Goal: Task Accomplishment & Management: Use online tool/utility

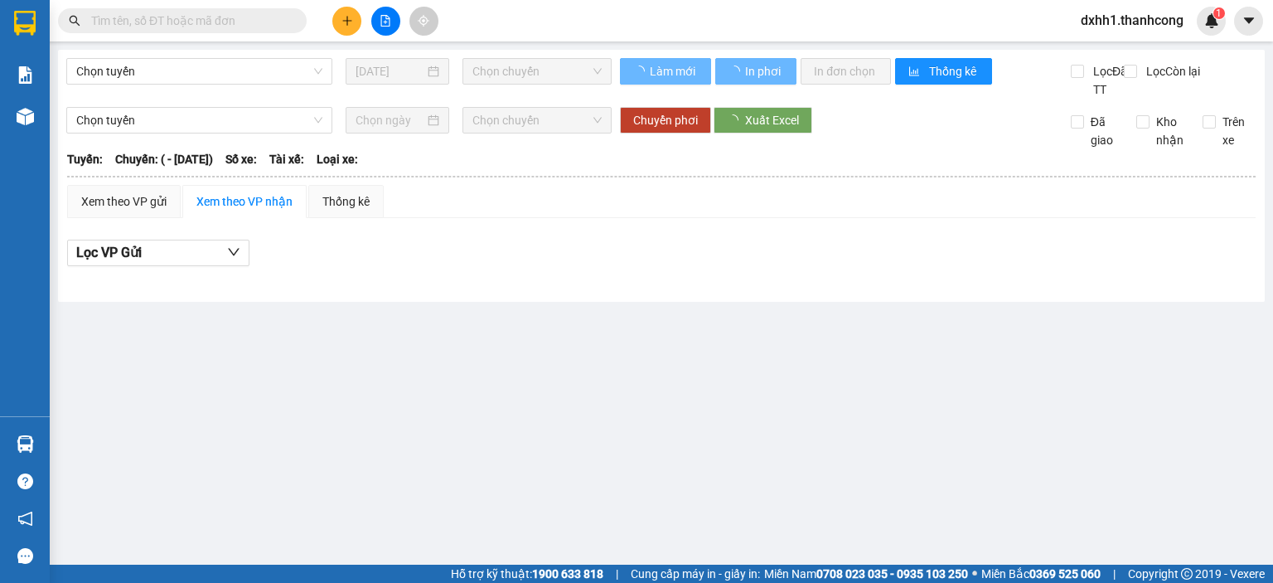
type input "[DATE]"
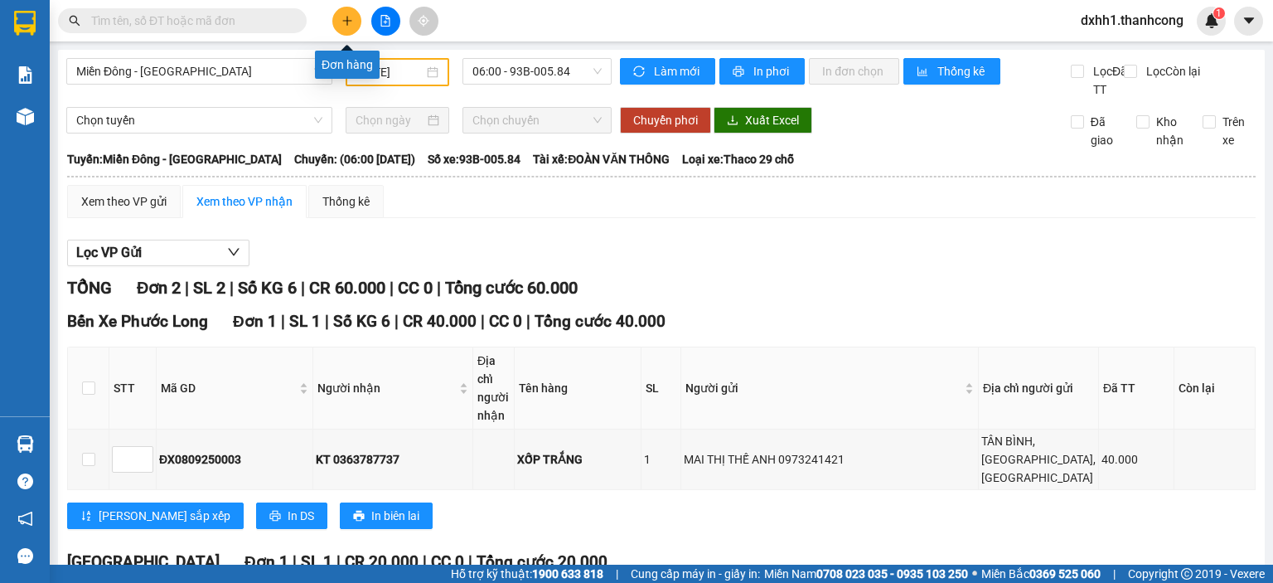
click at [349, 26] on icon "plus" at bounding box center [348, 21] width 12 height 12
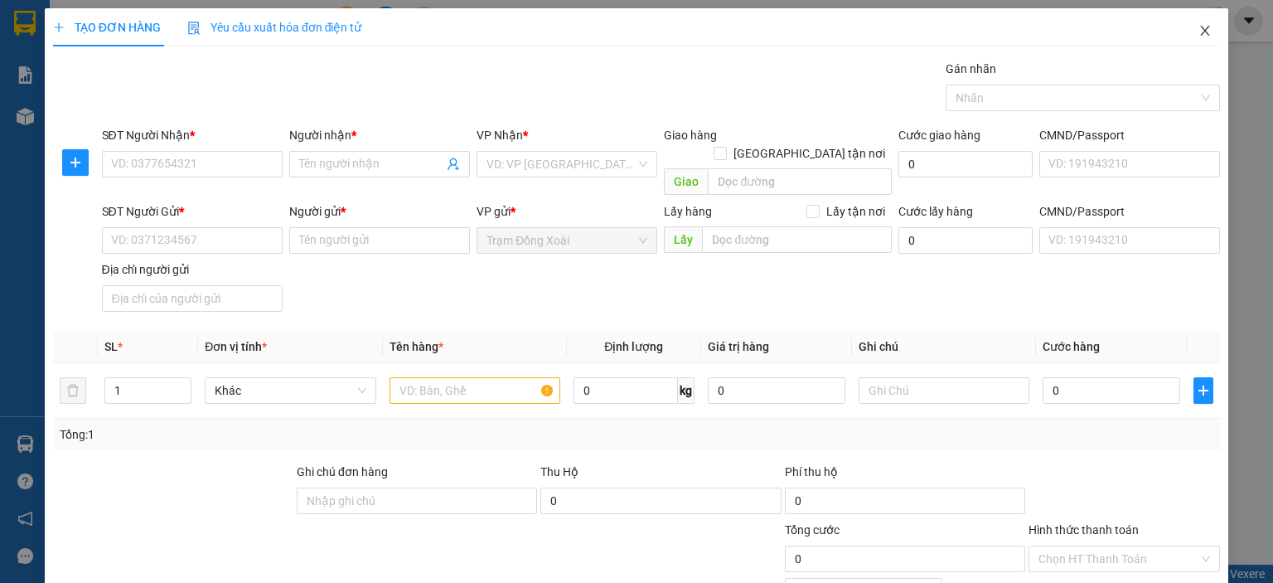
click at [1199, 27] on icon "close" at bounding box center [1205, 30] width 13 height 13
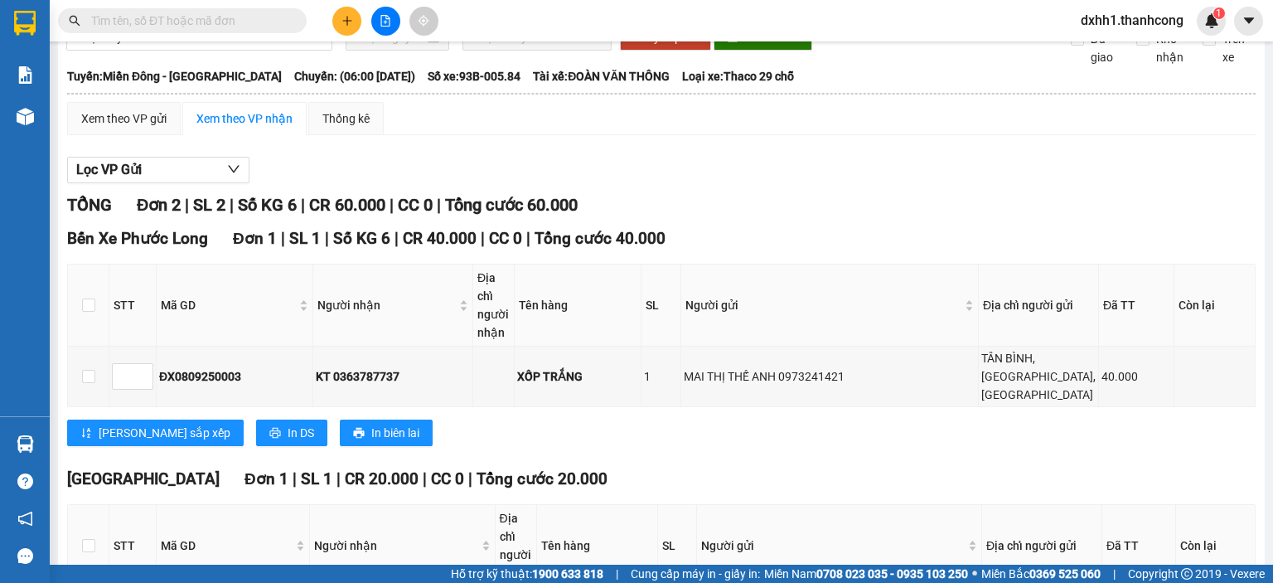
scroll to position [166, 0]
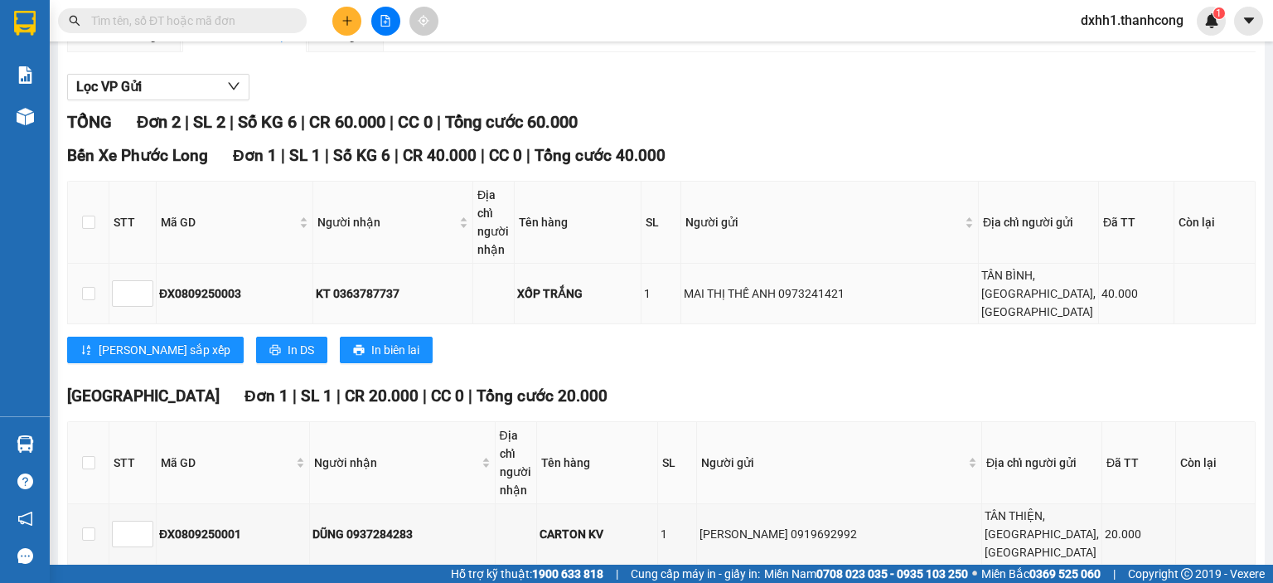
click at [391, 303] on div "KT 0363787737" at bounding box center [393, 293] width 154 height 18
copy div "0363787737"
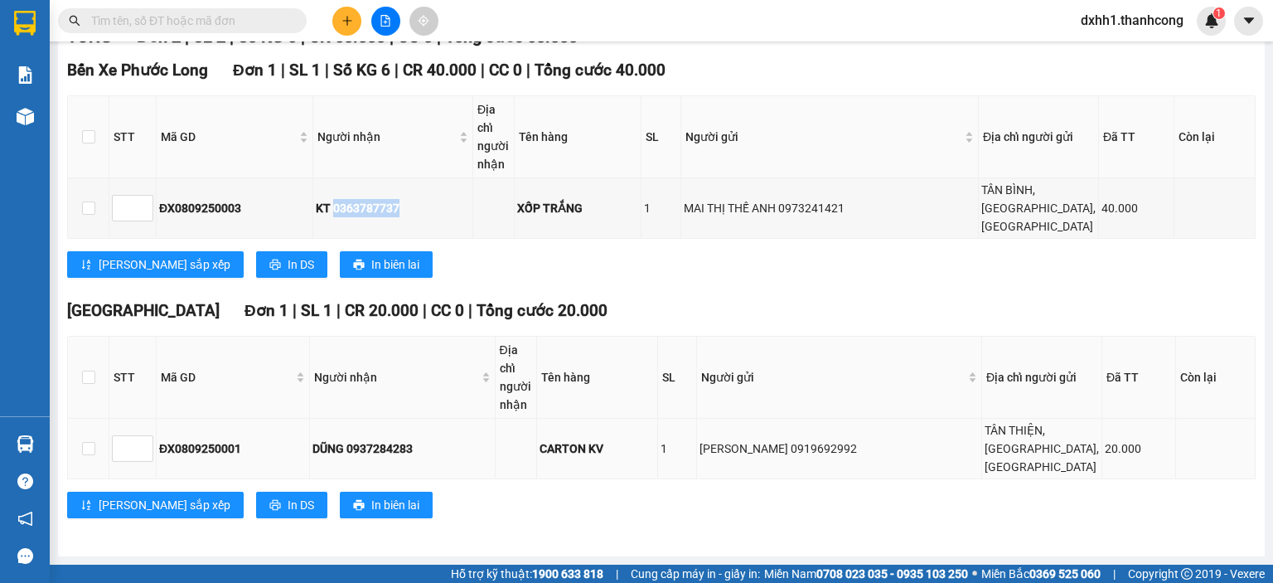
scroll to position [55, 0]
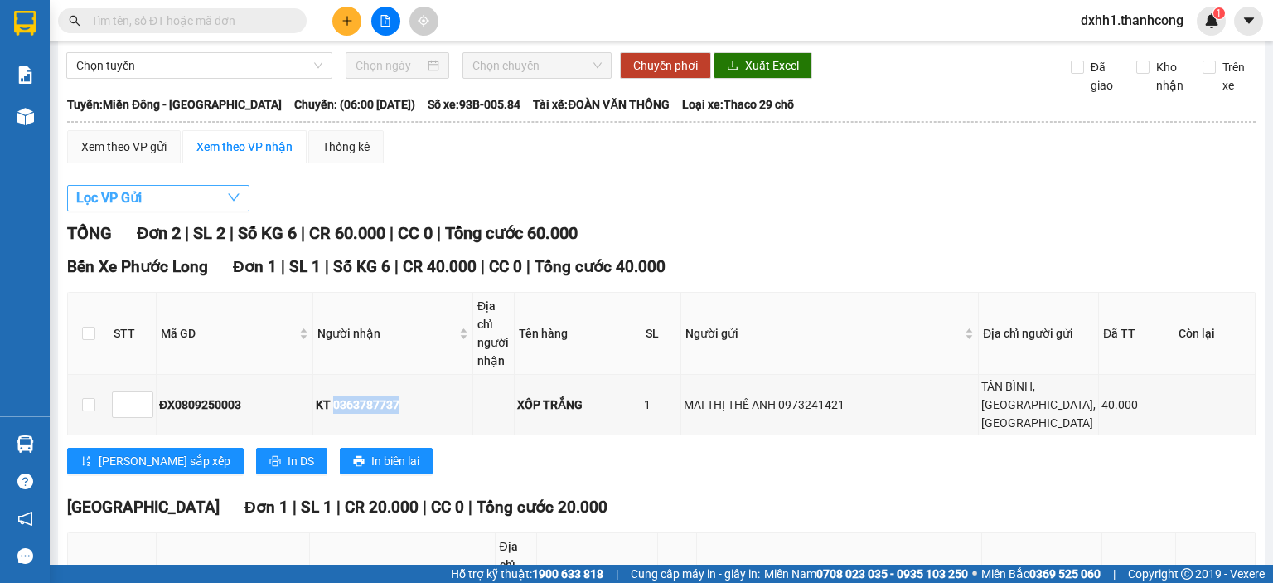
click at [227, 204] on icon "down" at bounding box center [233, 197] width 13 height 13
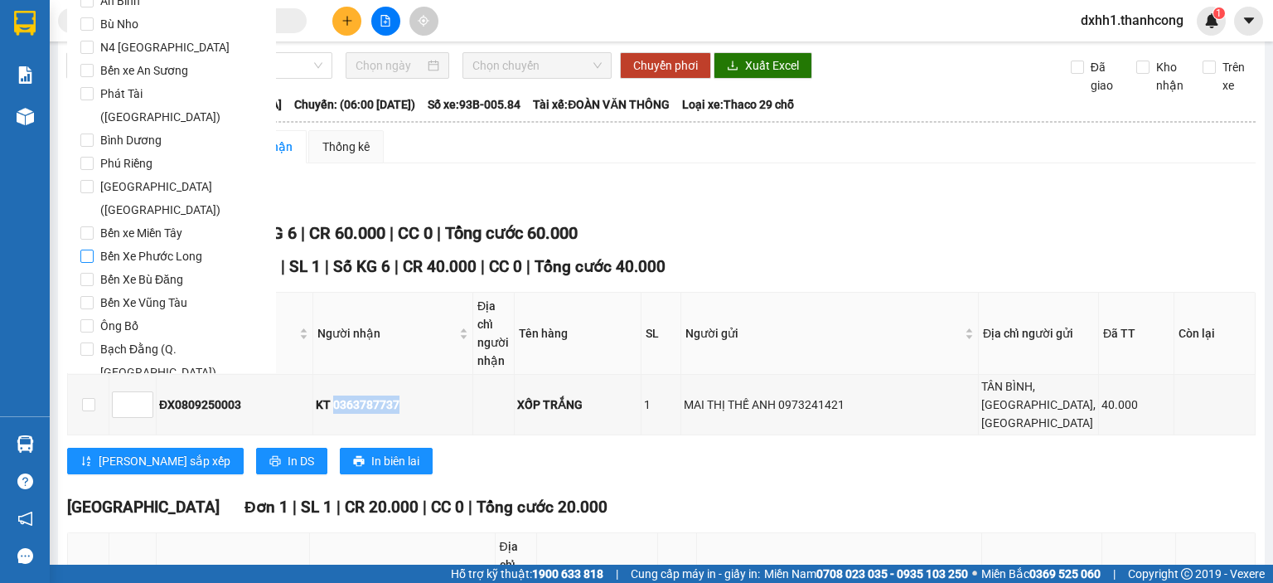
scroll to position [0, 0]
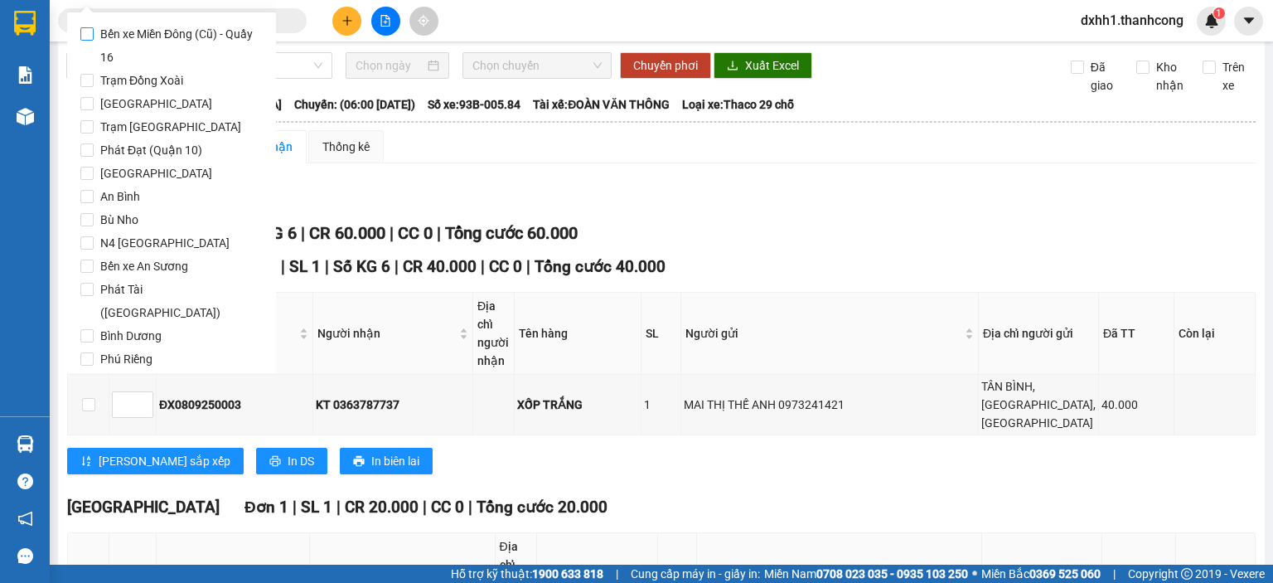
click at [167, 36] on span "Bến xe Miền Đông (Cũ) - Quầy 16" at bounding box center [178, 45] width 169 height 46
click at [94, 36] on input "Bến xe Miền Đông (Cũ) - Quầy 16" at bounding box center [86, 33] width 13 height 13
checkbox input "true"
click at [414, 185] on div "Xem theo VP gửi Xem theo VP nhận Thống kê Lọc VP Gửi TỔNG Đơn 2 | SL 2 | Số KG…" at bounding box center [661, 432] width 1189 height 605
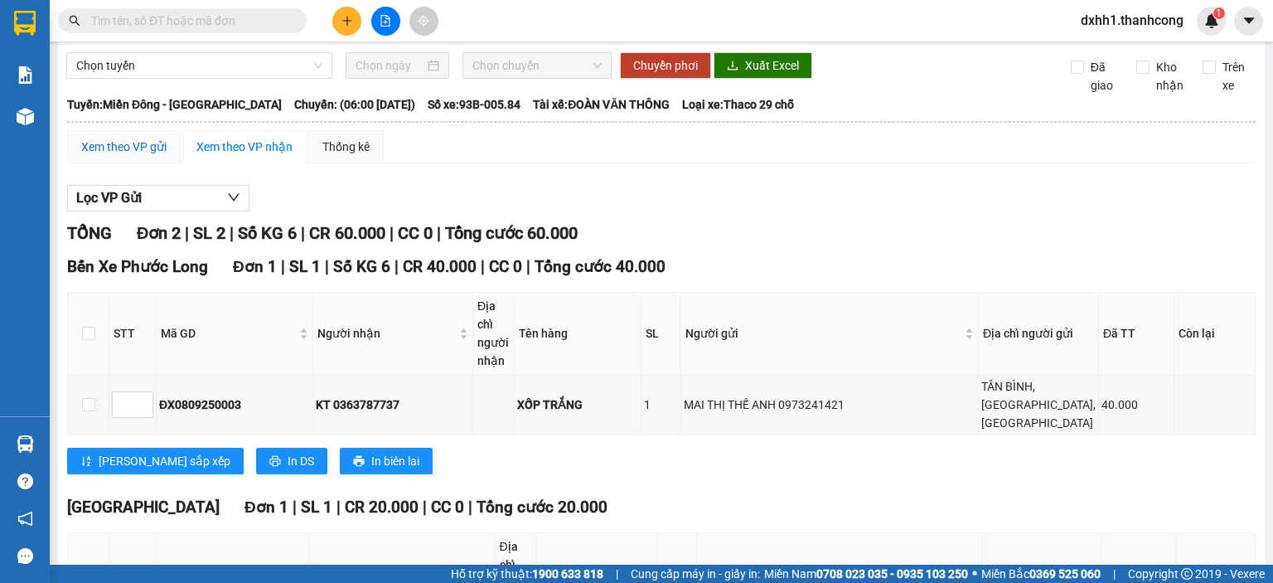
click at [157, 156] on div "Xem theo VP gửi" at bounding box center [123, 147] width 85 height 18
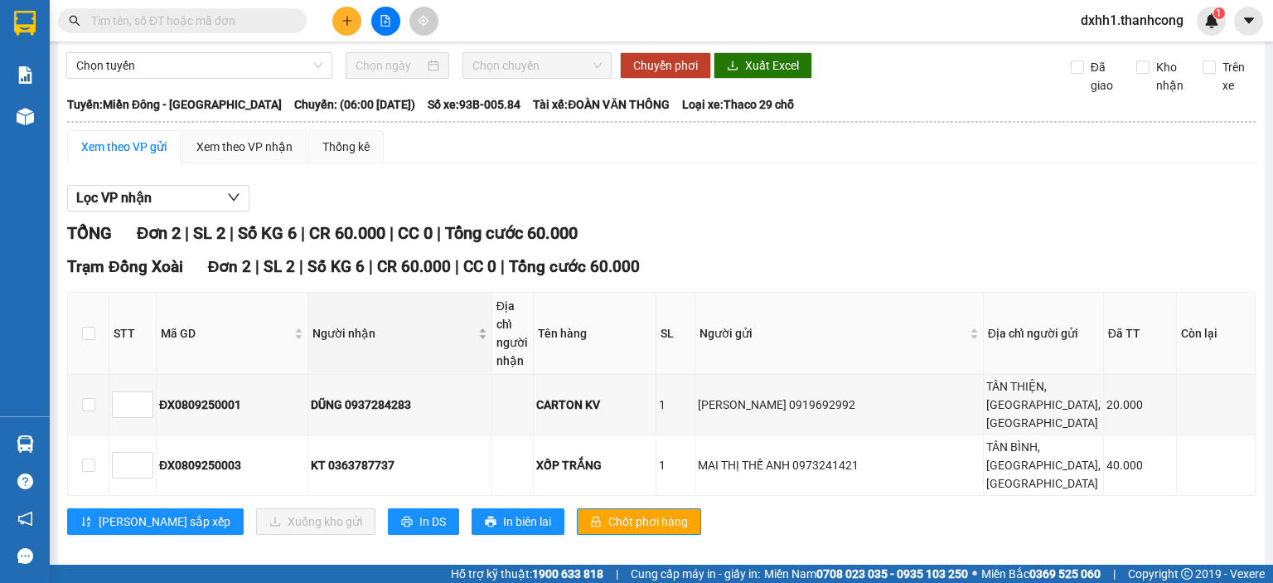
scroll to position [124, 0]
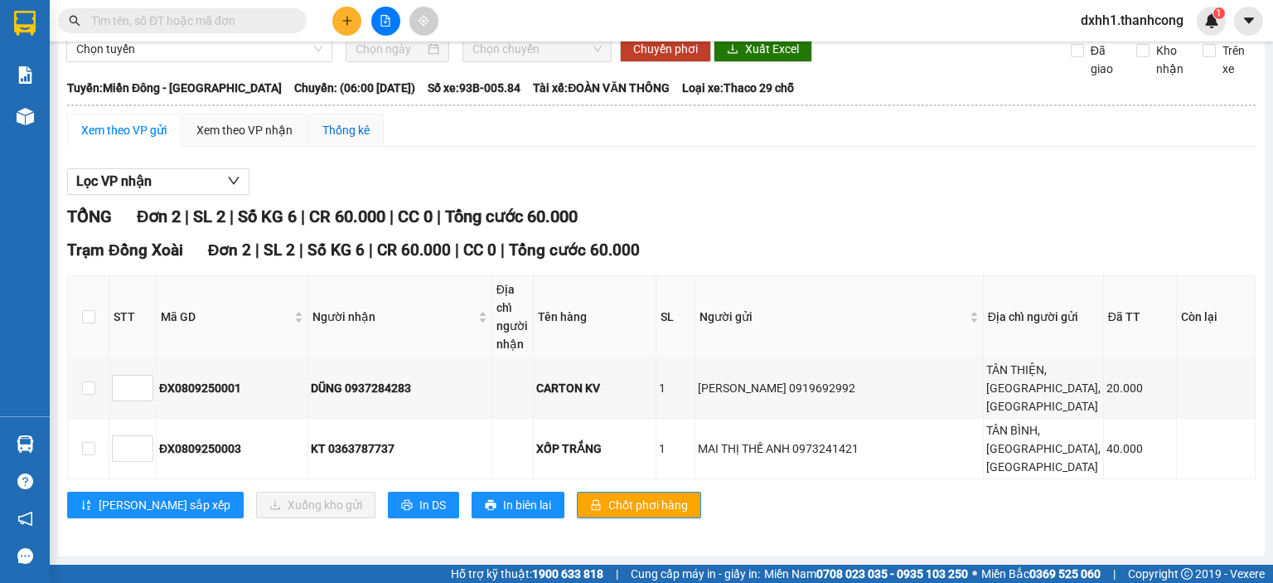
drag, startPoint x: 340, startPoint y: 89, endPoint x: 342, endPoint y: 99, distance: 10.3
click at [340, 121] on div "Thống kê" at bounding box center [345, 130] width 47 height 18
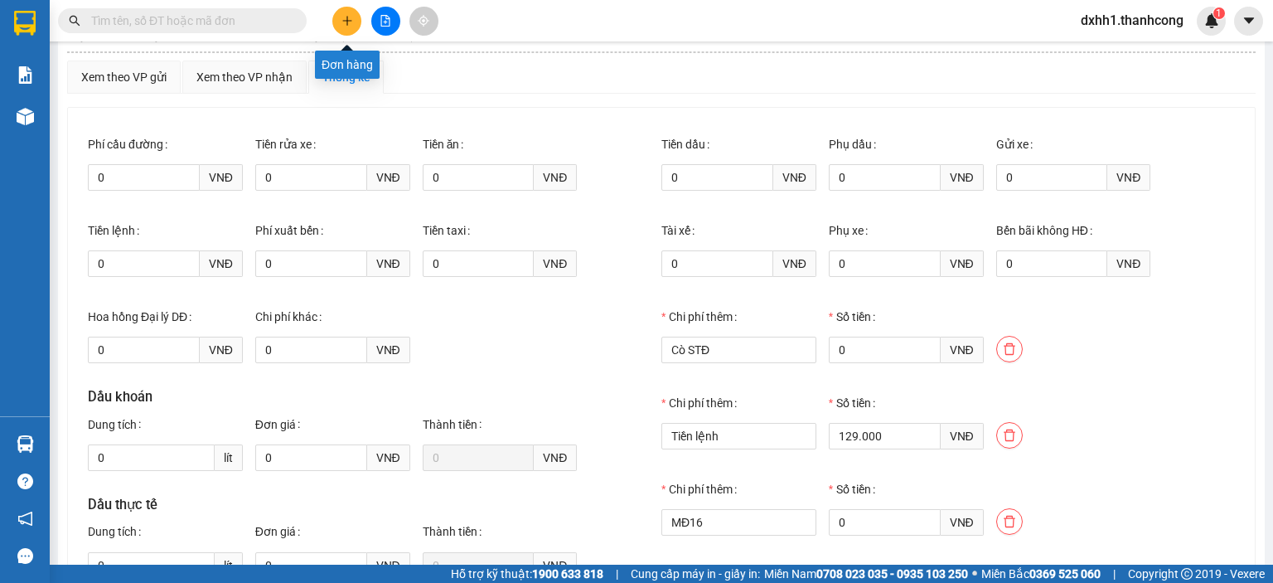
click at [352, 15] on icon "plus" at bounding box center [348, 21] width 12 height 12
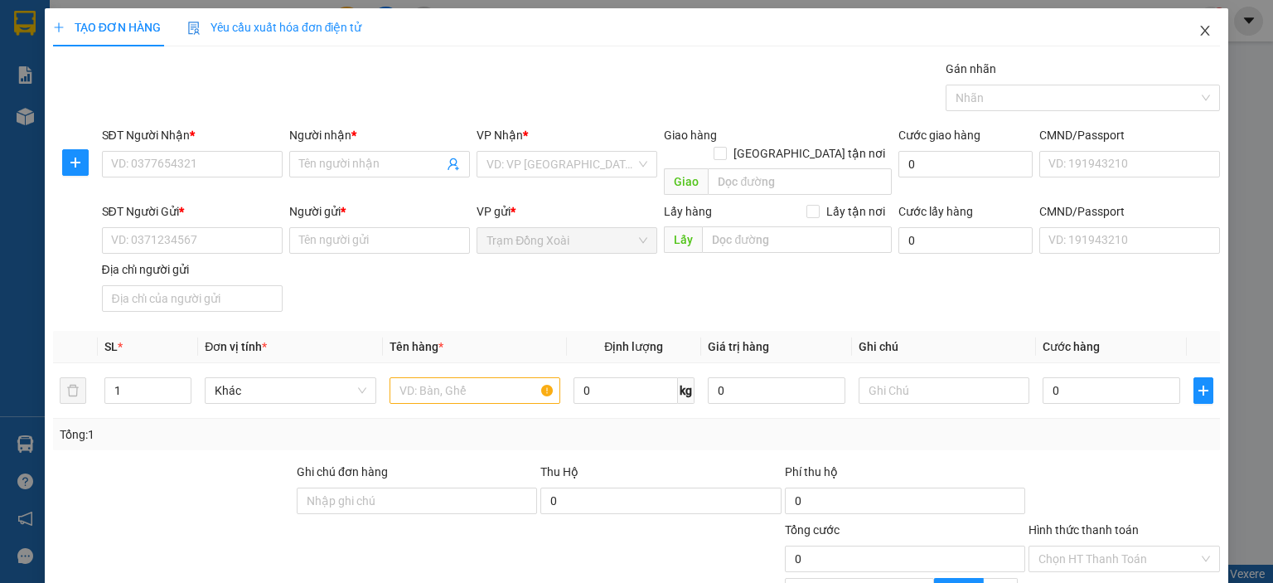
click at [1201, 30] on icon "close" at bounding box center [1205, 31] width 9 height 10
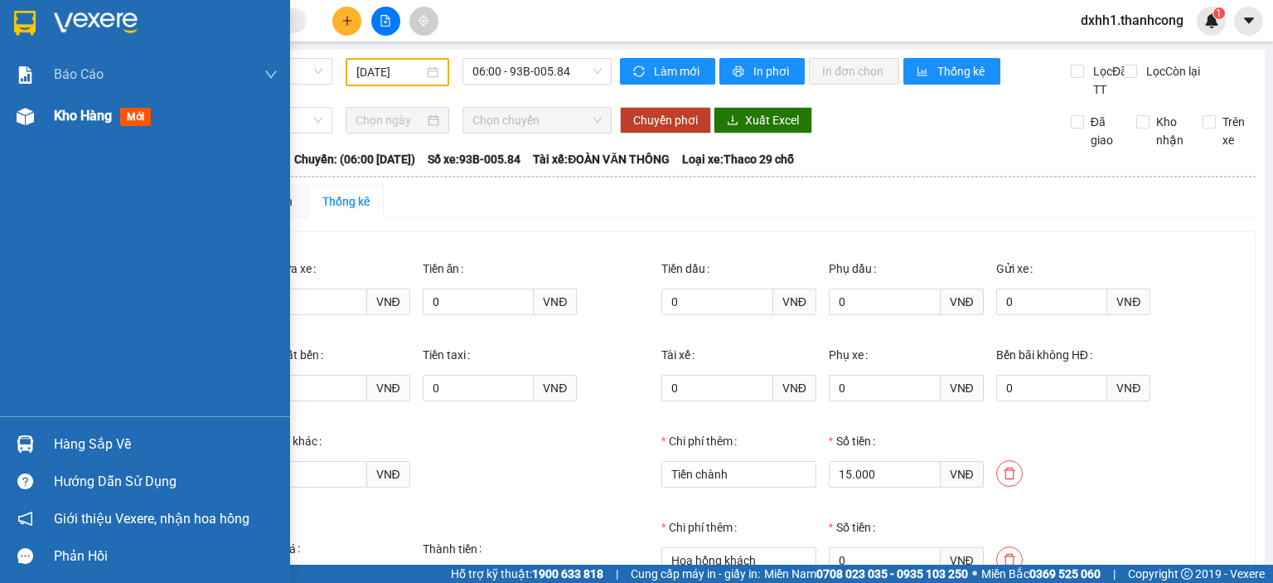
click at [70, 114] on span "Kho hàng" at bounding box center [83, 116] width 58 height 16
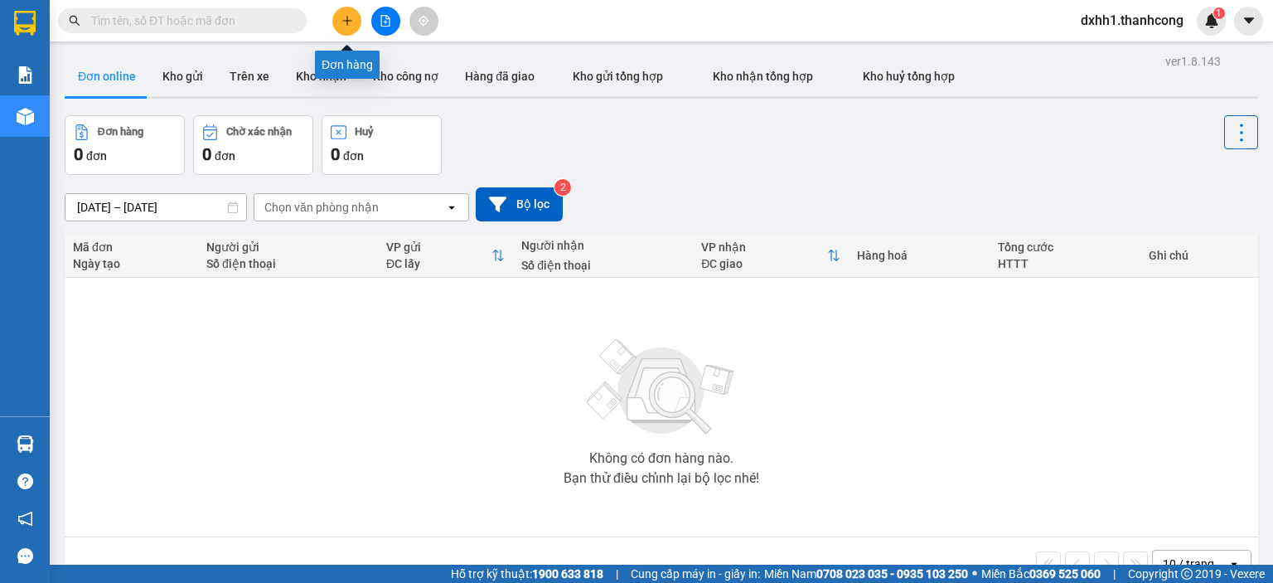
click at [345, 26] on icon "plus" at bounding box center [348, 21] width 12 height 12
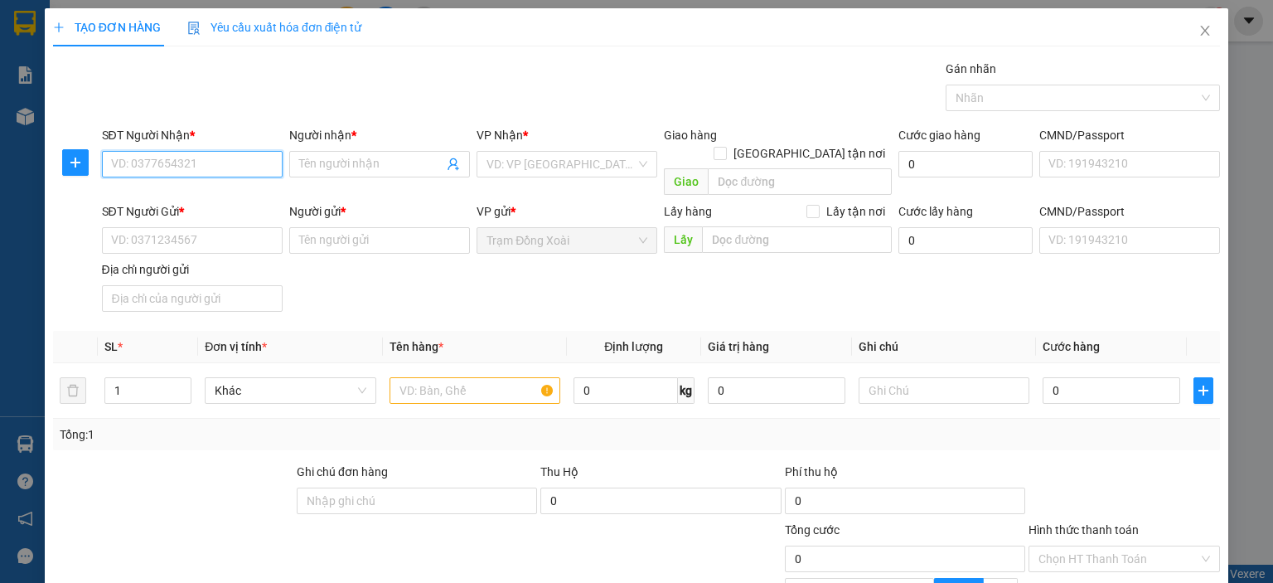
paste input "THANH/0357.888.673"
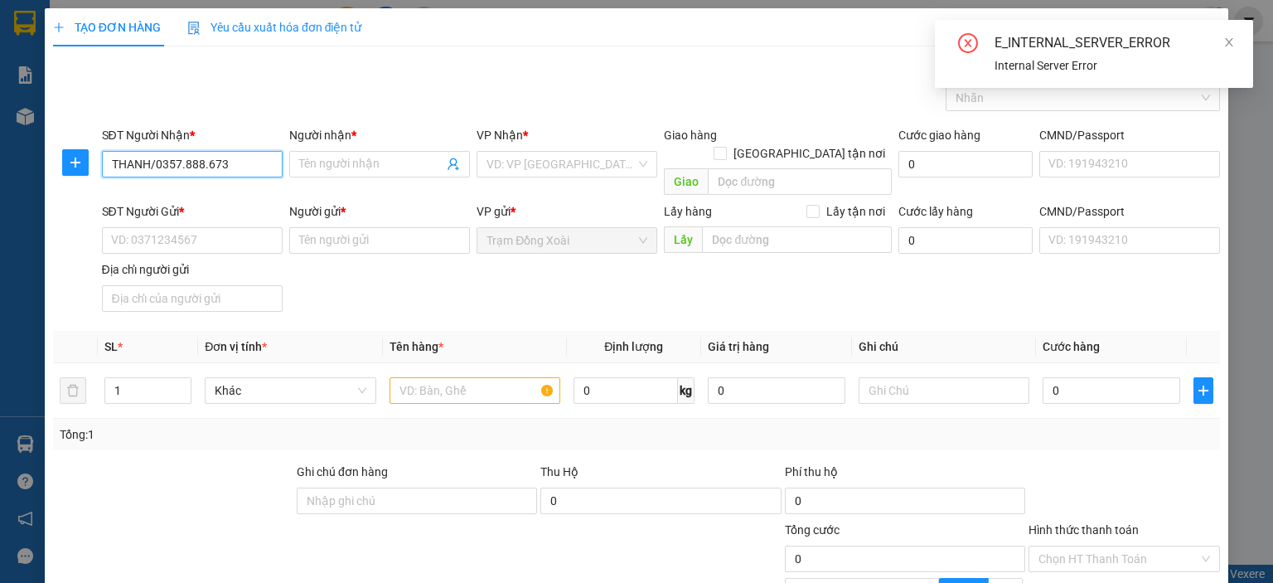
click at [176, 162] on input "THANH/0357.888.673" at bounding box center [192, 164] width 181 height 27
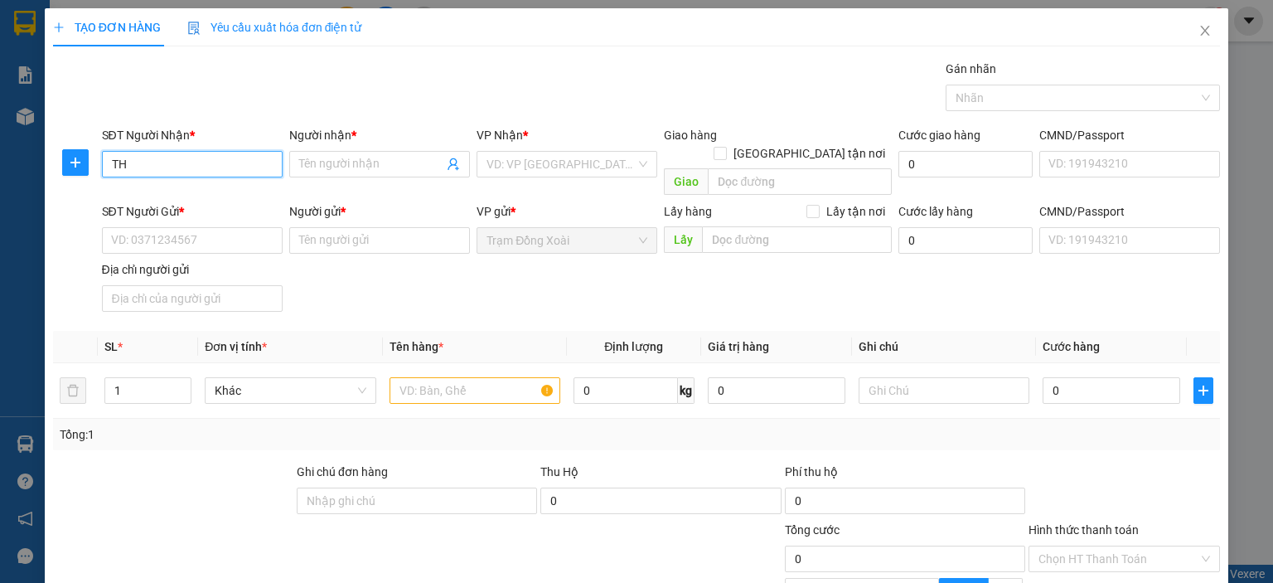
type input "T"
paste input "0357.888.673"
type input "0357.888.673"
click at [330, 164] on input "Người nhận *" at bounding box center [371, 164] width 144 height 18
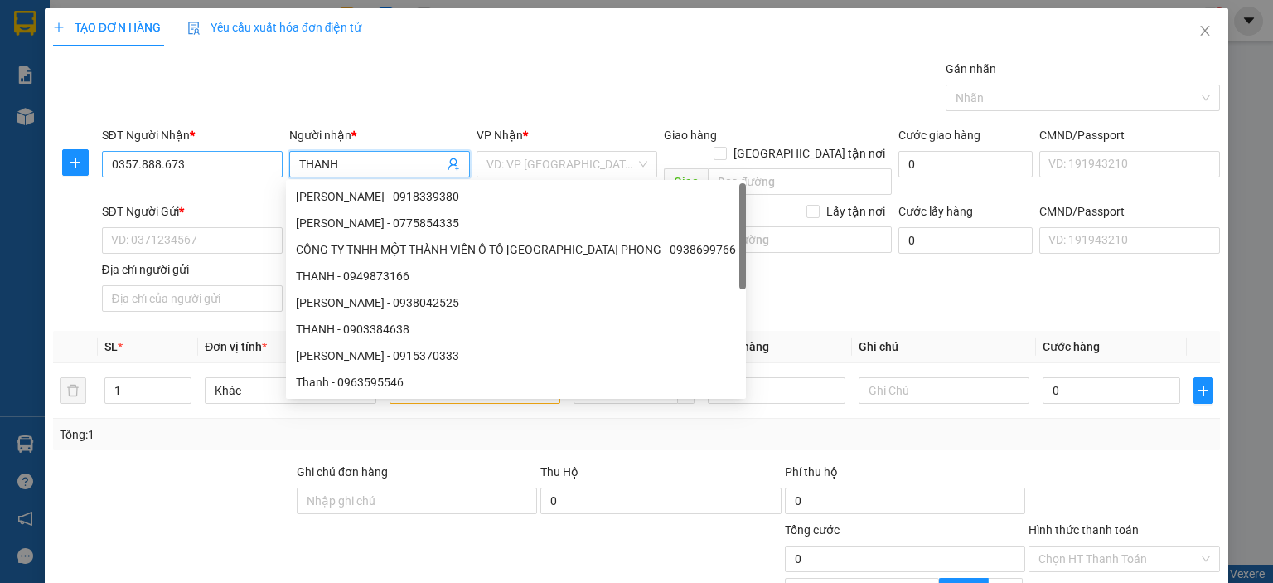
type input "THANH"
click at [157, 172] on input "0357.888.673" at bounding box center [192, 164] width 181 height 27
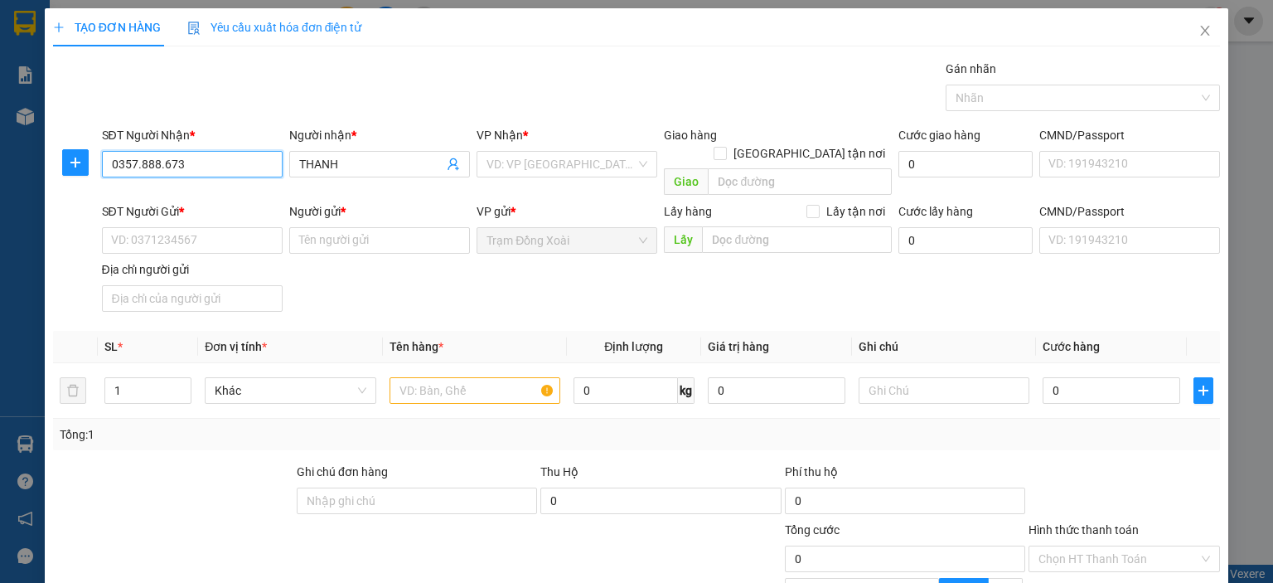
click at [157, 172] on input "0357.888.673" at bounding box center [192, 164] width 181 height 27
click at [158, 169] on input "0357.888.673" at bounding box center [192, 164] width 181 height 27
click at [137, 167] on input "0357.888673" at bounding box center [192, 164] width 181 height 27
type input "0357888673"
click at [487, 162] on input "search" at bounding box center [561, 164] width 149 height 25
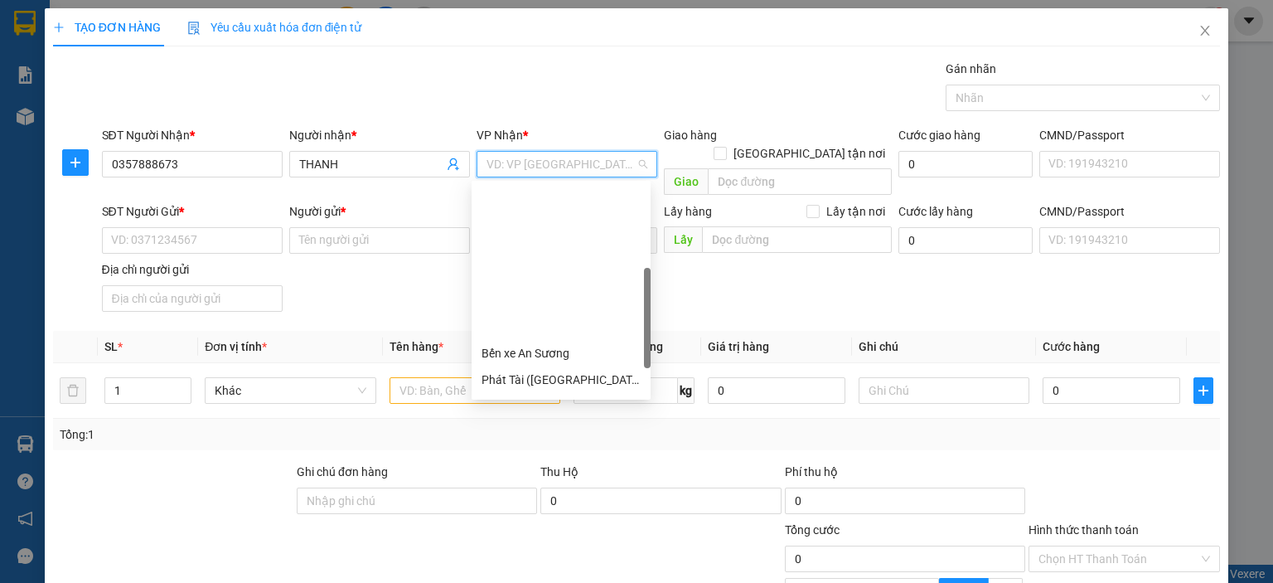
scroll to position [249, 0]
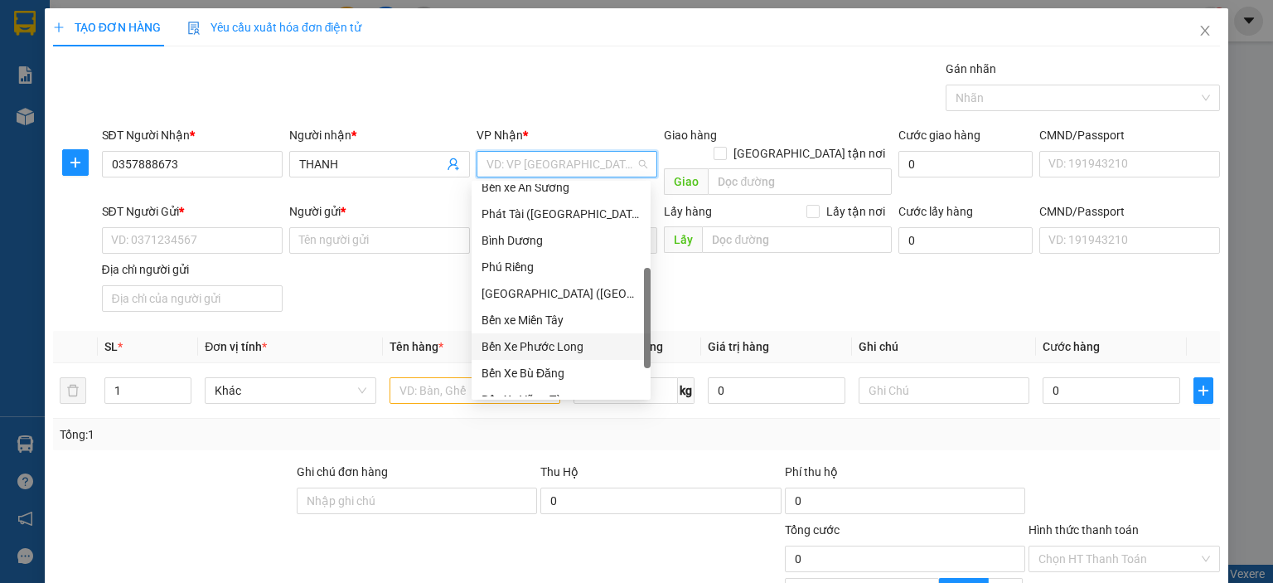
click at [564, 347] on div "Bến Xe Phước Long" at bounding box center [561, 346] width 159 height 18
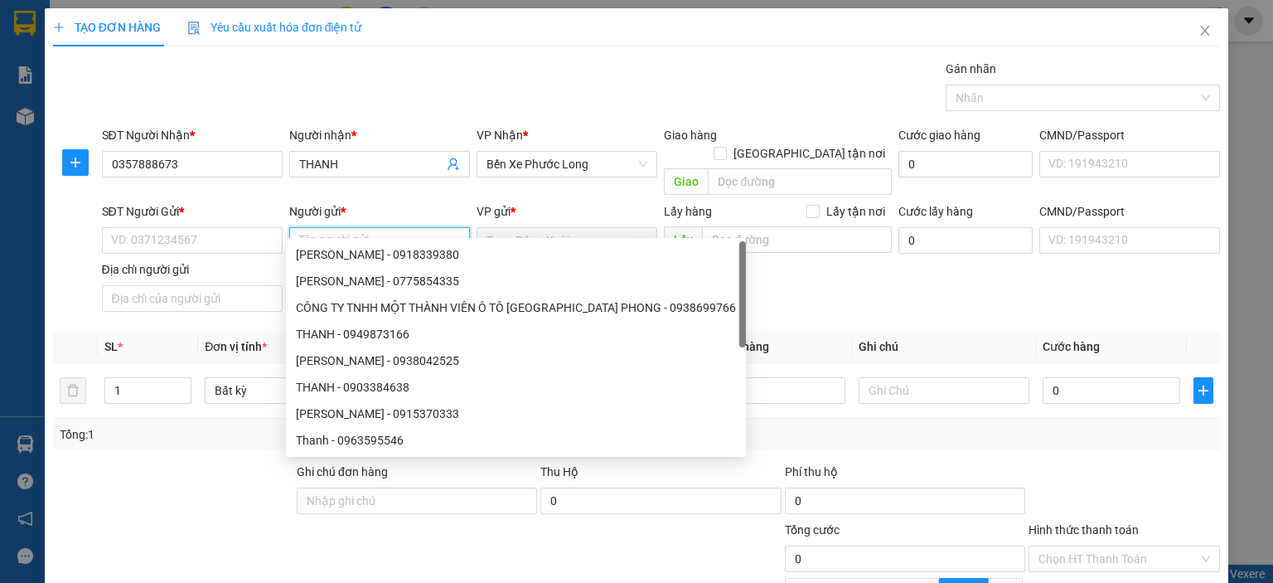
paste input "[PERSON_NAME]/0382.219.279"
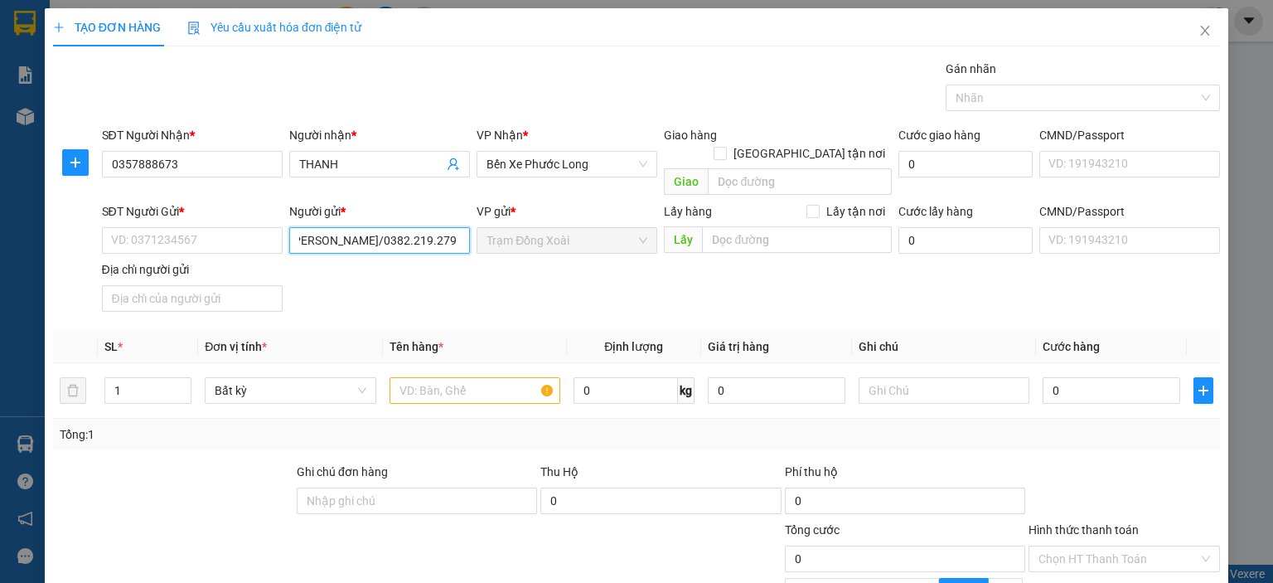
click at [400, 227] on input "[PERSON_NAME]/0382.219.279" at bounding box center [379, 240] width 181 height 27
type input "[PERSON_NAME]"
paste input "0382.219.279"
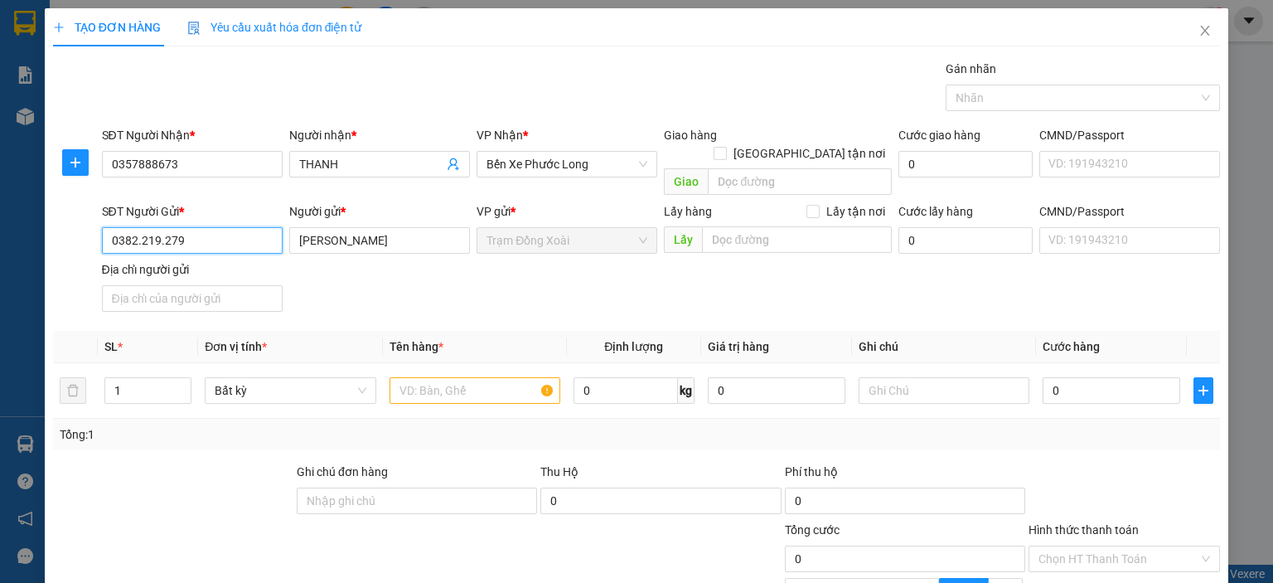
click at [162, 227] on input "0382.219.279" at bounding box center [192, 240] width 181 height 27
click at [160, 227] on input "0382.219.279" at bounding box center [192, 240] width 181 height 27
click at [141, 227] on input "0382.219279" at bounding box center [192, 240] width 181 height 27
click at [140, 227] on input "0382.219279" at bounding box center [192, 240] width 181 height 27
type input "0382219279"
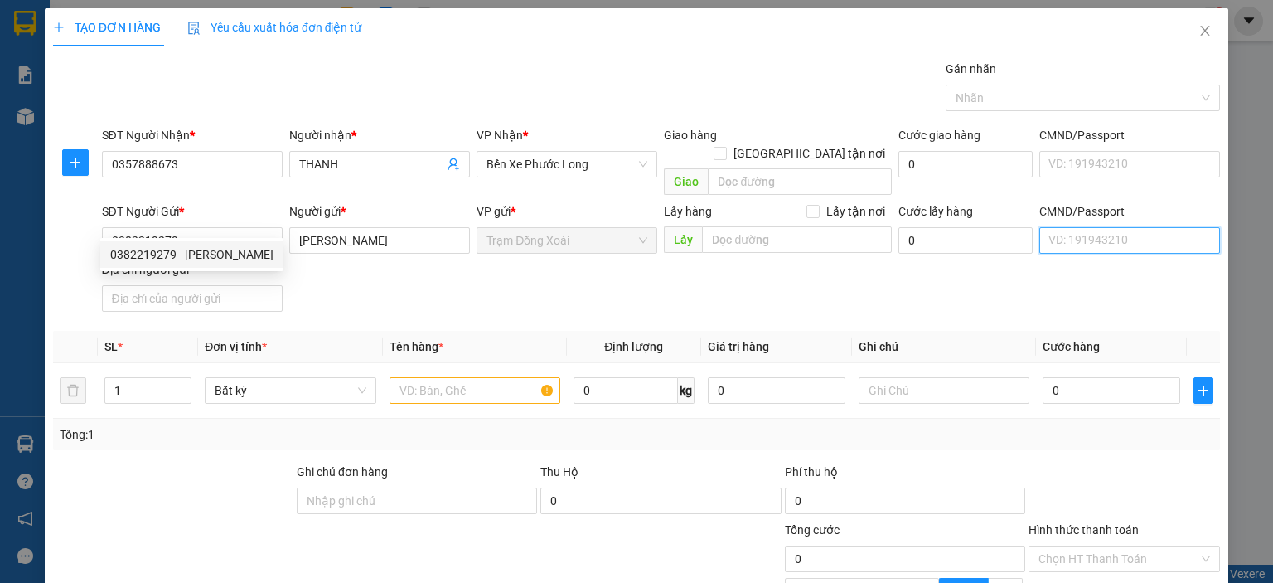
click at [1050, 227] on input "CMND/Passport" at bounding box center [1129, 240] width 181 height 27
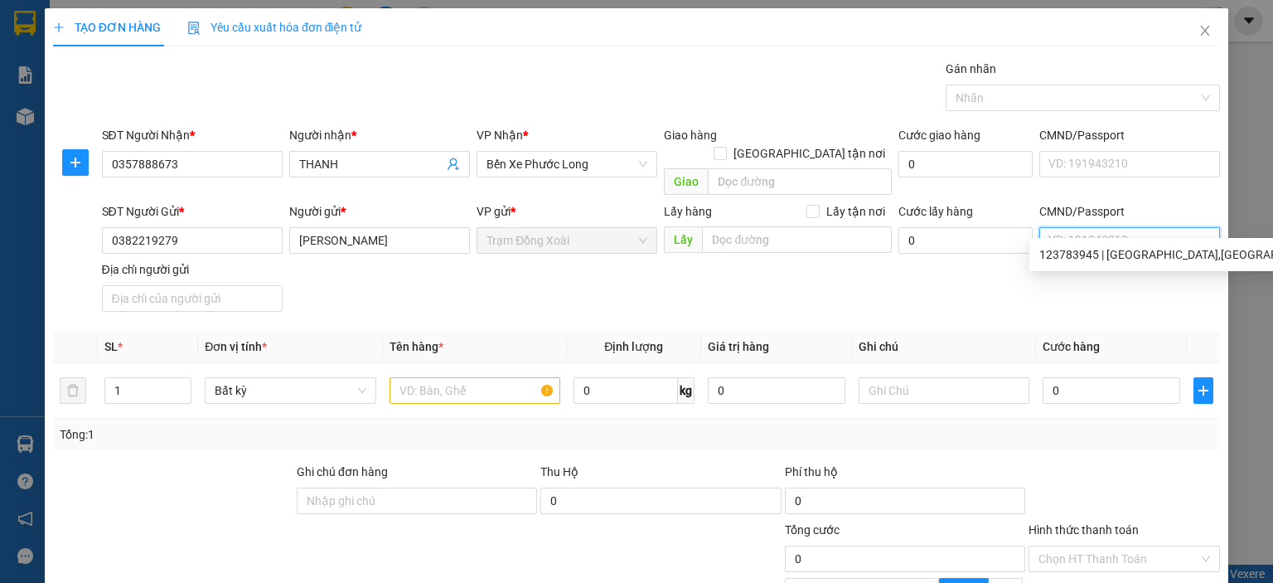
click at [1050, 227] on input "CMND/Passport" at bounding box center [1129, 240] width 181 height 27
click at [1111, 263] on div "123783945 | [GEOGRAPHIC_DATA],[GEOGRAPHIC_DATA],[GEOGRAPHIC_DATA]" at bounding box center [1243, 254] width 408 height 18
type input "123783945"
type input "TÂN BÌNH,[GEOGRAPHIC_DATA],[GEOGRAPHIC_DATA]"
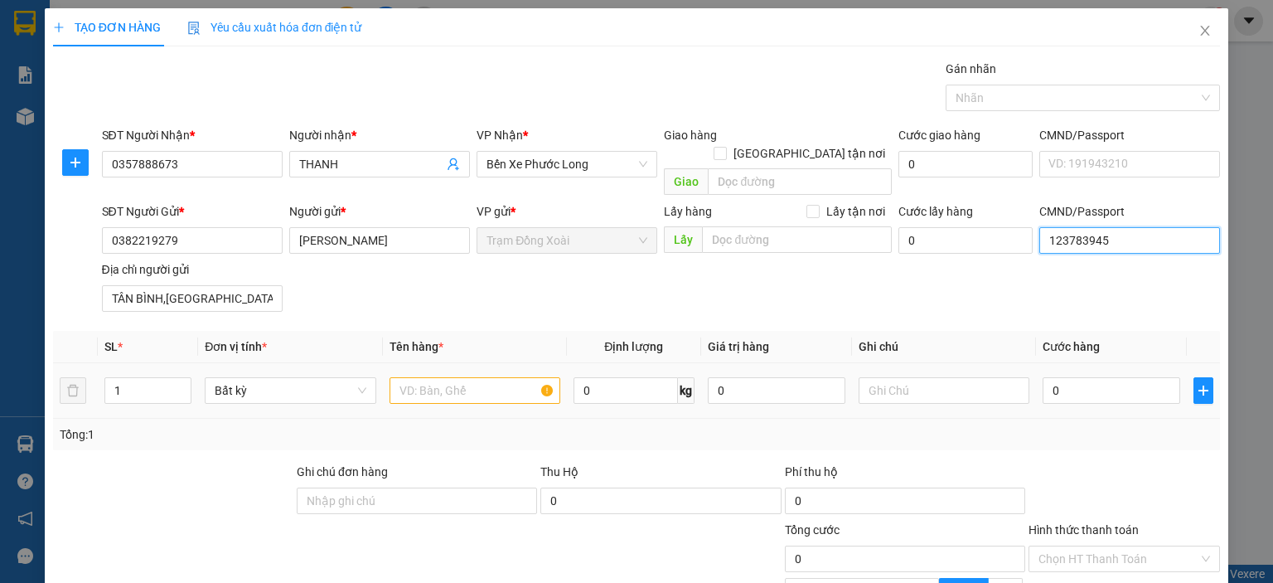
scroll to position [83, 0]
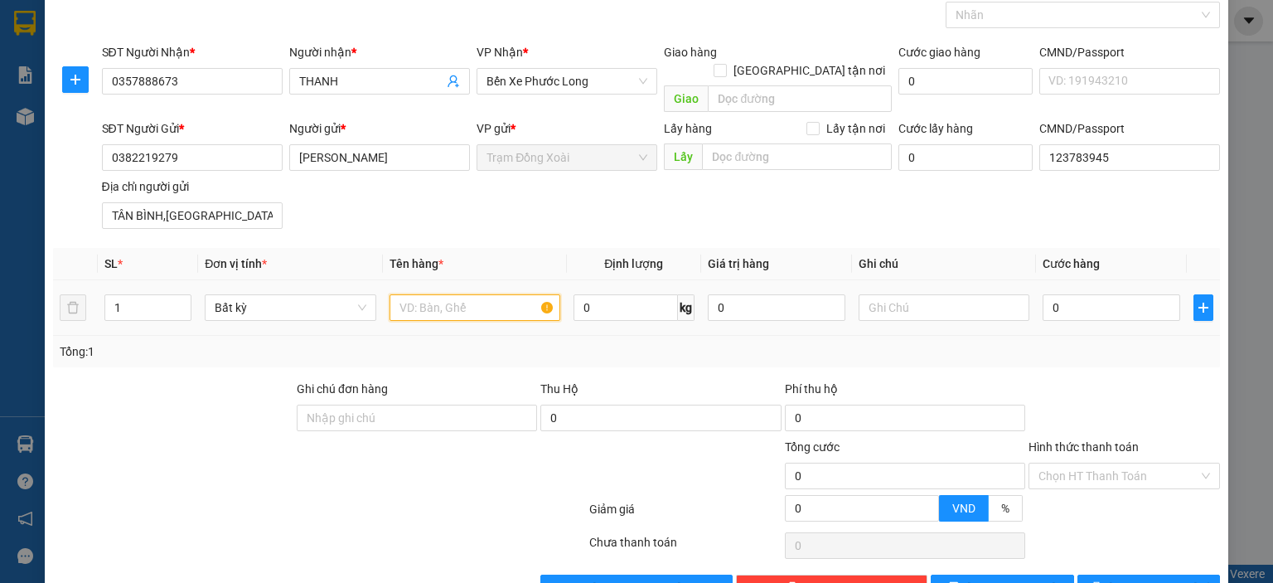
click at [479, 294] on input "text" at bounding box center [475, 307] width 171 height 27
type input "[PERSON_NAME]"
click at [623, 294] on input "0" at bounding box center [626, 307] width 104 height 27
type input "20"
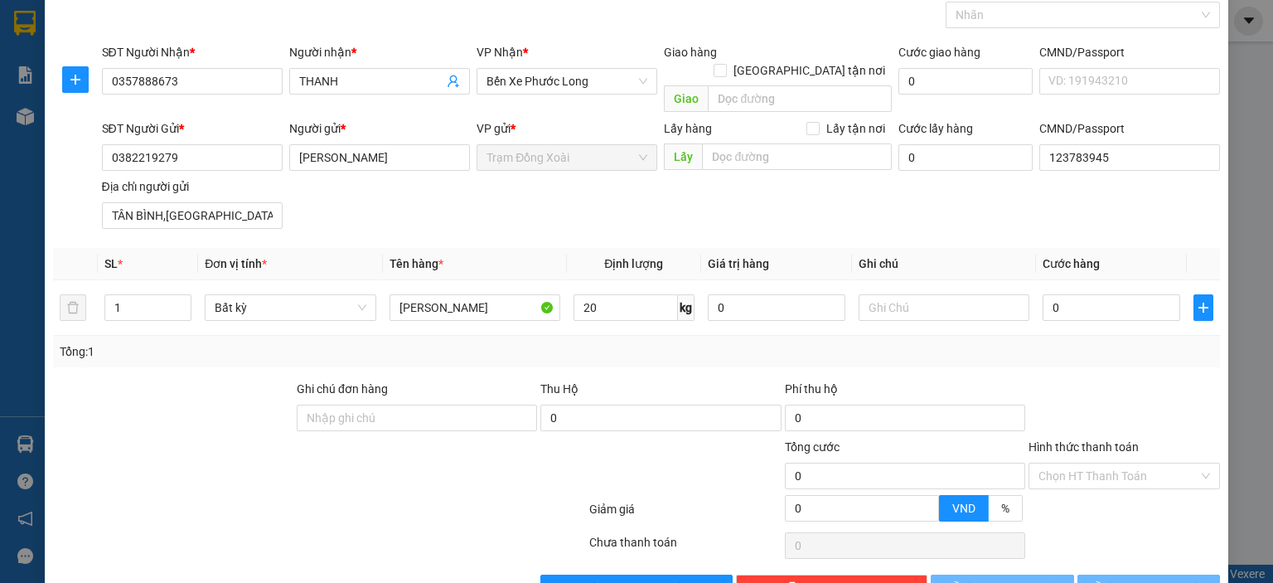
click at [616, 342] on div "Tổng: 1" at bounding box center [637, 351] width 1154 height 18
type input "40.000"
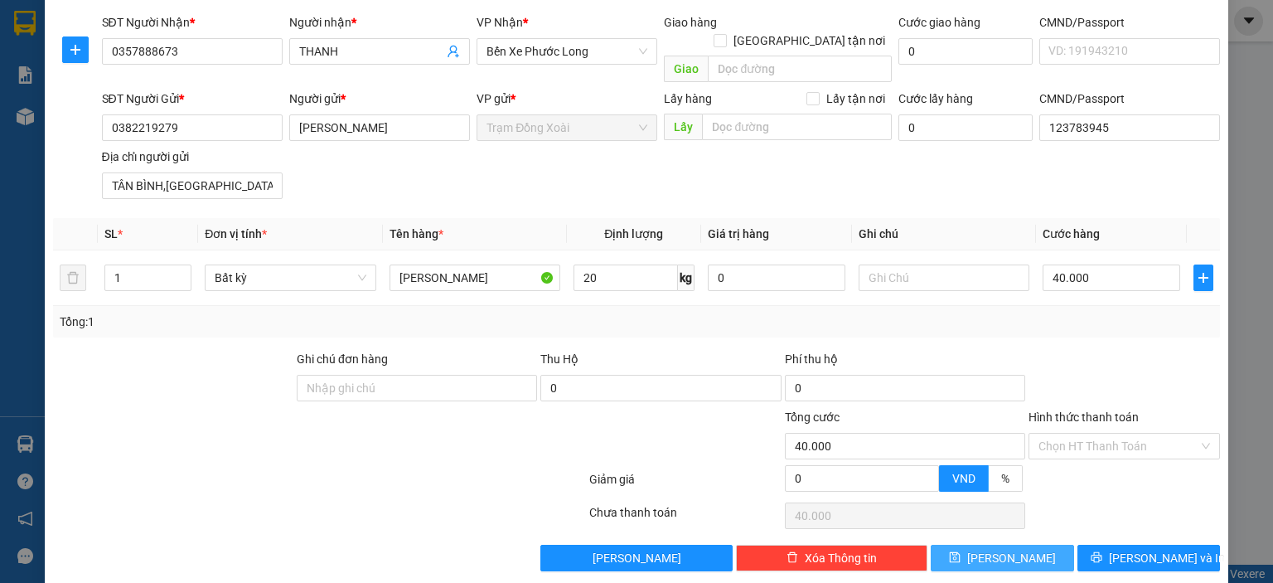
click at [961, 551] on icon "save" at bounding box center [955, 557] width 12 height 12
type input "0"
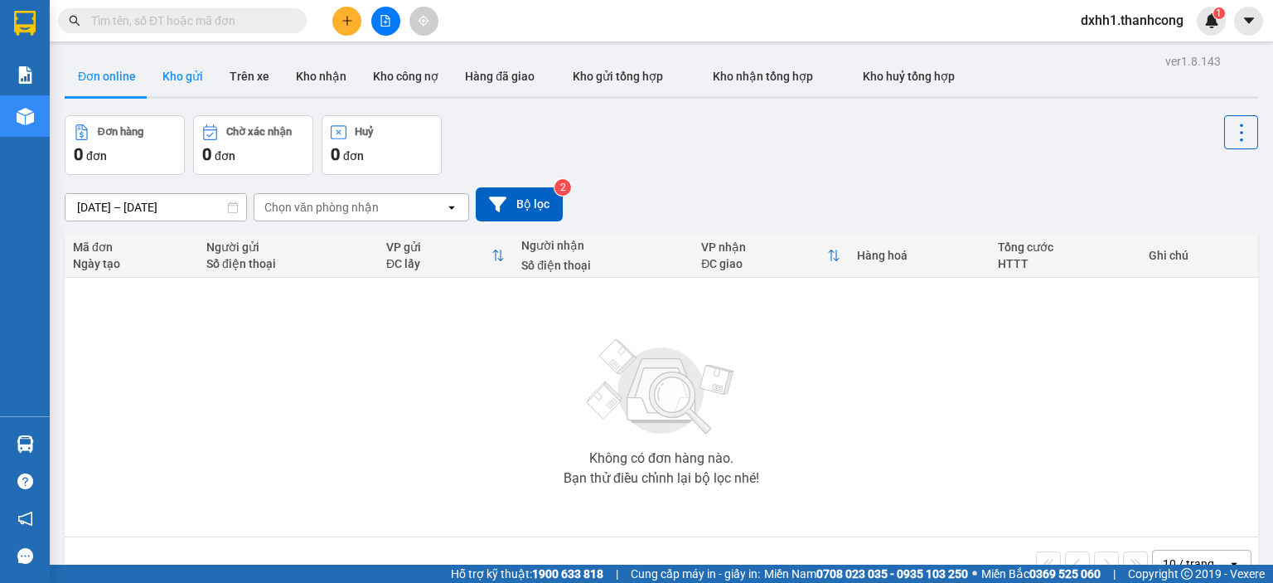
click at [169, 76] on button "Kho gửi" at bounding box center [182, 76] width 67 height 40
type input "[DATE] – [DATE]"
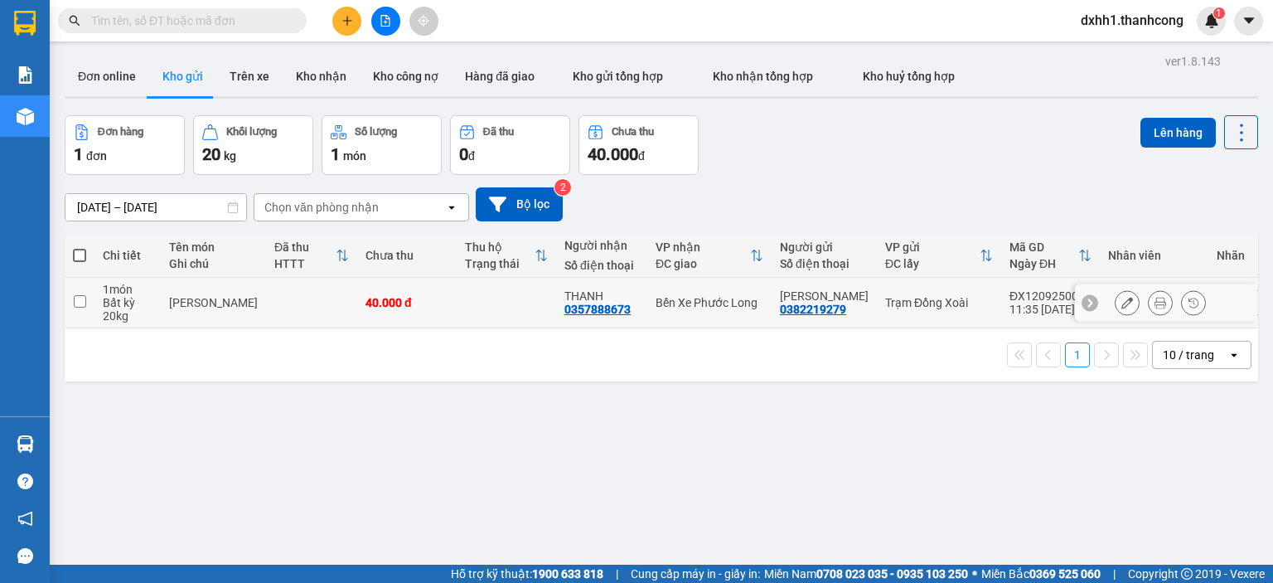
click at [97, 300] on td "1 món Bất kỳ 20 kg" at bounding box center [127, 303] width 66 height 51
checkbox input "true"
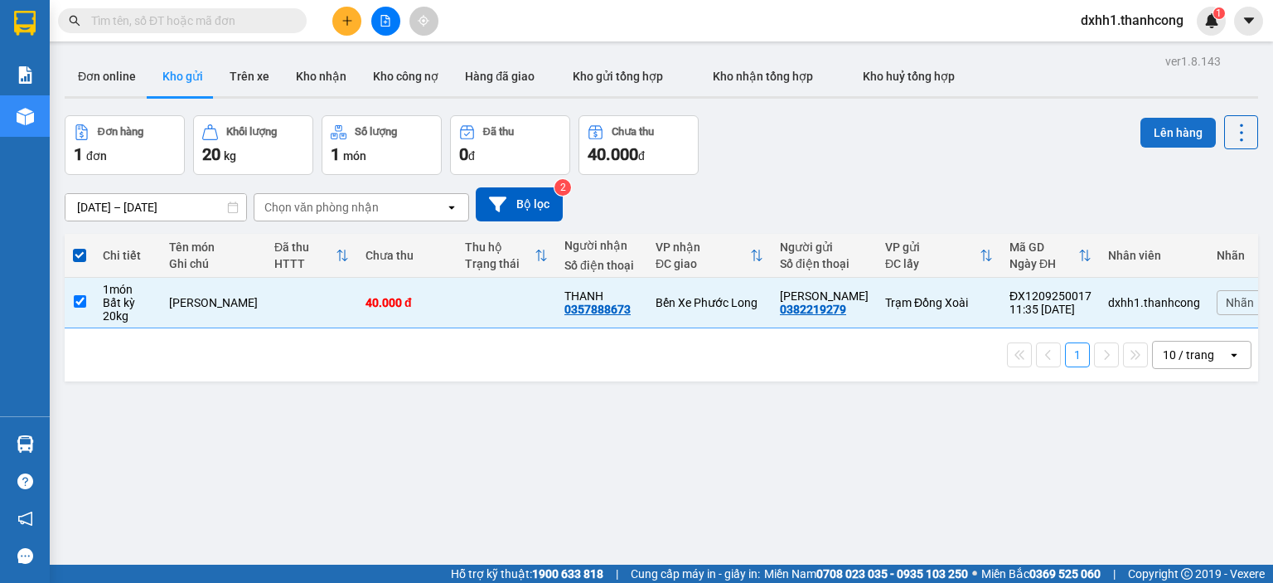
click at [1174, 132] on button "Lên hàng" at bounding box center [1178, 133] width 75 height 30
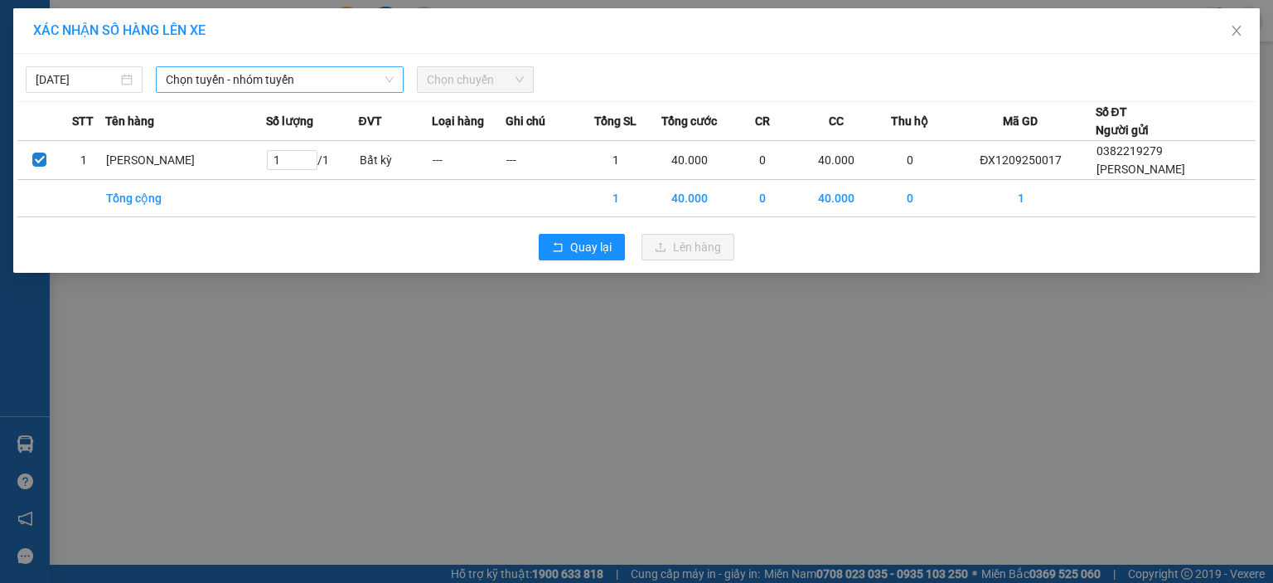
click at [318, 81] on span "Chọn tuyến - nhóm tuyến" at bounding box center [280, 79] width 228 height 25
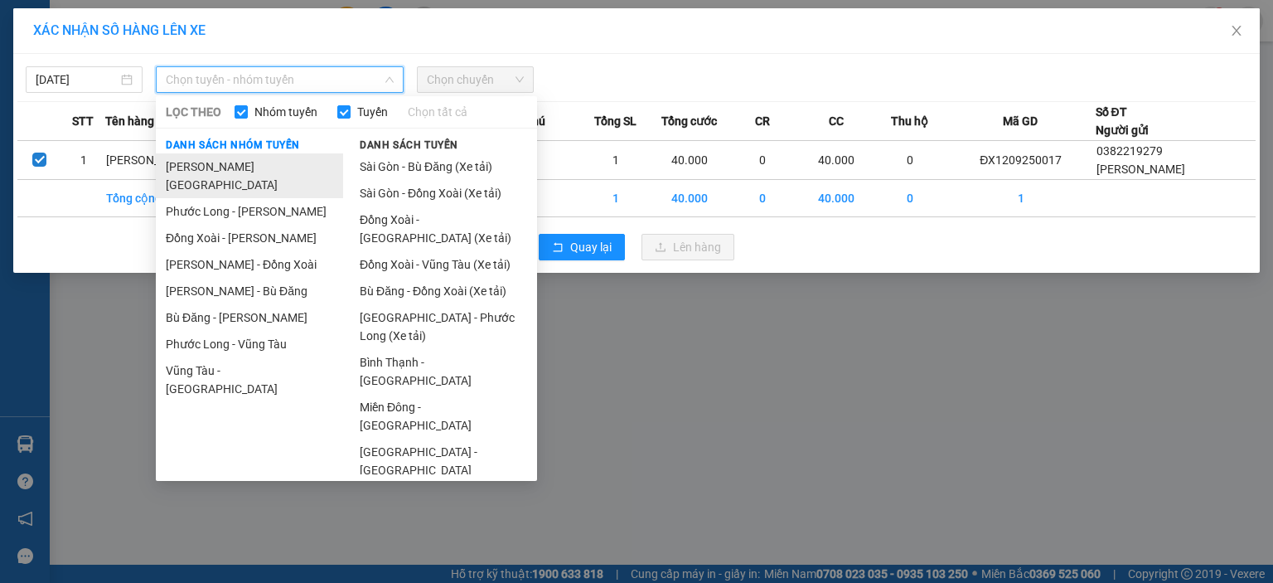
click at [232, 164] on li "[PERSON_NAME][GEOGRAPHIC_DATA]" at bounding box center [249, 175] width 187 height 45
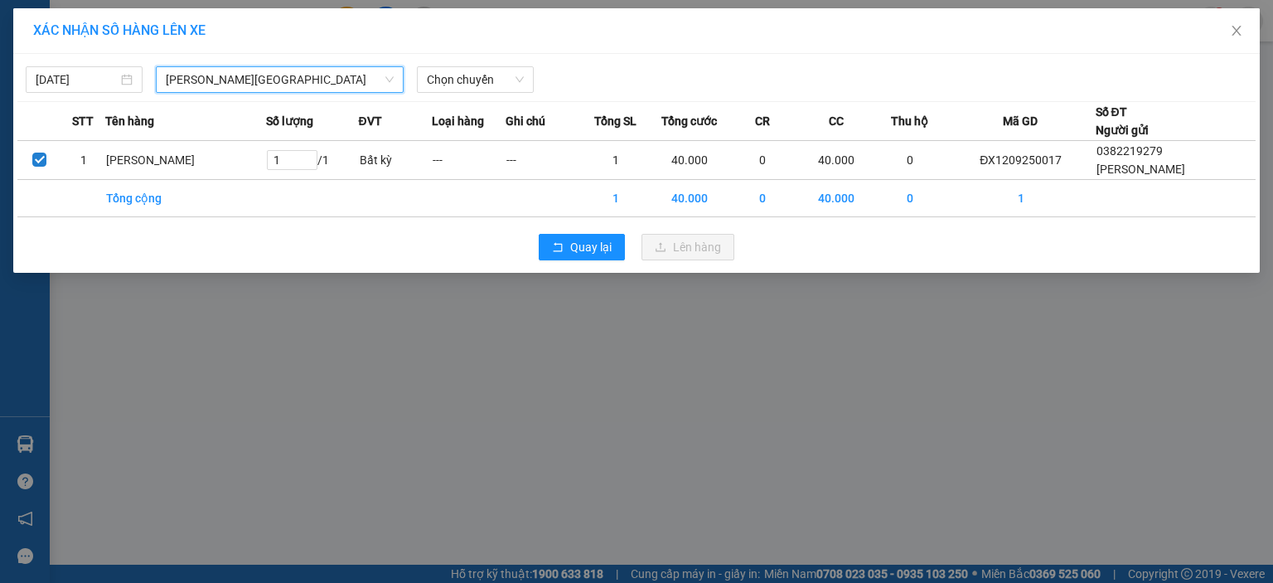
click at [463, 65] on div "12/09/2025 Hồ Chí Minh - Phước Long Hồ Chí Minh - Phước Long LỌC THEO Nhóm tuyế…" at bounding box center [636, 75] width 1238 height 35
click at [468, 79] on span "Chọn chuyến" at bounding box center [475, 79] width 97 height 25
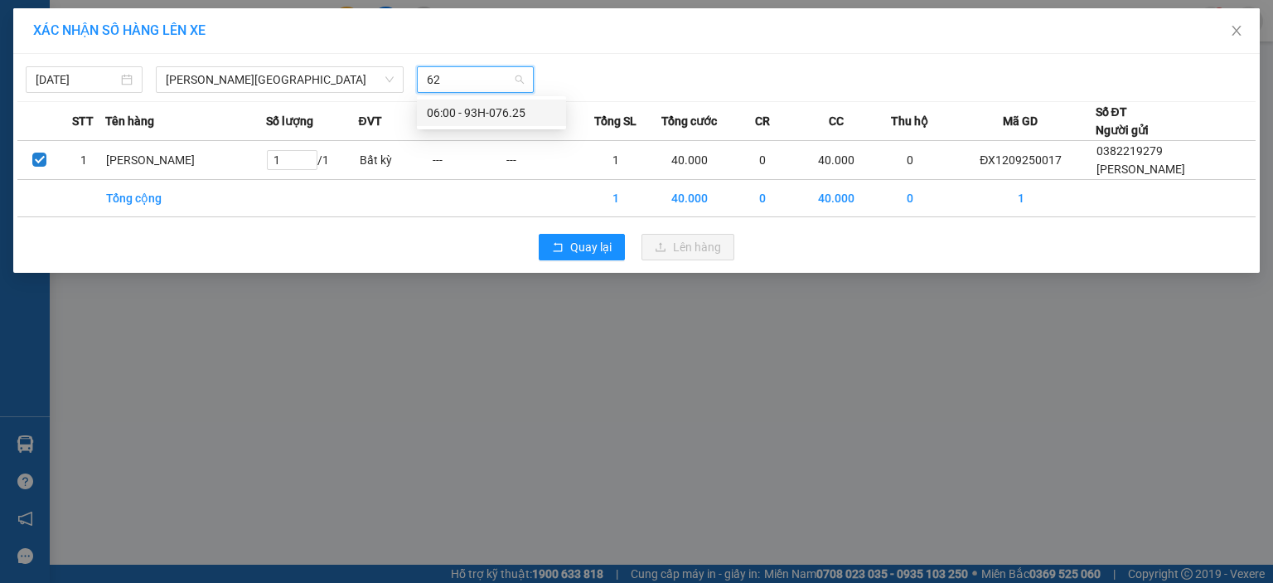
type input "625"
click at [510, 119] on div "06:00 - 93H-076.25" at bounding box center [491, 113] width 129 height 18
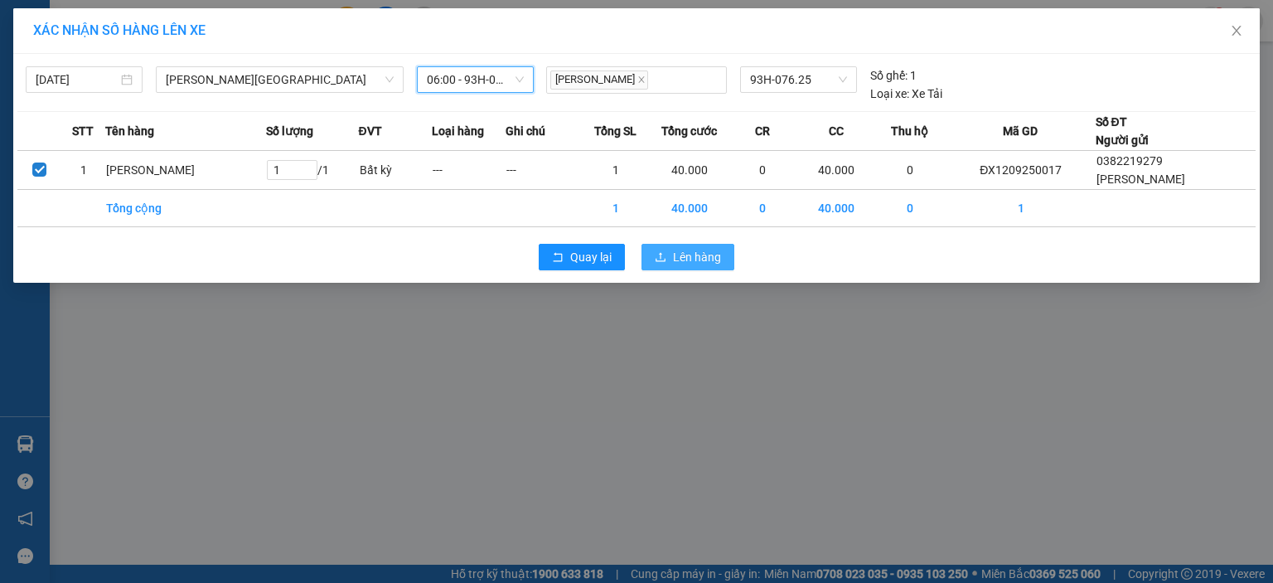
click at [664, 258] on icon "upload" at bounding box center [661, 257] width 12 height 12
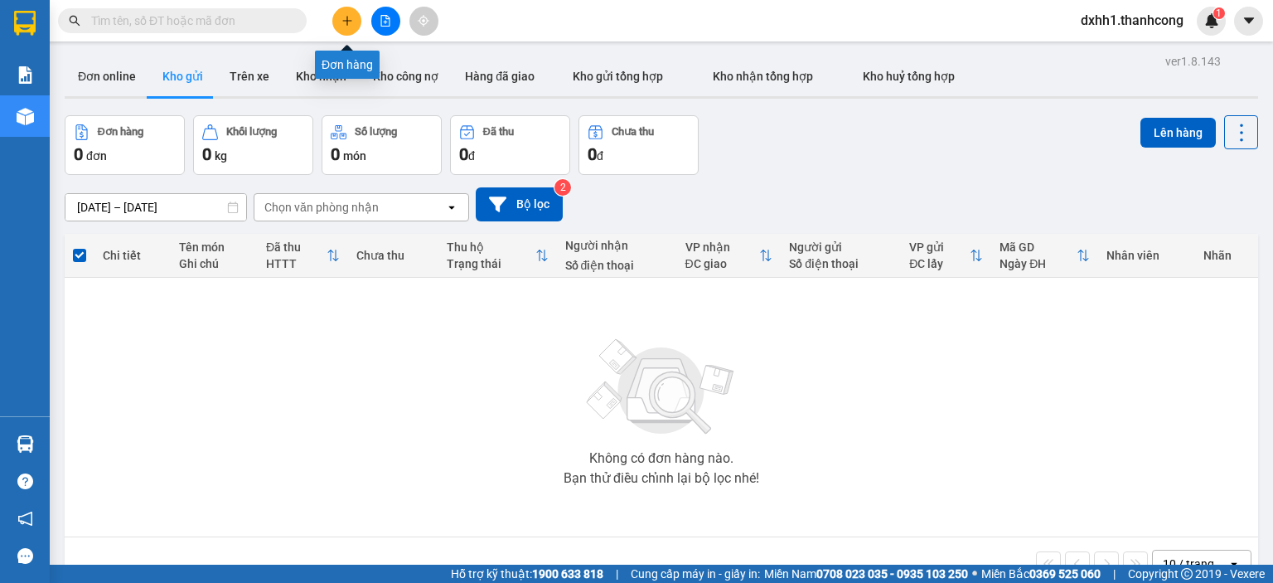
click at [348, 20] on icon "plus" at bounding box center [346, 20] width 9 height 1
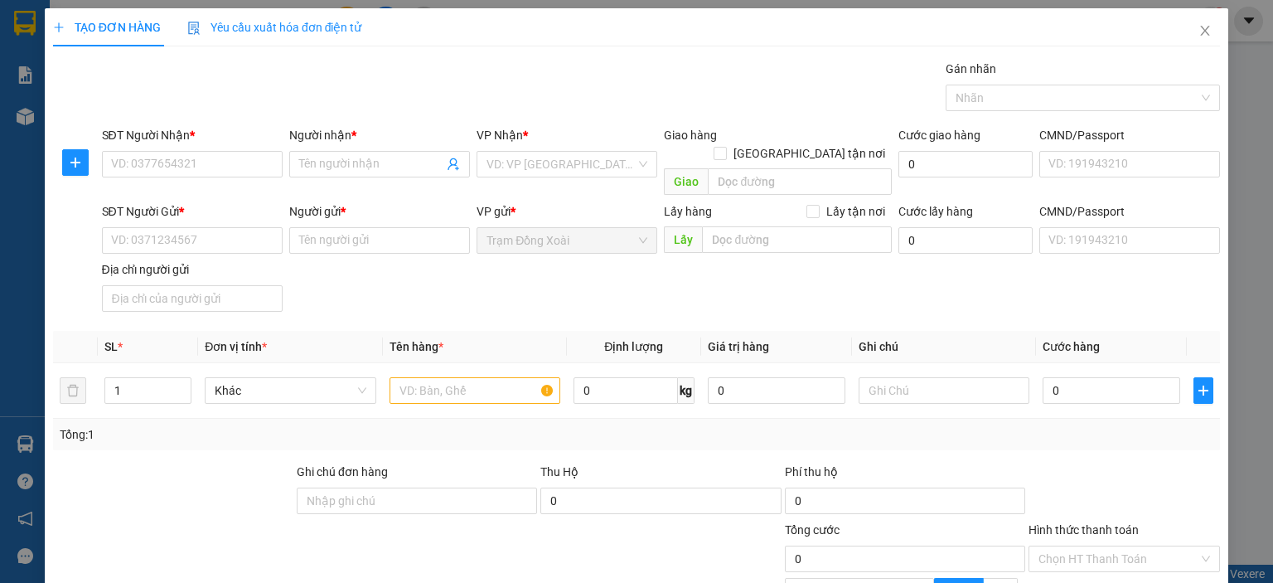
drag, startPoint x: 239, startPoint y: 165, endPoint x: 367, endPoint y: 143, distance: 130.3
click at [367, 143] on div "Người nhận *" at bounding box center [379, 135] width 181 height 18
click at [367, 155] on input "Người nhận *" at bounding box center [371, 164] width 144 height 18
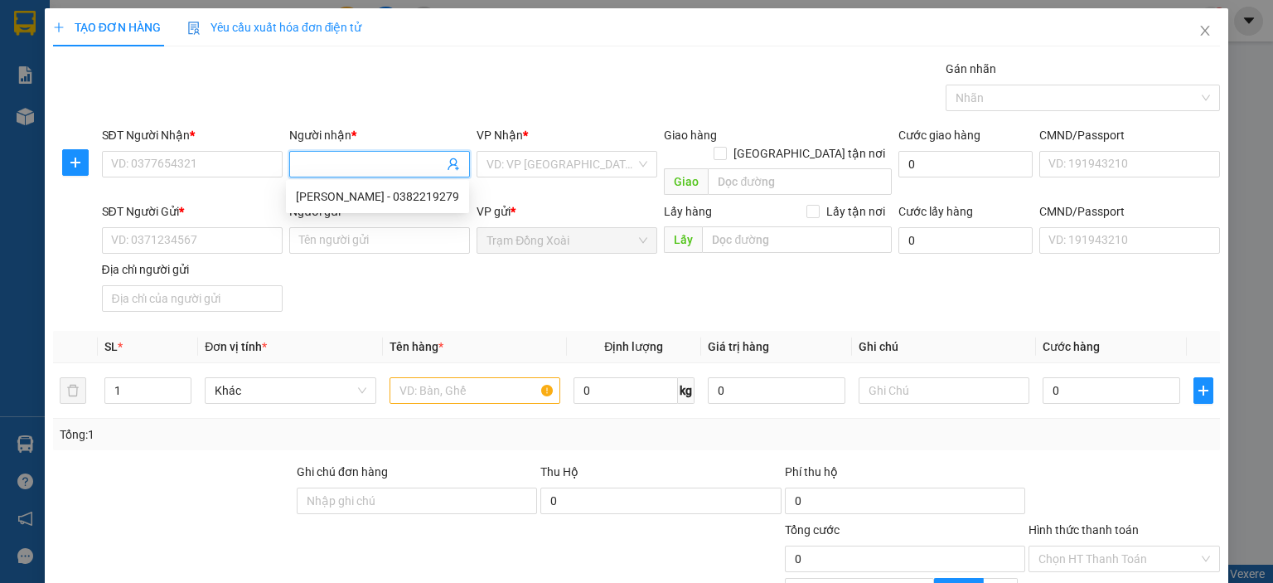
paste input "ĐL NHI/0913860132"
click at [385, 158] on input "ĐL NHI/0913860132" at bounding box center [371, 164] width 144 height 18
type input "ĐL NHI"
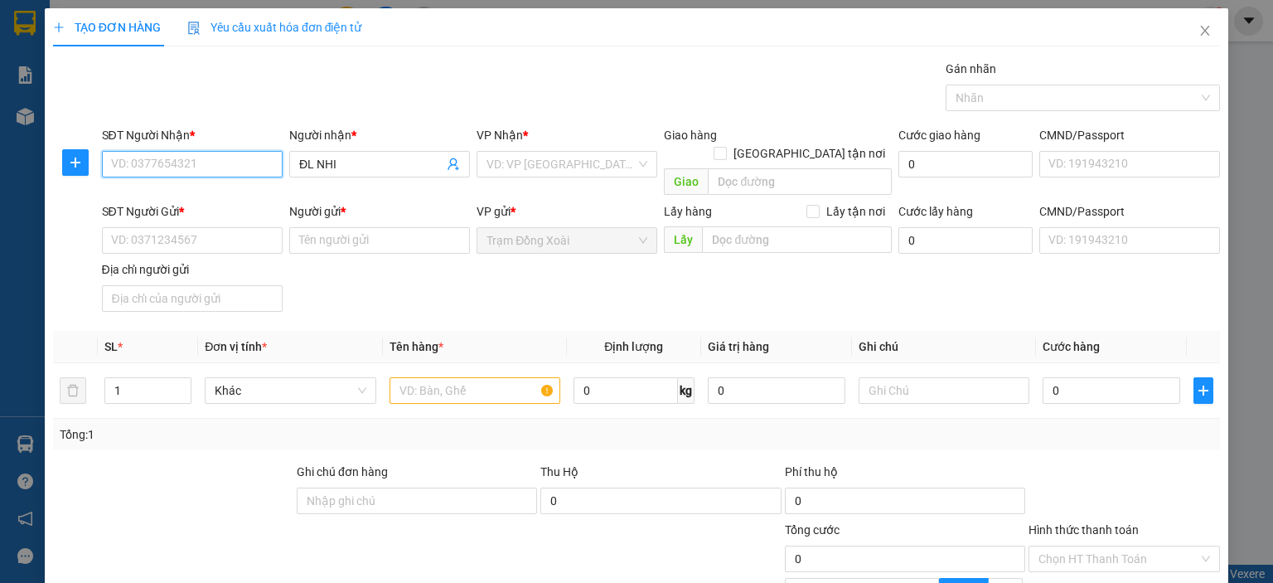
paste input "0913860132"
type input "0913860132"
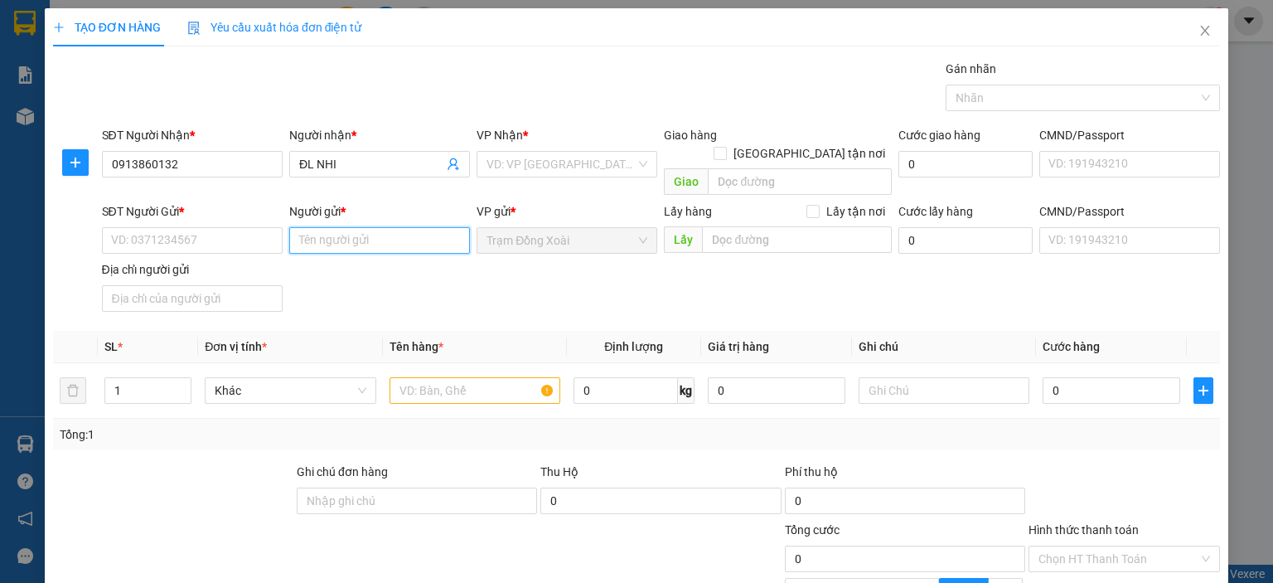
paste input "NGUYỄN TÀI DIỆU/0388.633.622"
click at [411, 227] on input "NGUYỄN TÀI DIỆU/0388.633.622" at bounding box center [379, 240] width 181 height 27
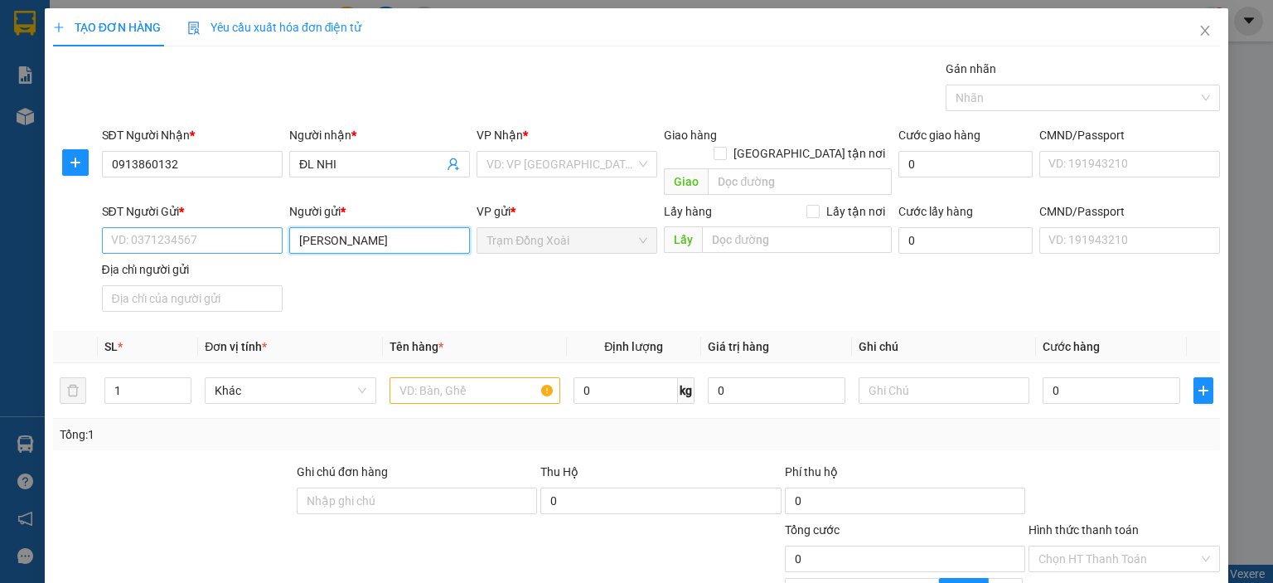
type input "NGUYỄN TÀI DIỆU"
paste input "0388.633.622"
click at [162, 227] on input "0388.633.622" at bounding box center [192, 240] width 181 height 27
click at [159, 227] on input "0388.633.622" at bounding box center [192, 240] width 181 height 27
click at [138, 227] on input "0388.633622" at bounding box center [192, 240] width 181 height 27
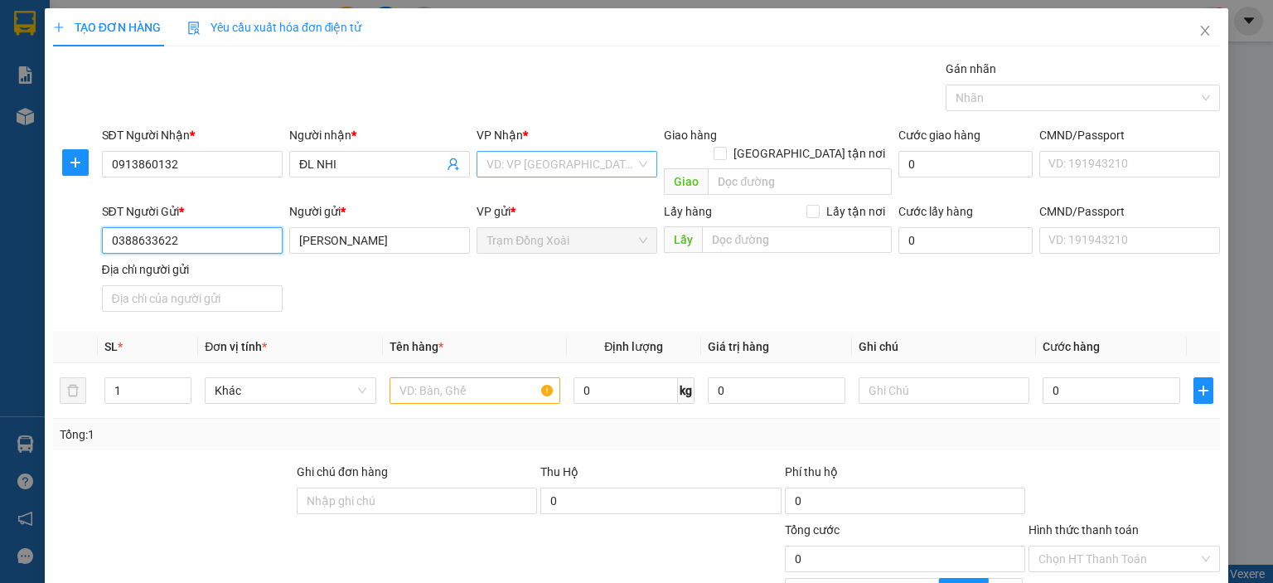
type input "0388633622"
click at [548, 167] on input "search" at bounding box center [561, 164] width 149 height 25
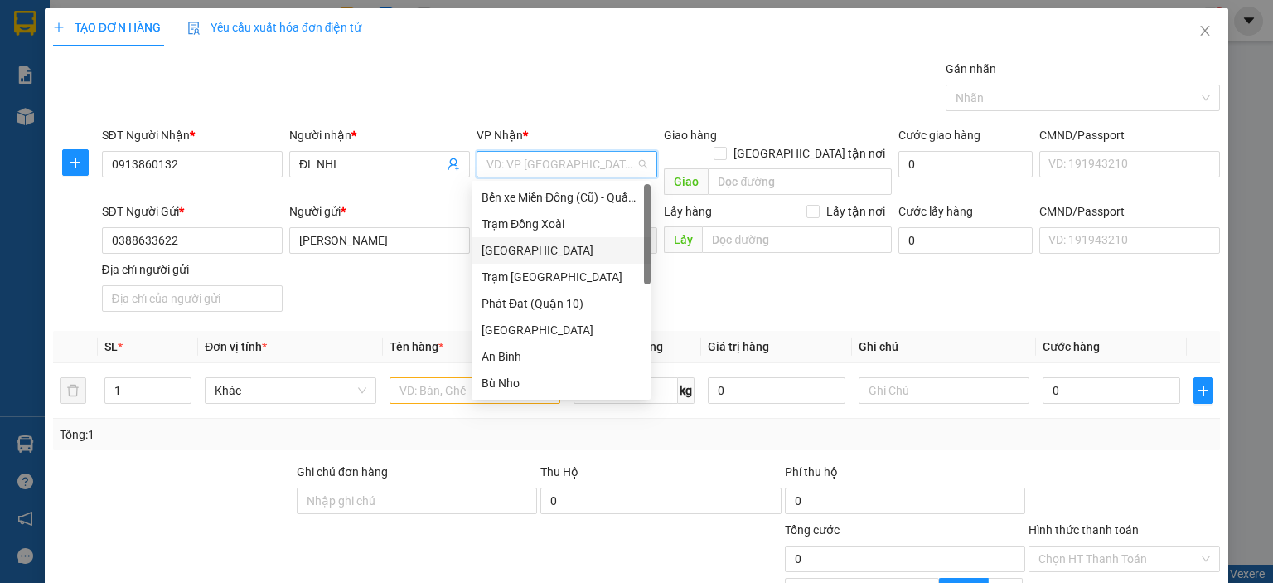
scroll to position [166, 0]
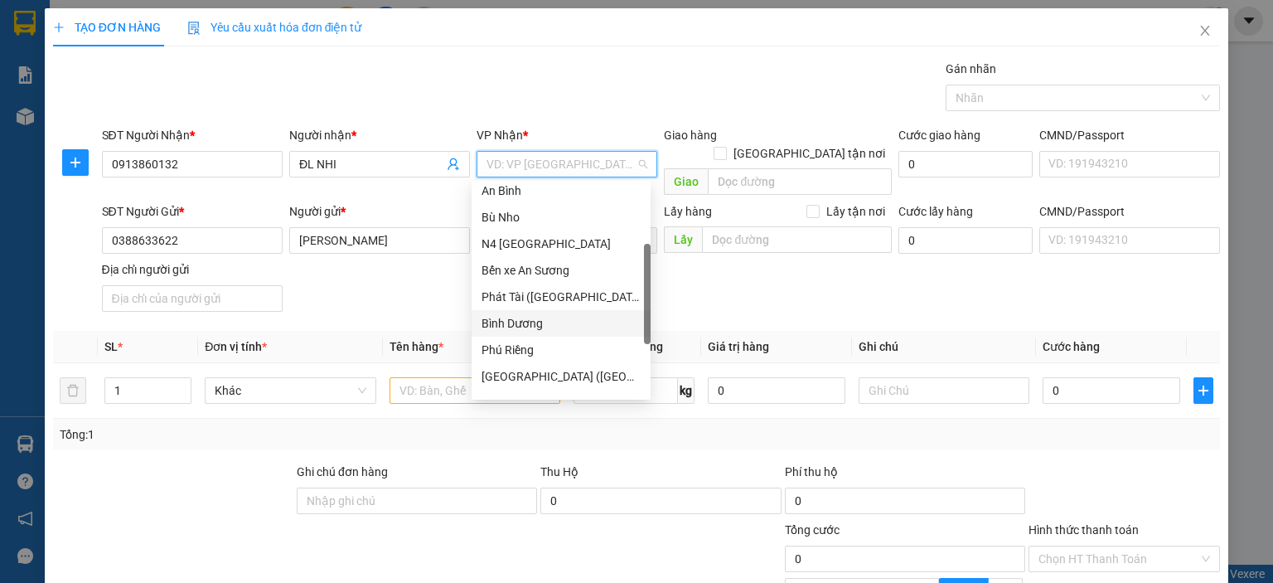
click at [555, 325] on div "Bình Dương" at bounding box center [561, 323] width 159 height 18
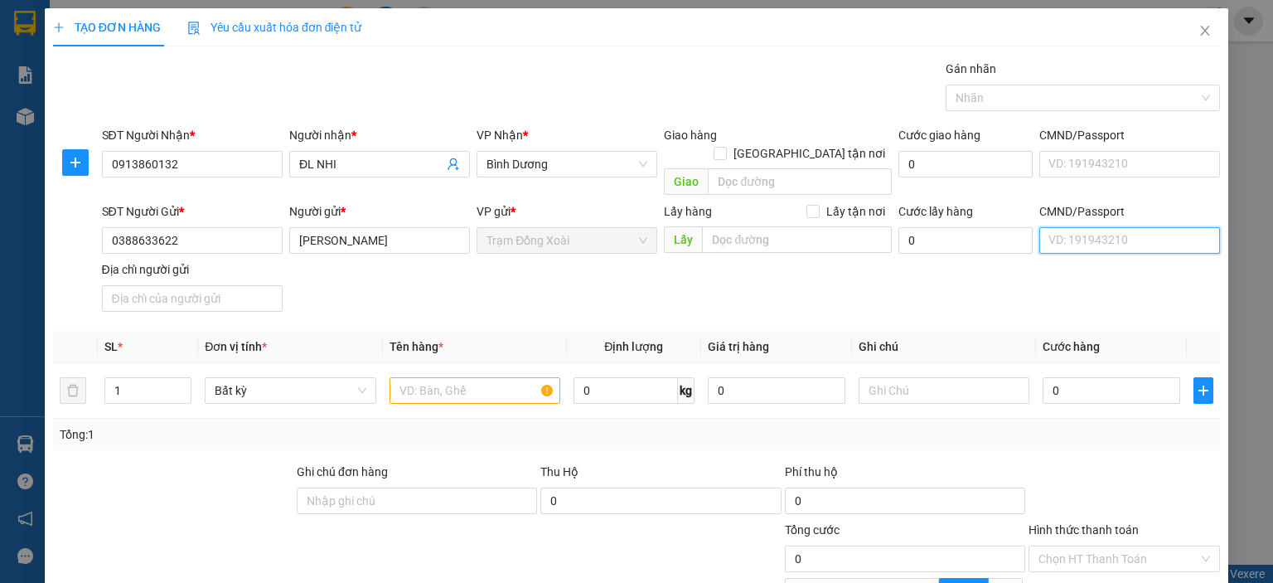
click at [1052, 227] on input "CMND/Passport" at bounding box center [1129, 240] width 181 height 27
click at [1077, 251] on div "123456789123 | TÂN BÌNH,BÌNH PHƯỚC,ĐỒNG NAI" at bounding box center [1253, 254] width 428 height 18
type input "123456789123"
type input "TÂN BÌNH,[GEOGRAPHIC_DATA],[GEOGRAPHIC_DATA]"
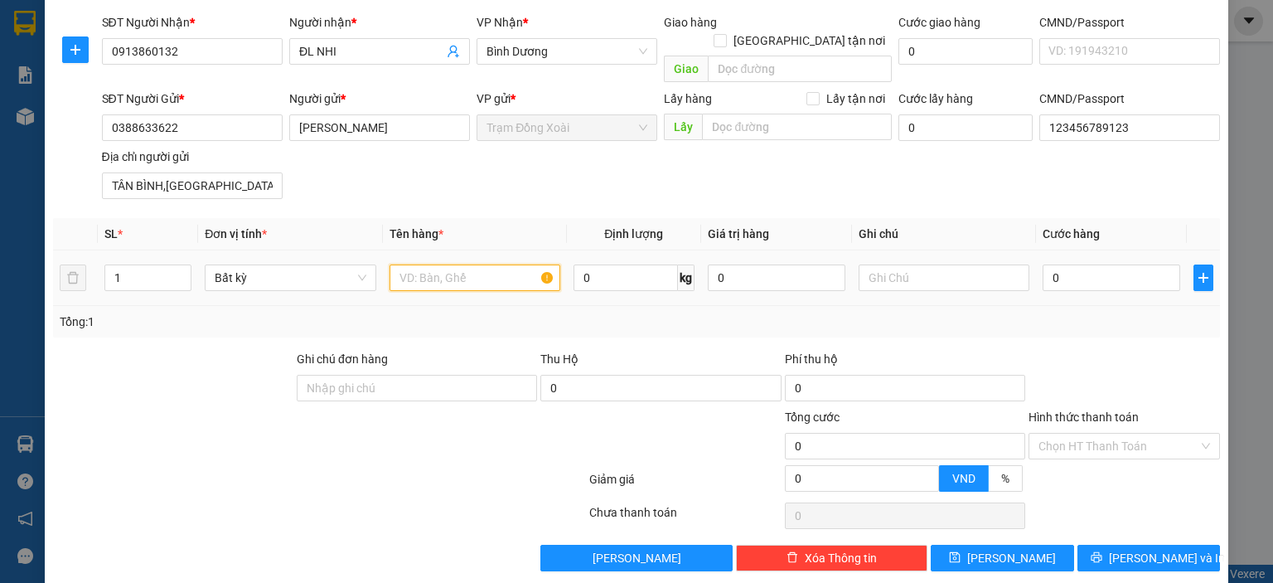
click at [441, 264] on input "text" at bounding box center [475, 277] width 171 height 27
type input "KV"
click at [610, 264] on input "0" at bounding box center [626, 277] width 104 height 27
type input "1"
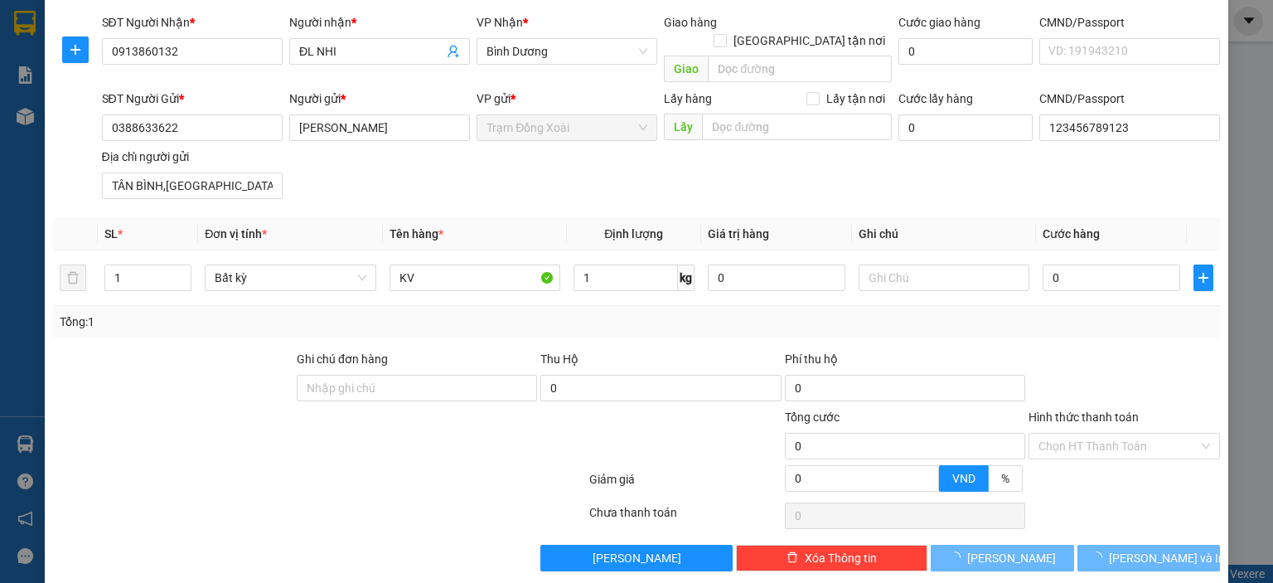
click at [694, 312] on div "Tổng: 1" at bounding box center [637, 321] width 1154 height 18
type input "30.000"
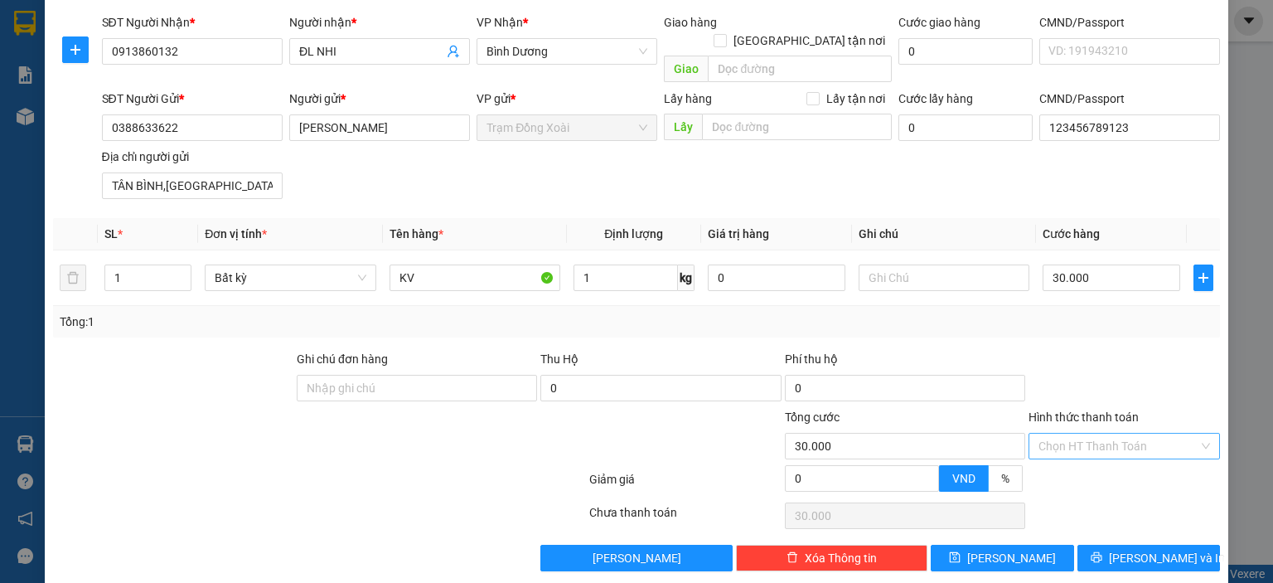
click at [1053, 434] on input "Hình thức thanh toán" at bounding box center [1119, 446] width 160 height 25
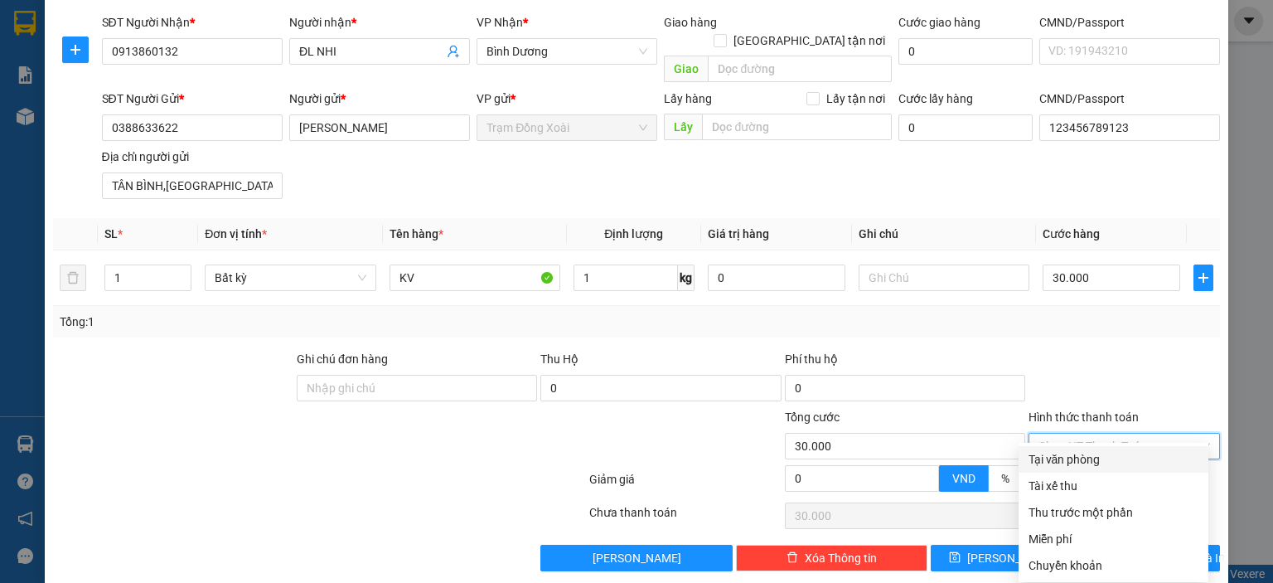
click at [1059, 463] on div "Tại văn phòng" at bounding box center [1114, 459] width 170 height 18
type input "0"
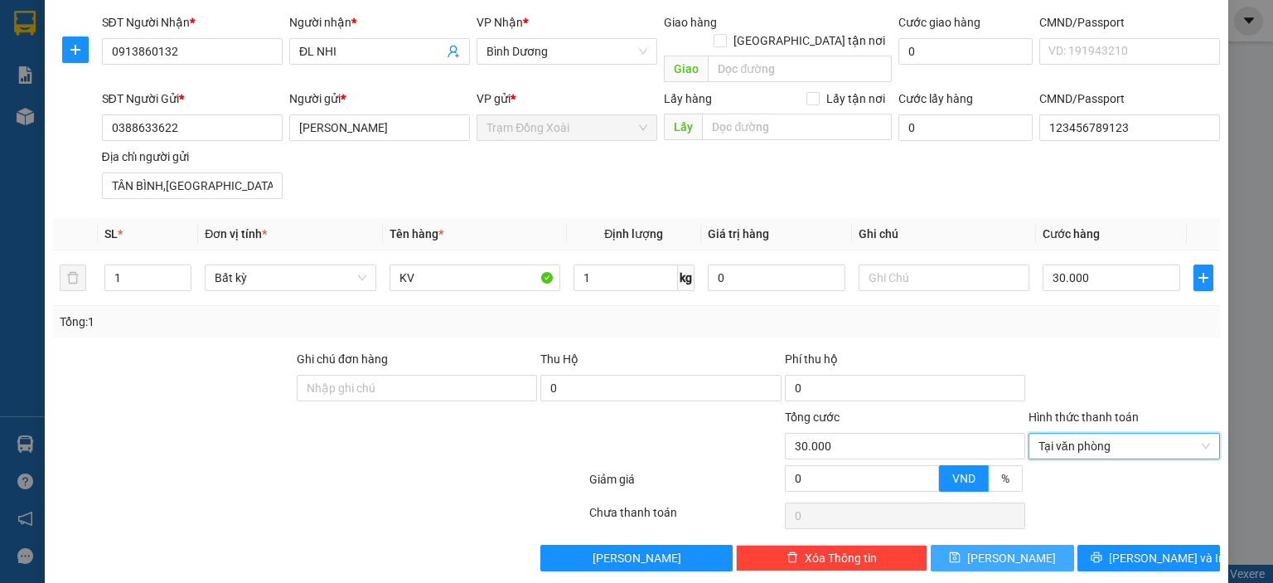
drag, startPoint x: 1016, startPoint y: 536, endPoint x: 1004, endPoint y: 535, distance: 12.5
click at [1015, 545] on button "[PERSON_NAME]" at bounding box center [1002, 558] width 143 height 27
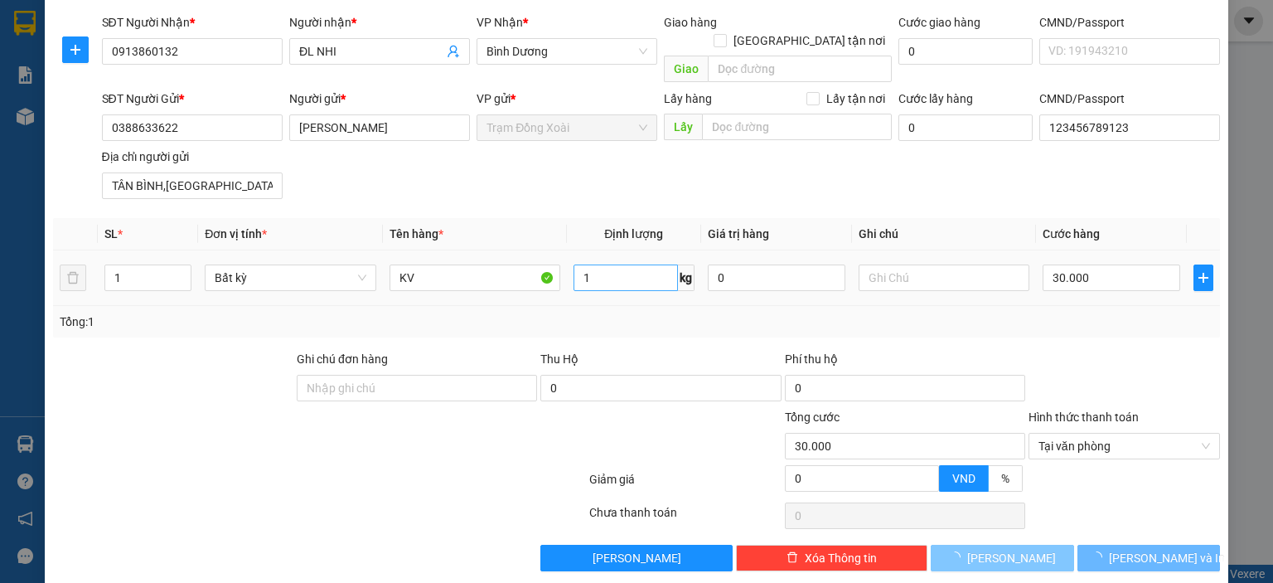
type input "0"
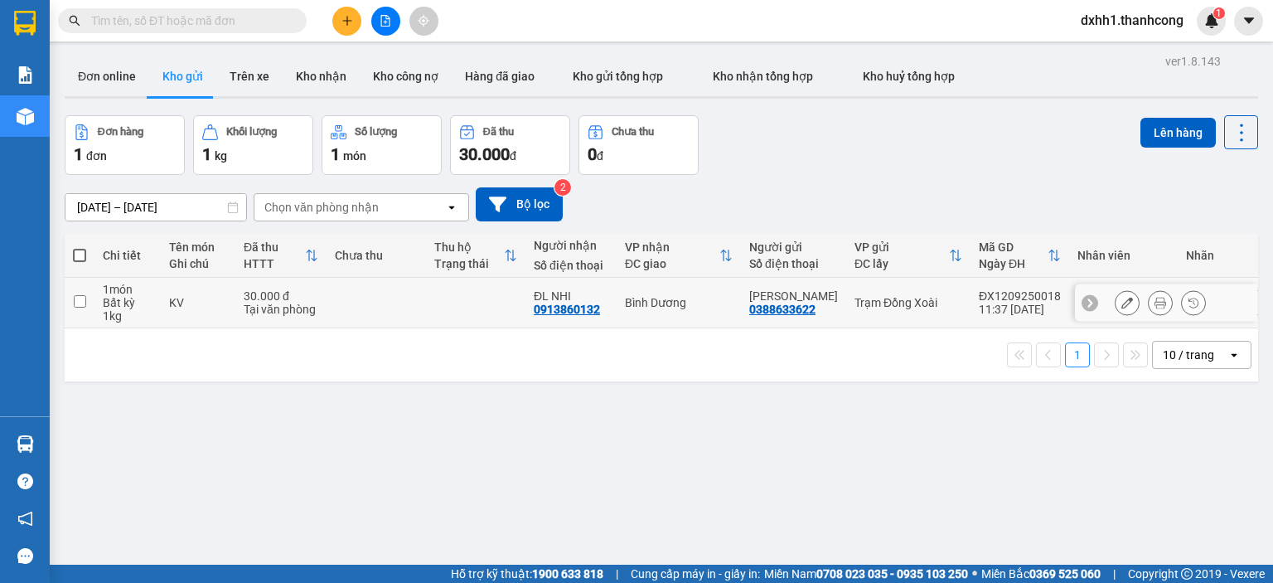
click at [269, 314] on div "Tại văn phòng" at bounding box center [281, 309] width 75 height 13
checkbox input "true"
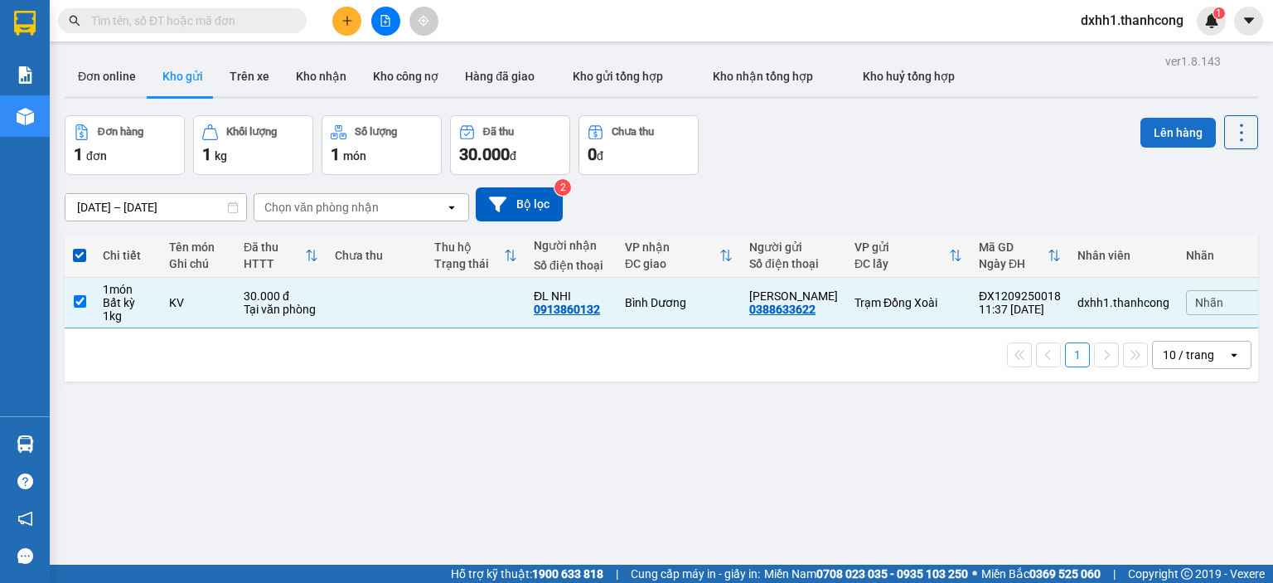
click at [1141, 131] on button "Lên hàng" at bounding box center [1178, 133] width 75 height 30
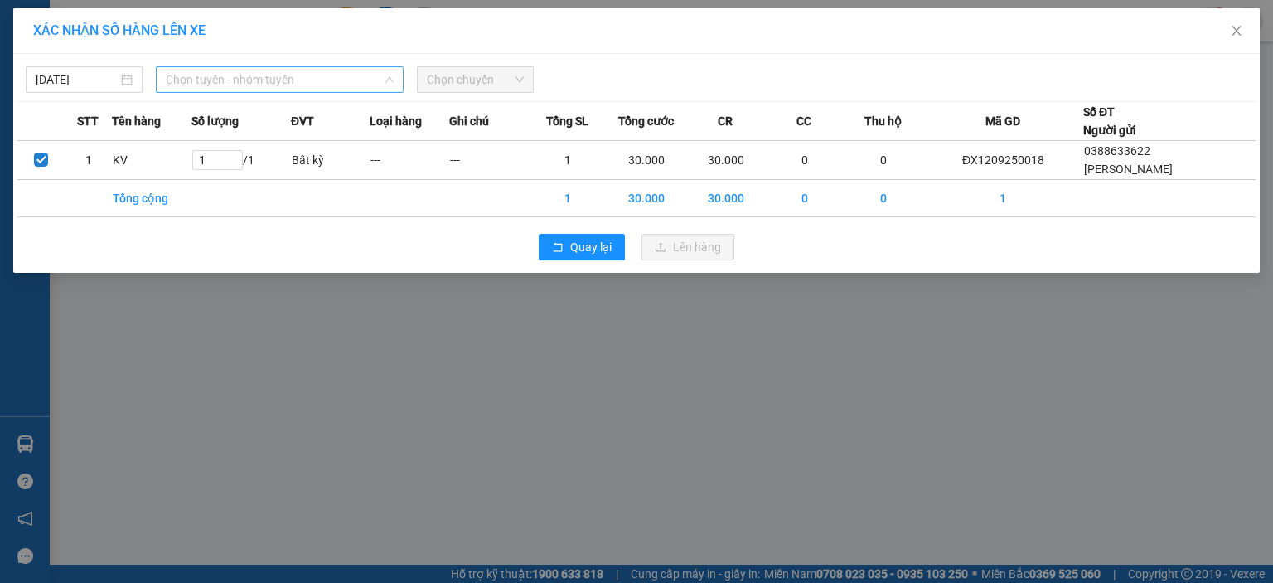
click at [278, 89] on span "Chọn tuyến - nhóm tuyến" at bounding box center [280, 79] width 228 height 25
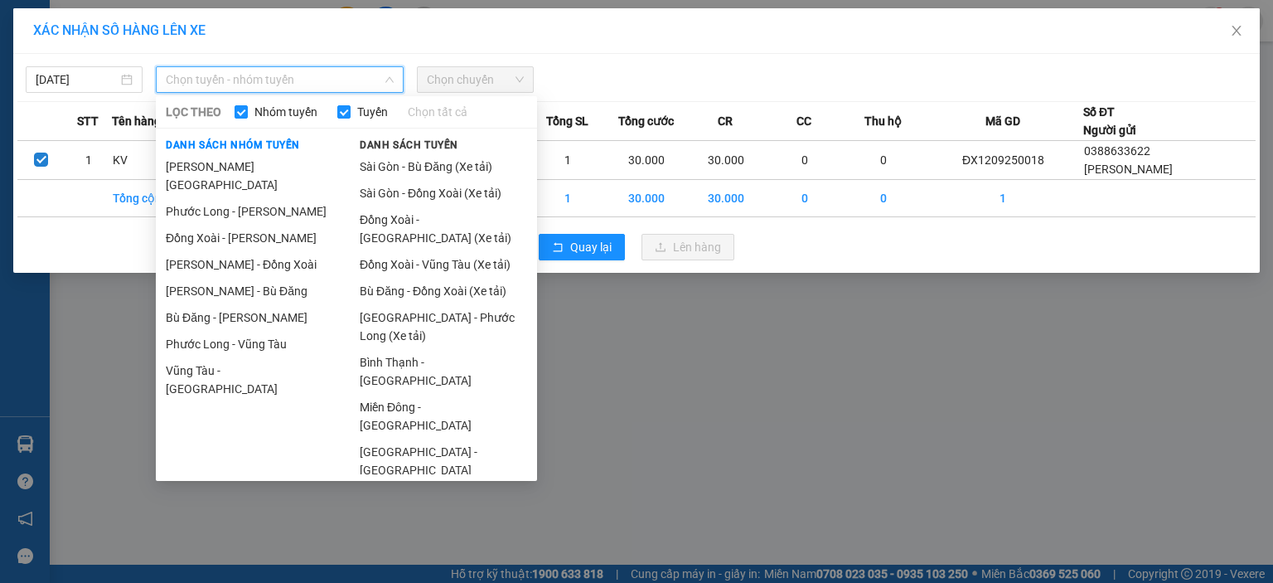
drag, startPoint x: 269, startPoint y: 200, endPoint x: 317, endPoint y: 182, distance: 51.4
click at [269, 199] on li "Phước Long - [PERSON_NAME]" at bounding box center [249, 211] width 187 height 27
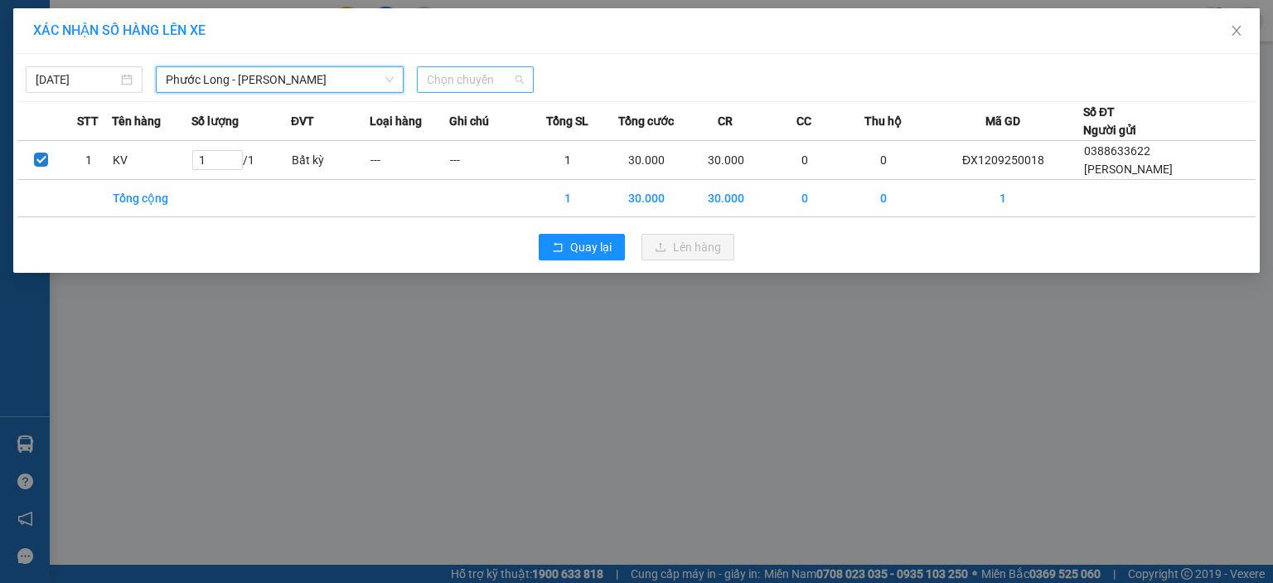
click at [472, 79] on span "Chọn chuyến" at bounding box center [475, 79] width 97 height 25
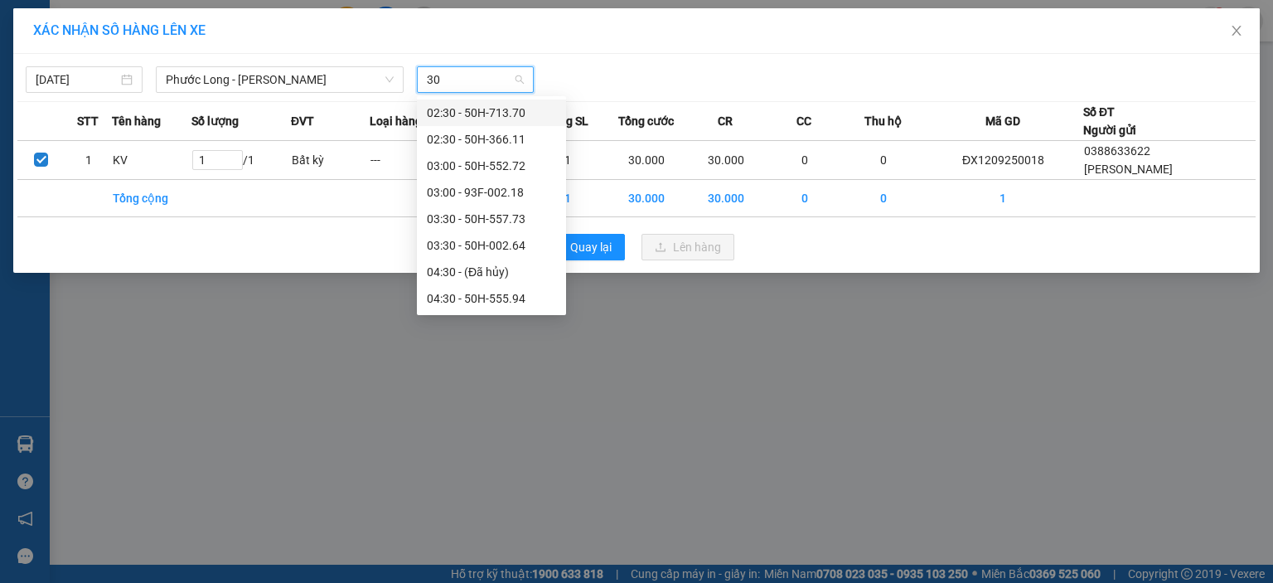
type input "307"
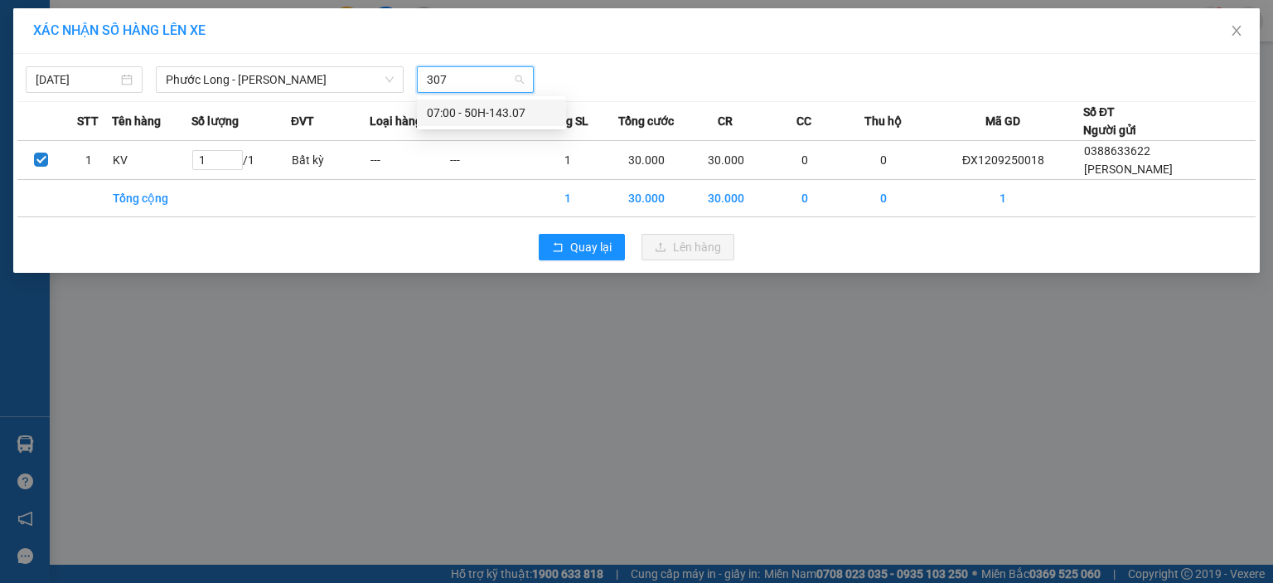
click at [485, 114] on div "07:00 - 50H-143.07" at bounding box center [491, 113] width 129 height 18
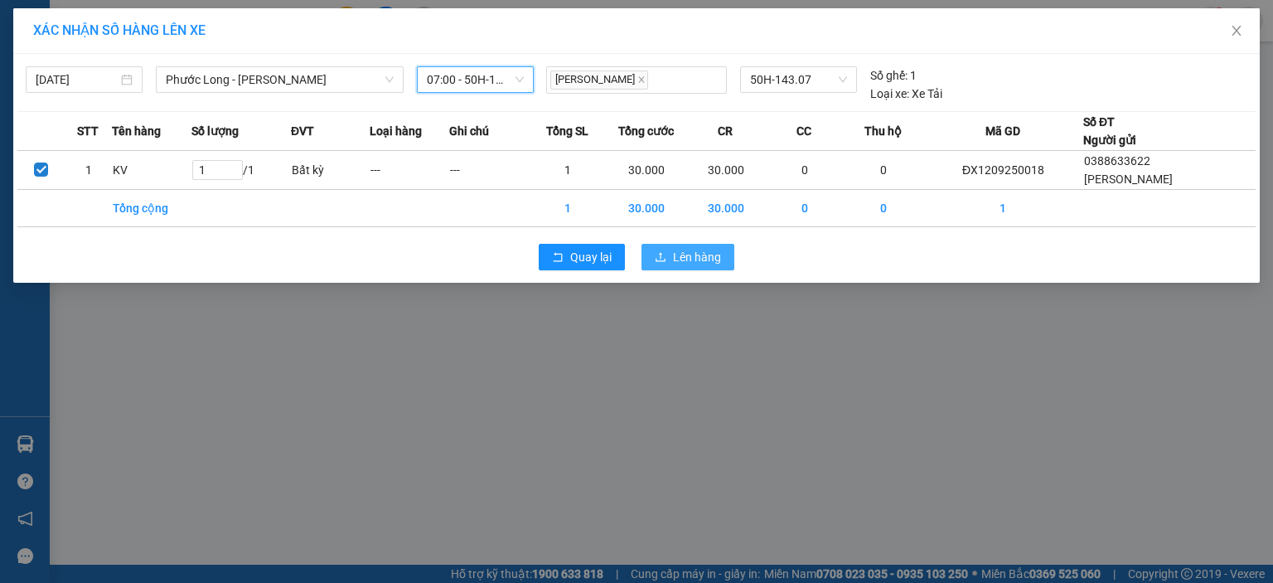
click at [679, 250] on span "Lên hàng" at bounding box center [697, 257] width 48 height 18
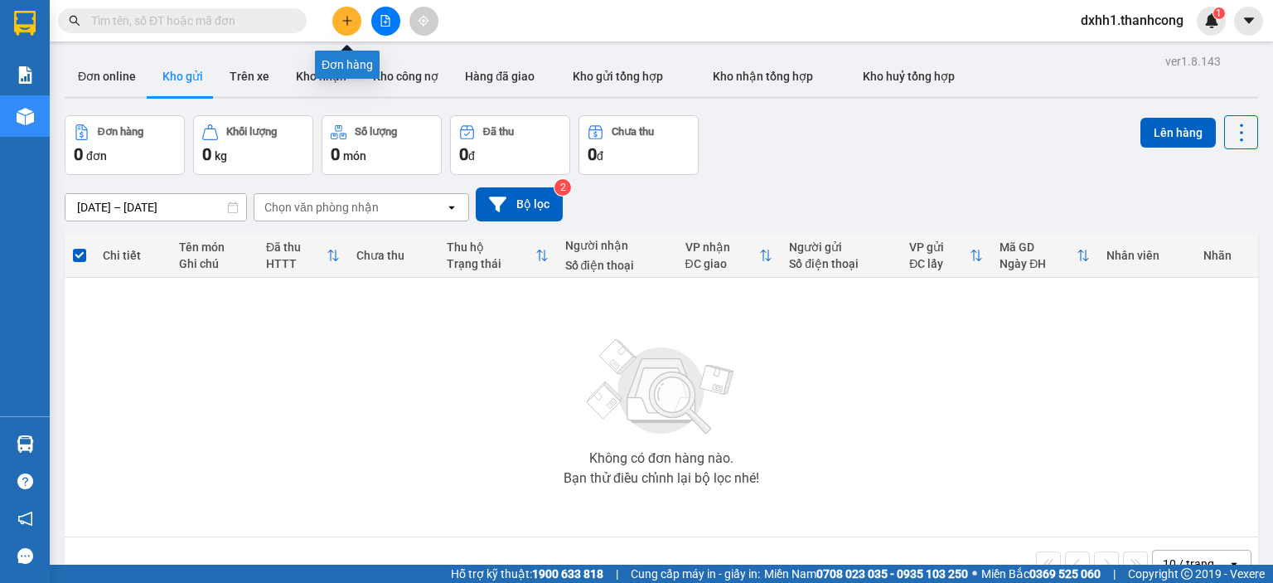
click at [348, 16] on icon "plus" at bounding box center [348, 21] width 12 height 12
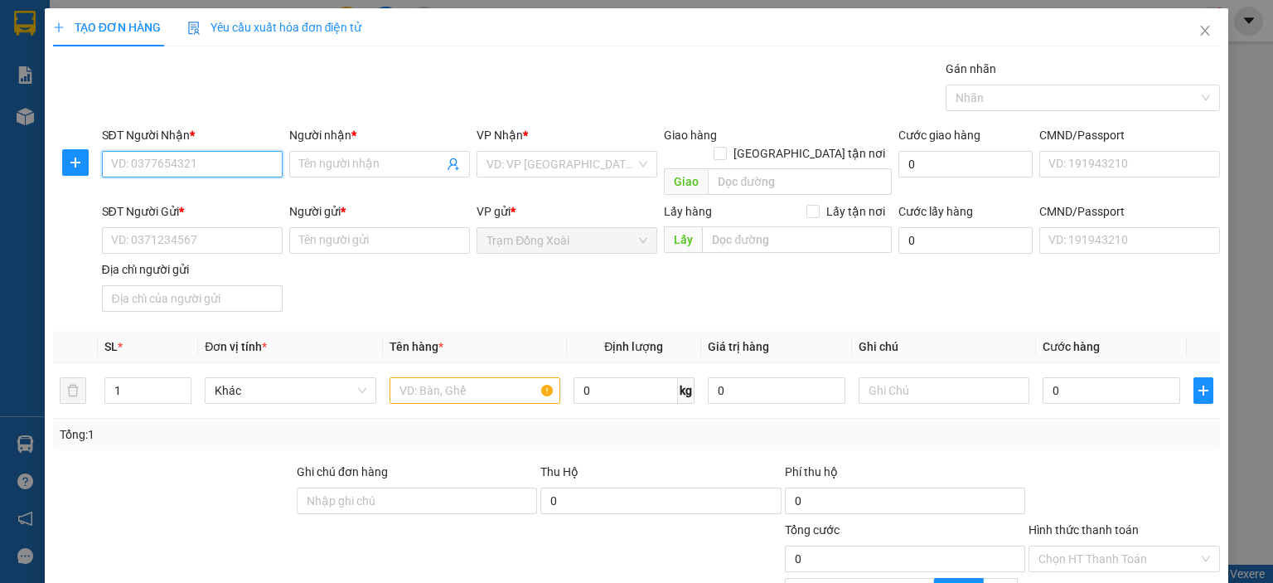
paste input "0938.917.284"
click at [161, 165] on input "0938.917.284" at bounding box center [192, 164] width 181 height 27
drag, startPoint x: 139, startPoint y: 168, endPoint x: 157, endPoint y: 174, distance: 18.3
click at [139, 168] on input "0938.917284" at bounding box center [192, 164] width 181 height 27
type input "0938917284"
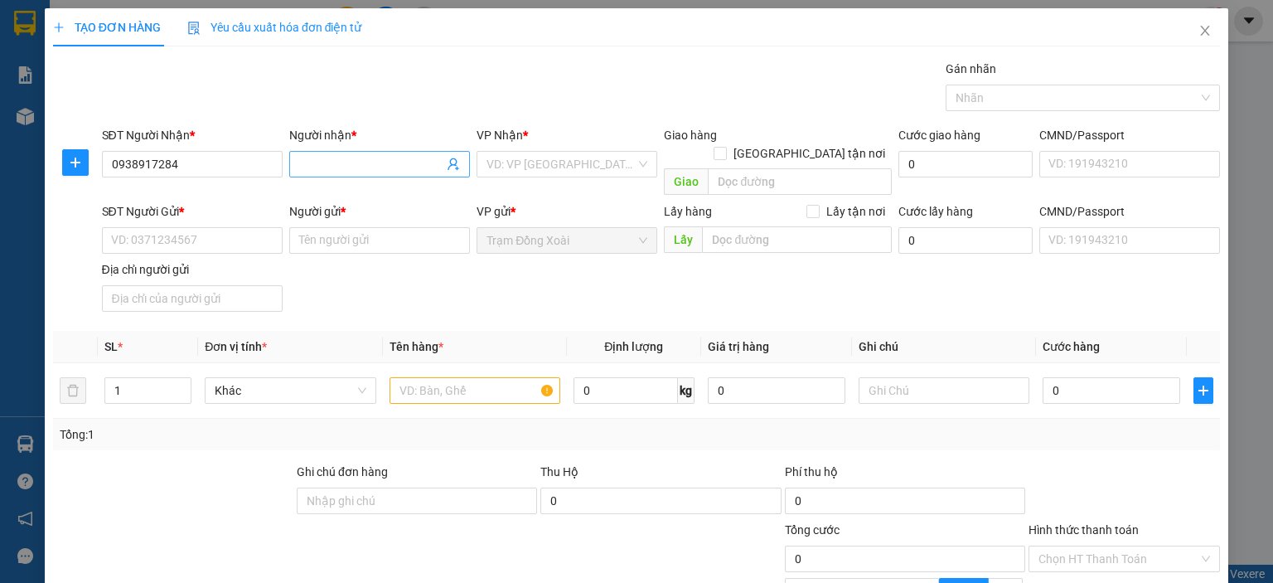
click at [315, 166] on input "Người nhận *" at bounding box center [371, 164] width 144 height 18
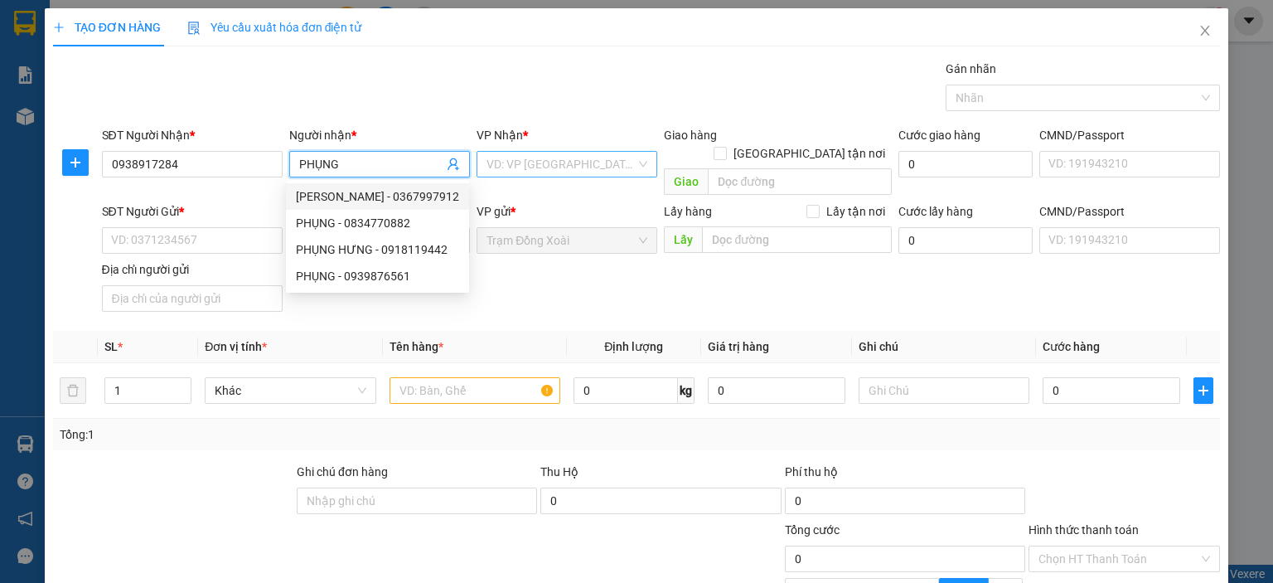
type input "PHỤNG"
click at [528, 160] on input "search" at bounding box center [561, 164] width 149 height 25
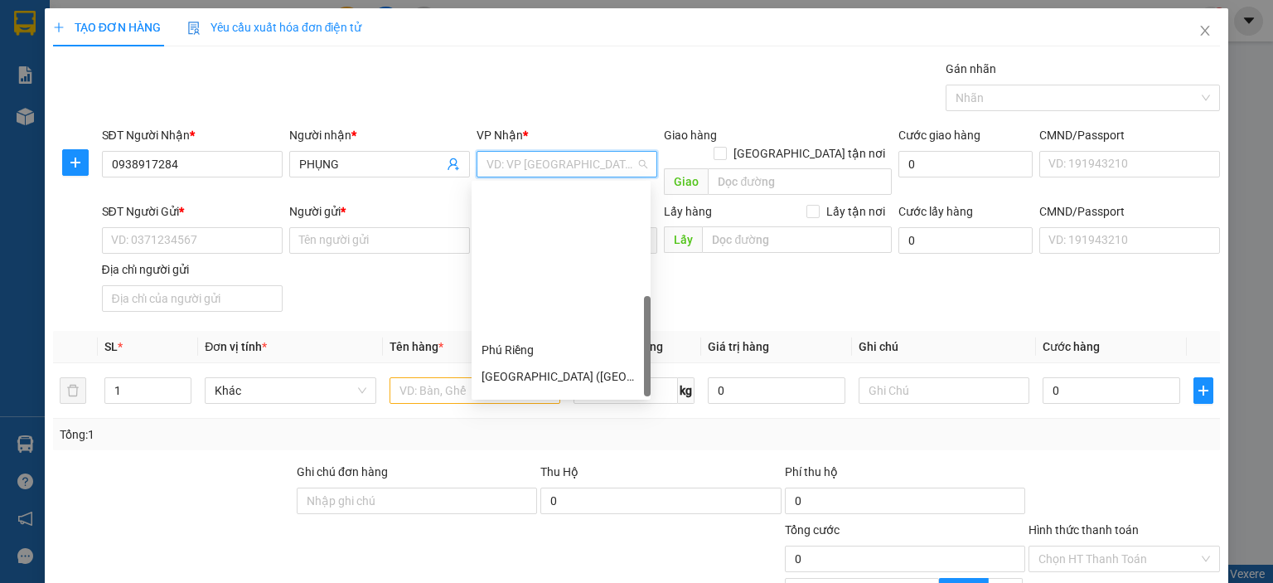
scroll to position [345, 0]
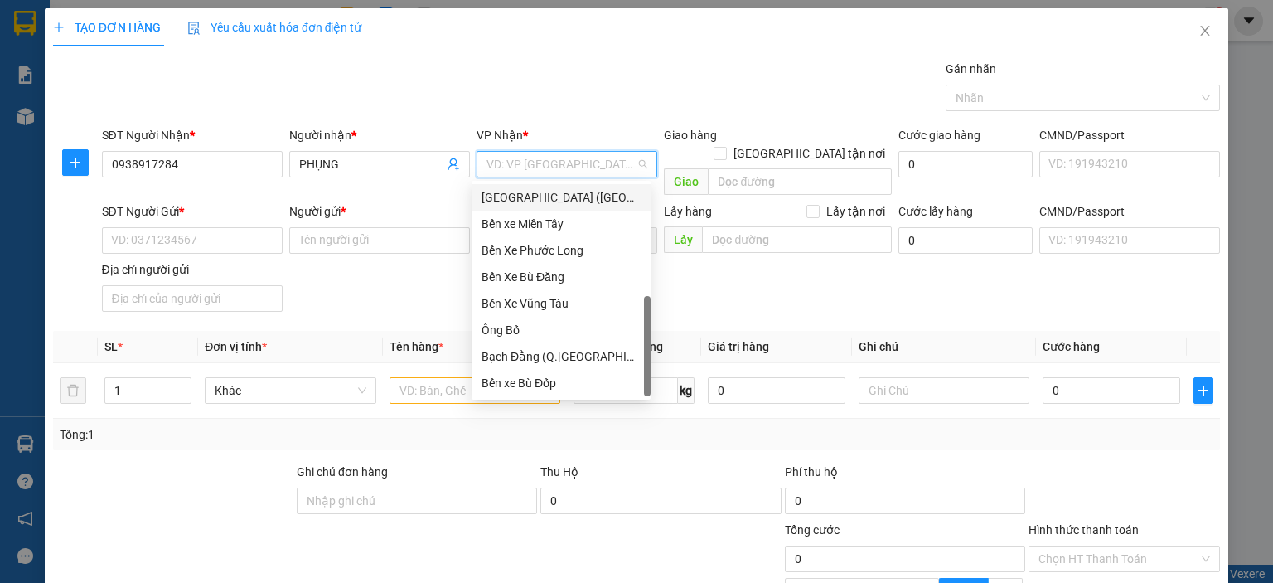
drag, startPoint x: 565, startPoint y: 198, endPoint x: 590, endPoint y: 192, distance: 25.5
click at [567, 197] on div "[GEOGRAPHIC_DATA] ([GEOGRAPHIC_DATA])" at bounding box center [561, 197] width 159 height 18
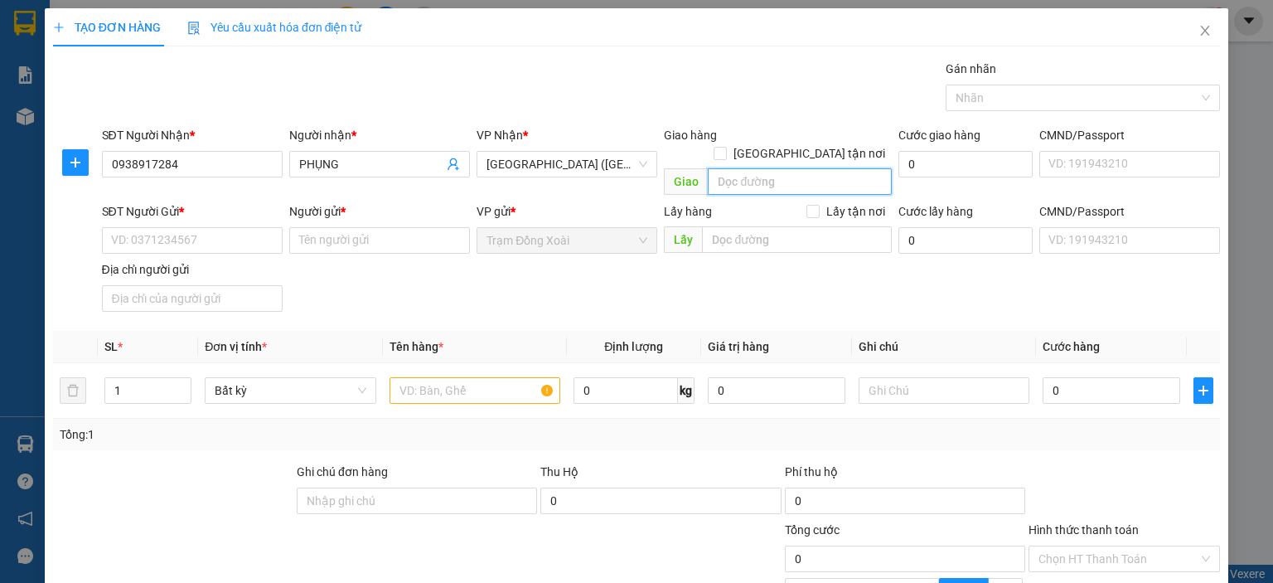
click at [741, 168] on input "search" at bounding box center [800, 181] width 184 height 27
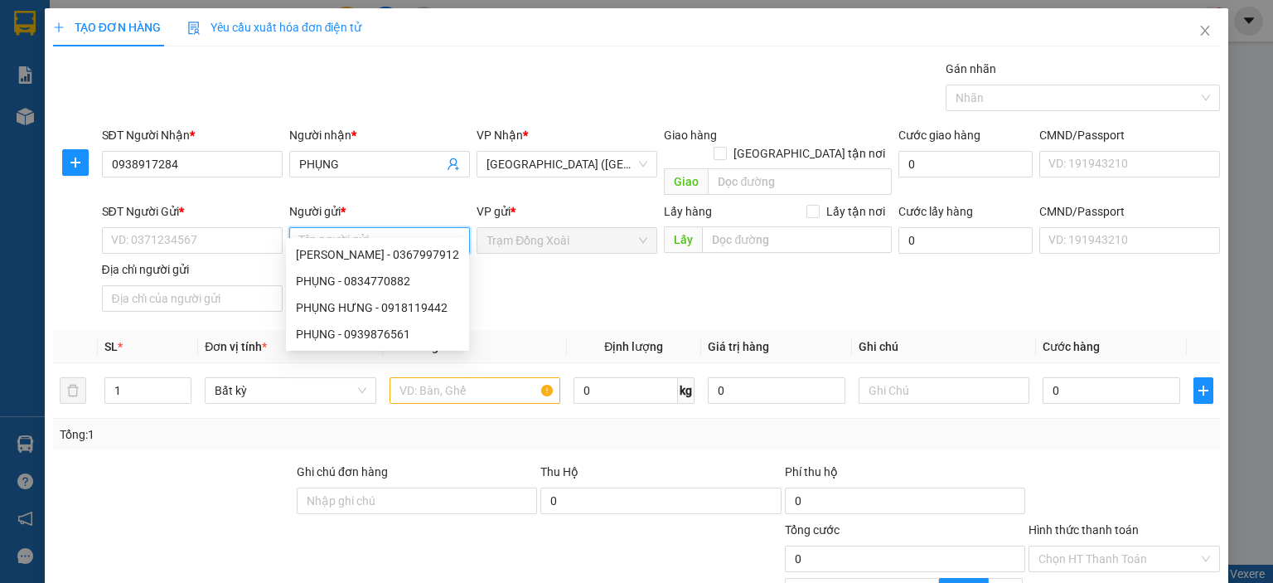
paste input "PHAN CẢNH TÂM/0944.246.139"
click at [419, 227] on input "PHAN CẢNH TÂM/0944.246.139" at bounding box center [379, 240] width 181 height 27
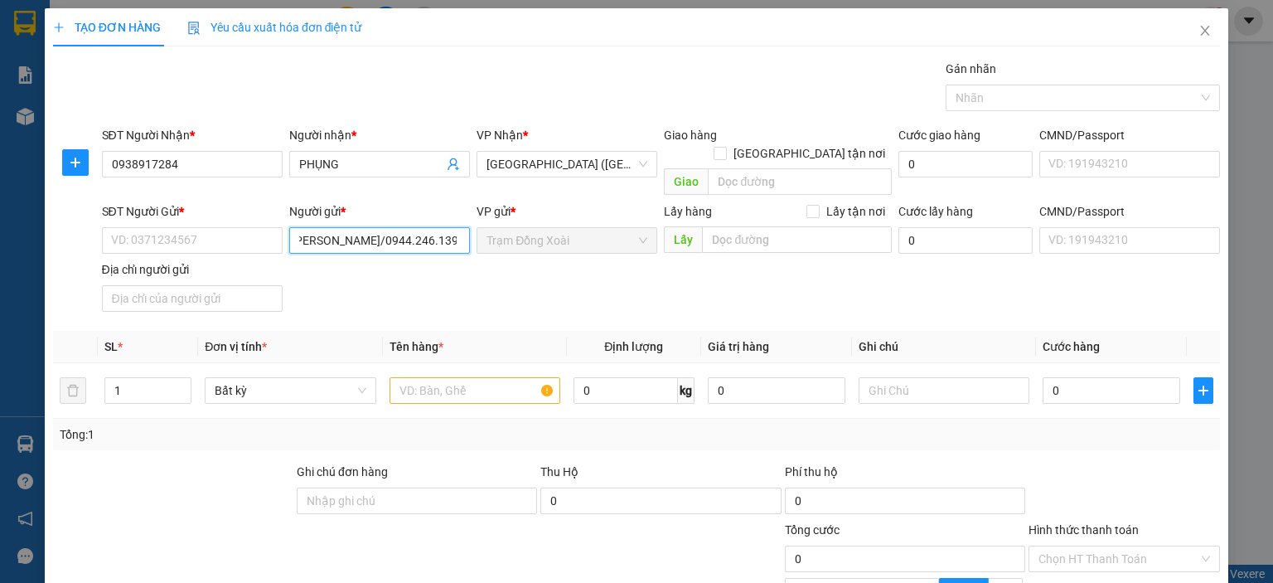
click at [419, 227] on input "PHAN CẢNH TÂM/0944.246.139" at bounding box center [379, 240] width 181 height 27
type input "PHAN CẢNH TÂM"
paste input "0944.246.139"
click at [159, 227] on input "0944.246.139" at bounding box center [192, 240] width 181 height 27
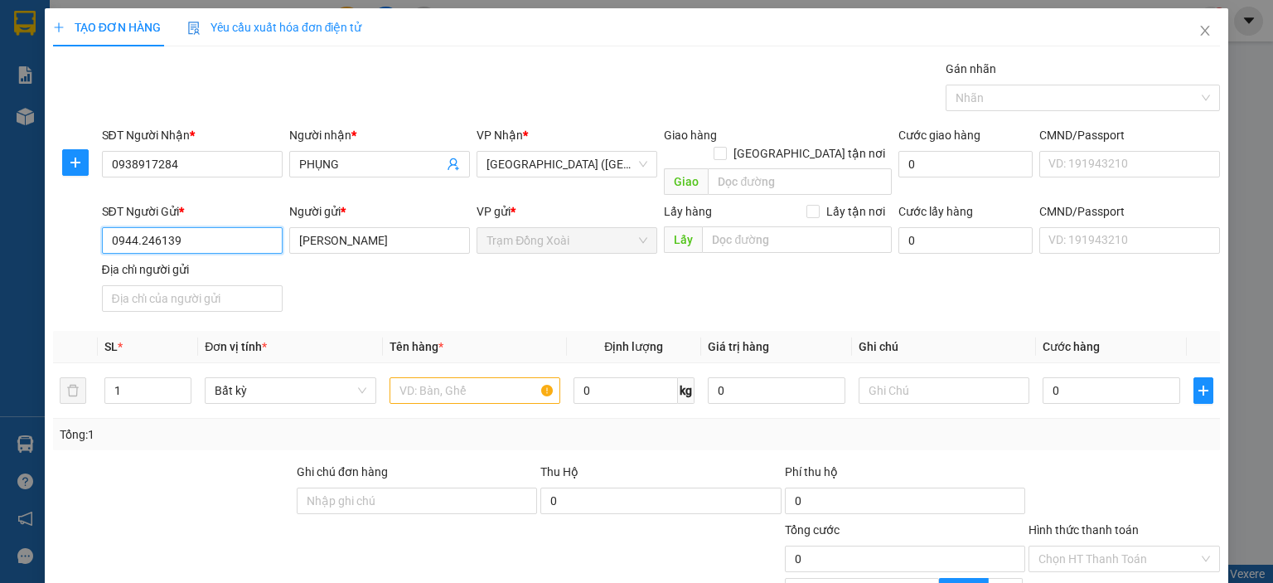
click at [139, 227] on input "0944.246139" at bounding box center [192, 240] width 181 height 27
type input "0944246139"
click at [763, 168] on input "search" at bounding box center [800, 181] width 184 height 27
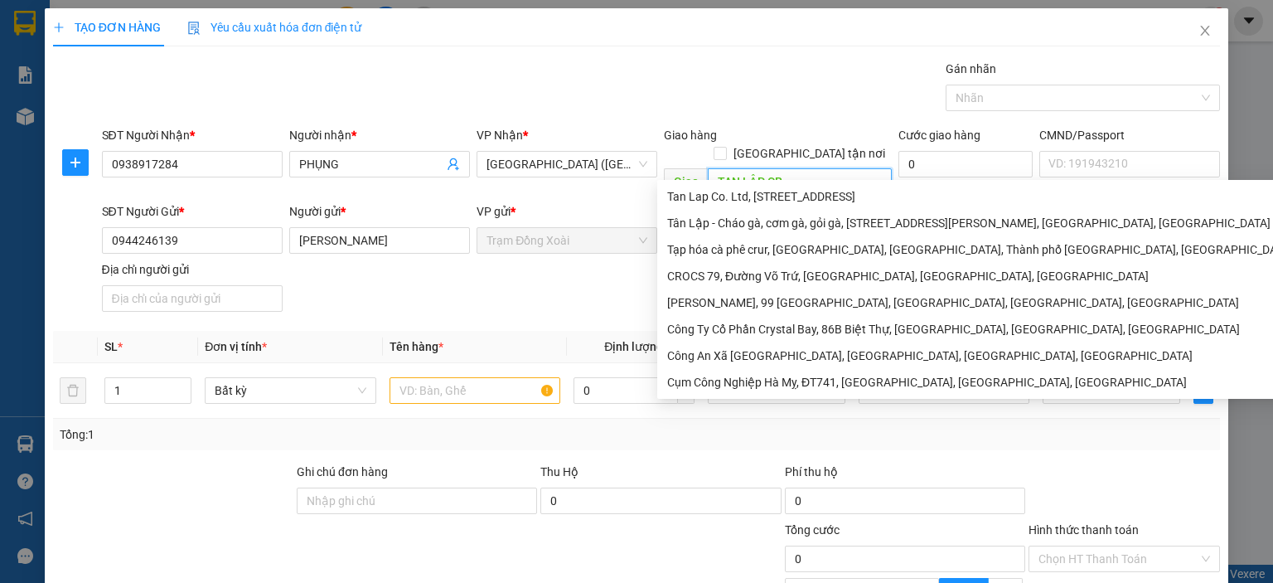
click at [733, 168] on input "TAN LẬP CR" at bounding box center [800, 181] width 184 height 27
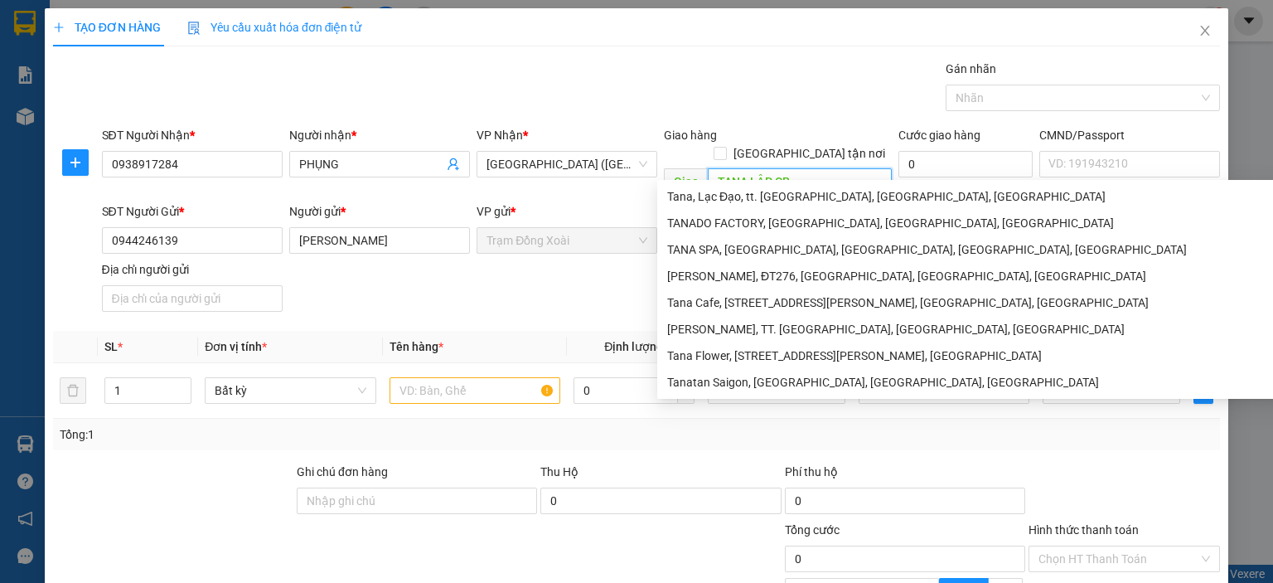
drag, startPoint x: 739, startPoint y: 165, endPoint x: 713, endPoint y: 173, distance: 27.8
click at [713, 173] on input "TANA LẬP CR" at bounding box center [800, 181] width 184 height 27
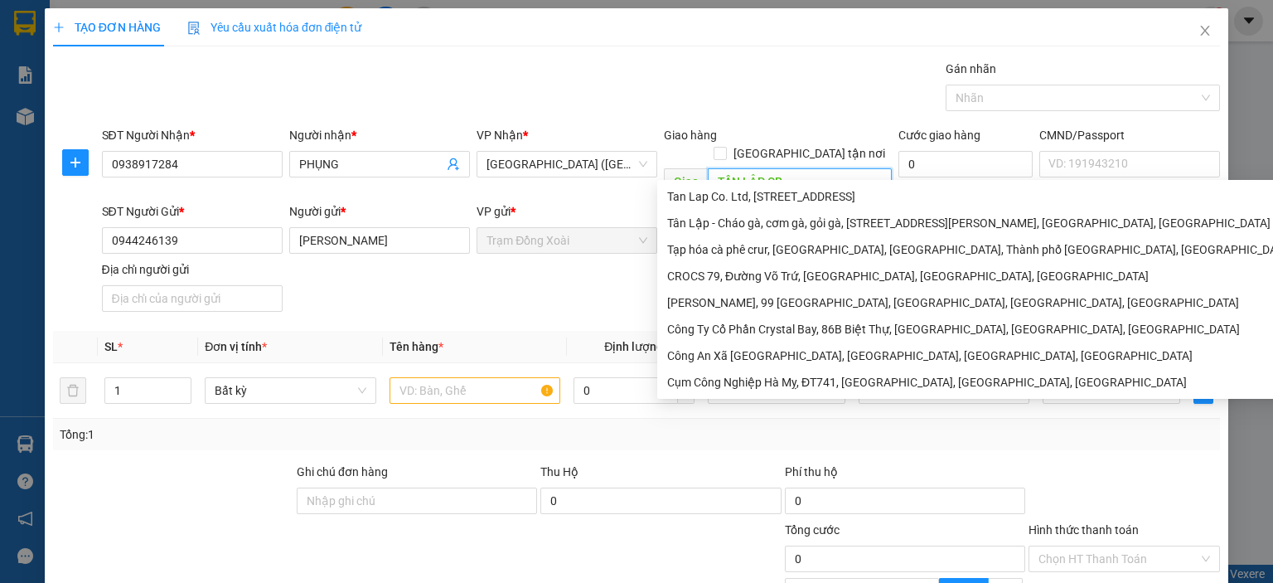
type input "TÂN LẬP CR"
click at [744, 90] on div "Gói vận chuyển * Tiêu chuẩn Gán nhãn Nhãn" at bounding box center [662, 89] width 1126 height 58
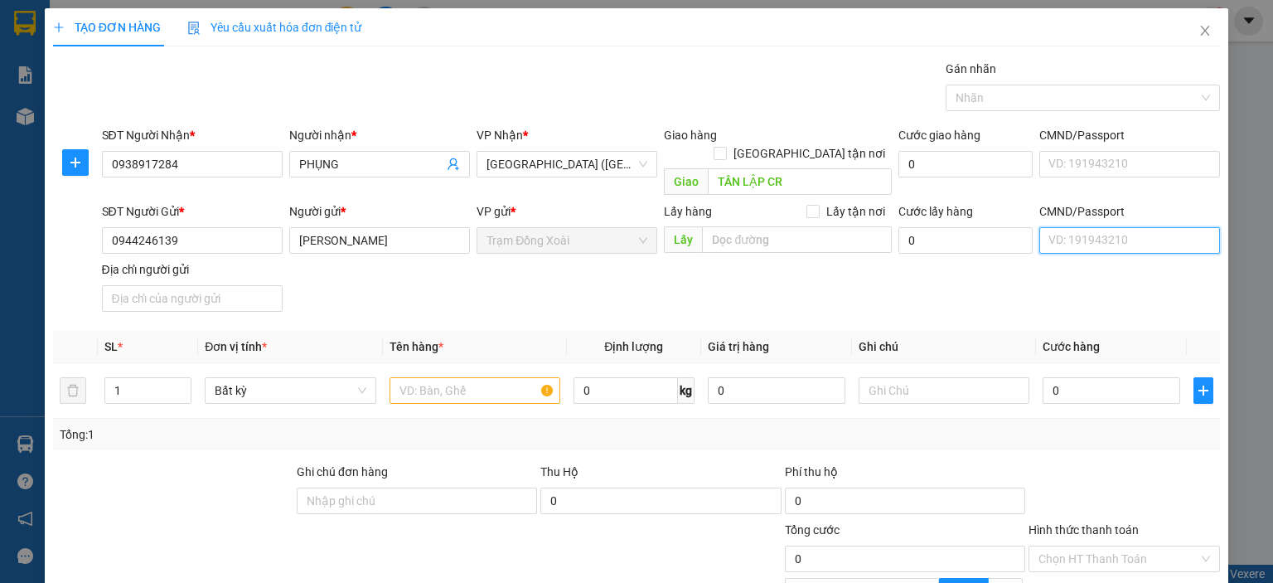
click at [1051, 227] on input "CMND/Passport" at bounding box center [1129, 240] width 181 height 27
click at [1071, 227] on input "CMND/Passport" at bounding box center [1129, 240] width 181 height 27
click at [1039, 227] on input "CMND/Passport" at bounding box center [1129, 240] width 181 height 27
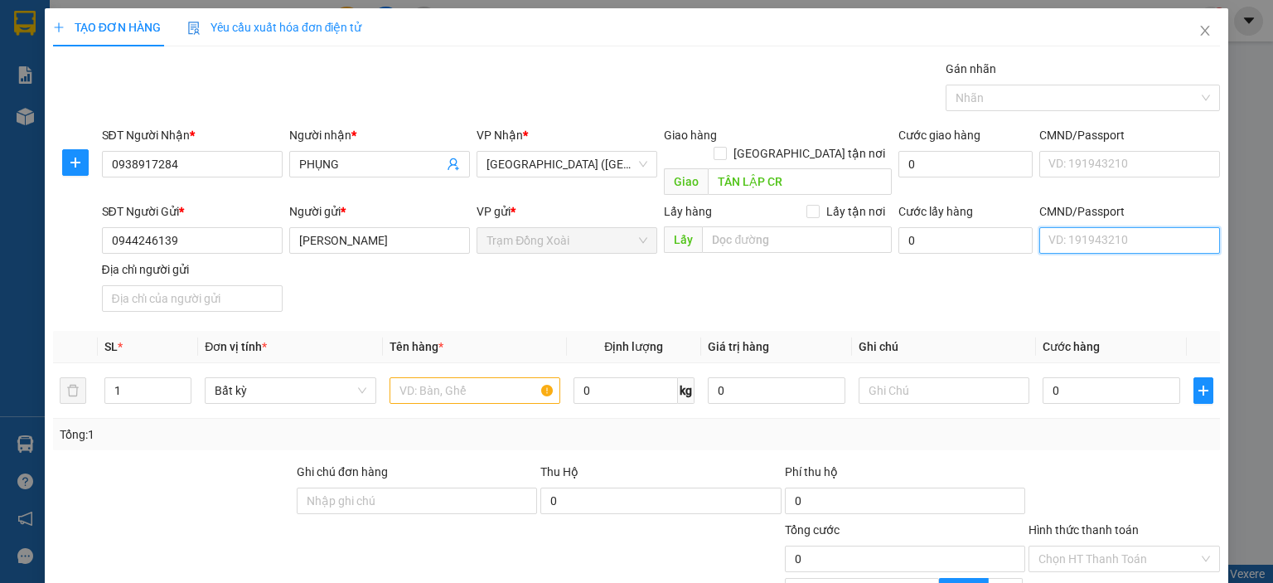
click at [1043, 227] on input "CMND/Passport" at bounding box center [1129, 240] width 181 height 27
click at [1046, 227] on input "CMND/Passport" at bounding box center [1129, 240] width 181 height 27
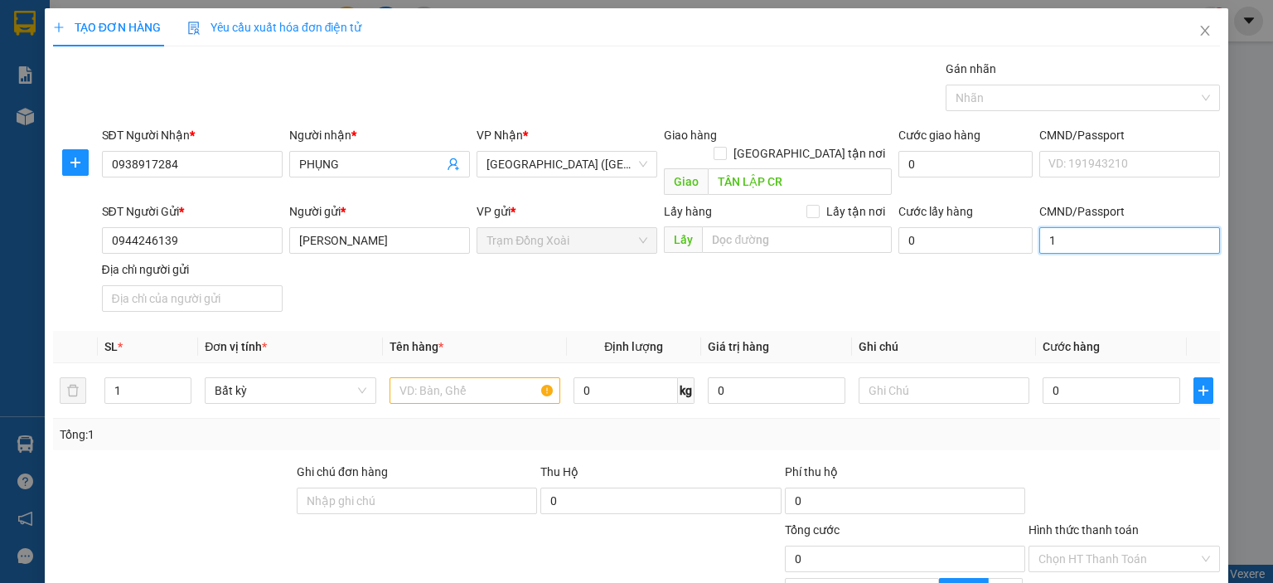
click at [1046, 227] on input "1" at bounding box center [1129, 240] width 181 height 27
type input "1"
click at [886, 119] on div "Transit Pickup Surcharge Ids Transit Deliver Surcharge Ids Transit Deliver Surc…" at bounding box center [636, 372] width 1167 height 624
click at [1041, 227] on input "1" at bounding box center [1129, 240] width 181 height 27
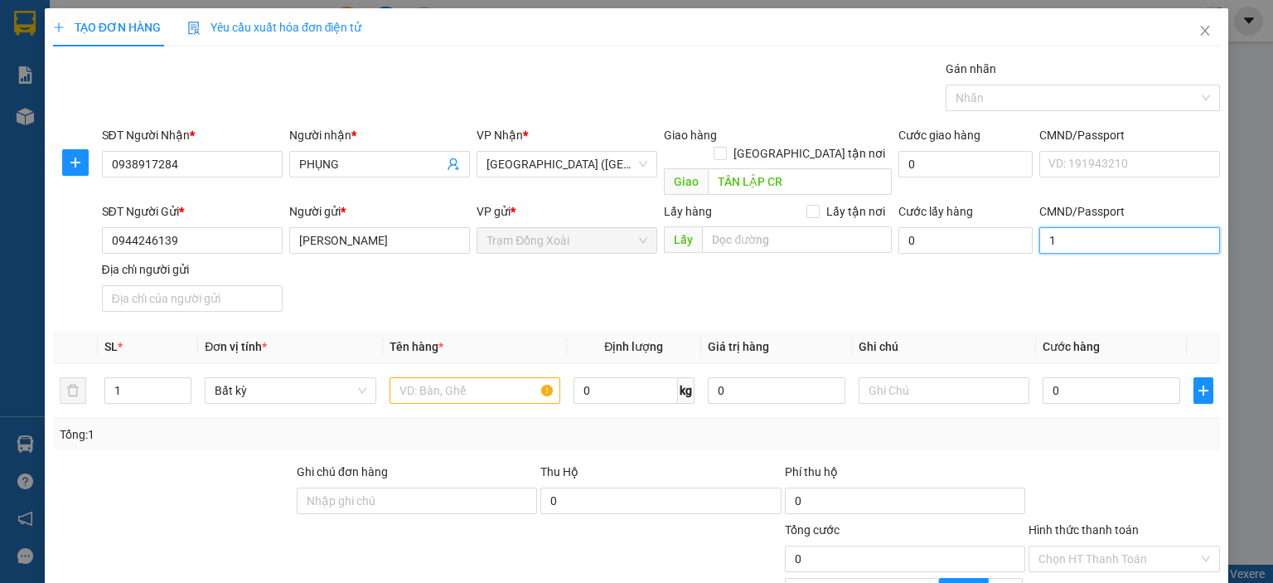
click at [1062, 227] on input "1" at bounding box center [1129, 240] width 181 height 27
click at [1058, 227] on input "CMND/Passport" at bounding box center [1129, 240] width 181 height 27
type input "12345678998"
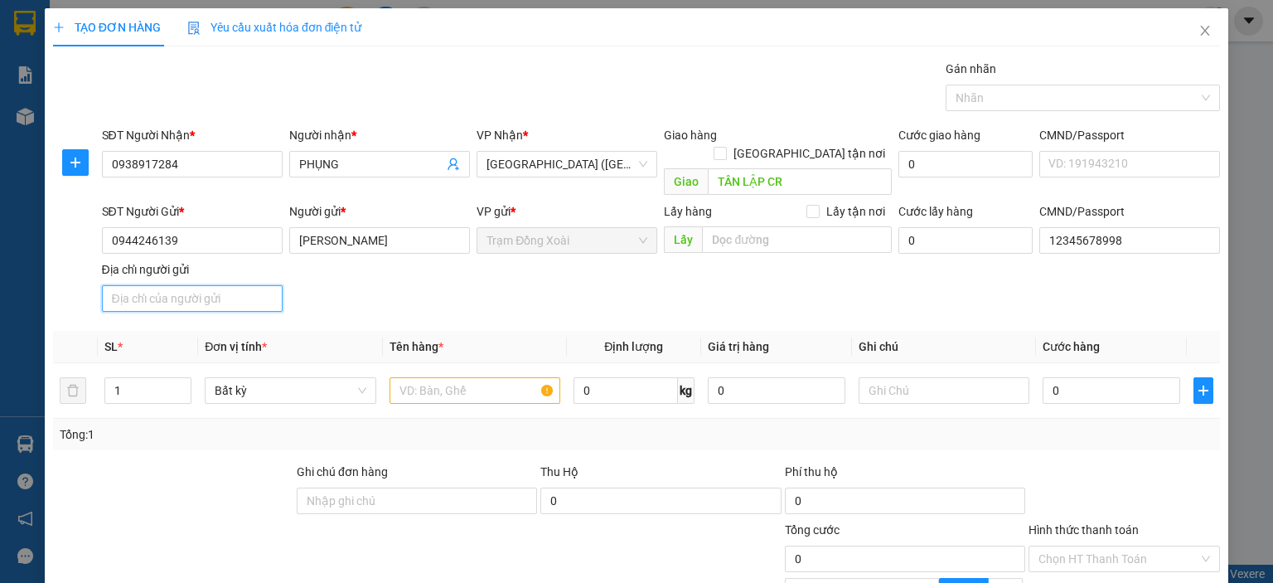
click at [274, 285] on input "Địa chỉ người gửi" at bounding box center [192, 298] width 181 height 27
type input "TÂN BÌNH,[GEOGRAPHIC_DATA],[GEOGRAPHIC_DATA]"
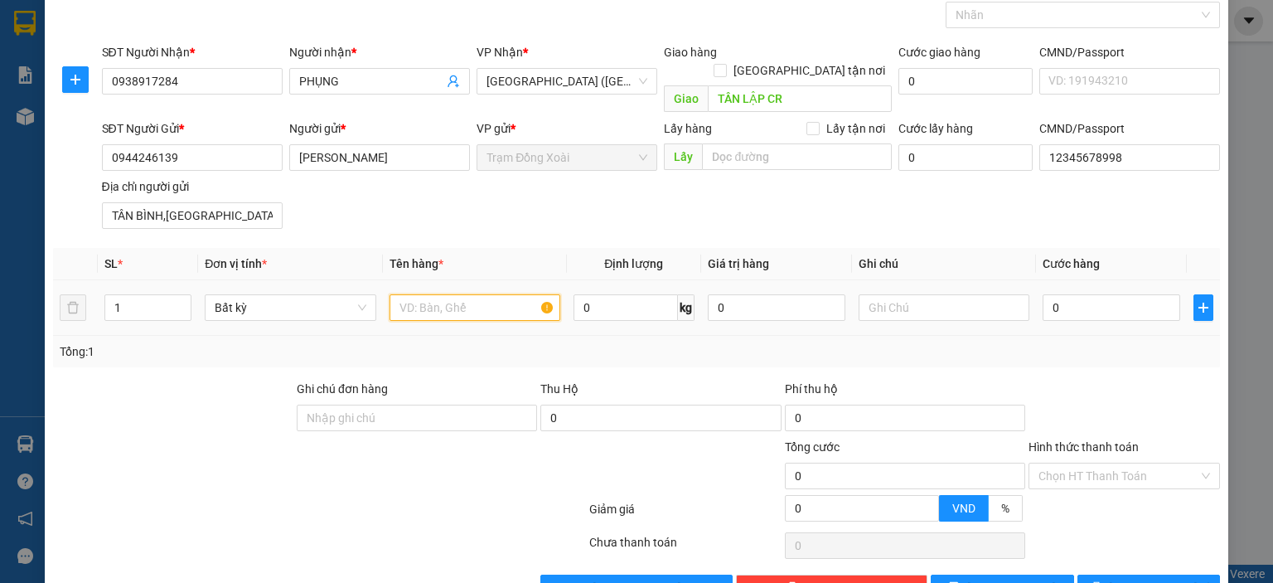
click at [454, 294] on input "text" at bounding box center [475, 307] width 171 height 27
drag, startPoint x: 146, startPoint y: 291, endPoint x: 99, endPoint y: 308, distance: 49.3
click at [99, 308] on td "1" at bounding box center [148, 308] width 100 height 56
type input "2"
click at [444, 294] on input "text" at bounding box center [475, 307] width 171 height 27
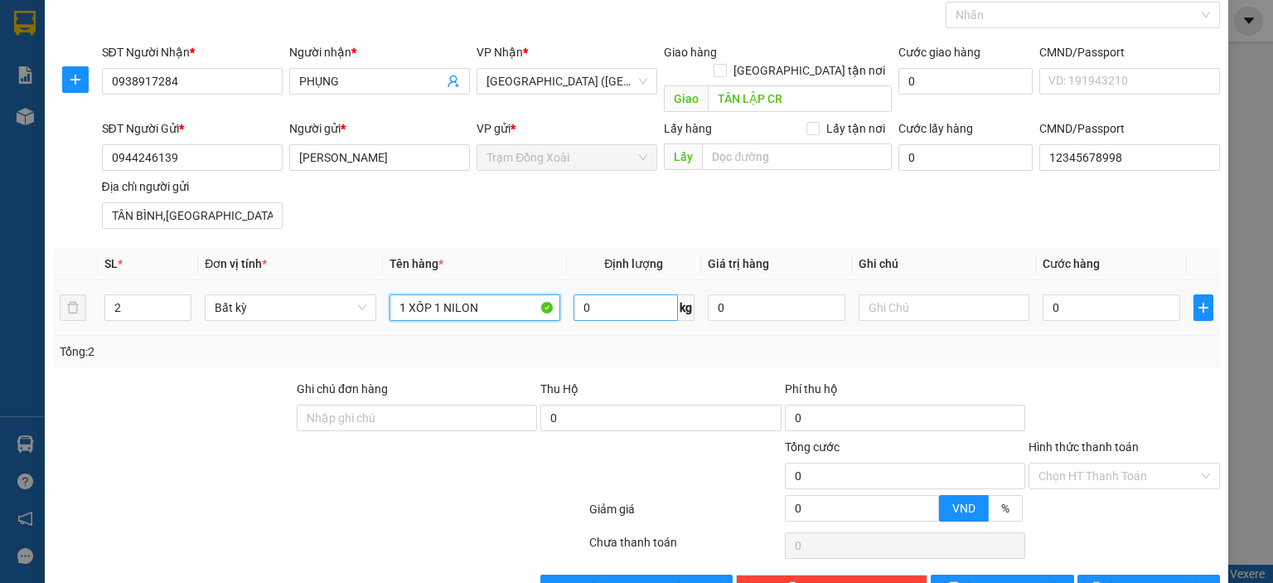
type input "1 XỐP 1 NILON"
click at [656, 294] on input "0" at bounding box center [626, 307] width 104 height 27
type input "10"
click at [918, 256] on th "Ghi chú" at bounding box center [944, 264] width 184 height 32
type input "80.000"
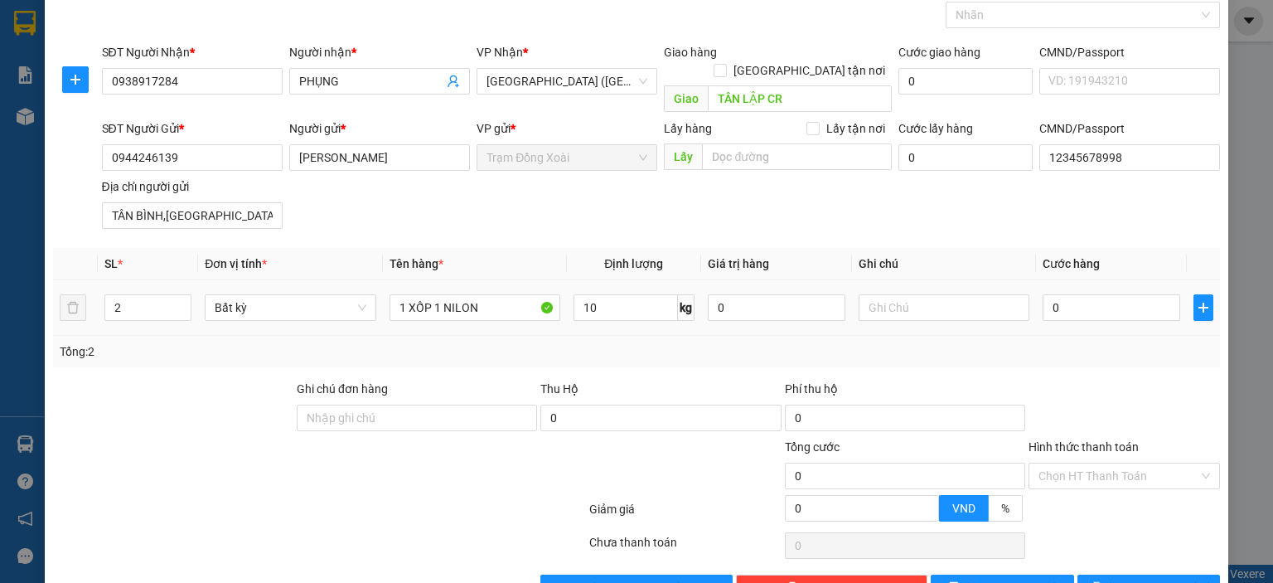
type input "80.000"
click at [1100, 463] on input "Hình thức thanh toán" at bounding box center [1119, 475] width 160 height 25
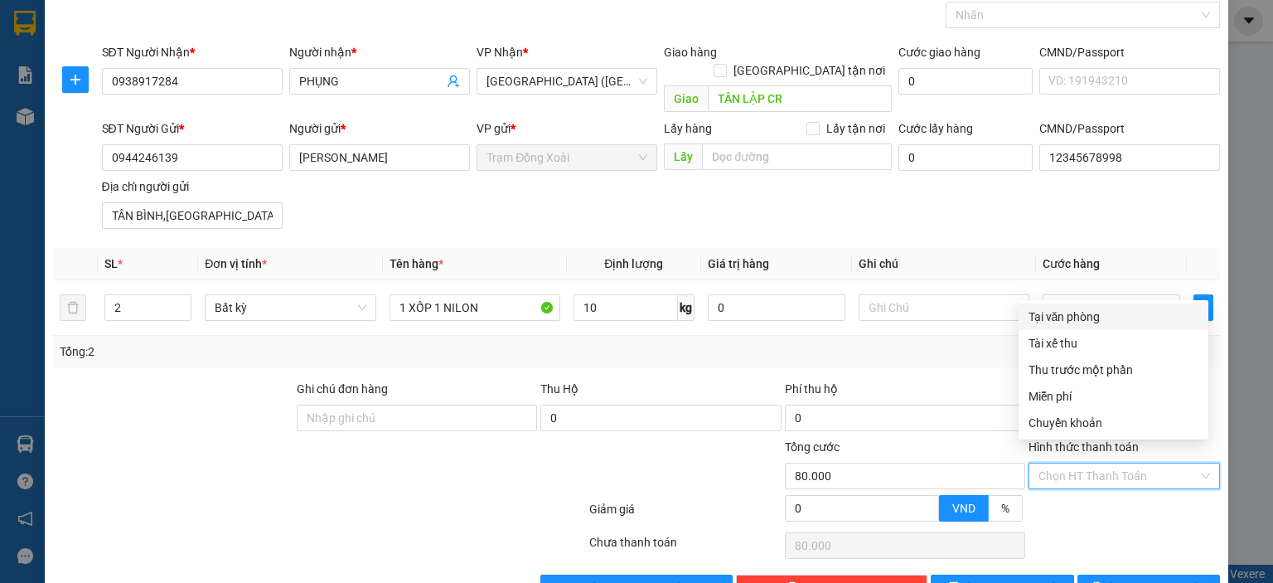
click at [1075, 315] on div "Tại văn phòng" at bounding box center [1114, 317] width 170 height 18
type input "0"
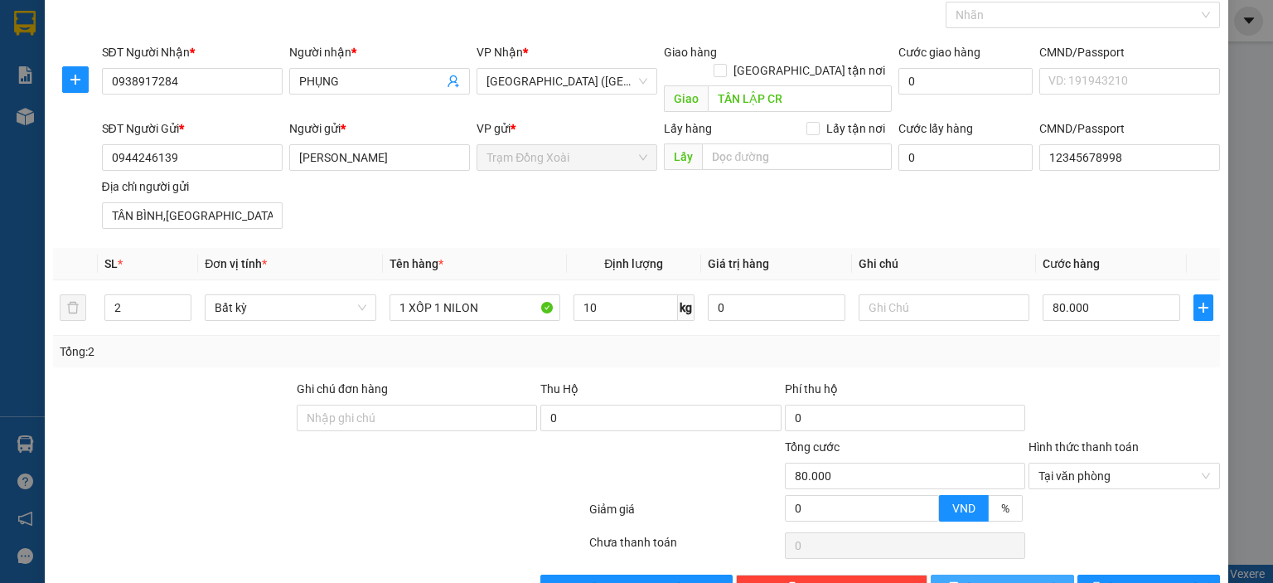
click at [961, 581] on icon "save" at bounding box center [955, 587] width 12 height 12
type input "1"
type input "0"
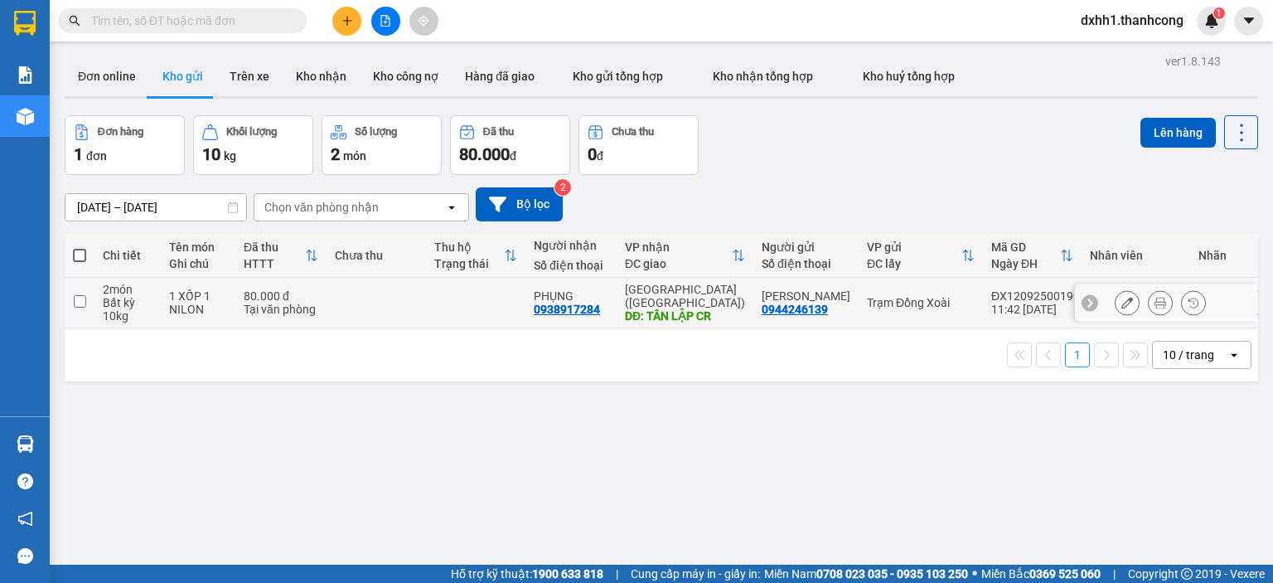
click at [227, 291] on td "1 XỐP 1 NILON" at bounding box center [198, 303] width 75 height 51
checkbox input "true"
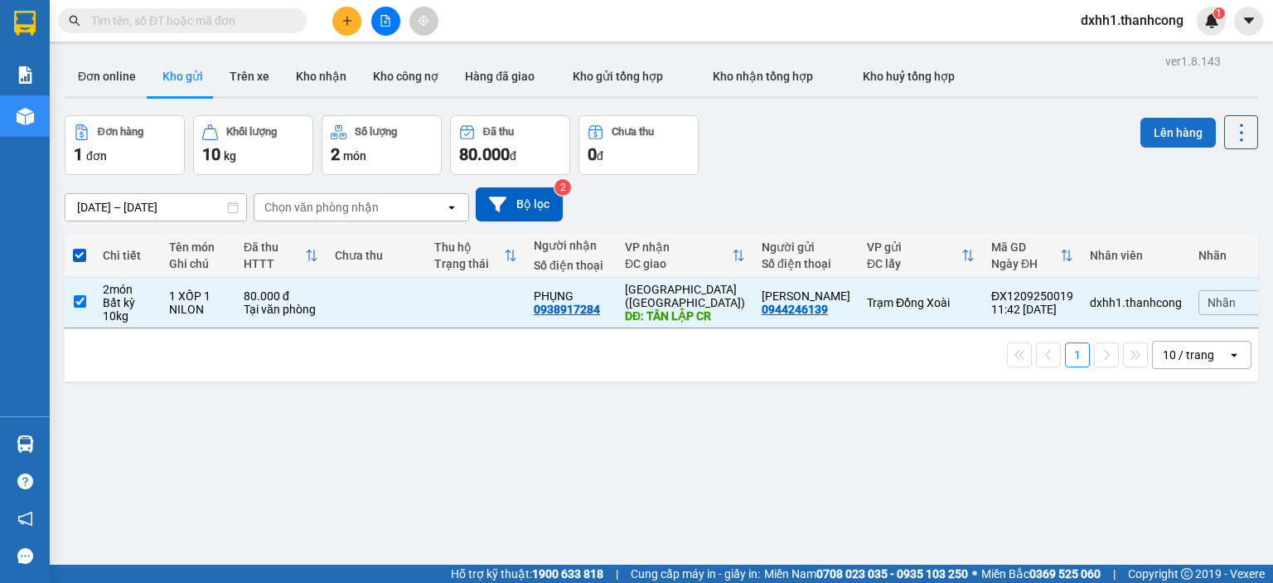
click at [1161, 128] on button "Lên hàng" at bounding box center [1178, 133] width 75 height 30
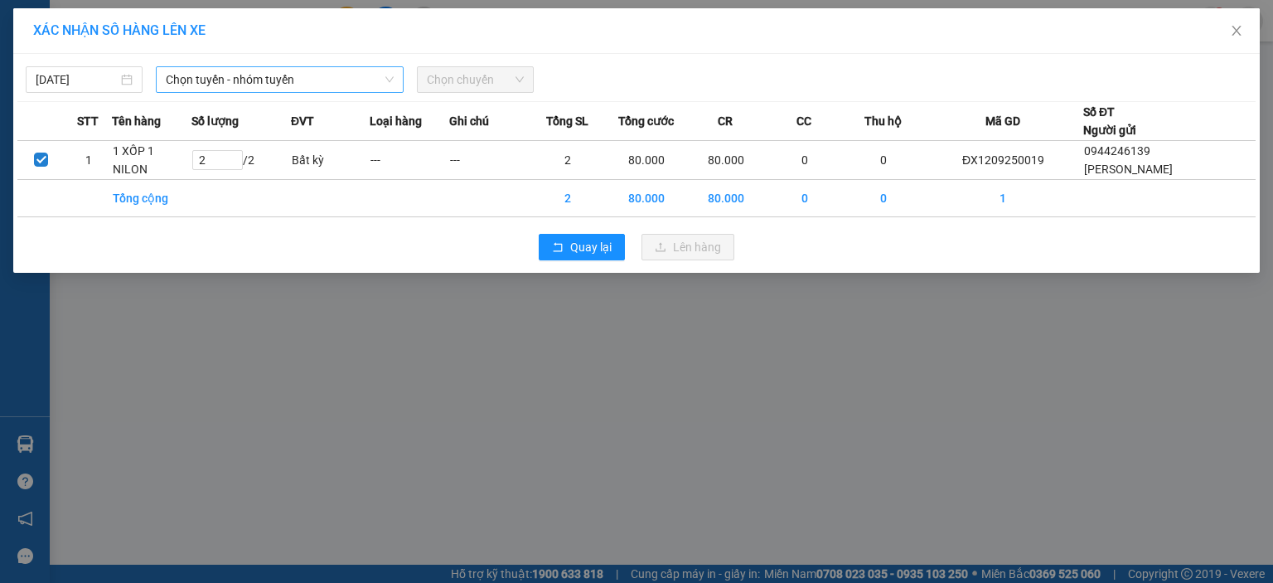
click at [328, 81] on span "Chọn tuyến - nhóm tuyến" at bounding box center [280, 79] width 228 height 25
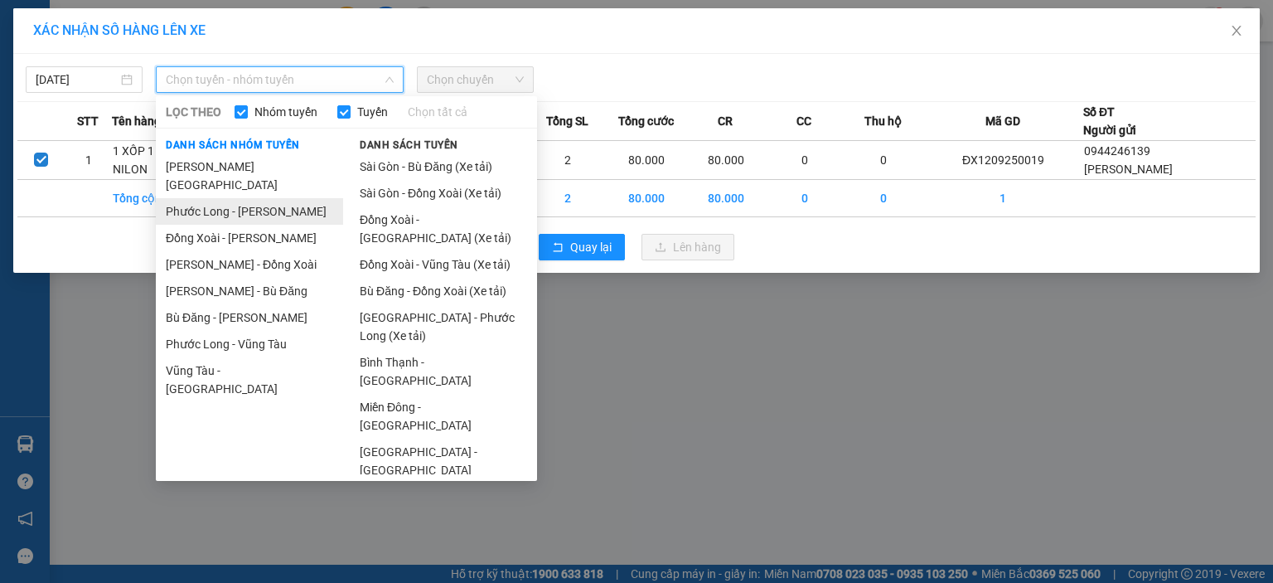
click at [281, 198] on li "Phước Long - [PERSON_NAME]" at bounding box center [249, 211] width 187 height 27
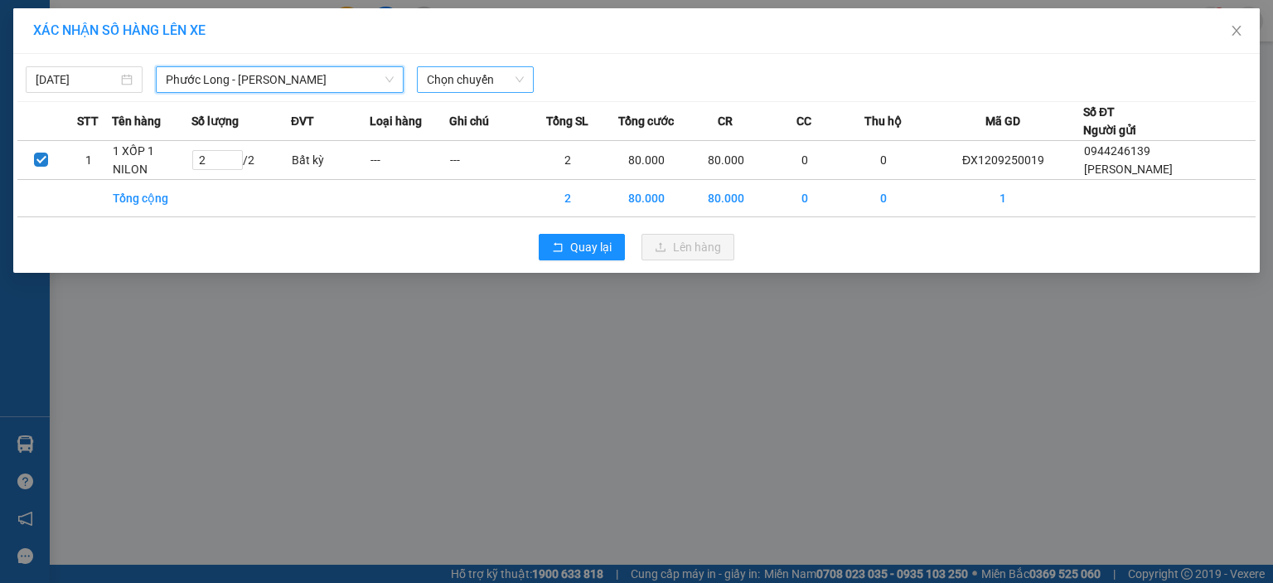
click at [492, 85] on span "Chọn chuyến" at bounding box center [475, 79] width 97 height 25
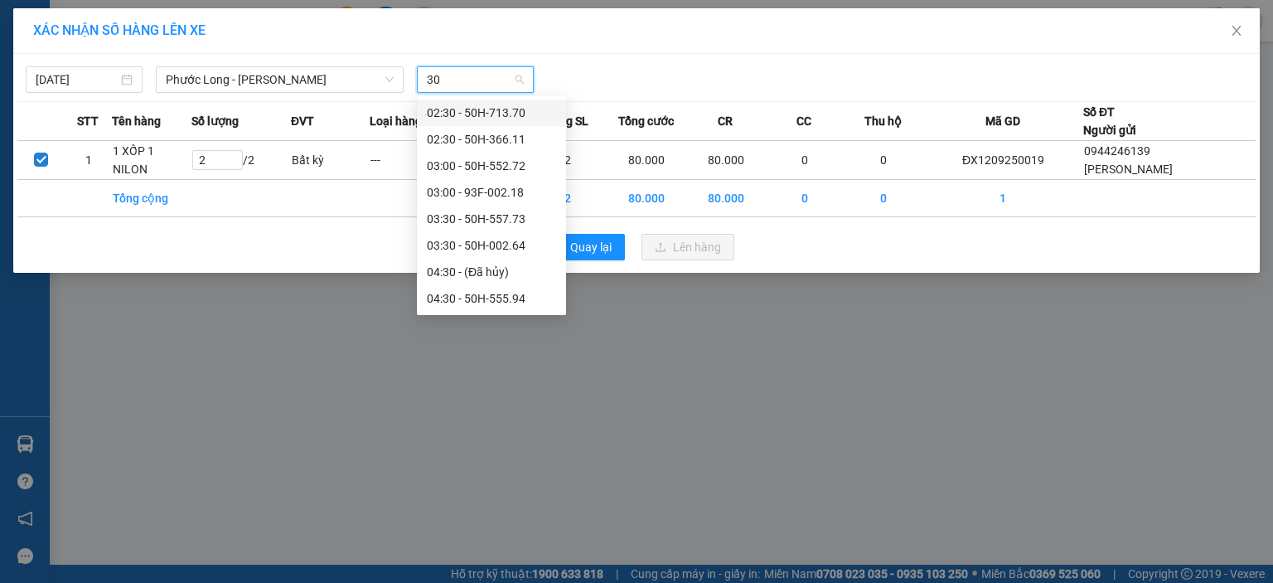
type input "307"
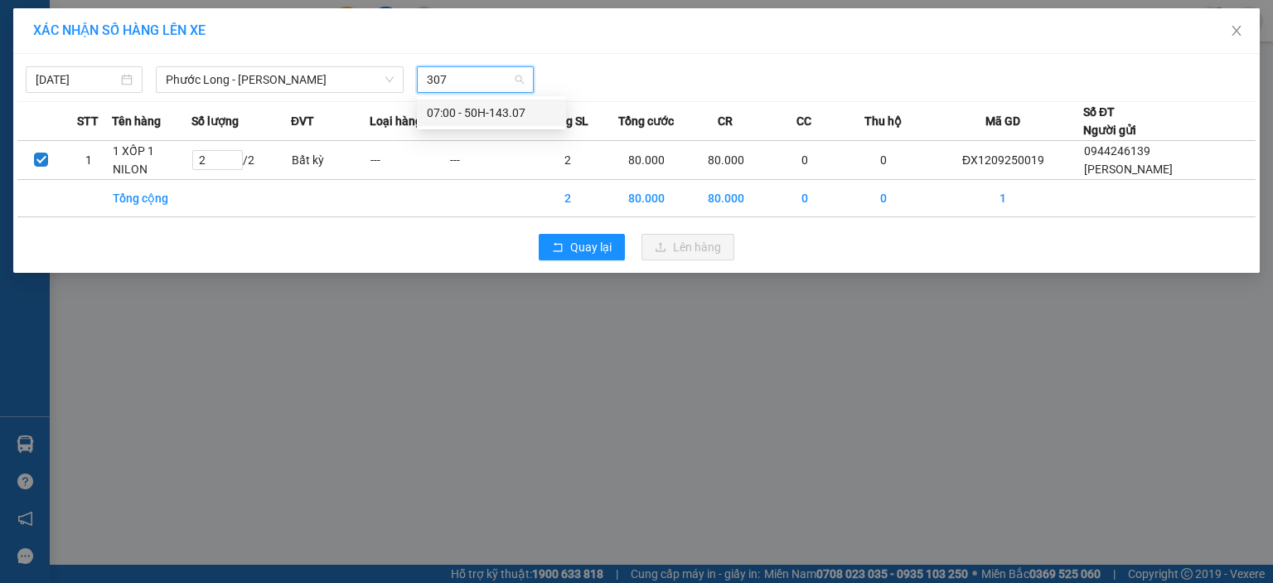
click at [497, 115] on div "07:00 - 50H-143.07" at bounding box center [491, 113] width 129 height 18
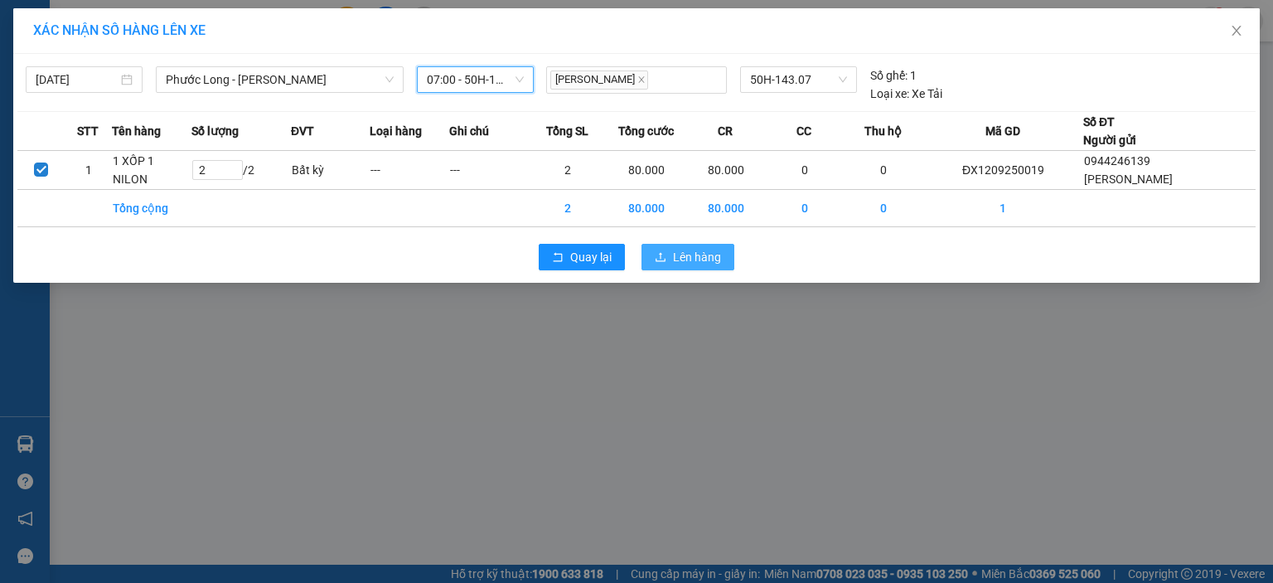
click at [673, 268] on button "Lên hàng" at bounding box center [688, 257] width 93 height 27
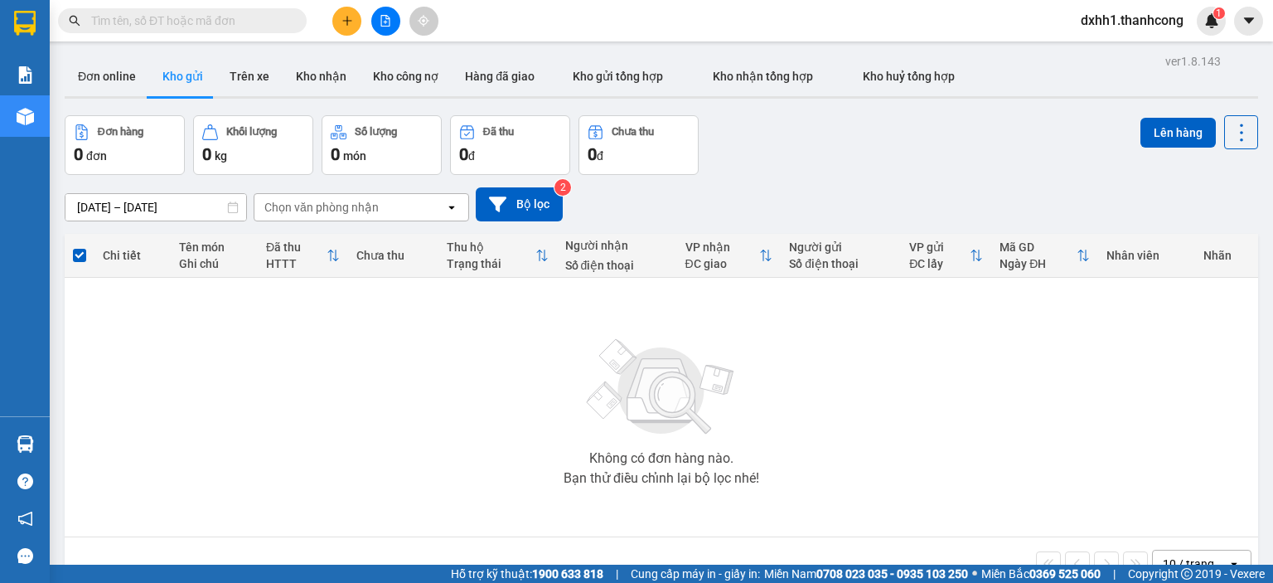
click at [354, 27] on button at bounding box center [346, 21] width 29 height 29
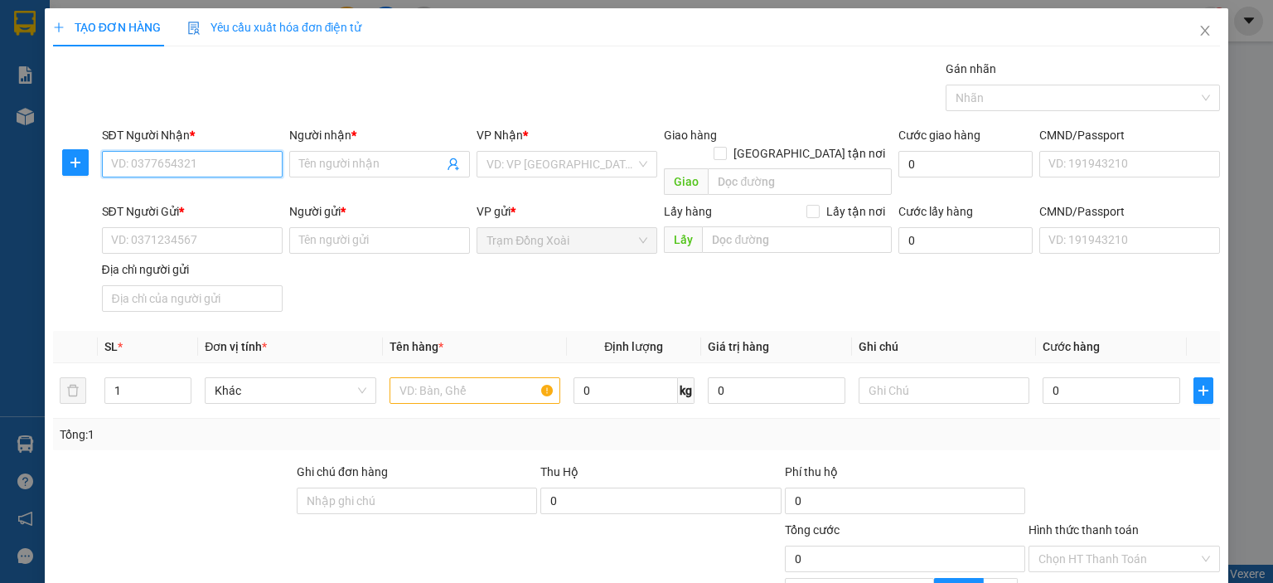
paste input "0368.491.538"
click at [161, 168] on input "0368.491.538" at bounding box center [192, 164] width 181 height 27
click at [138, 171] on input "0368.491538" at bounding box center [192, 164] width 181 height 27
type input "0368491538"
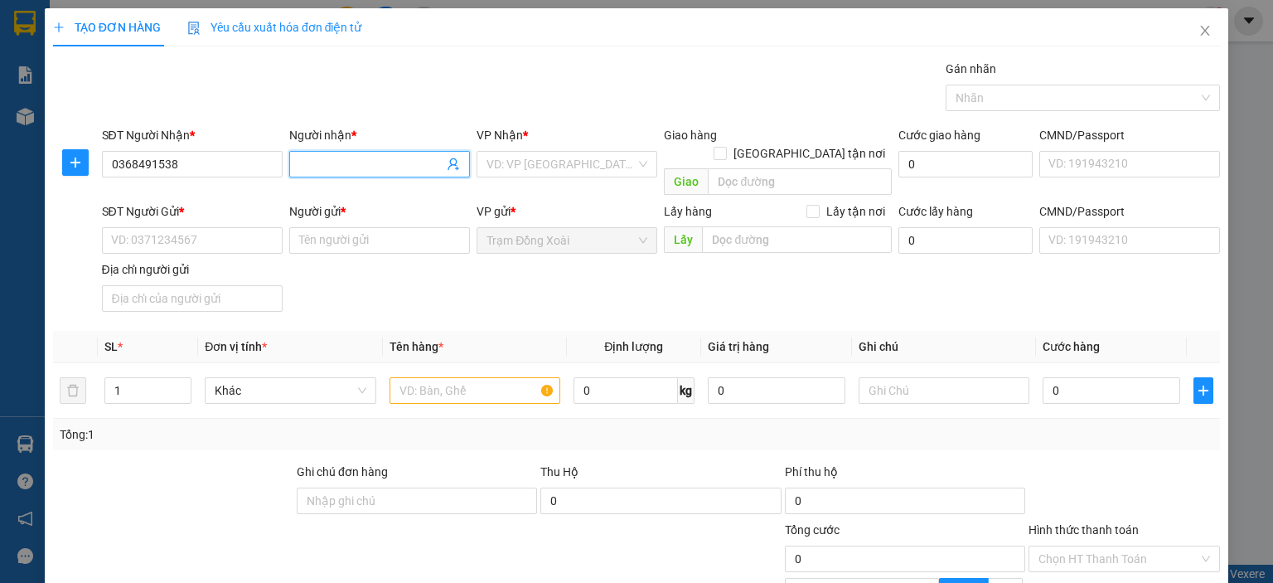
paste input "0368.491.538"
drag, startPoint x: 367, startPoint y: 157, endPoint x: 246, endPoint y: 171, distance: 121.7
click at [246, 171] on div "SĐT Người Nhận * 0368491538 Người nhận * 0368.491.538 0368.491.538 VP Nhận * VD…" at bounding box center [662, 164] width 1126 height 76
type input "KT"
click at [289, 202] on div "Người gửi *" at bounding box center [379, 211] width 181 height 18
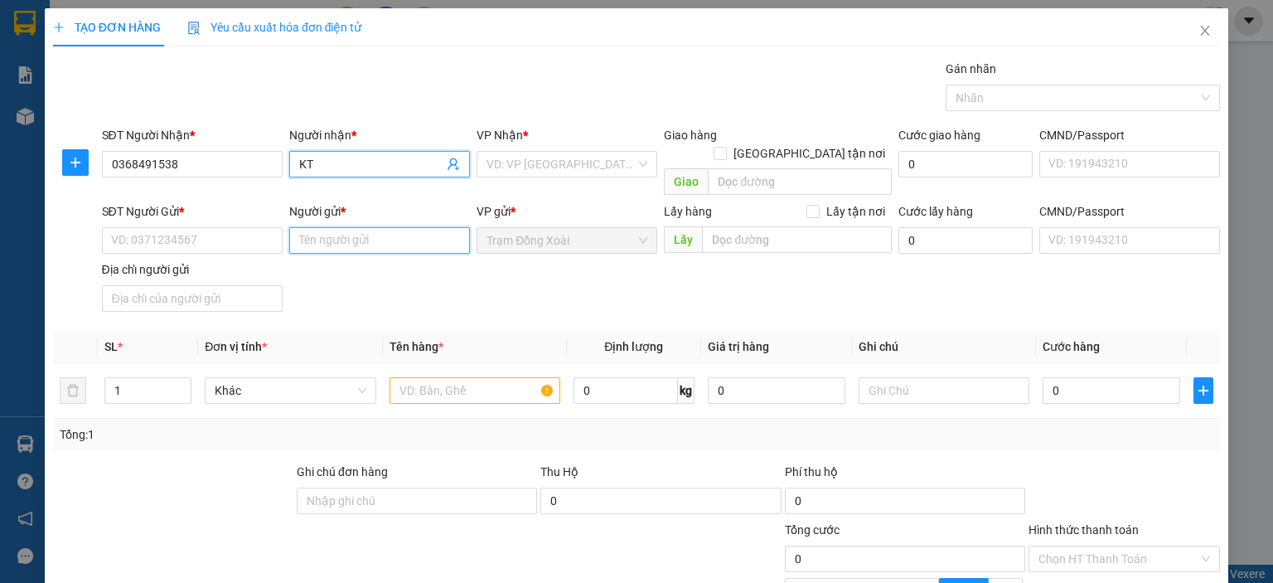
click at [289, 227] on input "Người gửi *" at bounding box center [379, 240] width 181 height 27
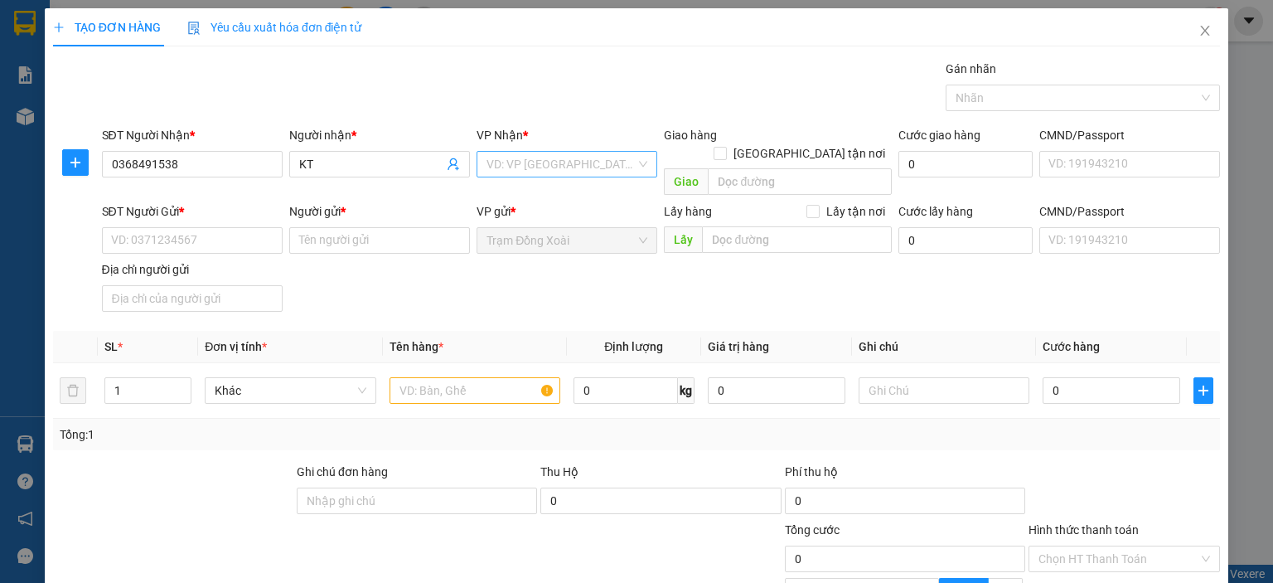
click at [533, 162] on input "search" at bounding box center [561, 164] width 149 height 25
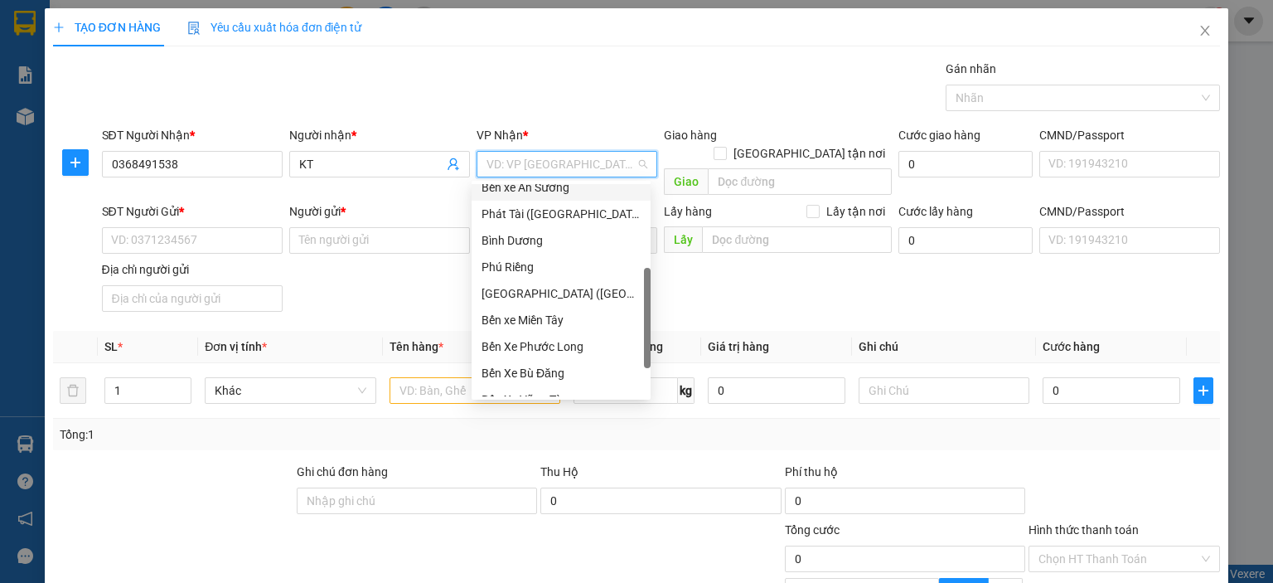
scroll to position [166, 0]
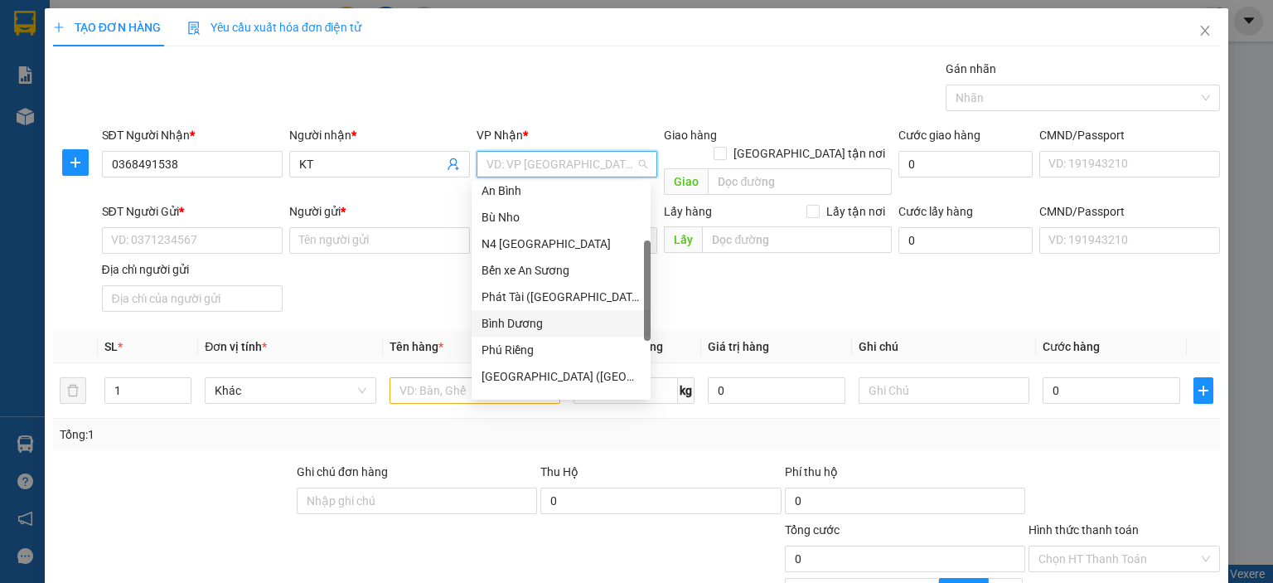
click at [540, 317] on div "Bình Dương" at bounding box center [561, 323] width 159 height 18
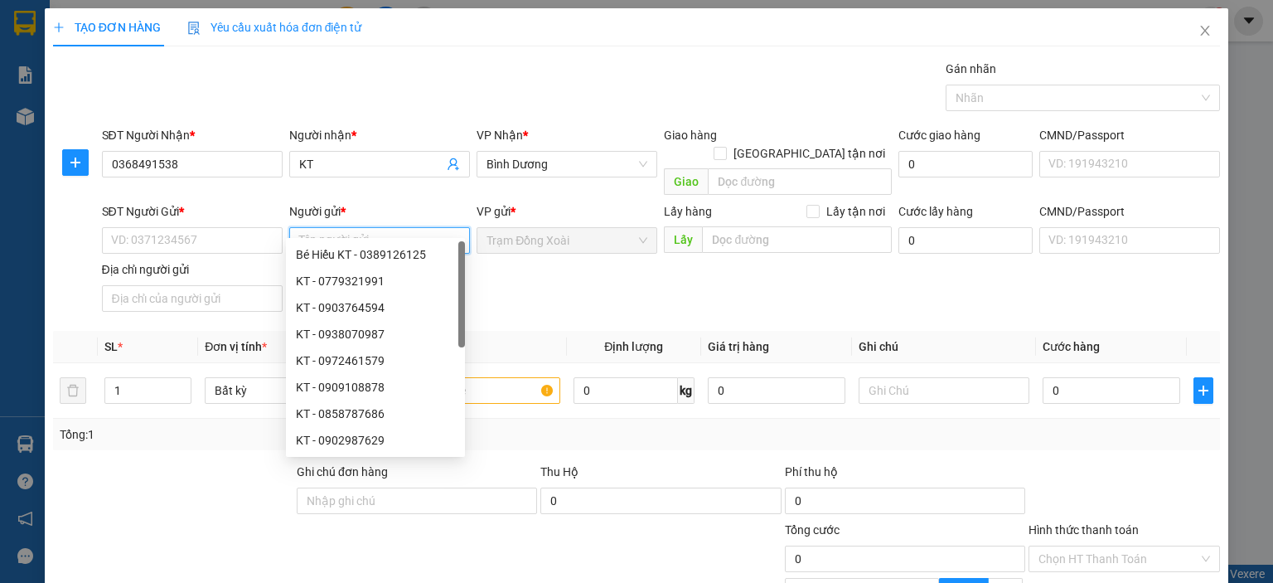
paste input "NGUYỄN THỊ ÁNH NGUYỆT/0399955655"
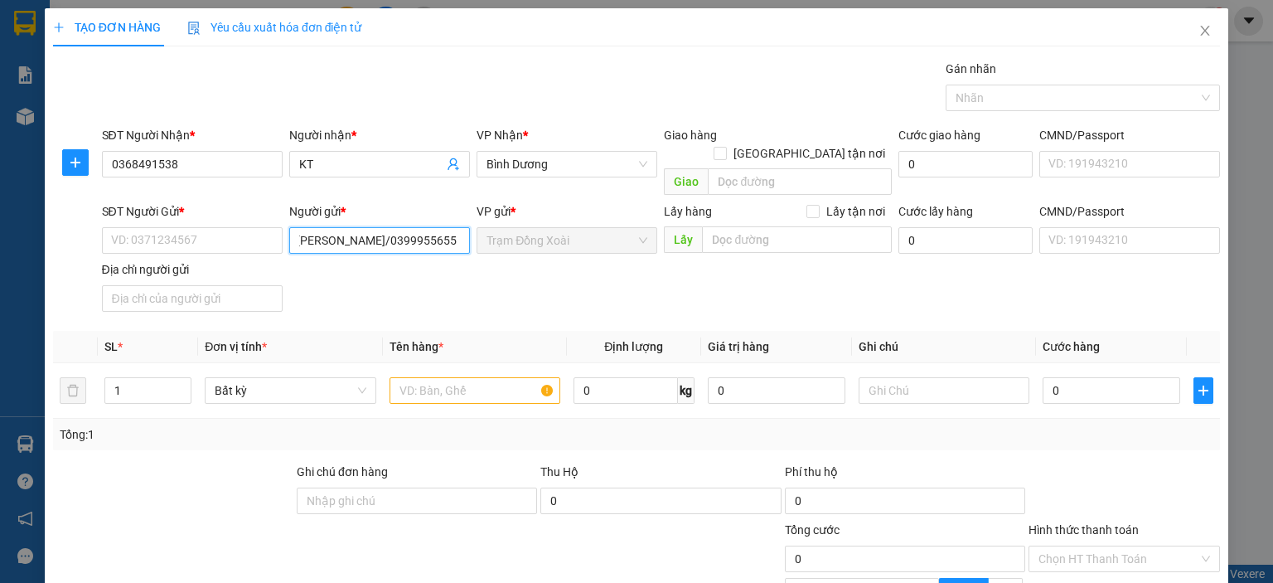
click at [404, 227] on input "NGUYỄN THỊ ÁNH NGUYỆT/0399955655" at bounding box center [379, 240] width 181 height 27
type input "NGUYỄN THỊ ÁNH NGUYỆT/0399955655"
paste input "0399955655"
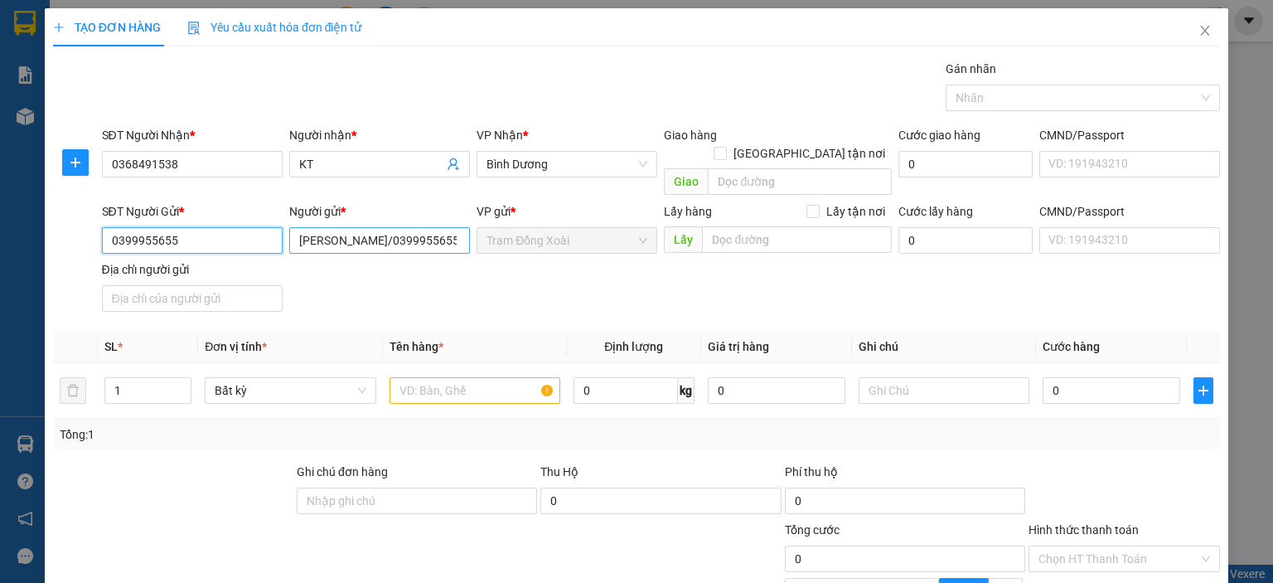
type input "0399955655"
click at [444, 227] on input "NGUYỄN THỊ ÁNH NGUYỆT/0399955655" at bounding box center [379, 240] width 181 height 27
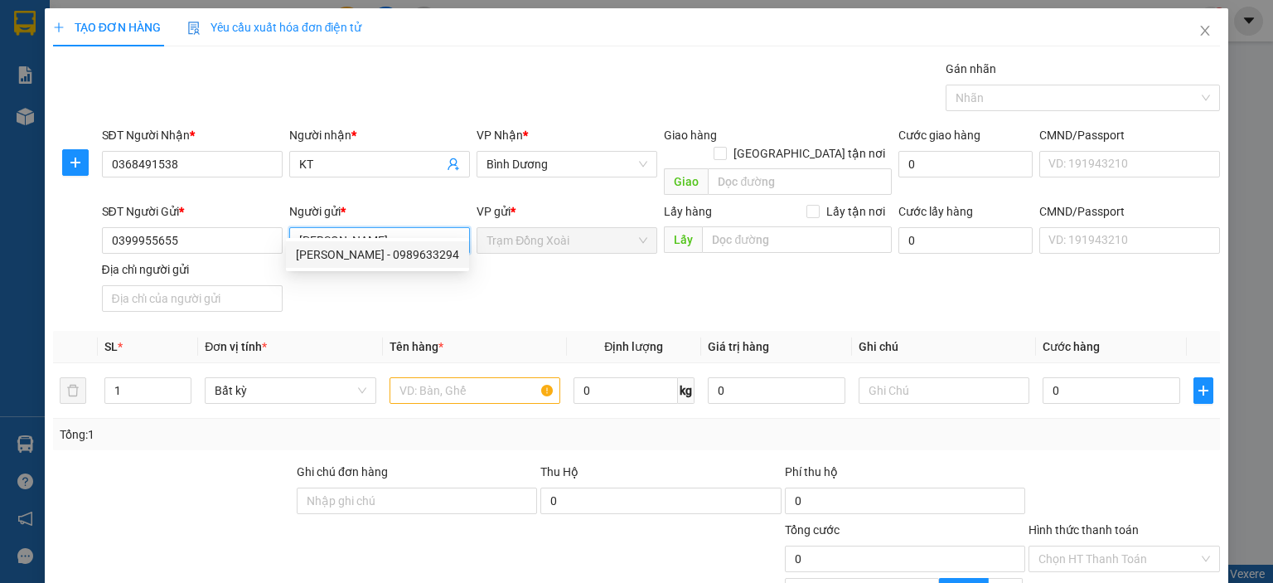
type input "NGUYỄN THỊ ÁNH NGUYỆT"
click at [412, 377] on input "text" at bounding box center [475, 390] width 171 height 27
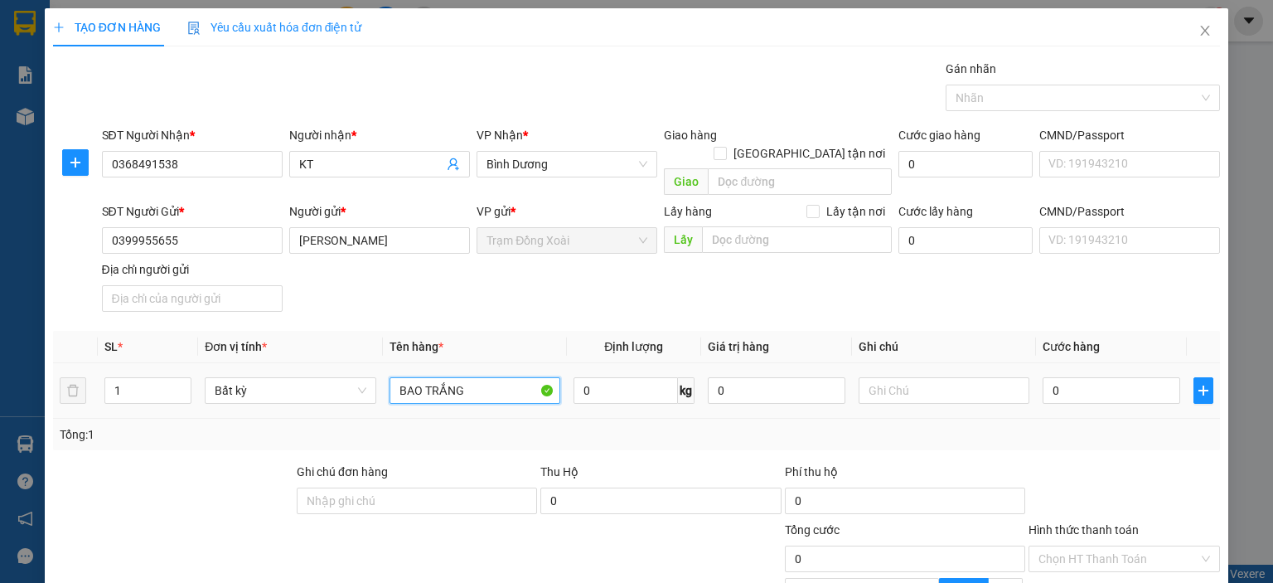
type input "BAO TRẮNG"
click at [582, 377] on input "0" at bounding box center [626, 390] width 104 height 27
type input "10"
click at [643, 395] on td "10 kg" at bounding box center [634, 391] width 134 height 56
type input "40.000"
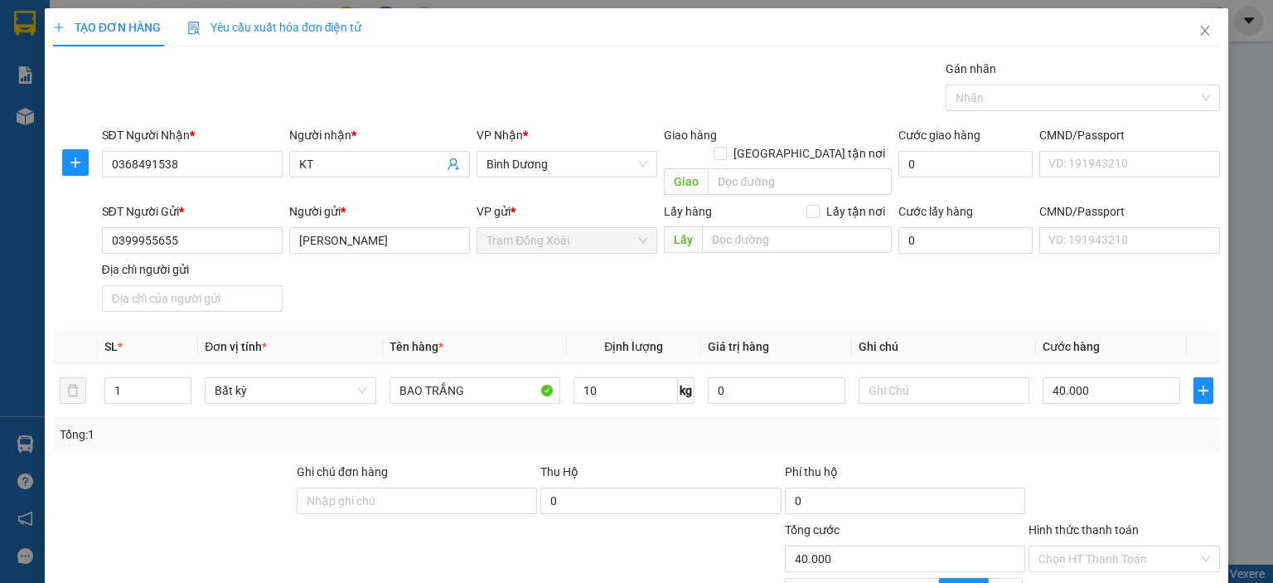
type input "40.000"
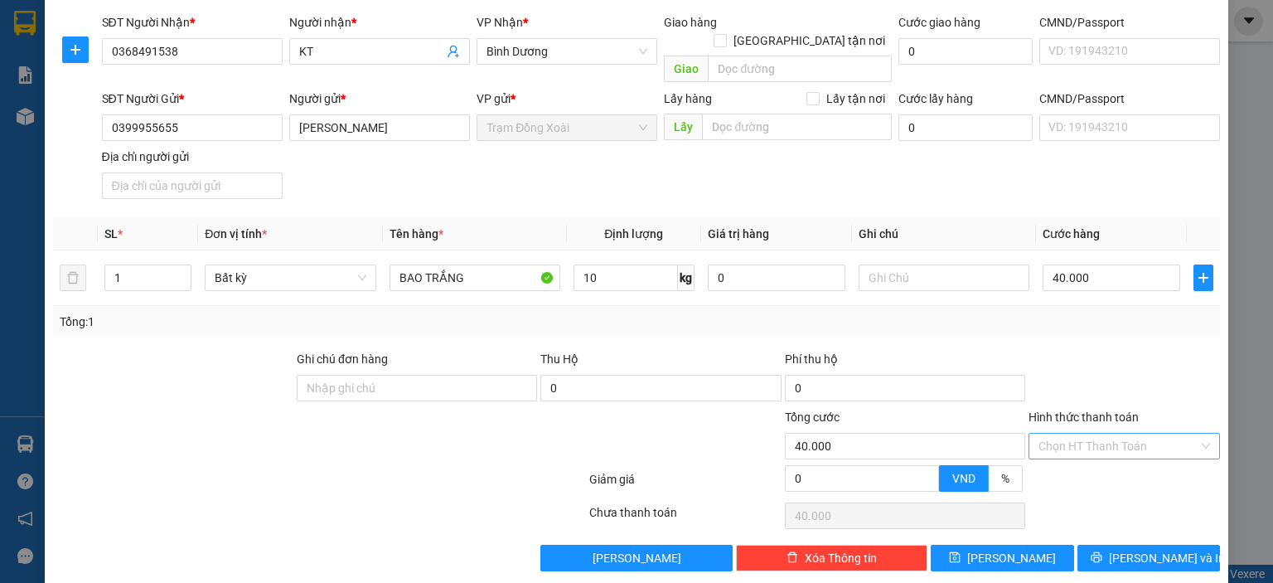
click at [1132, 434] on input "Hình thức thanh toán" at bounding box center [1119, 446] width 160 height 25
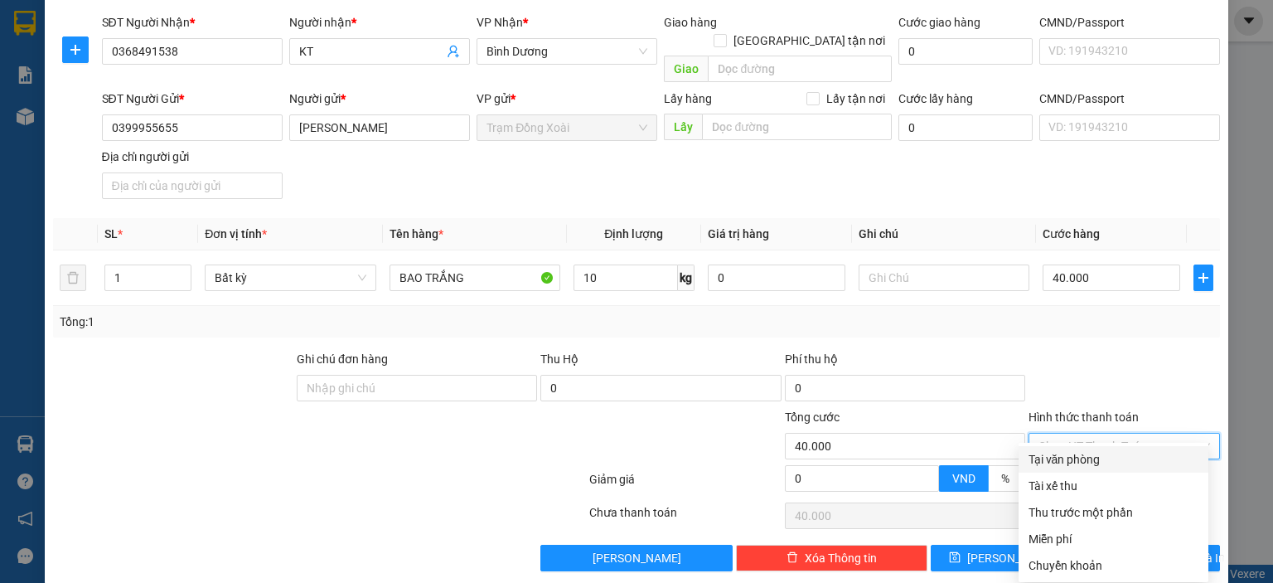
click at [1074, 467] on div "Tại văn phòng" at bounding box center [1114, 459] width 170 height 18
type input "0"
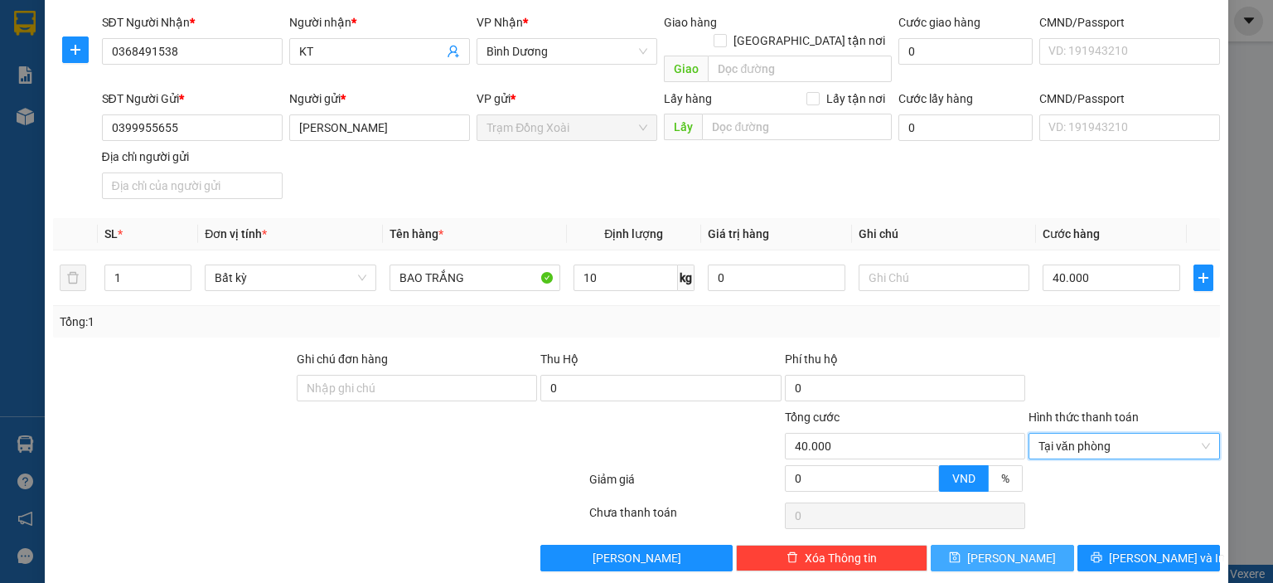
click at [996, 549] on span "[PERSON_NAME]" at bounding box center [1011, 558] width 89 height 18
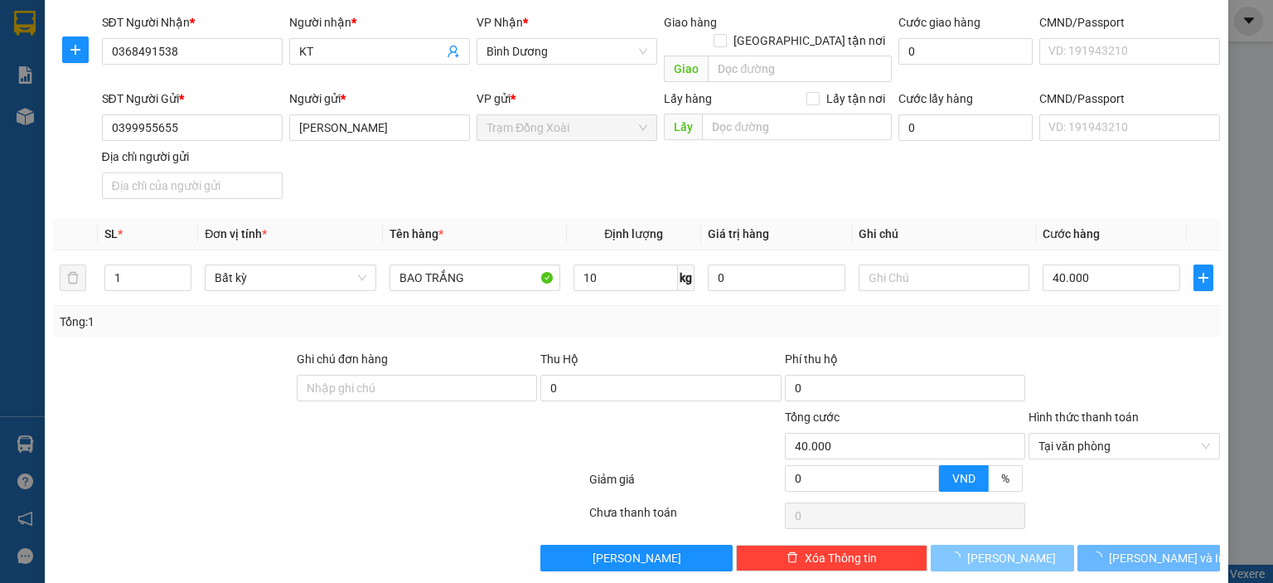
type input "0"
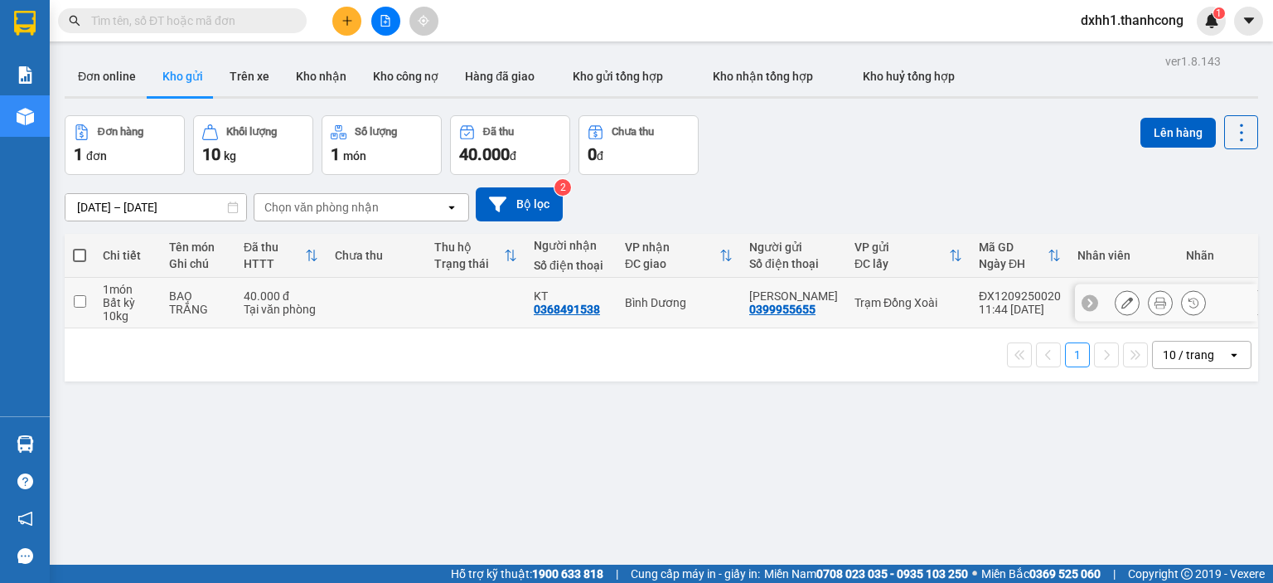
click at [207, 297] on div "BAO TRẮNG" at bounding box center [198, 302] width 58 height 27
checkbox input "true"
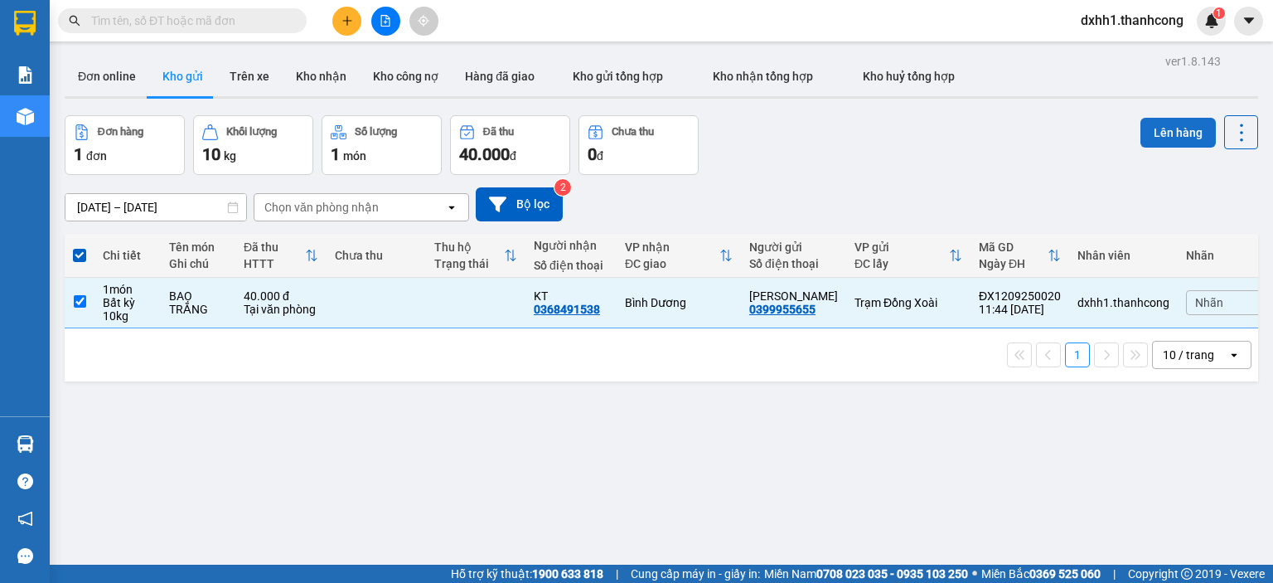
click at [1143, 130] on button "Lên hàng" at bounding box center [1178, 133] width 75 height 30
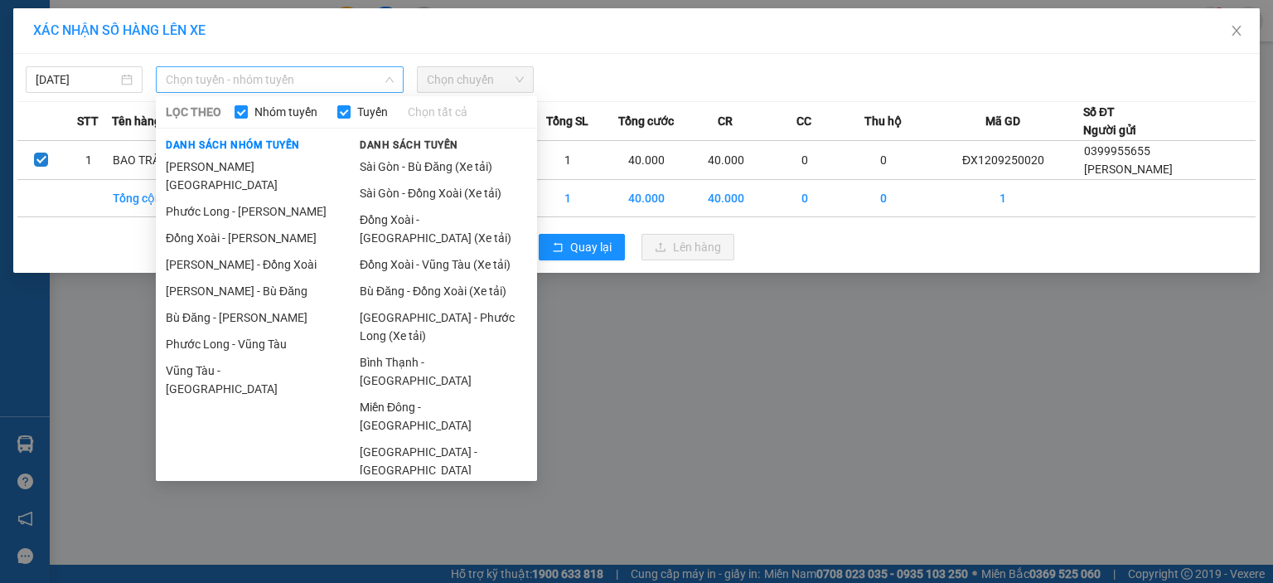
click at [217, 80] on span "Chọn tuyến - nhóm tuyến" at bounding box center [280, 79] width 228 height 25
click at [264, 198] on li "Phước Long - [PERSON_NAME]" at bounding box center [249, 211] width 187 height 27
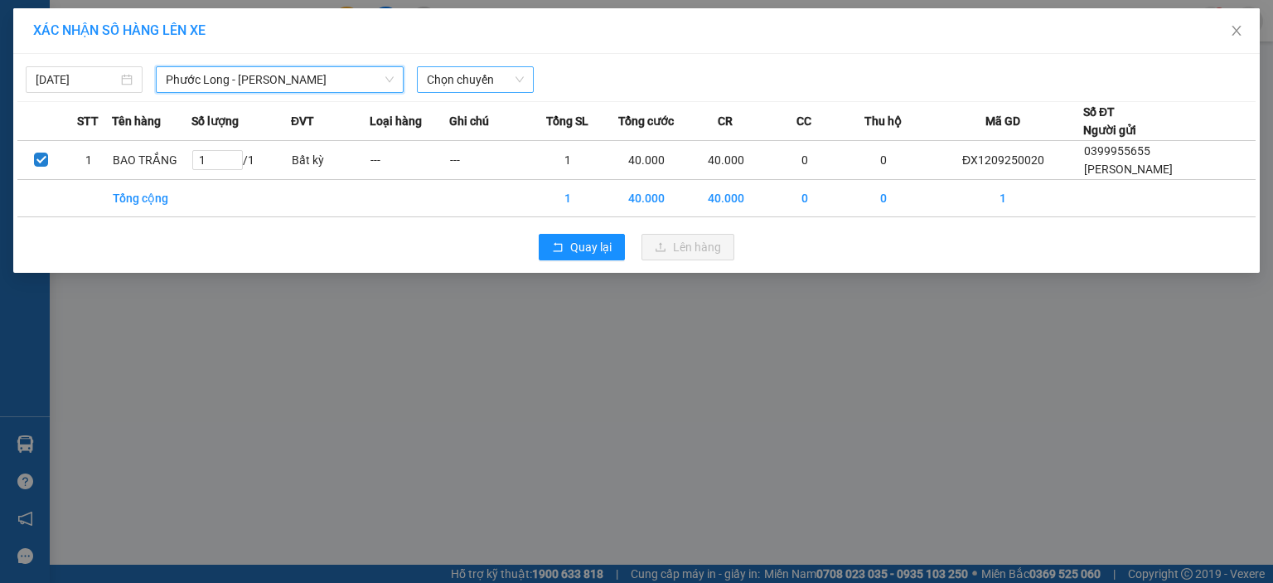
click at [467, 85] on span "Chọn chuyến" at bounding box center [475, 79] width 97 height 25
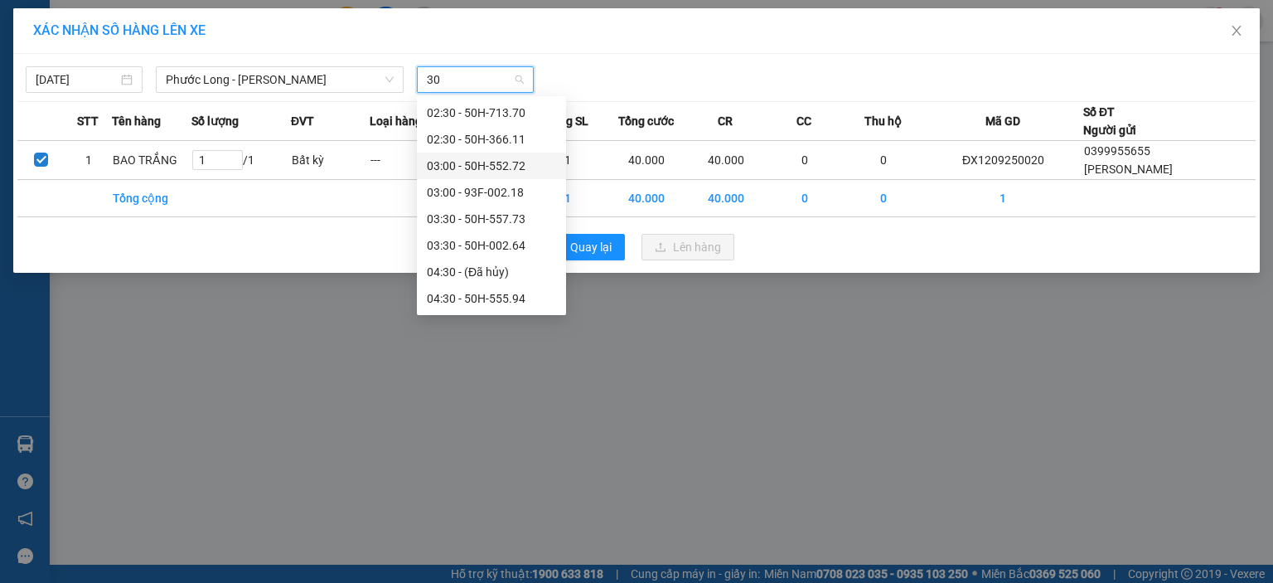
type input "307"
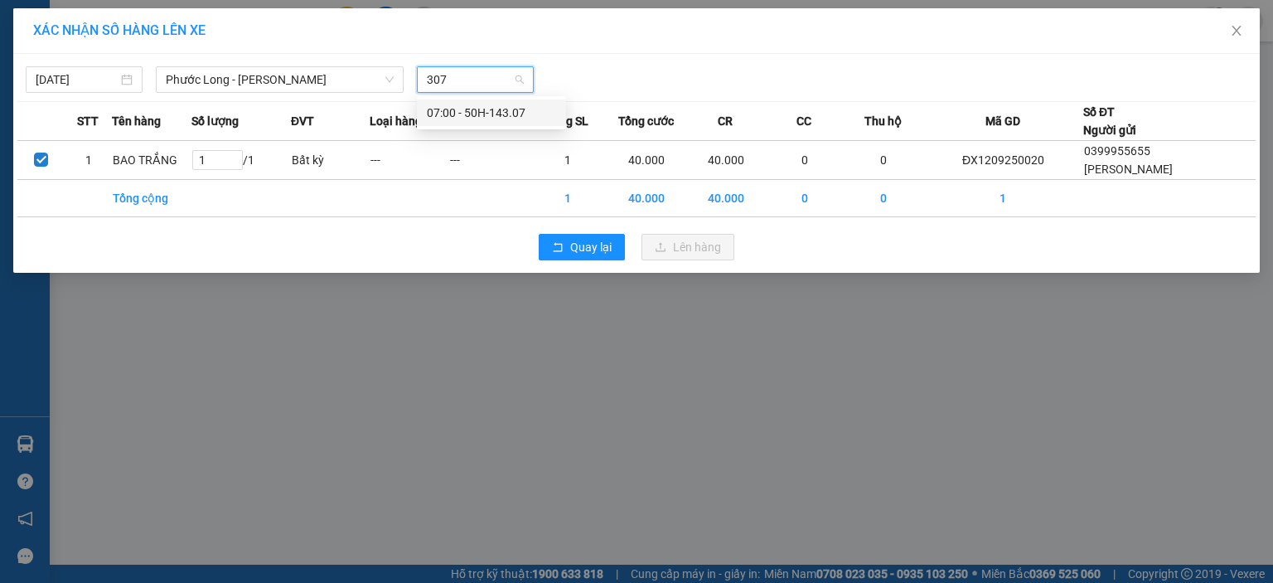
click at [502, 107] on div "07:00 - 50H-143.07" at bounding box center [491, 113] width 129 height 18
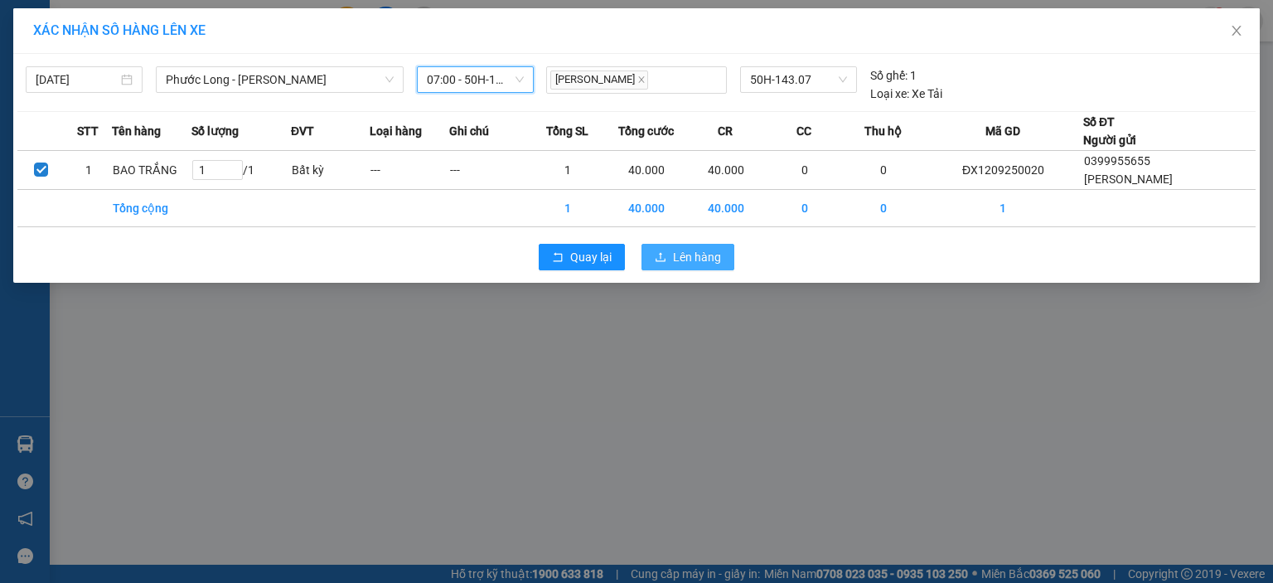
click at [710, 266] on span "Lên hàng" at bounding box center [697, 257] width 48 height 18
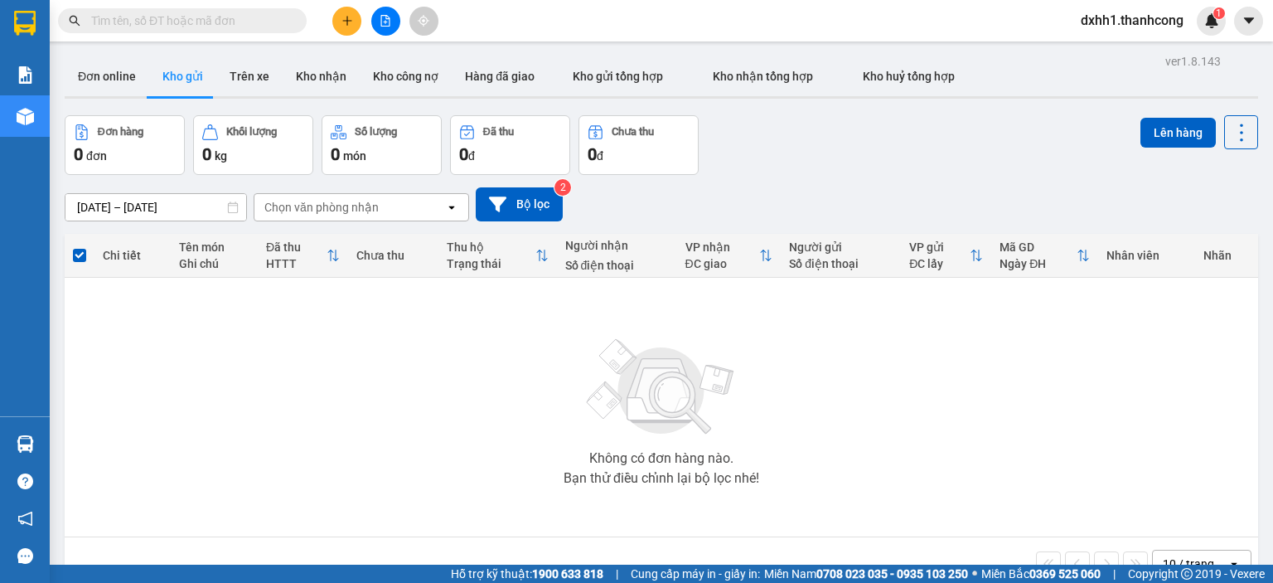
click at [345, 15] on icon "plus" at bounding box center [348, 21] width 12 height 12
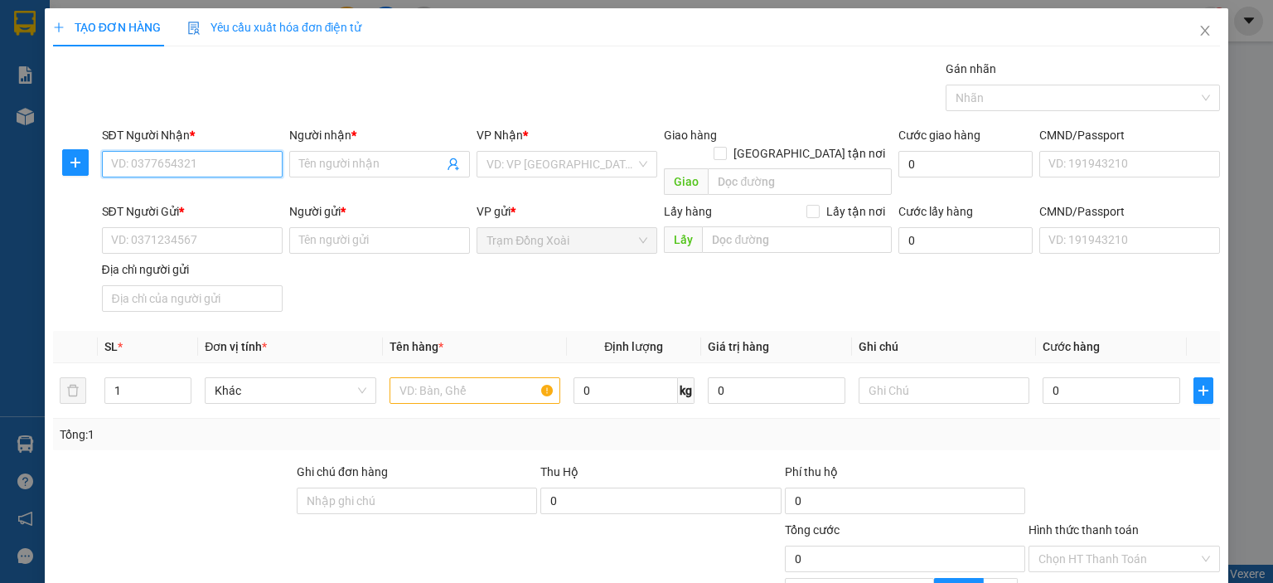
paste input "0989843334"
type input "0989843334"
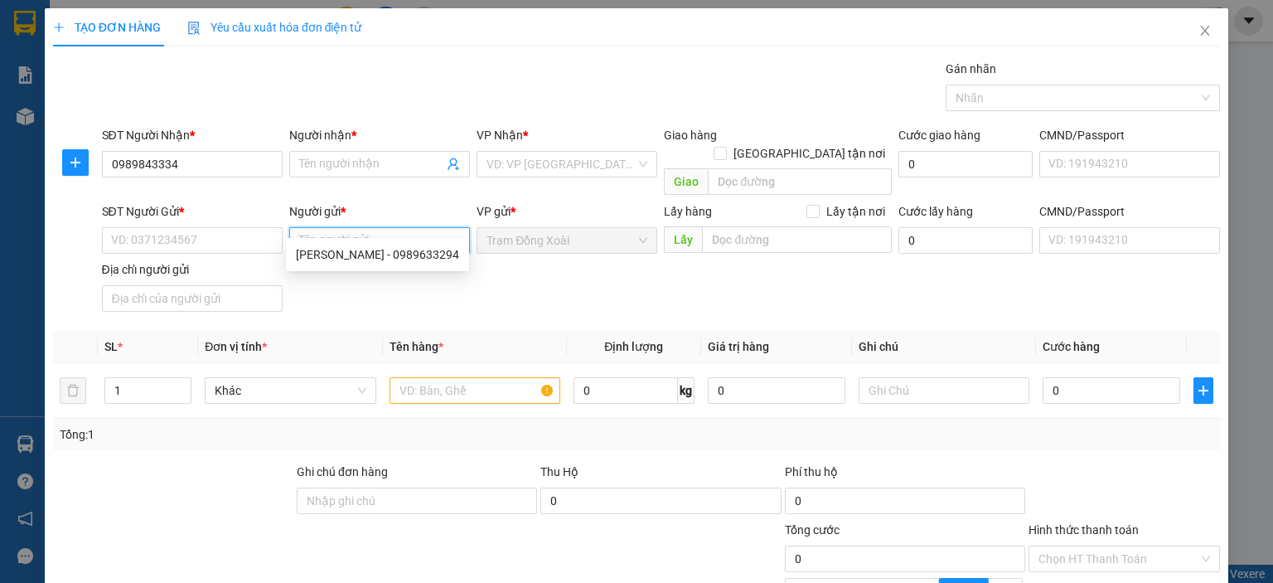
paste input "DƯƠNG QUANG SANG/0972585764"
click at [395, 227] on input "DƯƠNG QUANG SANG/0972585764" at bounding box center [379, 240] width 181 height 27
type input "DƯƠNG QUANG SANG/0972585764"
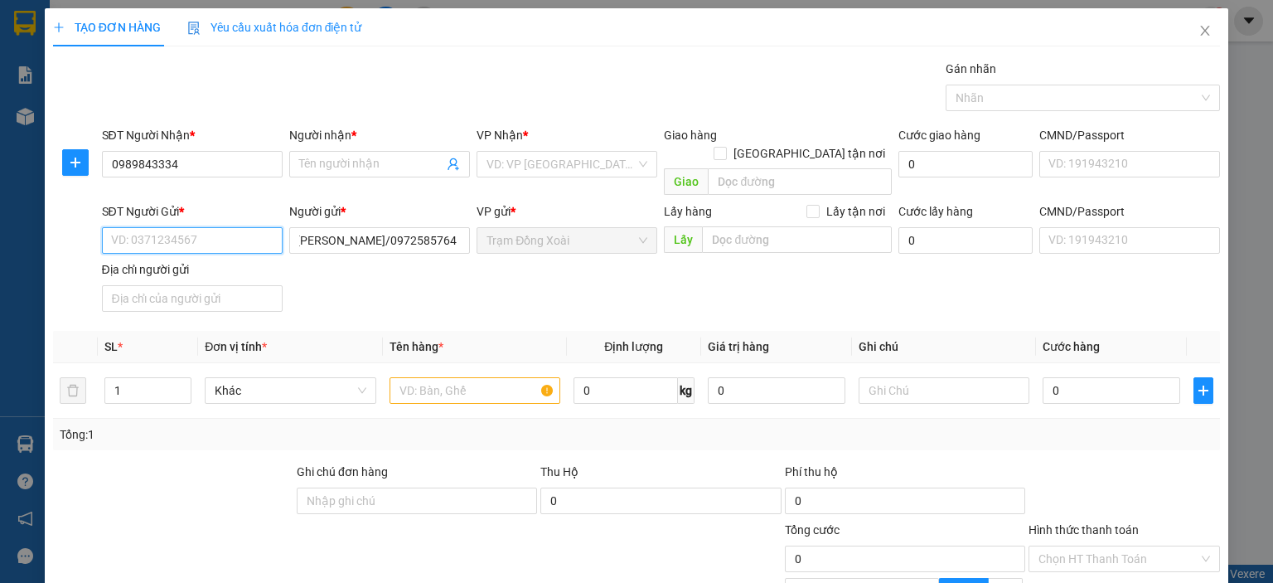
scroll to position [0, 0]
paste input "0972585764"
type input "0972585764"
click at [441, 227] on input "DƯƠNG QUANG SANG/0972585764" at bounding box center [379, 240] width 181 height 27
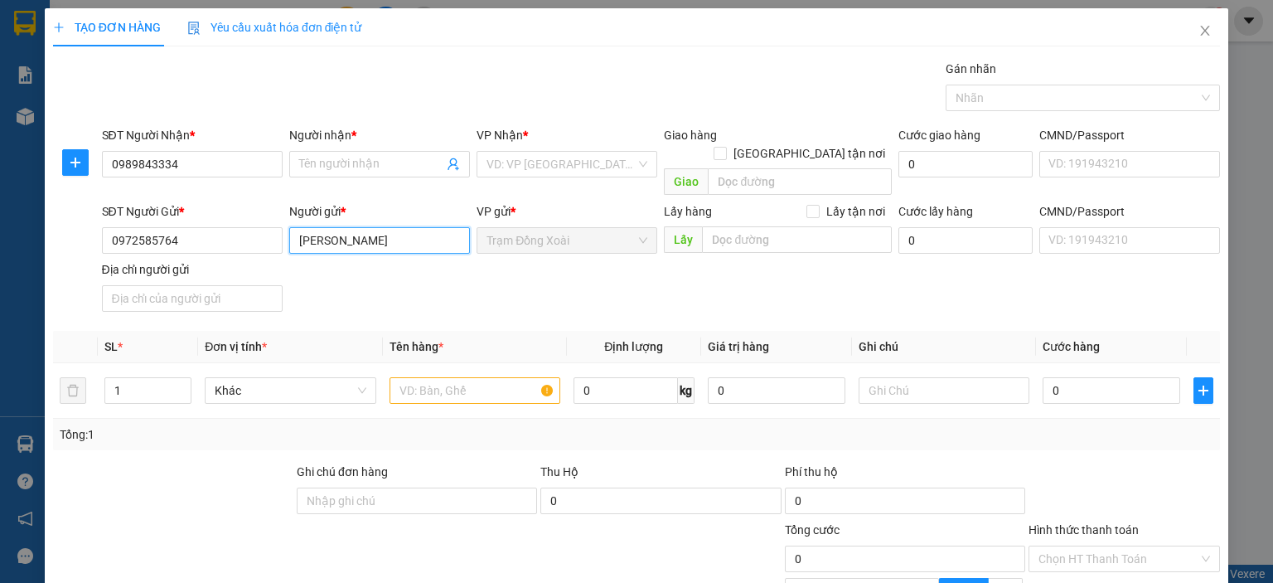
type input "DƯƠNG QUANG SANG"
click at [316, 162] on input "Người nhận *" at bounding box center [371, 164] width 144 height 18
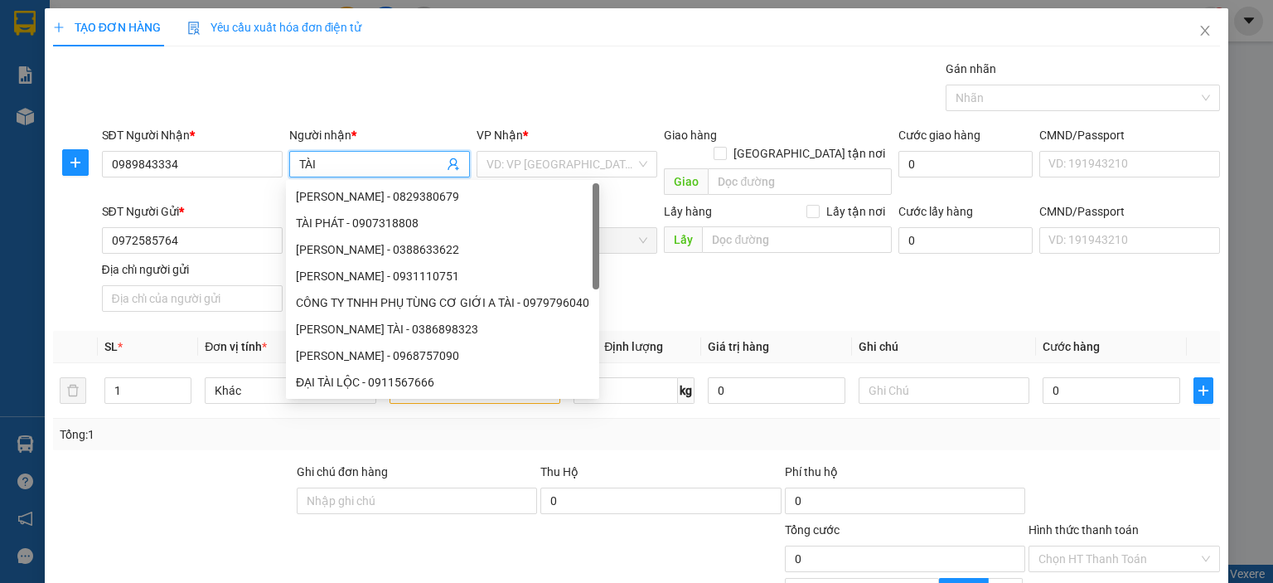
type input "TÀI"
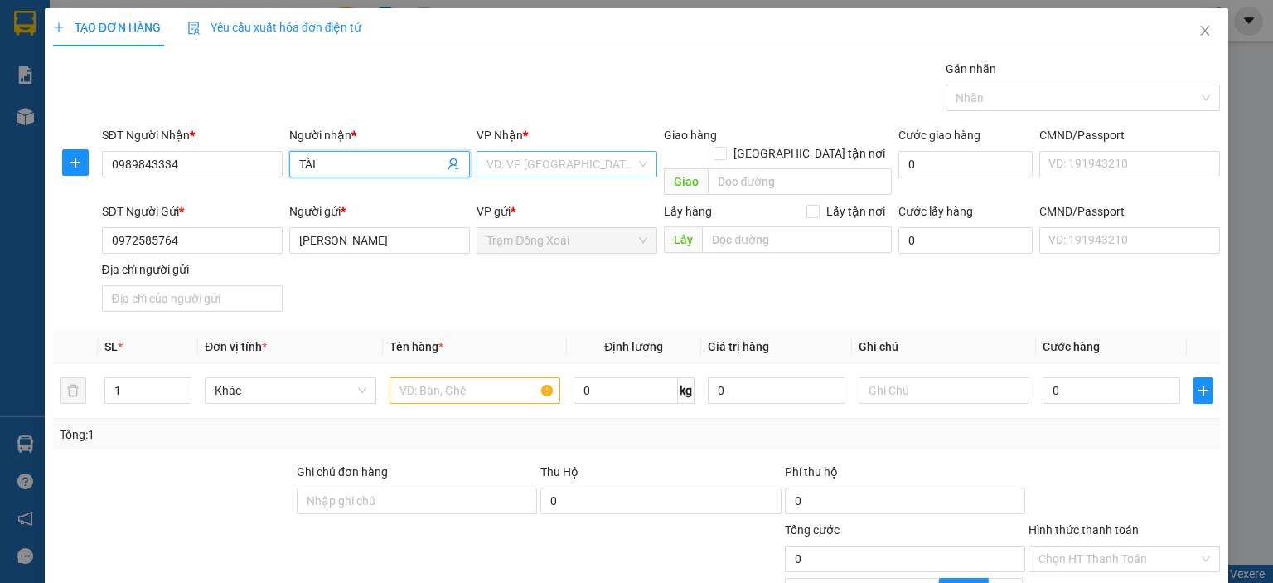
click at [533, 160] on input "search" at bounding box center [561, 164] width 149 height 25
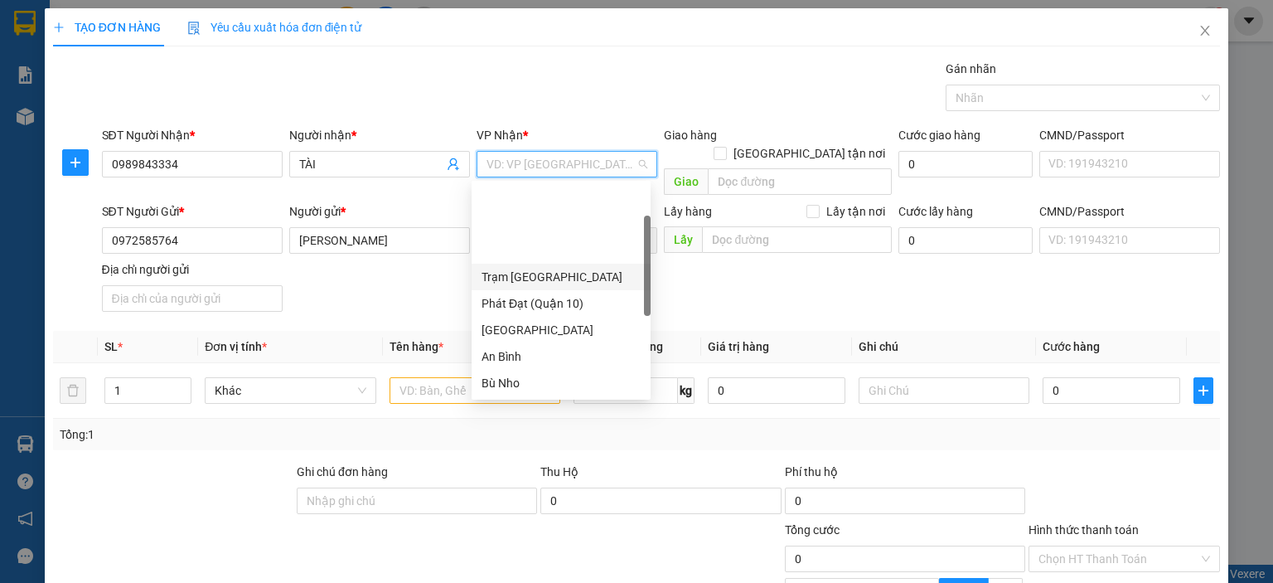
scroll to position [83, 0]
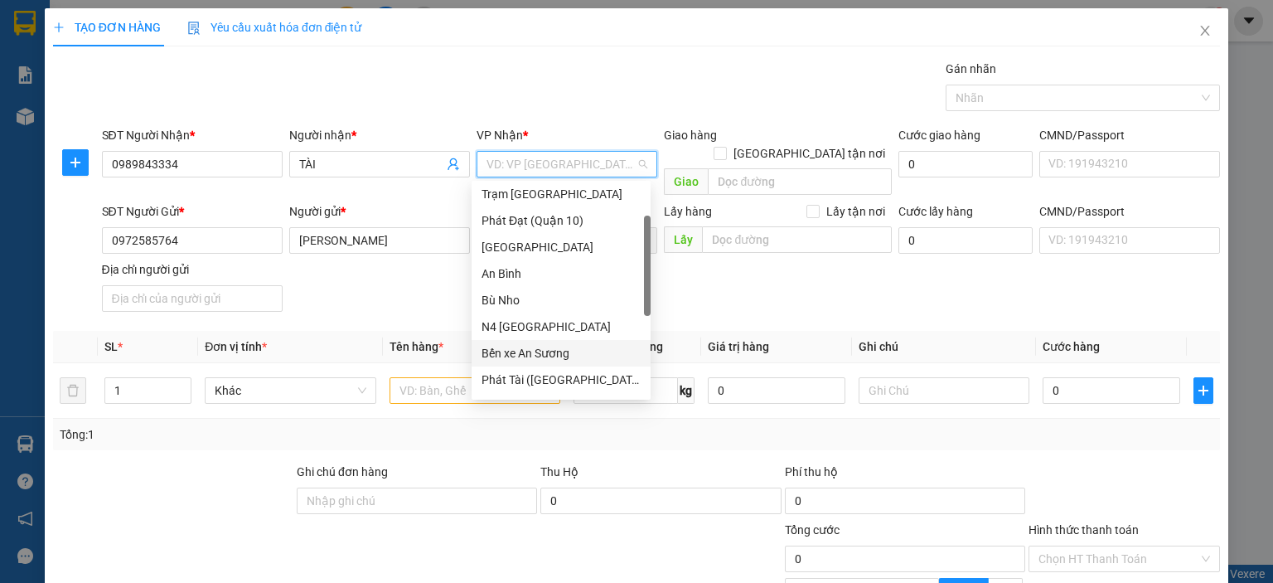
click at [558, 354] on div "Bến xe An Sương" at bounding box center [561, 353] width 159 height 18
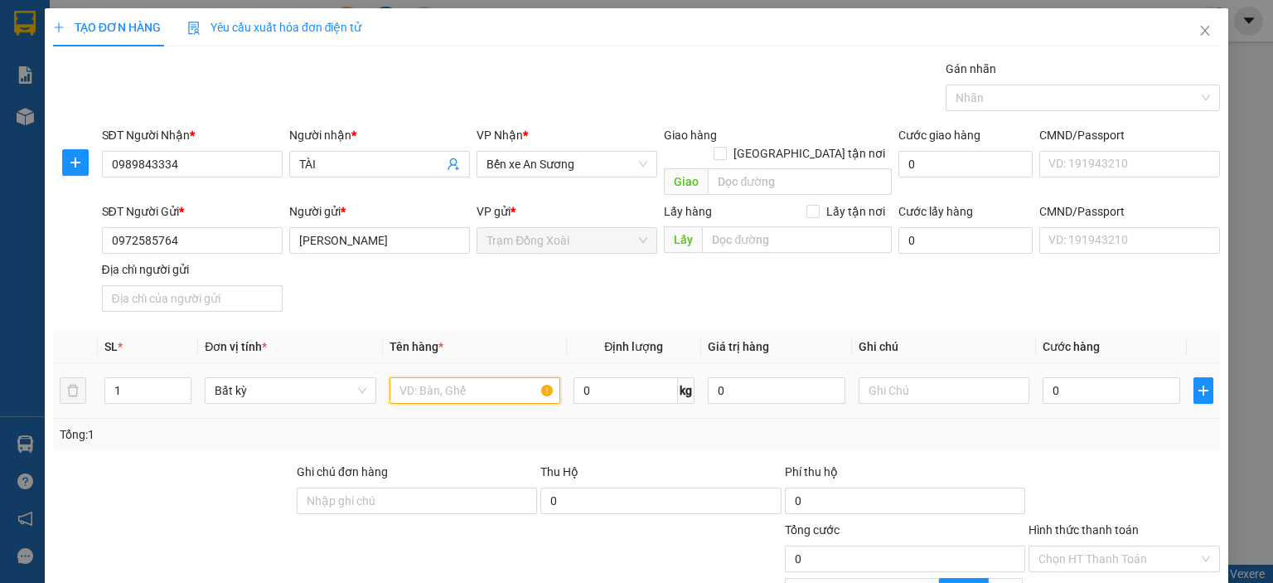
click at [412, 377] on input "text" at bounding box center [475, 390] width 171 height 27
type input "VA LĂNG VẢI XÁM"
click at [567, 371] on td "0 kg" at bounding box center [634, 391] width 134 height 56
click at [584, 377] on input "0" at bounding box center [626, 390] width 104 height 27
type input "10"
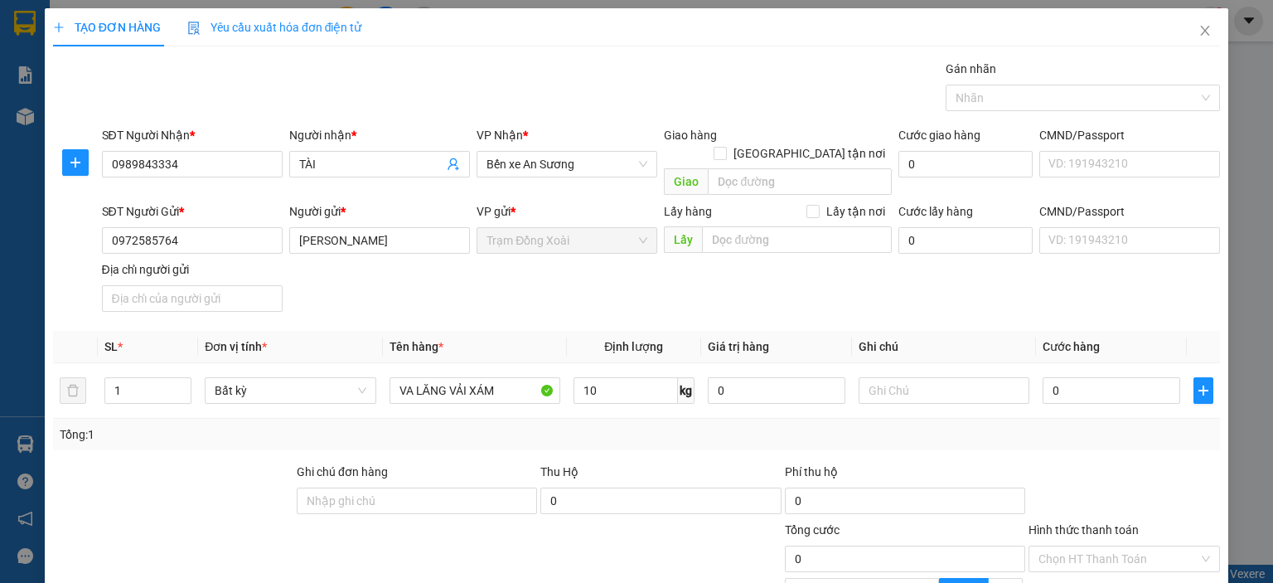
click at [613, 425] on div "Tổng: 1" at bounding box center [637, 434] width 1154 height 18
type input "40.000"
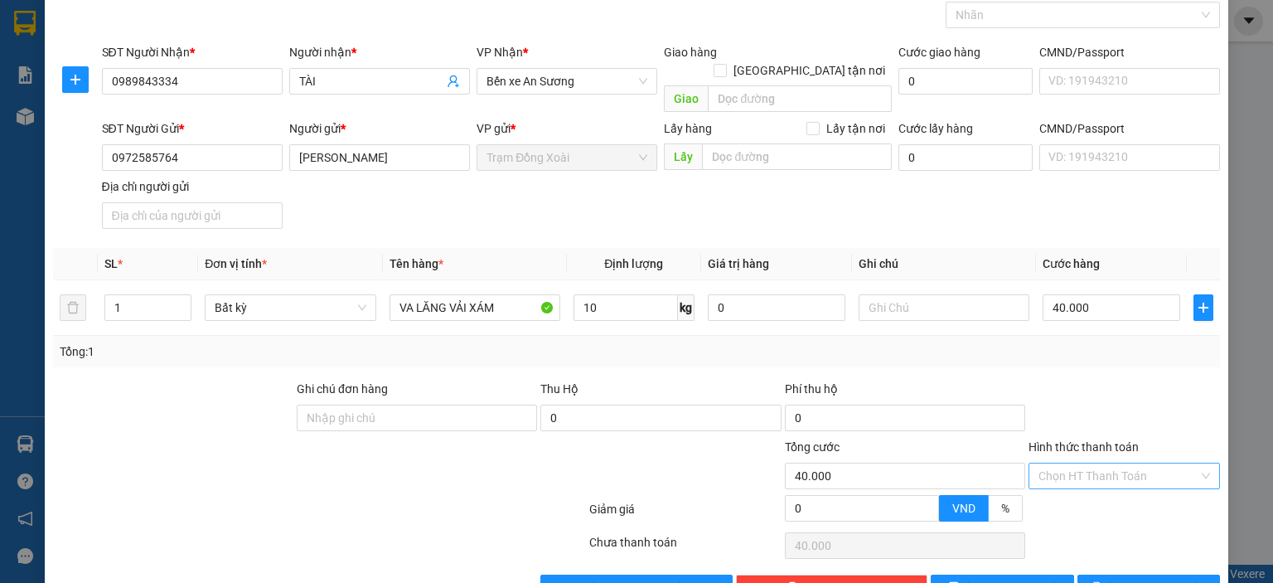
click at [1084, 463] on input "Hình thức thanh toán" at bounding box center [1119, 475] width 160 height 25
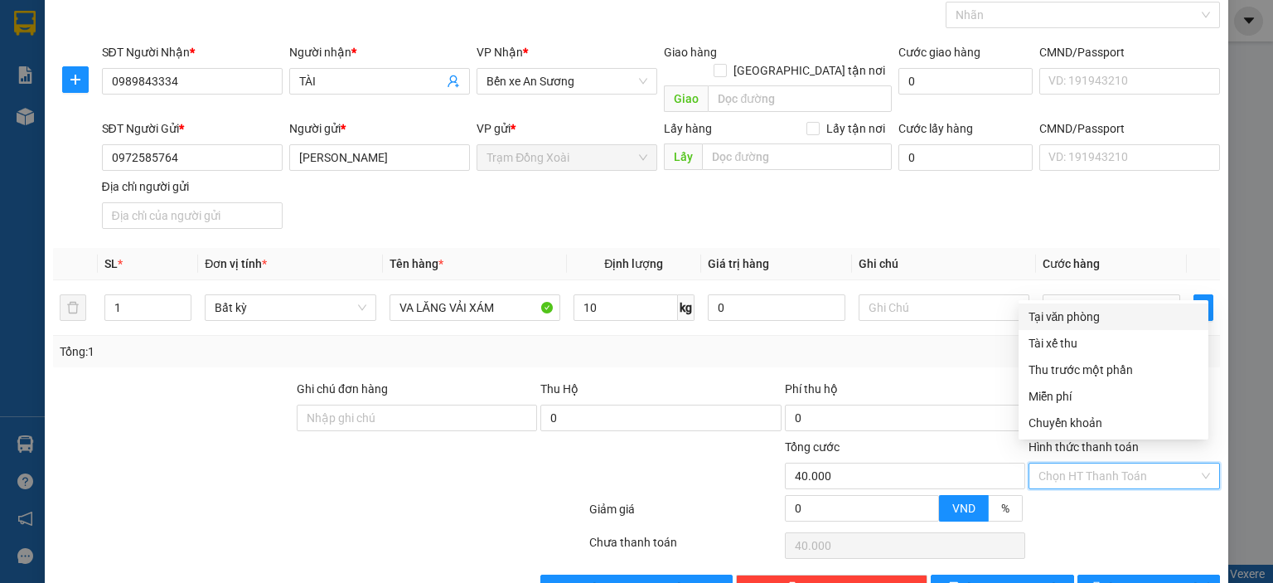
click at [1091, 318] on div "Tại văn phòng" at bounding box center [1114, 317] width 170 height 18
type input "0"
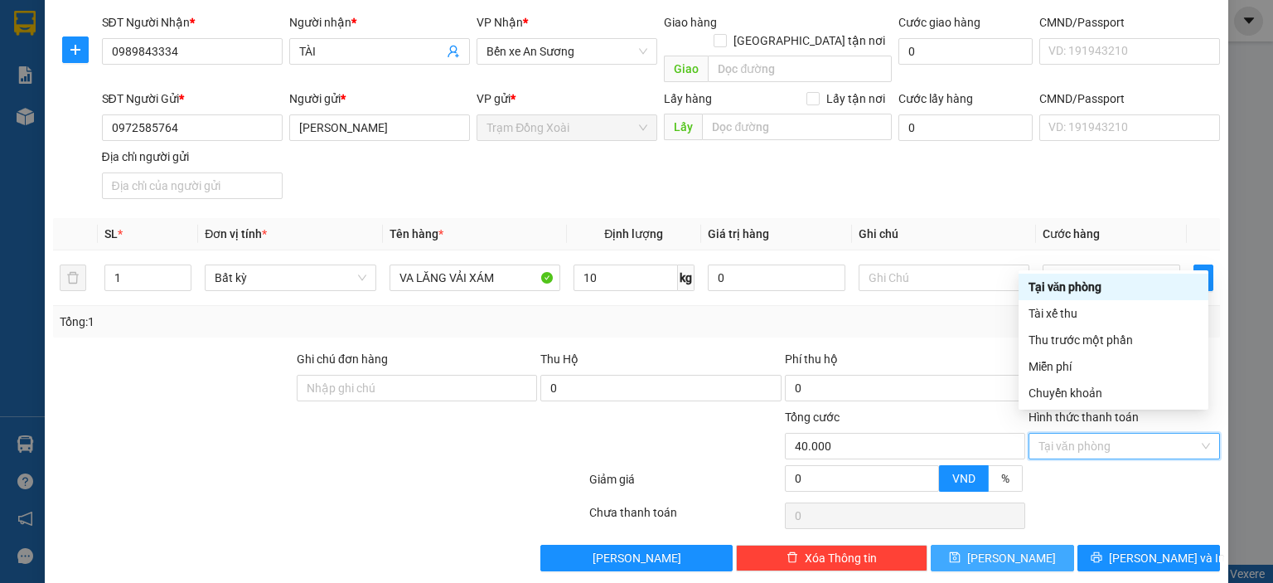
click at [963, 545] on button "[PERSON_NAME]" at bounding box center [1002, 558] width 143 height 27
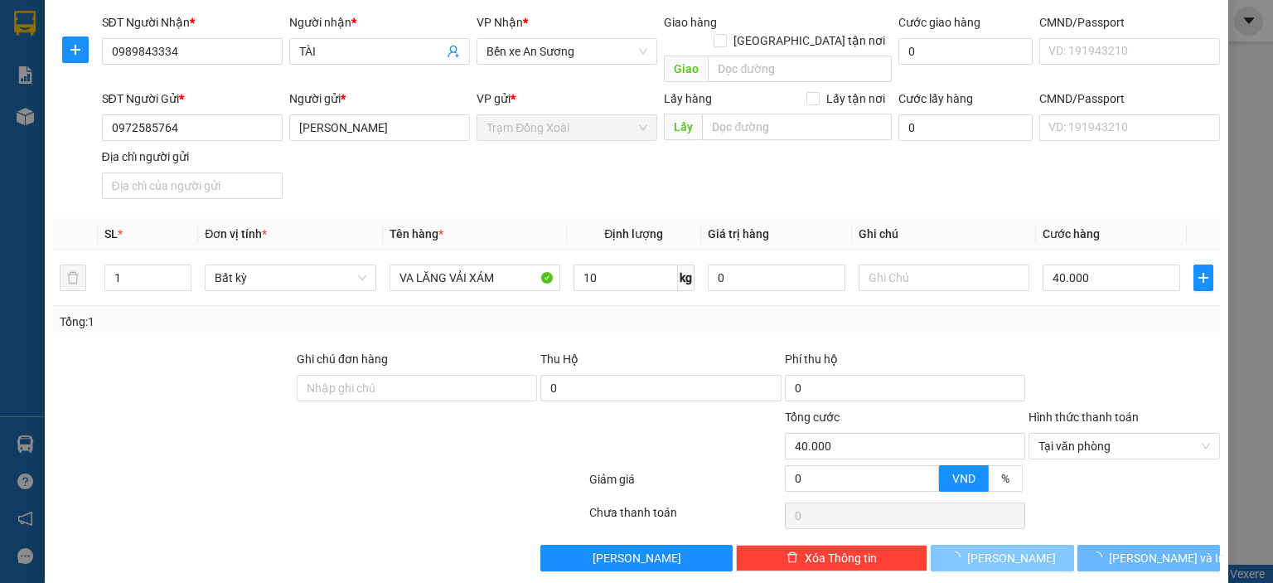
type input "0"
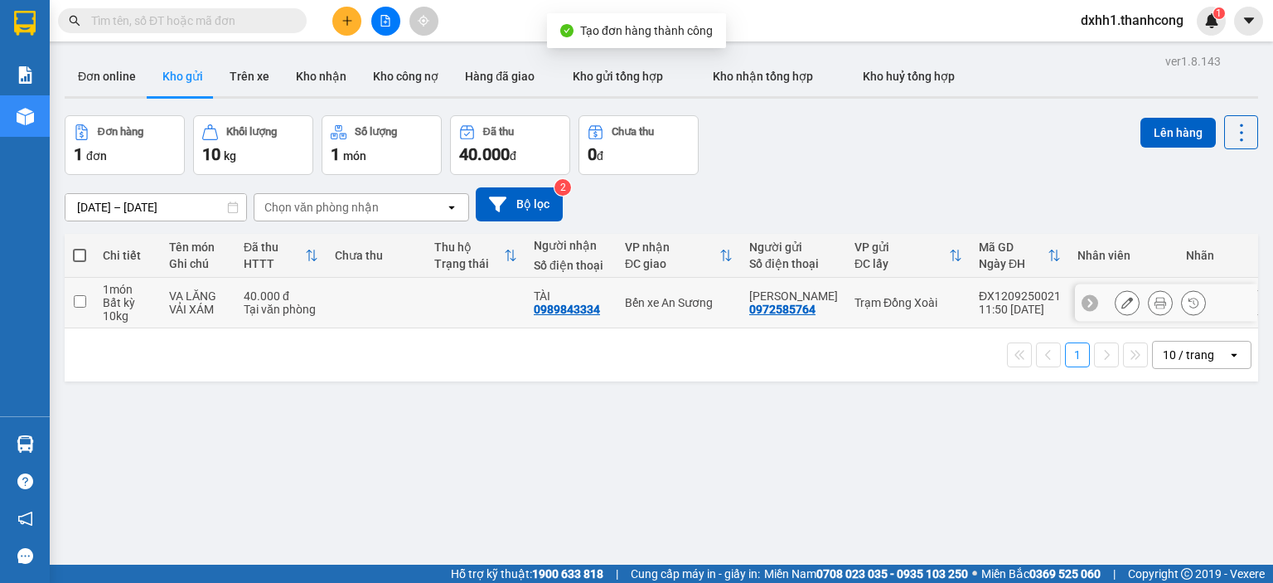
click at [285, 303] on div "Tại văn phòng" at bounding box center [281, 309] width 75 height 13
checkbox input "true"
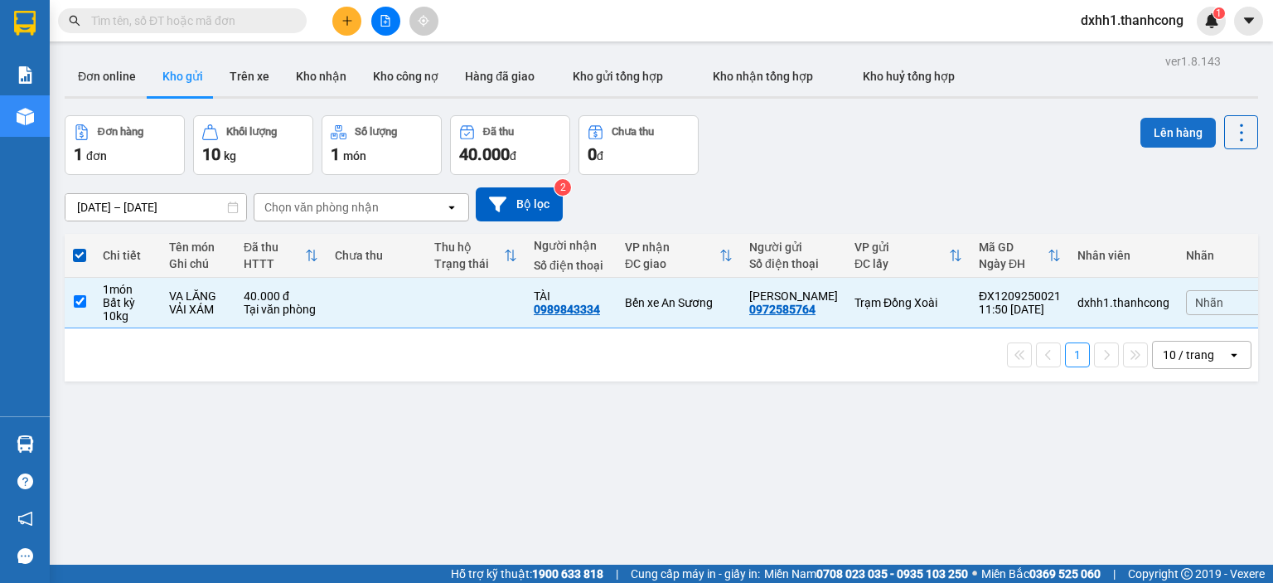
click at [1184, 131] on button "Lên hàng" at bounding box center [1178, 133] width 75 height 30
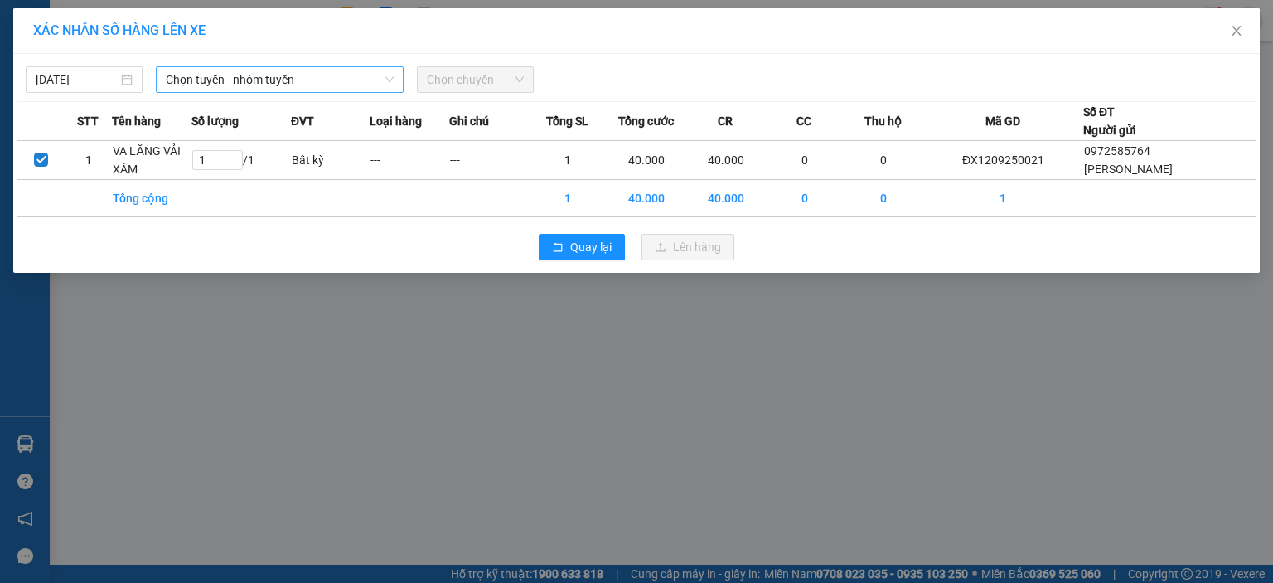
click at [209, 85] on span "Chọn tuyến - nhóm tuyến" at bounding box center [280, 79] width 228 height 25
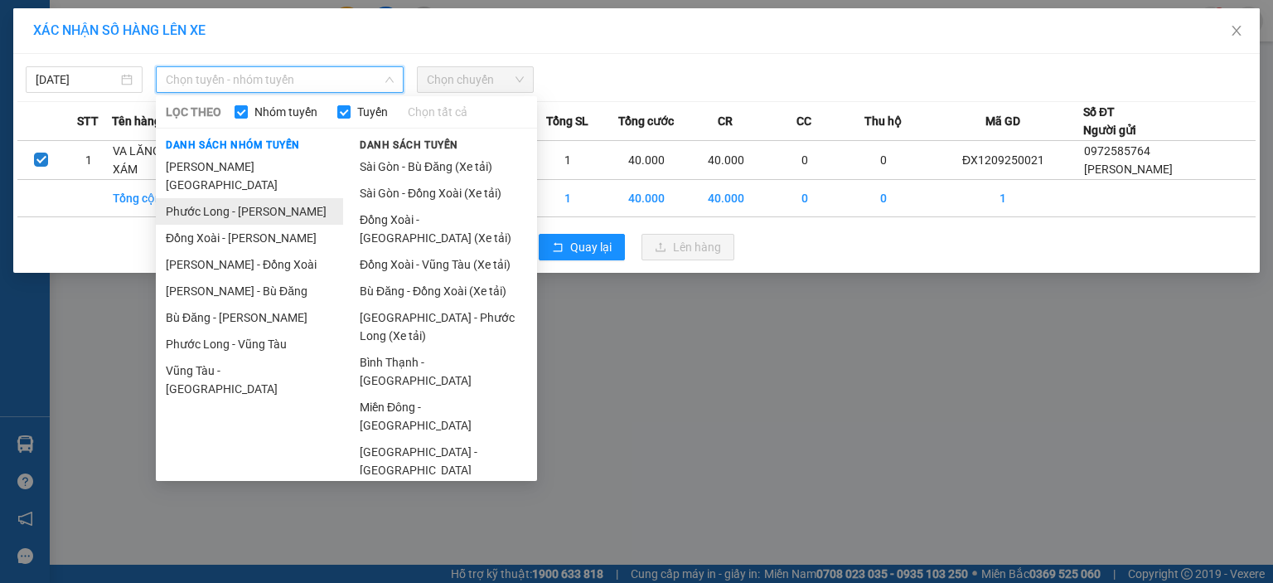
click at [235, 198] on li "Phước Long - [PERSON_NAME]" at bounding box center [249, 211] width 187 height 27
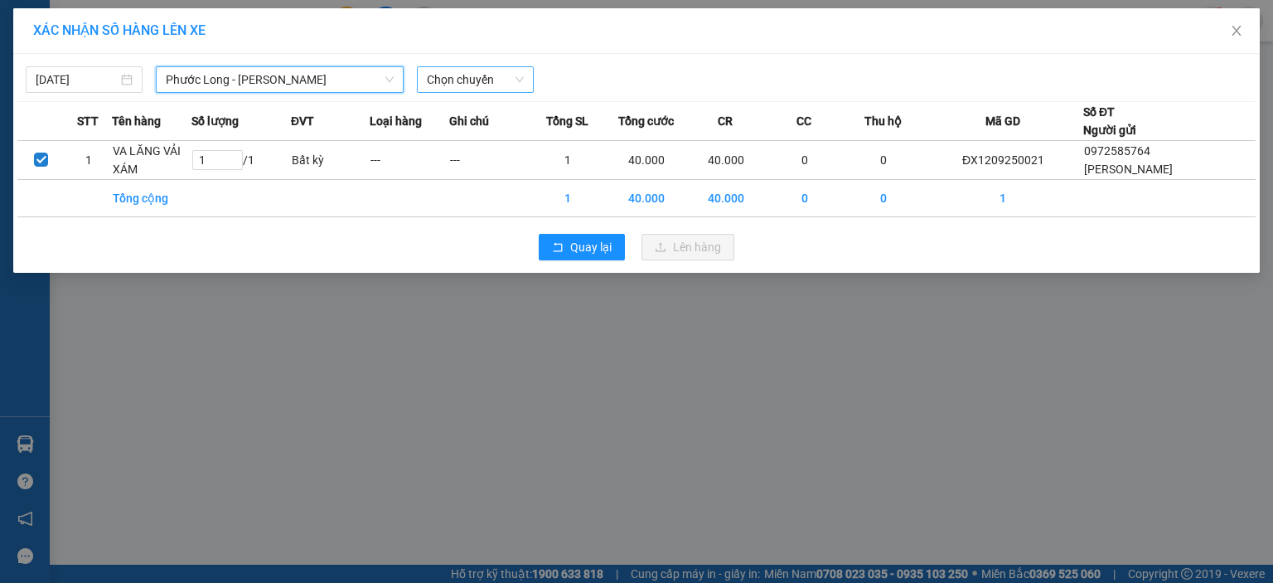
click at [474, 80] on span "Chọn chuyến" at bounding box center [475, 79] width 97 height 25
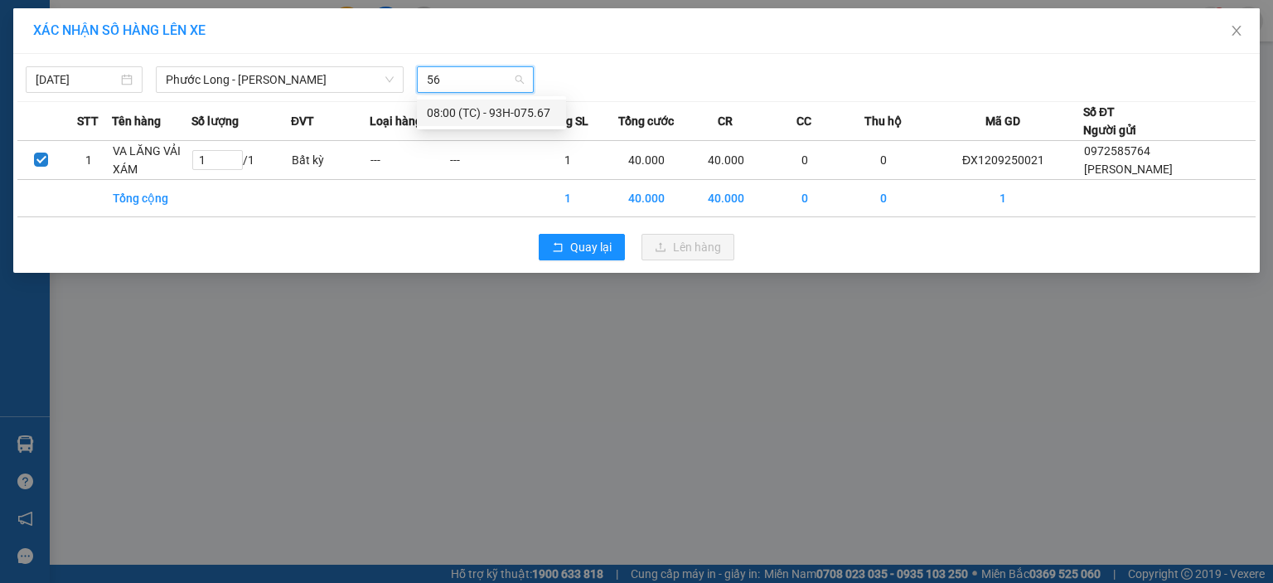
type input "567"
click at [518, 109] on div "08:00 (TC) - 93H-075.67" at bounding box center [491, 113] width 129 height 18
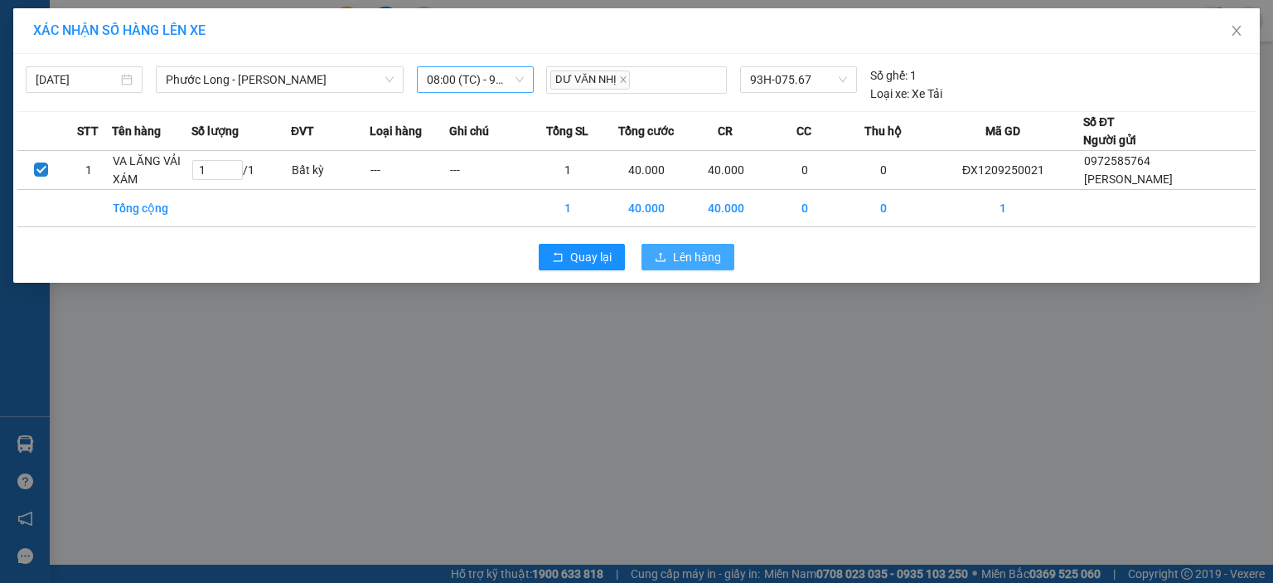
click at [682, 248] on span "Lên hàng" at bounding box center [697, 257] width 48 height 18
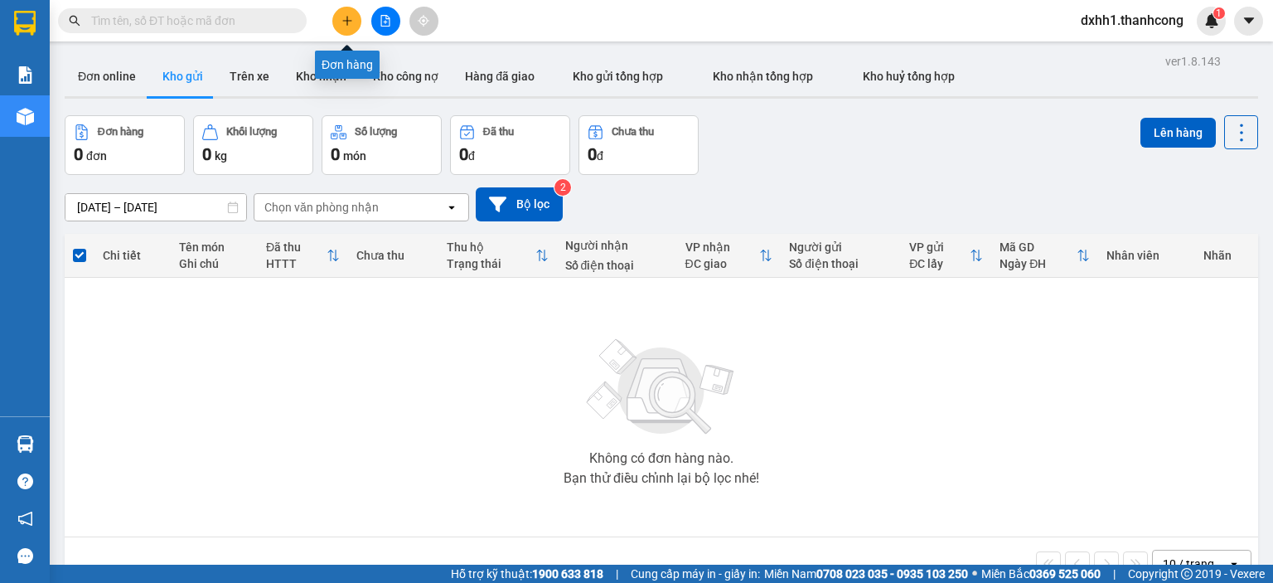
click at [349, 22] on icon "plus" at bounding box center [348, 21] width 12 height 12
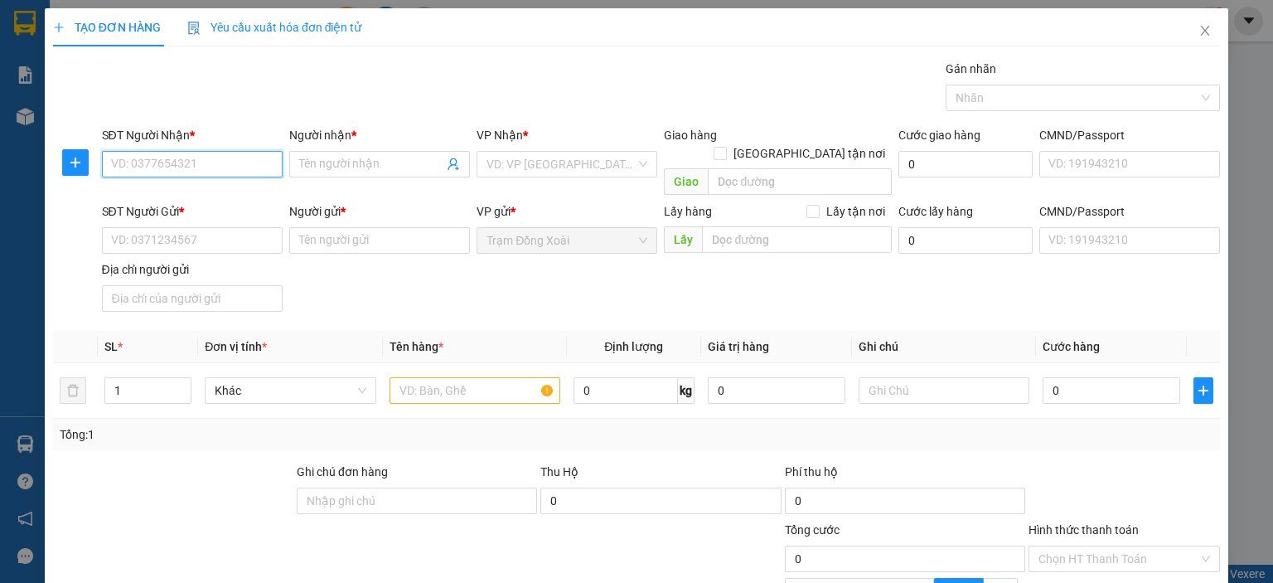
paste input "0966.999.029"
type input "0966.999.029"
click at [361, 155] on input "Người nhận *" at bounding box center [371, 164] width 144 height 18
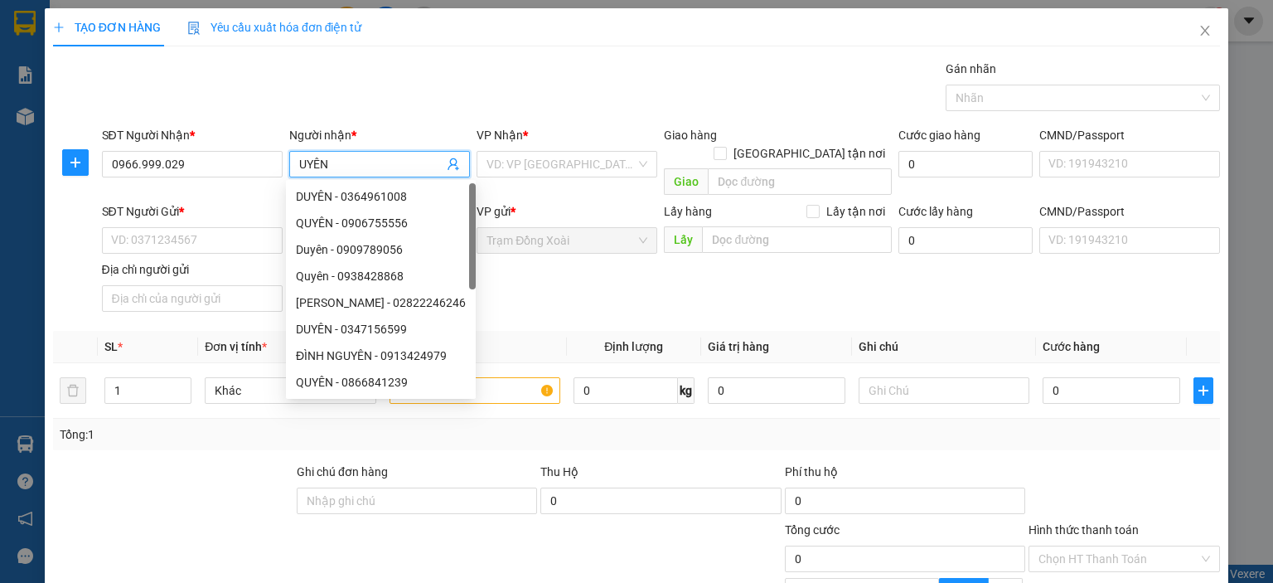
type input "UYÊN"
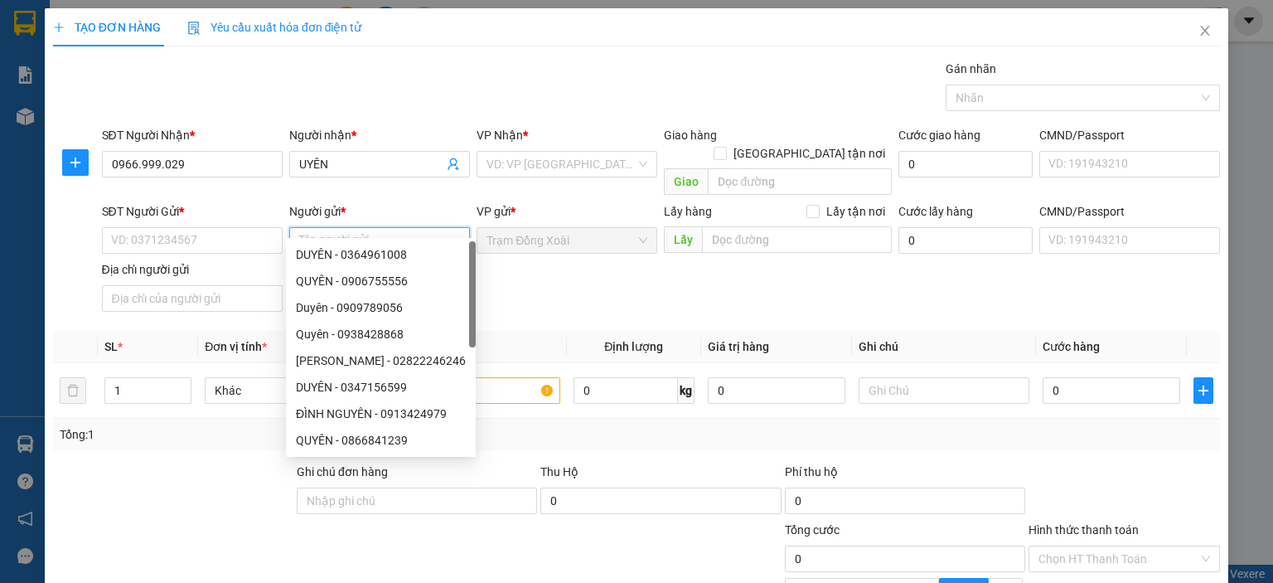
paste input "LÊ VŨ NHÂN TẠO (THÁI PHAN QUYỀN GỬI DÙM )/0393.302.756"
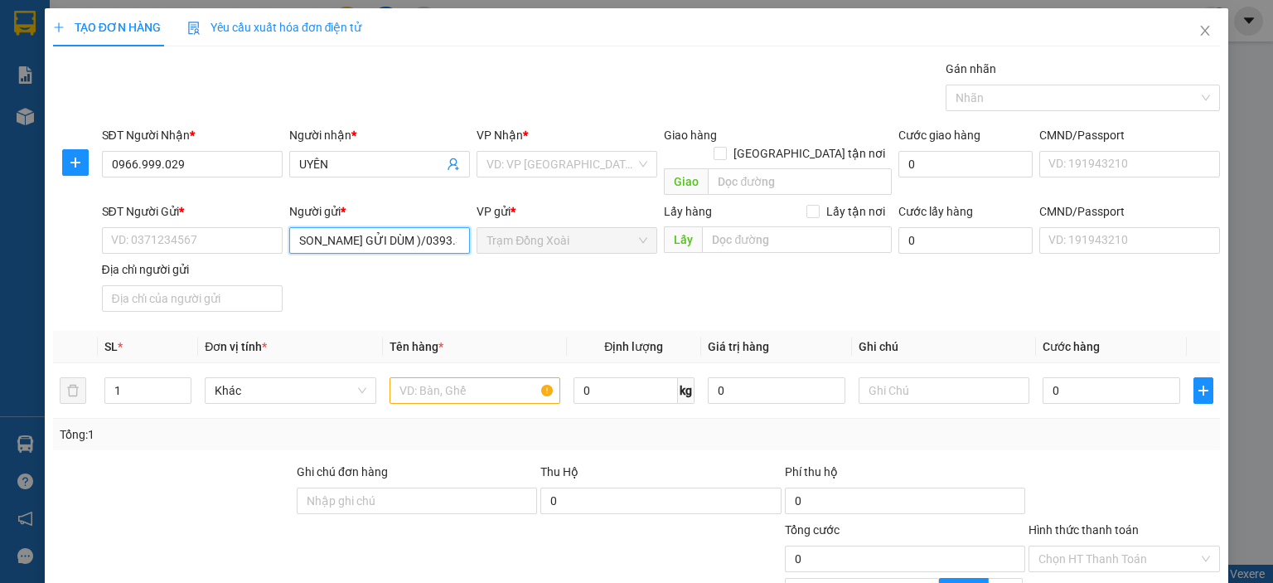
click at [401, 227] on input "LÊ VŨ NHÂN TẠO (THÁI PHAN QUYỀN GỬI DÙM )/0393.302.756" at bounding box center [379, 240] width 181 height 27
type input "LÊ VŨ NHÂN TẠO (THÁI PHAN QUYỀN GỬI DÙM"
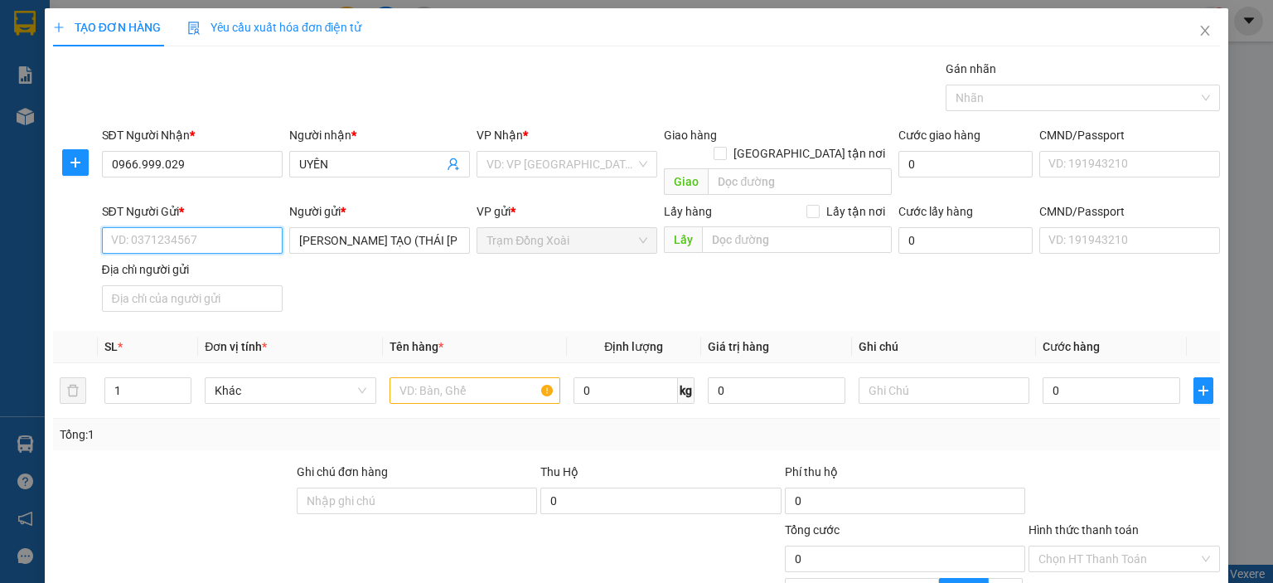
paste input "0393.302.756"
click at [159, 227] on input "0393.302.756" at bounding box center [192, 240] width 181 height 27
click at [139, 227] on input "0393.30756" at bounding box center [192, 240] width 181 height 27
click at [145, 230] on input "039330756" at bounding box center [192, 240] width 181 height 27
type input "0393302756"
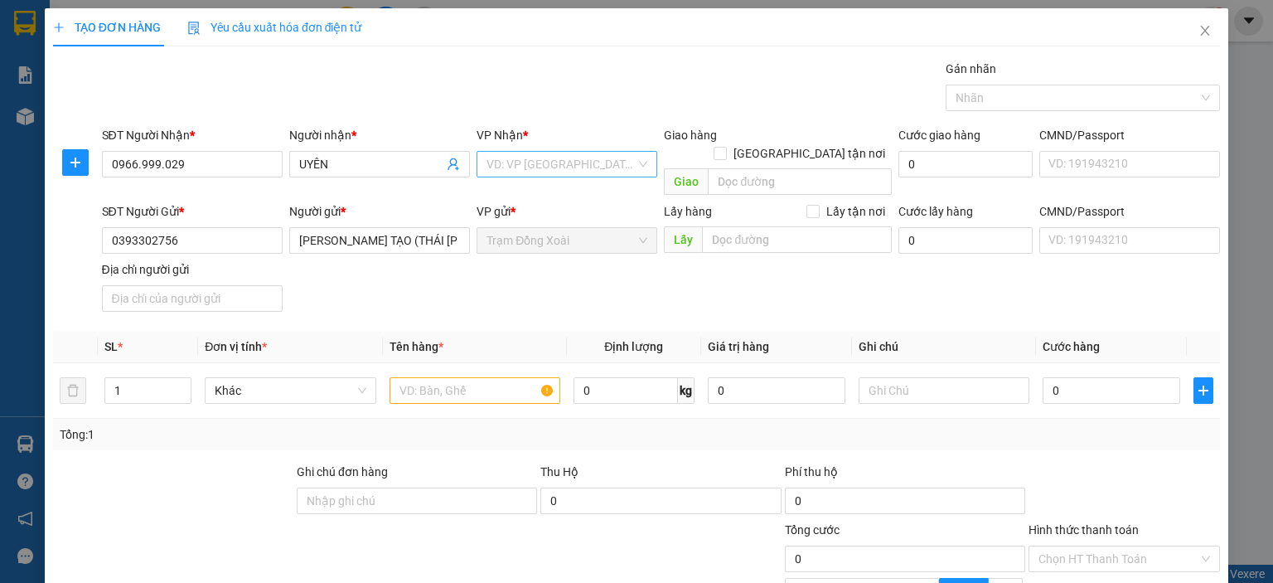
click at [537, 152] on input "search" at bounding box center [561, 164] width 149 height 25
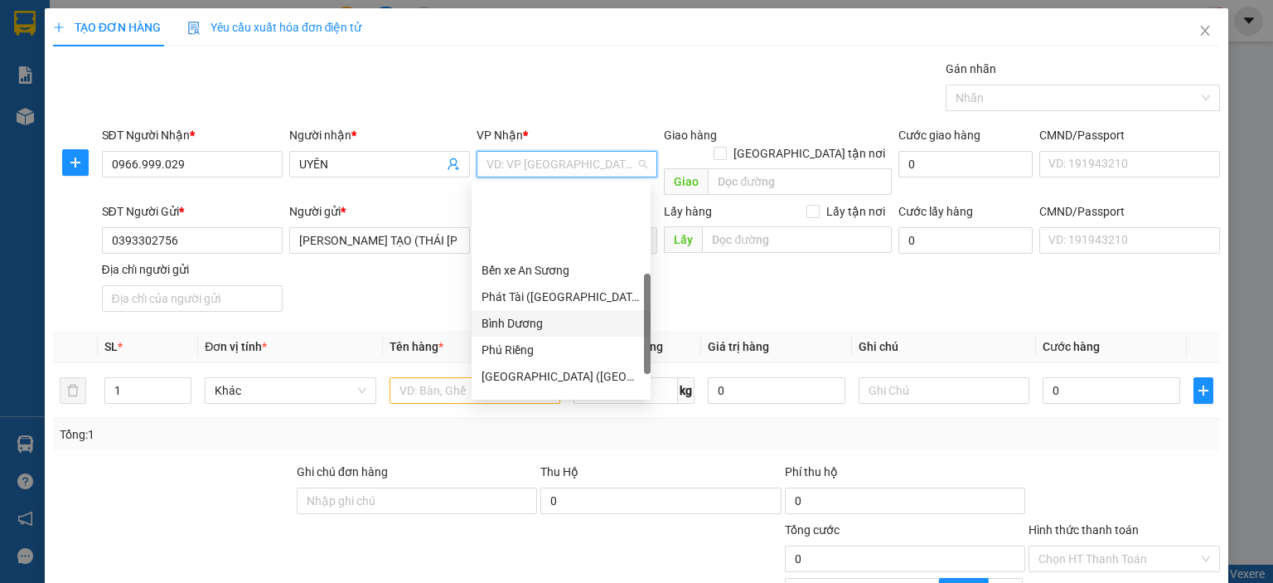
scroll to position [332, 0]
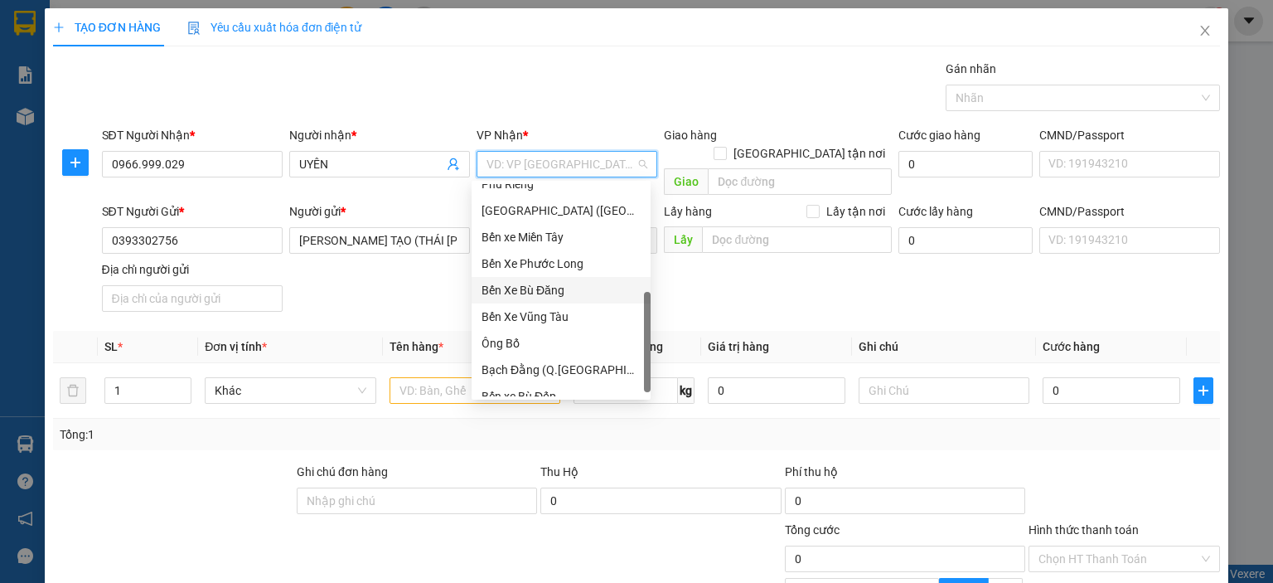
click at [564, 287] on div "Bến Xe Bù Đăng" at bounding box center [561, 290] width 159 height 18
click at [449, 377] on input "text" at bounding box center [475, 390] width 171 height 27
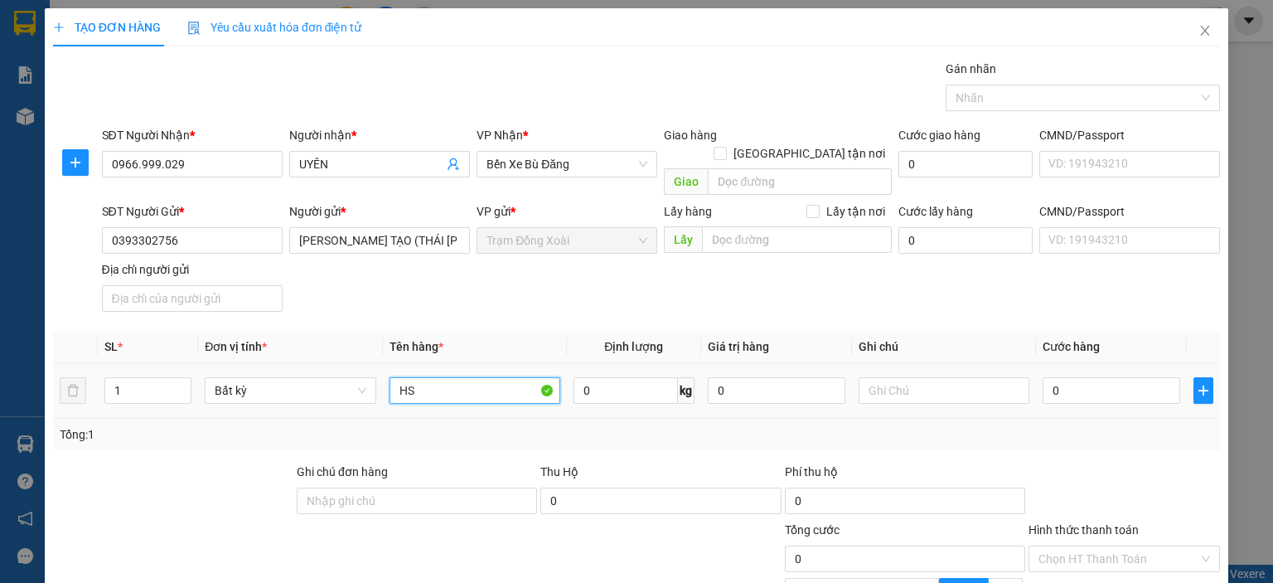
type input "HS"
click at [627, 377] on input "0" at bounding box center [626, 390] width 104 height 27
type input "1"
click at [652, 397] on td "1 kg" at bounding box center [634, 391] width 134 height 56
type input "20.000"
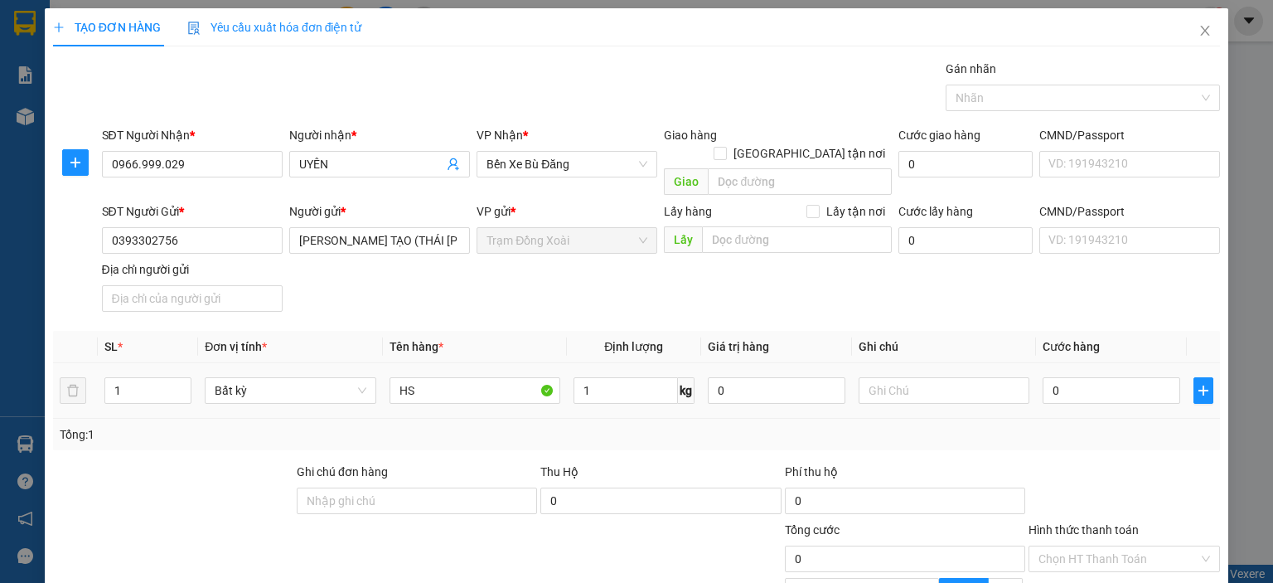
type input "20.000"
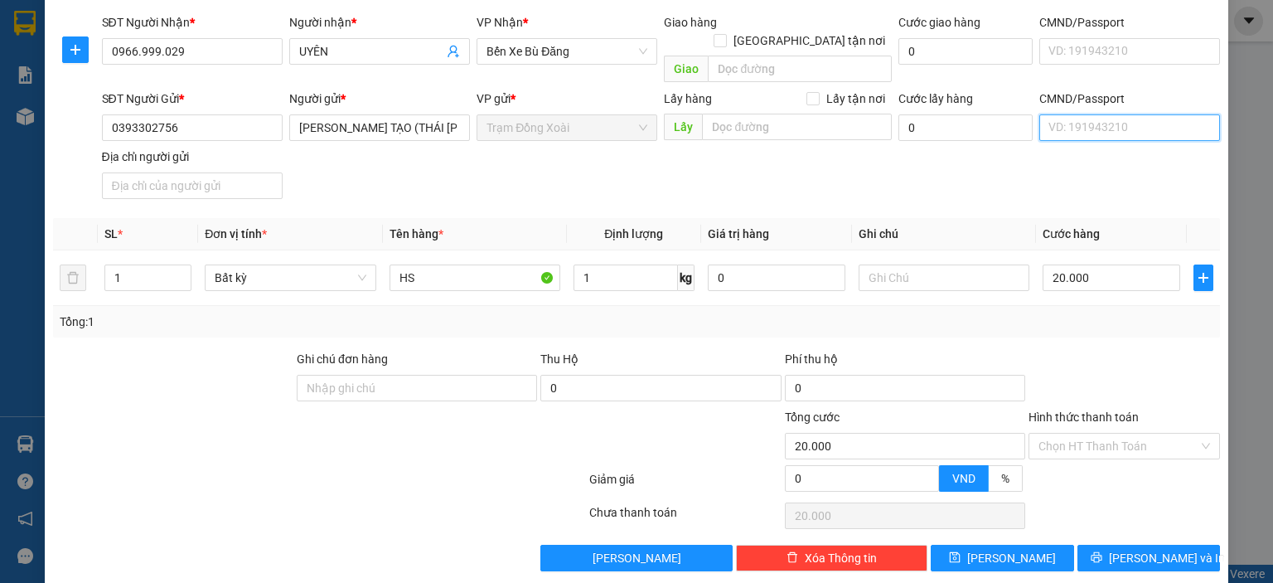
click at [1084, 114] on input "CMND/Passport" at bounding box center [1129, 127] width 181 height 27
click at [1080, 114] on input "CMND/Passport" at bounding box center [1129, 127] width 181 height 27
type input "012345678998"
click at [239, 172] on input "Địa chỉ người gửi" at bounding box center [192, 185] width 181 height 27
type input "TÂN BÌNH,[GEOGRAPHIC_DATA],[GEOGRAPHIC_DATA]"
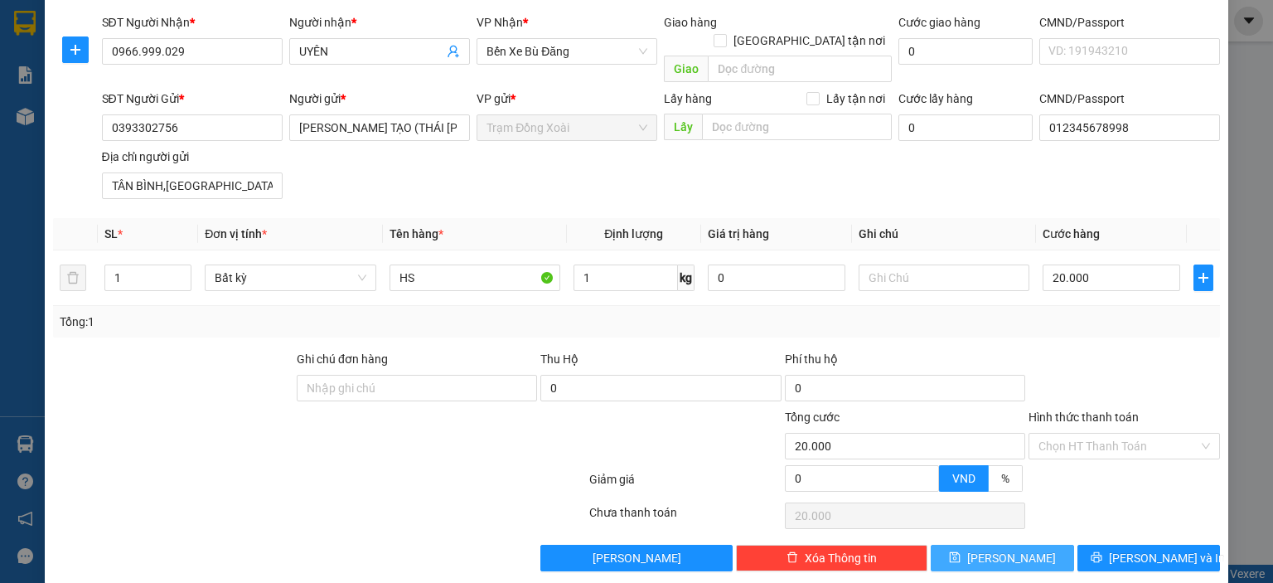
click at [980, 545] on button "[PERSON_NAME]" at bounding box center [1002, 558] width 143 height 27
click at [158, 56] on input "0966.999.029" at bounding box center [192, 51] width 181 height 27
click at [138, 51] on input "0966.999029" at bounding box center [192, 51] width 181 height 27
type input "0966999029"
click at [948, 522] on div "Transit Pickup Surcharge Ids Transit Deliver Surcharge Ids Transit Deliver Surc…" at bounding box center [636, 259] width 1167 height 624
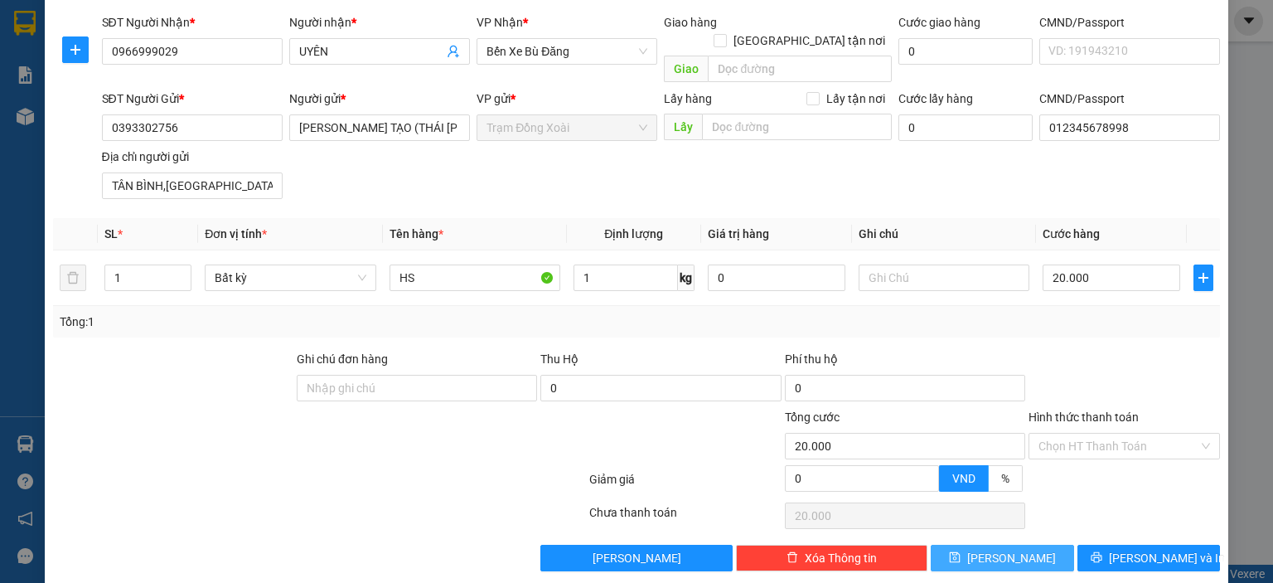
click at [956, 545] on button "[PERSON_NAME]" at bounding box center [1002, 558] width 143 height 27
type input "0"
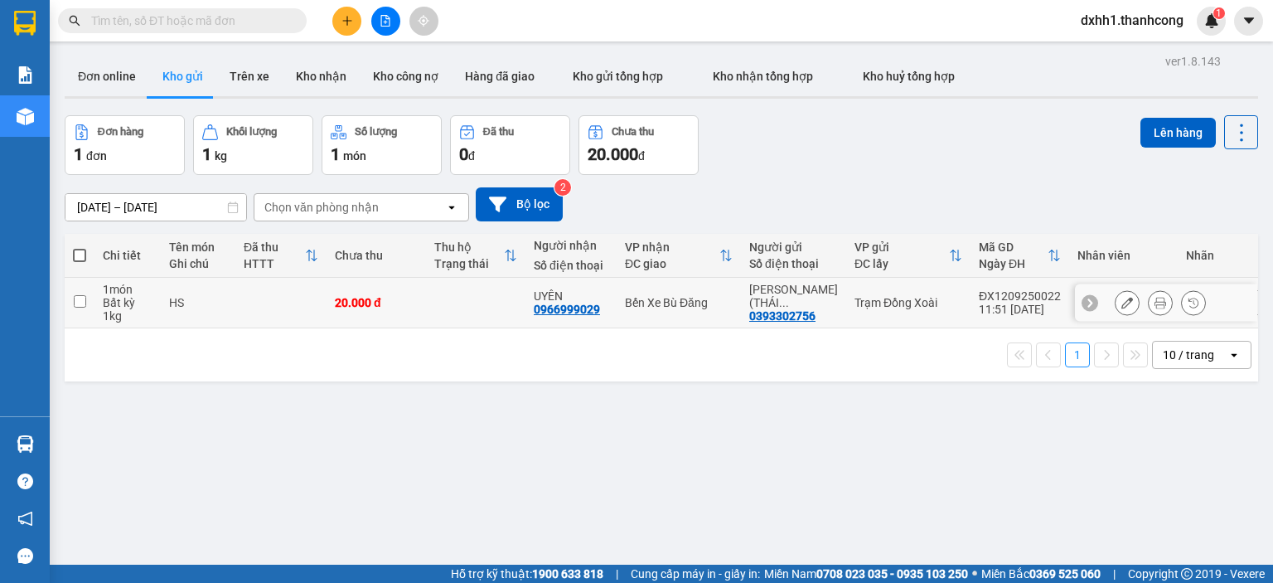
click at [265, 289] on td at bounding box center [280, 303] width 91 height 51
checkbox input "true"
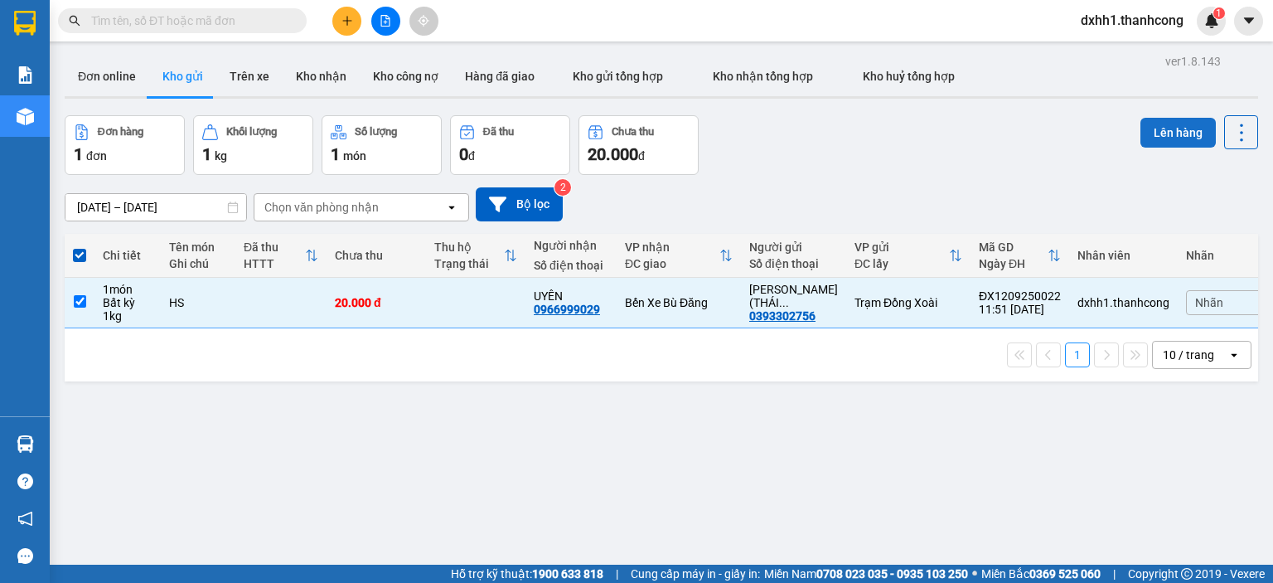
click at [1155, 127] on button "Lên hàng" at bounding box center [1178, 133] width 75 height 30
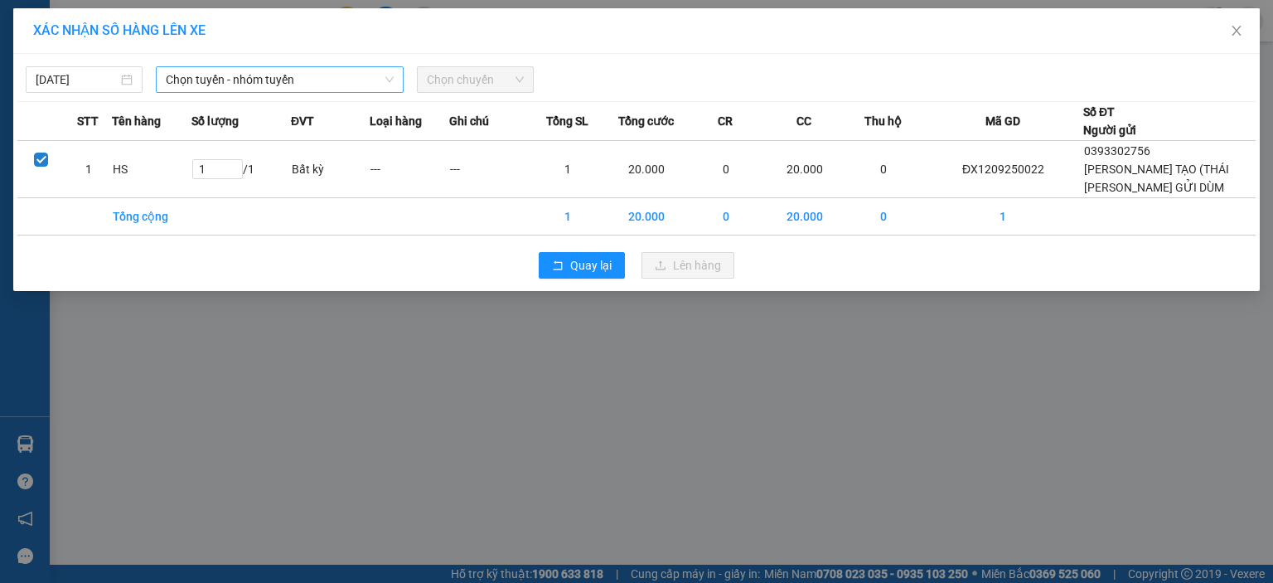
click at [344, 73] on span "Chọn tuyến - nhóm tuyến" at bounding box center [280, 79] width 228 height 25
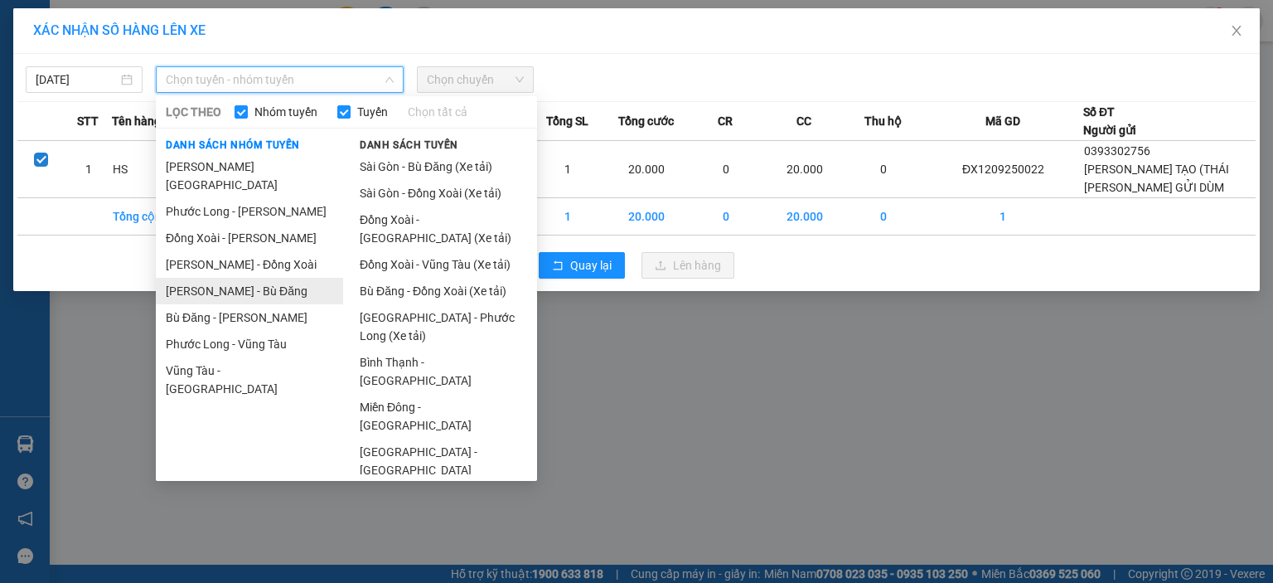
click at [278, 278] on li "[PERSON_NAME] - Bù Đăng" at bounding box center [249, 291] width 187 height 27
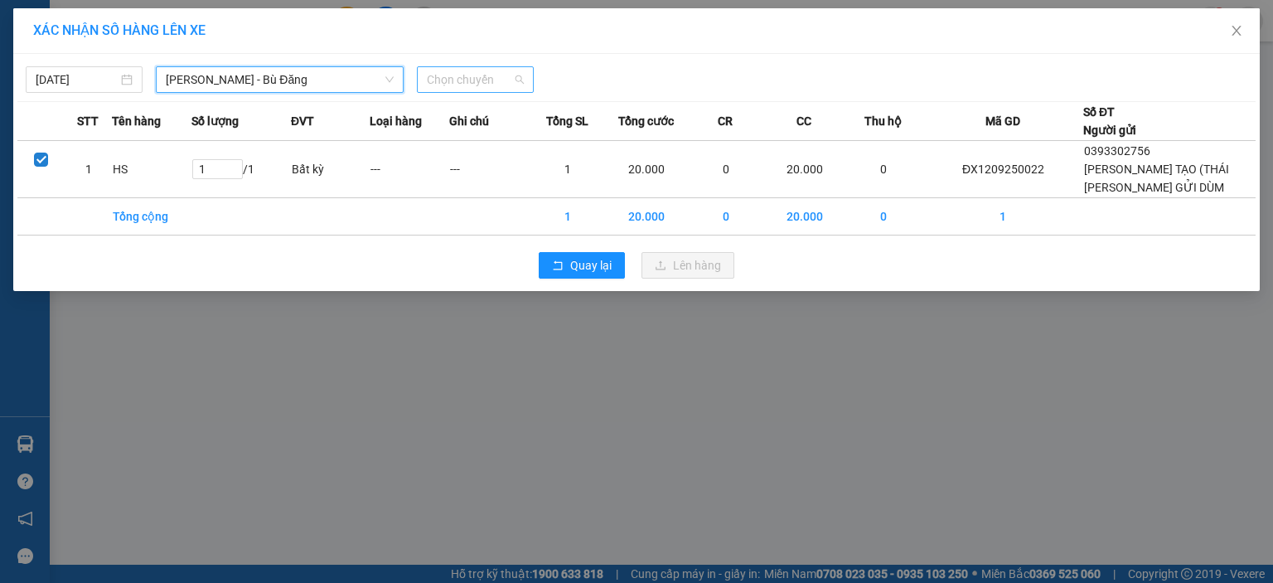
click at [453, 85] on span "Chọn chuyến" at bounding box center [475, 79] width 97 height 25
type input "27519"
click at [482, 120] on div "05:15 - 51H-275.19" at bounding box center [491, 113] width 129 height 18
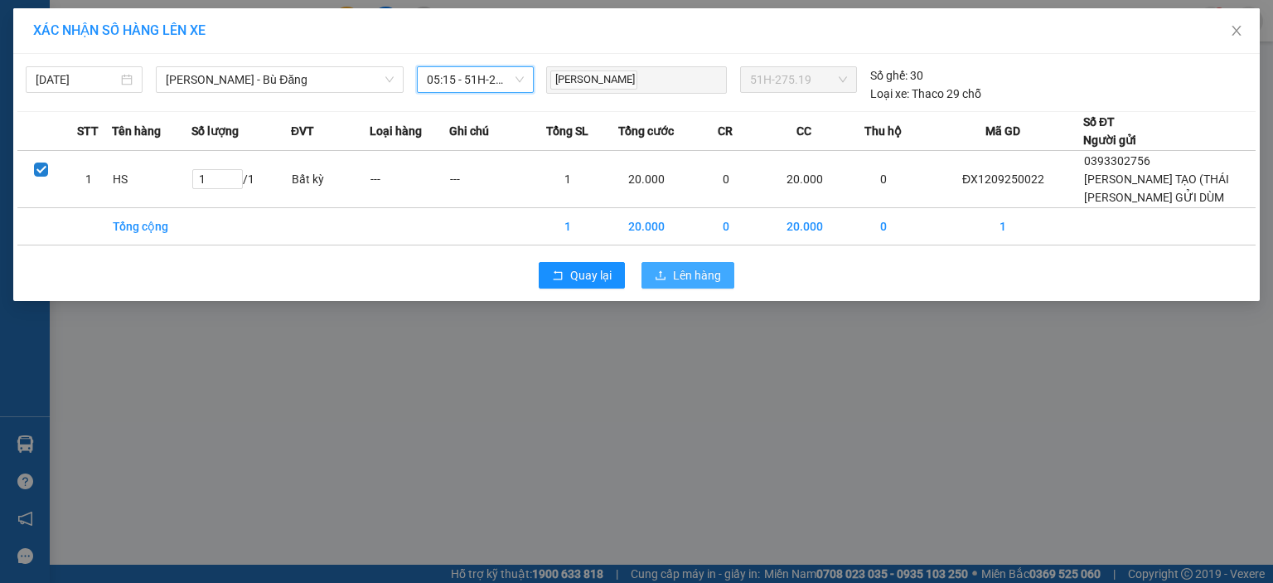
click at [696, 271] on span "Lên hàng" at bounding box center [697, 275] width 48 height 18
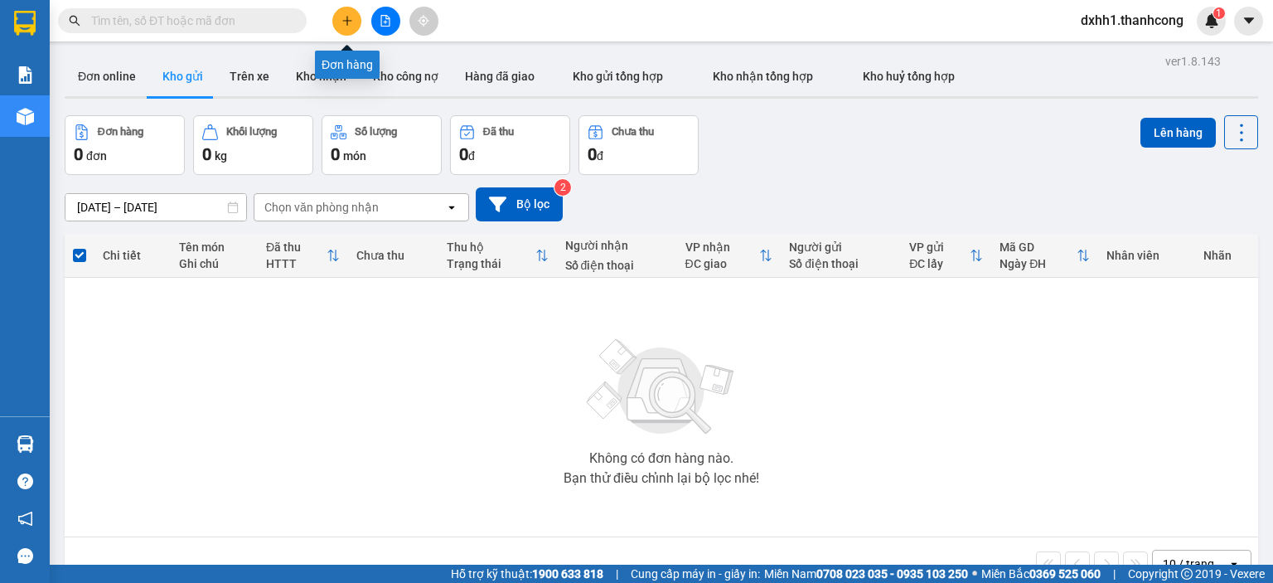
click at [351, 20] on icon "plus" at bounding box center [346, 20] width 9 height 1
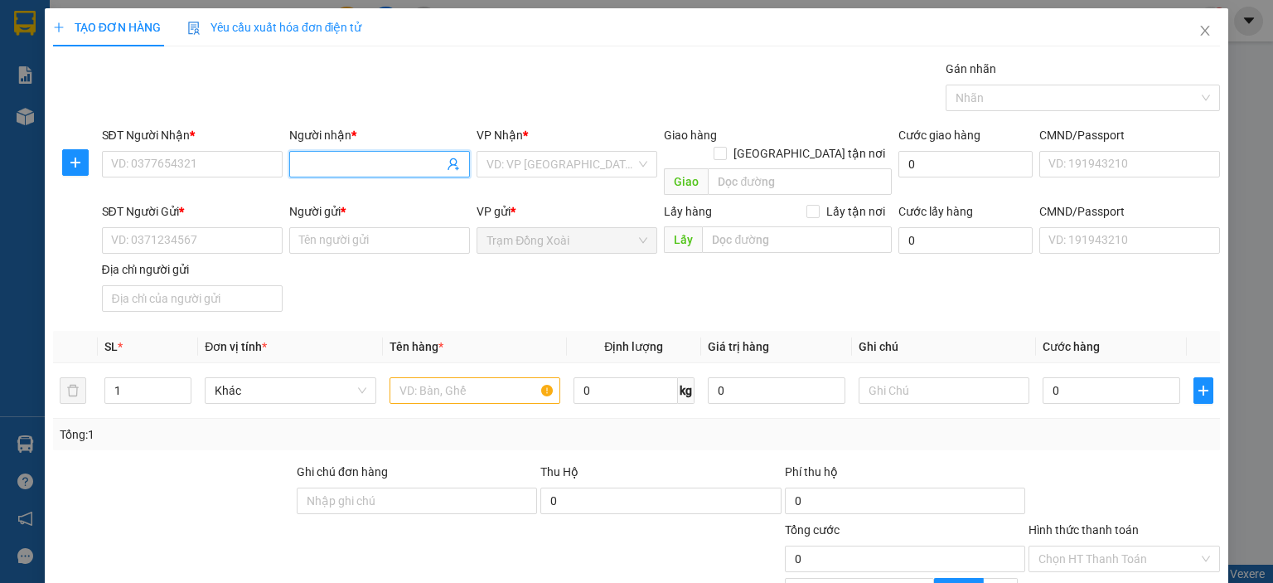
paste input "TUẤN/0918.954.102"
click at [372, 162] on input "TUẤN/0918.954.102" at bounding box center [371, 164] width 144 height 18
type input "TUẤN"
paste input "0918.954.102"
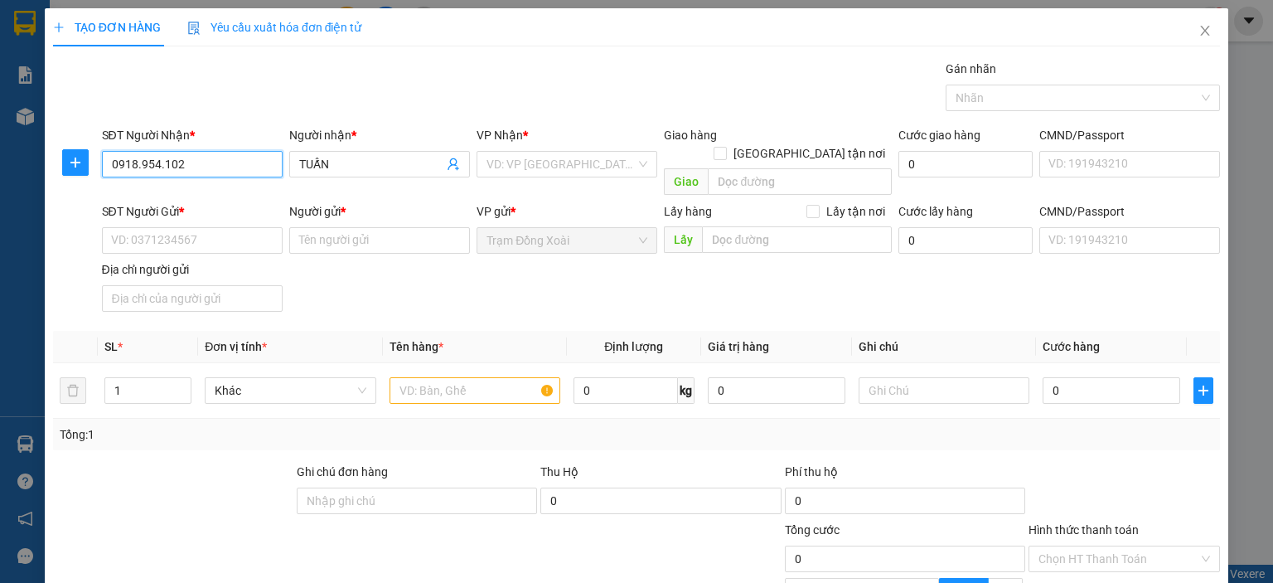
click at [160, 168] on input "0918.954.102" at bounding box center [192, 164] width 181 height 27
click at [140, 172] on input "0918.954102" at bounding box center [192, 164] width 181 height 27
type input "0918954102"
click at [527, 171] on input "search" at bounding box center [561, 164] width 149 height 25
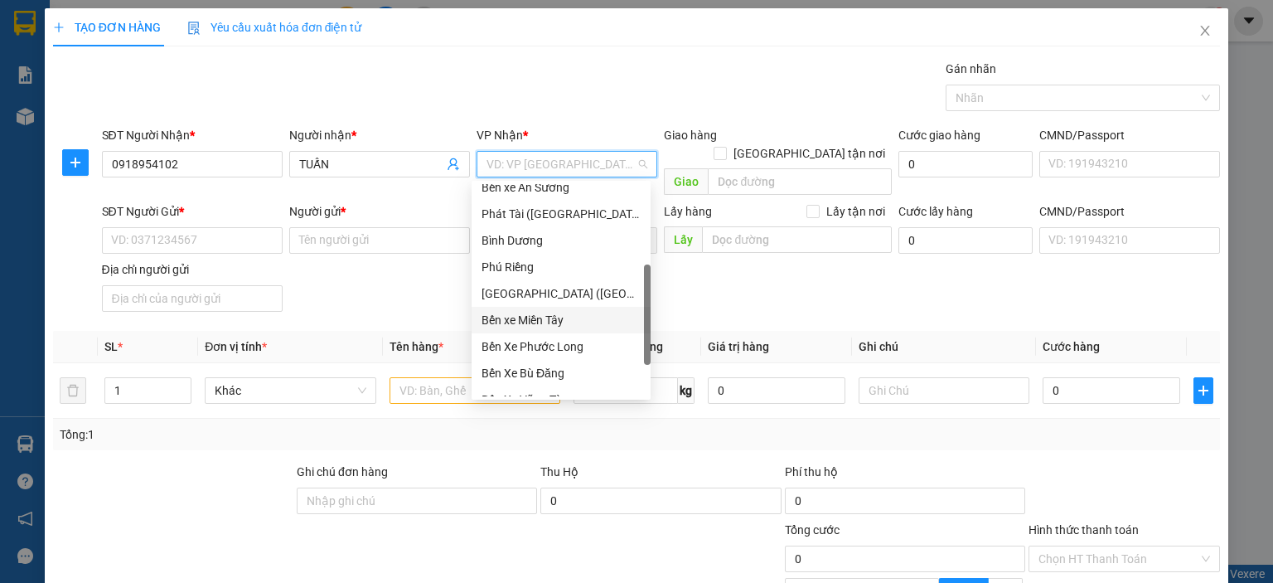
scroll to position [345, 0]
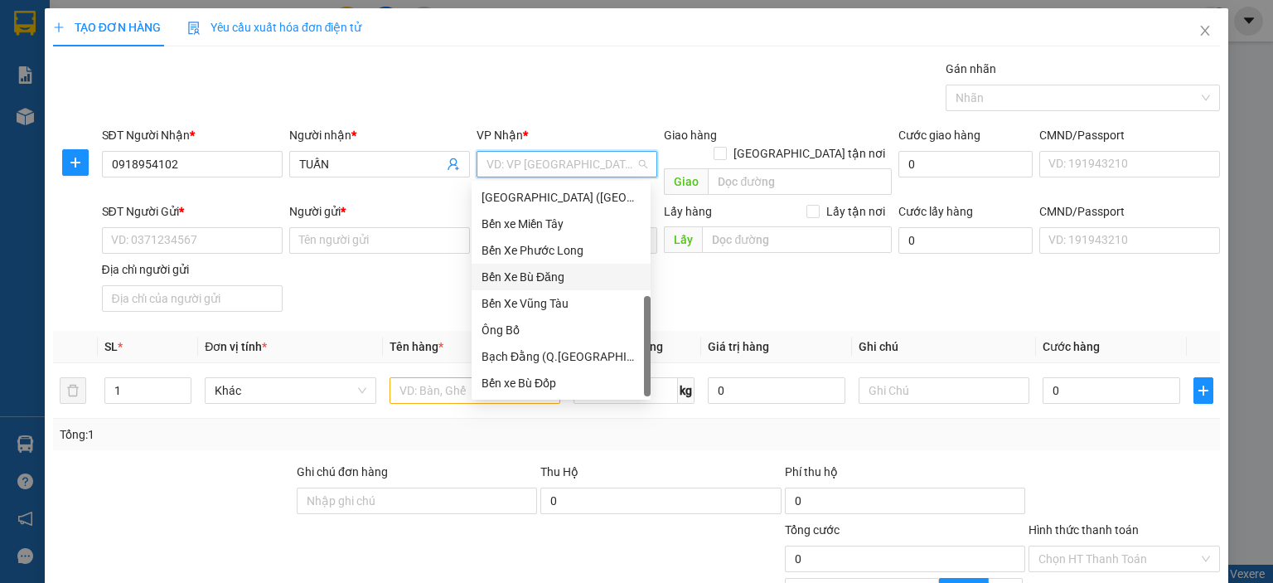
click at [581, 278] on div "Bến Xe Bù Đăng" at bounding box center [561, 277] width 159 height 18
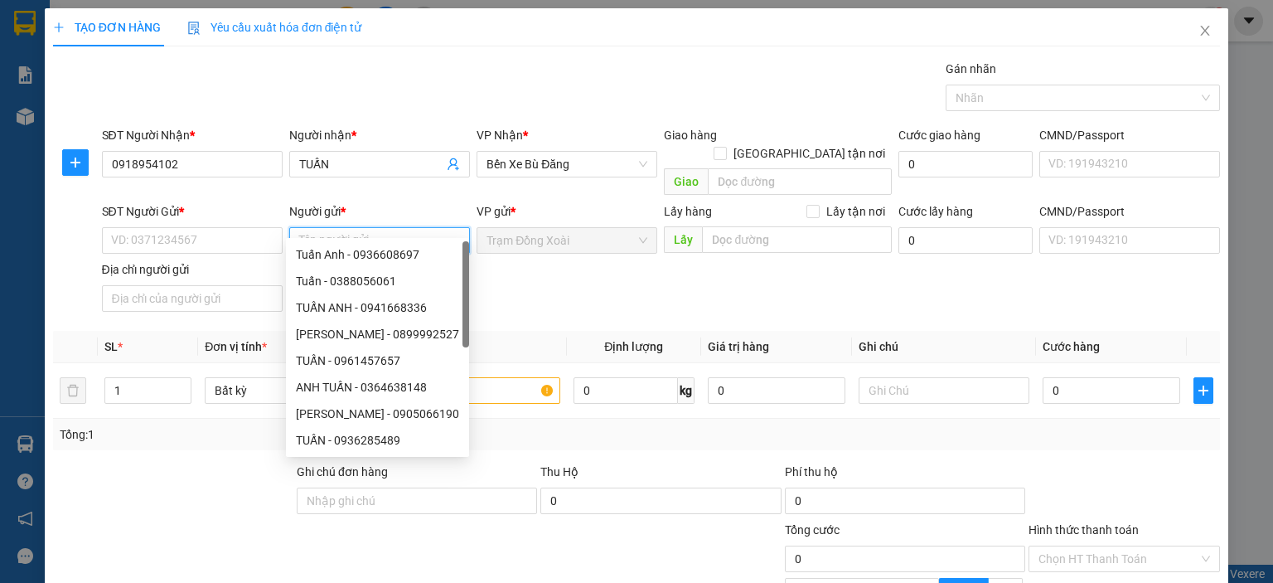
paste input "LÝ CHỦ TUẤT/0945.899.444"
click at [403, 227] on input "LÝ CHỦ TUẤT/0945.899.444" at bounding box center [379, 240] width 181 height 27
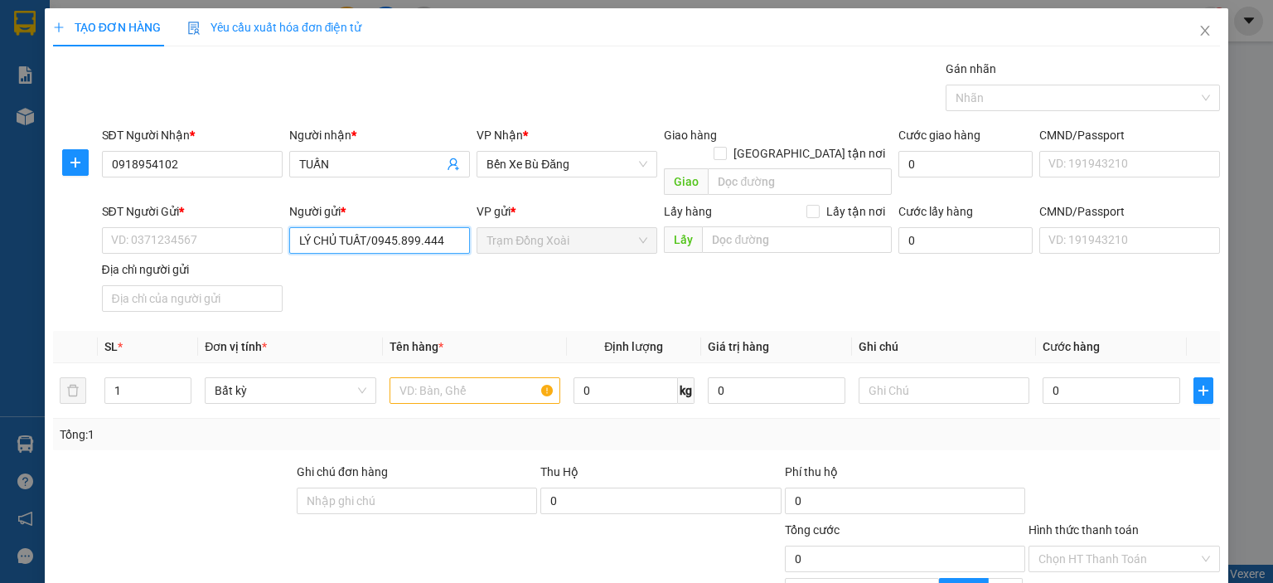
click at [403, 227] on input "LÝ CHỦ TUẤT/0945.899.444" at bounding box center [379, 240] width 181 height 27
type input "LÝ CHỦ TUẤT"
paste input "0945.899.444"
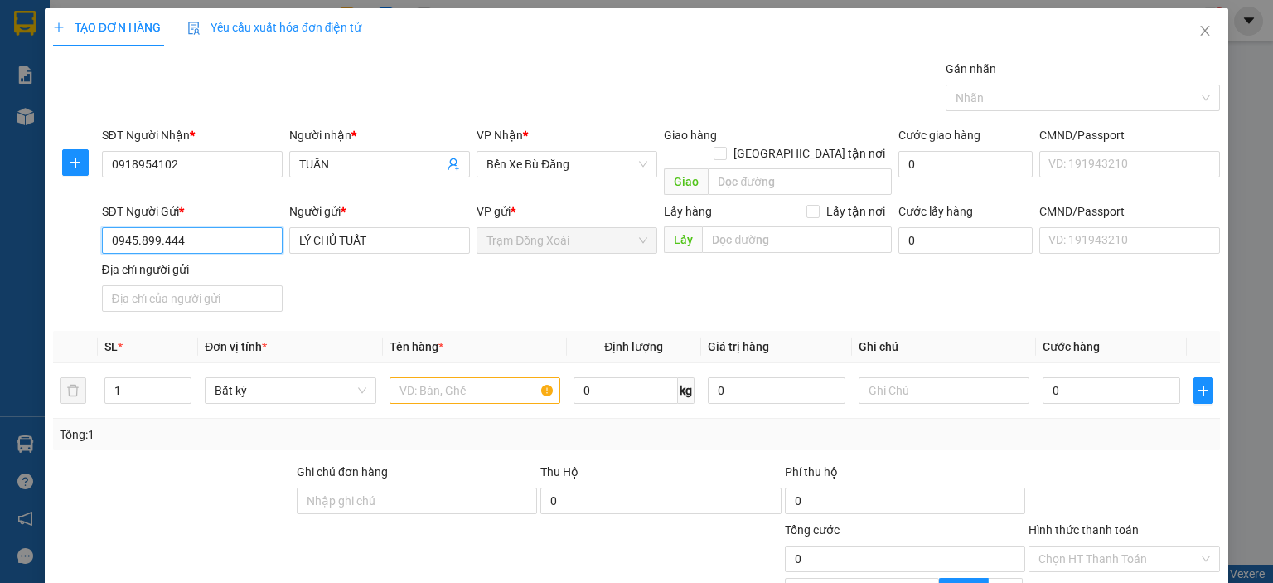
click at [160, 227] on input "0945.899.444" at bounding box center [192, 240] width 181 height 27
click at [138, 227] on input "0945.899444" at bounding box center [192, 240] width 181 height 27
type input "0945899444"
click at [457, 377] on input "text" at bounding box center [475, 390] width 171 height 27
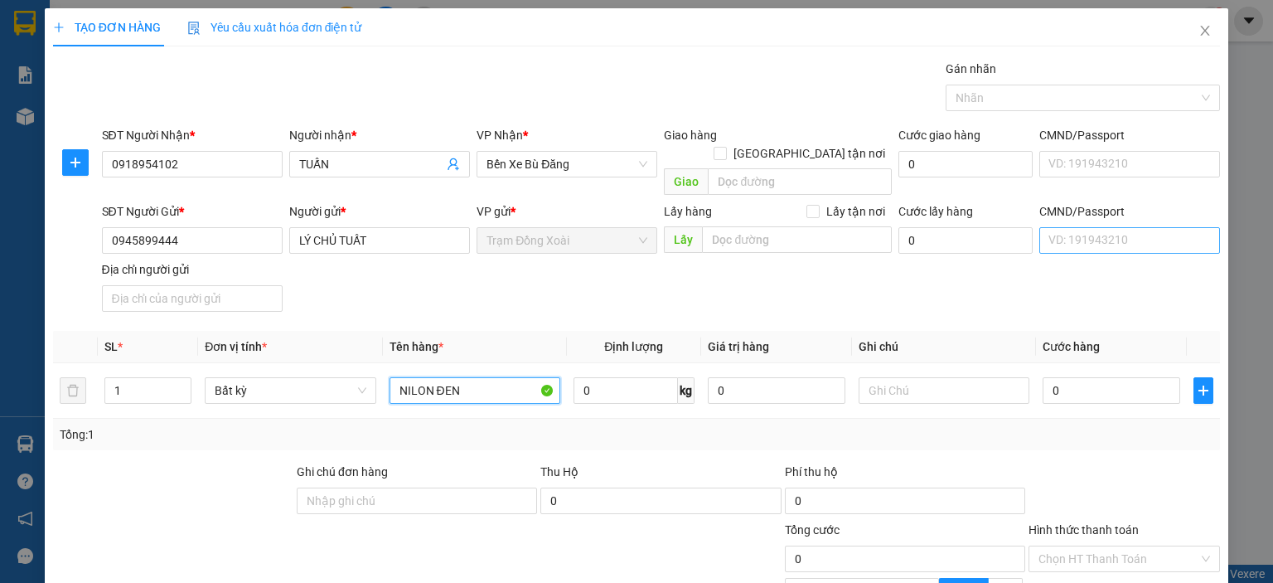
type input "NILON ĐEN"
click at [1135, 227] on input "CMND/Passport" at bounding box center [1129, 240] width 181 height 27
click at [1039, 227] on input "CMND/Passport" at bounding box center [1129, 240] width 181 height 27
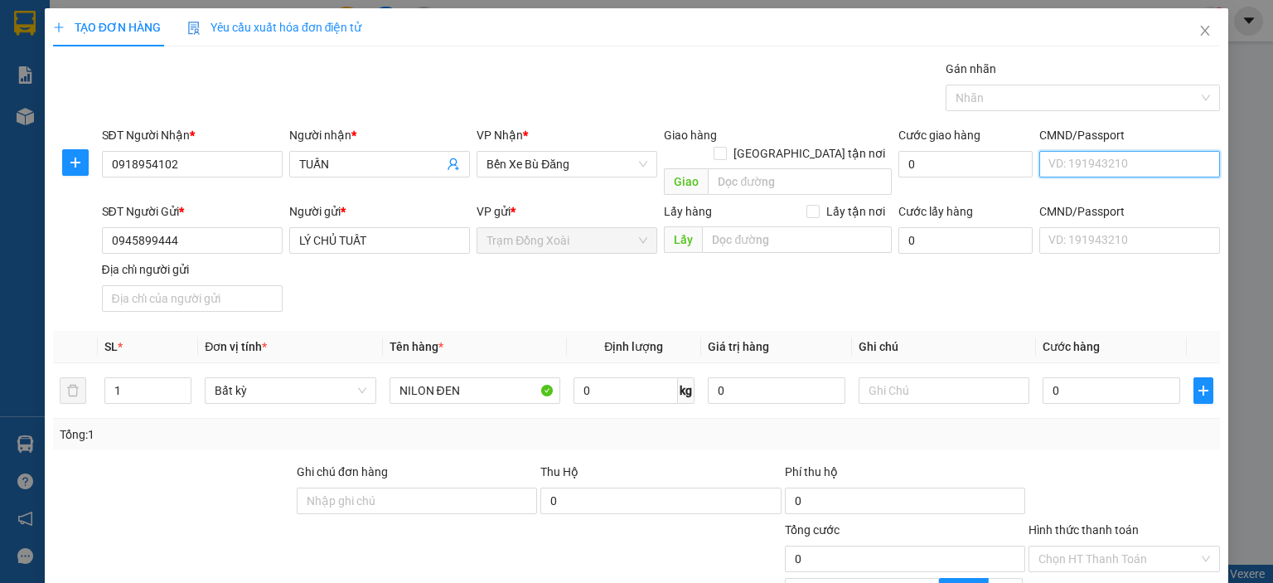
click at [1048, 171] on input "CMND/Passport" at bounding box center [1129, 164] width 181 height 27
click at [1059, 230] on input "CMND/Passport" at bounding box center [1129, 240] width 181 height 27
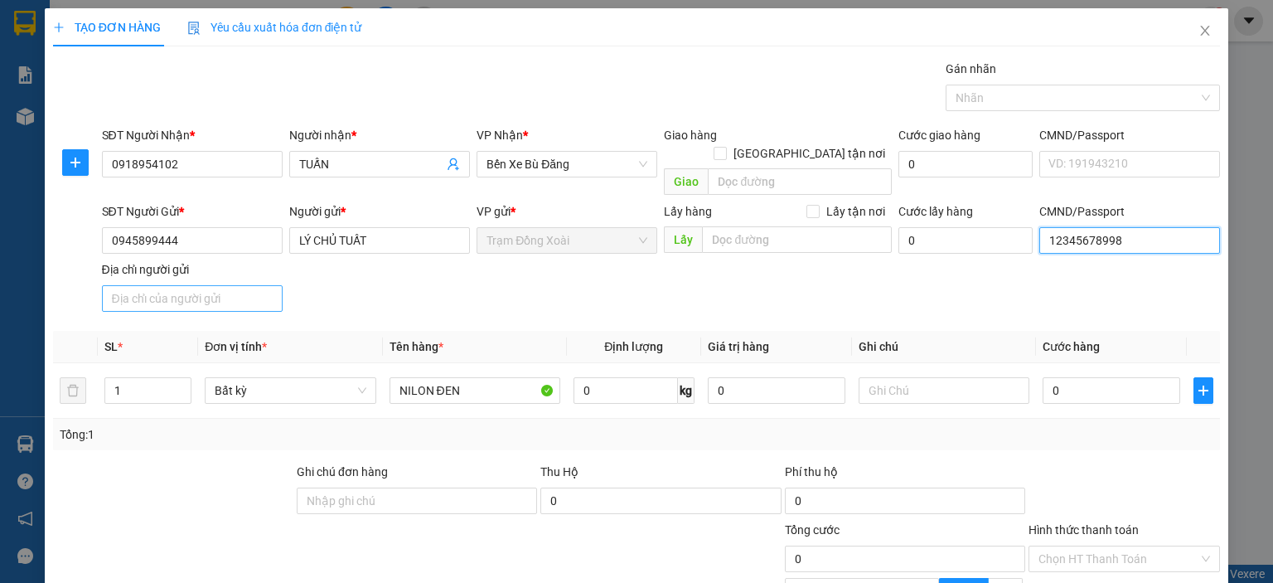
type input "12345678998"
click at [222, 285] on input "Địa chỉ người gửi" at bounding box center [192, 298] width 181 height 27
type input "TÂN BÌNH,[GEOGRAPHIC_DATA],[GEOGRAPHIC_DATA]"
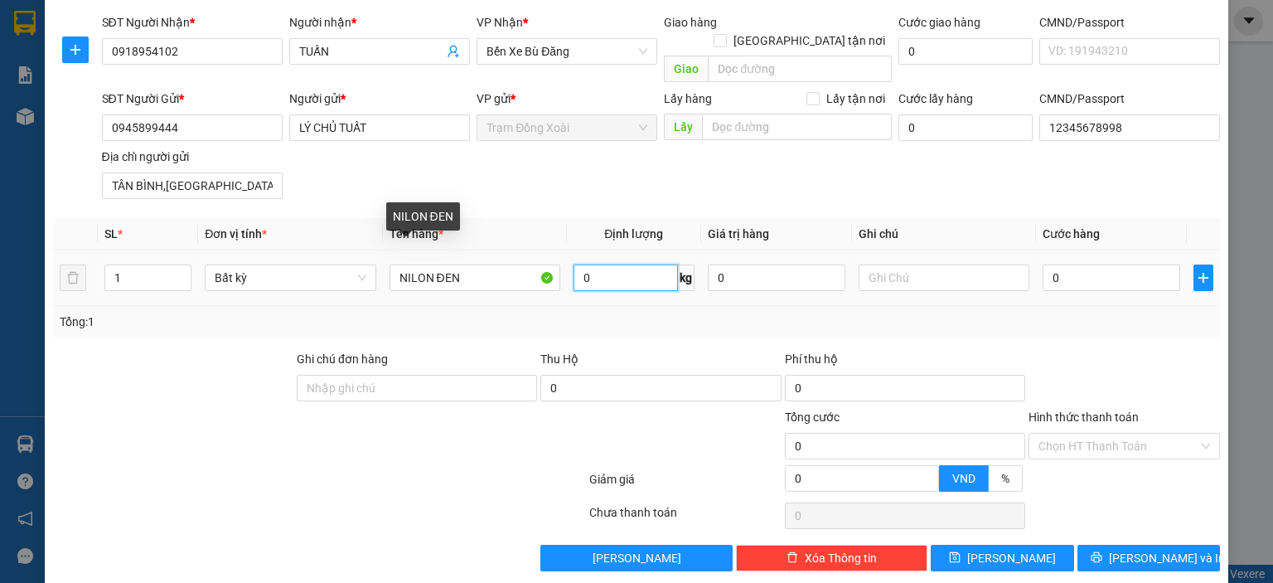
click at [583, 264] on input "0" at bounding box center [626, 277] width 104 height 27
type input "10"
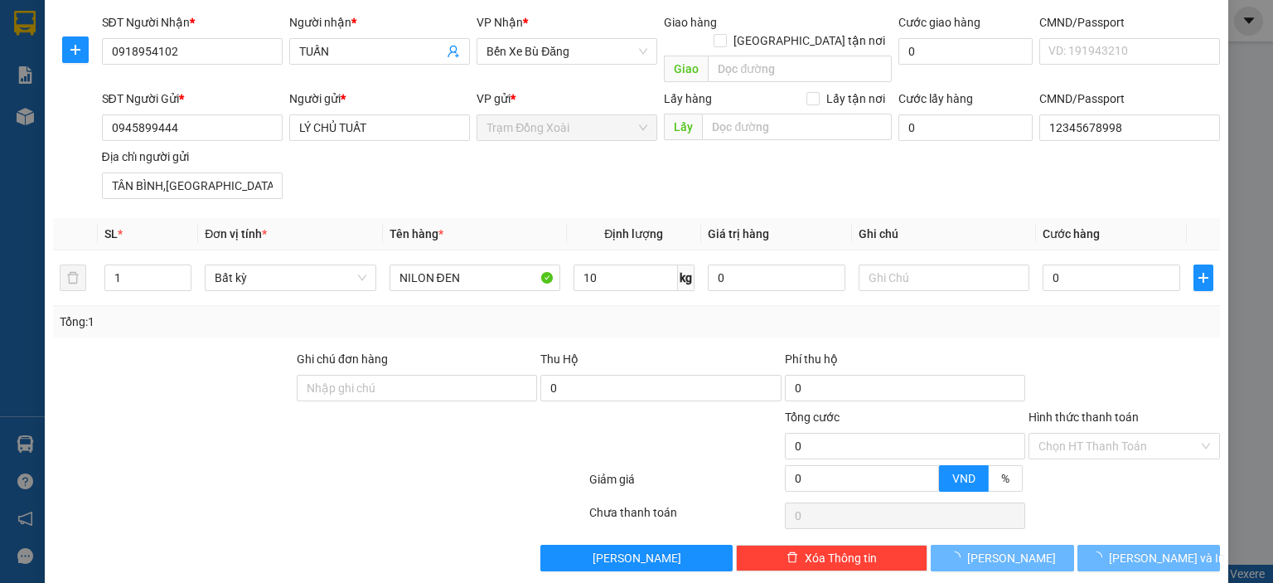
click at [491, 327] on div "Transit Pickup Surcharge Ids Transit Deliver Surcharge Ids Transit Deliver Surc…" at bounding box center [636, 259] width 1167 height 624
type input "30.000"
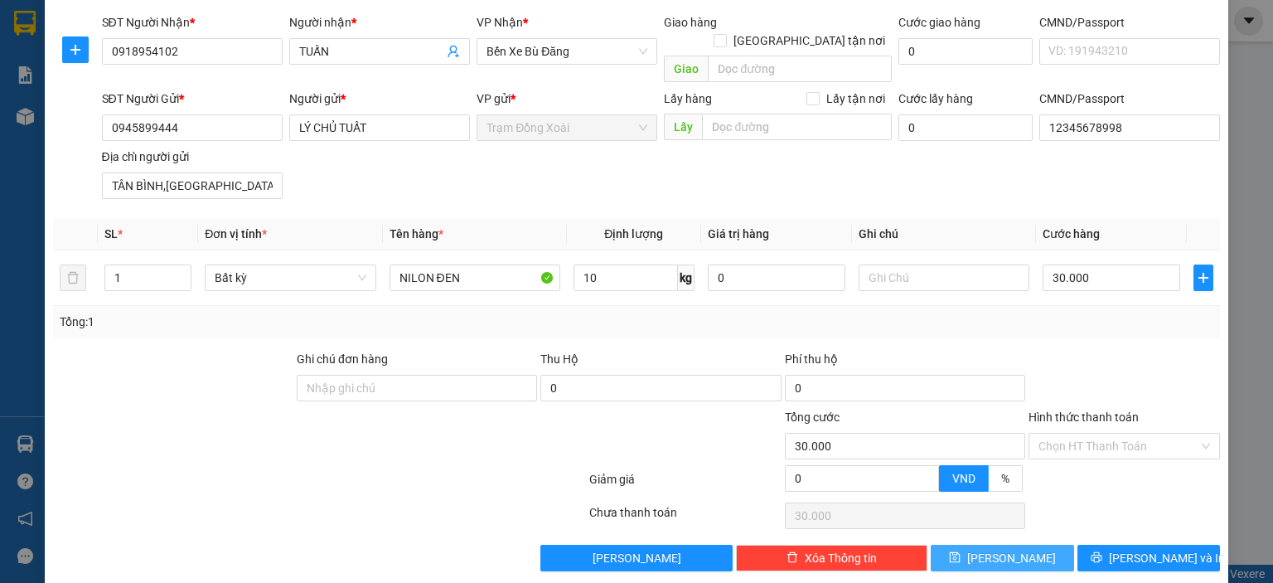
click at [988, 545] on button "[PERSON_NAME]" at bounding box center [1002, 558] width 143 height 27
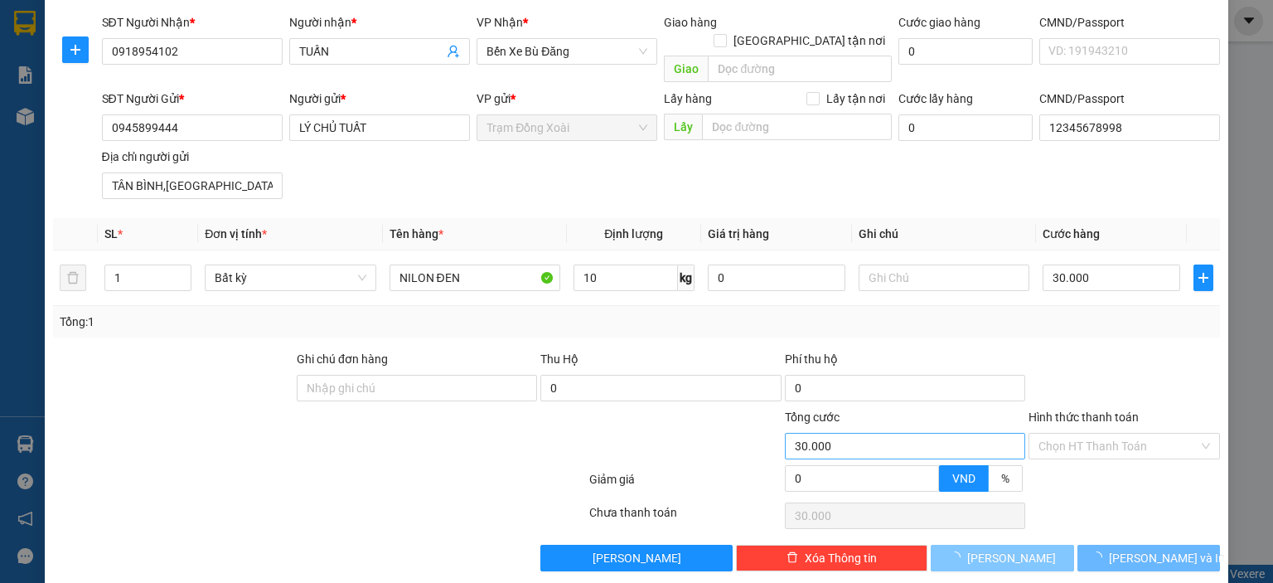
type input "0"
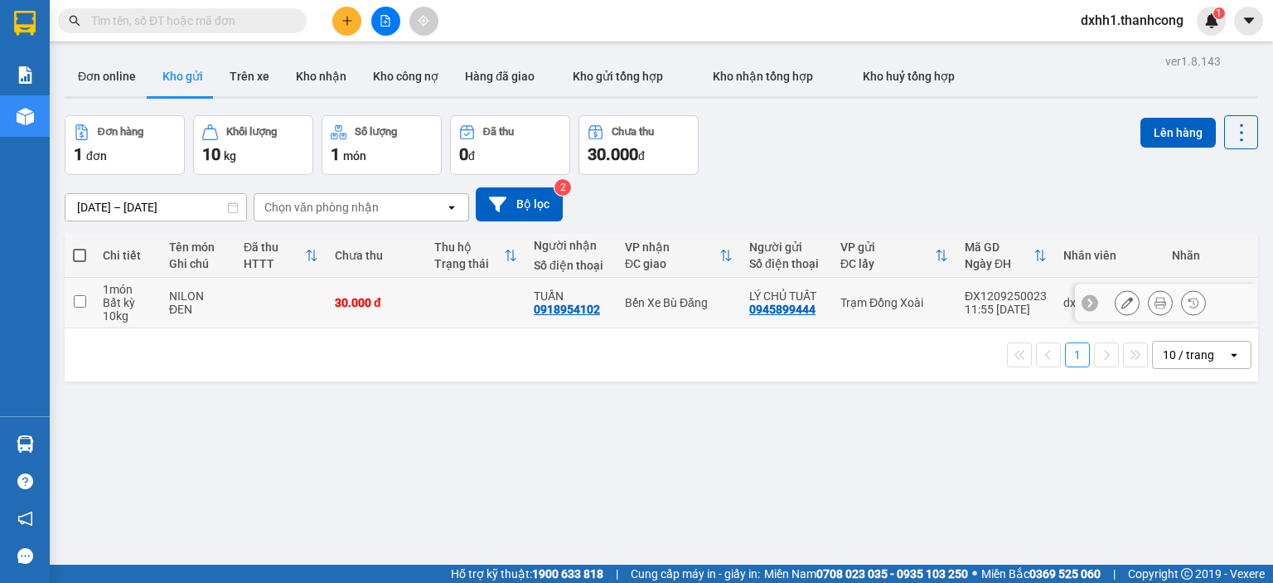
click at [262, 294] on td at bounding box center [280, 303] width 91 height 51
checkbox input "true"
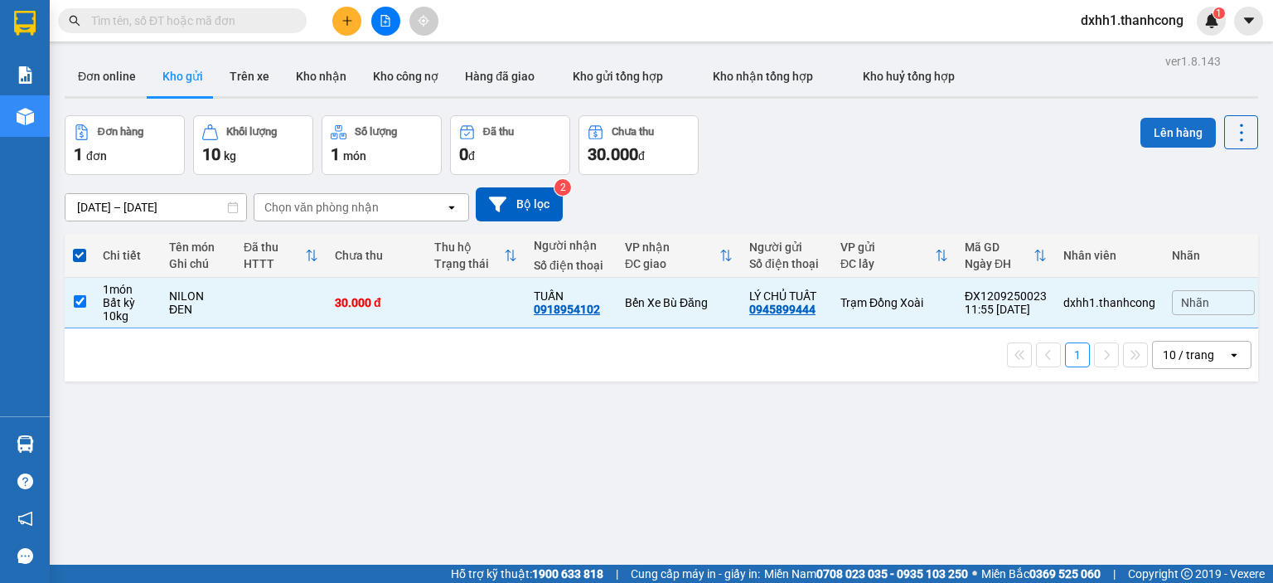
click at [1170, 137] on button "Lên hàng" at bounding box center [1178, 133] width 75 height 30
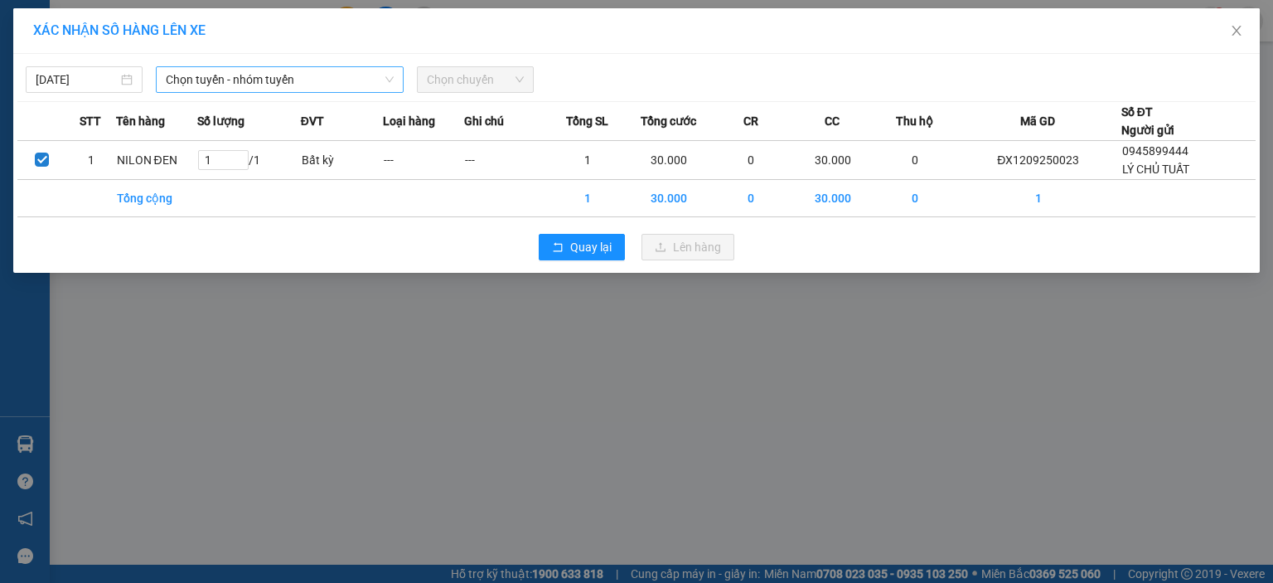
click at [257, 84] on span "Chọn tuyến - nhóm tuyến" at bounding box center [280, 79] width 228 height 25
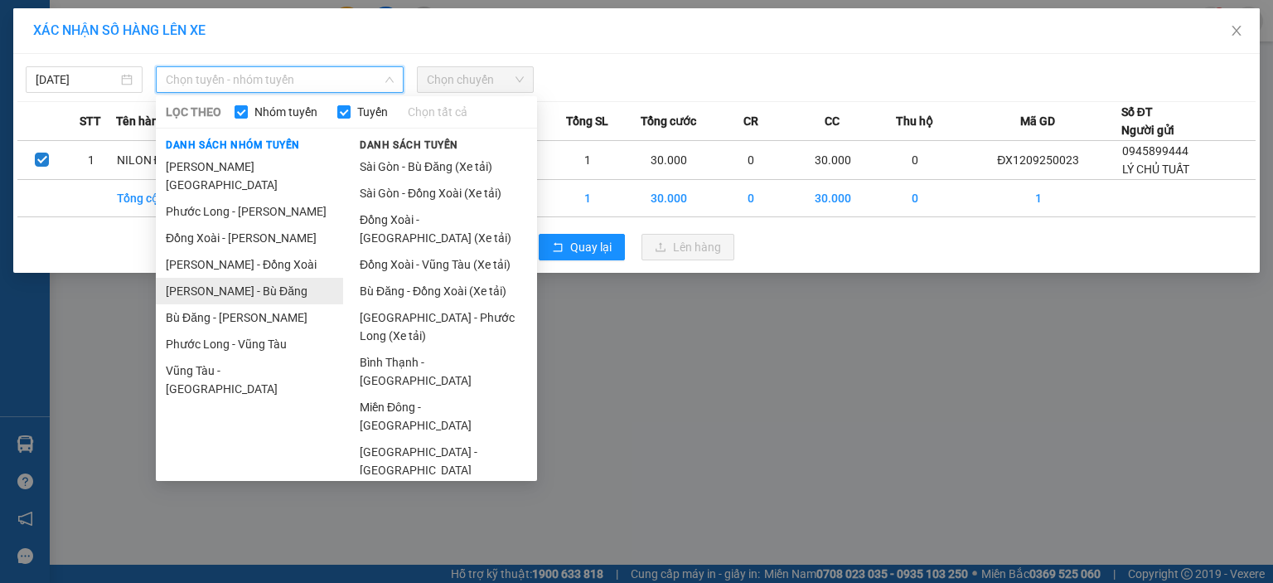
click at [270, 278] on li "Hồ Chí Minh - Bù Đăng" at bounding box center [249, 291] width 187 height 27
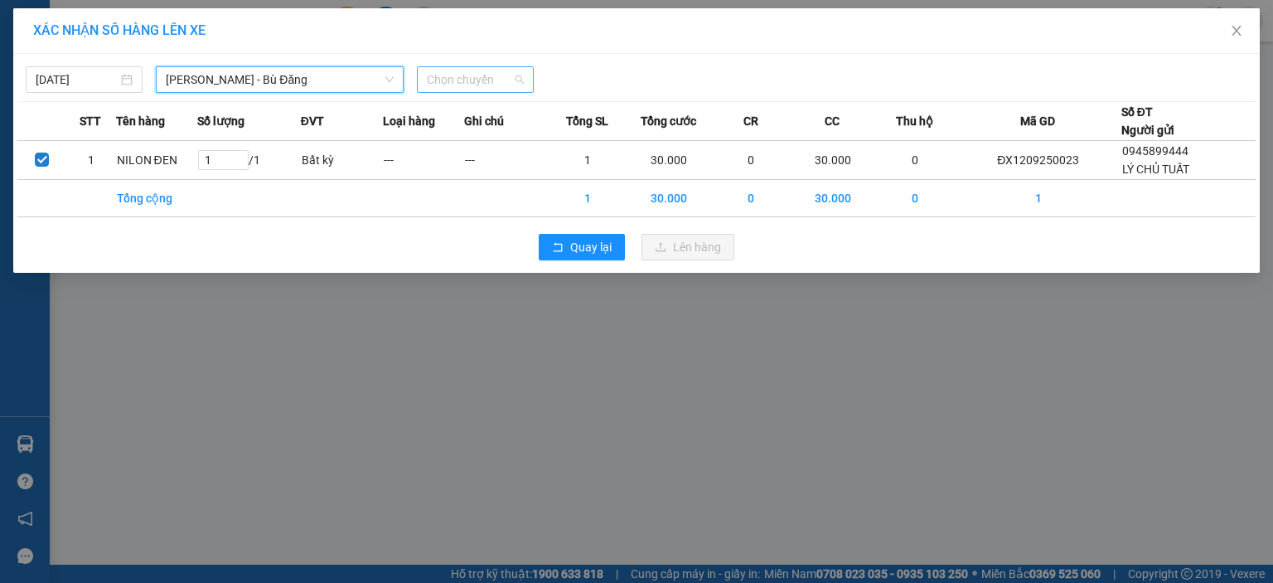
click at [497, 79] on span "Chọn chuyến" at bounding box center [475, 79] width 97 height 25
type input "222"
click at [501, 118] on div "07:30 - 93F-002.22" at bounding box center [491, 113] width 129 height 18
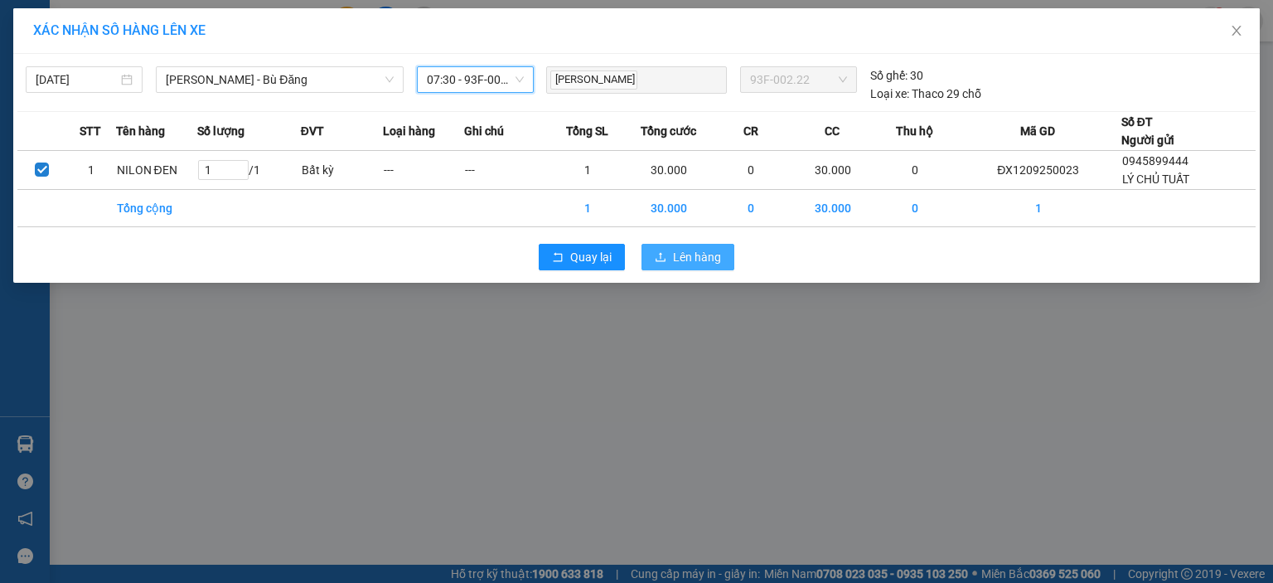
click at [683, 251] on span "Lên hàng" at bounding box center [697, 257] width 48 height 18
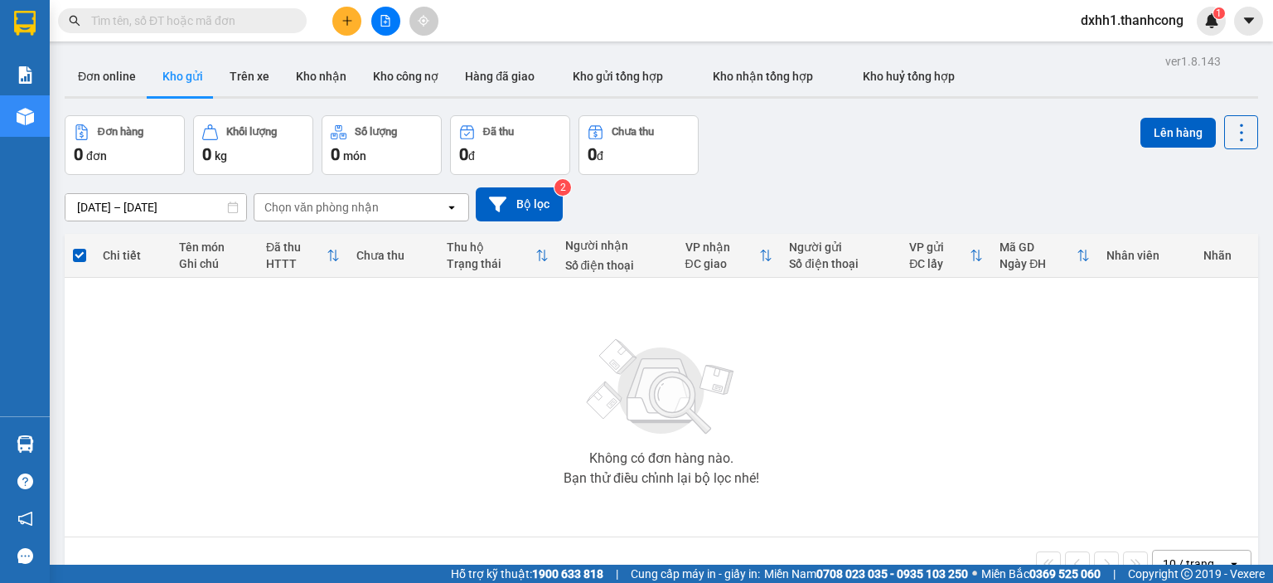
click at [338, 19] on button at bounding box center [346, 21] width 29 height 29
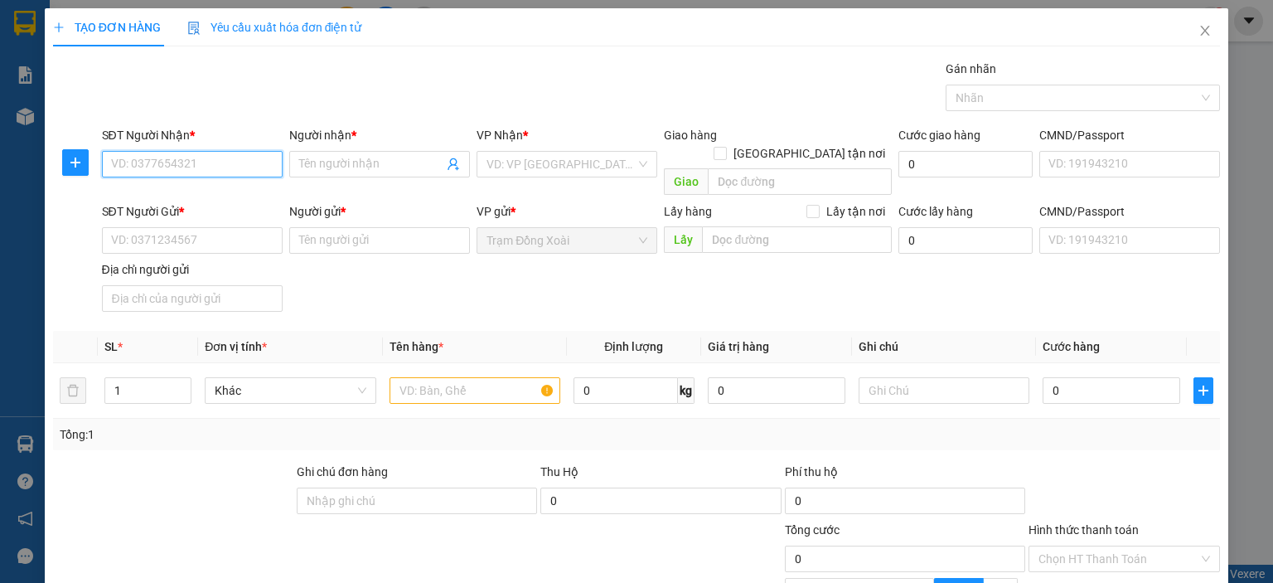
paste input "0784457799"
type input "0784457799"
click at [323, 169] on input "Người nhận *" at bounding box center [371, 164] width 144 height 18
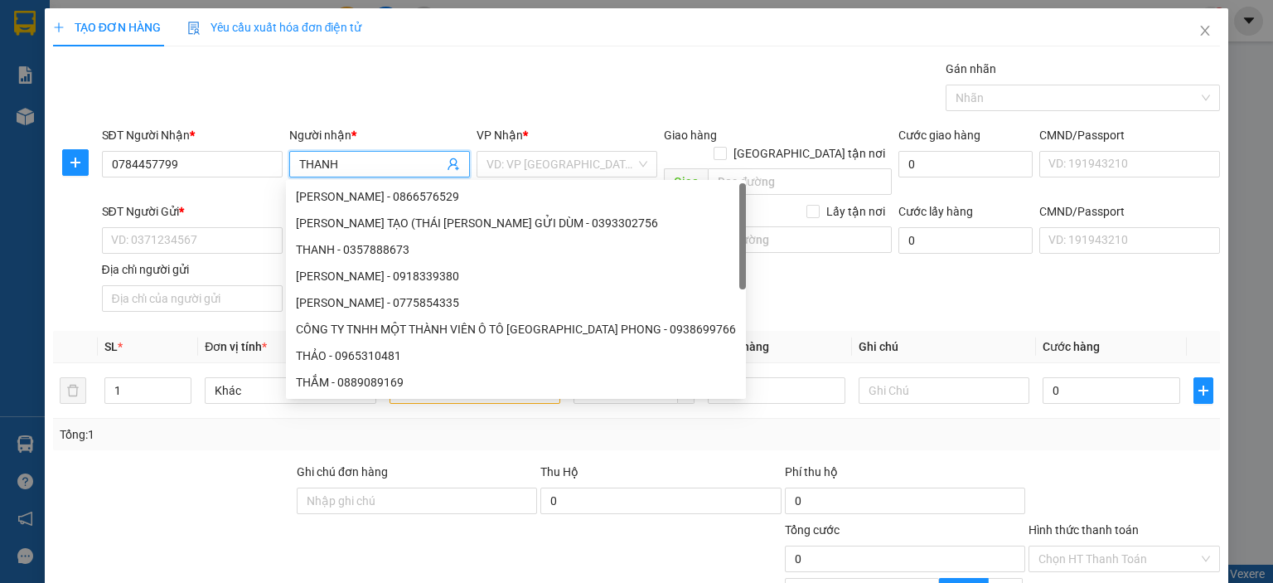
type input "THANH"
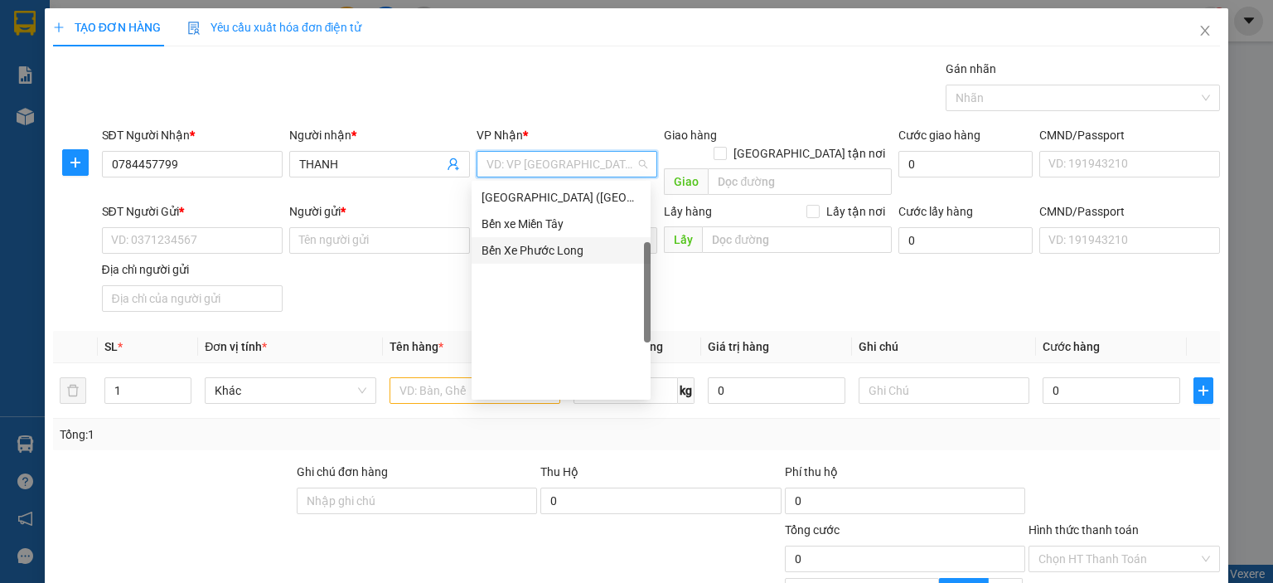
scroll to position [179, 0]
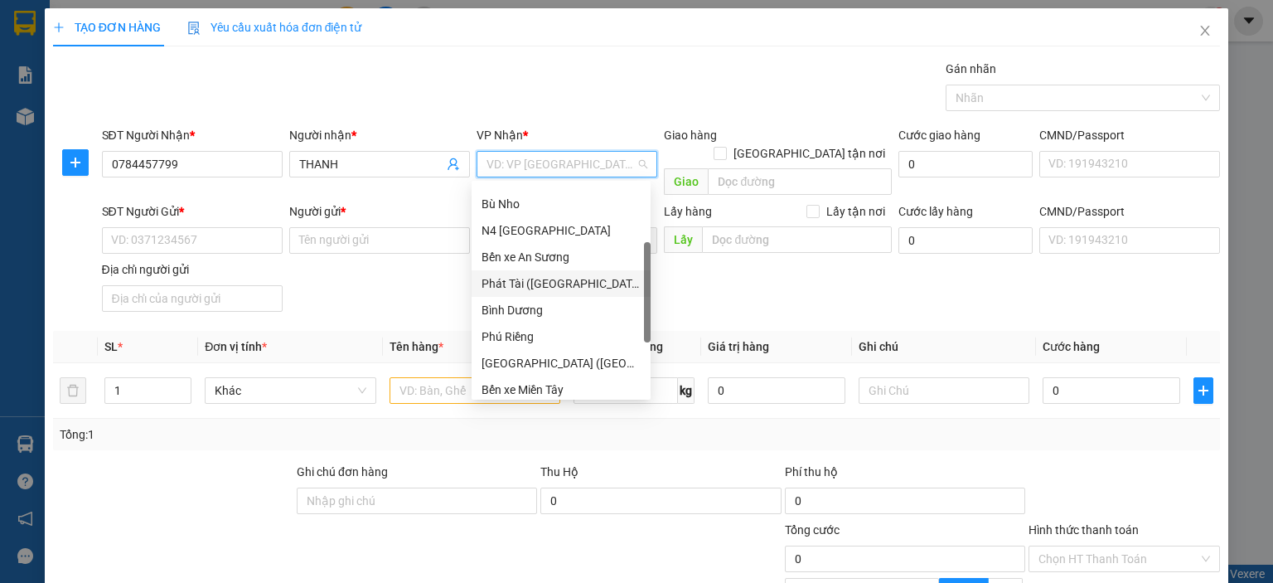
click at [575, 279] on div "Phát Tài (Quận 5)" at bounding box center [561, 283] width 159 height 18
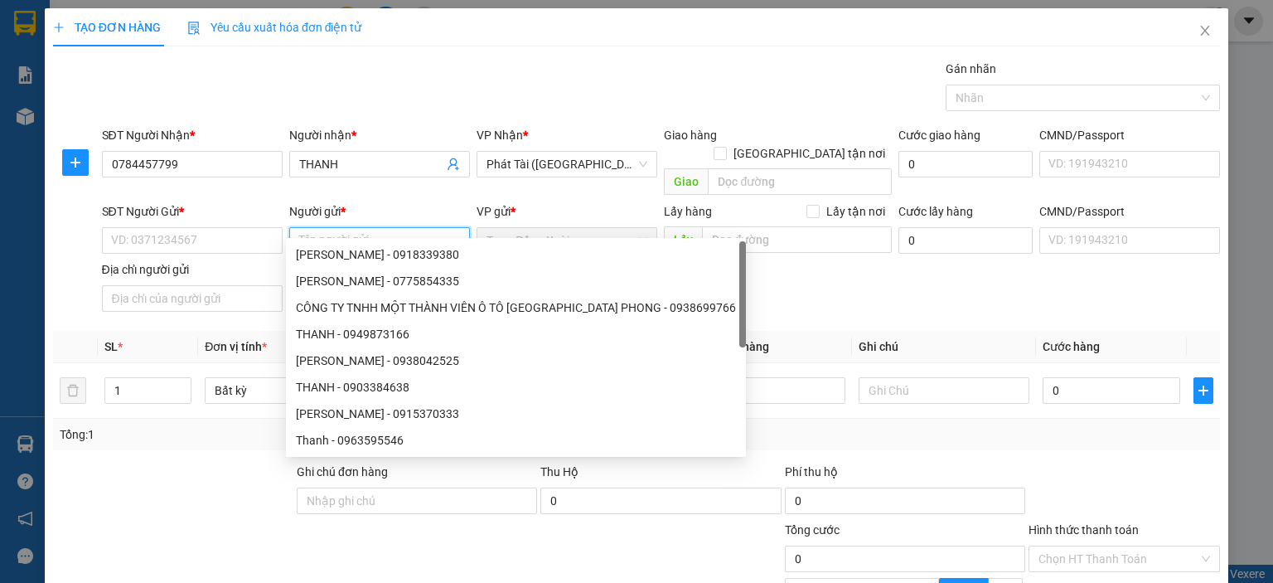
paste input "BÙI KIM SƯƠNG (GỦI DÙM THẢO)/0981477406"
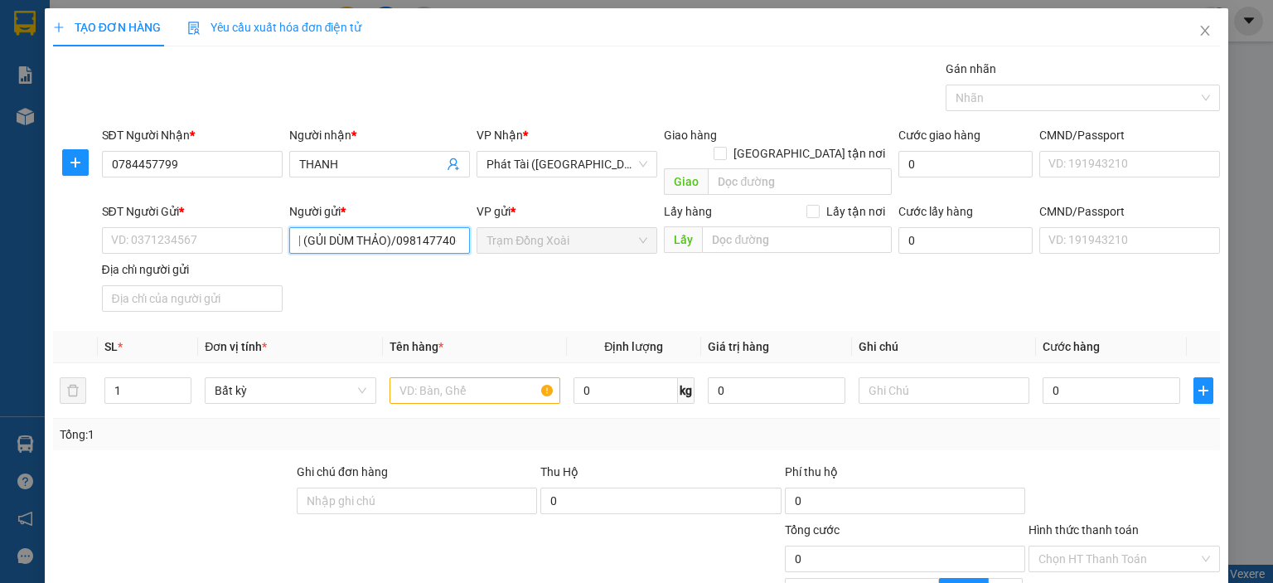
click at [401, 227] on input "BÙI KIM SƯƠNG (GỦI DÙM THẢO)/0981477406" at bounding box center [379, 240] width 181 height 27
type input "BÙI KIM SƯƠNG (GỦI DÙM THẢO)"
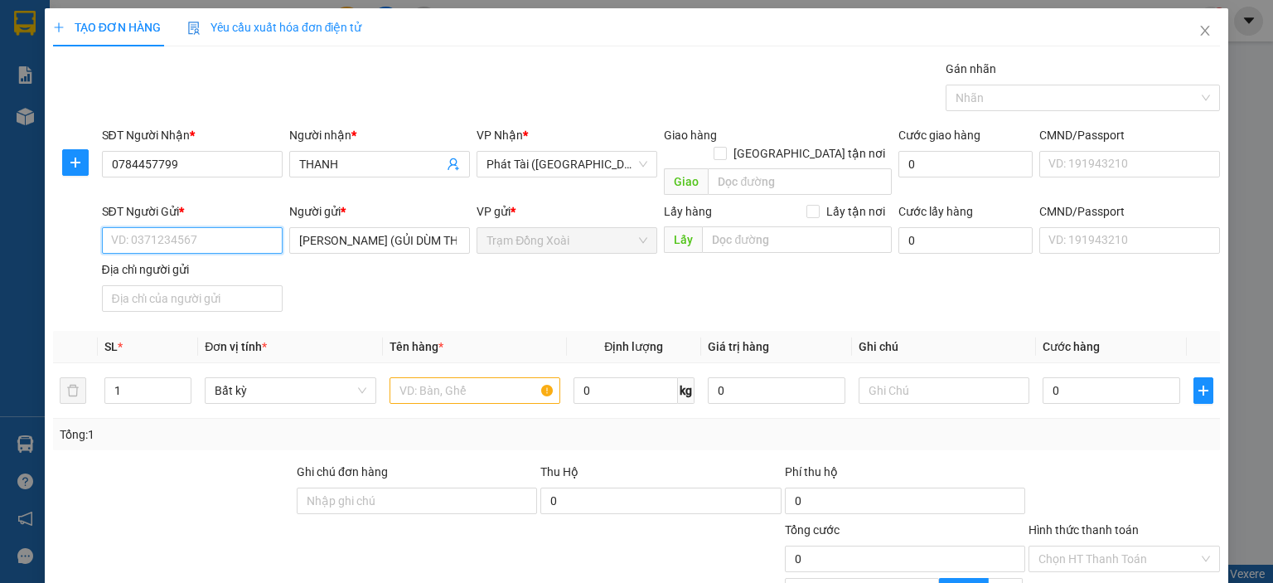
paste input "0981477406"
type input "0981477406"
click at [1041, 227] on input "CMND/Passport" at bounding box center [1129, 240] width 181 height 27
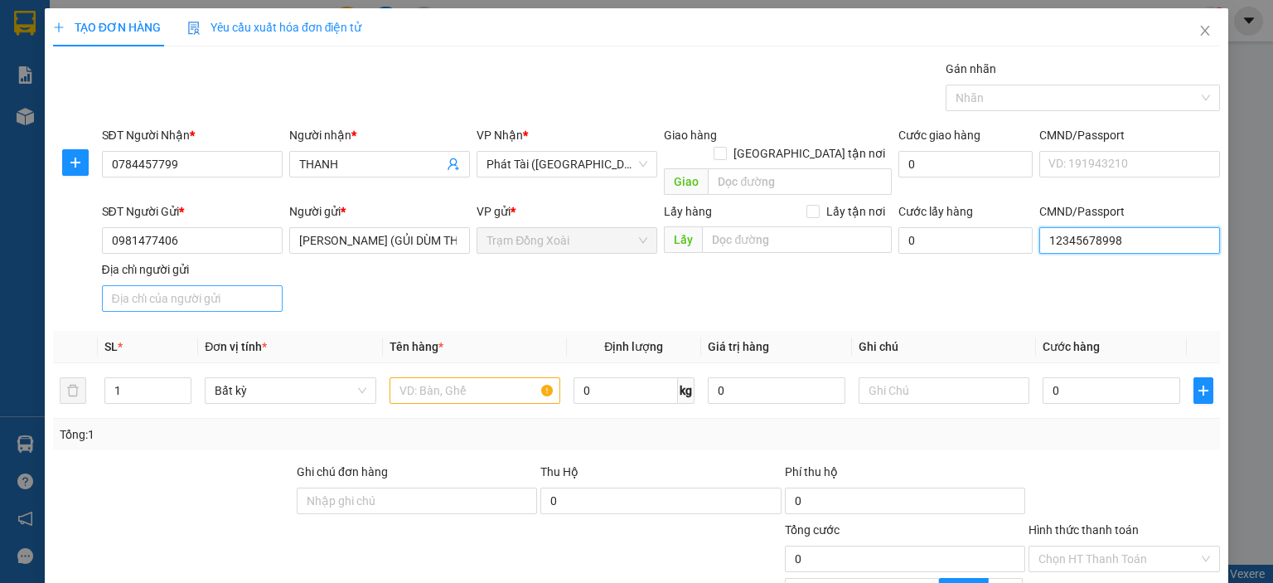
type input "12345678998"
click at [227, 291] on input "Địa chỉ người gửi" at bounding box center [192, 298] width 181 height 27
type input "TÂN BÌNH,[GEOGRAPHIC_DATA],[GEOGRAPHIC_DATA]"
click at [477, 377] on input "text" at bounding box center [475, 390] width 171 height 27
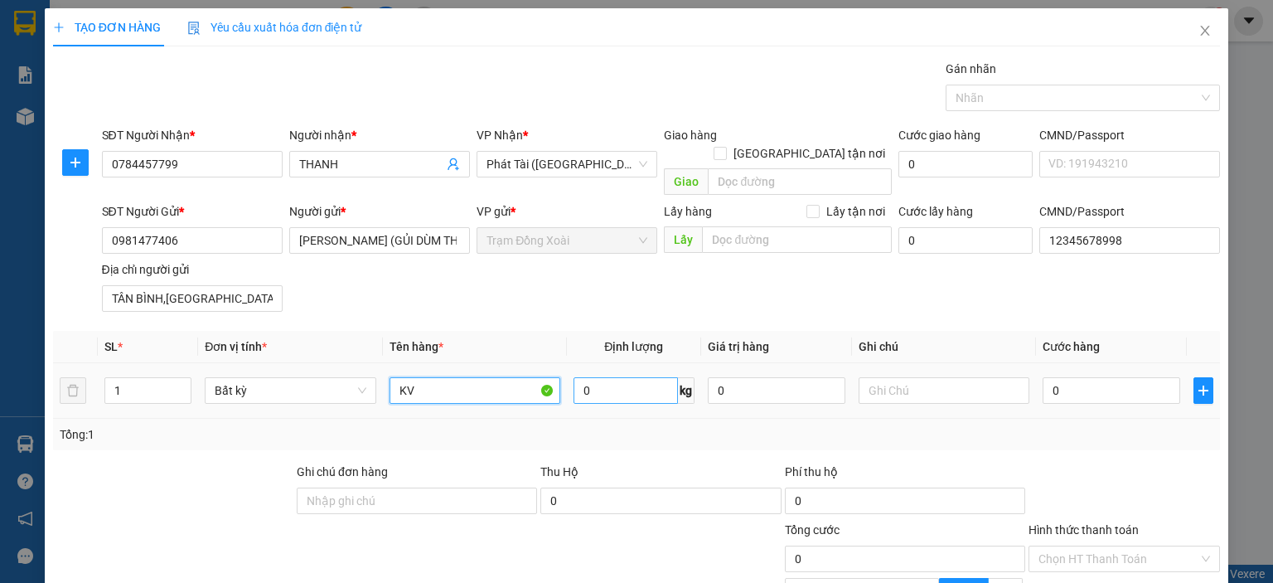
type input "KV"
drag, startPoint x: 609, startPoint y: 361, endPoint x: 692, endPoint y: 426, distance: 105.1
click at [609, 377] on input "0" at bounding box center [626, 390] width 104 height 27
type input "1"
click at [694, 427] on div "Tổng: 1" at bounding box center [636, 434] width 1167 height 31
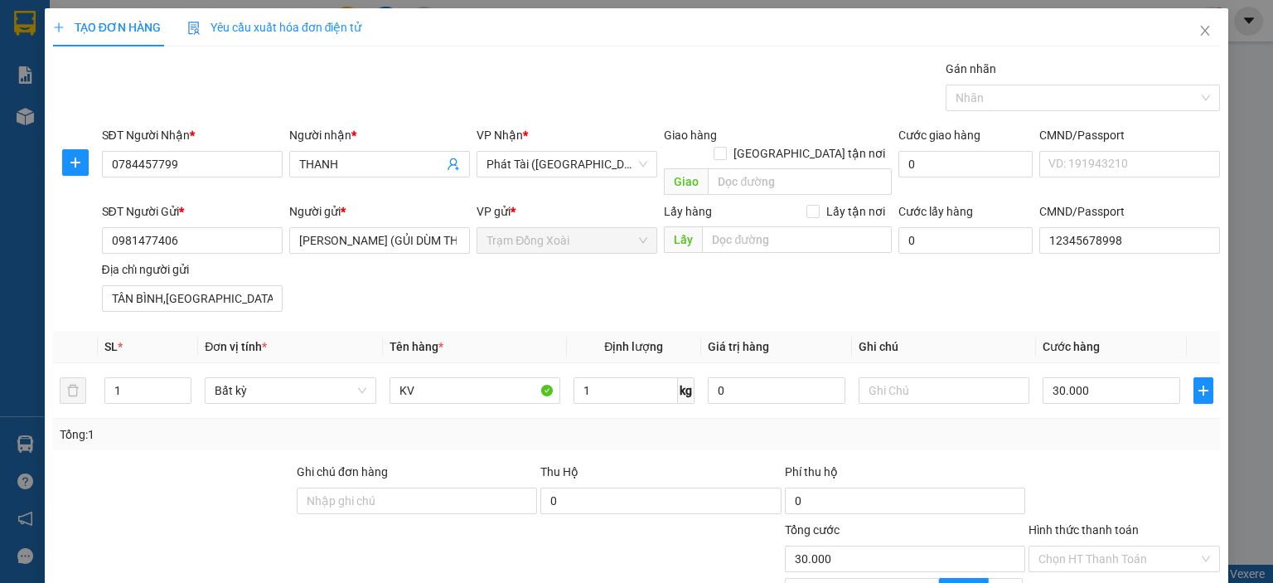
type input "30.000"
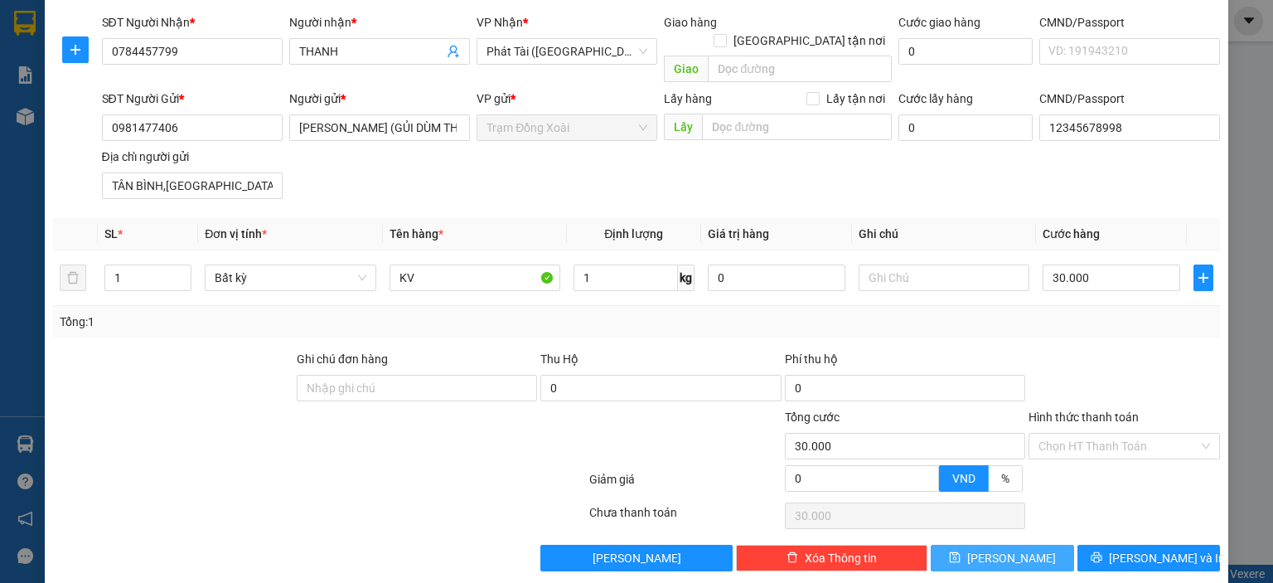
click at [965, 545] on button "Lưu" at bounding box center [1002, 558] width 143 height 27
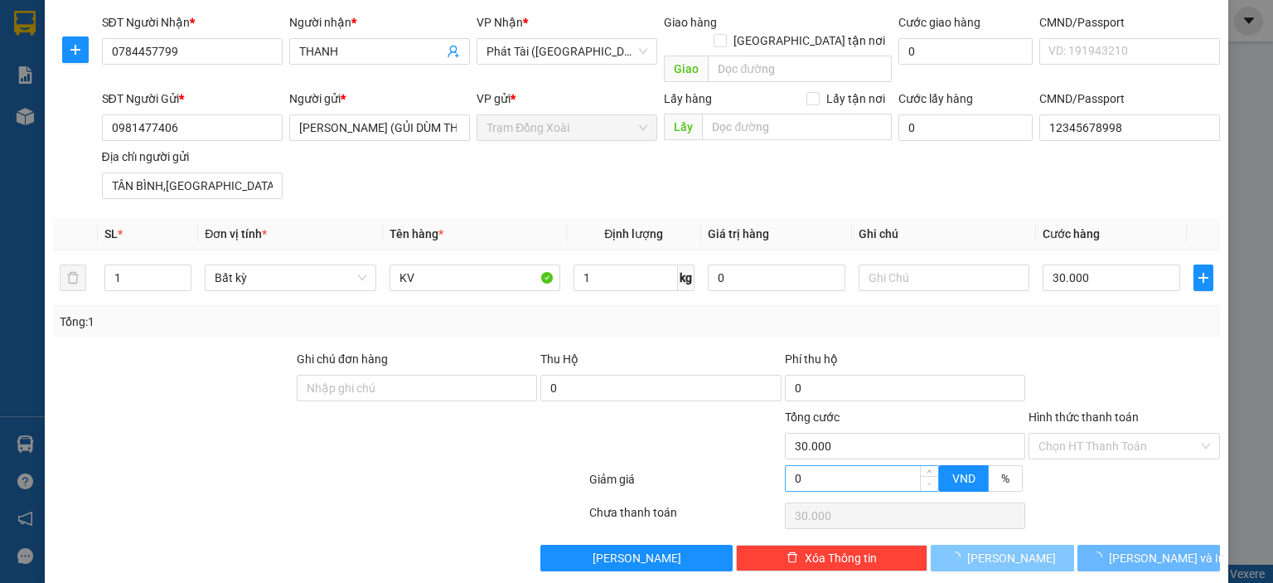
type input "0"
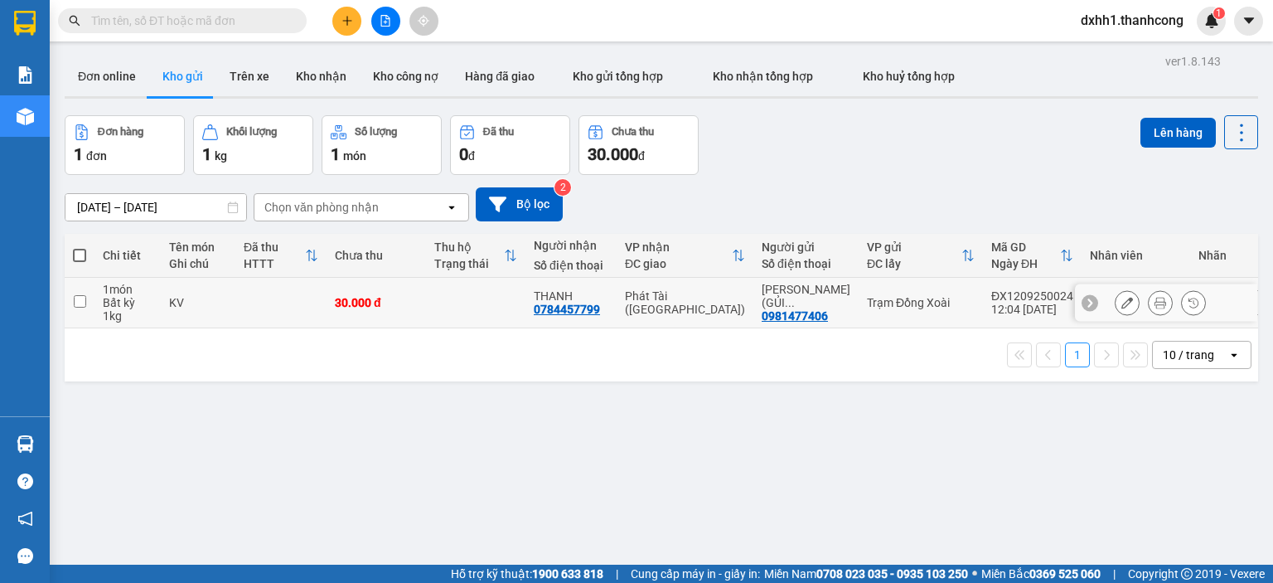
click at [279, 298] on td at bounding box center [280, 303] width 91 height 51
checkbox input "true"
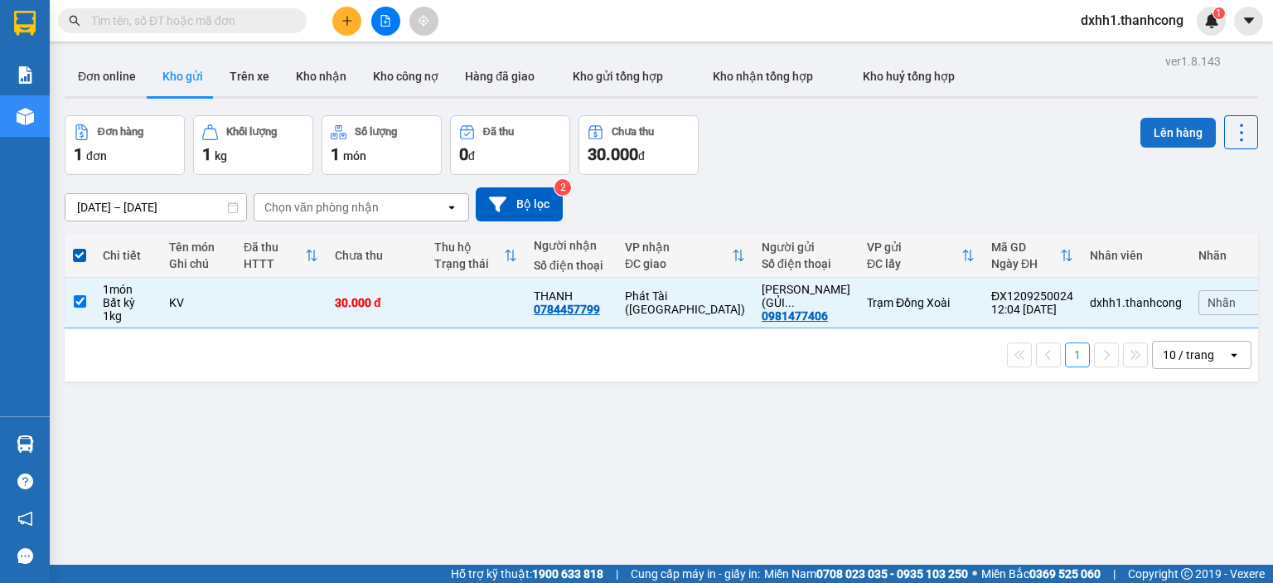
click at [1156, 119] on button "Lên hàng" at bounding box center [1178, 133] width 75 height 30
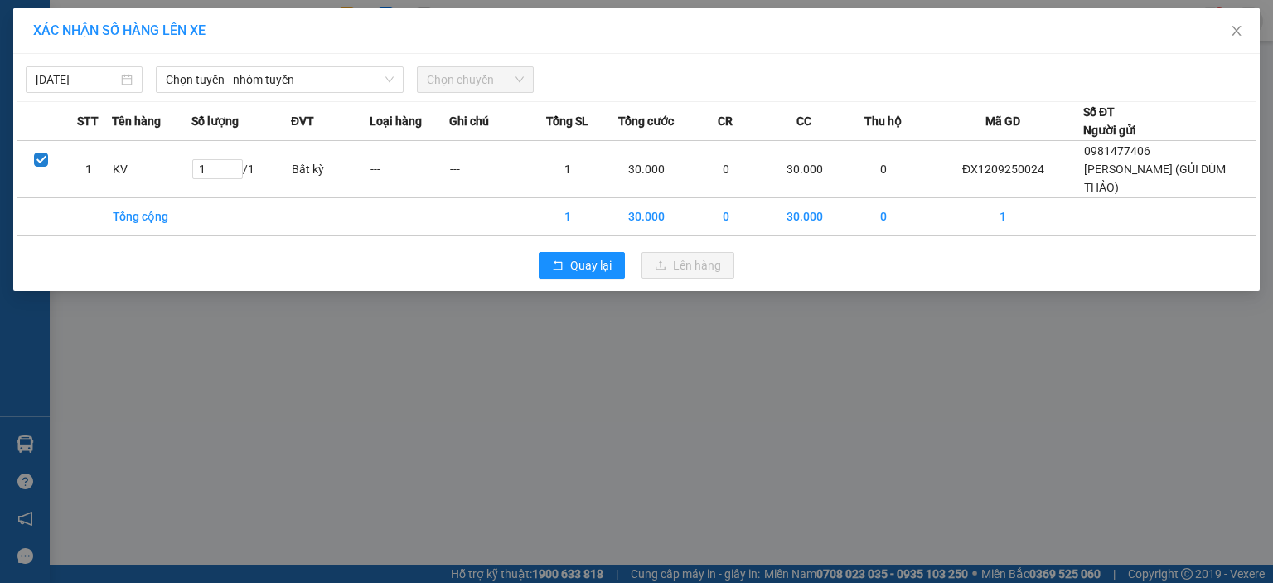
click at [321, 87] on span "Chọn tuyến - nhóm tuyến" at bounding box center [280, 79] width 228 height 25
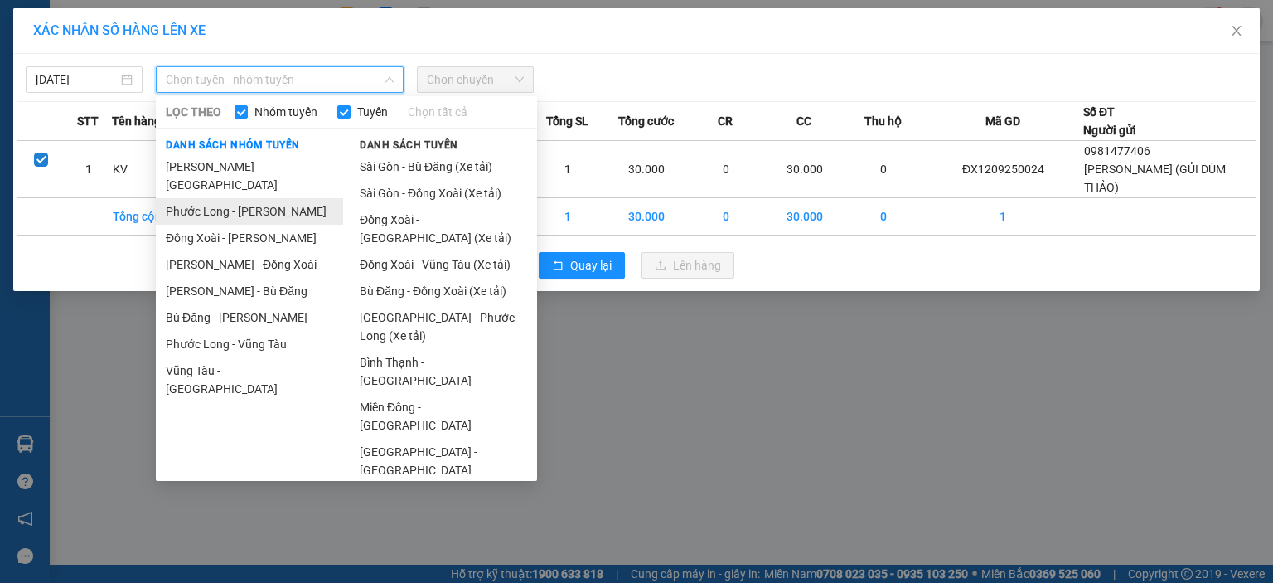
click at [303, 199] on li "Phước Long - Hồ Chí Minh" at bounding box center [249, 211] width 187 height 27
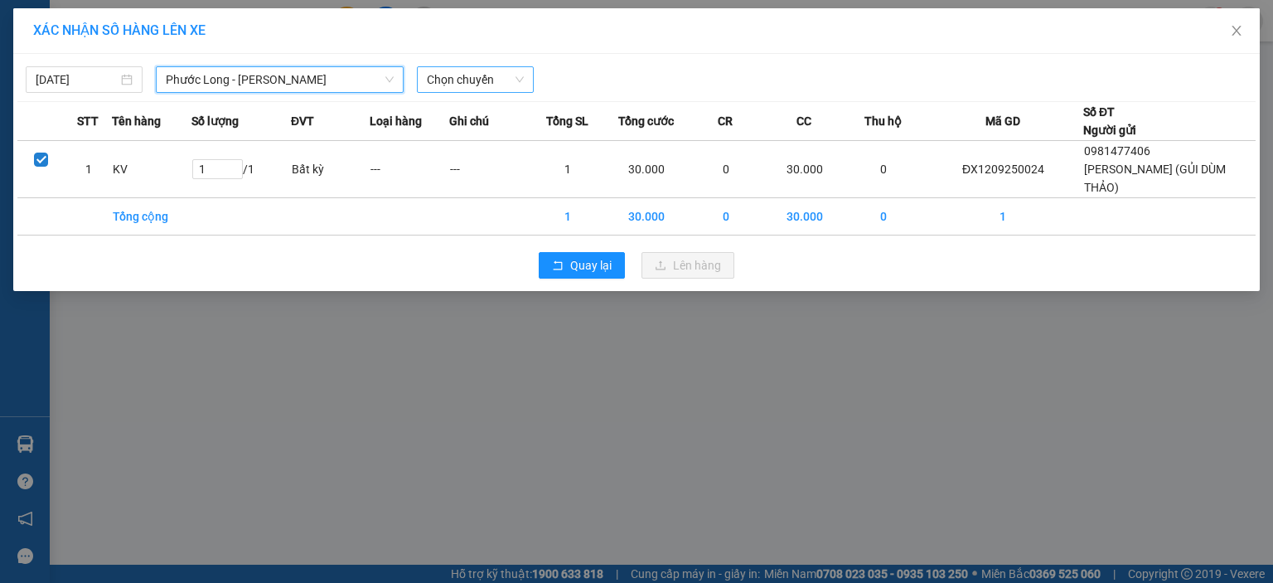
click at [471, 90] on span "Chọn chuyến" at bounding box center [475, 79] width 97 height 25
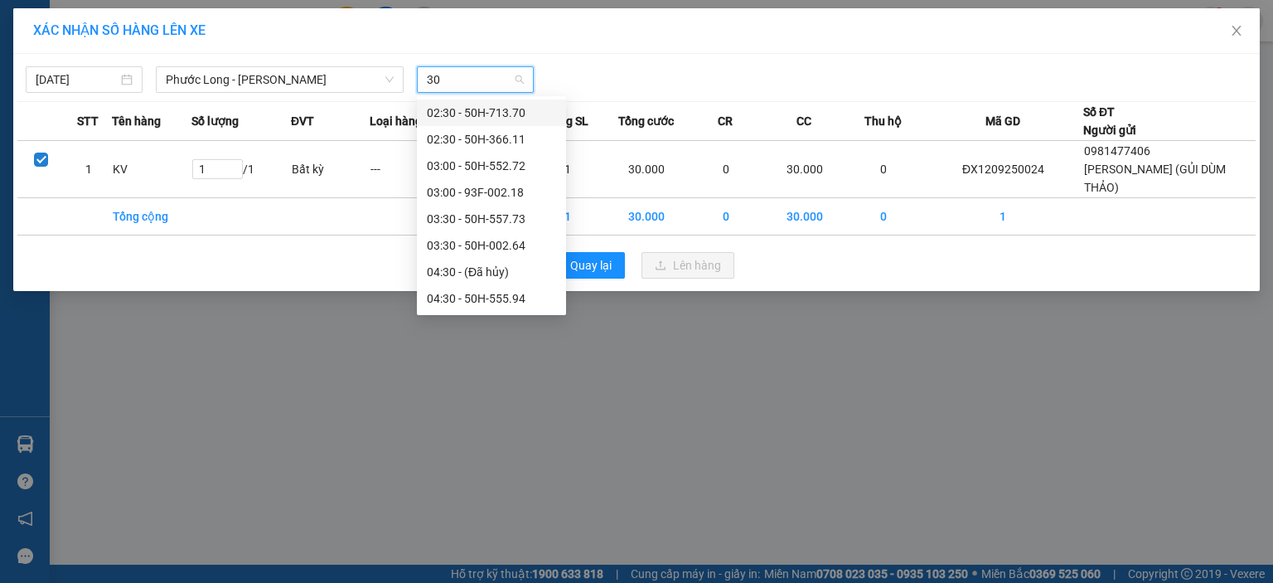
type input "307"
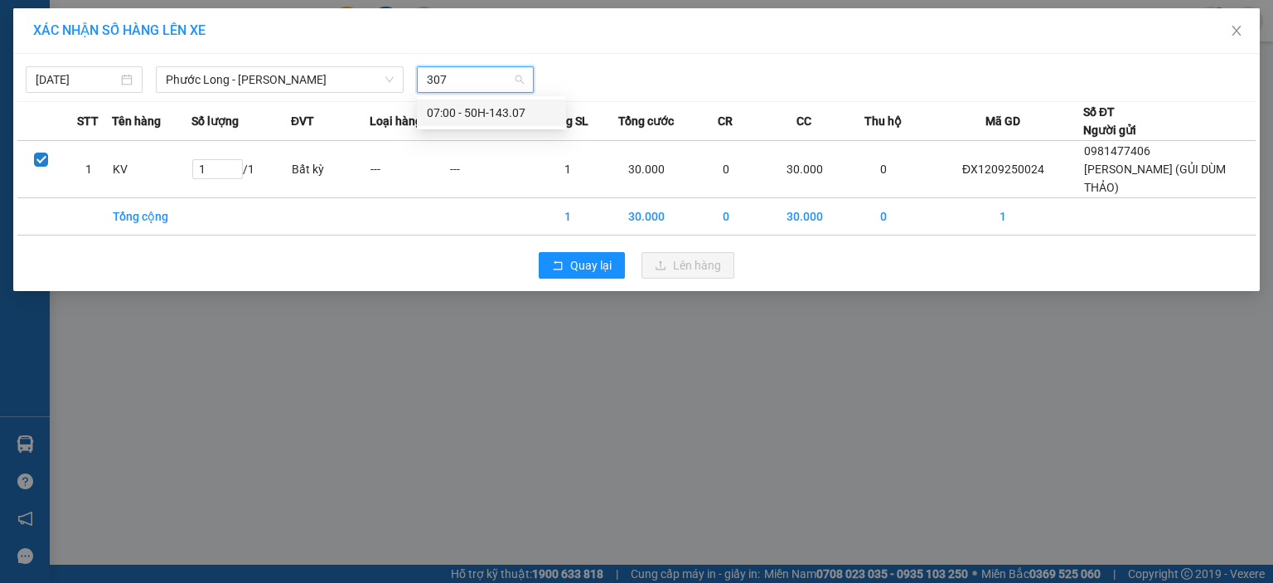
click at [472, 109] on div "07:00 - 50H-143.07" at bounding box center [491, 113] width 129 height 18
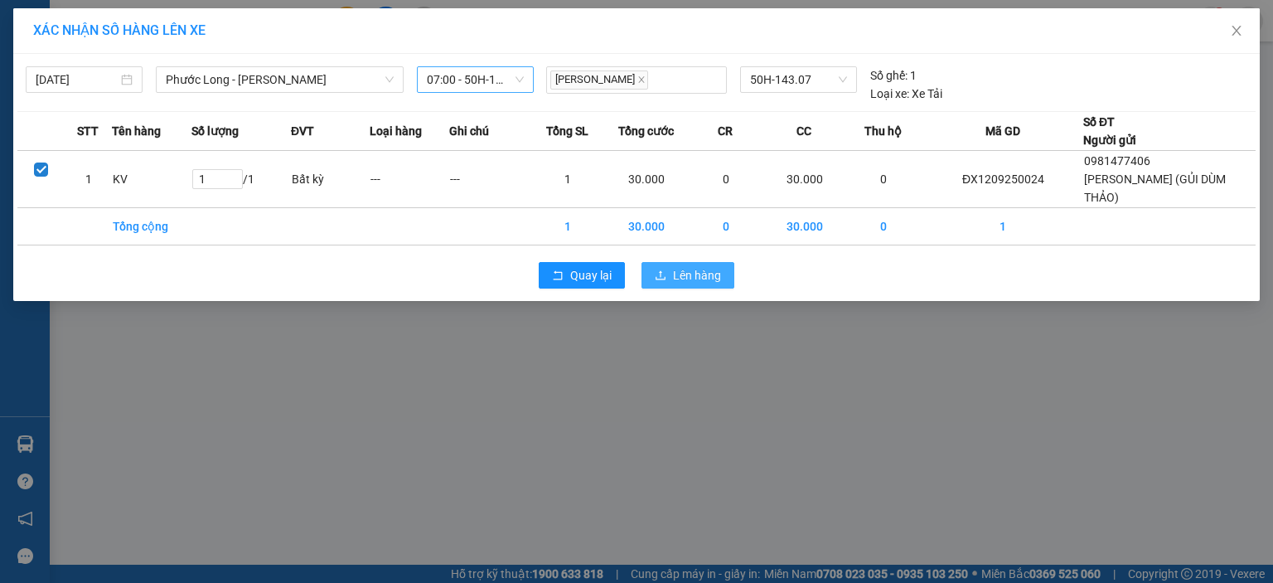
click at [700, 268] on span "Lên hàng" at bounding box center [697, 275] width 48 height 18
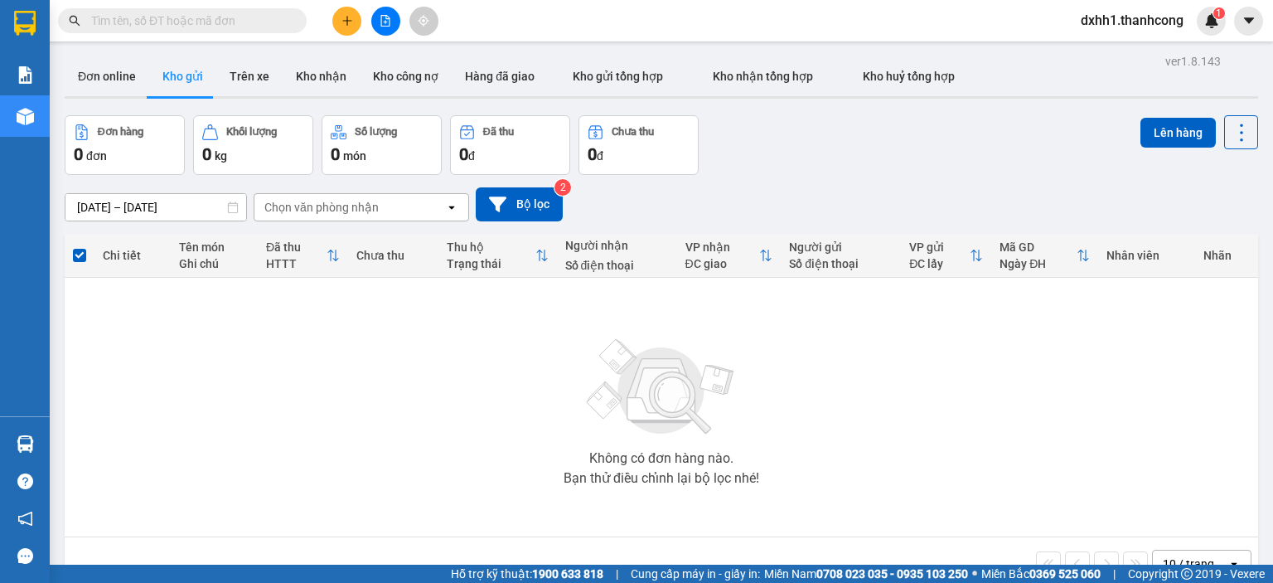
click at [339, 22] on button at bounding box center [346, 21] width 29 height 29
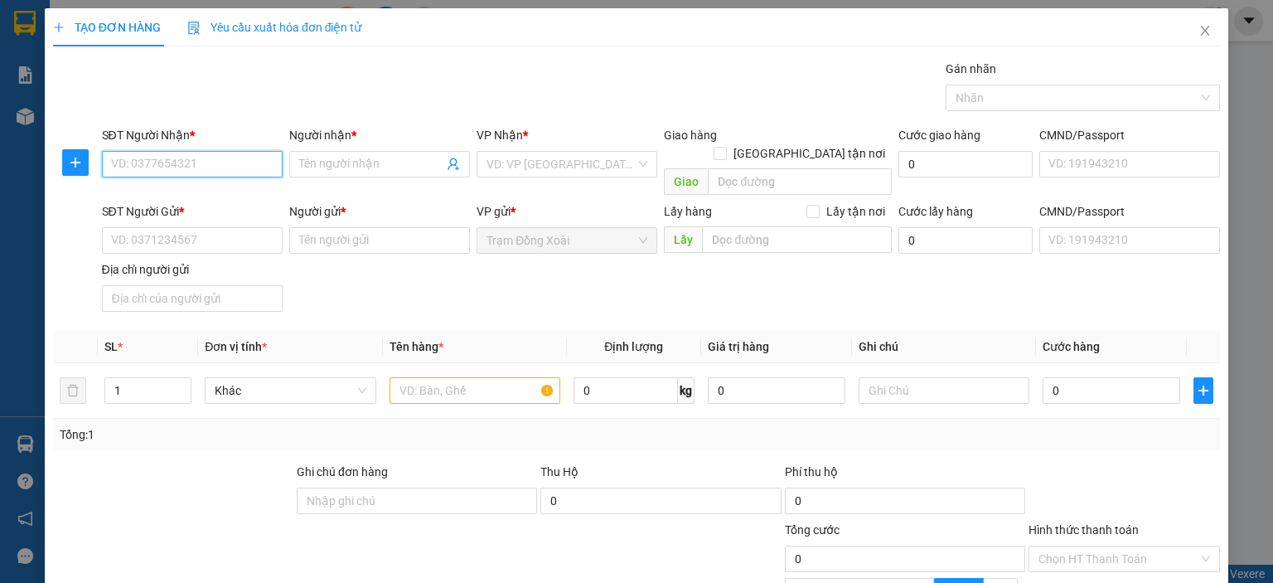
paste input "0837679249"
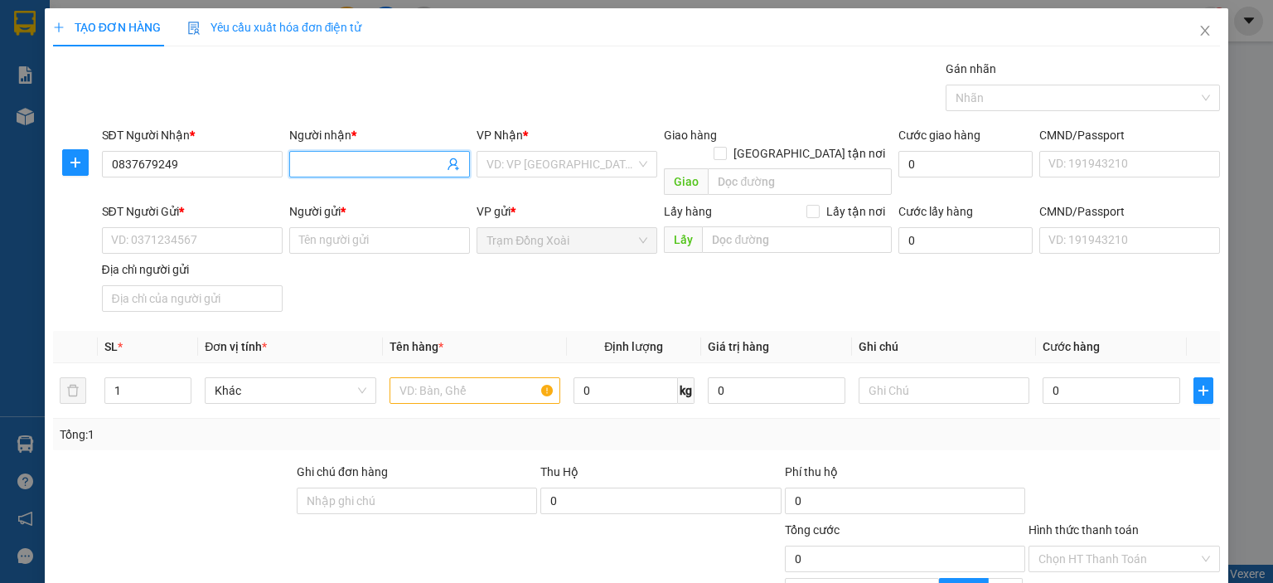
click at [340, 167] on input "Người nhận *" at bounding box center [371, 164] width 144 height 18
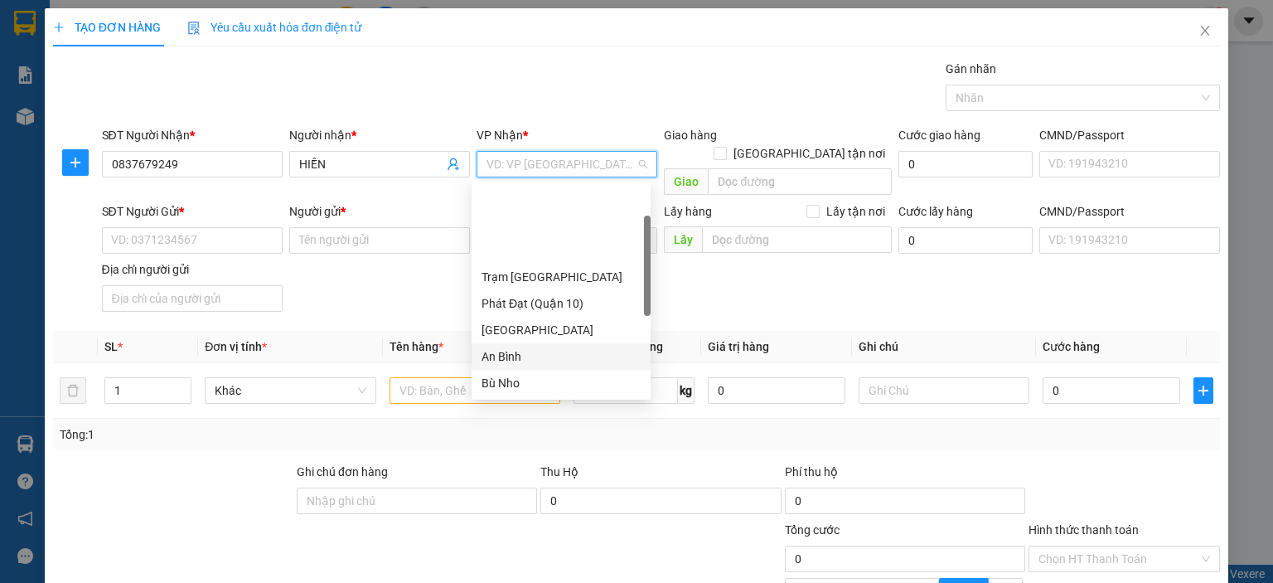
scroll to position [166, 0]
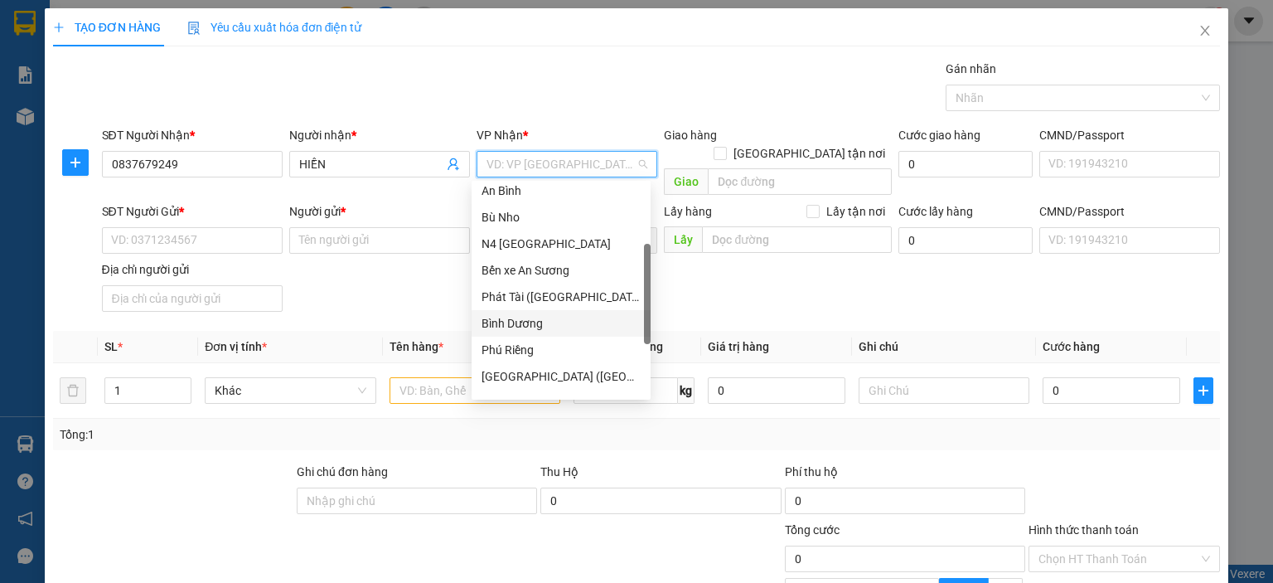
click at [550, 332] on div "Bình Dương" at bounding box center [561, 323] width 159 height 18
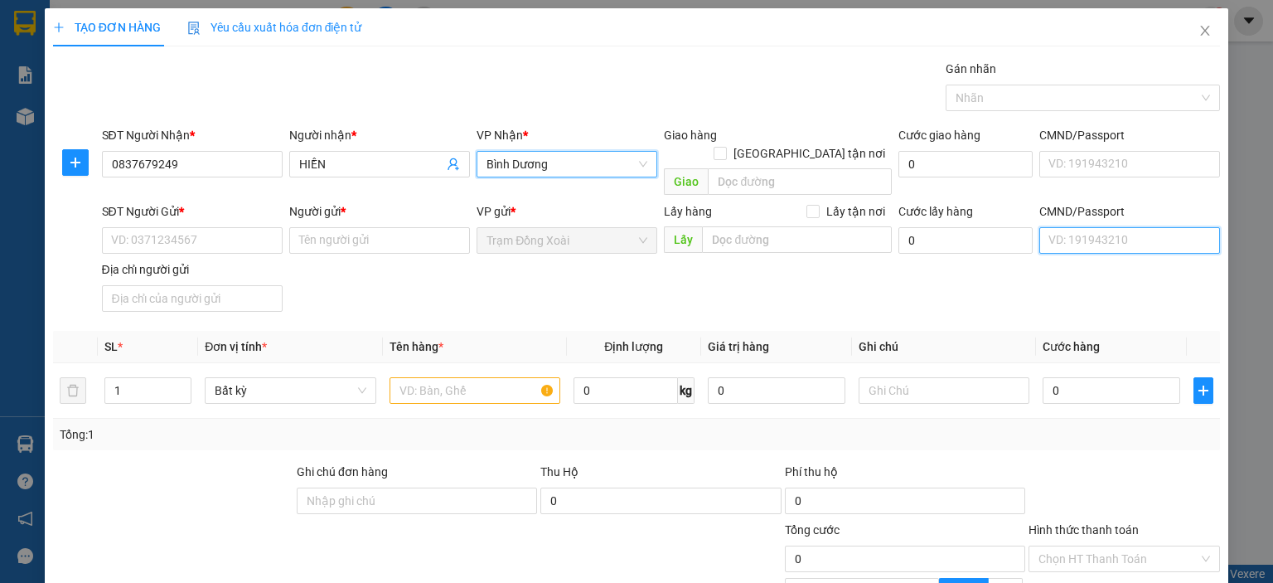
click at [1075, 227] on input "CMND/Passport" at bounding box center [1129, 240] width 181 height 27
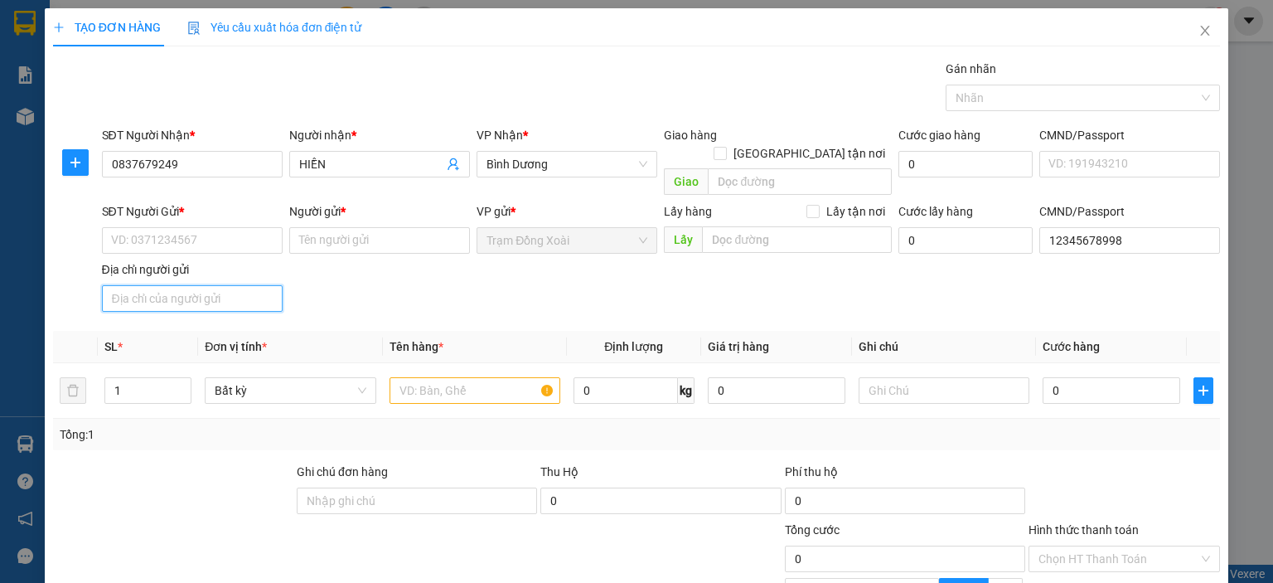
click at [140, 285] on input "Địa chỉ người gửi" at bounding box center [192, 298] width 181 height 27
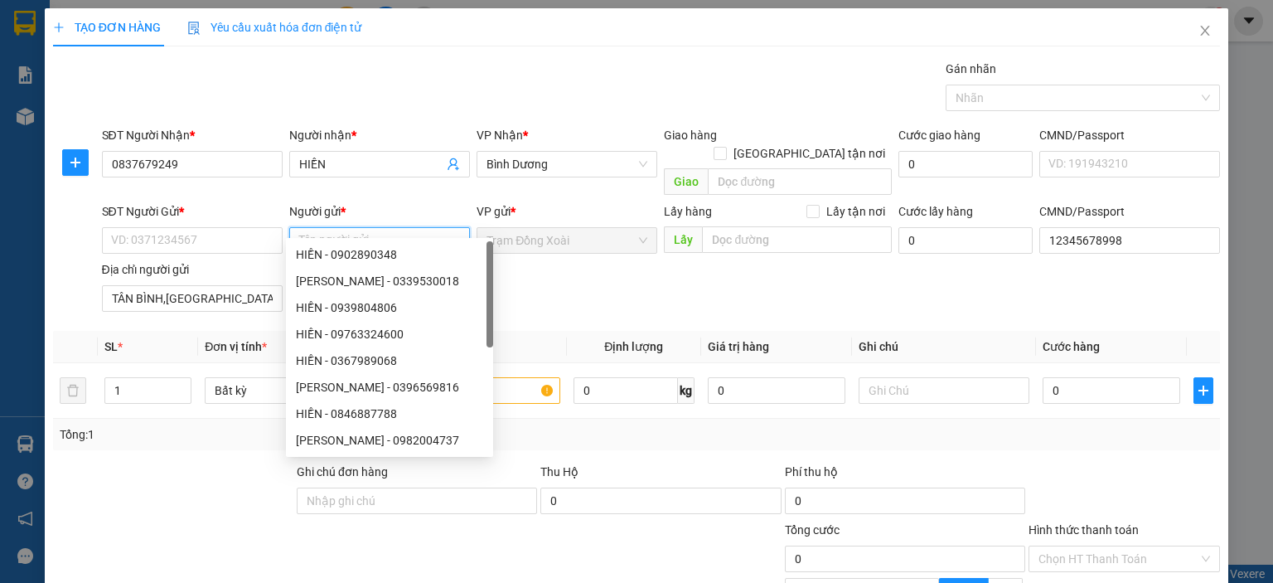
paste input "TRÀN THỊ THANH THẢO/0978.394.200"
click at [404, 227] on input "TRÀN THỊ THANH THẢO/0978.394.200" at bounding box center [379, 240] width 181 height 27
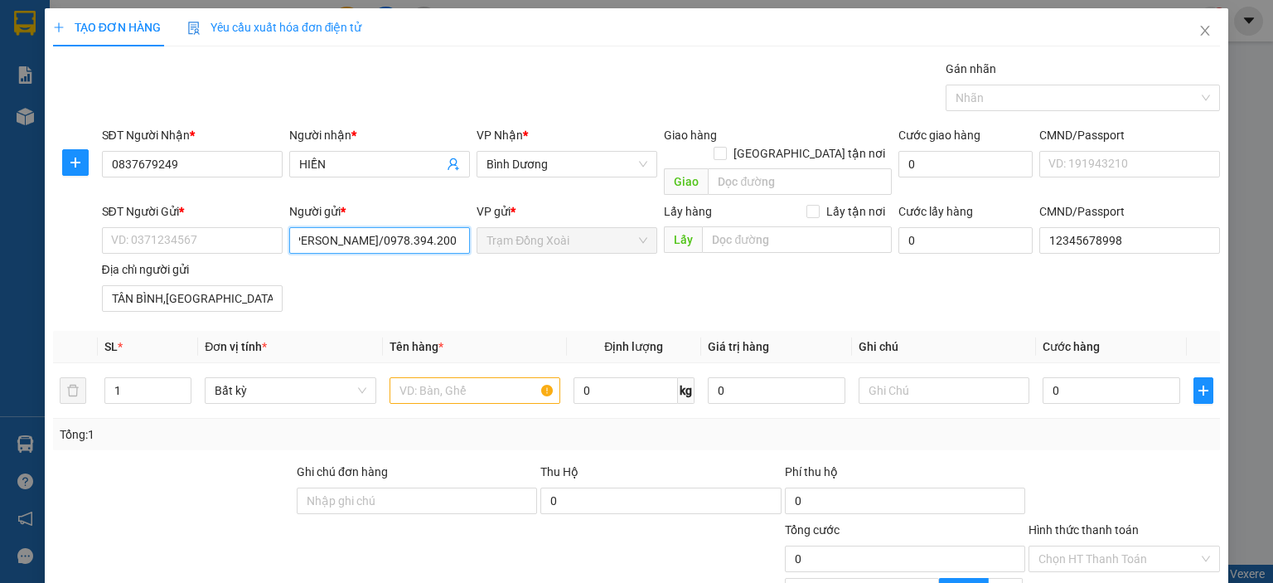
click at [404, 227] on input "TRÀN THỊ THANH THẢO/0978.394.200" at bounding box center [379, 240] width 181 height 27
paste input "0978.394.200"
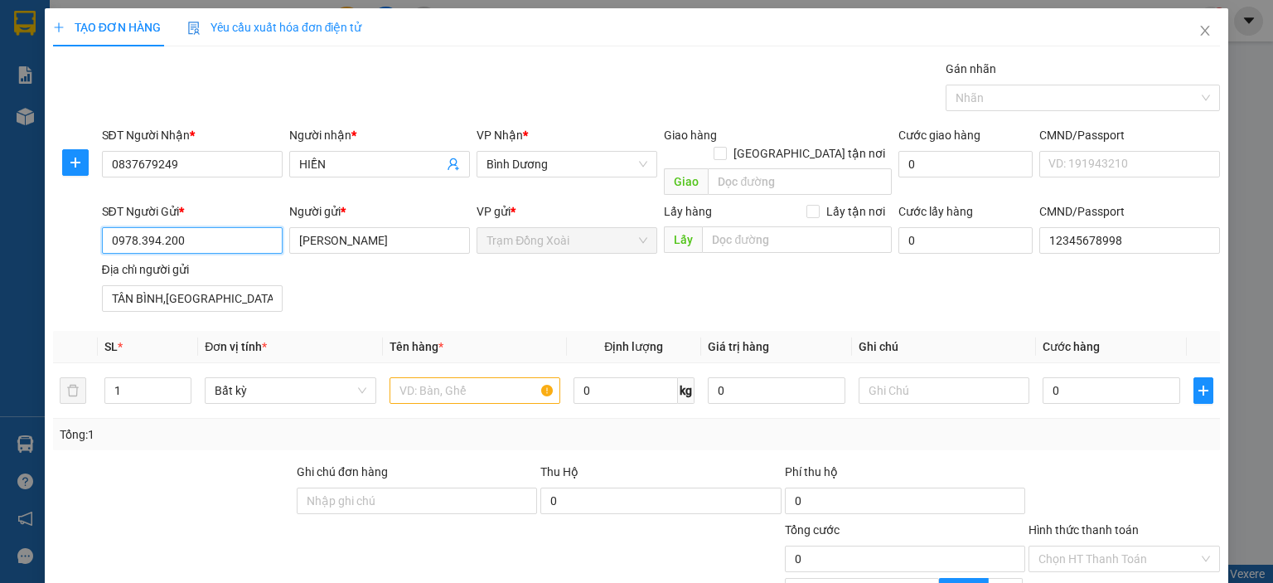
click at [162, 227] on input "0978.394.200" at bounding box center [192, 240] width 181 height 27
click at [138, 227] on input "0978.394200" at bounding box center [192, 240] width 181 height 27
click at [891, 252] on div "SĐT Người Gửi * 0978394200 0978394200 Người gửi * TRÀN THỊ THANH THẢO VP gửi * …" at bounding box center [662, 260] width 1126 height 116
click at [472, 377] on input "text" at bounding box center [475, 390] width 171 height 27
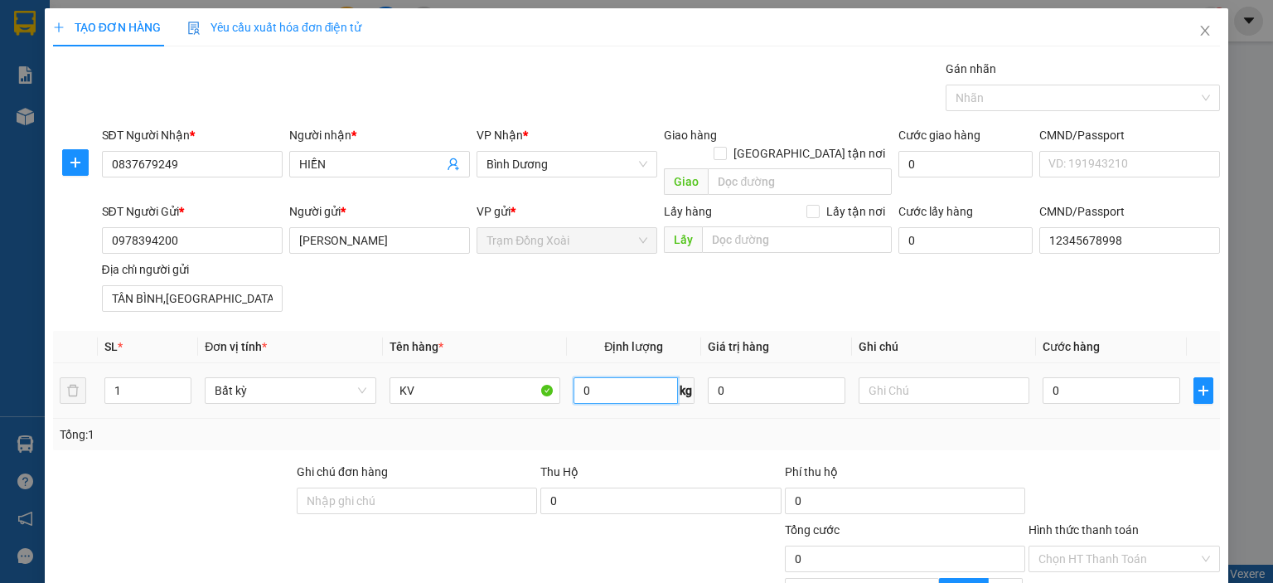
click at [580, 377] on input "0" at bounding box center [626, 390] width 104 height 27
click at [613, 425] on div "Tổng: 1" at bounding box center [637, 434] width 1154 height 18
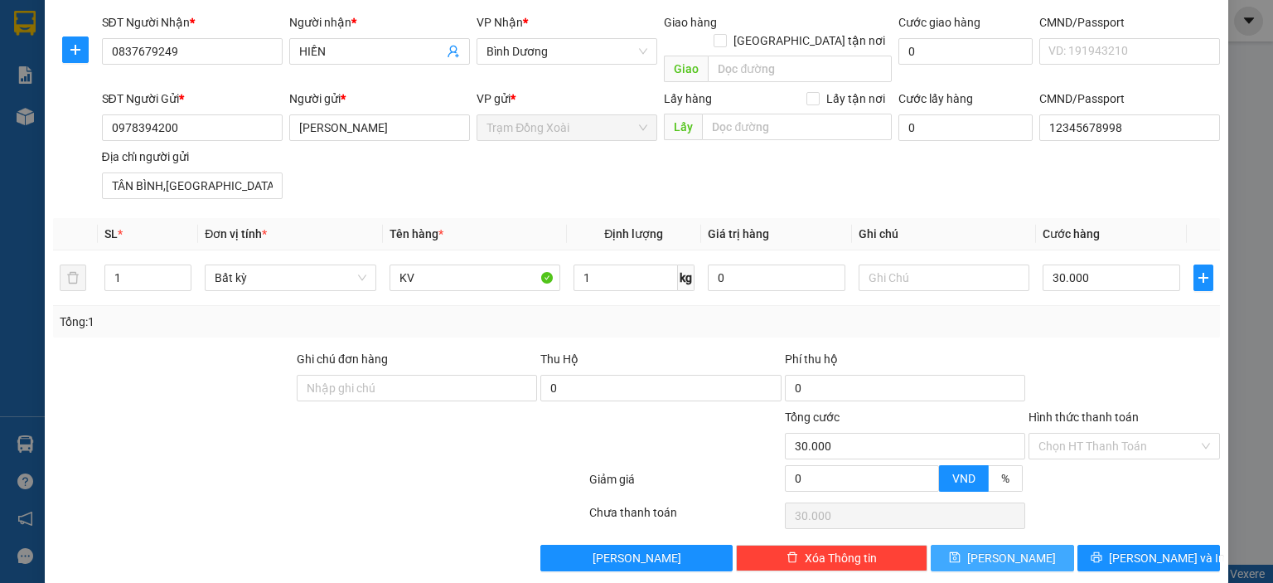
click at [964, 545] on button "Lưu" at bounding box center [1002, 558] width 143 height 27
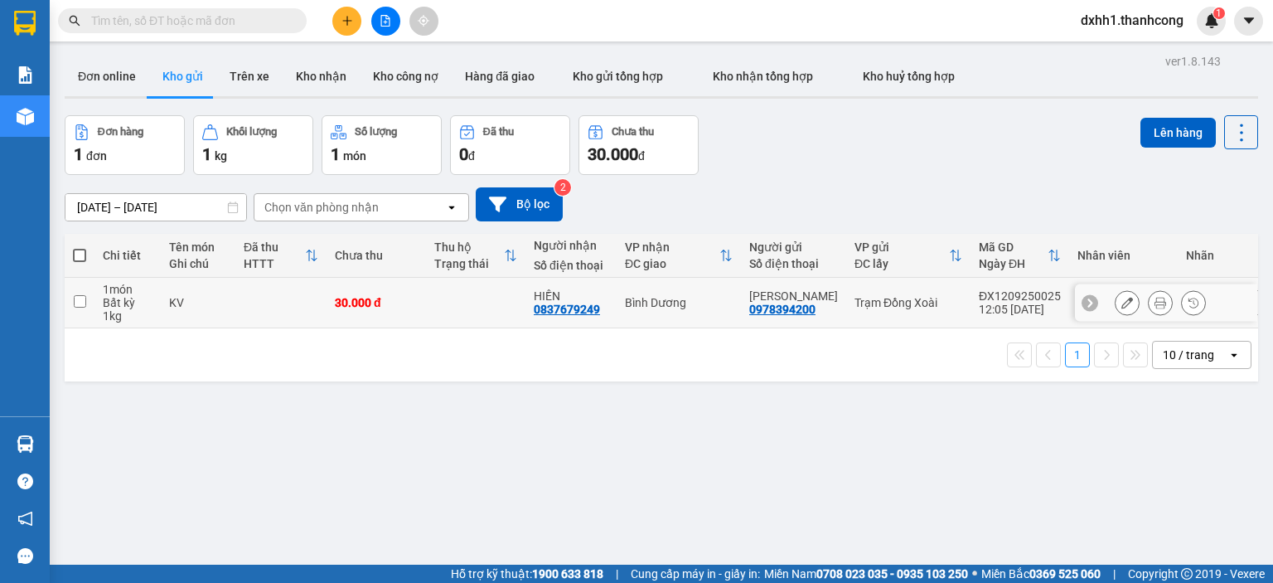
click at [298, 298] on td at bounding box center [280, 303] width 91 height 51
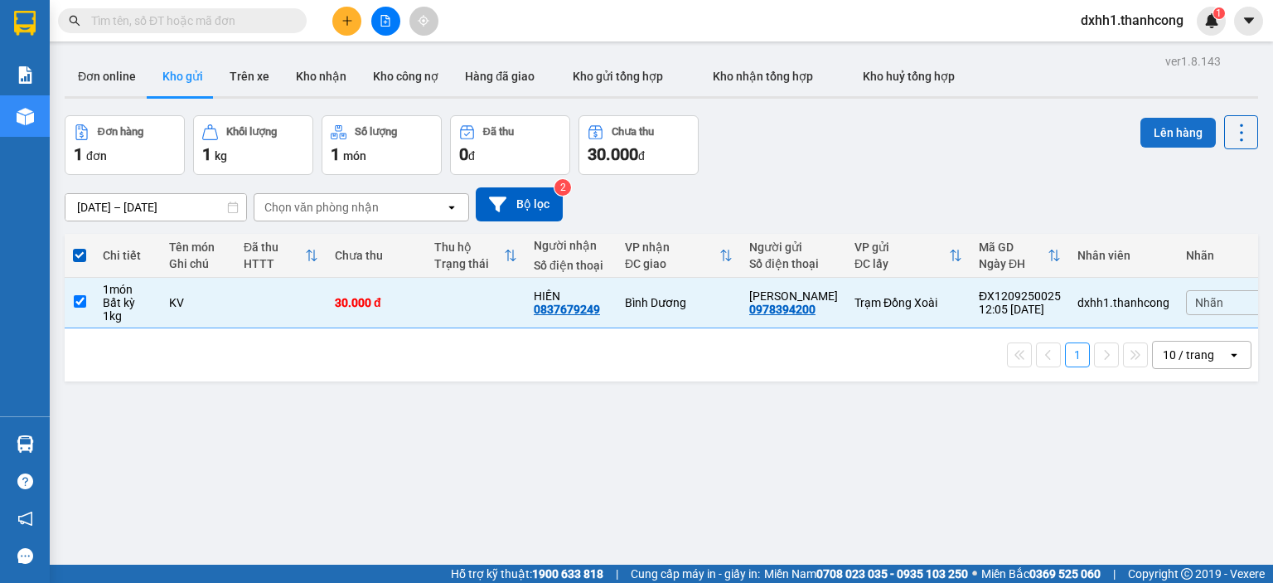
click at [1141, 131] on button "Lên hàng" at bounding box center [1178, 133] width 75 height 30
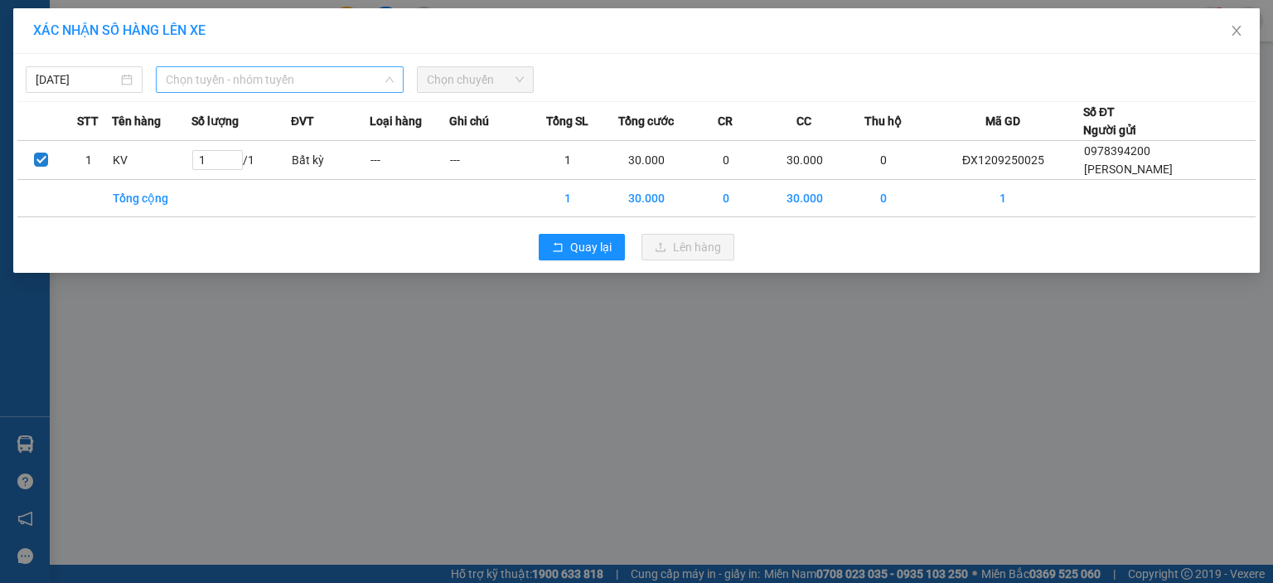
click at [269, 78] on span "Chọn tuyến - nhóm tuyến" at bounding box center [280, 79] width 228 height 25
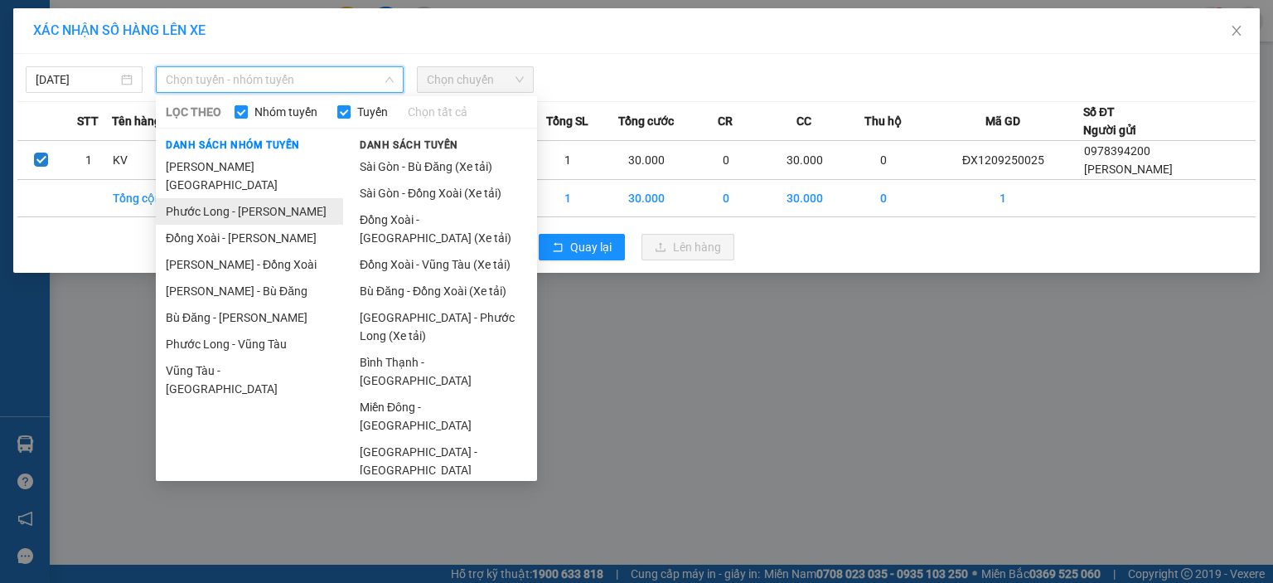
drag, startPoint x: 279, startPoint y: 195, endPoint x: 413, endPoint y: 157, distance: 139.4
click at [279, 198] on li "Phước Long - Hồ Chí Minh" at bounding box center [249, 211] width 187 height 27
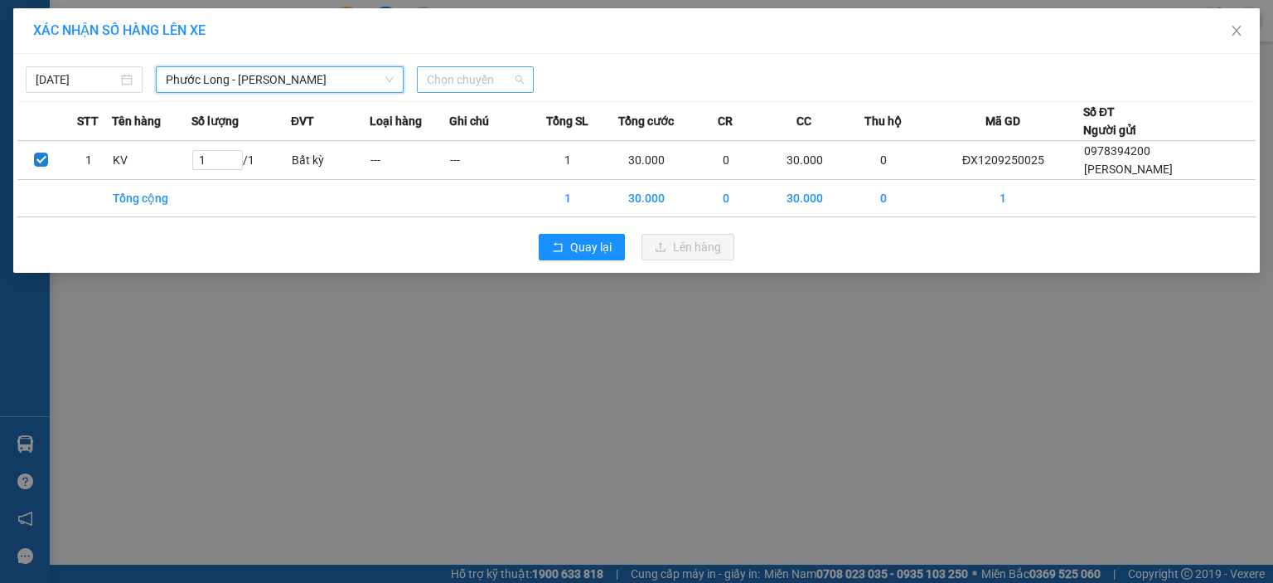
click at [446, 80] on span "Chọn chuyến" at bounding box center [475, 79] width 97 height 25
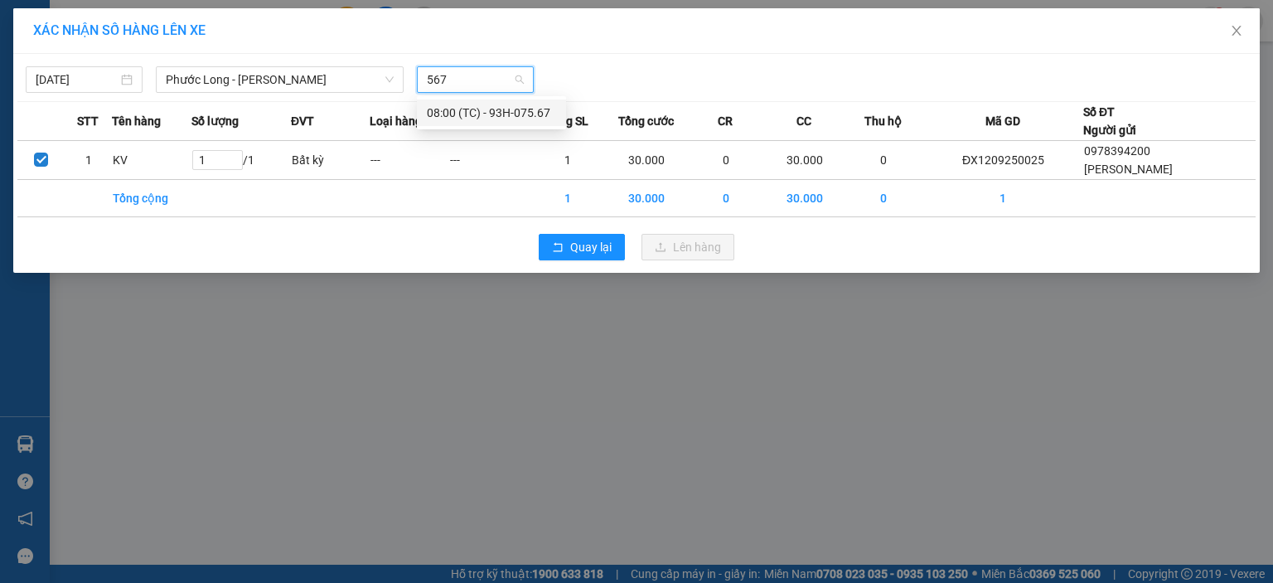
click at [486, 119] on div "08:00 (TC) - 93H-075.67" at bounding box center [491, 113] width 129 height 18
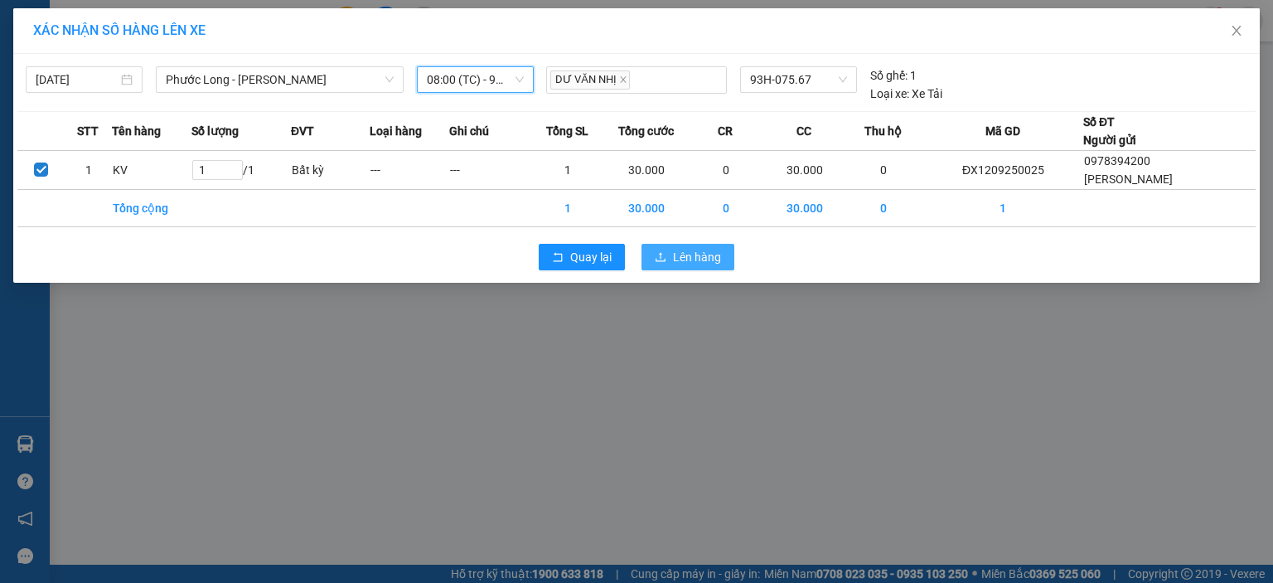
click at [702, 257] on span "Lên hàng" at bounding box center [697, 257] width 48 height 18
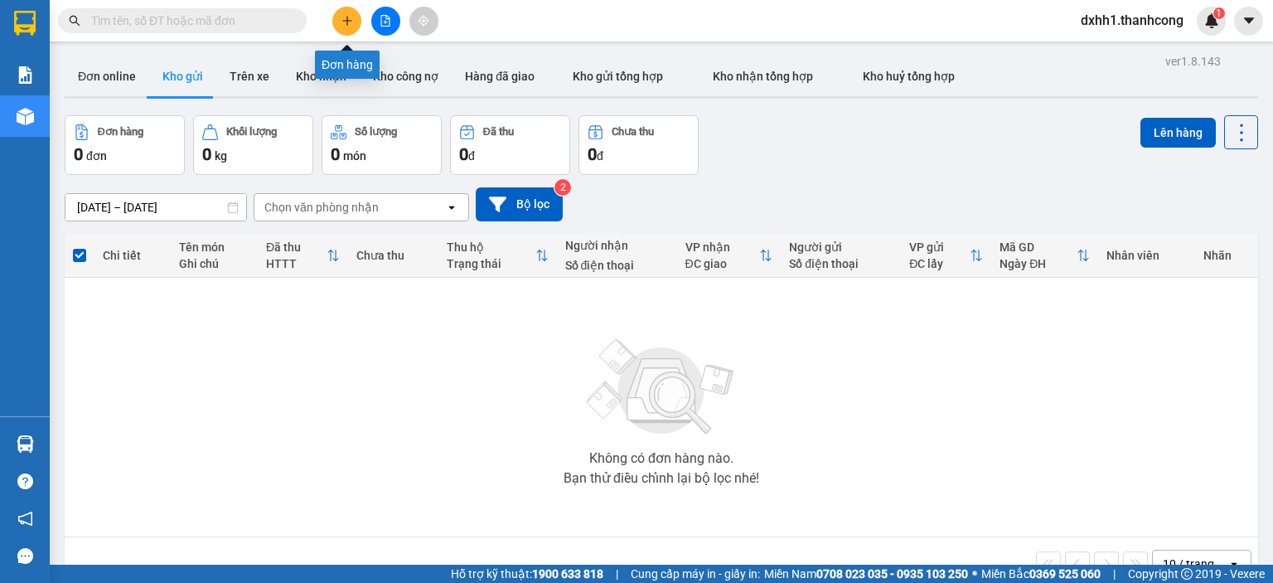
click at [349, 26] on icon "plus" at bounding box center [348, 21] width 12 height 12
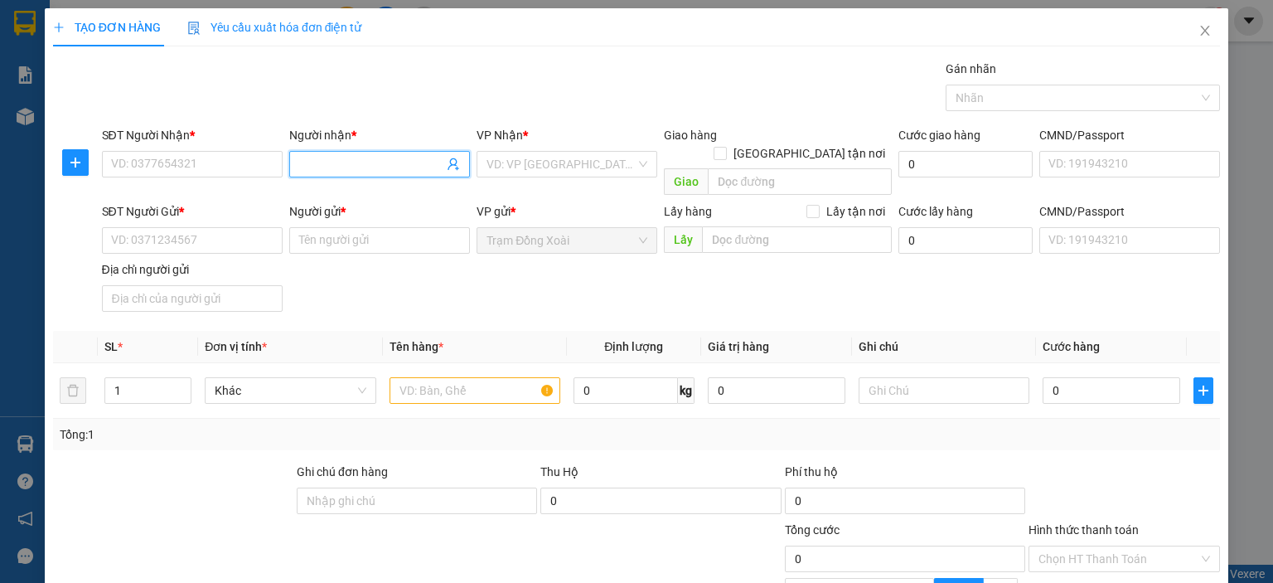
paste input "TUẤN KHANH/0398700861"
click at [404, 167] on input "TUẤN KHANH/0398700861" at bounding box center [371, 164] width 144 height 18
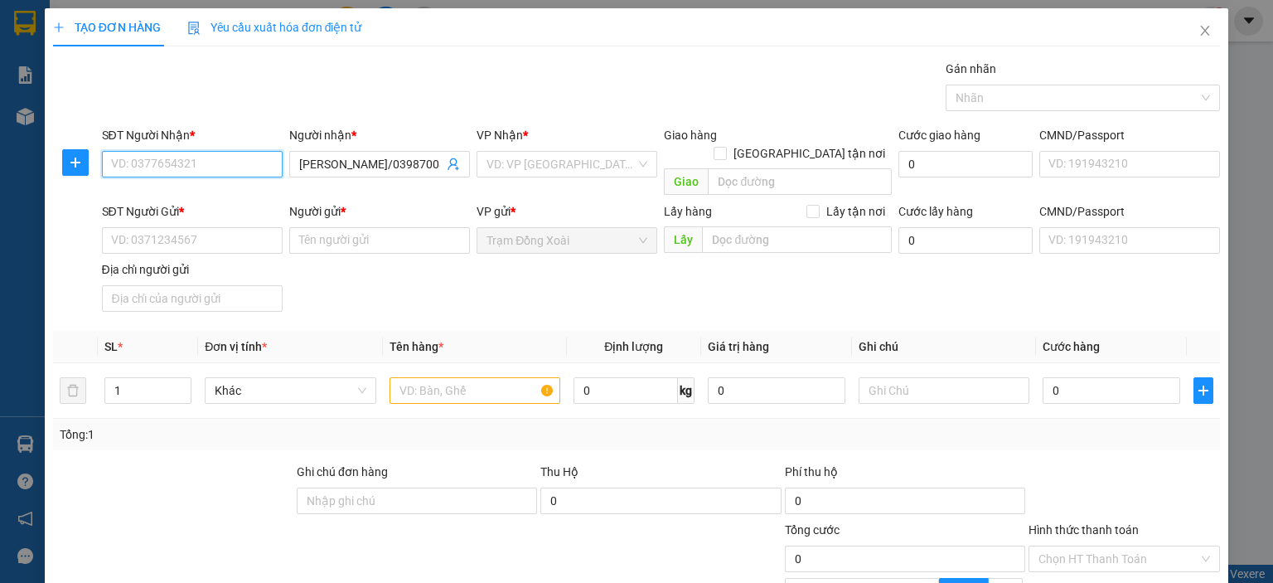
paste input "0398700861"
click at [391, 167] on input "TUẤN KHANH/0398700861" at bounding box center [371, 164] width 144 height 18
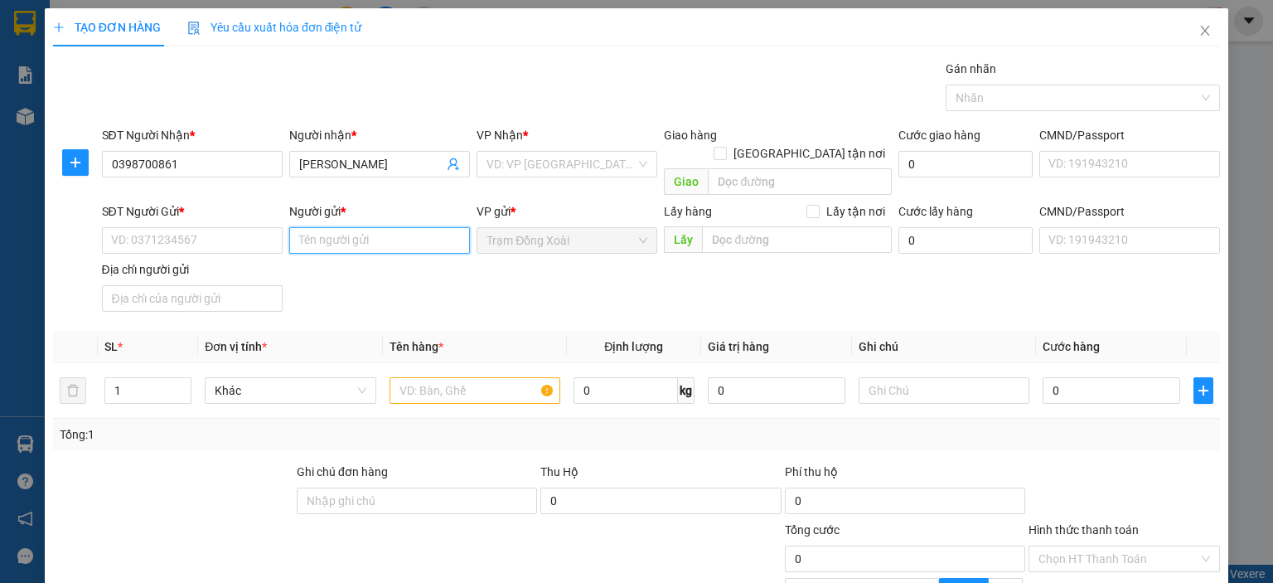
paste input "NGUYỄN THỊ HUỆ/0839792279"
click at [420, 227] on input "NGUYỄN THỊ HUỆ/0839792279" at bounding box center [379, 240] width 181 height 27
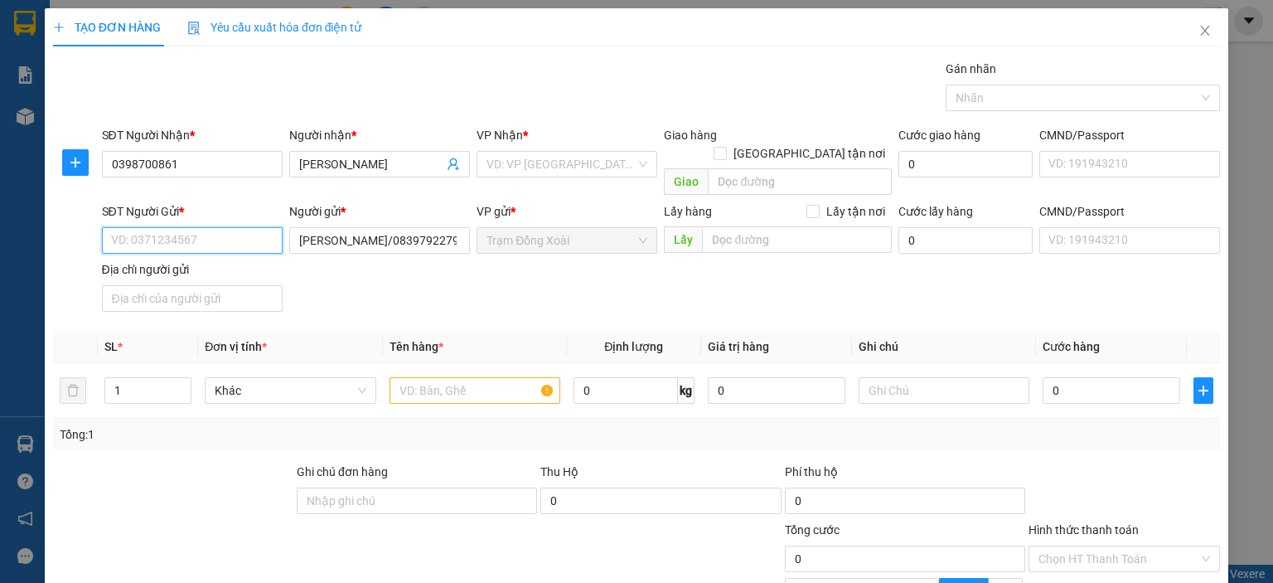
paste input "0839792279"
click at [408, 227] on input "NGUYỄN THỊ HUỆ/0839792279" at bounding box center [379, 240] width 181 height 27
click at [565, 165] on input "search" at bounding box center [561, 164] width 149 height 25
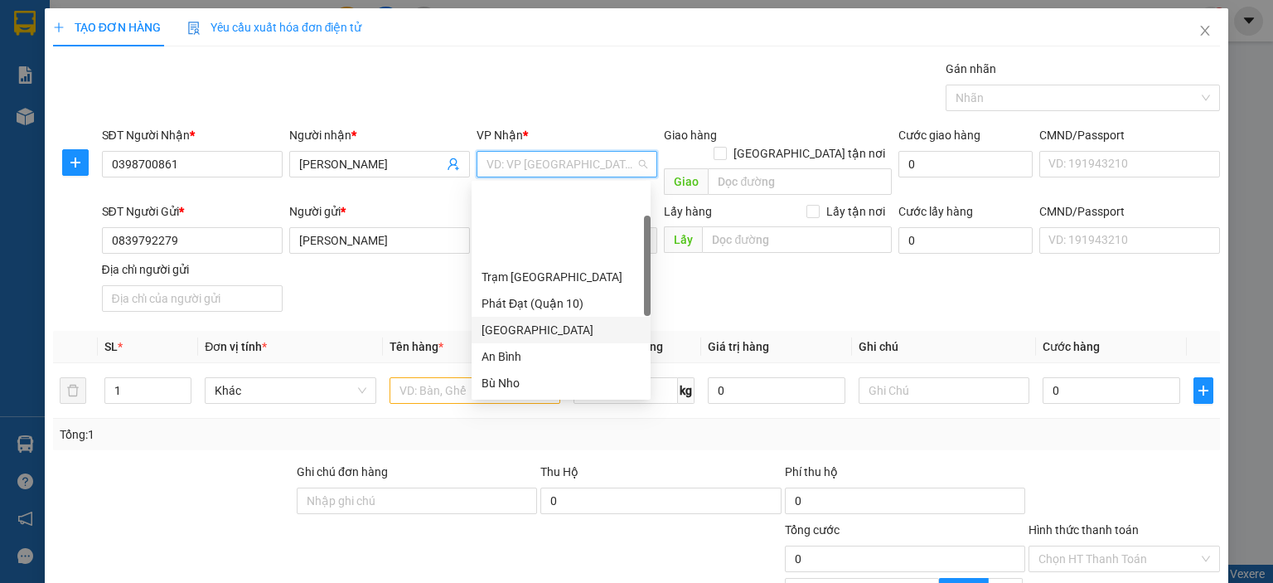
scroll to position [166, 0]
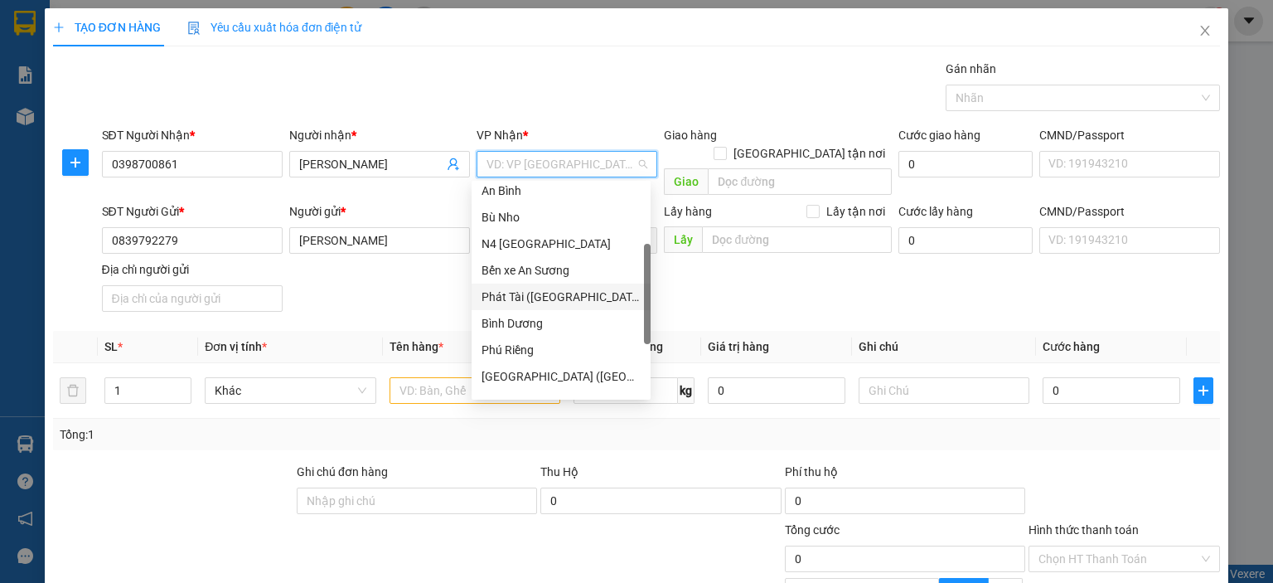
click at [545, 288] on div "Phát Tài (Quận 5)" at bounding box center [561, 297] width 159 height 18
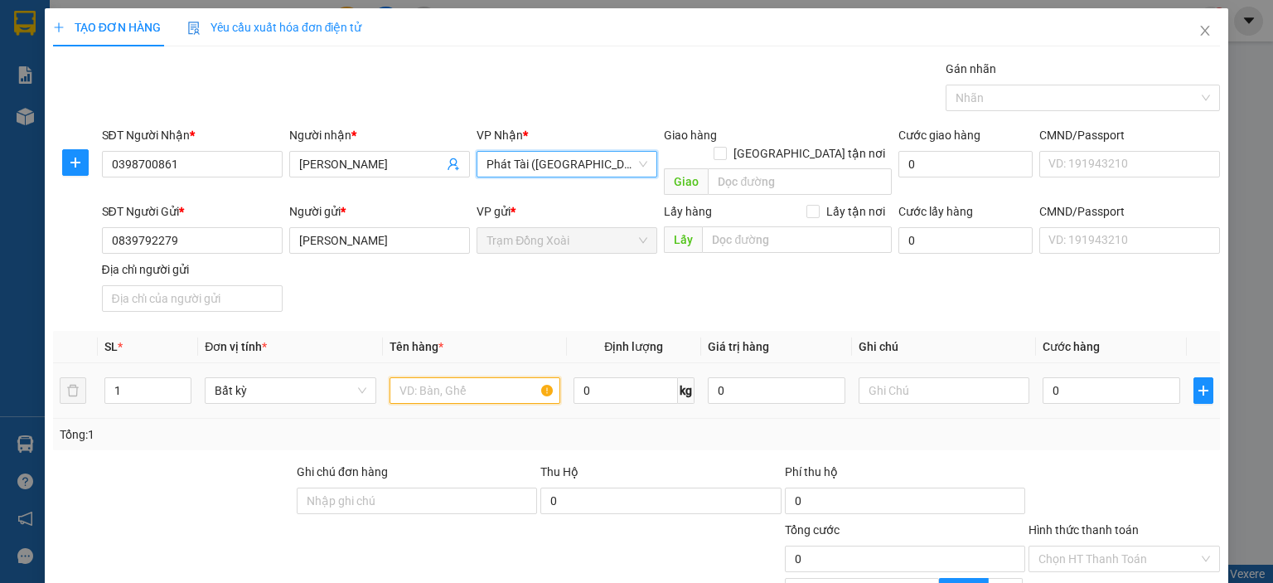
click at [476, 377] on input "text" at bounding box center [475, 390] width 171 height 27
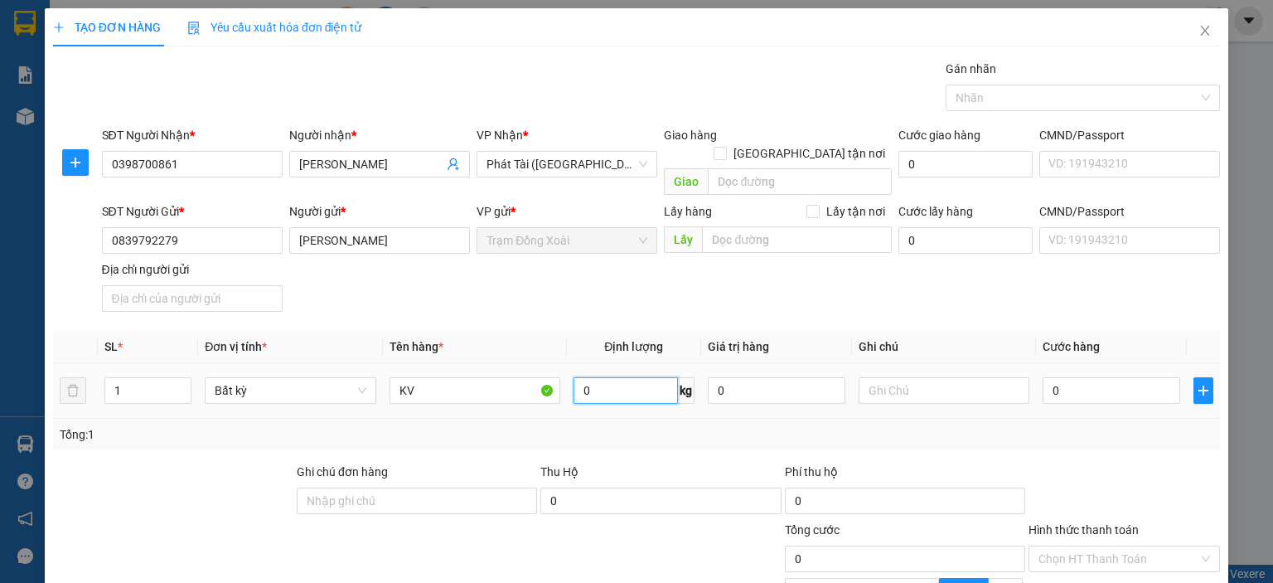
click at [591, 377] on input "0" at bounding box center [626, 390] width 104 height 27
click at [610, 425] on div "Tổng: 1" at bounding box center [637, 434] width 1154 height 18
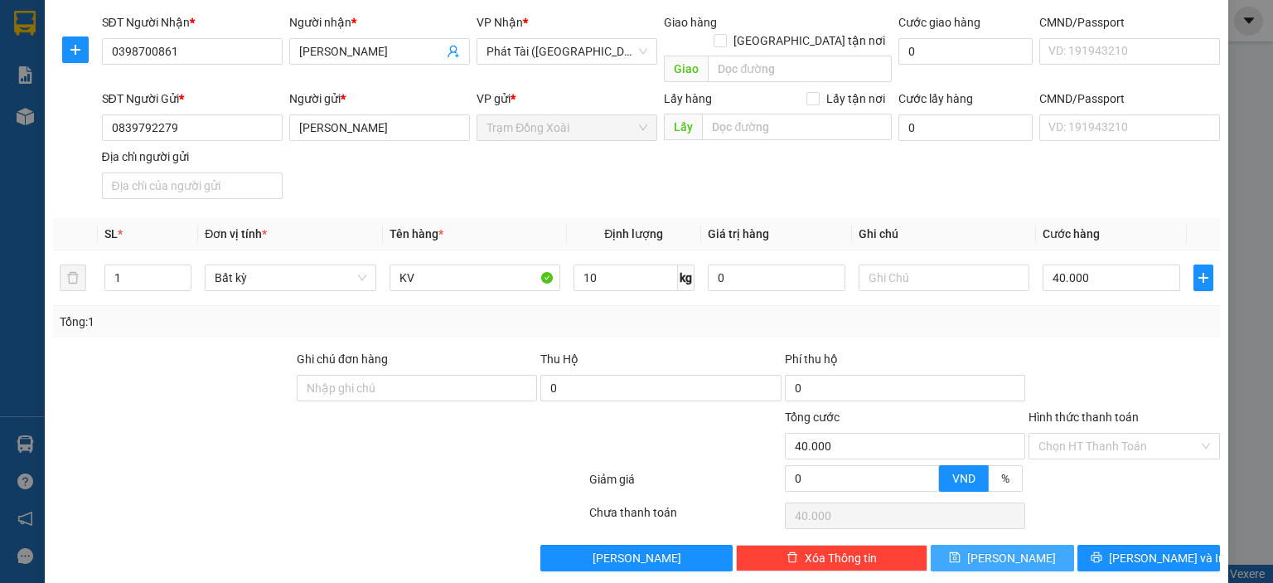
click at [962, 545] on button "Lưu" at bounding box center [1002, 558] width 143 height 27
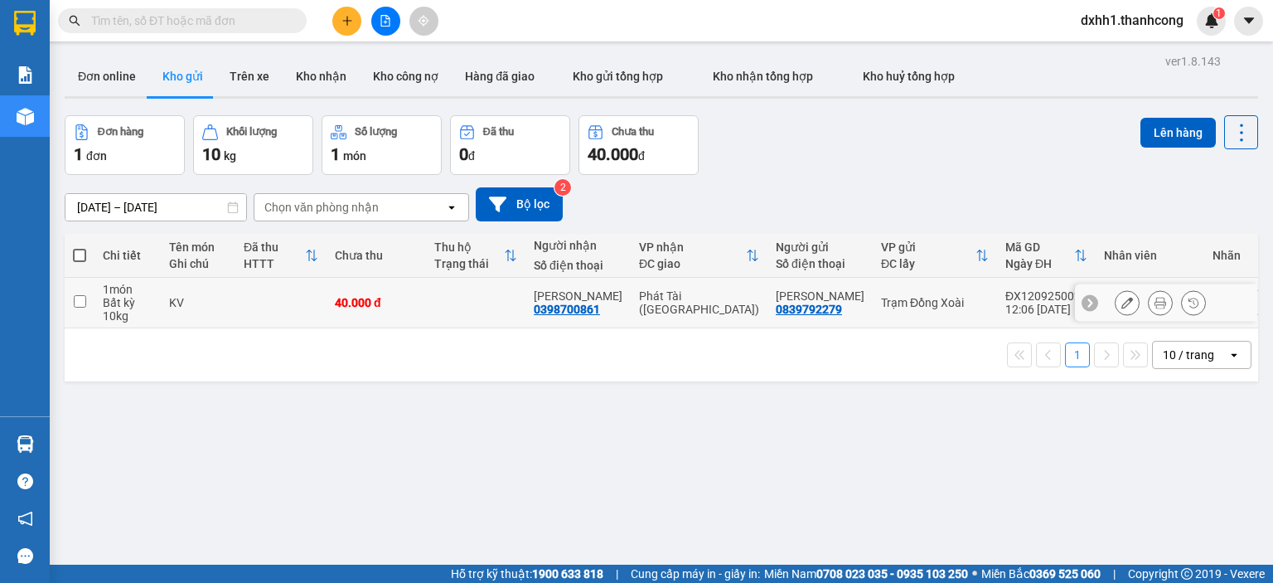
click at [284, 298] on td at bounding box center [280, 303] width 91 height 51
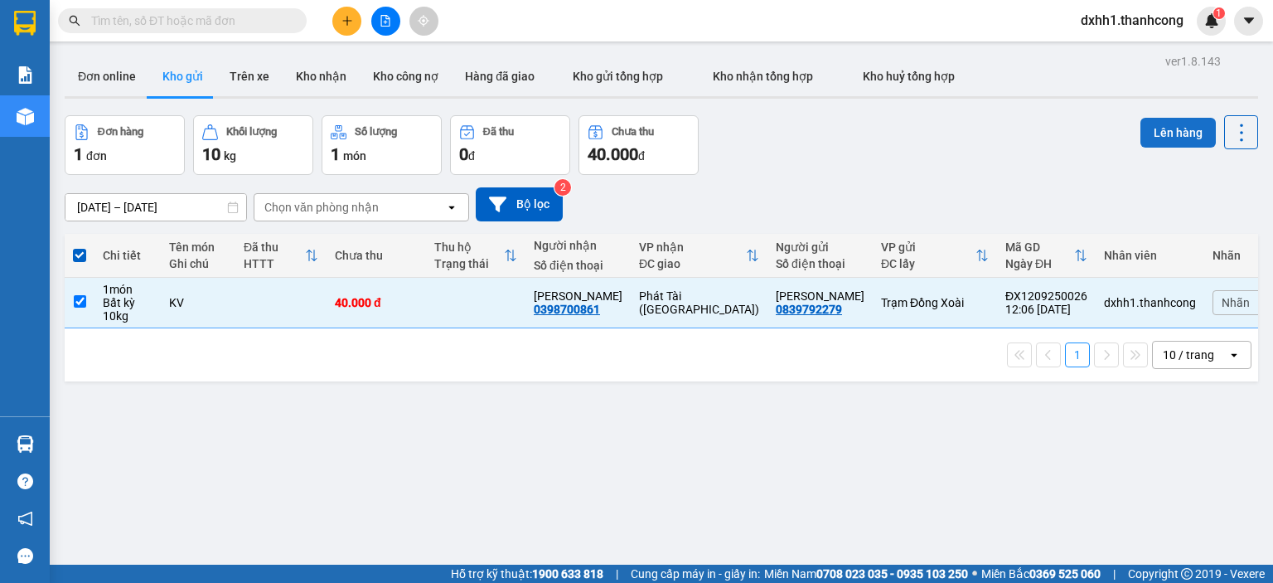
click at [1160, 141] on button "Lên hàng" at bounding box center [1178, 133] width 75 height 30
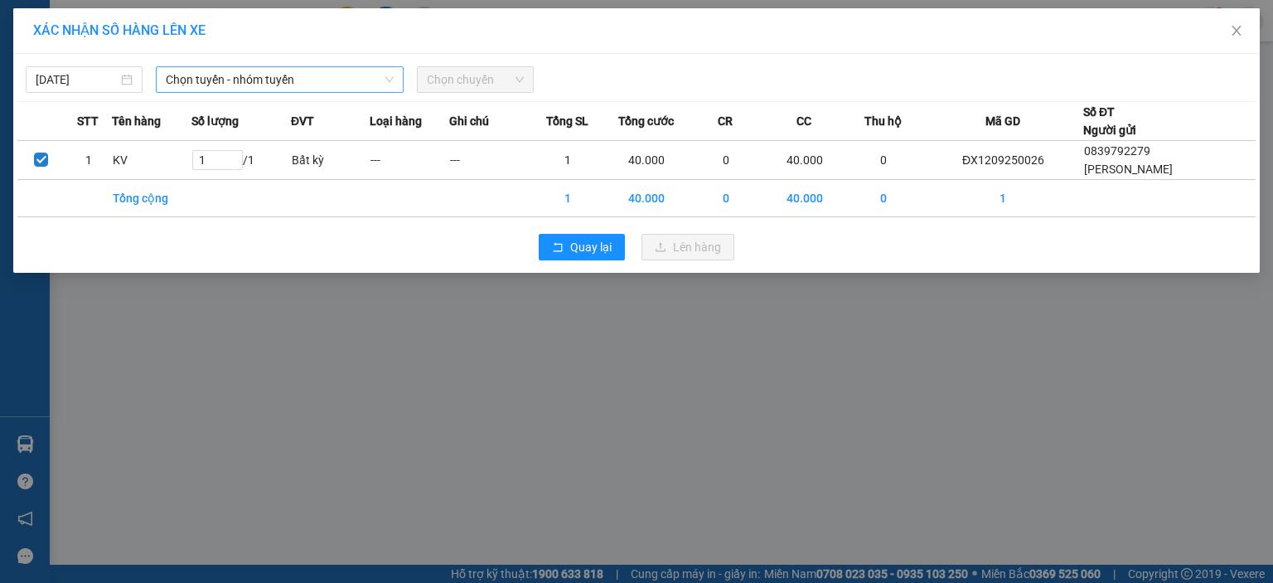
click at [225, 88] on span "Chọn tuyến - nhóm tuyến" at bounding box center [280, 79] width 228 height 25
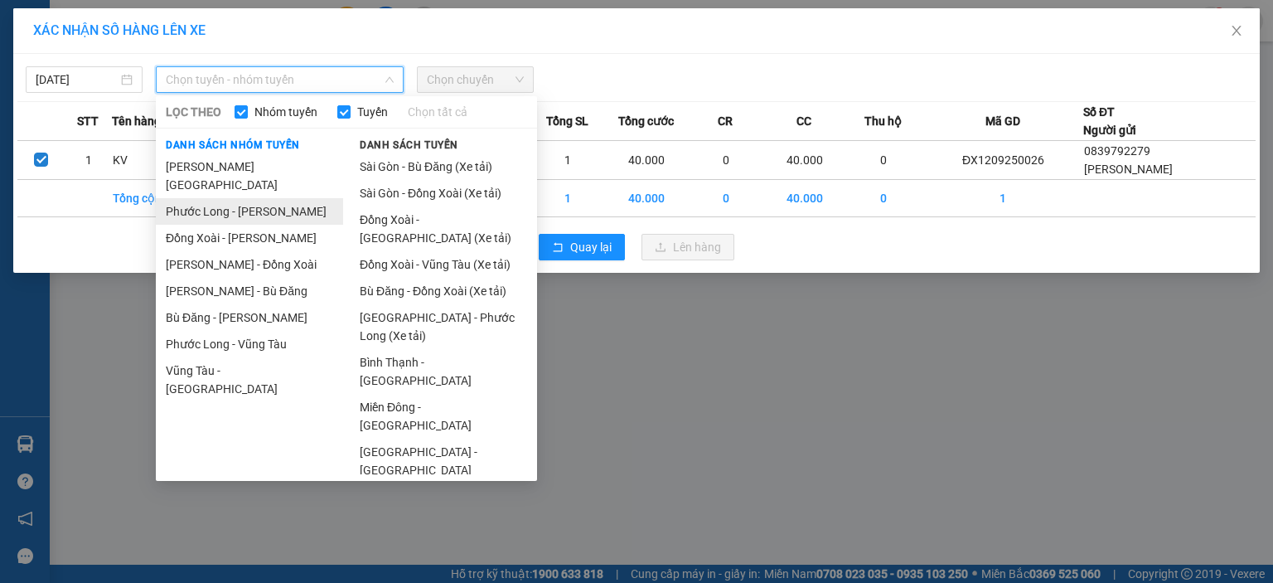
click at [267, 199] on li "Phước Long - Hồ Chí Minh" at bounding box center [249, 211] width 187 height 27
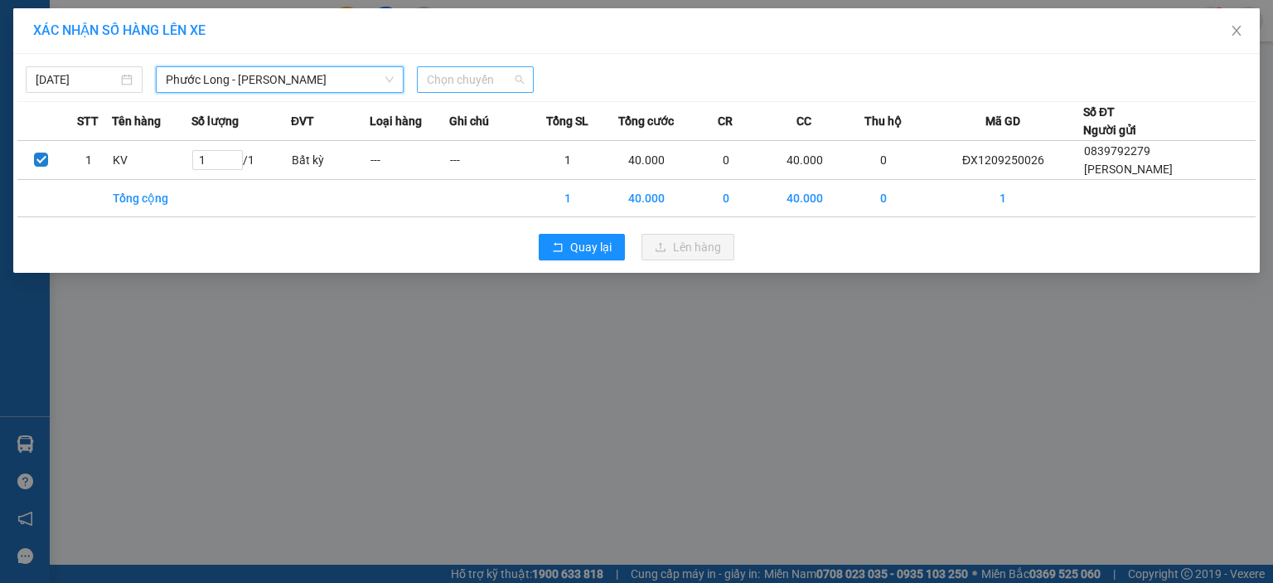
click at [467, 69] on span "Chọn chuyến" at bounding box center [475, 79] width 97 height 25
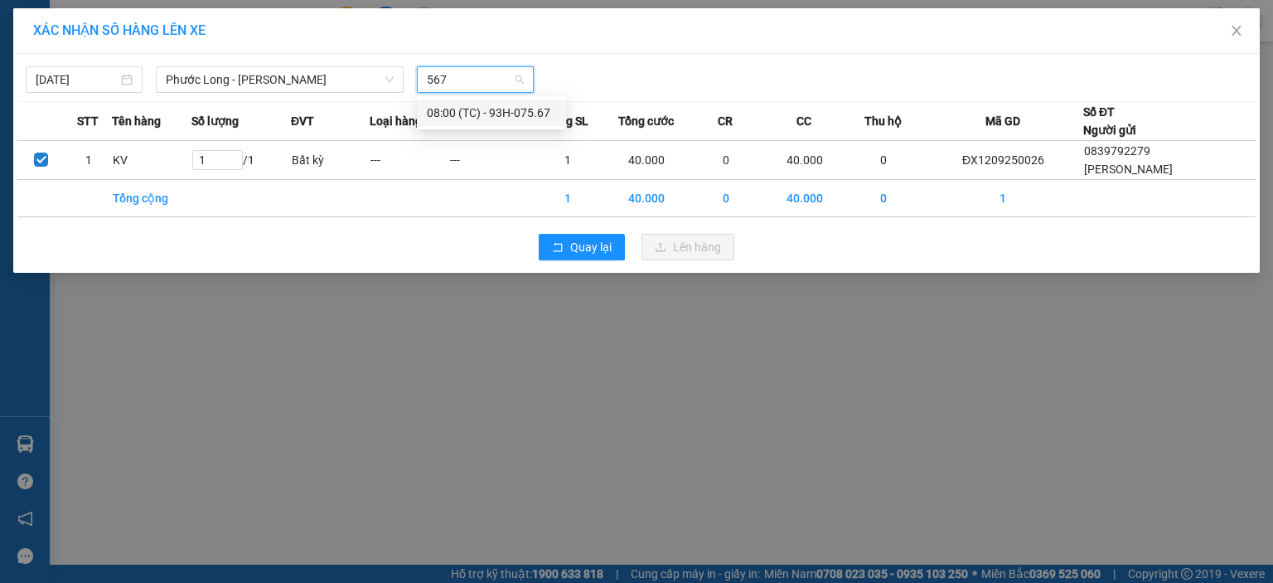
drag, startPoint x: 472, startPoint y: 107, endPoint x: 510, endPoint y: 114, distance: 37.9
click at [472, 106] on div "08:00 (TC) - 93H-075.67" at bounding box center [491, 113] width 129 height 18
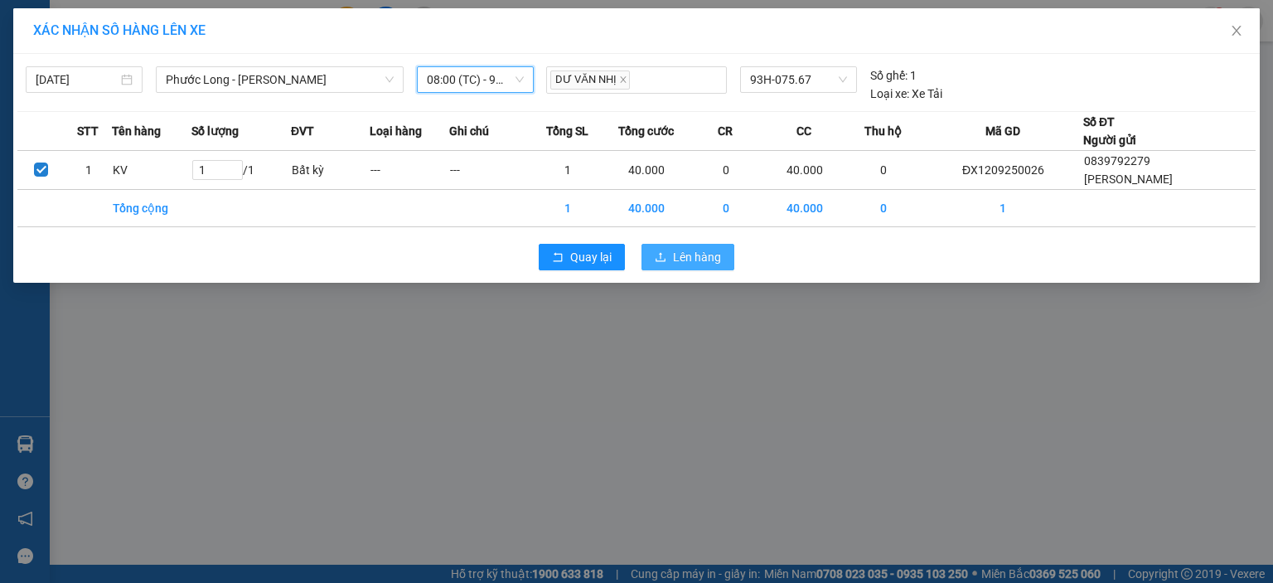
click at [716, 249] on span "Lên hàng" at bounding box center [697, 257] width 48 height 18
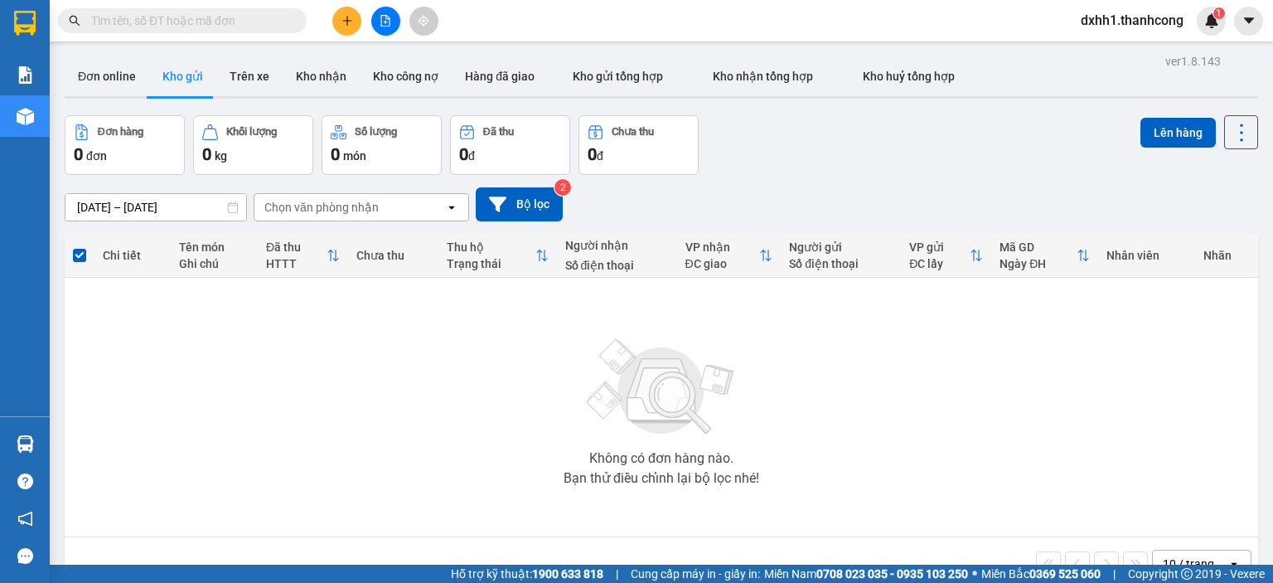
click at [345, 22] on icon "plus" at bounding box center [348, 21] width 12 height 12
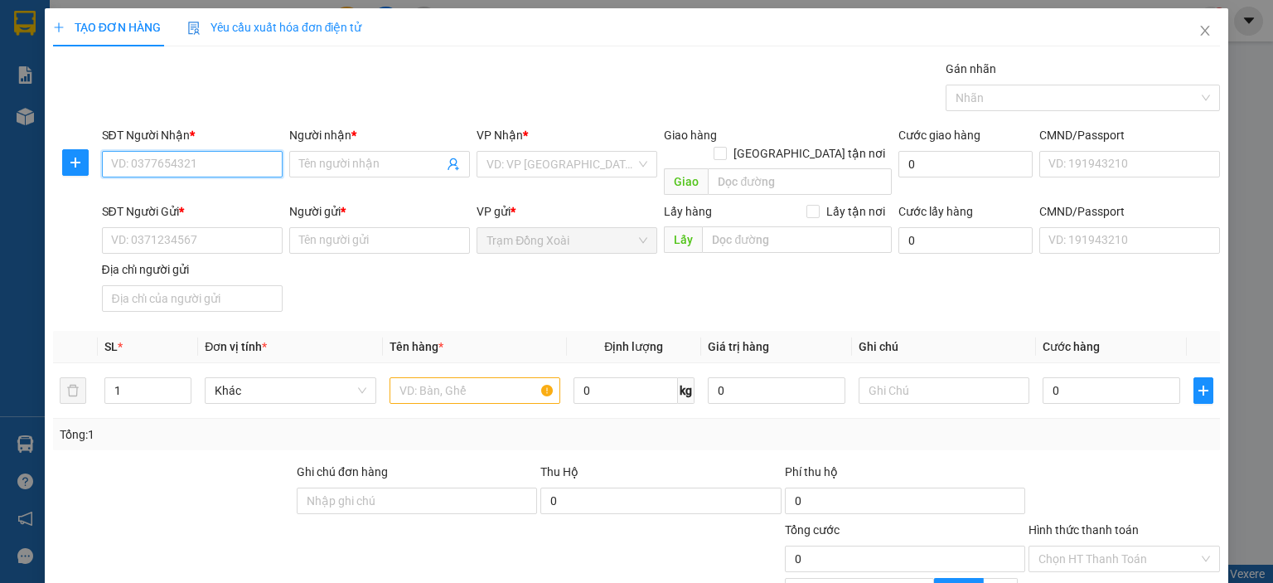
paste input "THẢO/0332435689"
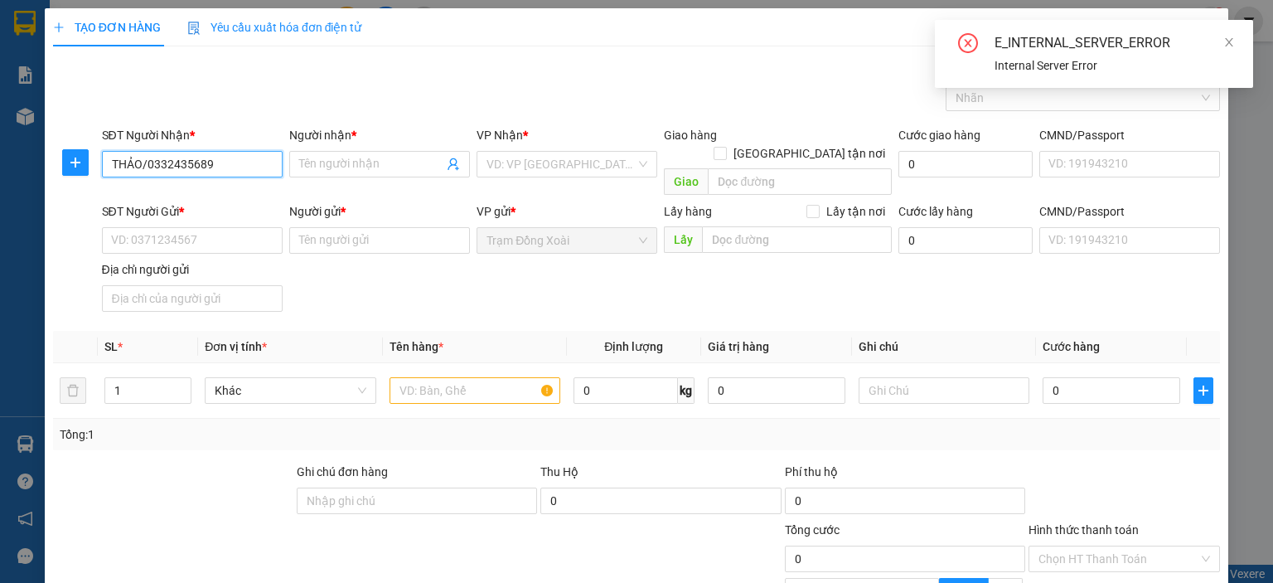
click at [143, 162] on input "THẢO/0332435689" at bounding box center [192, 164] width 181 height 27
click at [337, 165] on input "Người nhận *" at bounding box center [371, 164] width 144 height 18
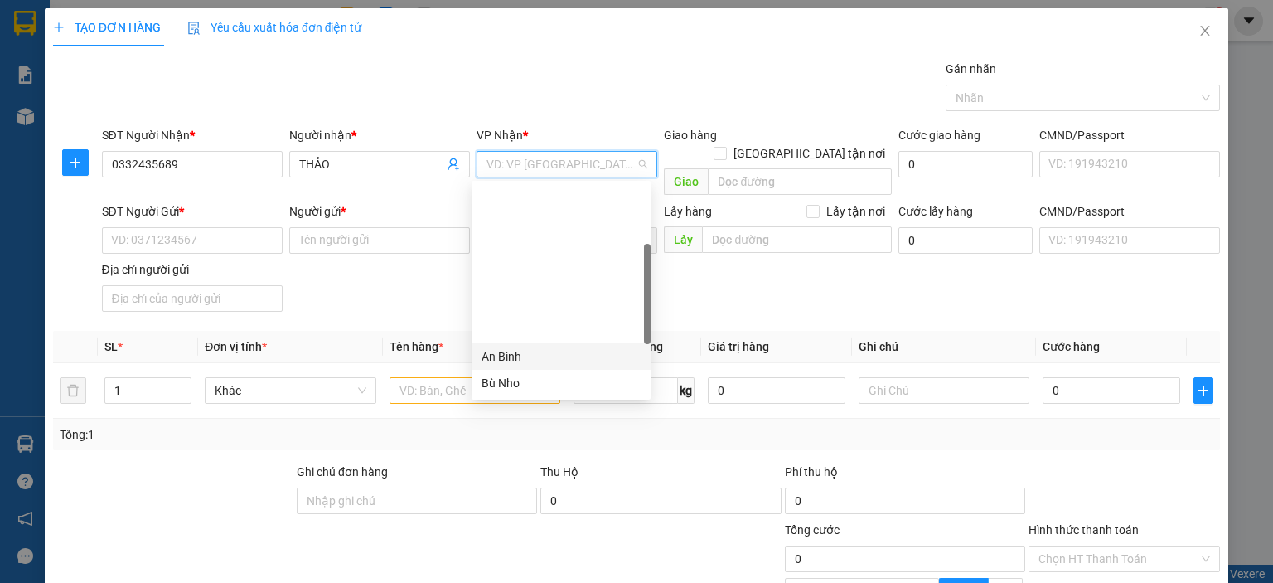
scroll to position [166, 0]
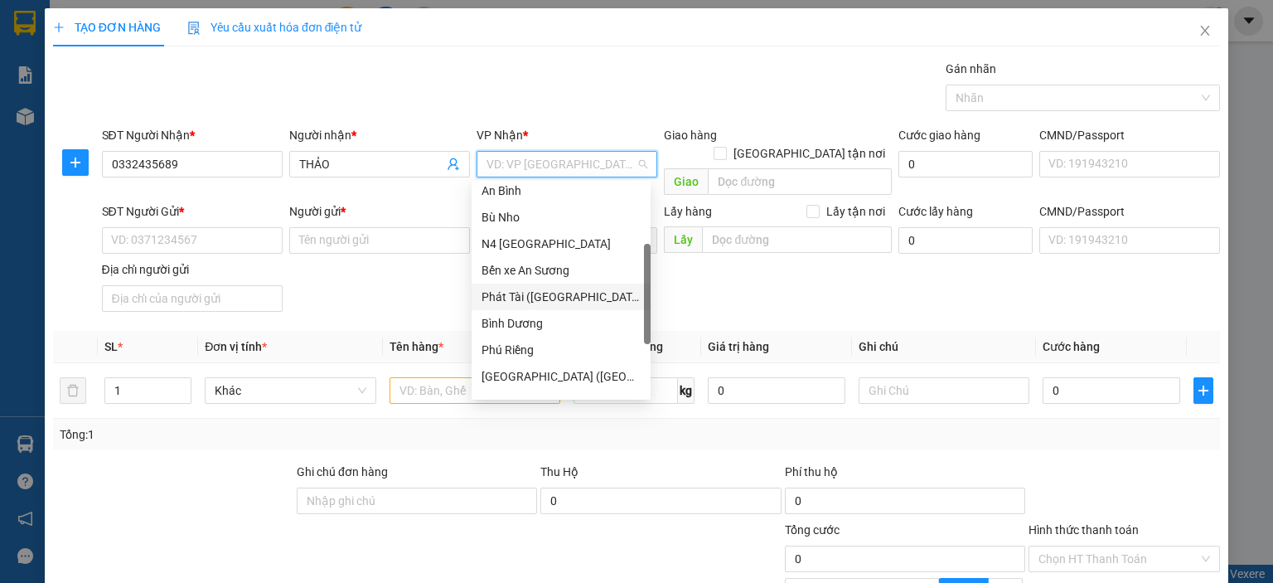
click at [560, 298] on div "Phát Tài (Quận 5)" at bounding box center [561, 297] width 159 height 18
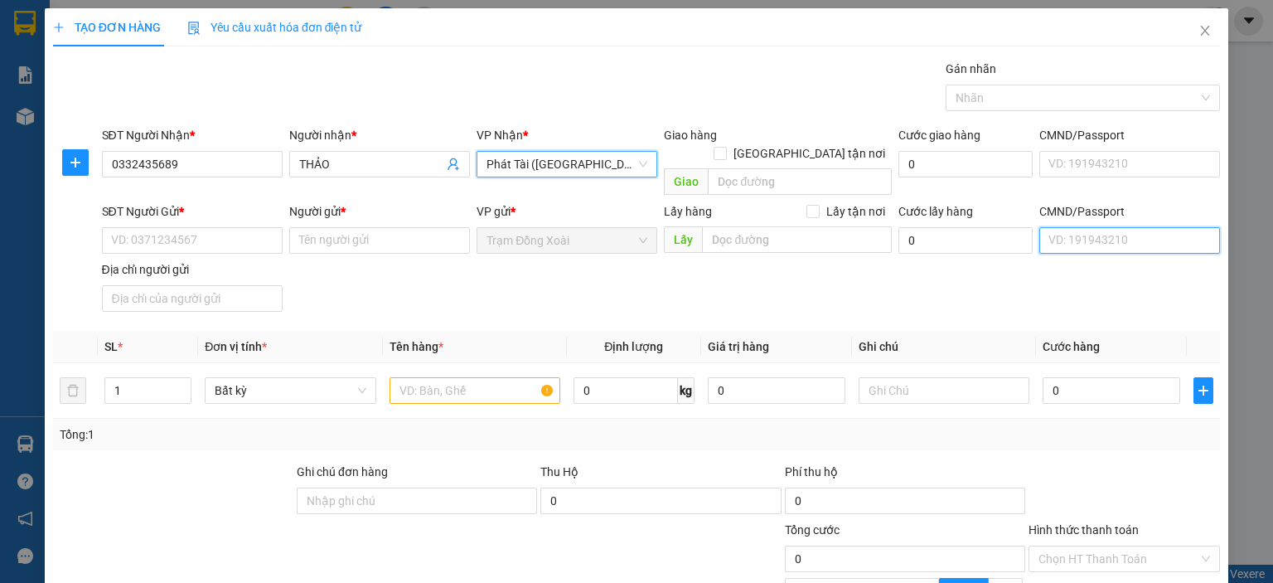
click at [1080, 227] on input "CMND/Passport" at bounding box center [1129, 240] width 181 height 27
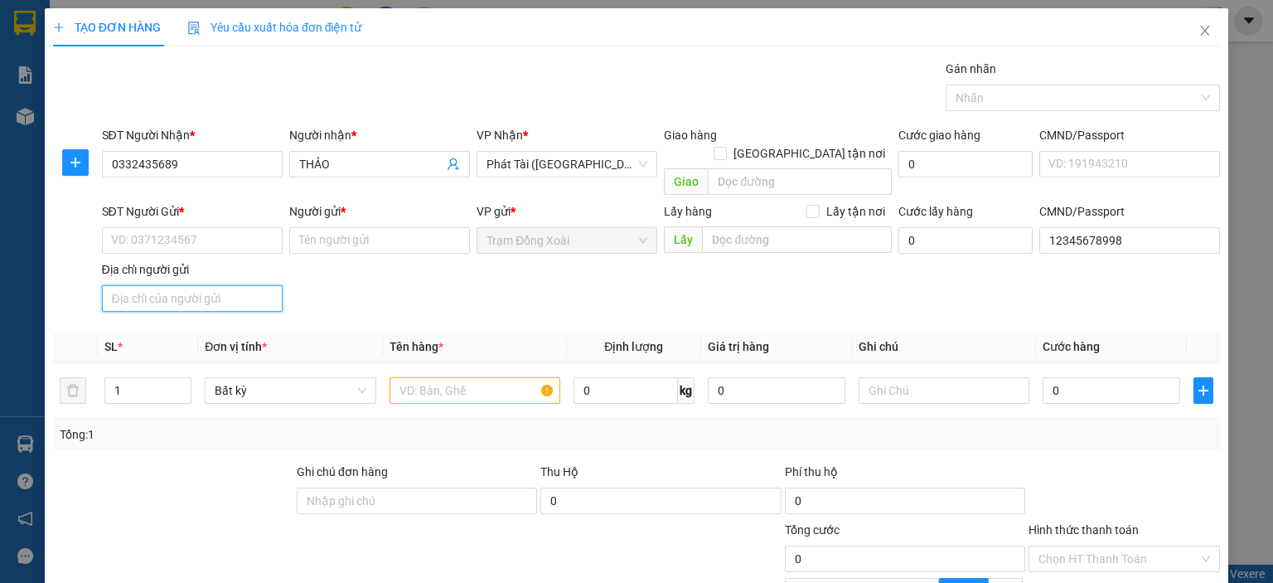
click at [245, 285] on input "Địa chỉ người gửi" at bounding box center [192, 298] width 181 height 27
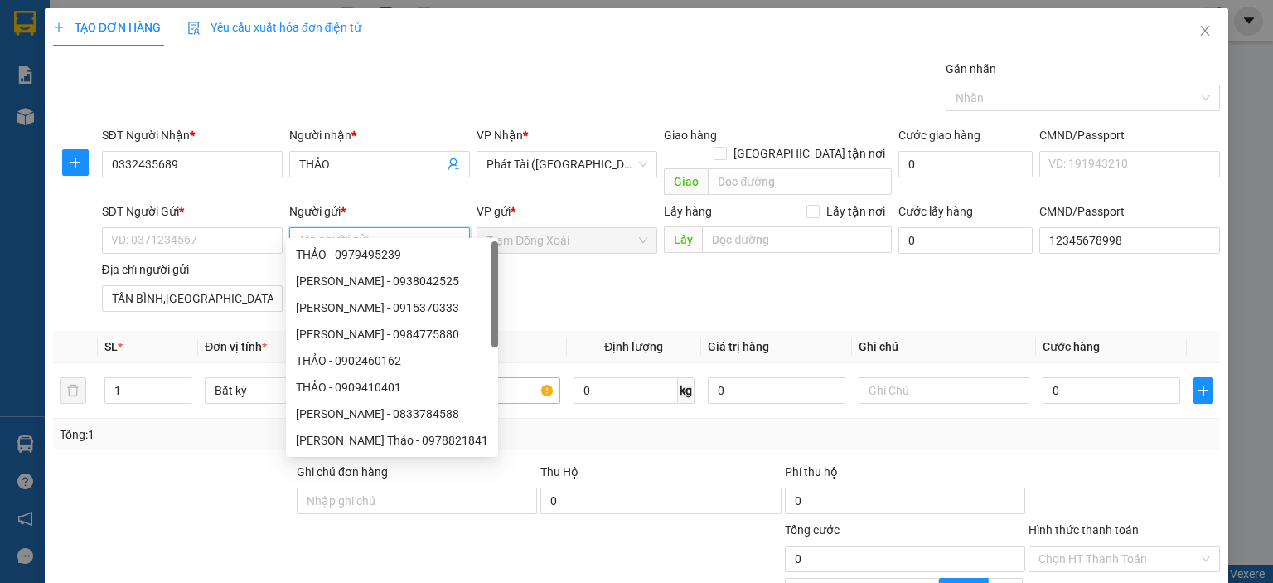
paste input "PHÙNG VĂN THÀNH/0398833879"
click at [385, 227] on input "PHÙNG VĂN THÀNH/0398833879" at bounding box center [379, 240] width 181 height 27
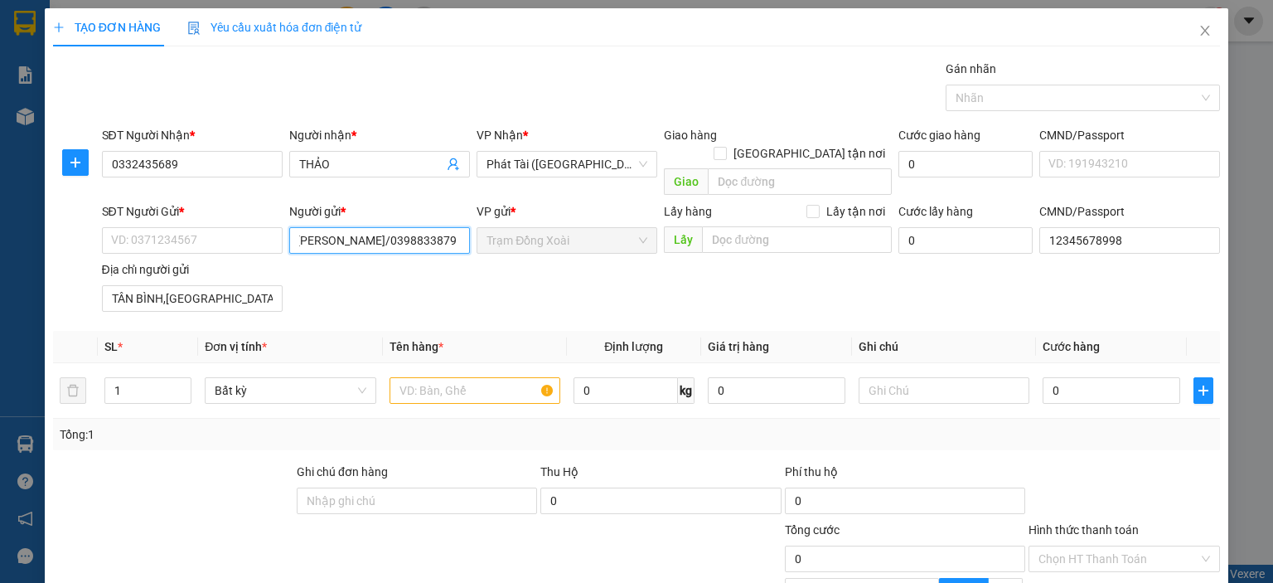
click at [400, 227] on input "PHÙNG VĂN THÀNH/0398833879" at bounding box center [379, 240] width 181 height 27
paste input "0398833879"
click at [414, 378] on input "text" at bounding box center [475, 390] width 171 height 27
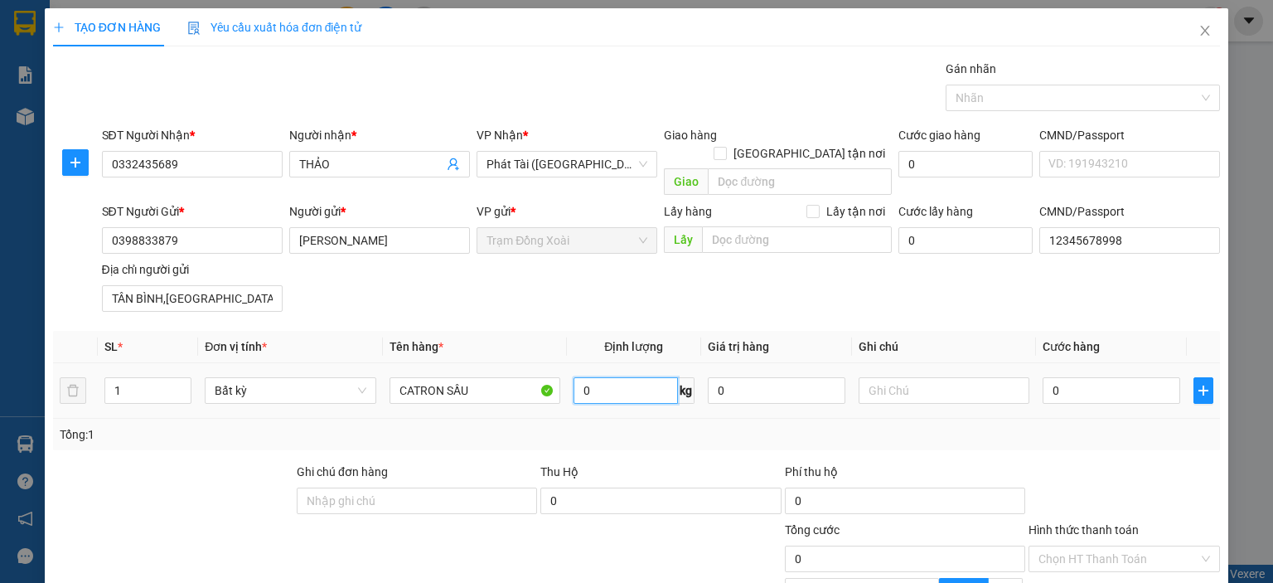
click at [588, 377] on input "0" at bounding box center [626, 390] width 104 height 27
click at [580, 419] on div "Tổng: 1" at bounding box center [636, 434] width 1167 height 31
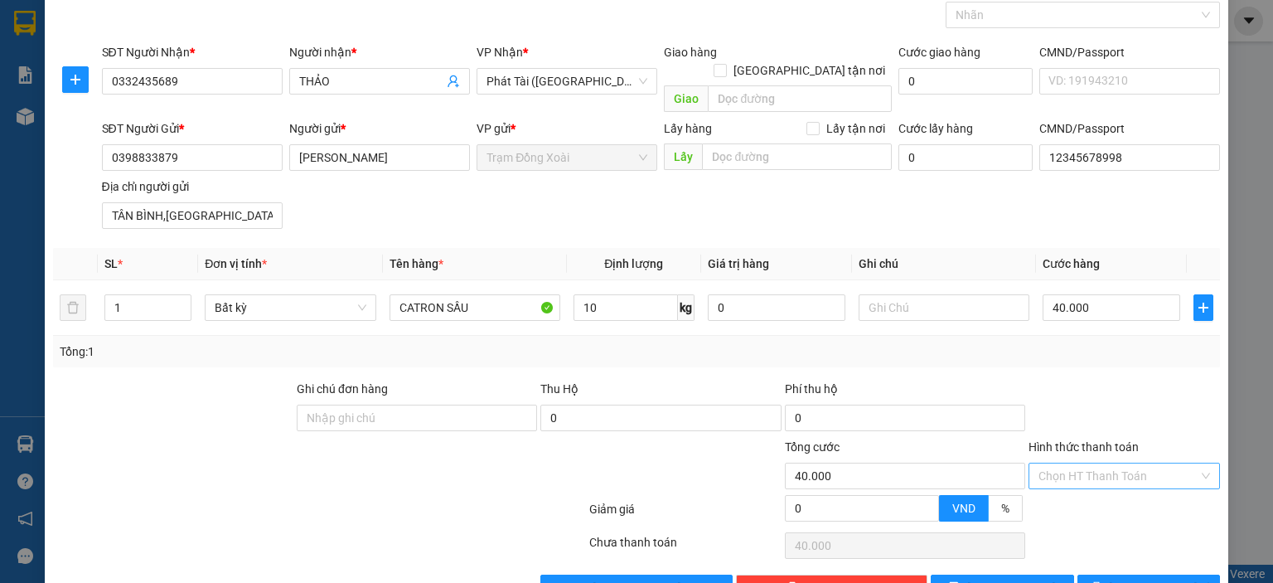
click at [1094, 463] on input "Hình thức thanh toán" at bounding box center [1119, 475] width 160 height 25
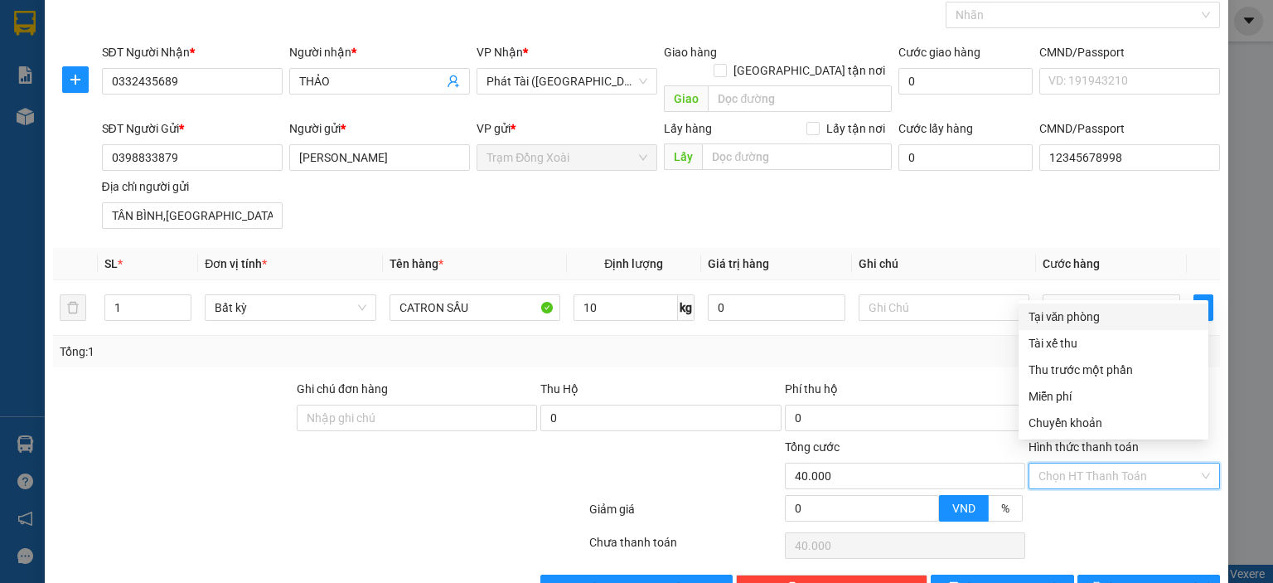
click at [1084, 319] on div "Tại văn phòng" at bounding box center [1114, 317] width 170 height 18
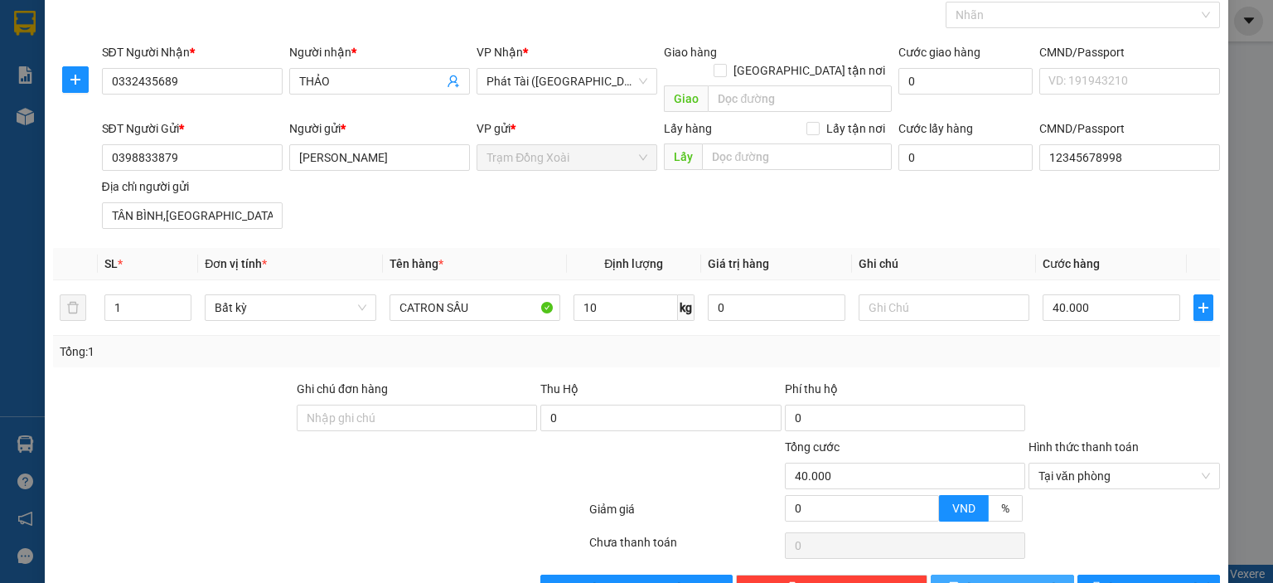
click at [957, 574] on button "Lưu" at bounding box center [1002, 587] width 143 height 27
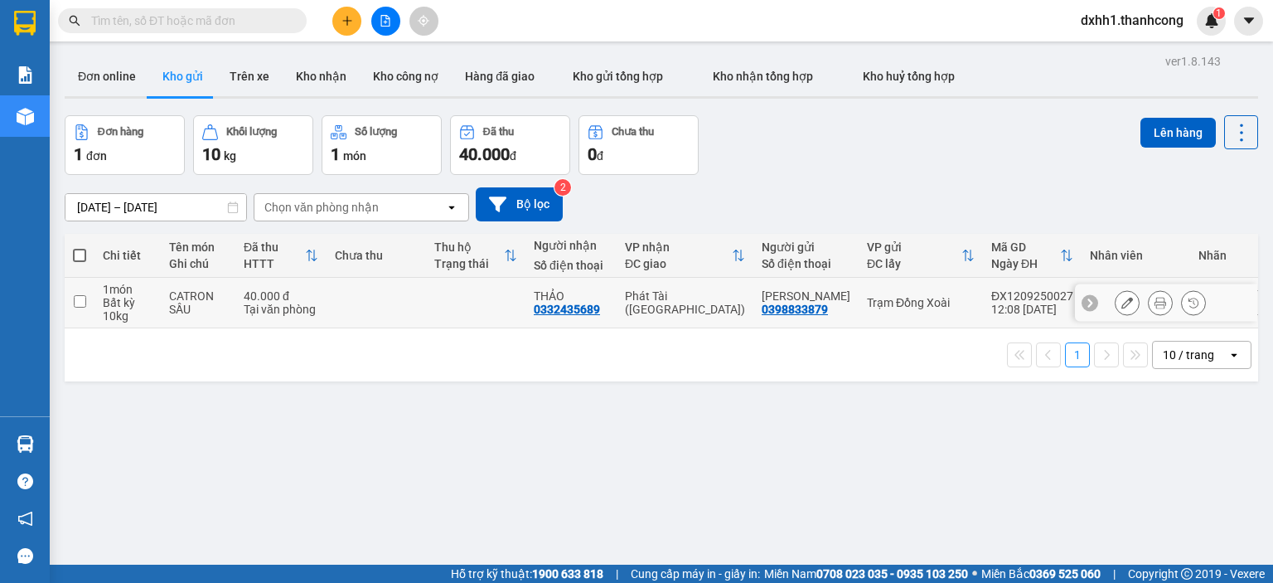
click at [342, 292] on td at bounding box center [376, 303] width 99 height 51
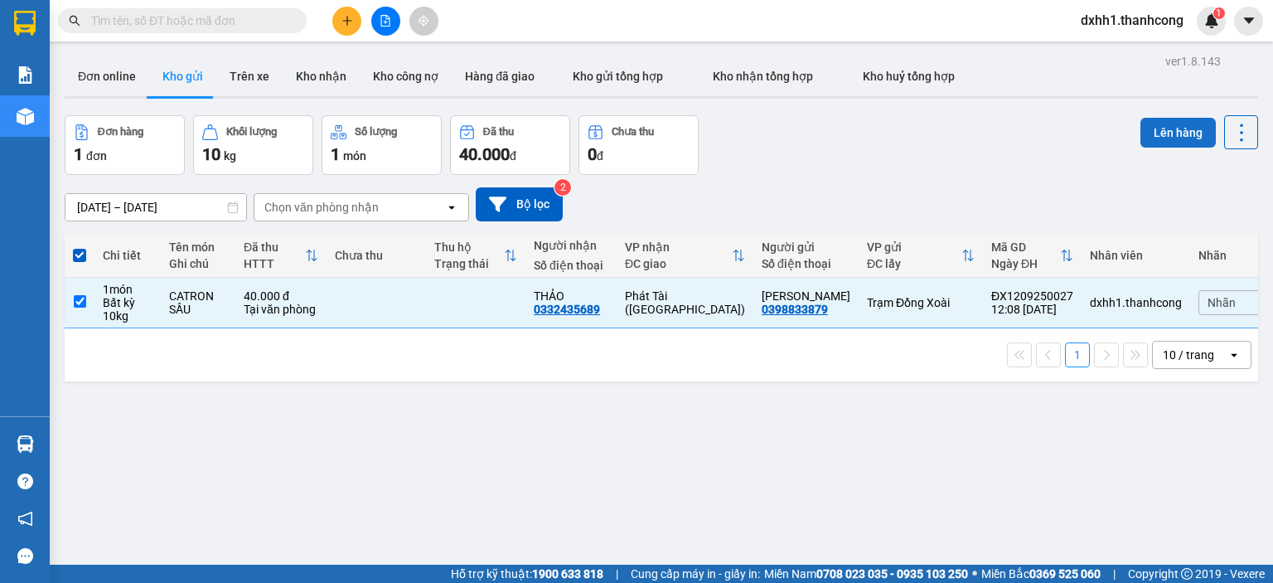
click at [1160, 128] on button "Lên hàng" at bounding box center [1178, 133] width 75 height 30
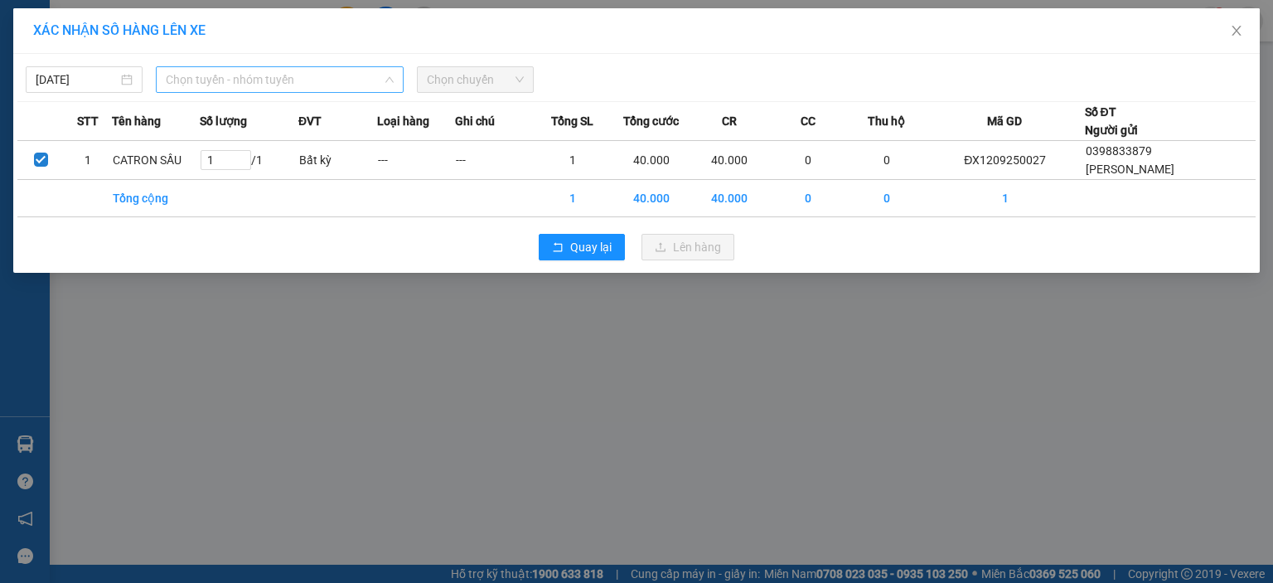
click at [298, 79] on span "Chọn tuyến - nhóm tuyến" at bounding box center [280, 79] width 228 height 25
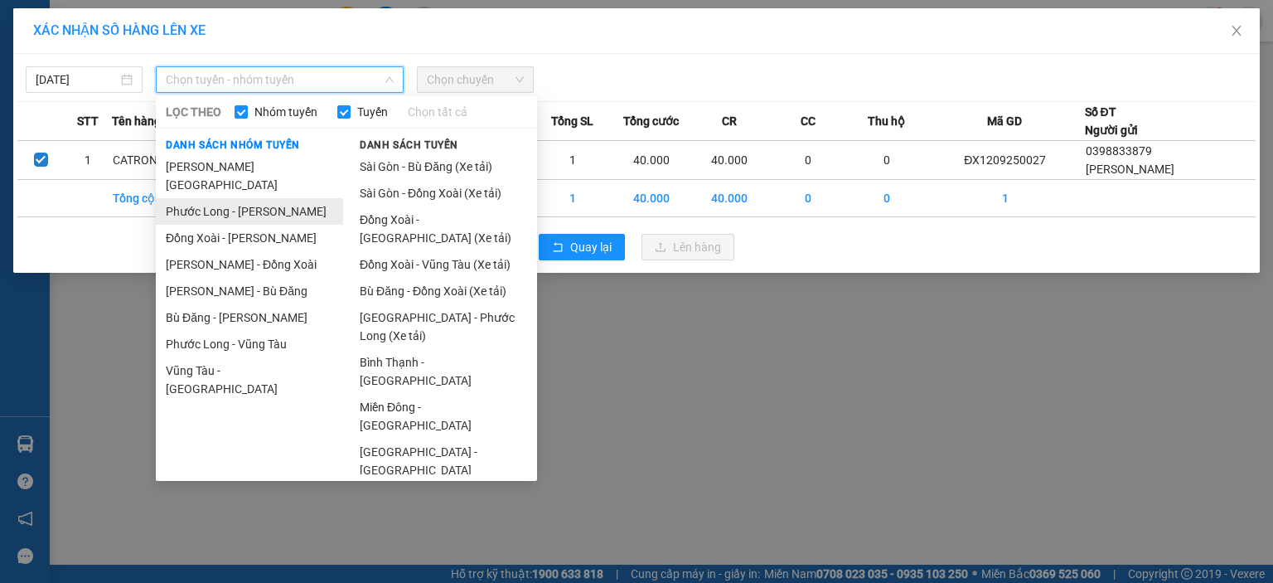
click at [288, 201] on li "Phước Long - Hồ Chí Minh" at bounding box center [249, 211] width 187 height 27
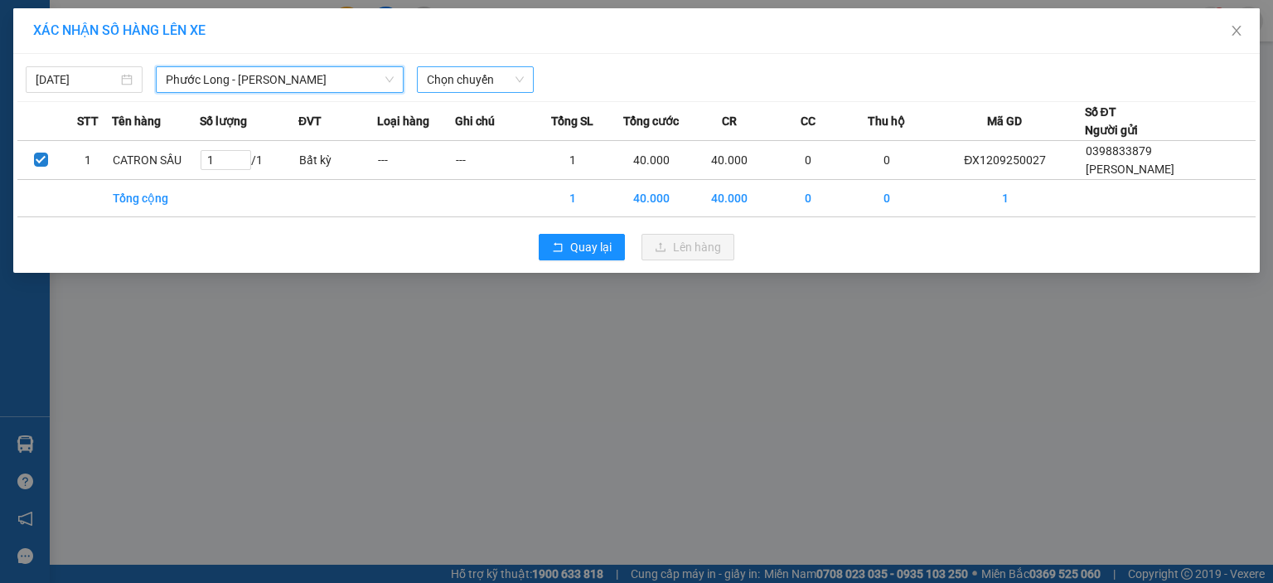
click at [472, 82] on span "Chọn chuyến" at bounding box center [475, 79] width 97 height 25
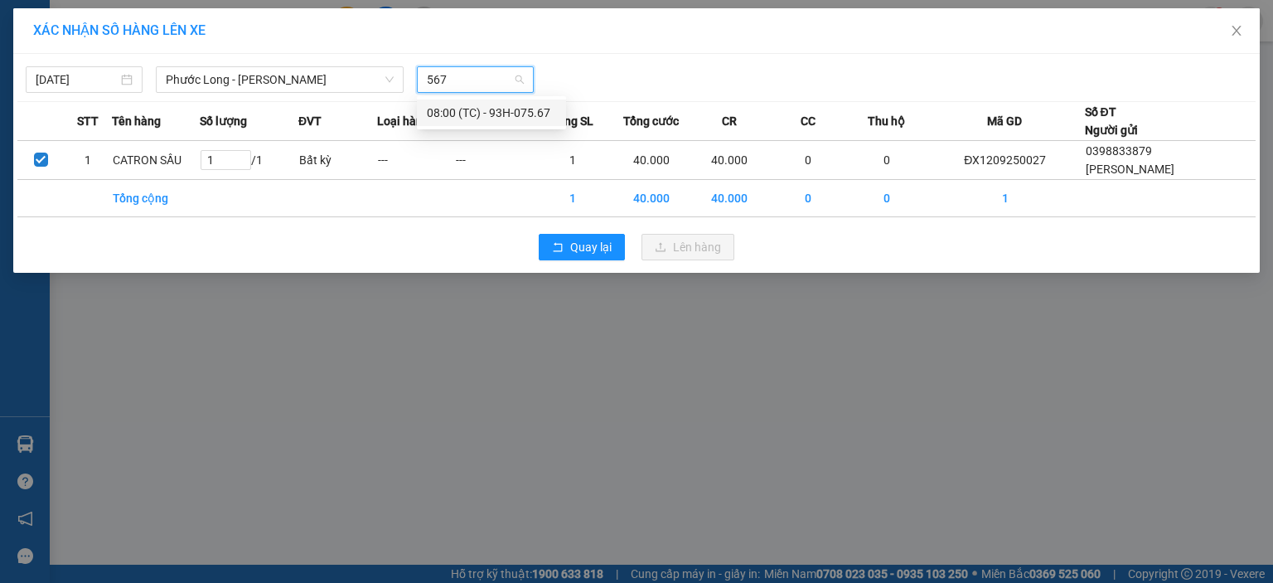
click at [527, 115] on div "08:00 (TC) - 93H-075.67" at bounding box center [491, 113] width 129 height 18
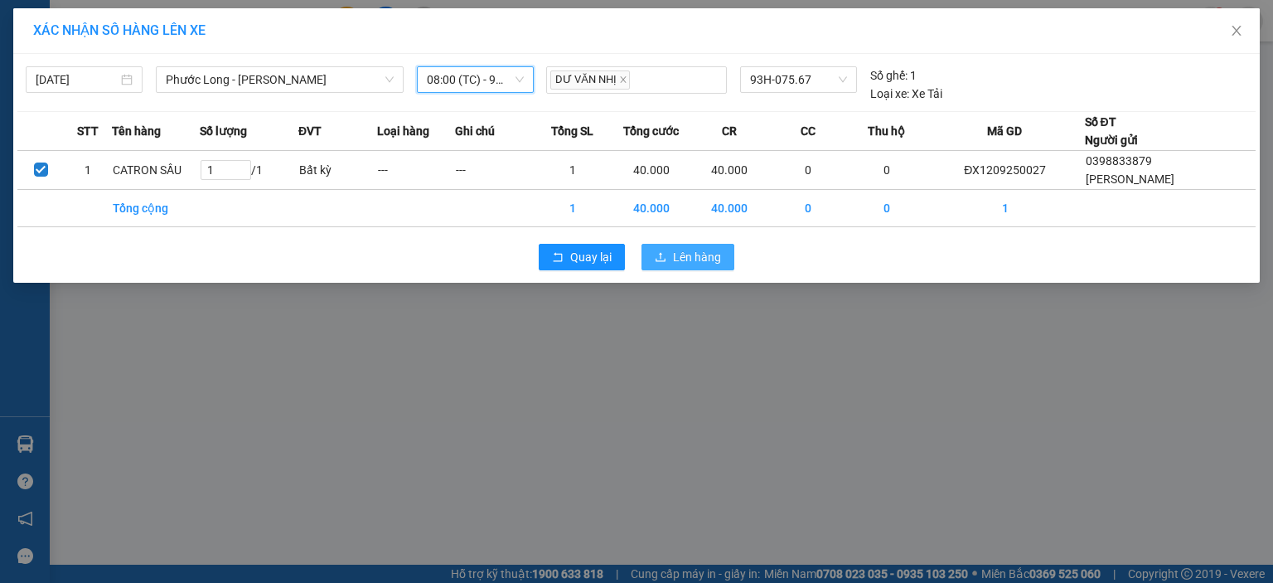
click at [685, 258] on span "Lên hàng" at bounding box center [697, 257] width 48 height 18
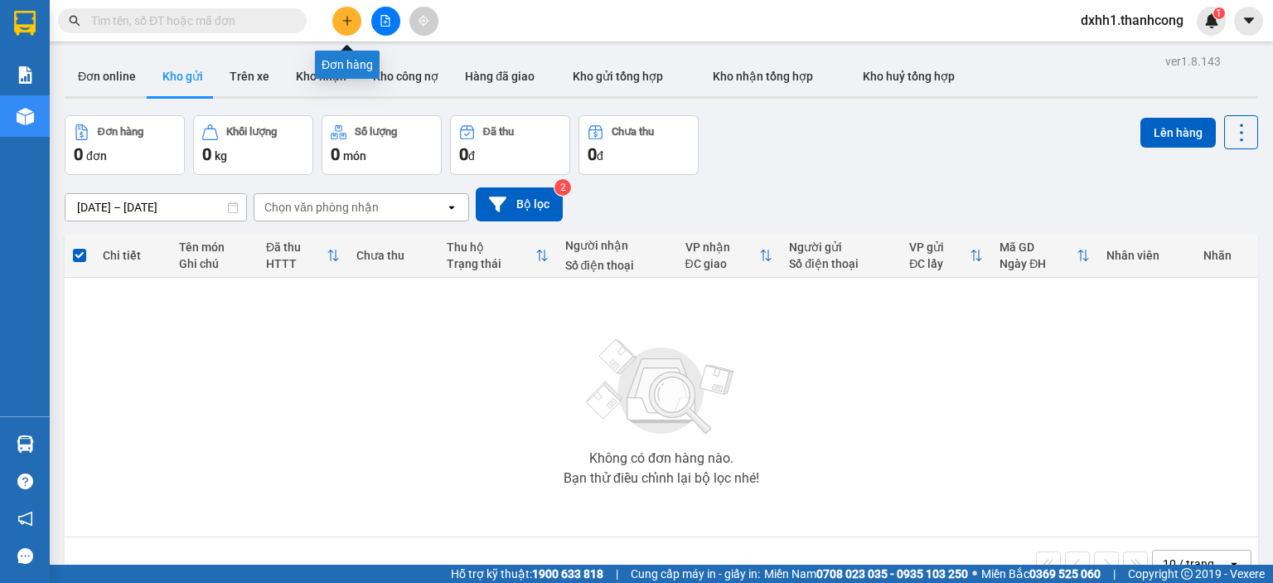
click at [342, 26] on icon "plus" at bounding box center [348, 21] width 12 height 12
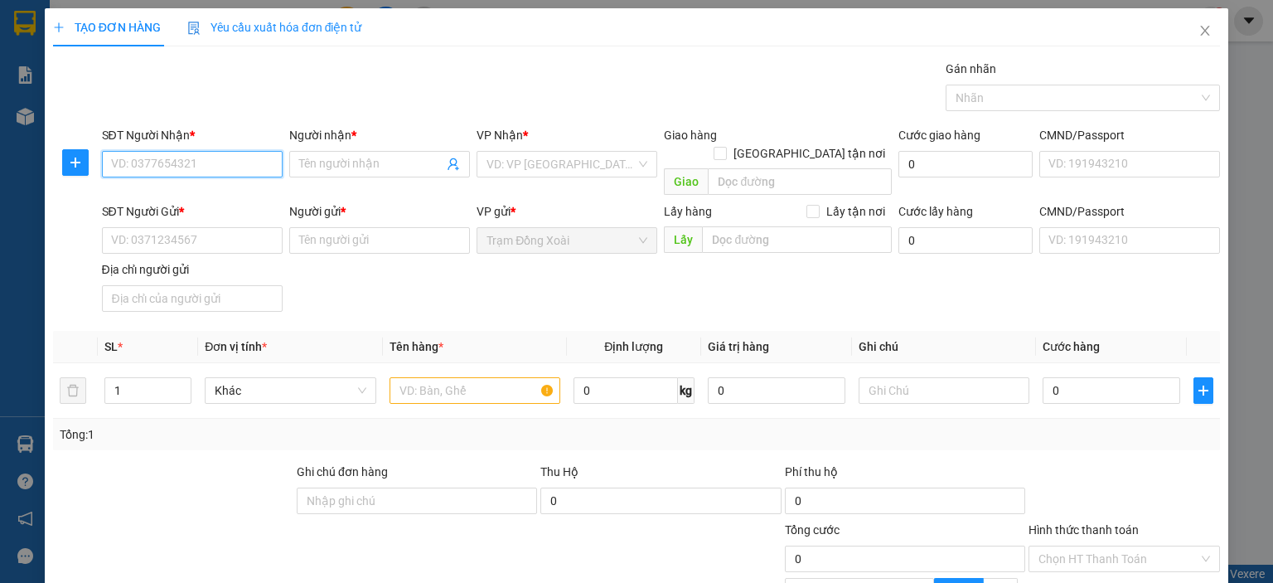
paste input "0984851192"
click at [336, 164] on input "Người nhận *" at bounding box center [371, 164] width 144 height 18
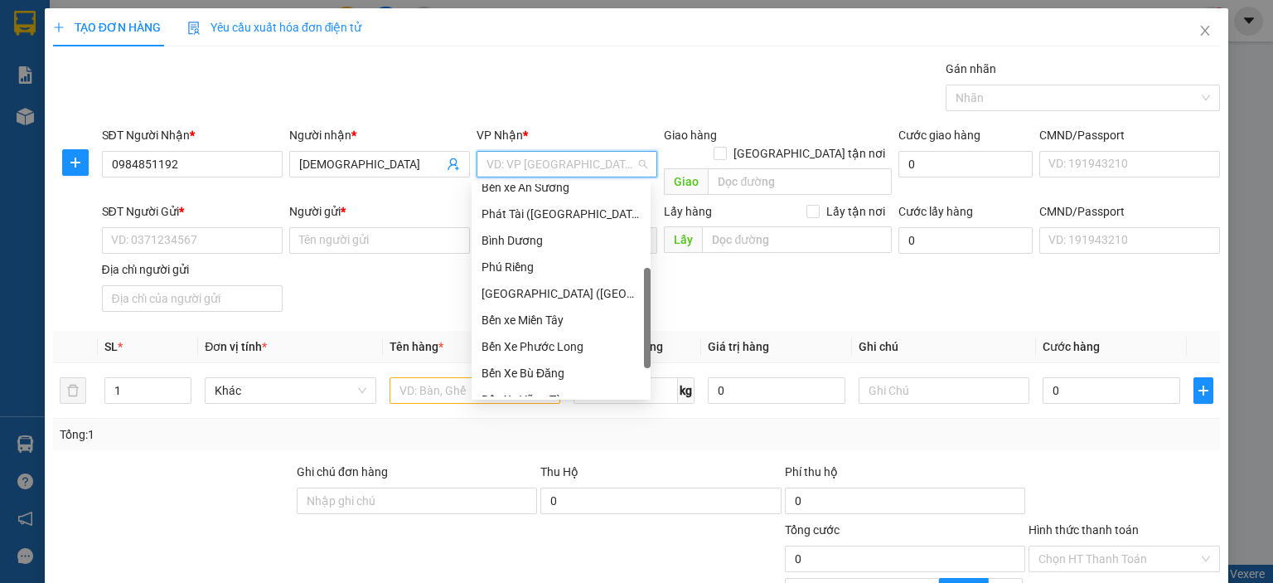
scroll to position [332, 0]
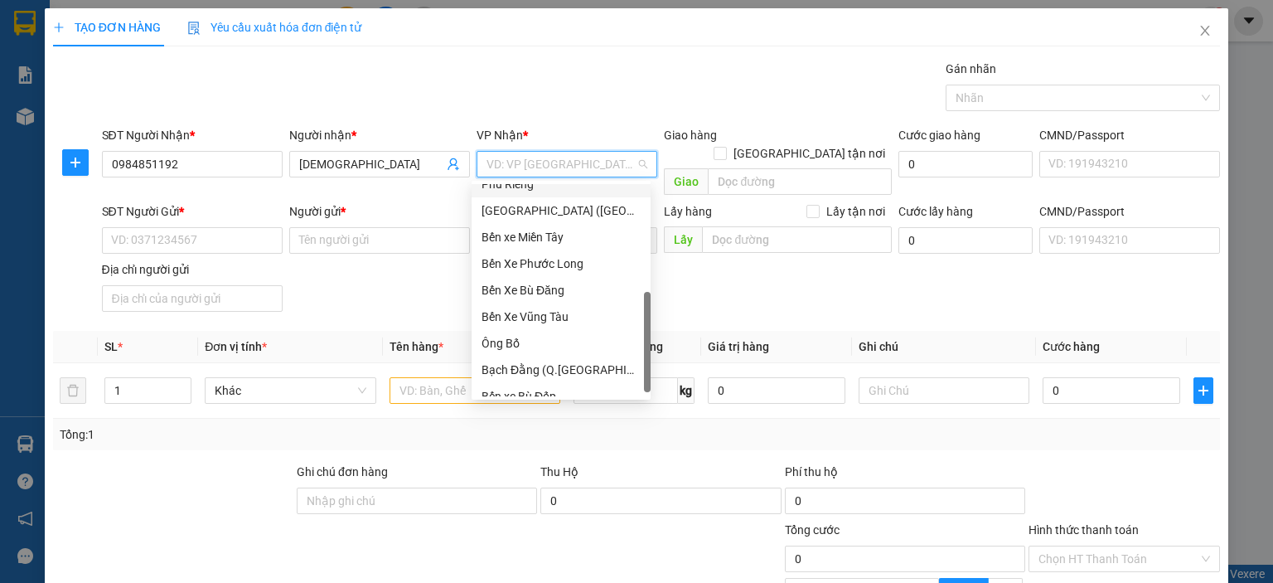
click at [530, 191] on div "Phú Riềng" at bounding box center [561, 184] width 159 height 18
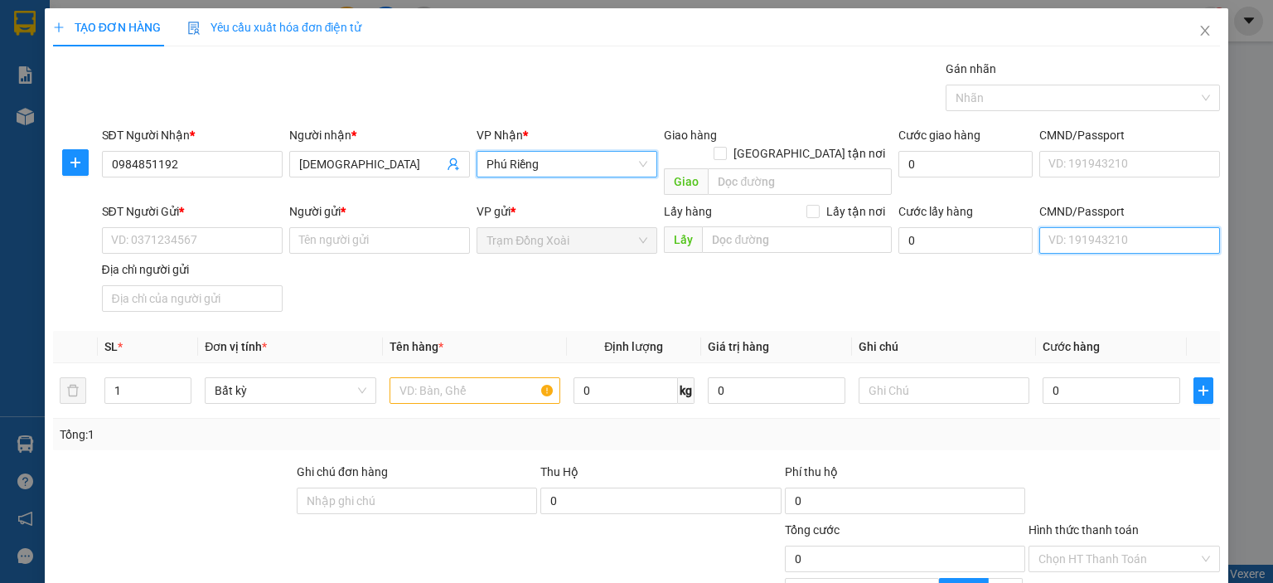
click at [1074, 227] on input "CMND/Passport" at bounding box center [1129, 240] width 181 height 27
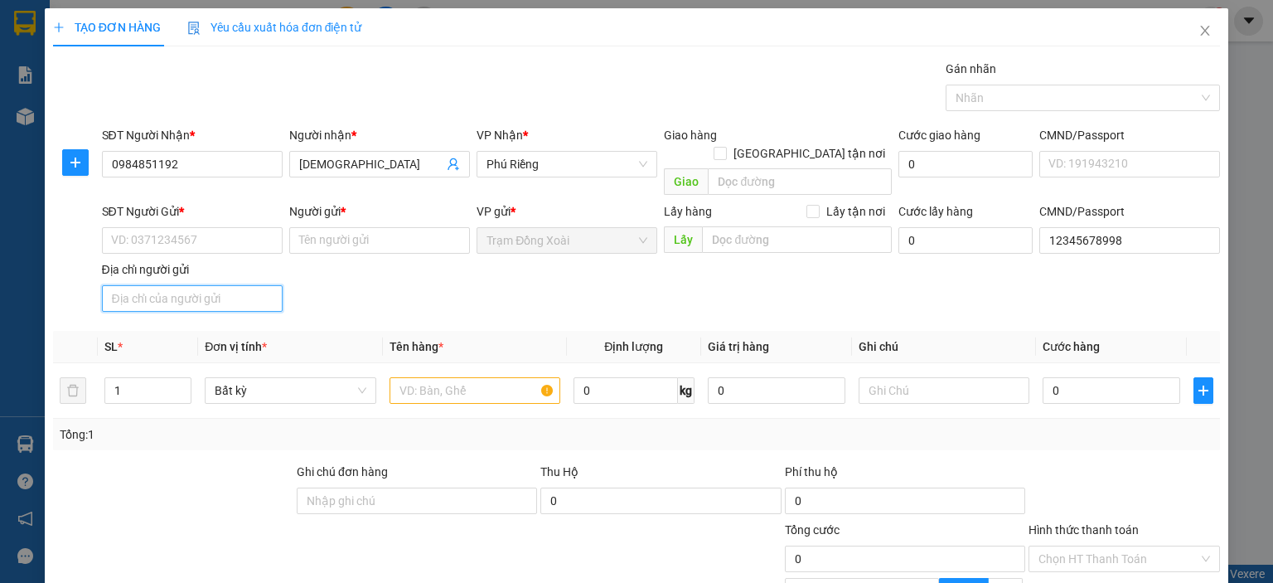
click at [183, 285] on input "Địa chỉ người gửi" at bounding box center [192, 298] width 181 height 27
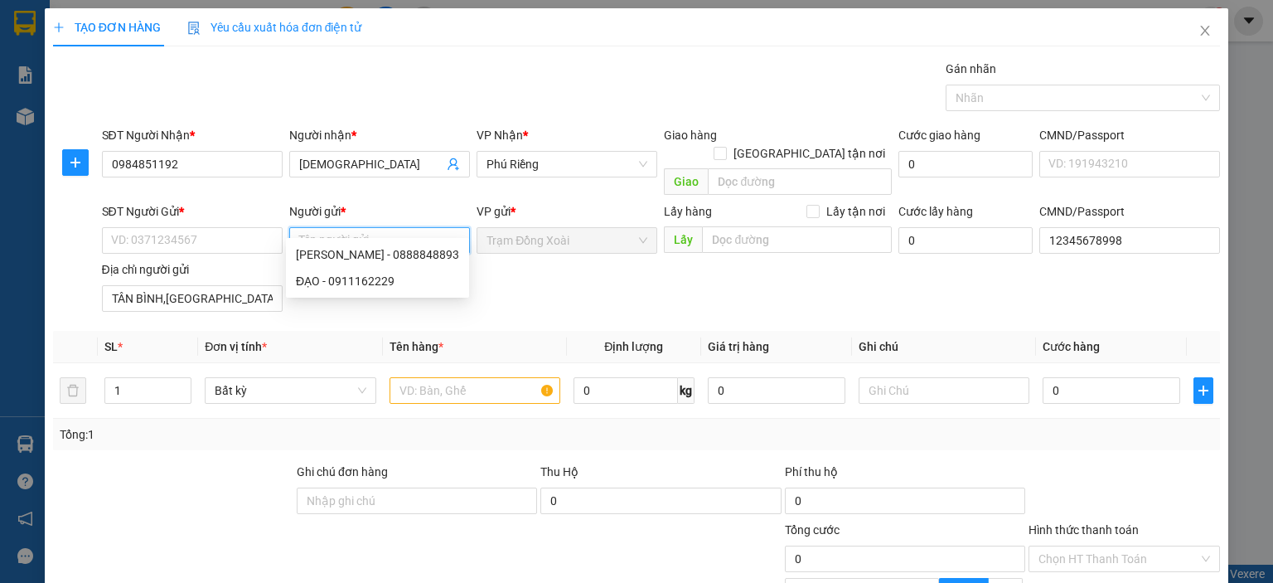
paste input "HUỲNH NGỌC THÁI/0978037169"
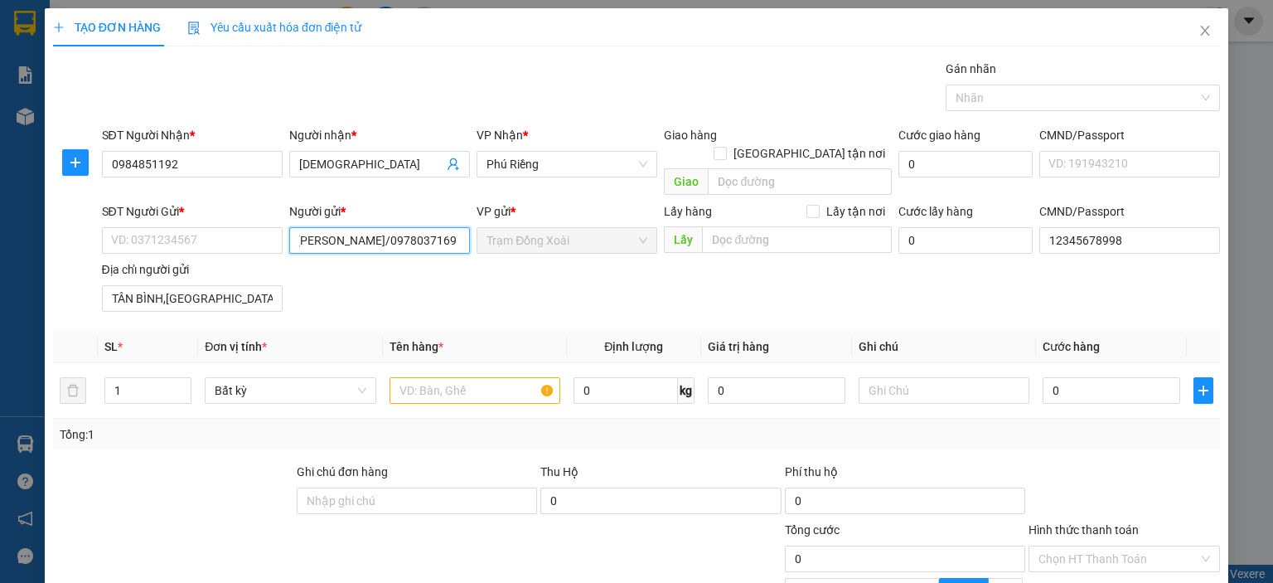
click at [393, 227] on input "HUỲNH NGỌC THÁI/0978037169" at bounding box center [379, 240] width 181 height 27
paste input "0978037169"
click at [419, 227] on input "HUỲNH NGỌC THÁI/0978037169" at bounding box center [379, 240] width 181 height 27
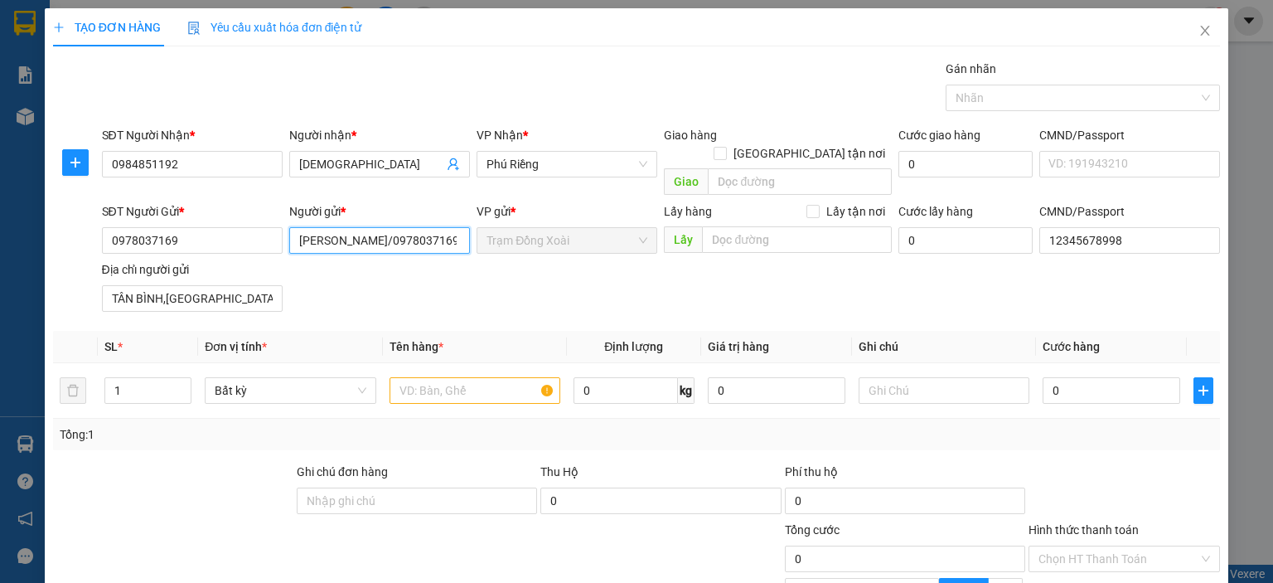
click at [419, 227] on input "HUỲNH NGỌC THÁI/0978037169" at bounding box center [379, 240] width 181 height 27
click at [426, 272] on div "SĐT Người Gửi * 0978037169 Người gửi * HUỲNH NGỌC THÁI HUỲNH NGỌC THÁI VP gửi *…" at bounding box center [662, 260] width 1126 height 116
click at [461, 377] on input "text" at bounding box center [475, 390] width 171 height 27
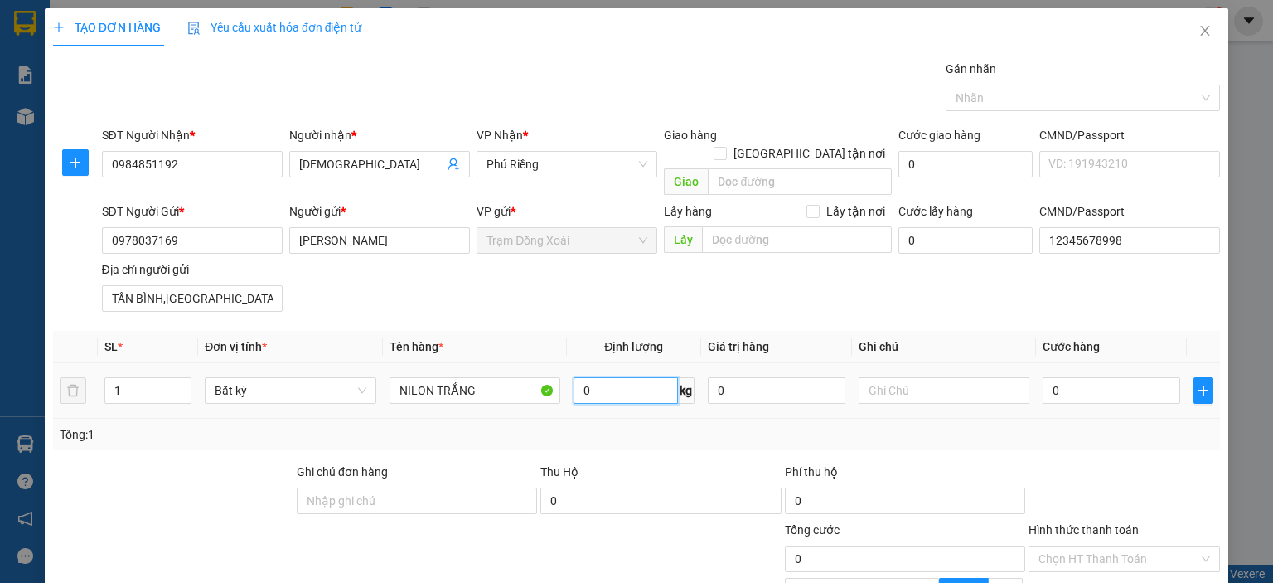
click at [615, 377] on input "0" at bounding box center [626, 390] width 104 height 27
drag, startPoint x: 647, startPoint y: 430, endPoint x: 769, endPoint y: 419, distance: 122.3
click at [656, 430] on div "Tổng: 1" at bounding box center [636, 434] width 1167 height 31
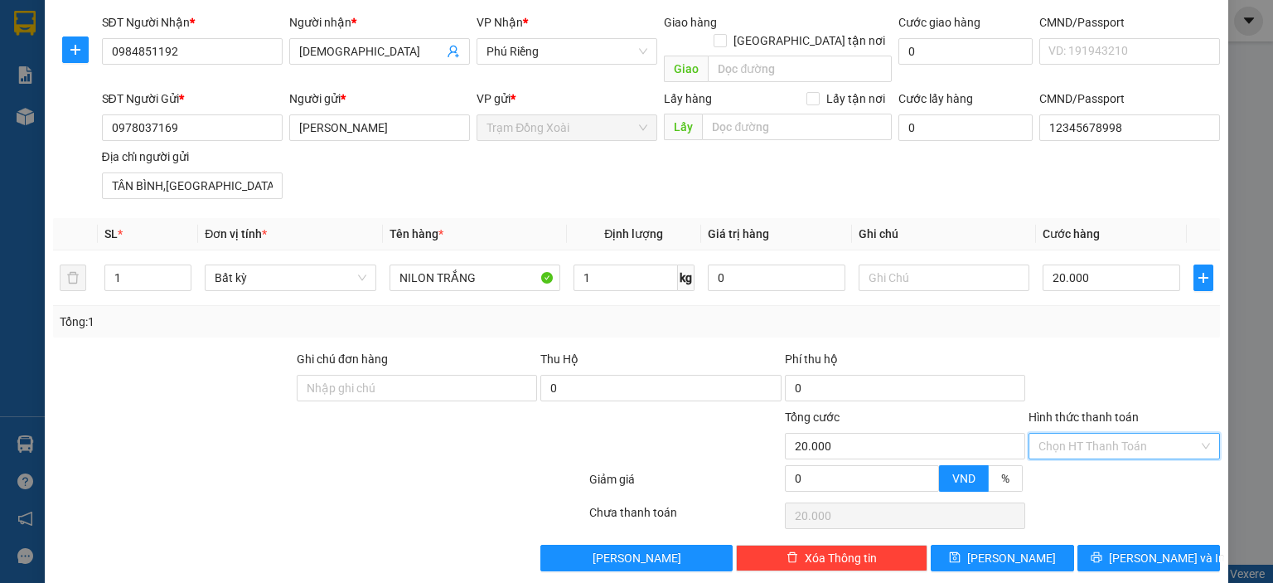
click at [1069, 434] on input "Hình thức thanh toán" at bounding box center [1119, 446] width 160 height 25
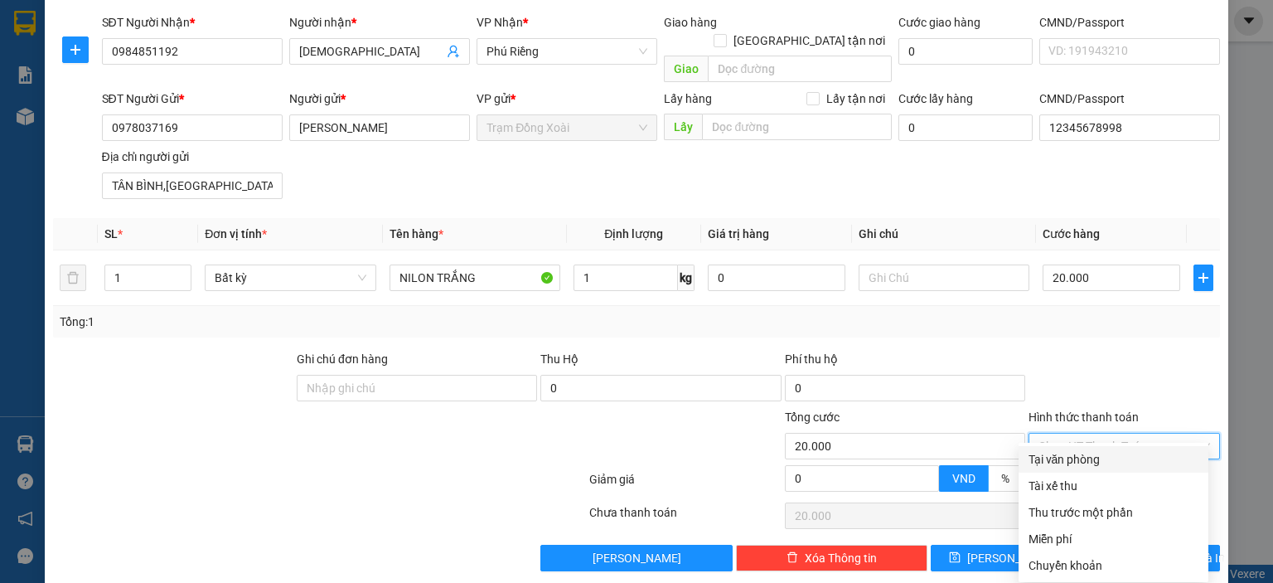
click at [1064, 453] on div "Tại văn phòng" at bounding box center [1114, 459] width 170 height 18
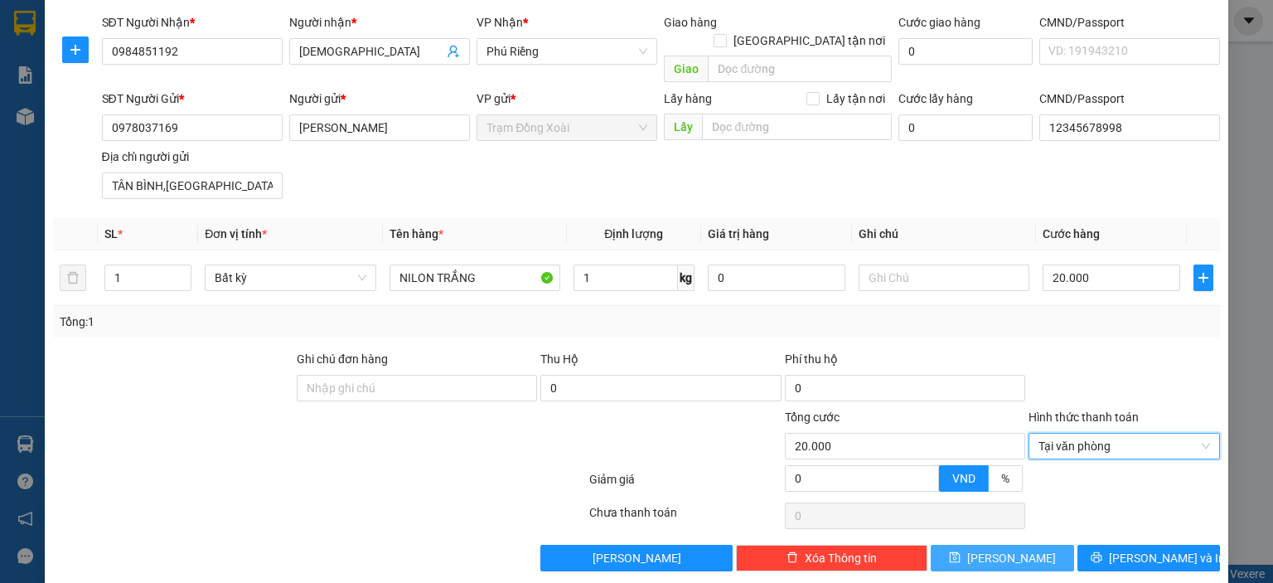
click at [961, 552] on icon "save" at bounding box center [955, 557] width 11 height 11
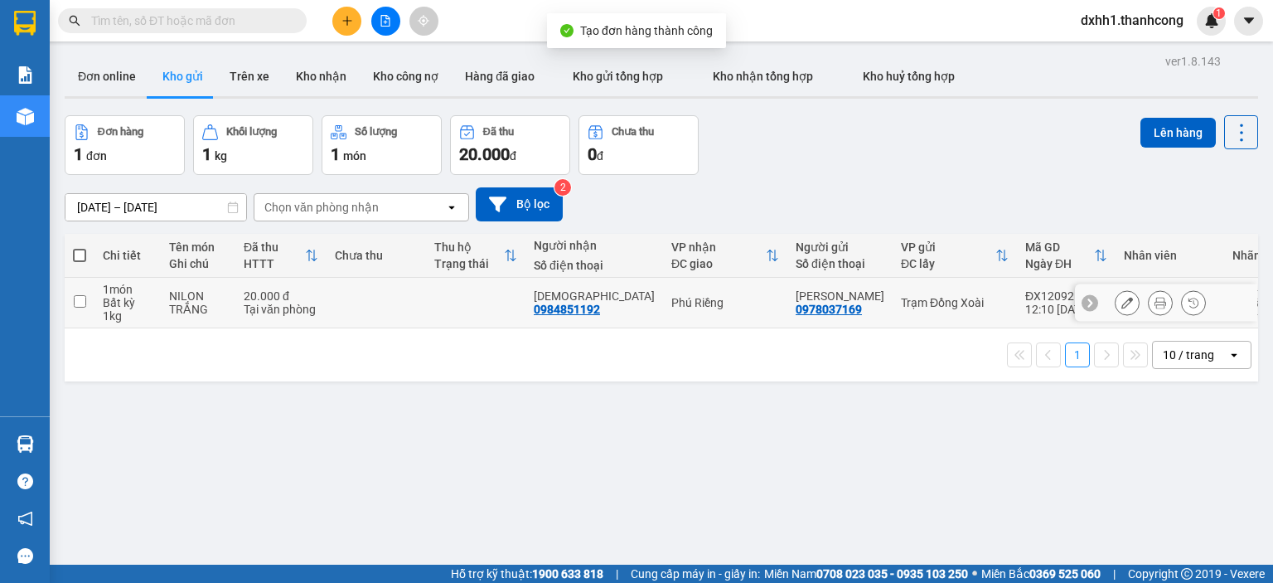
click at [262, 295] on div "20.000 đ" at bounding box center [281, 295] width 75 height 13
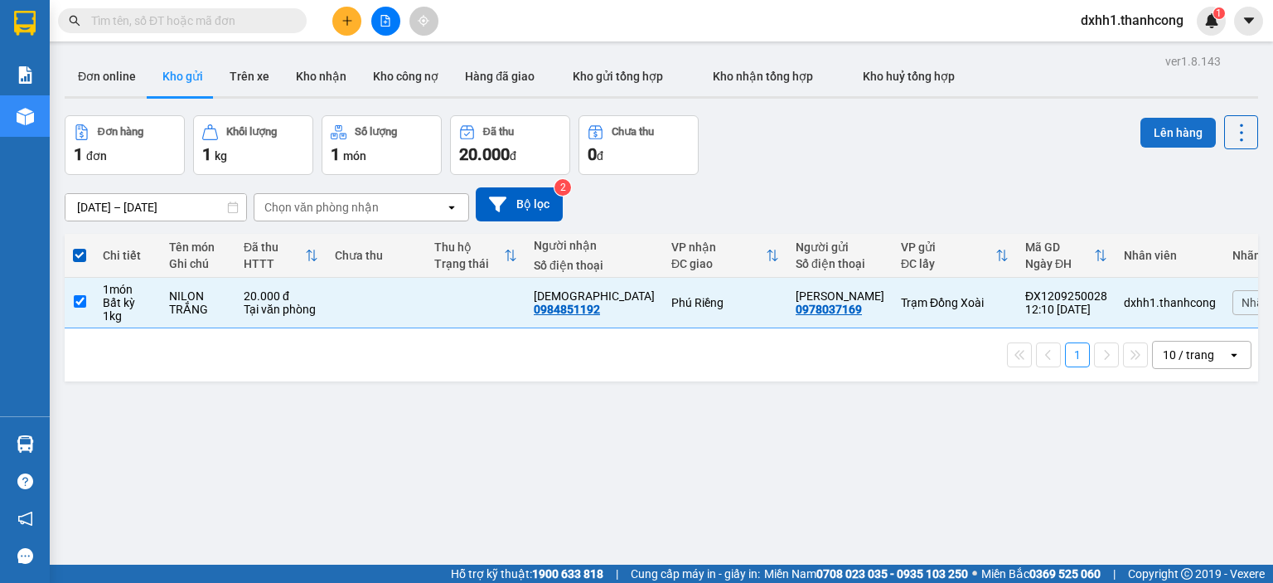
click at [1157, 126] on button "Lên hàng" at bounding box center [1178, 133] width 75 height 30
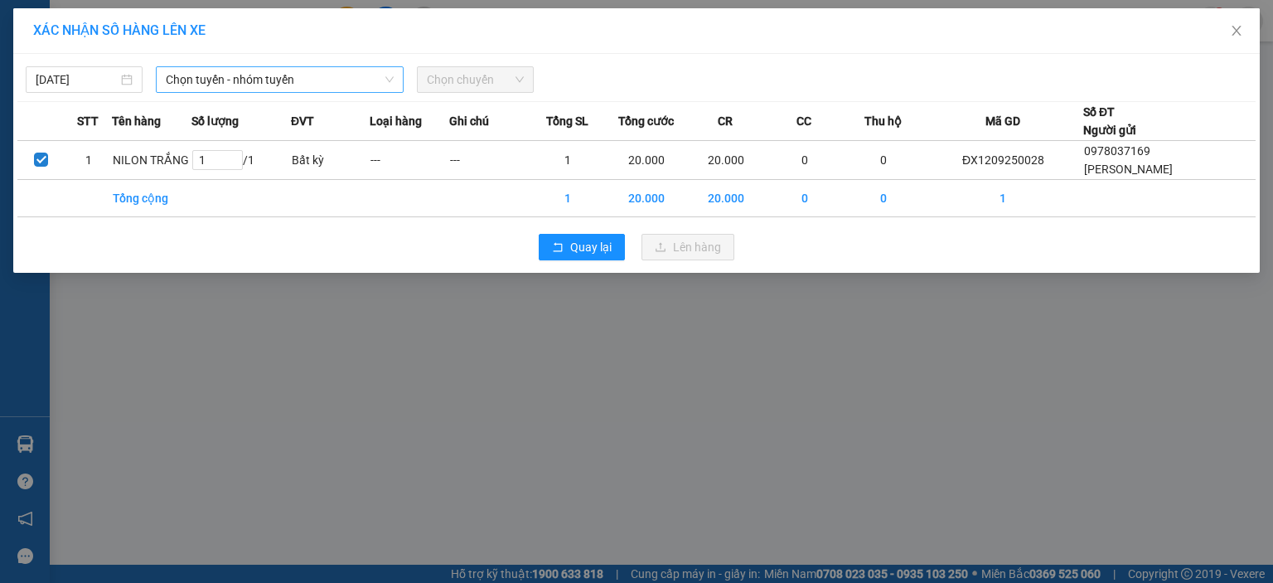
click at [275, 78] on span "Chọn tuyến - nhóm tuyến" at bounding box center [280, 79] width 228 height 25
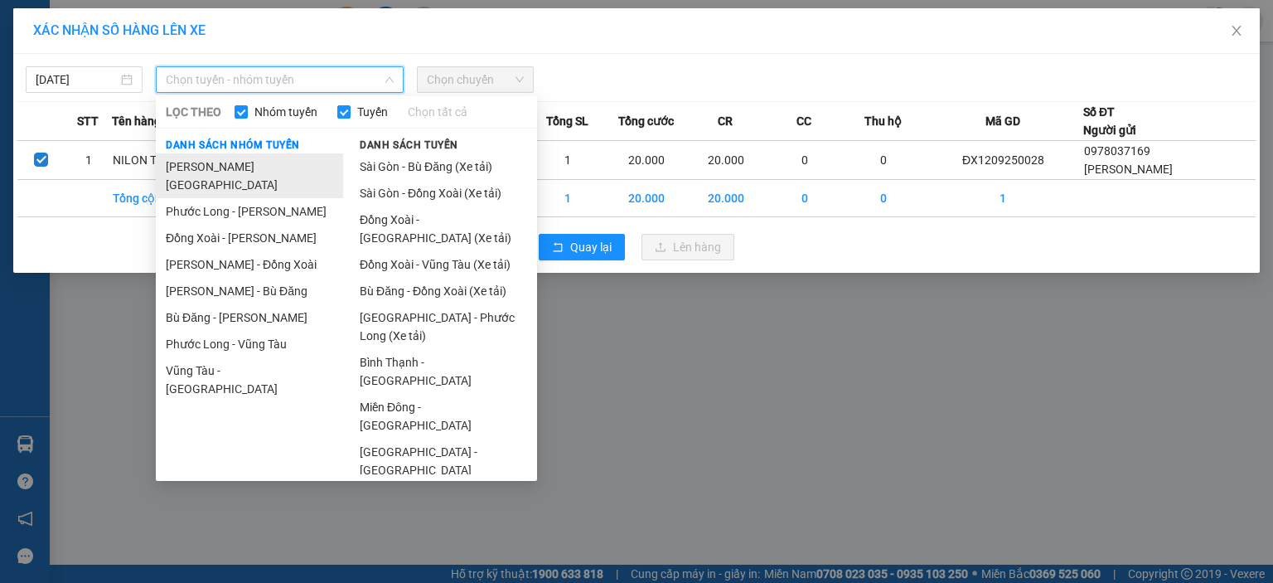
click at [279, 164] on li "Hồ Chí Minh - Phước Long" at bounding box center [249, 175] width 187 height 45
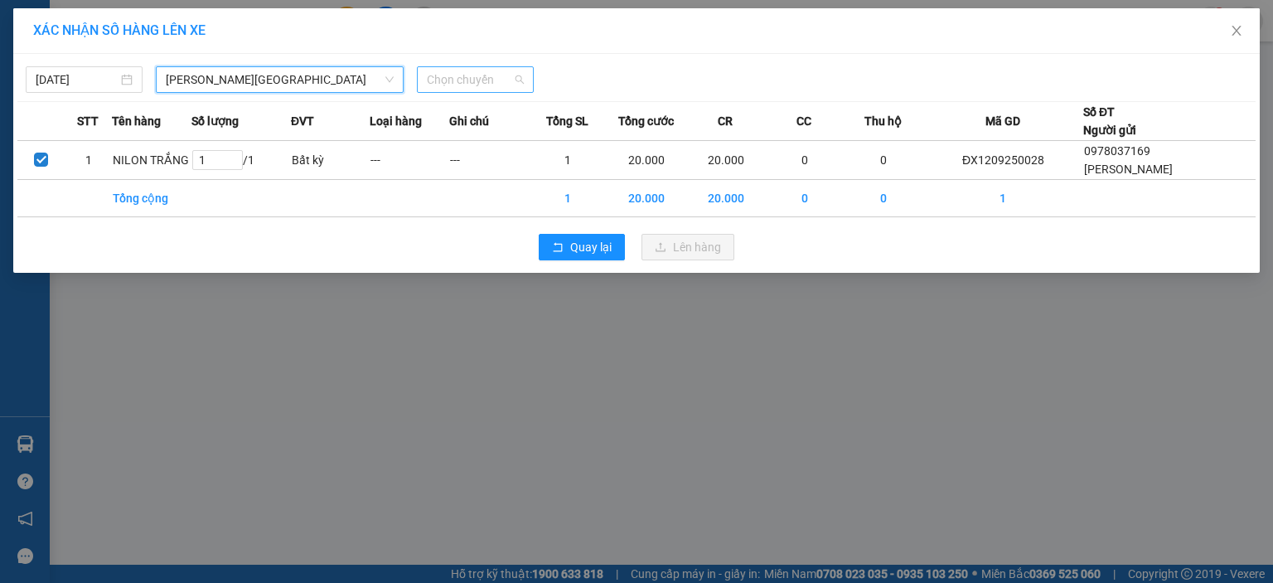
click at [475, 76] on span "Chọn chuyến" at bounding box center [475, 79] width 97 height 25
click at [494, 116] on div "06:00 - 93H-076.25" at bounding box center [491, 113] width 129 height 18
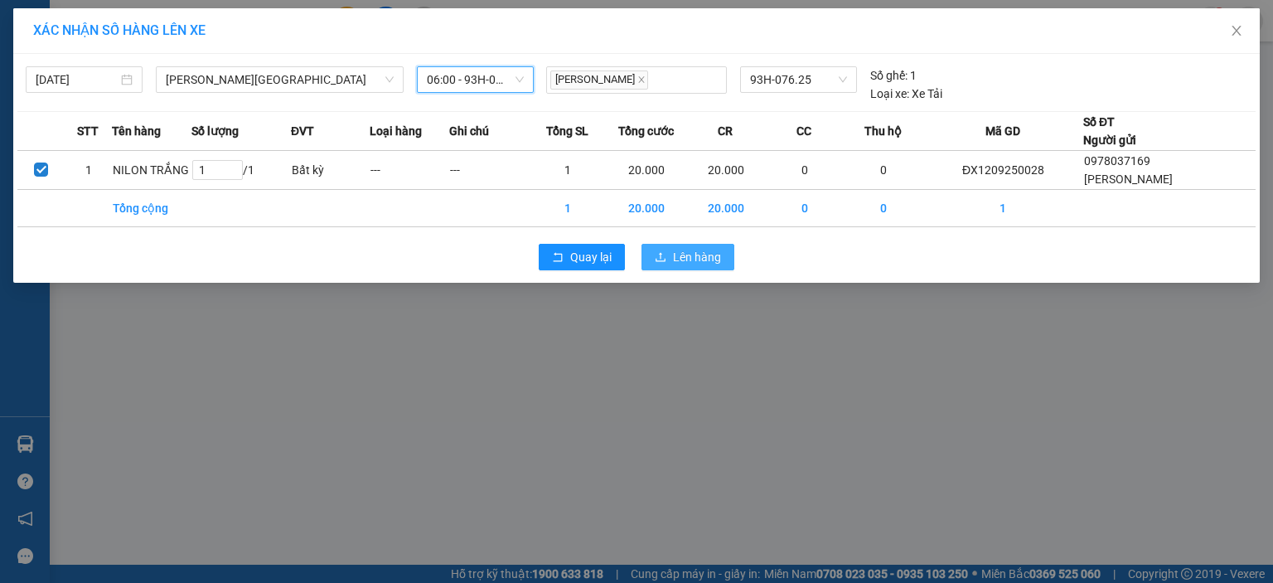
click at [666, 259] on button "Lên hàng" at bounding box center [688, 257] width 93 height 27
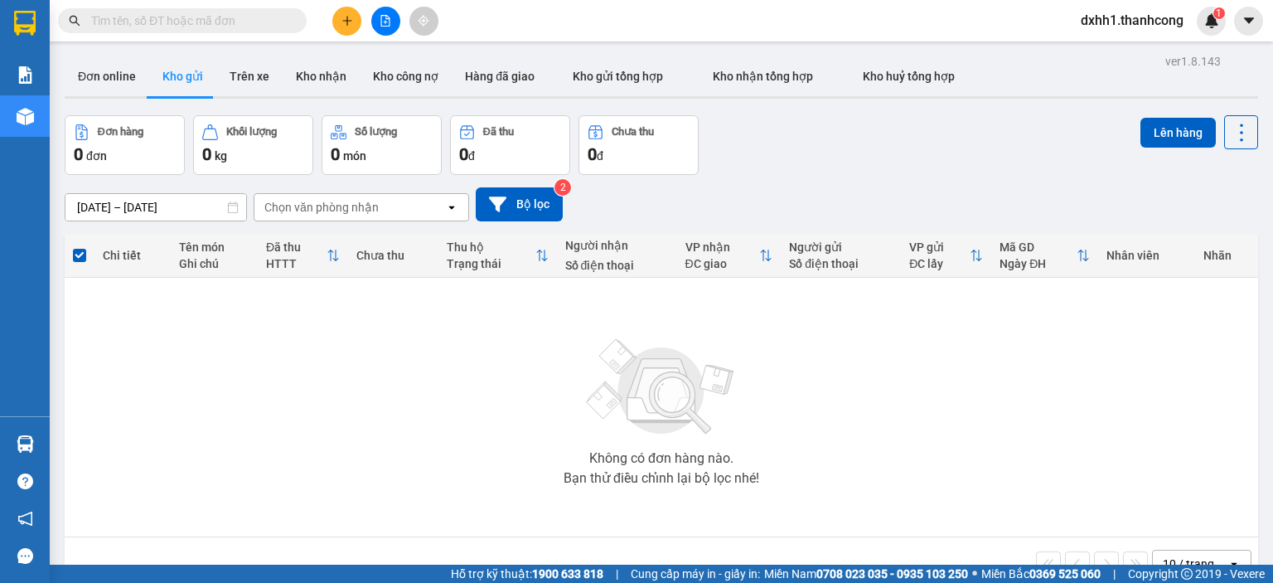
click at [342, 19] on icon "plus" at bounding box center [348, 21] width 12 height 12
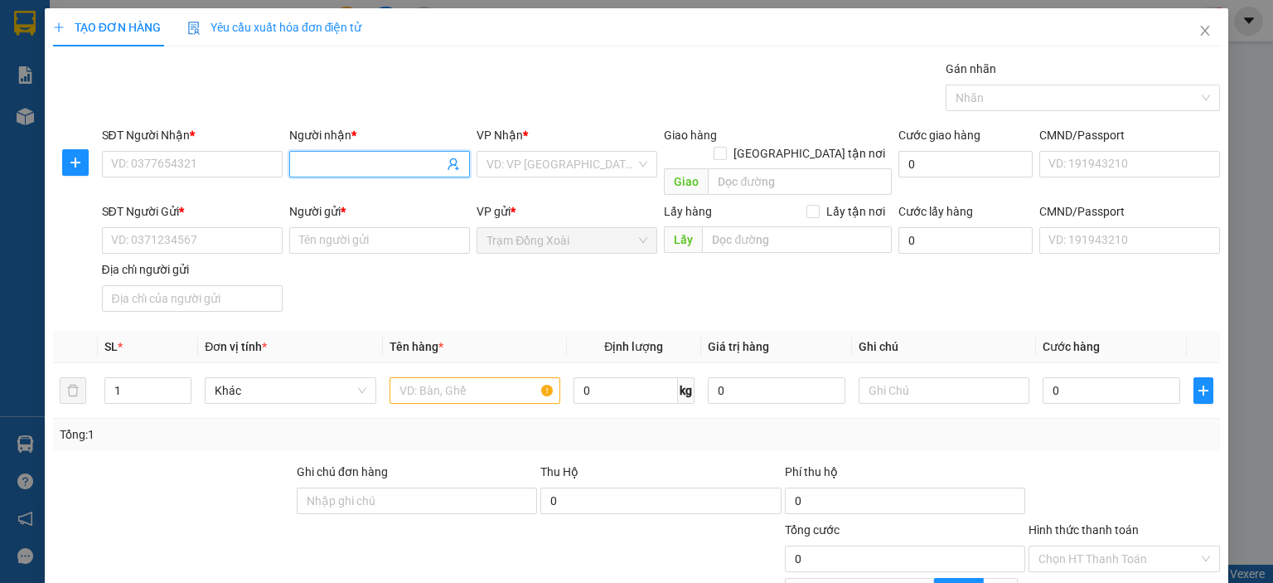
paste input "TUYÊN/0862.128.679"
click at [366, 168] on input "TUYÊN/0862.128.679" at bounding box center [371, 164] width 144 height 18
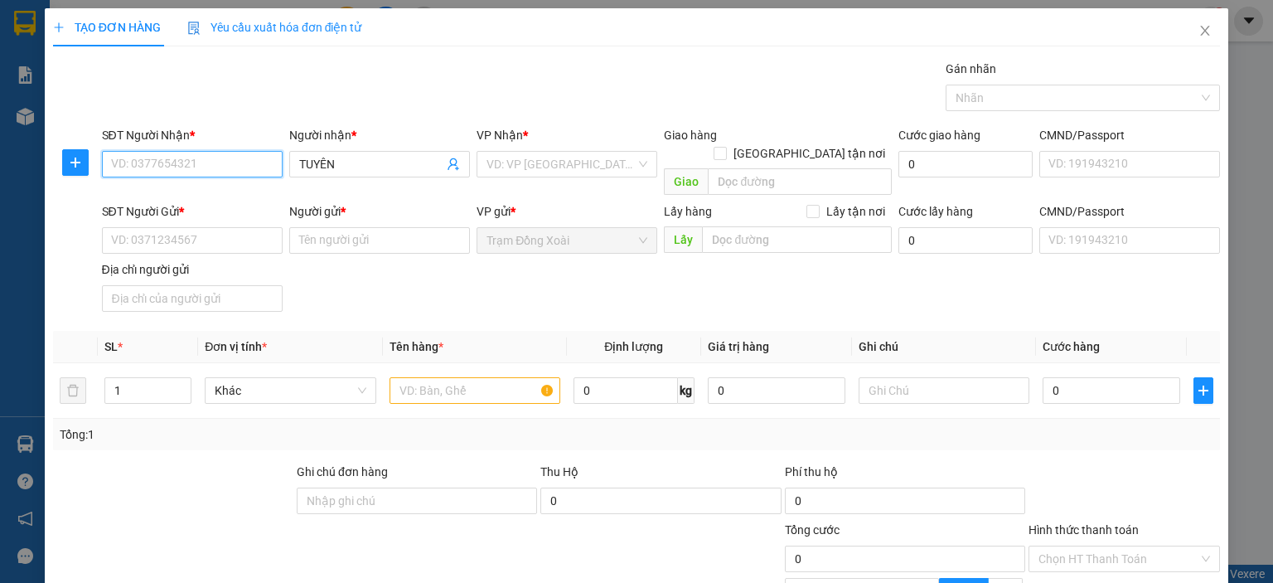
paste input "0862.128.679"
click at [159, 164] on input "0862.128.679" at bounding box center [192, 164] width 181 height 27
click at [140, 165] on input "0862.128679" at bounding box center [192, 164] width 181 height 27
click at [435, 82] on div "Gói vận chuyển * Tiêu chuẩn Gán nhãn Nhãn" at bounding box center [662, 89] width 1126 height 58
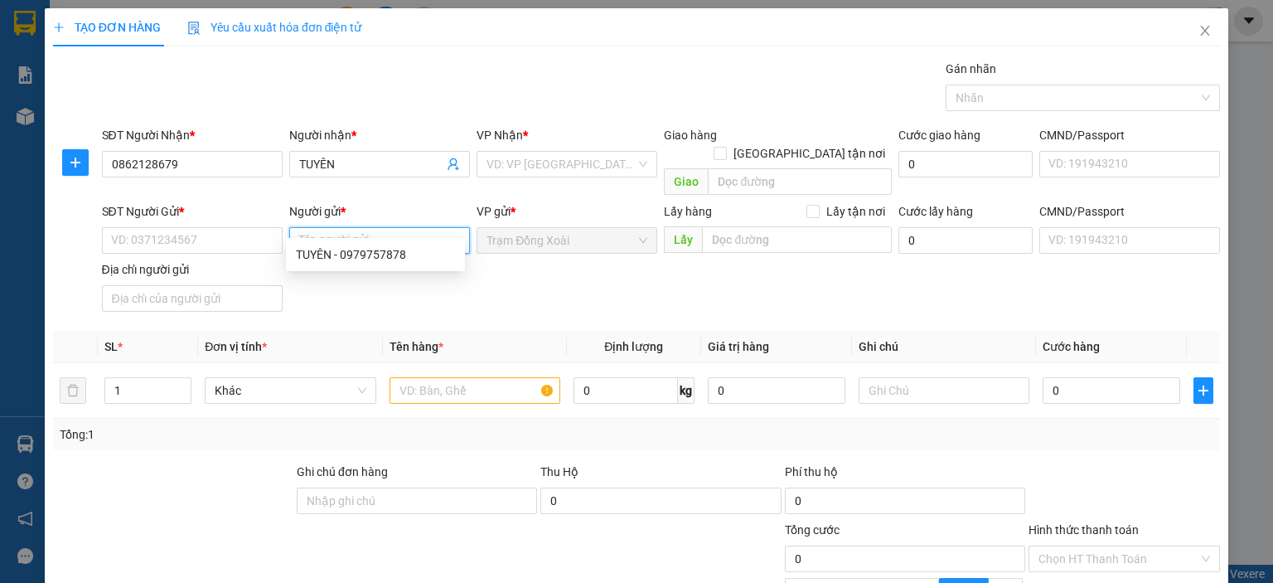
paste input "LÊ THỊ CẨM TÚ/0372.895.834"
click at [395, 227] on input "LÊ THỊ CẨM TÚ/0372.895.834" at bounding box center [379, 240] width 181 height 27
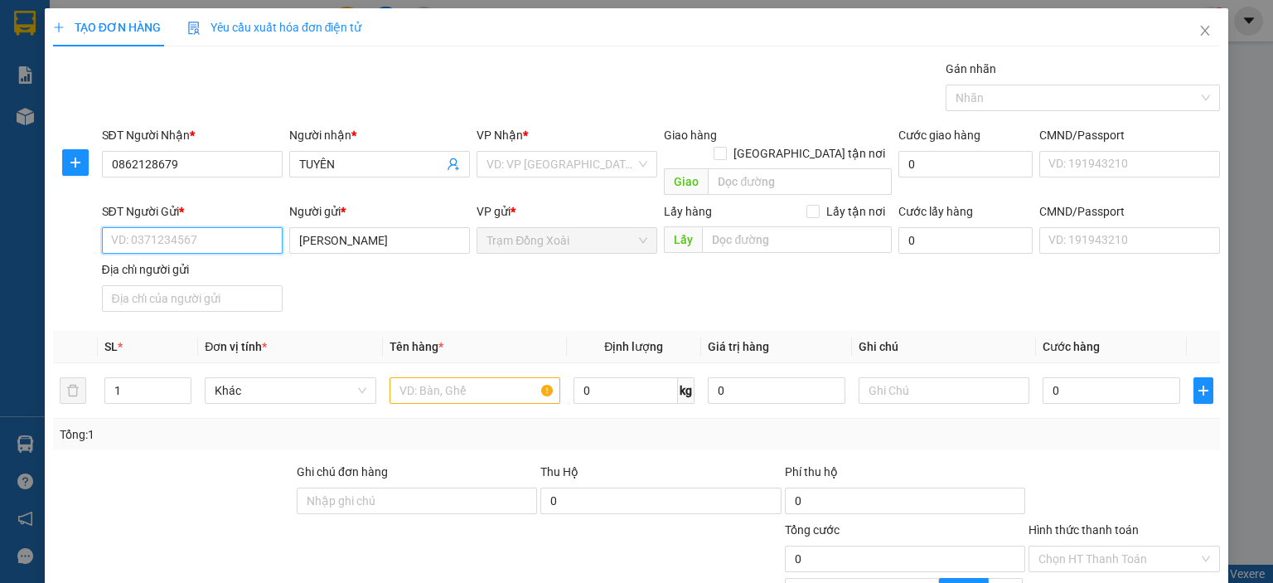
paste input "0372.895.834"
click at [161, 227] on input "0372.895.834" at bounding box center [192, 240] width 181 height 27
click at [139, 227] on input "0372.895834" at bounding box center [192, 240] width 181 height 27
click at [540, 162] on input "search" at bounding box center [561, 164] width 149 height 25
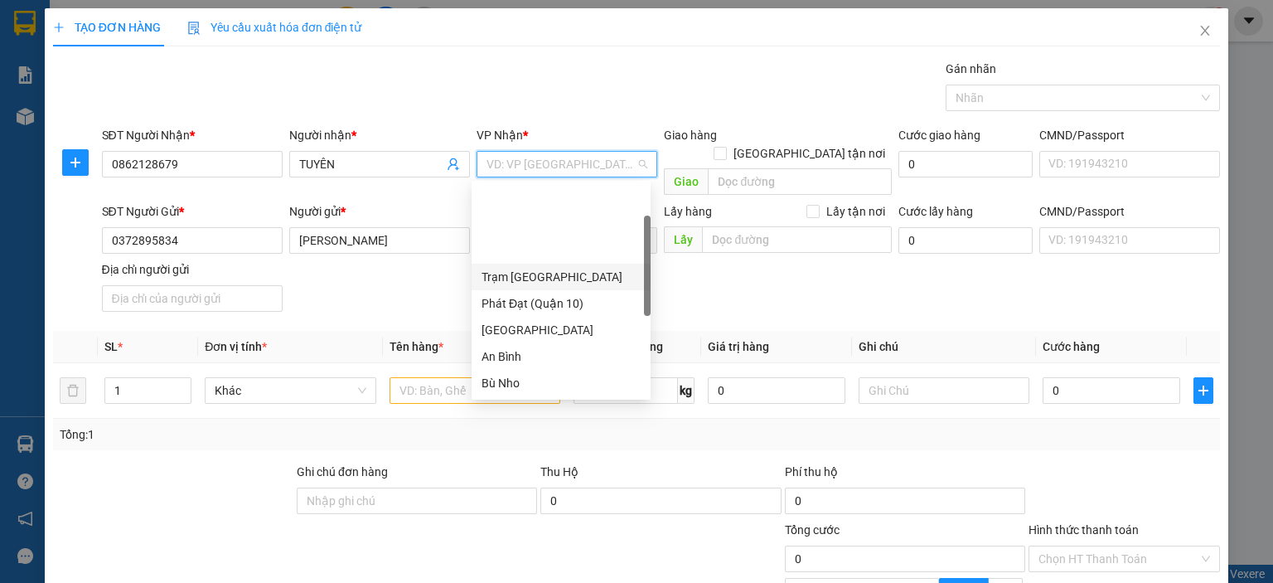
scroll to position [83, 0]
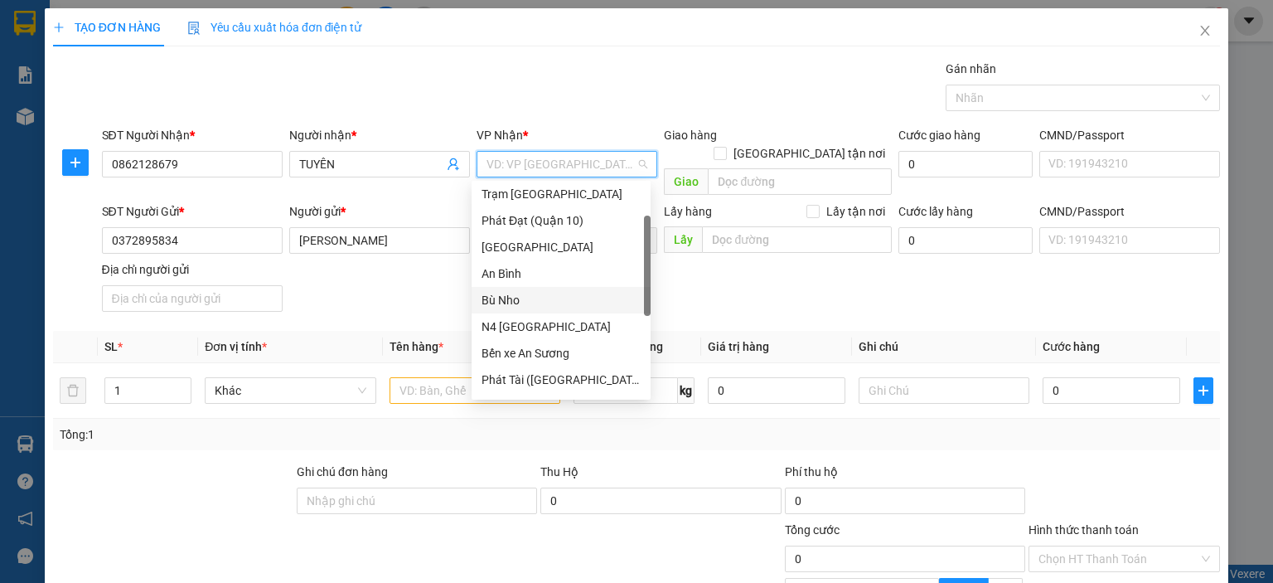
click at [542, 288] on div "Bù Nho" at bounding box center [561, 300] width 179 height 27
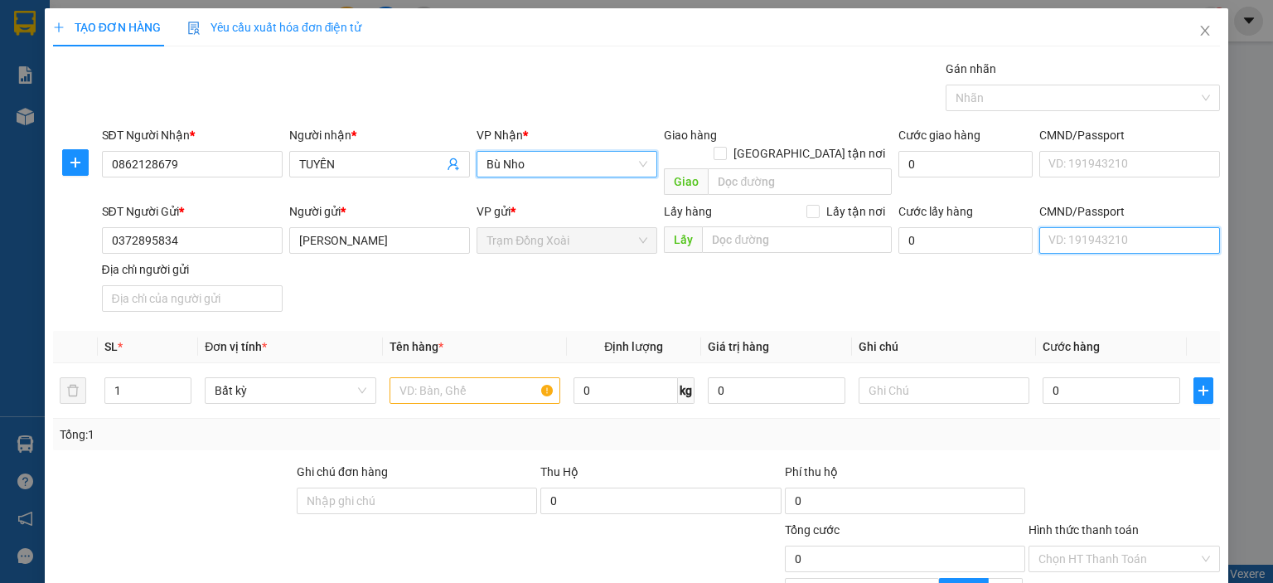
click at [1040, 227] on input "CMND/Passport" at bounding box center [1129, 240] width 181 height 27
click at [818, 263] on div "SĐT Người Gửi * 0372895834 Người gửi * LÊ THỊ CẨM TÚ VP gửi * Trạm Đồng Xoài Lấ…" at bounding box center [662, 260] width 1126 height 116
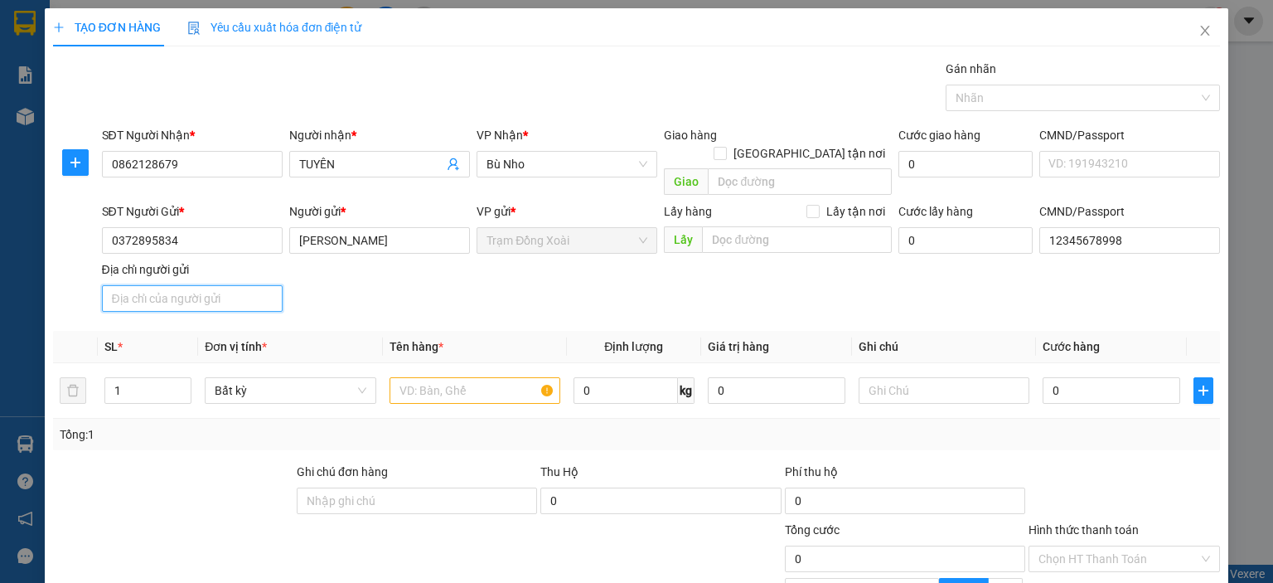
click at [182, 285] on input "Địa chỉ người gửi" at bounding box center [192, 298] width 181 height 27
click at [414, 377] on input "text" at bounding box center [475, 390] width 171 height 27
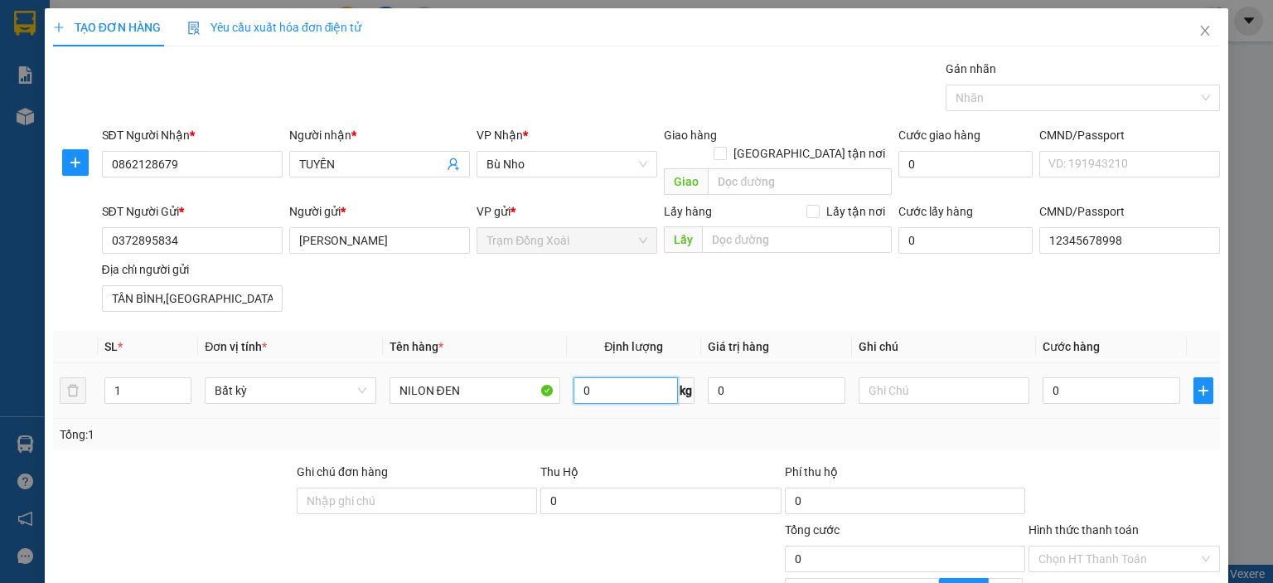
click at [594, 377] on input "0" at bounding box center [626, 390] width 104 height 27
click at [647, 390] on td "1 kg" at bounding box center [634, 391] width 134 height 56
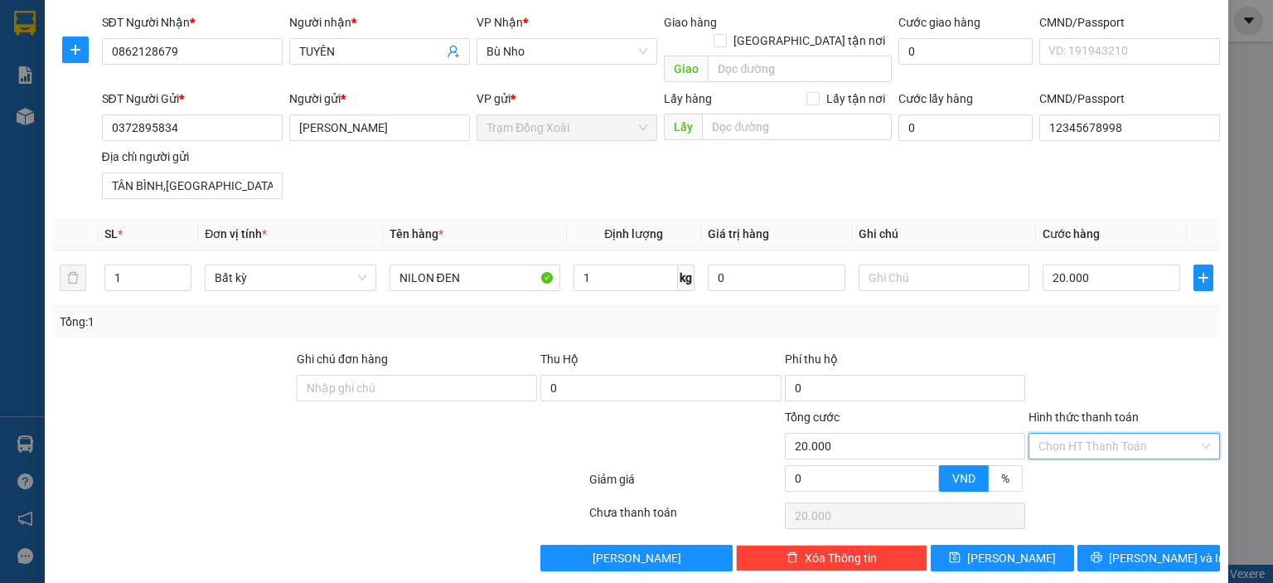
click at [1110, 434] on input "Hình thức thanh toán" at bounding box center [1119, 446] width 160 height 25
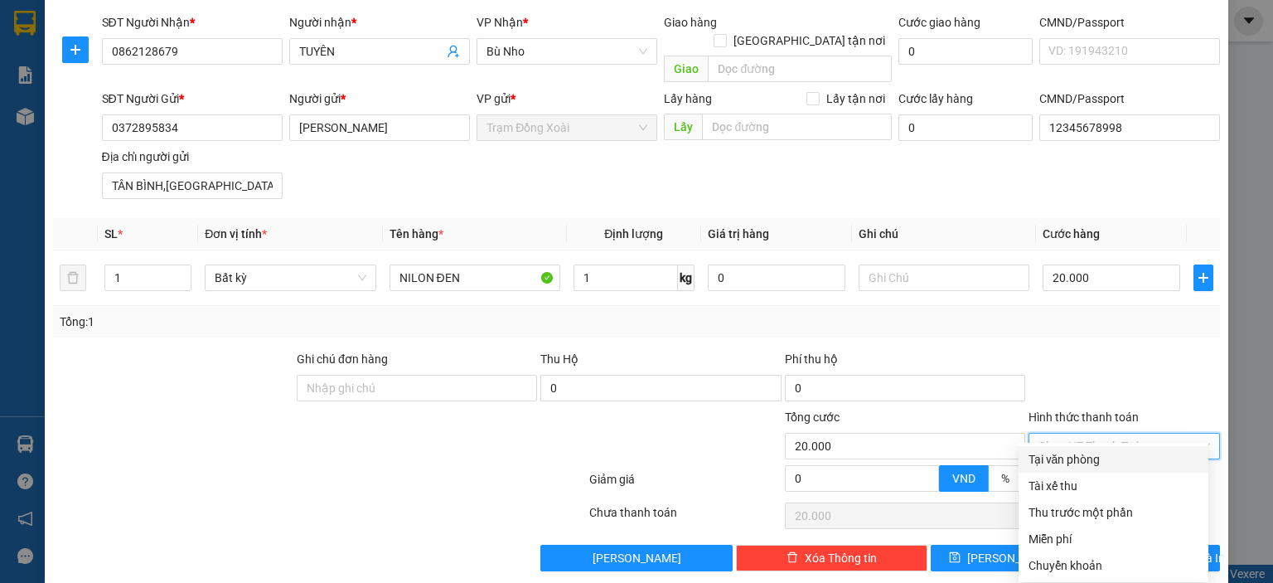
click at [1063, 460] on div "Tại văn phòng" at bounding box center [1114, 459] width 170 height 18
click at [1076, 458] on div "Tại văn phòng" at bounding box center [1114, 459] width 170 height 18
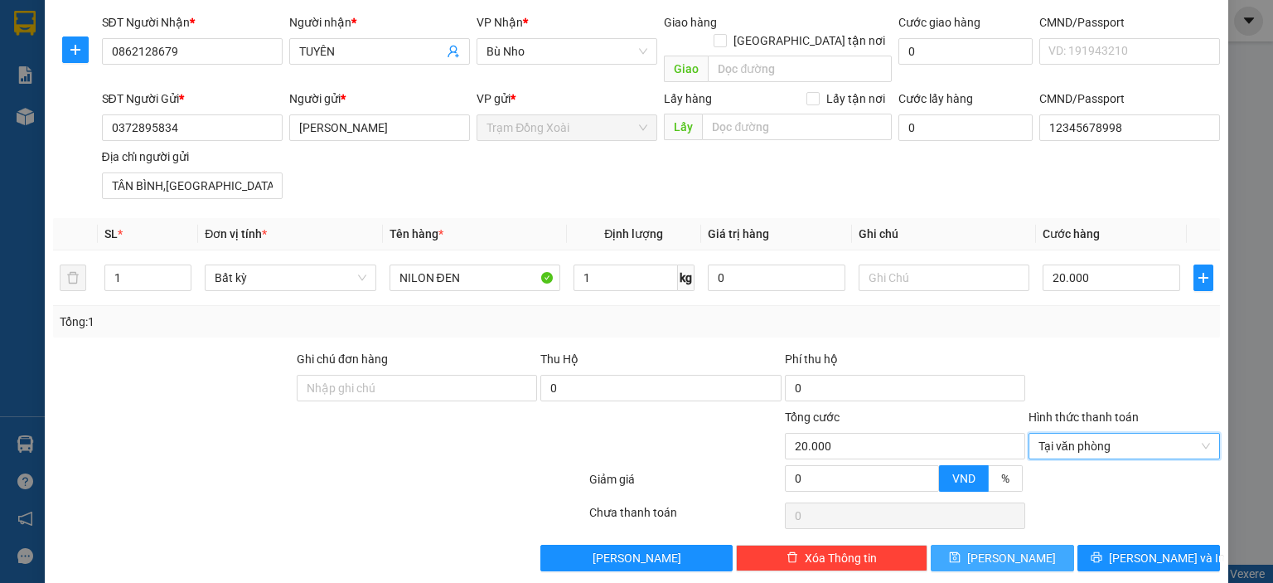
click at [961, 551] on icon "save" at bounding box center [955, 557] width 12 height 12
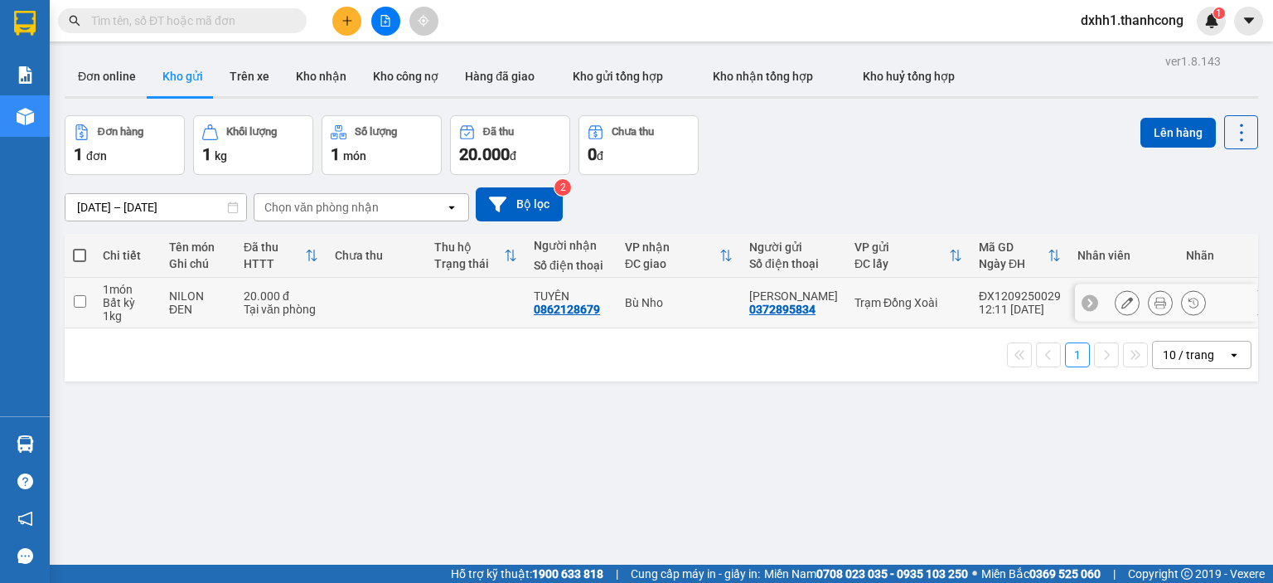
click at [245, 284] on td "20.000 đ Tại văn phòng" at bounding box center [280, 303] width 91 height 51
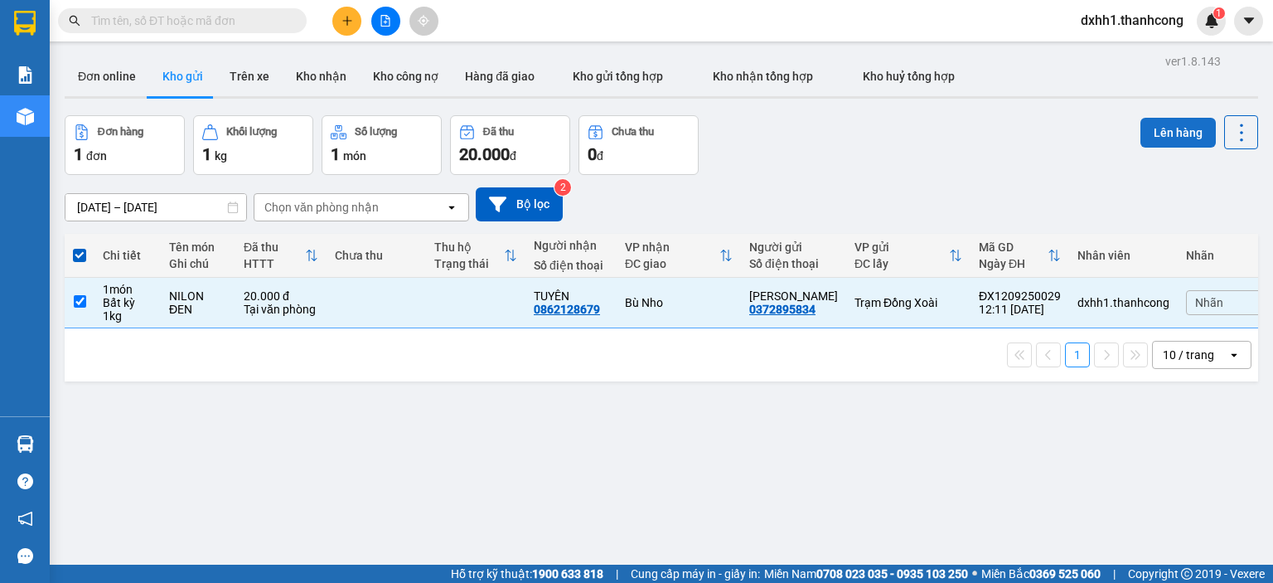
click at [1144, 122] on button "Lên hàng" at bounding box center [1178, 133] width 75 height 30
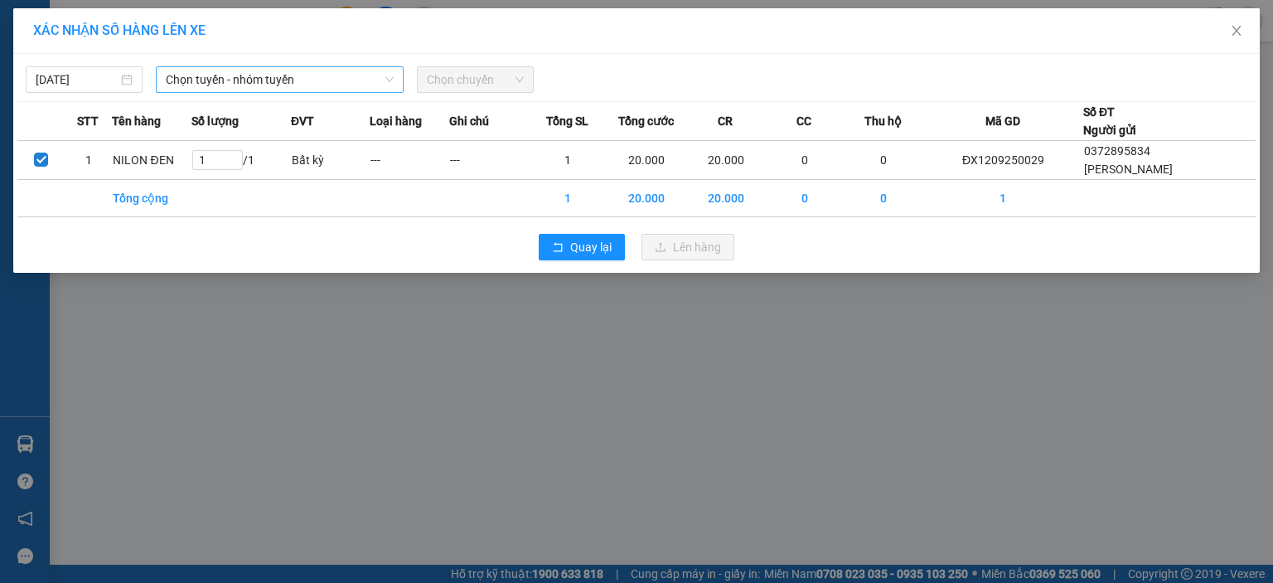
click at [203, 80] on span "Chọn tuyến - nhóm tuyến" at bounding box center [280, 79] width 228 height 25
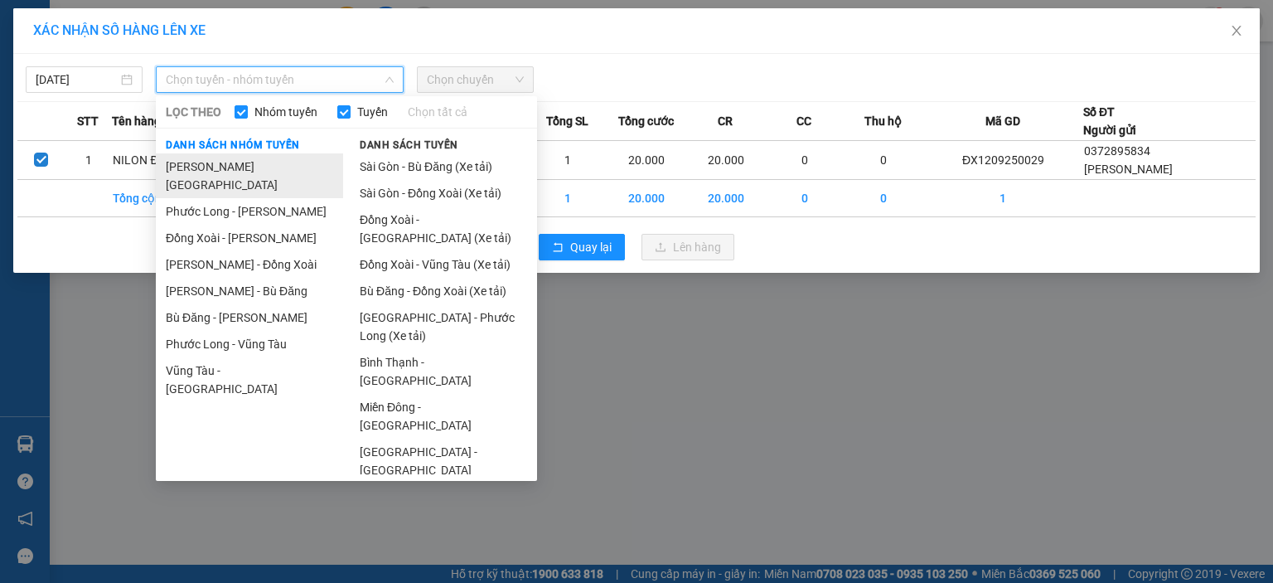
click at [249, 167] on li "Hồ Chí Minh - Phước Long" at bounding box center [249, 175] width 187 height 45
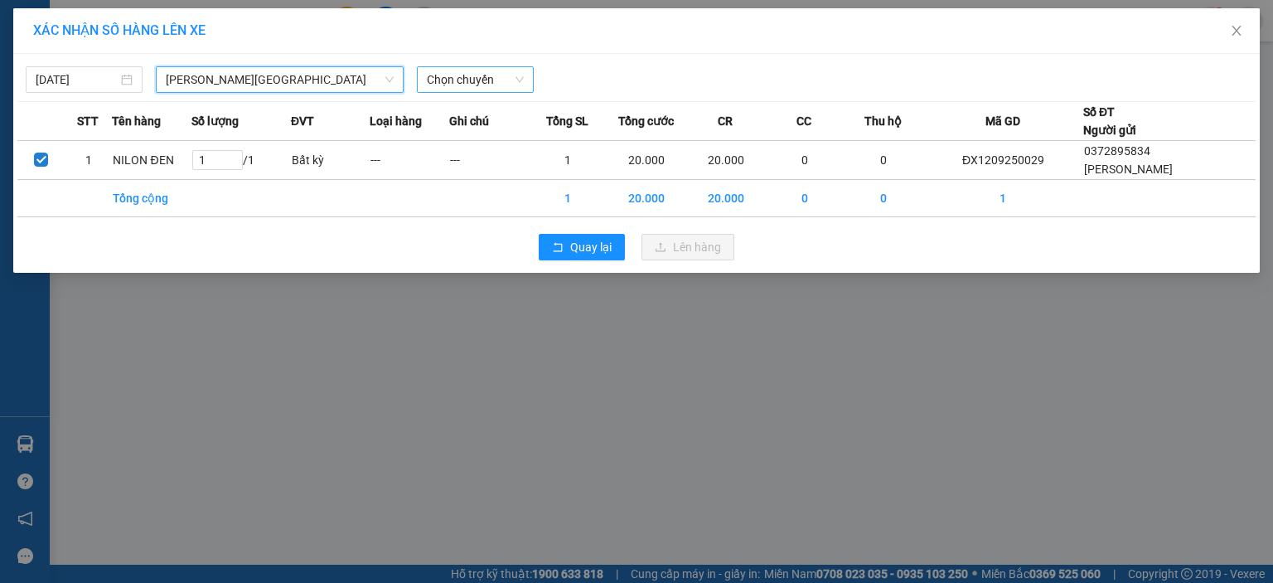
click at [438, 68] on span "Chọn chuyến" at bounding box center [475, 79] width 97 height 25
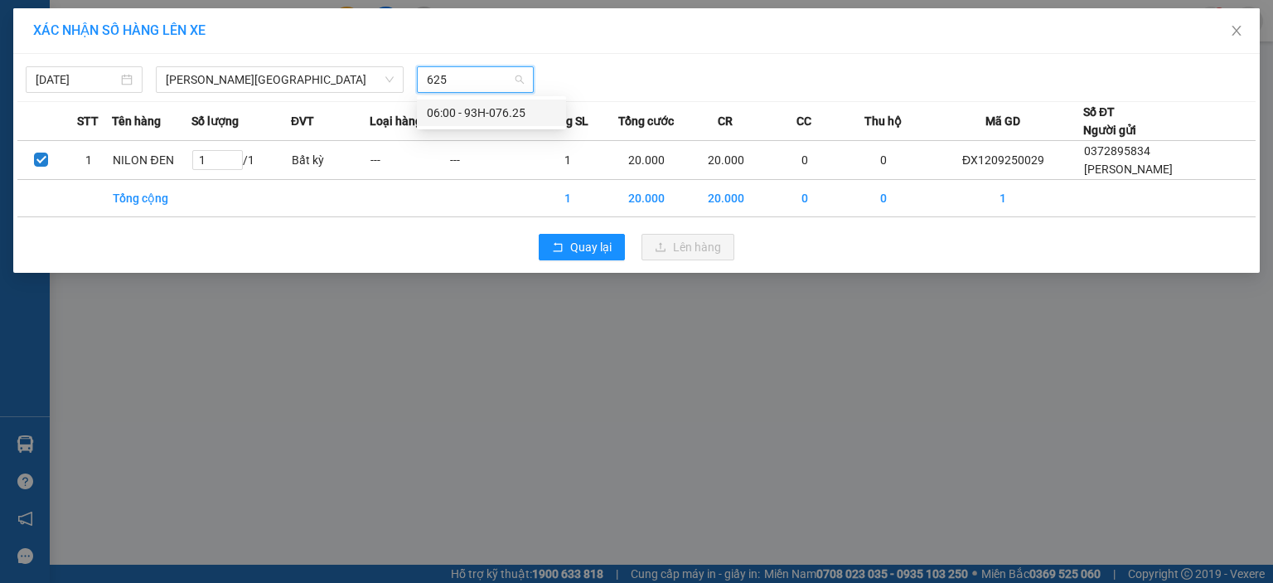
click at [463, 107] on div "06:00 - 93H-076.25" at bounding box center [491, 113] width 129 height 18
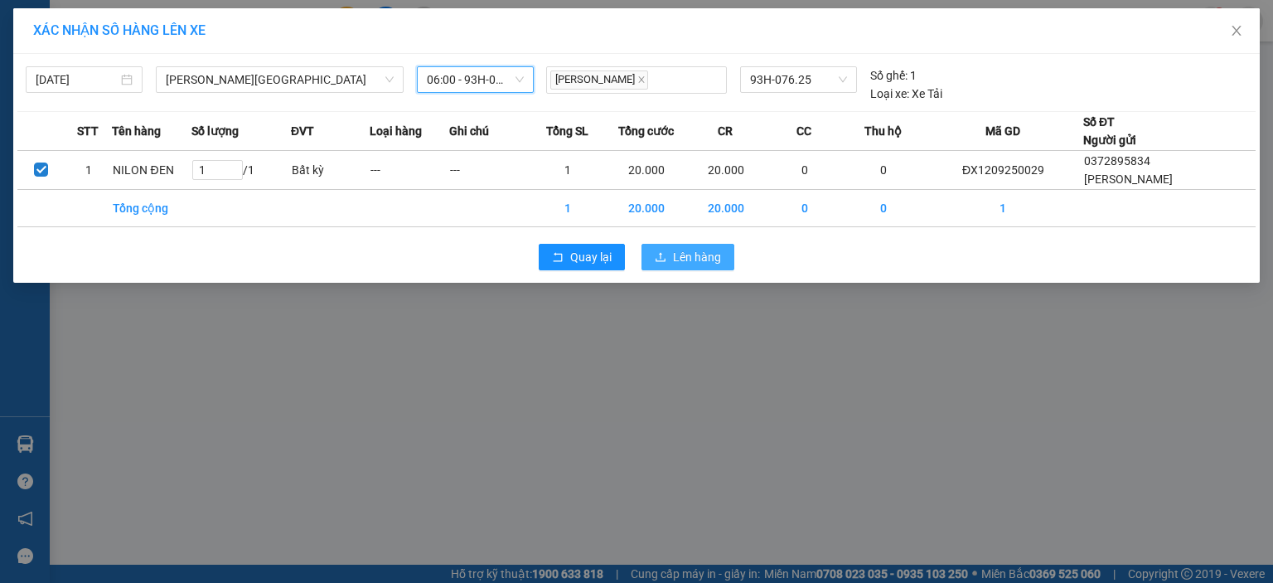
click at [723, 274] on div "Quay lại Lên hàng" at bounding box center [636, 256] width 1238 height 43
click at [719, 269] on button "Lên hàng" at bounding box center [688, 257] width 93 height 27
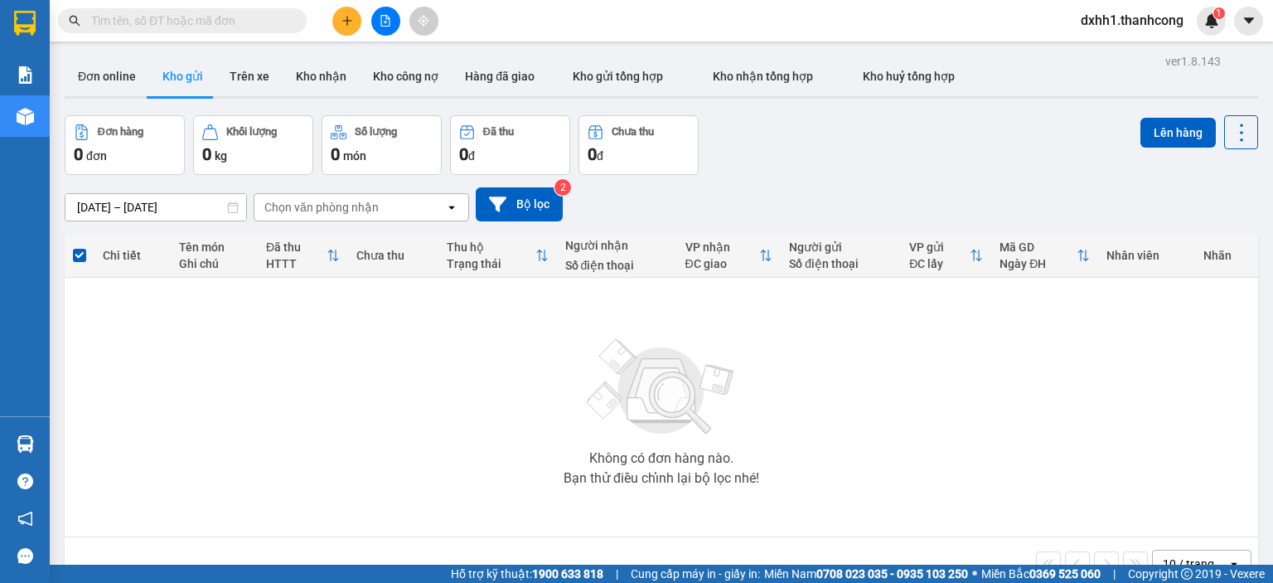
drag, startPoint x: 344, startPoint y: 207, endPoint x: 352, endPoint y: 22, distance: 185.0
click at [352, 22] on icon "plus" at bounding box center [348, 21] width 12 height 12
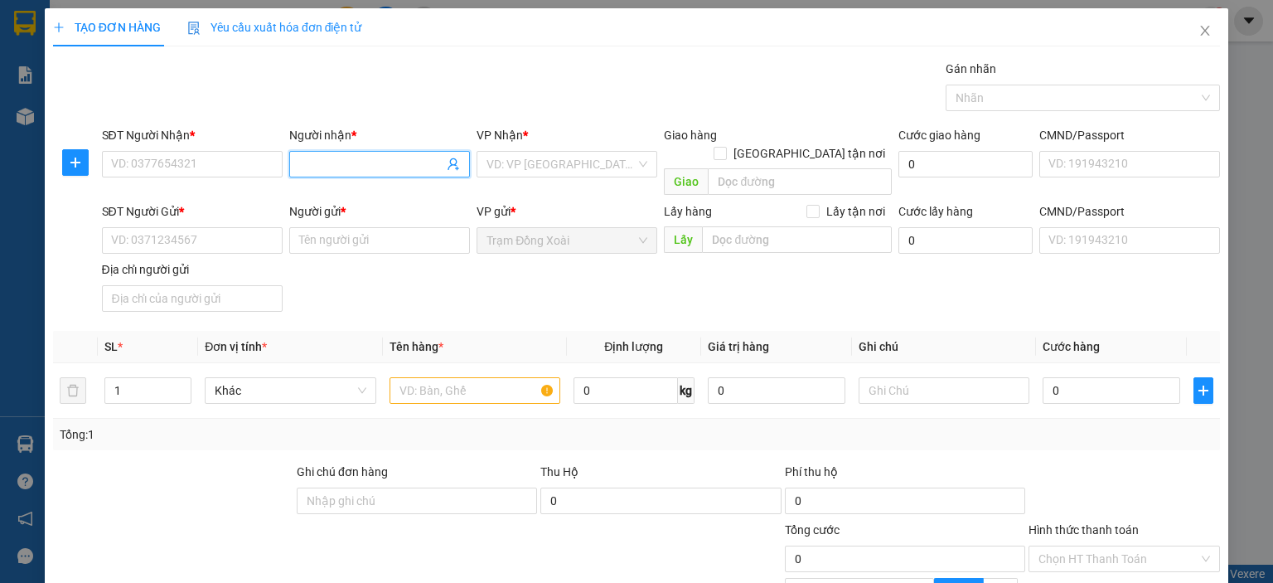
paste input "THƯ/0947579369"
click at [346, 162] on input "THƯ/0947579369" at bounding box center [371, 164] width 144 height 18
type input "THƯ/0947579369"
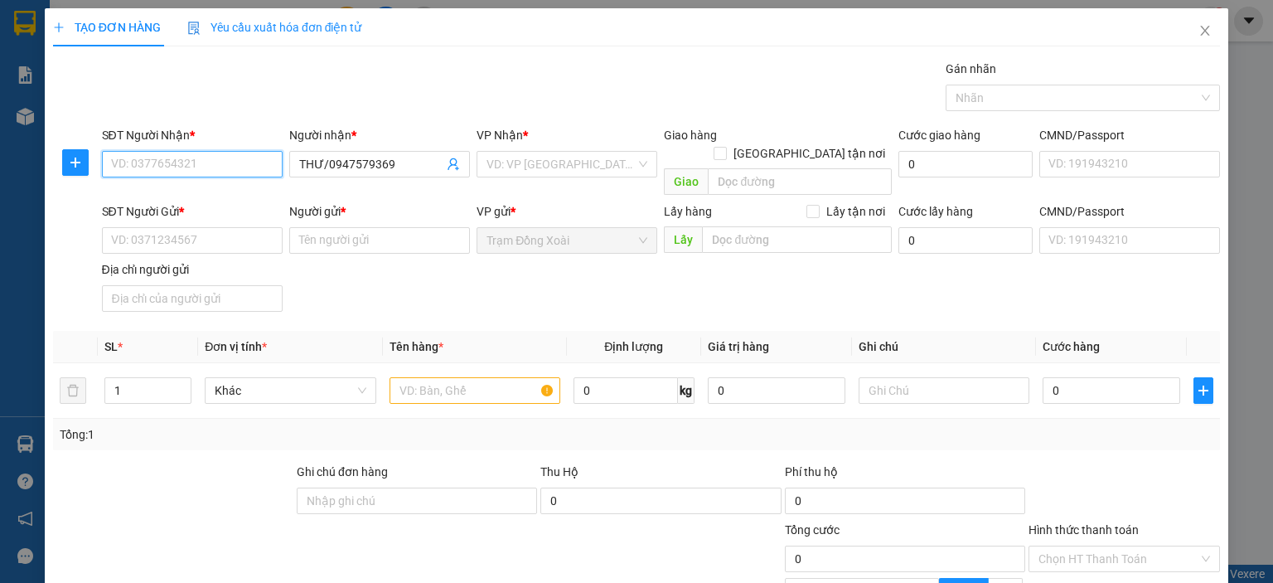
paste input "0947579369"
type input "0947579369"
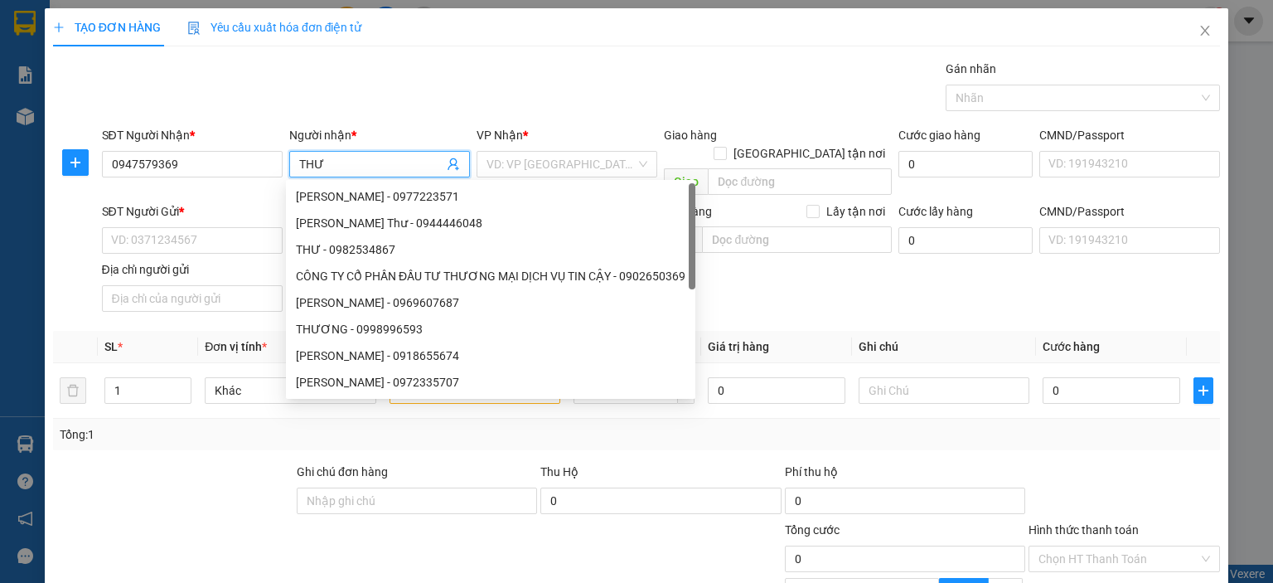
type input "THƯ"
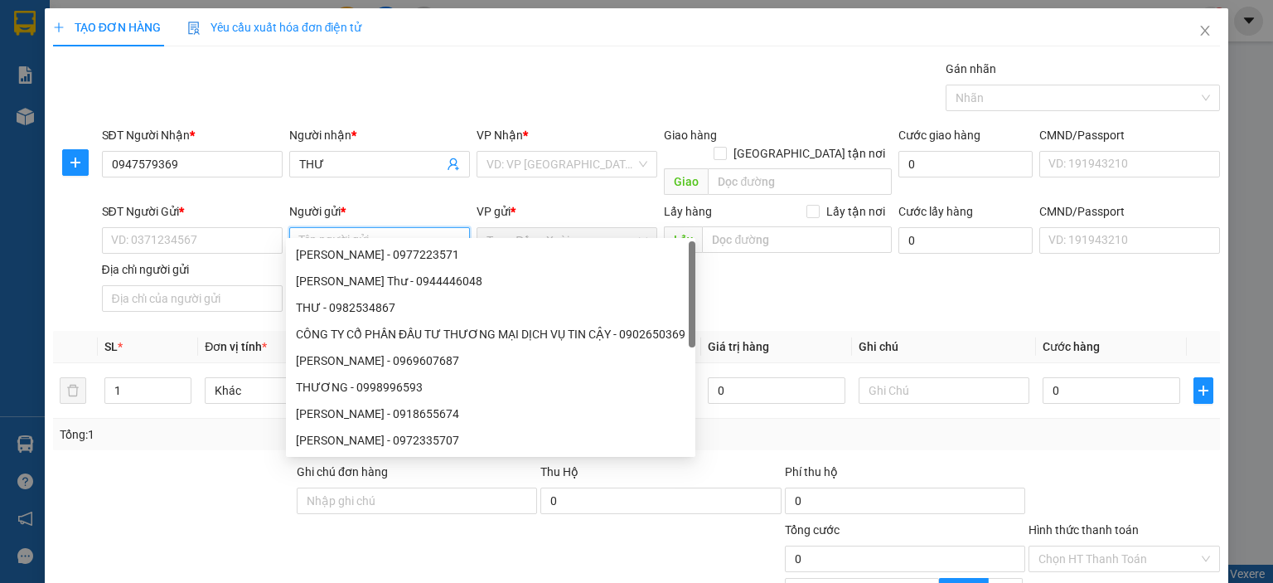
paste input "NGUYỄN THỊ TẤN DẬU/0914579369"
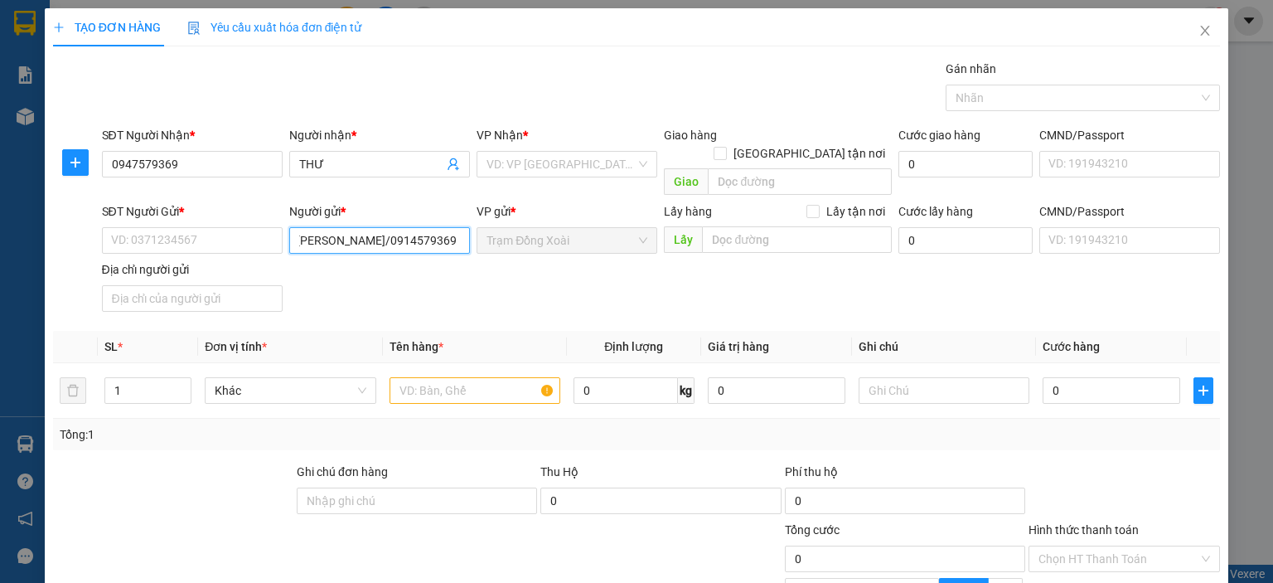
click at [409, 227] on input "NGUYỄN THỊ TẤN DẬU/0914579369" at bounding box center [379, 240] width 181 height 27
type input "NGUYỄN THỊ TẤN DẬU"
paste input "0914579369"
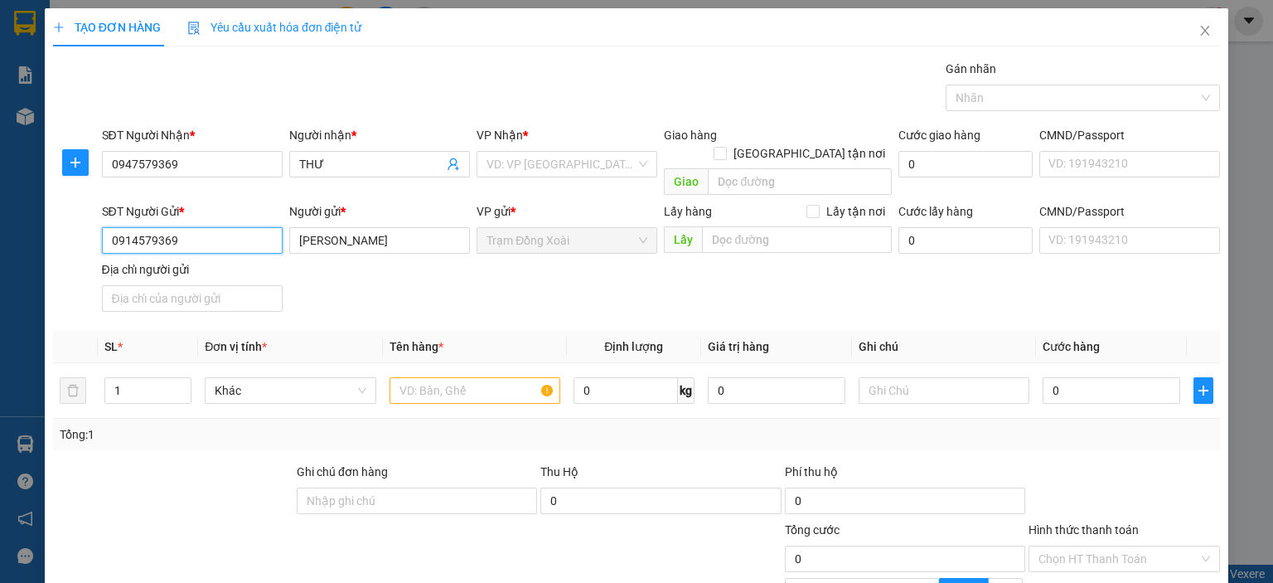
type input "0914579369"
drag, startPoint x: 270, startPoint y: 259, endPoint x: 328, endPoint y: 252, distance: 58.5
click at [272, 260] on div "Địa chỉ người gửi" at bounding box center [192, 269] width 181 height 18
click at [272, 285] on input "Địa chỉ người gửi" at bounding box center [192, 298] width 181 height 27
click at [500, 161] on input "search" at bounding box center [561, 164] width 149 height 25
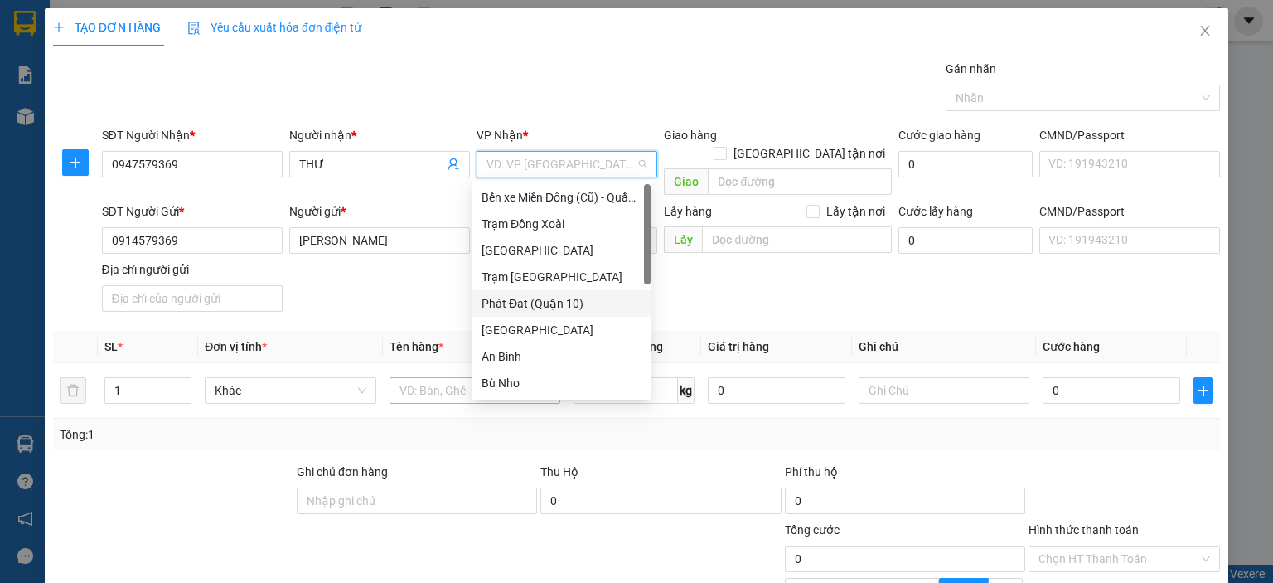
click at [544, 308] on div "Phát Đạt (Quận 10)" at bounding box center [561, 303] width 159 height 18
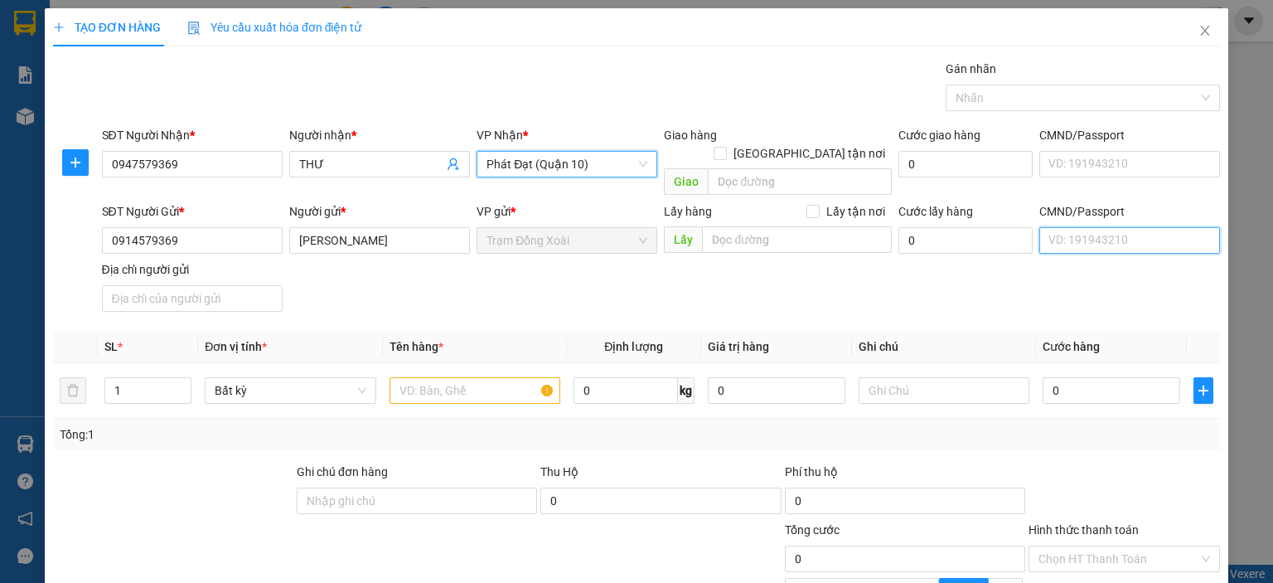
click at [1098, 228] on input "CMND/Passport" at bounding box center [1129, 240] width 181 height 27
type input "12345678998"
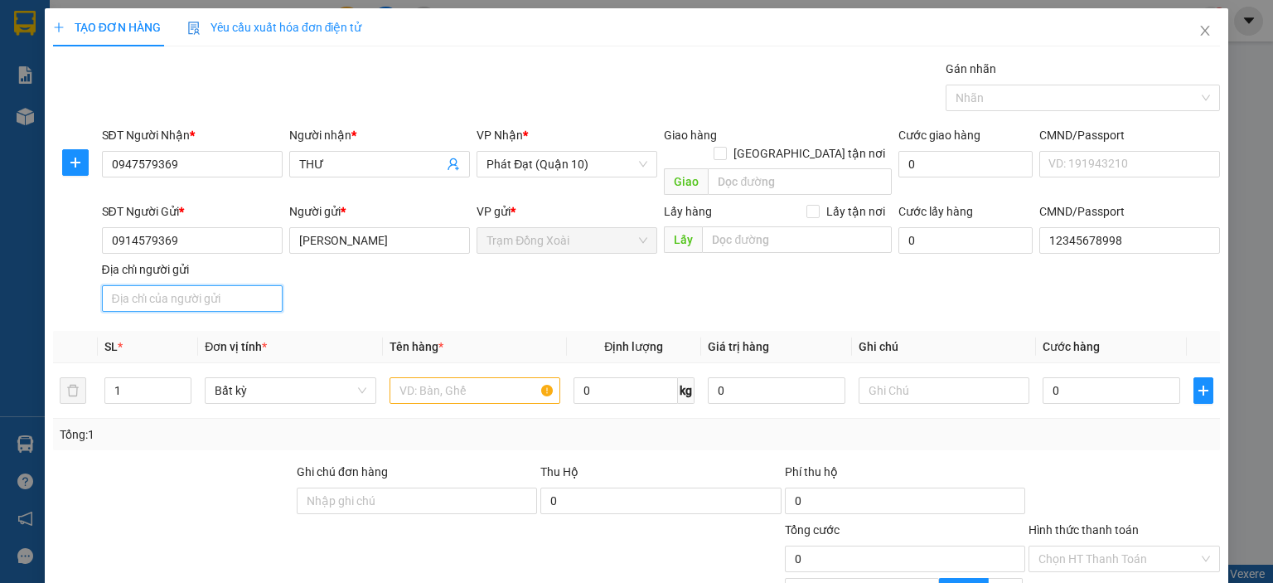
click at [201, 285] on input "Địa chỉ người gửi" at bounding box center [192, 298] width 181 height 27
type input "TÂN BÌNH,[GEOGRAPHIC_DATA],[GEOGRAPHIC_DATA]"
click at [442, 377] on input "text" at bounding box center [475, 390] width 171 height 27
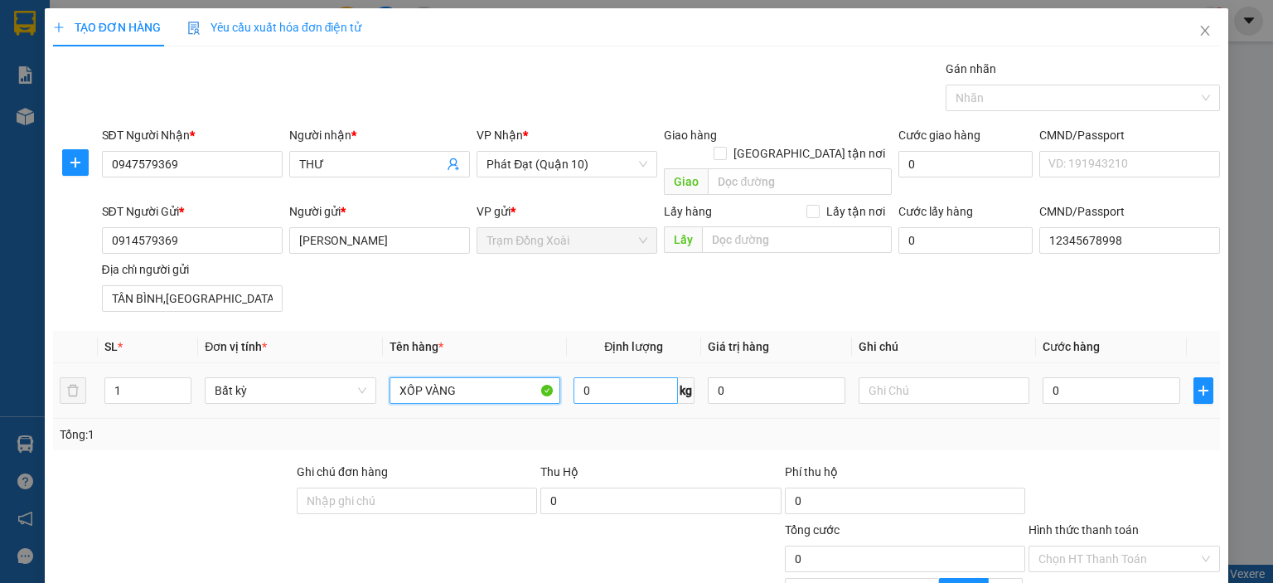
type input "XỐP VÀNG"
click at [604, 377] on input "0" at bounding box center [626, 390] width 104 height 27
type input "10"
click at [722, 427] on div "Tổng: 1" at bounding box center [636, 434] width 1167 height 31
type input "40.000"
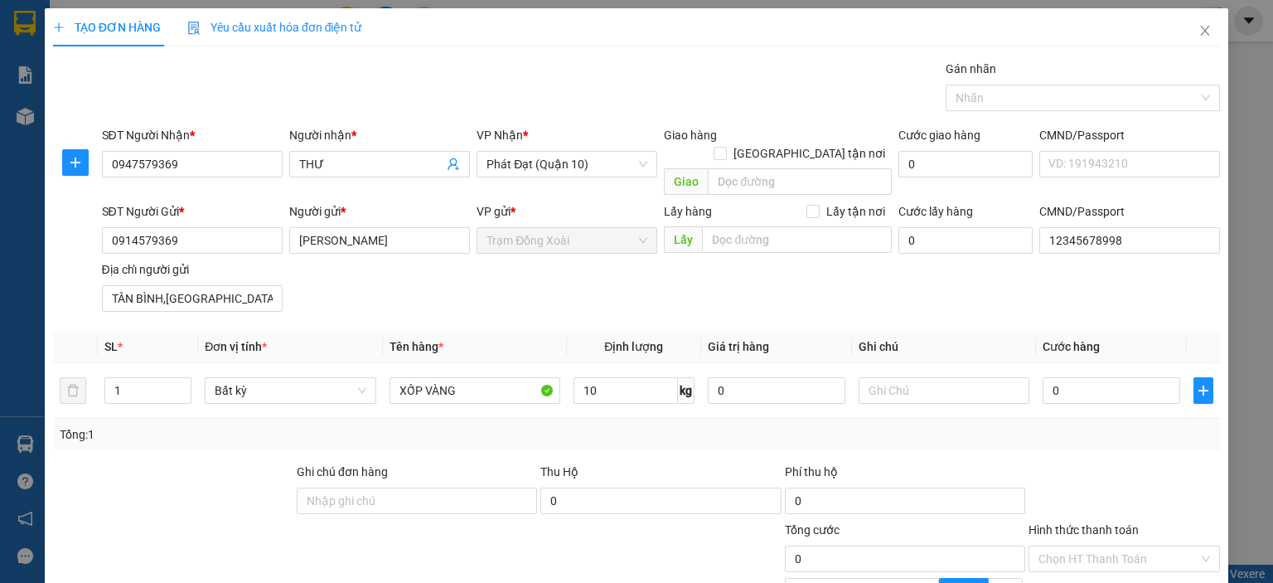
type input "40.000"
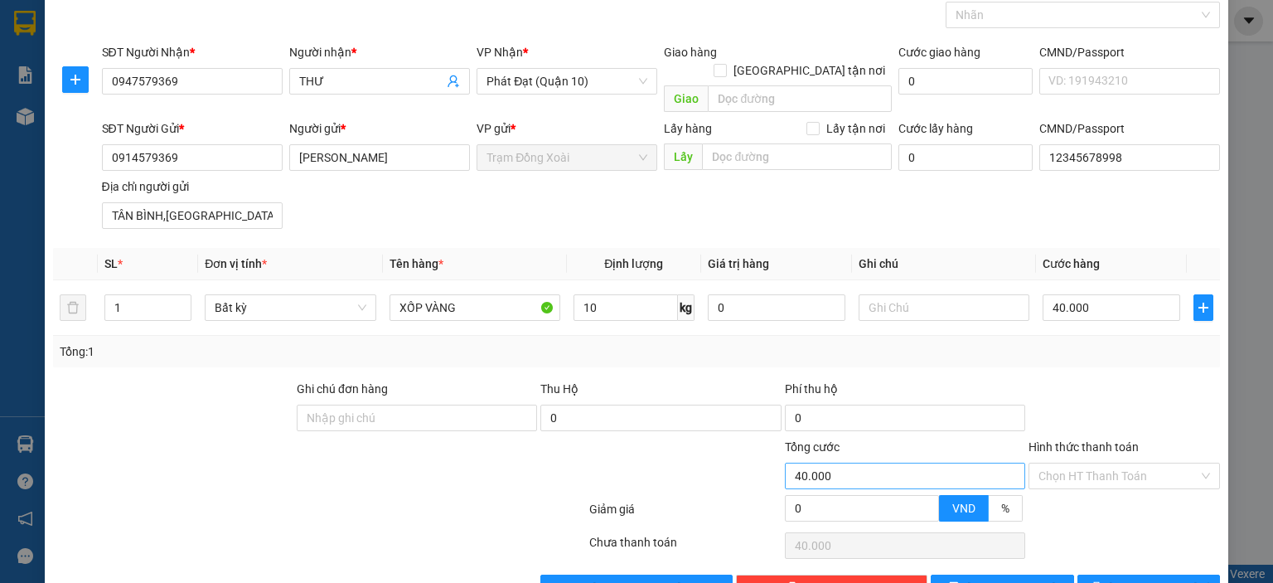
scroll to position [113, 0]
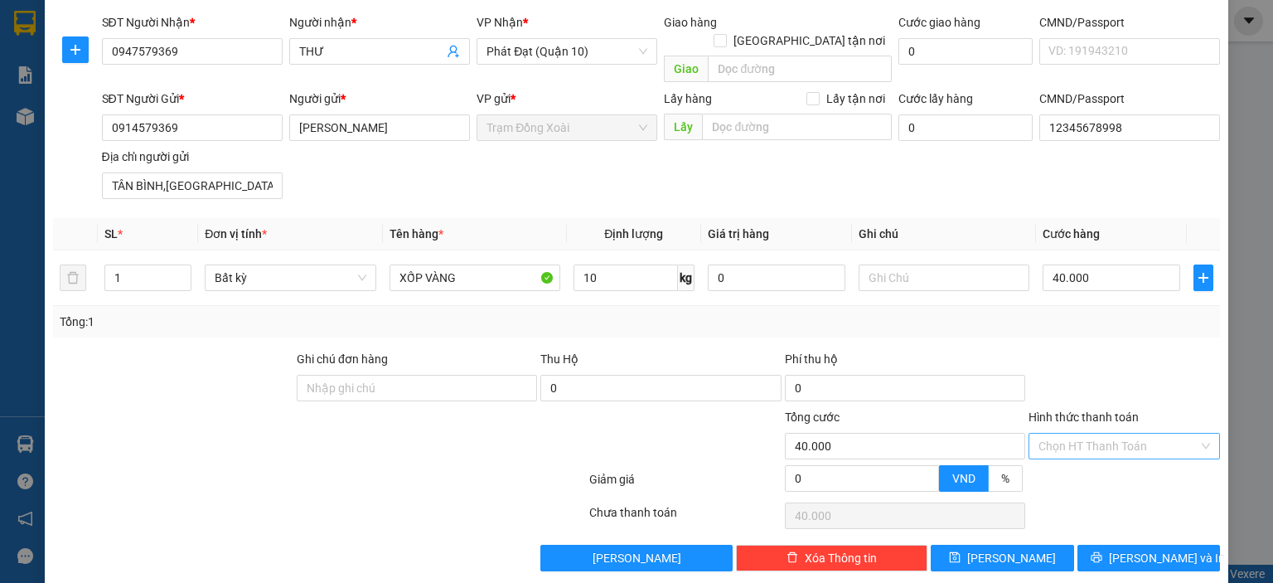
click at [1065, 434] on input "Hình thức thanh toán" at bounding box center [1119, 446] width 160 height 25
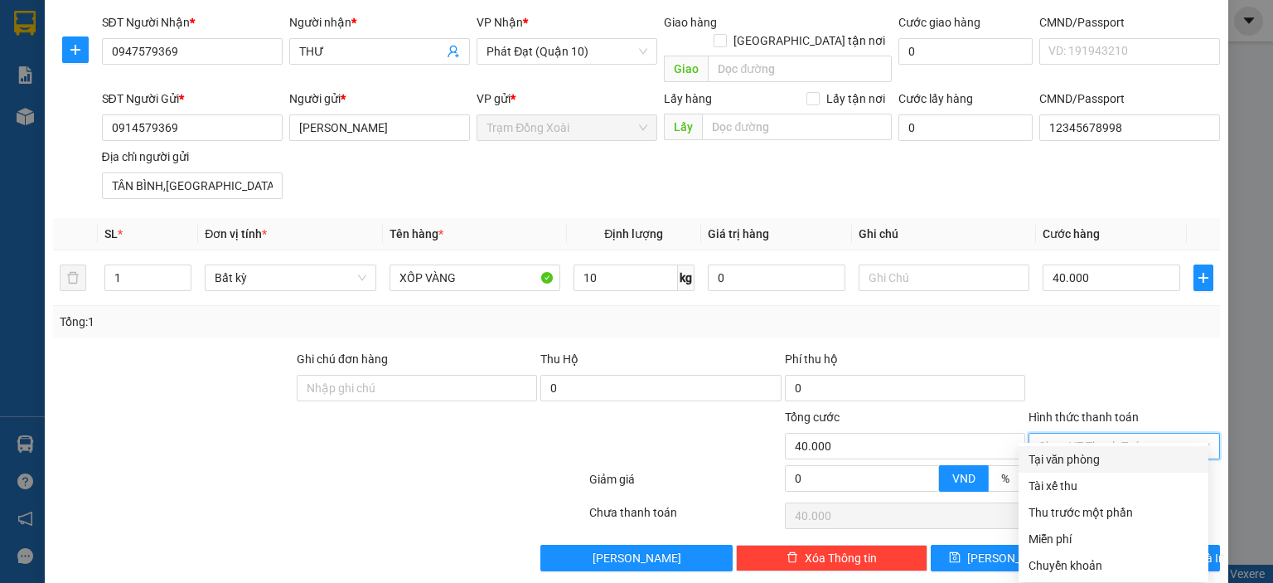
click at [1068, 450] on div "Tại văn phòng" at bounding box center [1114, 459] width 170 height 18
type input "0"
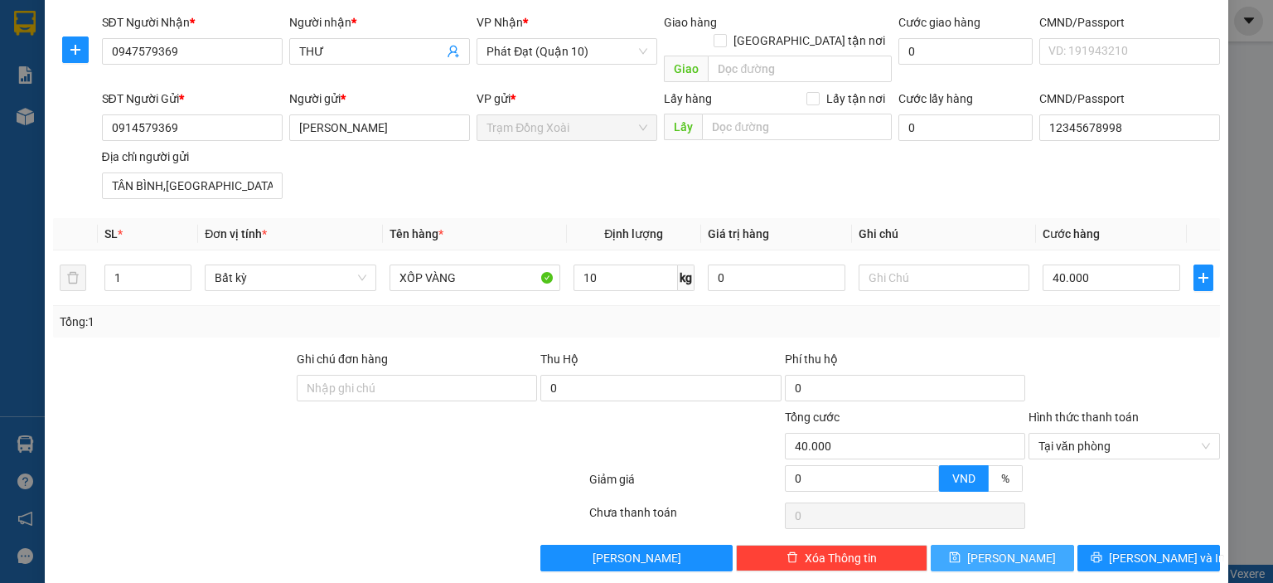
click at [983, 545] on button "[PERSON_NAME]" at bounding box center [1002, 558] width 143 height 27
type input "0"
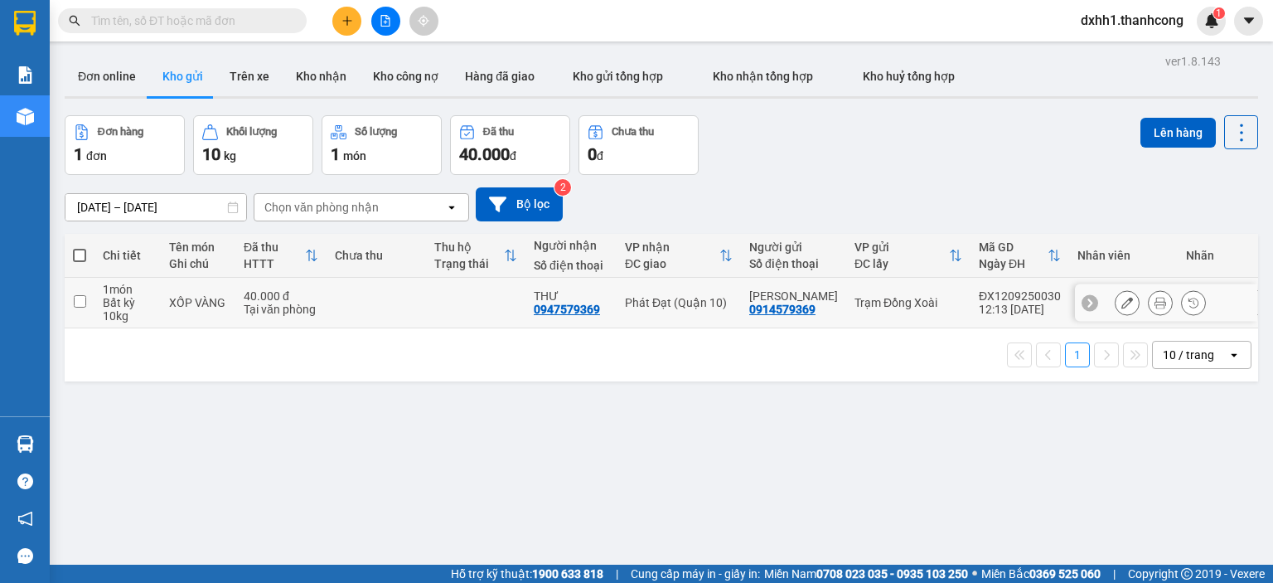
click at [390, 312] on td at bounding box center [376, 303] width 99 height 51
checkbox input "true"
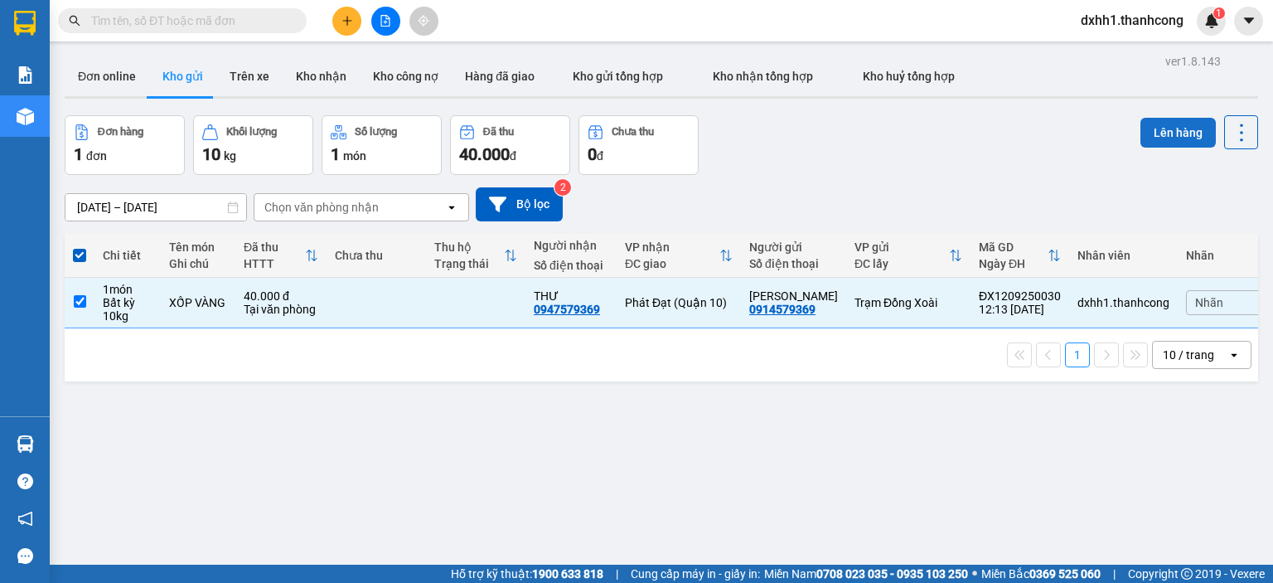
click at [1141, 133] on button "Lên hàng" at bounding box center [1178, 133] width 75 height 30
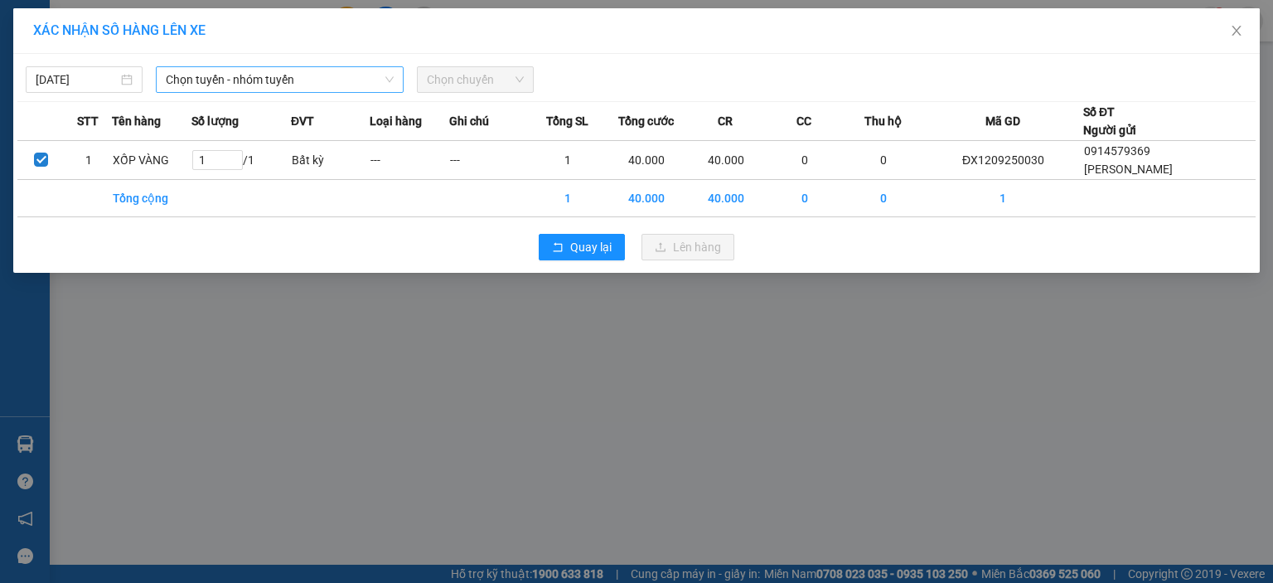
click at [292, 79] on span "Chọn tuyến - nhóm tuyến" at bounding box center [280, 79] width 228 height 25
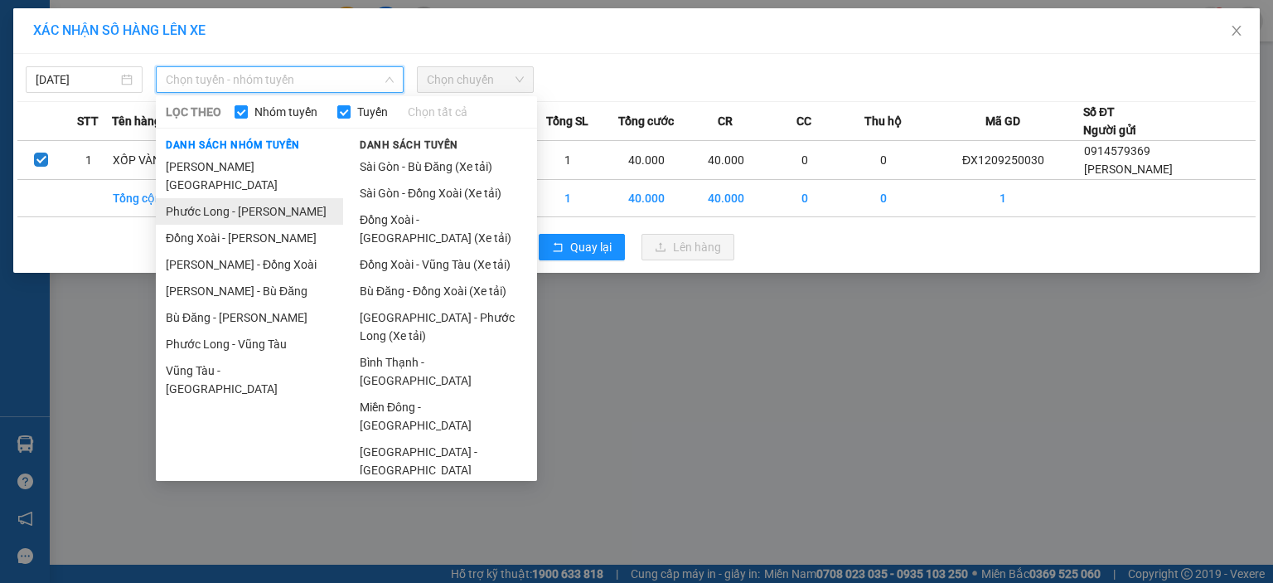
click at [289, 198] on li "Phước Long - [PERSON_NAME]" at bounding box center [249, 211] width 187 height 27
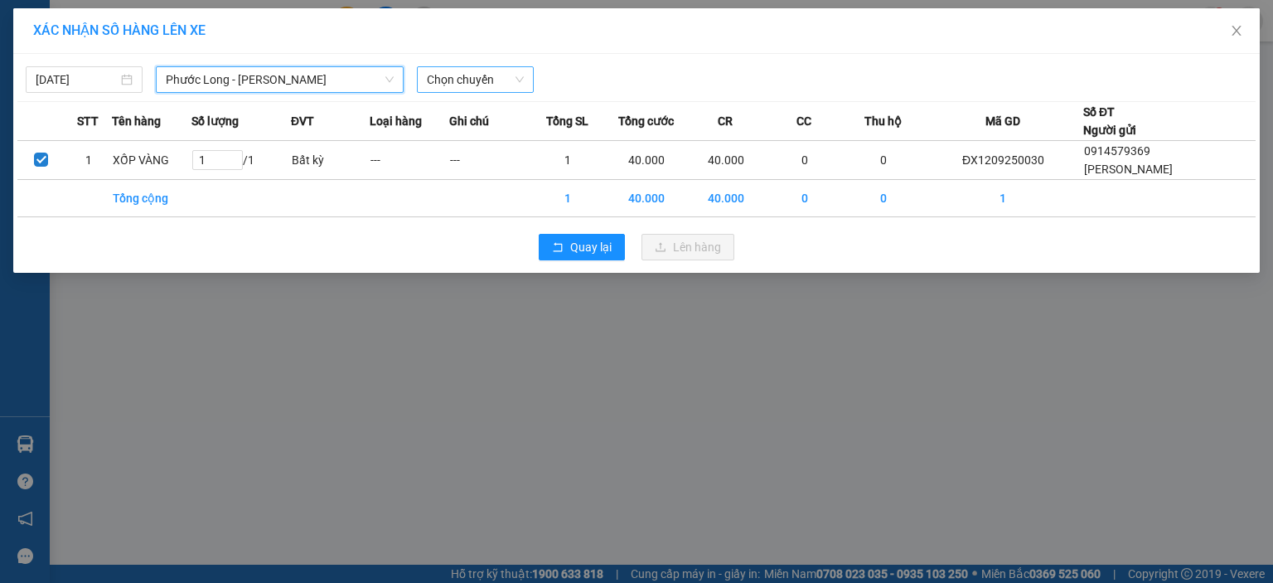
click at [458, 90] on span "Chọn chuyến" at bounding box center [475, 79] width 97 height 25
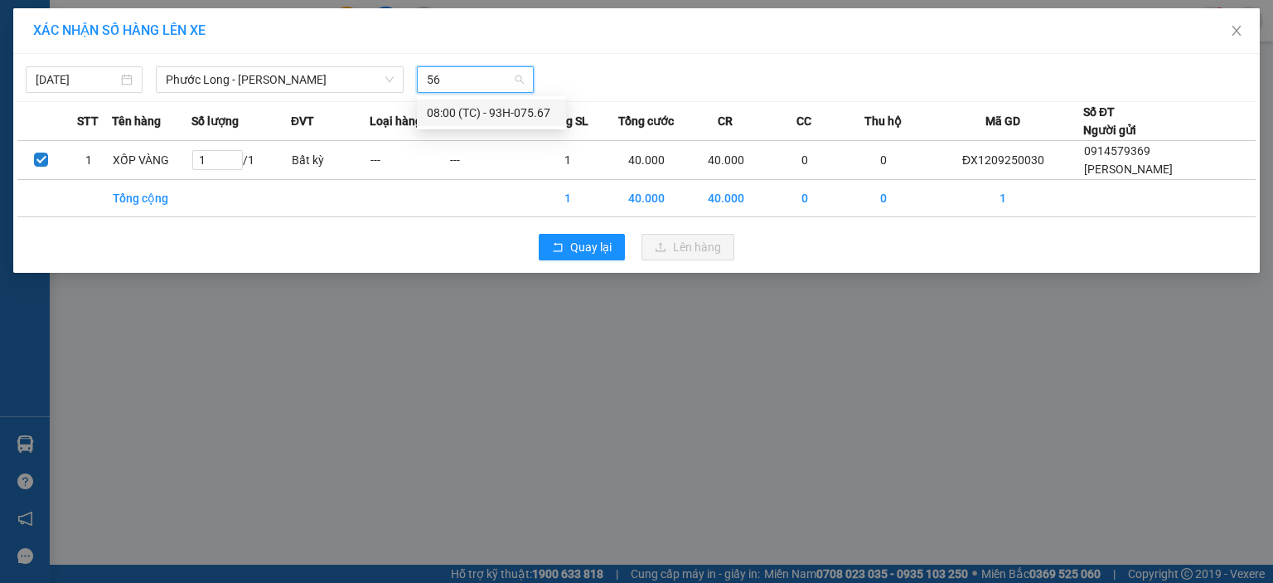
type input "567"
click at [532, 108] on div "08:00 (TC) - 93H-075.67" at bounding box center [491, 113] width 129 height 18
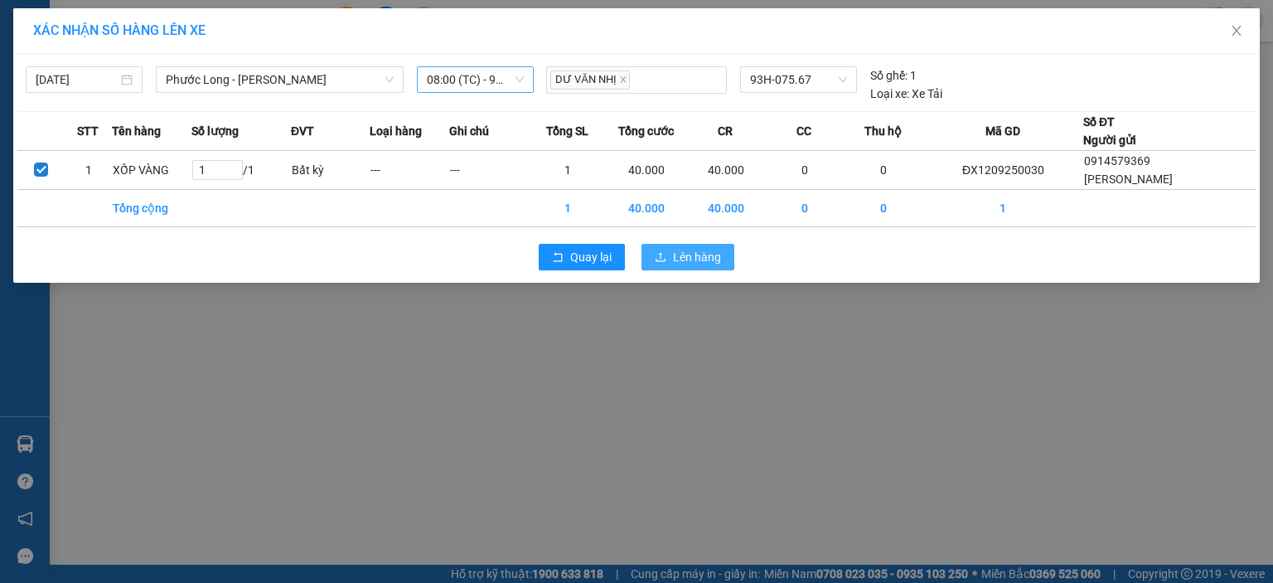
click at [663, 252] on icon "upload" at bounding box center [661, 257] width 12 height 12
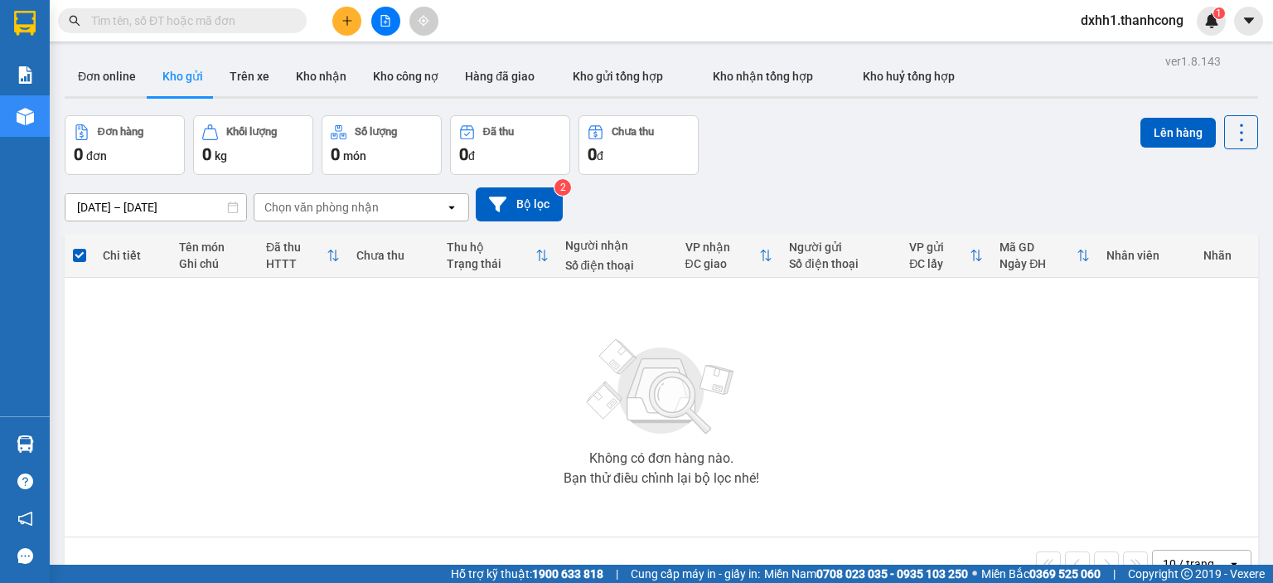
click at [353, 16] on button at bounding box center [346, 21] width 29 height 29
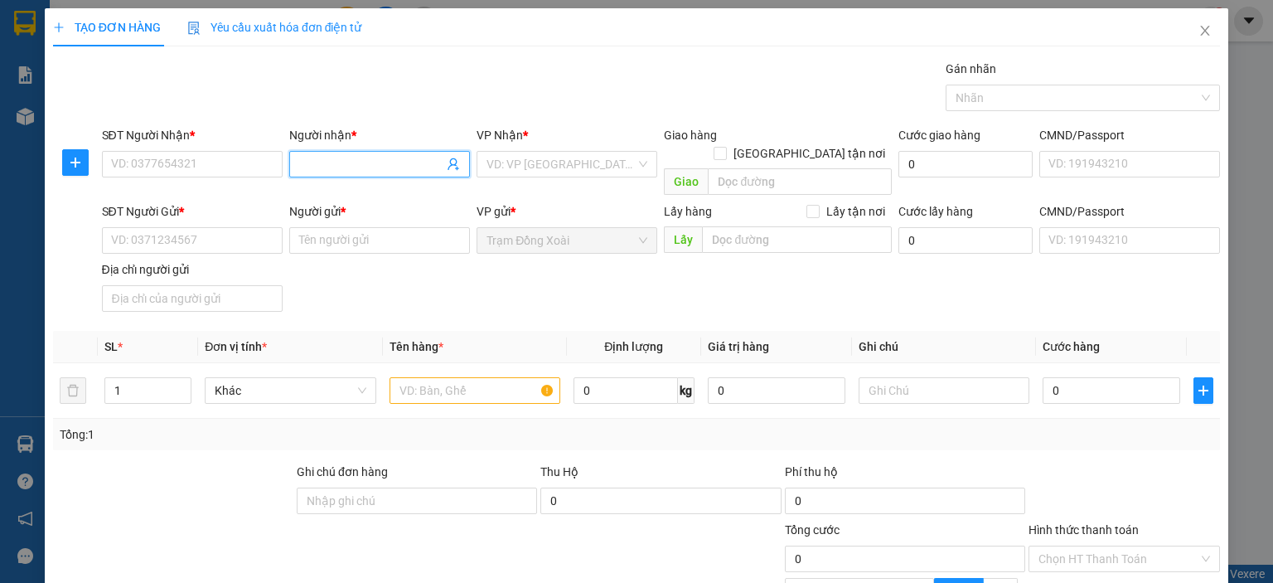
paste input "LITA/0914294380"
click at [357, 166] on input "LITA/0914294380" at bounding box center [371, 164] width 144 height 18
type input "LITA/0914294380"
paste input "0914294380"
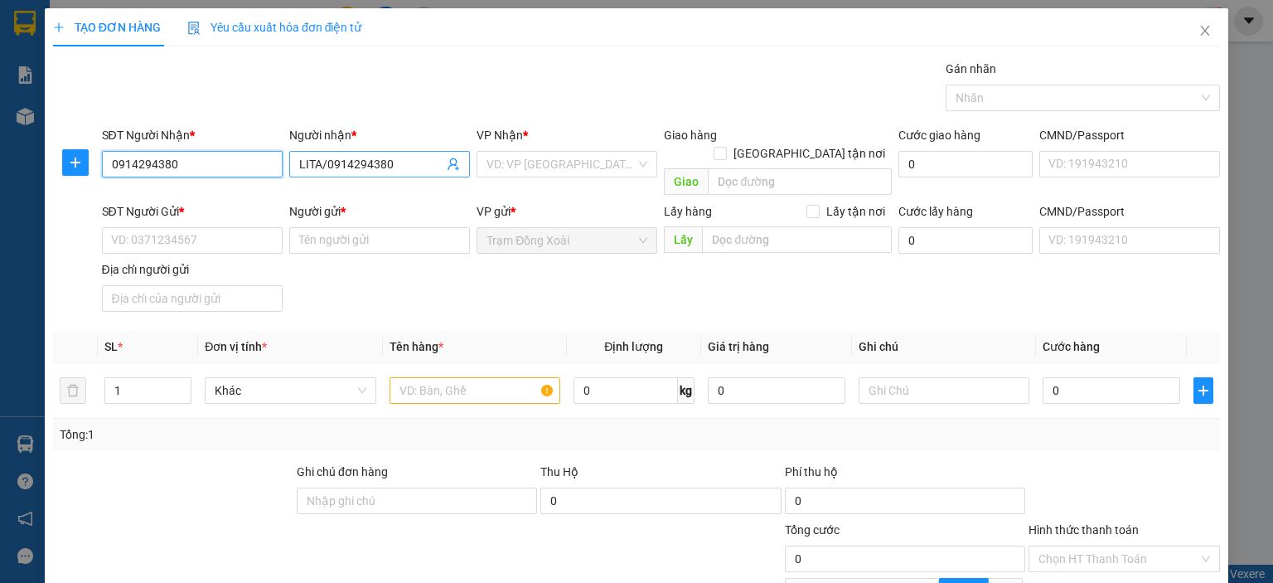
type input "0914294380"
type input "LITA"
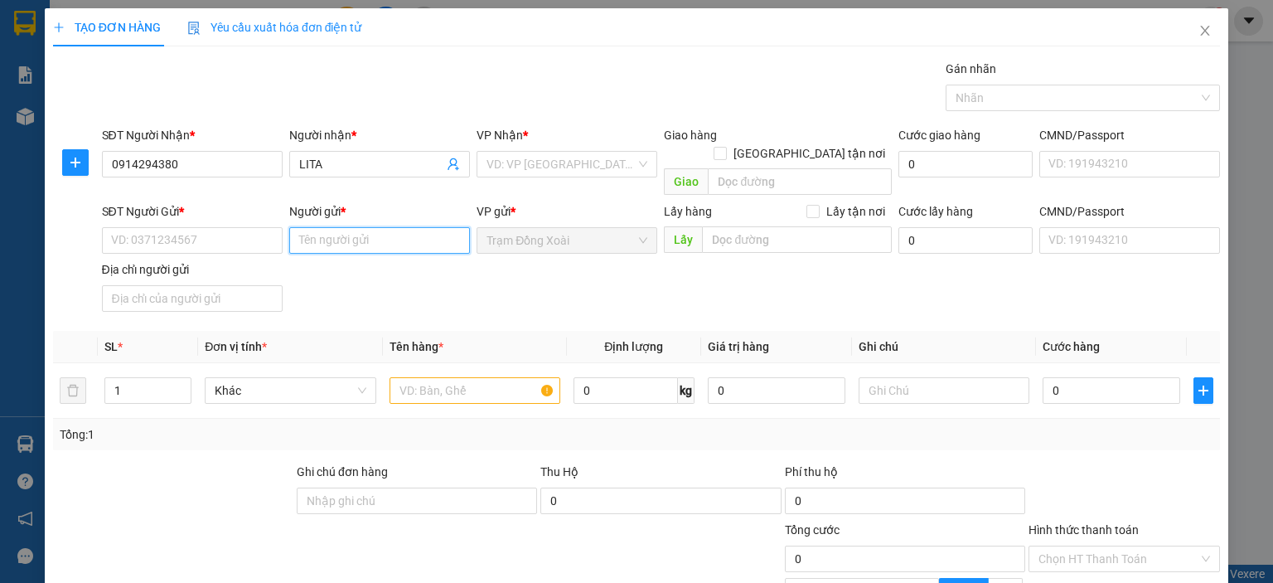
paste input "ĐỖ VĂN THUẬT/0363.536.070"
click at [393, 227] on input "ĐỖ VĂN THUẬT/0363.536.070" at bounding box center [379, 240] width 181 height 27
type input "ĐỖ VĂN THUẬT"
paste input "0363.536.070"
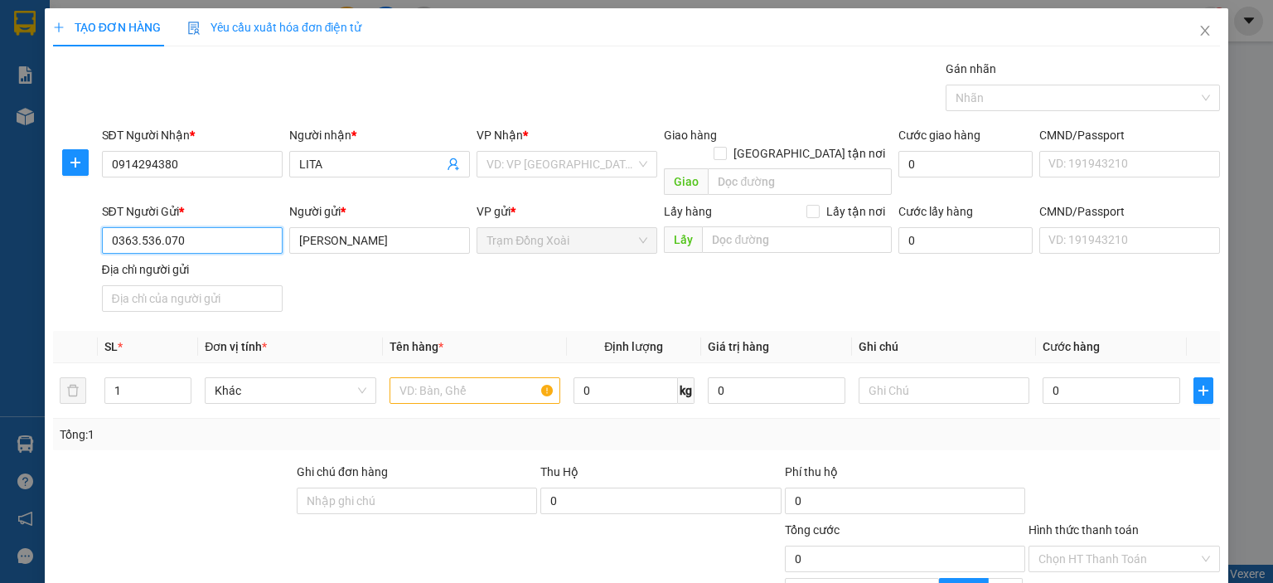
click at [158, 229] on input "0363.536.070" at bounding box center [192, 240] width 181 height 27
drag, startPoint x: 140, startPoint y: 221, endPoint x: 176, endPoint y: 222, distance: 35.7
click at [139, 227] on input "0363.536070" at bounding box center [192, 240] width 181 height 27
type input "0363536070"
click at [503, 166] on input "search" at bounding box center [561, 164] width 149 height 25
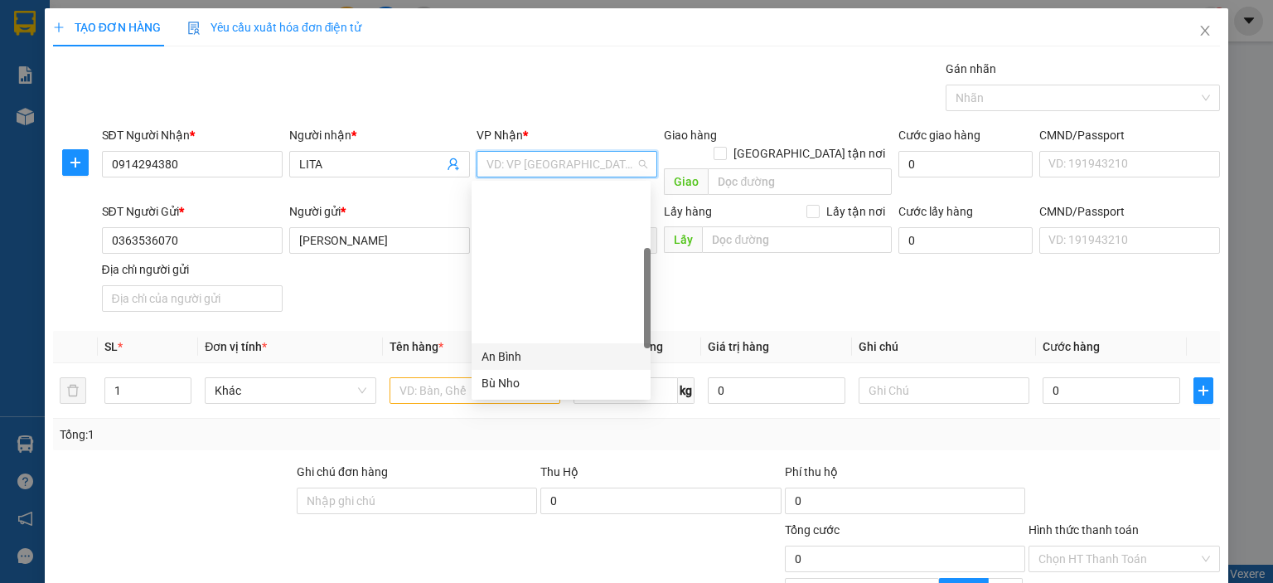
scroll to position [166, 0]
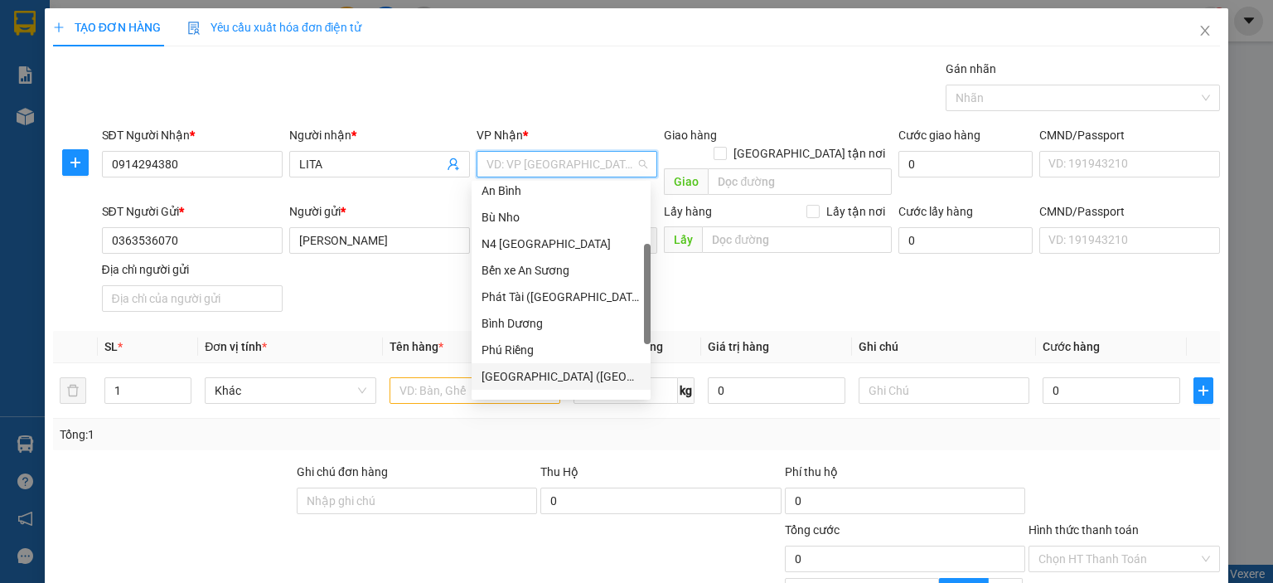
click at [563, 376] on div "[GEOGRAPHIC_DATA] ([GEOGRAPHIC_DATA])" at bounding box center [561, 376] width 159 height 18
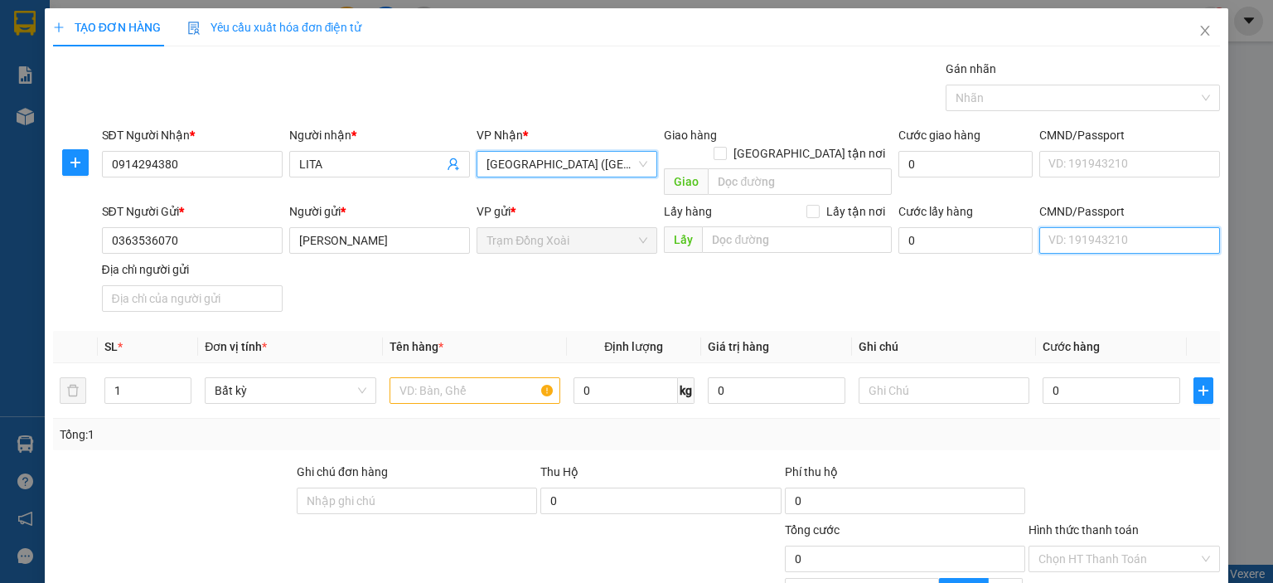
click at [1104, 227] on input "CMND/Passport" at bounding box center [1129, 240] width 181 height 27
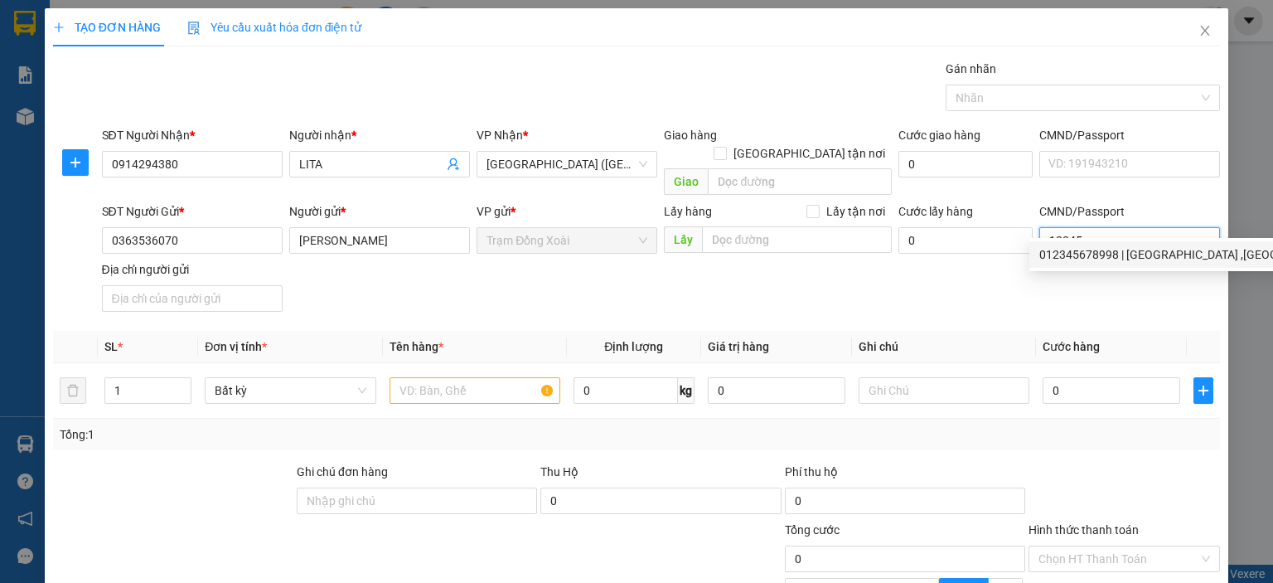
click at [1089, 251] on div "012345678998 | TÂN BÌNH ,BÌNH PHƯỚC, ĐỒNG NAI" at bounding box center [1255, 254] width 433 height 18
type input "012345678998"
type input "TÂN BÌNH ,BÌNH PHƯỚC, ĐỒNG NAI"
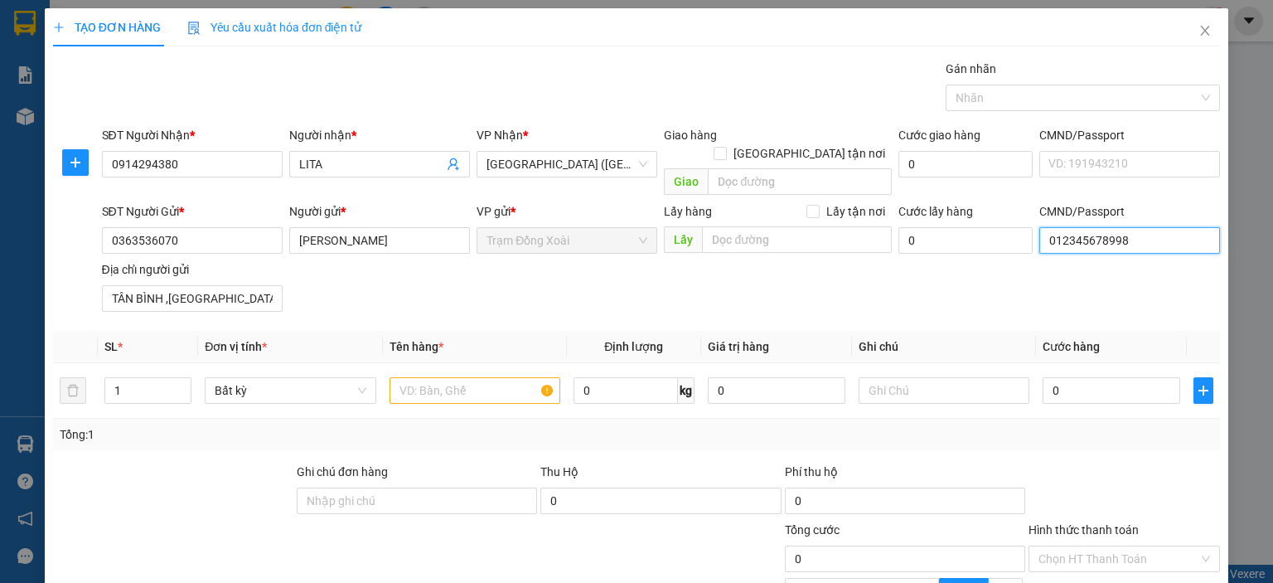
type input "012345678998"
click at [658, 262] on div "SĐT Người Gửi * 0363536070 Người gửi * ĐỖ VĂN THUẬT VP gửi * Trạm Đồng Xoài Lấy…" at bounding box center [662, 260] width 1126 height 116
click at [521, 377] on input "text" at bounding box center [475, 390] width 171 height 27
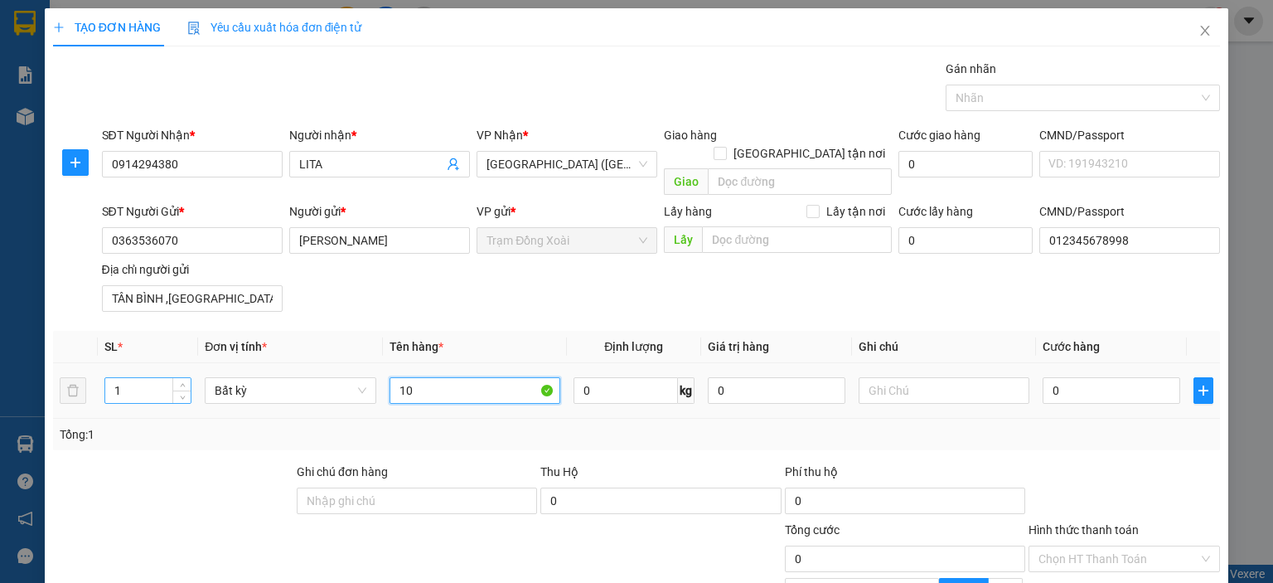
type input "10"
drag, startPoint x: 126, startPoint y: 375, endPoint x: 94, endPoint y: 385, distance: 33.6
click at [94, 385] on tr "1 Bất kỳ 10 0 kg 0 0" at bounding box center [636, 391] width 1167 height 56
type input "2"
click at [220, 425] on div "Tổng: 2" at bounding box center [276, 434] width 433 height 18
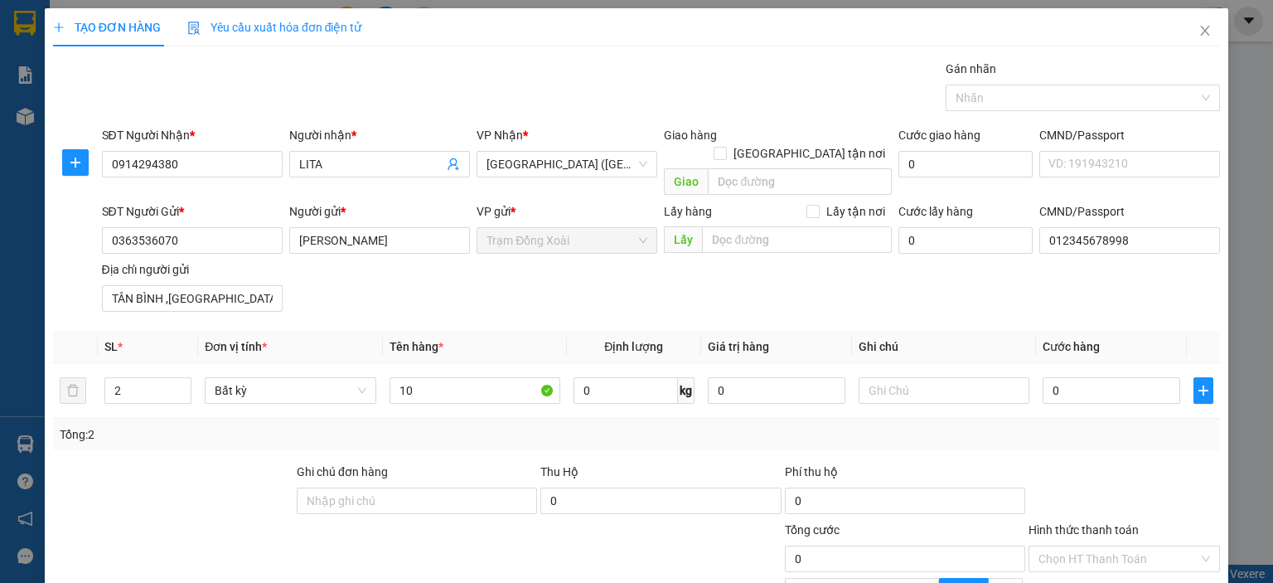
click at [763, 419] on div "Tổng: 2" at bounding box center [636, 434] width 1167 height 31
drag, startPoint x: 419, startPoint y: 376, endPoint x: 397, endPoint y: 378, distance: 22.4
click at [397, 378] on input "10" at bounding box center [475, 390] width 171 height 27
type input "CATON"
type input "2"
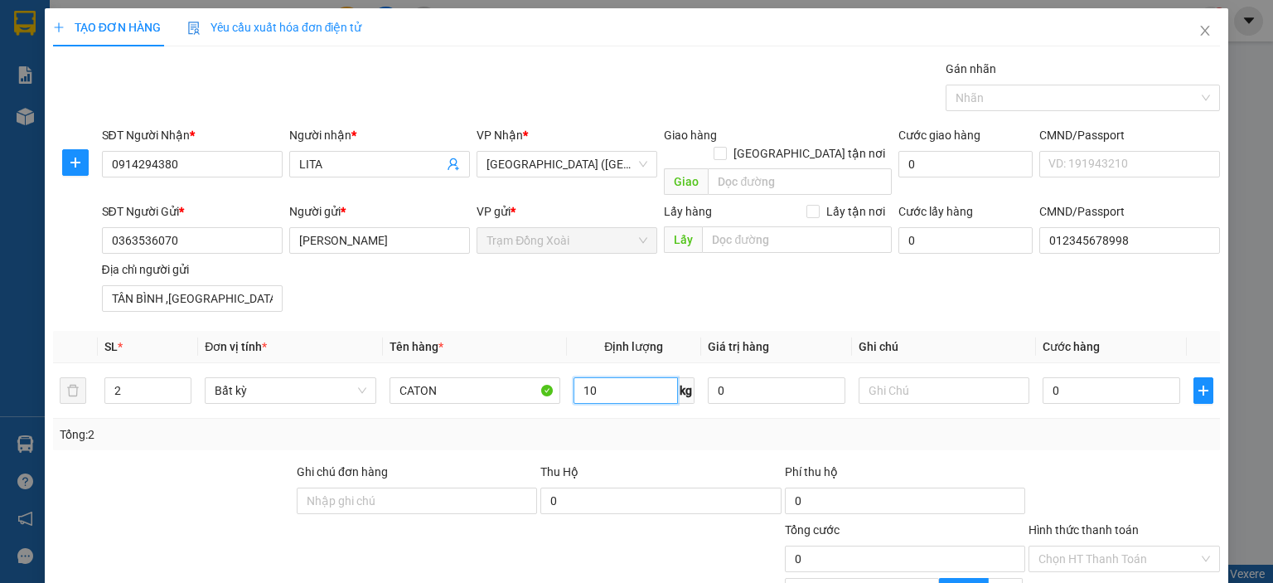
type input "10"
click at [632, 425] on div "Tổng: 2" at bounding box center [637, 434] width 1154 height 18
type input "80.000"
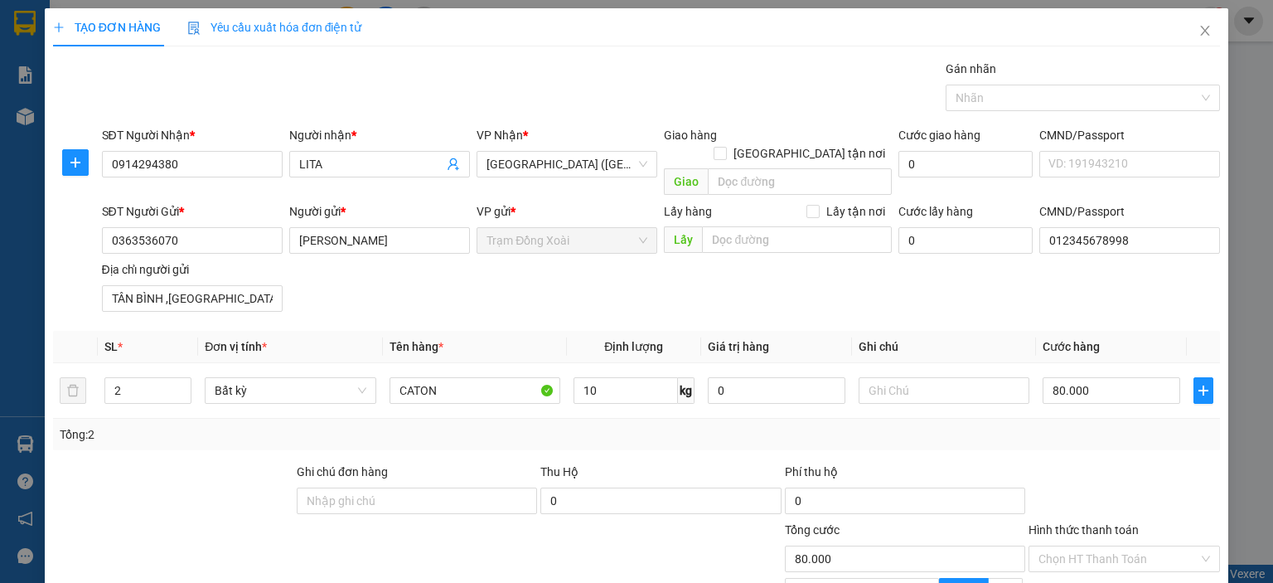
scroll to position [113, 0]
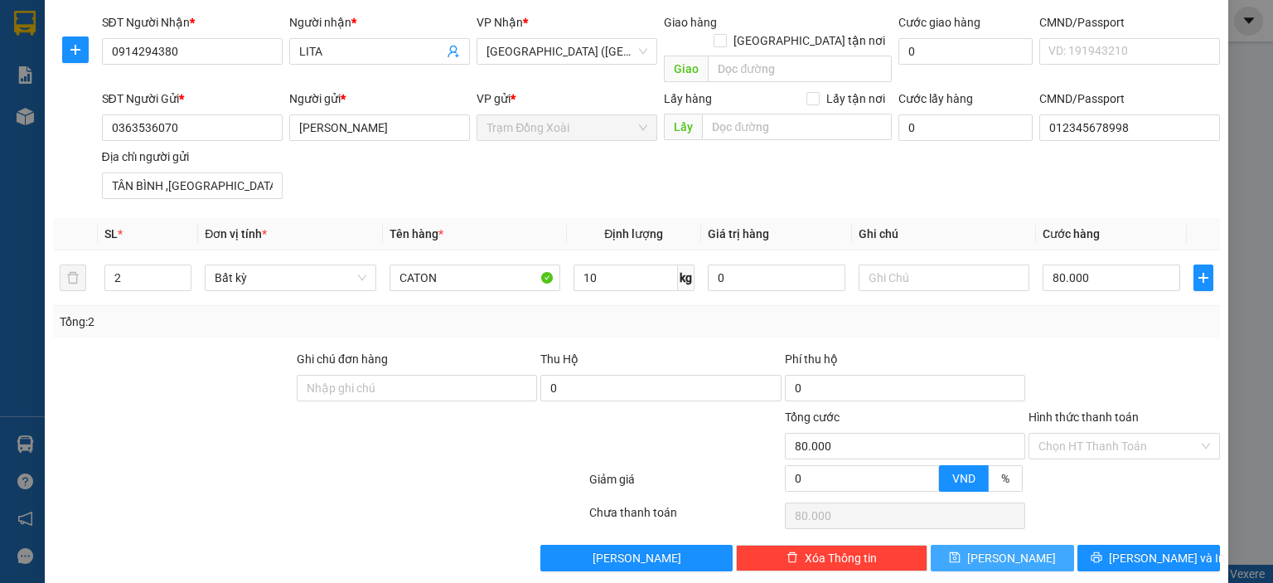
click at [1025, 545] on button "[PERSON_NAME]" at bounding box center [1002, 558] width 143 height 27
type input "1"
type input "0"
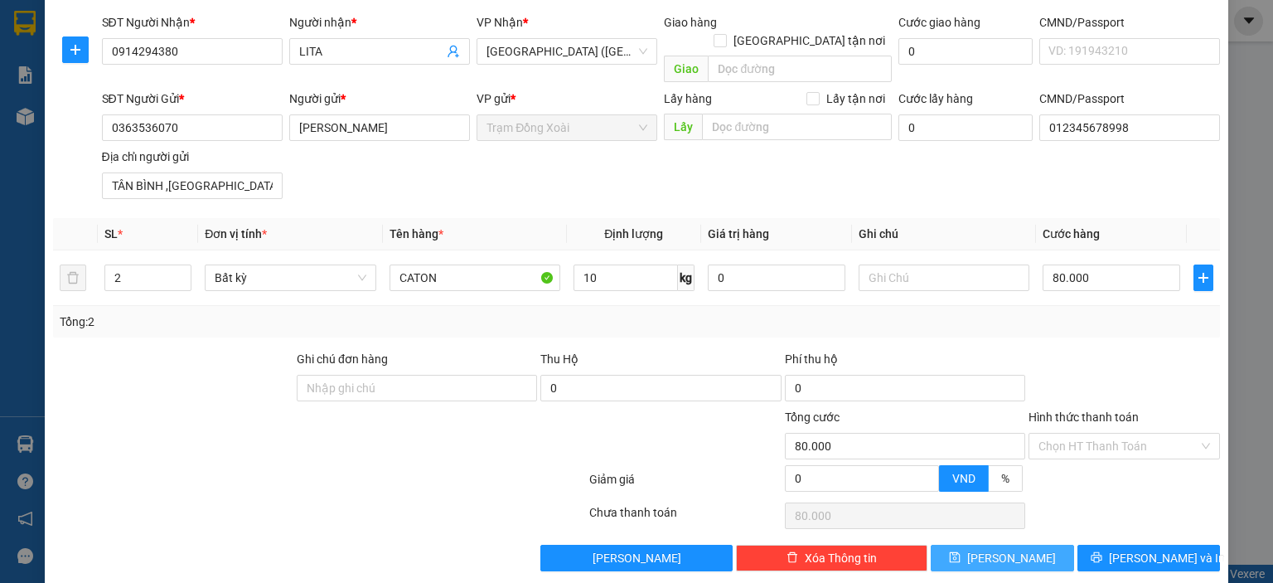
type input "0"
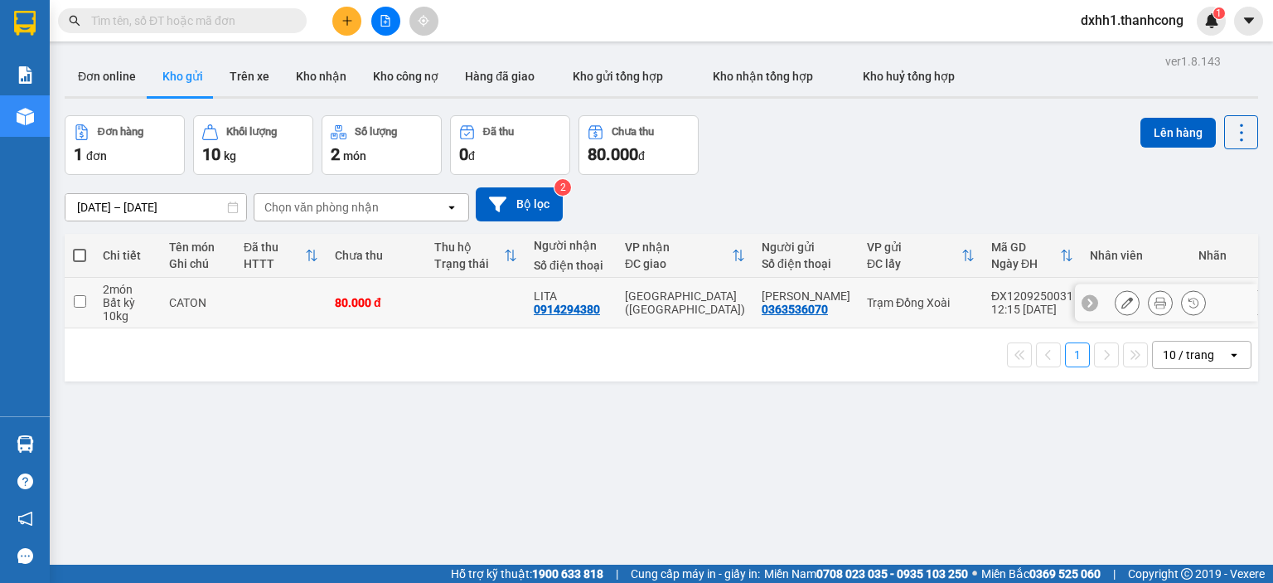
click at [298, 297] on td at bounding box center [280, 303] width 91 height 51
checkbox input "true"
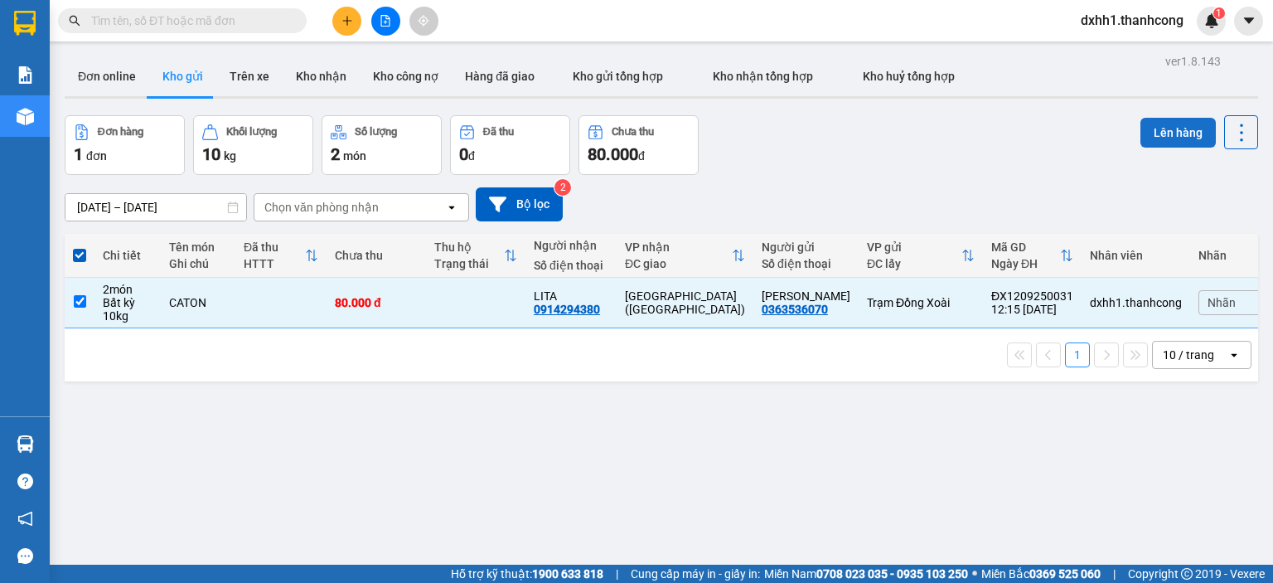
click at [1148, 128] on button "Lên hàng" at bounding box center [1178, 133] width 75 height 30
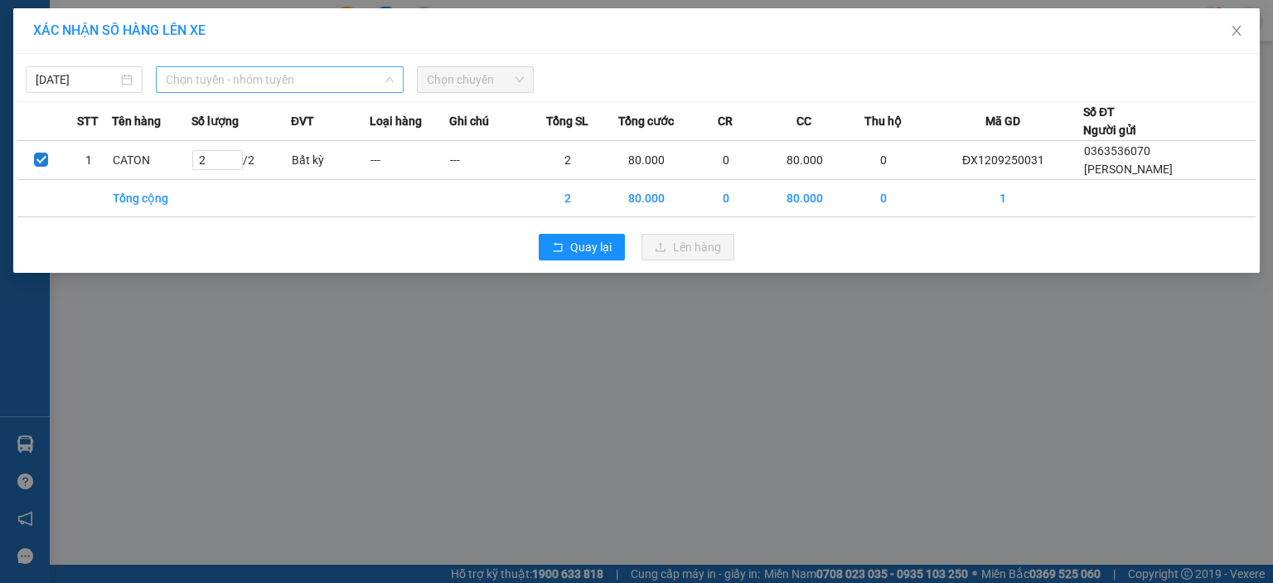
click at [322, 85] on span "Chọn tuyến - nhóm tuyến" at bounding box center [280, 79] width 228 height 25
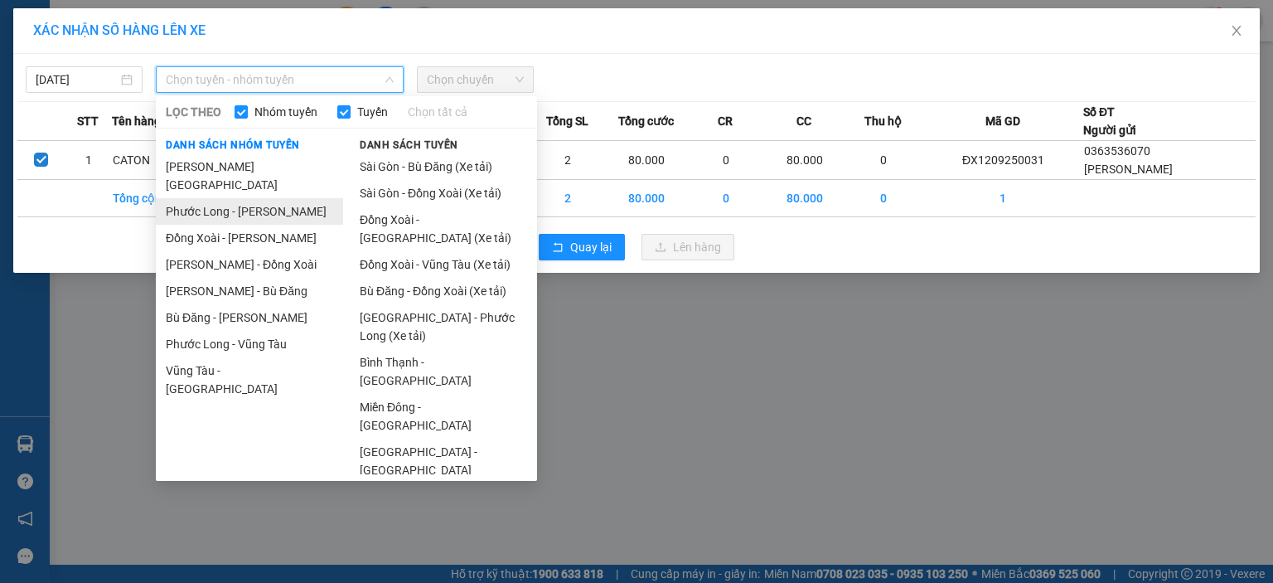
click at [285, 198] on li "Phước Long - [PERSON_NAME]" at bounding box center [249, 211] width 187 height 27
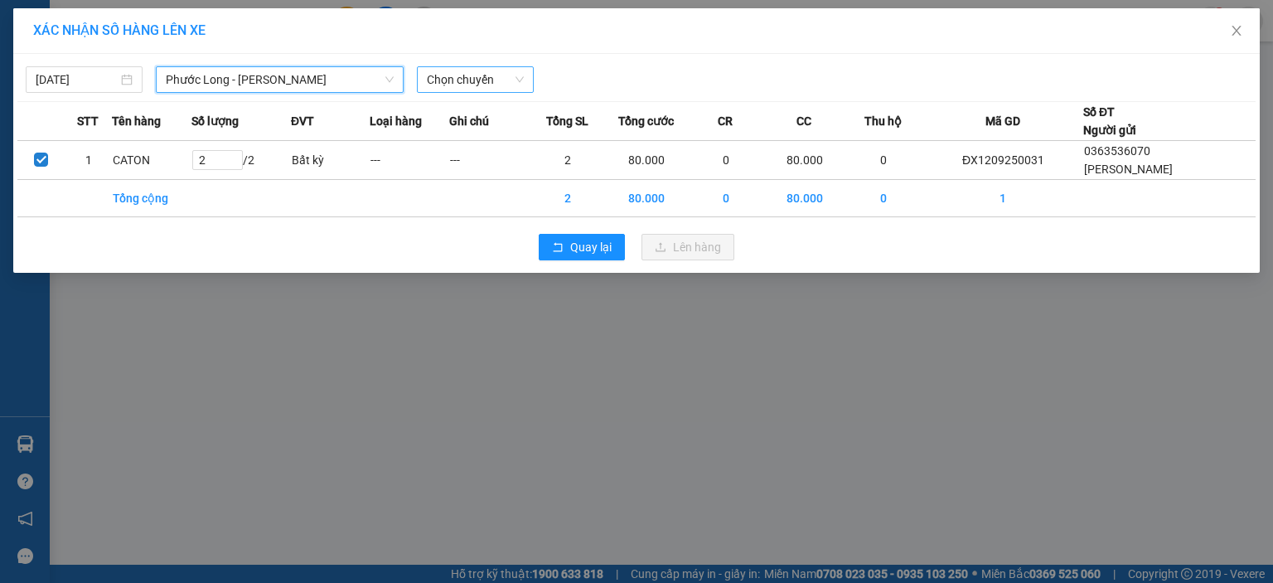
click at [458, 85] on span "Chọn chuyến" at bounding box center [475, 79] width 97 height 25
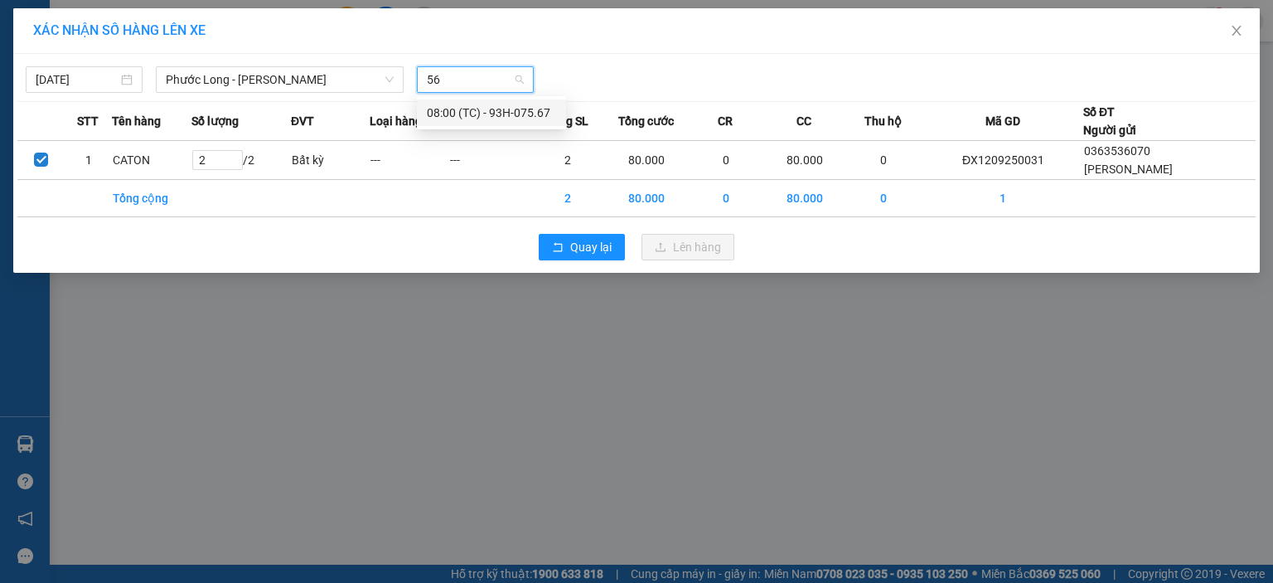
type input "567"
click at [524, 105] on div "08:00 (TC) - 93H-075.67" at bounding box center [491, 113] width 129 height 18
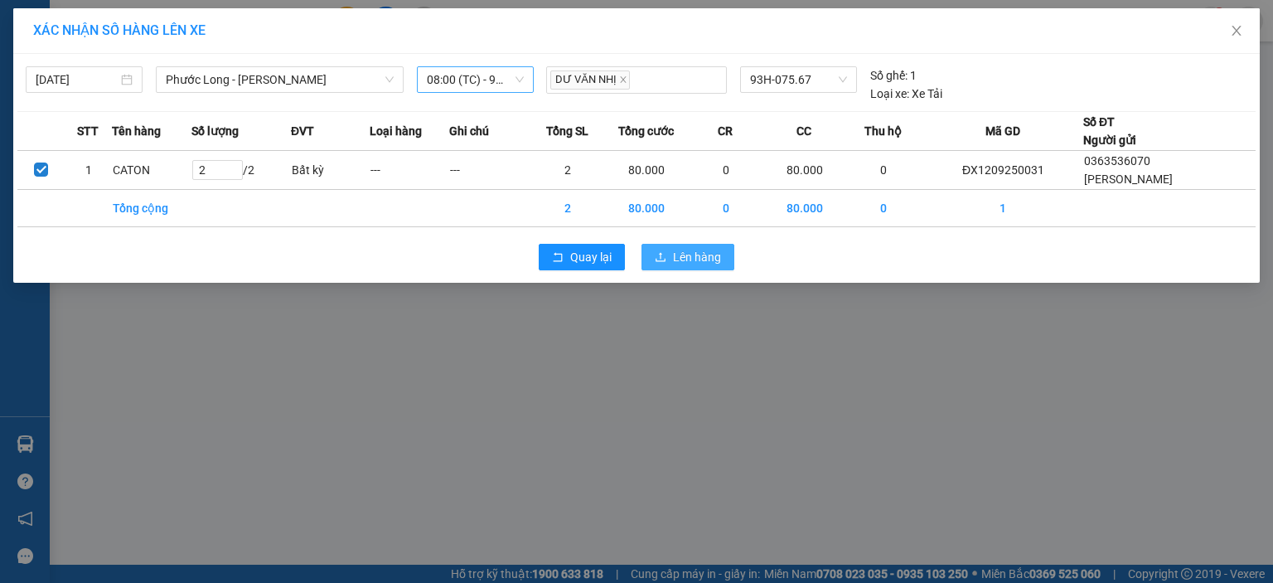
click at [678, 257] on span "Lên hàng" at bounding box center [697, 257] width 48 height 18
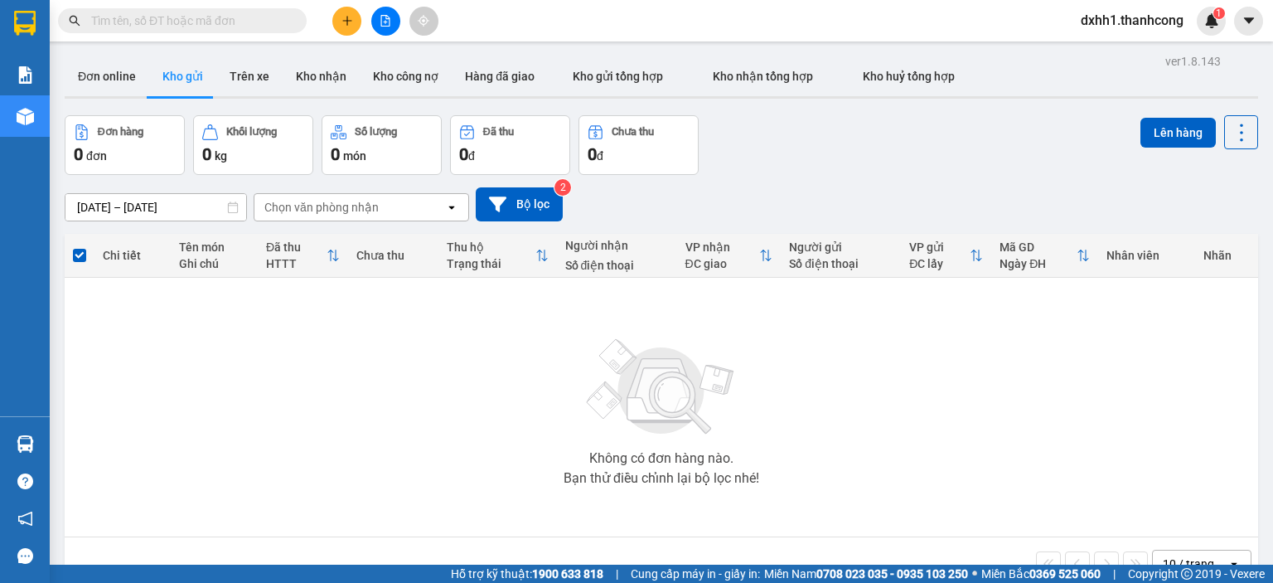
click at [345, 22] on icon "plus" at bounding box center [348, 21] width 12 height 12
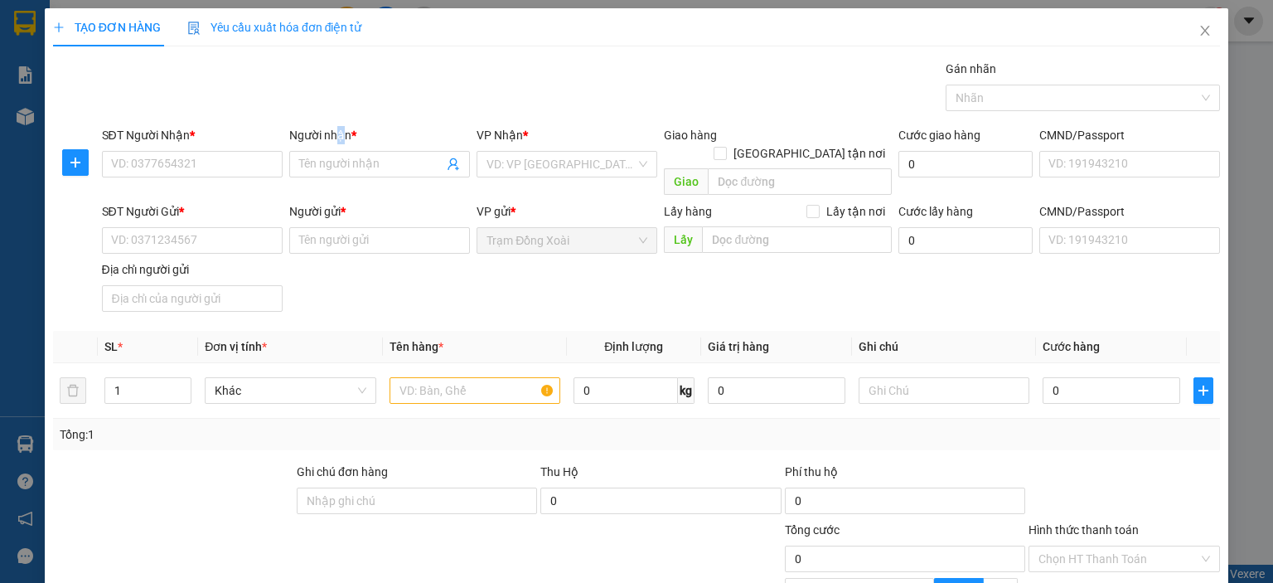
drag, startPoint x: 197, startPoint y: 160, endPoint x: 338, endPoint y: 141, distance: 142.2
click at [338, 141] on div "Người nhận *" at bounding box center [379, 135] width 181 height 18
click at [338, 155] on input "Người nhận *" at bounding box center [371, 164] width 144 height 18
paste input "C NGHĨA/0944532779"
click at [365, 168] on input "C NGHĨA/0944532779" at bounding box center [371, 164] width 144 height 18
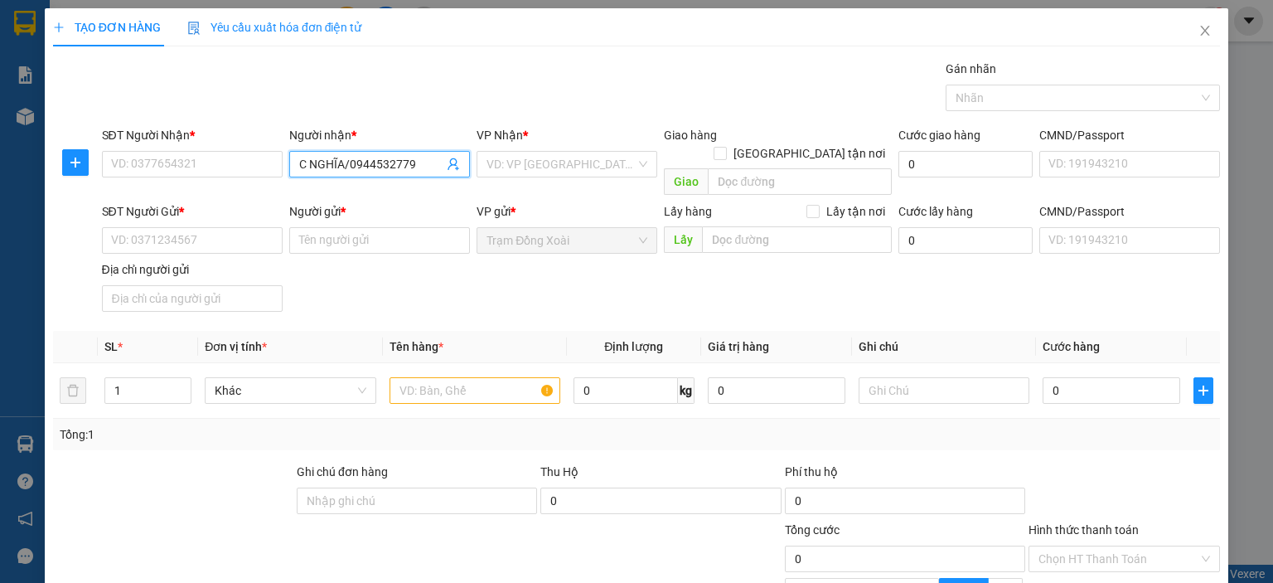
click at [366, 168] on input "C NGHĨA/0944532779" at bounding box center [371, 164] width 144 height 18
type input "C NGHĨA"
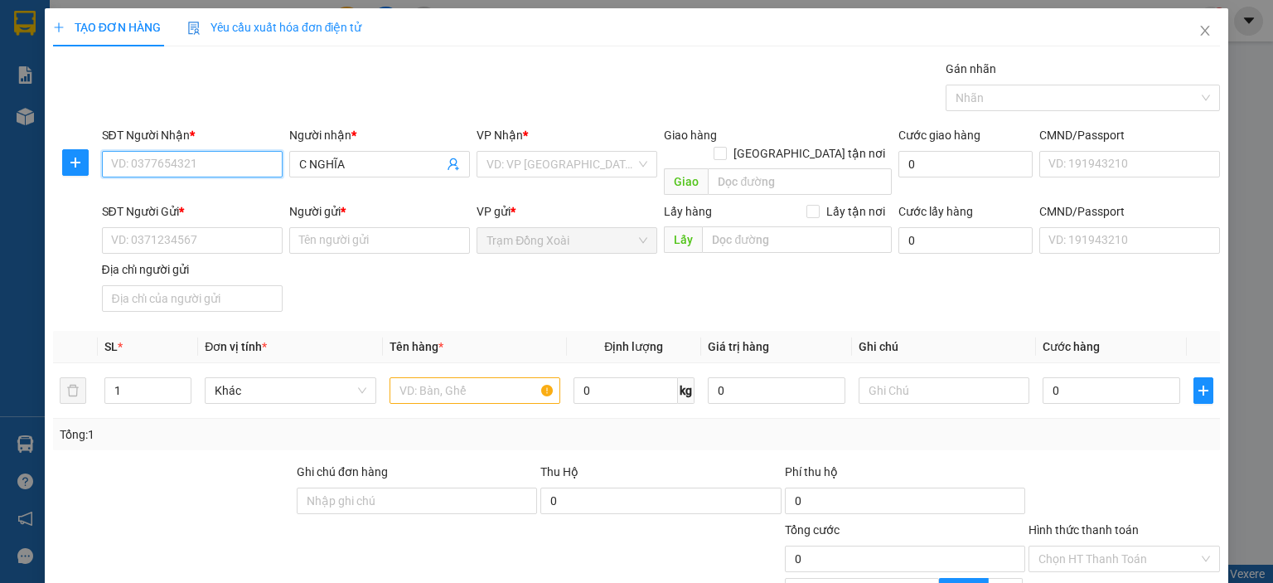
paste input "0944532779"
type input "0944532779"
click at [574, 167] on input "search" at bounding box center [561, 164] width 149 height 25
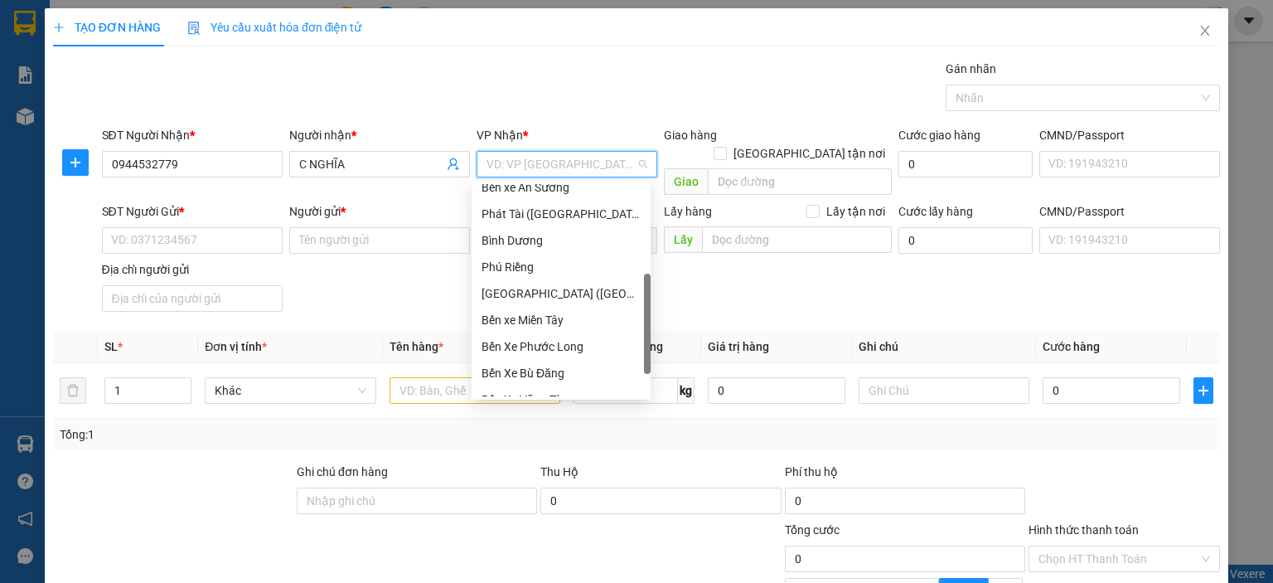
scroll to position [249, 0]
click at [575, 351] on div "Bến Xe Phước Long" at bounding box center [561, 346] width 159 height 18
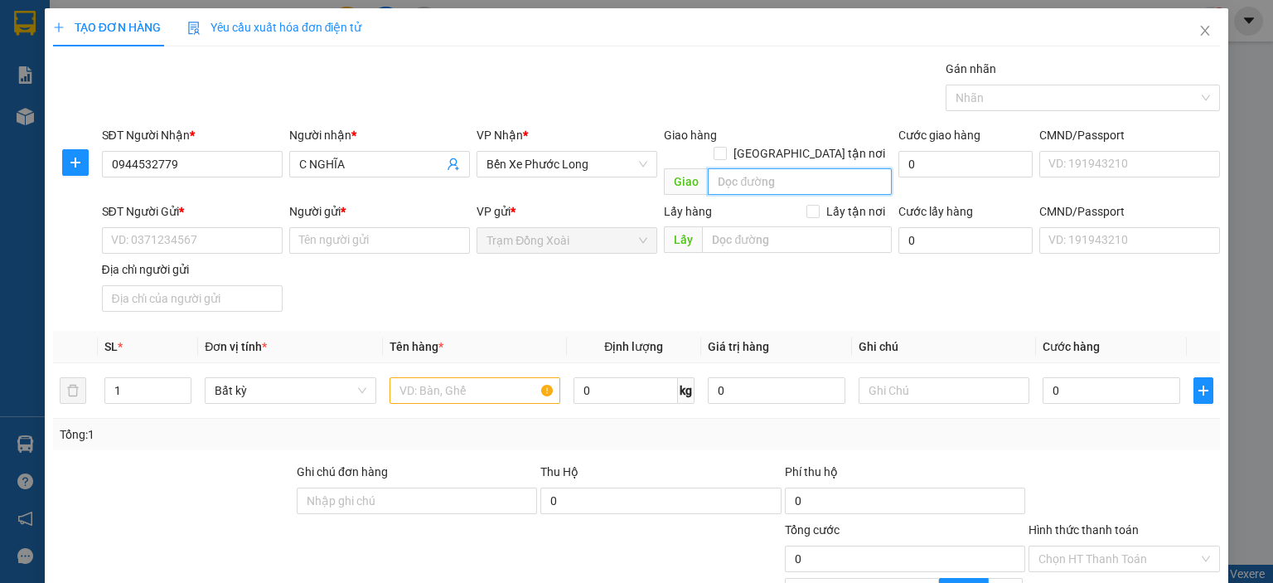
click at [766, 168] on input "search" at bounding box center [800, 181] width 184 height 27
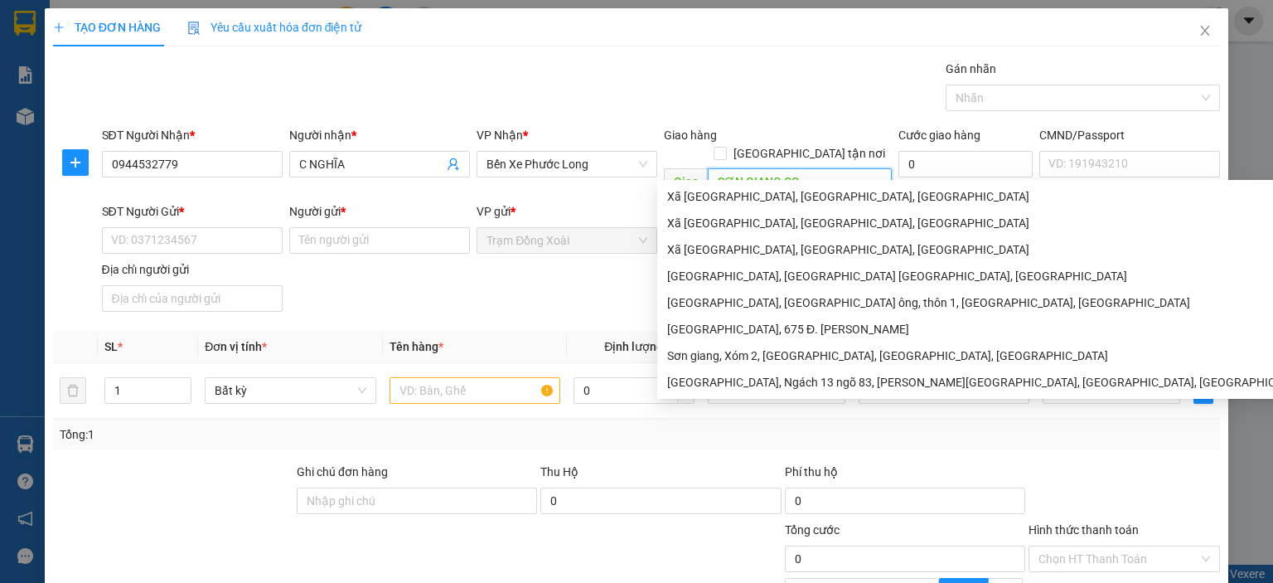
type input "SƠN GIANG CC"
click at [564, 274] on div "SĐT Người Gửi * VD: 0371234567 Người gửi * Tên người gửi VP gửi * Trạm Đồng Xoà…" at bounding box center [662, 260] width 1126 height 116
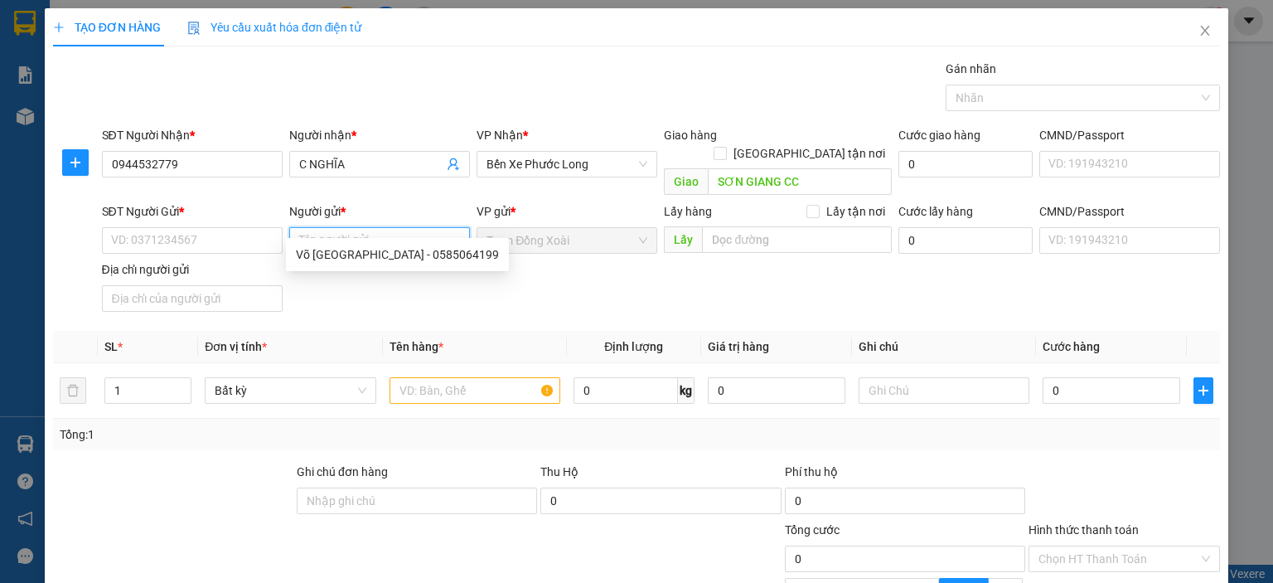
paste input "HẰNG/0363393993"
click at [378, 227] on input "HẰNG/0363393993" at bounding box center [379, 240] width 181 height 27
type input "HẰNG"
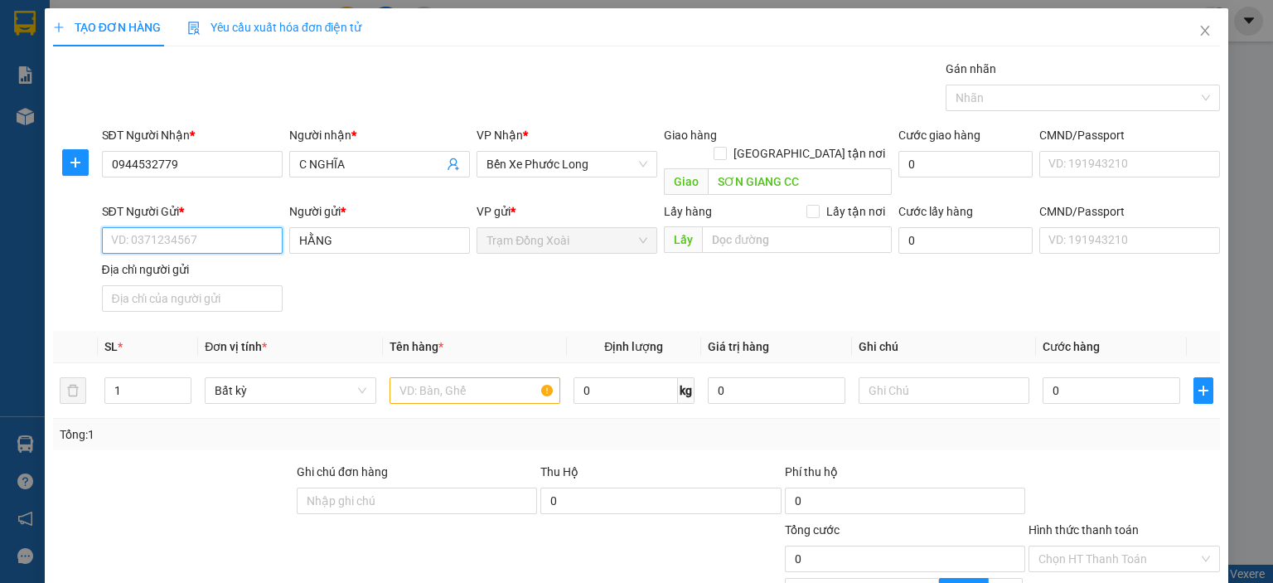
paste input "0363393993"
type input "0363393993"
click at [401, 264] on div "SĐT Người Gửi * 0363393993 0363393993 Người gửi * HẰNG VP gửi * Trạm Đồng Xoài …" at bounding box center [662, 260] width 1126 height 116
click at [1039, 227] on input "CMND/Passport" at bounding box center [1129, 240] width 181 height 27
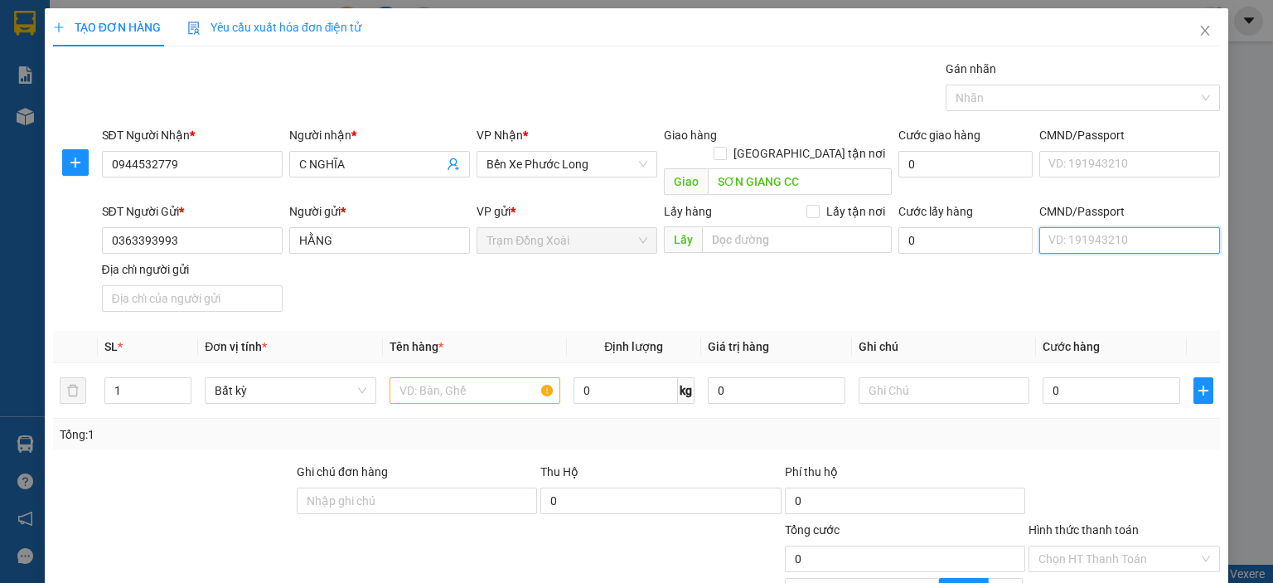
click at [1039, 227] on input "CMND/Passport" at bounding box center [1129, 240] width 181 height 27
drag, startPoint x: 1081, startPoint y: 222, endPoint x: 1090, endPoint y: 222, distance: 9.1
click at [1084, 227] on input "CMND/Passport" at bounding box center [1129, 240] width 181 height 27
drag, startPoint x: 1151, startPoint y: 211, endPoint x: 1164, endPoint y: 211, distance: 12.4
click at [1160, 227] on input "CMND/Passport" at bounding box center [1129, 240] width 181 height 27
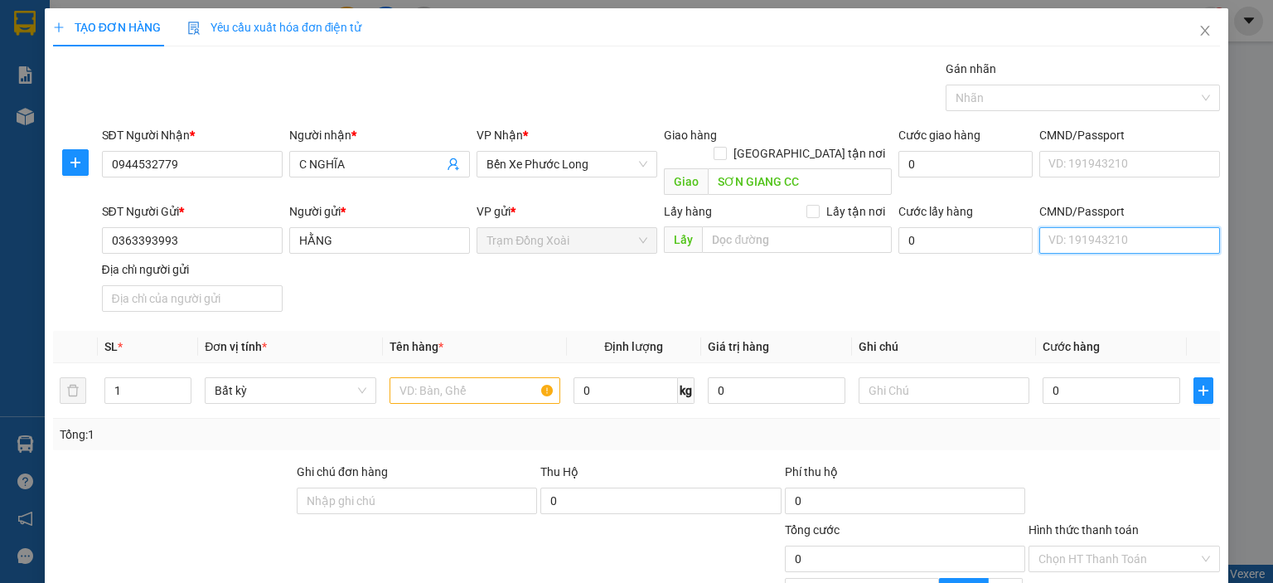
click at [1198, 227] on input "CMND/Passport" at bounding box center [1129, 240] width 181 height 27
click at [1204, 227] on input "CMND/Passport" at bounding box center [1129, 240] width 181 height 27
drag, startPoint x: 1067, startPoint y: 230, endPoint x: 1053, endPoint y: 228, distance: 14.3
click at [1055, 231] on input "CMND/Passport" at bounding box center [1129, 240] width 181 height 27
click at [1039, 227] on input "CMND/Passport" at bounding box center [1129, 240] width 181 height 27
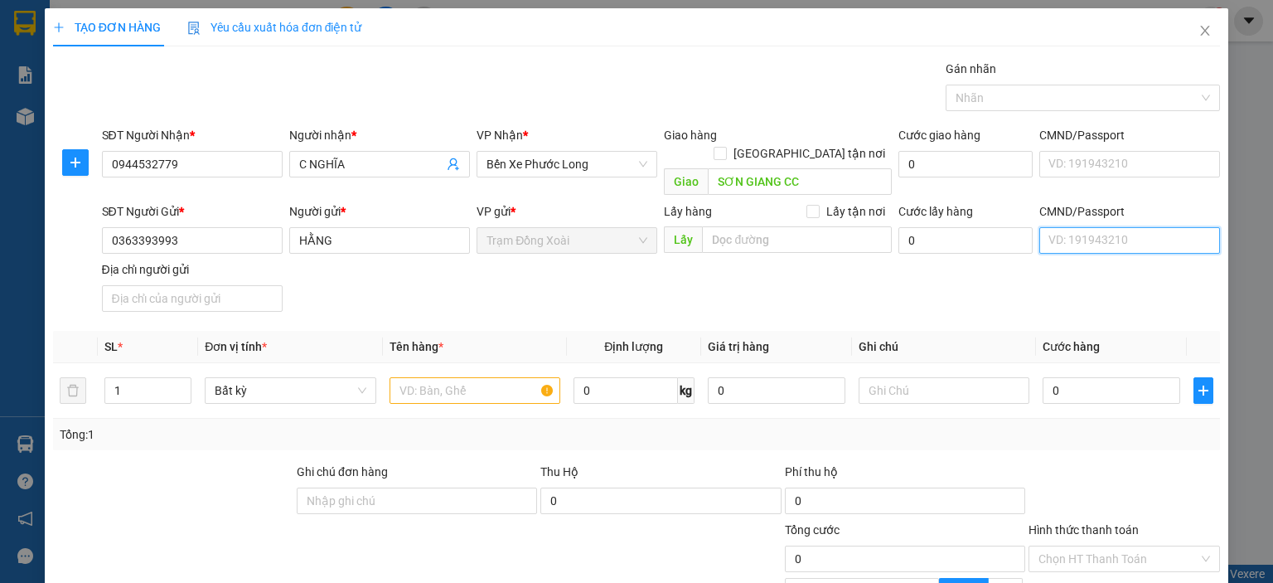
click at [1039, 227] on input "CMND/Passport" at bounding box center [1129, 240] width 181 height 27
type input "12345678998"
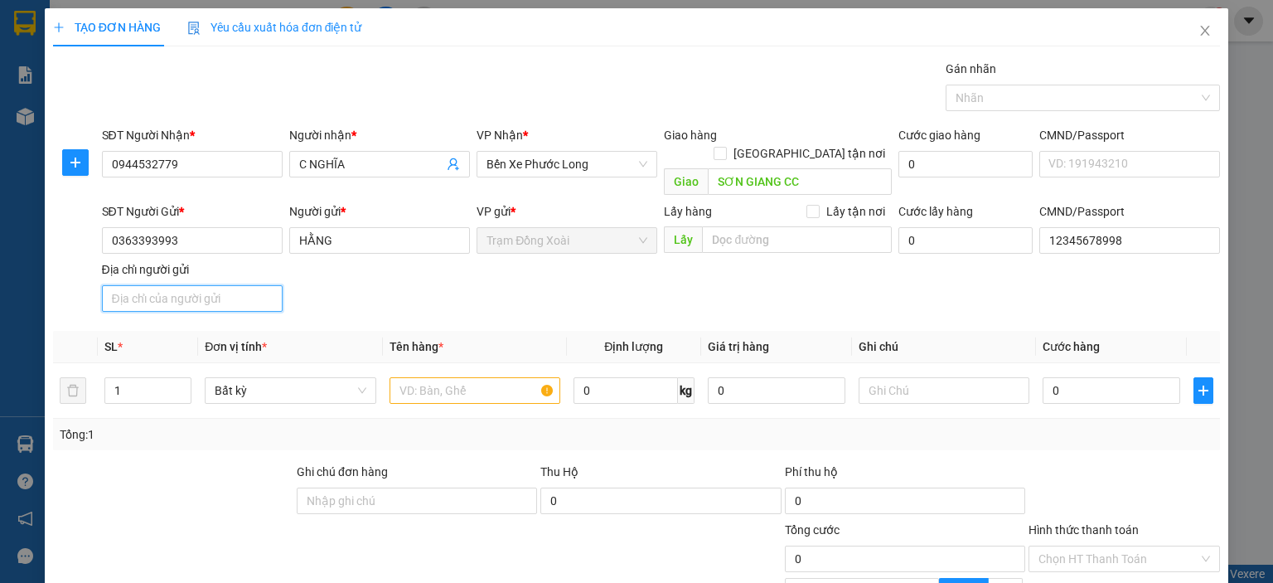
click at [208, 285] on input "Địa chỉ người gửi" at bounding box center [192, 298] width 181 height 27
type input "TÂN BÌNH,[GEOGRAPHIC_DATA],[GEOGRAPHIC_DATA]"
click at [391, 377] on input "text" at bounding box center [475, 390] width 171 height 27
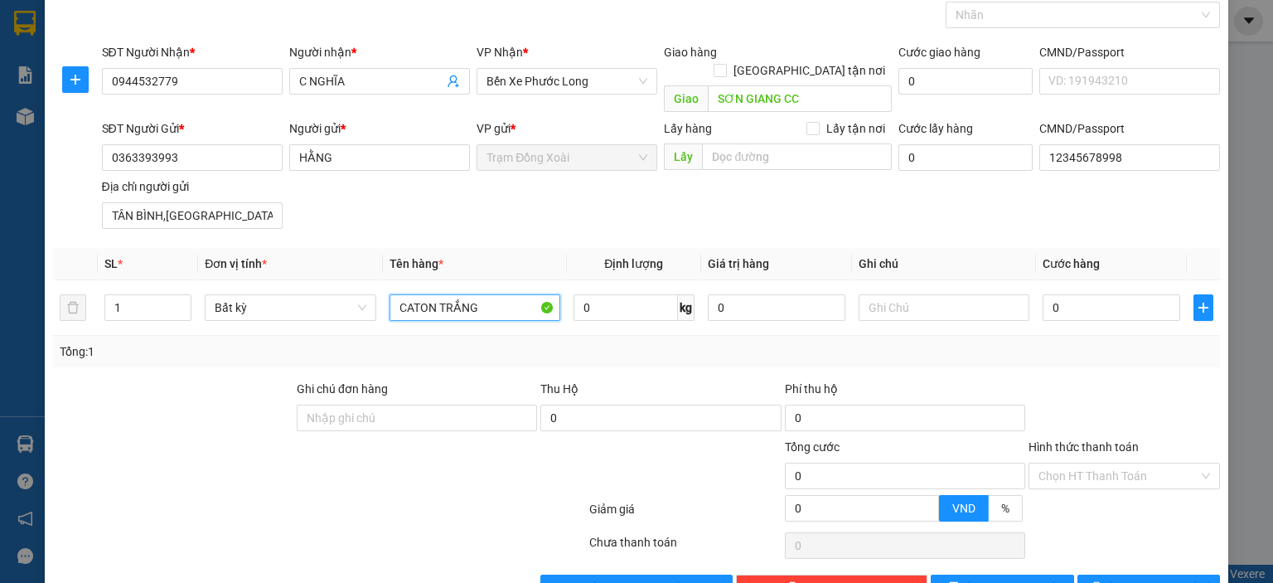
scroll to position [113, 0]
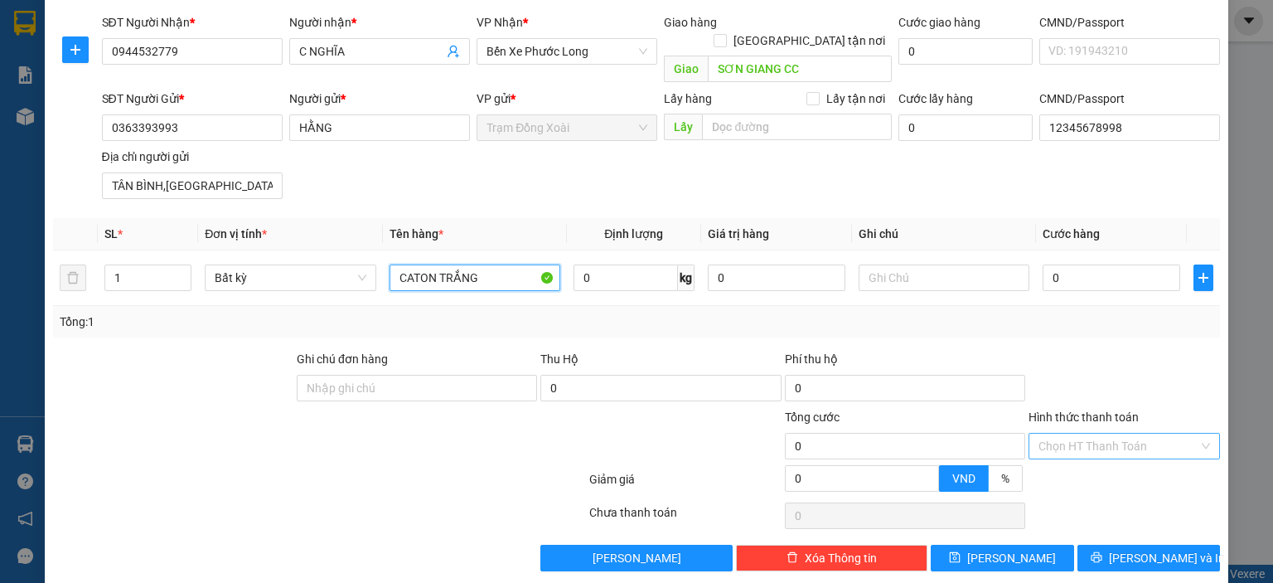
type input "CATON TRẮNG"
click at [1143, 434] on input "Hình thức thanh toán" at bounding box center [1119, 446] width 160 height 25
click at [567, 254] on td "0 kg" at bounding box center [634, 278] width 134 height 56
click at [591, 264] on input "0" at bounding box center [626, 277] width 104 height 27
type input "10"
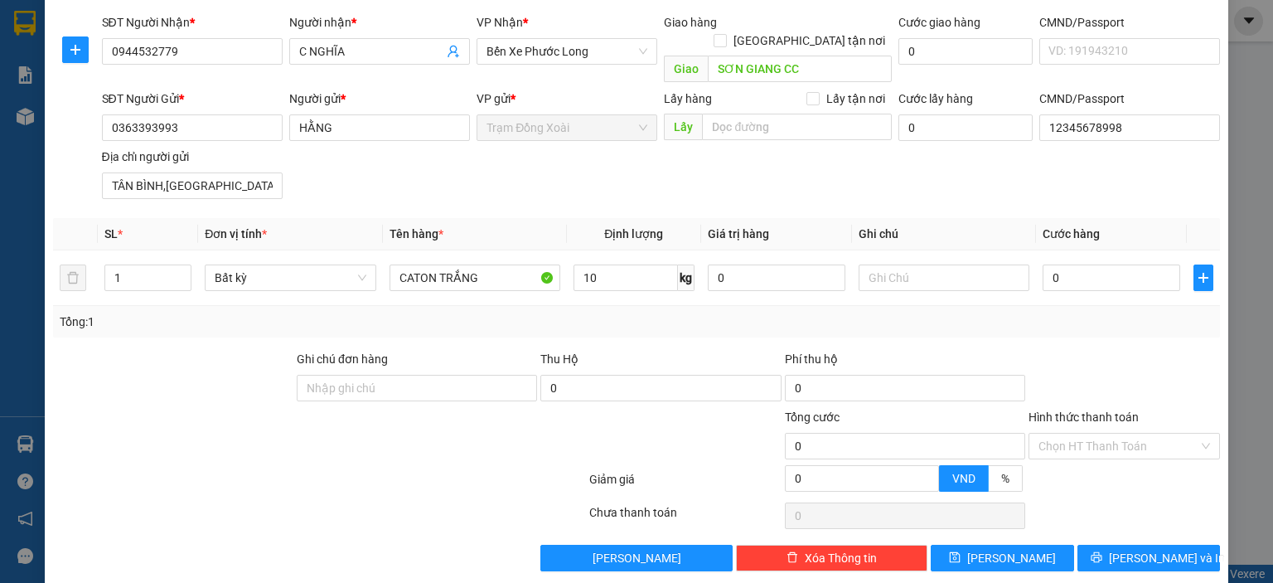
click at [653, 312] on div "Tổng: 1" at bounding box center [636, 321] width 1167 height 31
type input "30.000"
type input "4"
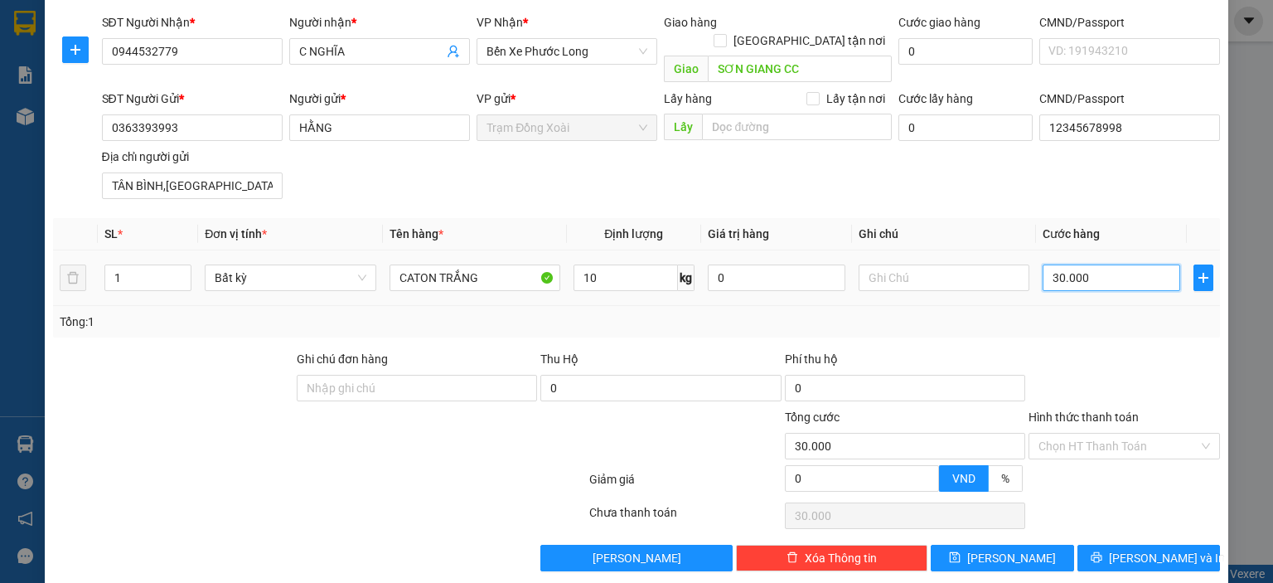
type input "4"
type input "40"
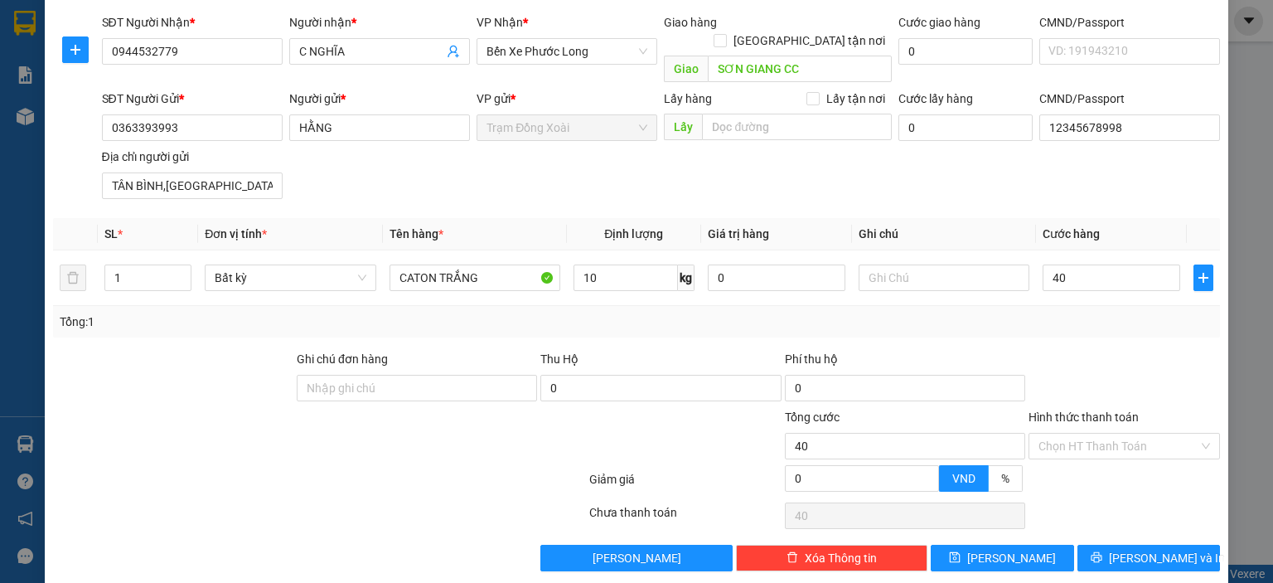
type input "40.000"
click at [1010, 312] on div "Tổng: 1" at bounding box center [637, 321] width 1154 height 18
drag, startPoint x: 1004, startPoint y: 525, endPoint x: 968, endPoint y: 491, distance: 49.2
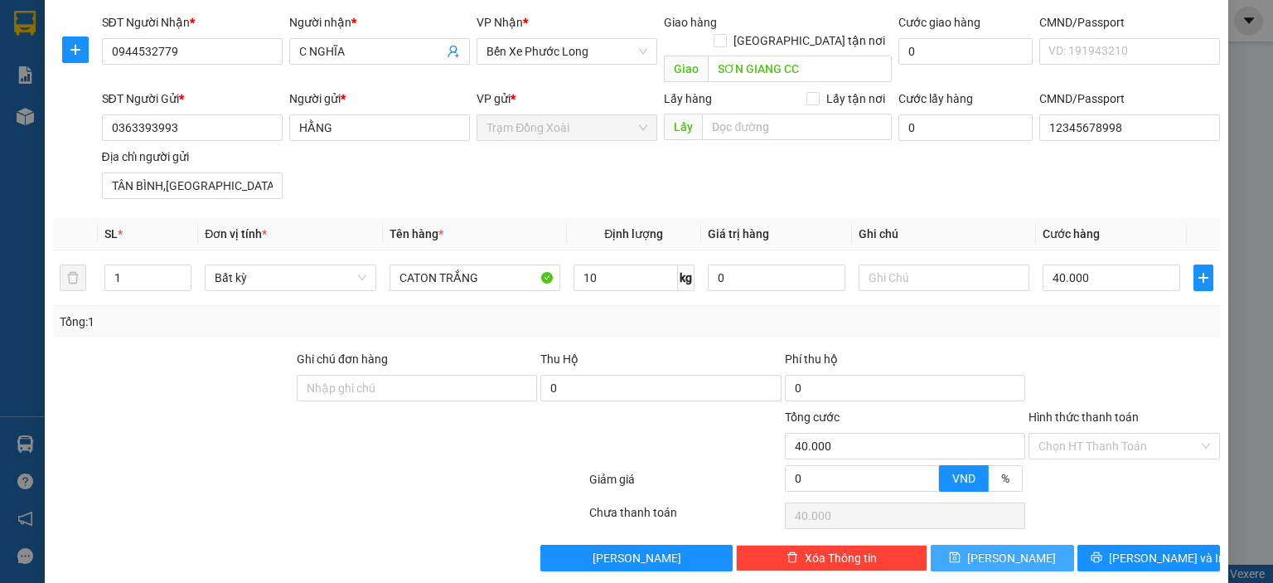
click at [1003, 545] on button "[PERSON_NAME]" at bounding box center [1002, 558] width 143 height 27
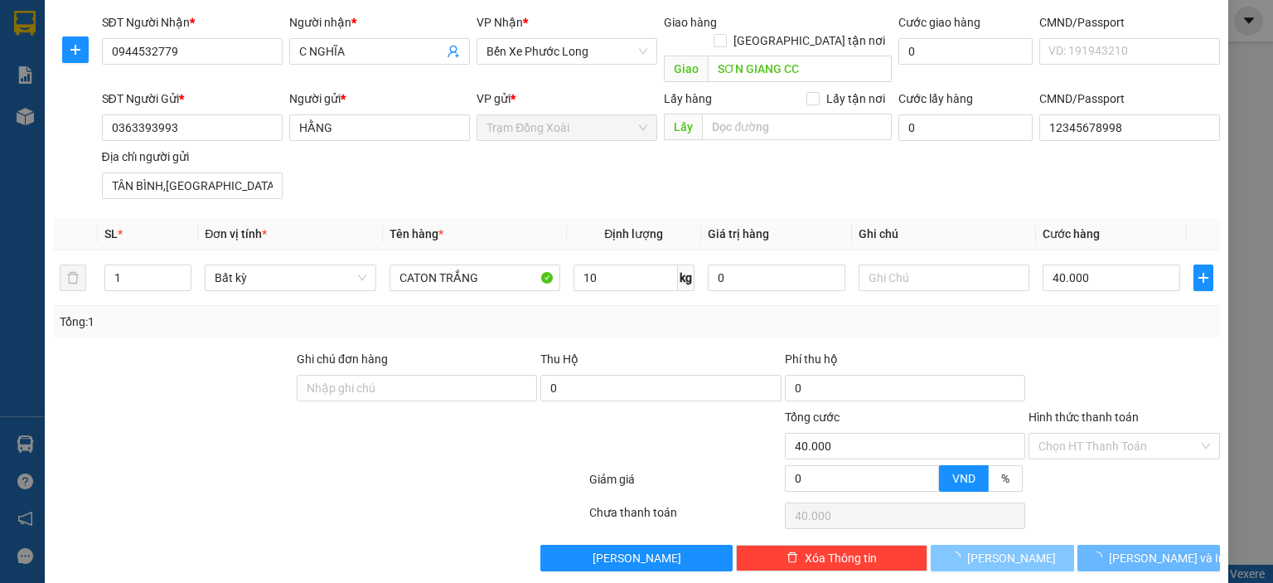
type input "0"
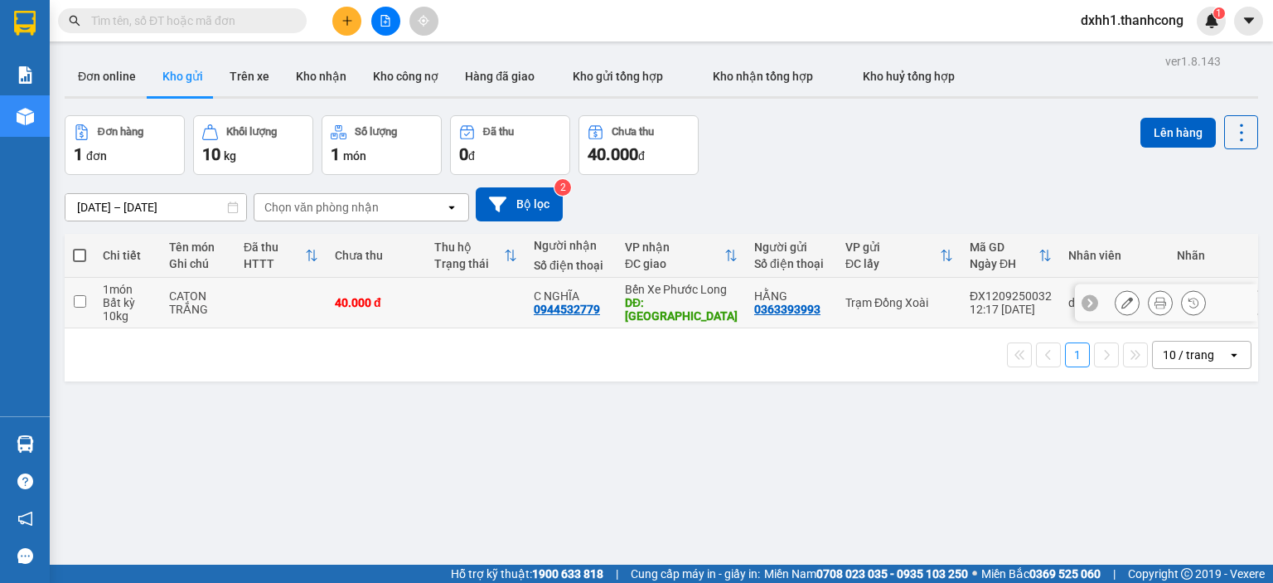
click at [342, 296] on div "40.000 đ" at bounding box center [376, 302] width 83 height 13
checkbox input "true"
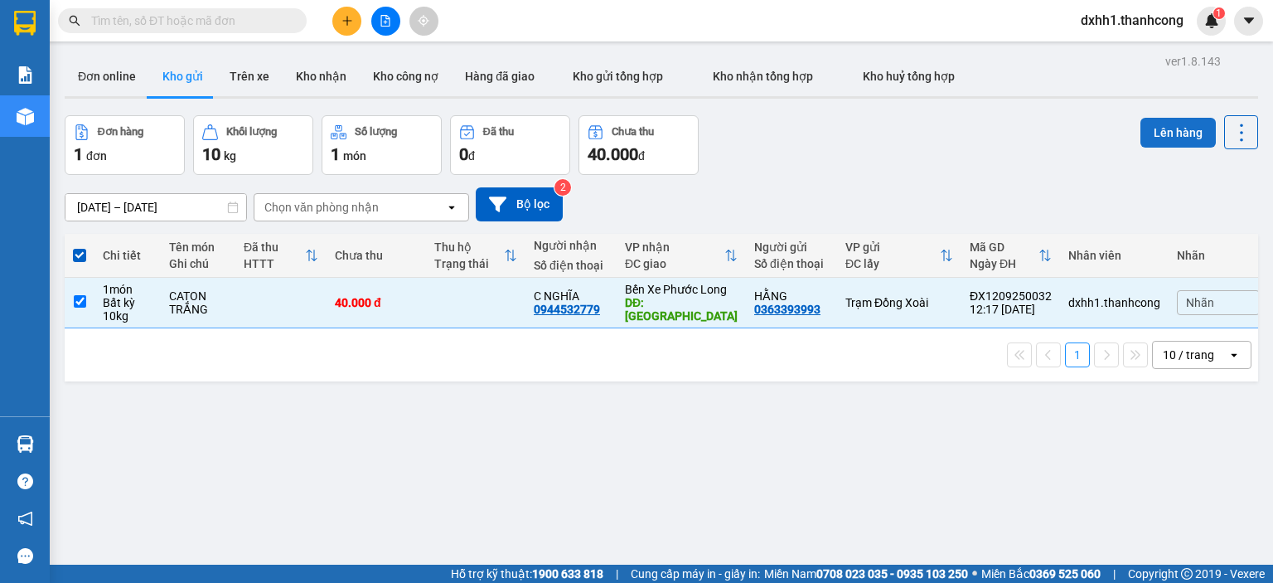
click at [1162, 132] on button "Lên hàng" at bounding box center [1178, 133] width 75 height 30
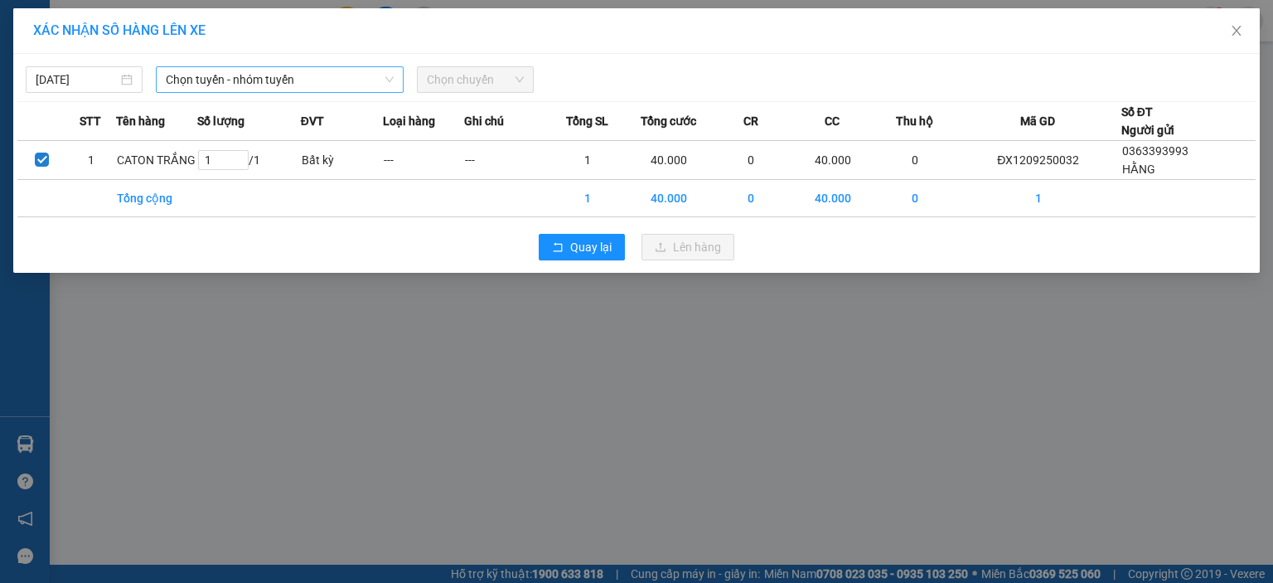
click at [298, 85] on span "Chọn tuyến - nhóm tuyến" at bounding box center [280, 79] width 228 height 25
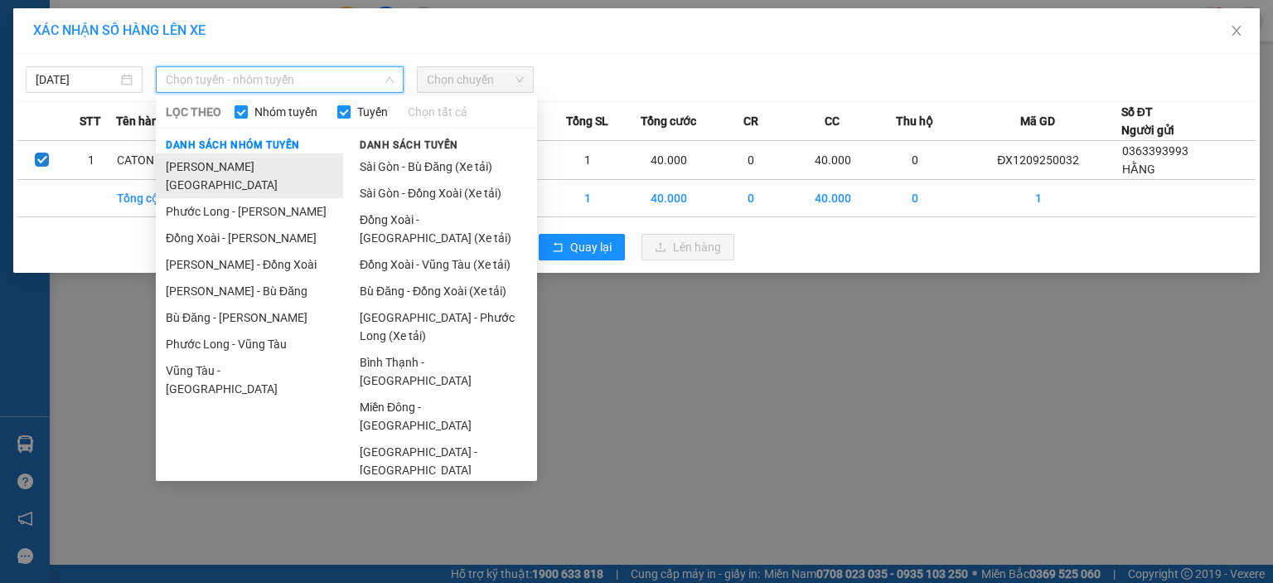
click at [278, 167] on li "[PERSON_NAME][GEOGRAPHIC_DATA]" at bounding box center [249, 175] width 187 height 45
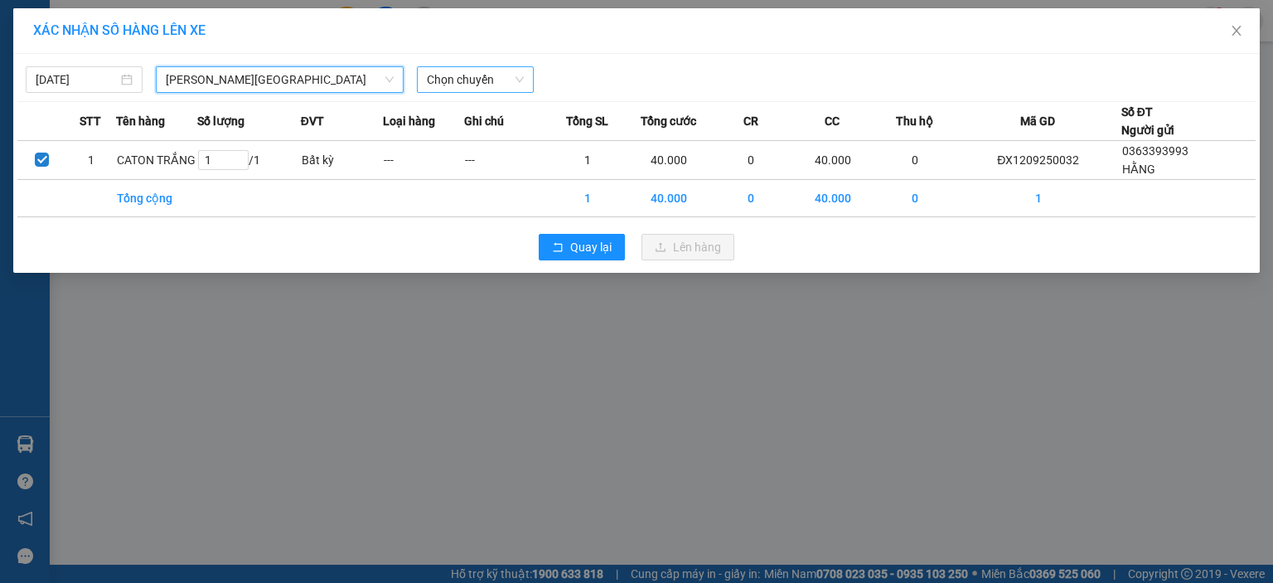
click at [474, 75] on span "Chọn chuyến" at bounding box center [475, 79] width 97 height 25
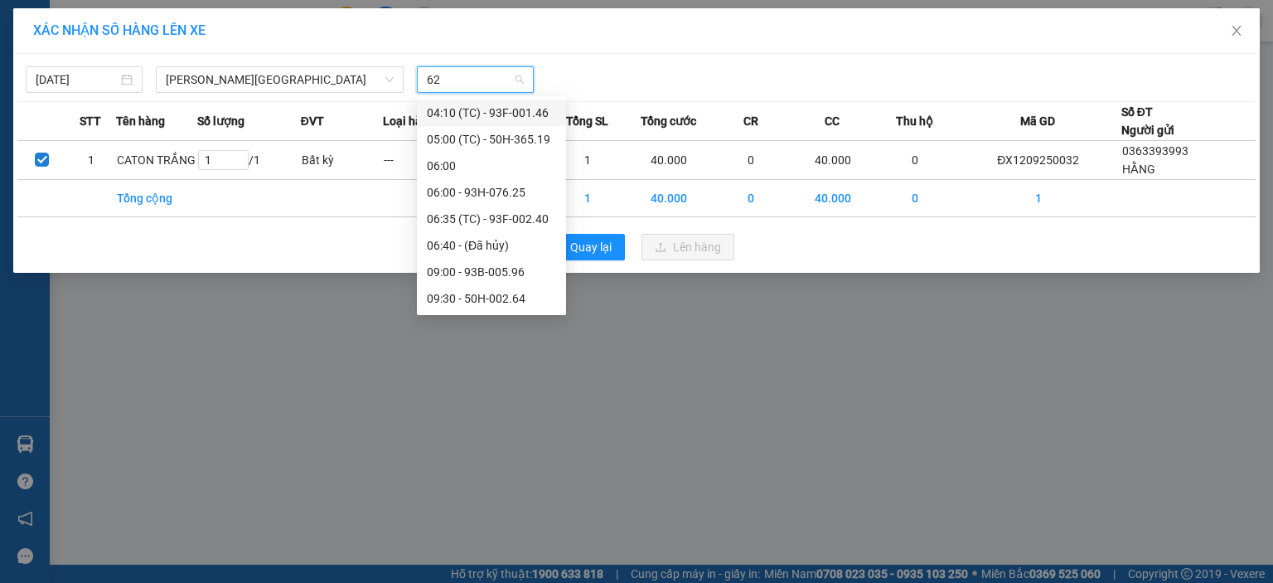
type input "625"
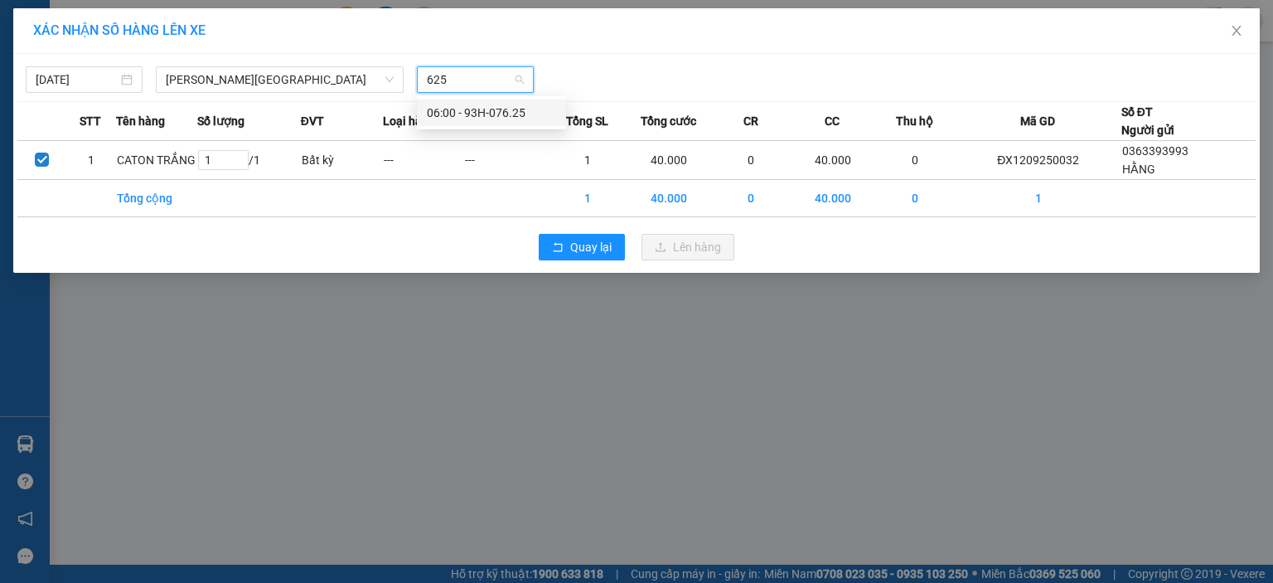
click at [466, 115] on div "06:00 - 93H-076.25" at bounding box center [491, 113] width 129 height 18
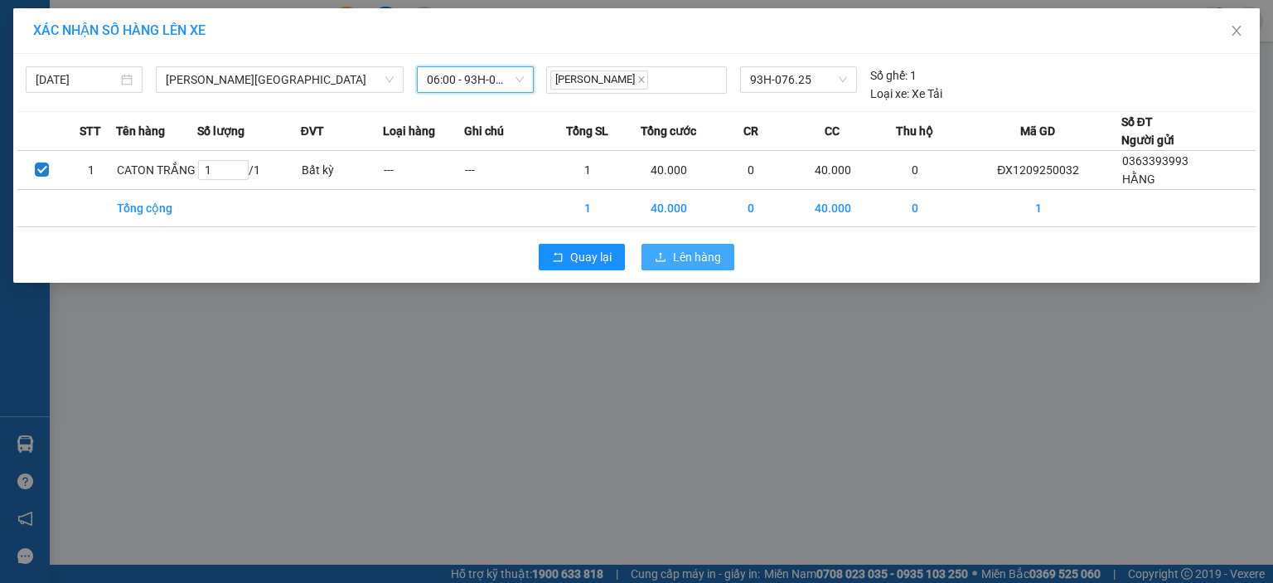
click at [704, 254] on span "Lên hàng" at bounding box center [697, 257] width 48 height 18
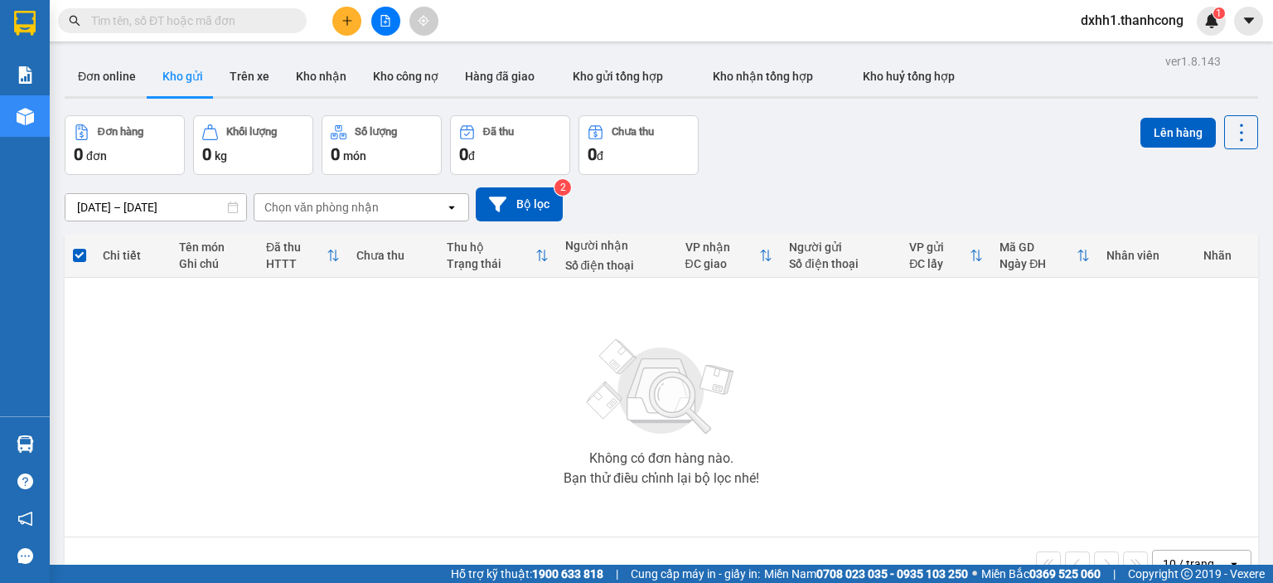
click at [341, 27] on button at bounding box center [346, 21] width 29 height 29
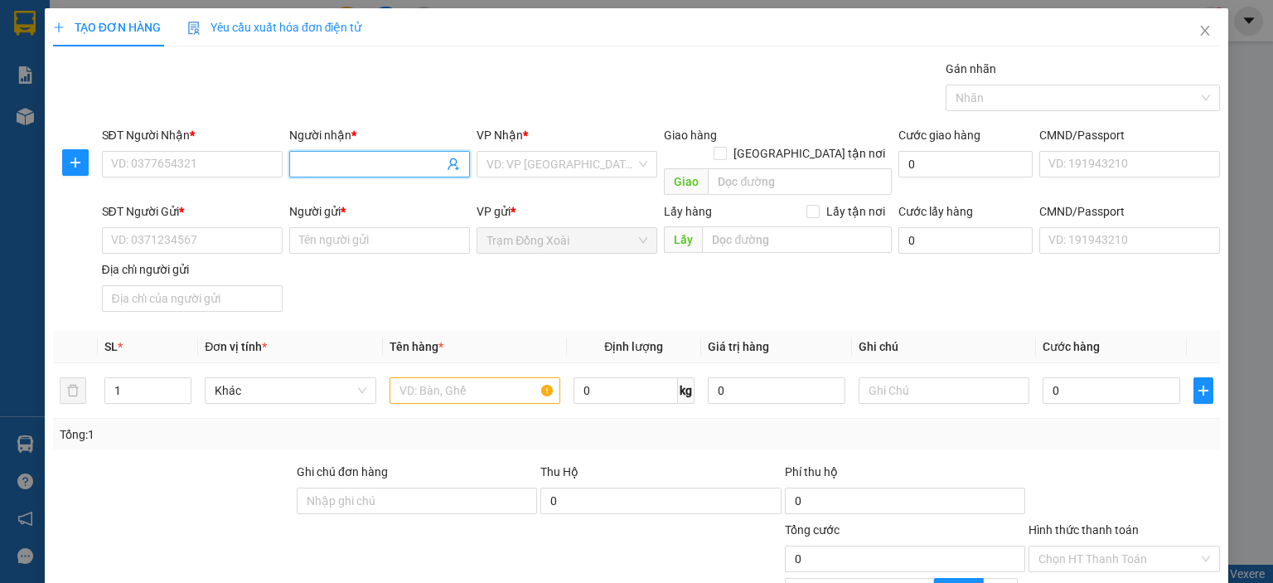
drag, startPoint x: 204, startPoint y: 157, endPoint x: 354, endPoint y: 151, distance: 150.2
click at [354, 151] on span at bounding box center [379, 164] width 181 height 27
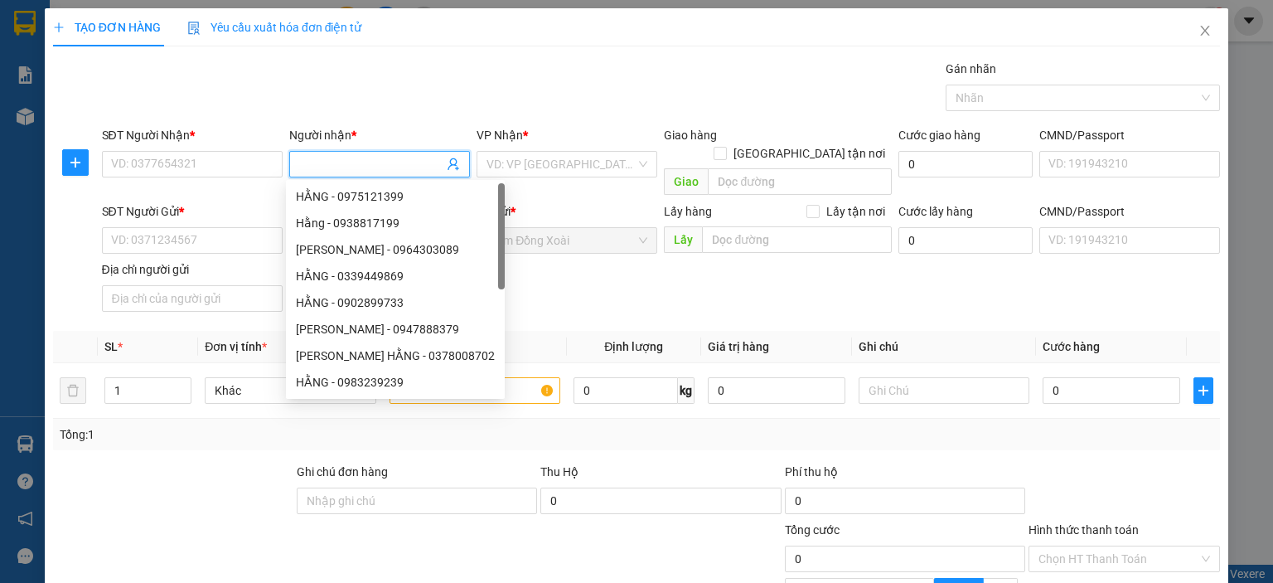
paste input "DUNG/0986.883.130"
click at [362, 159] on input "DUNG/0986.883.130" at bounding box center [371, 164] width 144 height 18
click at [362, 160] on input "DUNG/0986.883.130" at bounding box center [371, 164] width 144 height 18
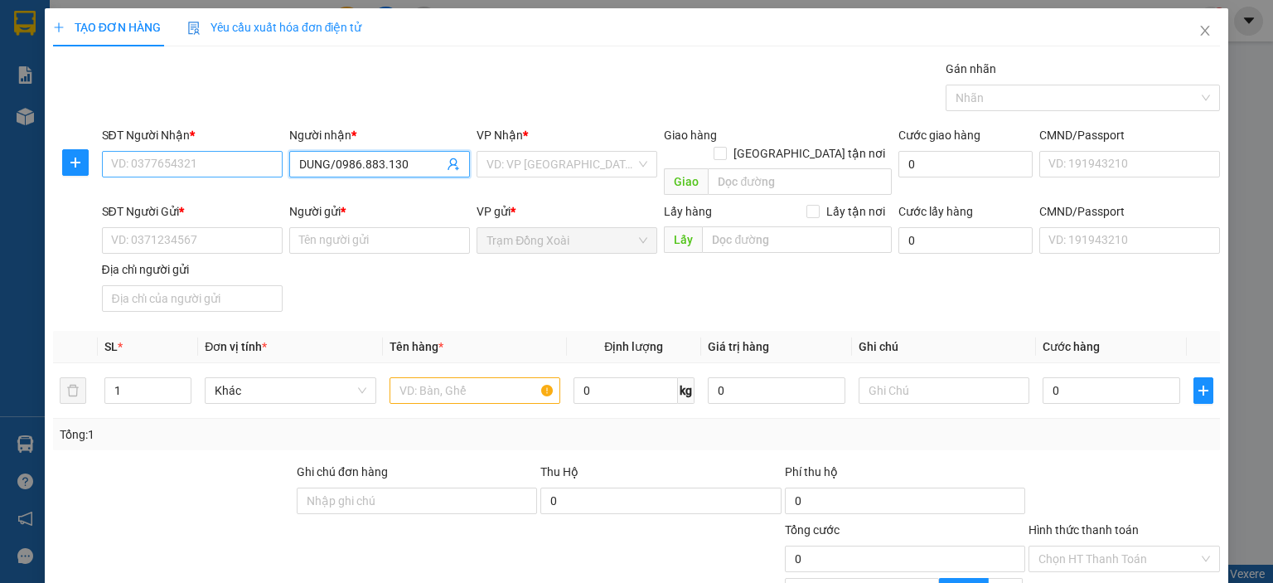
type input "DUNG/0986.883.130"
paste input "0986.883.130"
type input "0986.883.130"
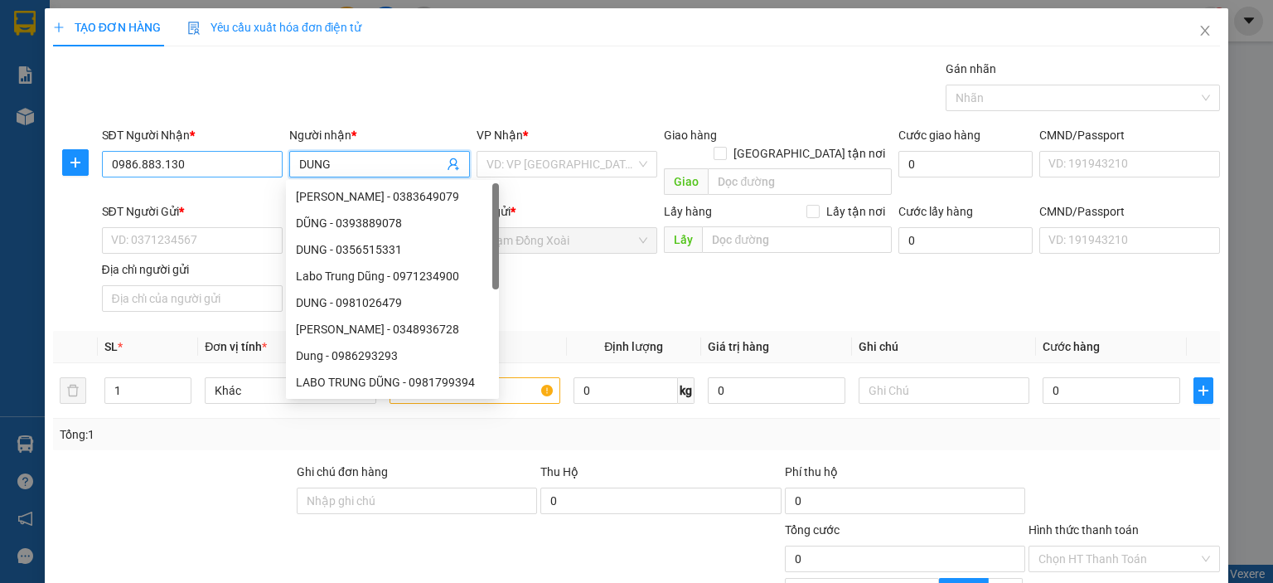
type input "DUNG"
click at [160, 162] on input "0986.883.130" at bounding box center [192, 164] width 181 height 27
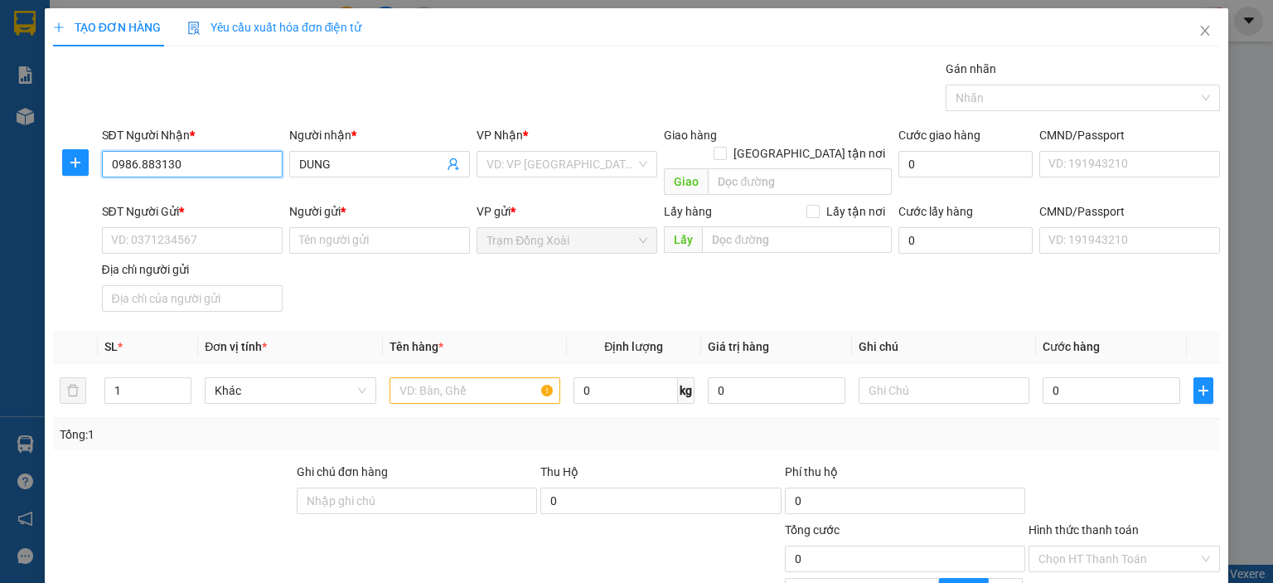
click at [138, 162] on input "0986.883130" at bounding box center [192, 164] width 181 height 27
type input "0986883130"
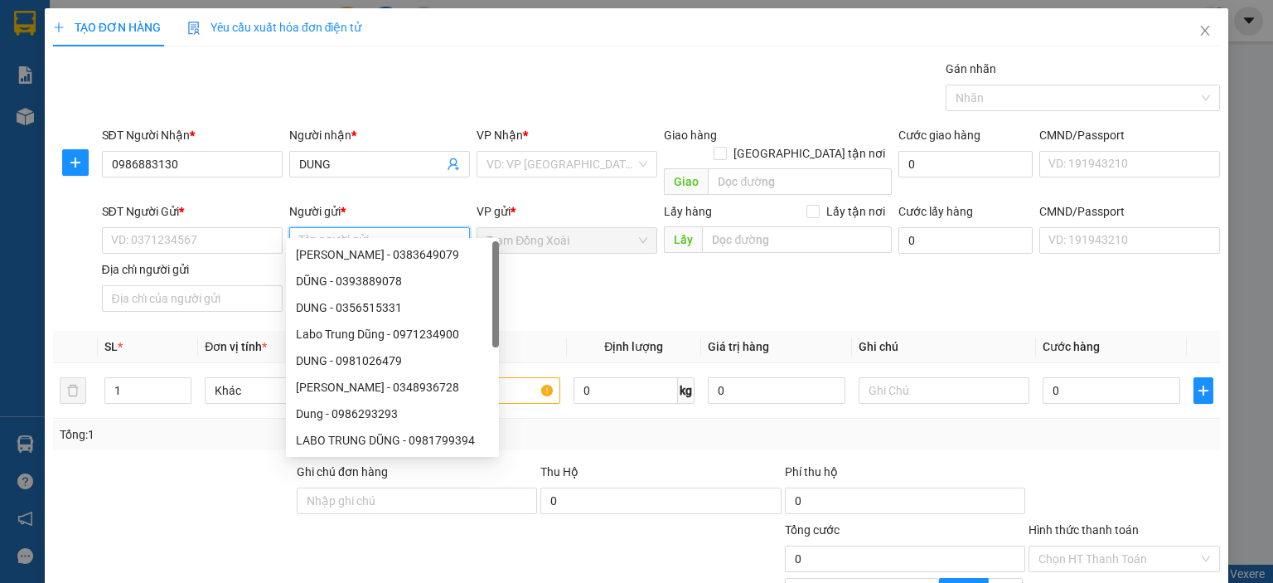
paste input "TRƯƠNG THỊ THANH/0917.680.039"
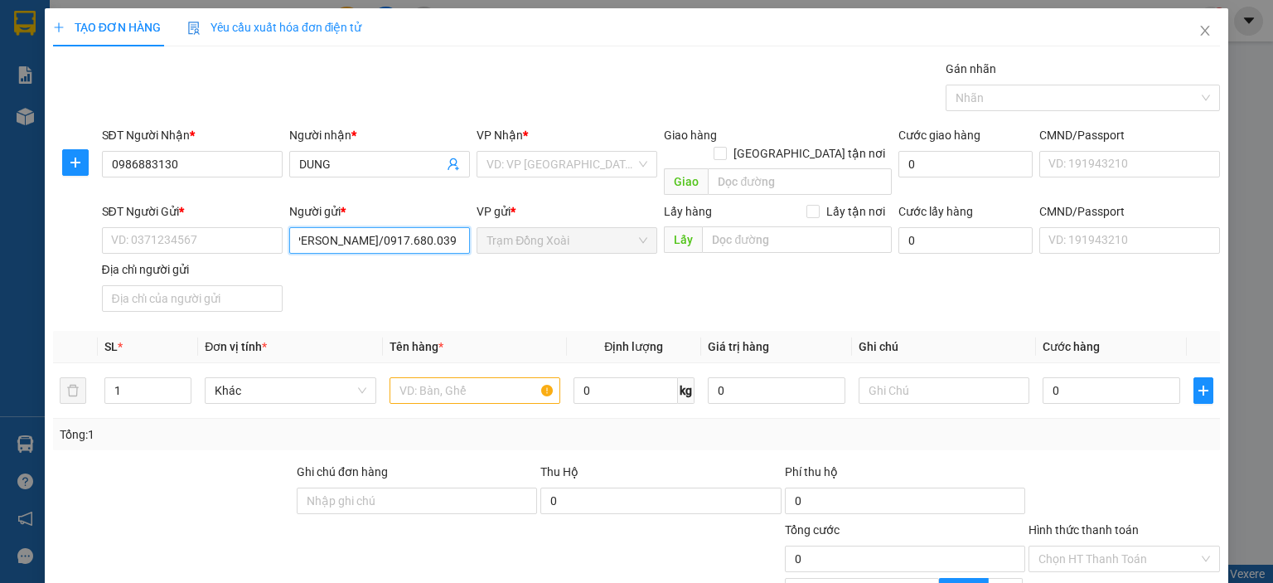
click at [412, 227] on input "TRƯƠNG THỊ THANH/0917.680.039" at bounding box center [379, 240] width 181 height 27
type input "TRƯƠNG THỊ THANH"
paste input "0917.680.039"
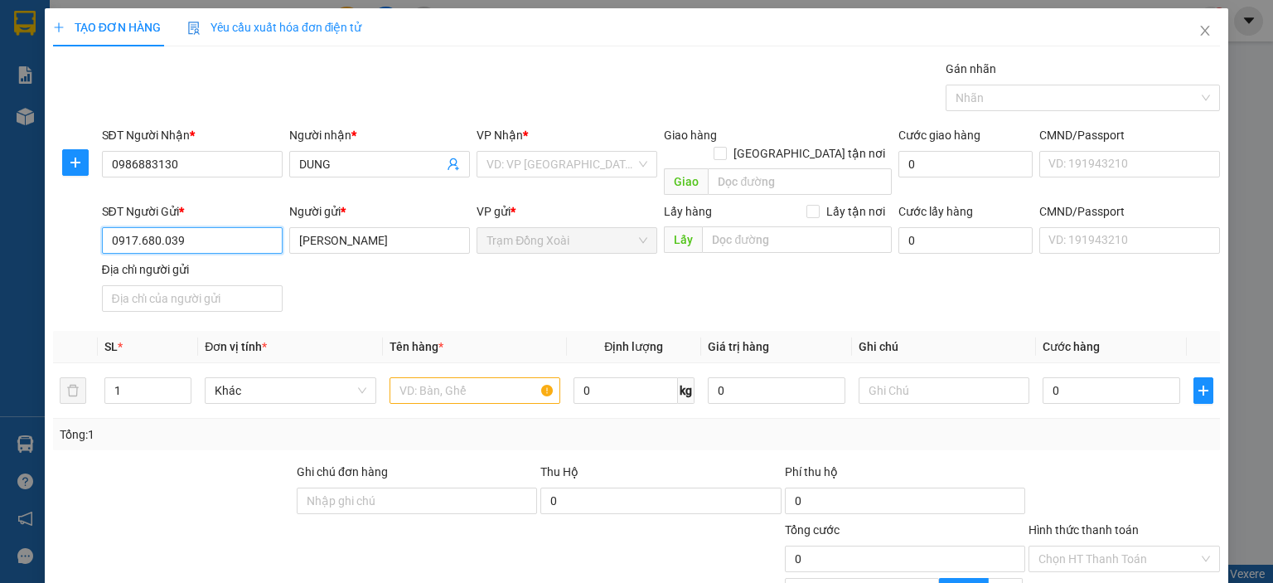
click at [162, 227] on input "0917.680.039" at bounding box center [192, 240] width 181 height 27
click at [161, 227] on input "0917.680.039" at bounding box center [192, 240] width 181 height 27
click at [139, 227] on input "0917.680039" at bounding box center [192, 240] width 181 height 27
type input "0917680039"
click at [487, 159] on input "search" at bounding box center [561, 164] width 149 height 25
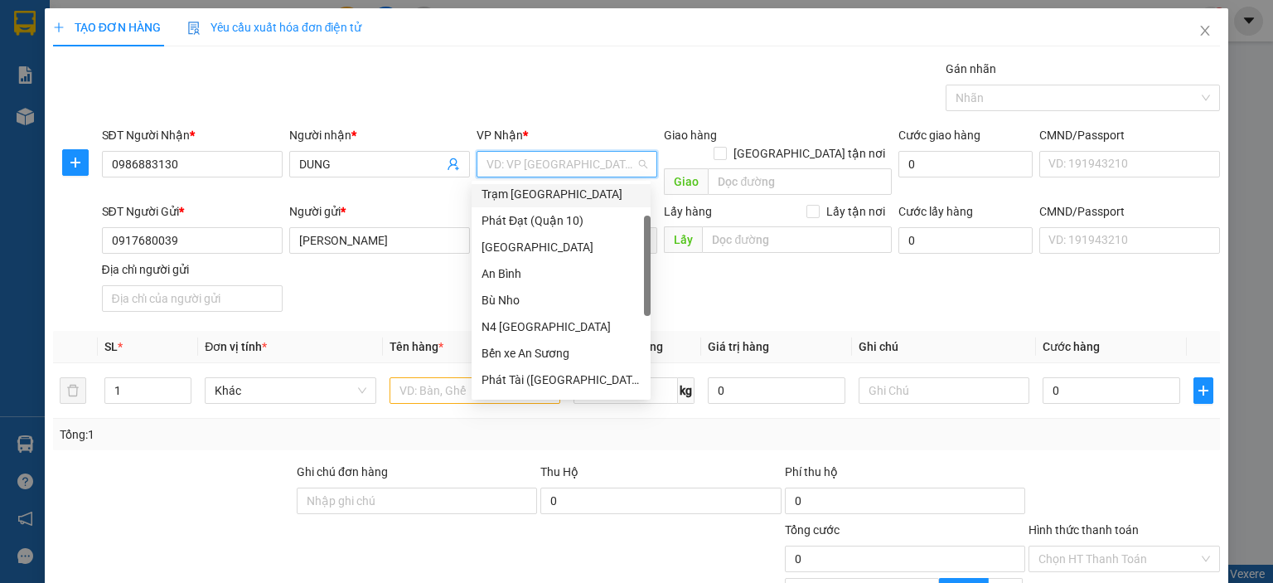
scroll to position [166, 0]
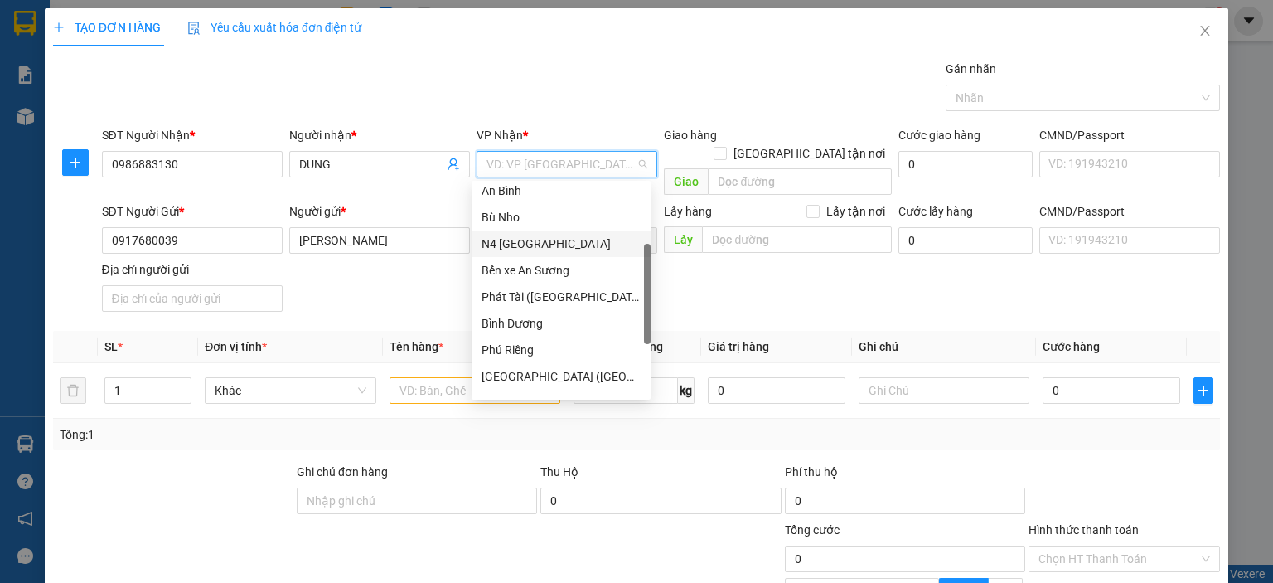
click at [567, 245] on div "N4 [GEOGRAPHIC_DATA]" at bounding box center [561, 244] width 159 height 18
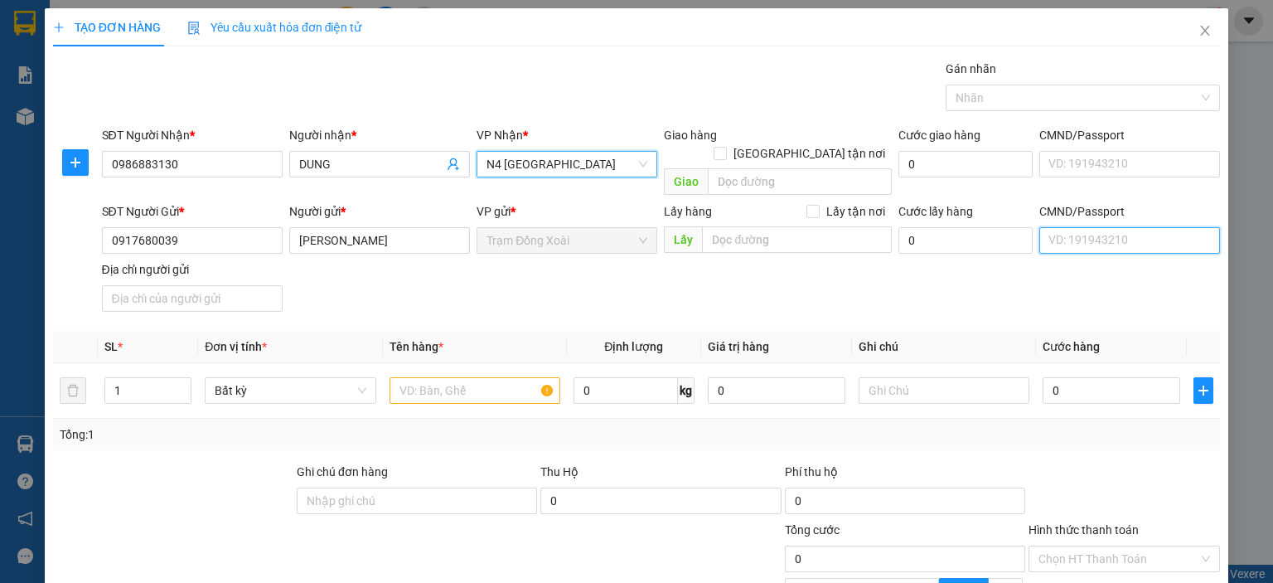
click at [1063, 227] on input "CMND/Passport" at bounding box center [1129, 240] width 181 height 27
type input "12345678998"
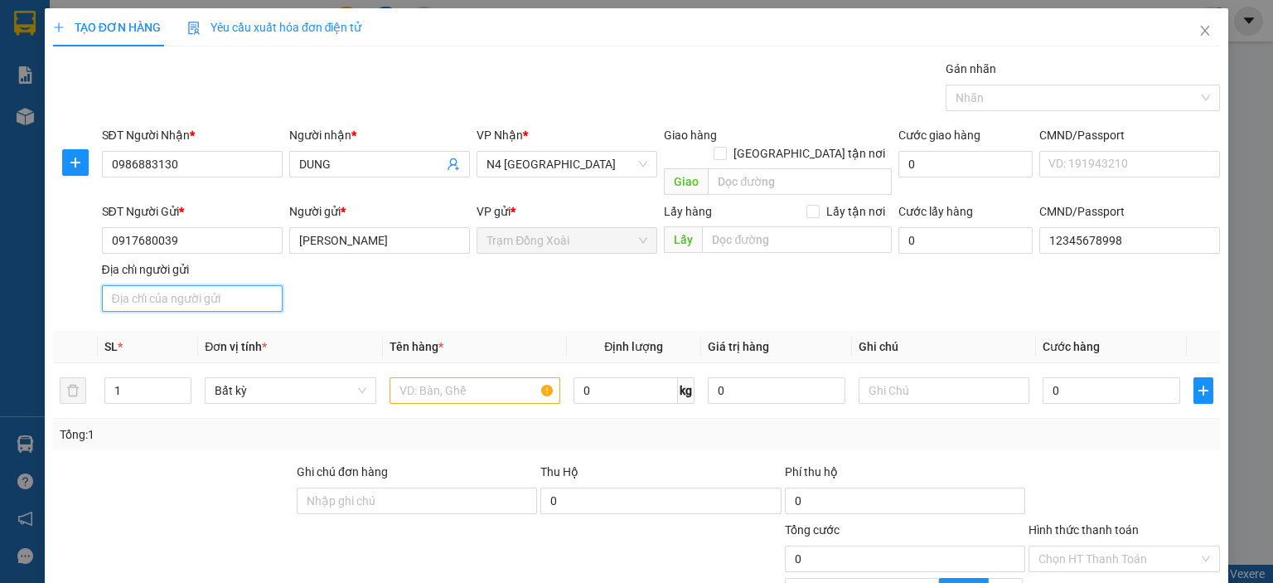
click at [265, 285] on input "Địa chỉ người gửi" at bounding box center [192, 298] width 181 height 27
type input "TÂN BÌNH,[GEOGRAPHIC_DATA],[GEOGRAPHIC_DATA]"
click at [443, 377] on input "text" at bounding box center [475, 390] width 171 height 27
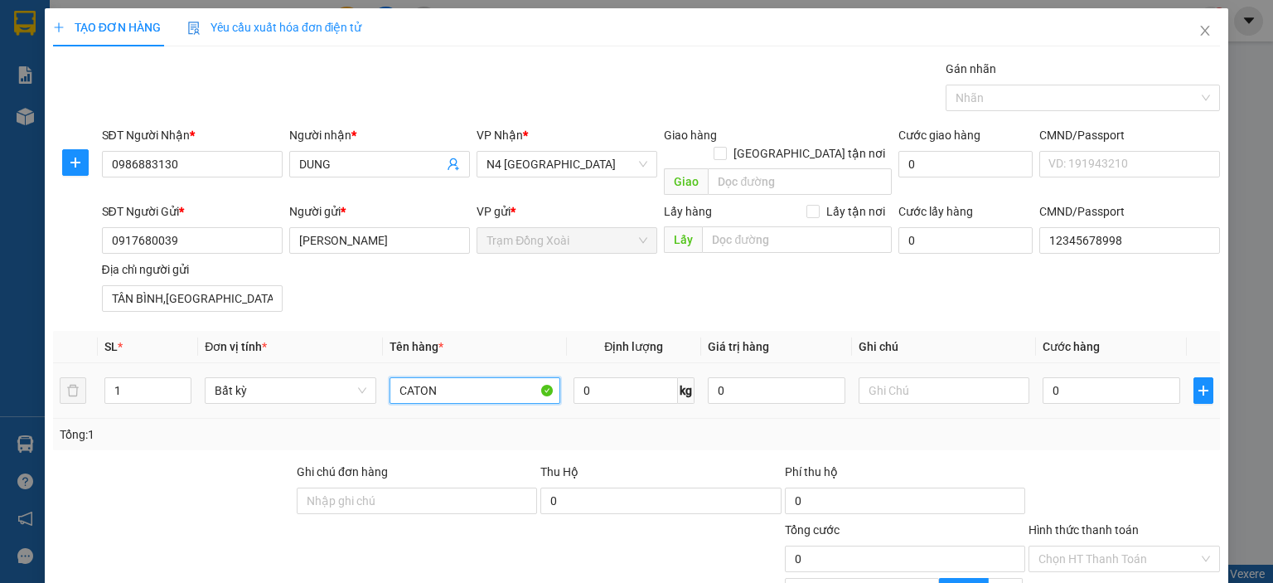
type input "CATON"
type input "10"
click at [632, 430] on div "Tổng: 1" at bounding box center [636, 434] width 1167 height 31
type input "40.000"
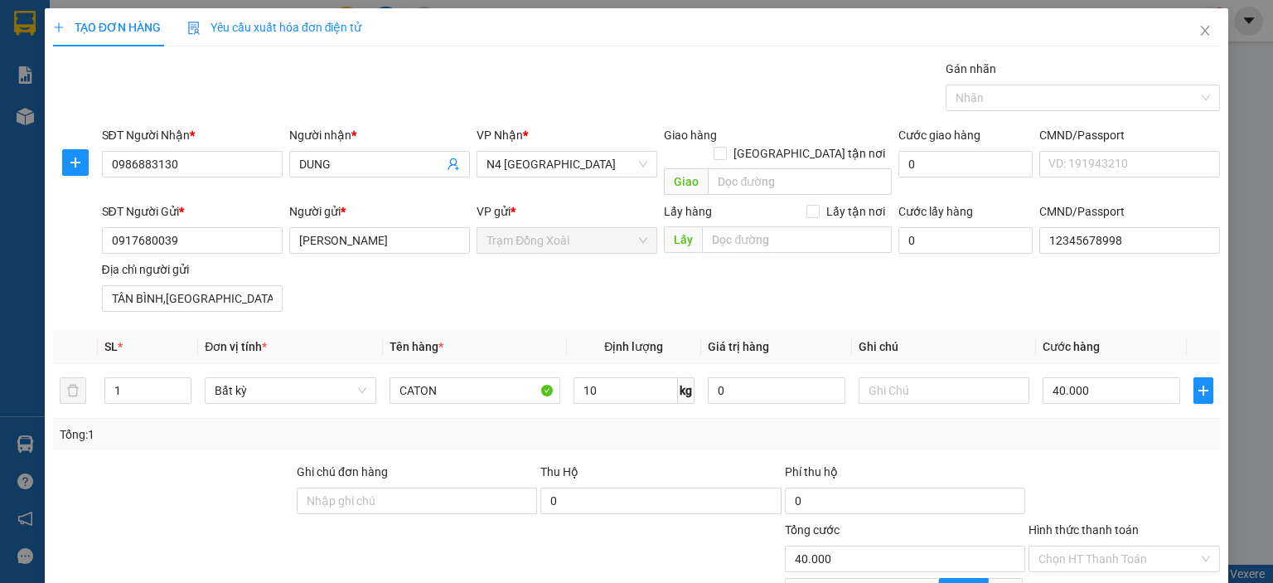
scroll to position [113, 0]
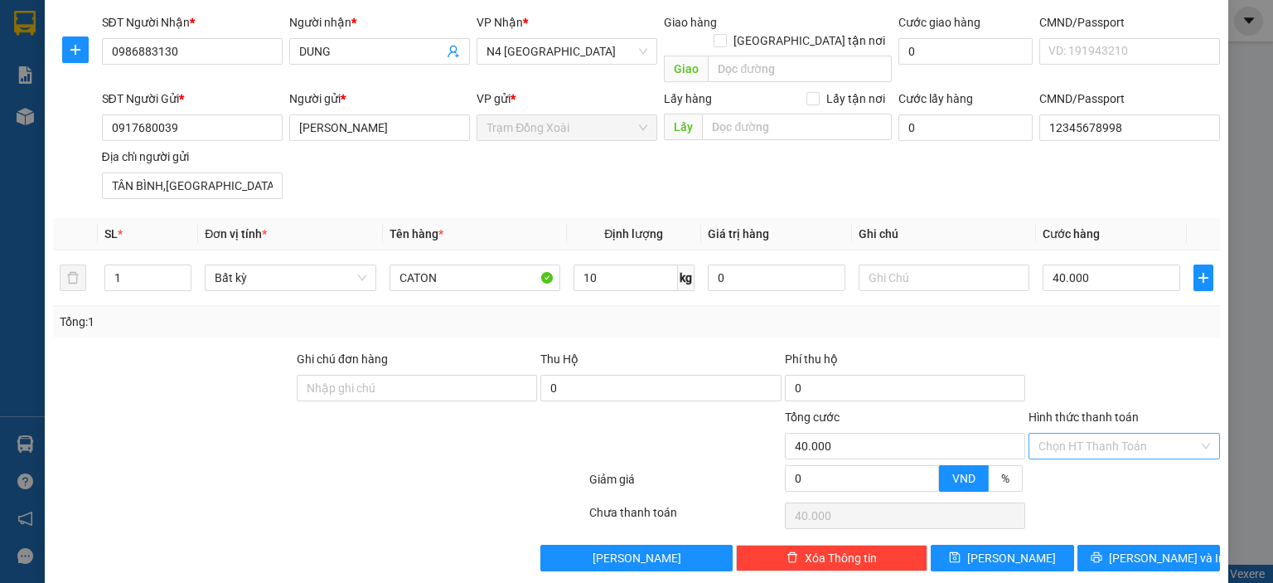
click at [1048, 434] on input "Hình thức thanh toán" at bounding box center [1119, 446] width 160 height 25
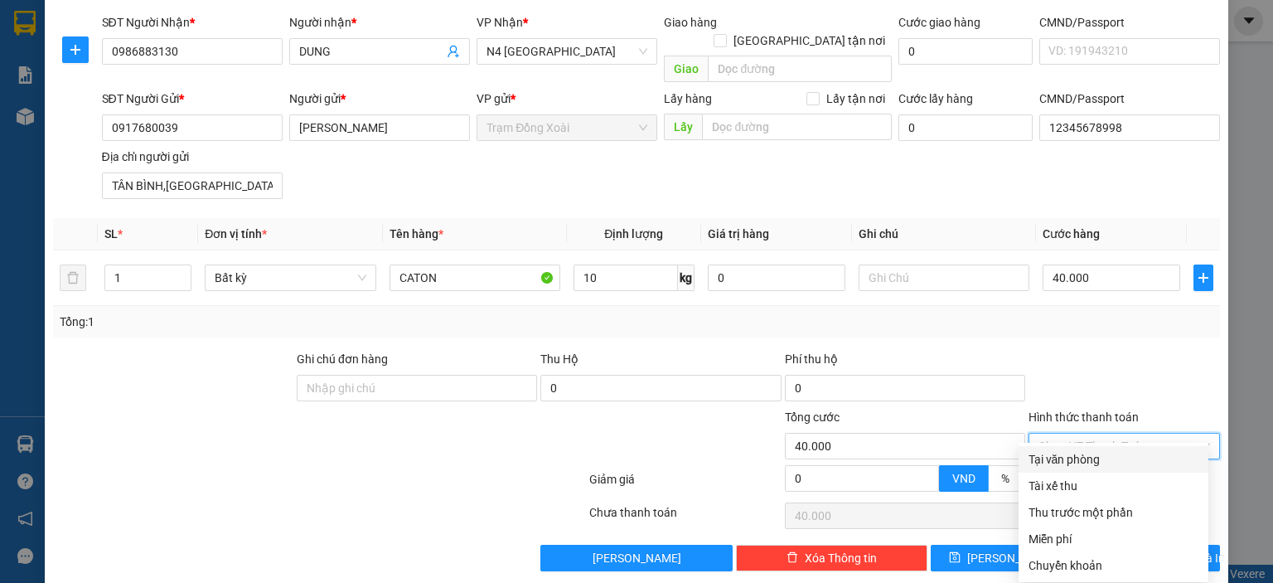
click at [1054, 450] on div "Tại văn phòng" at bounding box center [1114, 459] width 170 height 18
type input "0"
click at [965, 545] on button "[PERSON_NAME]" at bounding box center [1002, 558] width 143 height 27
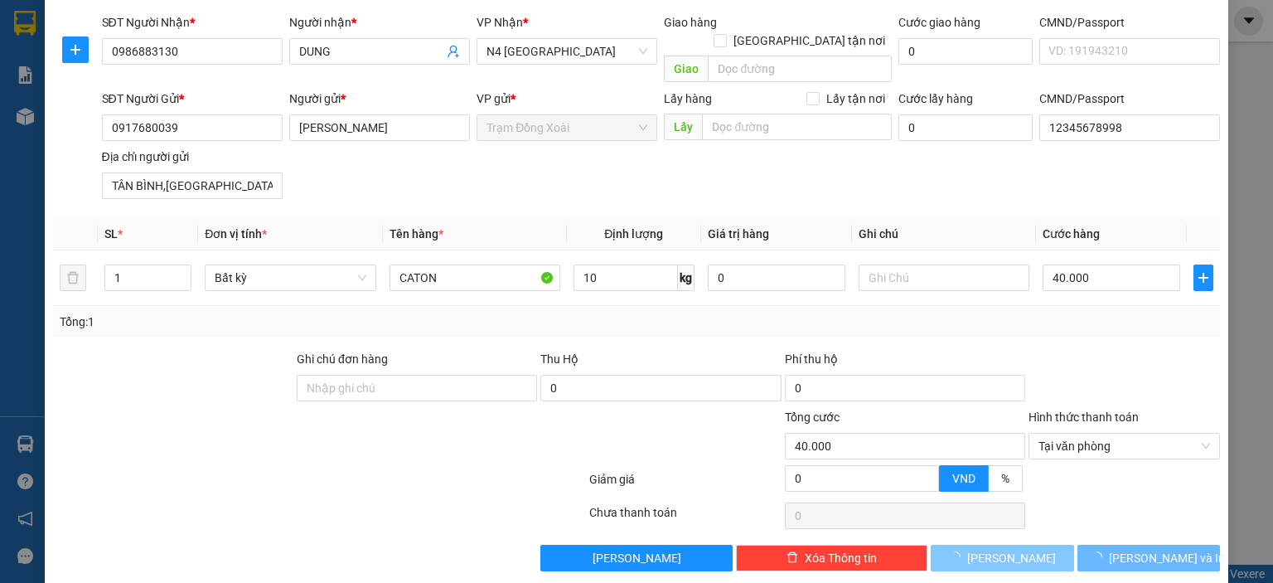
type input "0"
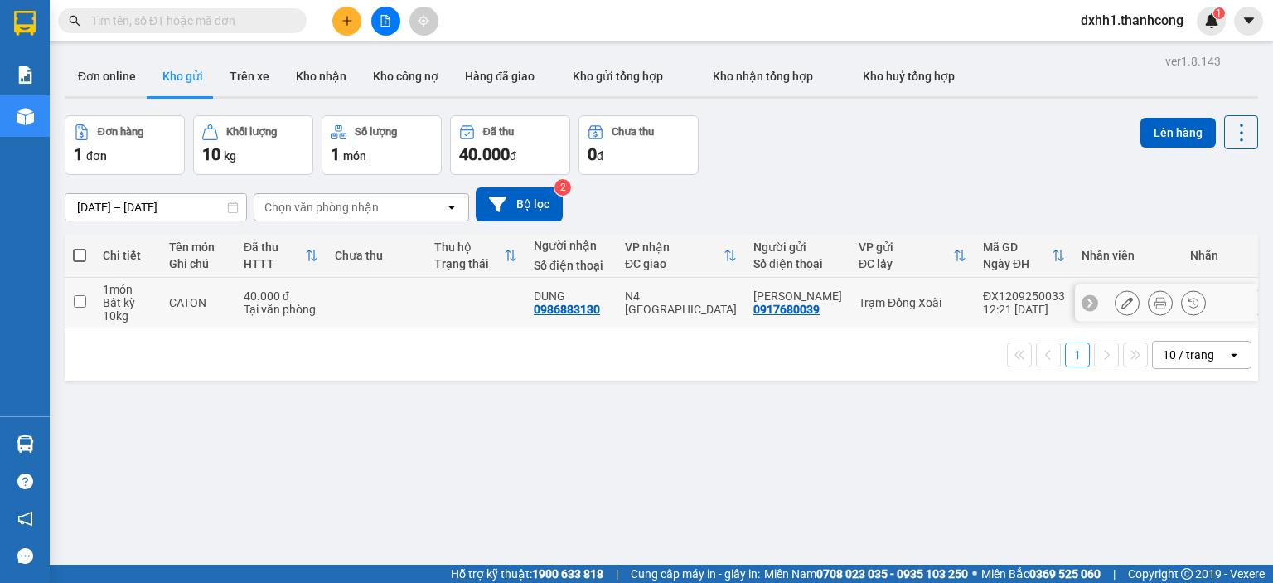
click at [269, 304] on div "Tại văn phòng" at bounding box center [281, 309] width 75 height 13
checkbox input "true"
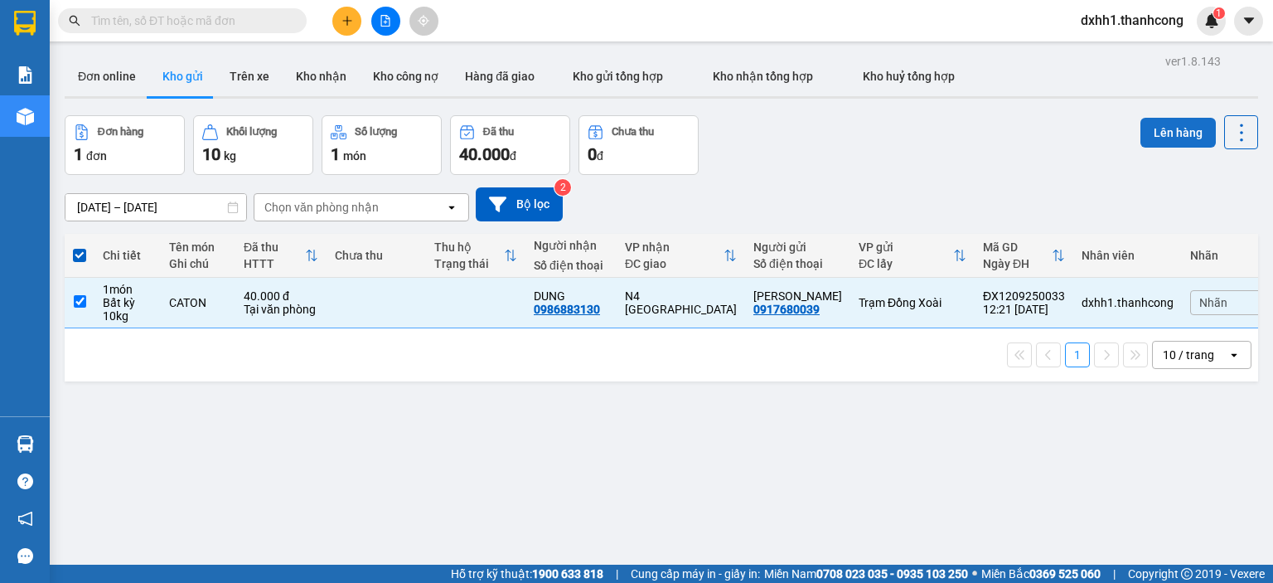
click at [1141, 142] on button "Lên hàng" at bounding box center [1178, 133] width 75 height 30
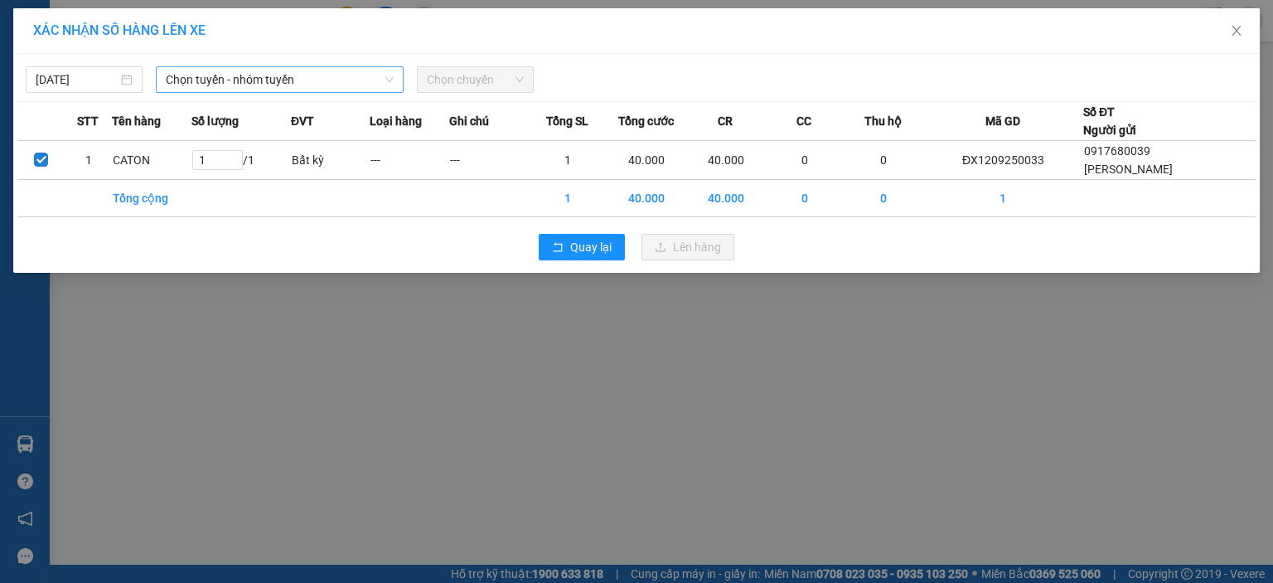
click at [275, 85] on span "Chọn tuyến - nhóm tuyến" at bounding box center [280, 79] width 228 height 25
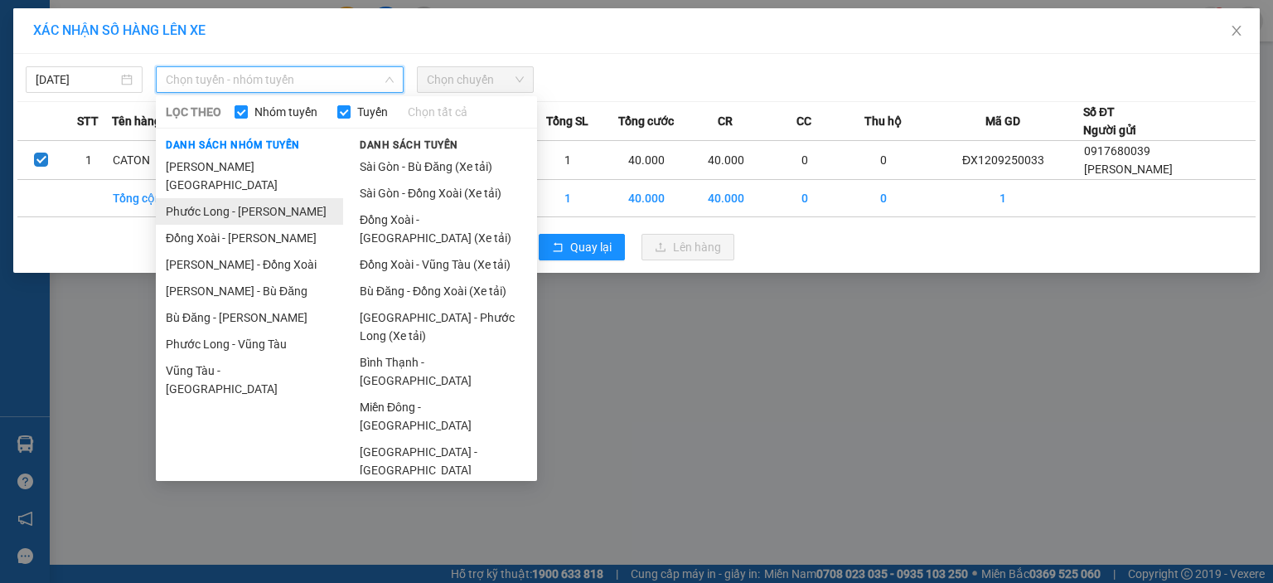
click at [263, 198] on li "Phước Long - [PERSON_NAME]" at bounding box center [249, 211] width 187 height 27
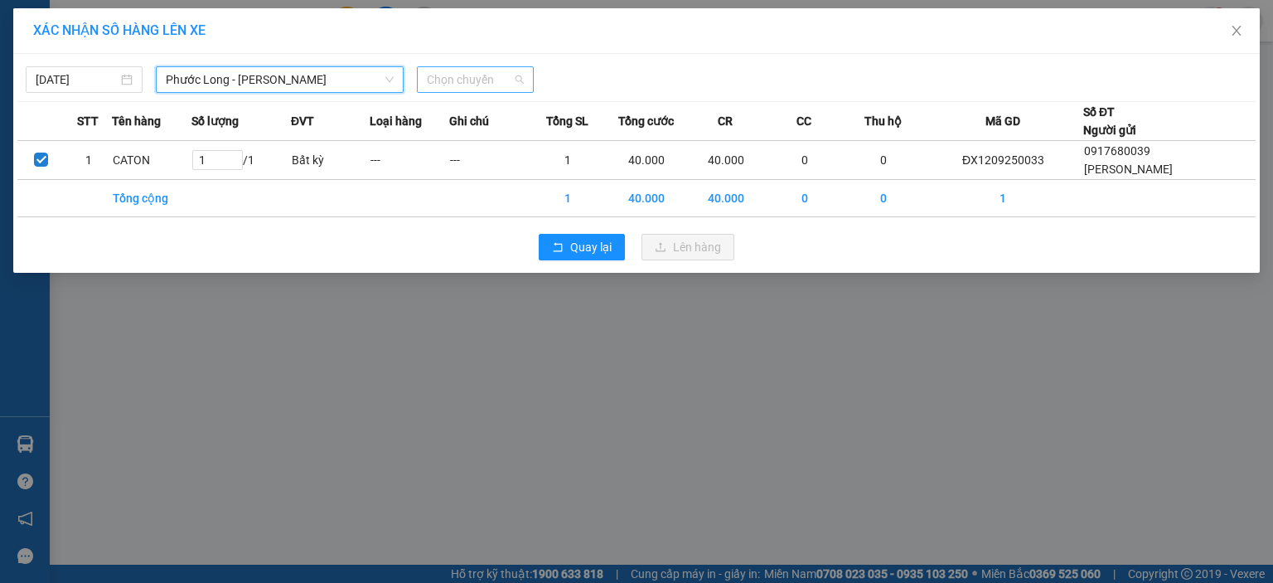
click at [457, 89] on span "Chọn chuyến" at bounding box center [475, 79] width 97 height 25
type input "567"
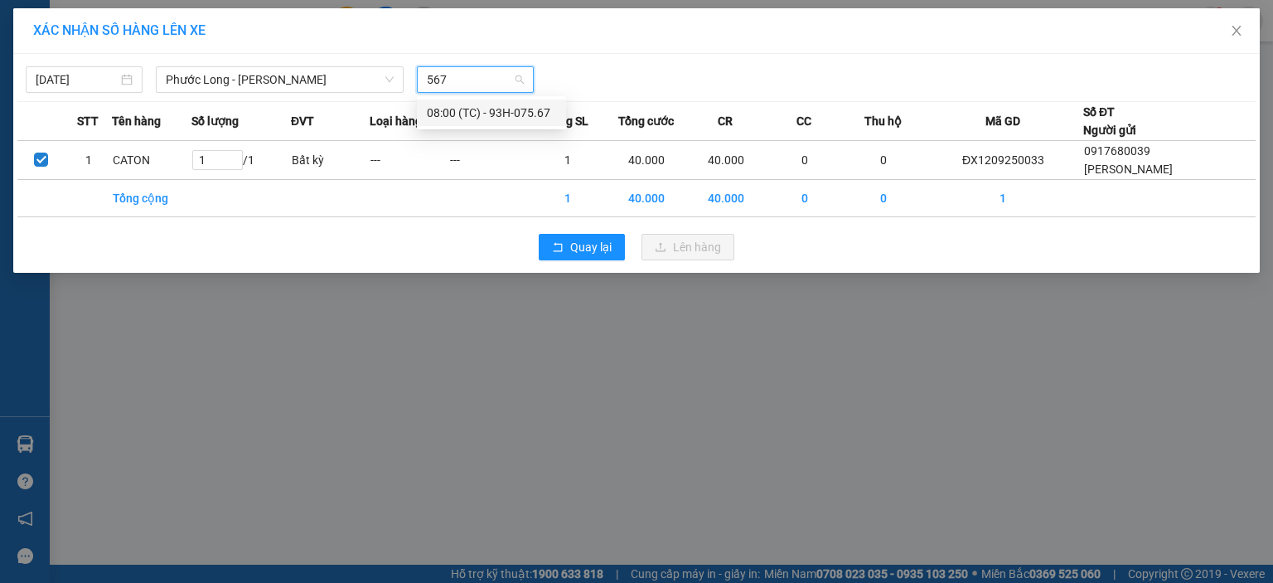
click at [522, 101] on div "08:00 (TC) - 93H-075.67" at bounding box center [491, 112] width 149 height 27
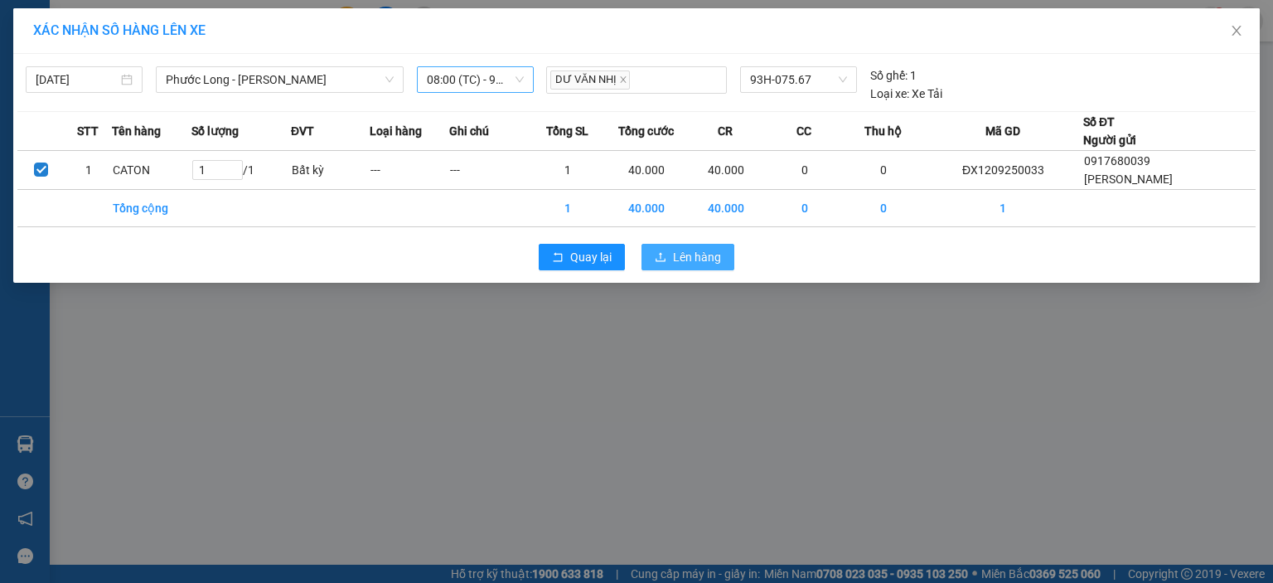
click at [671, 251] on button "Lên hàng" at bounding box center [688, 257] width 93 height 27
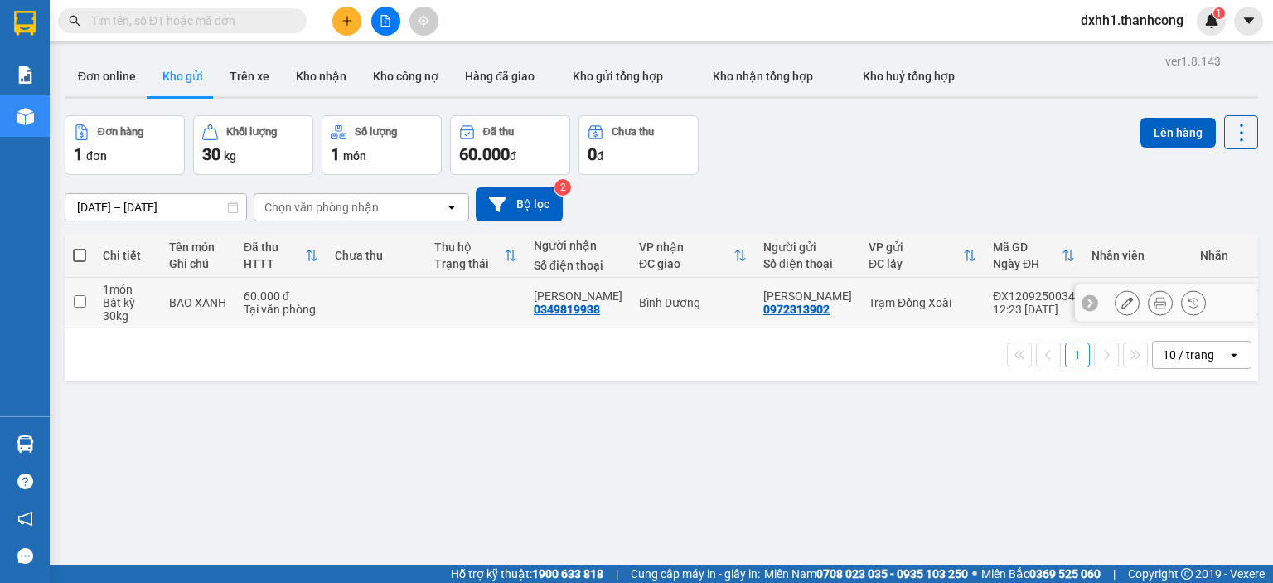
click at [250, 311] on div "Tại văn phòng" at bounding box center [281, 309] width 75 height 13
checkbox input "true"
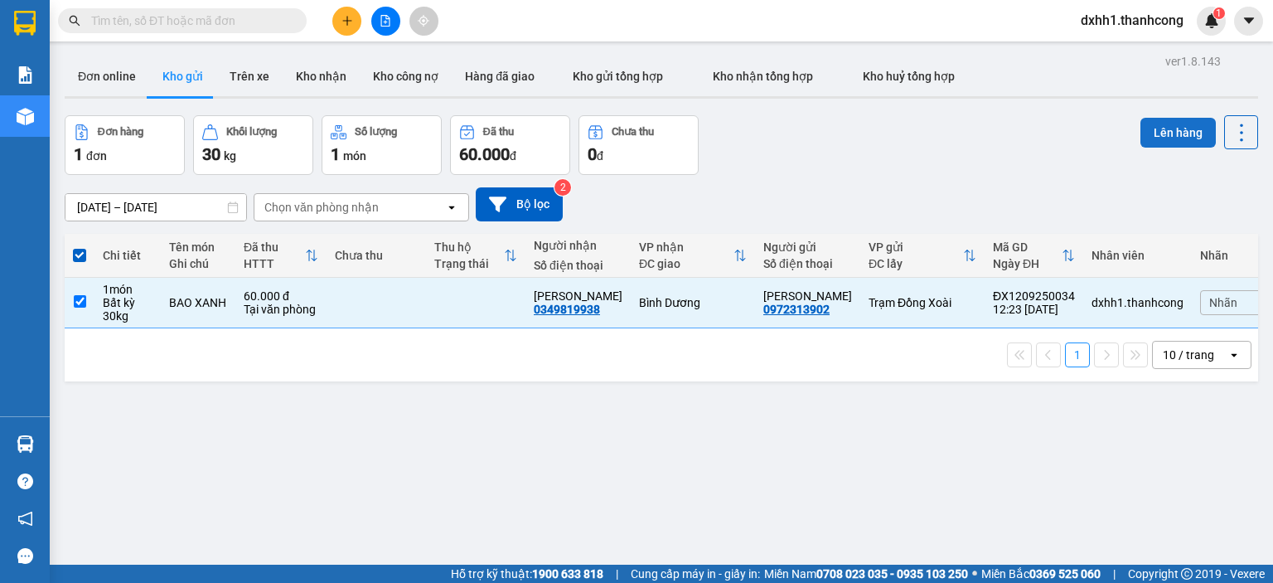
click at [1180, 134] on button "Lên hàng" at bounding box center [1178, 133] width 75 height 30
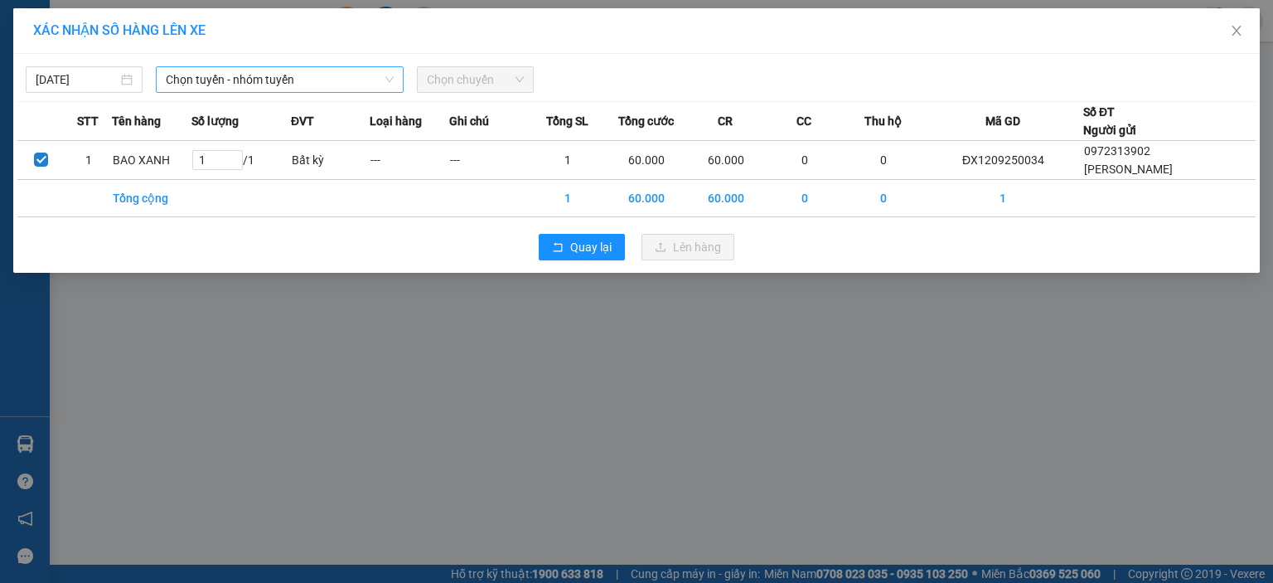
click at [328, 80] on span "Chọn tuyến - nhóm tuyến" at bounding box center [280, 79] width 228 height 25
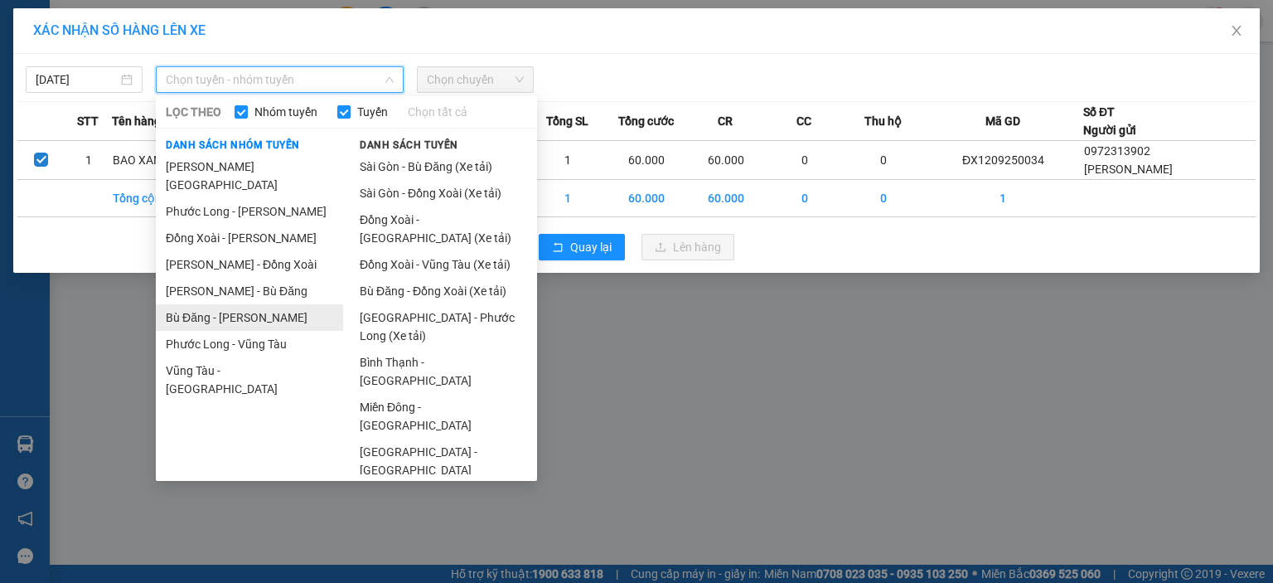
click at [264, 304] on li "Bù Đăng - [PERSON_NAME]" at bounding box center [249, 317] width 187 height 27
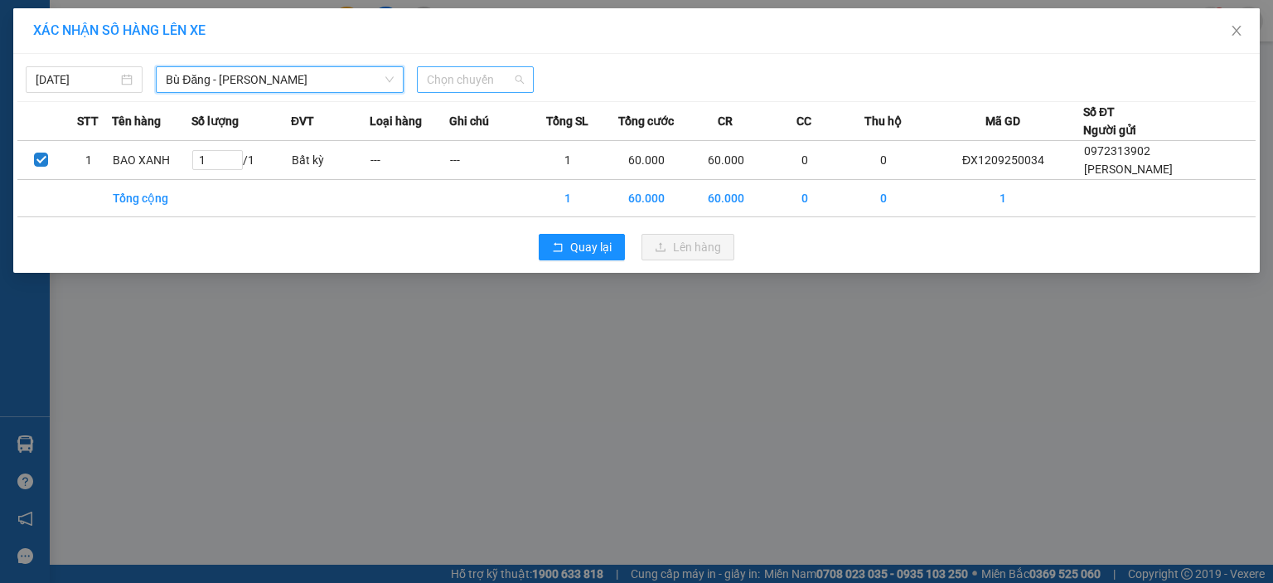
click at [443, 78] on span "Chọn chuyến" at bounding box center [475, 79] width 97 height 25
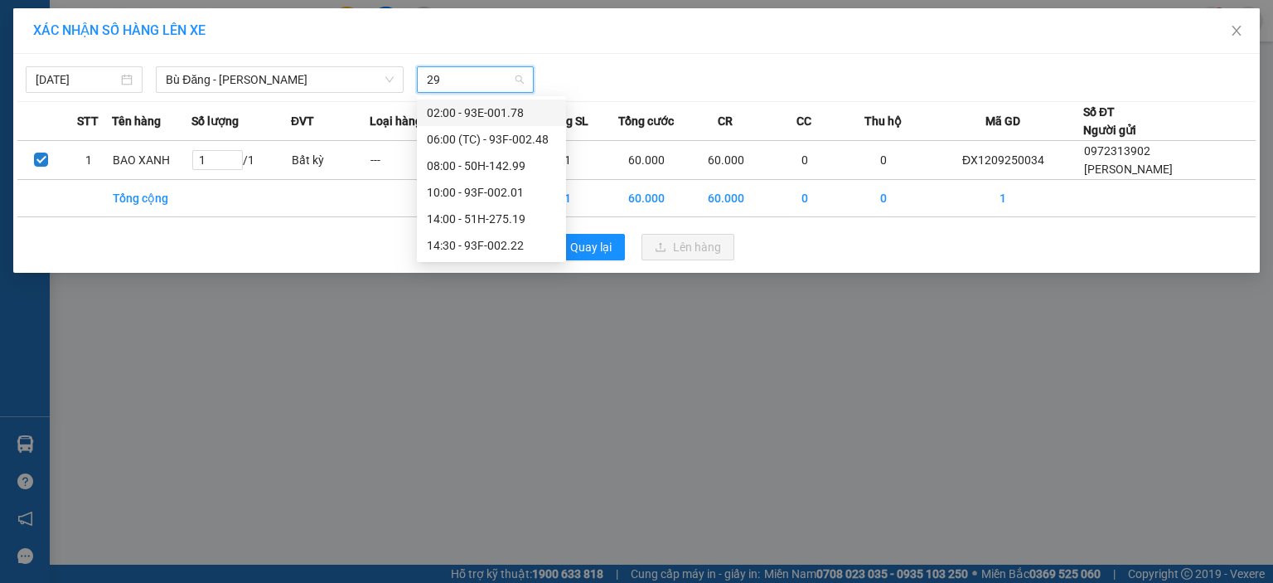
type input "299"
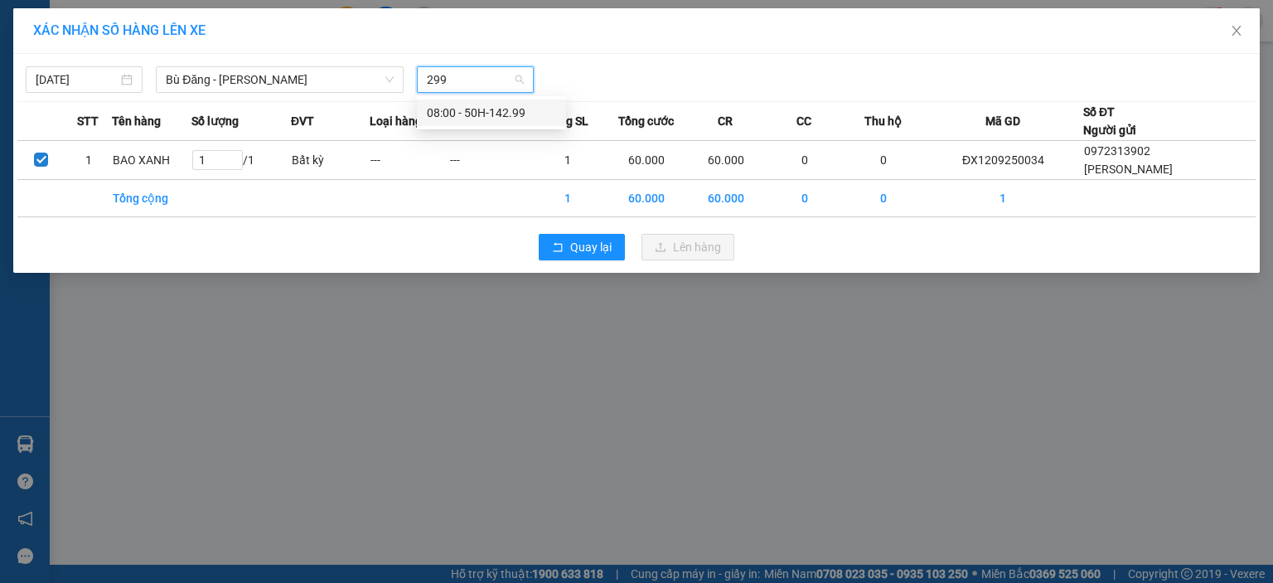
click at [469, 119] on div "08:00 - 50H-142.99" at bounding box center [491, 113] width 129 height 18
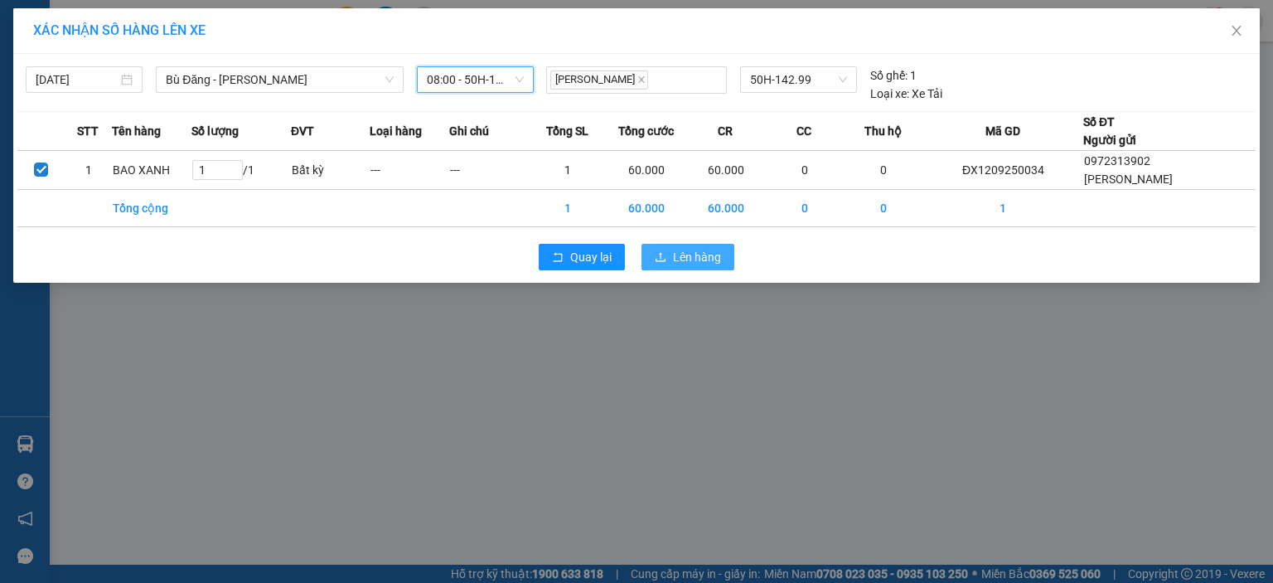
click at [684, 252] on span "Lên hàng" at bounding box center [697, 257] width 48 height 18
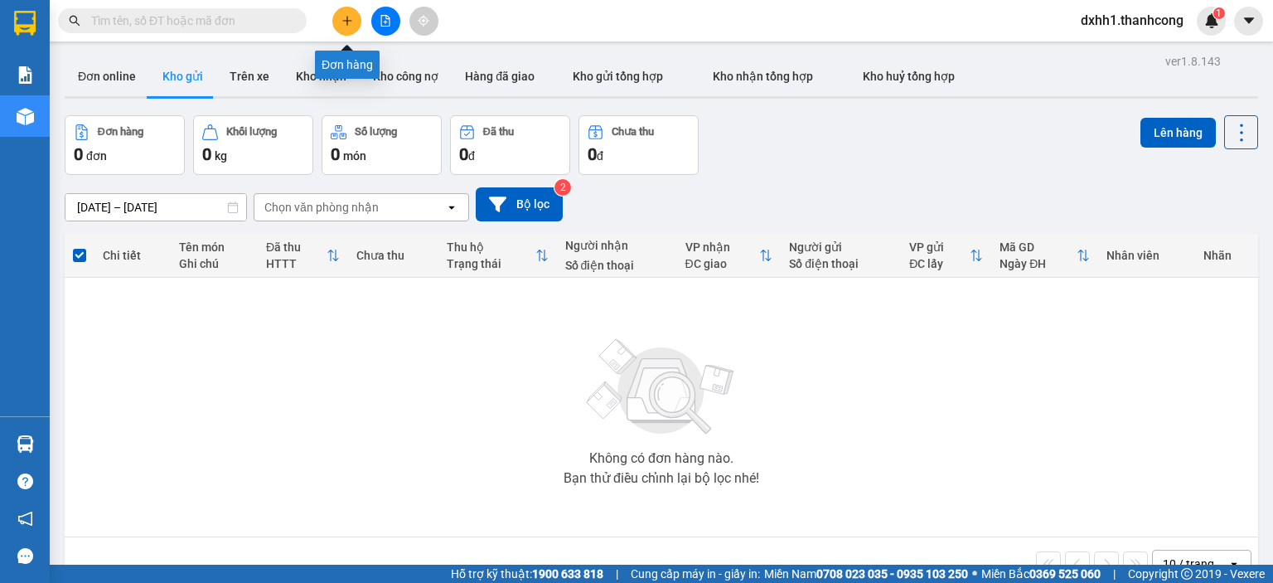
click at [346, 17] on icon "plus" at bounding box center [346, 20] width 1 height 9
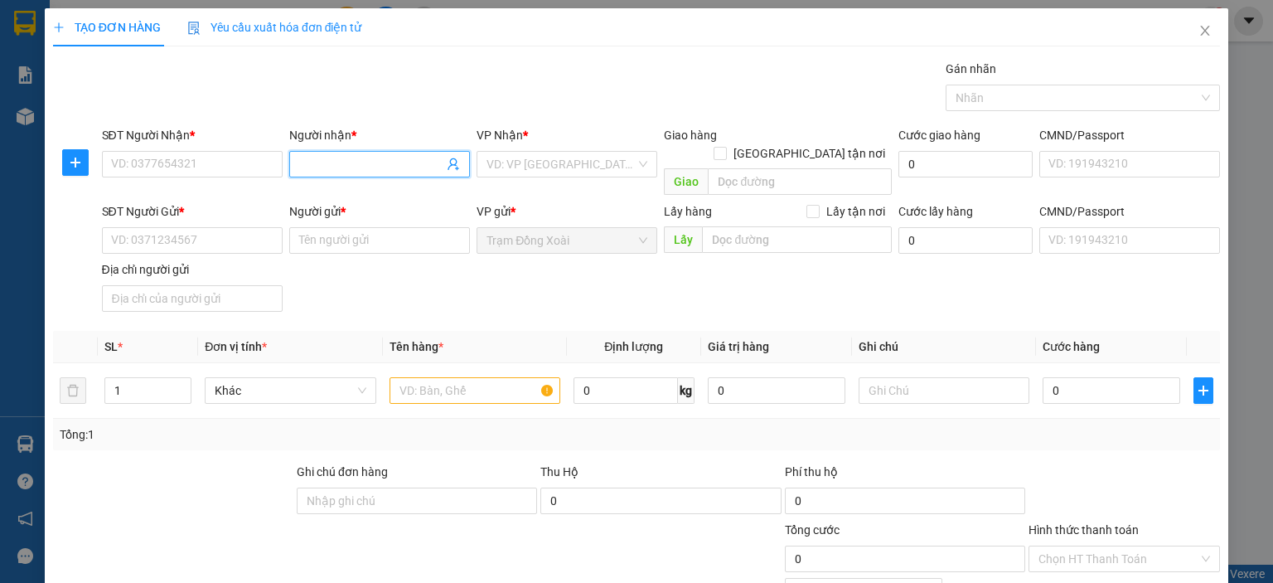
paste input "THẢO/0903.812.820"
click at [380, 160] on input "THẢO/0903.812.820" at bounding box center [371, 164] width 144 height 18
type input "THẢO/0903.812.820"
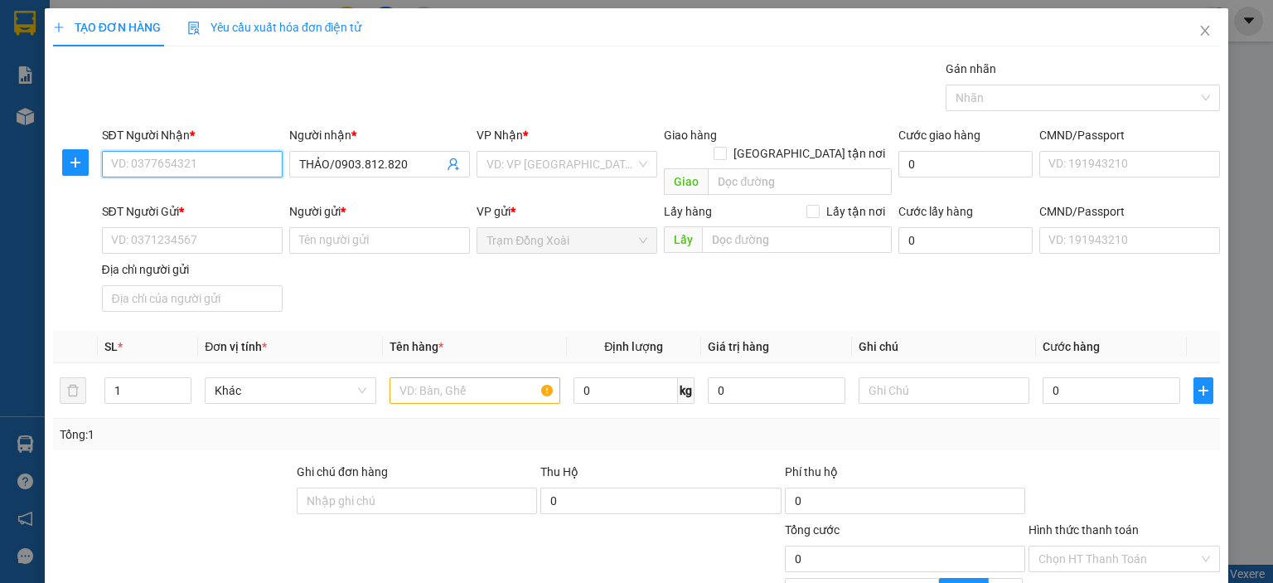
paste input "0903.812.820"
type input "0903.812.820"
click at [377, 165] on input "THẢO/0903.812.820" at bounding box center [371, 164] width 144 height 18
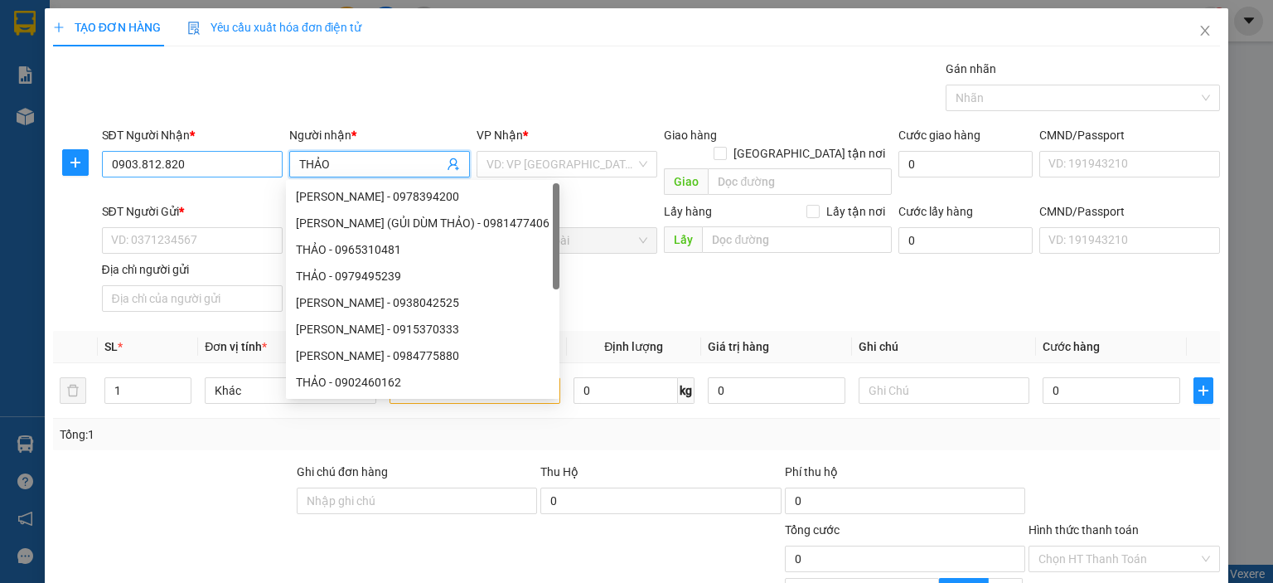
type input "THẢO"
click at [159, 165] on input "0903.812.820" at bounding box center [192, 164] width 181 height 27
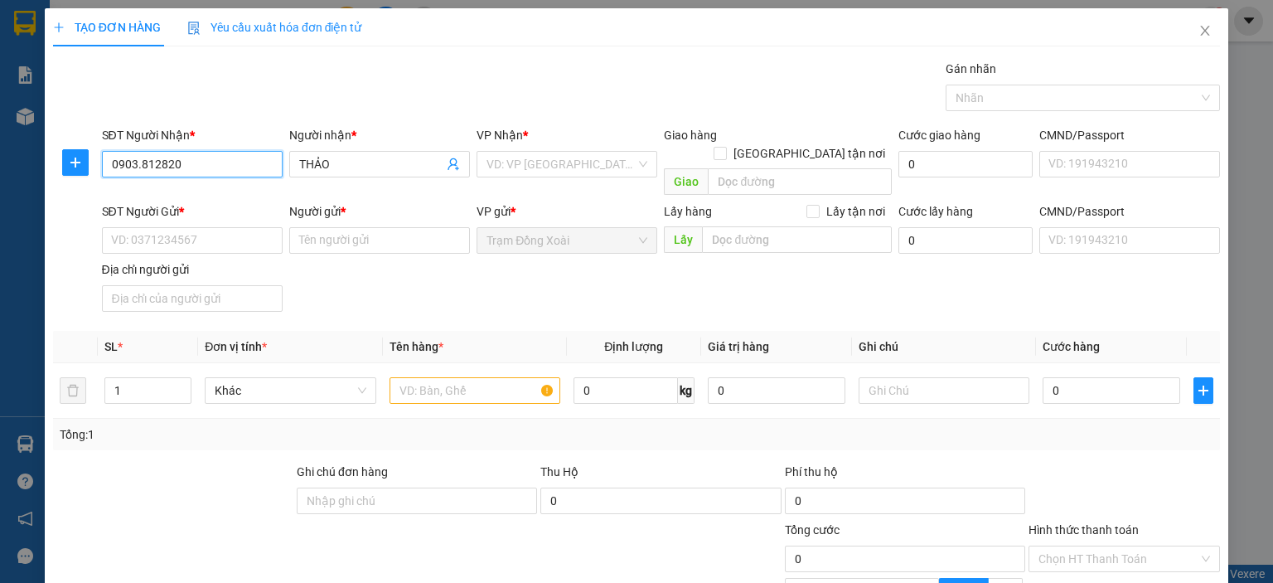
click at [139, 164] on input "0903.812820" at bounding box center [192, 164] width 181 height 27
type input "0903812820"
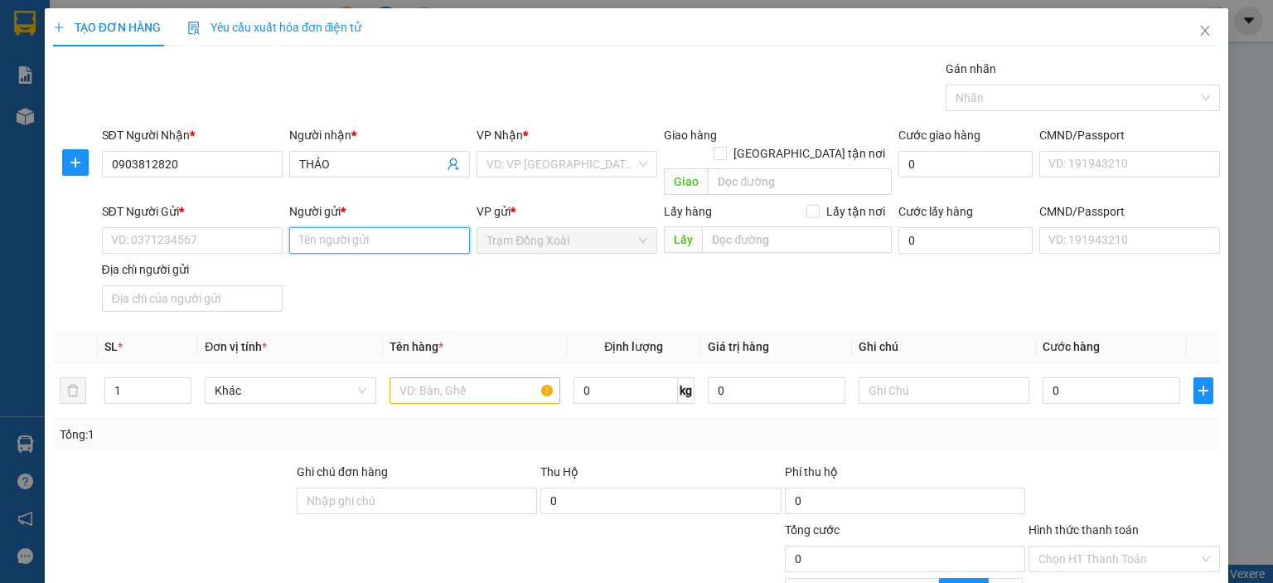
drag, startPoint x: 307, startPoint y: 206, endPoint x: 299, endPoint y: 217, distance: 13.8
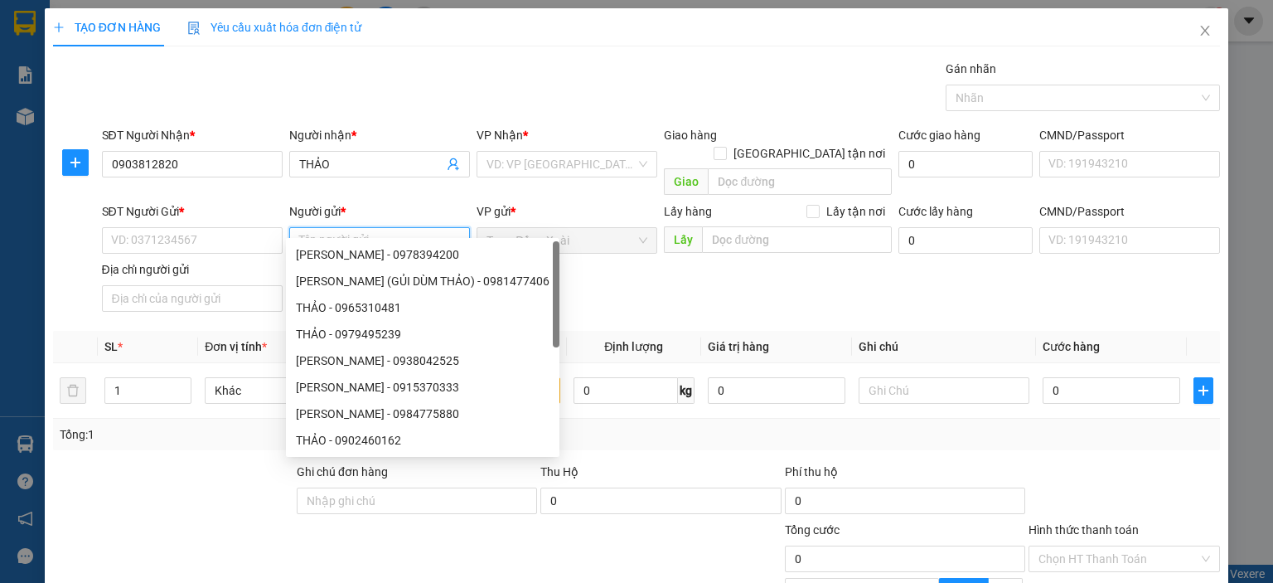
paste input "TRƯƠNG THỊ THANH/0917.680.039"
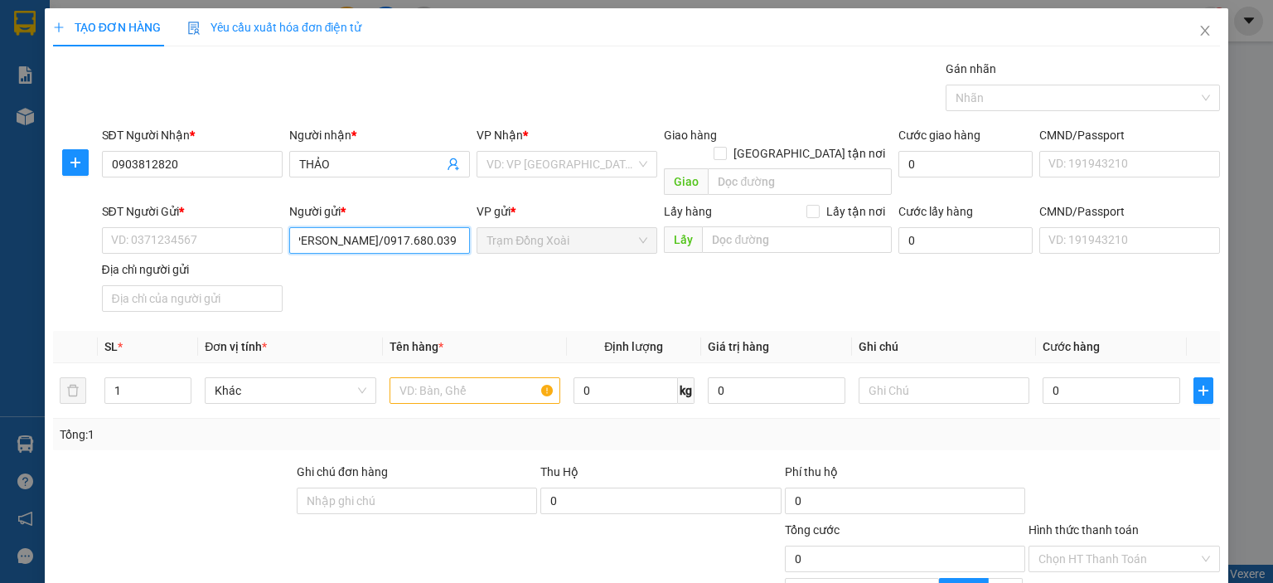
click at [412, 227] on input "TRƯƠNG THỊ THANH/0917.680.039" at bounding box center [379, 240] width 181 height 27
type input "TRƯƠNG THỊ THANH"
paste input "0917.680.039"
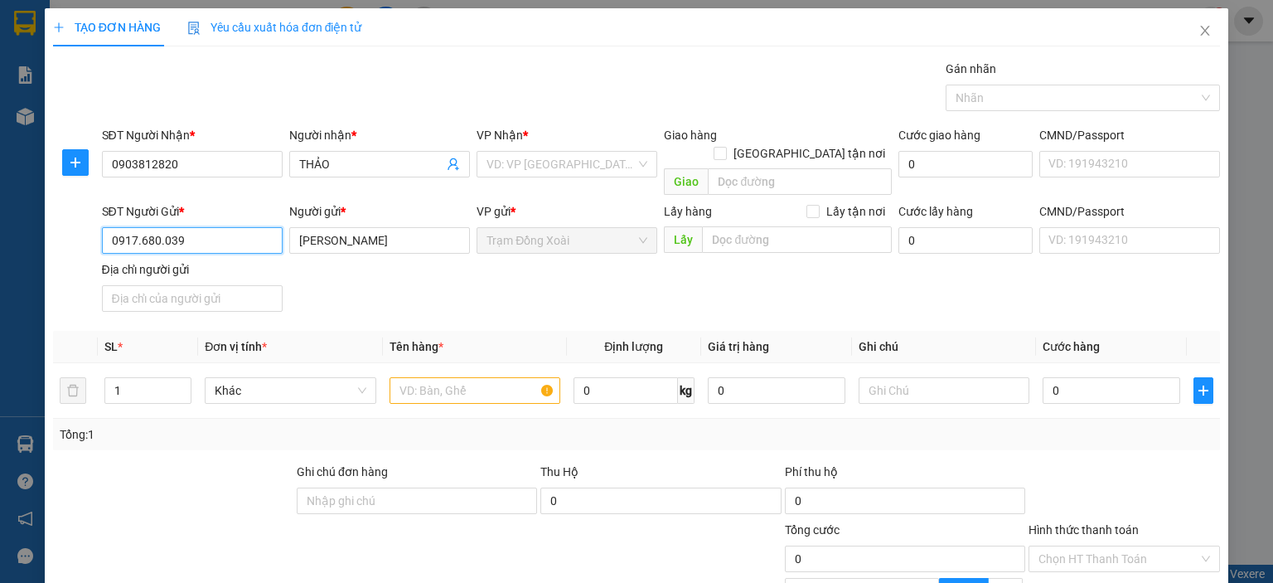
click at [159, 227] on input "0917.680.039" at bounding box center [192, 240] width 181 height 27
click at [139, 227] on input "0917.680039" at bounding box center [192, 240] width 181 height 27
type input "0917680039"
click at [510, 155] on input "search" at bounding box center [561, 164] width 149 height 25
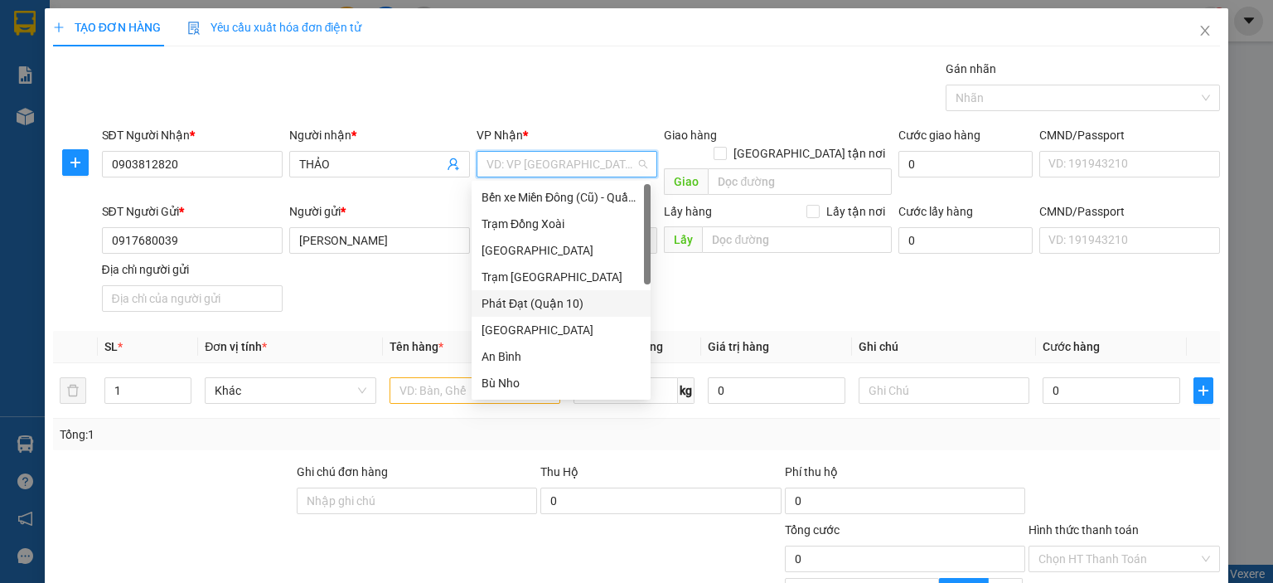
scroll to position [249, 0]
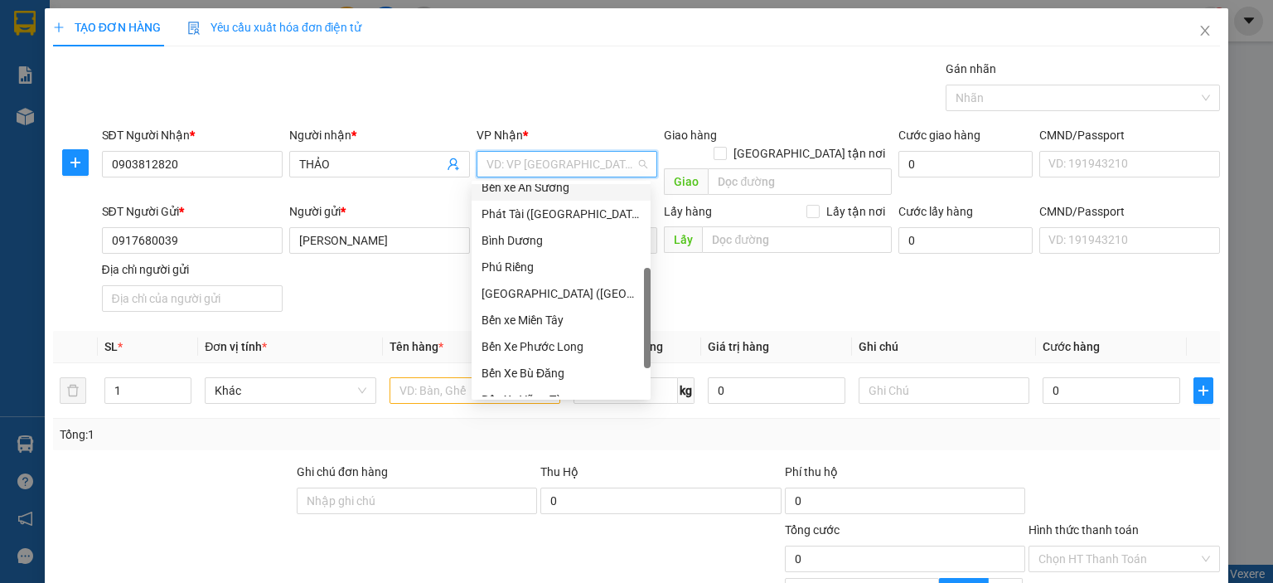
click at [550, 192] on div "Bến xe An Sương" at bounding box center [561, 187] width 159 height 18
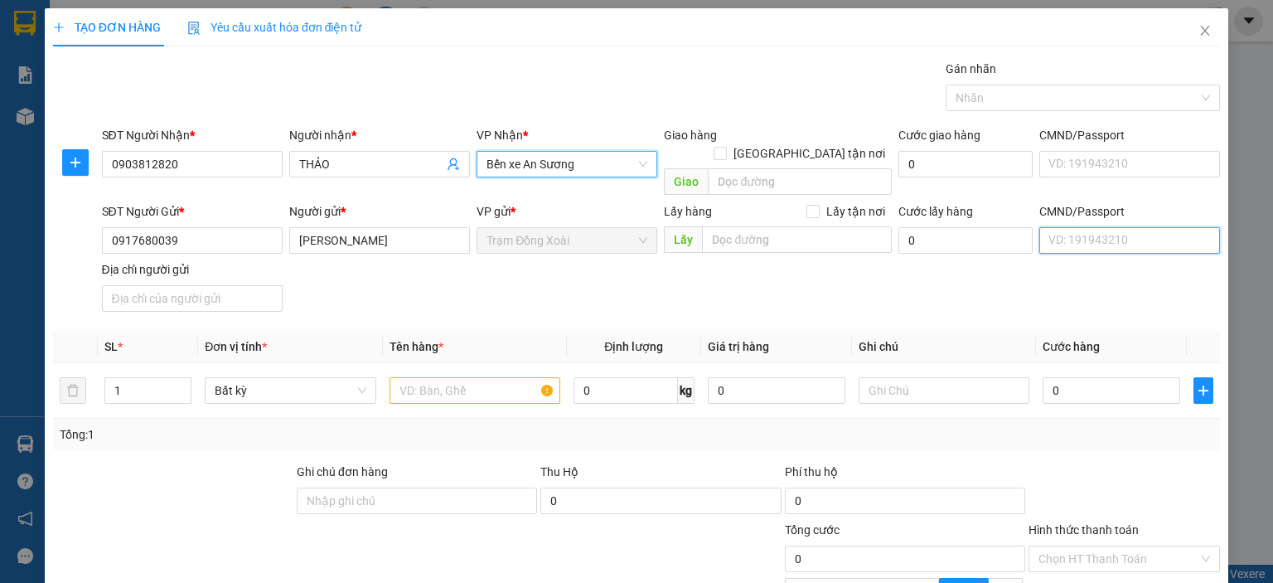
click at [1084, 227] on input "CMND/Passport" at bounding box center [1129, 240] width 181 height 27
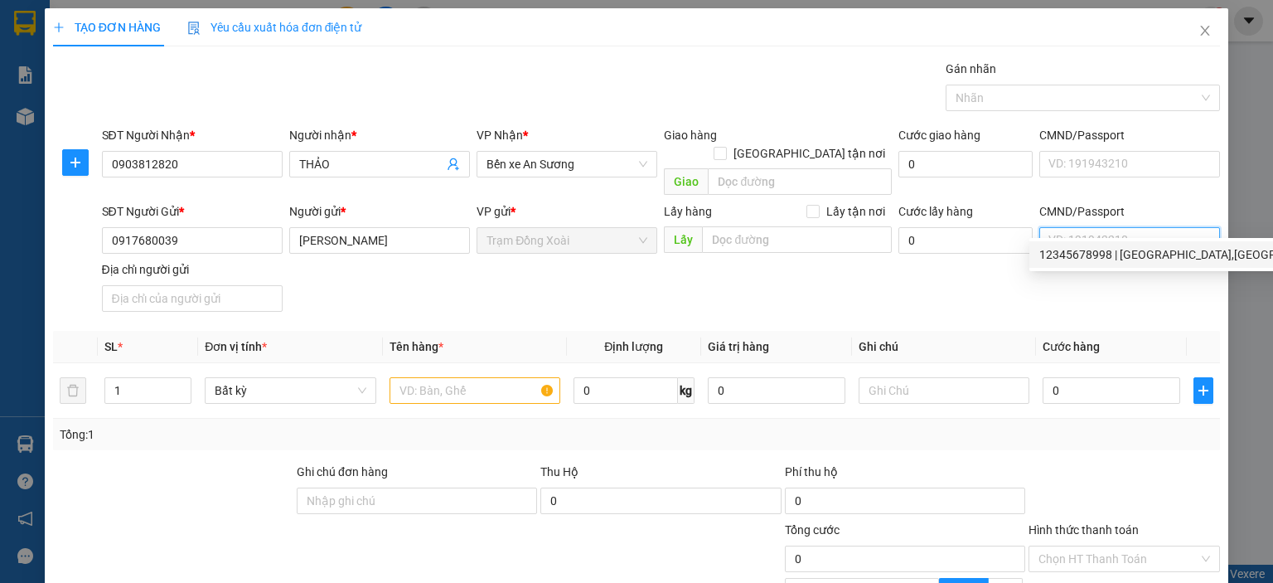
click at [1092, 251] on div "12345678998 | TÂN BÌNH,BÌNH PHƯỚC,ĐỒNG NAI" at bounding box center [1249, 254] width 421 height 18
type input "12345678998"
type input "TÂN BÌNH,[GEOGRAPHIC_DATA],[GEOGRAPHIC_DATA]"
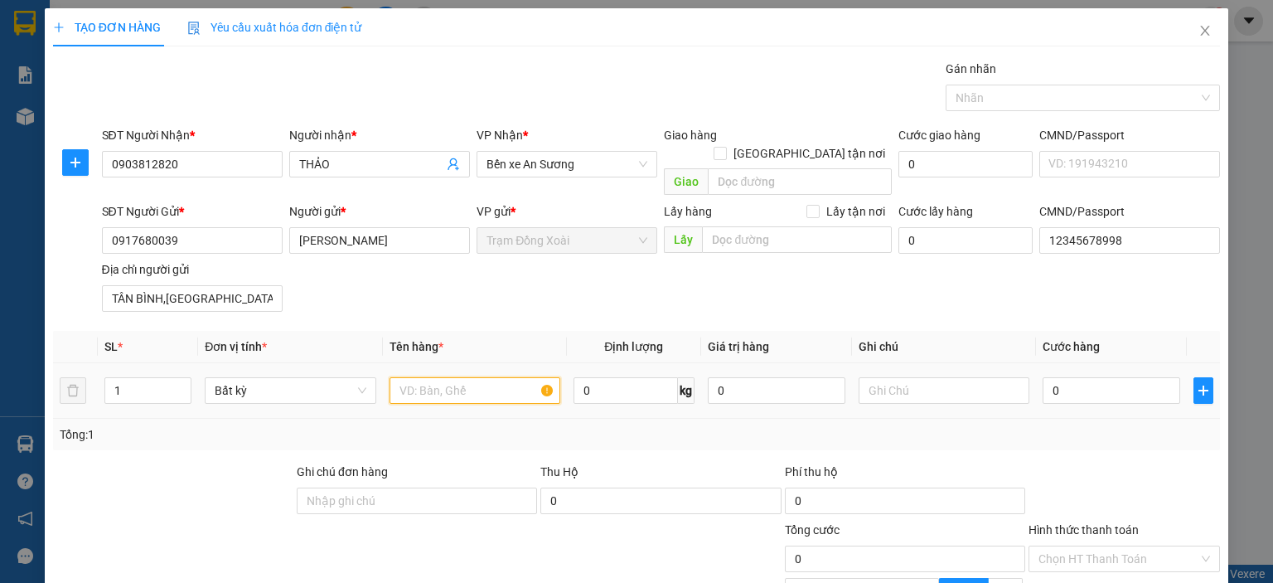
click at [493, 377] on input "text" at bounding box center [475, 390] width 171 height 27
type input "CATON"
type input "10"
click at [679, 435] on div "Transit Pickup Surcharge Ids Transit Deliver Surcharge Ids Transit Deliver Surc…" at bounding box center [636, 372] width 1167 height 624
type input "40.000"
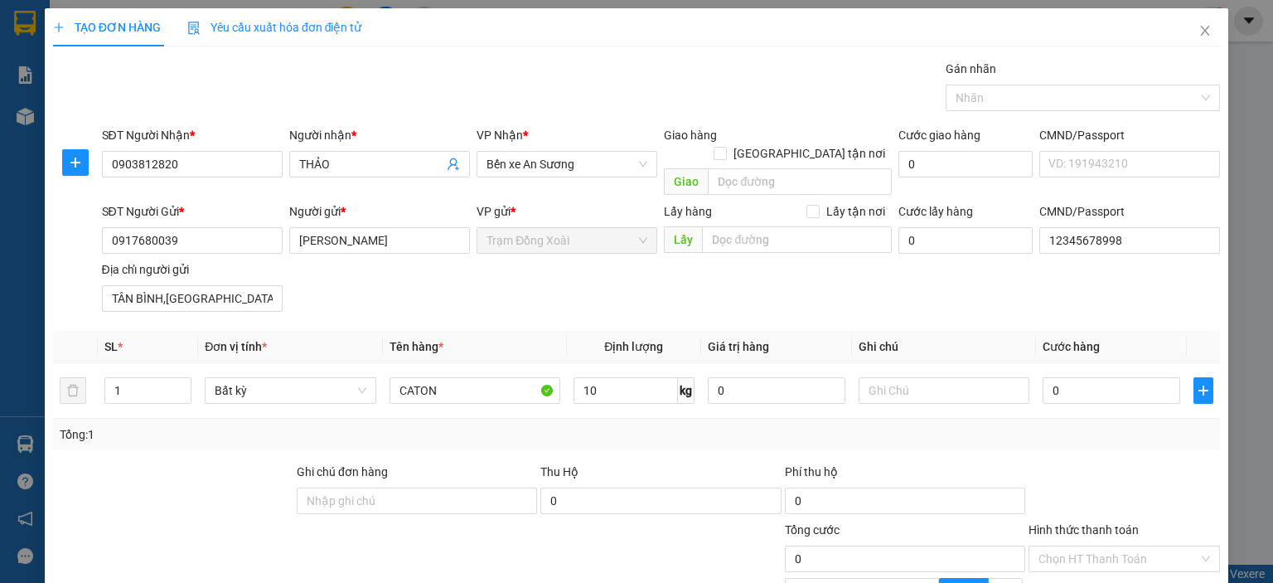
type input "40.000"
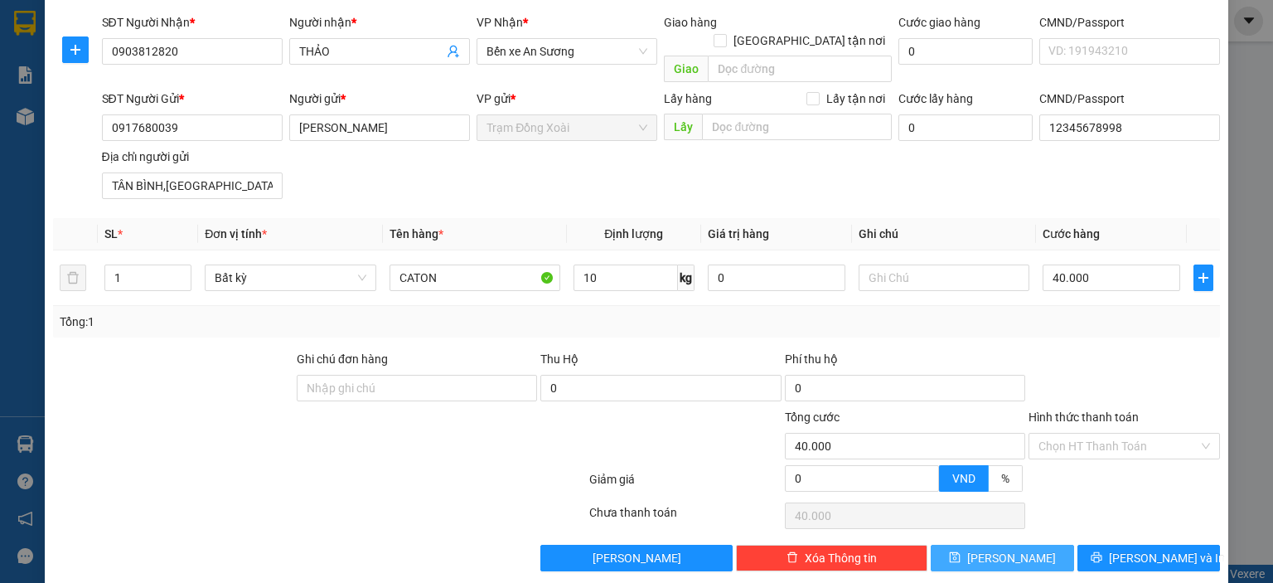
click at [970, 545] on button "[PERSON_NAME]" at bounding box center [1002, 558] width 143 height 27
type input "0"
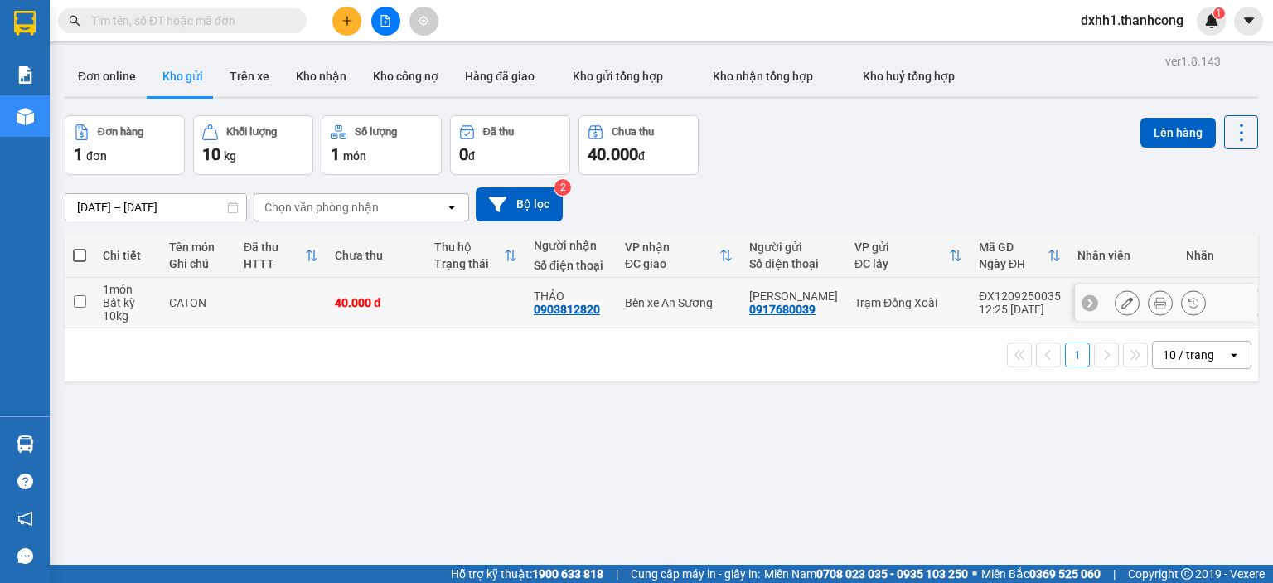
click at [295, 289] on td at bounding box center [280, 303] width 91 height 51
checkbox input "true"
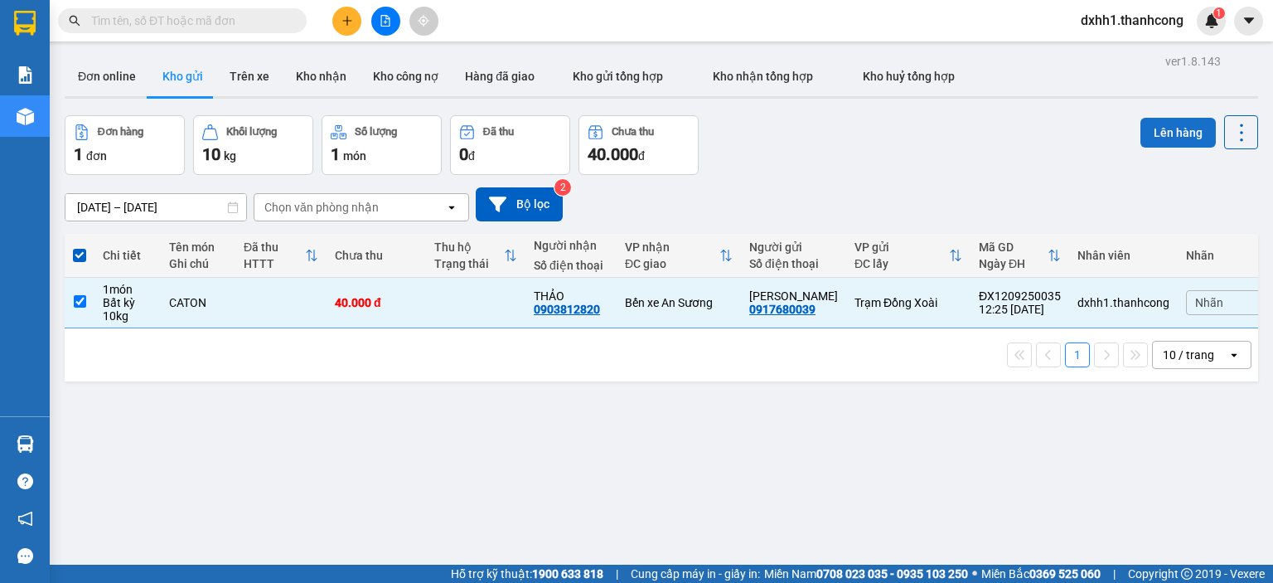
click at [1151, 136] on button "Lên hàng" at bounding box center [1178, 133] width 75 height 30
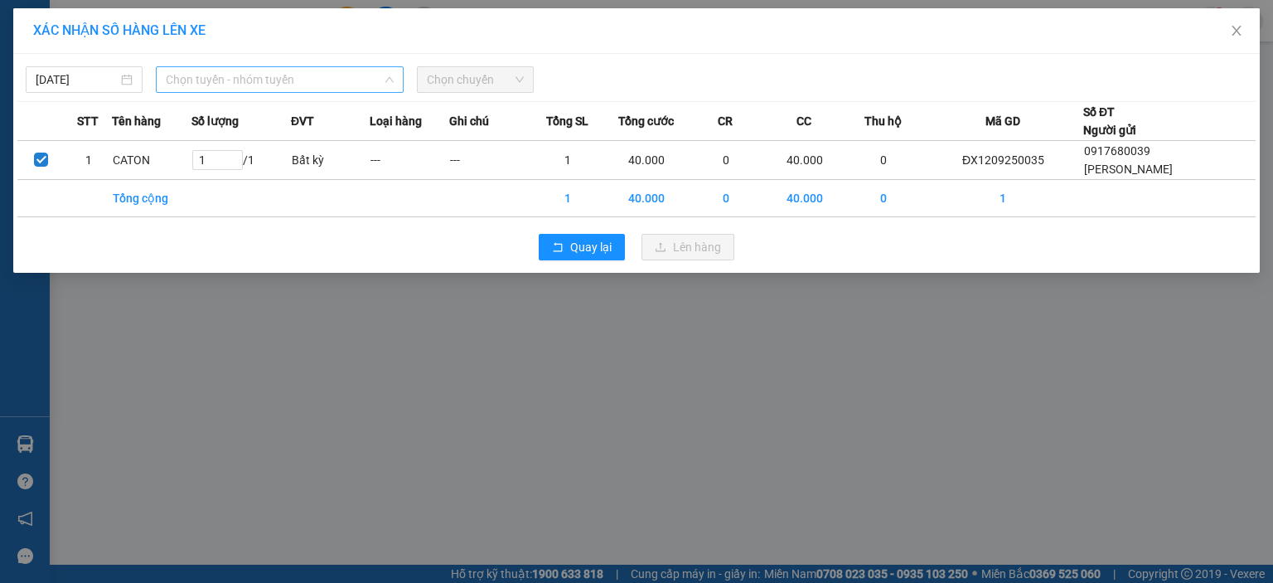
click at [321, 80] on span "Chọn tuyến - nhóm tuyến" at bounding box center [280, 79] width 228 height 25
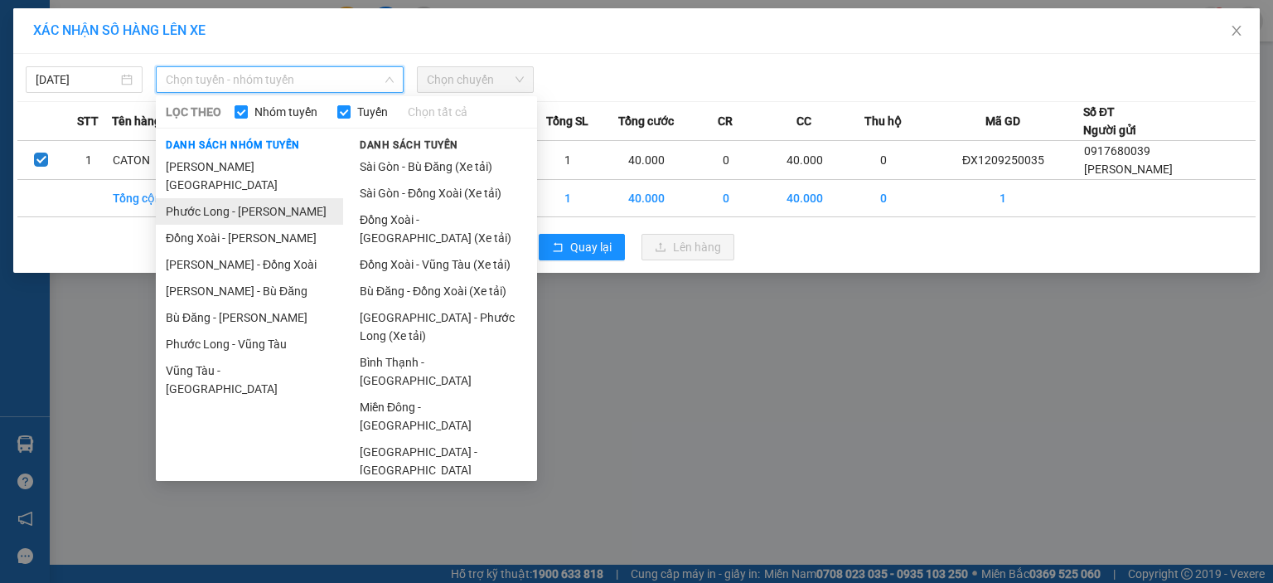
click at [267, 198] on li "Phước Long - [PERSON_NAME]" at bounding box center [249, 211] width 187 height 27
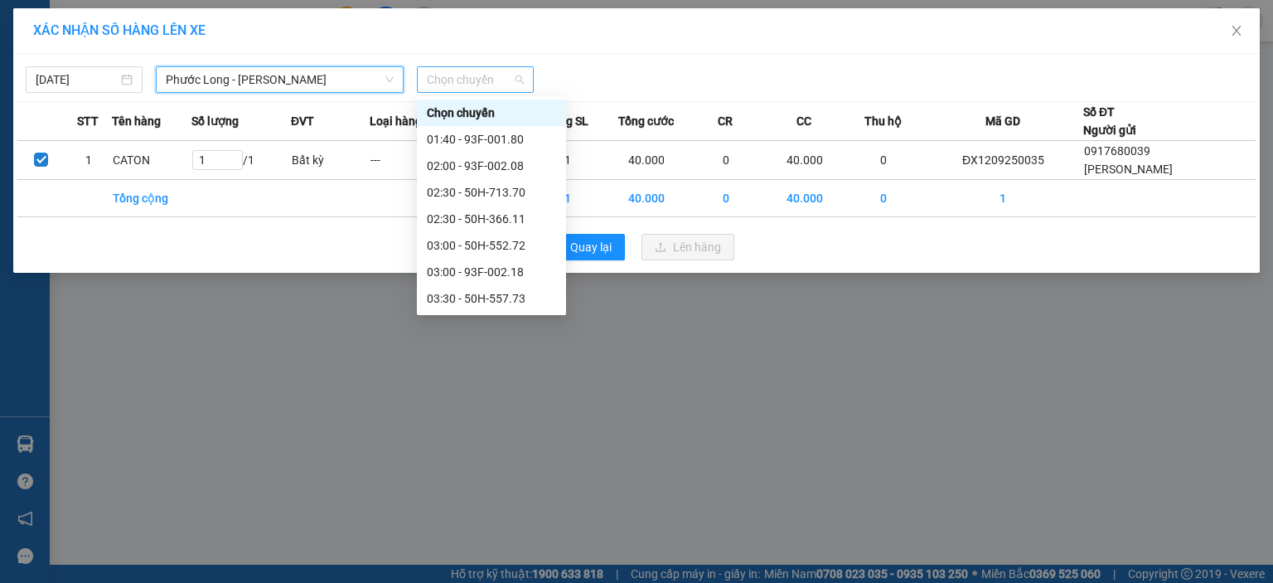
click at [462, 82] on span "Chọn chuyến" at bounding box center [475, 79] width 97 height 25
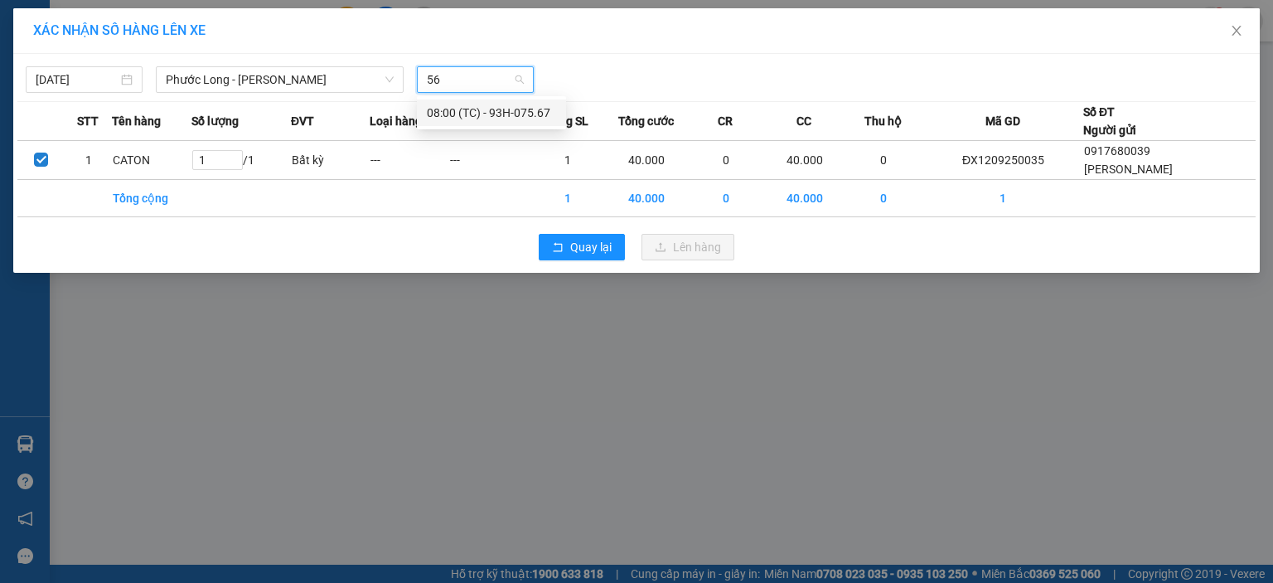
type input "567"
click at [534, 109] on div "08:00 (TC) - 93H-075.67" at bounding box center [491, 113] width 129 height 18
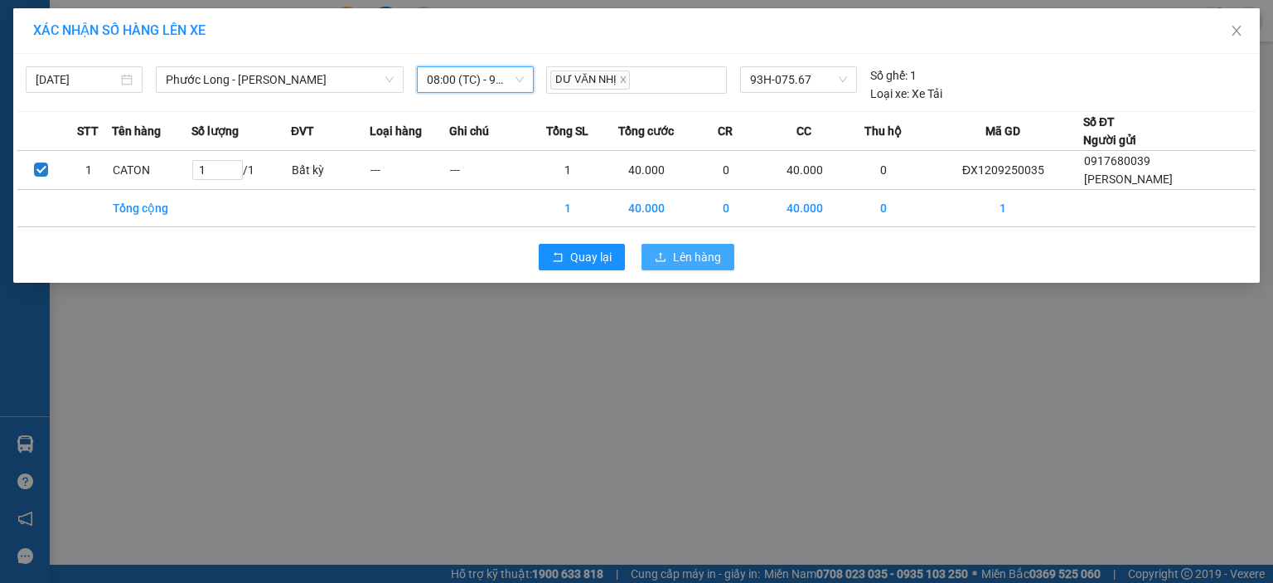
click at [691, 261] on span "Lên hàng" at bounding box center [697, 257] width 48 height 18
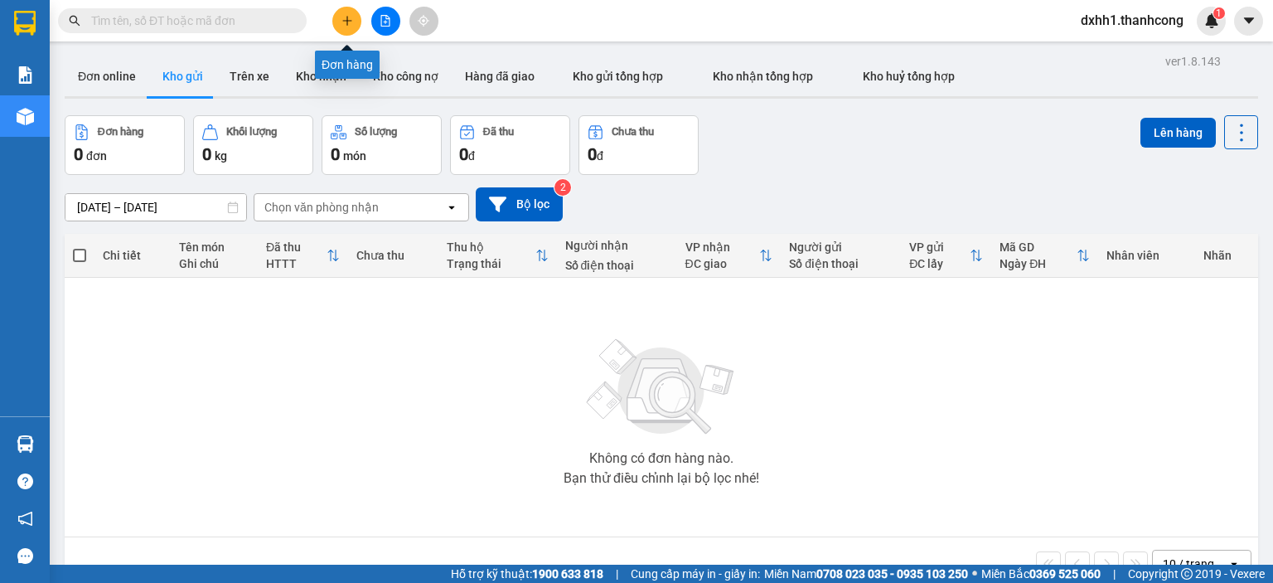
click at [357, 17] on button at bounding box center [346, 21] width 29 height 29
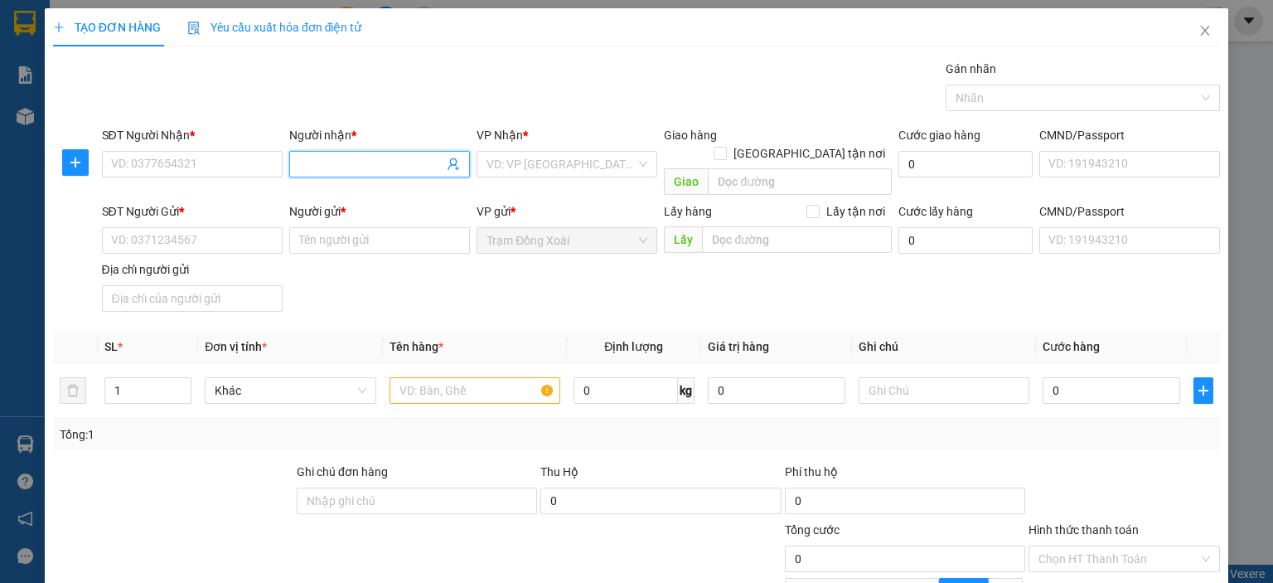
paste input "PHI LONG/0382.022.111"
click at [374, 165] on input "PHI LONG/0382.022.111" at bounding box center [371, 164] width 144 height 18
type input "PHI LONG"
paste input "0382.022.111"
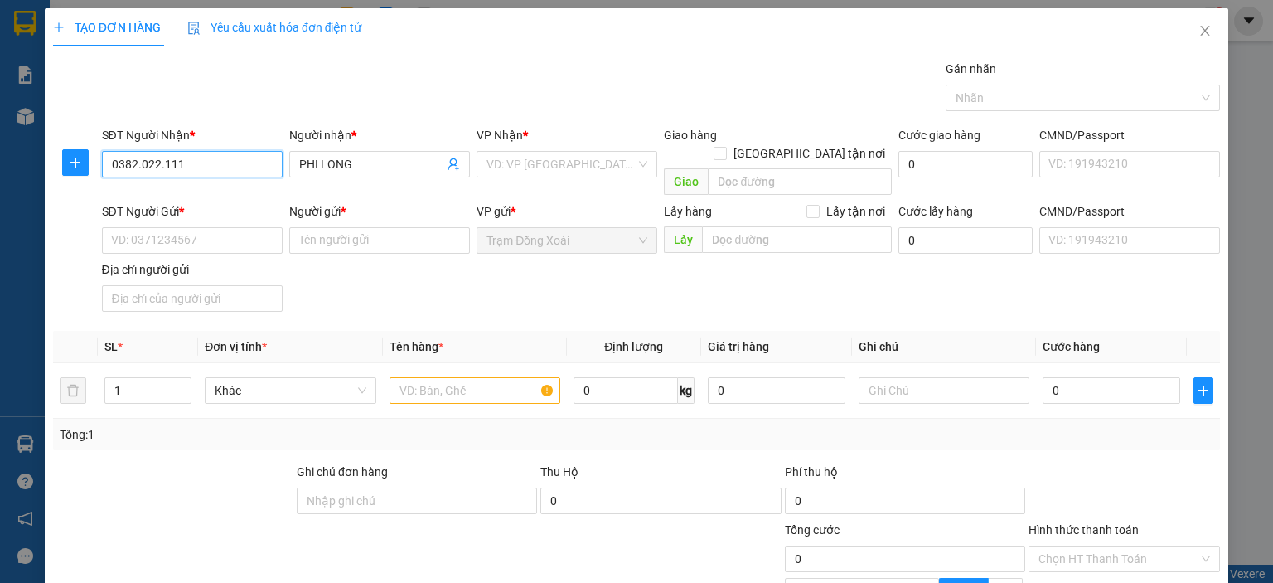
click at [159, 167] on input "0382.022.111" at bounding box center [192, 164] width 181 height 27
click at [137, 168] on input "0382.022111" at bounding box center [192, 164] width 181 height 27
type input "0382022111"
click at [234, 109] on div "Gói vận chuyển * Tiêu chuẩn Gán nhãn Nhãn" at bounding box center [662, 89] width 1126 height 58
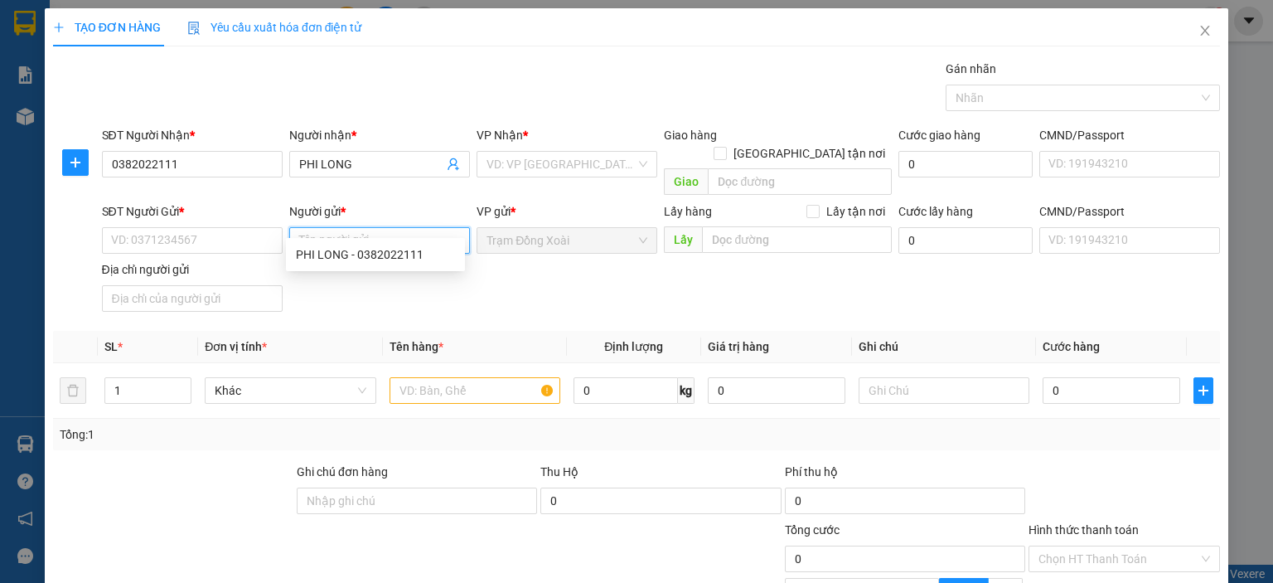
paste input "CONG TY TNHH SƠN GIÀU SANG/0961.565.068"
click at [396, 227] on input "CONG TY TNHH SƠN GIÀU SANG/0961.565.068" at bounding box center [379, 240] width 181 height 27
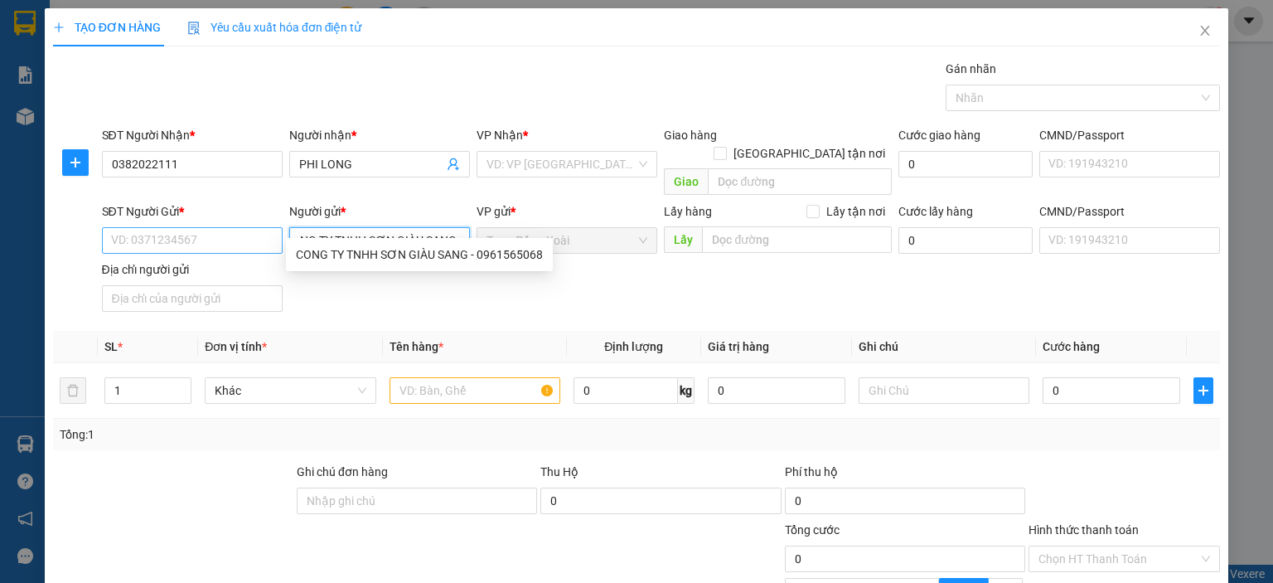
type input "CONG TY TNHH SƠN GIÀU SANG"
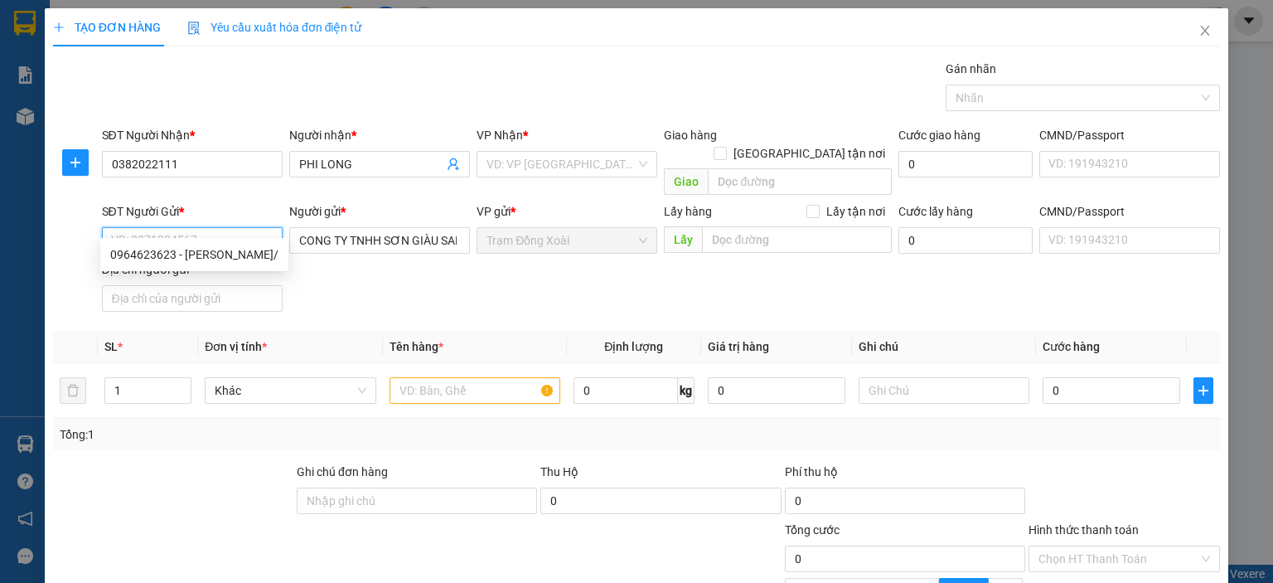
paste input "0961.565.068"
click at [161, 227] on input "0961.565.068" at bounding box center [192, 240] width 181 height 27
click at [138, 227] on input "0961.565068" at bounding box center [192, 240] width 181 height 27
type input "0961565068"
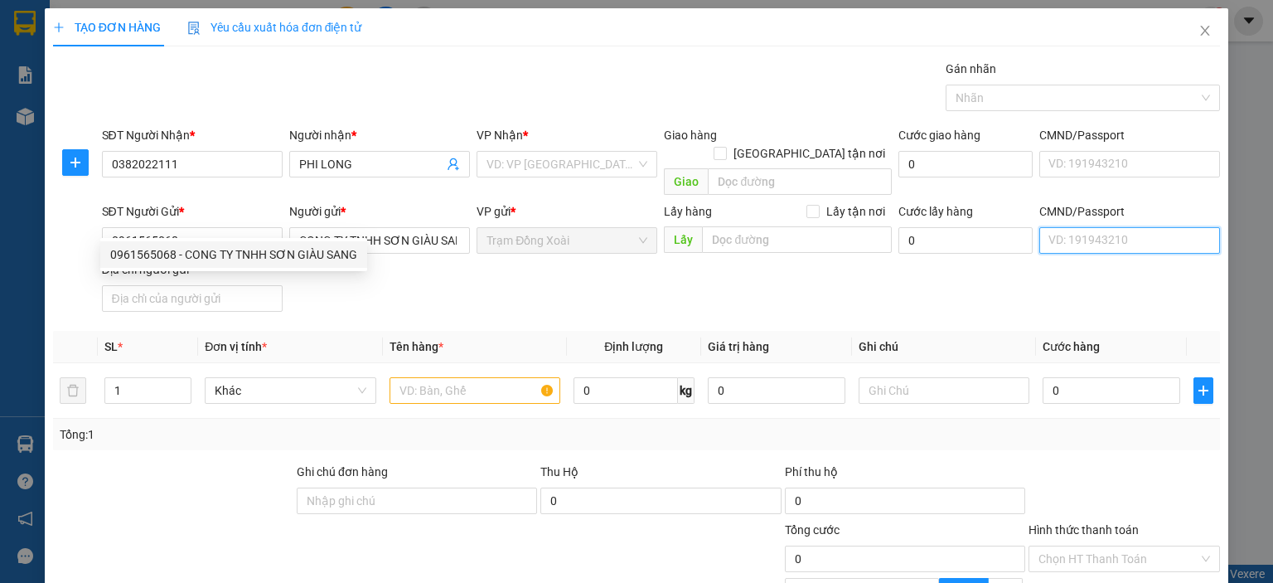
click at [1068, 227] on input "CMND/Passport" at bounding box center [1129, 240] width 181 height 27
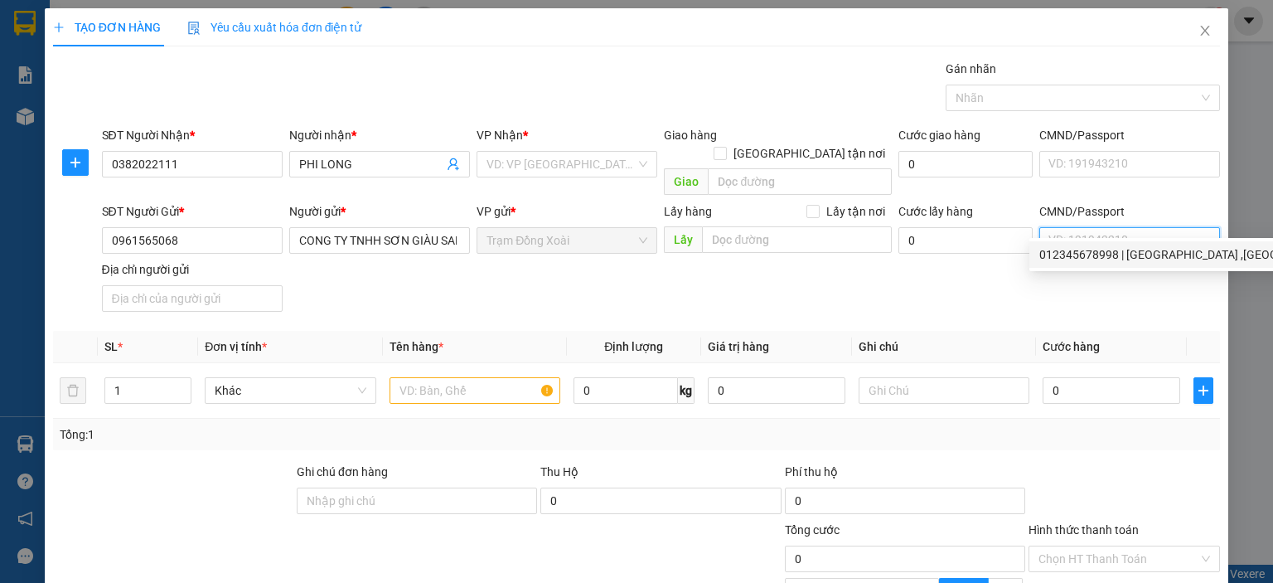
click at [1044, 257] on div "012345678998 | TÂN BÌNH ,BÌNH PHƯỚC, ĐỒNG NAI" at bounding box center [1255, 254] width 433 height 18
type input "012345678998"
type input "TÂN BÌNH ,BÌNH PHƯỚC, ĐỒNG NAI"
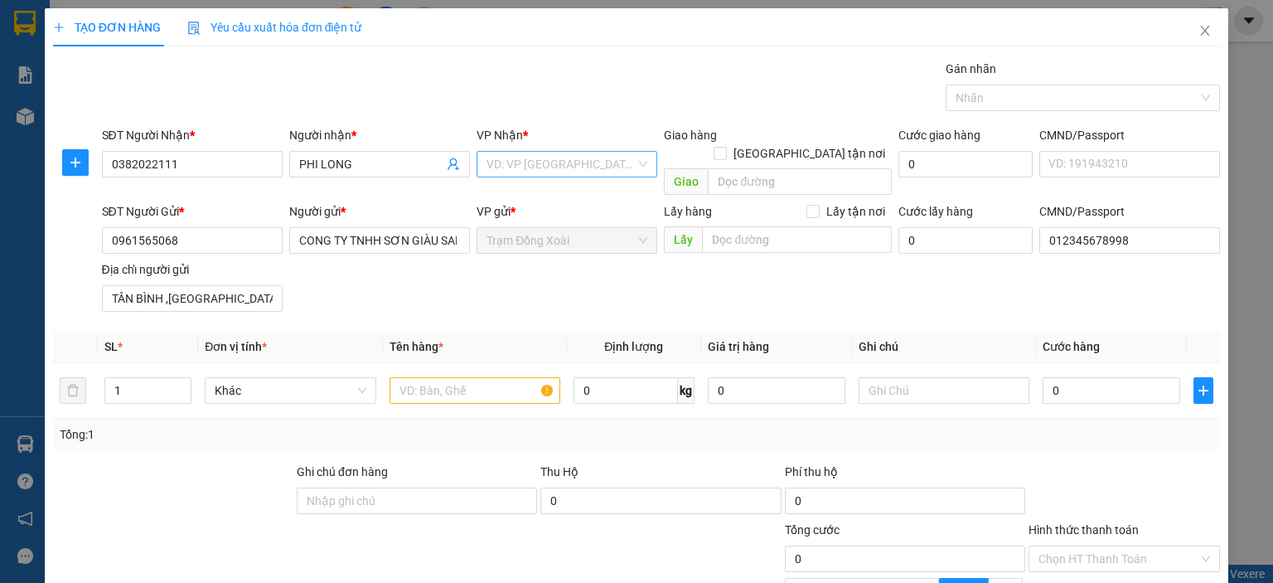
click at [511, 168] on input "search" at bounding box center [561, 164] width 149 height 25
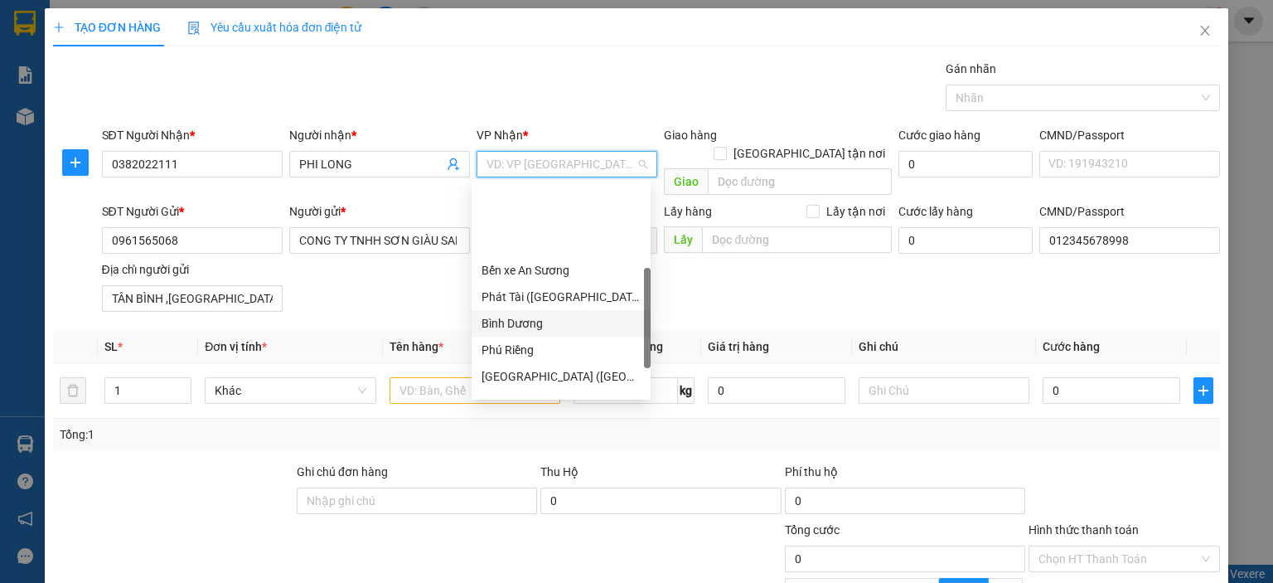
scroll to position [332, 0]
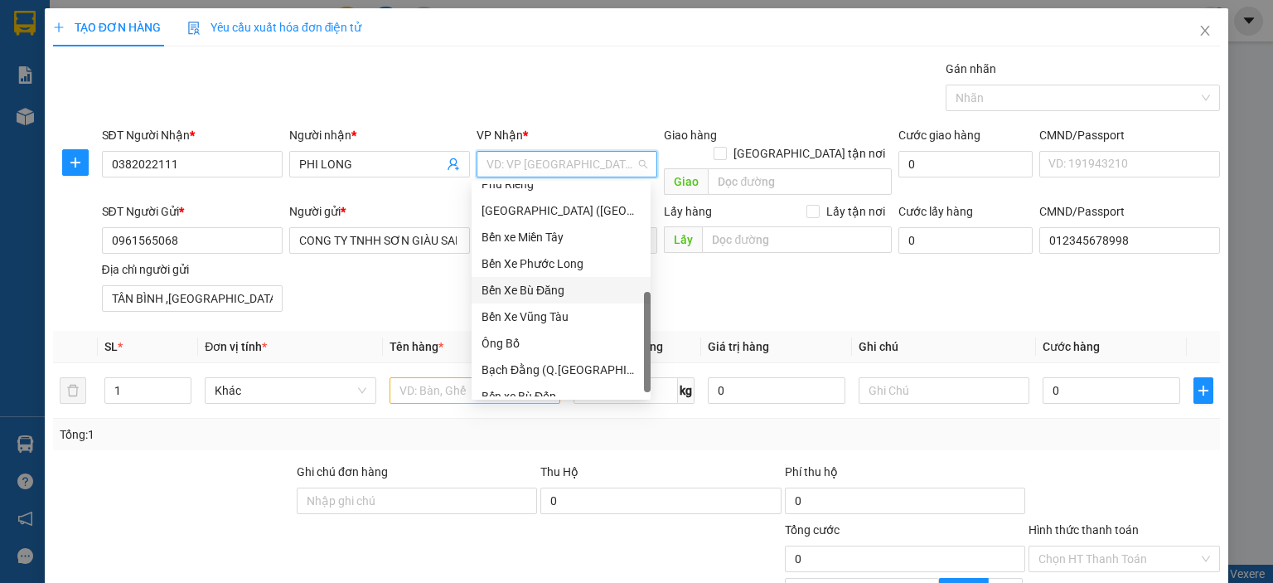
click at [560, 283] on div "Bến Xe Bù Đăng" at bounding box center [561, 290] width 159 height 18
click at [438, 377] on input "text" at bounding box center [475, 390] width 171 height 27
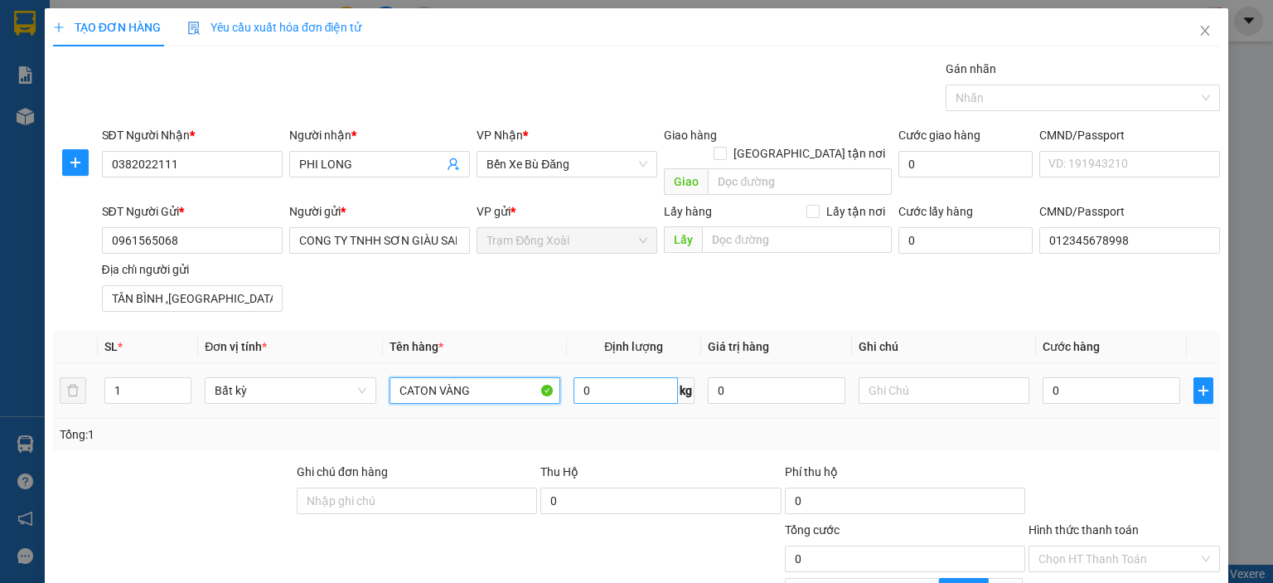
type input "CATON VÀNG"
click at [614, 377] on input "0" at bounding box center [626, 390] width 104 height 27
type input "1"
click at [640, 425] on div "Tổng: 1" at bounding box center [637, 434] width 1154 height 18
type input "20.000"
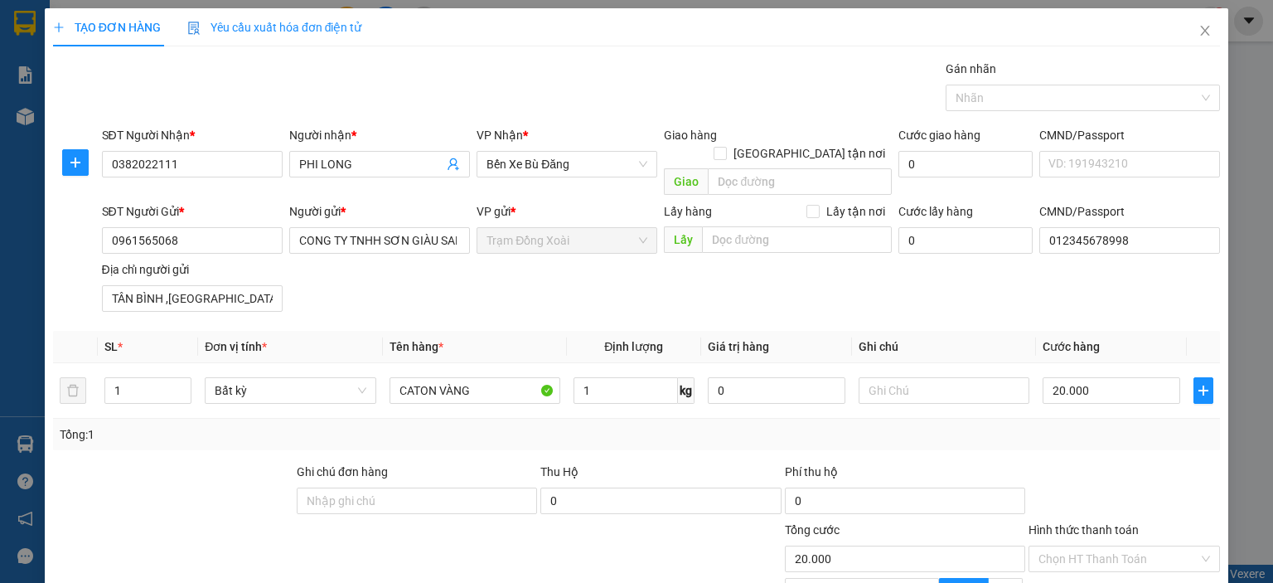
type input "20.000"
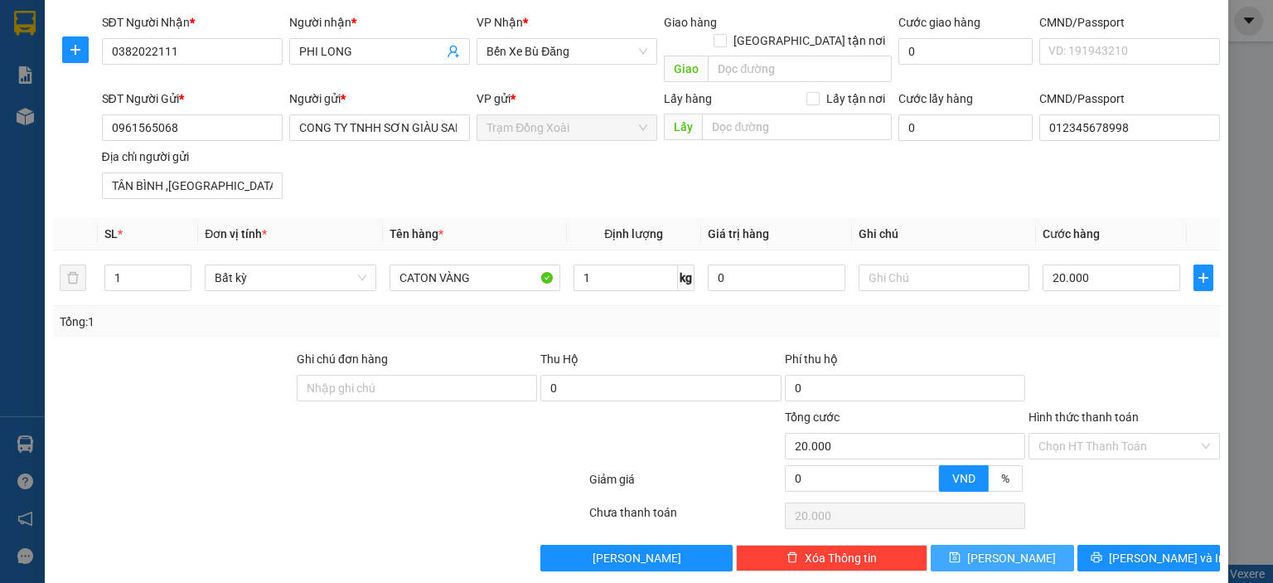
click at [961, 552] on icon "save" at bounding box center [955, 557] width 11 height 11
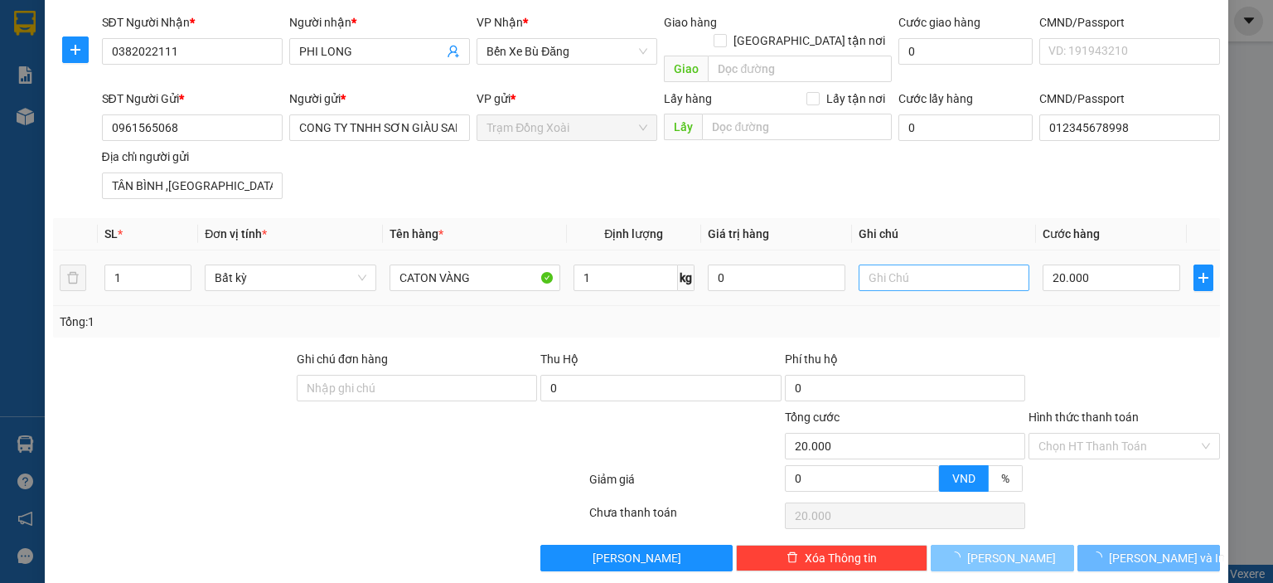
type input "0"
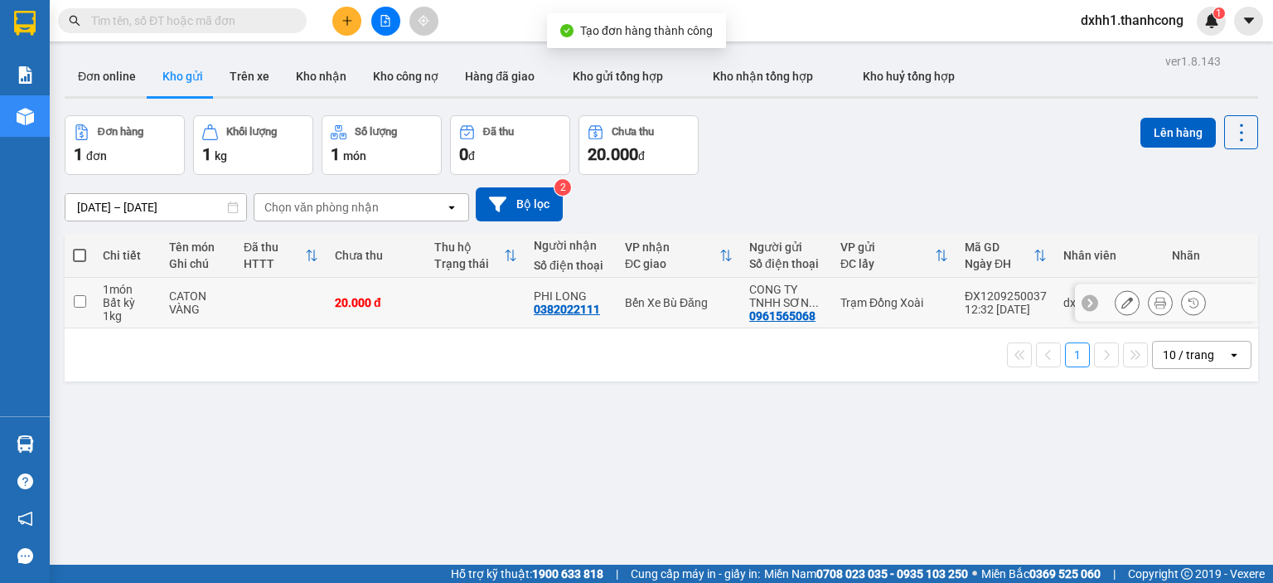
click at [308, 296] on td at bounding box center [280, 303] width 91 height 51
checkbox input "true"
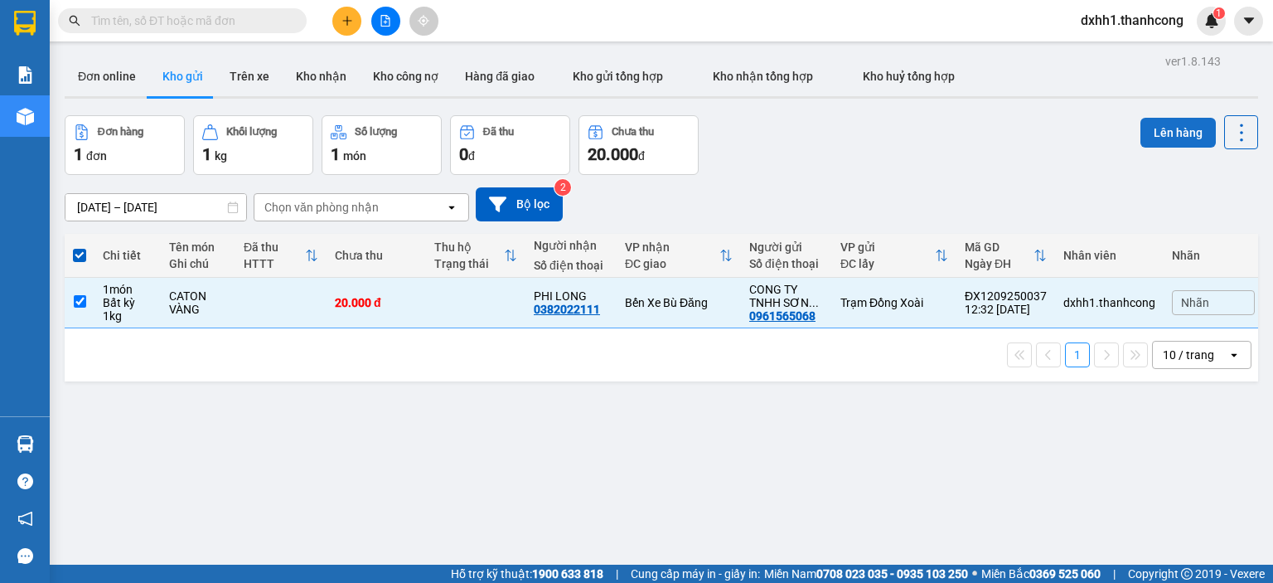
click at [1142, 133] on button "Lên hàng" at bounding box center [1178, 133] width 75 height 30
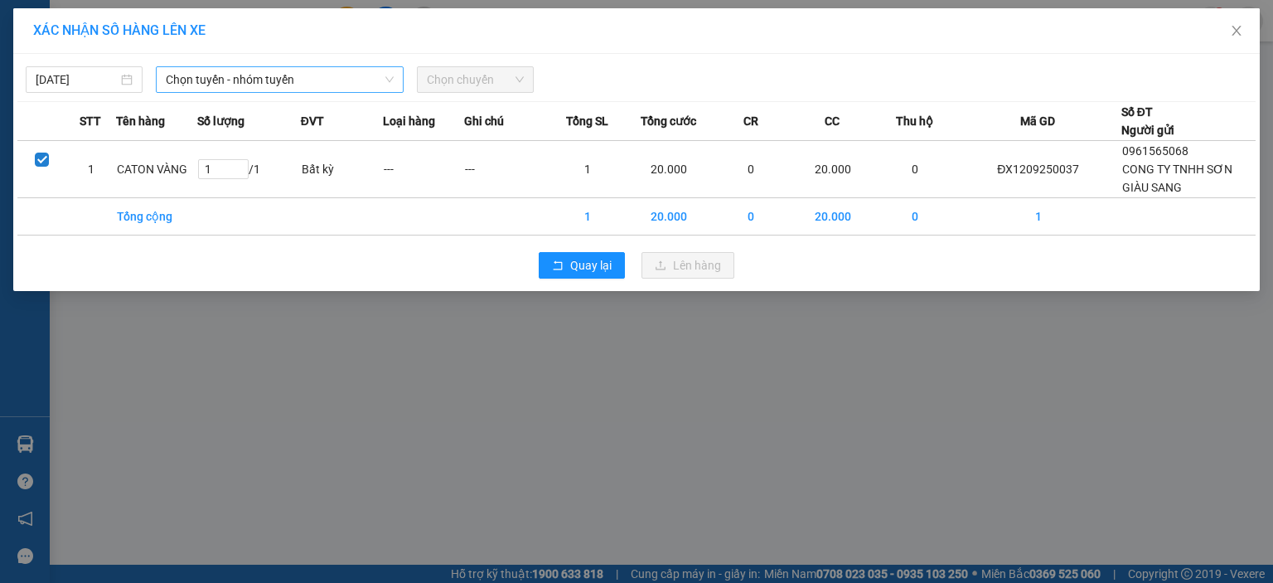
click at [235, 84] on span "Chọn tuyến - nhóm tuyến" at bounding box center [280, 79] width 228 height 25
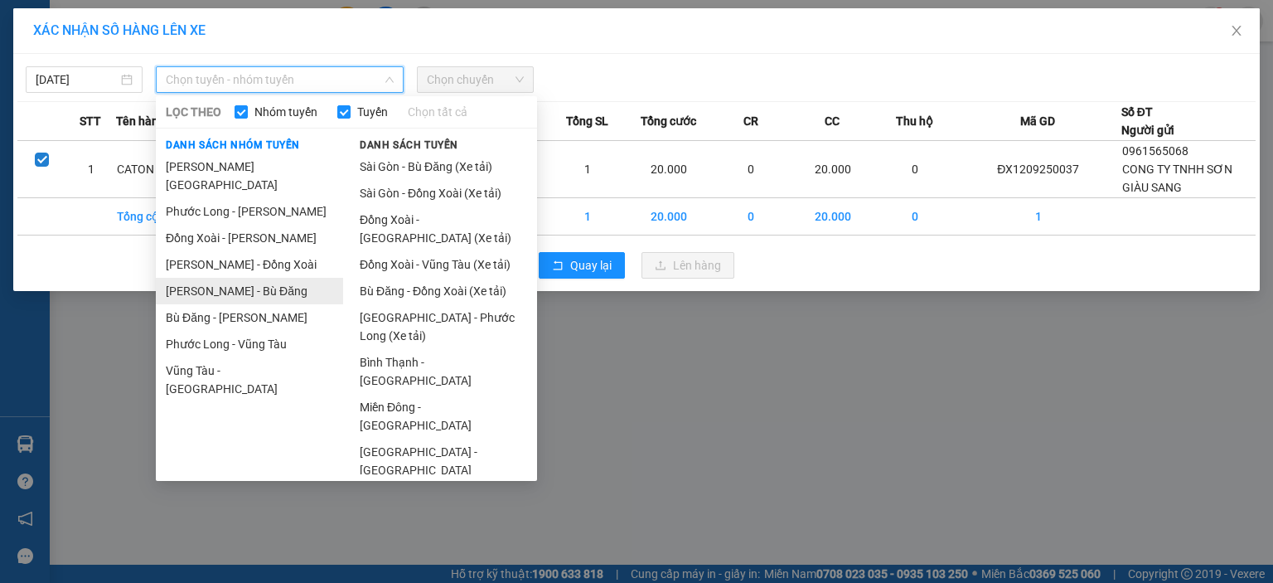
click at [264, 278] on li "[PERSON_NAME] - Bù Đăng" at bounding box center [249, 291] width 187 height 27
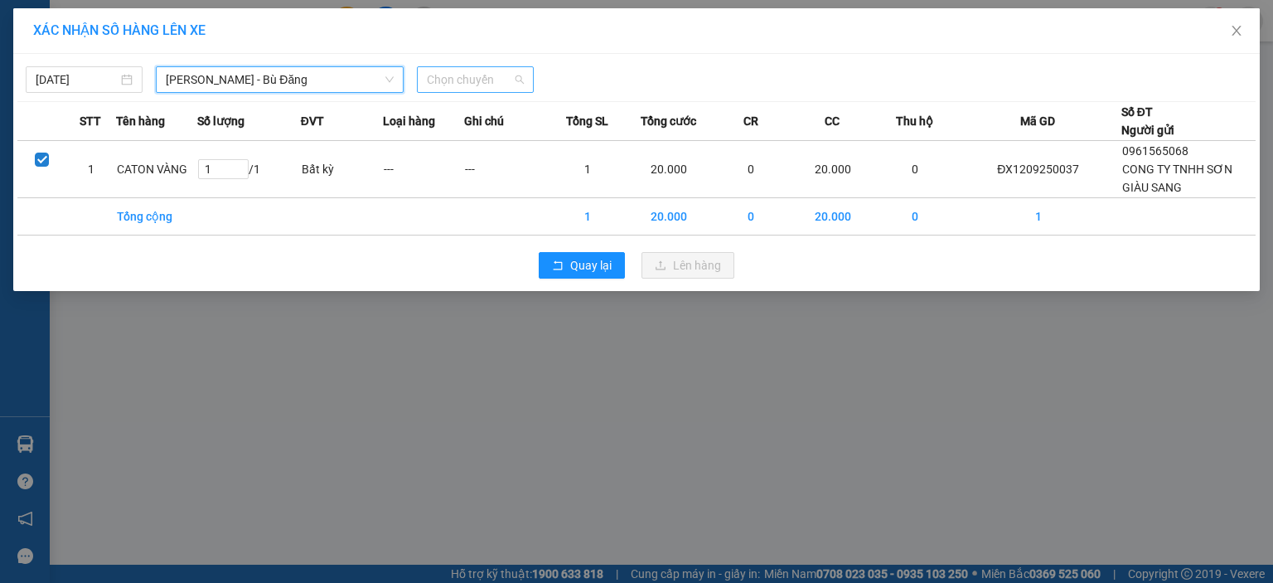
click at [462, 88] on span "Chọn chuyến" at bounding box center [475, 79] width 97 height 25
type input "222"
click at [485, 106] on div "07:30 - 93F-002.22" at bounding box center [491, 113] width 129 height 18
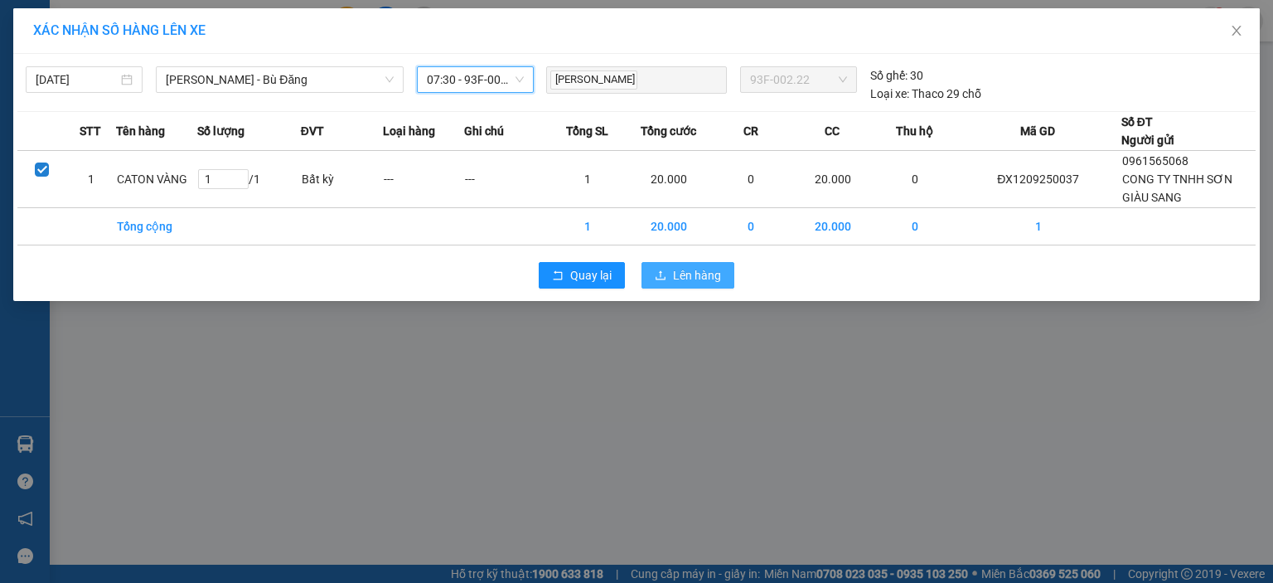
click at [700, 264] on button "Lên hàng" at bounding box center [688, 275] width 93 height 27
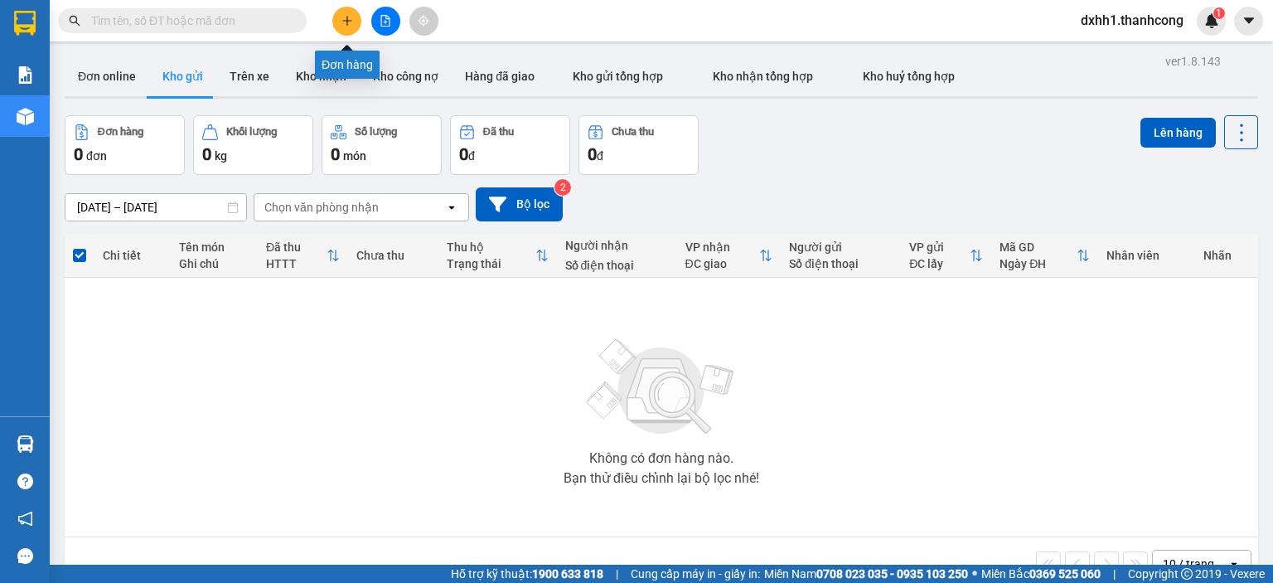
click at [343, 28] on button at bounding box center [346, 21] width 29 height 29
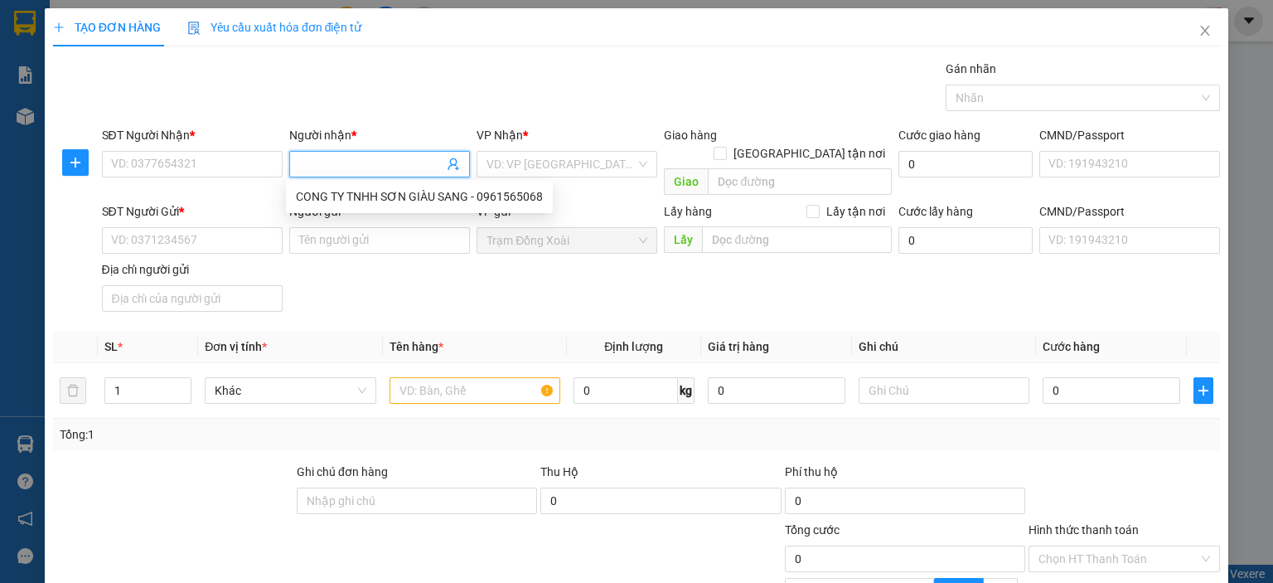
paste input "NHÂN/0354.919.091"
click at [366, 162] on input "NHÂN/0354.919.091" at bounding box center [371, 164] width 144 height 18
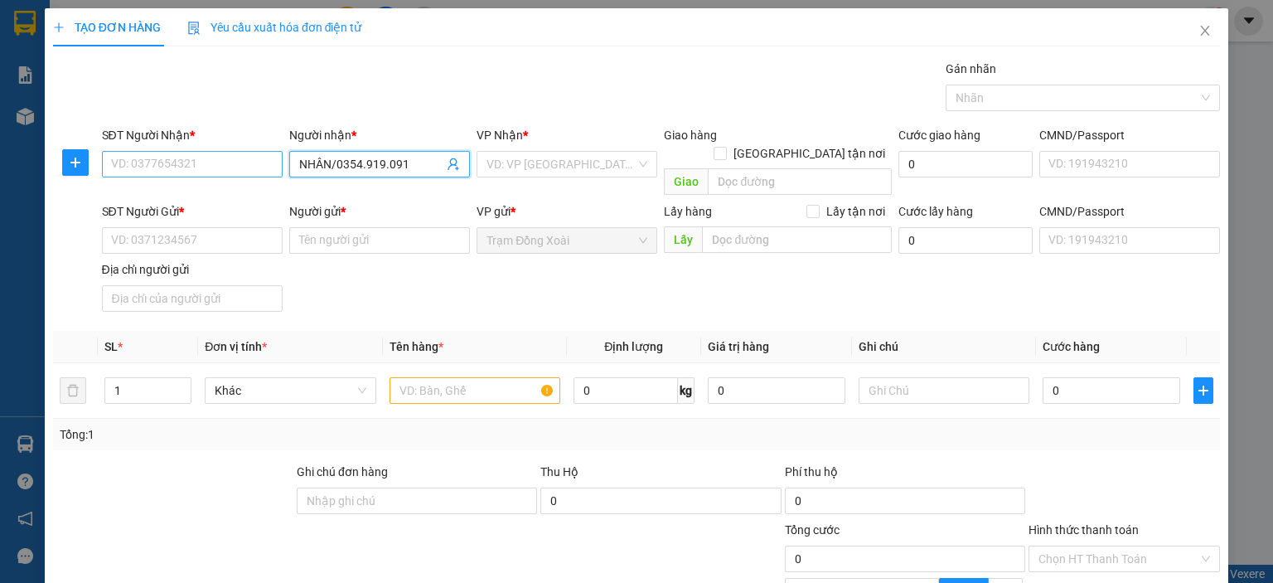
type input "NHÂN/0354.919.091"
paste input "0354.919.091"
type input "0354.919.091"
click at [372, 162] on input "NHÂN/0354.919.091" at bounding box center [371, 164] width 144 height 18
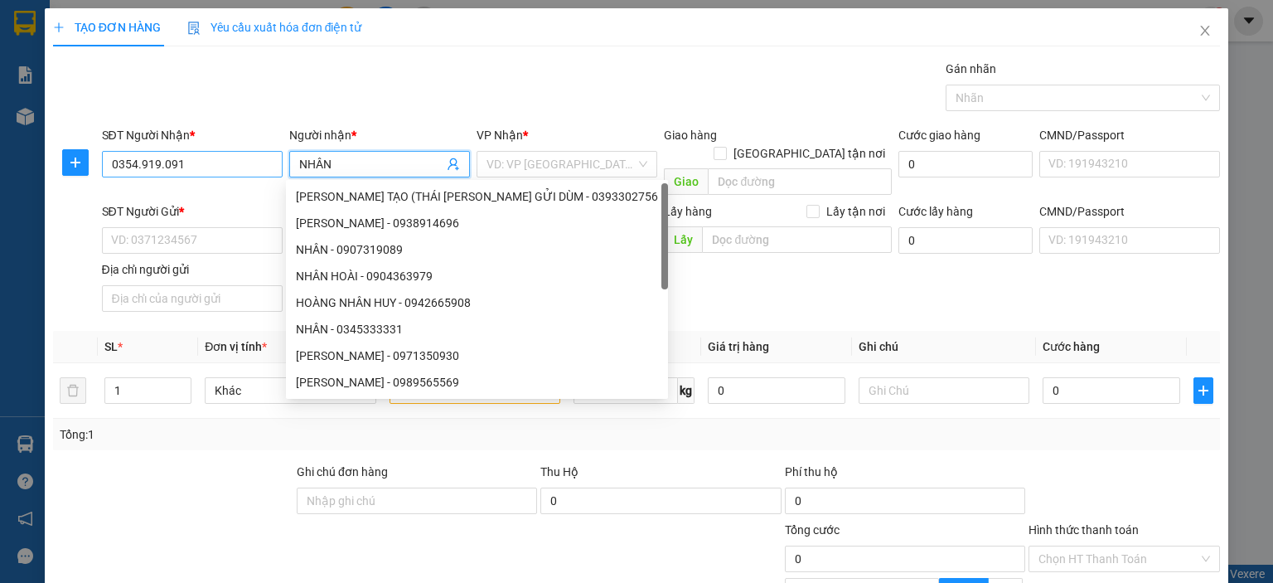
type input "NHÂN"
click at [158, 165] on input "0354.919.091" at bounding box center [192, 164] width 181 height 27
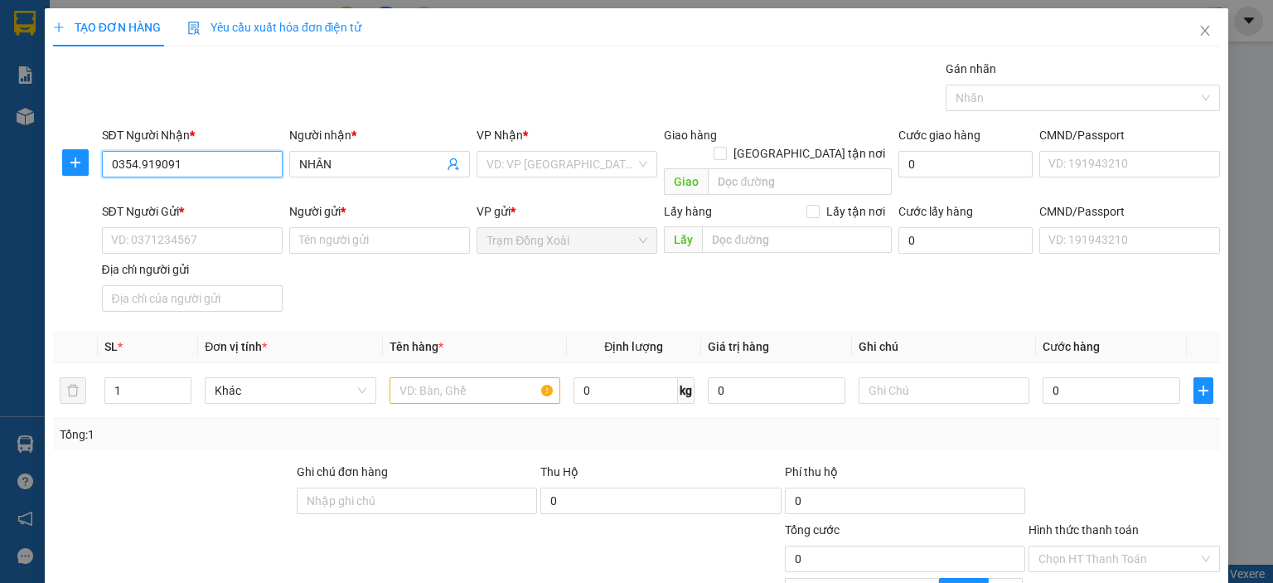
click at [139, 162] on input "0354.919091" at bounding box center [192, 164] width 181 height 27
type input "0354919091"
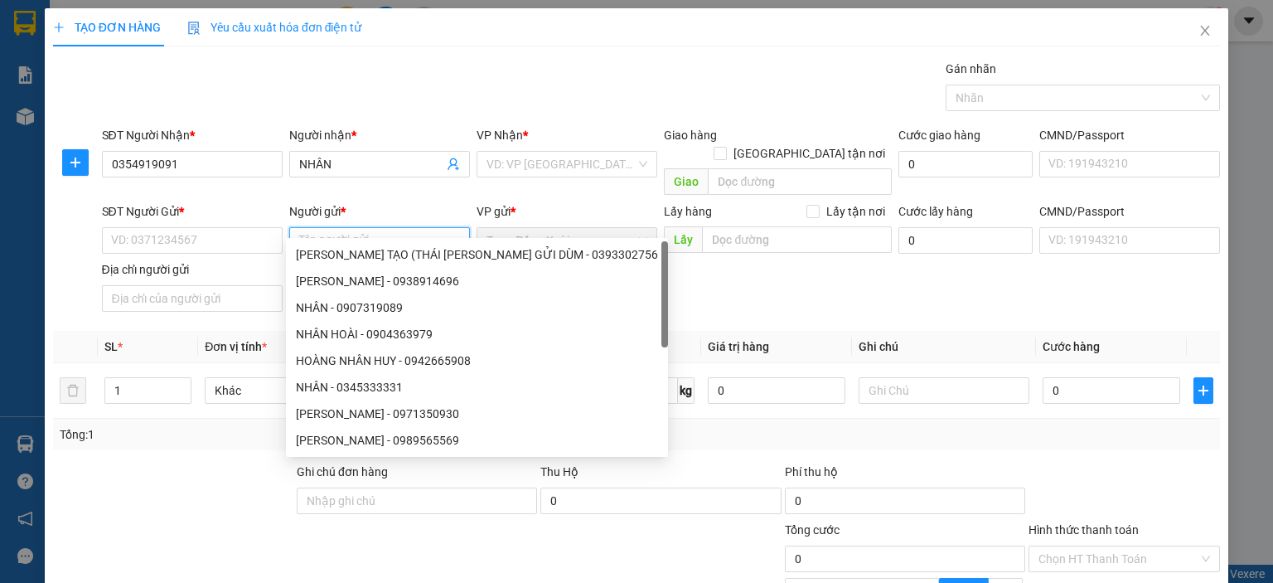
paste input "NGUYỄN CÔNG KIÊN/0362.045.880"
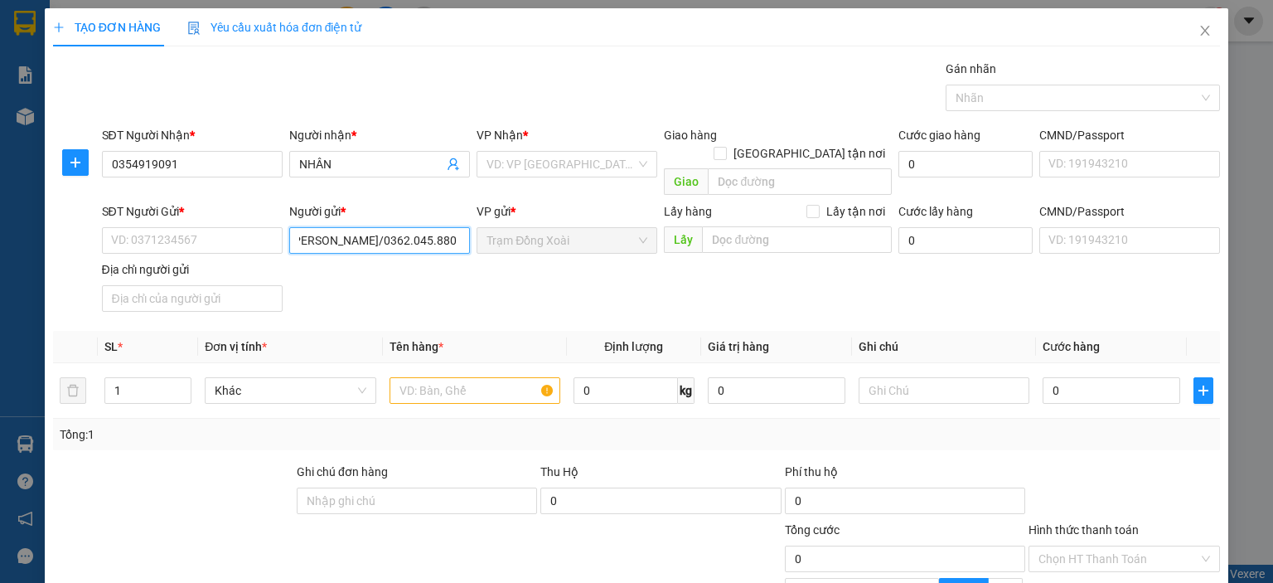
click at [437, 227] on input "NGUYỄN CÔNG KIÊN/0362.045.880" at bounding box center [379, 240] width 181 height 27
type input "NGUYỄN CÔNG KIÊN"
paste input "0362.045.880"
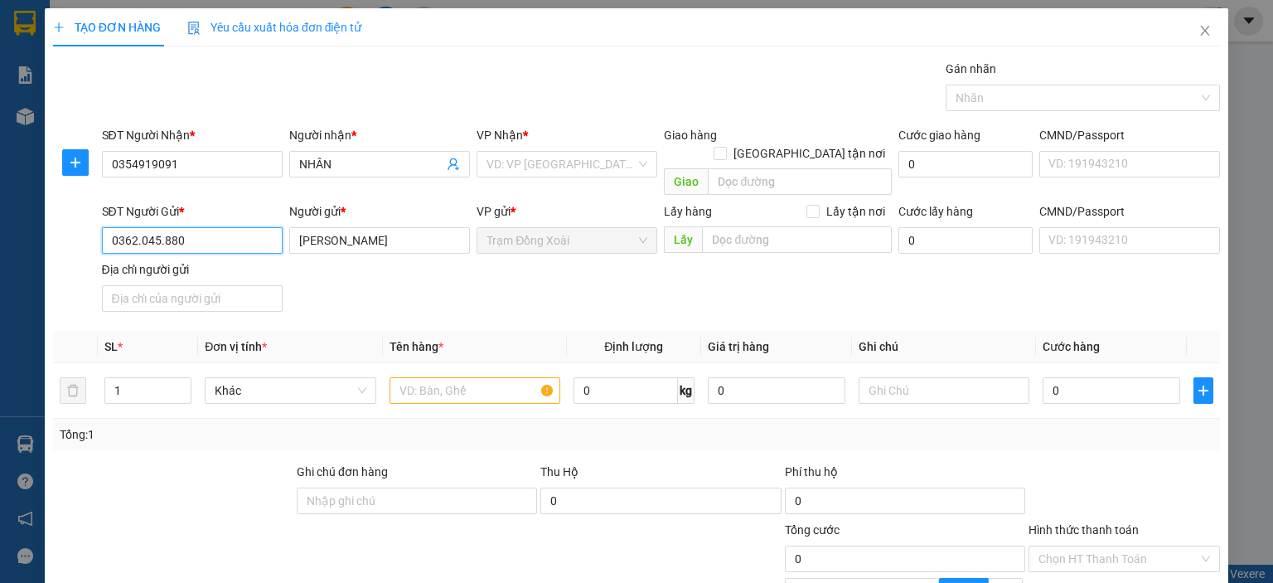
click at [159, 227] on input "0362.045.880" at bounding box center [192, 240] width 181 height 27
click at [137, 227] on input "0362.045880" at bounding box center [192, 240] width 181 height 27
type input "0362045880"
click at [501, 163] on input "search" at bounding box center [561, 164] width 149 height 25
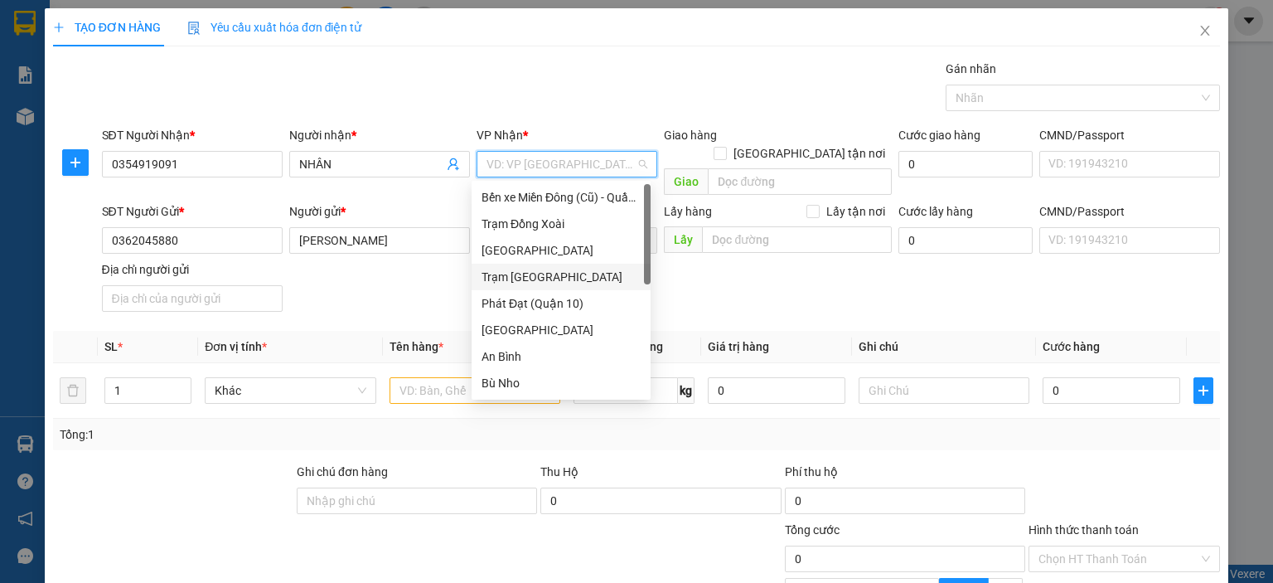
click at [540, 274] on div "Trạm [GEOGRAPHIC_DATA]" at bounding box center [561, 277] width 159 height 18
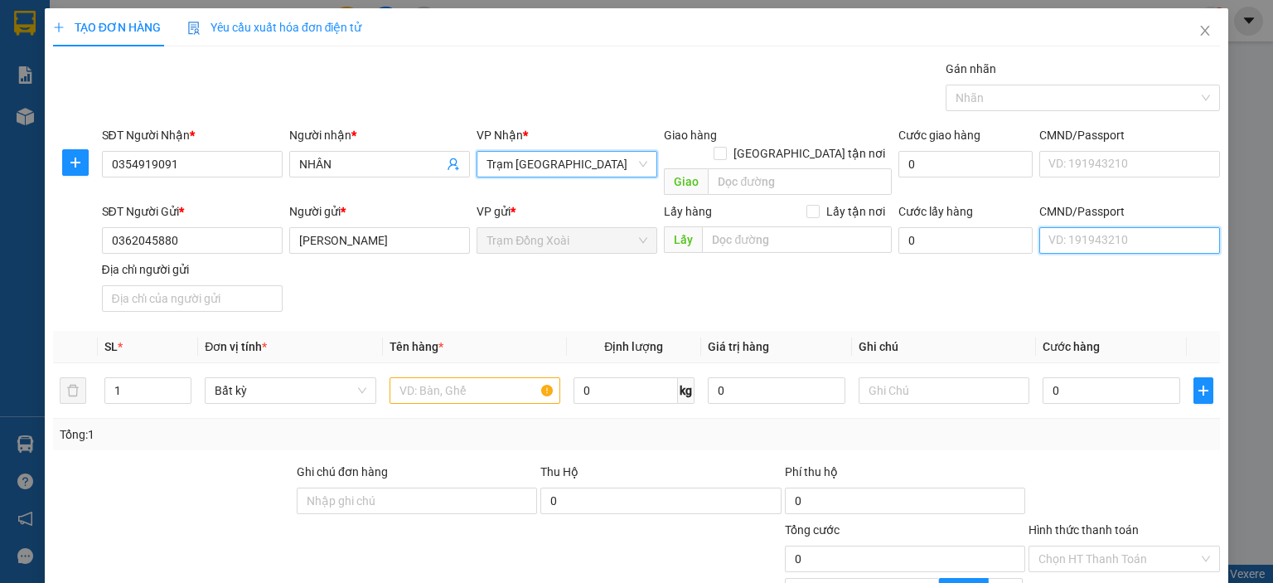
click at [1068, 227] on input "CMND/Passport" at bounding box center [1129, 240] width 181 height 27
click at [1054, 227] on input "CMND/Passport" at bounding box center [1129, 240] width 181 height 27
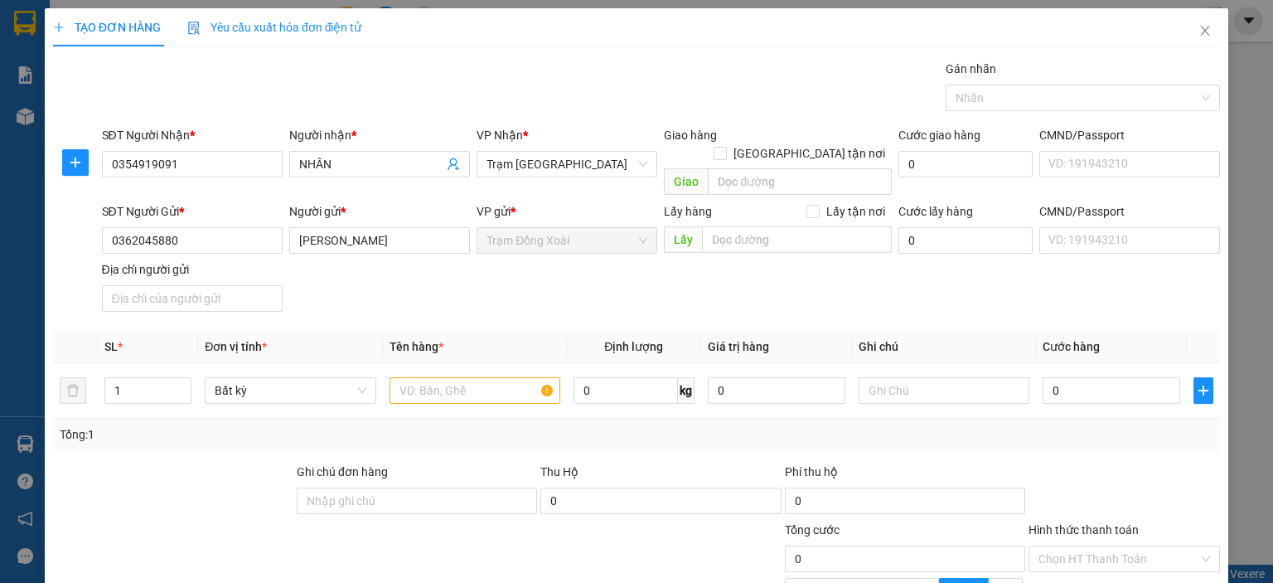
click at [1054, 206] on div "CMND/Passport" at bounding box center [1129, 214] width 181 height 25
click at [1074, 202] on div "CMND/Passport" at bounding box center [1129, 211] width 181 height 18
click at [1074, 227] on input "CMND/Passport" at bounding box center [1129, 240] width 181 height 27
click at [1074, 202] on div "CMND/Passport" at bounding box center [1129, 211] width 181 height 18
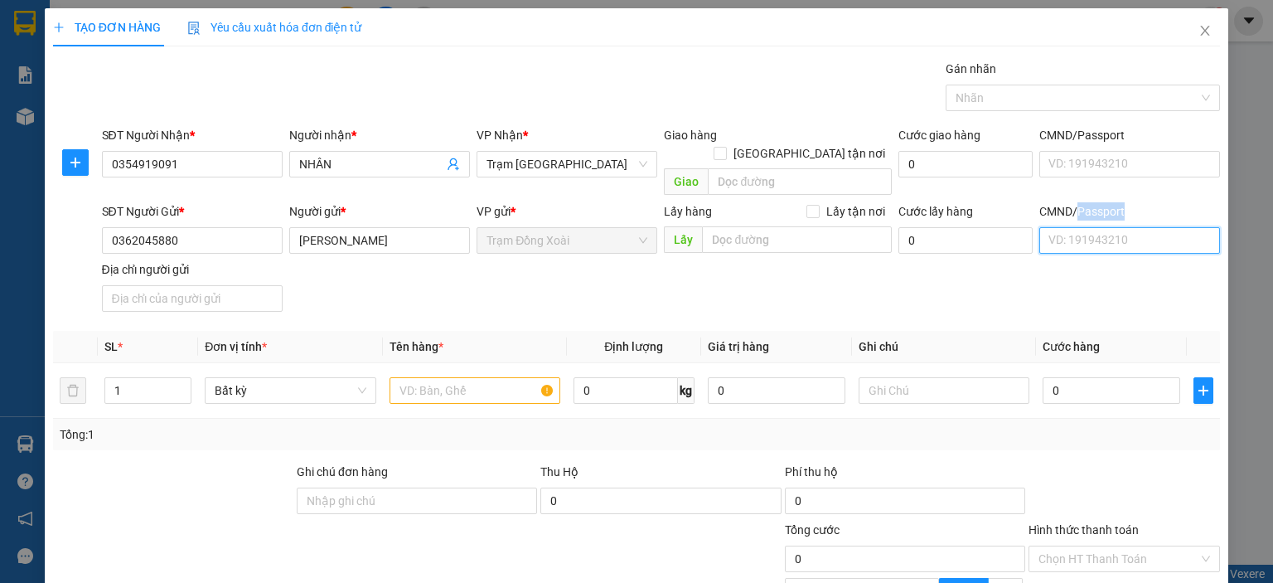
click at [1074, 227] on input "CMND/Passport" at bounding box center [1129, 240] width 181 height 27
click at [1061, 227] on input "CMND/Passport" at bounding box center [1129, 240] width 181 height 27
type input "123456789"
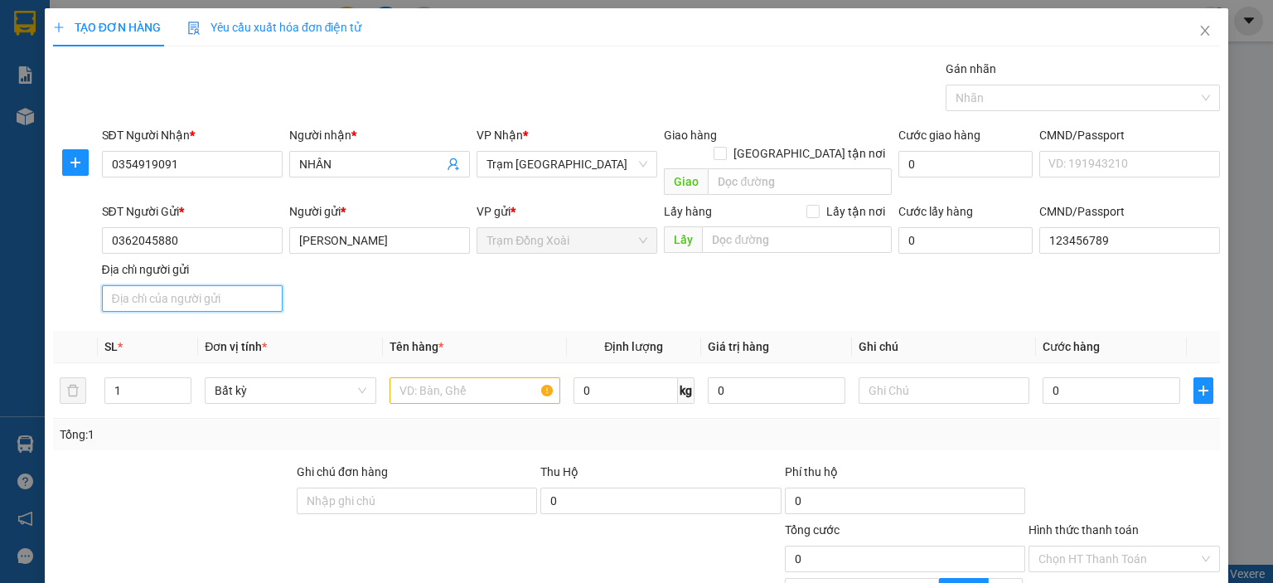
click at [238, 285] on input "Địa chỉ người gửi" at bounding box center [192, 298] width 181 height 27
type input "TÂN BÌNH,[GEOGRAPHIC_DATA],[GEOGRAPHIC_DATA]"
click at [418, 377] on input "text" at bounding box center [475, 390] width 171 height 27
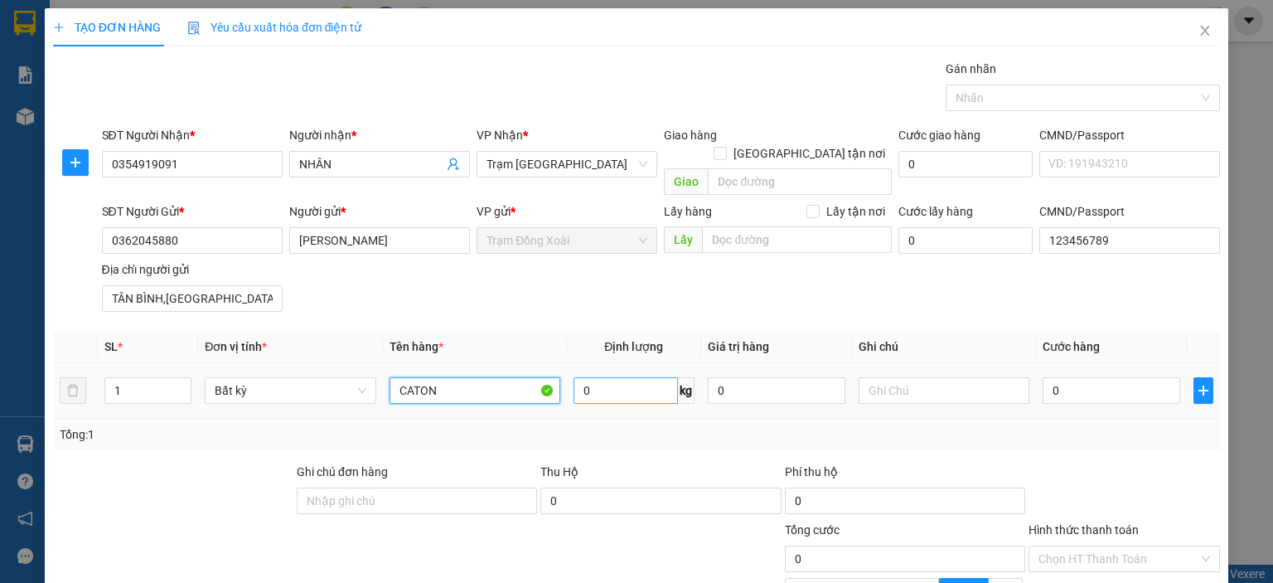
type input "CATON"
click at [621, 377] on input "1" at bounding box center [626, 390] width 104 height 27
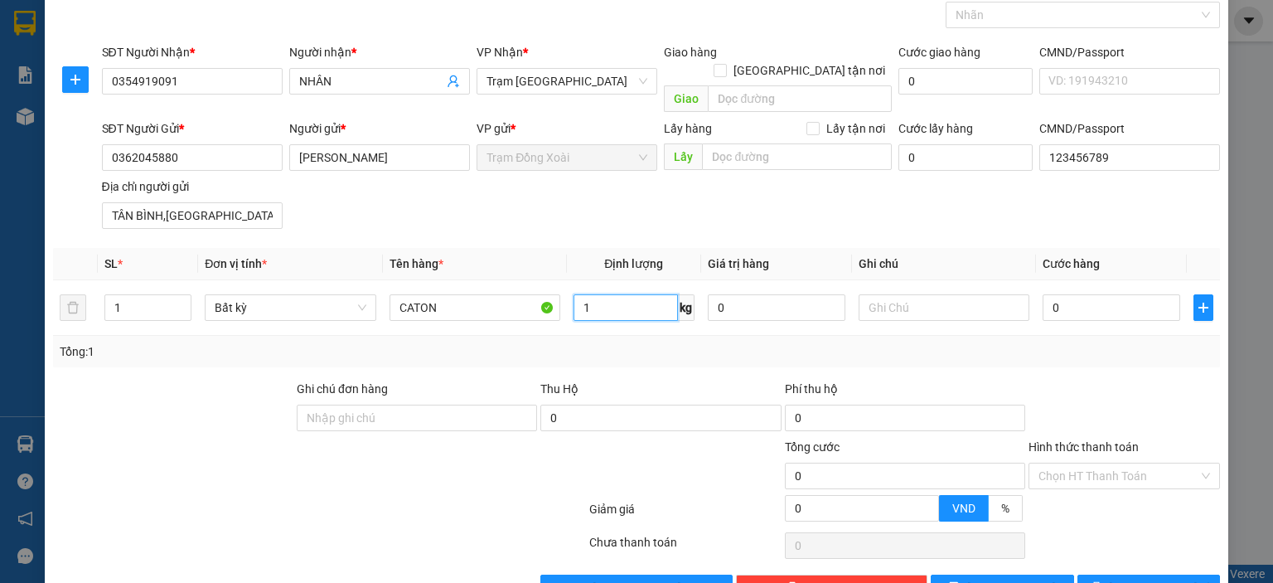
type input "1"
click at [744, 438] on div at bounding box center [685, 467] width 195 height 58
type input "30.000"
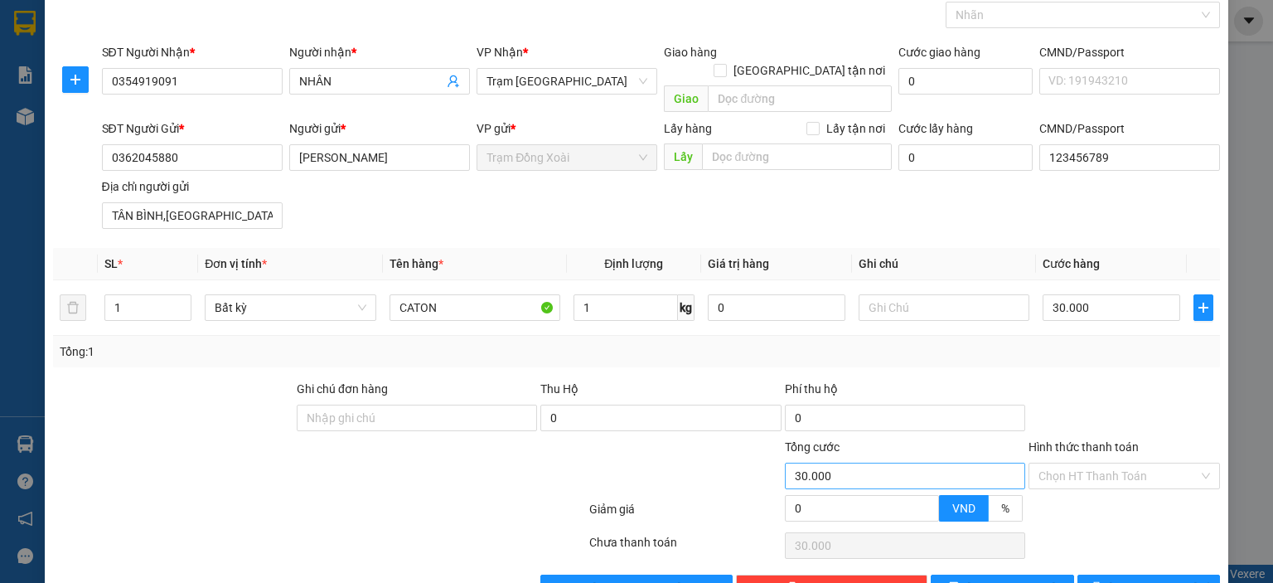
scroll to position [113, 0]
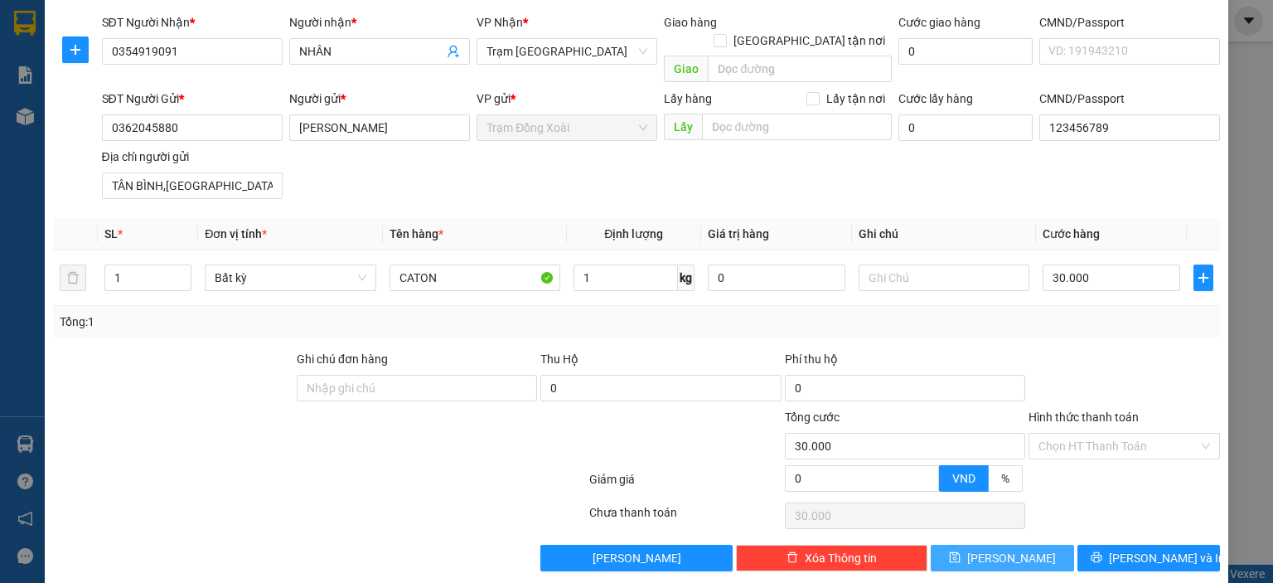
click at [961, 551] on icon "save" at bounding box center [955, 557] width 12 height 12
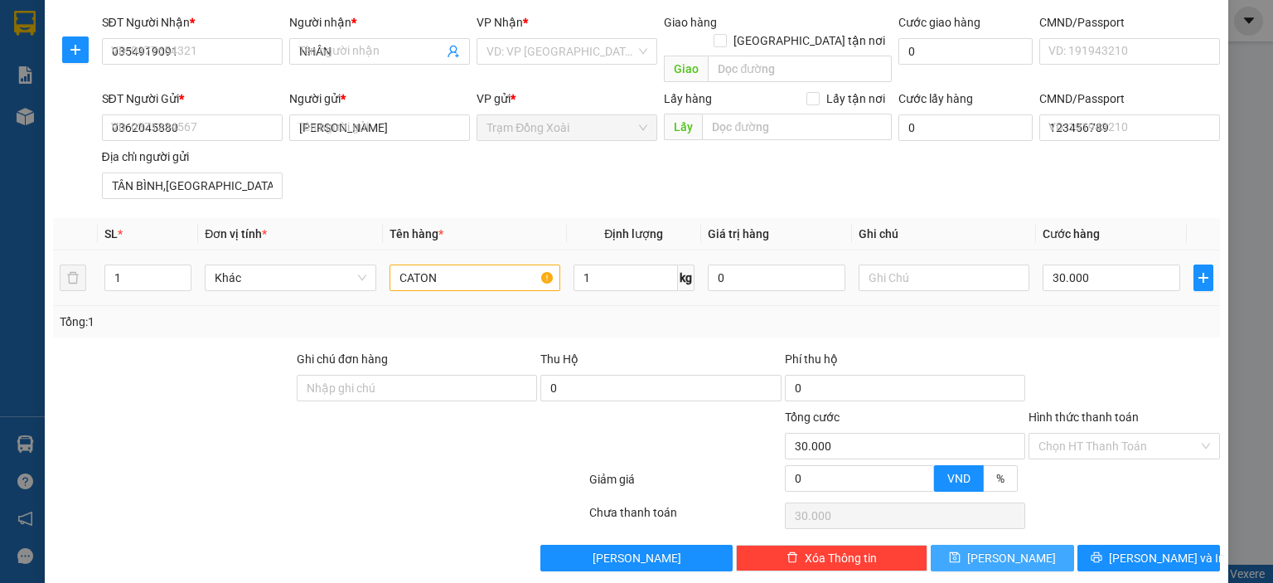
type input "0"
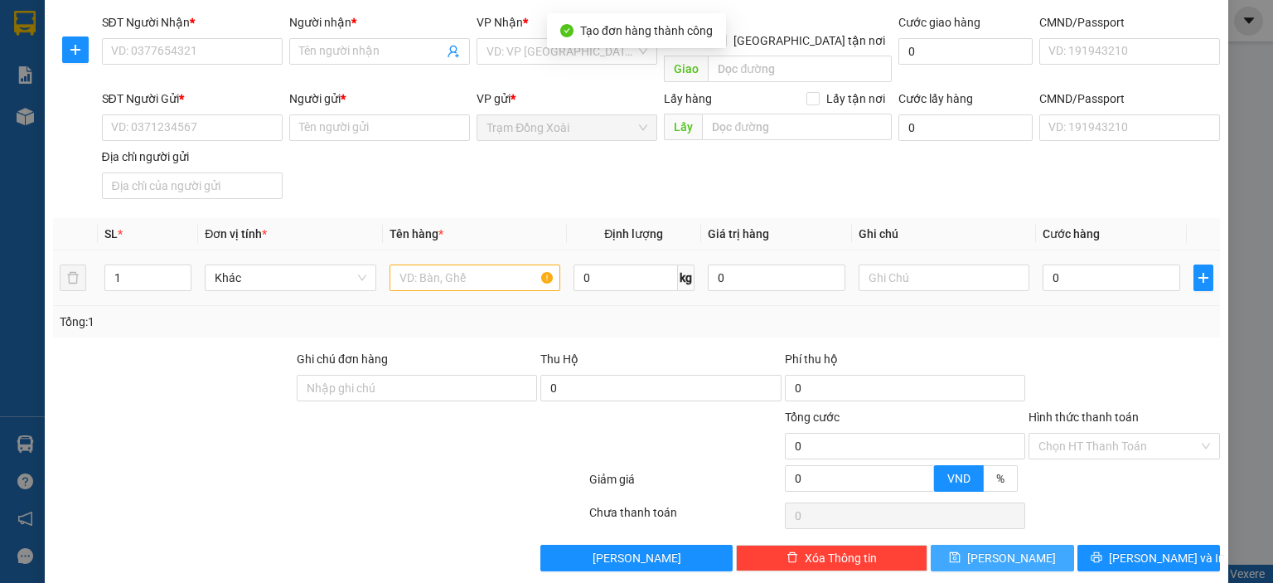
scroll to position [0, 0]
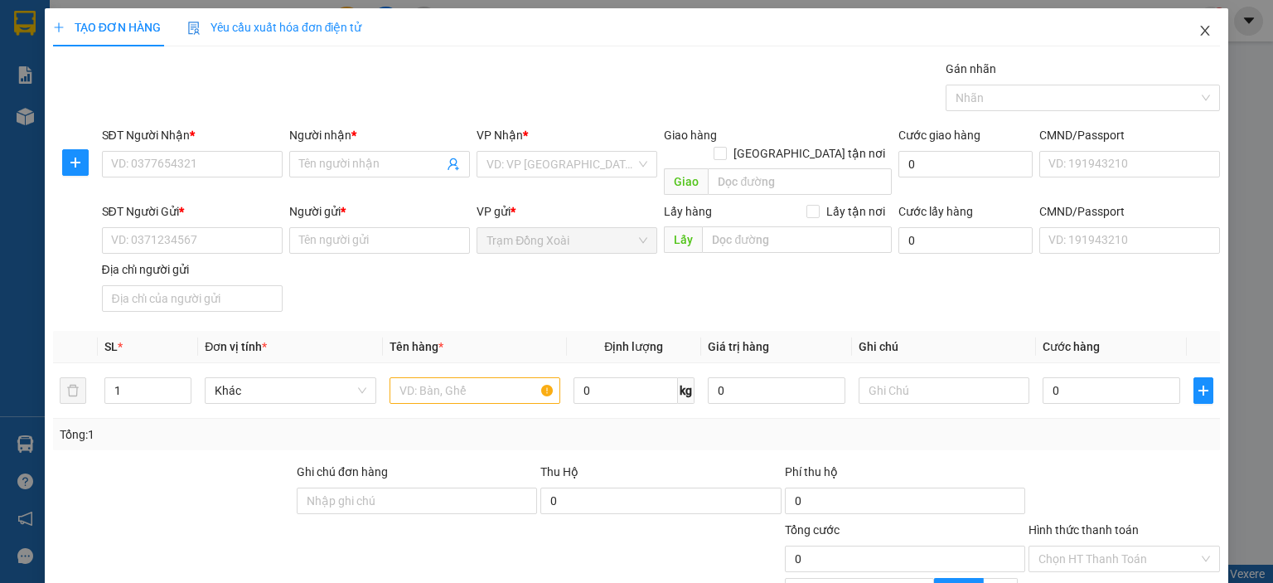
click at [1199, 30] on icon "close" at bounding box center [1205, 30] width 13 height 13
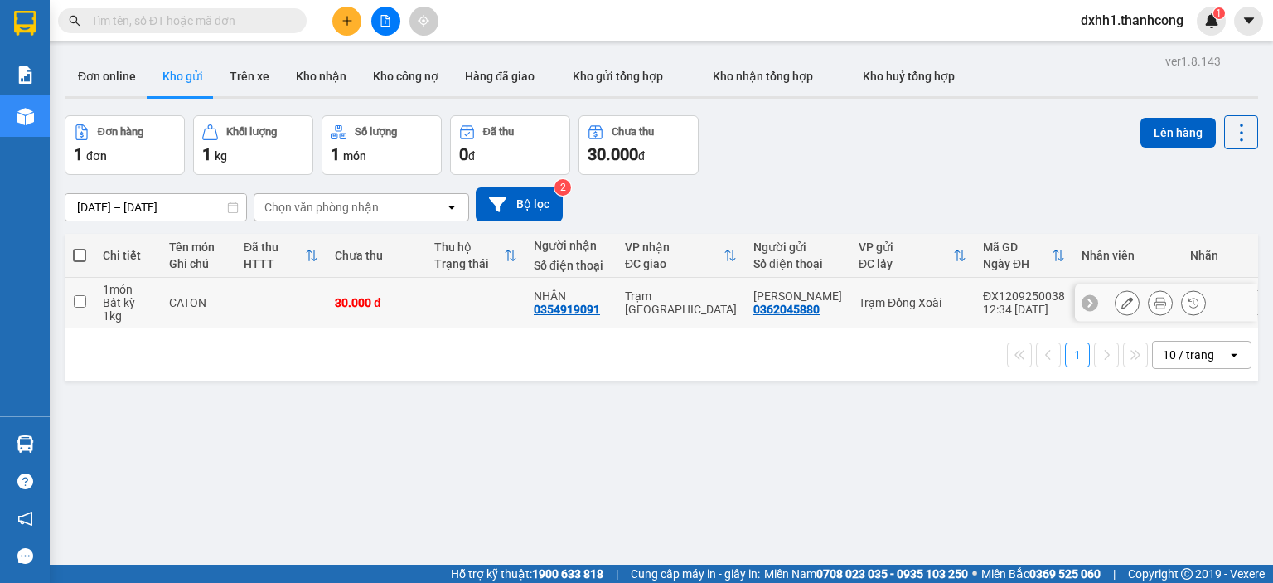
click at [1121, 300] on icon at bounding box center [1127, 303] width 12 height 12
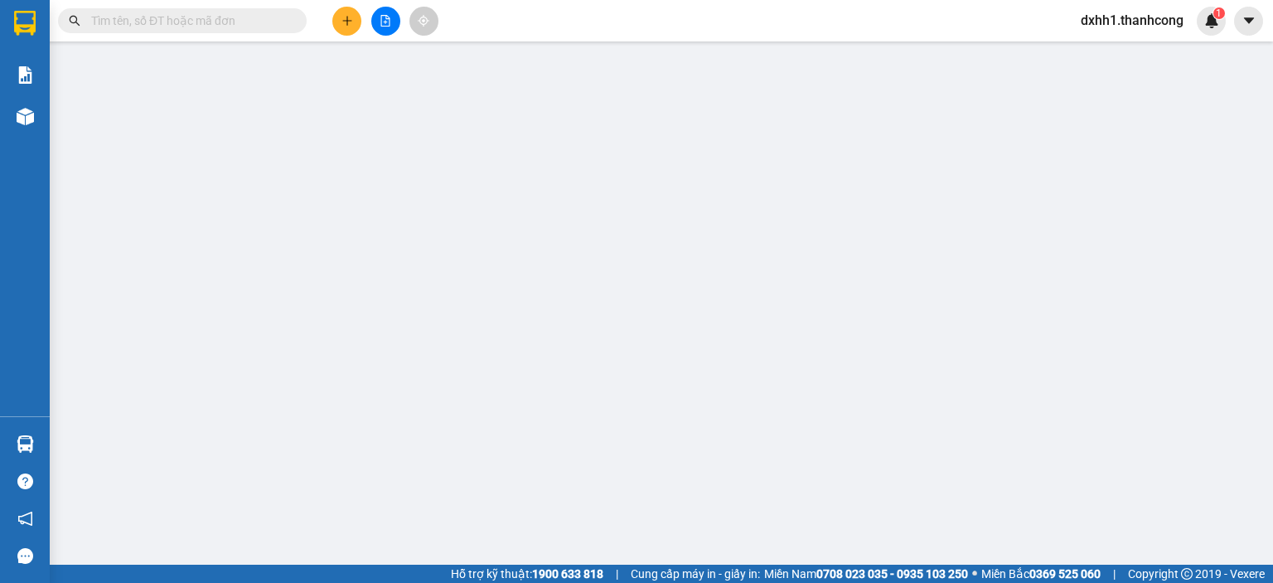
type input "0354919091"
type input "NHÂN"
type input "0362045880"
type input "NGUYỄN CÔNG KIÊN"
type input "123456789"
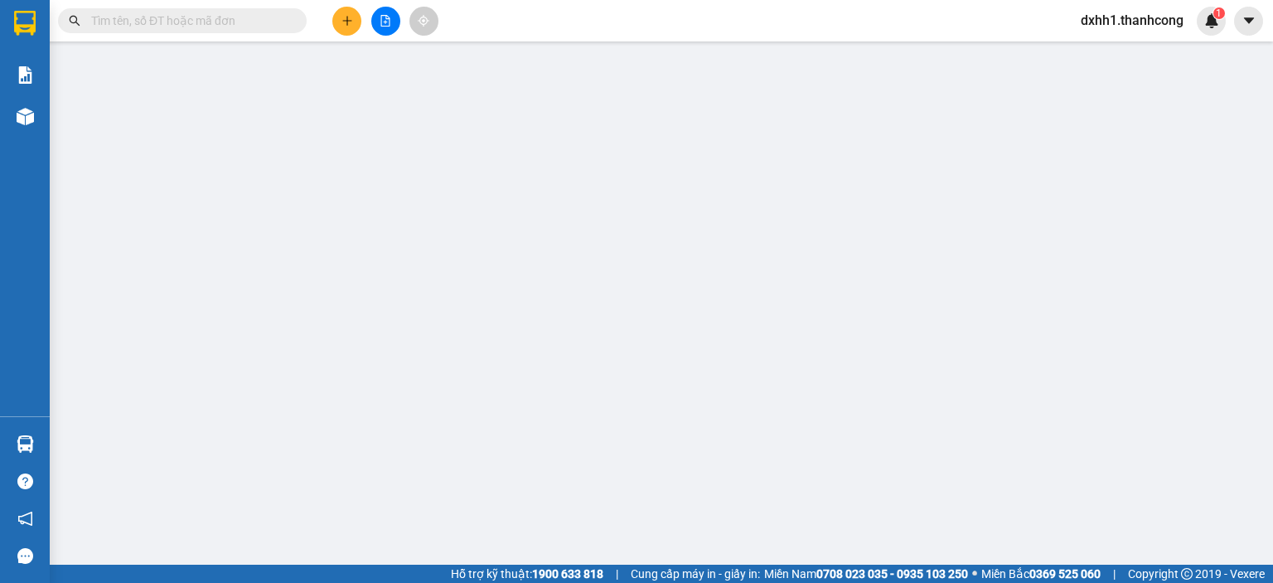
type input "TÂN BÌNH,[GEOGRAPHIC_DATA],[GEOGRAPHIC_DATA]"
type input "30.000"
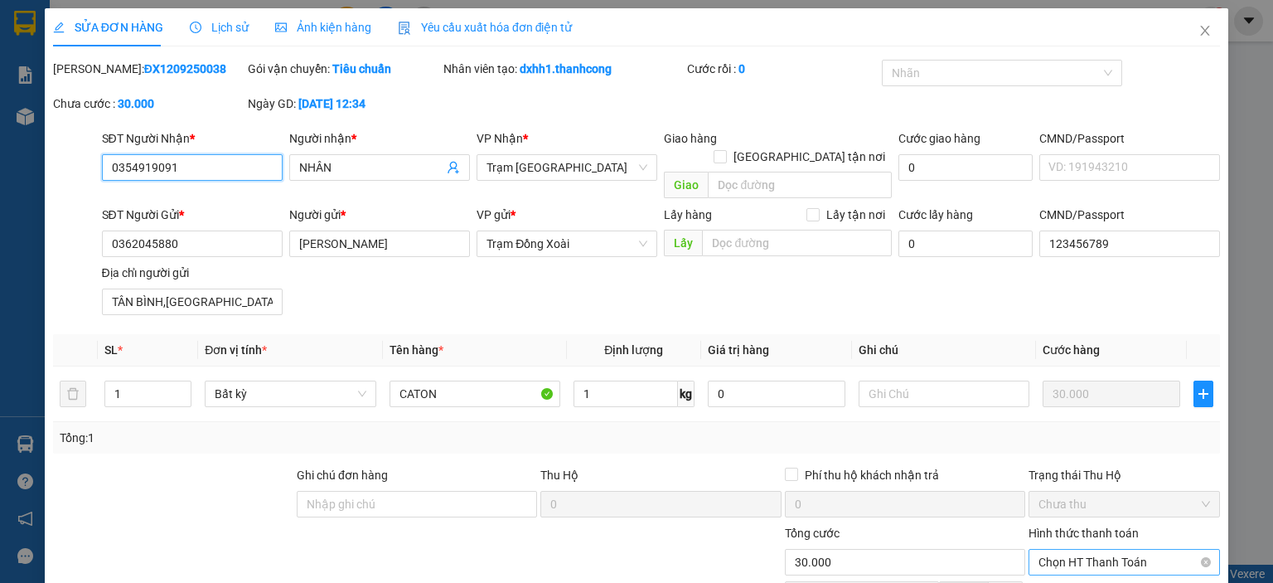
click at [1089, 550] on span "Chọn HT Thanh Toán" at bounding box center [1125, 562] width 172 height 25
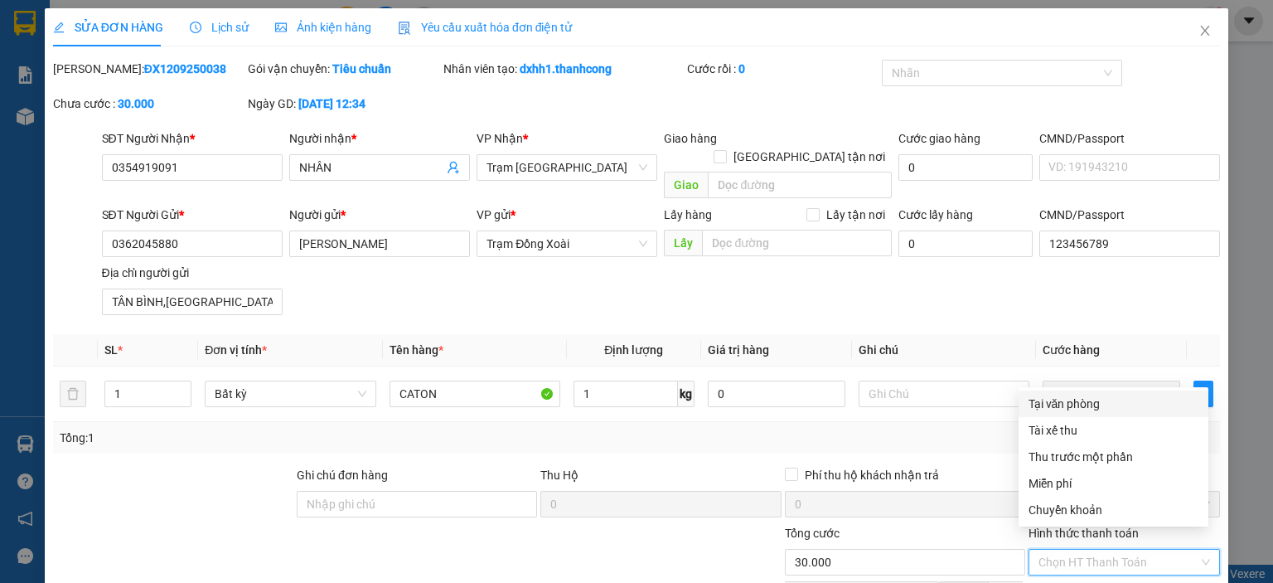
click at [1093, 404] on div "Tại văn phòng" at bounding box center [1114, 404] width 170 height 18
type input "0"
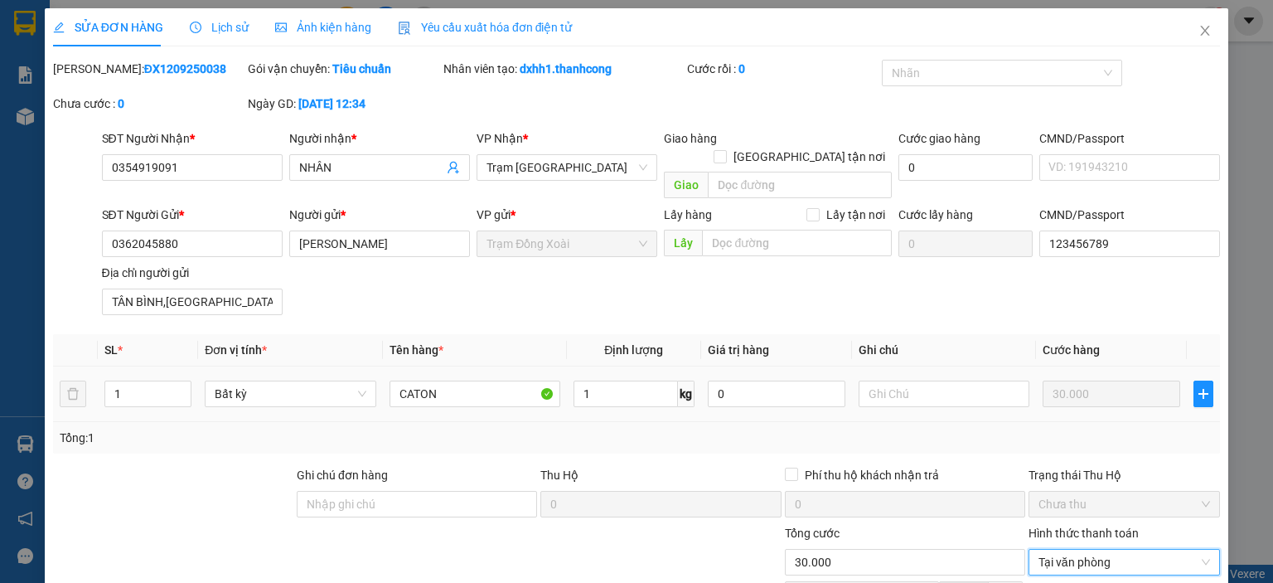
scroll to position [117, 0]
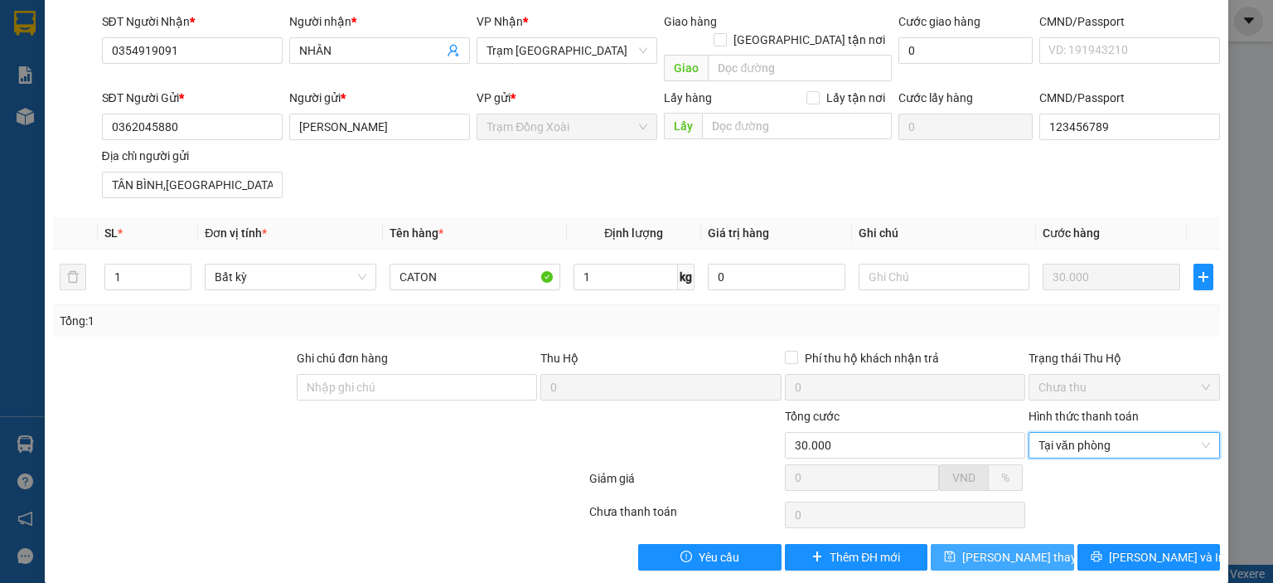
click at [1004, 548] on span "Lưu thay đổi" at bounding box center [1028, 557] width 133 height 18
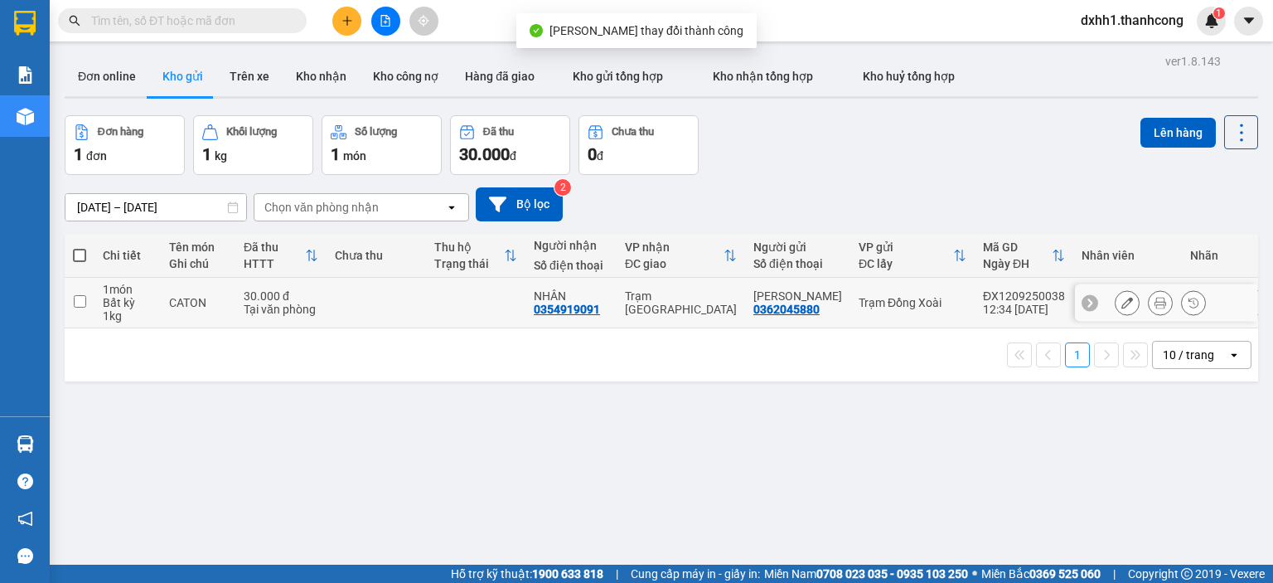
click at [464, 298] on td at bounding box center [475, 303] width 99 height 51
checkbox input "true"
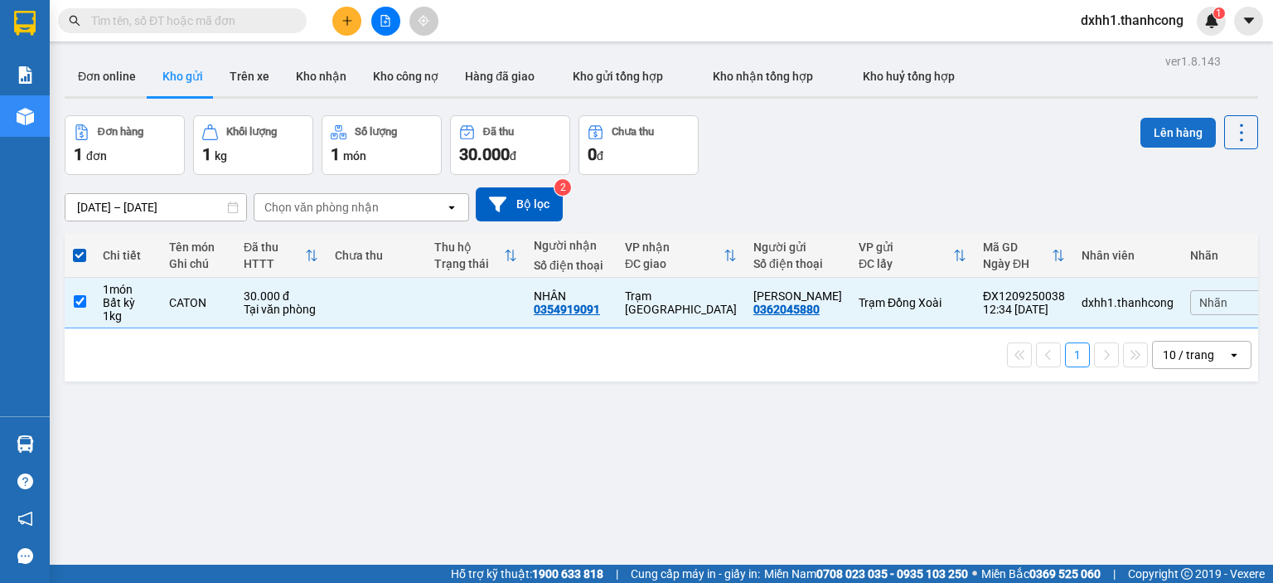
click at [1158, 131] on button "Lên hàng" at bounding box center [1178, 133] width 75 height 30
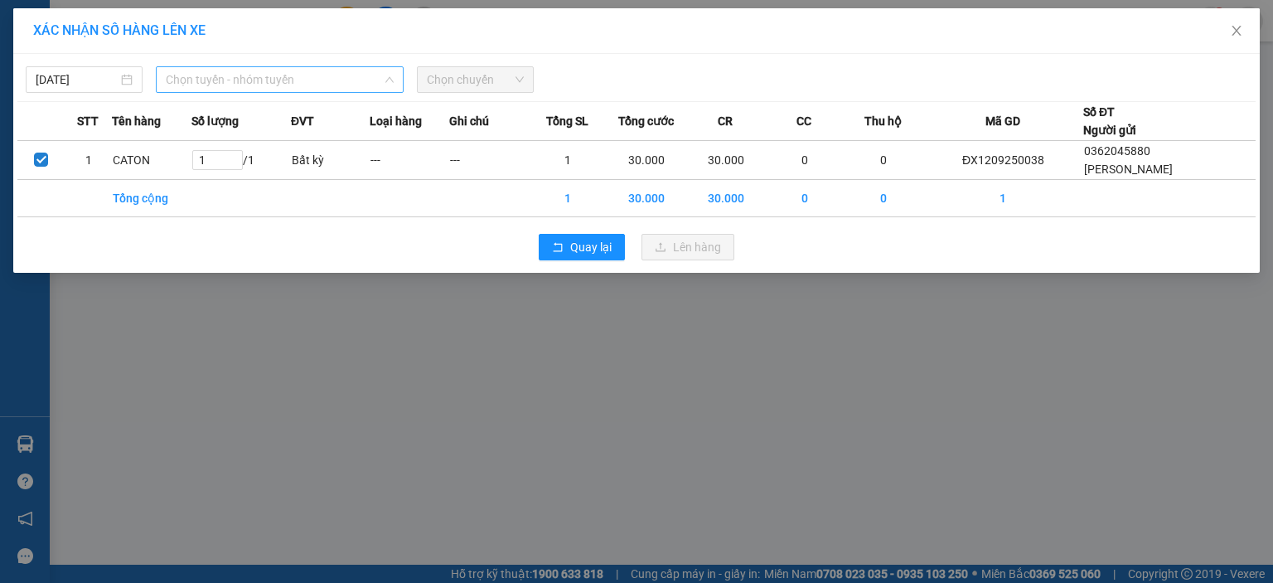
click at [275, 82] on span "Chọn tuyến - nhóm tuyến" at bounding box center [280, 79] width 228 height 25
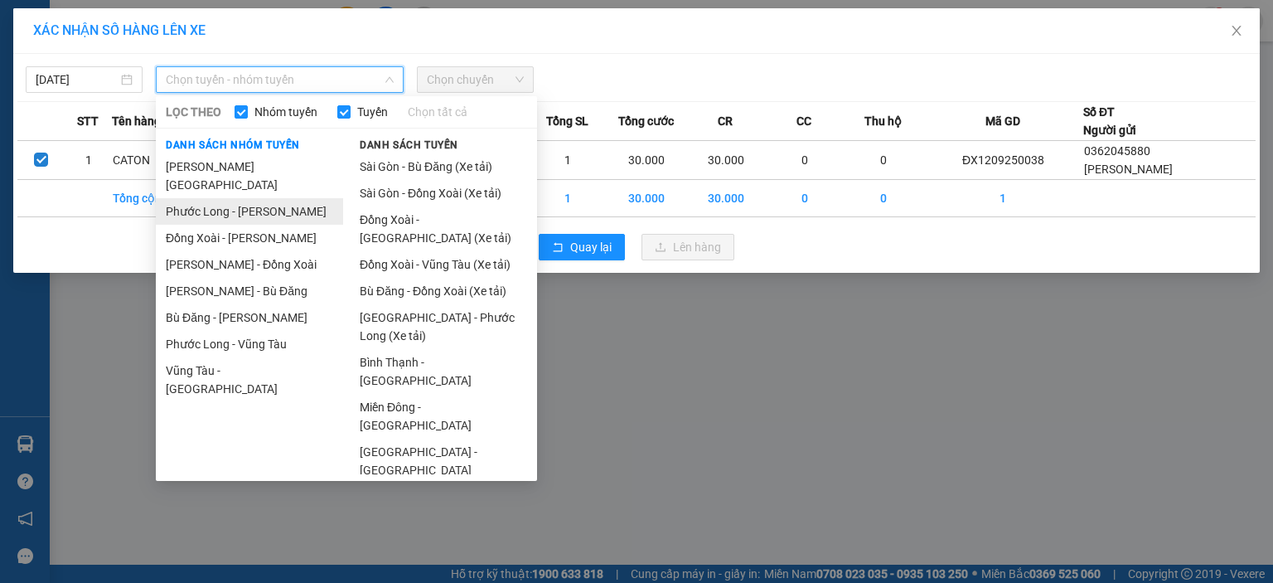
click at [265, 198] on li "Phước Long - [PERSON_NAME]" at bounding box center [249, 211] width 187 height 27
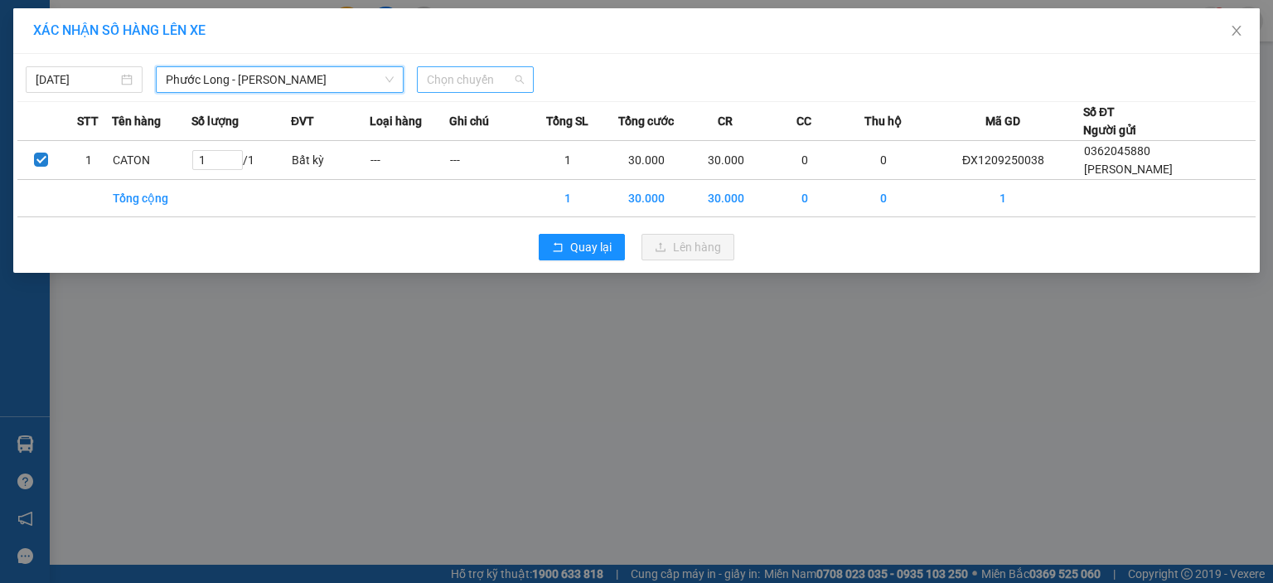
click at [449, 82] on span "Chọn chuyến" at bounding box center [475, 79] width 97 height 25
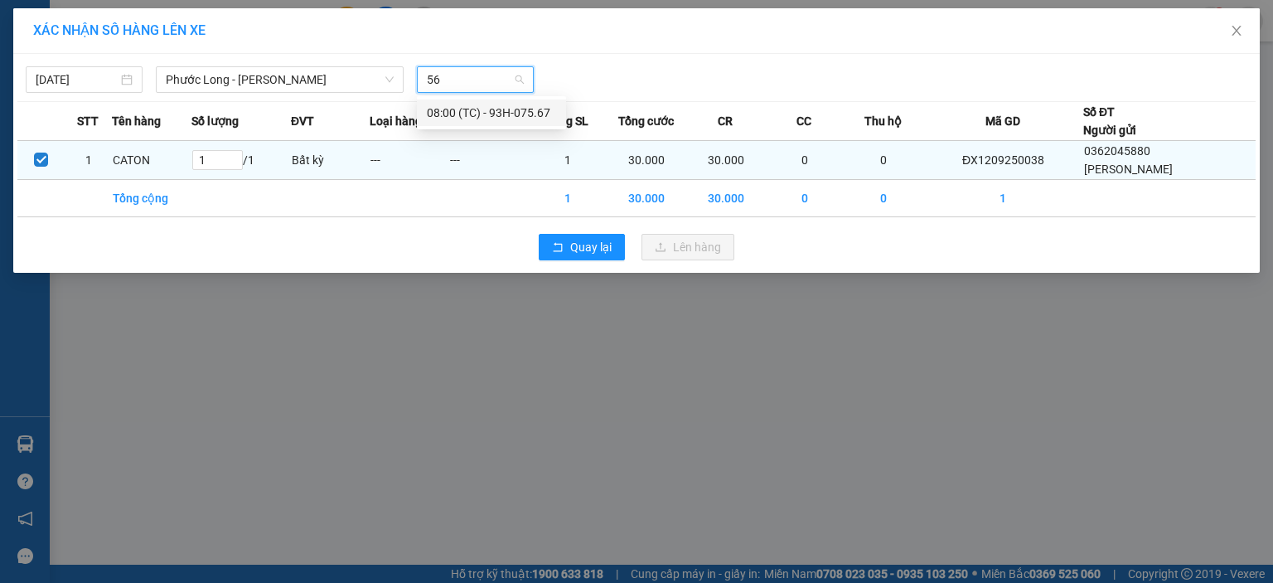
type input "567"
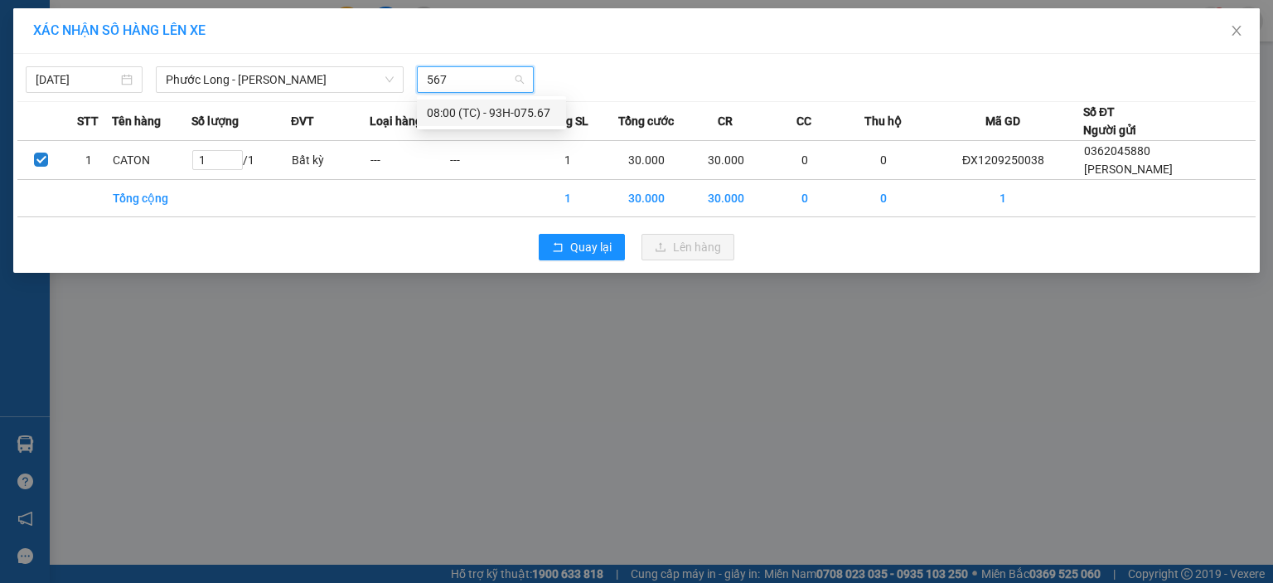
click at [527, 109] on div "08:00 (TC) - 93H-075.67" at bounding box center [491, 113] width 129 height 18
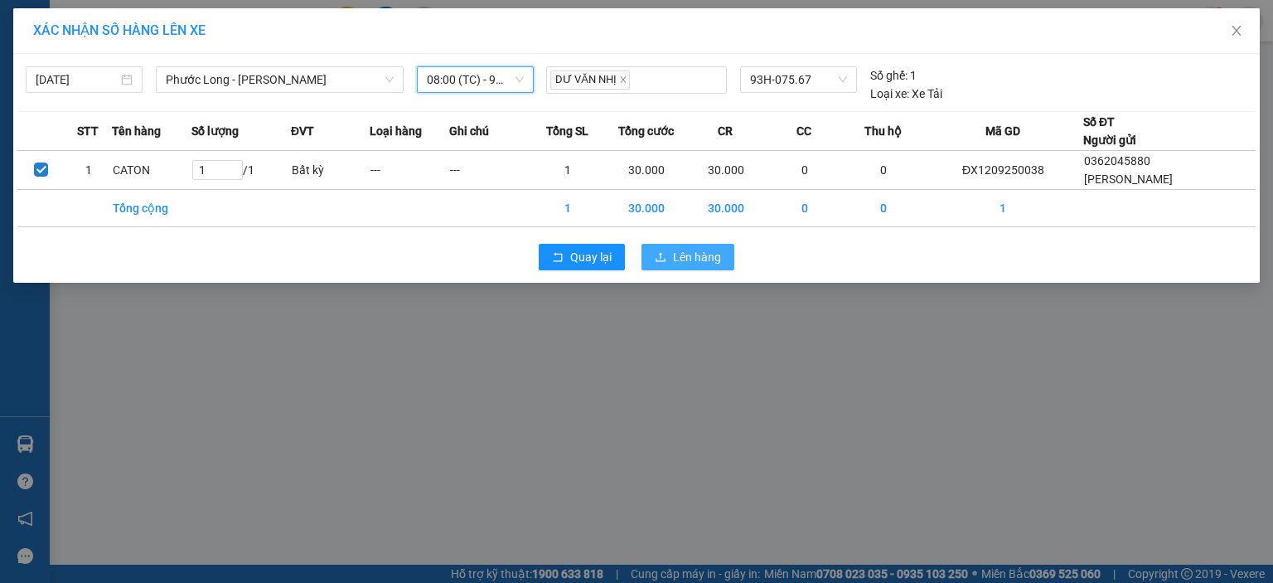
click at [712, 250] on span "Lên hàng" at bounding box center [697, 257] width 48 height 18
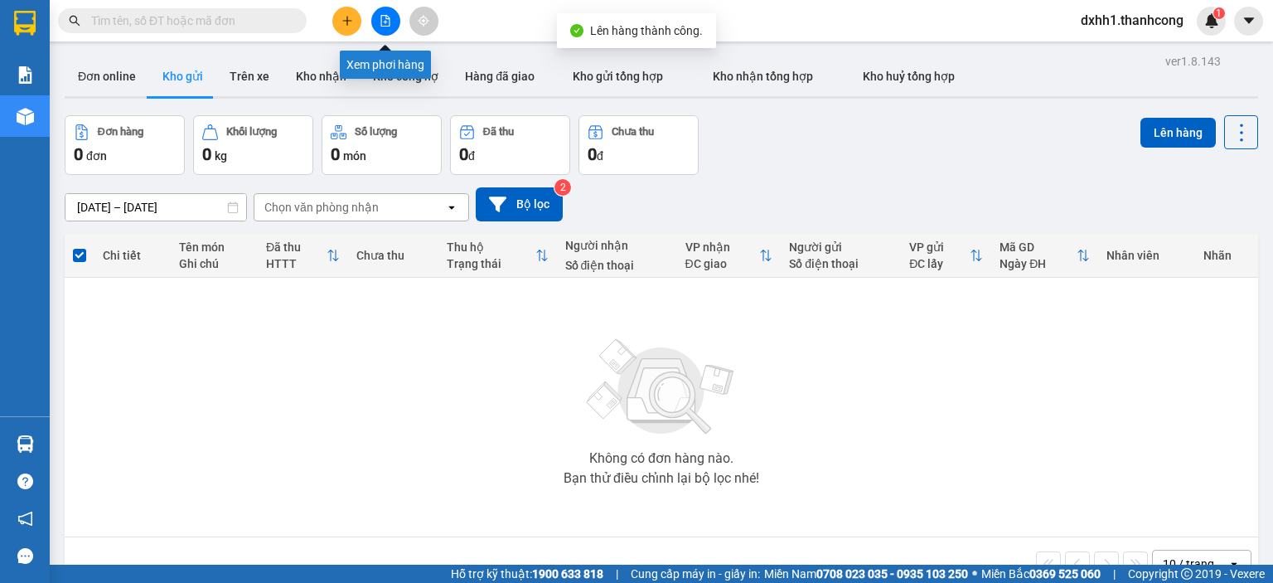
click at [353, 16] on button at bounding box center [346, 21] width 29 height 29
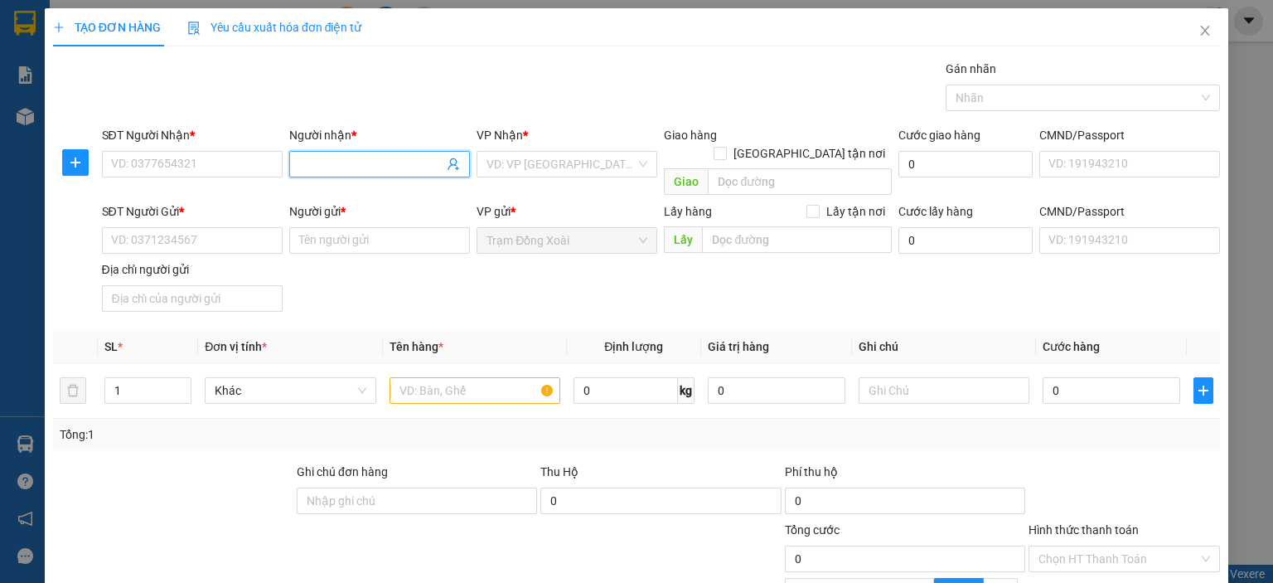
paste input "LONG/0943.751.698"
click at [365, 170] on input "LONG/0943.751.698" at bounding box center [371, 164] width 144 height 18
type input "LONG/0943.751.698"
paste input "0943.751.698"
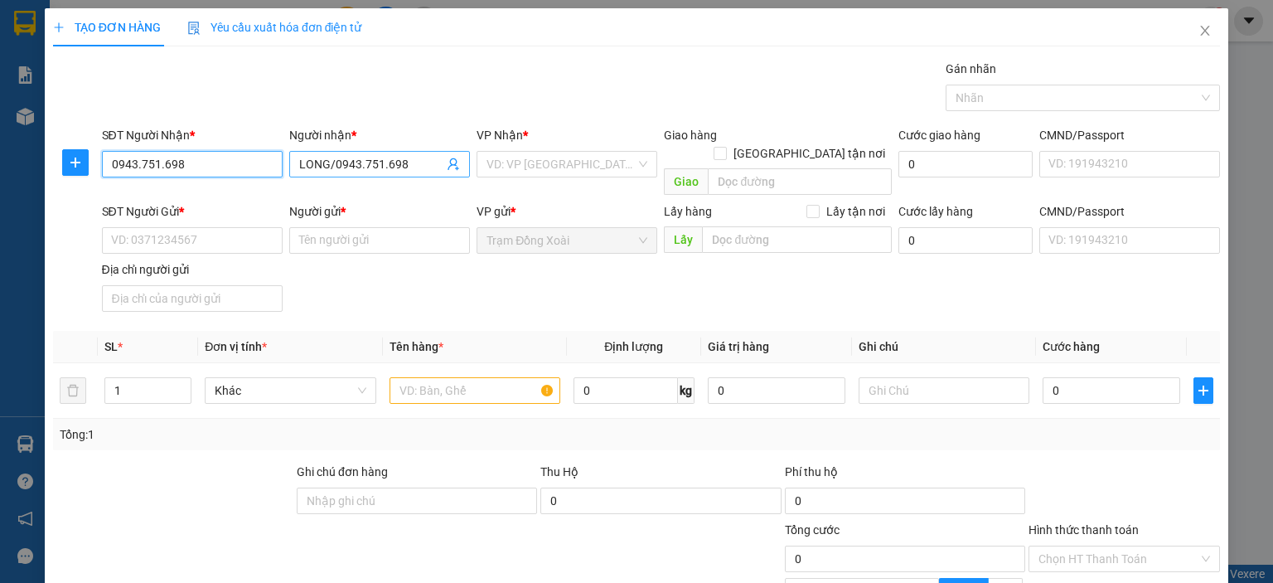
type input "0943.751.698"
click at [380, 162] on input "LONG/0943.751.698" at bounding box center [371, 164] width 144 height 18
click at [377, 162] on input "LONG/0943.751.698" at bounding box center [371, 164] width 144 height 18
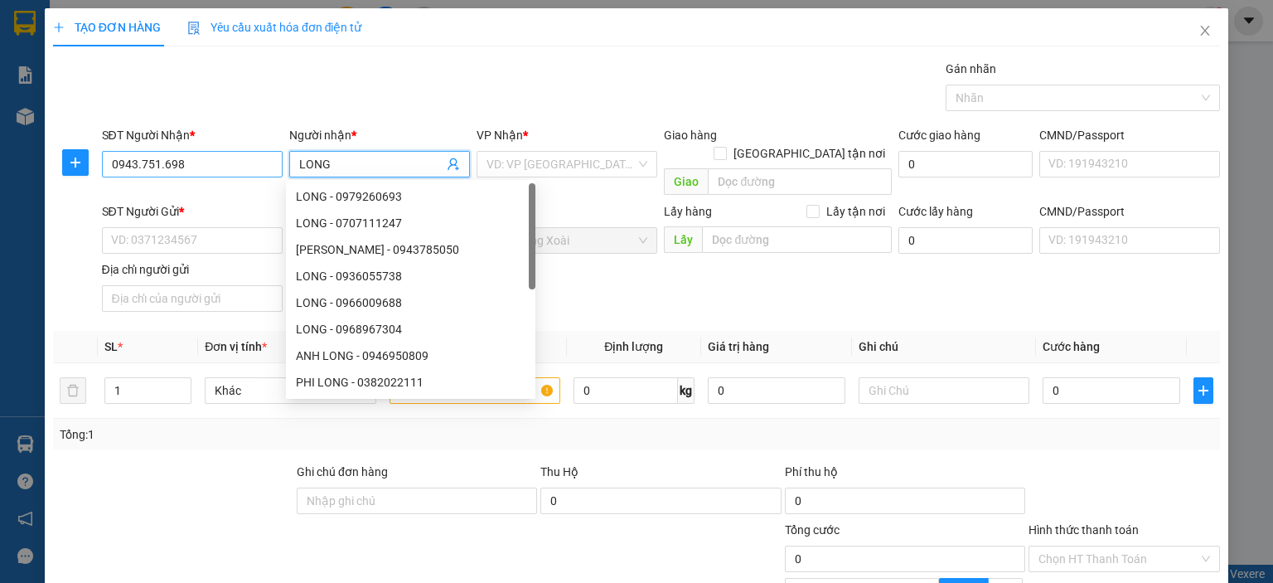
type input "LONG"
click at [161, 168] on input "0943.751.698" at bounding box center [192, 164] width 181 height 27
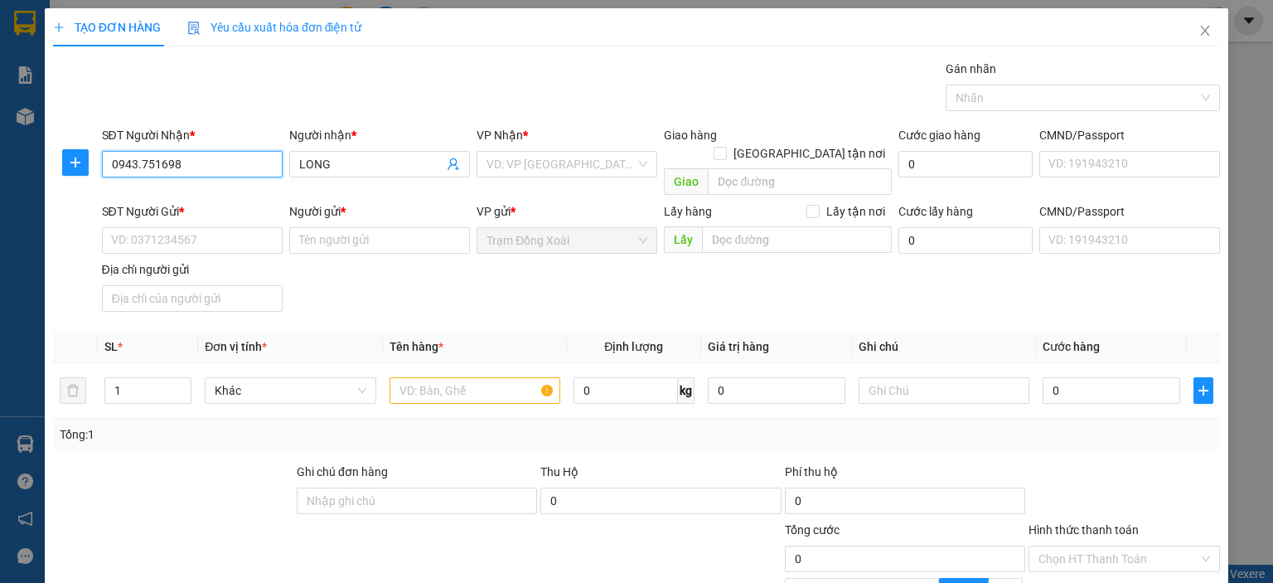
click at [137, 166] on input "0943.751698" at bounding box center [192, 164] width 181 height 27
type input "0943751698"
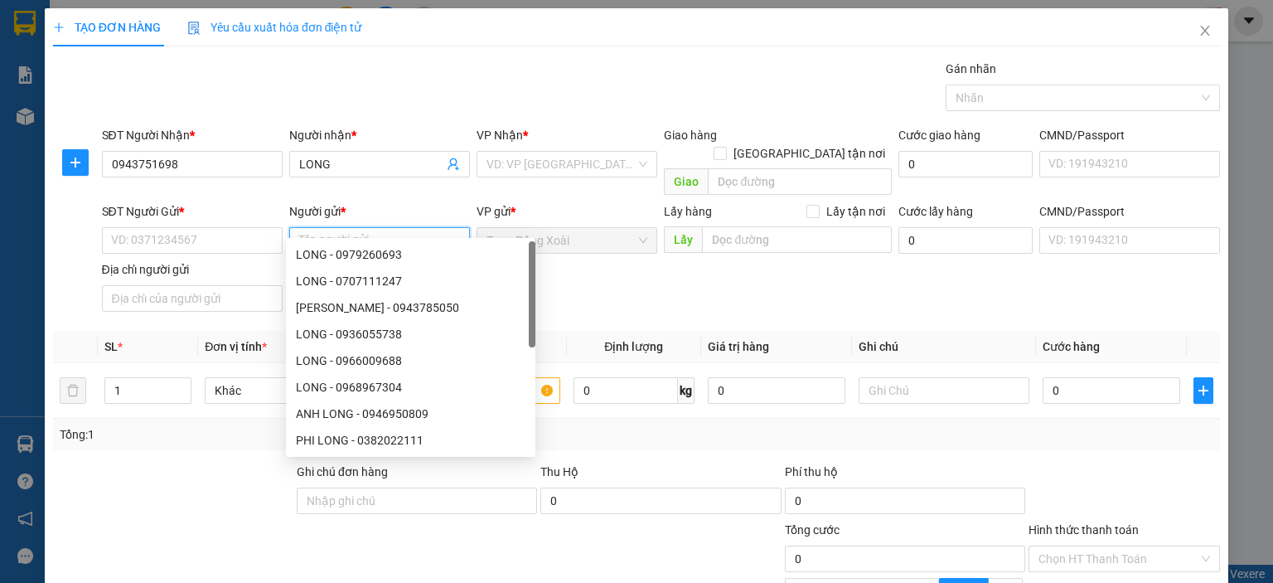
paste input "PHẠM THẾ MINH/0868.907.777"
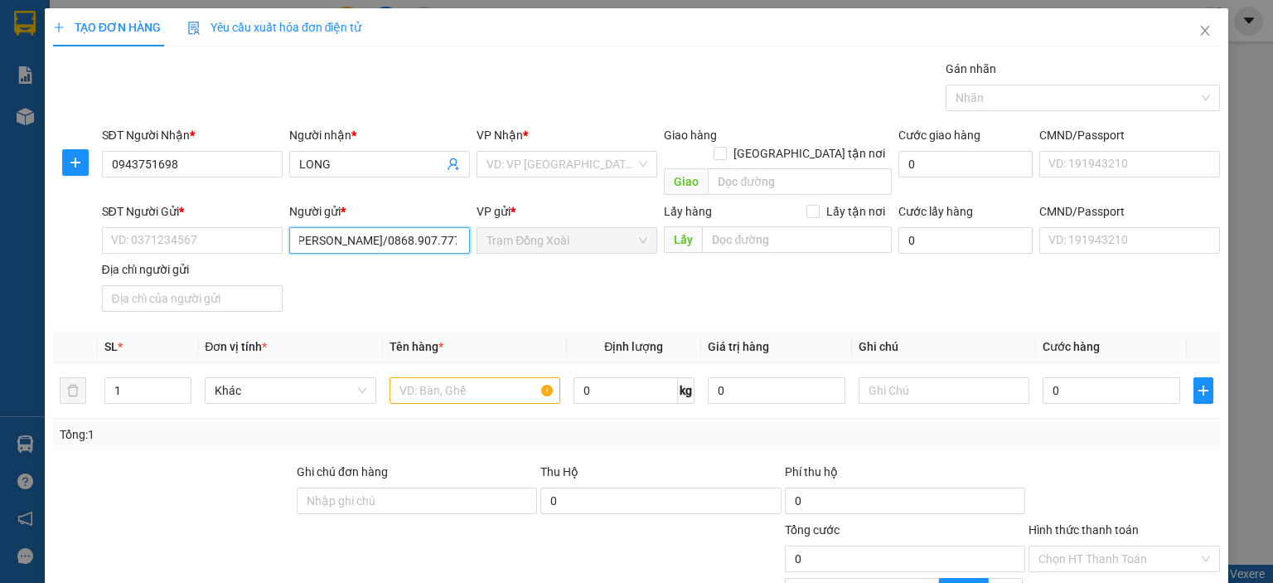
click at [398, 227] on input "PHẠM THẾ MINH/0868.907.777" at bounding box center [379, 240] width 181 height 27
type input "PHẠM THẾ MINH"
paste input "0868.907.777"
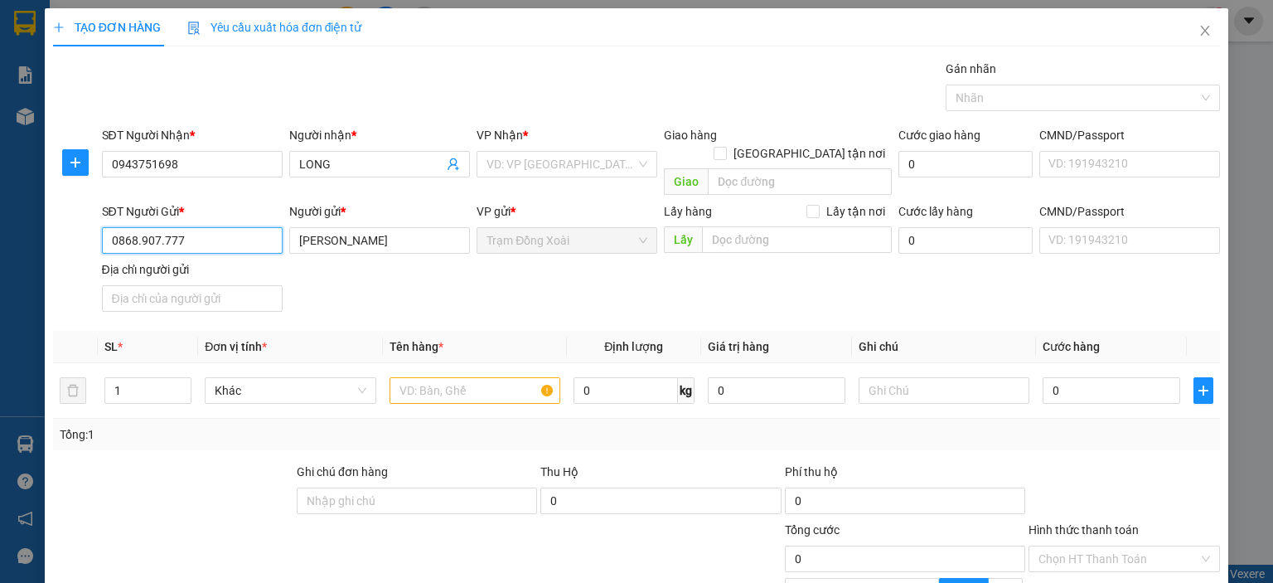
click at [158, 227] on input "0868.907.777" at bounding box center [192, 240] width 181 height 27
click at [140, 227] on input "0868.907777" at bounding box center [192, 240] width 181 height 27
type input "0868907777"
click at [506, 165] on input "search" at bounding box center [561, 164] width 149 height 25
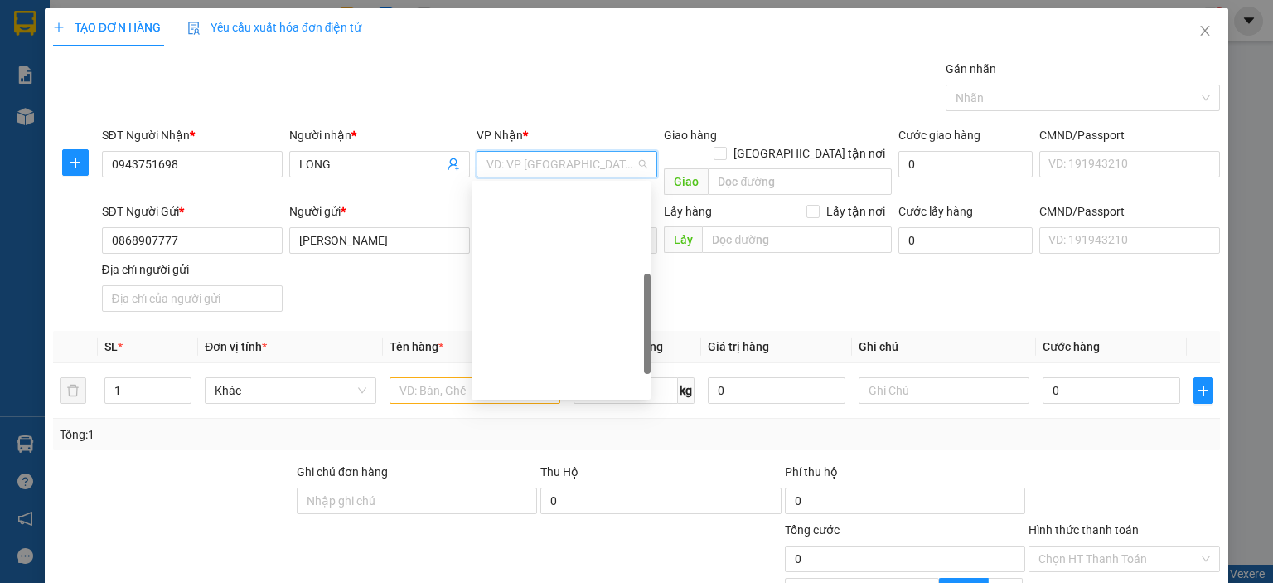
scroll to position [249, 0]
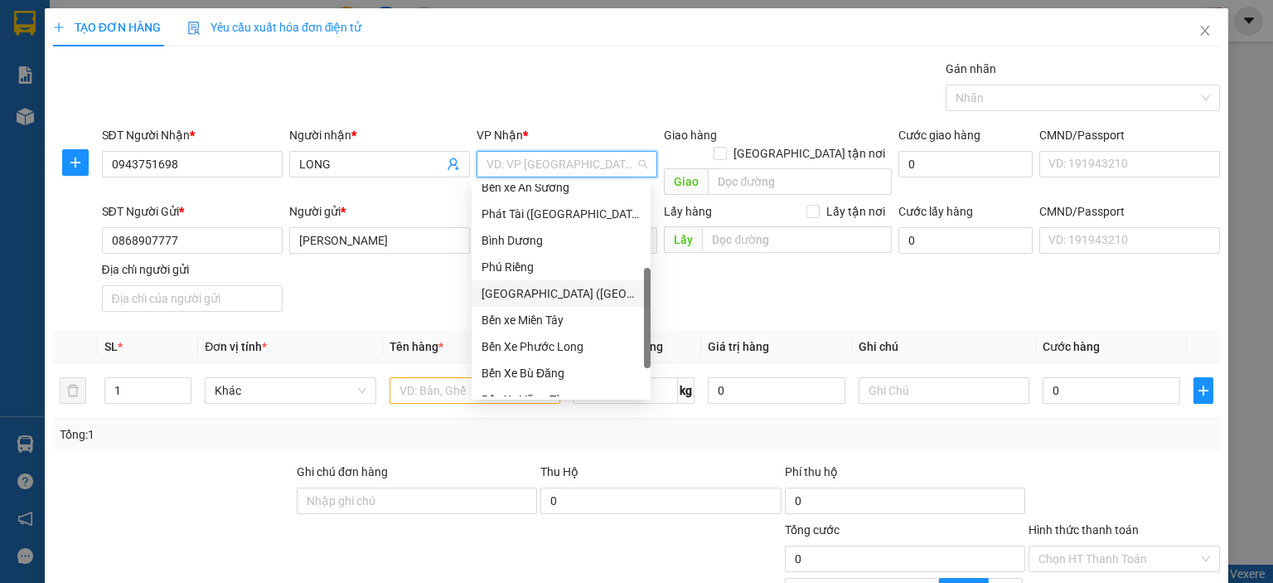
click at [564, 294] on div "[GEOGRAPHIC_DATA] ([GEOGRAPHIC_DATA])" at bounding box center [561, 293] width 159 height 18
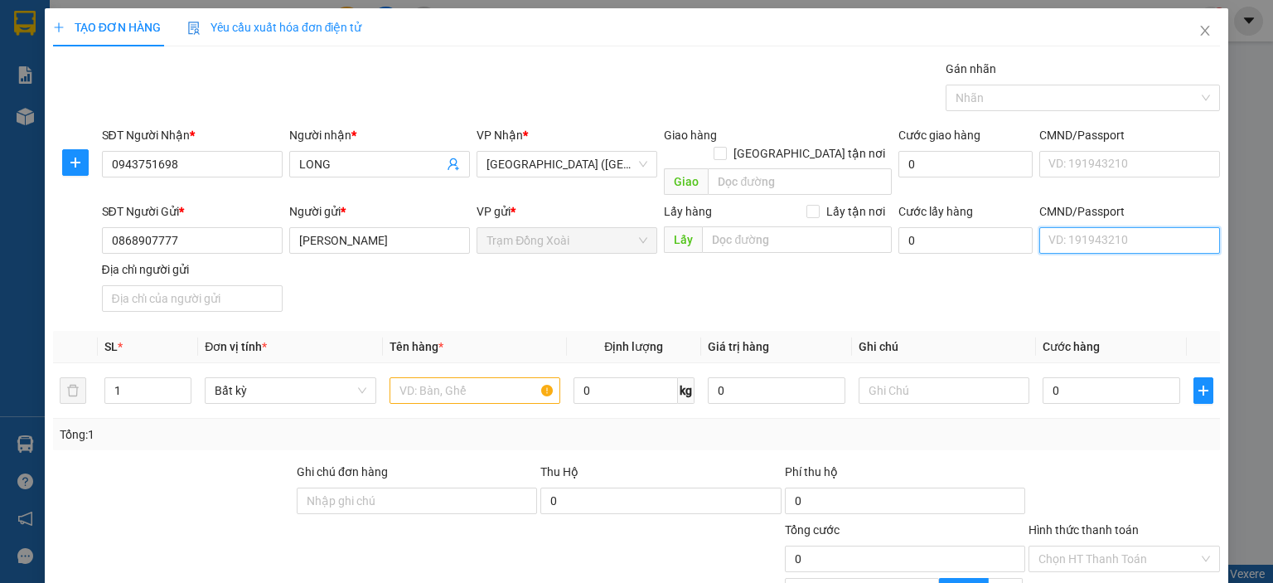
click at [1088, 227] on input "CMND/Passport" at bounding box center [1129, 240] width 181 height 27
click at [1044, 227] on input "CMND/Passport" at bounding box center [1129, 240] width 181 height 27
type input "123456789998"
click at [153, 285] on input "Địa chỉ người gửi" at bounding box center [192, 298] width 181 height 27
type input "TÂN BÌNH,[GEOGRAPHIC_DATA],[GEOGRAPHIC_DATA]"
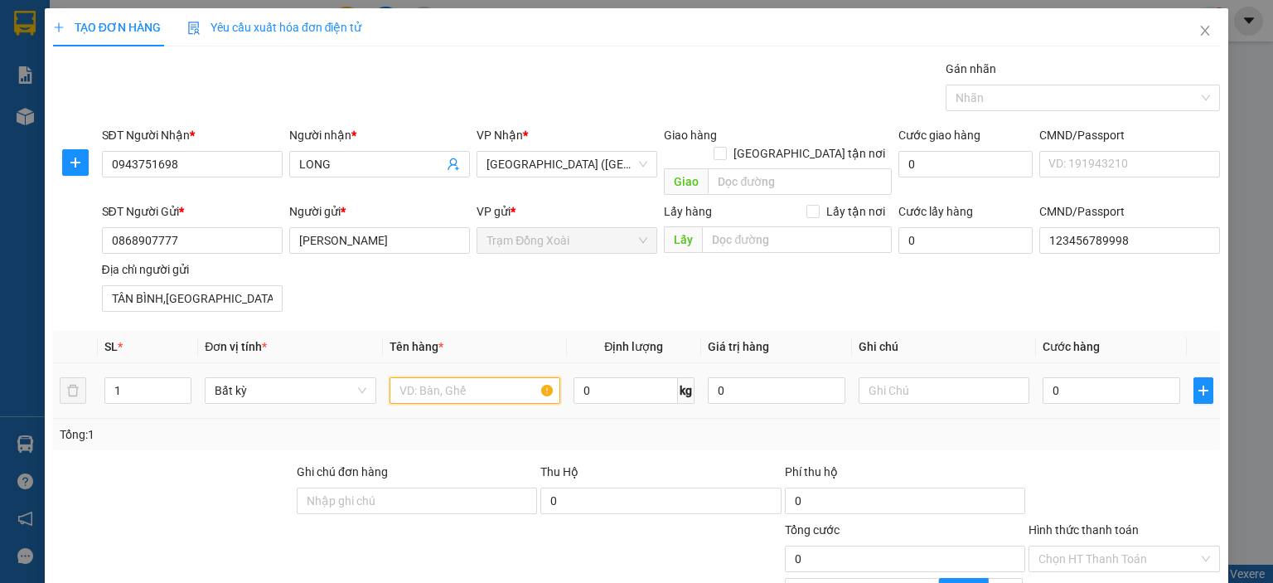
click at [475, 377] on input "text" at bounding box center [475, 390] width 171 height 27
type input "CATON XANH KV"
click at [584, 377] on input "0" at bounding box center [626, 390] width 104 height 27
type input "1"
click at [1071, 485] on div at bounding box center [1124, 492] width 195 height 58
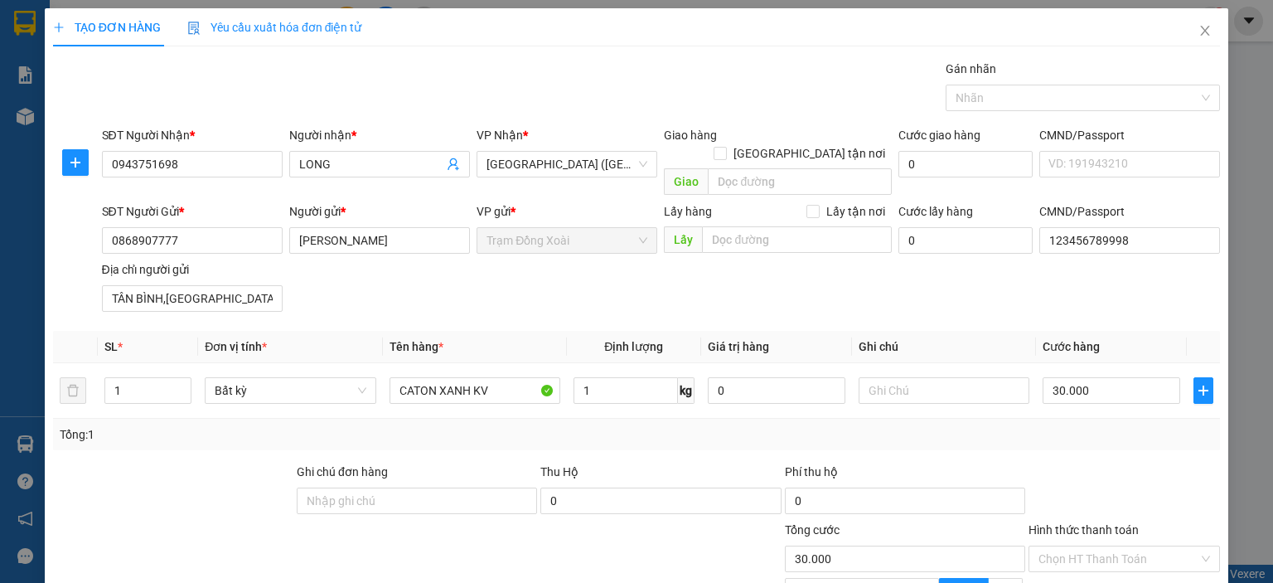
type input "30.000"
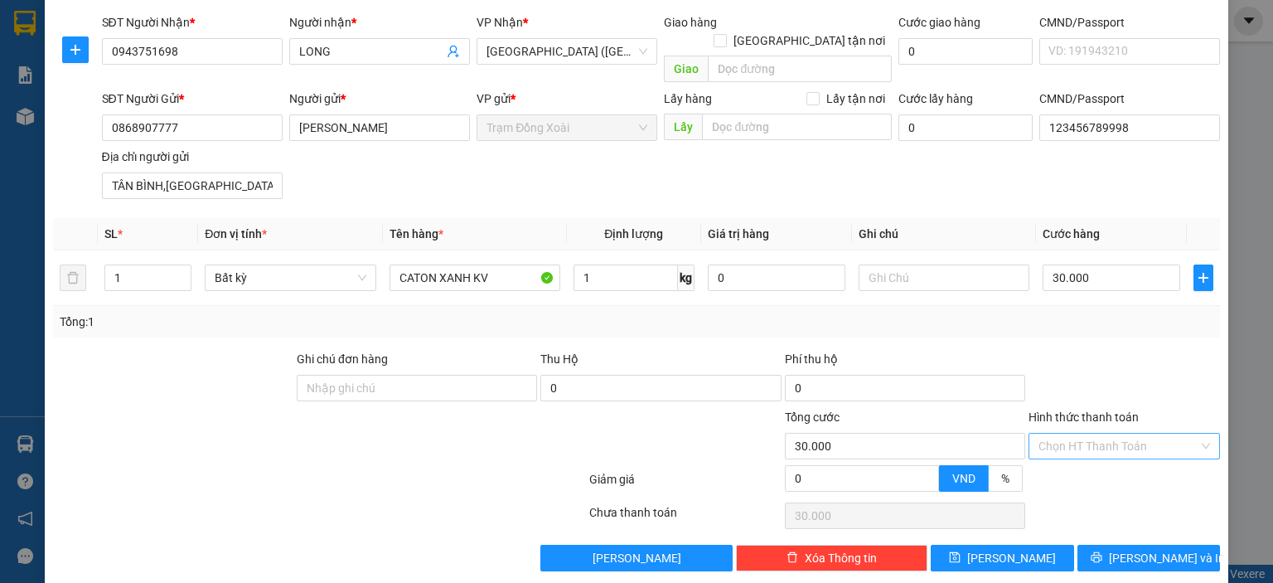
click at [1083, 434] on input "Hình thức thanh toán" at bounding box center [1119, 446] width 160 height 25
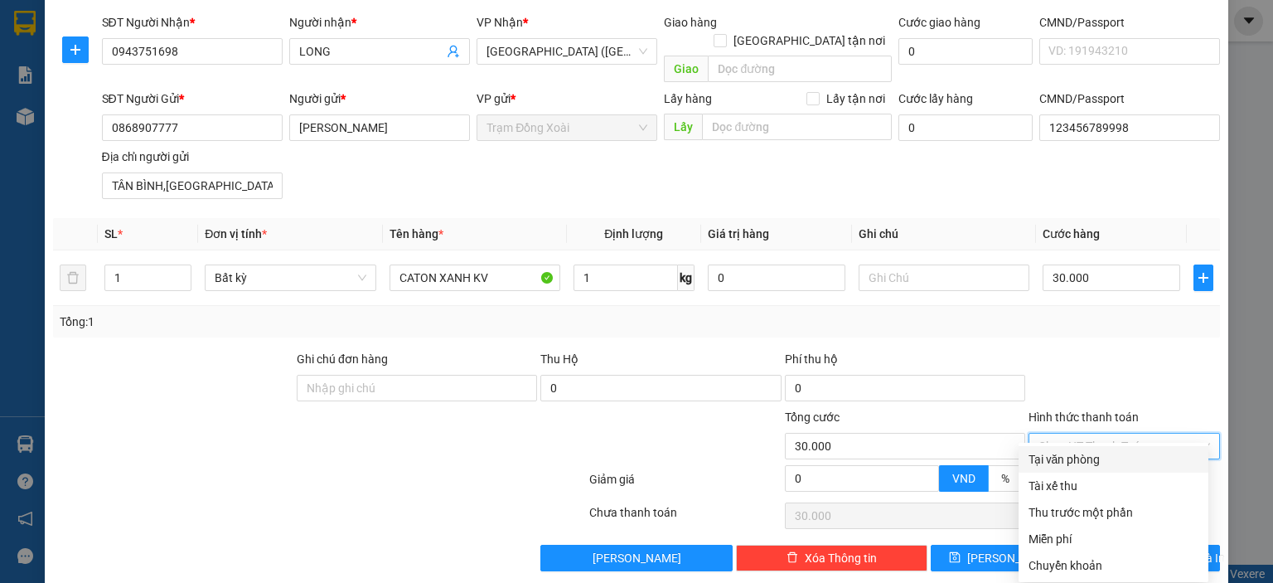
click at [1069, 454] on div "Tại văn phòng" at bounding box center [1114, 459] width 170 height 18
type input "0"
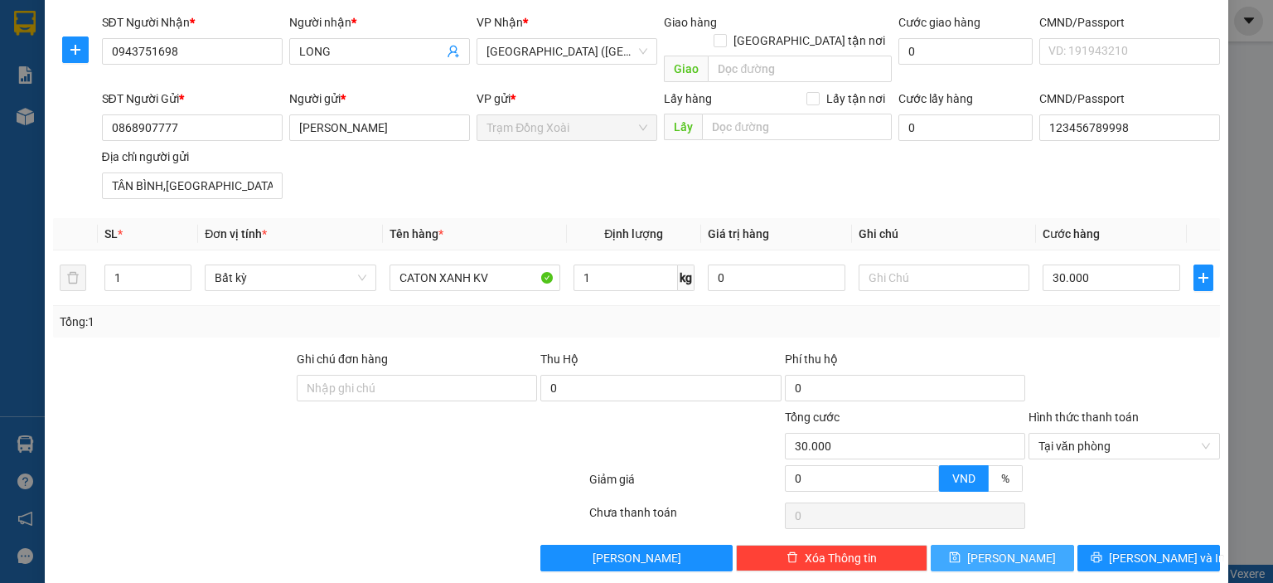
click at [989, 545] on button "[PERSON_NAME]" at bounding box center [1002, 558] width 143 height 27
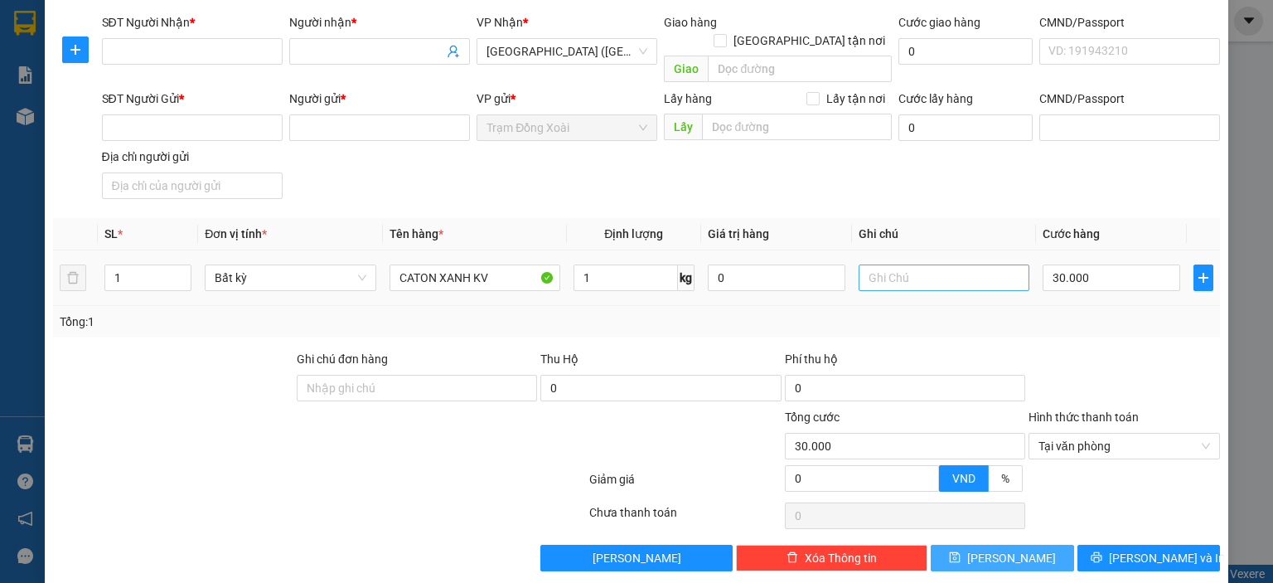
type input "0"
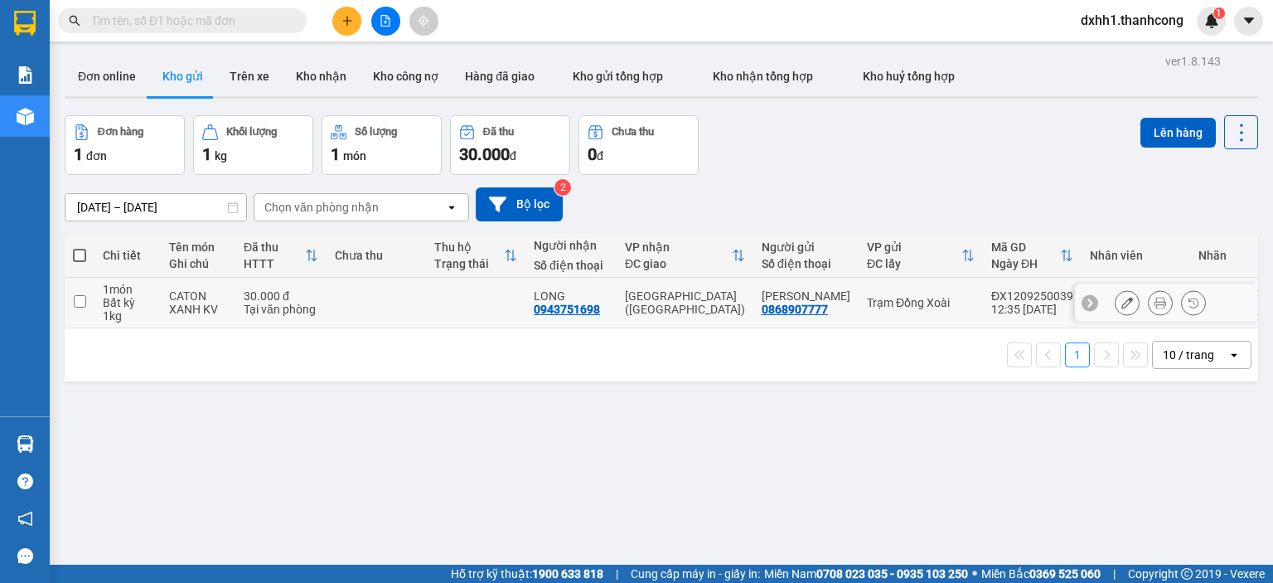
click at [304, 294] on div "30.000 đ" at bounding box center [281, 295] width 75 height 13
checkbox input "true"
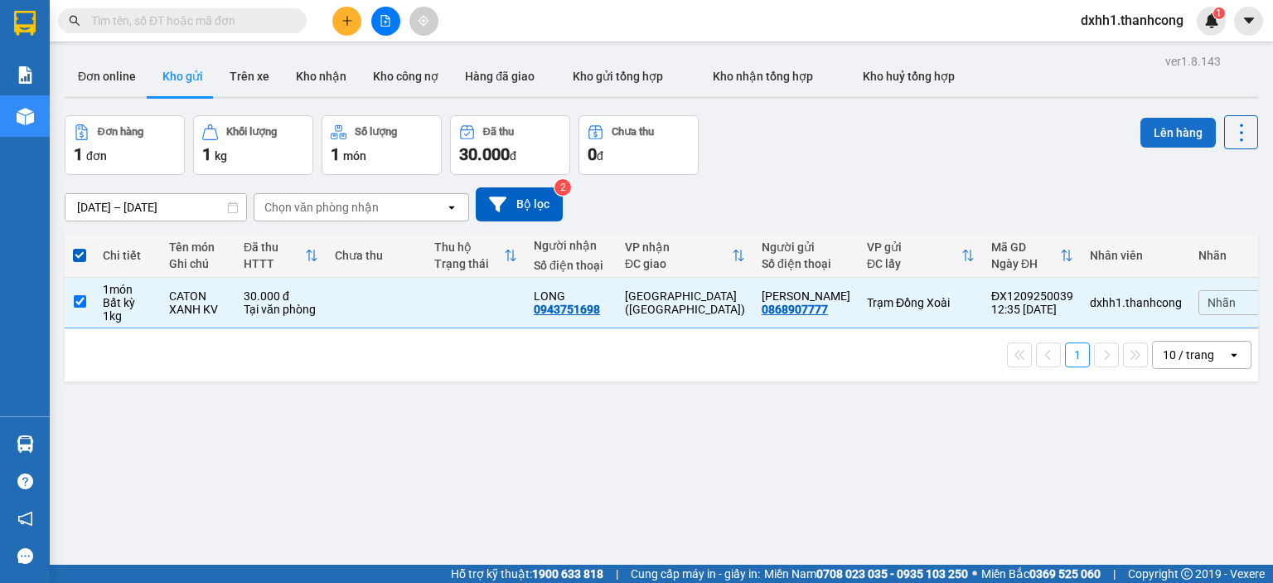
click at [1153, 118] on button "Lên hàng" at bounding box center [1178, 133] width 75 height 30
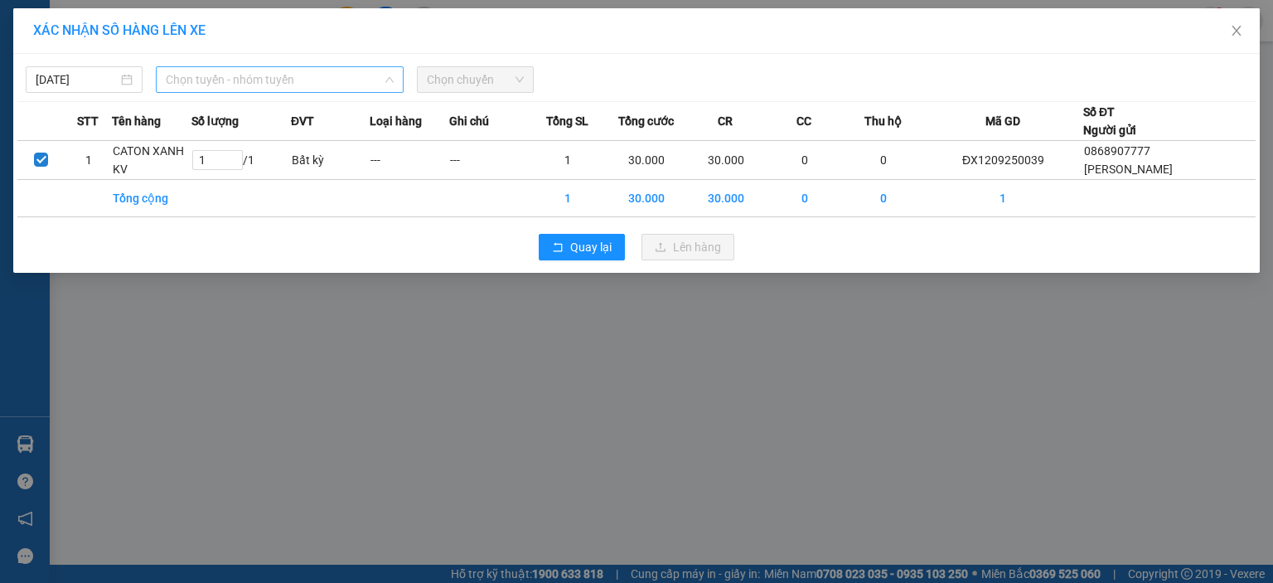
click at [289, 79] on span "Chọn tuyến - nhóm tuyến" at bounding box center [280, 79] width 228 height 25
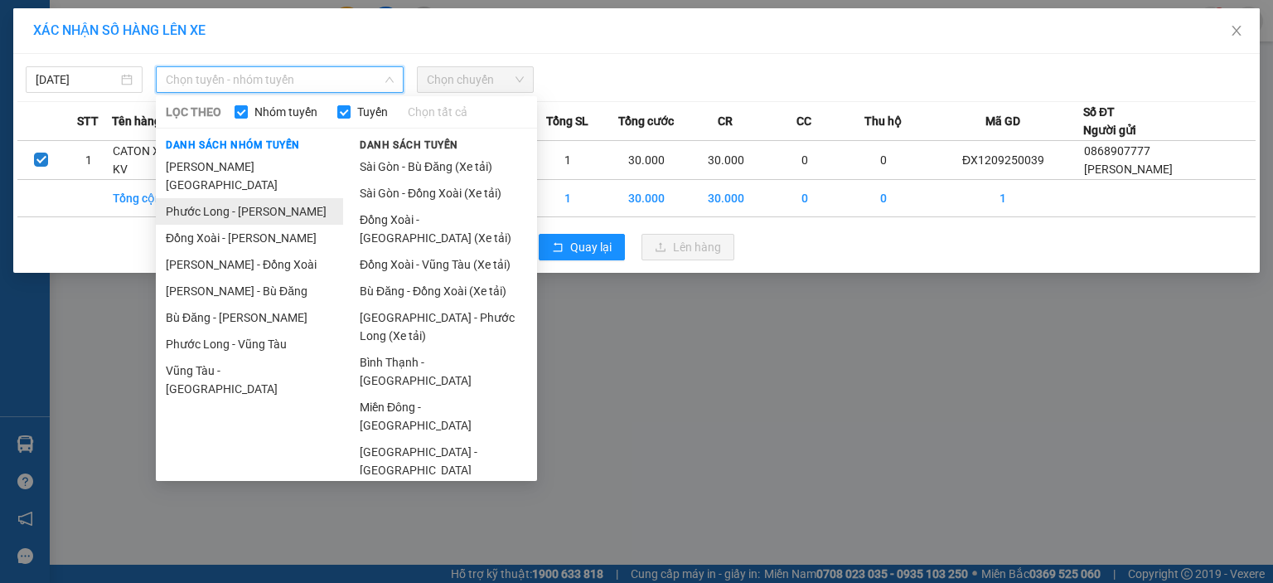
click at [267, 198] on li "Phước Long - [PERSON_NAME]" at bounding box center [249, 211] width 187 height 27
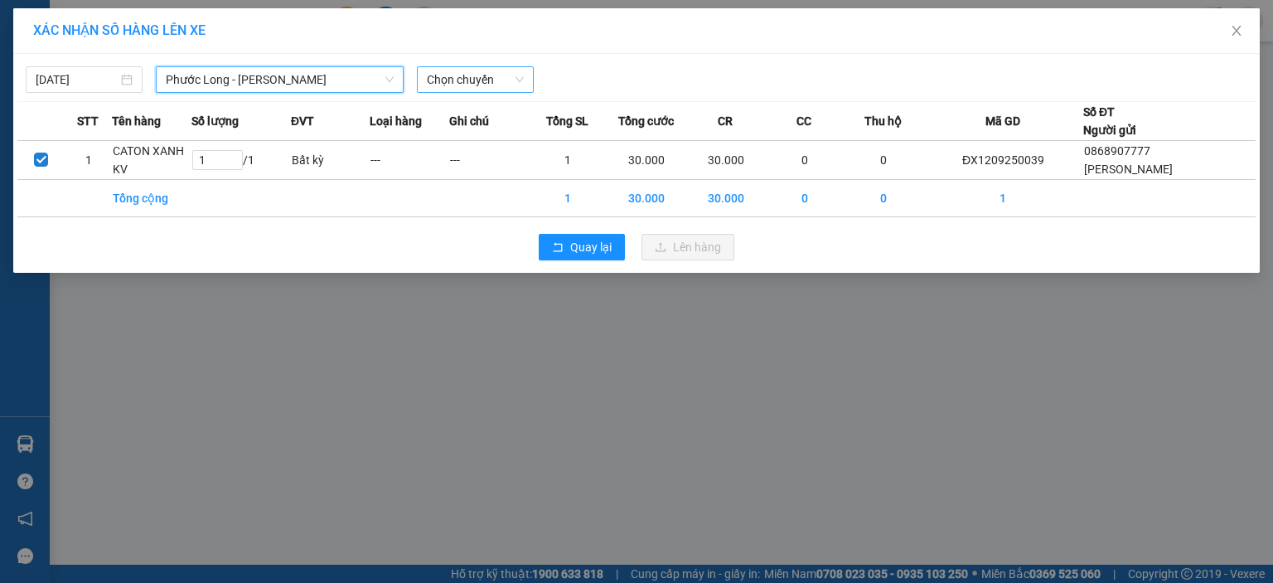
click at [437, 81] on span "Chọn chuyến" at bounding box center [475, 79] width 97 height 25
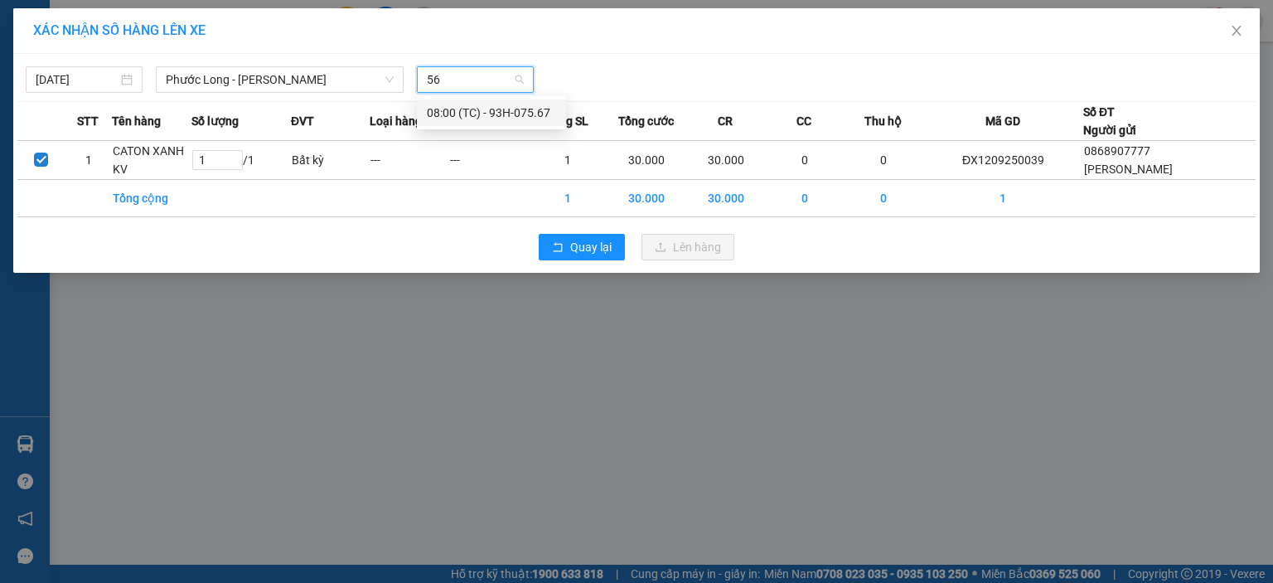
type input "567"
click at [511, 114] on div "08:00 (TC) - 93H-075.67" at bounding box center [491, 113] width 129 height 18
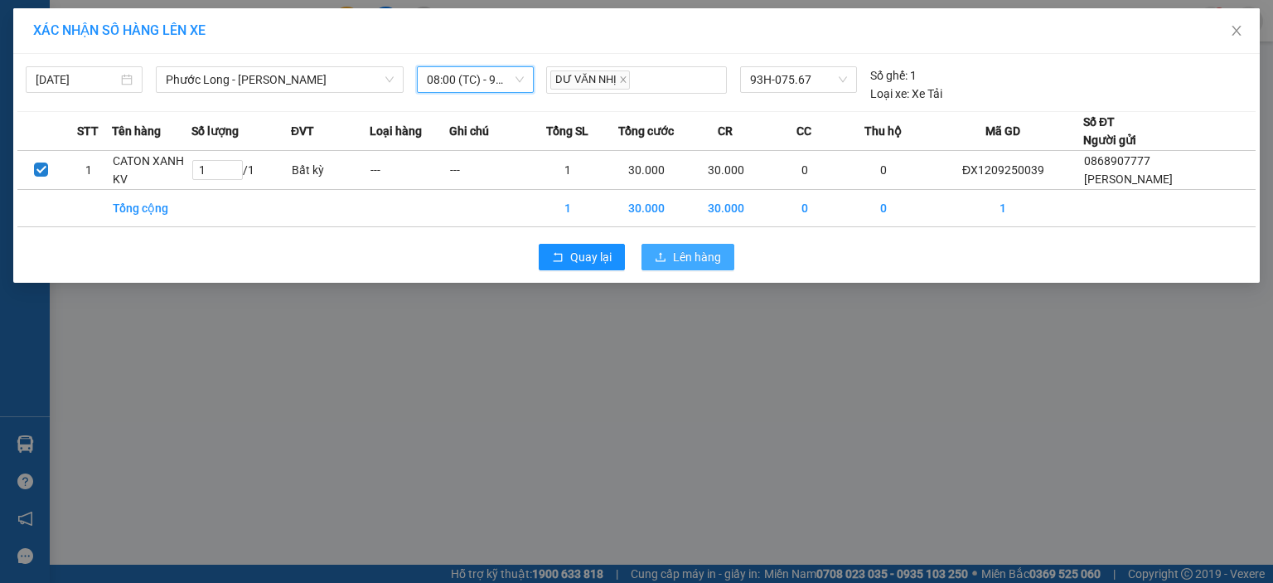
click at [705, 254] on span "Lên hàng" at bounding box center [697, 257] width 48 height 18
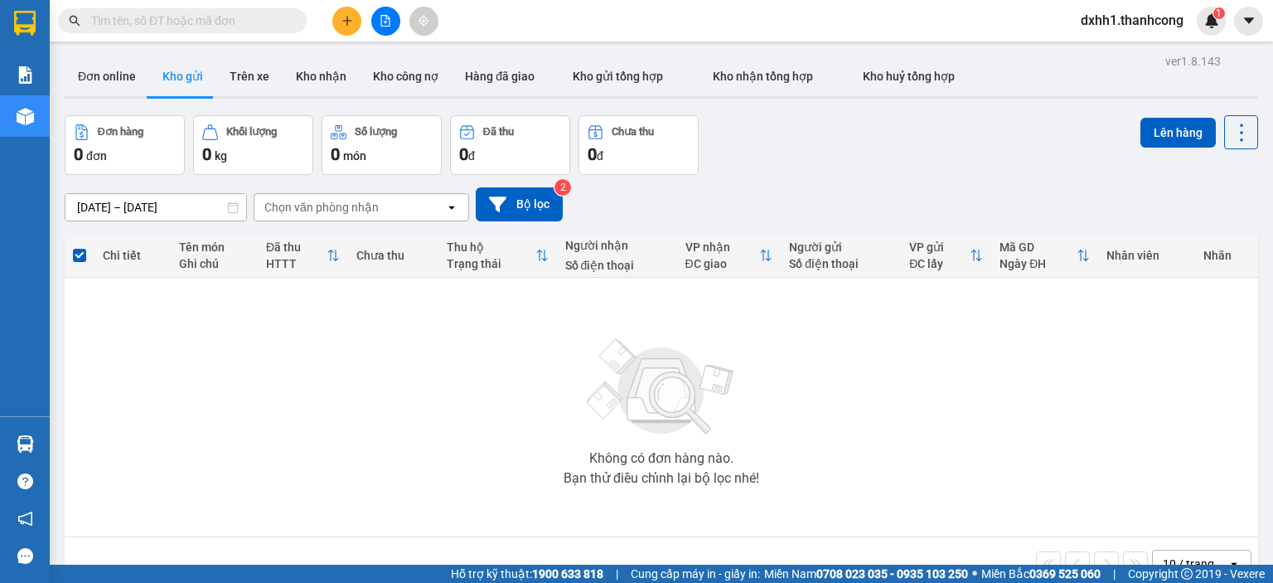
click at [351, 28] on button at bounding box center [346, 21] width 29 height 29
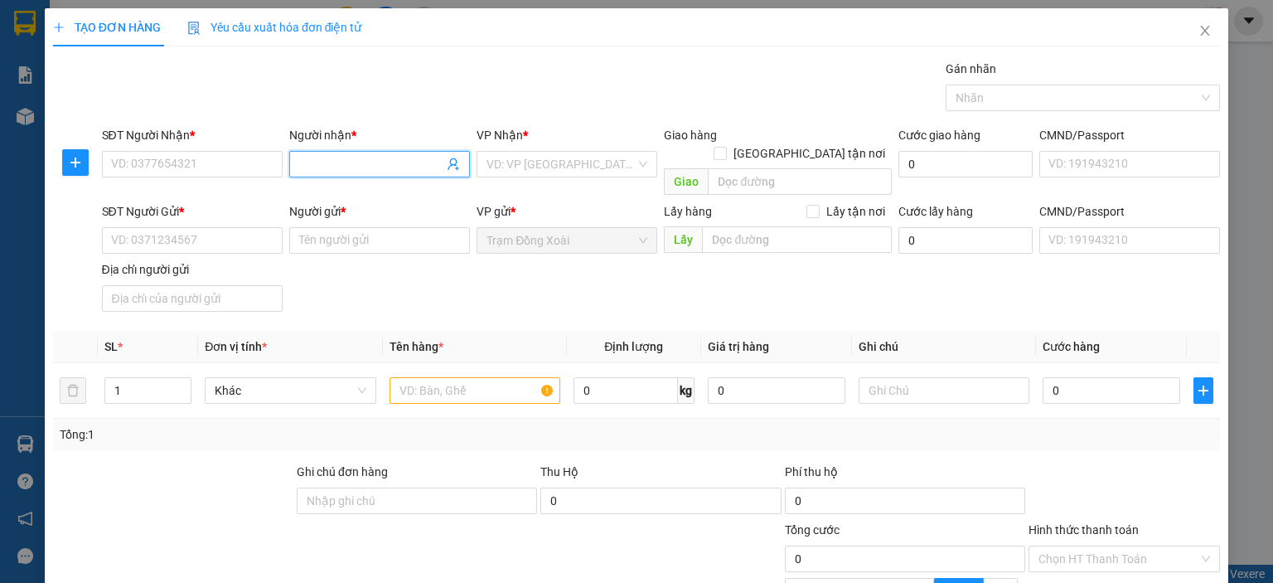
drag, startPoint x: 333, startPoint y: 152, endPoint x: 311, endPoint y: 162, distance: 24.5
paste input "THUẬN/0937783139"
click at [354, 169] on input "THUẬN/0937783139" at bounding box center [371, 164] width 144 height 18
type input "THUẬN"
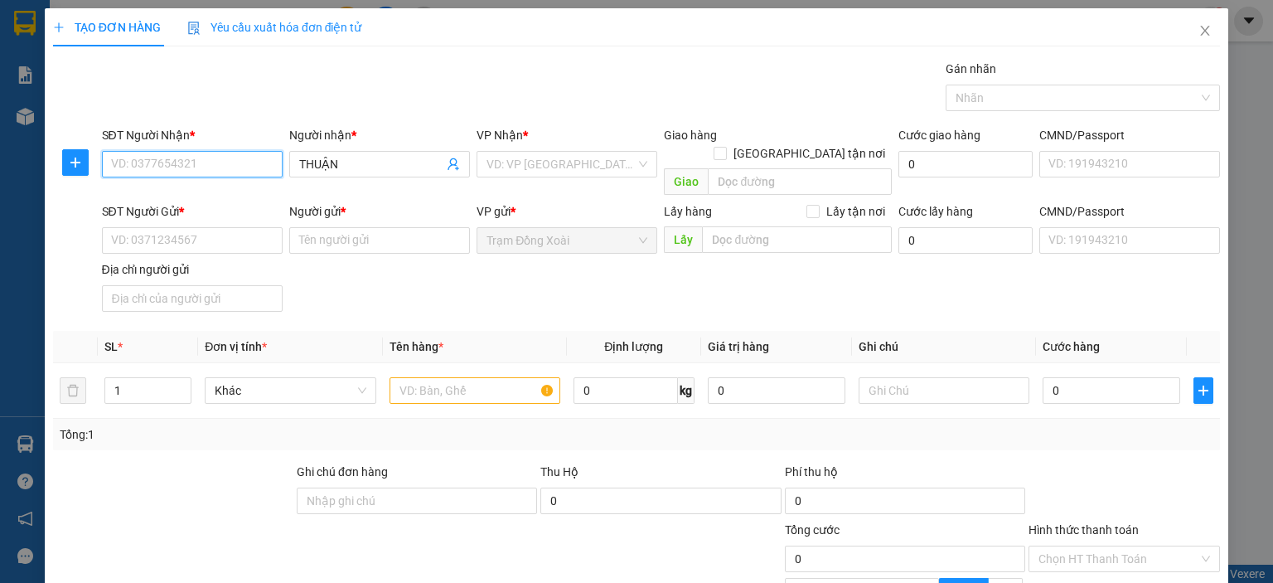
paste input "0937783139"
type input "0937783139"
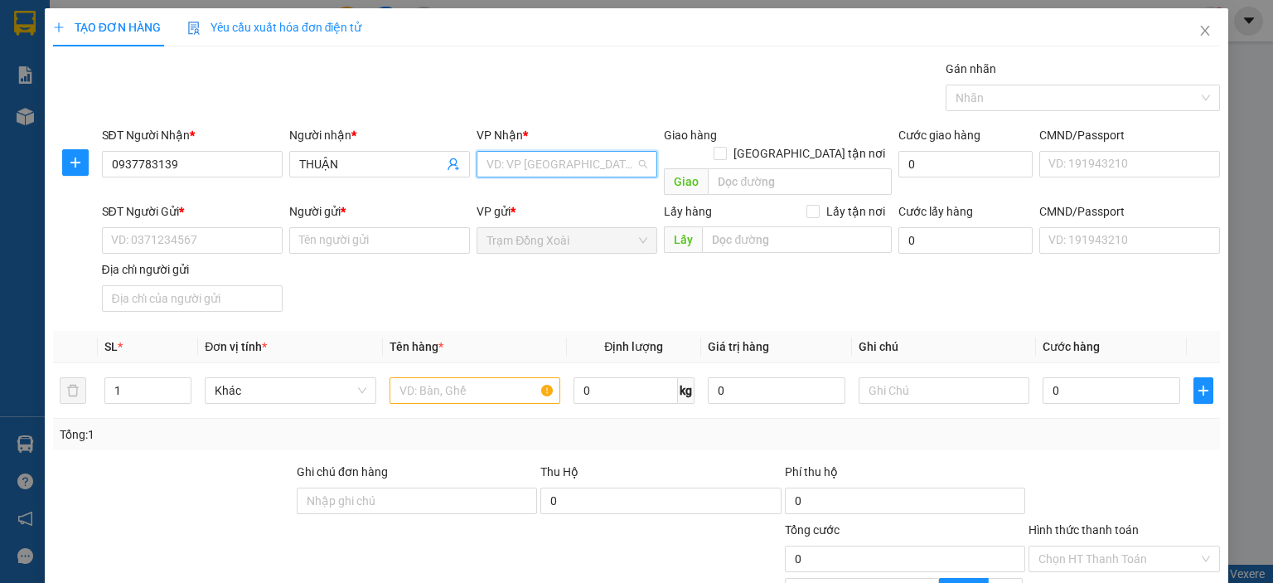
click at [570, 158] on input "search" at bounding box center [561, 164] width 149 height 25
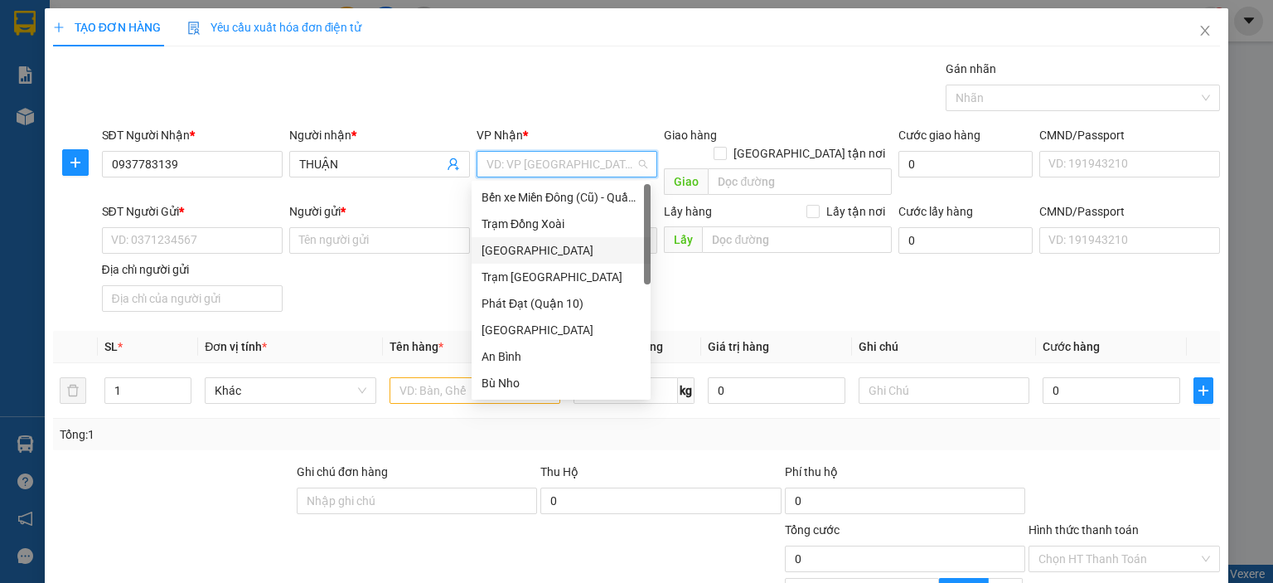
scroll to position [166, 0]
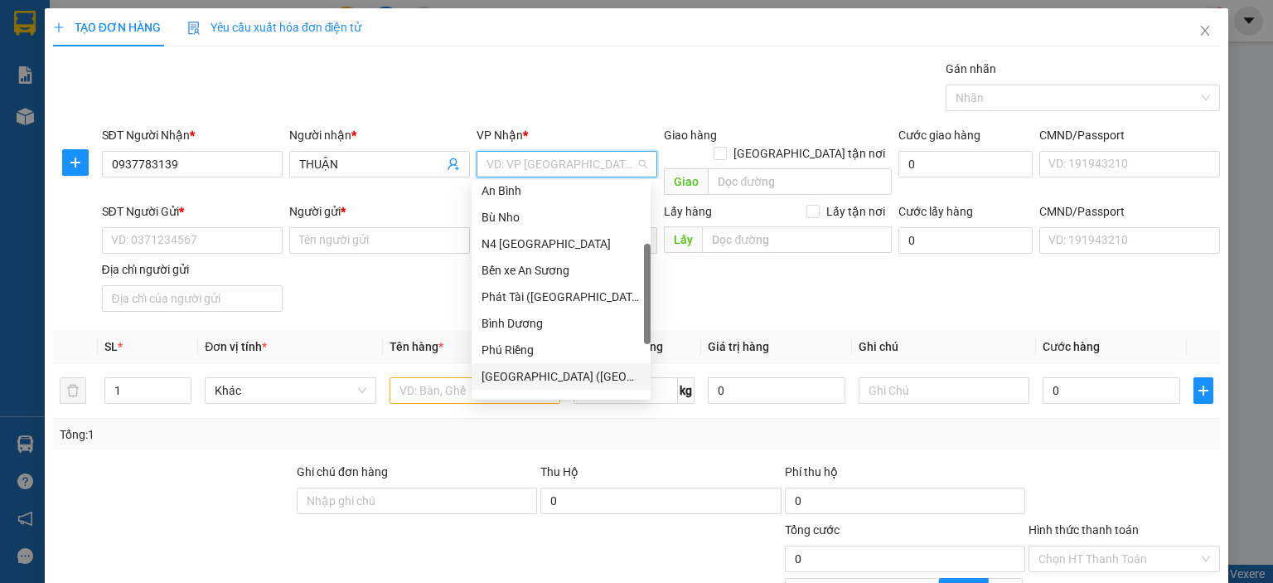
drag, startPoint x: 570, startPoint y: 367, endPoint x: 786, endPoint y: 332, distance: 218.3
click at [570, 368] on div "[GEOGRAPHIC_DATA] ([GEOGRAPHIC_DATA])" at bounding box center [561, 376] width 159 height 18
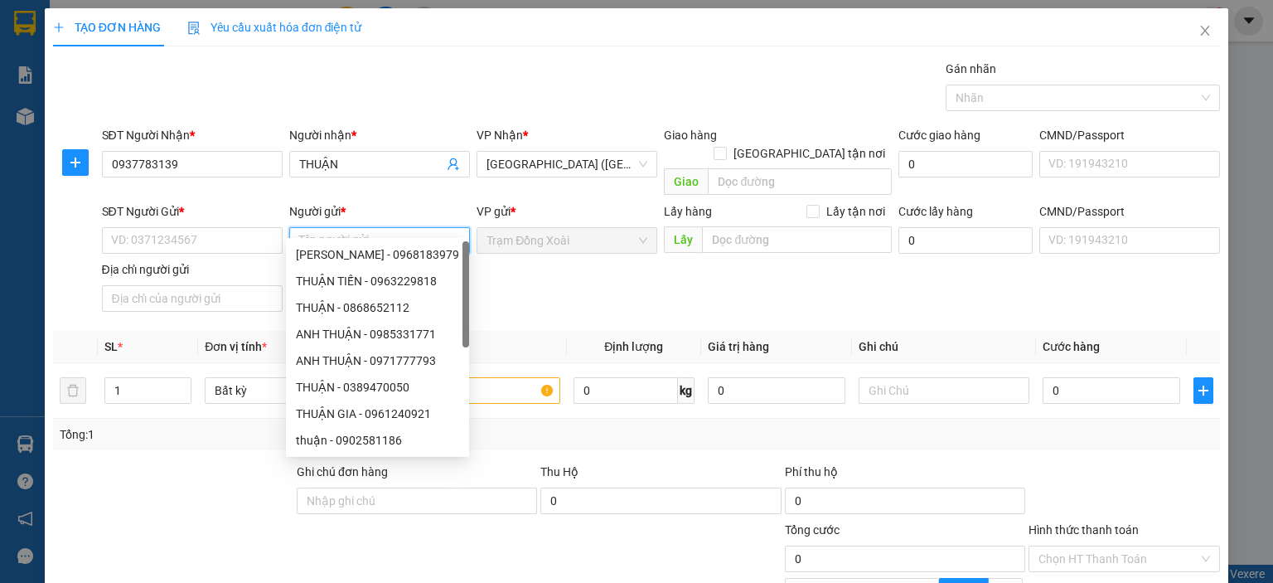
paste input "PHẠM KHƯƠNG THỊNH/0353.272.120"
click at [411, 227] on input "PHẠM KHƯƠNG THỊNH/0353.272.120" at bounding box center [379, 240] width 181 height 27
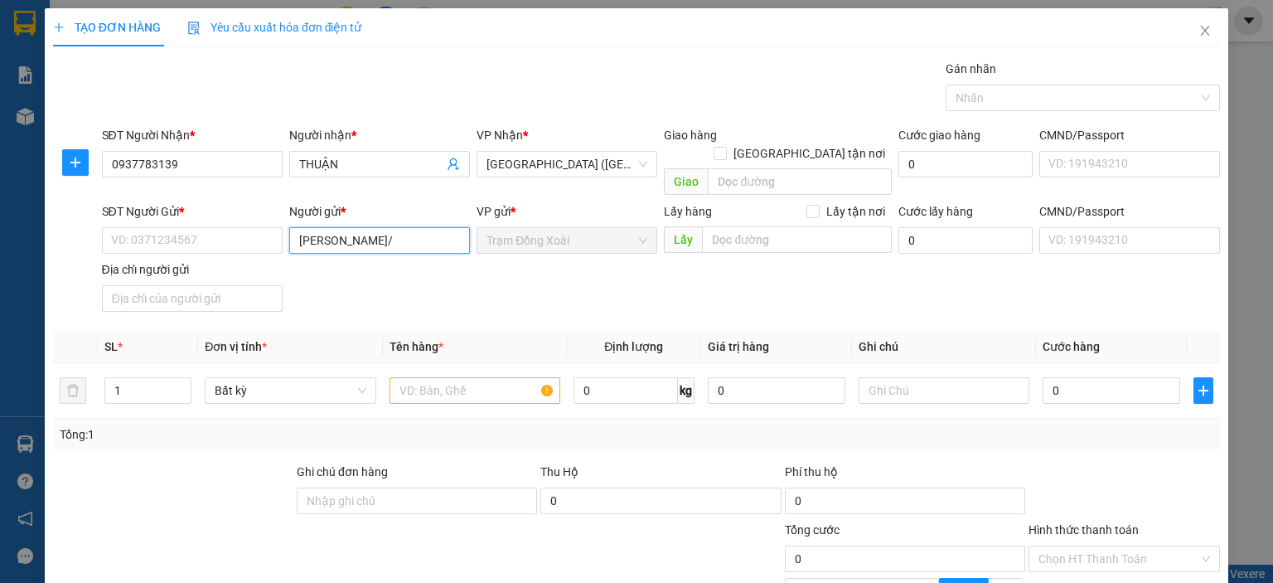
scroll to position [0, 0]
type input "PHẠM KHƯƠNG THỊNH"
paste input "0353.272.120"
click at [162, 227] on input "0353.272.120" at bounding box center [192, 240] width 181 height 27
click at [158, 227] on input "0353.272.120" at bounding box center [192, 240] width 181 height 27
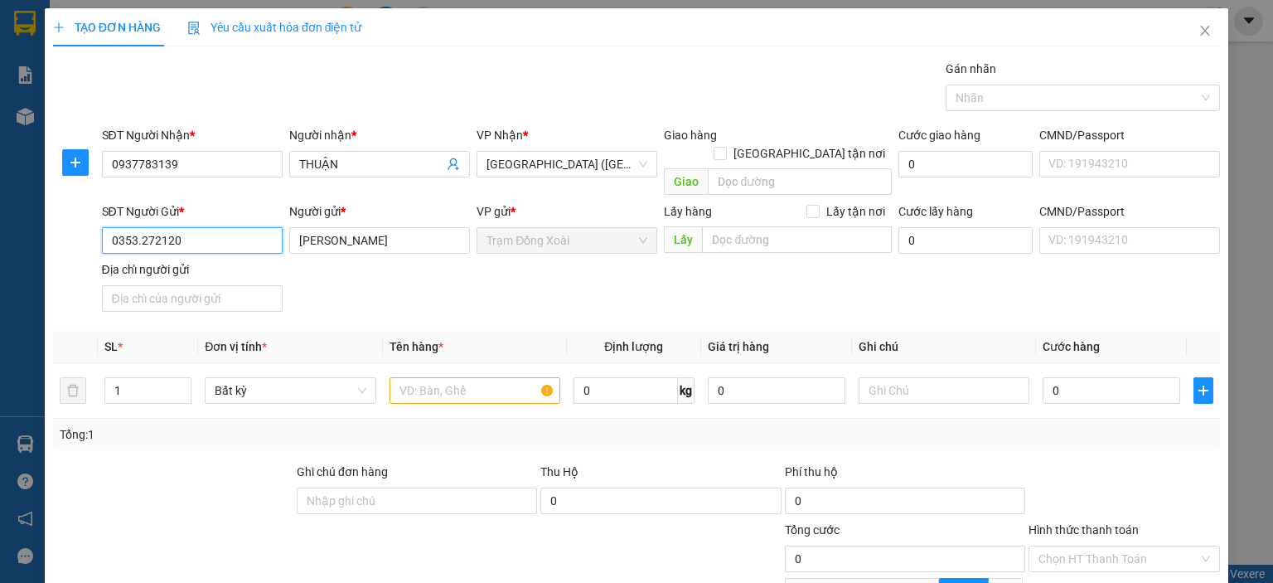
click at [138, 227] on input "0353.272120" at bounding box center [192, 240] width 181 height 27
type input "0353272120"
click at [1054, 227] on input "CMND/Passport" at bounding box center [1129, 240] width 181 height 27
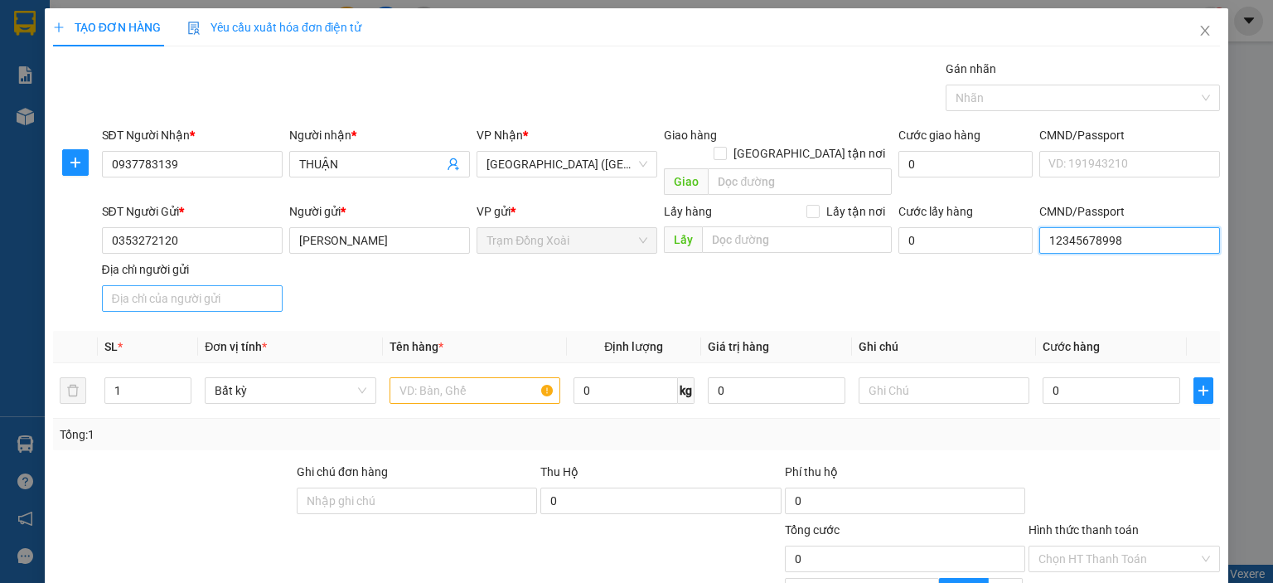
type input "12345678998"
click at [209, 285] on input "Địa chỉ người gửi" at bounding box center [192, 298] width 181 height 27
type input "TÂN BÌNH,[GEOGRAPHIC_DATA],[GEOGRAPHIC_DATA]"
click at [359, 274] on div "SĐT Người Gửi * 0353272120 Người gửi * PHẠM KHƯƠNG THỊNH VP gửi * Trạm Đồng Xoà…" at bounding box center [662, 260] width 1126 height 116
click at [461, 377] on input "text" at bounding box center [475, 390] width 171 height 27
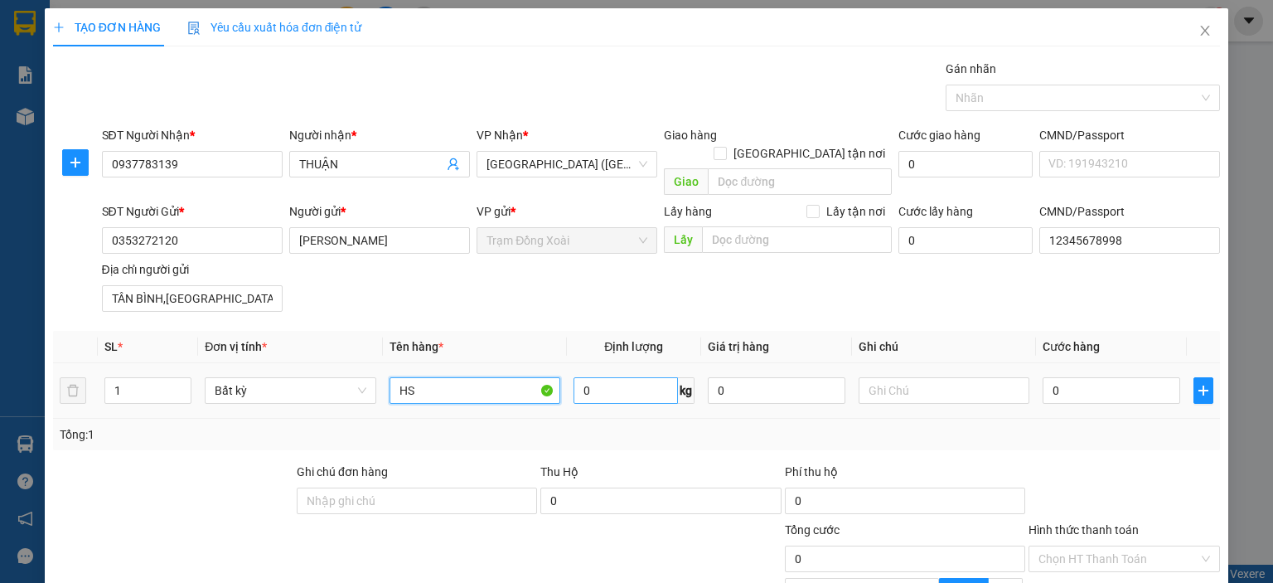
type input "HS"
click at [599, 377] on input "0" at bounding box center [626, 390] width 104 height 27
type input "1"
drag, startPoint x: 615, startPoint y: 413, endPoint x: 961, endPoint y: 418, distance: 345.7
click at [617, 425] on div "Tổng: 1" at bounding box center [637, 434] width 1154 height 18
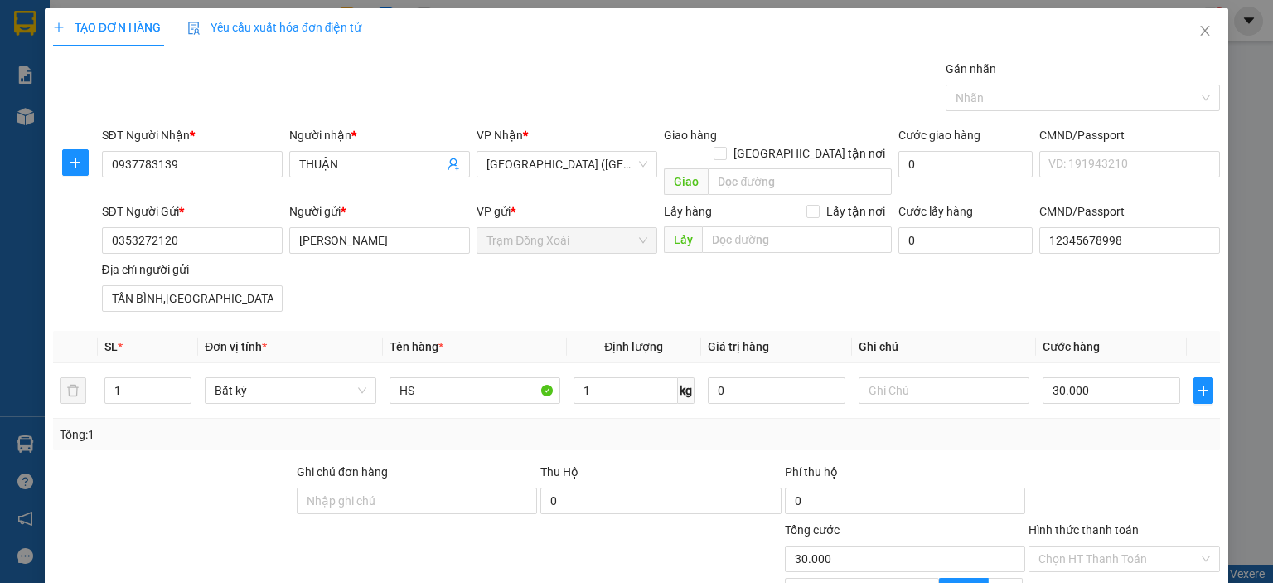
type input "30.000"
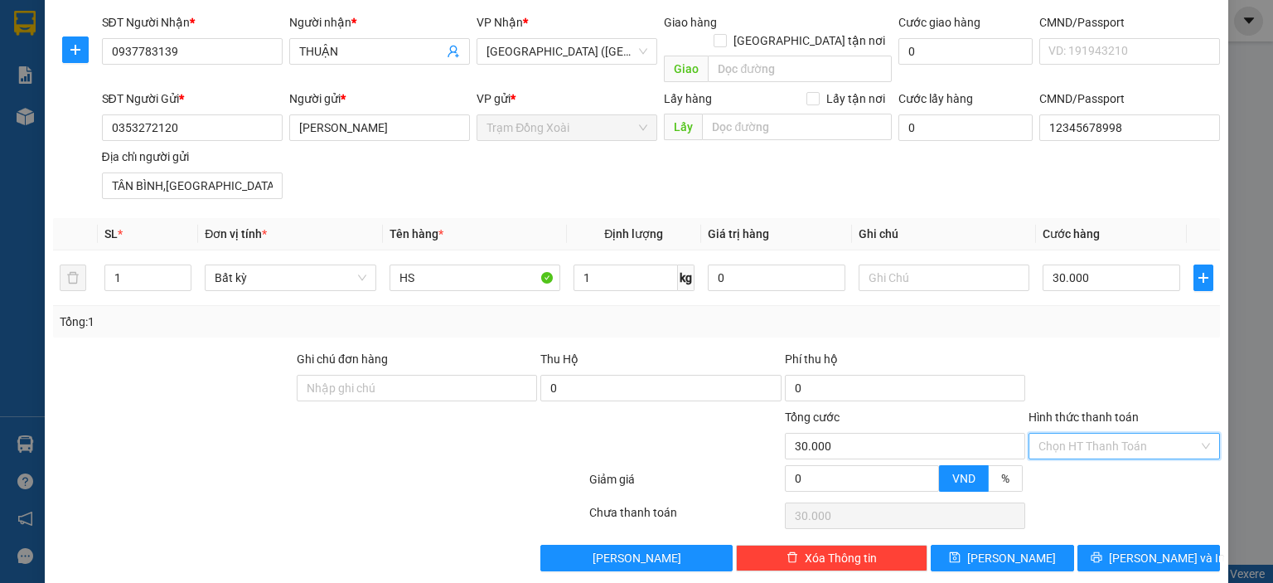
click at [1082, 434] on input "Hình thức thanh toán" at bounding box center [1119, 446] width 160 height 25
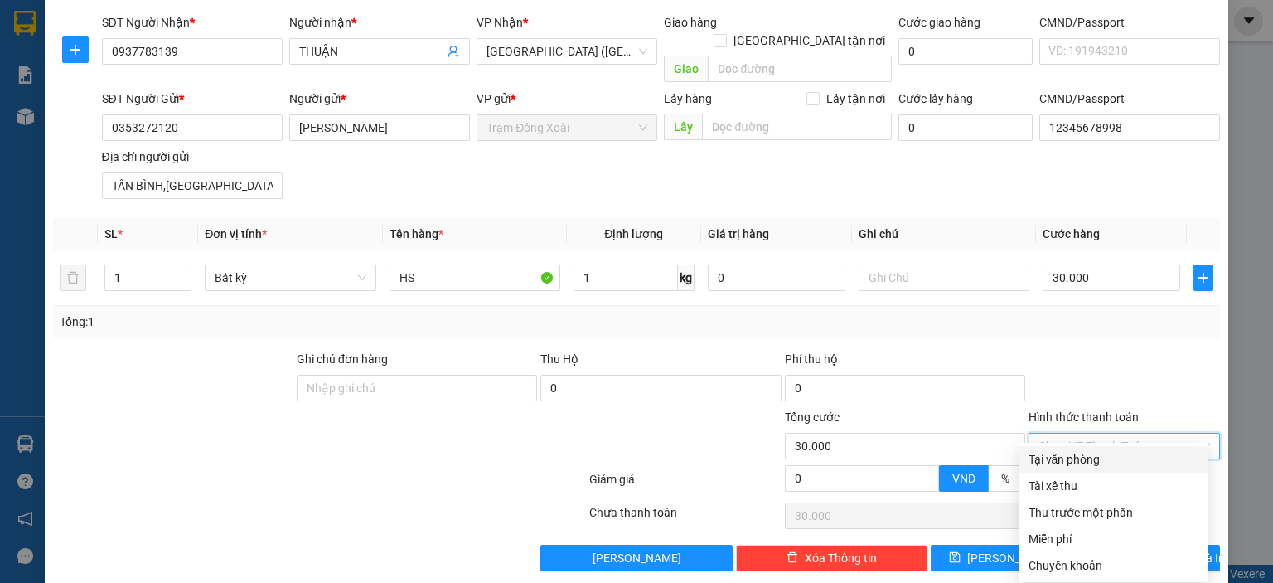
click at [1086, 461] on div "Tại văn phòng" at bounding box center [1114, 459] width 170 height 18
type input "0"
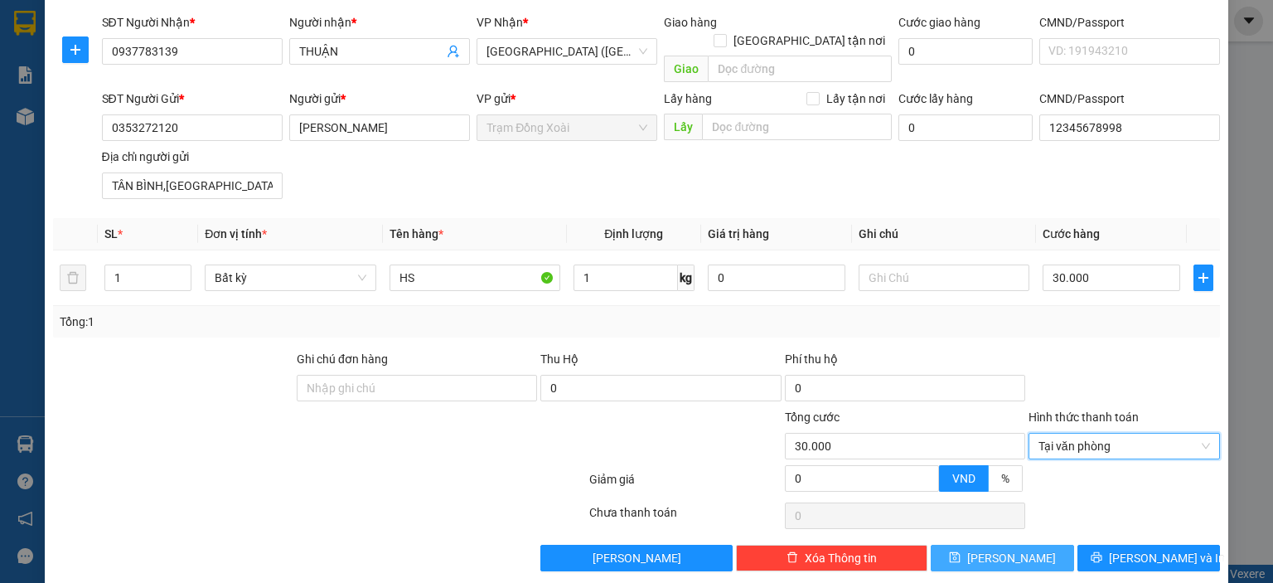
click at [961, 551] on icon "save" at bounding box center [955, 557] width 12 height 12
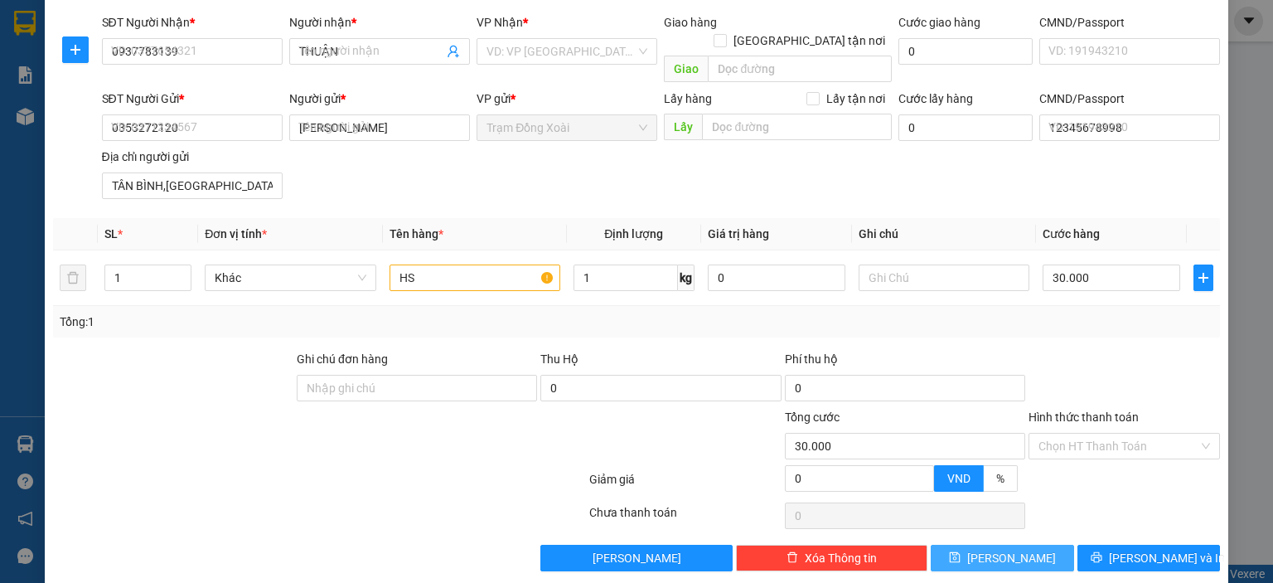
type input "0"
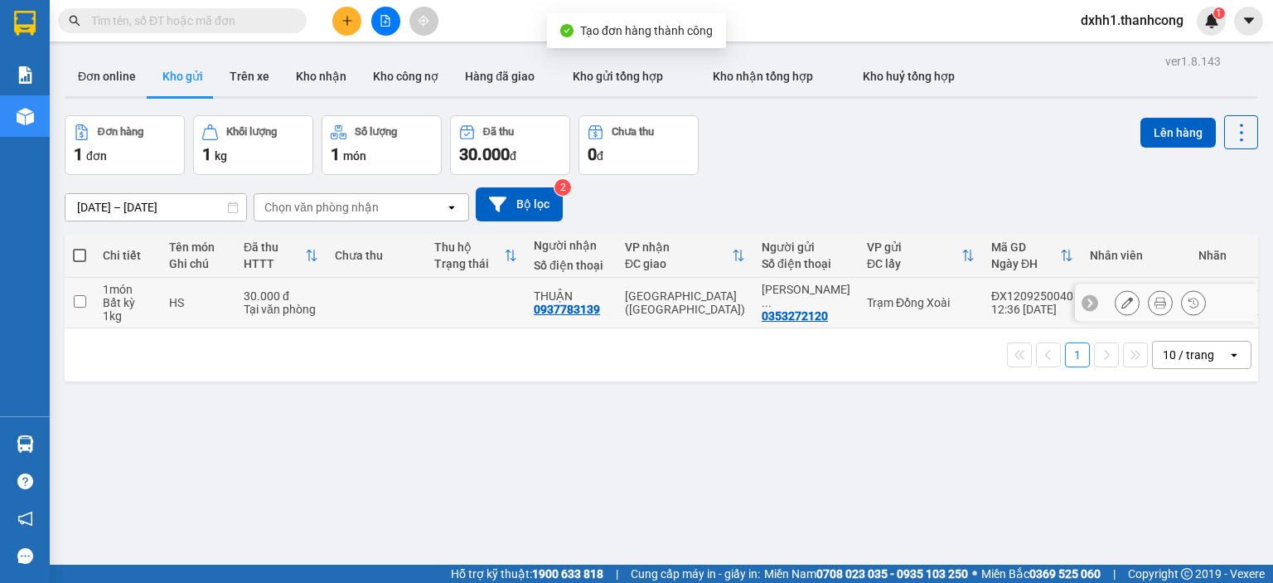
click at [284, 303] on div "Tại văn phòng" at bounding box center [281, 309] width 75 height 13
checkbox input "true"
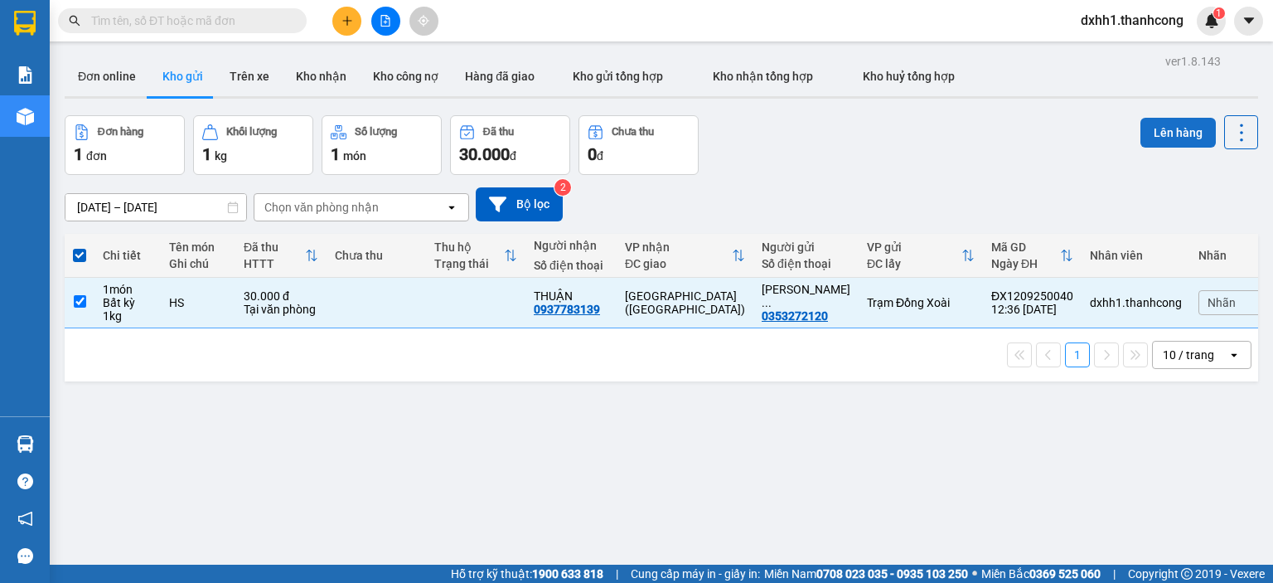
click at [1163, 123] on button "Lên hàng" at bounding box center [1178, 133] width 75 height 30
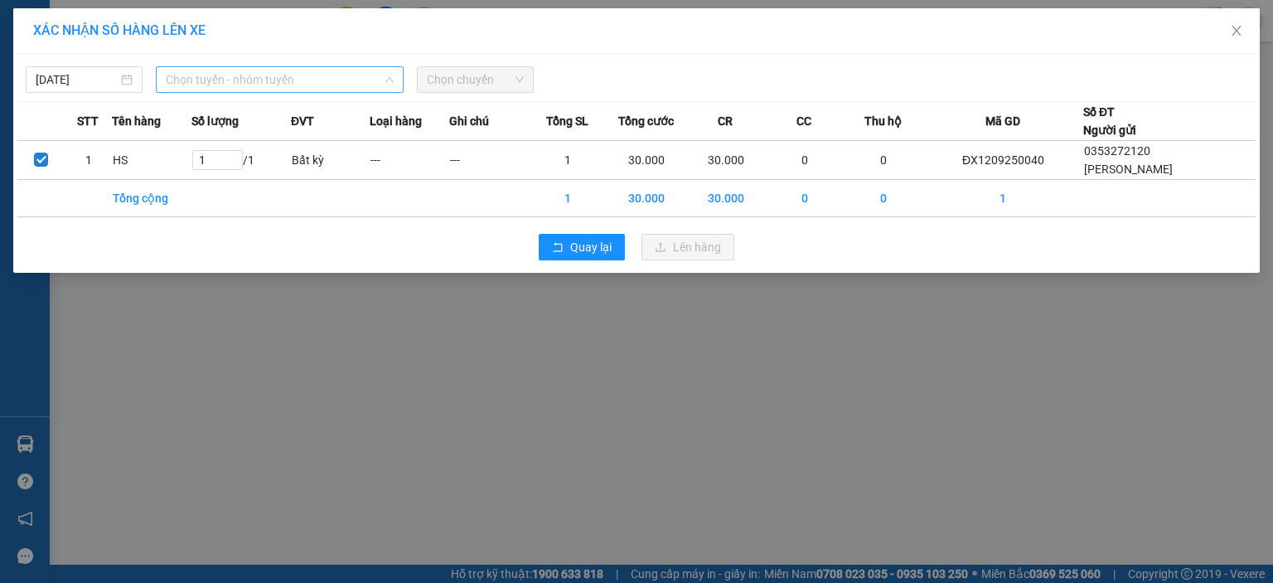
click at [292, 88] on span "Chọn tuyến - nhóm tuyến" at bounding box center [280, 79] width 228 height 25
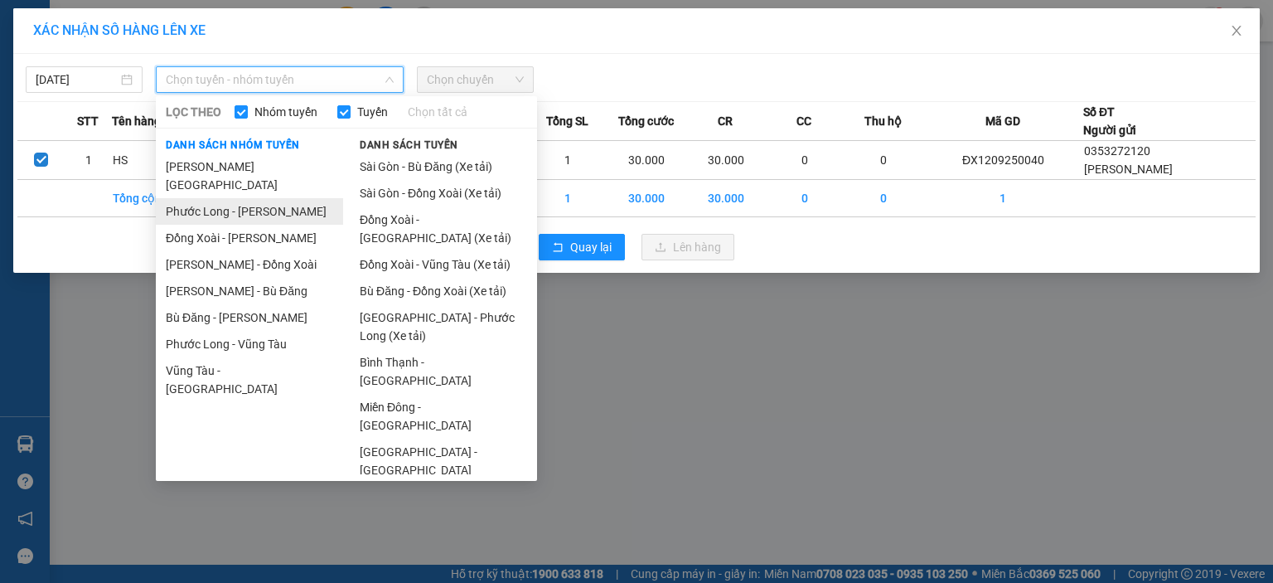
click at [256, 198] on li "Phước Long - [PERSON_NAME]" at bounding box center [249, 211] width 187 height 27
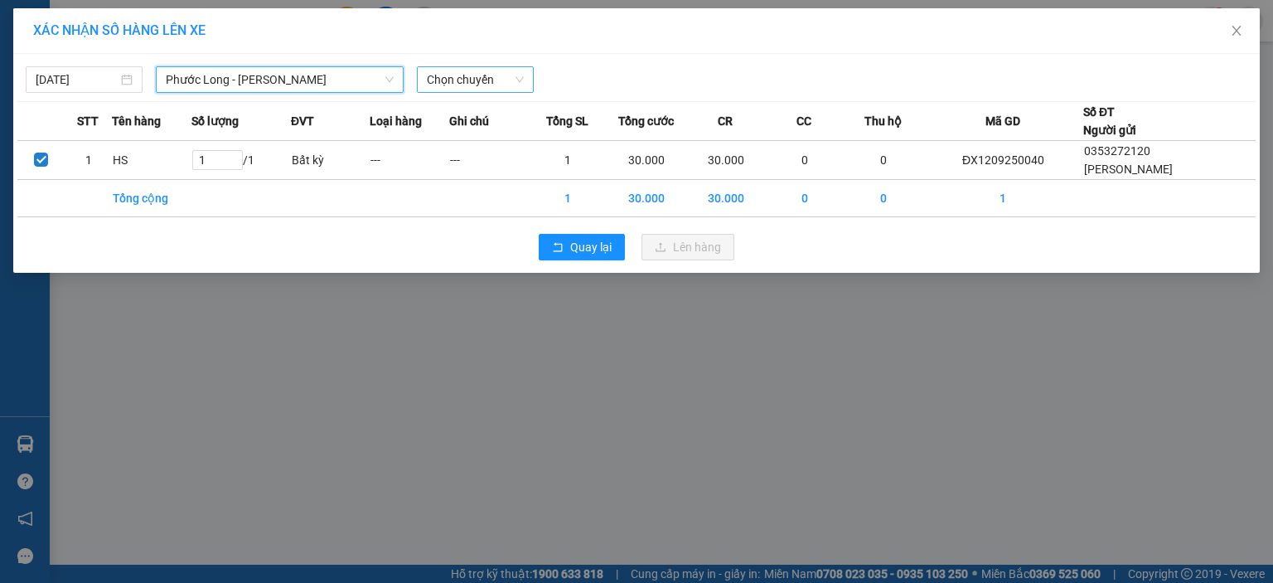
click at [438, 73] on span "Chọn chuyến" at bounding box center [475, 79] width 97 height 25
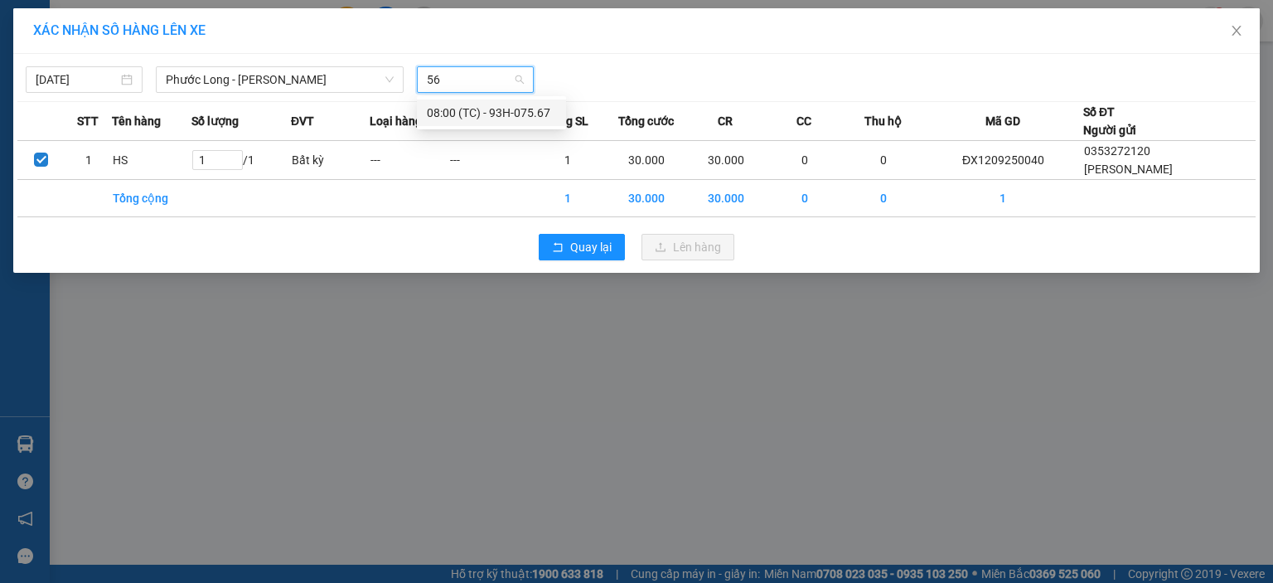
type input "567"
click at [515, 118] on div "08:00 (TC) - 93H-075.67" at bounding box center [491, 113] width 129 height 18
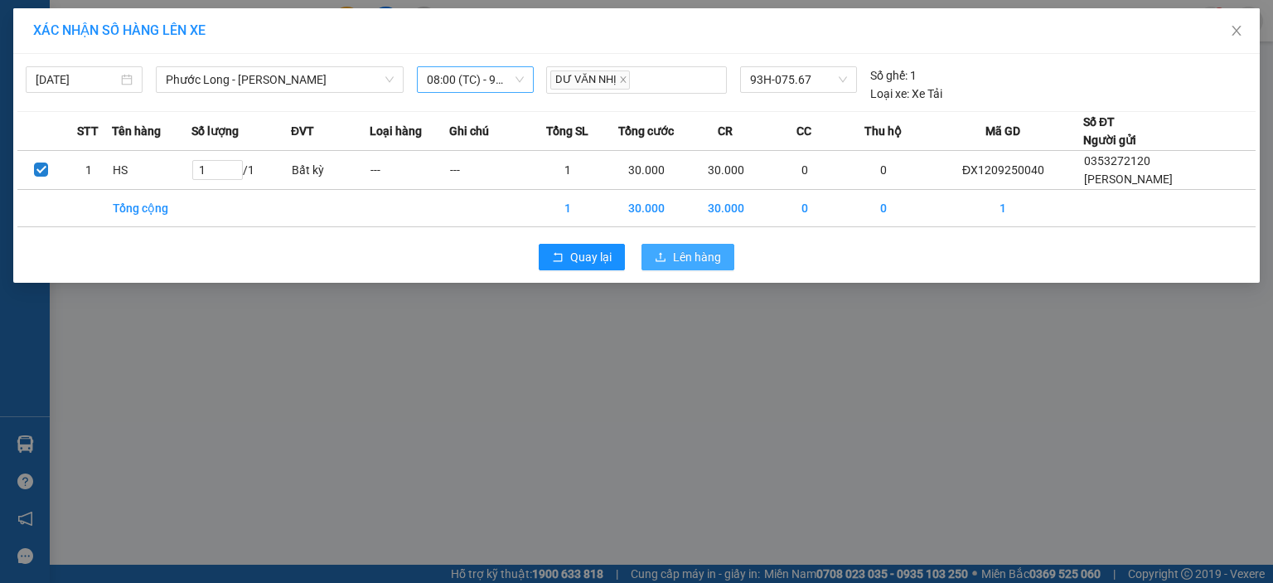
click at [700, 255] on span "Lên hàng" at bounding box center [697, 257] width 48 height 18
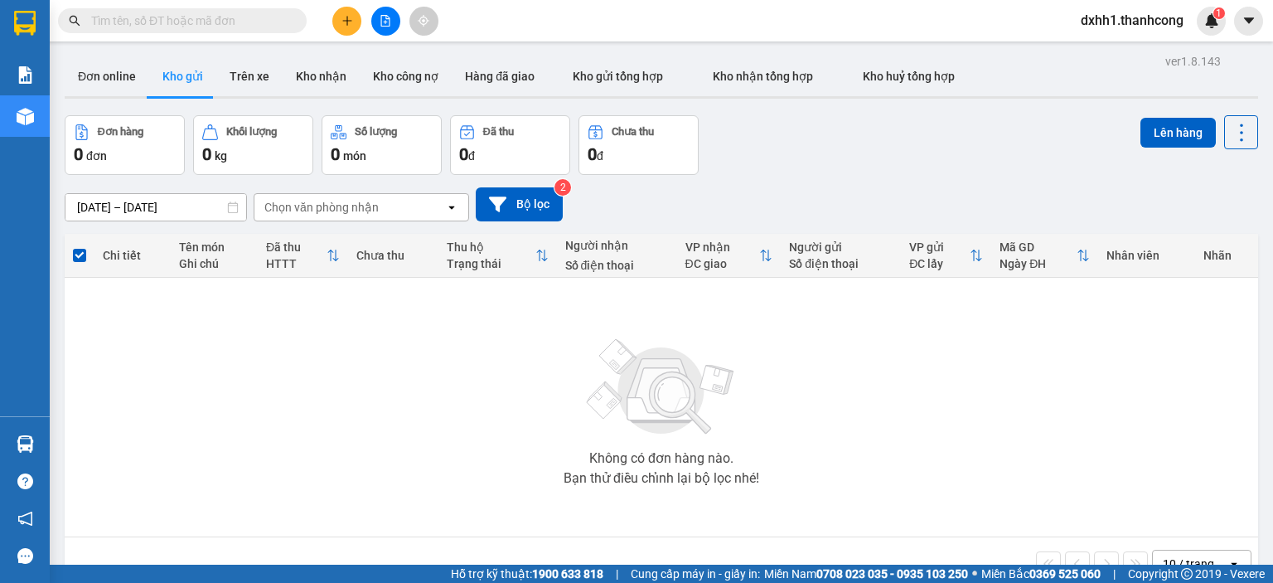
click at [364, 18] on div at bounding box center [385, 21] width 124 height 29
click at [346, 16] on icon "plus" at bounding box center [348, 21] width 12 height 12
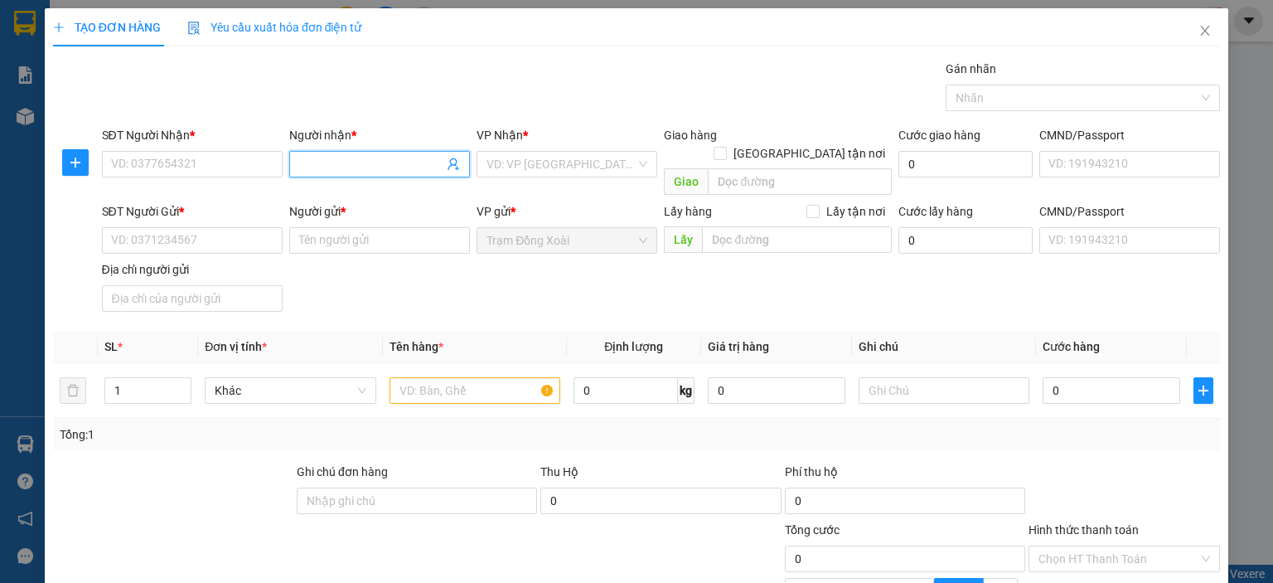
paste input "THU THÚY/0833268779"
click at [371, 165] on input "THU THÚY/0833268779" at bounding box center [371, 164] width 144 height 18
type input "THU THÚY"
paste input "0833268779"
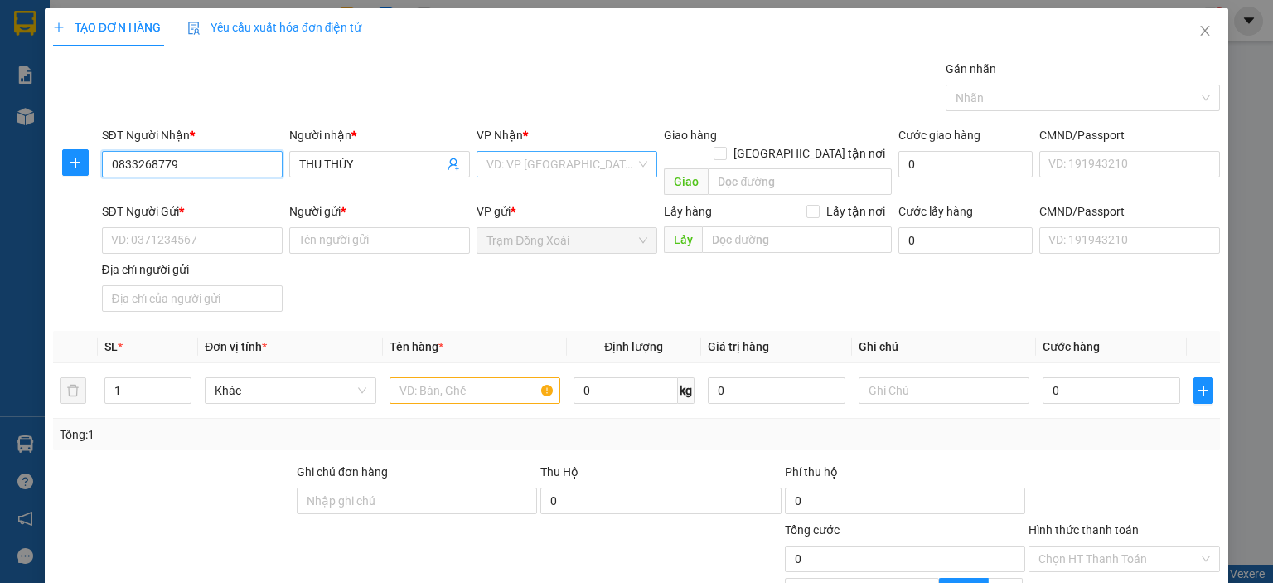
type input "0833268779"
drag, startPoint x: 521, startPoint y: 168, endPoint x: 546, endPoint y: 185, distance: 30.6
click at [523, 168] on input "search" at bounding box center [561, 164] width 149 height 25
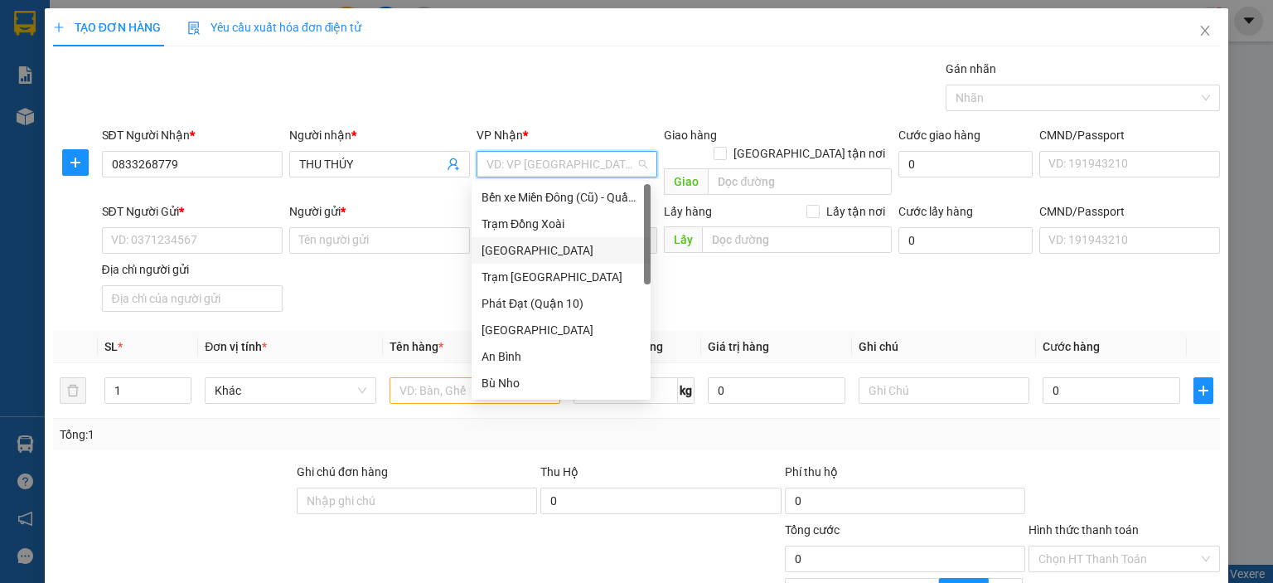
click at [551, 257] on div "[GEOGRAPHIC_DATA]" at bounding box center [561, 250] width 159 height 18
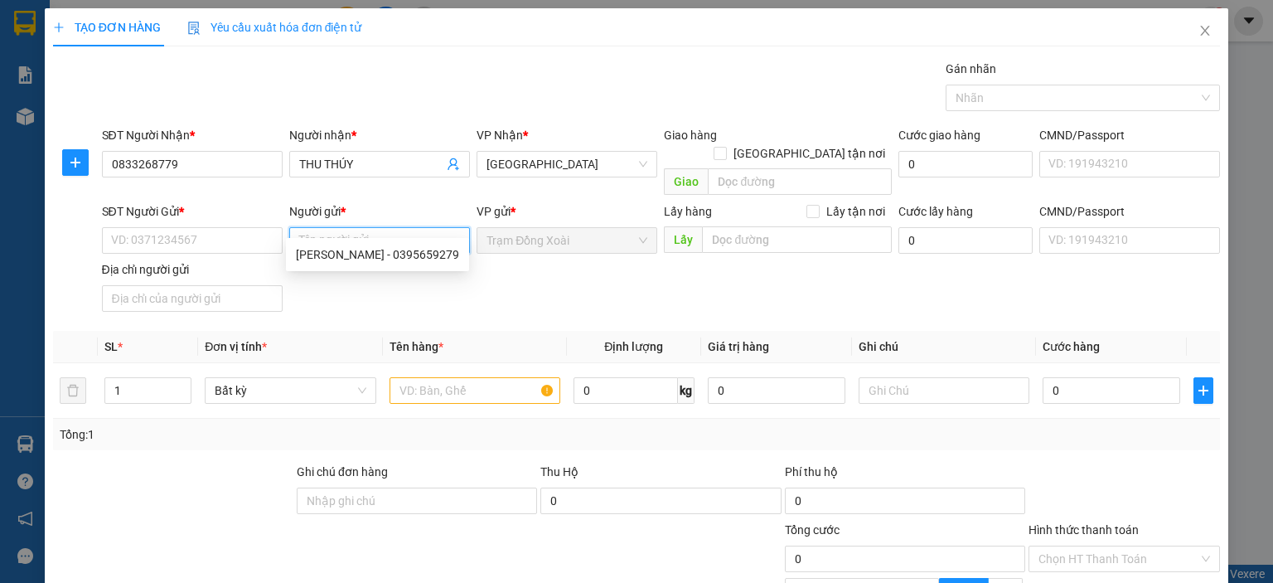
paste input "TÔ QUANG HẬU/0979267778"
click at [402, 227] on input "TÔ QUANG HẬU/0979267778" at bounding box center [379, 240] width 181 height 27
type input "TÔ QUANG HẬU"
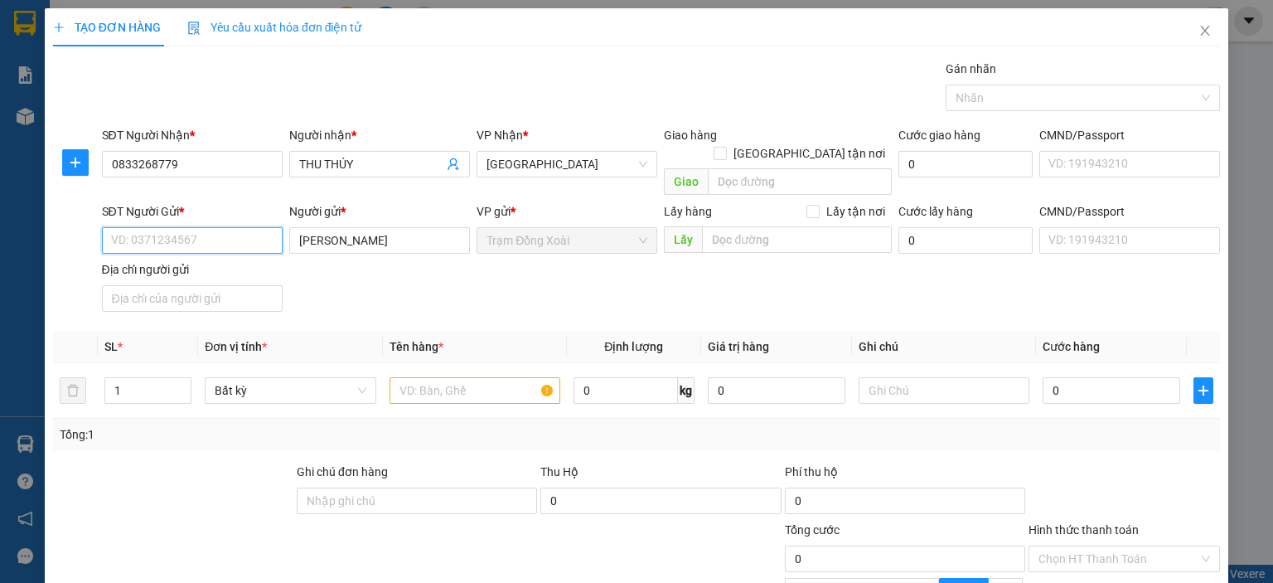
drag, startPoint x: 240, startPoint y: 207, endPoint x: 219, endPoint y: 217, distance: 23.7
paste input "0979267778"
type input "0979267778"
click at [1048, 227] on input "CMND/Passport" at bounding box center [1129, 240] width 181 height 27
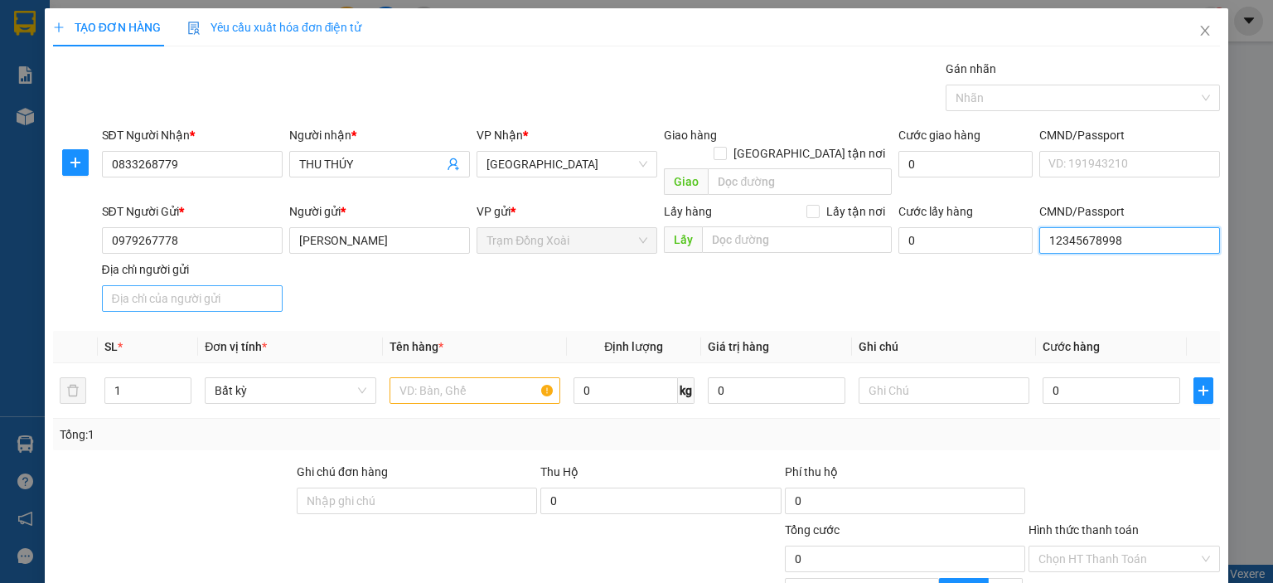
type input "12345678998"
click at [244, 287] on input "Địa chỉ người gửi" at bounding box center [192, 298] width 181 height 27
type input "TÂN BÌNH,[GEOGRAPHIC_DATA],[GEOGRAPHIC_DATA]"
click at [414, 377] on input "text" at bounding box center [475, 390] width 171 height 27
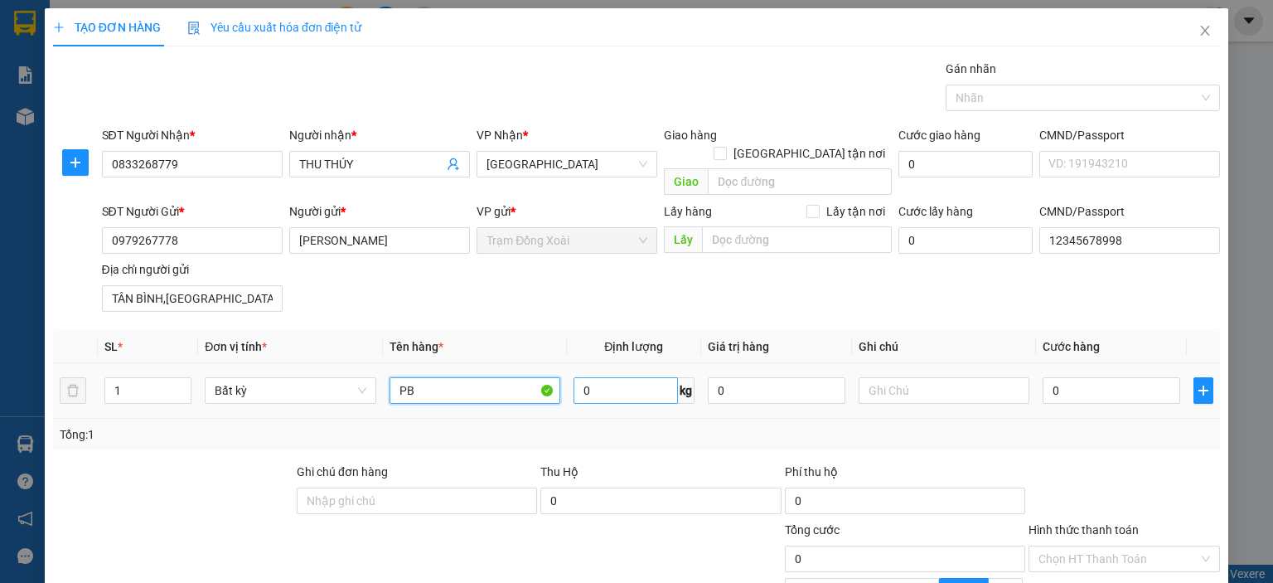
type input "PB"
click at [606, 377] on input "0" at bounding box center [626, 390] width 104 height 27
type input "1"
click at [653, 437] on div "Transit Pickup Surcharge Ids Transit Deliver Surcharge Ids Transit Deliver Surc…" at bounding box center [636, 372] width 1167 height 624
type input "20.000"
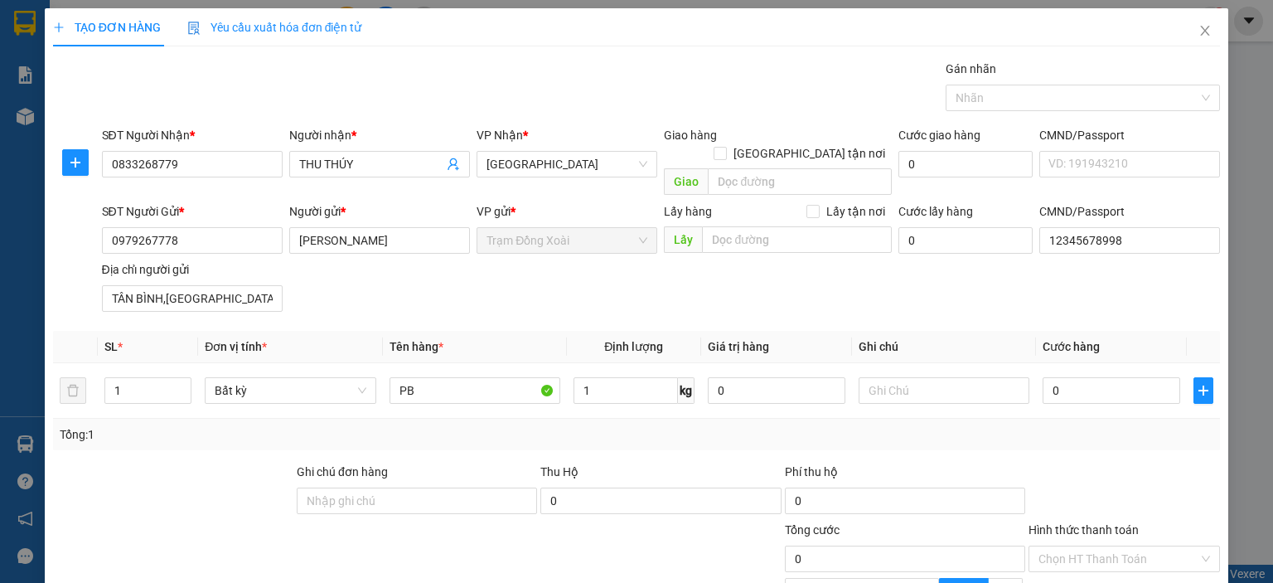
type input "20.000"
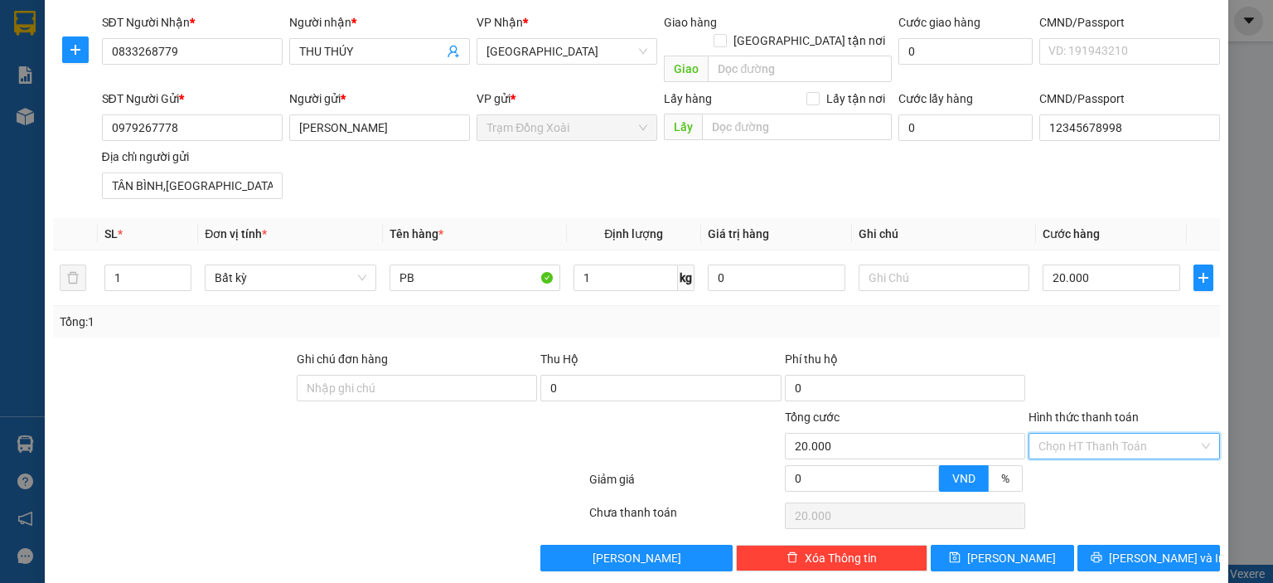
click at [1091, 434] on input "Hình thức thanh toán" at bounding box center [1119, 446] width 160 height 25
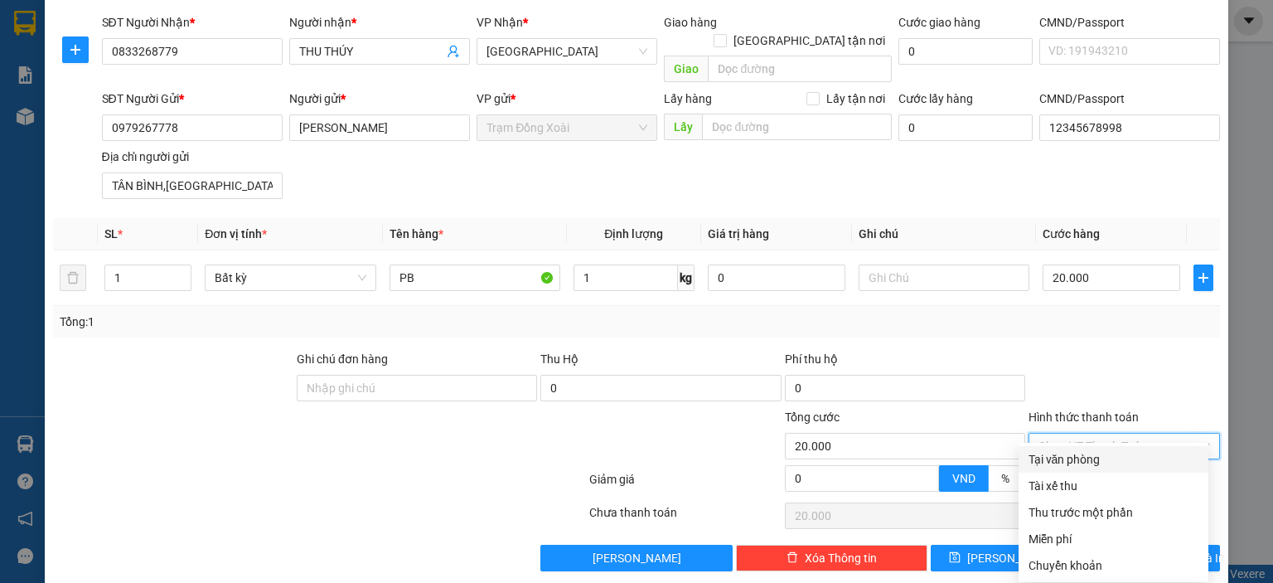
click at [1078, 451] on div "Tại văn phòng" at bounding box center [1114, 459] width 170 height 18
type input "0"
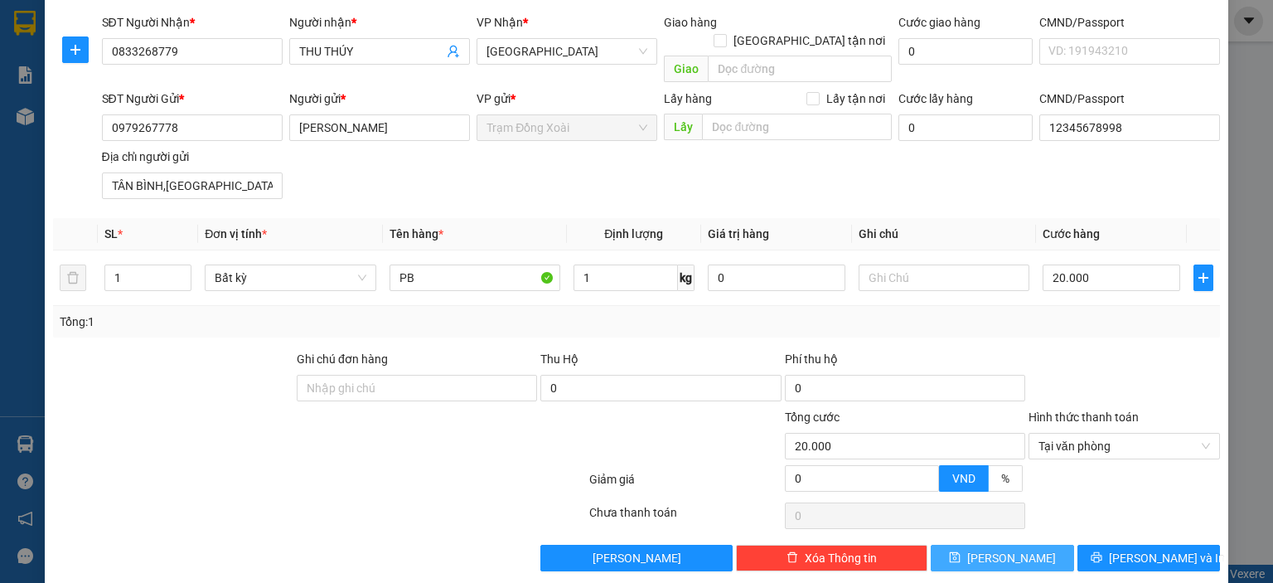
click at [961, 552] on icon "save" at bounding box center [955, 557] width 11 height 11
type input "0"
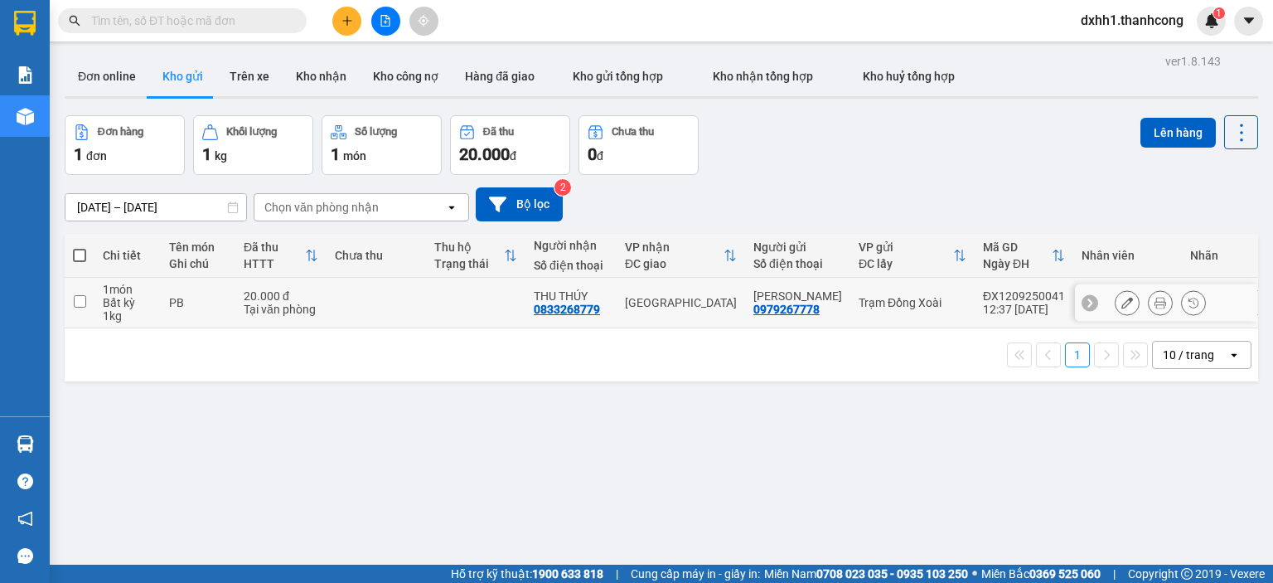
click at [358, 298] on td at bounding box center [376, 303] width 99 height 51
checkbox input "true"
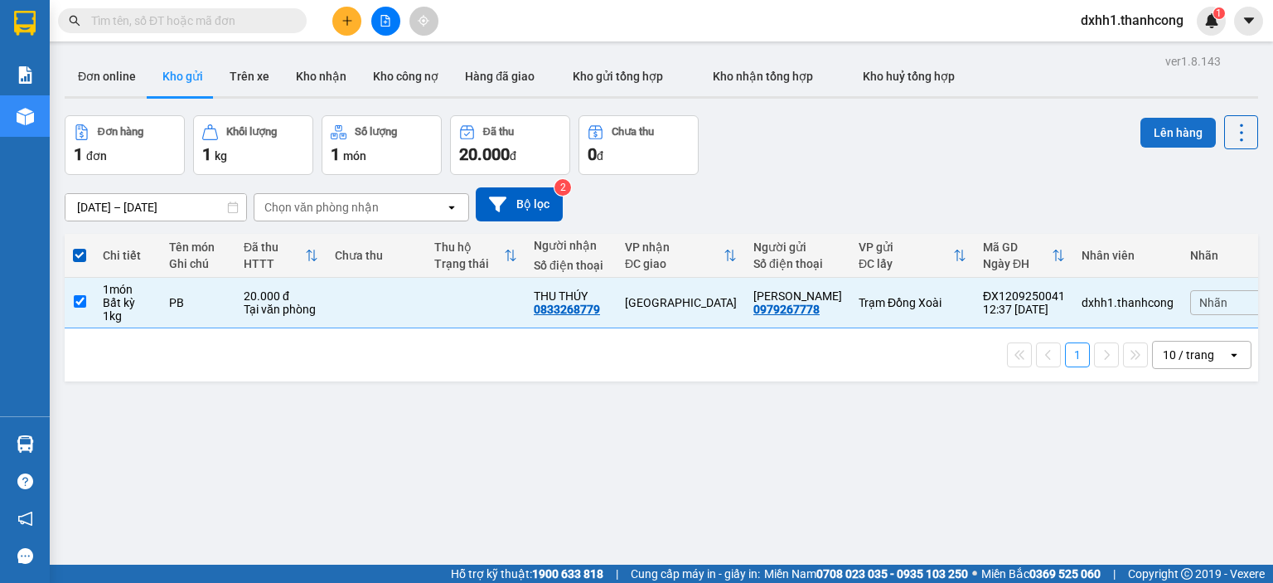
click at [1173, 142] on button "Lên hàng" at bounding box center [1178, 133] width 75 height 30
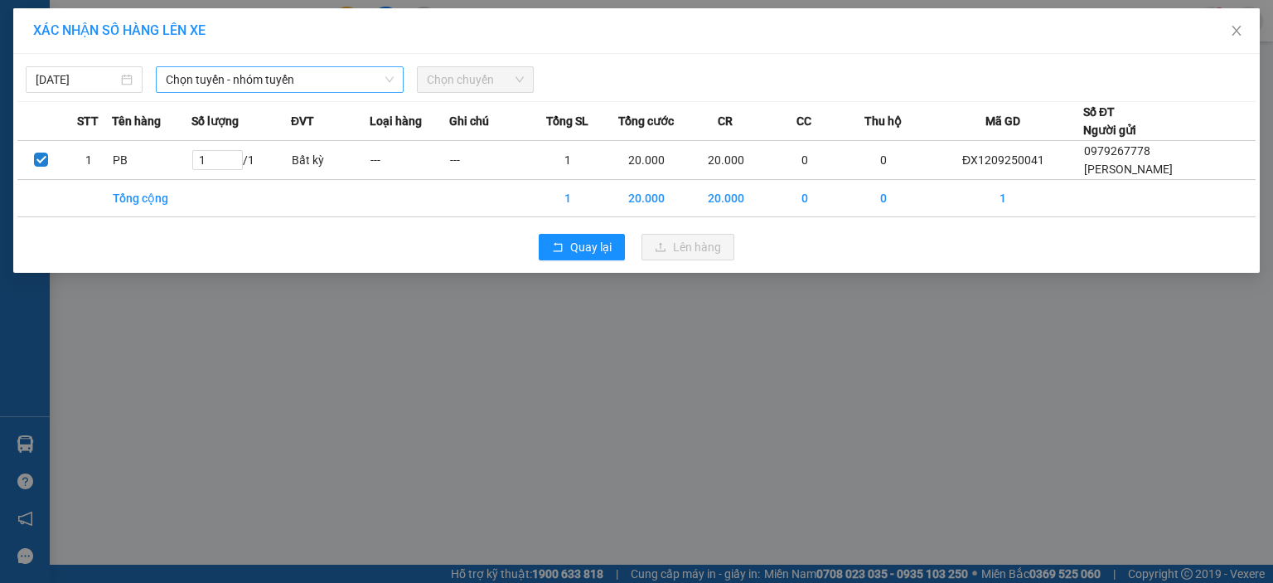
click at [257, 85] on span "Chọn tuyến - nhóm tuyến" at bounding box center [280, 79] width 228 height 25
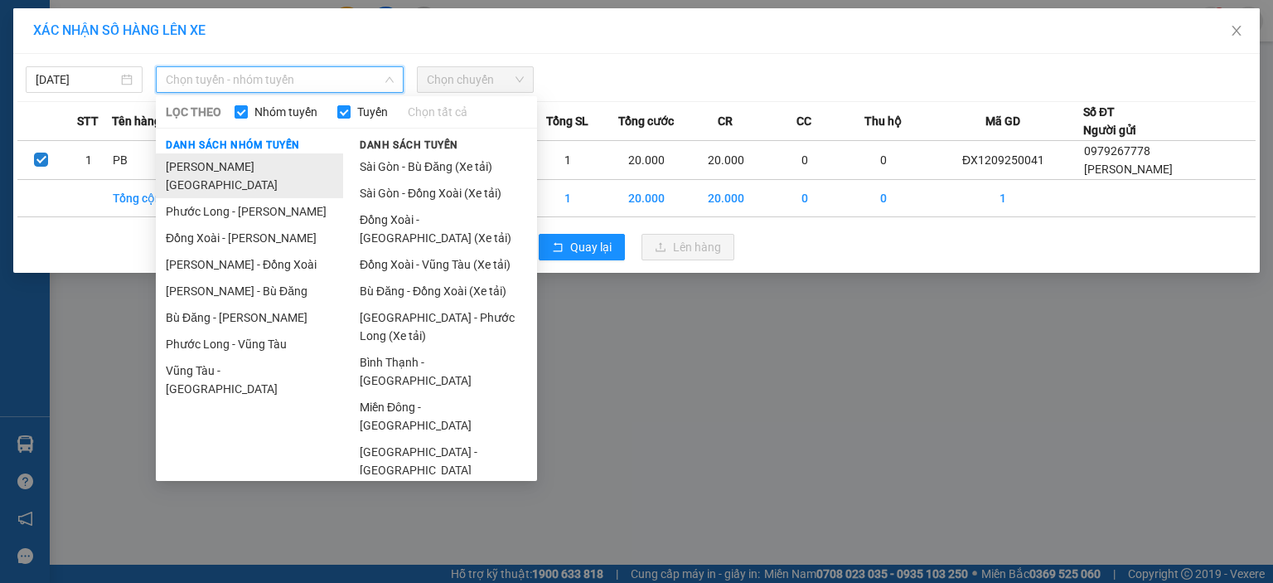
click at [262, 172] on li "[PERSON_NAME][GEOGRAPHIC_DATA]" at bounding box center [249, 175] width 187 height 45
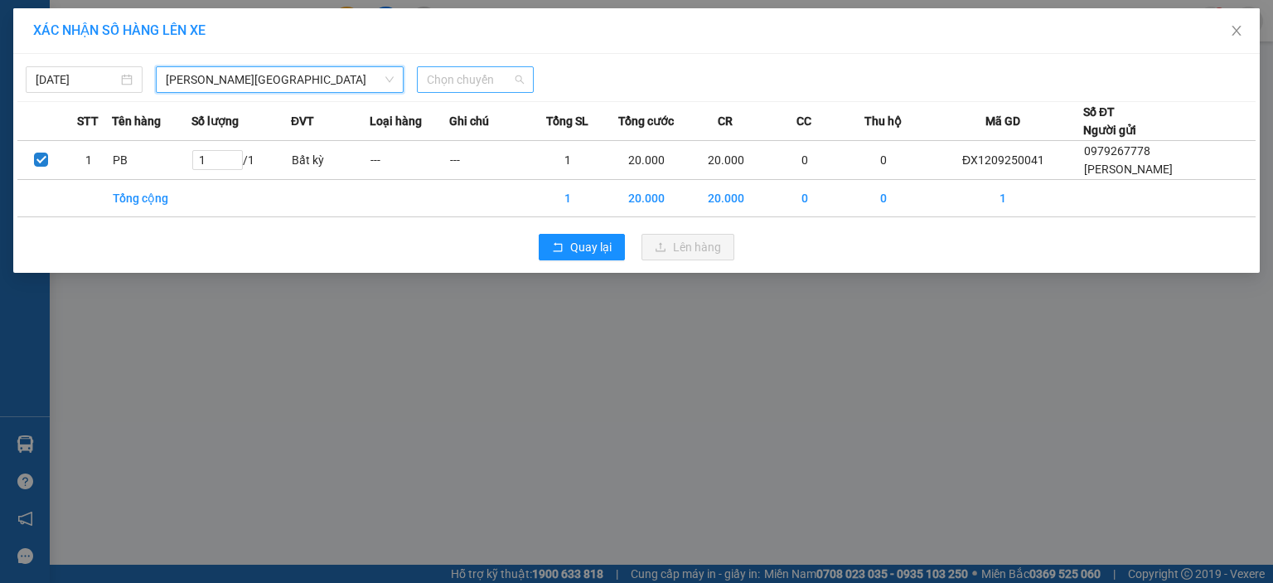
click at [483, 83] on span "Chọn chuyến" at bounding box center [475, 79] width 97 height 25
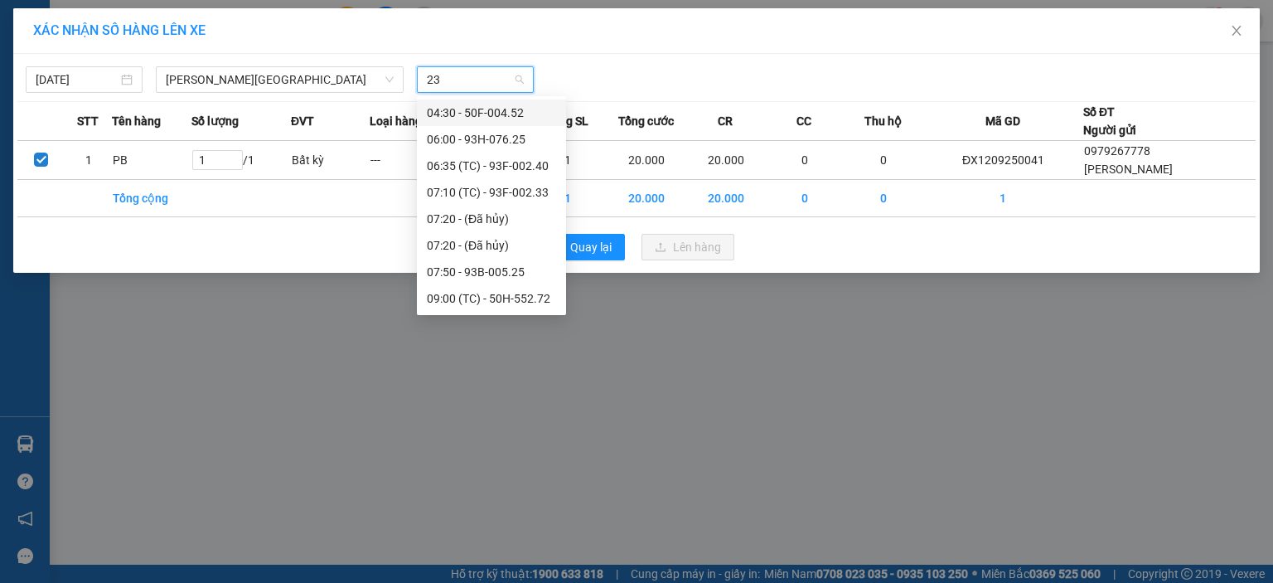
type input "233"
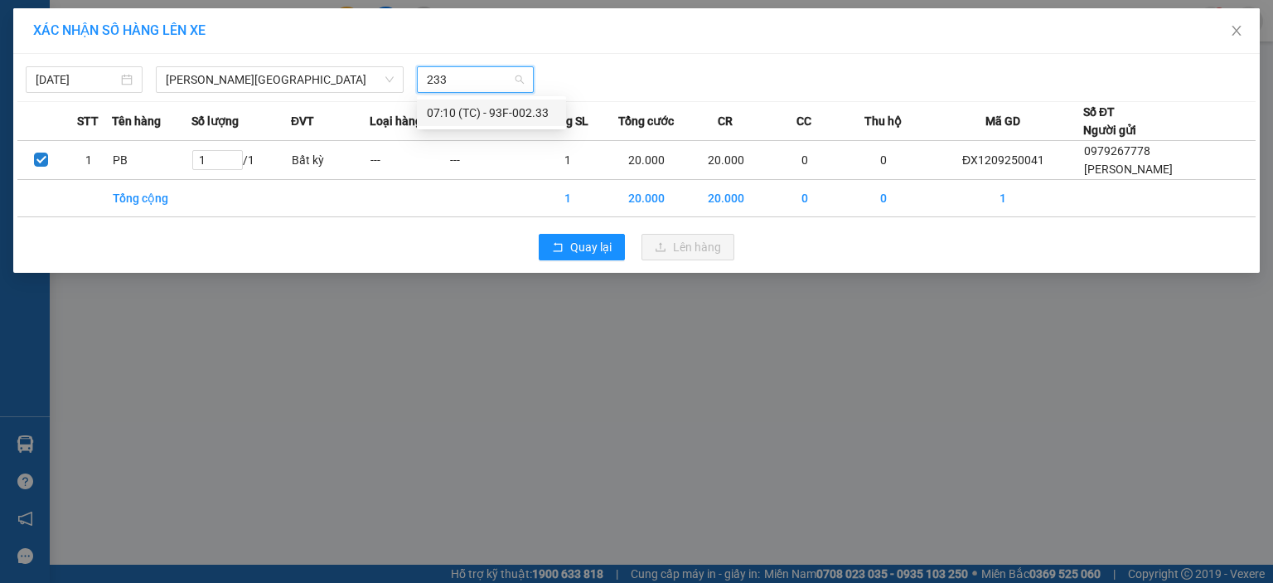
click at [487, 118] on div "07:10 (TC) - 93F-002.33" at bounding box center [491, 113] width 129 height 18
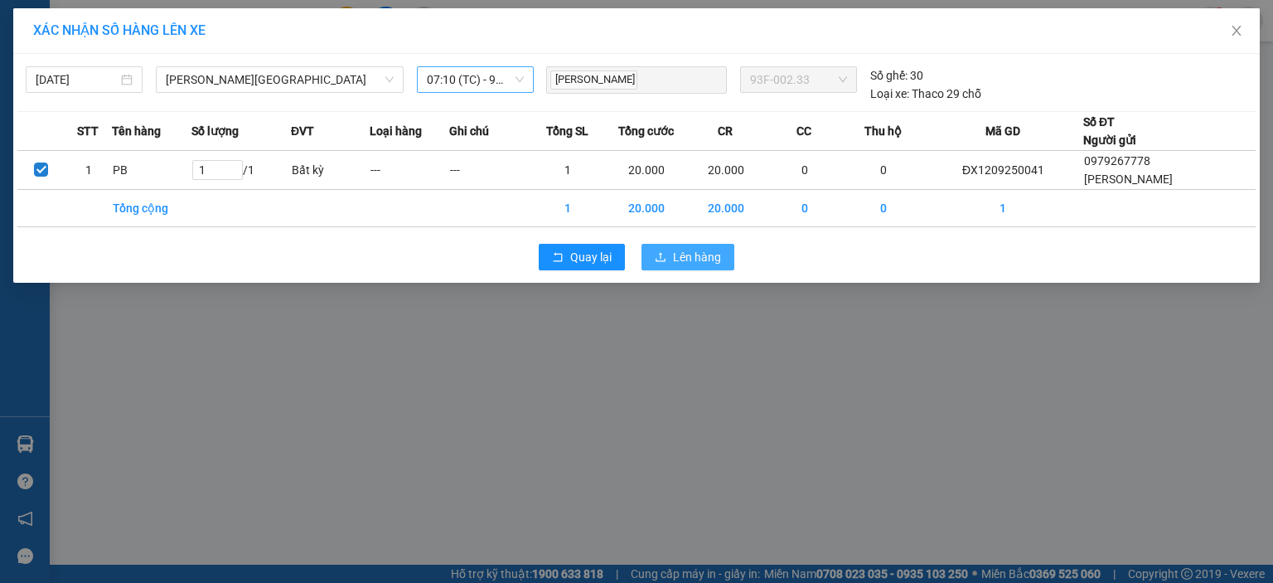
click at [713, 263] on span "Lên hàng" at bounding box center [697, 257] width 48 height 18
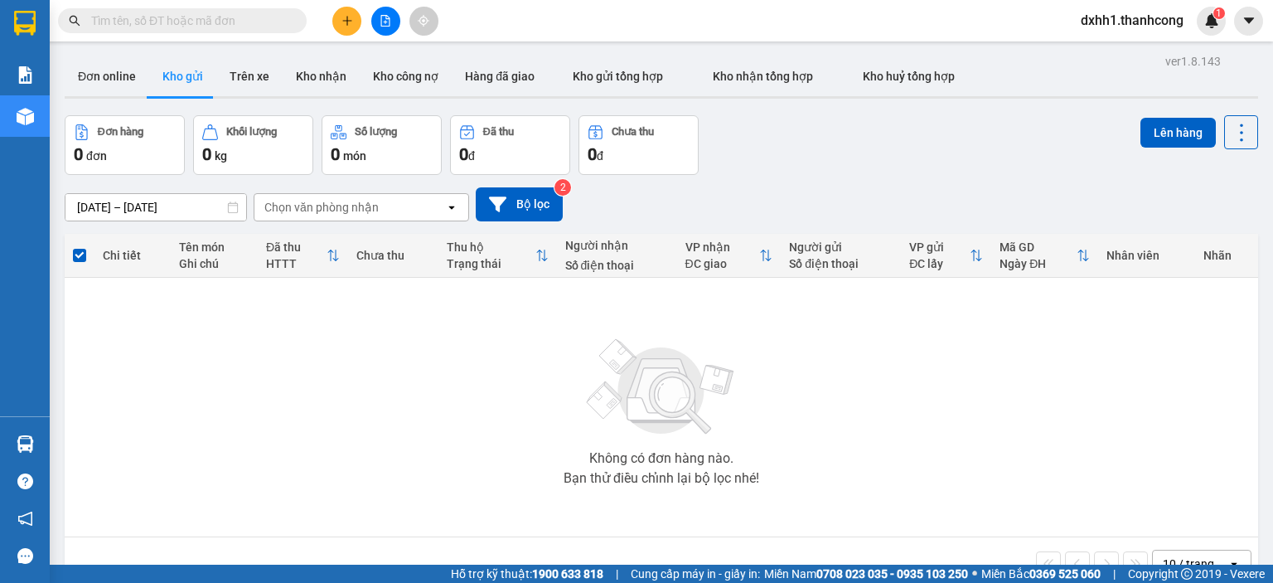
click at [339, 18] on button at bounding box center [346, 21] width 29 height 29
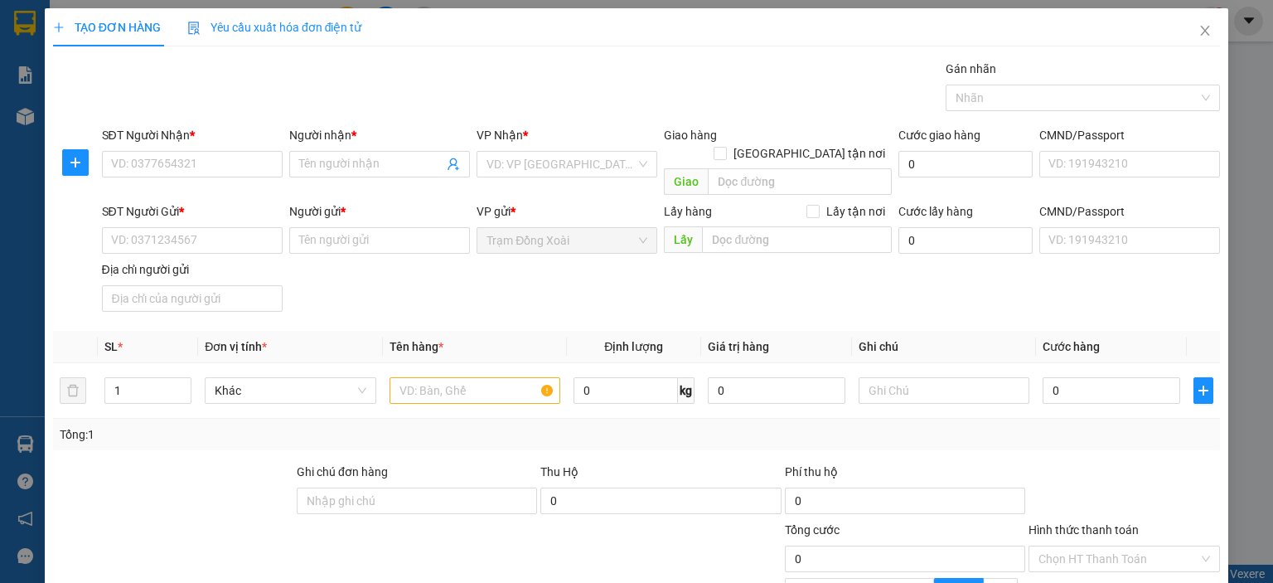
drag, startPoint x: 212, startPoint y: 157, endPoint x: 337, endPoint y: 132, distance: 127.0
click at [337, 132] on div "Người nhận *" at bounding box center [379, 135] width 181 height 18
click at [337, 155] on input "Người nhận *" at bounding box center [371, 164] width 144 height 18
paste input "TRINH/0358203022"
click at [371, 165] on input "TRINH/0358203022" at bounding box center [371, 164] width 144 height 18
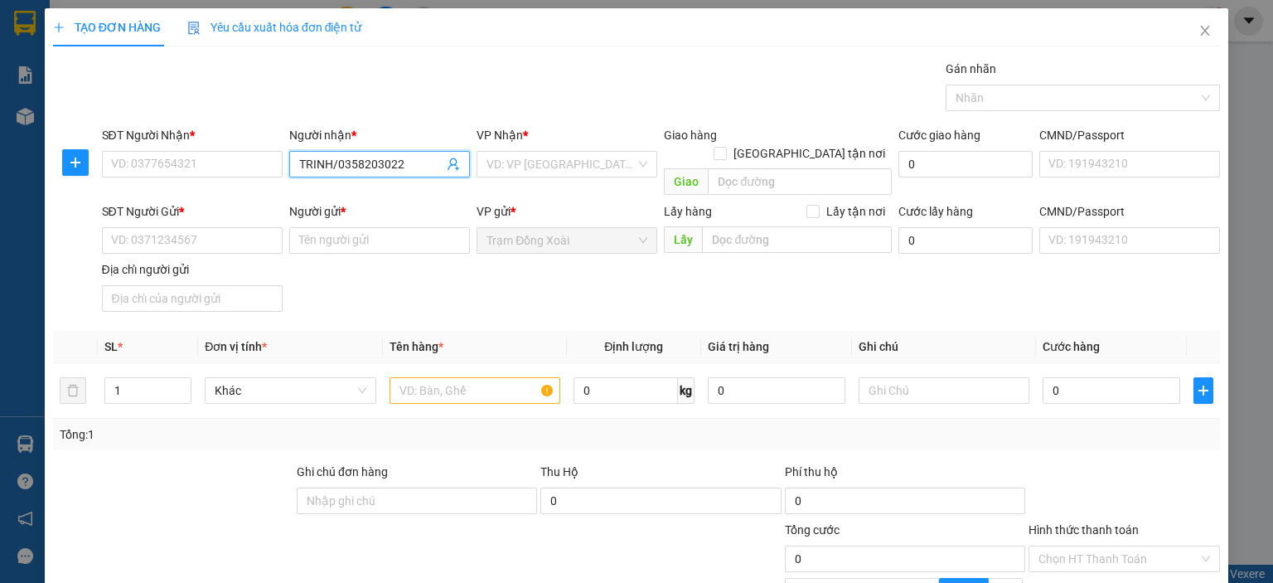
click at [371, 165] on input "TRINH/0358203022" at bounding box center [371, 164] width 144 height 18
type input "TRINH"
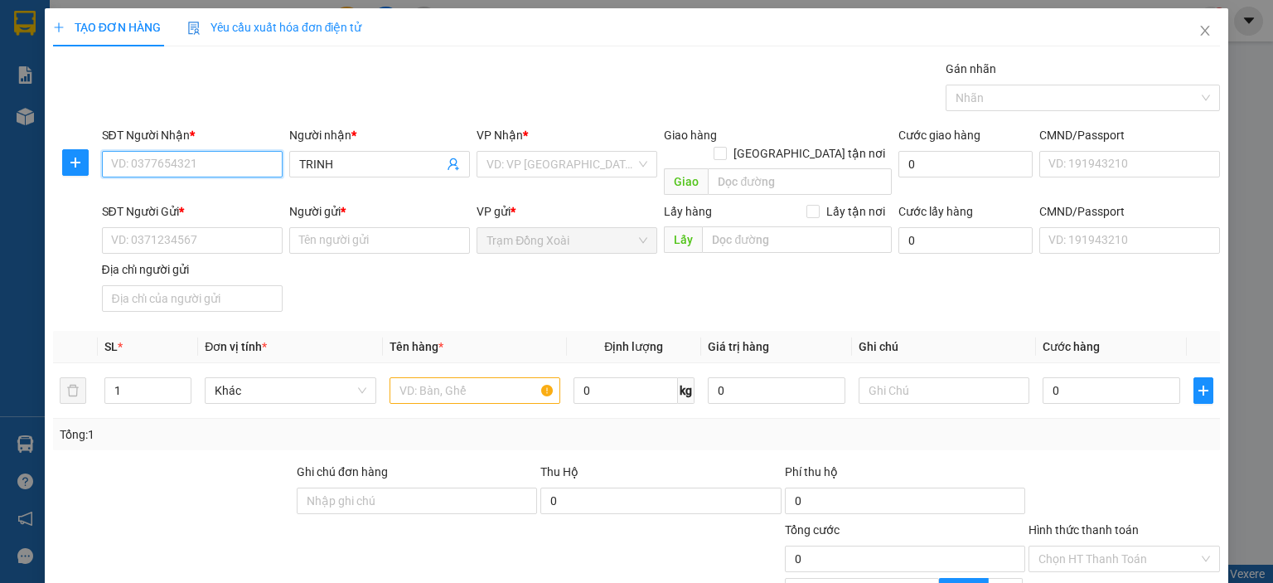
paste input "0358203022"
type input "0358203022"
click at [497, 160] on input "search" at bounding box center [561, 164] width 149 height 25
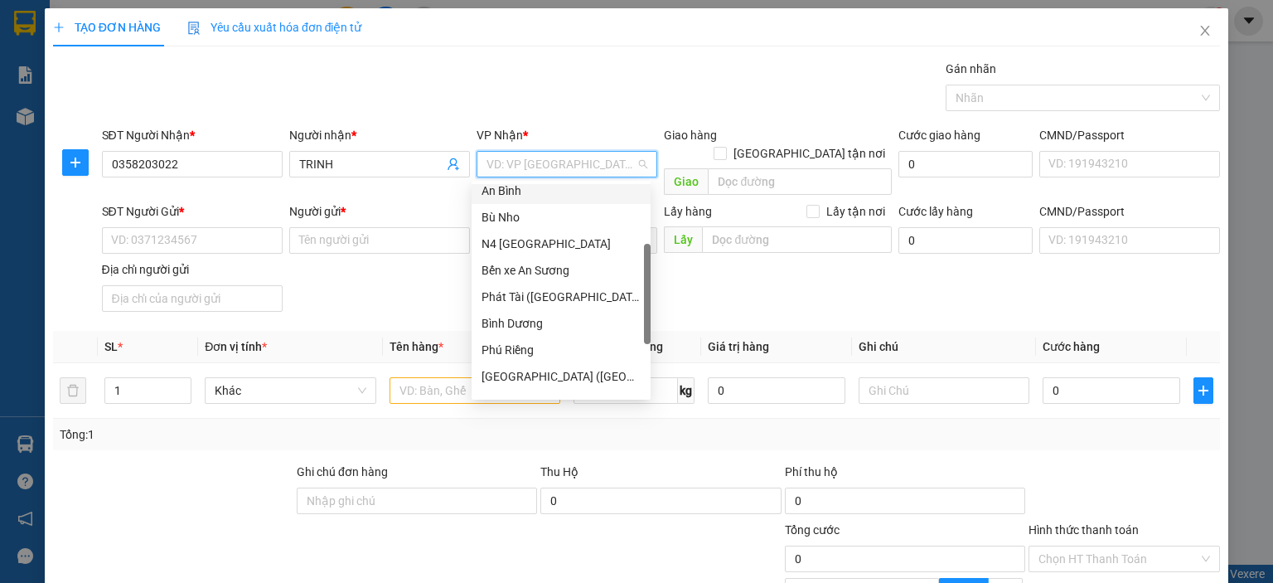
scroll to position [166, 0]
click at [550, 375] on div "[GEOGRAPHIC_DATA] ([GEOGRAPHIC_DATA])" at bounding box center [561, 376] width 159 height 18
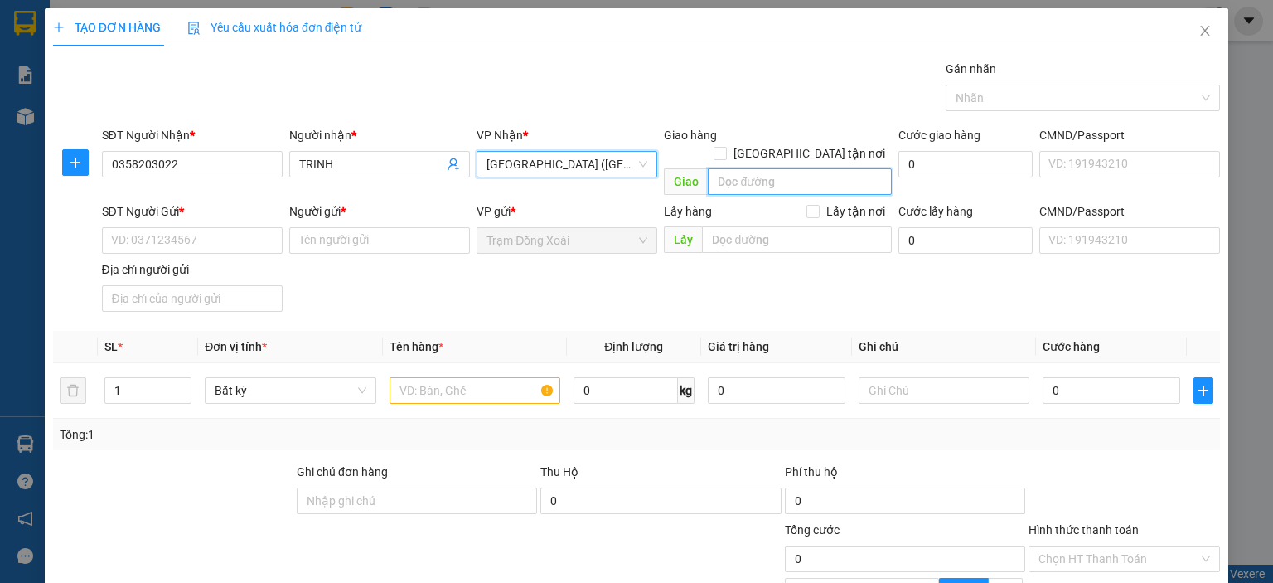
click at [743, 168] on input "search" at bounding box center [800, 181] width 184 height 27
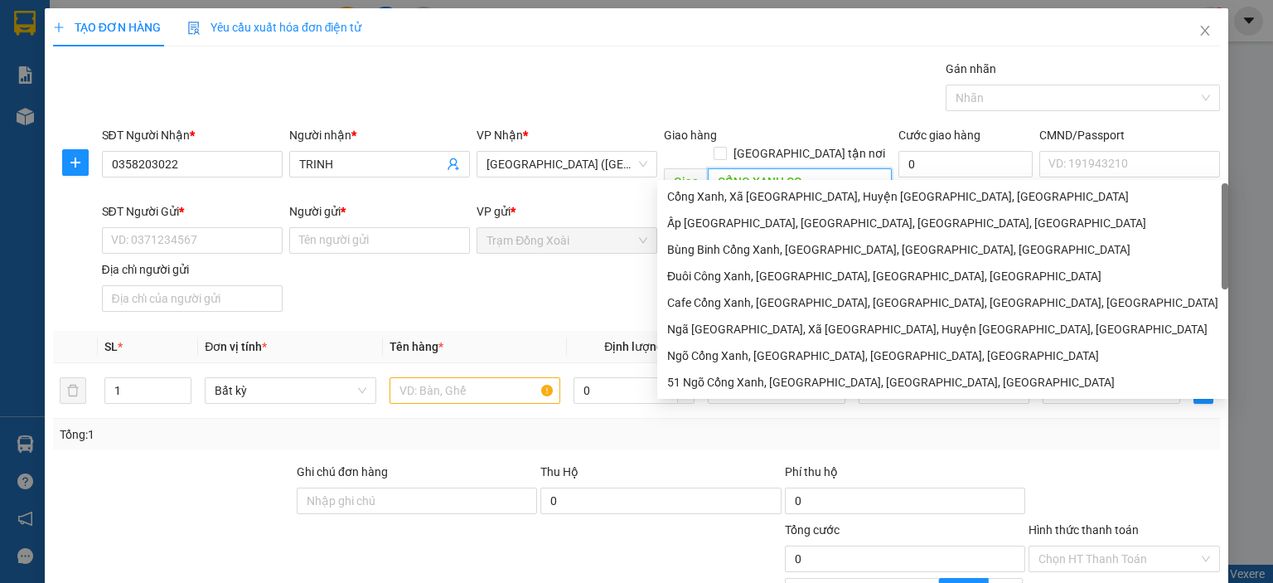
type input "CỔNG XANH CC"
click at [750, 102] on div "Gói vận chuyển * Tiêu chuẩn Gán nhãn Nhãn" at bounding box center [662, 89] width 1126 height 58
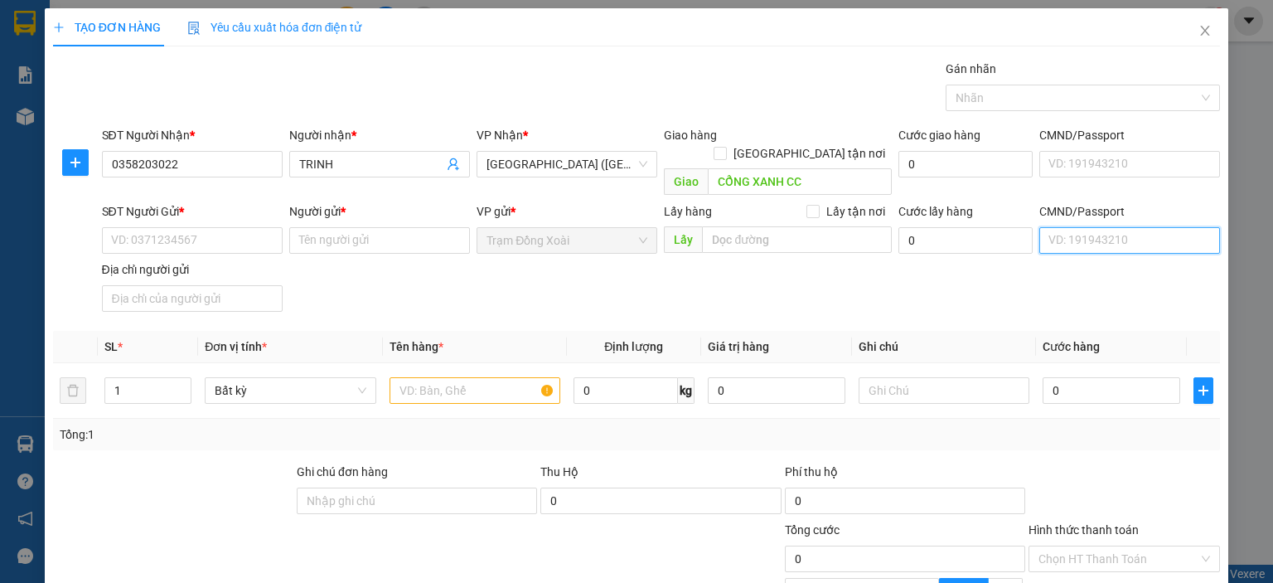
click at [1054, 227] on input "CMND/Passport" at bounding box center [1129, 240] width 181 height 27
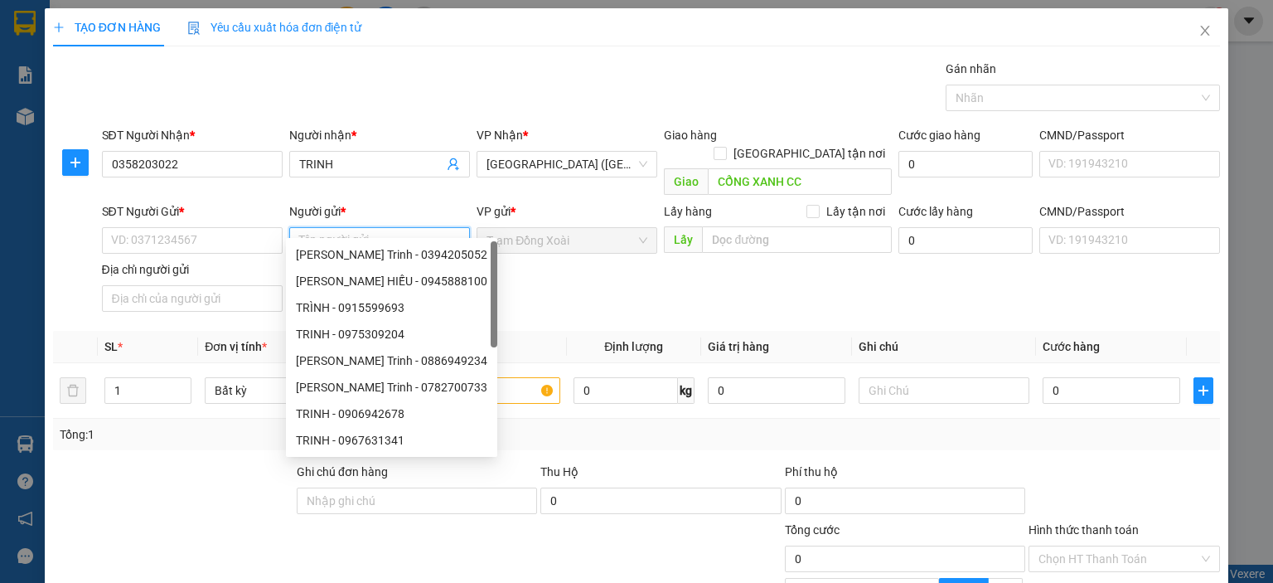
paste input "TÔ QUANG HẬU/0979267778"
click at [414, 227] on input "TÔ QUANG HẬU/0979267778" at bounding box center [379, 240] width 181 height 27
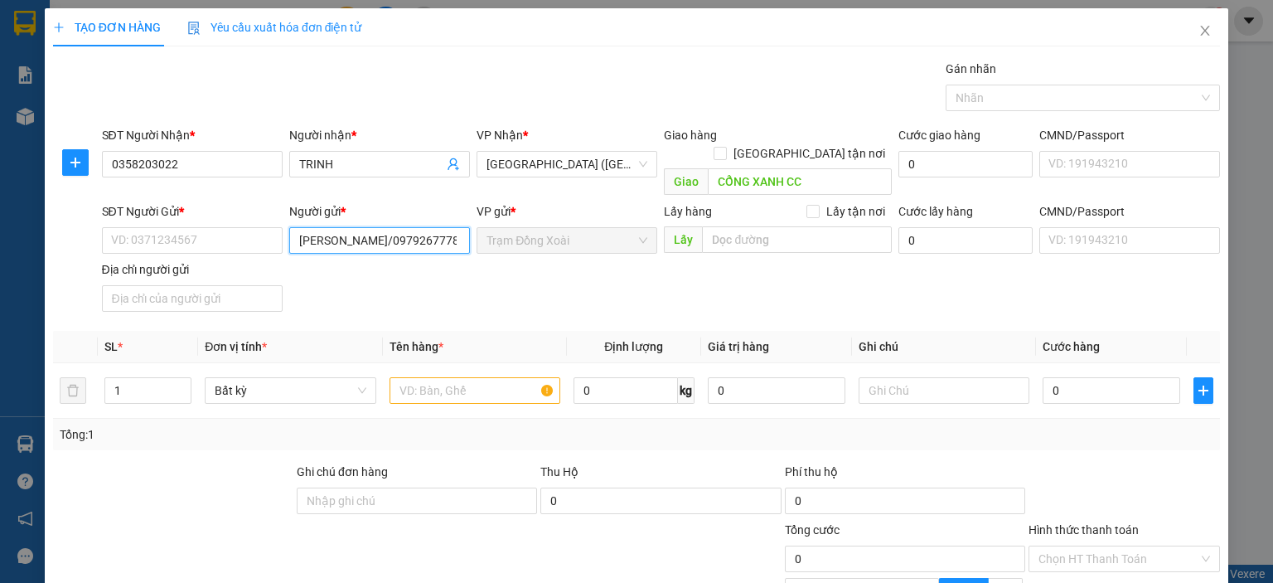
click at [414, 227] on input "TÔ QUANG HẬU/0979267778" at bounding box center [379, 240] width 181 height 27
type input "TÔ QUANG HẬU"
paste input "0979267778"
type input "0979267778"
click at [258, 264] on div "Địa chỉ người gửi" at bounding box center [192, 272] width 181 height 25
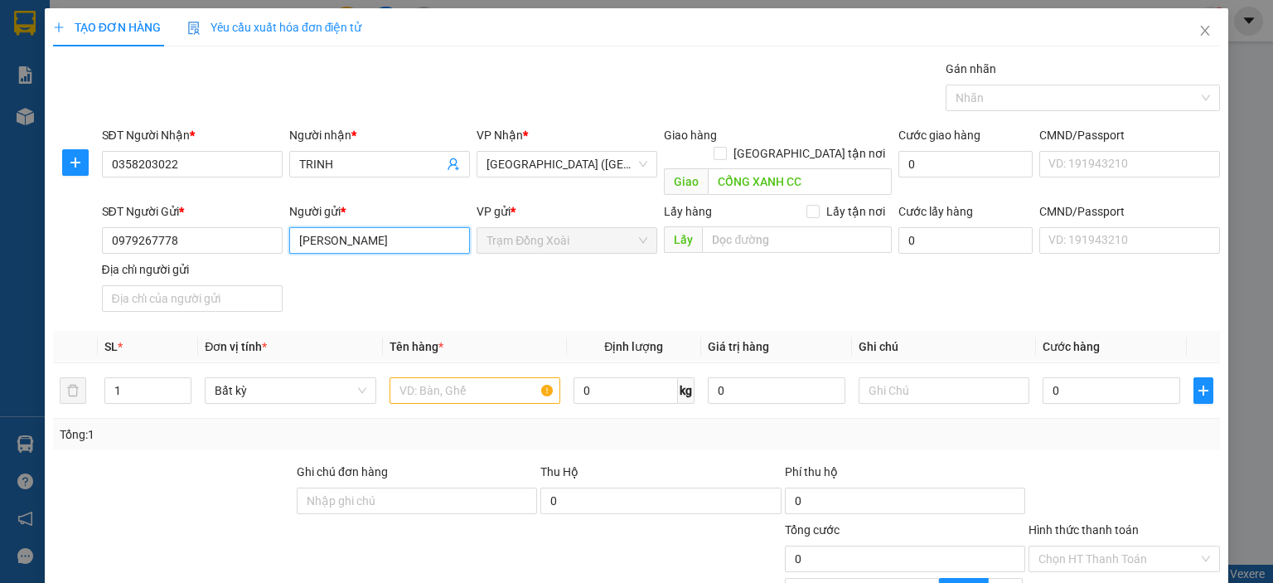
click at [338, 227] on input "TÔ QUANG HẬU" at bounding box center [379, 240] width 181 height 27
paste input "DƯƠNG CÔNG HUÂN/0982075898"
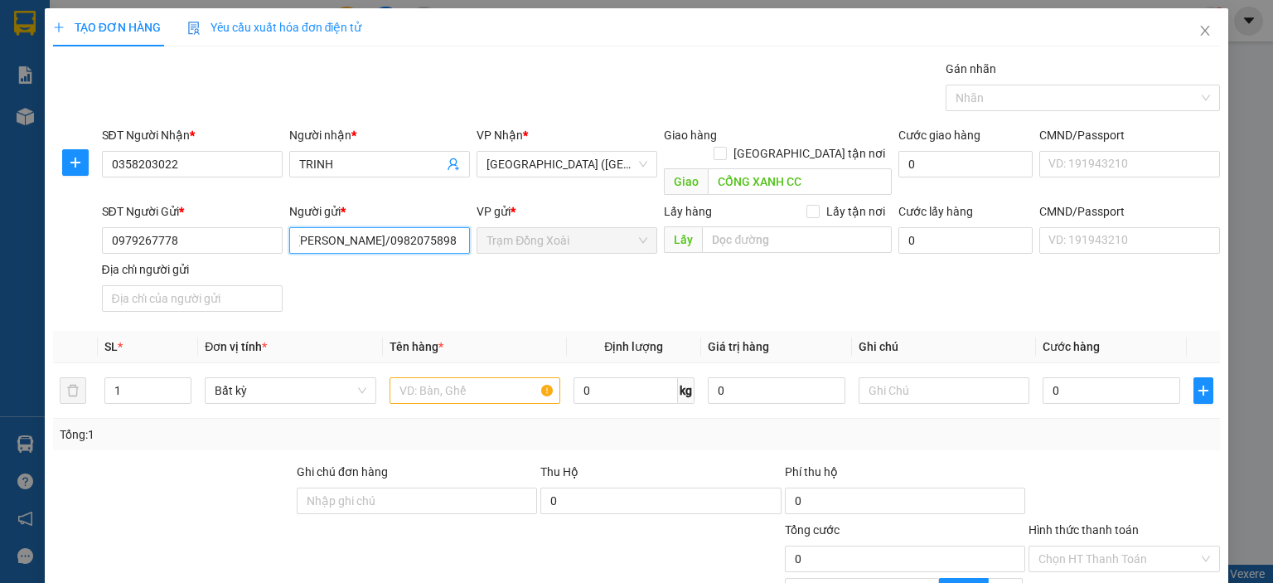
click at [425, 227] on input "DƯƠNG CÔNG HUÂN/0982075898" at bounding box center [379, 240] width 181 height 27
type input "DƯƠNG CÔNG HUÂN"
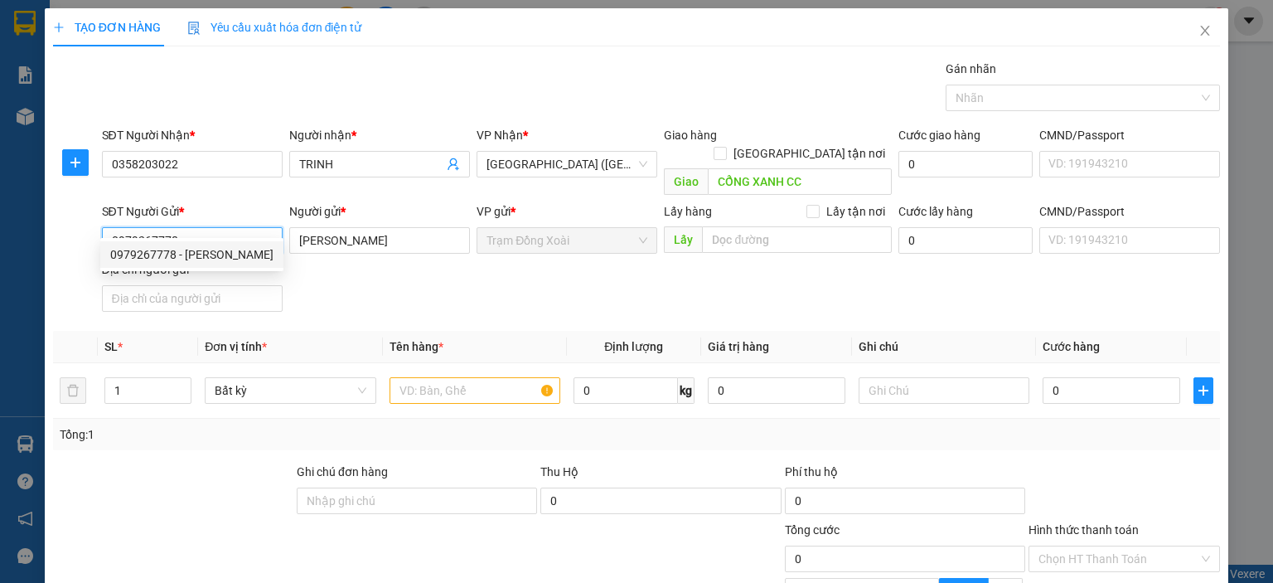
drag, startPoint x: 201, startPoint y: 225, endPoint x: 181, endPoint y: 219, distance: 21.0
click at [181, 227] on input "0979267778" at bounding box center [192, 240] width 181 height 27
paste input "8207589"
type input "0982075898"
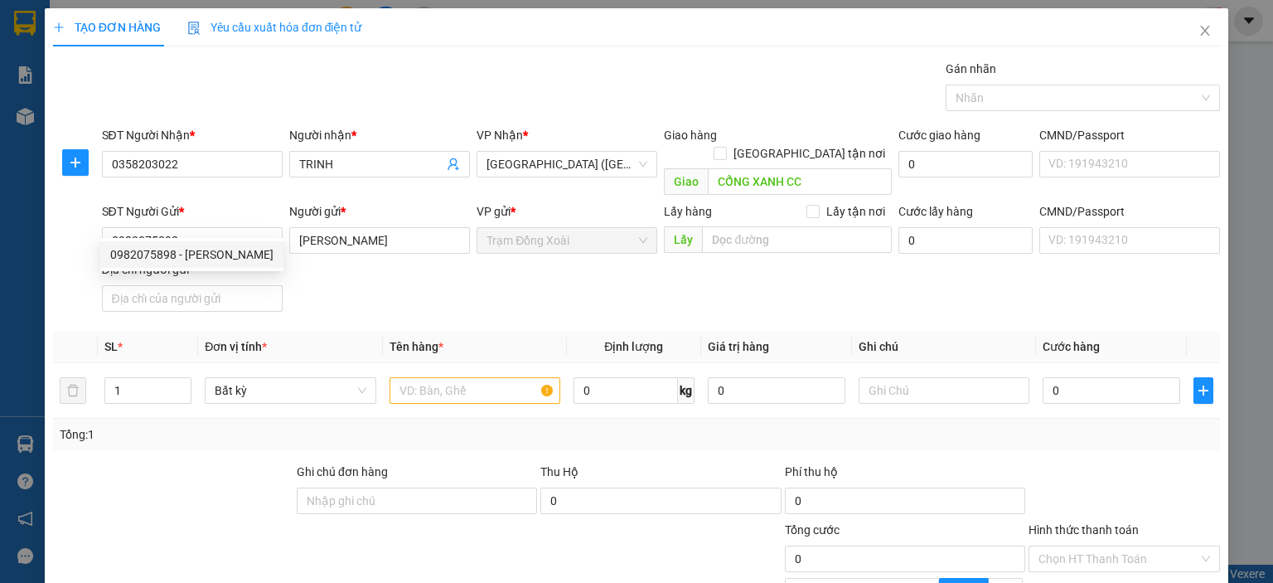
click at [461, 252] on div "SĐT Người Gửi * 0982075898 Người gửi * DƯƠNG CÔNG HUÂN VP gửi * Trạm Đồng Xoài …" at bounding box center [662, 260] width 1126 height 116
click at [1082, 227] on input "CMND/Passport" at bounding box center [1129, 240] width 181 height 27
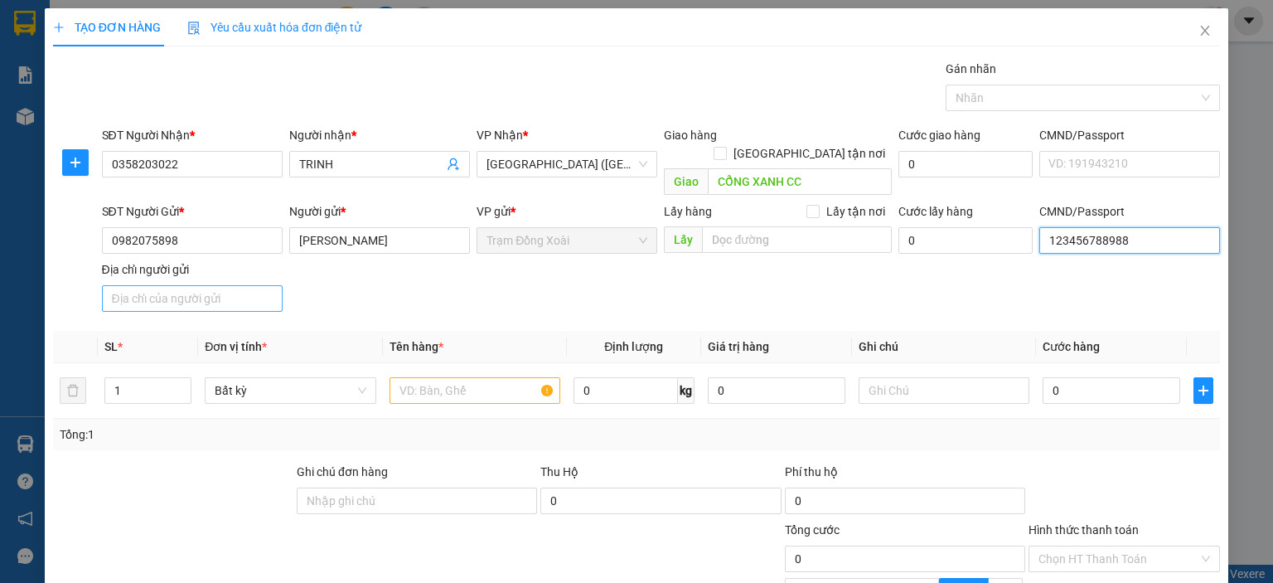
type input "123456788988"
click at [269, 285] on input "Địa chỉ người gửi" at bounding box center [192, 298] width 181 height 27
type input "TÂN BÌNH,[GEOGRAPHIC_DATA],[GEOGRAPHIC_DATA]"
click at [434, 295] on div "SĐT Người Gửi * 0982075898 Người gửi * DƯƠNG CÔNG HUÂN VP gửi * Trạm Đồng Xoài …" at bounding box center [662, 260] width 1126 height 116
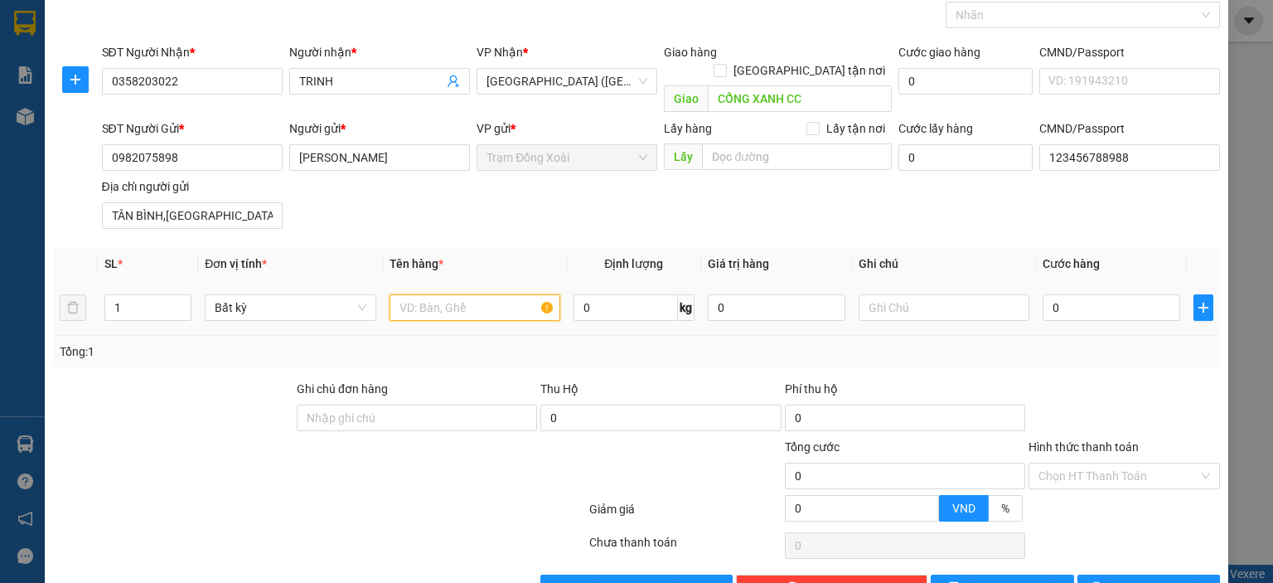
click at [487, 294] on input "text" at bounding box center [475, 307] width 171 height 27
click at [526, 197] on div "SĐT Người Gửi * 0982075898 Người gửi * DƯƠNG CÔNG HUÂN VP gửi * Trạm Đồng Xoài …" at bounding box center [662, 177] width 1126 height 116
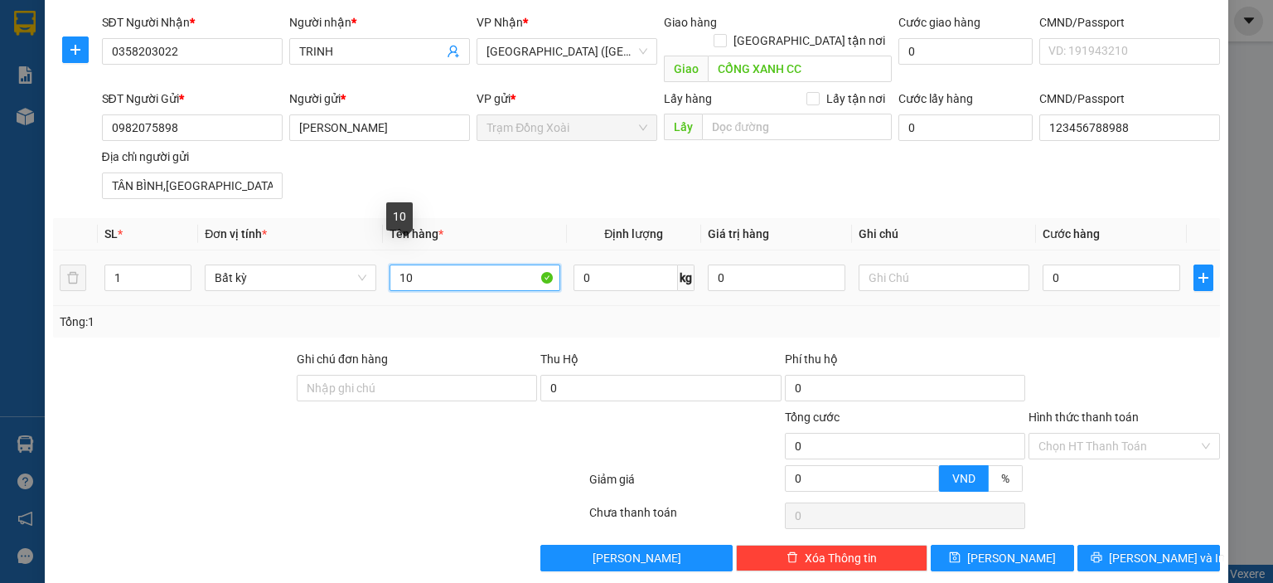
drag, startPoint x: 477, startPoint y: 266, endPoint x: 382, endPoint y: 265, distance: 95.3
click at [383, 265] on td "10" at bounding box center [475, 278] width 184 height 56
type input "CATON"
type input "10"
click at [556, 324] on div "Transit Pickup Surcharge Ids Transit Deliver Surcharge Ids Transit Deliver Surc…" at bounding box center [636, 259] width 1167 height 624
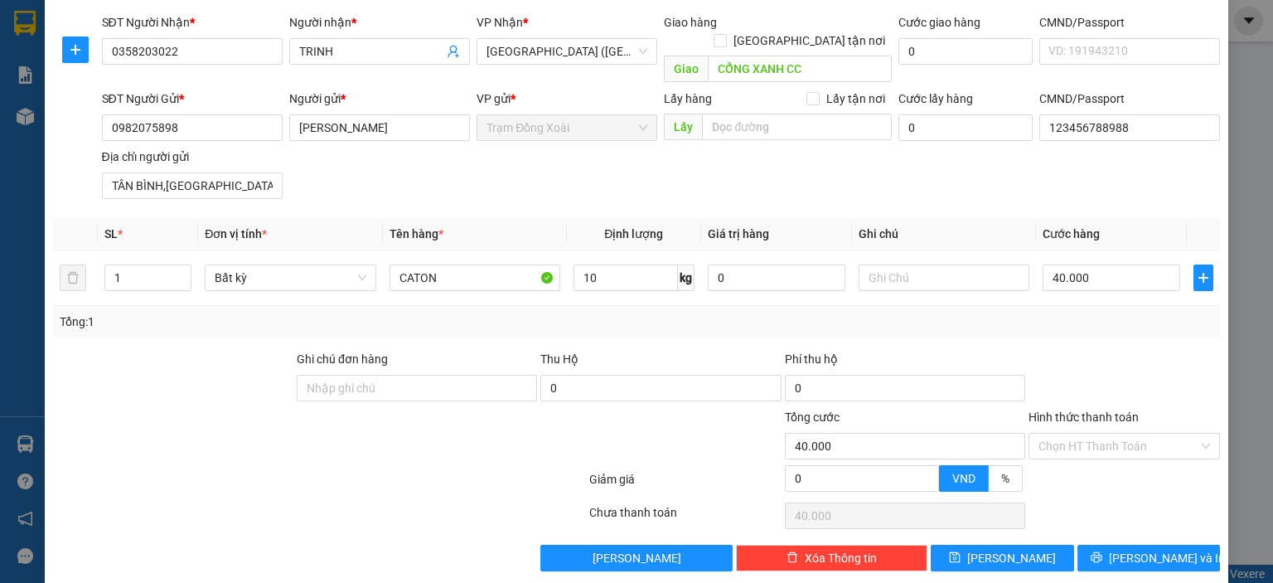
type input "40.000"
click at [961, 552] on icon "save" at bounding box center [955, 557] width 11 height 11
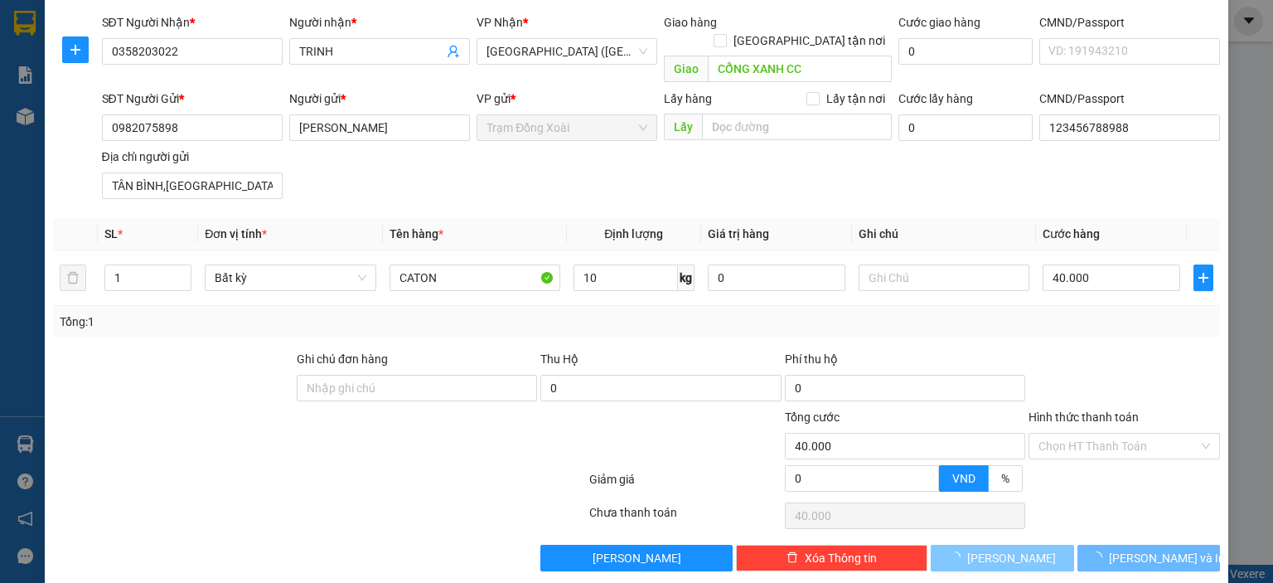
type input "0"
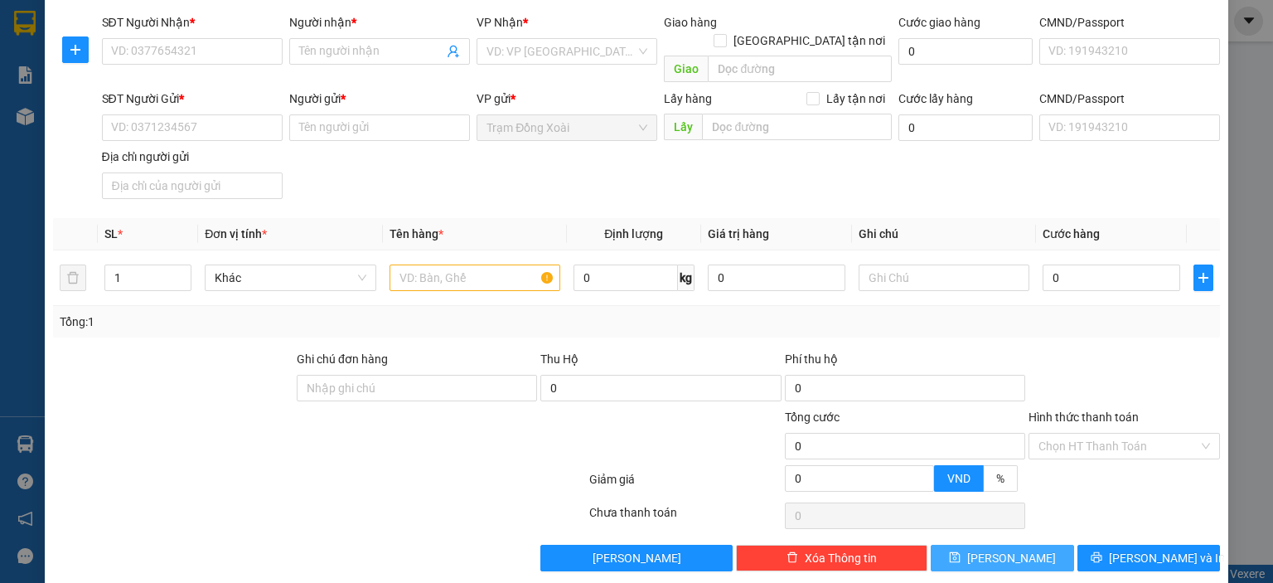
scroll to position [0, 0]
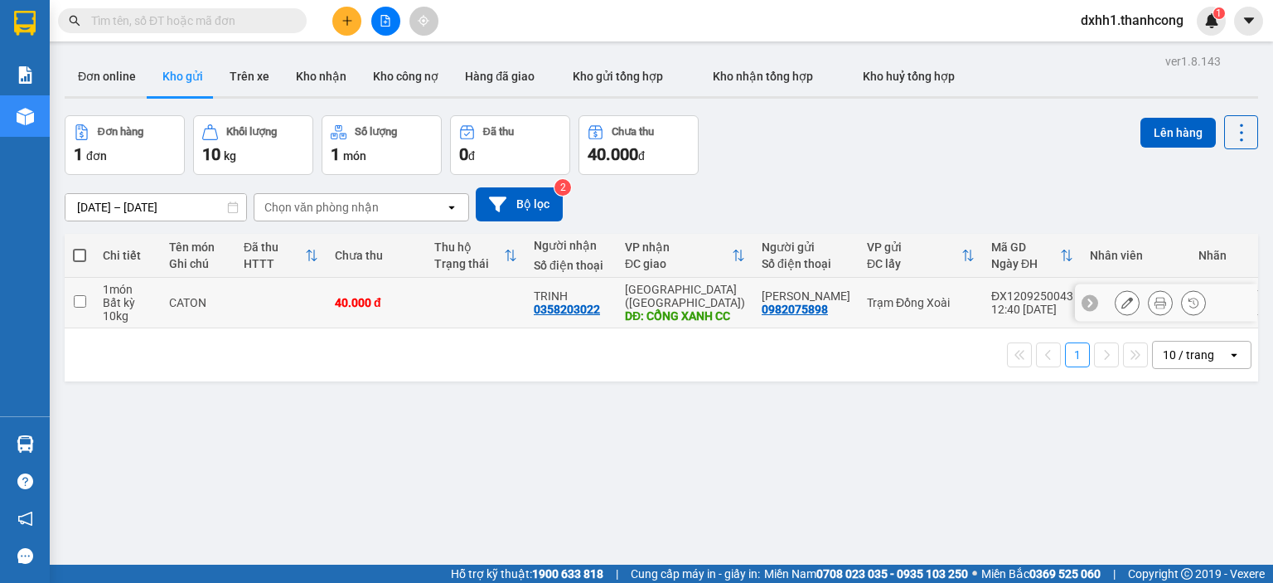
click at [335, 301] on div "40.000 đ" at bounding box center [376, 302] width 83 height 13
checkbox input "true"
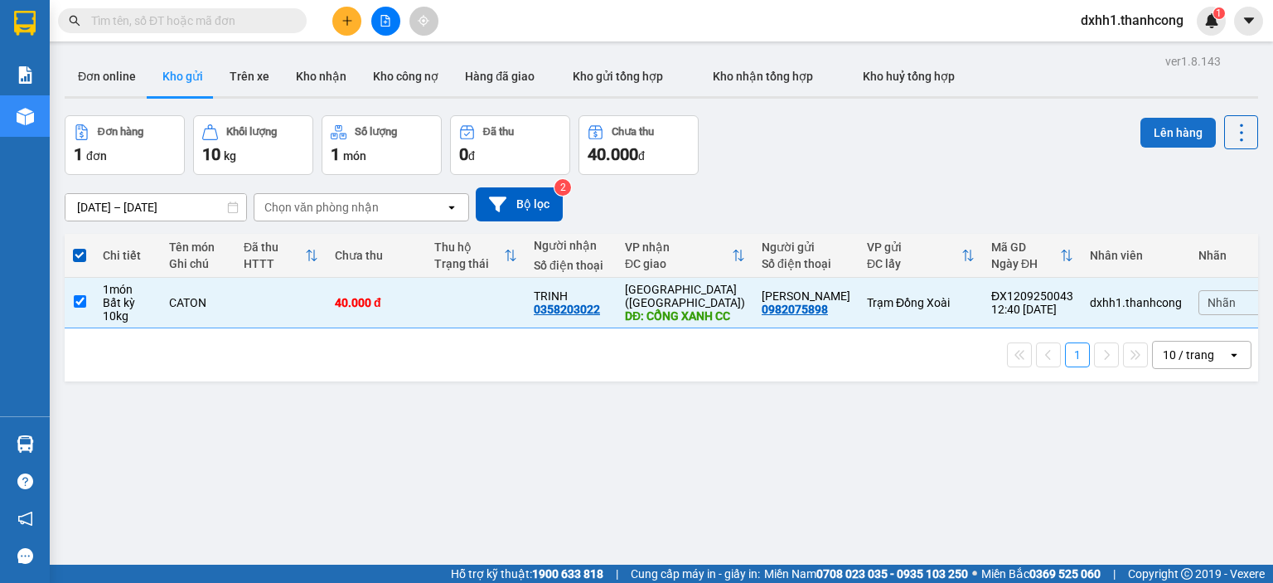
click at [1142, 125] on button "Lên hàng" at bounding box center [1178, 133] width 75 height 30
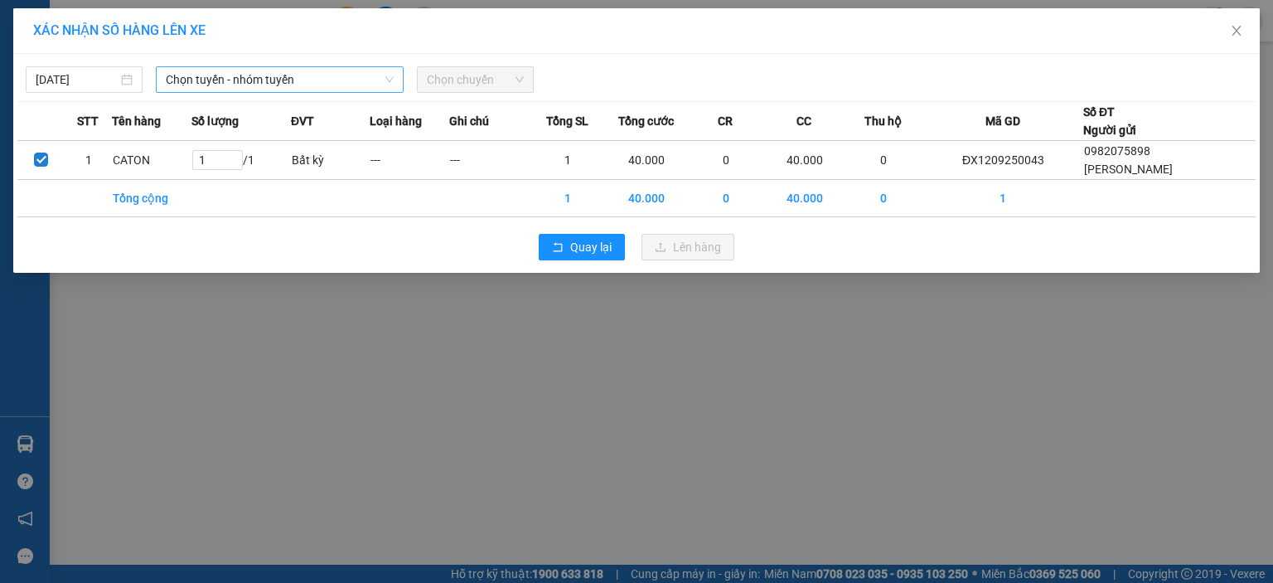
click at [320, 67] on span "Chọn tuyến - nhóm tuyến" at bounding box center [280, 79] width 228 height 25
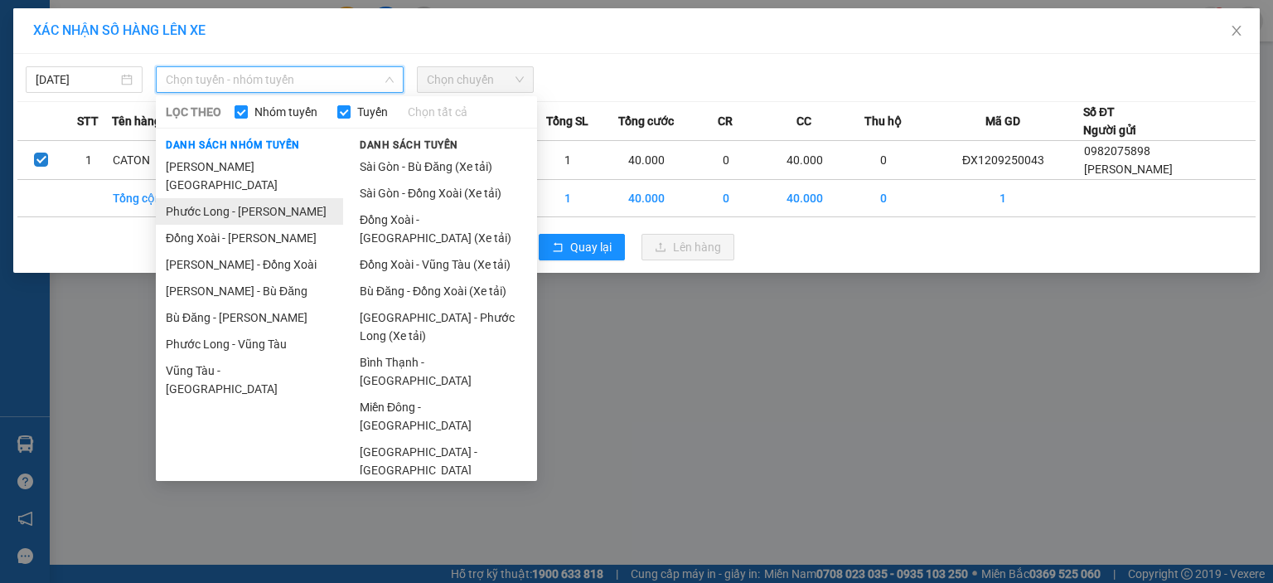
click at [285, 198] on li "Phước Long - [PERSON_NAME]" at bounding box center [249, 211] width 187 height 27
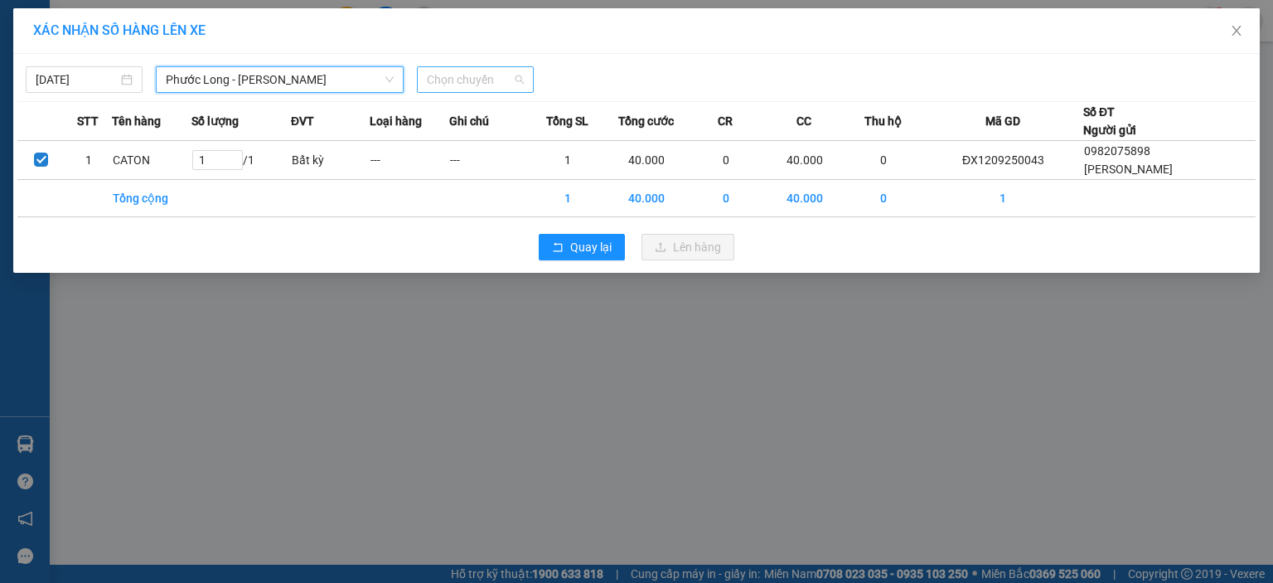
click at [466, 83] on span "Chọn chuyến" at bounding box center [475, 79] width 97 height 25
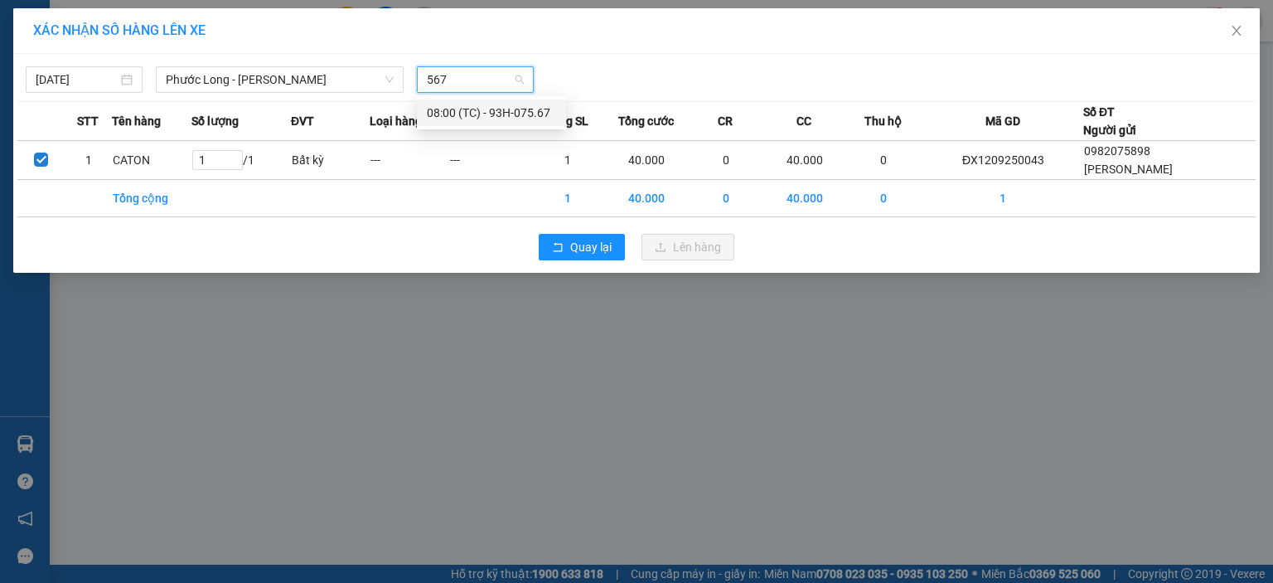
type input "567"
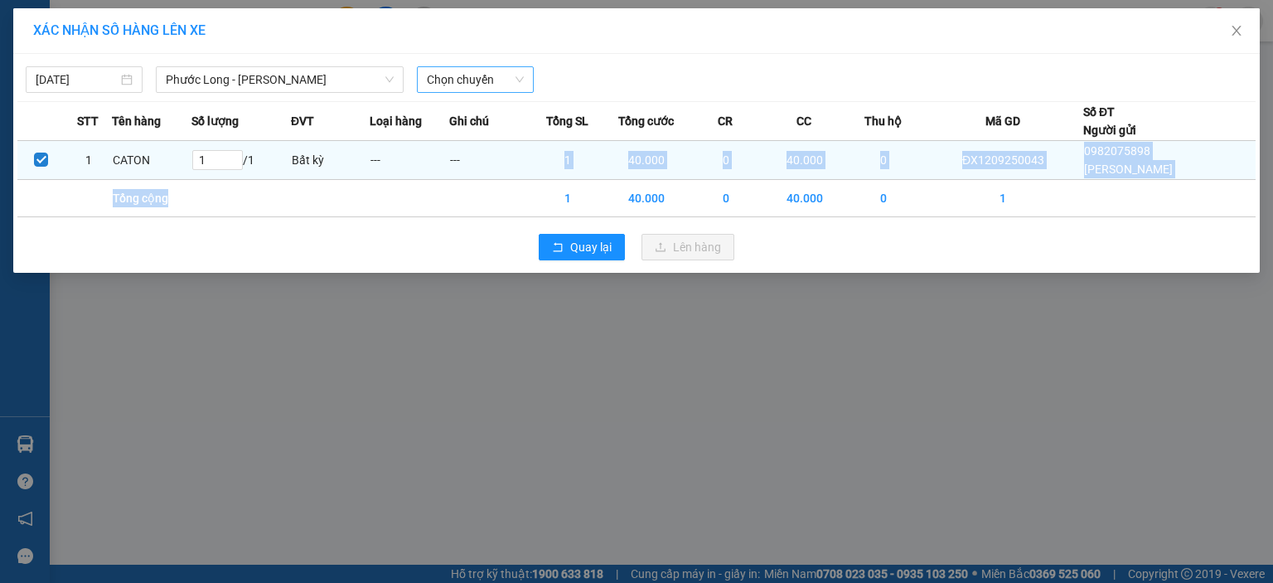
drag, startPoint x: 455, startPoint y: 187, endPoint x: 508, endPoint y: 158, distance: 60.5
click at [508, 158] on tbody "1 CATON 1 / 1 Bất kỳ --- --- 1 40.000 0 40.000 0 ĐX1209250043 0982075898 DƯƠNG …" at bounding box center [636, 179] width 1238 height 76
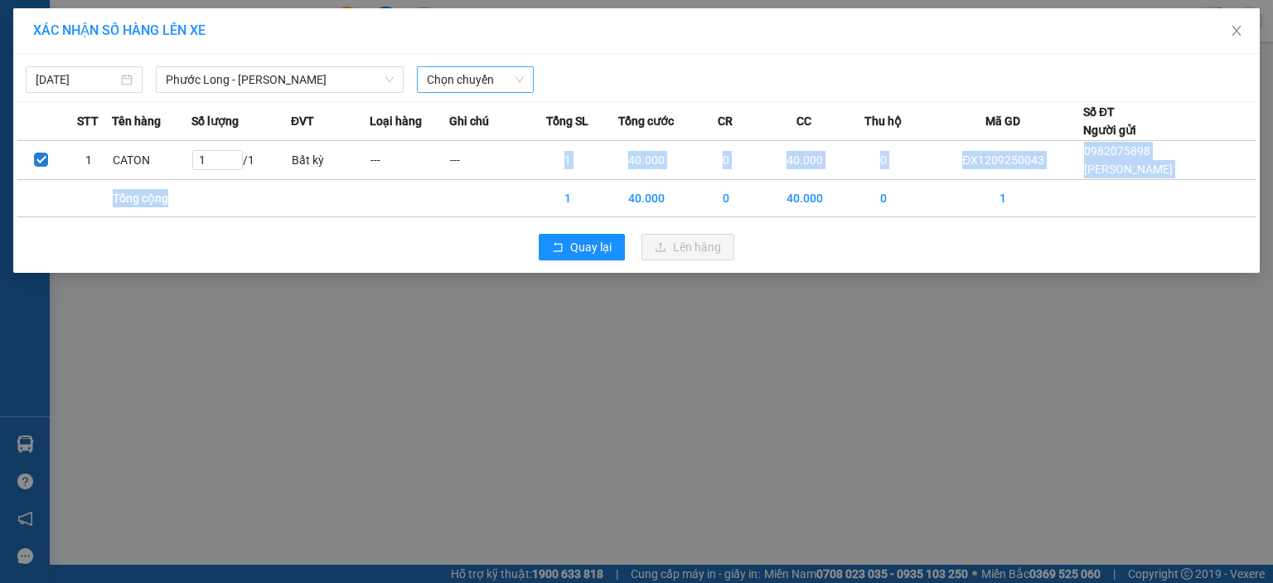
click at [473, 84] on span "Chọn chuyến" at bounding box center [475, 79] width 97 height 25
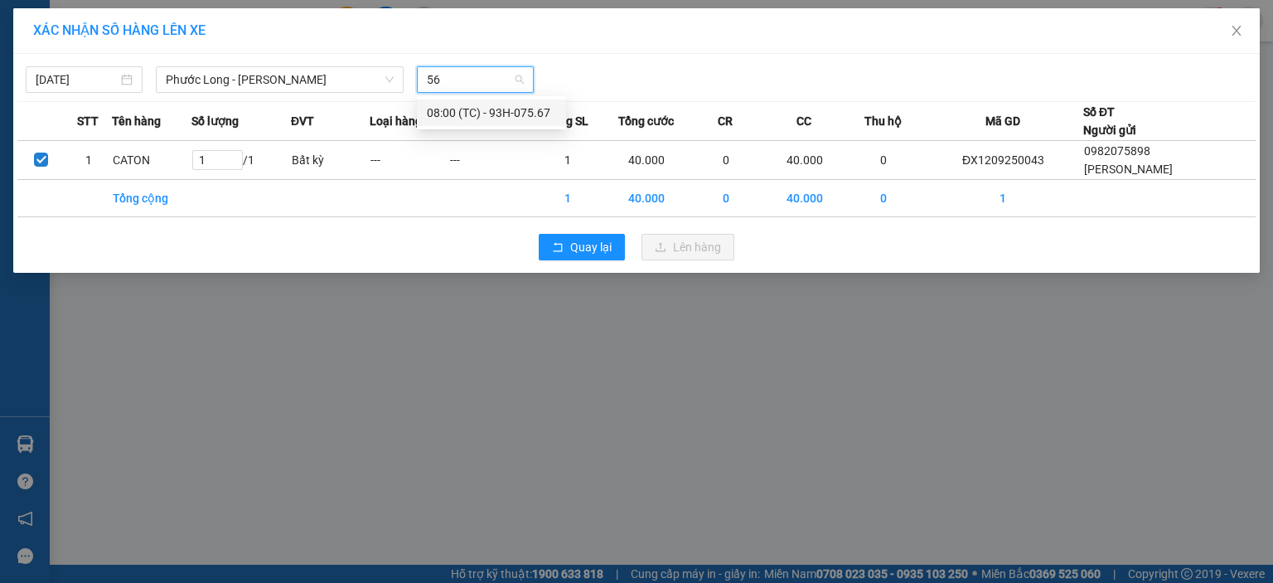
type input "567"
click at [460, 121] on div "08:00 (TC) - 93H-075.67" at bounding box center [491, 113] width 129 height 18
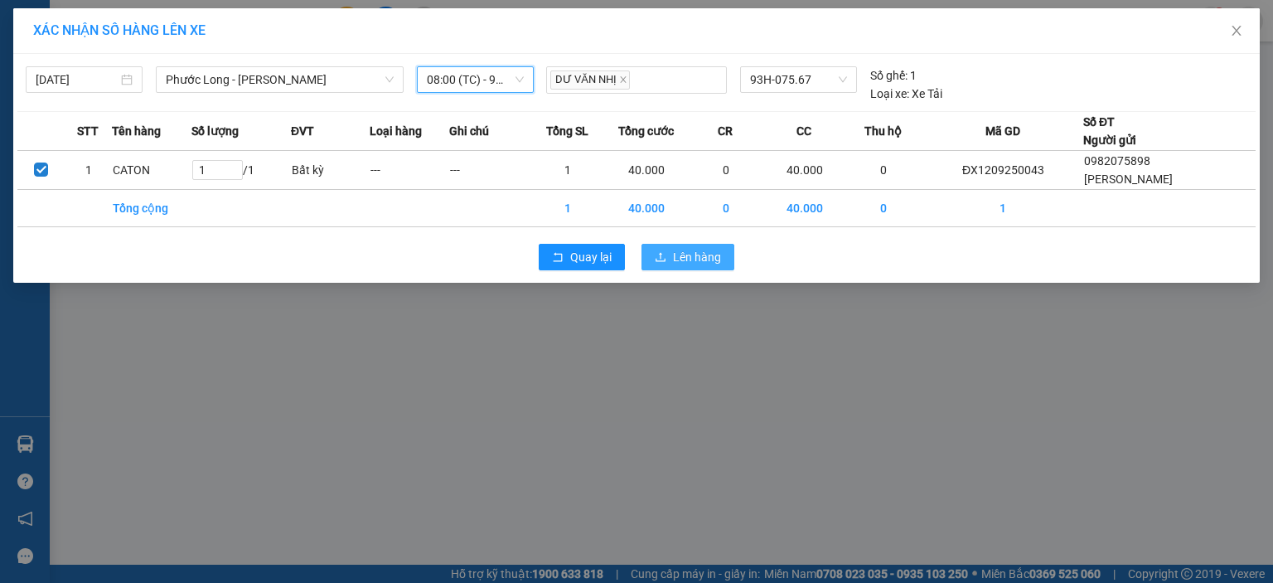
click at [676, 248] on span "Lên hàng" at bounding box center [697, 257] width 48 height 18
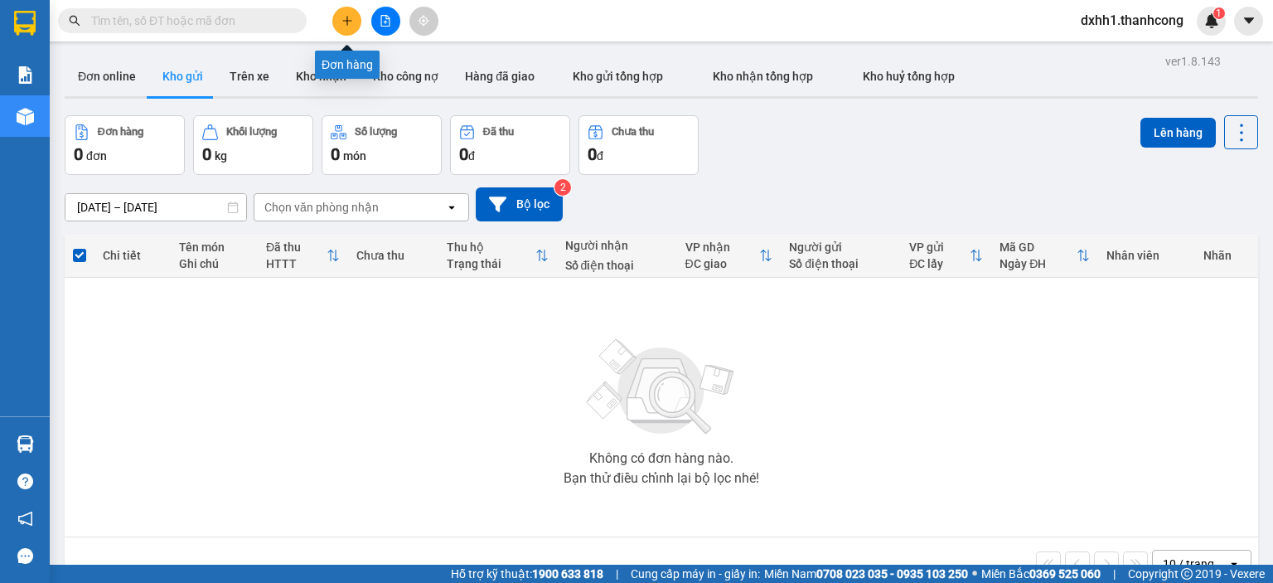
click at [344, 16] on icon "plus" at bounding box center [348, 21] width 12 height 12
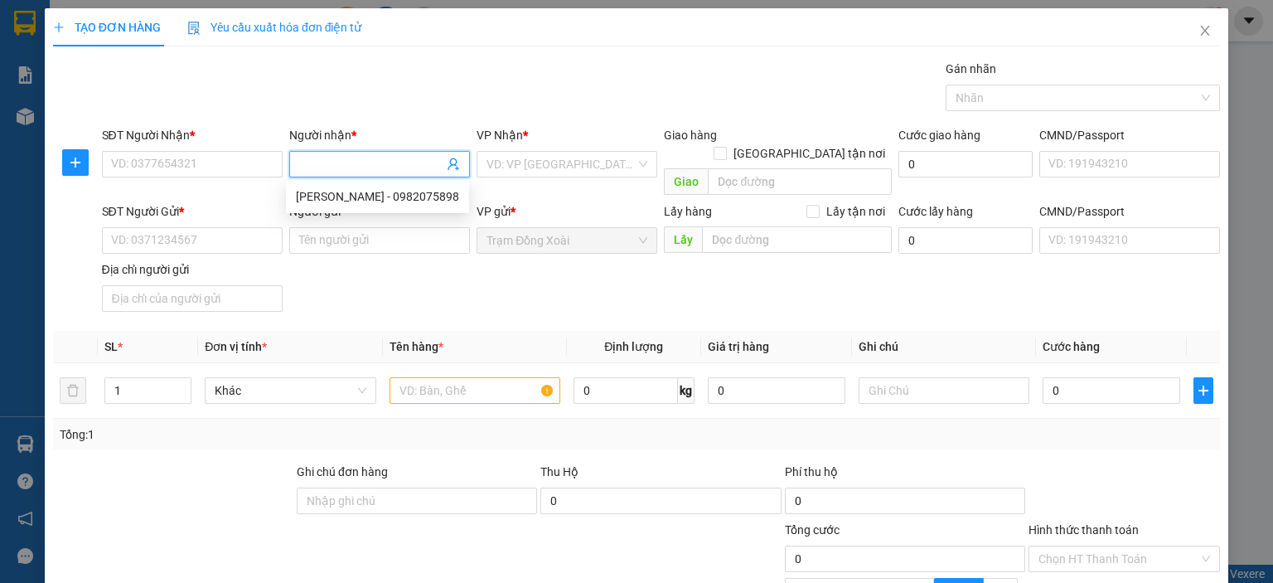
paste input "A KIÊN/0977156053"
type input "A KIÊN/0977156053"
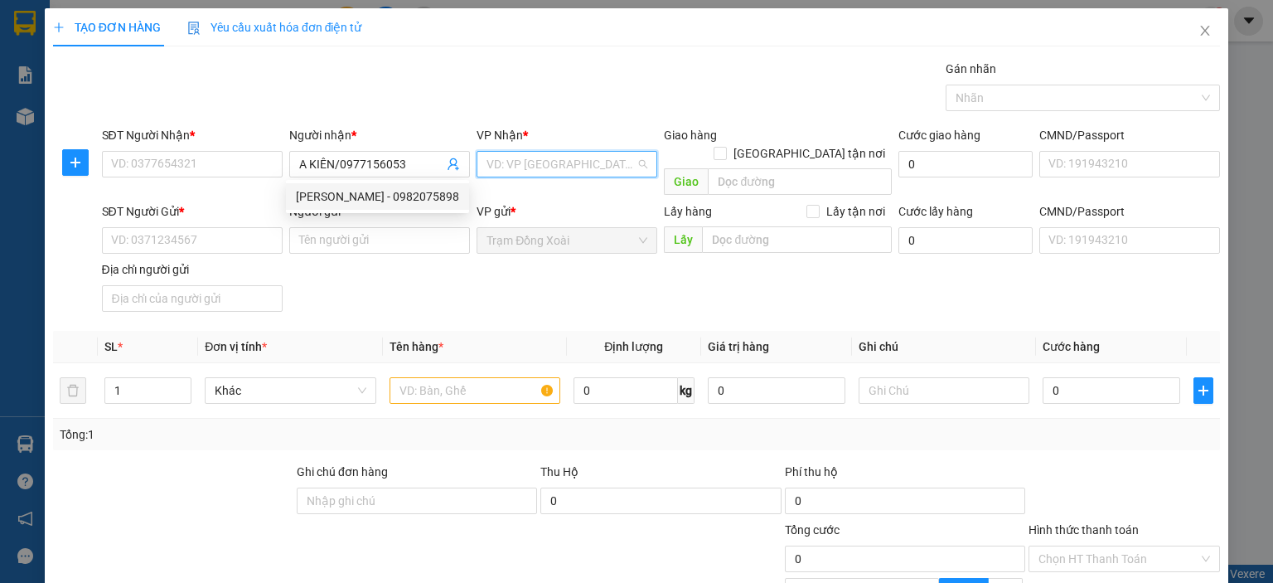
click at [496, 158] on input "search" at bounding box center [561, 164] width 149 height 25
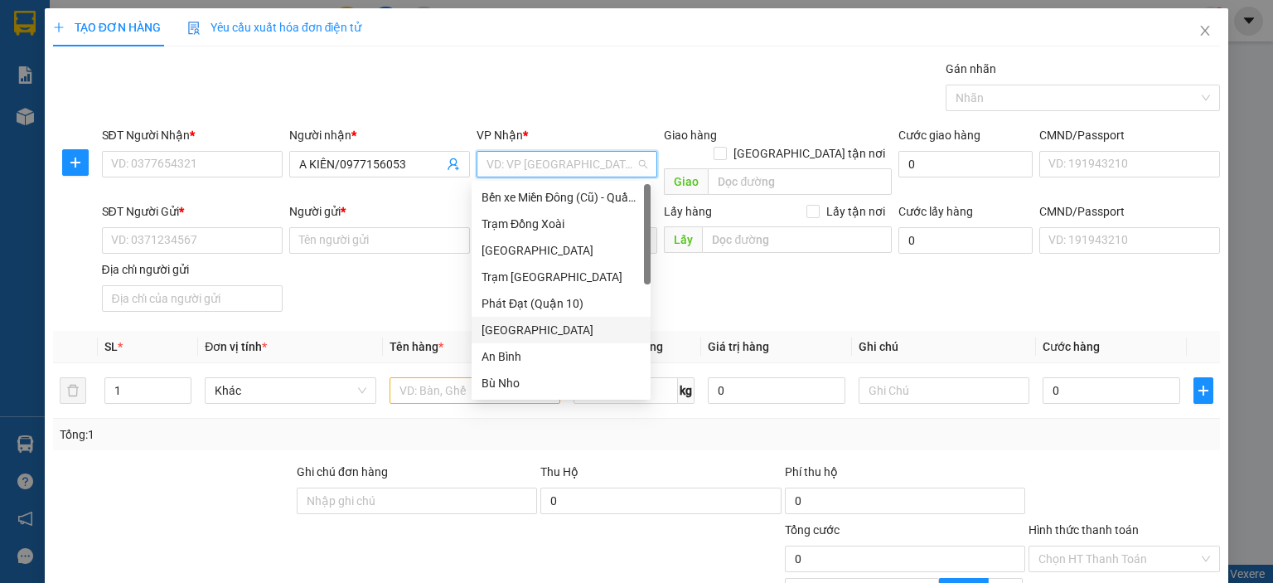
click at [537, 328] on div "[GEOGRAPHIC_DATA]" at bounding box center [561, 330] width 159 height 18
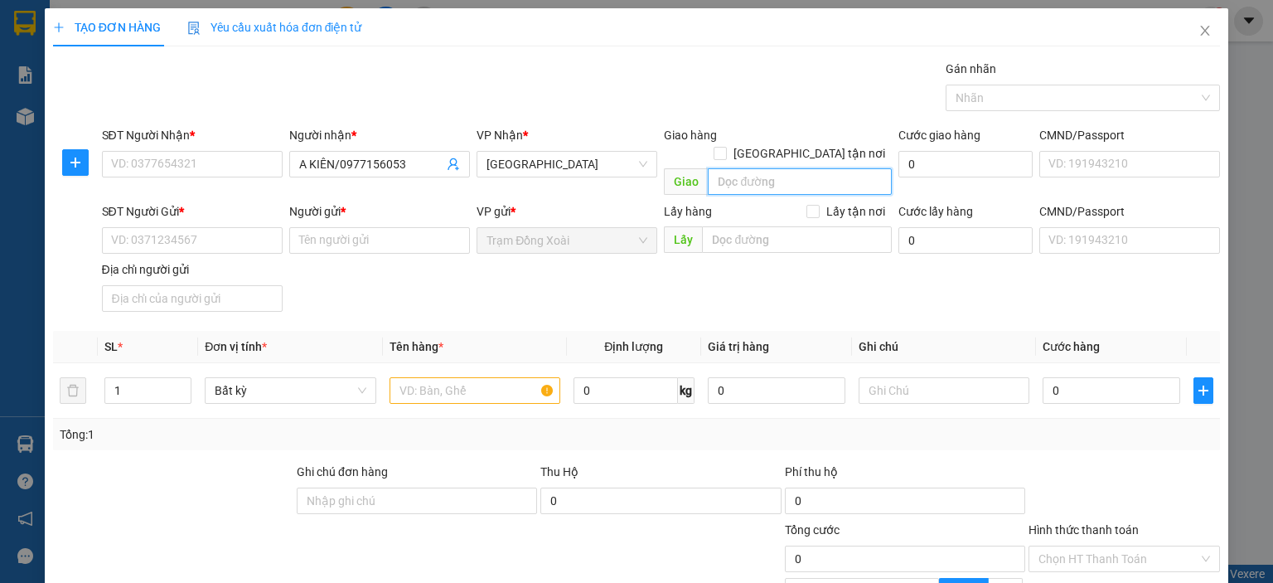
click at [745, 168] on input "search" at bounding box center [800, 181] width 184 height 27
click at [583, 167] on span "[GEOGRAPHIC_DATA]" at bounding box center [567, 164] width 161 height 25
type input "TÂN LẬP CC"
click at [620, 93] on div "Gói vận chuyển * Tiêu chuẩn Gán nhãn Nhãn" at bounding box center [662, 89] width 1126 height 58
click at [364, 163] on input "A KIÊN/0977156053" at bounding box center [371, 164] width 144 height 18
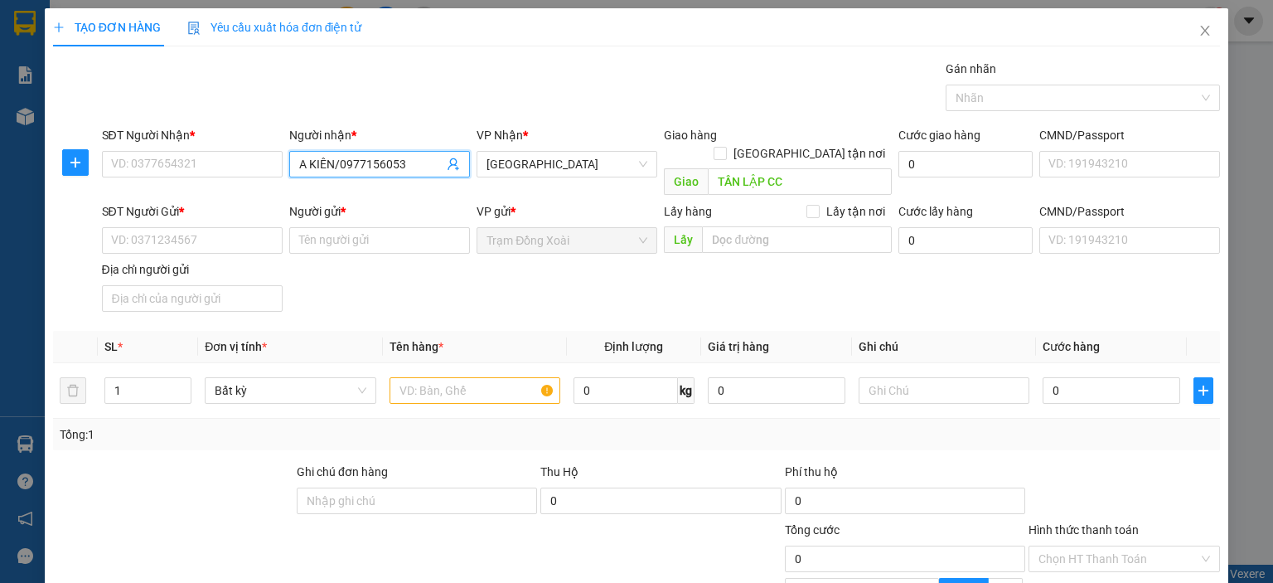
click at [364, 163] on input "A KIÊN/0977156053" at bounding box center [371, 164] width 144 height 18
type input "A KIÊN"
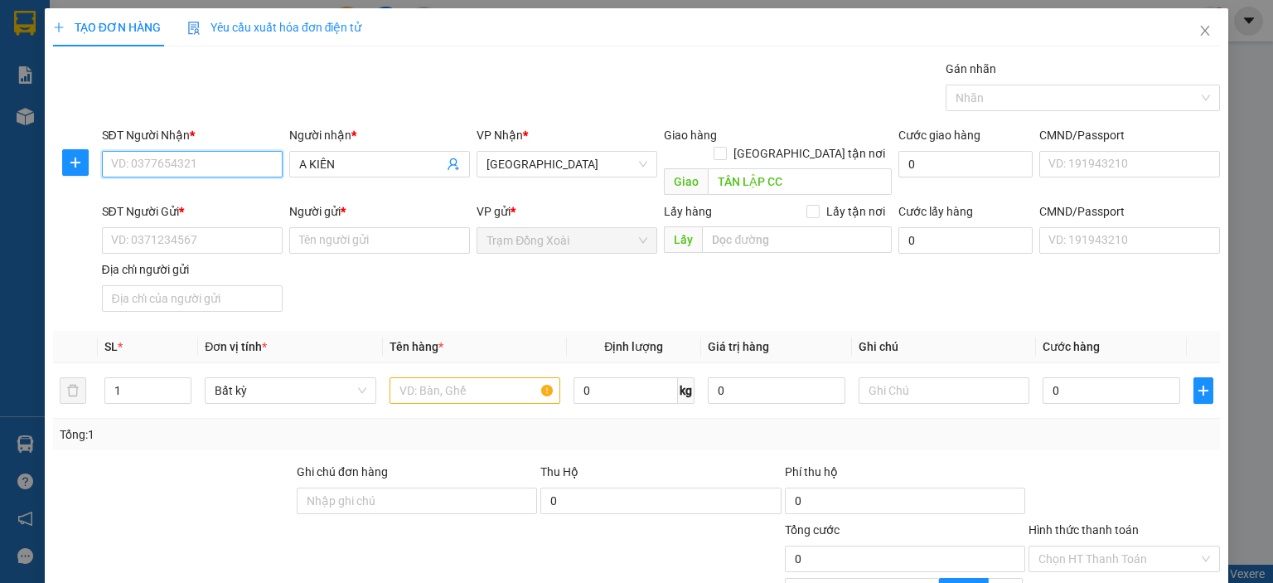
paste input "0977156053"
type input "0977156053"
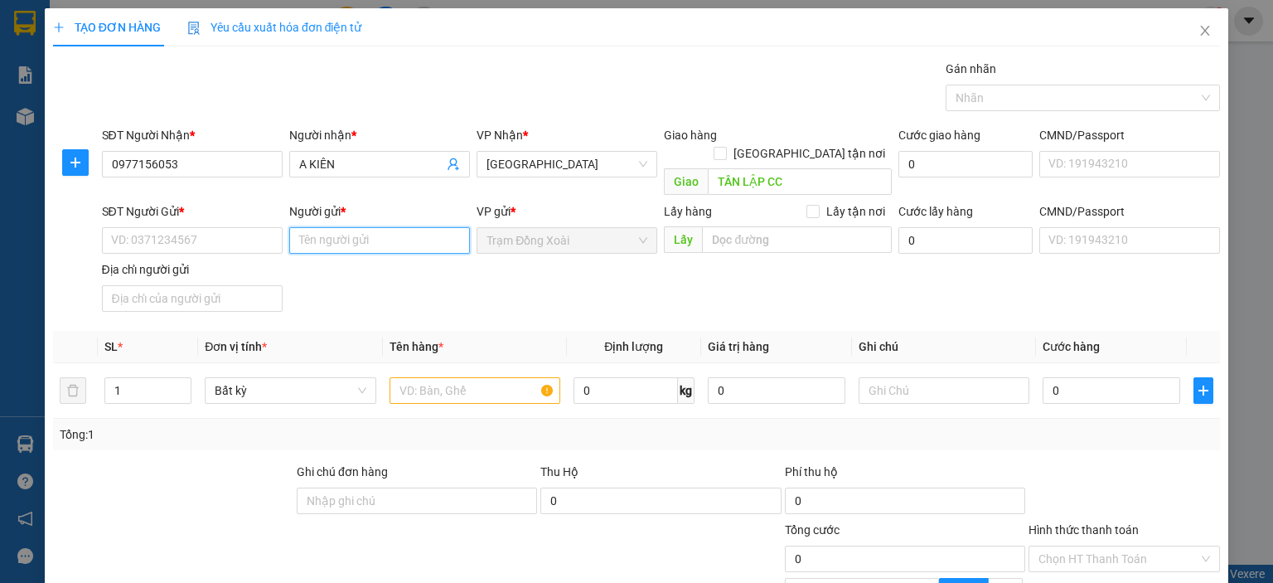
paste input "MAI THỊ GIANG/0919.900.677"
click at [387, 227] on input "MAI THỊ GIANG/0919.900.677" at bounding box center [379, 240] width 181 height 27
type input "MAI THỊ GIANG/0919.900.677"
paste input "0919.900.677"
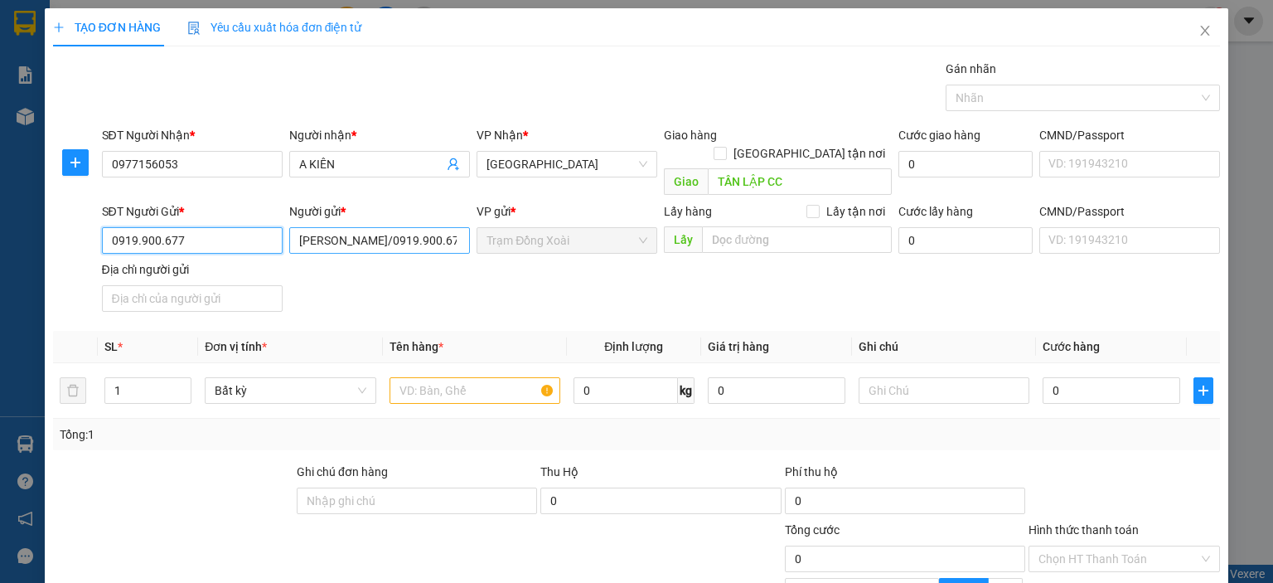
type input "0919.900.677"
click at [432, 227] on input "MAI THỊ GIANG/0919.900.677" at bounding box center [379, 240] width 181 height 27
type input "MAI THỊ GIANG"
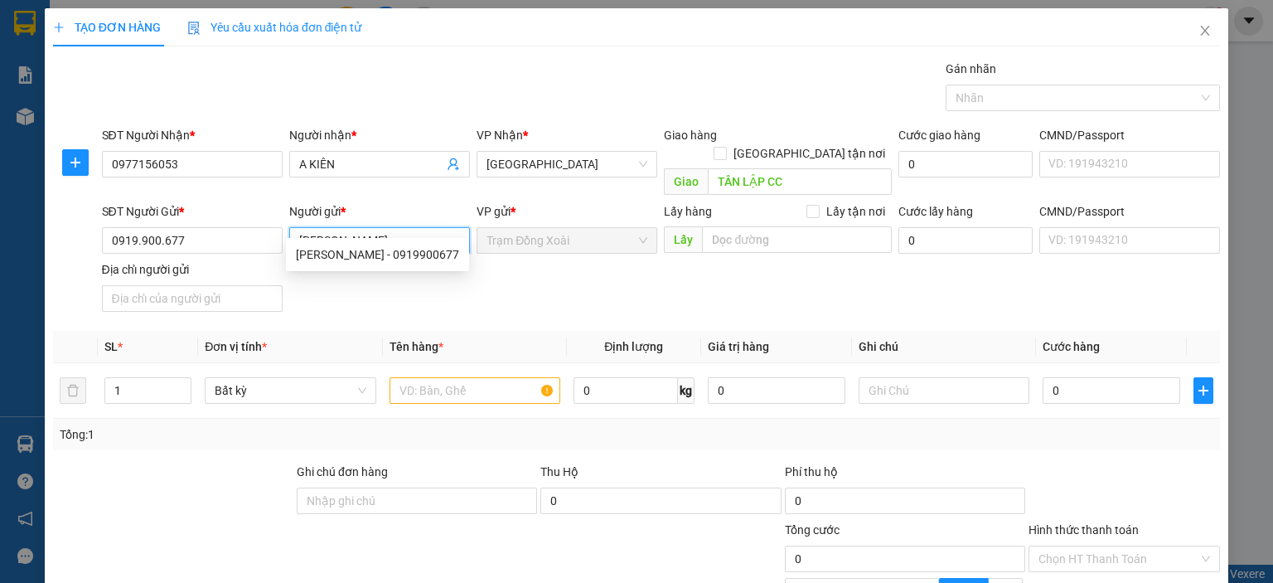
click at [444, 267] on div "MAI THỊ GIANG - 0919900677" at bounding box center [377, 254] width 183 height 27
type input "0919900677"
type input "MAI THỊ GIANG"
click at [471, 377] on input "text" at bounding box center [475, 390] width 171 height 27
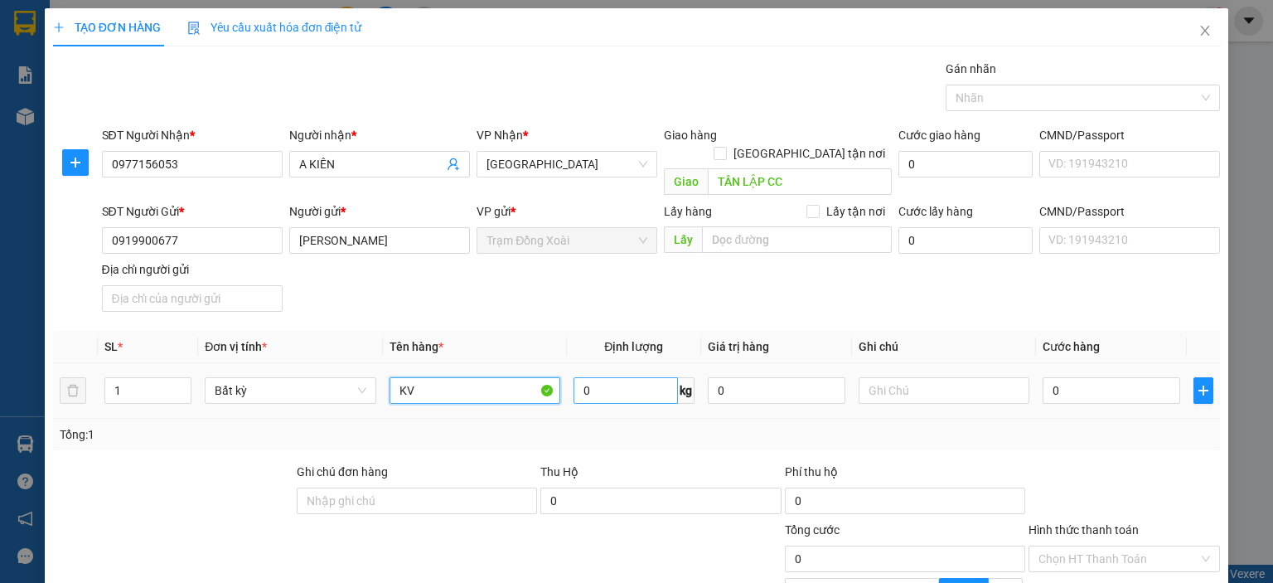
type input "KV"
type input "1"
click at [598, 390] on td "1 kg" at bounding box center [634, 391] width 134 height 56
type input "30.000"
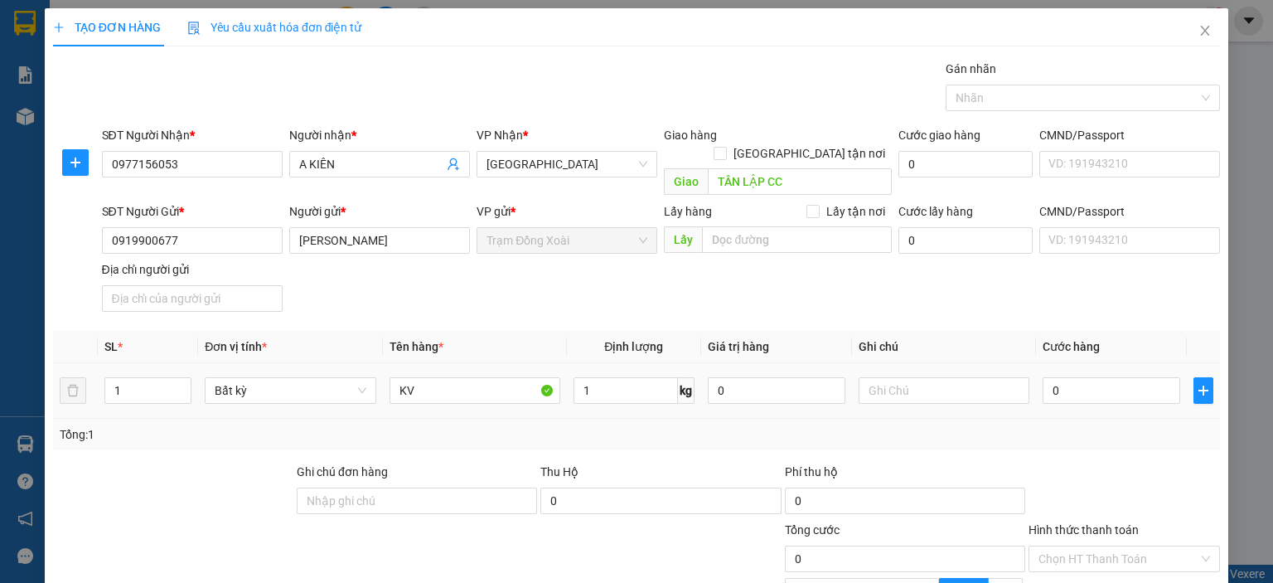
type input "30.000"
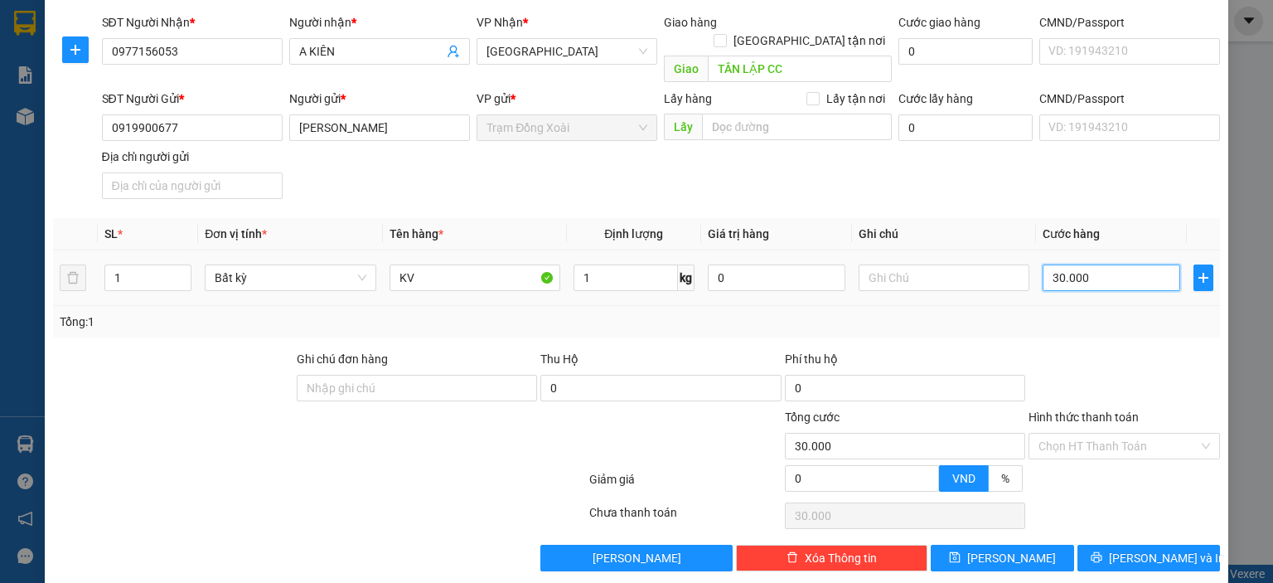
type input "0"
type input "30.000"
type input "0"
type input "30.000"
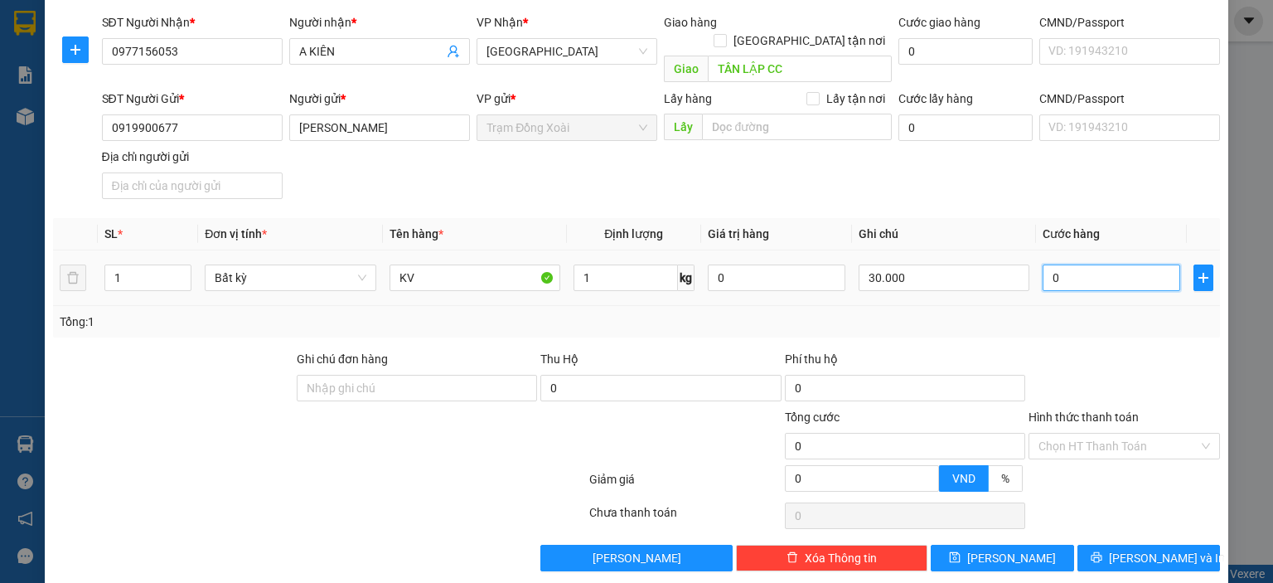
click at [1086, 264] on input "0" at bounding box center [1112, 277] width 138 height 27
drag, startPoint x: 944, startPoint y: 254, endPoint x: 773, endPoint y: 264, distance: 171.9
click at [773, 264] on tr "1 Bất kỳ KV 1 kg 0 30.000 0" at bounding box center [636, 278] width 1167 height 56
click at [1062, 264] on input "0" at bounding box center [1112, 277] width 138 height 27
type input "2"
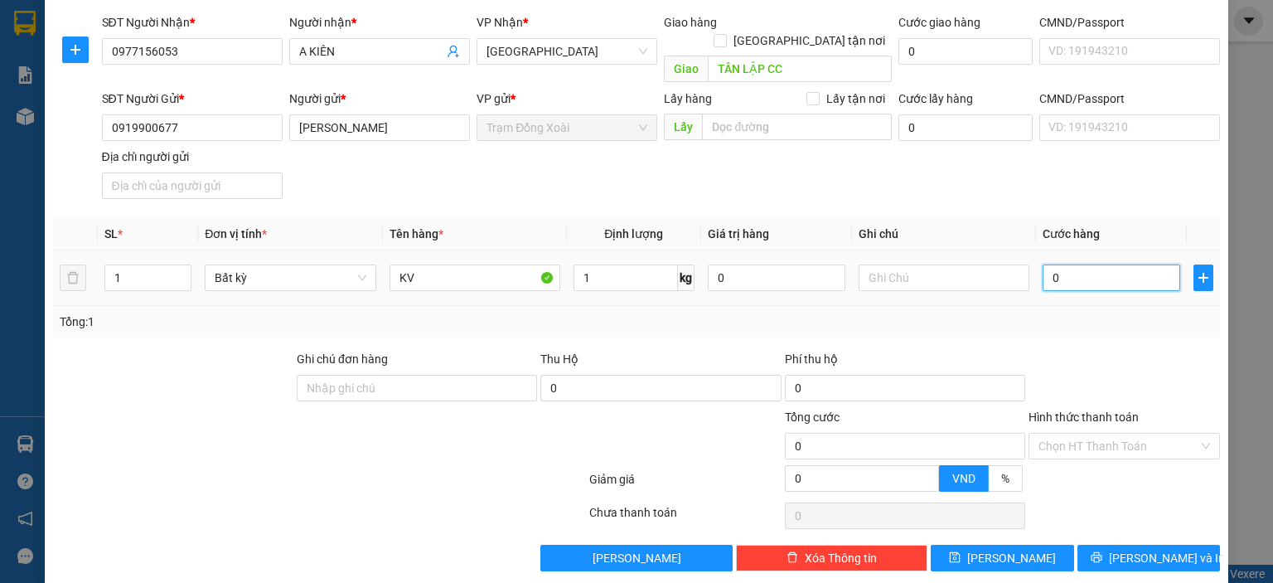
type input "2"
type input "20"
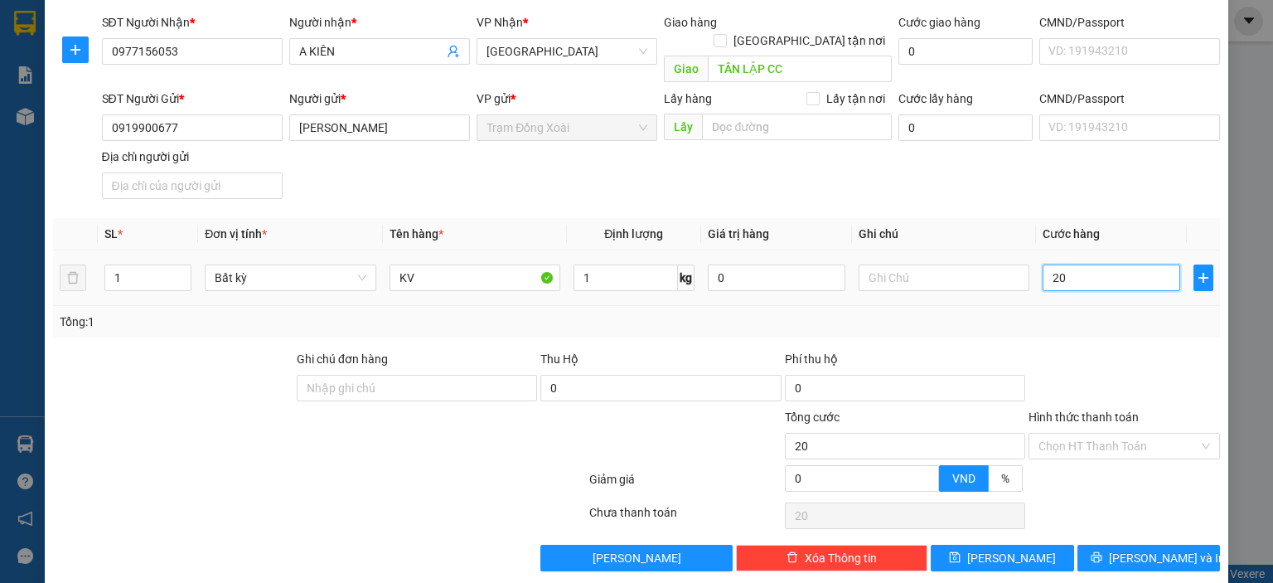
type input "200"
type input "2.000"
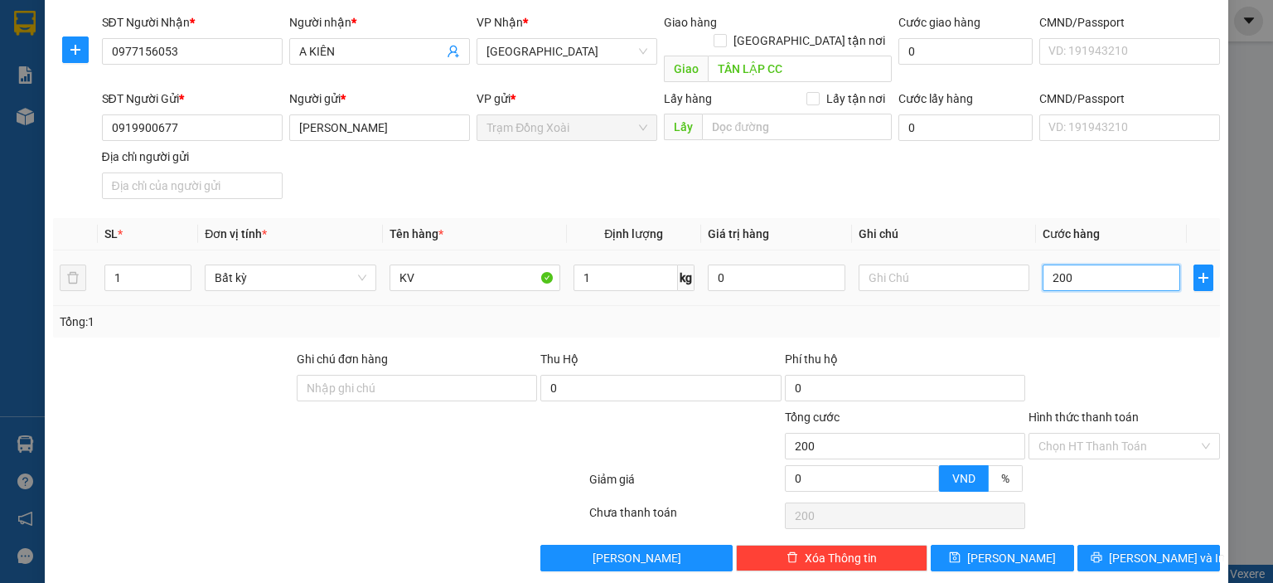
type input "2.000"
type input "20.000"
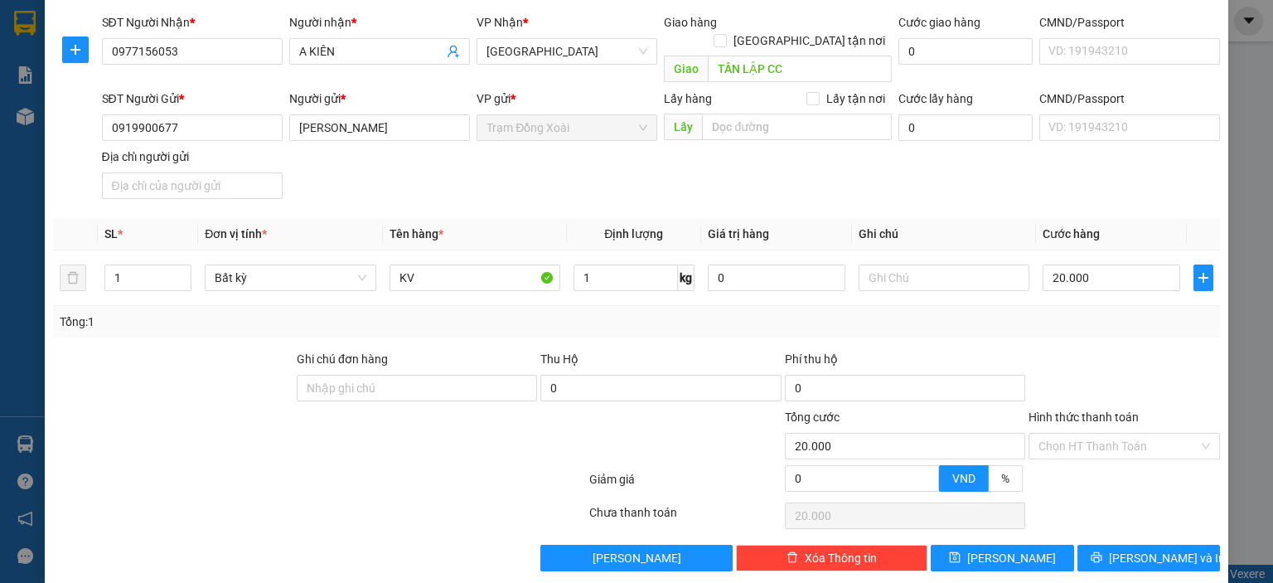
click at [965, 350] on div "Phí thu hộ" at bounding box center [905, 362] width 240 height 25
drag, startPoint x: 979, startPoint y: 531, endPoint x: 958, endPoint y: 515, distance: 26.5
click at [961, 551] on icon "save" at bounding box center [955, 557] width 12 height 12
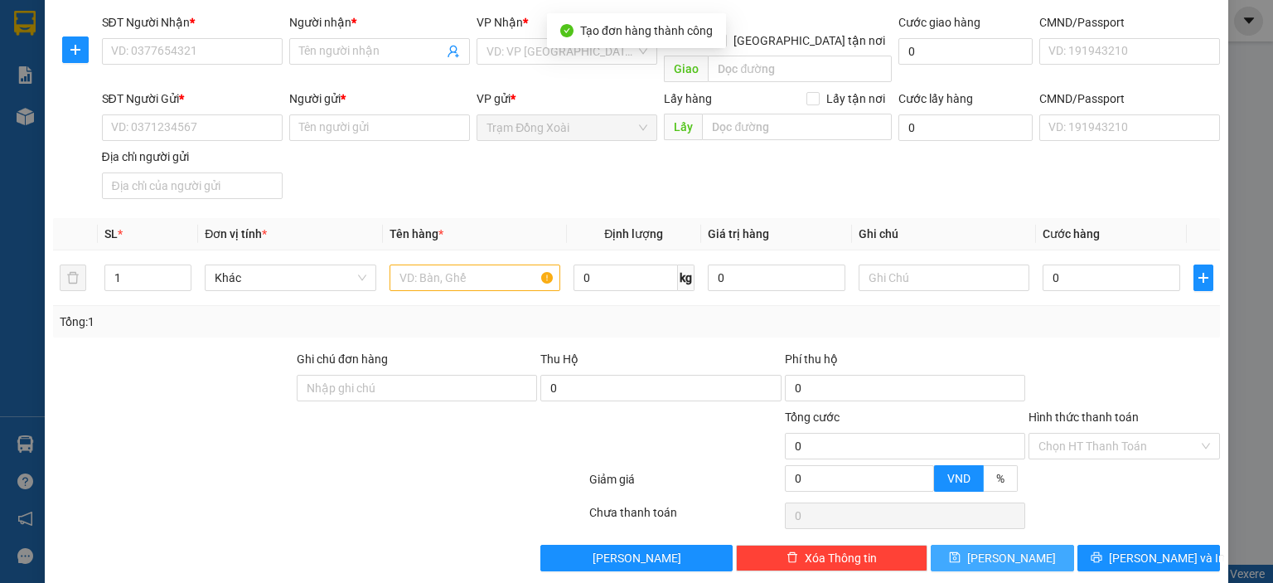
scroll to position [0, 0]
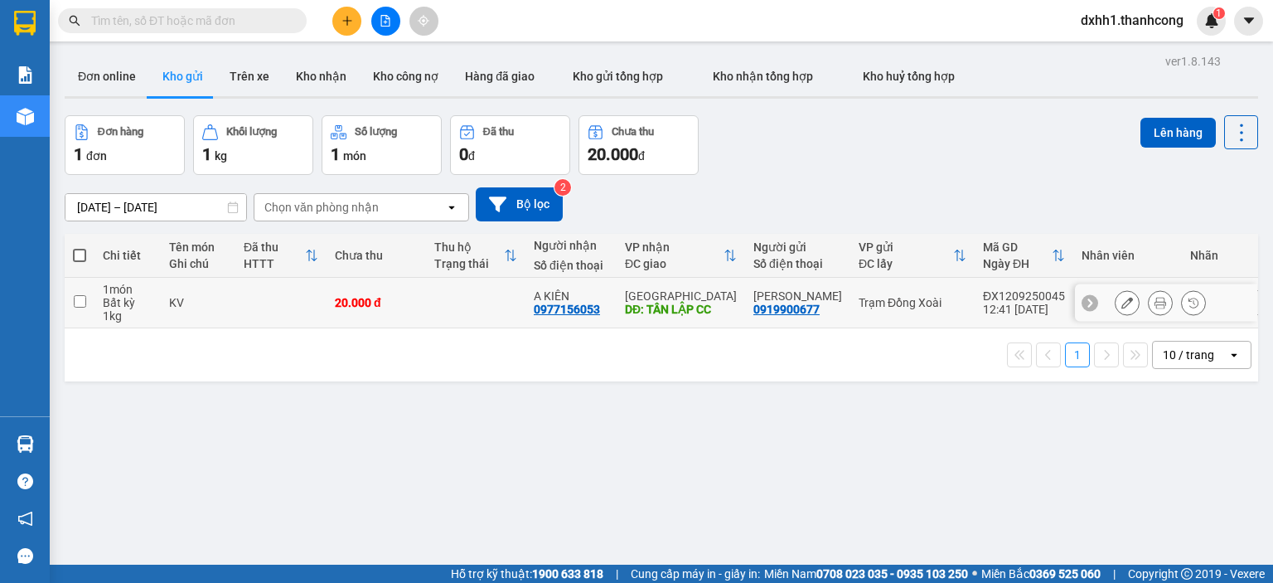
click at [434, 312] on td at bounding box center [475, 303] width 99 height 51
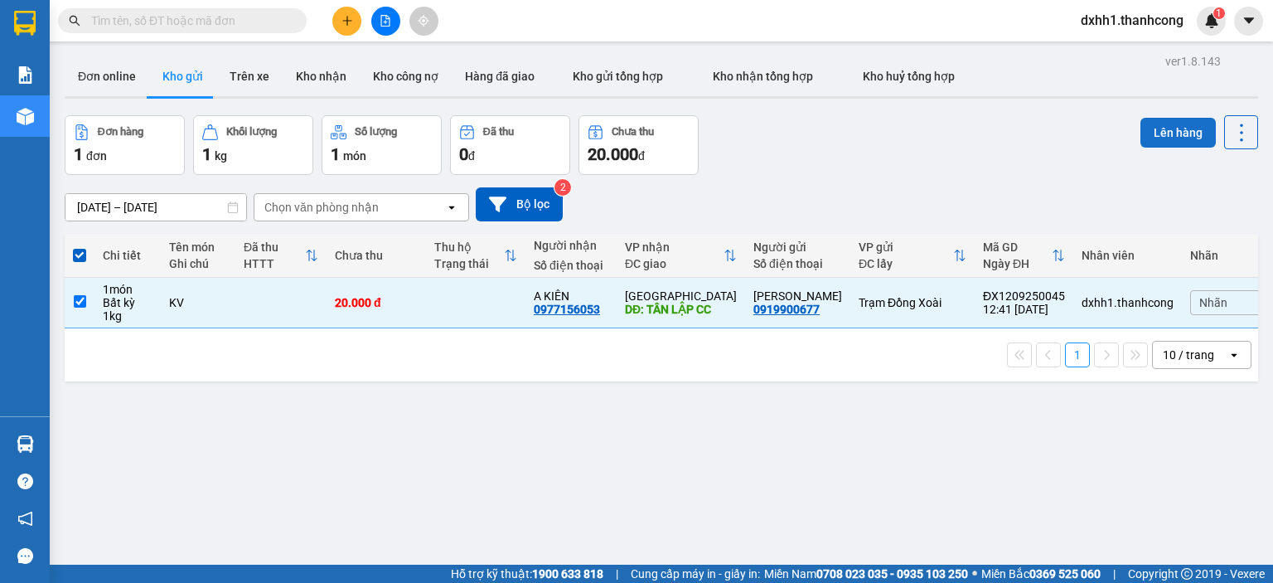
click at [1157, 130] on button "Lên hàng" at bounding box center [1178, 133] width 75 height 30
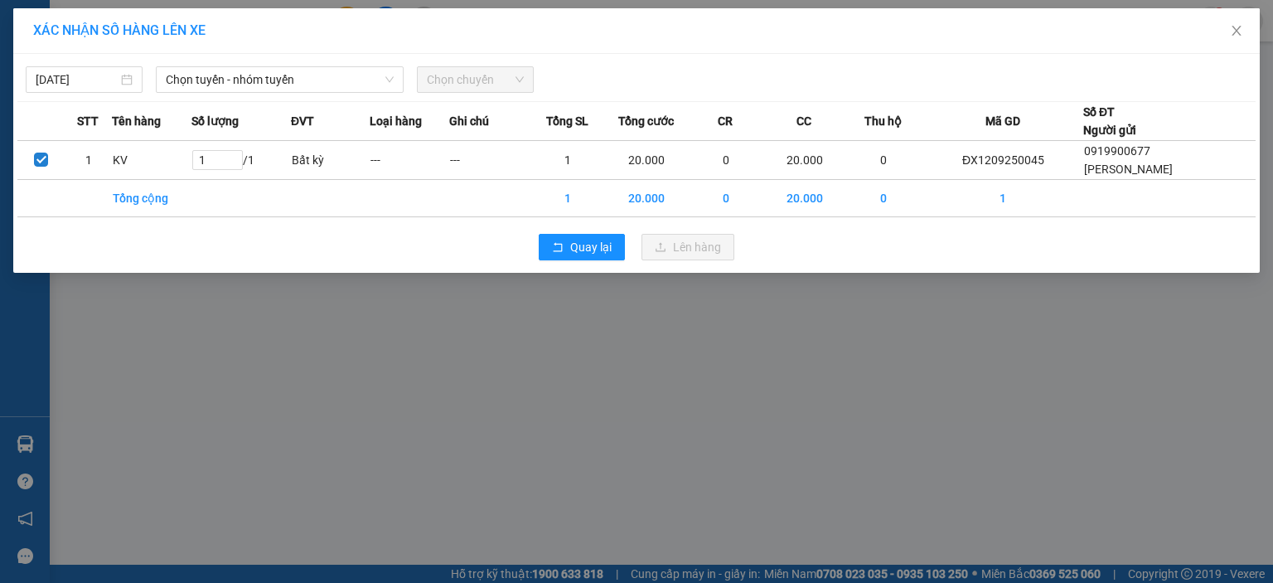
click at [607, 196] on td "1" at bounding box center [567, 198] width 79 height 37
click at [325, 89] on span "Chọn tuyến - nhóm tuyến" at bounding box center [280, 79] width 228 height 25
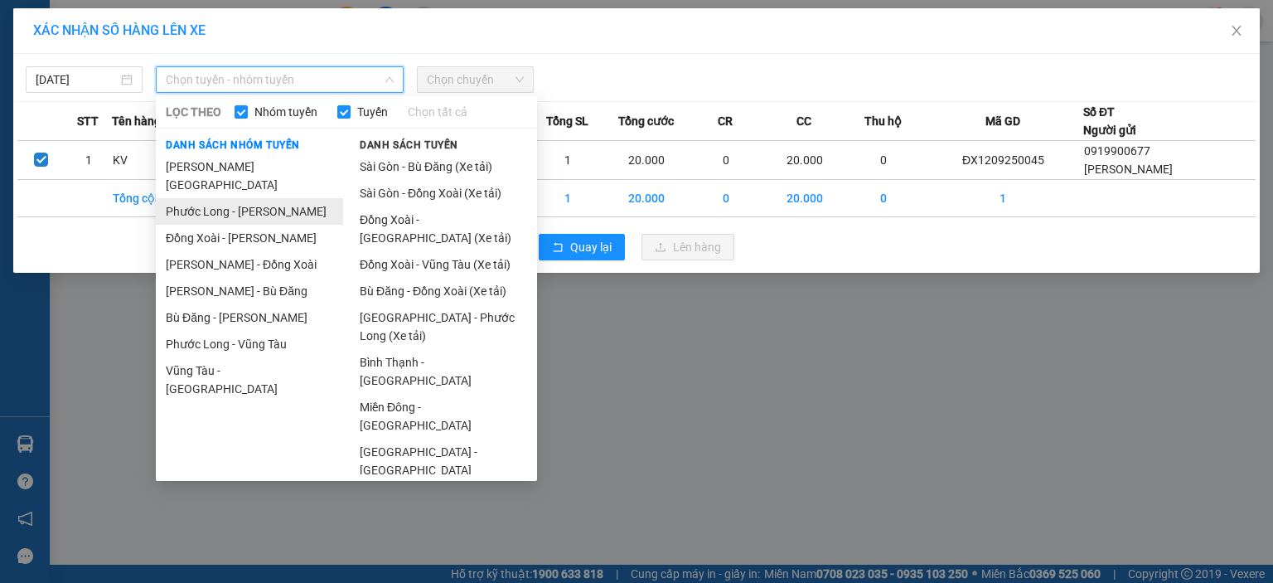
click at [293, 198] on li "Phước Long - [PERSON_NAME]" at bounding box center [249, 211] width 187 height 27
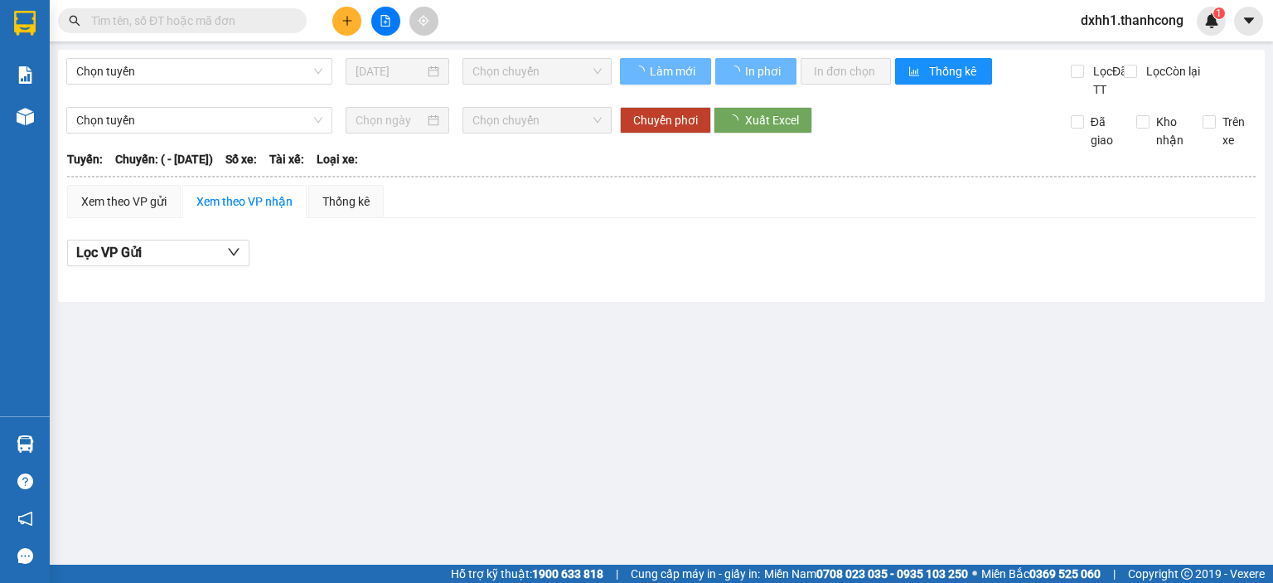
type input "[DATE]"
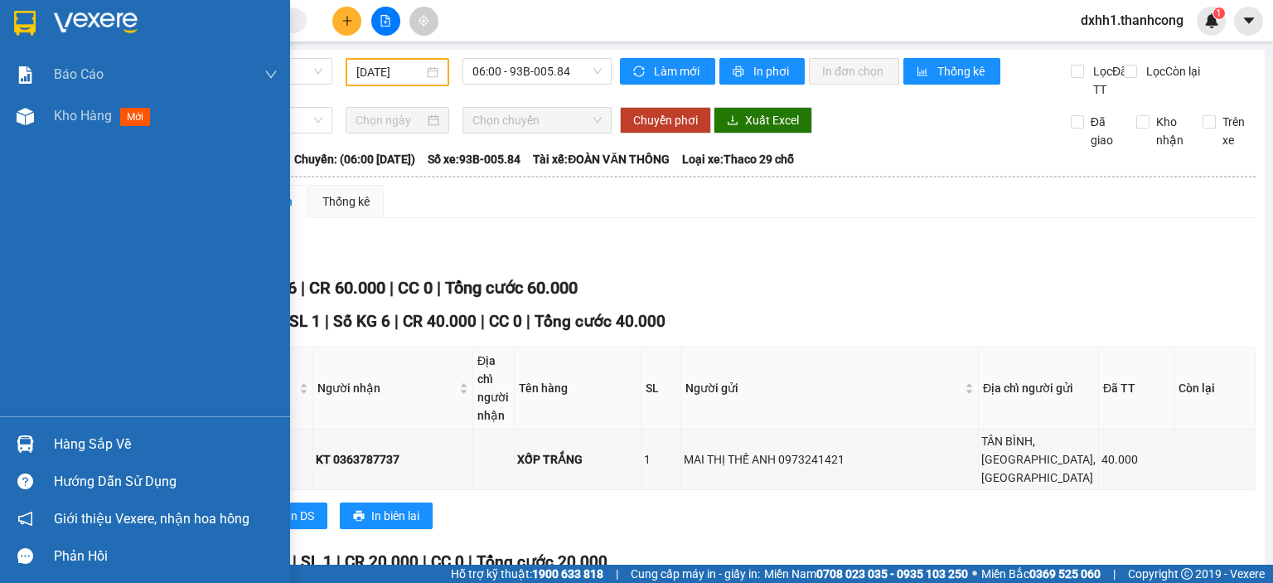
click at [43, 482] on div "Hướng dẫn sử dụng" at bounding box center [145, 481] width 290 height 37
click at [88, 124] on span "Kho hàng" at bounding box center [83, 116] width 58 height 16
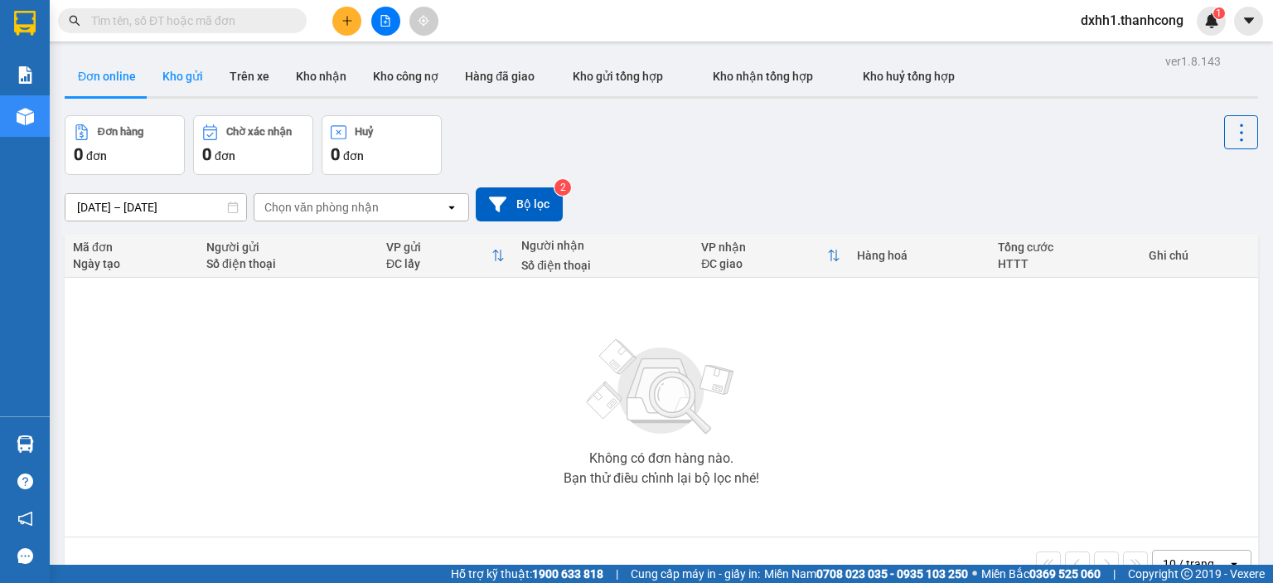
click at [188, 74] on button "Kho gửi" at bounding box center [182, 76] width 67 height 40
type input "[DATE] – [DATE]"
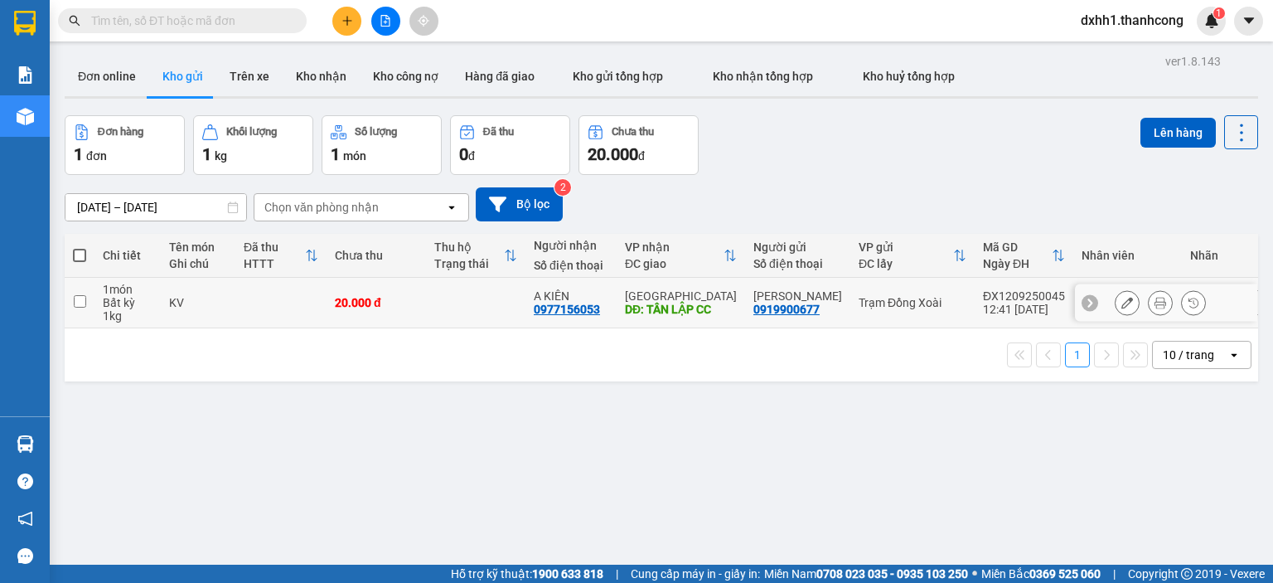
click at [283, 303] on td at bounding box center [280, 303] width 91 height 51
checkbox input "true"
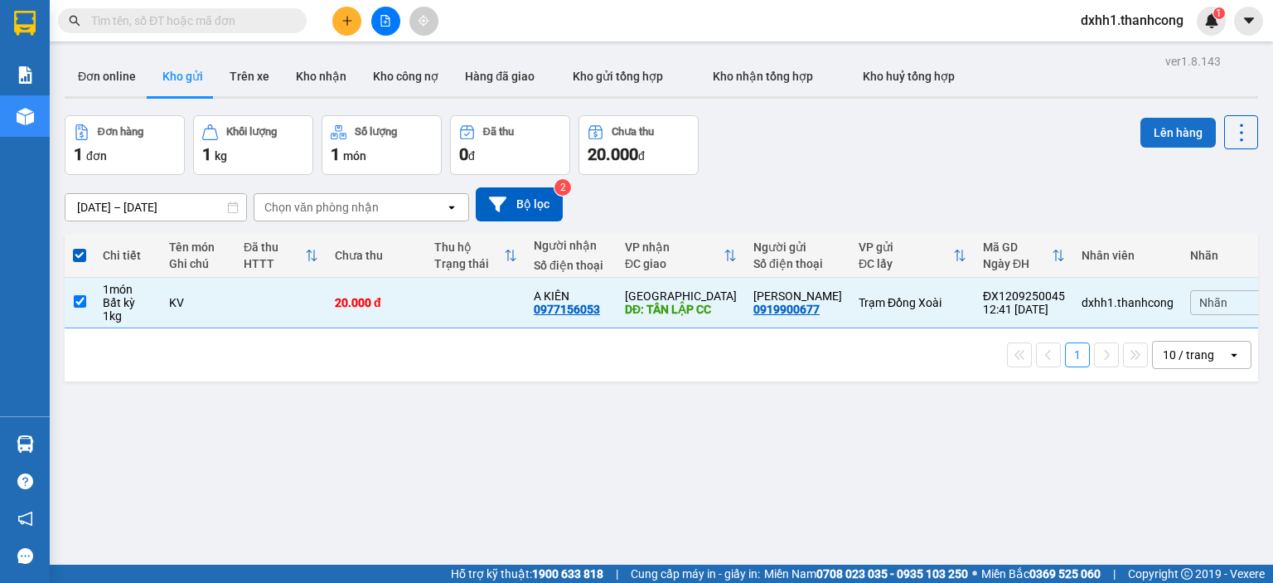
click at [1168, 124] on button "Lên hàng" at bounding box center [1178, 133] width 75 height 30
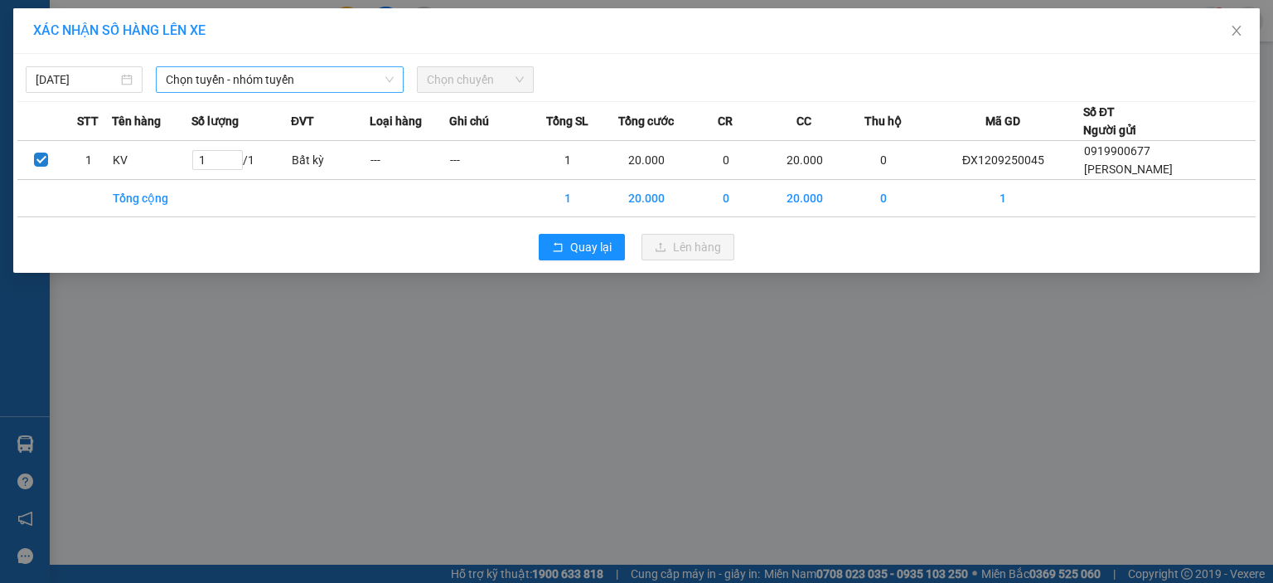
click at [236, 86] on span "Chọn tuyến - nhóm tuyến" at bounding box center [280, 79] width 228 height 25
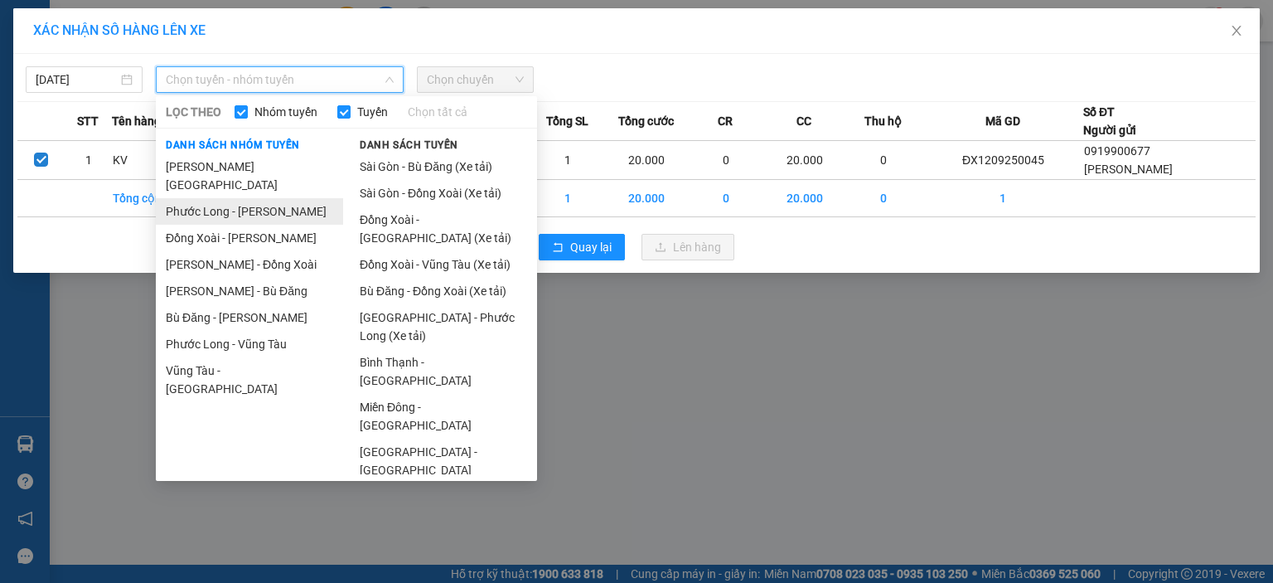
click at [239, 198] on li "Phước Long - [PERSON_NAME]" at bounding box center [249, 211] width 187 height 27
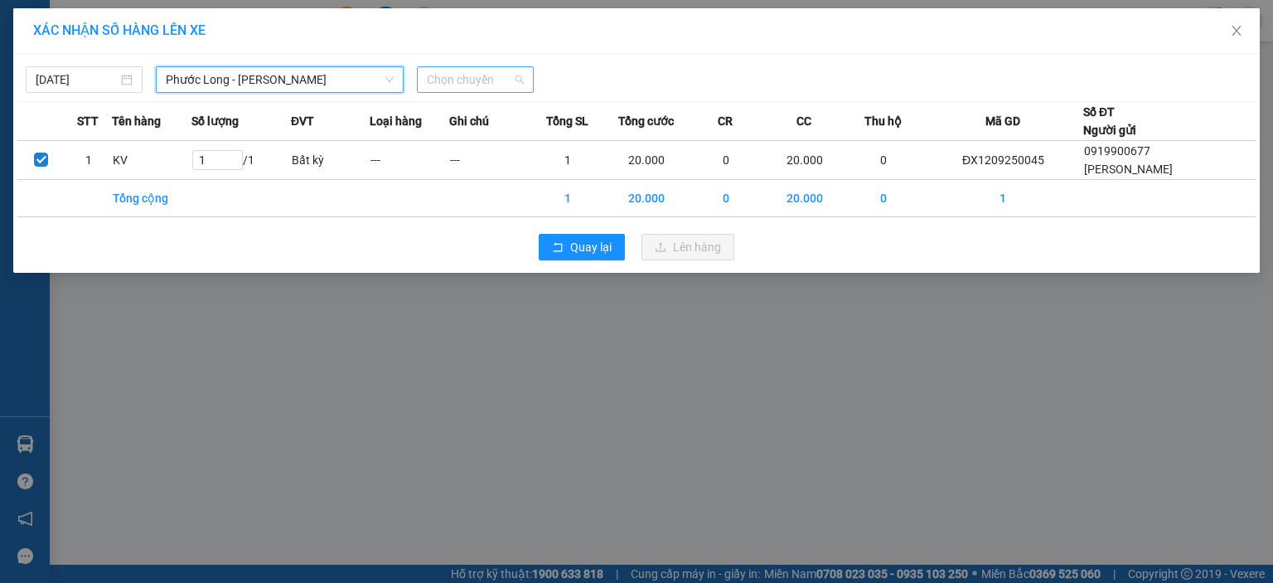
click at [446, 81] on span "Chọn chuyến" at bounding box center [475, 79] width 97 height 25
type input "567"
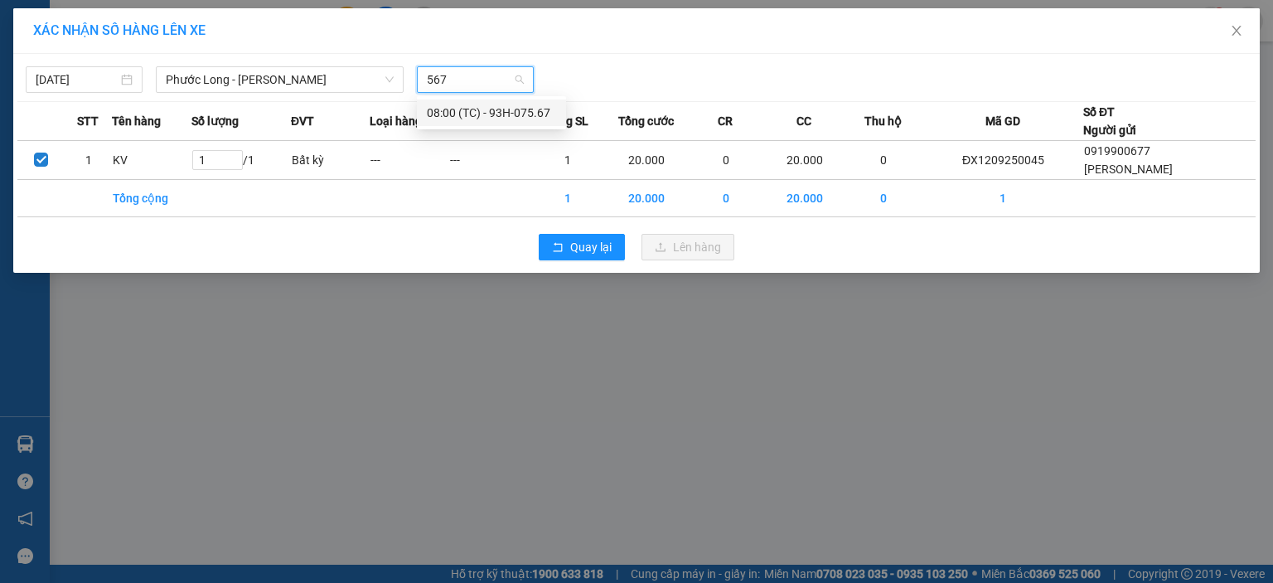
click at [511, 117] on div "08:00 (TC) - 93H-075.67" at bounding box center [491, 113] width 129 height 18
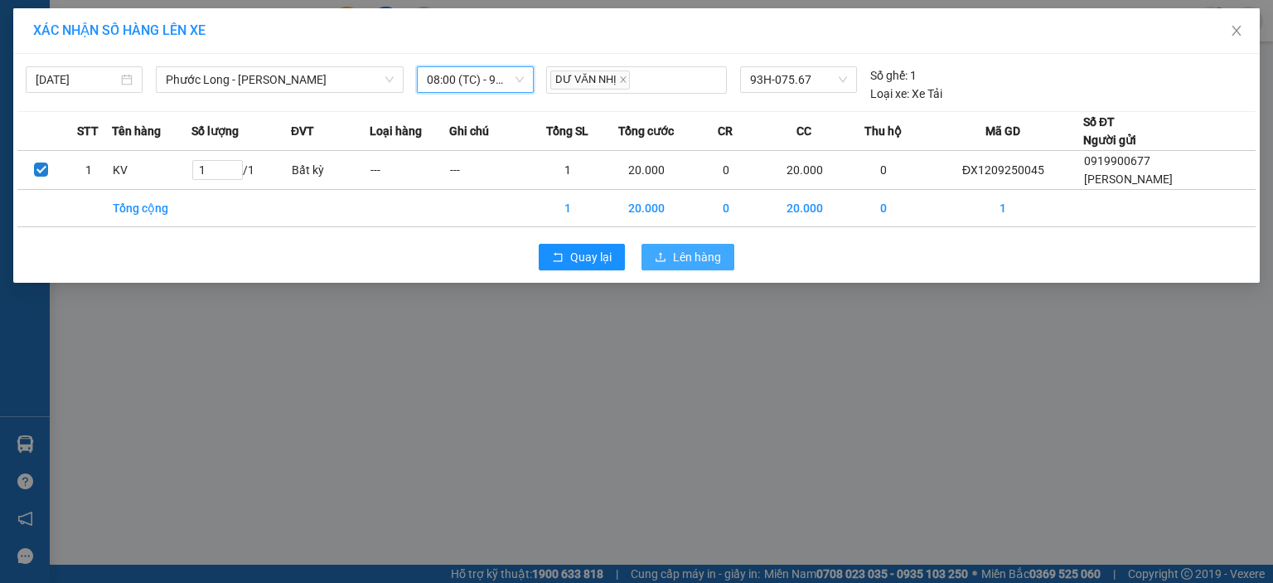
click at [685, 265] on button "Lên hàng" at bounding box center [688, 257] width 93 height 27
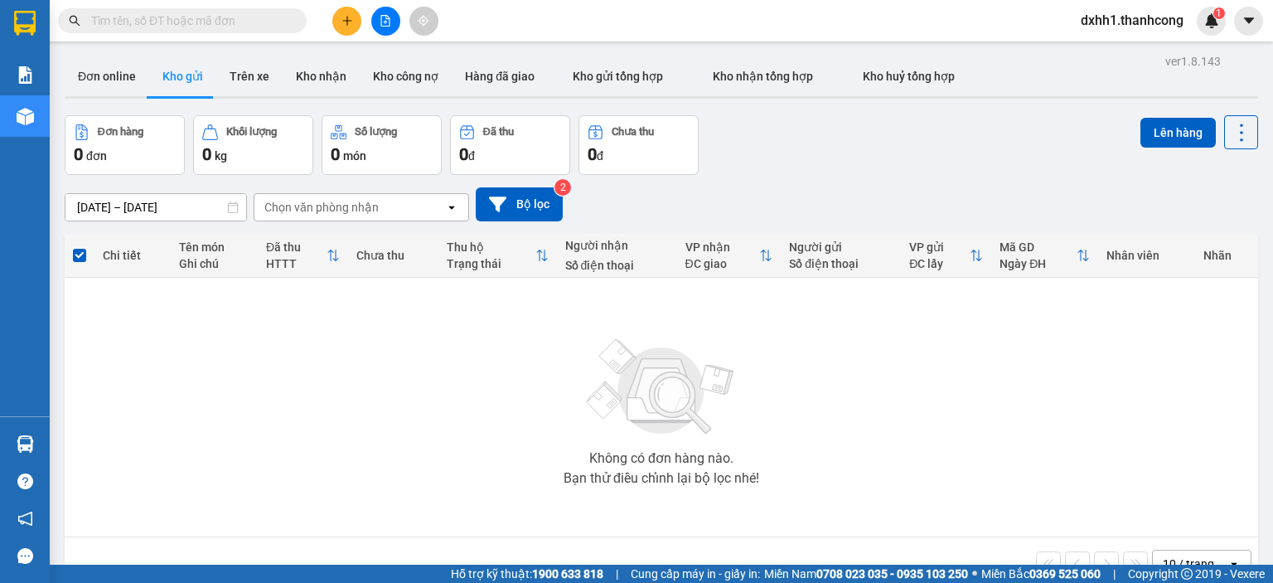
click at [351, 21] on icon "plus" at bounding box center [346, 20] width 9 height 1
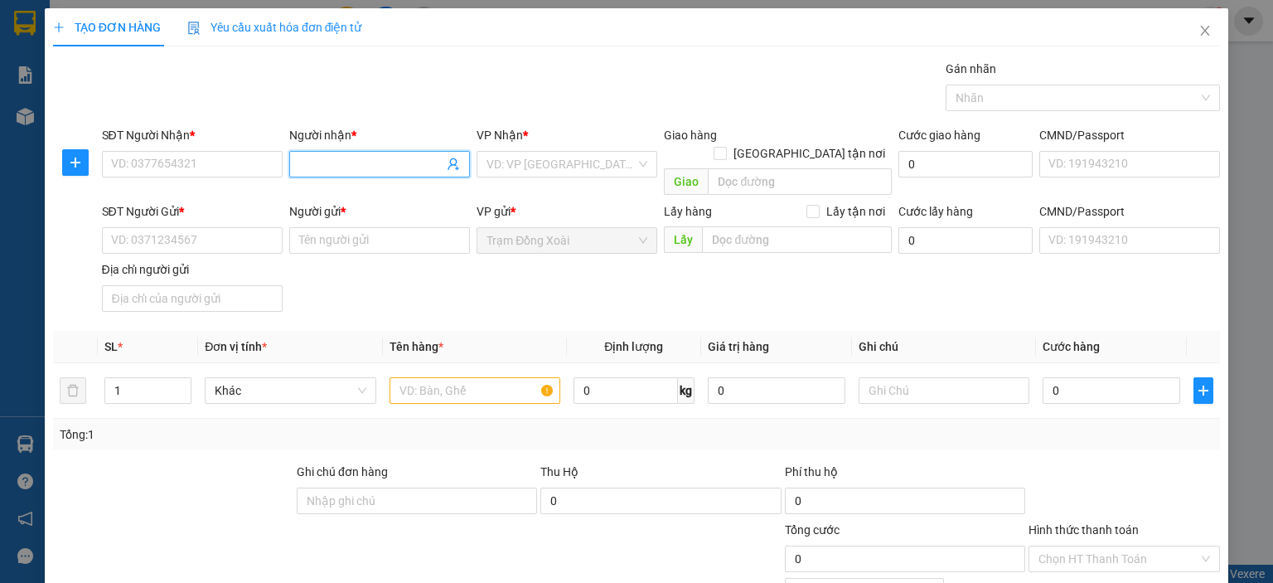
paste input "HOA/0924911372"
click at [365, 162] on input "HOA/0924911372" at bounding box center [371, 164] width 144 height 18
type input "HOA"
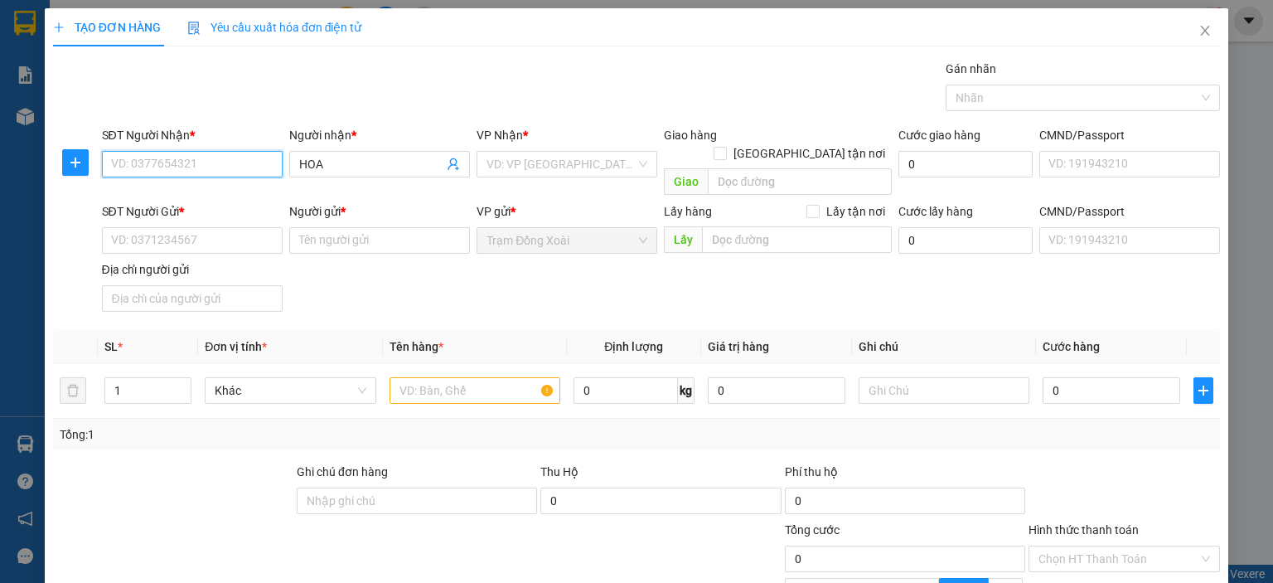
paste input "0924911372"
type input "0924911372"
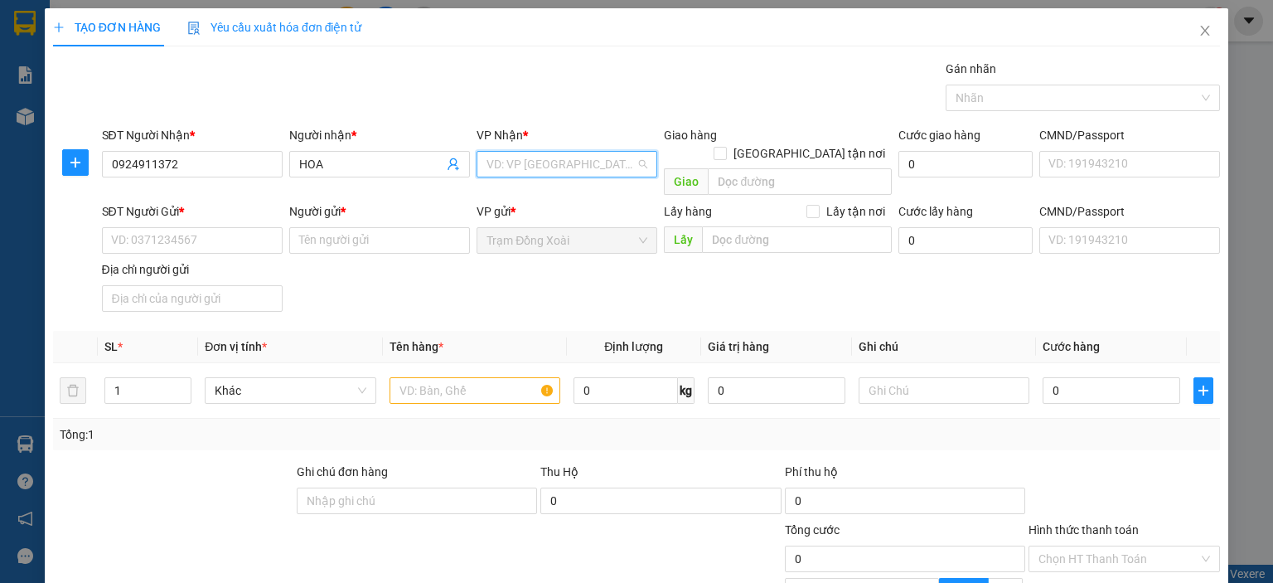
drag, startPoint x: 522, startPoint y: 170, endPoint x: 559, endPoint y: 240, distance: 78.6
click at [524, 172] on input "search" at bounding box center [561, 164] width 149 height 25
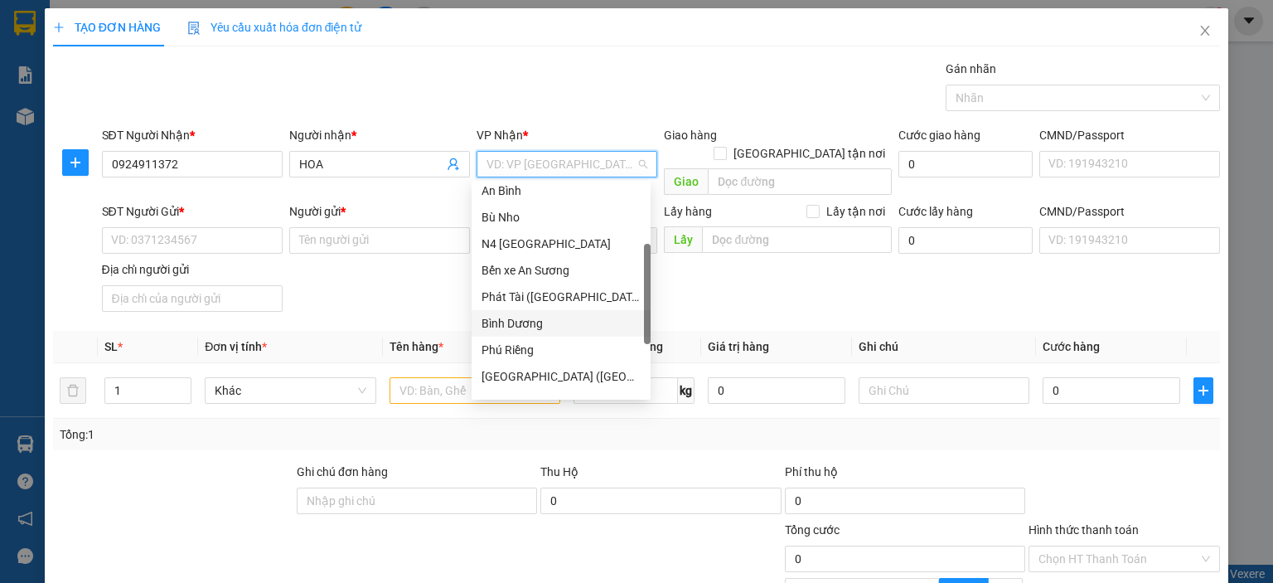
scroll to position [249, 0]
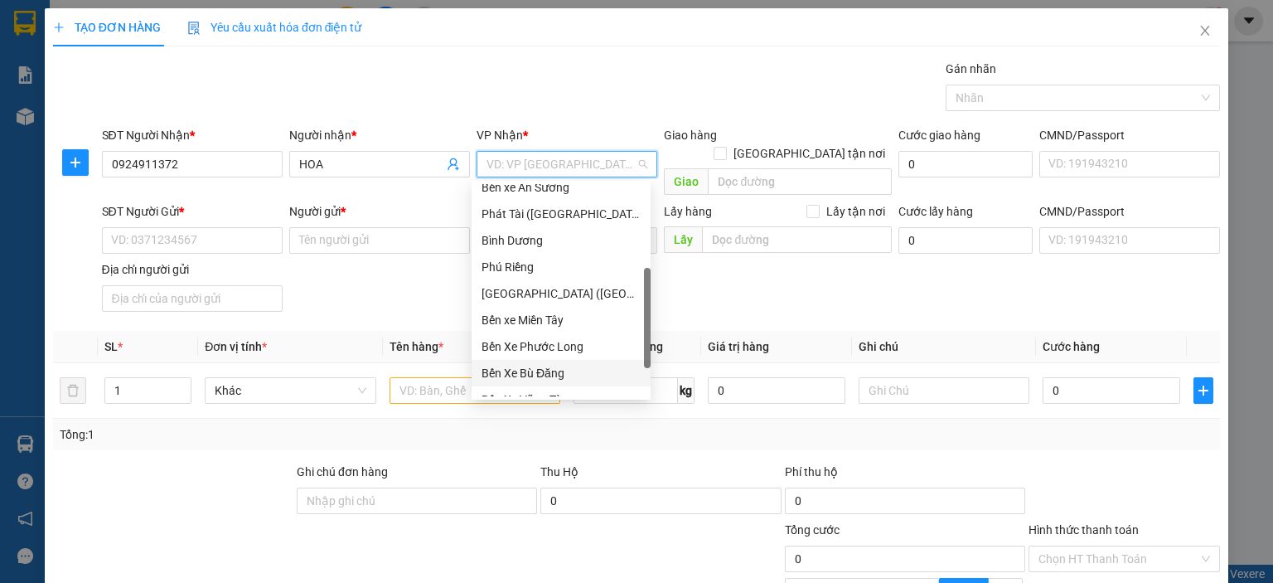
click at [558, 369] on div "Bến Xe Bù Đăng" at bounding box center [561, 373] width 159 height 18
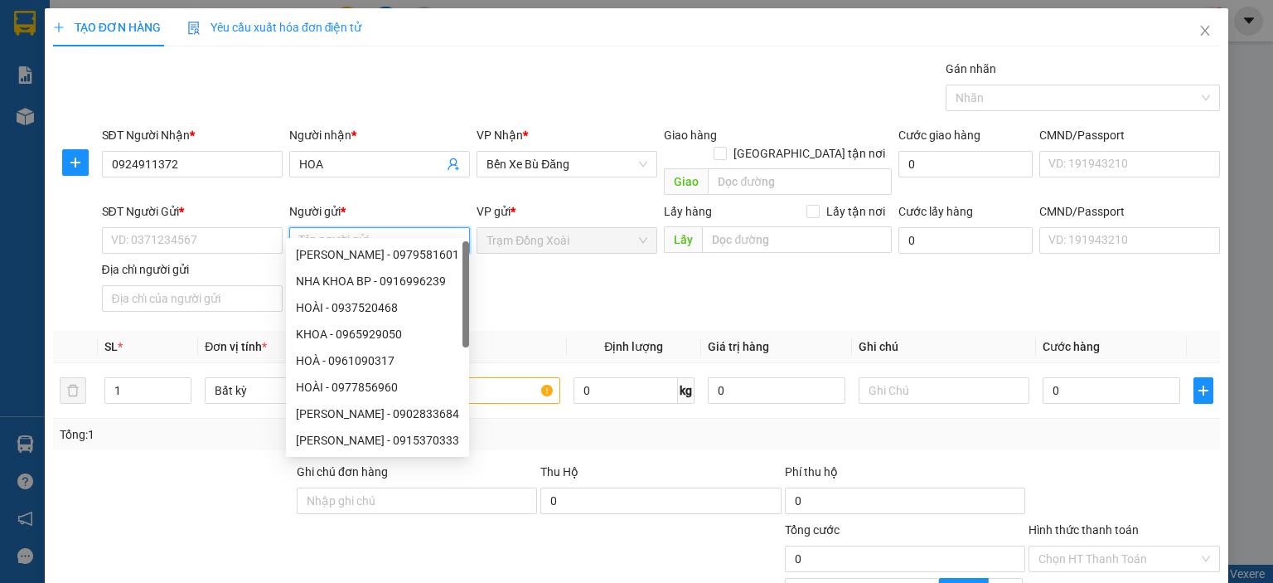
paste input "BÙI PHƯỚC PHƯƠNG/0374756773"
click at [406, 227] on input "BÙI PHƯỚC PHƯƠNG/0374756773" at bounding box center [379, 240] width 181 height 27
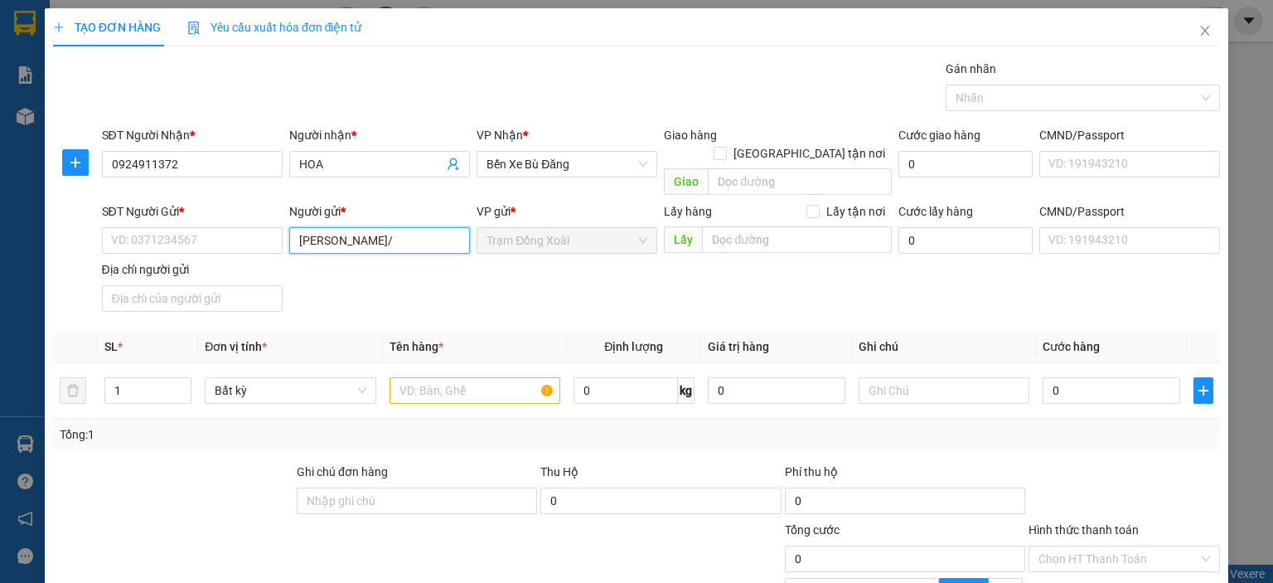
scroll to position [0, 0]
type input "BÙI PHƯỚC PHƯƠNG"
paste input "0374756773"
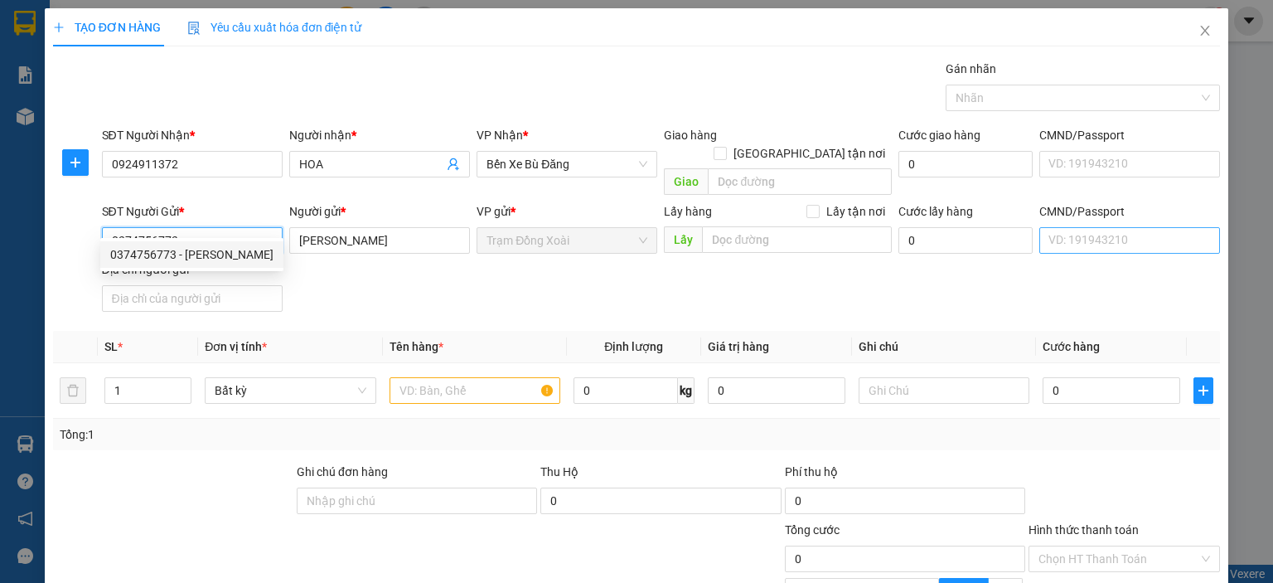
type input "0374756773"
click at [1043, 227] on input "CMND/Passport" at bounding box center [1129, 240] width 181 height 27
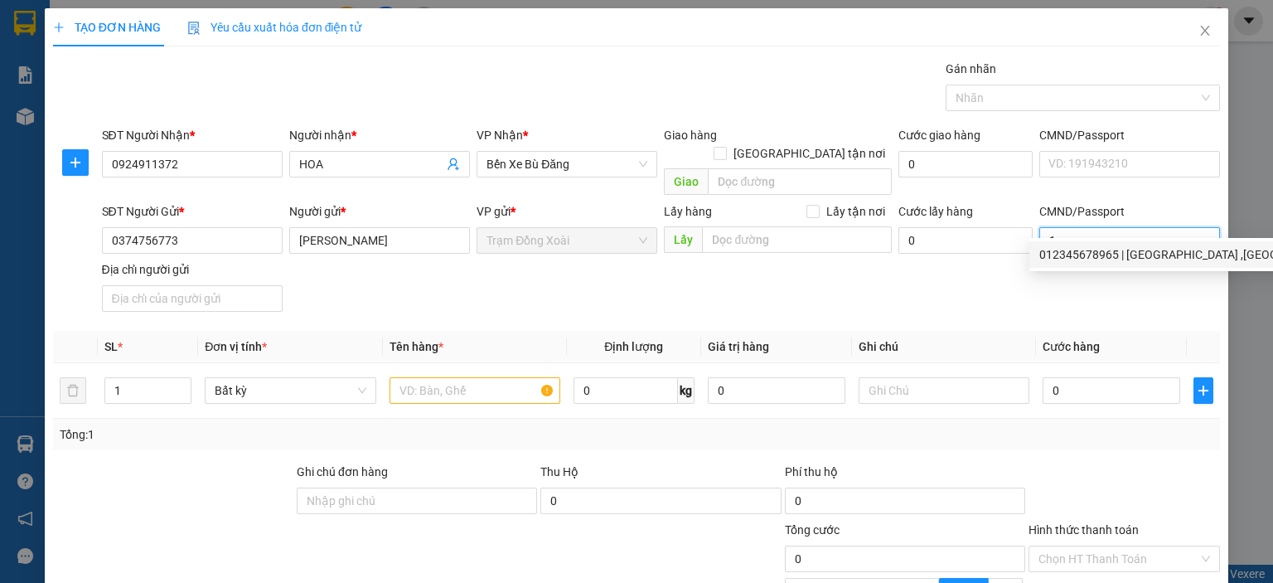
click at [1121, 248] on div "012345678965 | TÂN BÌNH ,BÌNH PHƯỚC,ĐỒNG NAI" at bounding box center [1254, 254] width 430 height 18
type input "012345678965"
type input "TÂN BÌNH ,BÌNH PHƯỚC,ĐỒNG NAI"
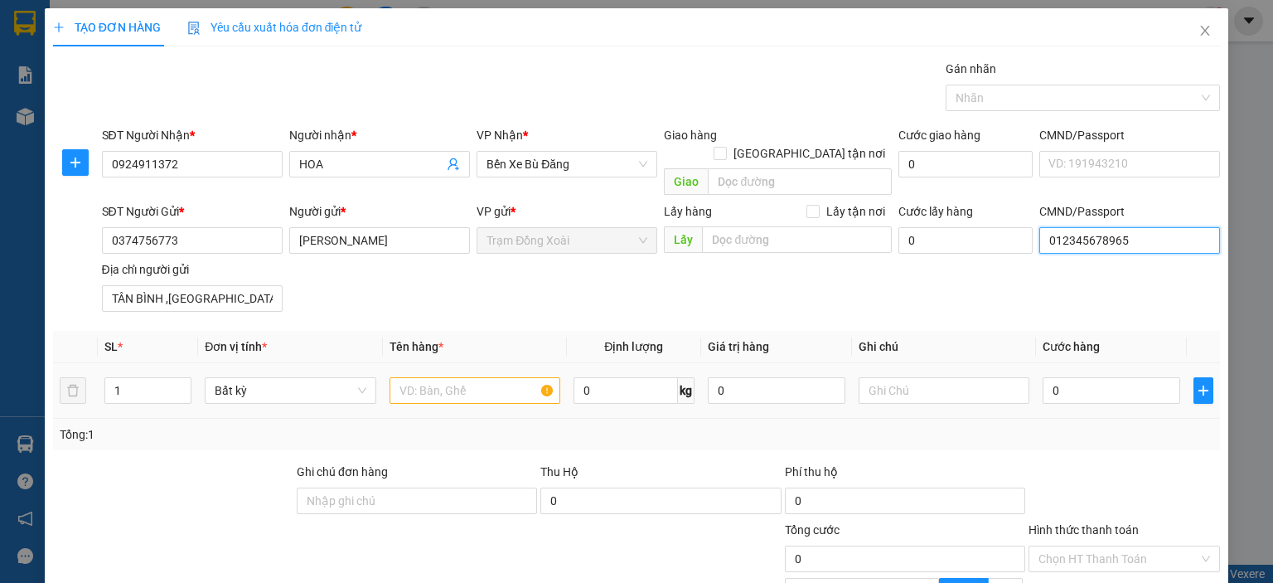
type input "012345678965"
click at [471, 377] on input "text" at bounding box center [475, 390] width 171 height 27
type input "NILON XANH"
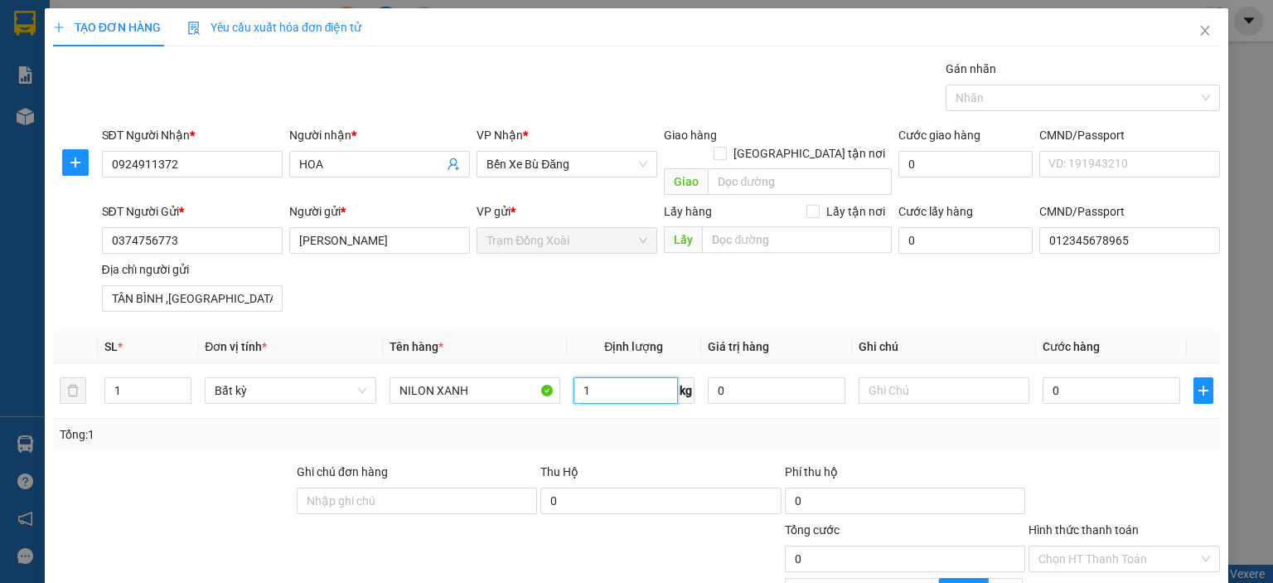
type input "1"
drag, startPoint x: 574, startPoint y: 433, endPoint x: 957, endPoint y: 536, distance: 396.7
click at [573, 431] on div "Transit Pickup Surcharge Ids Transit Deliver Surcharge Ids Transit Deliver Surc…" at bounding box center [636, 372] width 1167 height 624
type input "20.000"
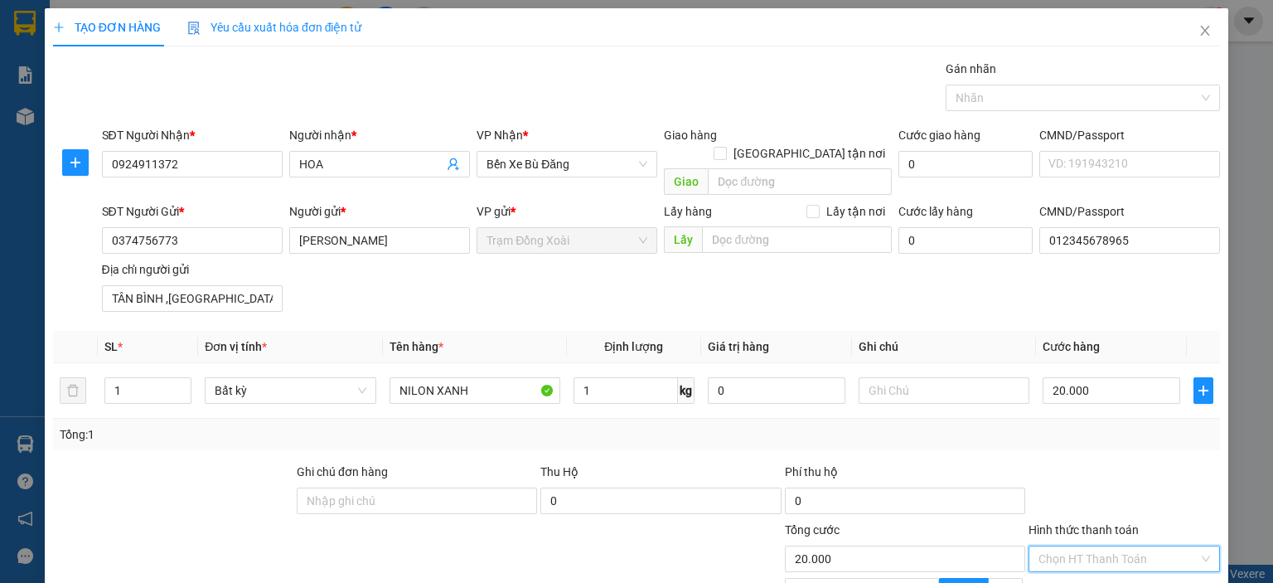
click at [1081, 546] on input "Hình thức thanh toán" at bounding box center [1119, 558] width 160 height 25
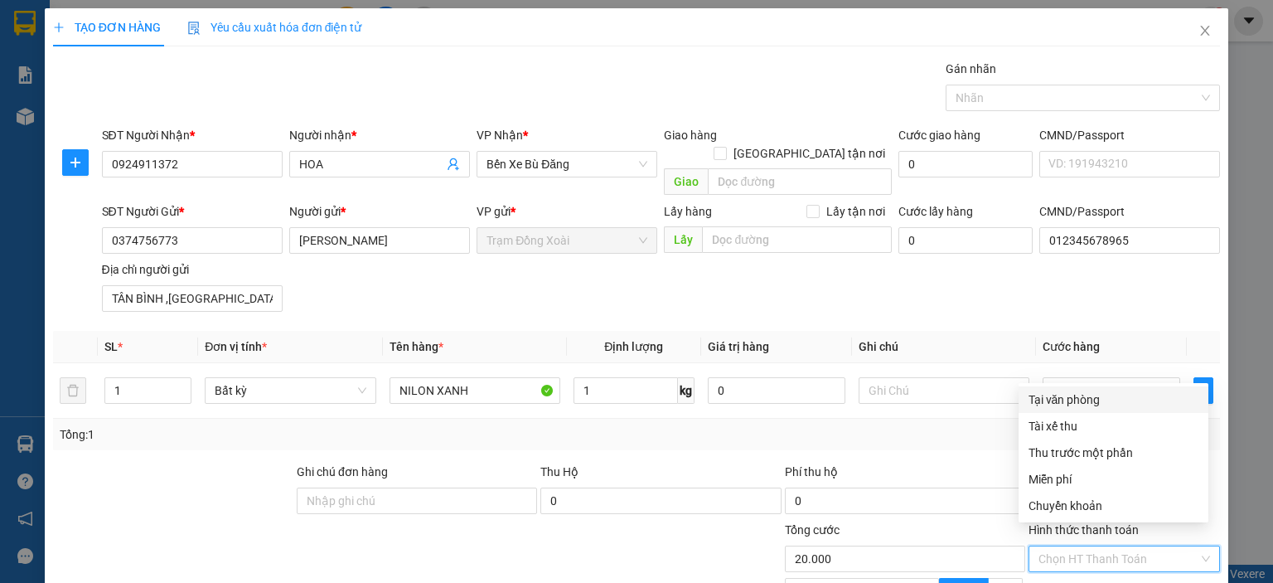
click at [1091, 401] on div "Tại văn phòng" at bounding box center [1114, 399] width 170 height 18
type input "0"
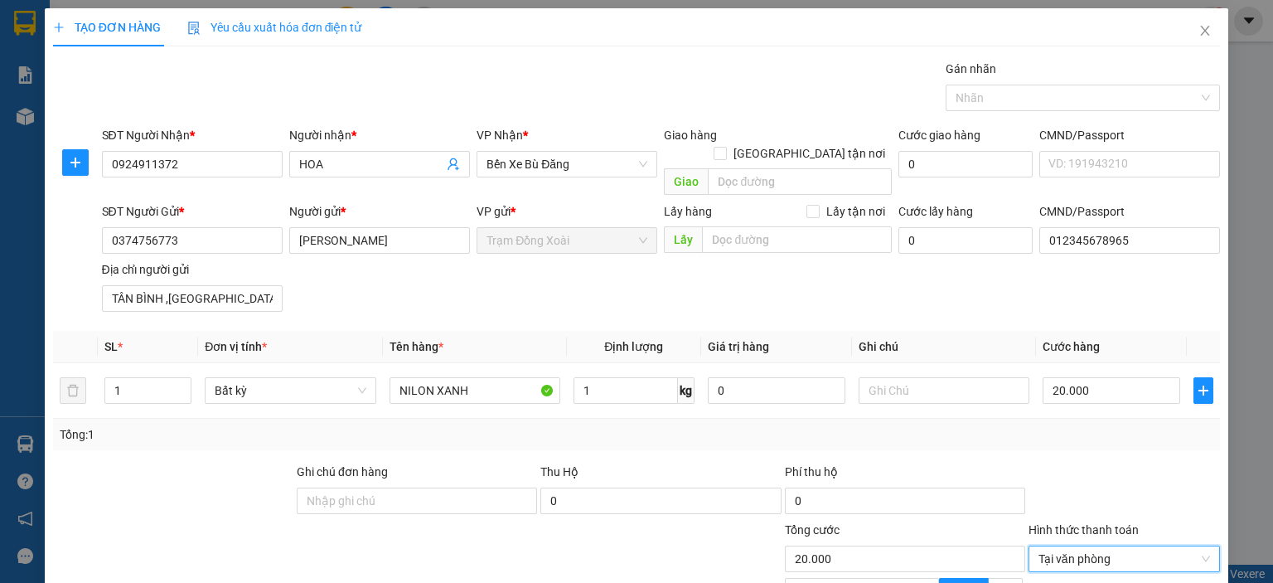
click at [886, 425] on div "Tổng: 1" at bounding box center [637, 434] width 1154 height 18
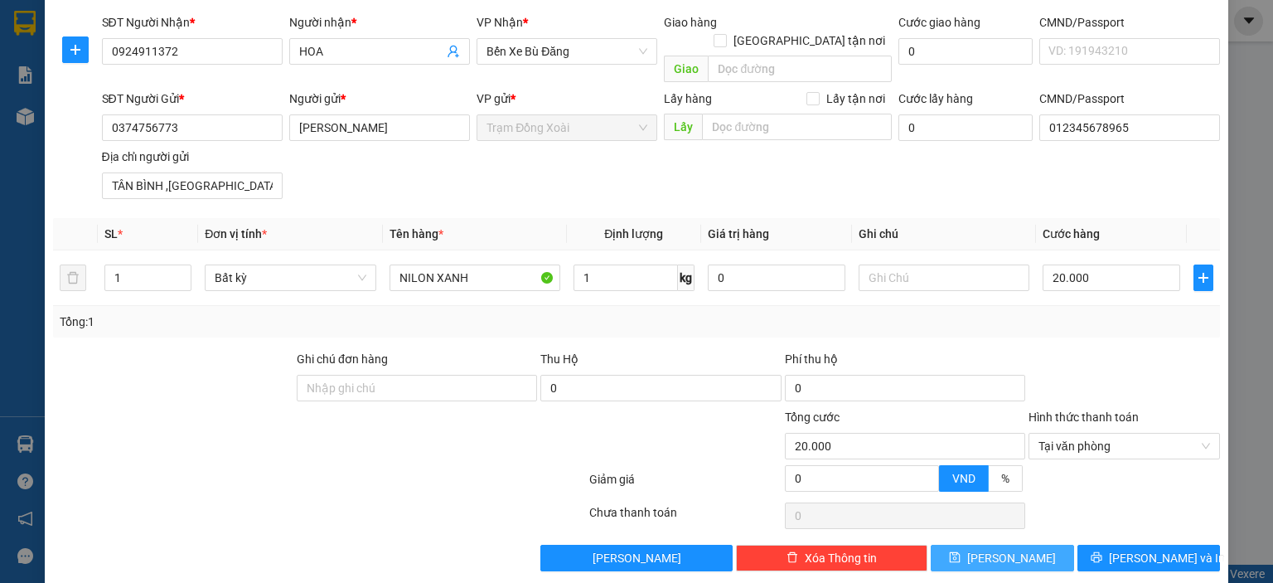
click at [962, 545] on button "Lưu" at bounding box center [1002, 558] width 143 height 27
type input "0"
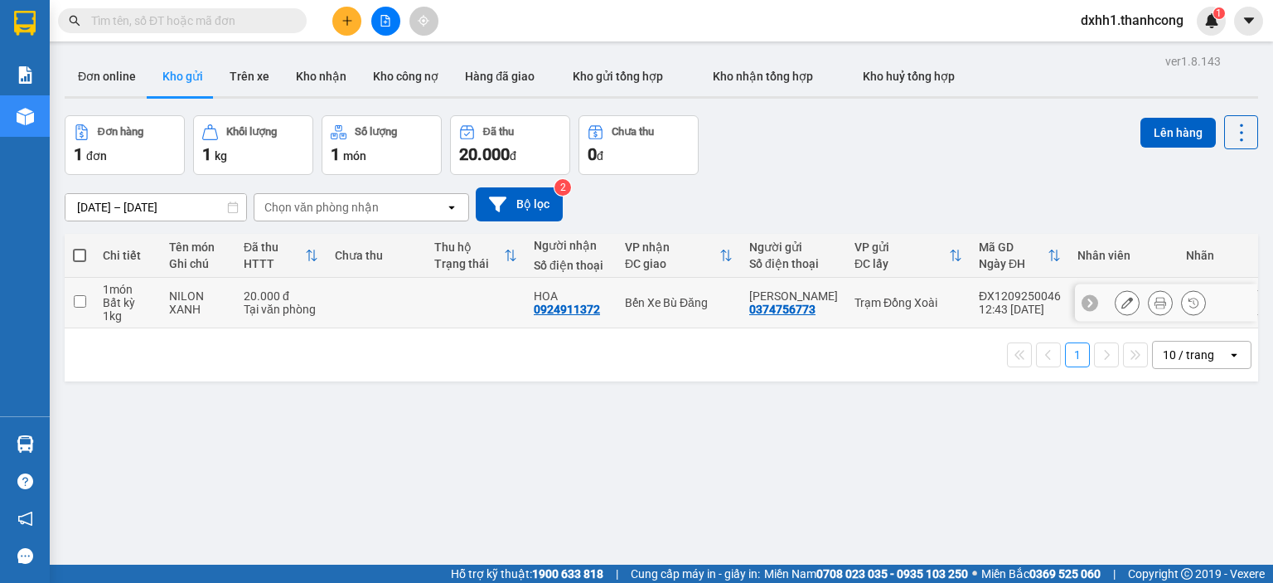
drag, startPoint x: 270, startPoint y: 299, endPoint x: 296, endPoint y: 299, distance: 25.7
click at [271, 299] on div "20.000 đ" at bounding box center [281, 295] width 75 height 13
checkbox input "true"
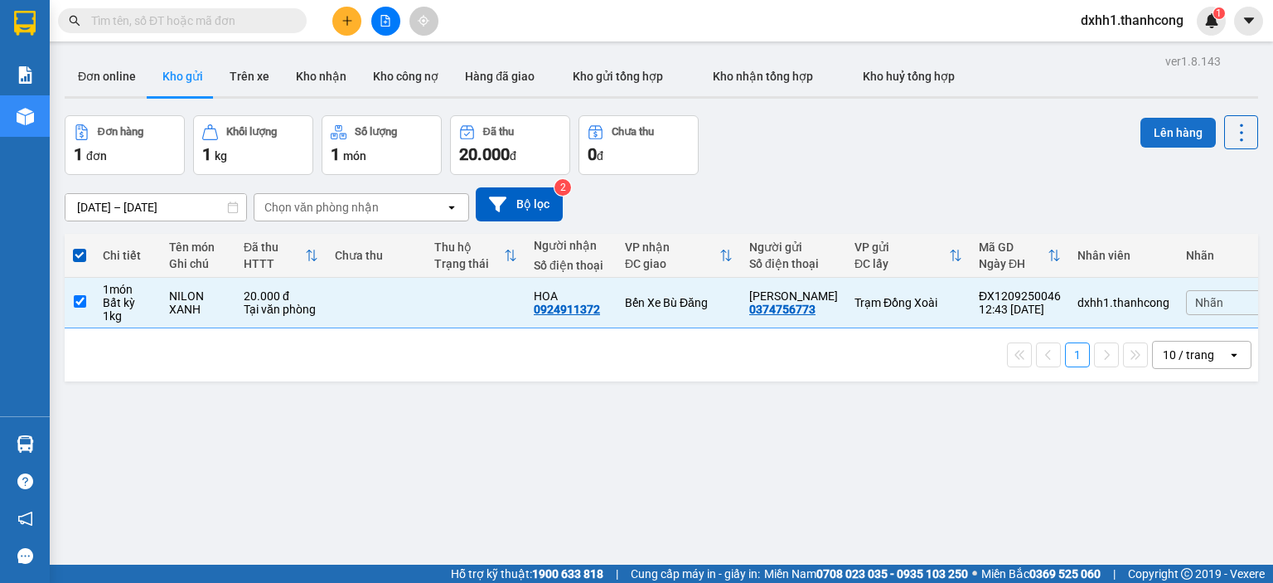
click at [1170, 127] on button "Lên hàng" at bounding box center [1178, 133] width 75 height 30
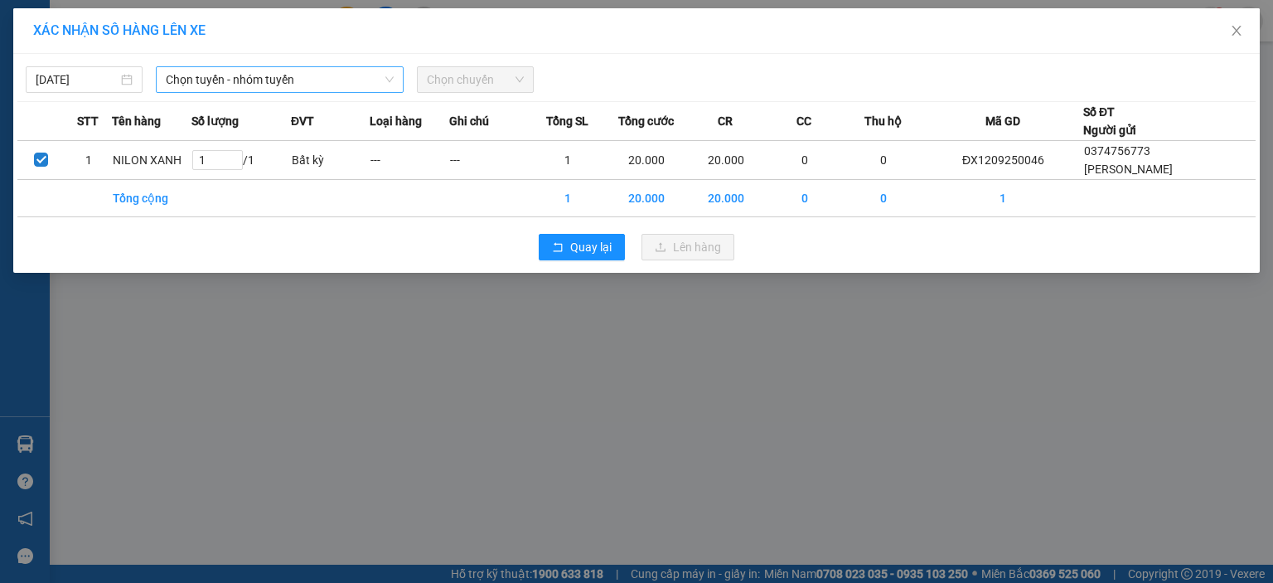
click at [298, 84] on span "Chọn tuyến - nhóm tuyến" at bounding box center [280, 79] width 228 height 25
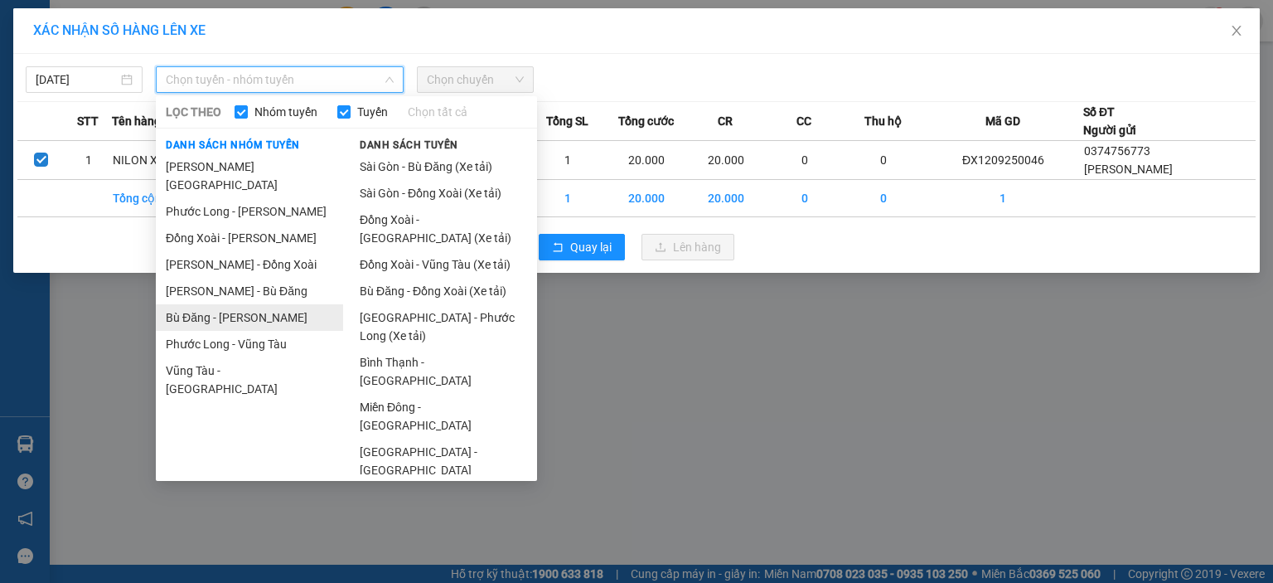
click at [265, 304] on li "Bù Đăng - Hồ Chí Minh" at bounding box center [249, 317] width 187 height 27
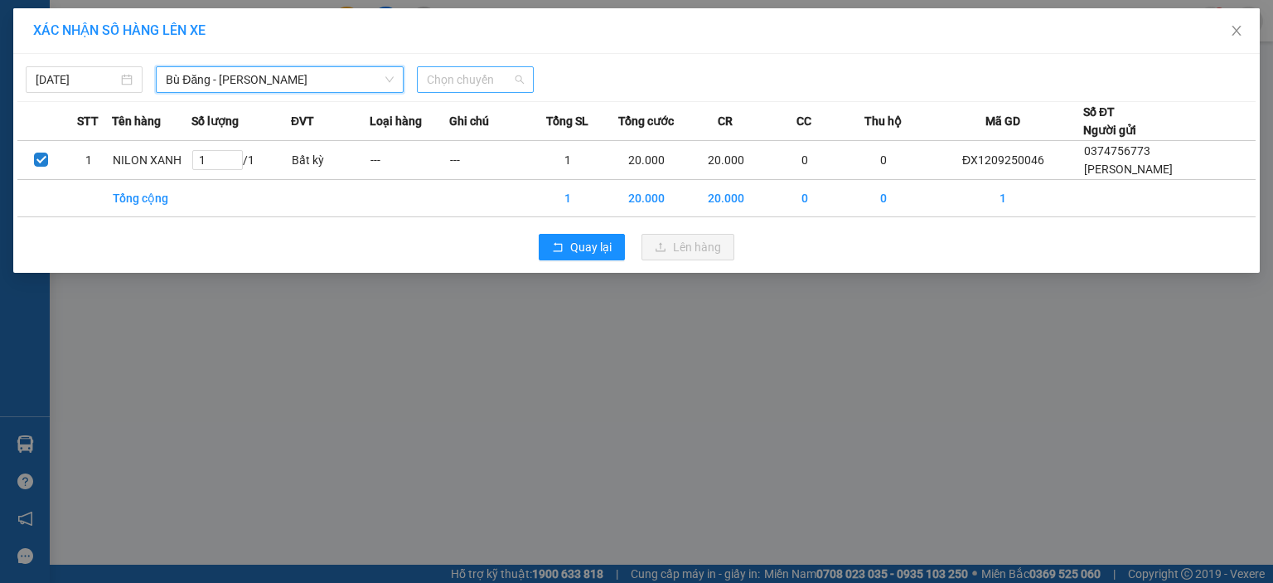
click at [448, 69] on span "Chọn chuyến" at bounding box center [475, 79] width 97 height 25
type input "222"
click at [472, 112] on div "14:30 - 93F-002.22" at bounding box center [491, 113] width 129 height 18
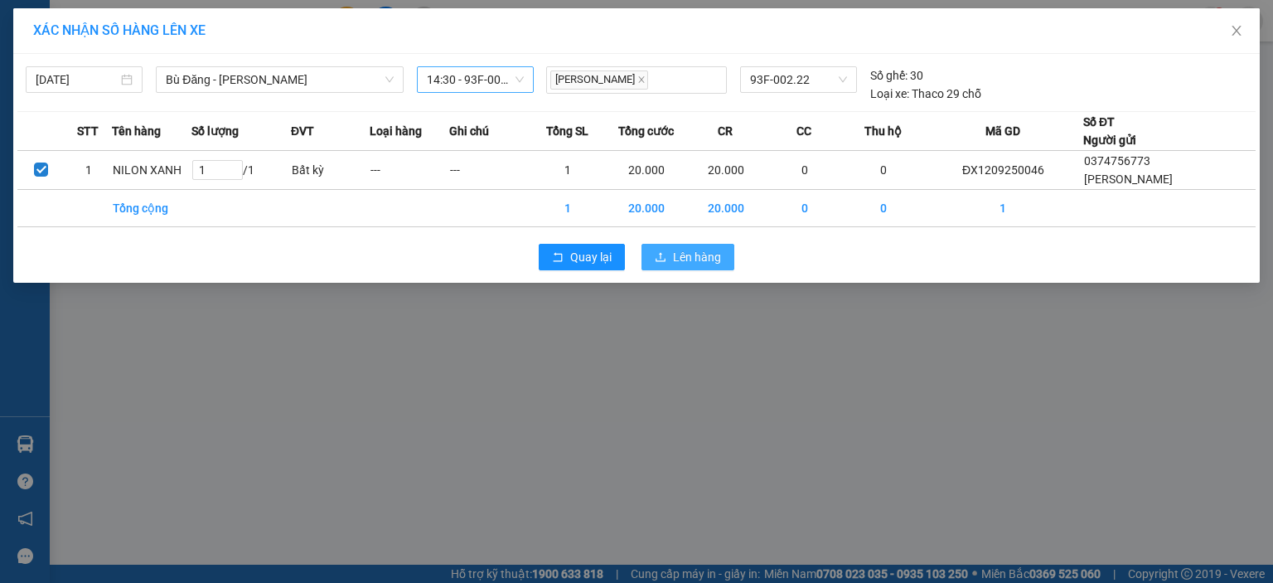
click at [690, 258] on span "Lên hàng" at bounding box center [697, 257] width 48 height 18
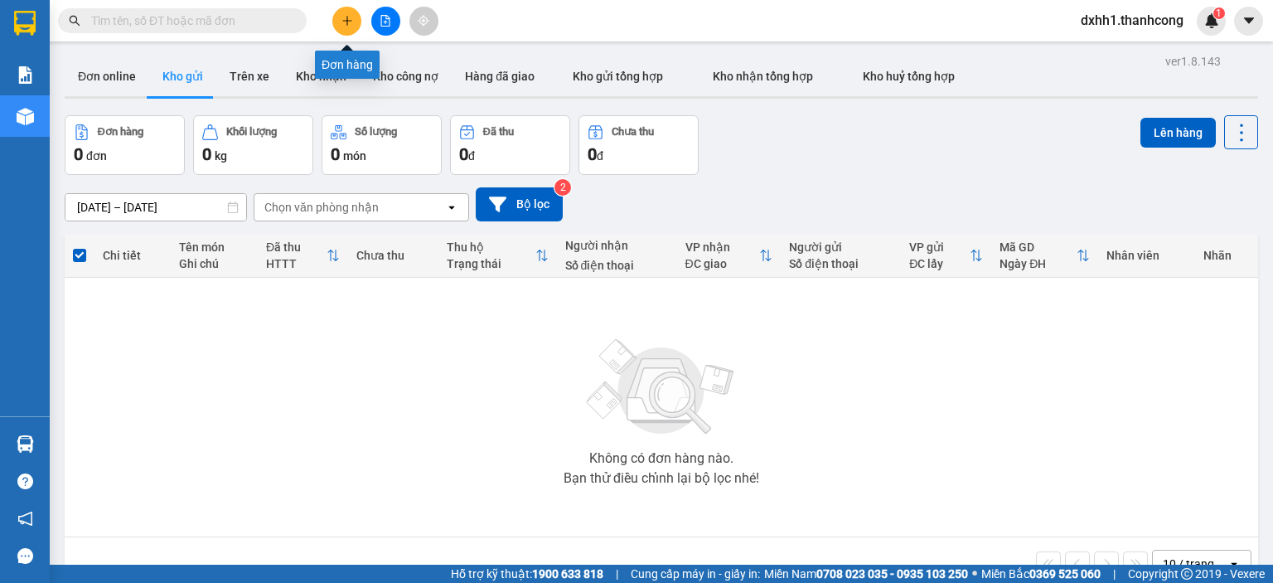
click at [345, 19] on icon "plus" at bounding box center [348, 21] width 12 height 12
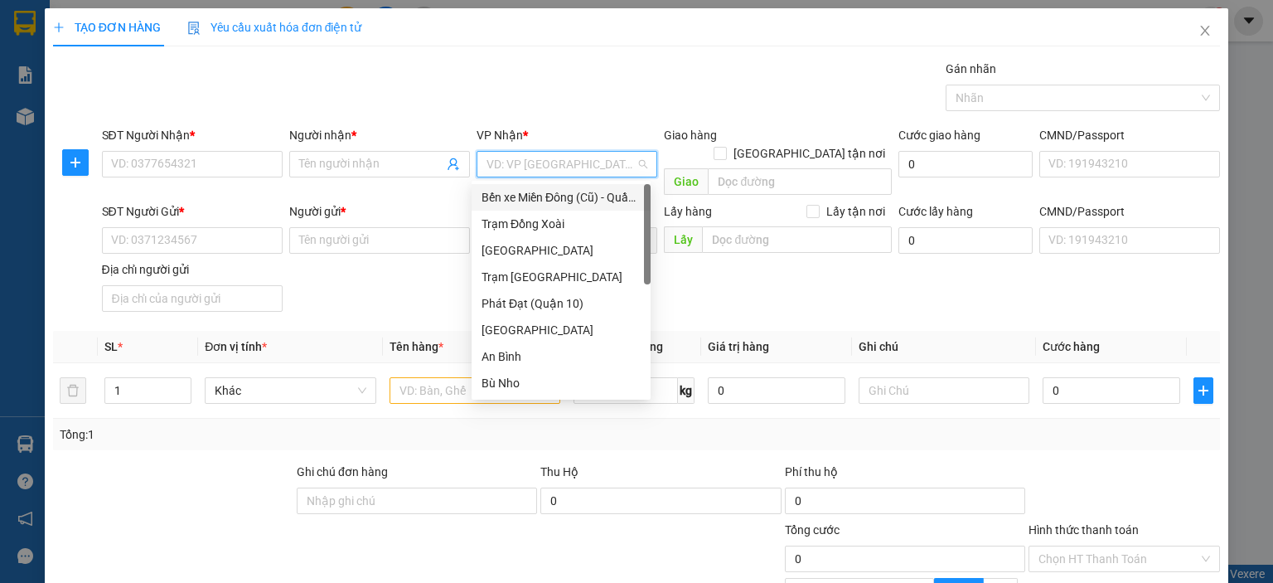
click at [533, 167] on input "search" at bounding box center [561, 164] width 149 height 25
drag, startPoint x: 535, startPoint y: 380, endPoint x: 521, endPoint y: 346, distance: 36.5
click at [536, 380] on div "Bù Nho" at bounding box center [561, 383] width 159 height 18
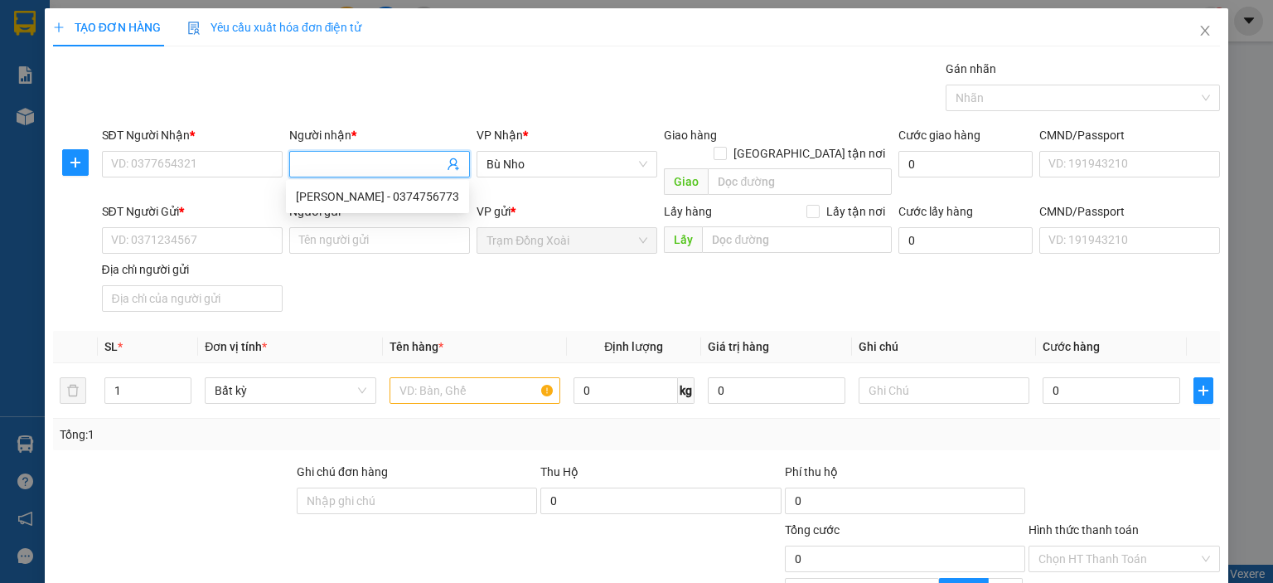
paste input "BÌNH/0343.175.348."
click at [371, 162] on input "BÌNH/0343.175.348." at bounding box center [371, 164] width 144 height 18
type input "BÌNH."
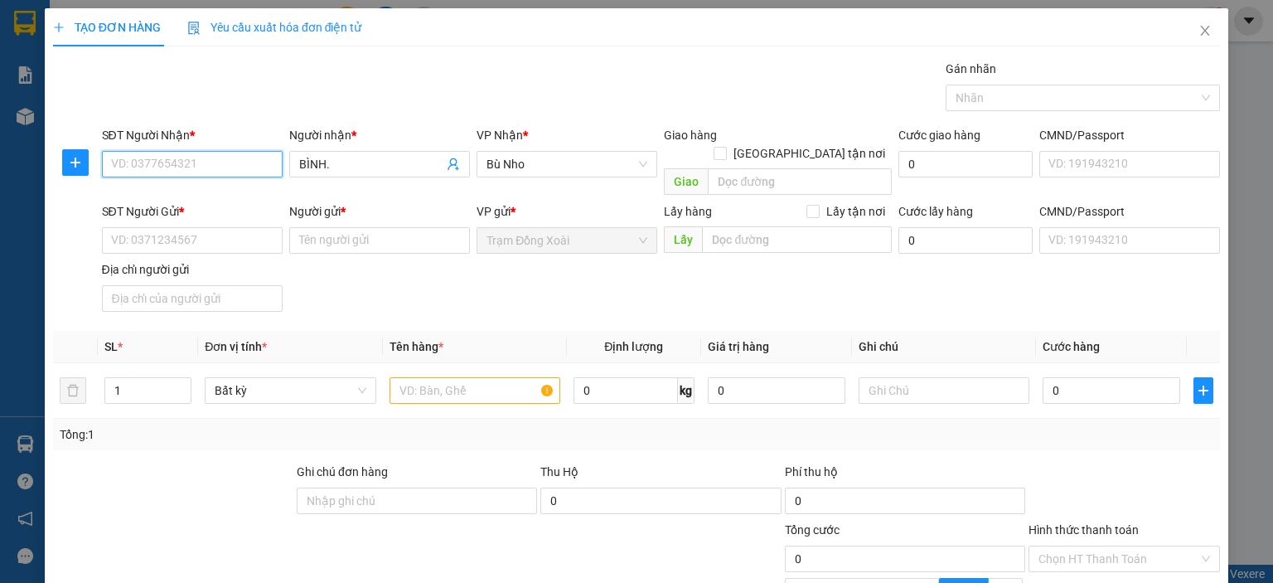
paste input "0343.175.348"
click at [162, 167] on input "0343.175.348" at bounding box center [192, 164] width 181 height 27
click at [140, 161] on input "0343.175348" at bounding box center [192, 164] width 181 height 27
type input "0343175348"
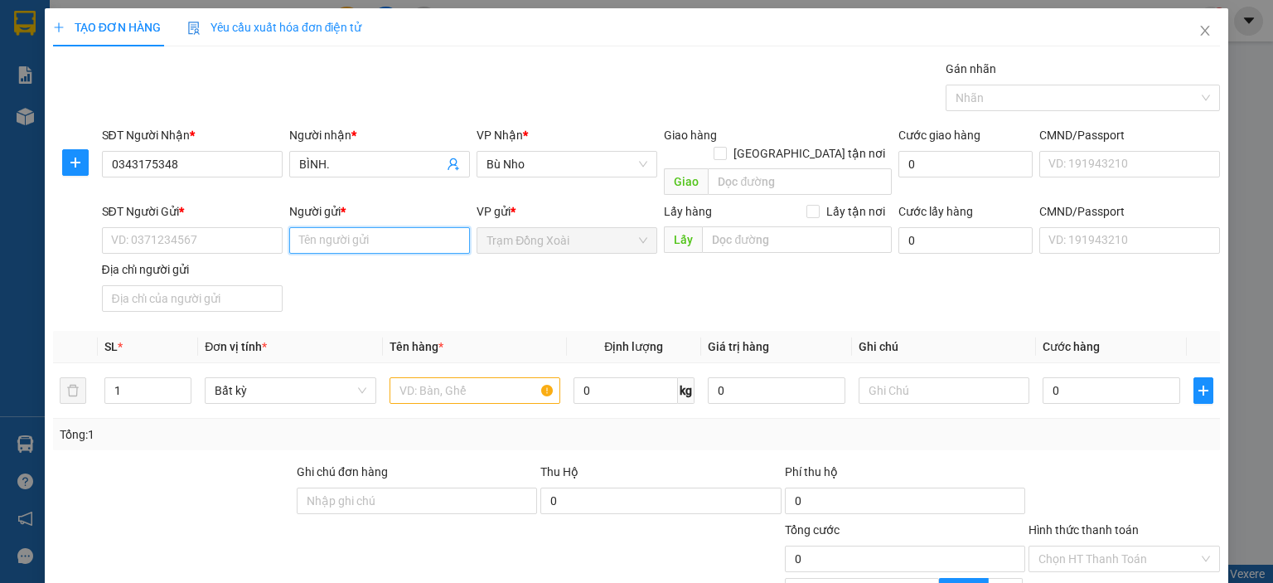
paste input "LÊ ANH TIỀN/0918.242.322"
click at [406, 227] on input "LÊ ANH TIỀN/0918.242.322" at bounding box center [379, 240] width 181 height 27
type input "LÊ ANH TIỀN"
paste input "0918.242.322"
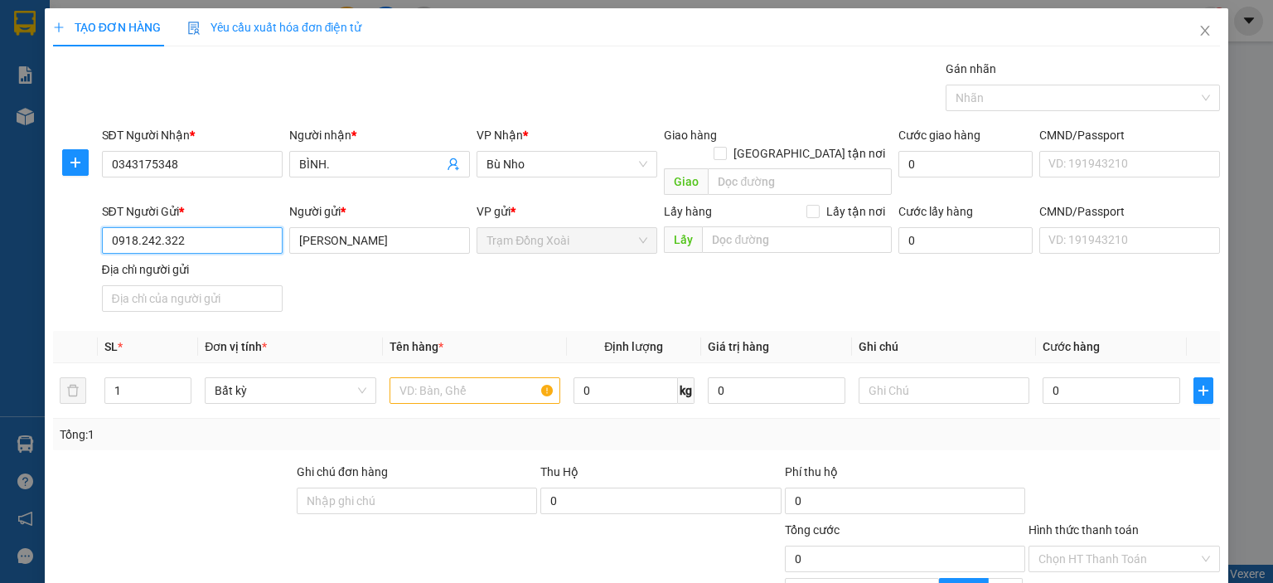
click at [160, 227] on input "0918.242.322" at bounding box center [192, 240] width 181 height 27
click at [137, 227] on input "0918.242322" at bounding box center [192, 240] width 181 height 27
type input "0918242322"
click at [1060, 227] on input "CMND/Passport" at bounding box center [1129, 240] width 181 height 27
click at [1056, 227] on input "CMND/Passport" at bounding box center [1129, 240] width 181 height 27
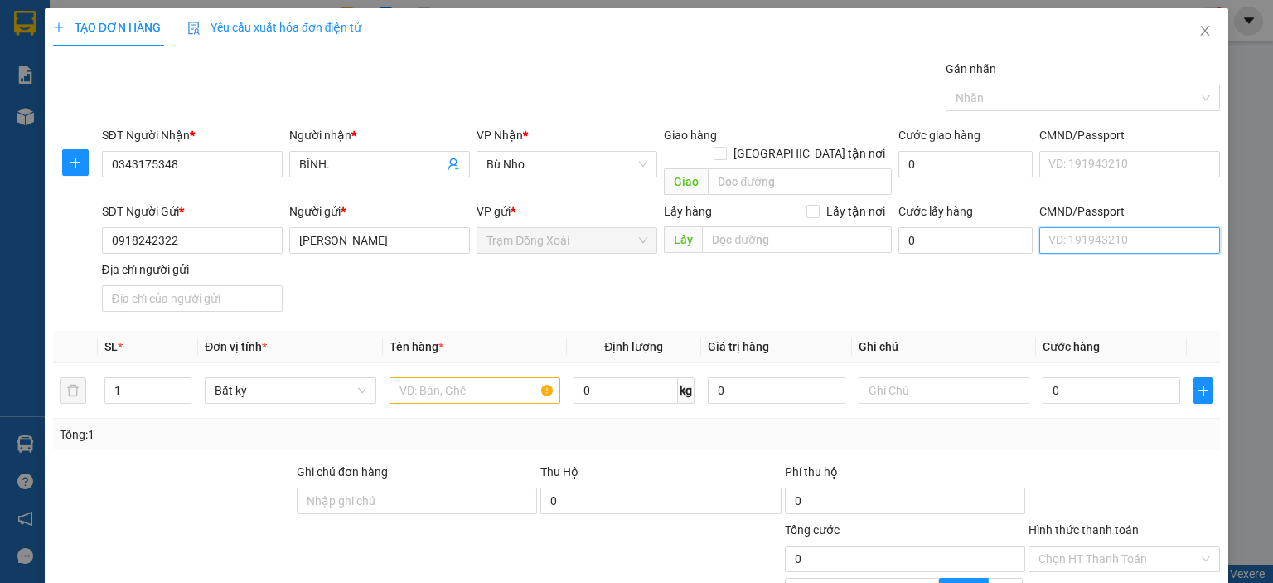
click at [1056, 227] on input "CMND/Passport" at bounding box center [1129, 240] width 181 height 27
type input "12345678998"
click at [235, 285] on input "Địa chỉ người gửi" at bounding box center [192, 298] width 181 height 27
type input "TÂN BÌNH,[GEOGRAPHIC_DATA],[GEOGRAPHIC_DATA]"
click at [468, 377] on input "text" at bounding box center [475, 390] width 171 height 27
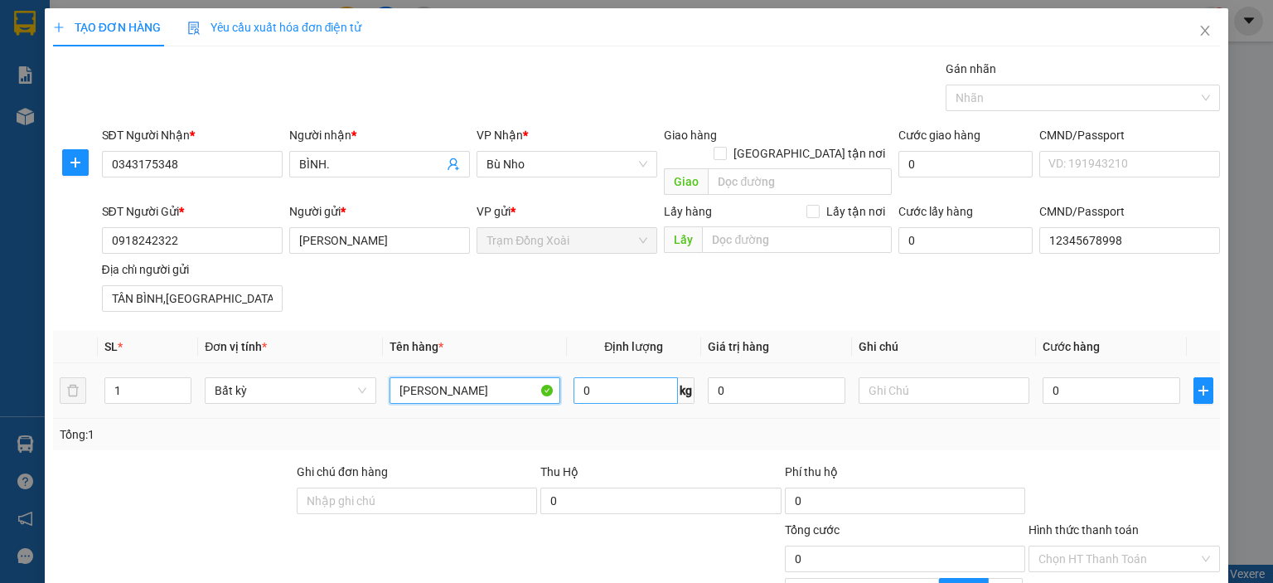
type input "NILON HỒNG"
click at [584, 377] on input "0" at bounding box center [626, 390] width 104 height 27
type input "1"
click at [631, 436] on div "Transit Pickup Surcharge Ids Transit Deliver Surcharge Ids Transit Deliver Surc…" at bounding box center [636, 372] width 1167 height 624
type input "20.000"
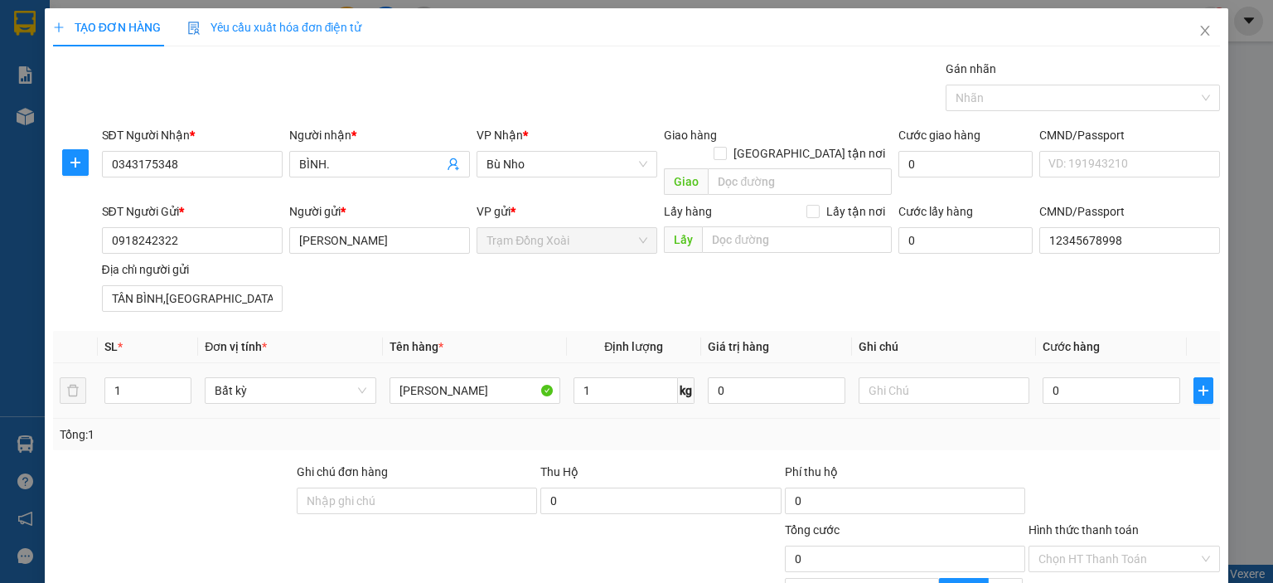
type input "20.000"
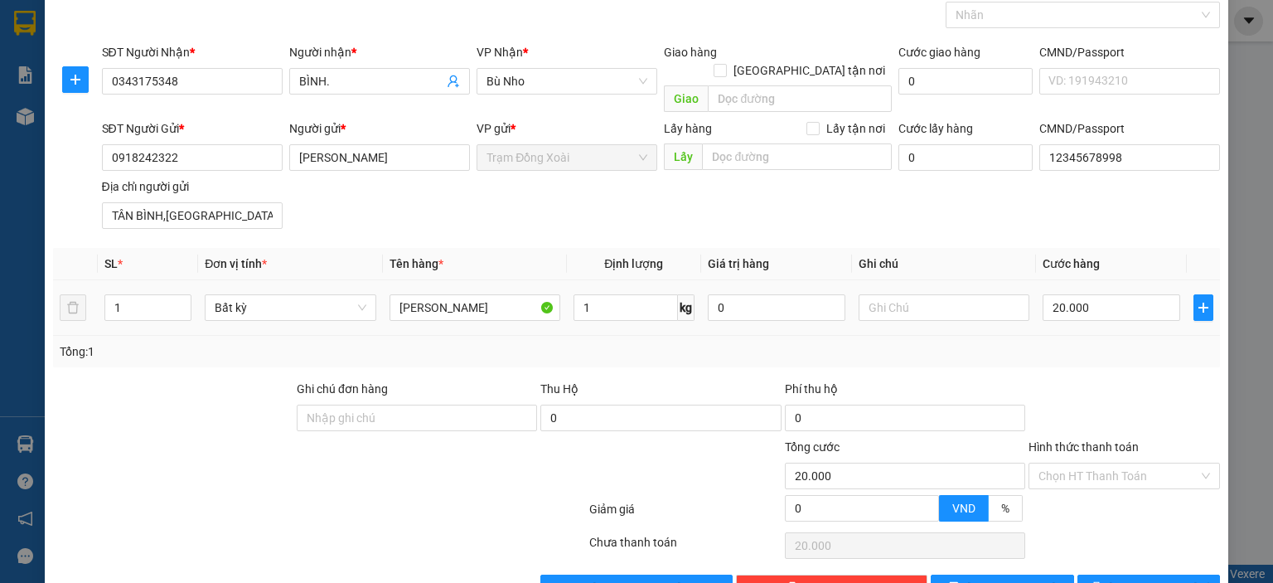
scroll to position [113, 0]
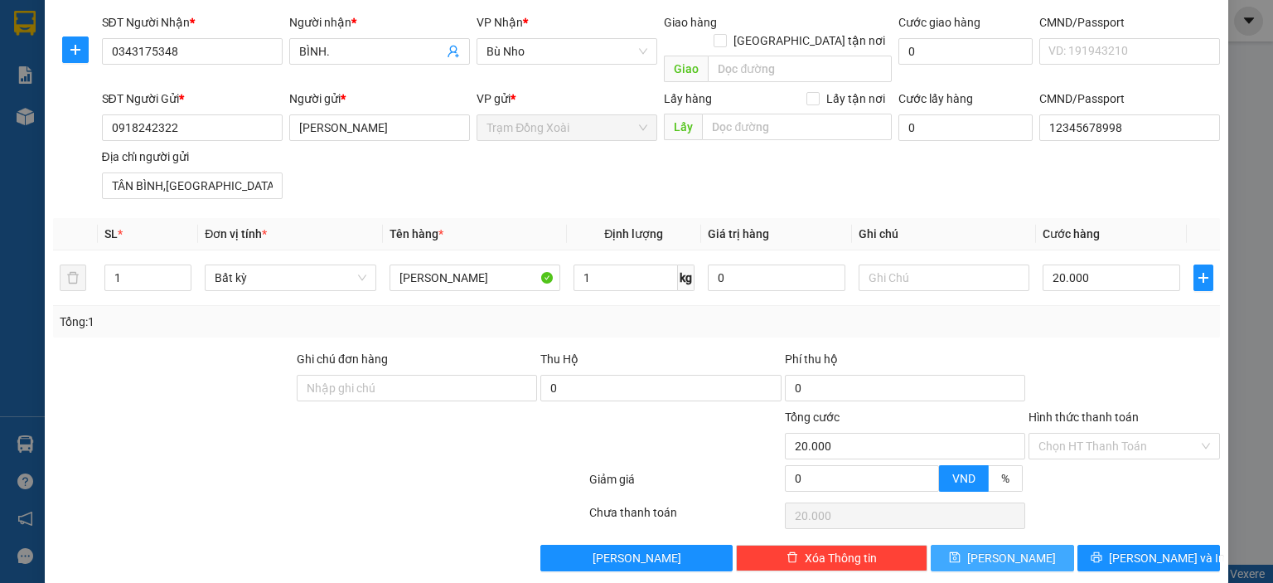
click at [968, 545] on button "Lưu" at bounding box center [1002, 558] width 143 height 27
type input "0"
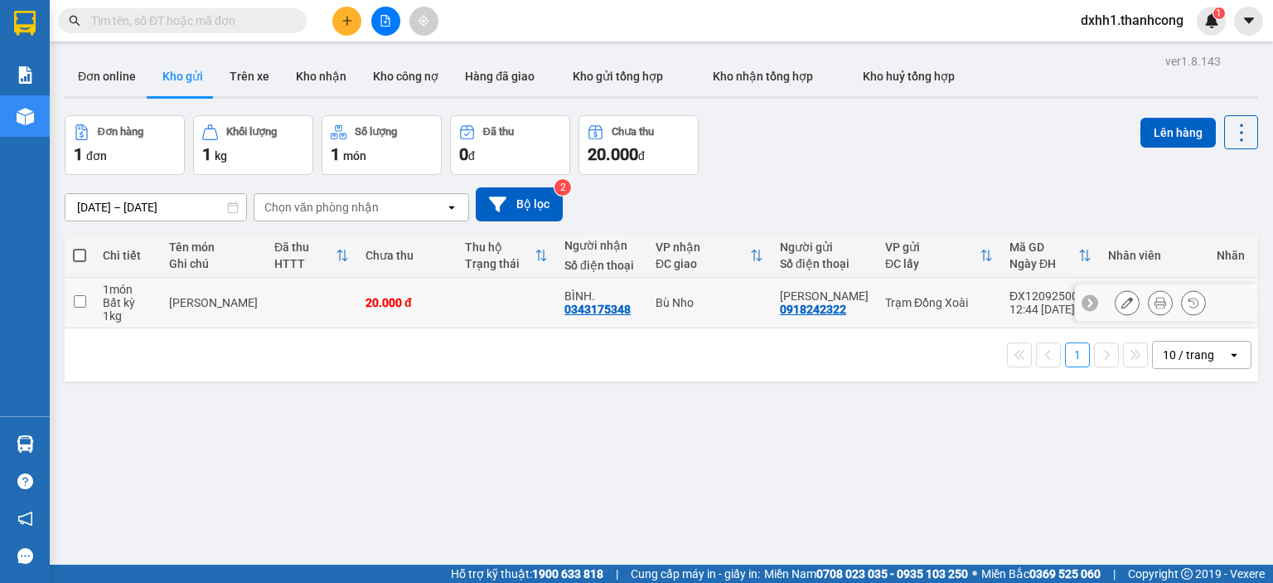
click at [308, 294] on td at bounding box center [311, 303] width 91 height 51
checkbox input "true"
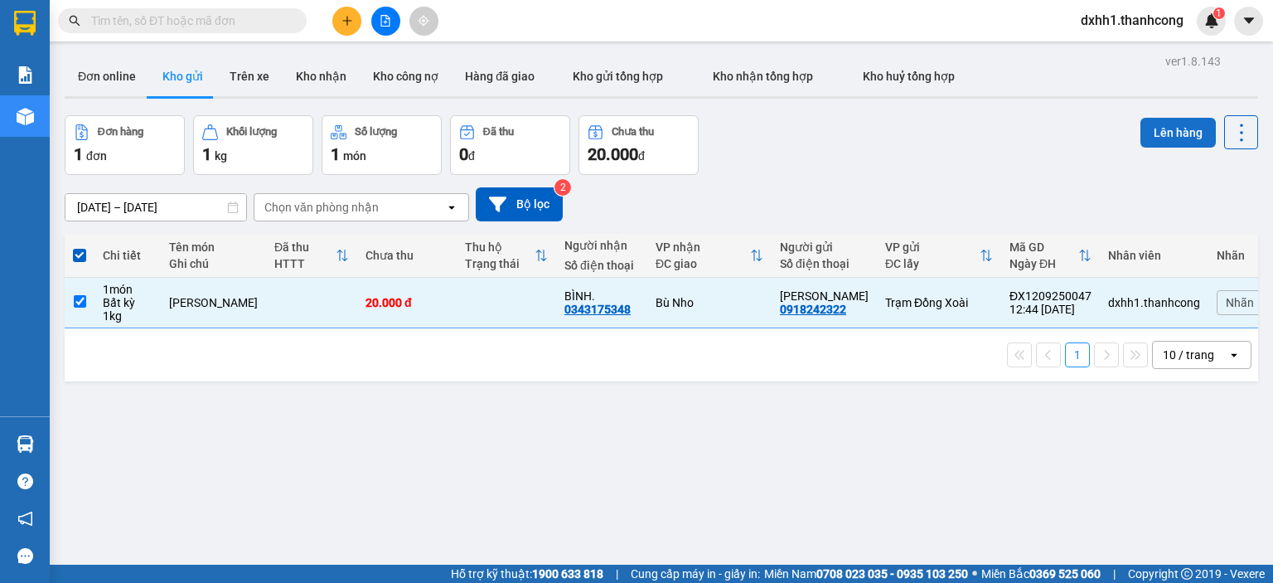
click at [1160, 128] on button "Lên hàng" at bounding box center [1178, 133] width 75 height 30
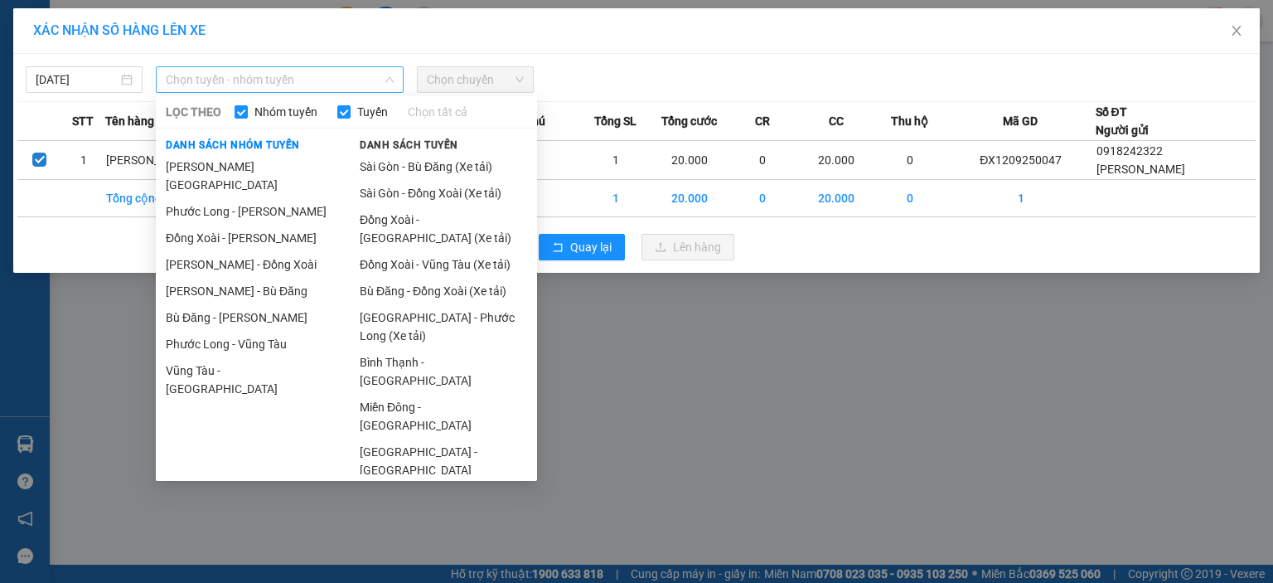
click at [275, 72] on span "Chọn tuyến - nhóm tuyến" at bounding box center [280, 79] width 228 height 25
click at [261, 178] on li "Hồ Chí Minh - Phước Long" at bounding box center [249, 175] width 187 height 45
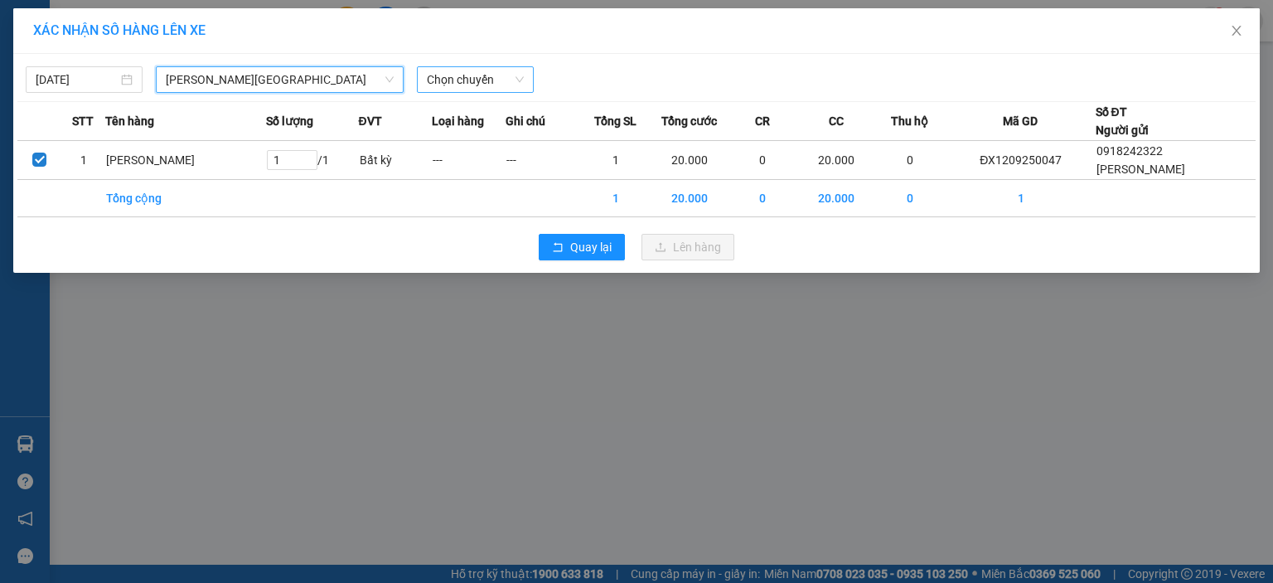
click at [456, 78] on span "Chọn chuyến" at bounding box center [475, 79] width 97 height 25
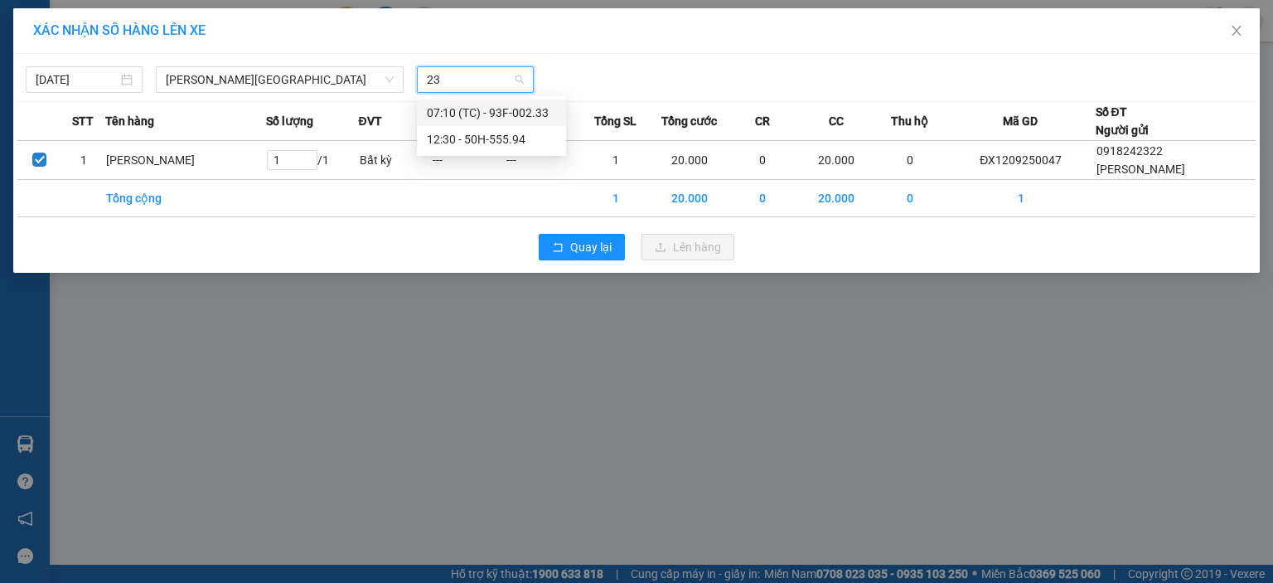
type input "233"
click at [497, 115] on div "07:10 (TC) - 93F-002.33" at bounding box center [491, 113] width 129 height 18
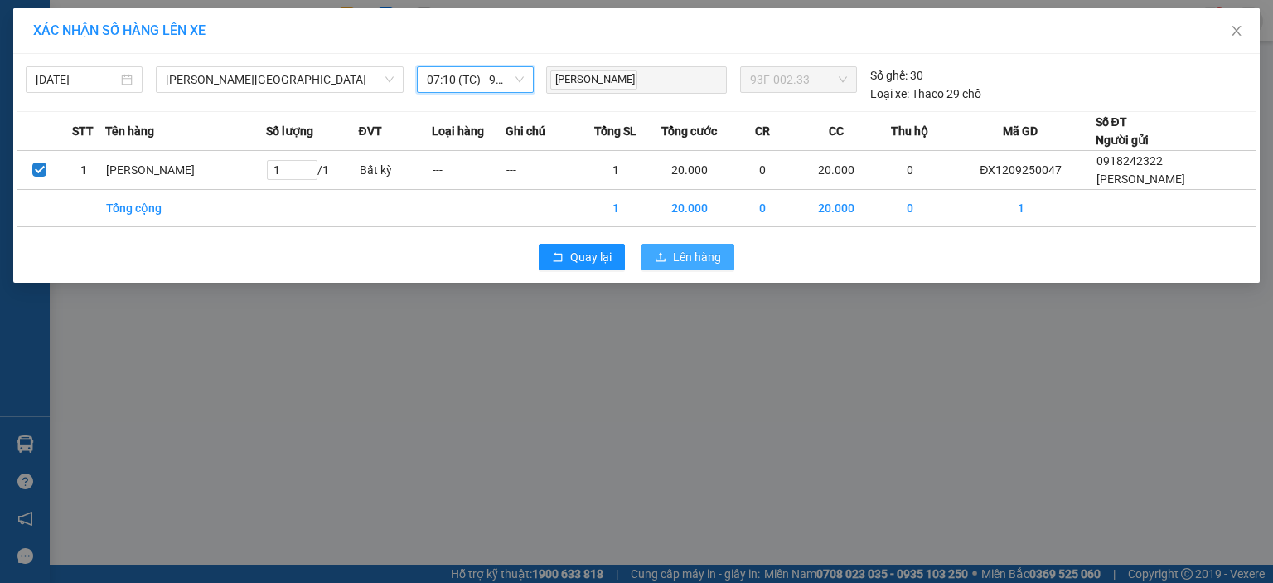
click at [688, 263] on span "Lên hàng" at bounding box center [697, 257] width 48 height 18
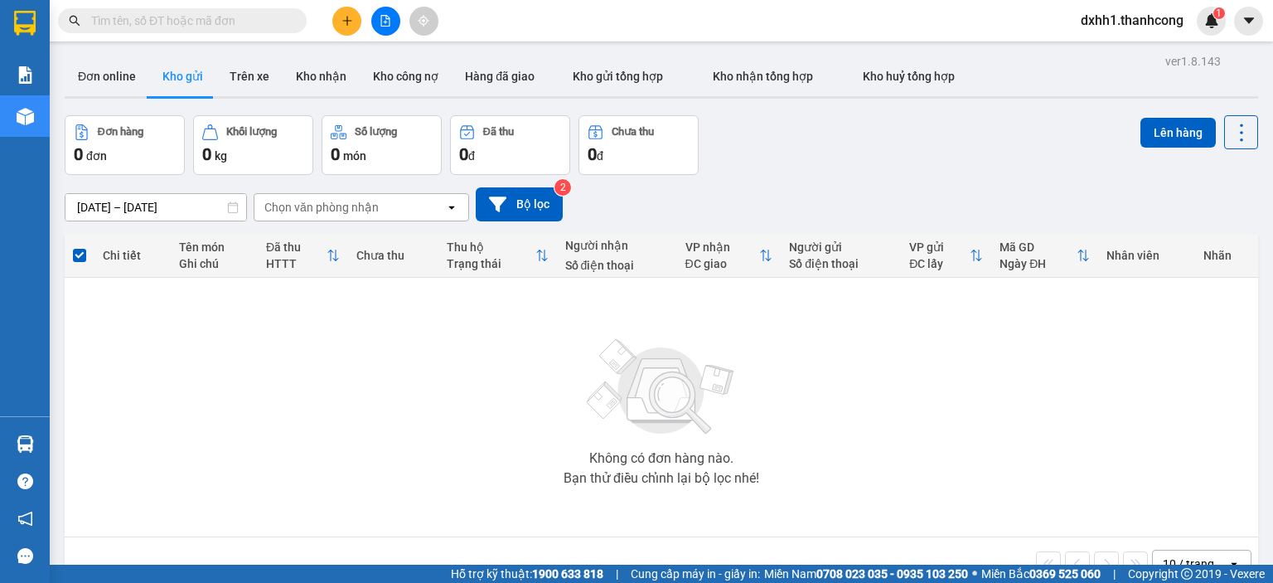
click at [346, 22] on icon "plus" at bounding box center [346, 20] width 1 height 9
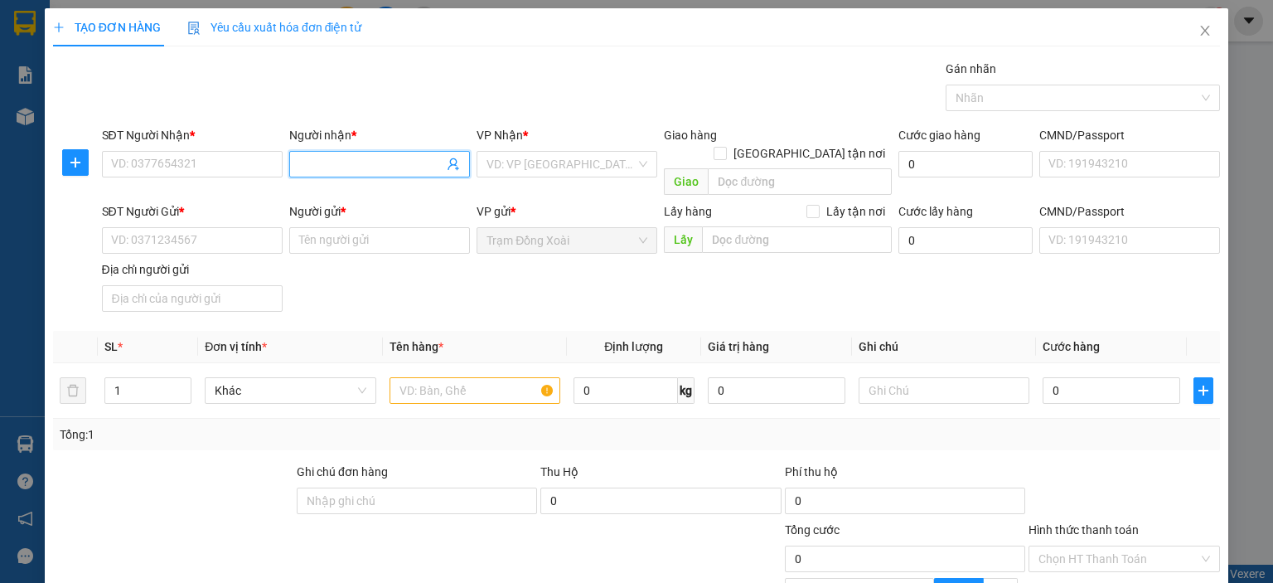
paste input "LÂM/0968.959.595"
click at [356, 165] on input "LÂM/0968.959.595" at bounding box center [371, 164] width 144 height 18
type input "LÂM/0968.959.595"
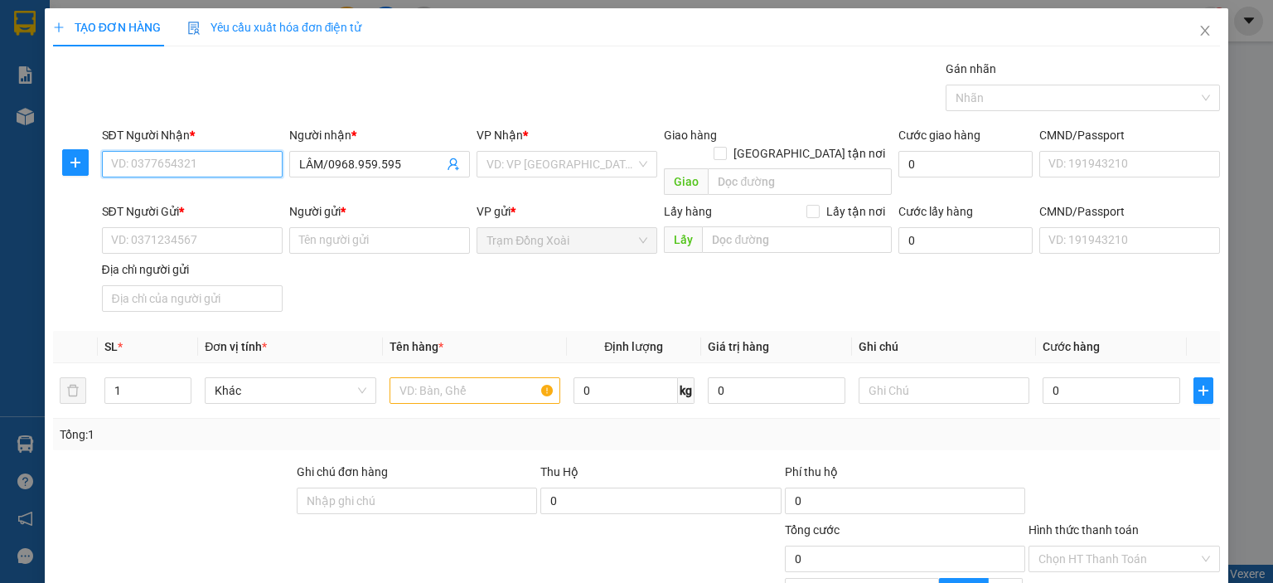
paste input "0968.959.595"
type input "0968.959.595"
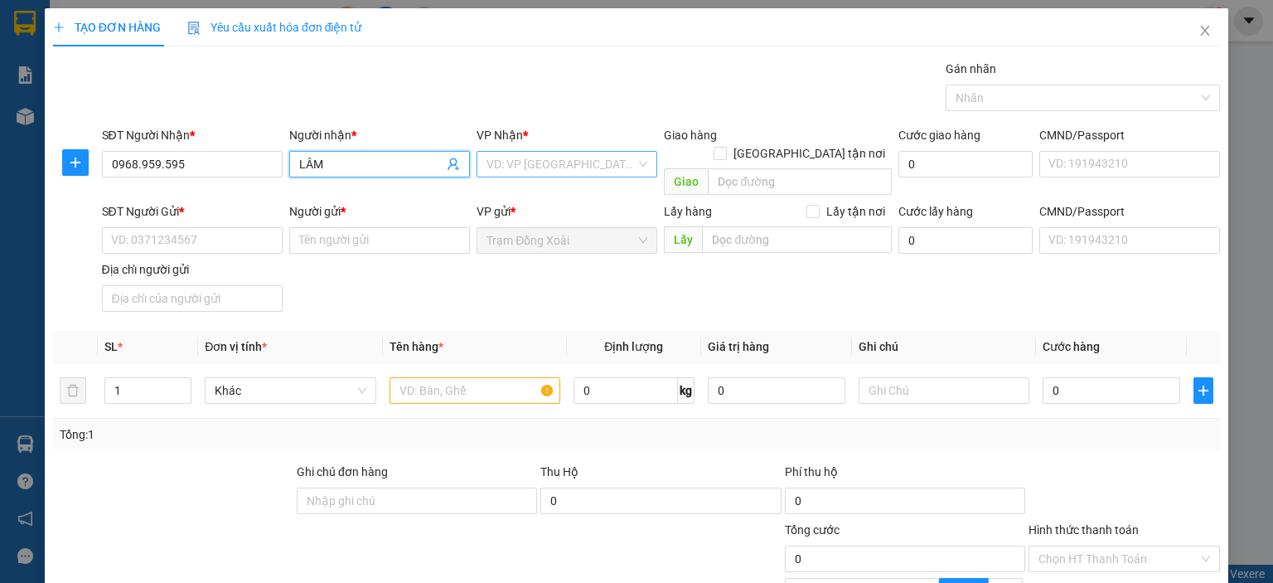
type input "LÂM"
click at [507, 162] on input "search" at bounding box center [561, 164] width 149 height 25
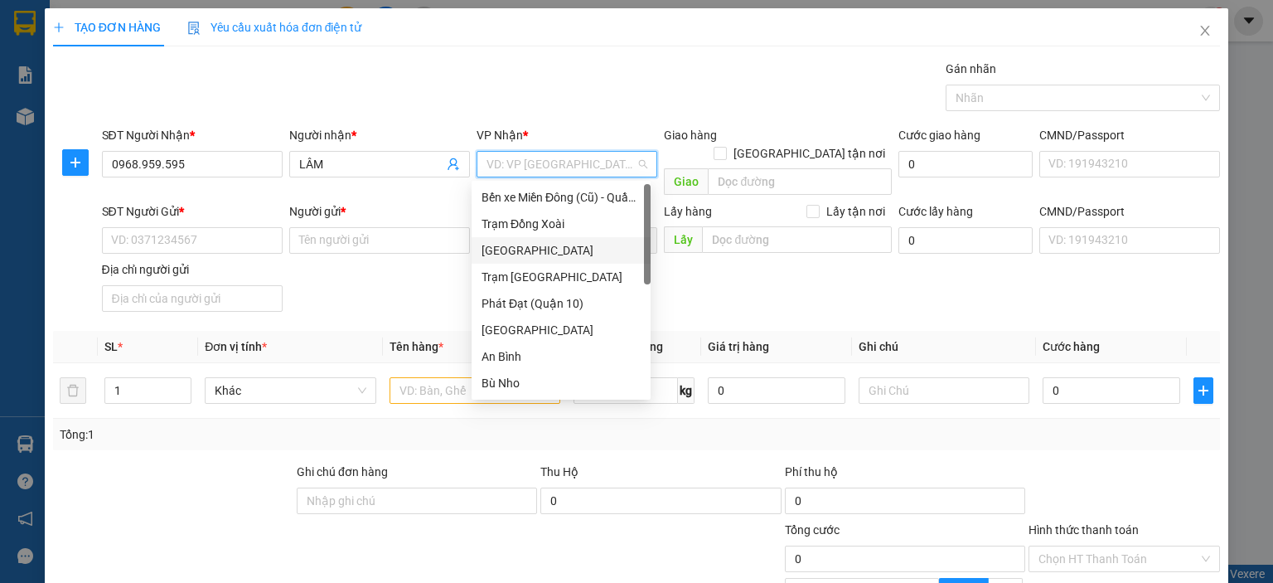
click at [548, 247] on div "[GEOGRAPHIC_DATA]" at bounding box center [561, 250] width 159 height 18
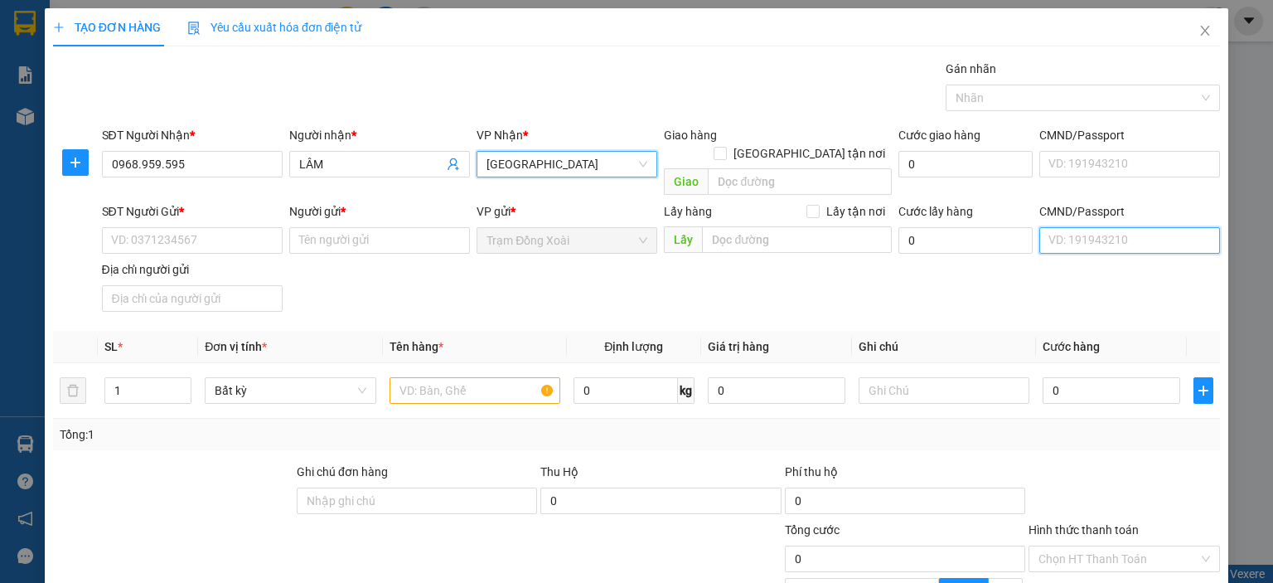
click at [1060, 227] on input "CMND/Passport" at bounding box center [1129, 240] width 181 height 27
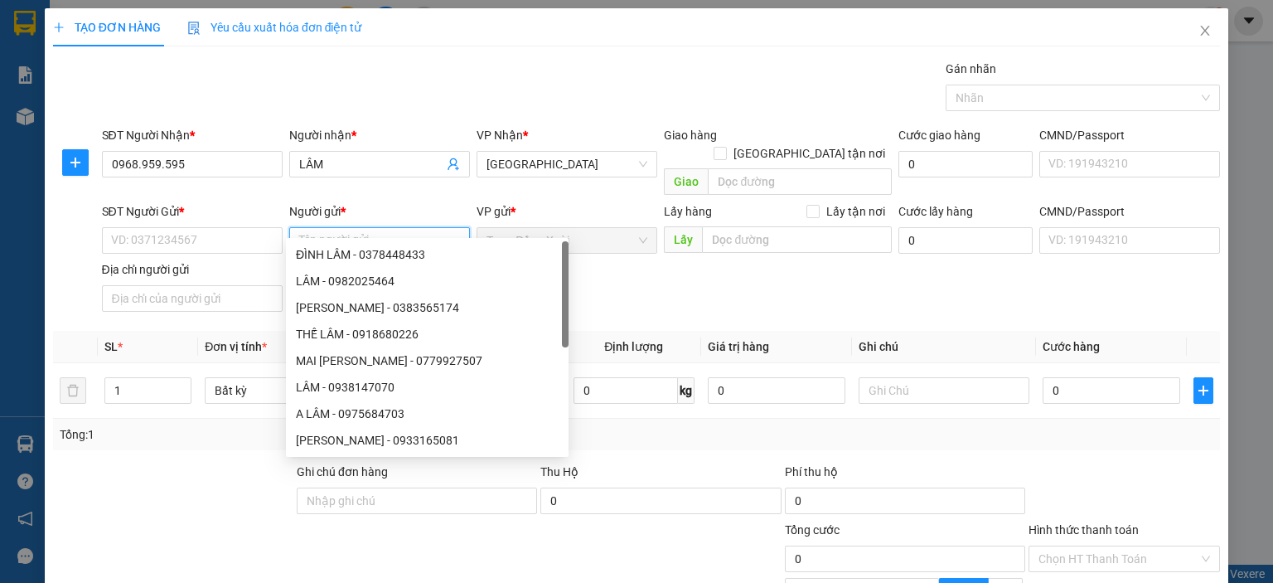
paste input "ĐÔNG/0985.895.438"
click at [374, 227] on input "ĐÔNG/0985.895.438" at bounding box center [379, 240] width 181 height 27
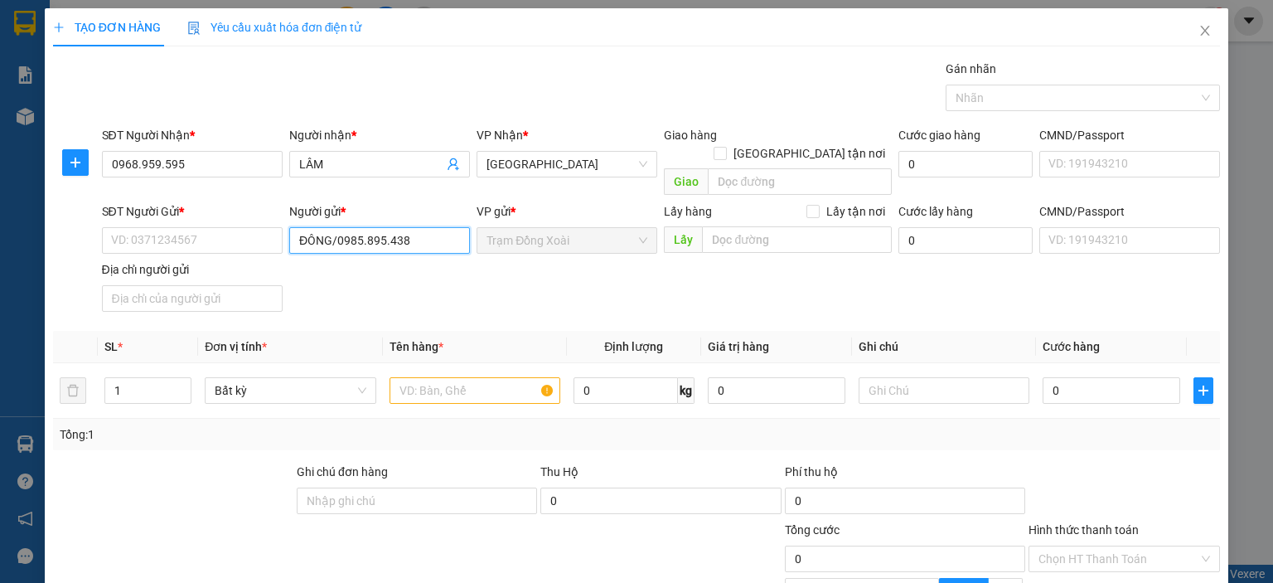
click at [374, 227] on input "ĐÔNG/0985.895.438" at bounding box center [379, 240] width 181 height 27
type input "ĐÔNG/0985.895.438"
paste input "0985.895.438"
type input "0985.895.438"
click at [366, 227] on input "ĐÔNG/0985.895.438" at bounding box center [379, 240] width 181 height 27
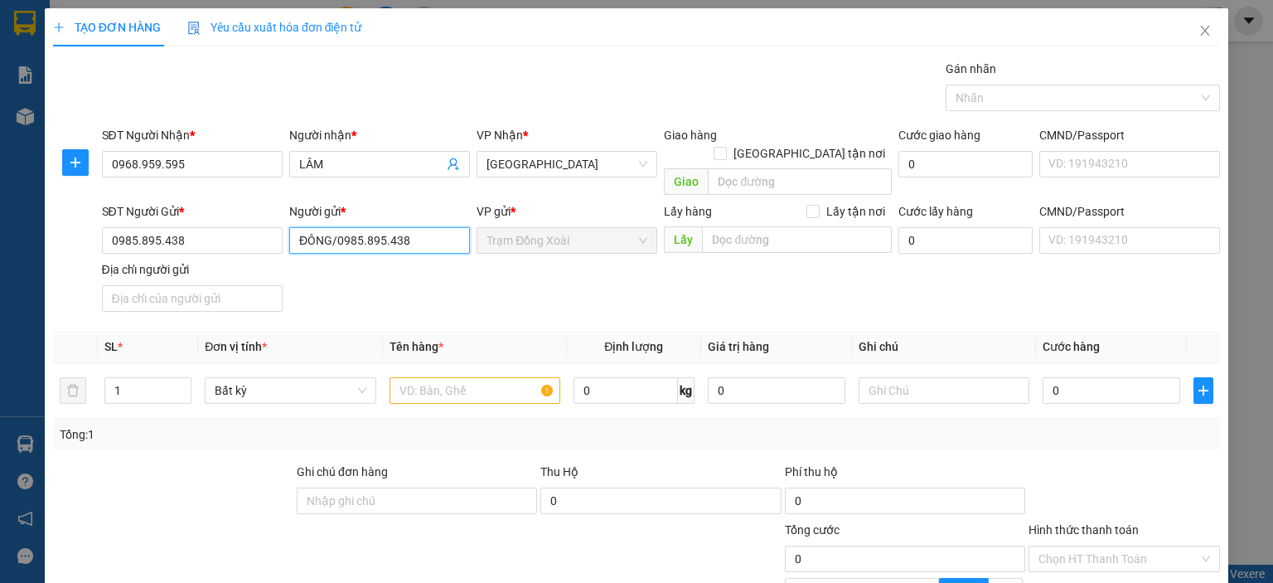
click at [366, 227] on input "ĐÔNG/0985.895.438" at bounding box center [379, 240] width 181 height 27
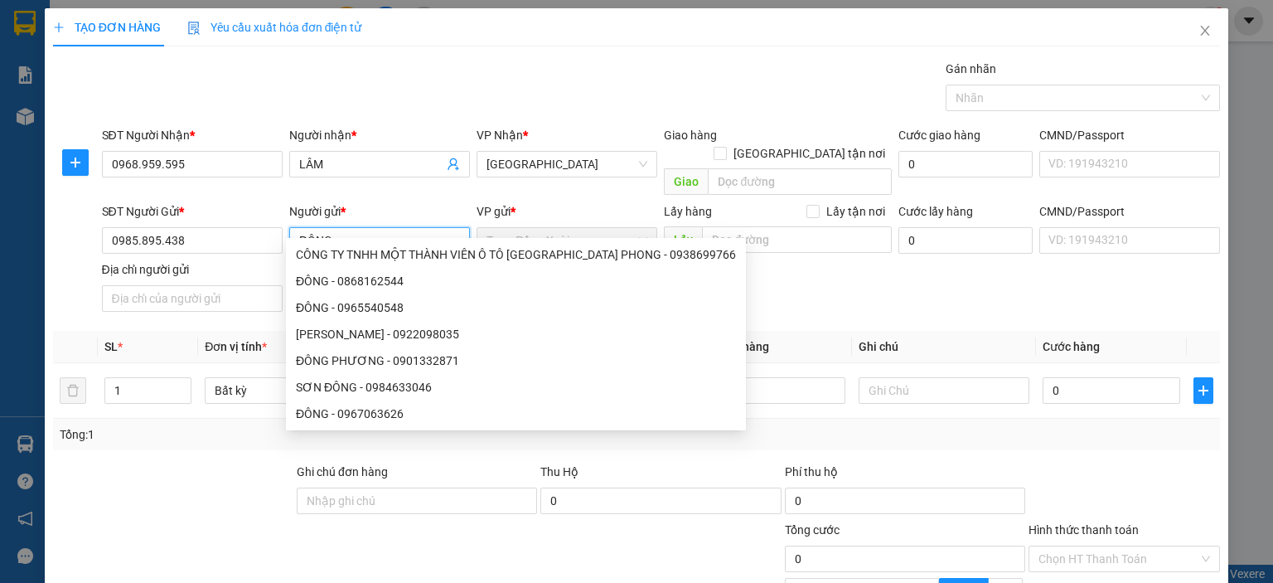
type input "ĐÔNG"
click at [263, 260] on div "Địa chỉ người gửi" at bounding box center [192, 269] width 181 height 18
click at [263, 285] on input "Địa chỉ người gửi" at bounding box center [192, 298] width 181 height 27
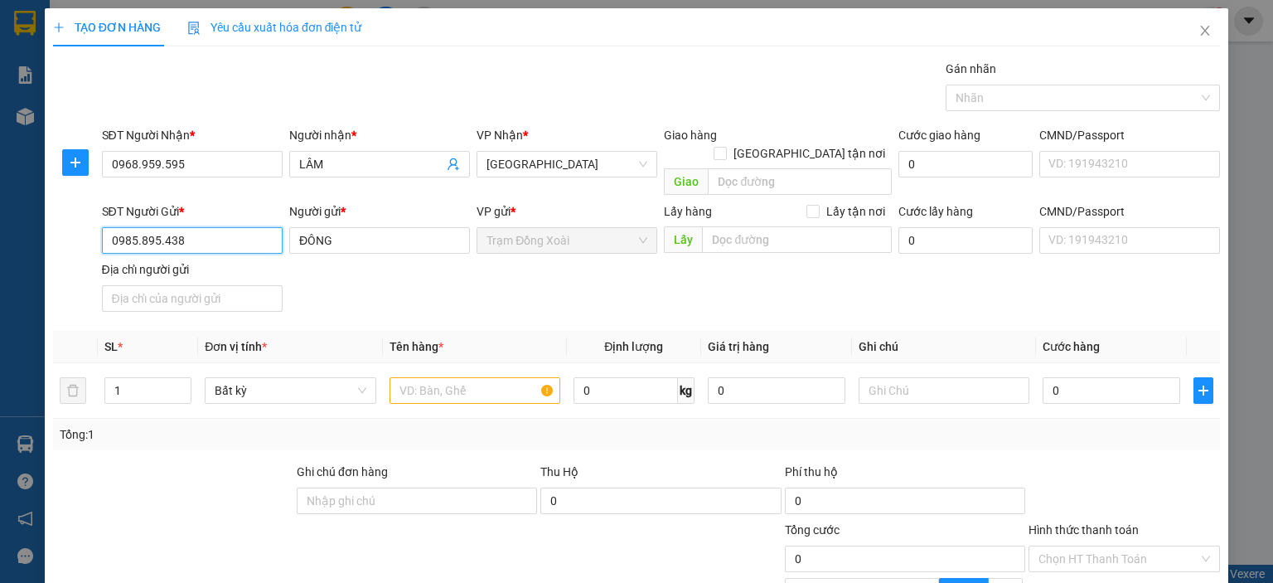
click at [158, 227] on input "0985.895.438" at bounding box center [192, 240] width 181 height 27
click at [137, 227] on input "0985.895438" at bounding box center [192, 240] width 181 height 27
type input "0985895438"
click at [162, 165] on input "0968.959.595" at bounding box center [192, 164] width 181 height 27
click at [138, 162] on input "0968.959595" at bounding box center [192, 164] width 181 height 27
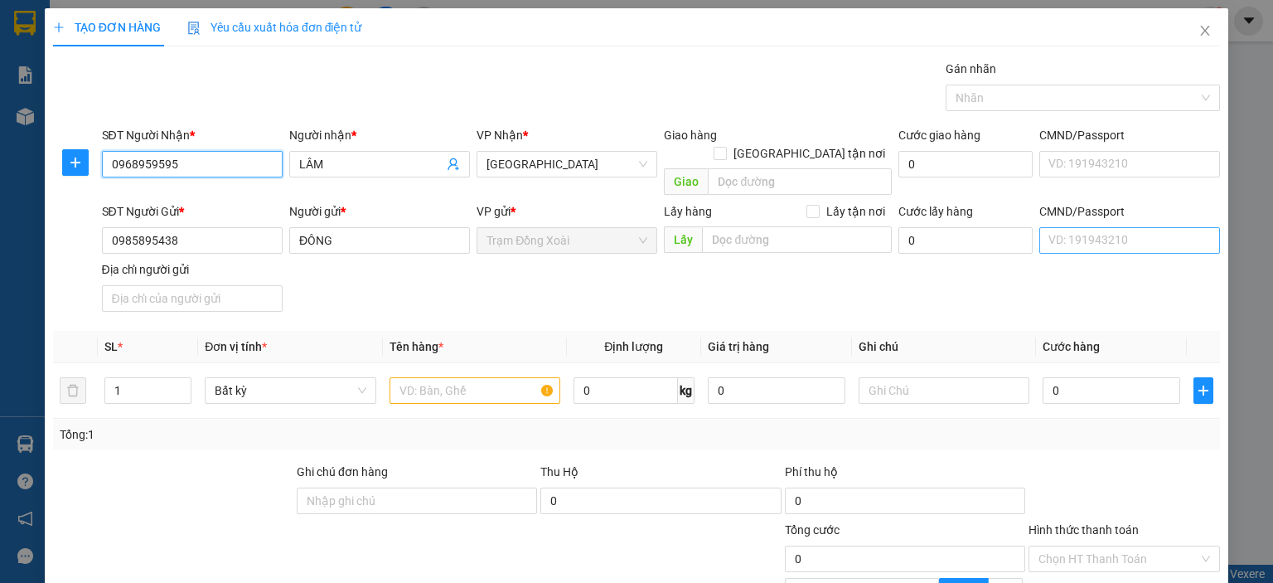
type input "0968959595"
click at [1089, 227] on input "CMND/Passport" at bounding box center [1129, 240] width 181 height 27
type input "12345678988"
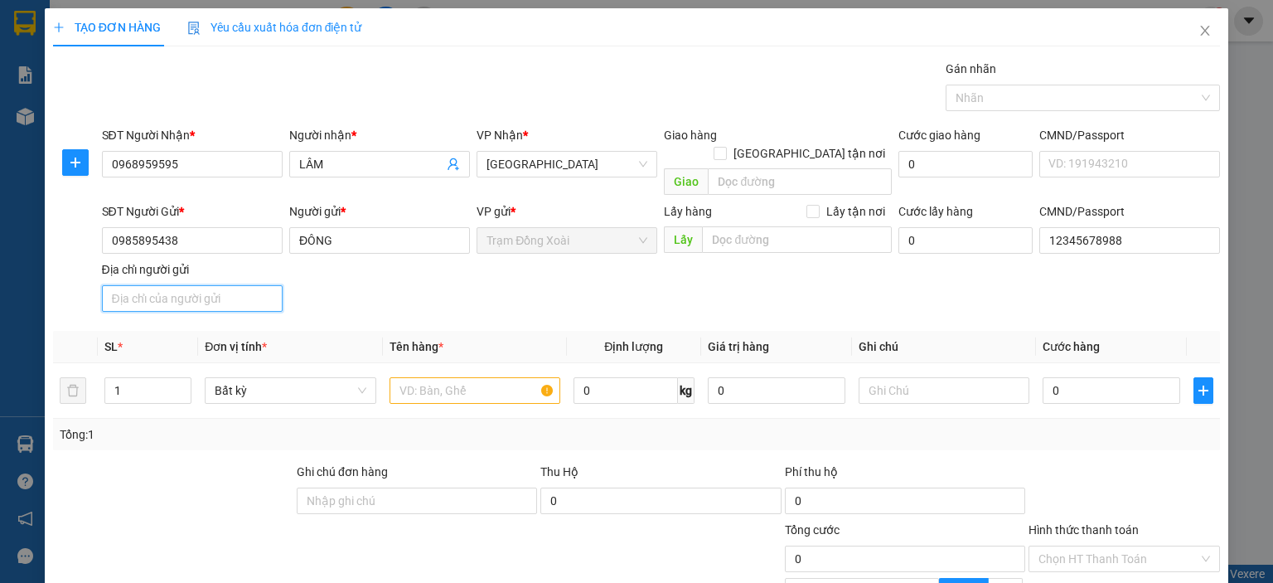
click at [254, 286] on input "Địa chỉ người gửi" at bounding box center [192, 298] width 181 height 27
click at [433, 377] on input "text" at bounding box center [475, 390] width 171 height 27
click at [212, 285] on input "Địa chỉ người gửi" at bounding box center [192, 298] width 181 height 27
type input "TÂN BÌNH,[GEOGRAPHIC_DATA],[GEOGRAPHIC_DATA]"
click at [424, 377] on input "text" at bounding box center [475, 390] width 171 height 27
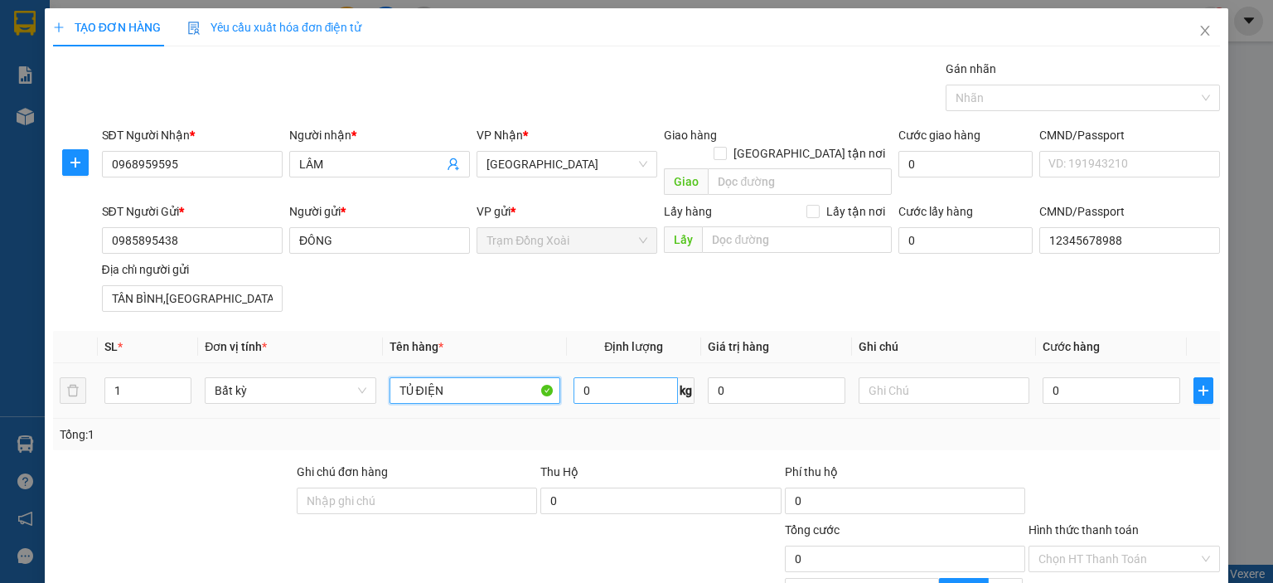
type input "TỦ ĐIỆN"
click at [610, 380] on input "0" at bounding box center [626, 390] width 104 height 27
type input "190"
click at [613, 425] on div "Tổng: 1" at bounding box center [637, 434] width 1154 height 18
type input "270.000"
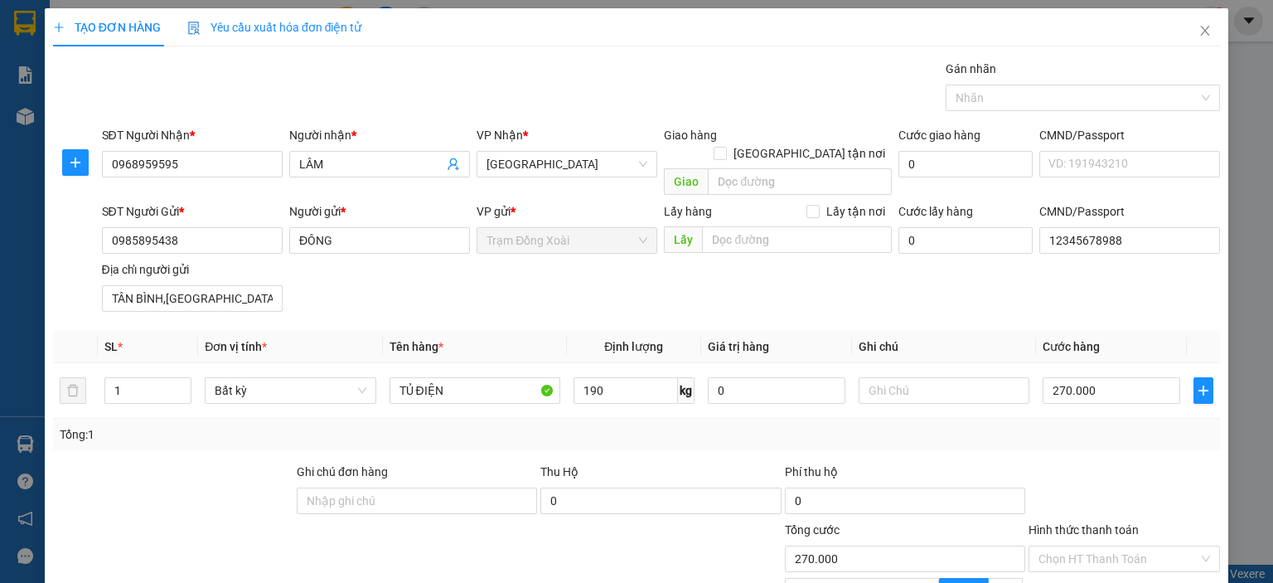
type input "270.000"
type input "200"
click at [578, 395] on td "200 kg" at bounding box center [634, 391] width 134 height 56
type input "285.000"
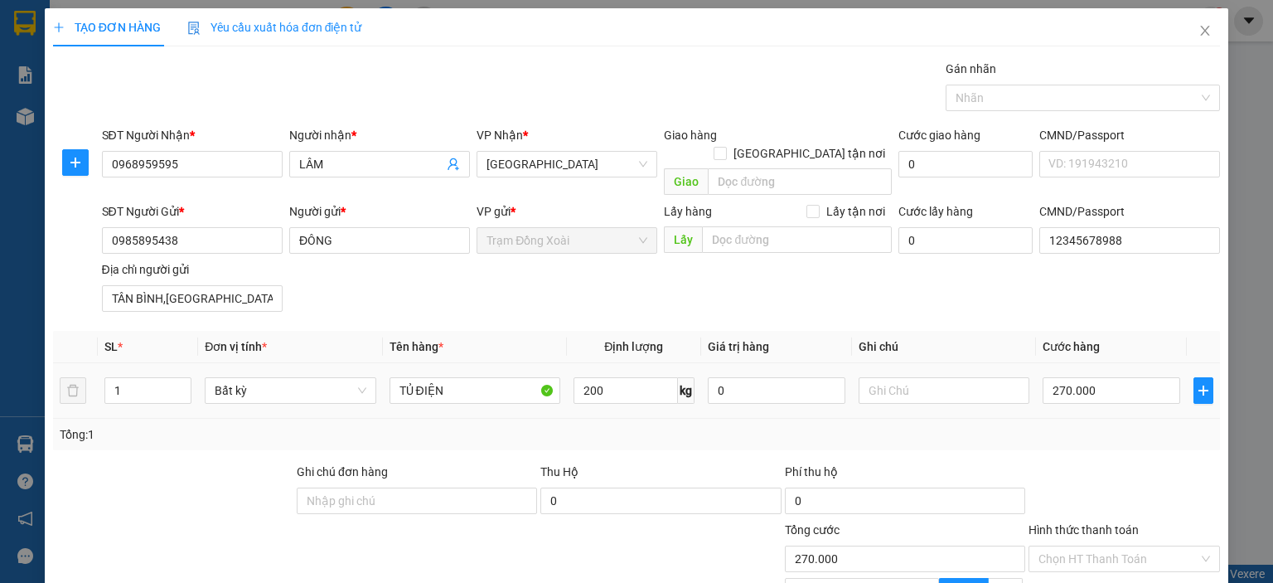
type input "285.000"
type input "195"
click at [587, 425] on div "Tổng: 1" at bounding box center [637, 434] width 1154 height 18
type input "277.500"
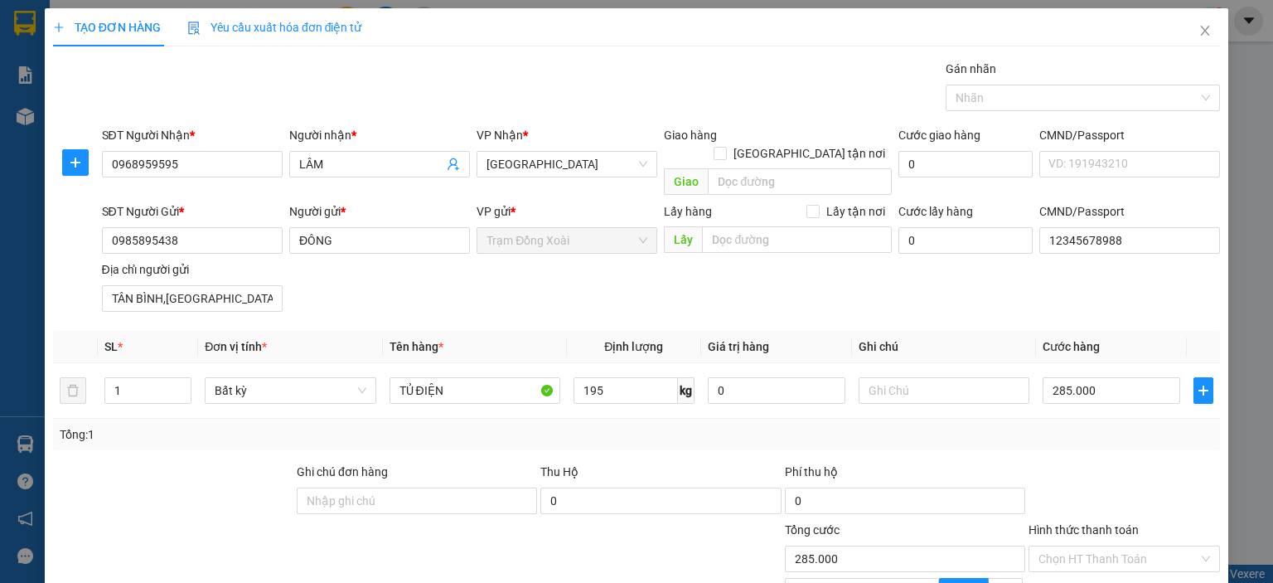
type input "277.500"
drag, startPoint x: 603, startPoint y: 375, endPoint x: 546, endPoint y: 387, distance: 58.5
click tr "1 Bất kỳ TỦ ĐIỆN 499 kg 0 277.500"
type input "199"
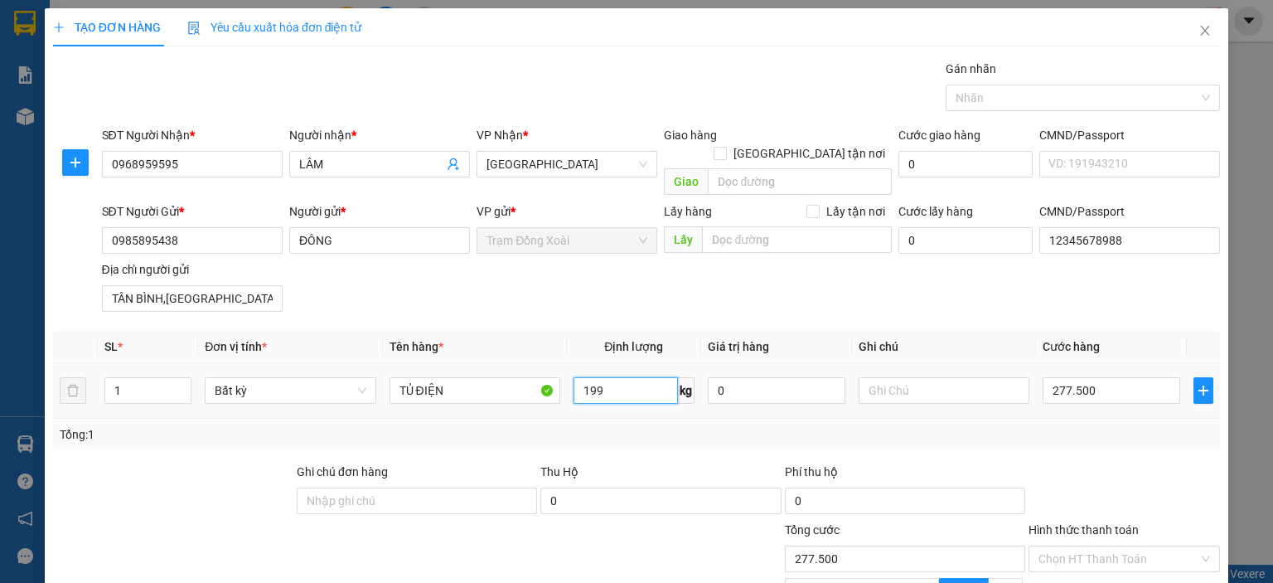
click input "199"
click div "Tổng: 1"
type input "283.500"
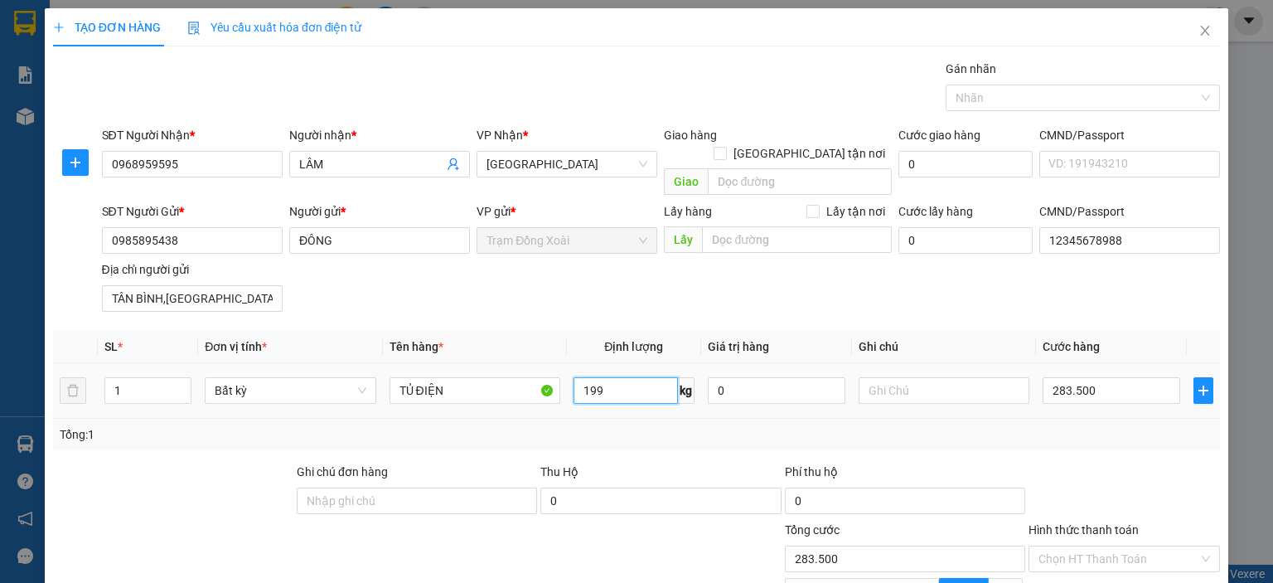
click input "199"
type input "198"
click td "198 kg"
type input "282.000"
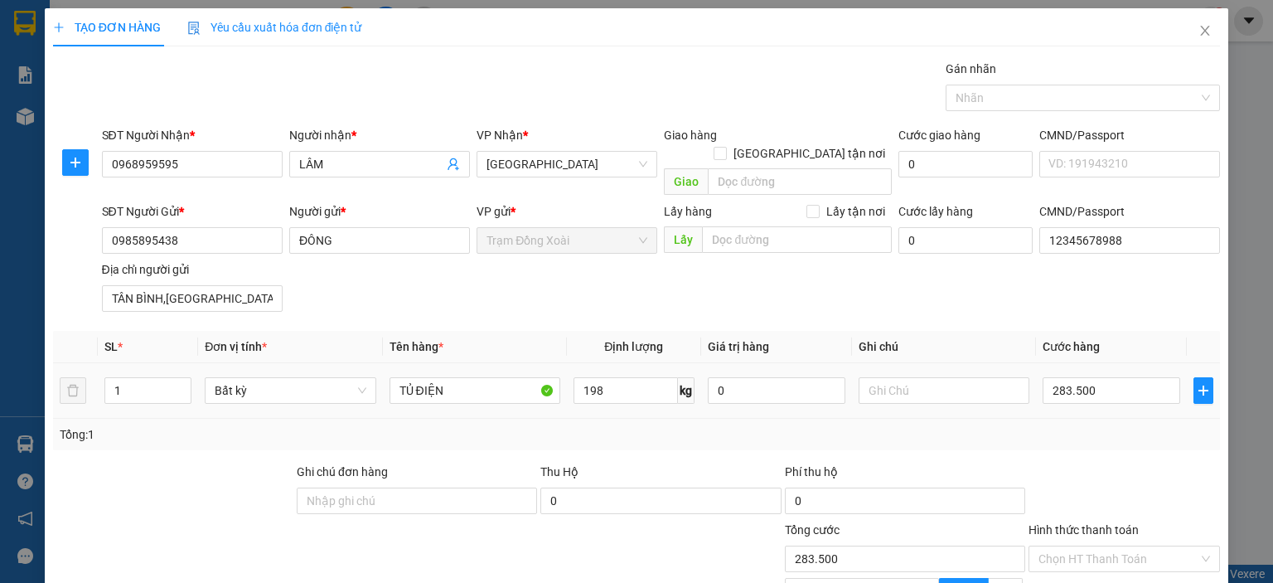
type input "282.000"
click input "198"
type input "197"
click div "Tổng: 1"
type input "280.500"
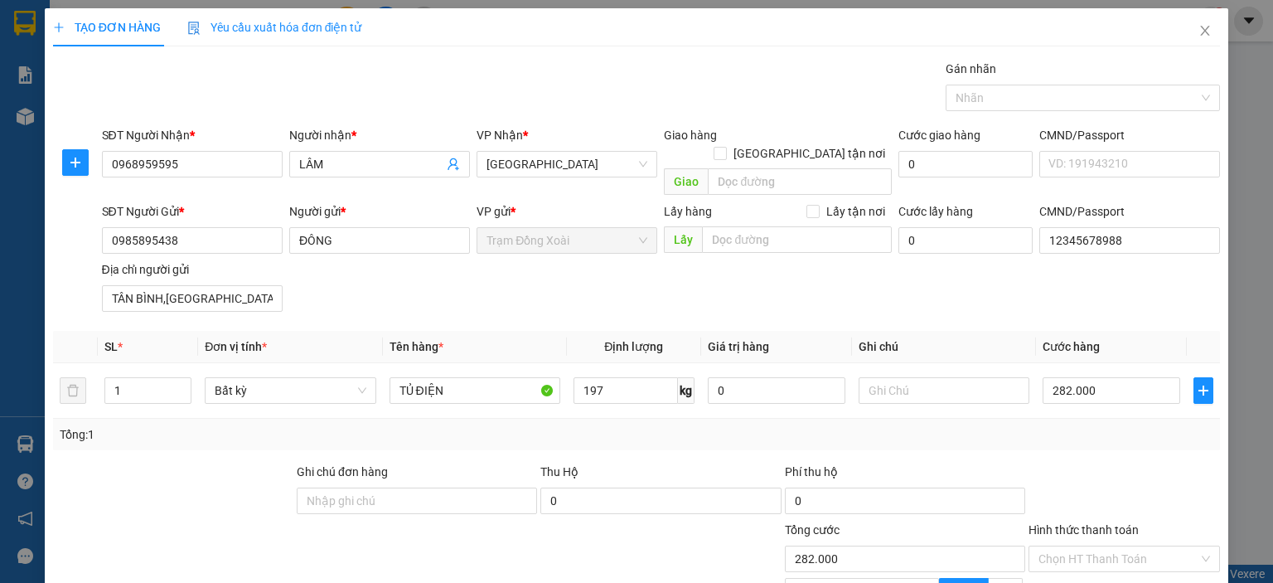
type input "280.500"
click input "197"
type input "196"
click div "Tổng: 1"
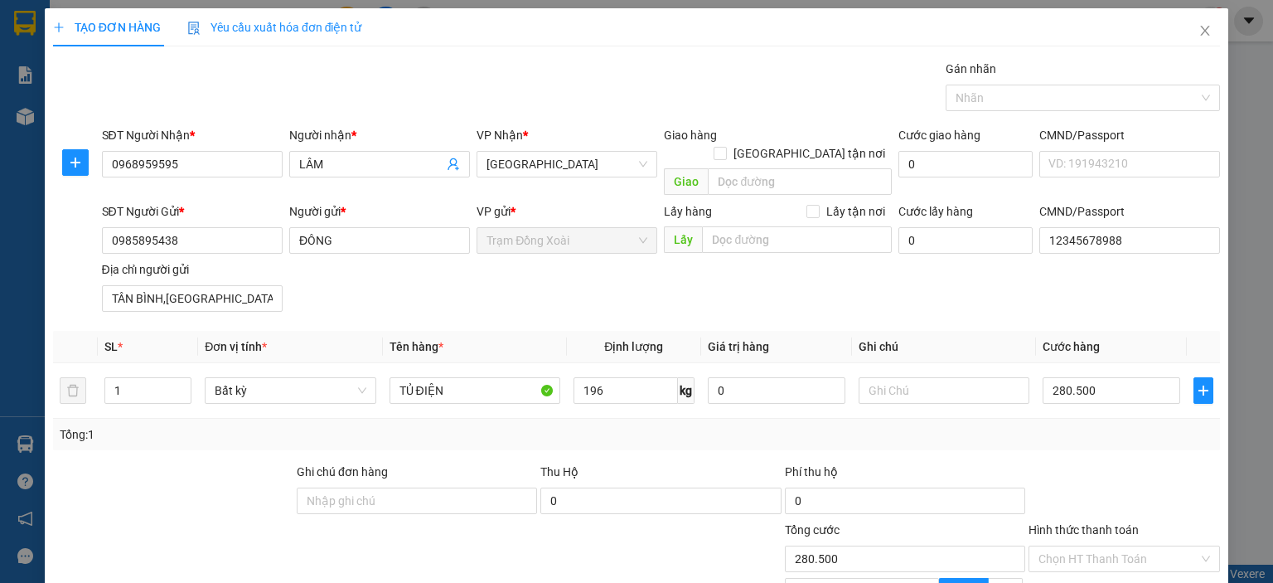
type input "279.000"
click input "196"
type input "196.5"
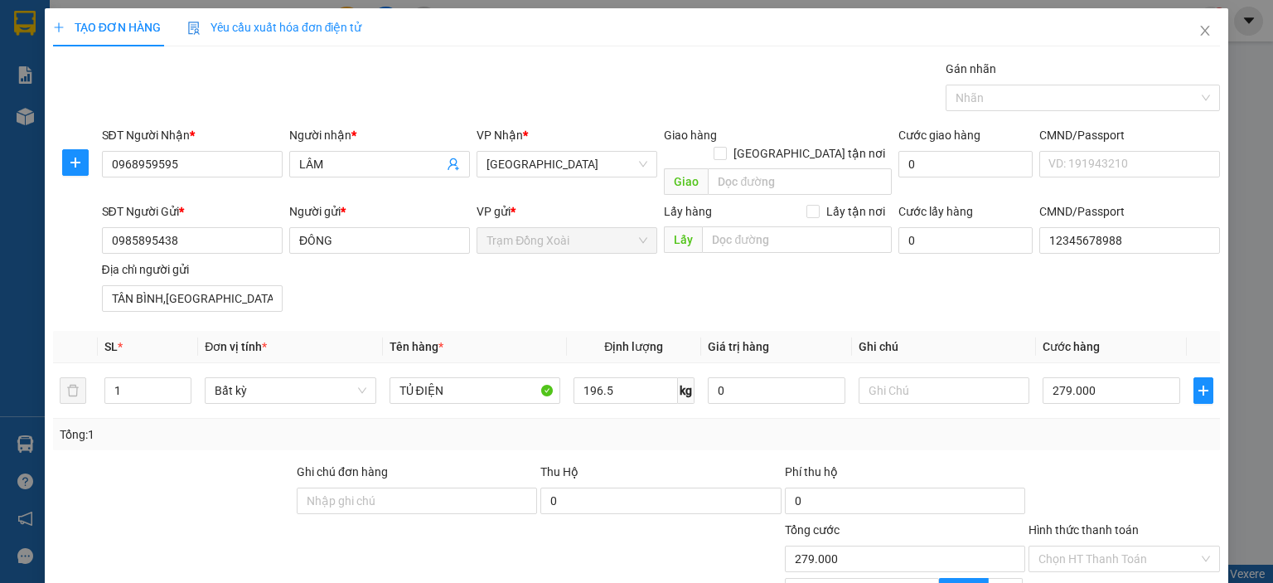
click div "Transit Pickup Surcharge Ids Transit Deliver Surcharge Ids Transit Deliver Surc…"
type input "280.500"
click div "Tổng: 1"
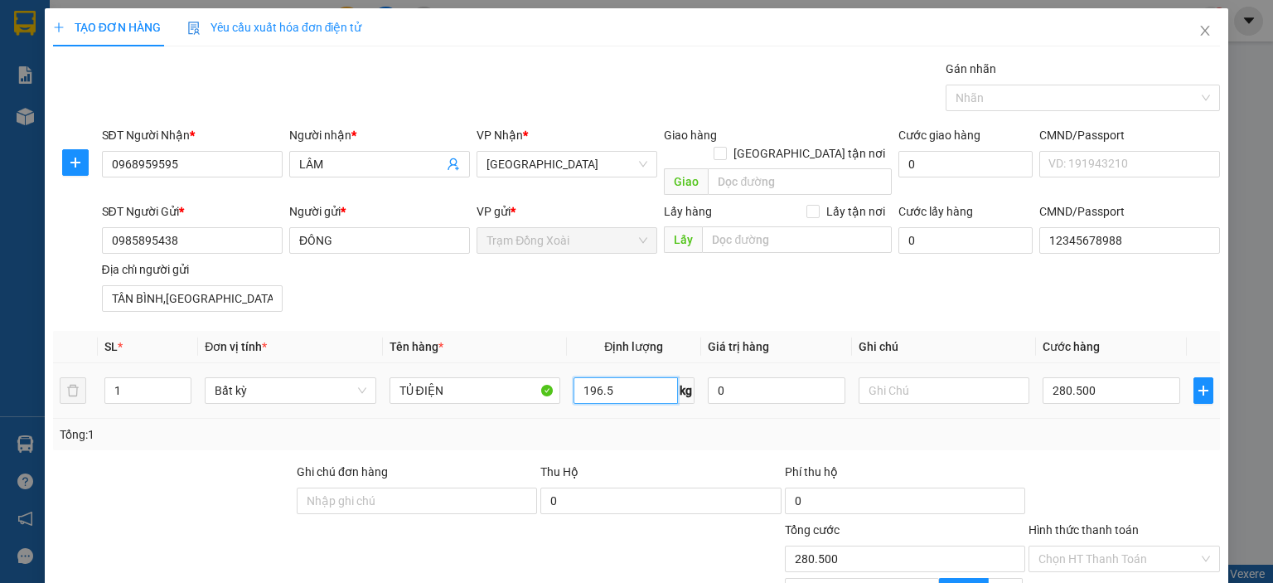
click input "196.5"
click div "Tổng: 1"
click input "196.2"
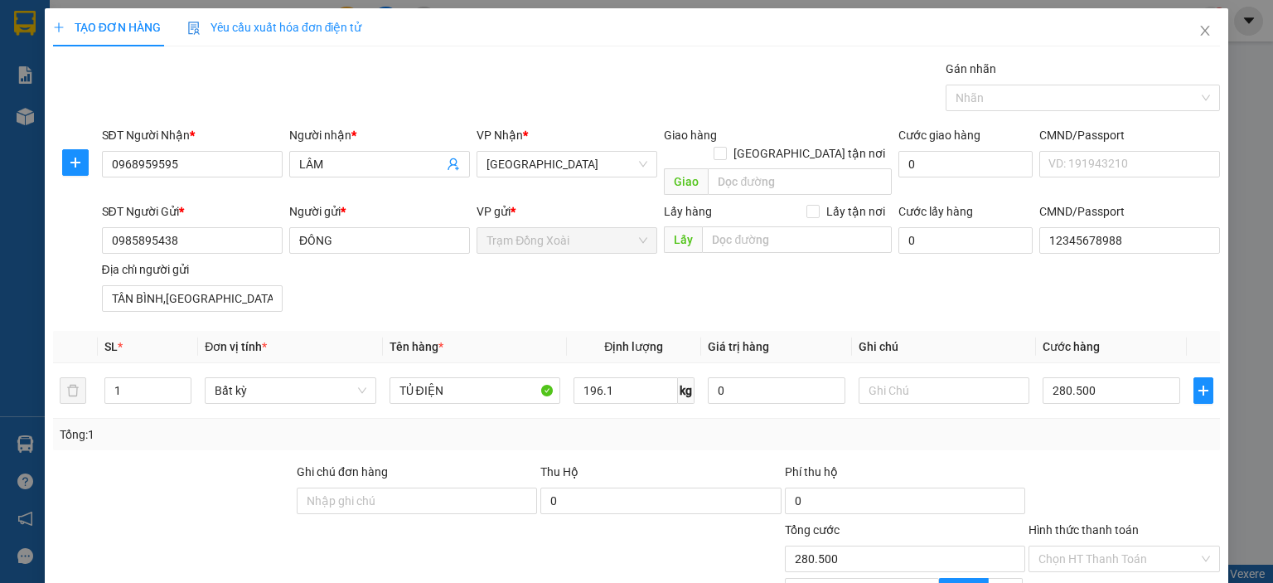
click div "Tổng: 1"
click td "196.1 kg"
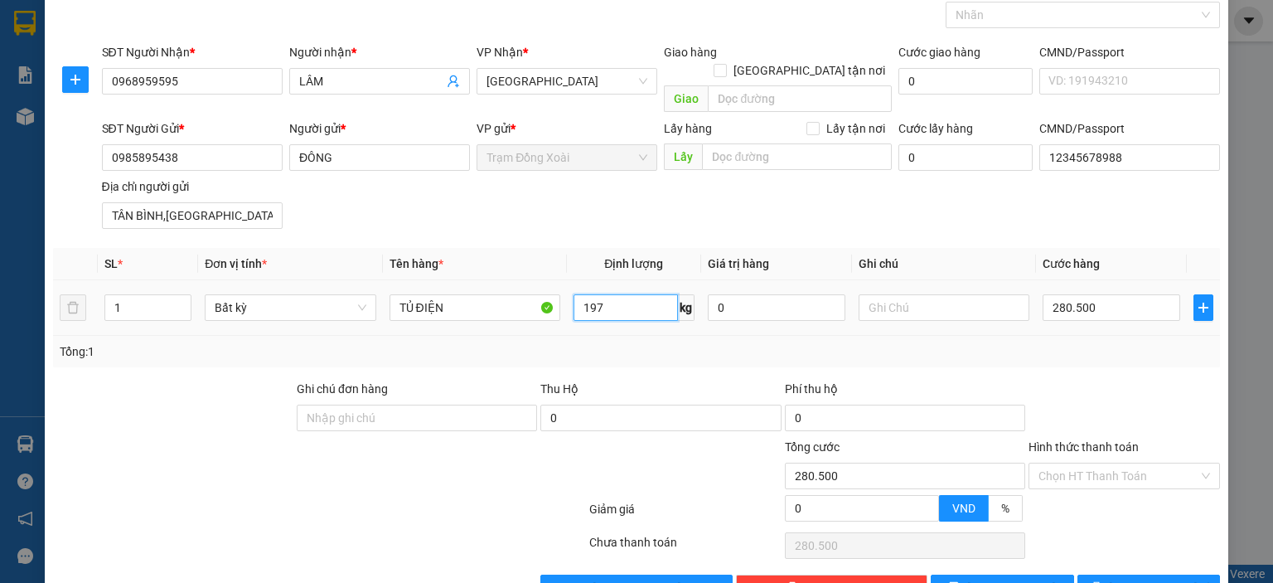
type input "197"
click td "197 kg"
click input "197"
click input "280.500"
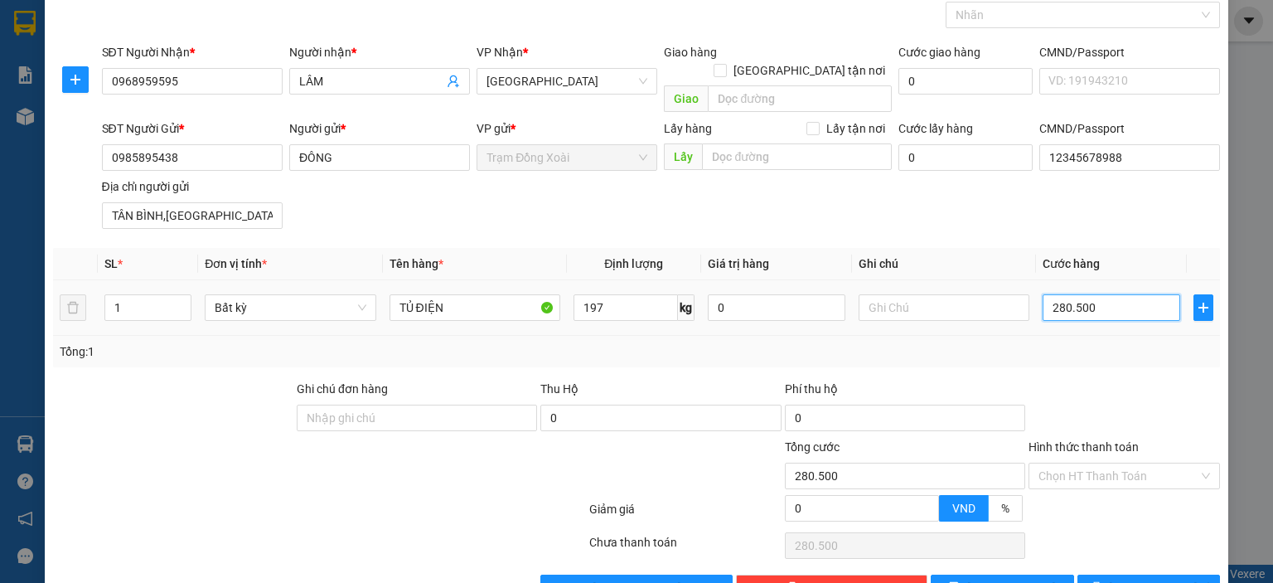
type input "2"
type input "28"
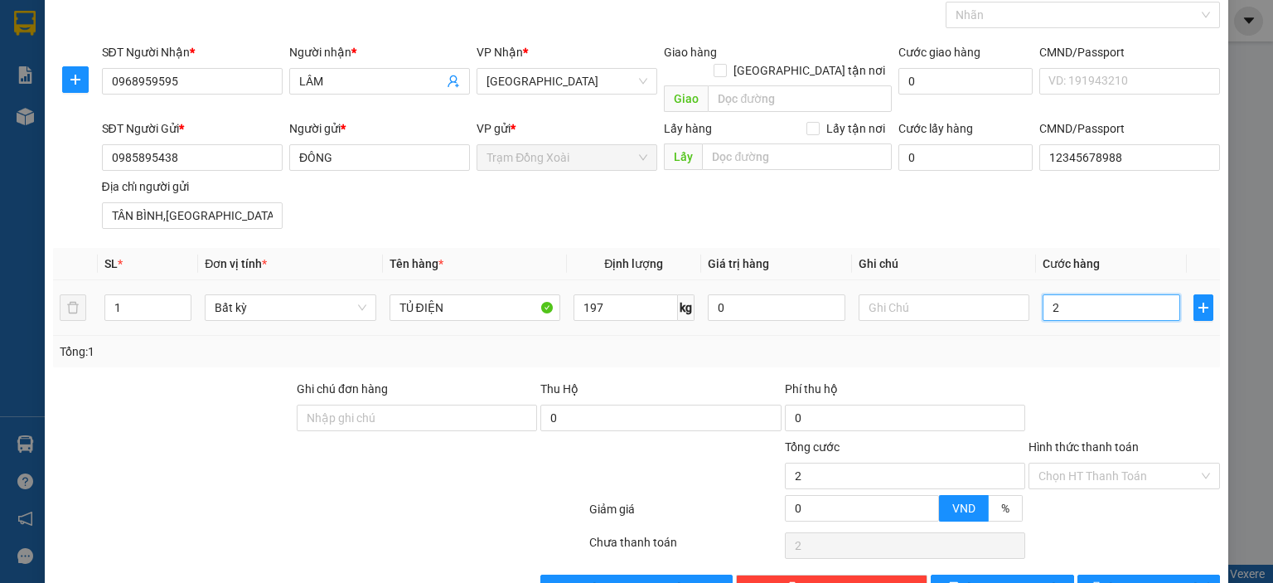
type input "28"
type input "280"
type input "280.000"
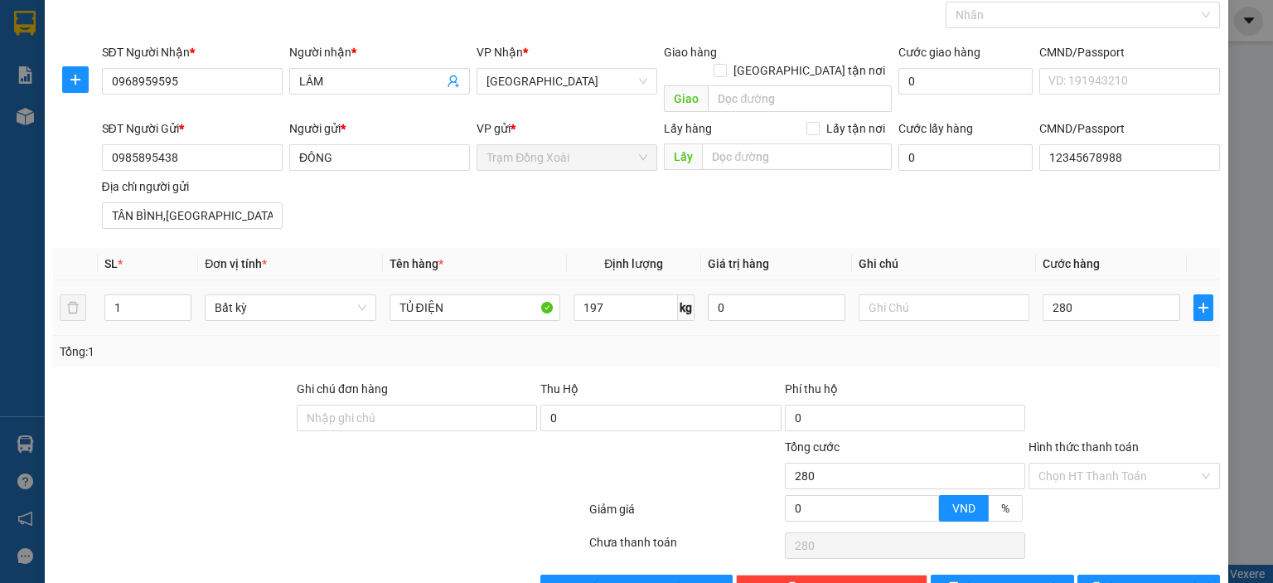
type input "280.000"
click div "Tổng: 1"
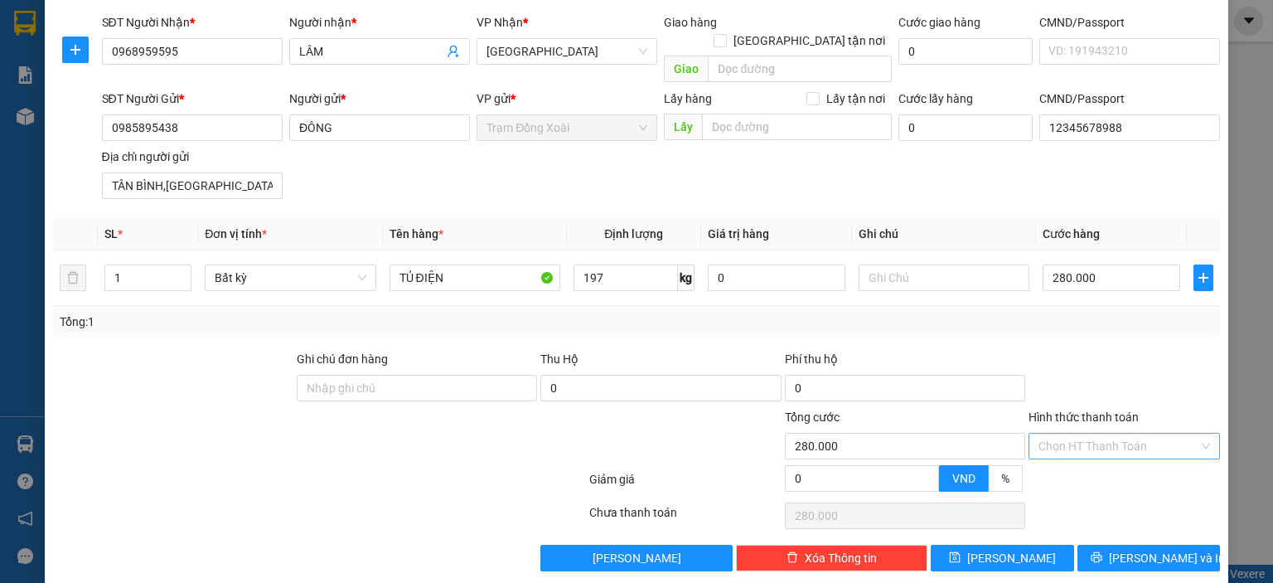
click input "Hình thức thanh toán"
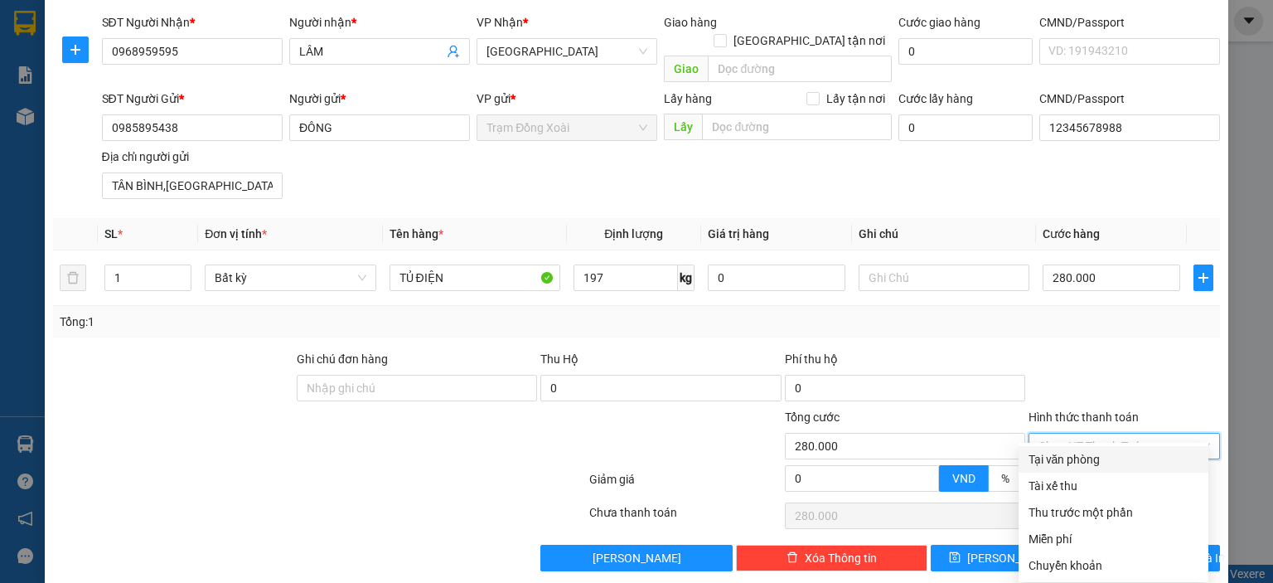
click div "Tại văn phòng"
type input "0"
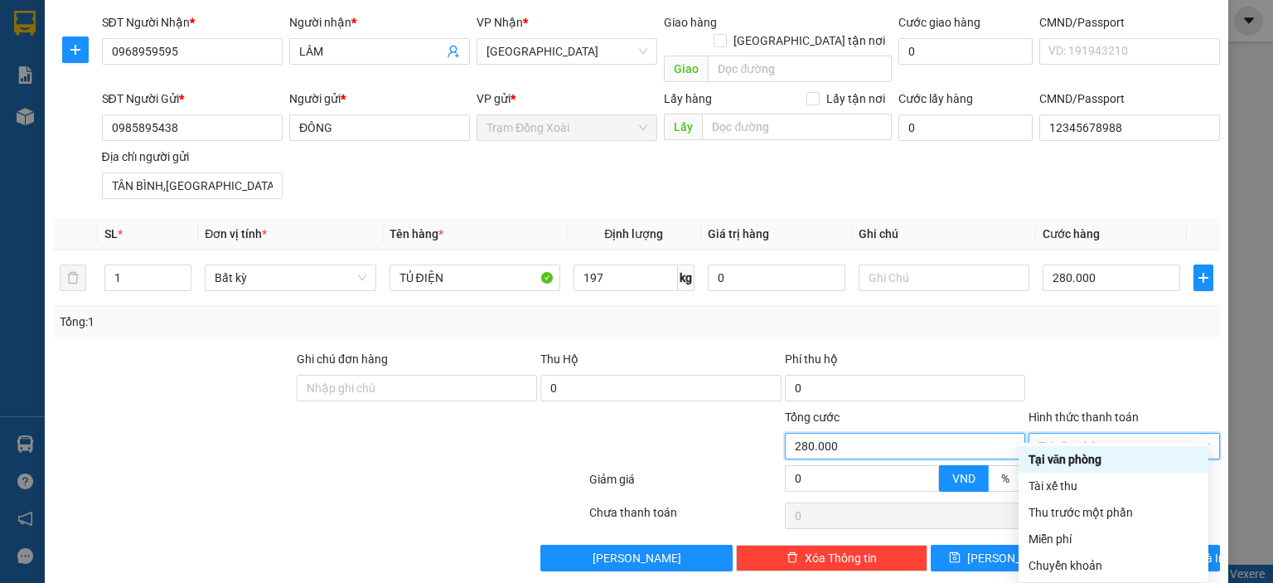
click input "280.000"
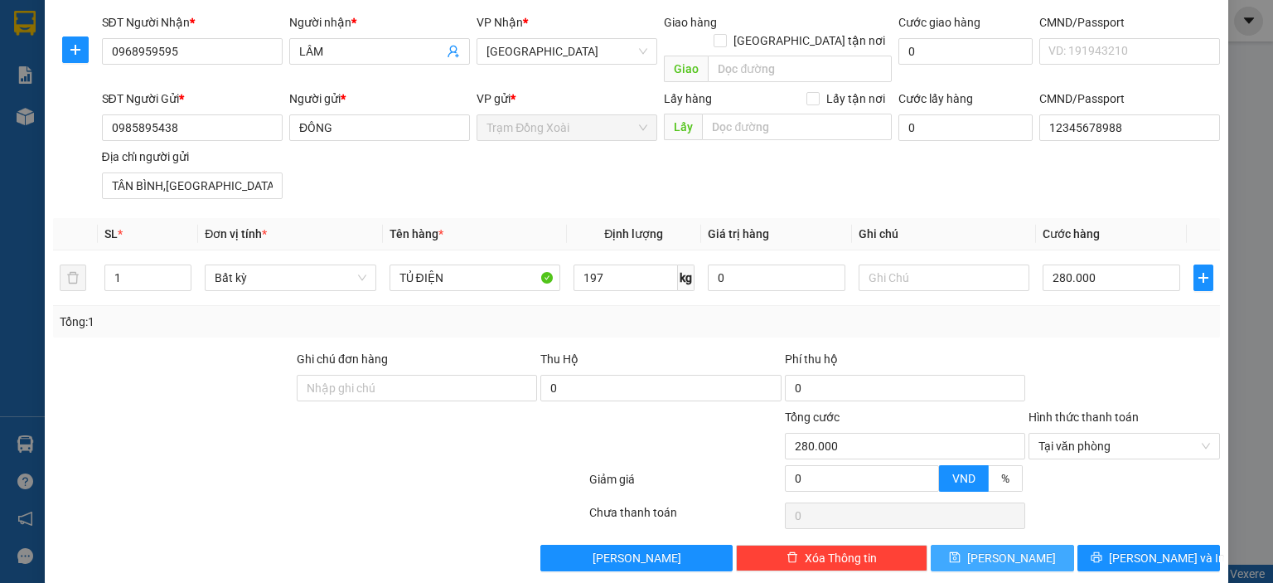
click button "Lưu"
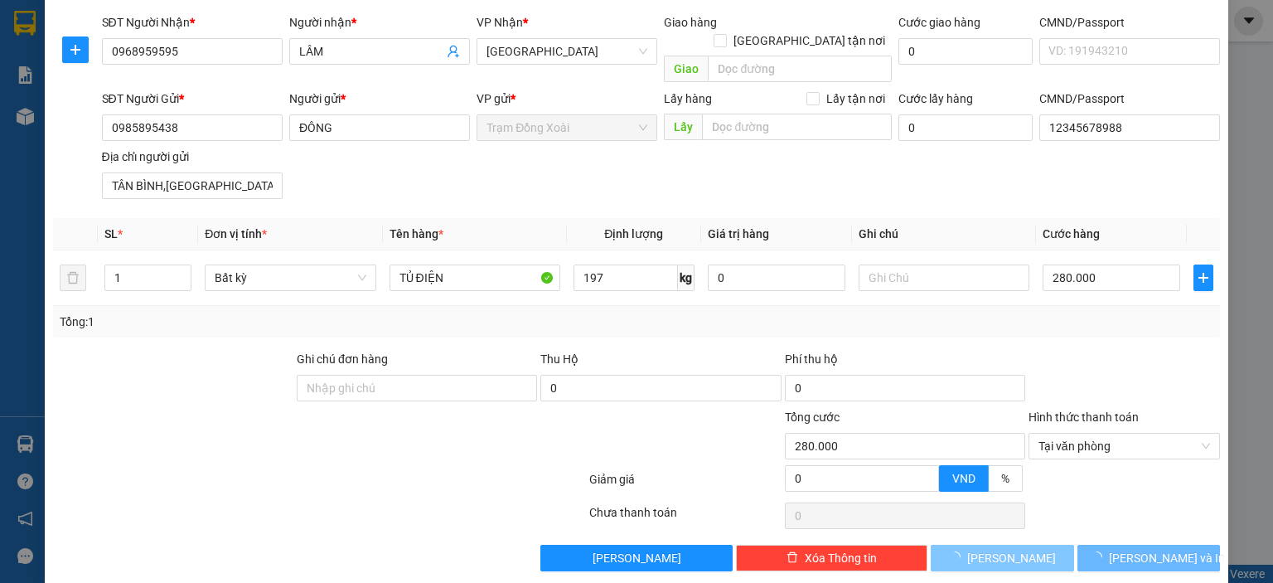
type input "0"
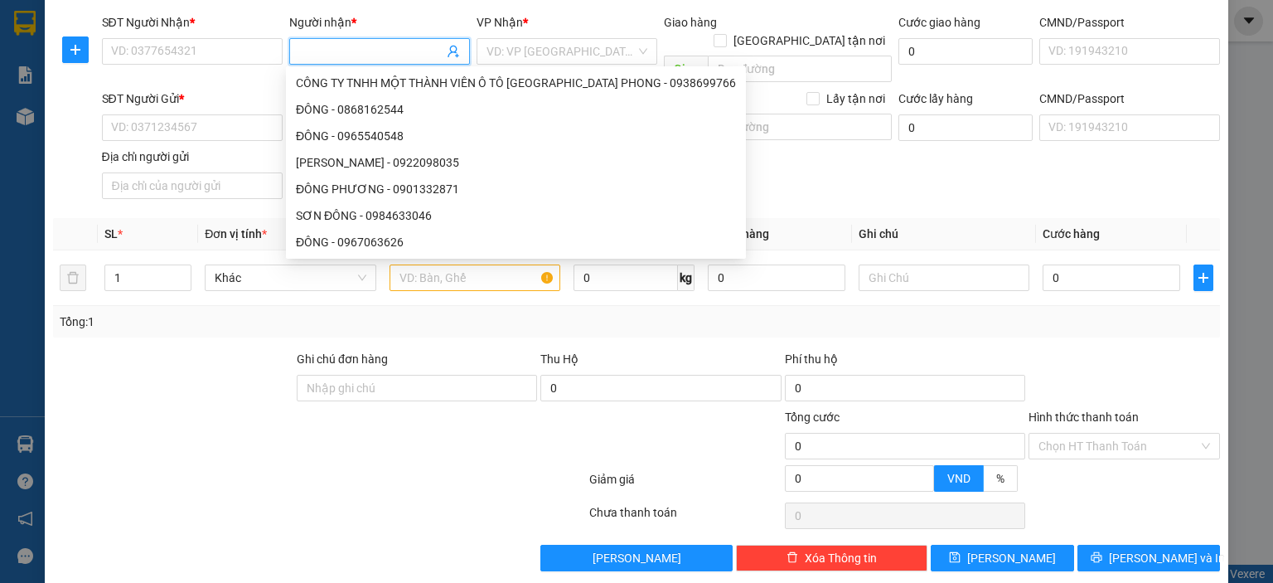
paste input "TRINH/0917126272"
click input "TRINH/0917126272"
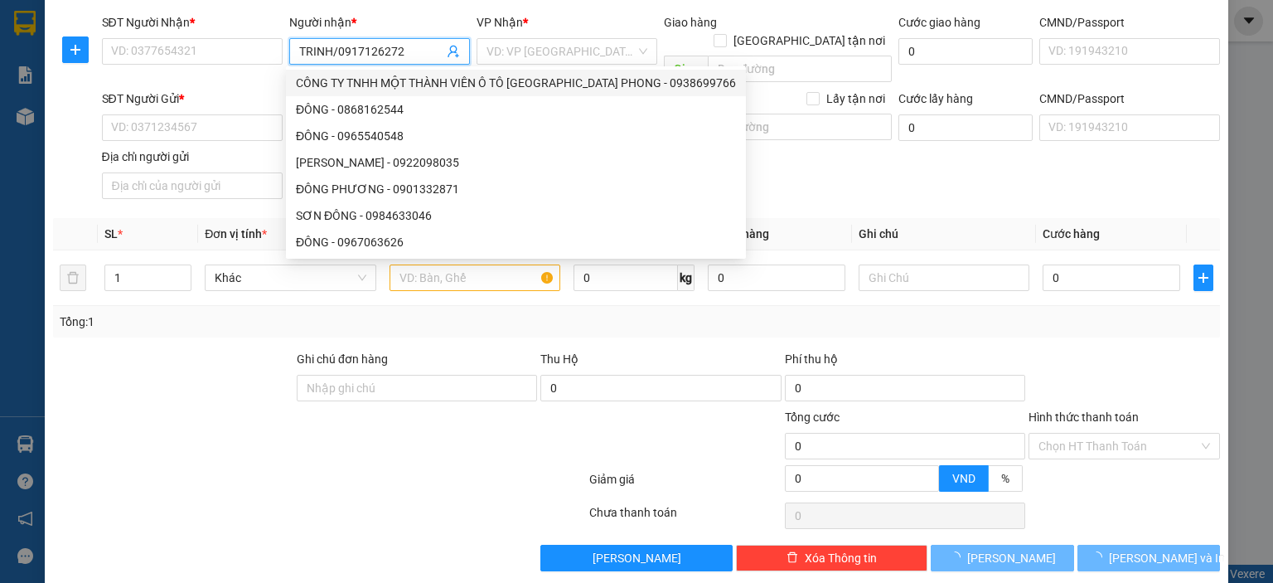
click input "TRINH/0917126272"
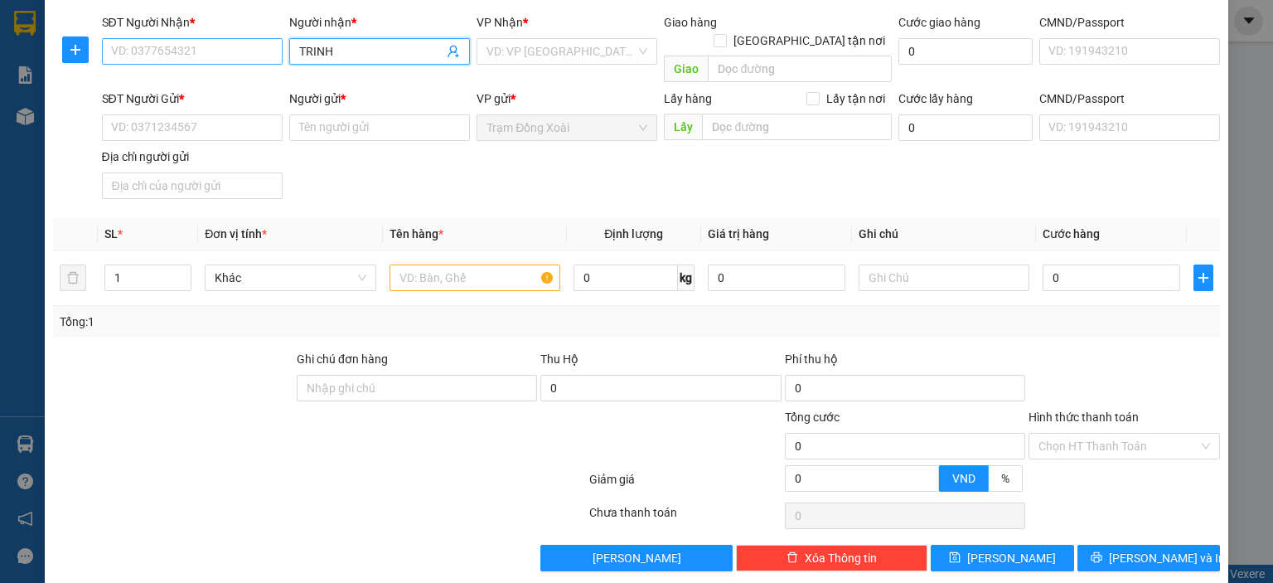
type input "TRINH"
paste input "0917126272"
type input "0917126272"
click input "search"
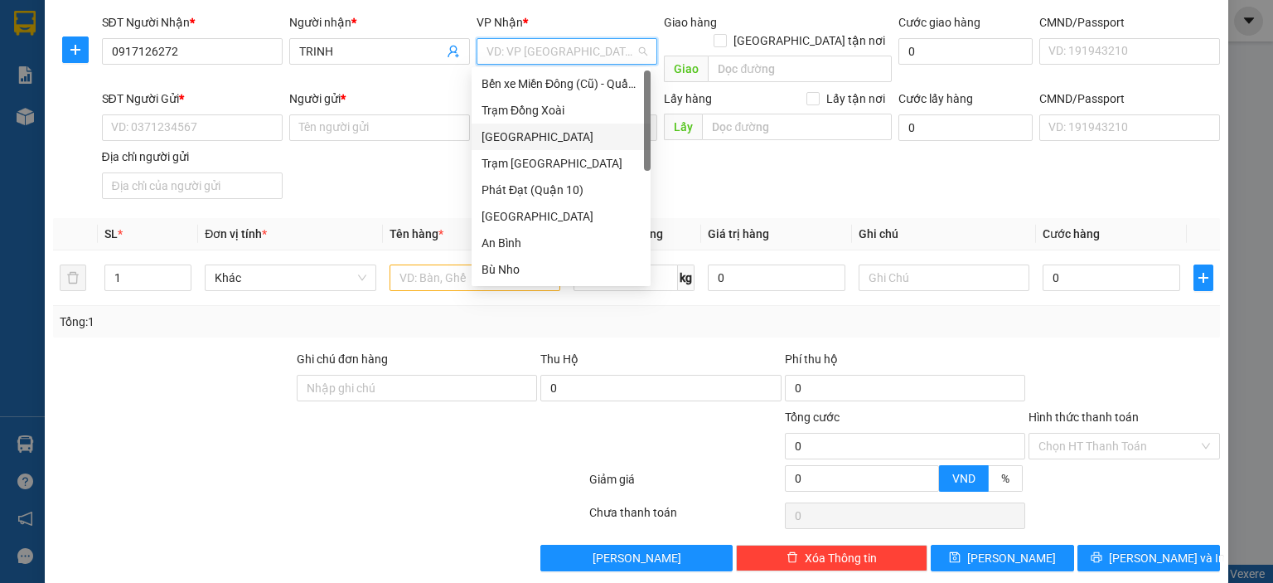
click div "[GEOGRAPHIC_DATA]"
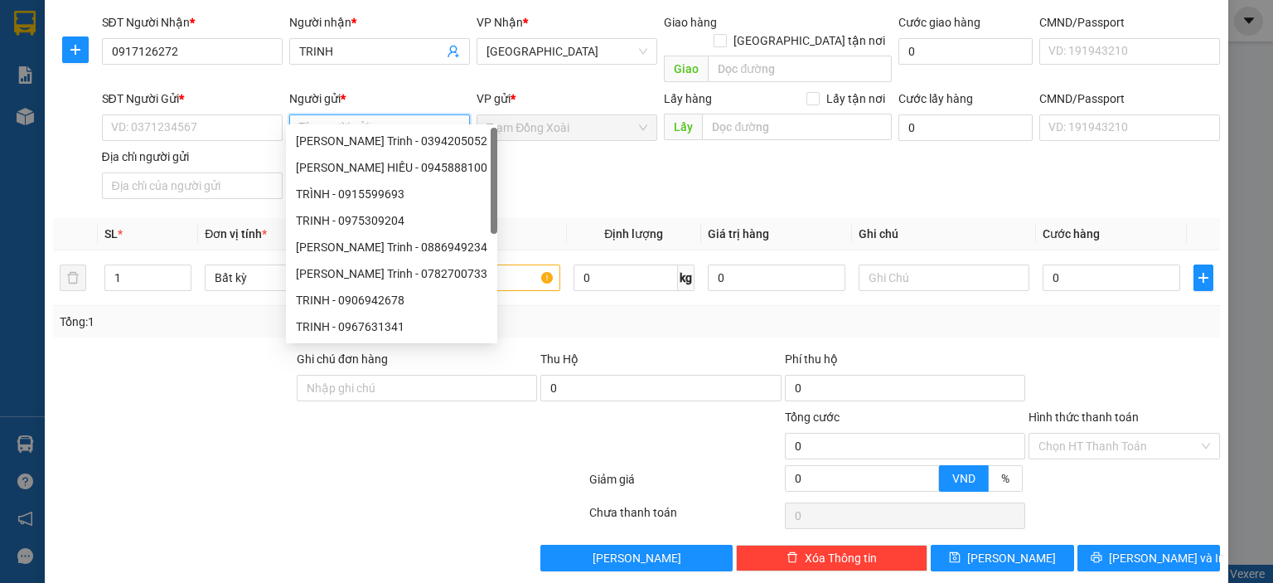
paste input "NGUYỄN TUẤN PHÚ/0933885929"
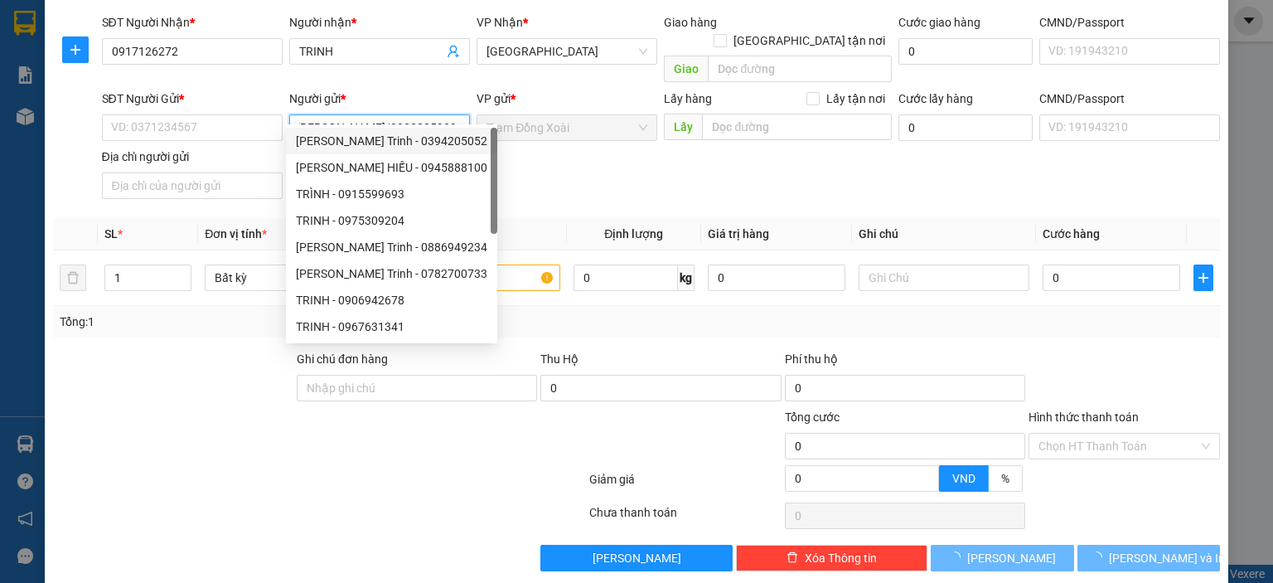
click input "NGUYỄN TUẤN PHÚ/0933885929"
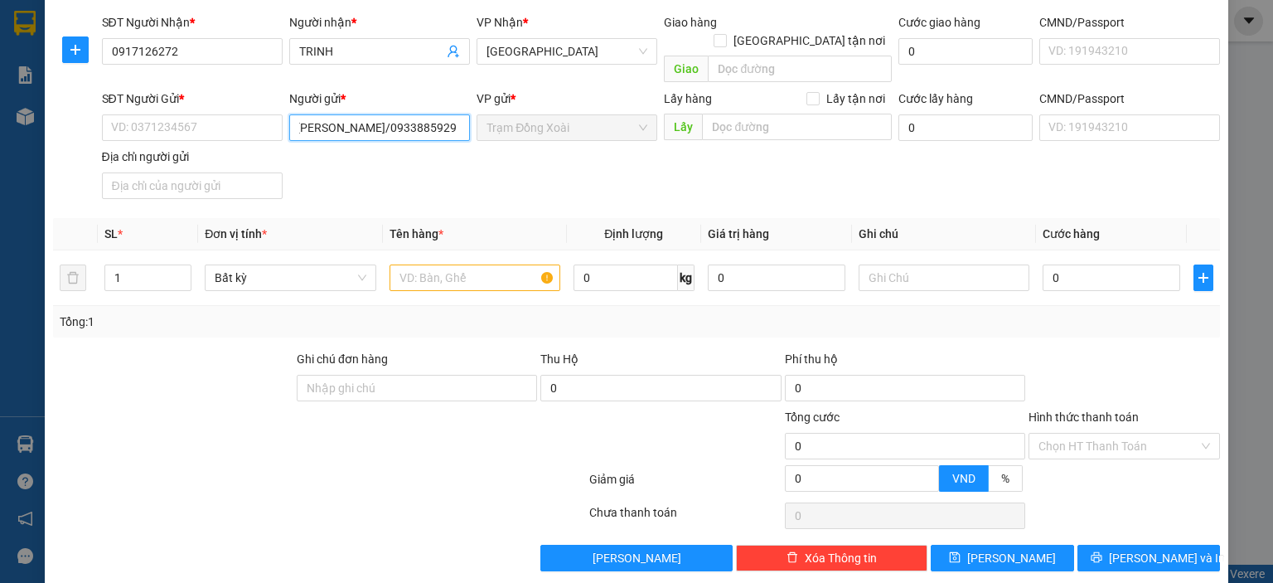
click input "NGUYỄN TUẤN PHÚ/0933885929"
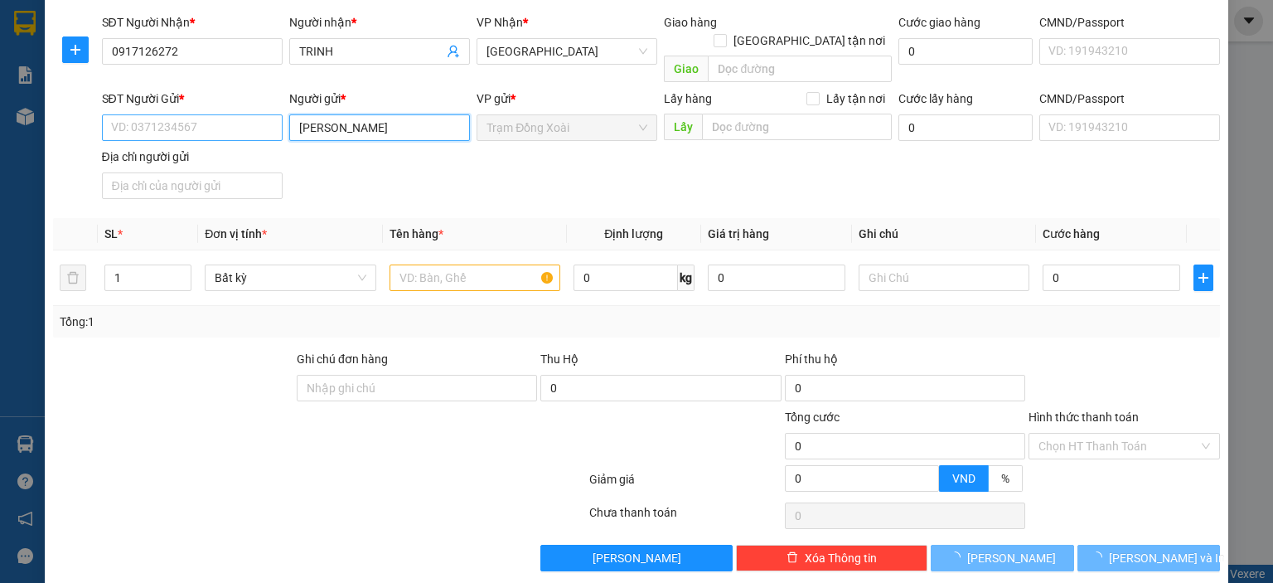
type input "NGUYỄN TUẤN PHÚ"
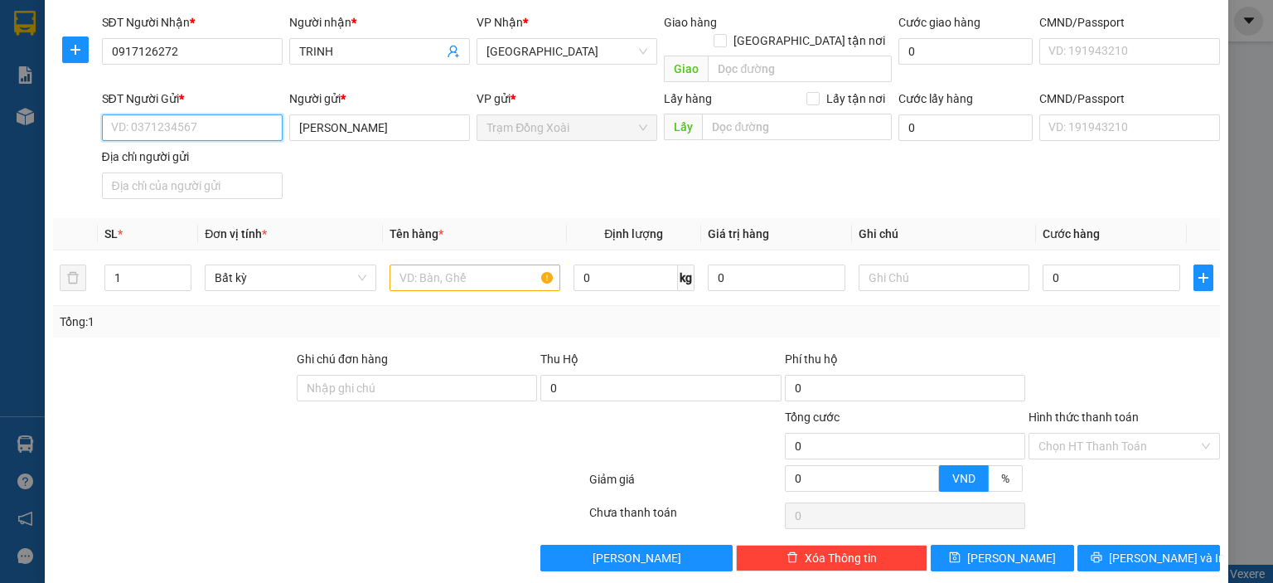
paste input "0933885929"
type input "0933885929"
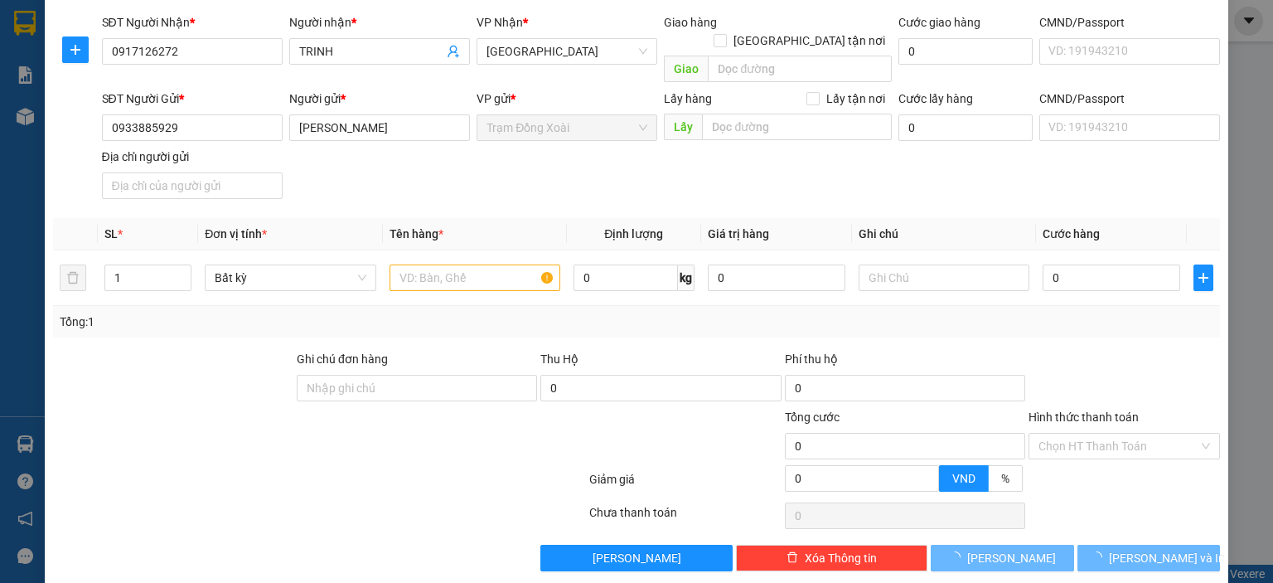
click div "SĐT Người Gửi * 0933885929 Người gửi * NGUYỄN TUẤN PHÚ VP gửi * Trạm Đồng Xoài …"
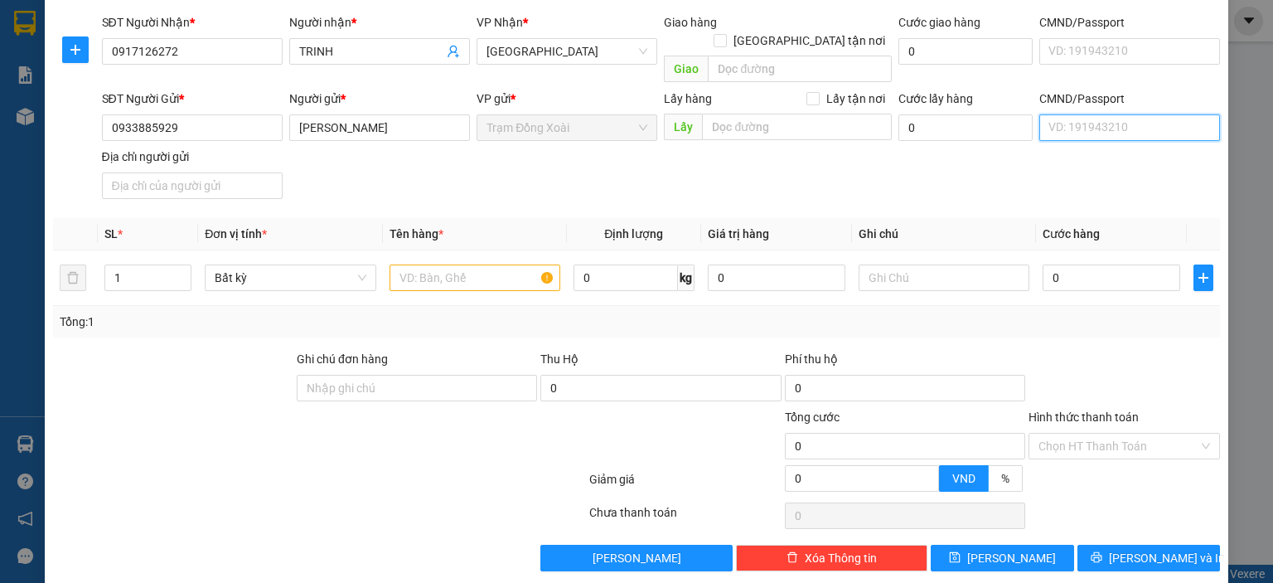
click input "CMND/Passport"
type input "12345678998"
click input "Địa chỉ người gửi"
type input "TÂN BÌNH,[GEOGRAPHIC_DATA],[GEOGRAPHIC_DATA]"
click input "text"
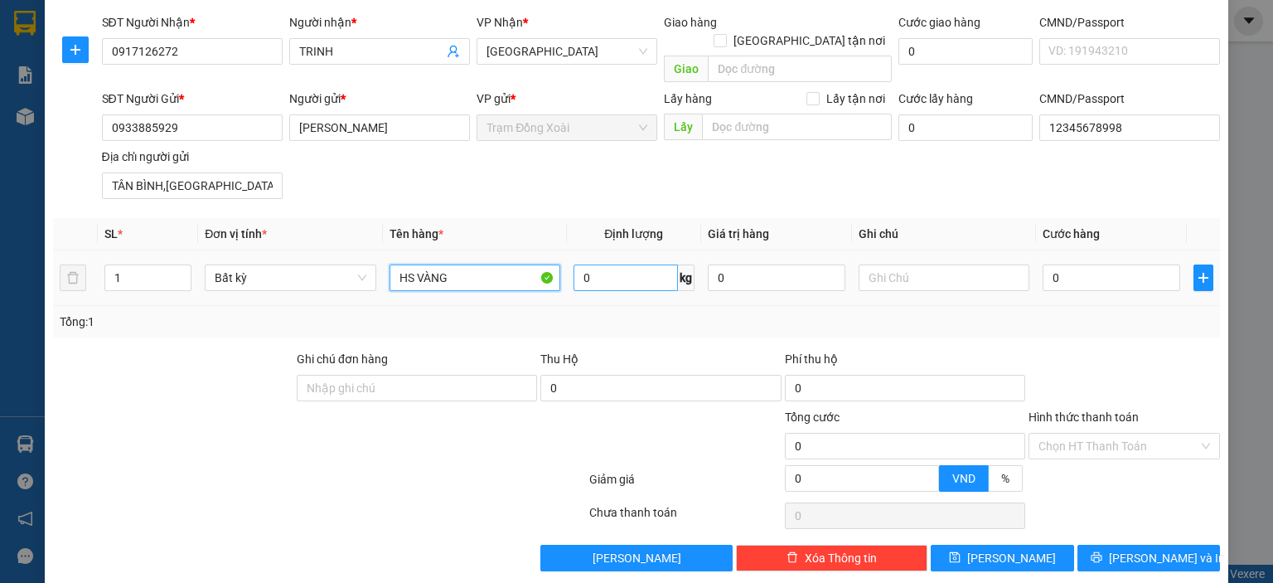
type input "HS VÀNG"
click input "0"
type input "1"
click div "Tổng: 1"
type input "20.000"
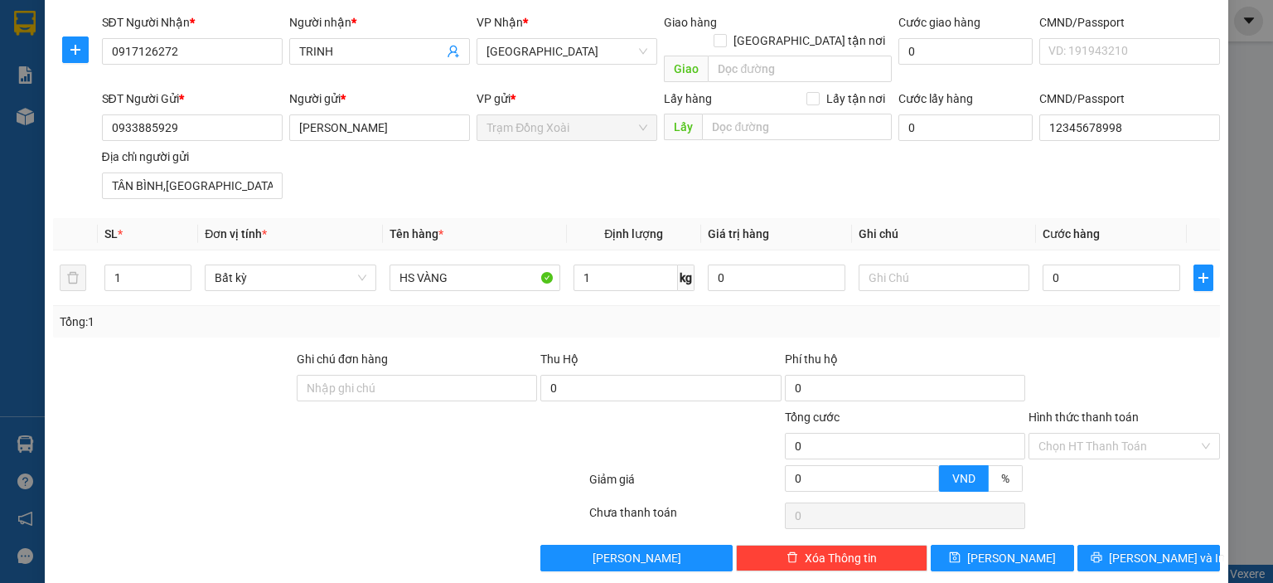
type input "20.000"
click button "Lưu"
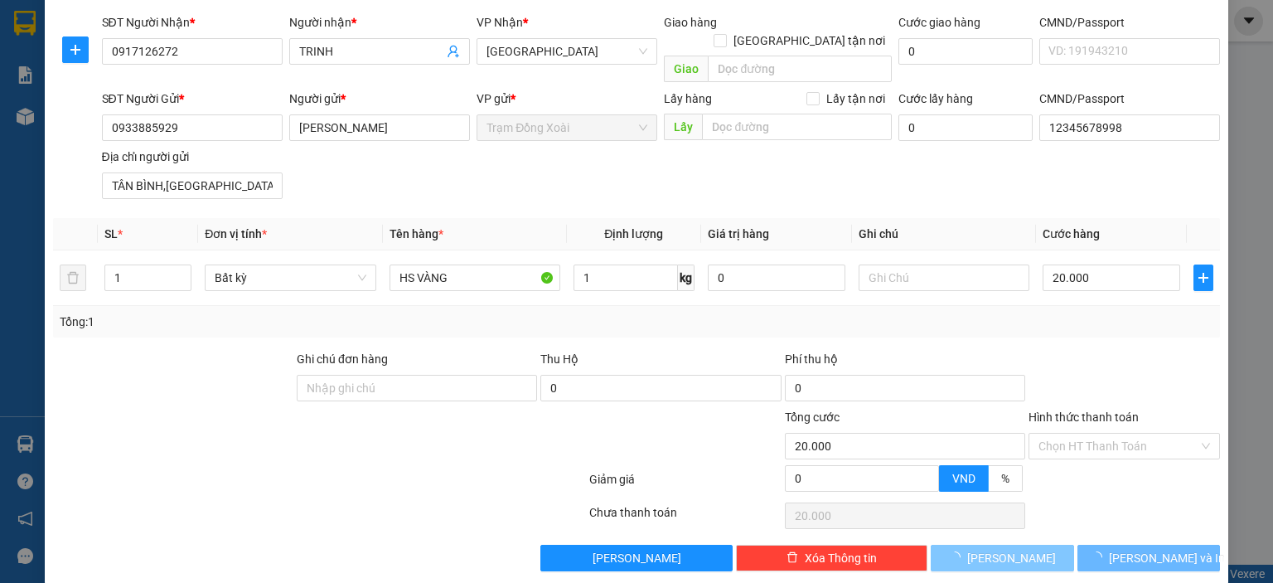
type input "0"
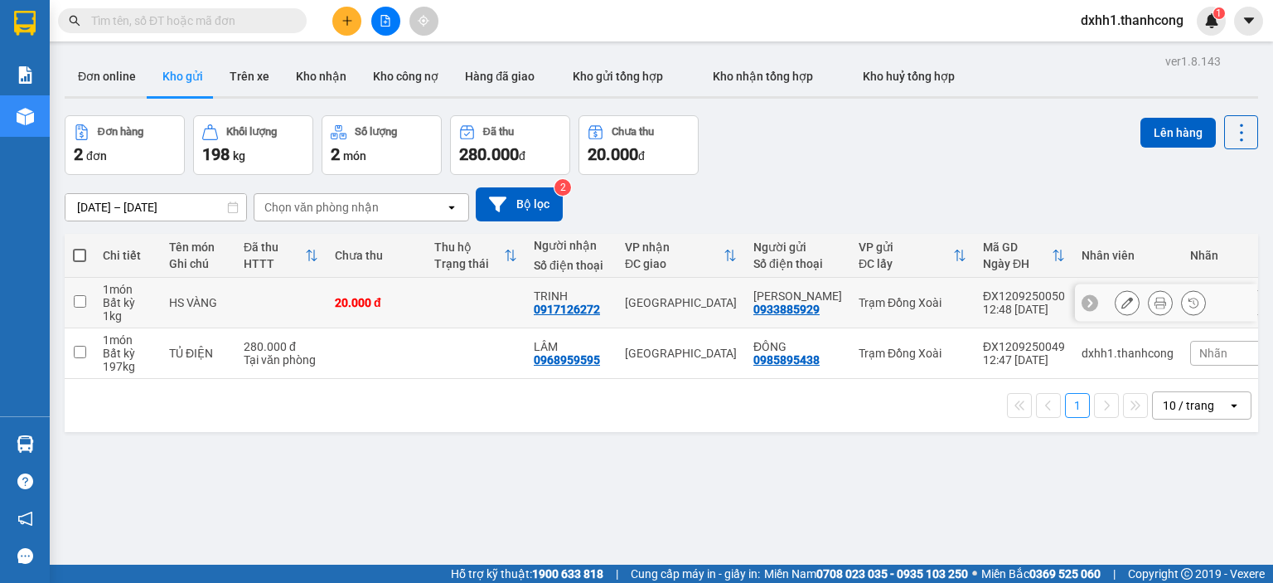
click at [233, 307] on td "HS VÀNG" at bounding box center [198, 303] width 75 height 51
checkbox input "true"
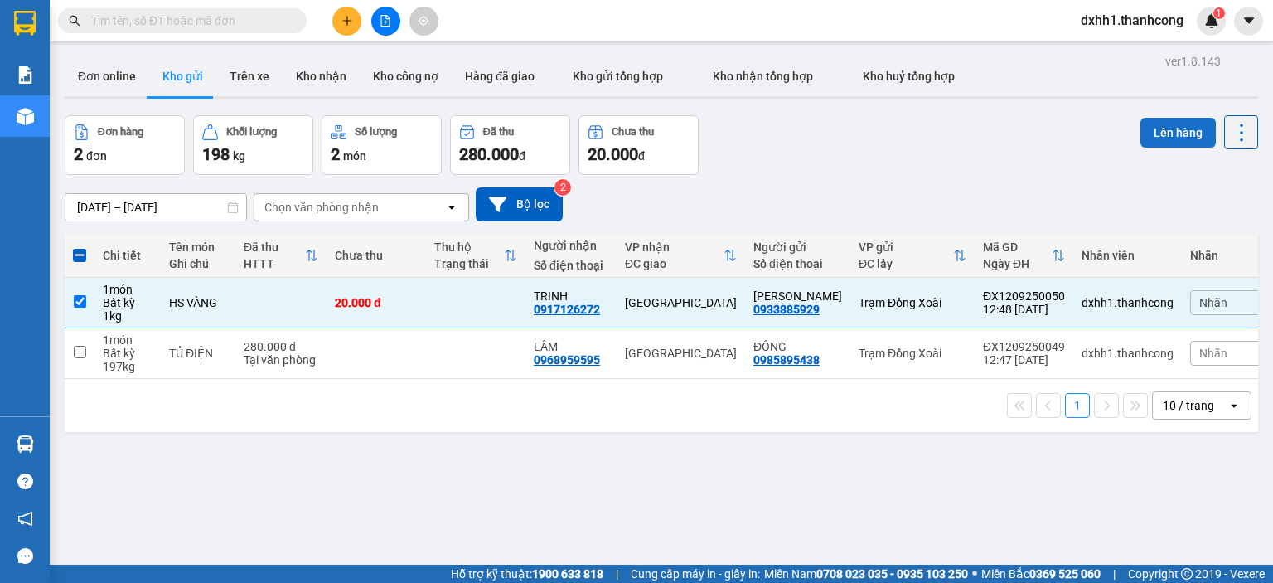
click at [1147, 130] on button "Lên hàng" at bounding box center [1178, 133] width 75 height 30
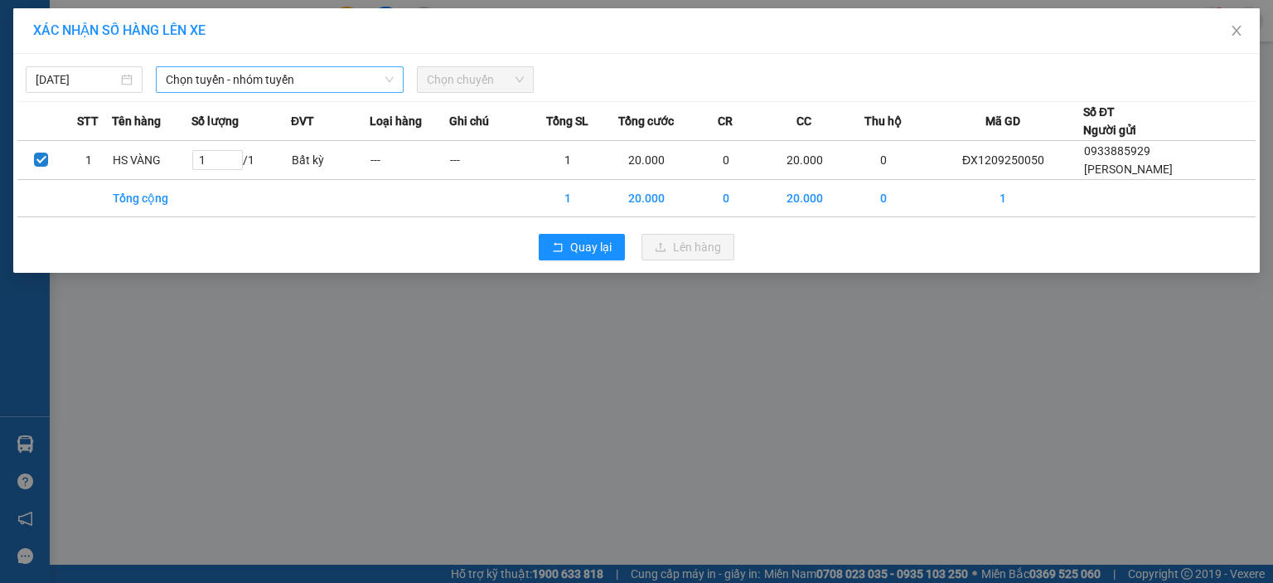
click at [325, 76] on span "Chọn tuyến - nhóm tuyến" at bounding box center [280, 79] width 228 height 25
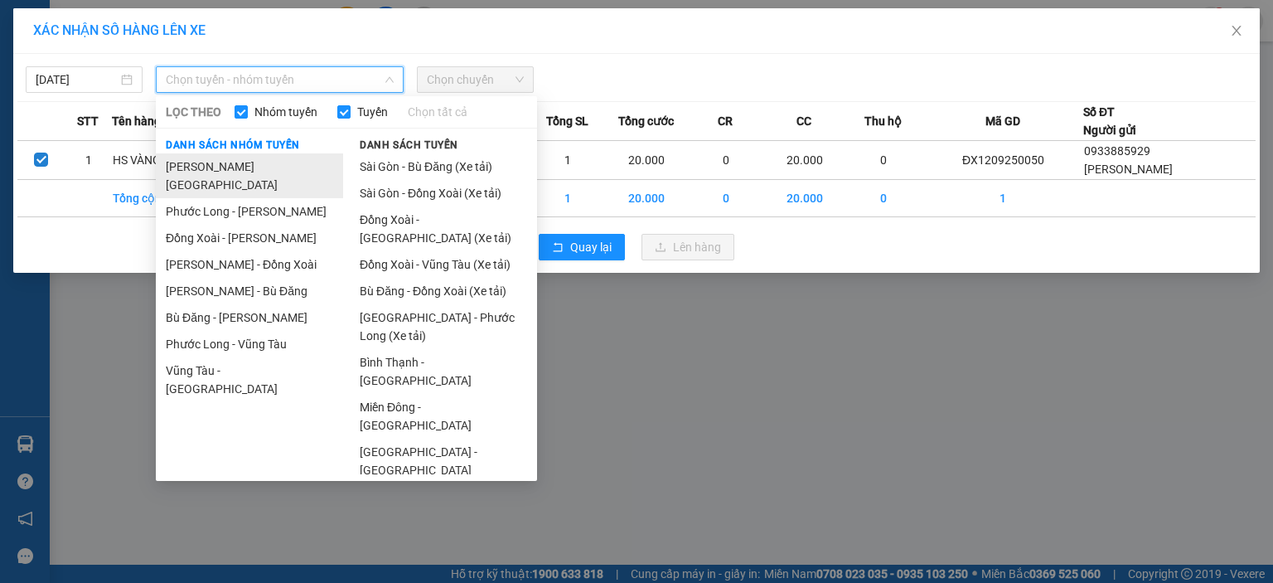
drag, startPoint x: 284, startPoint y: 165, endPoint x: 314, endPoint y: 162, distance: 30.0
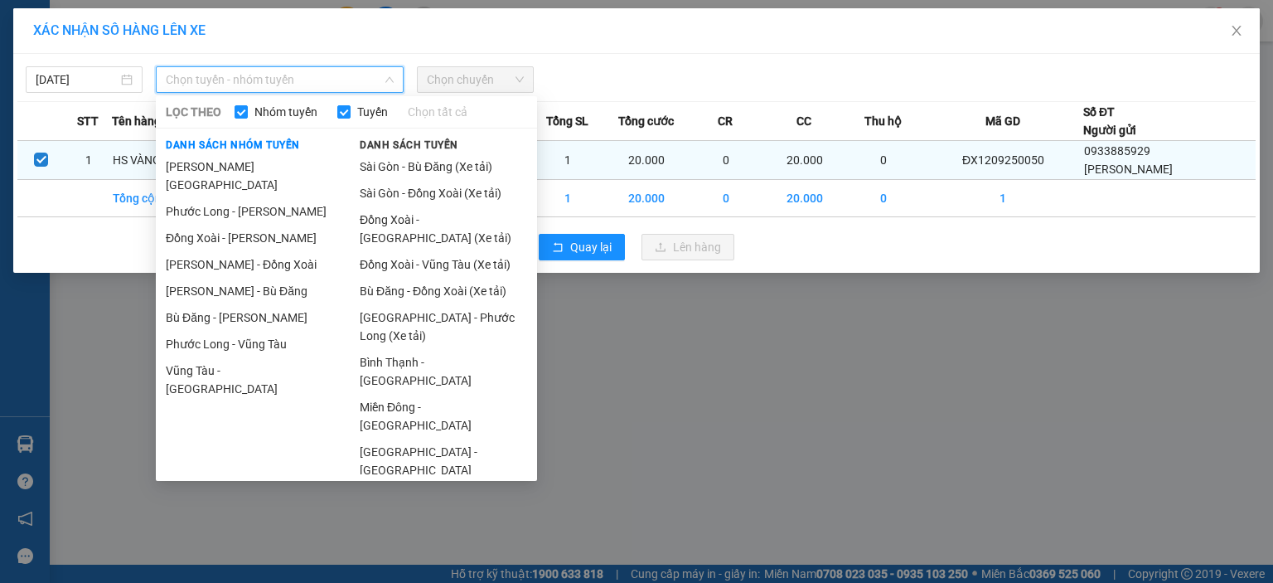
click at [284, 166] on li "[PERSON_NAME][GEOGRAPHIC_DATA]" at bounding box center [249, 175] width 187 height 45
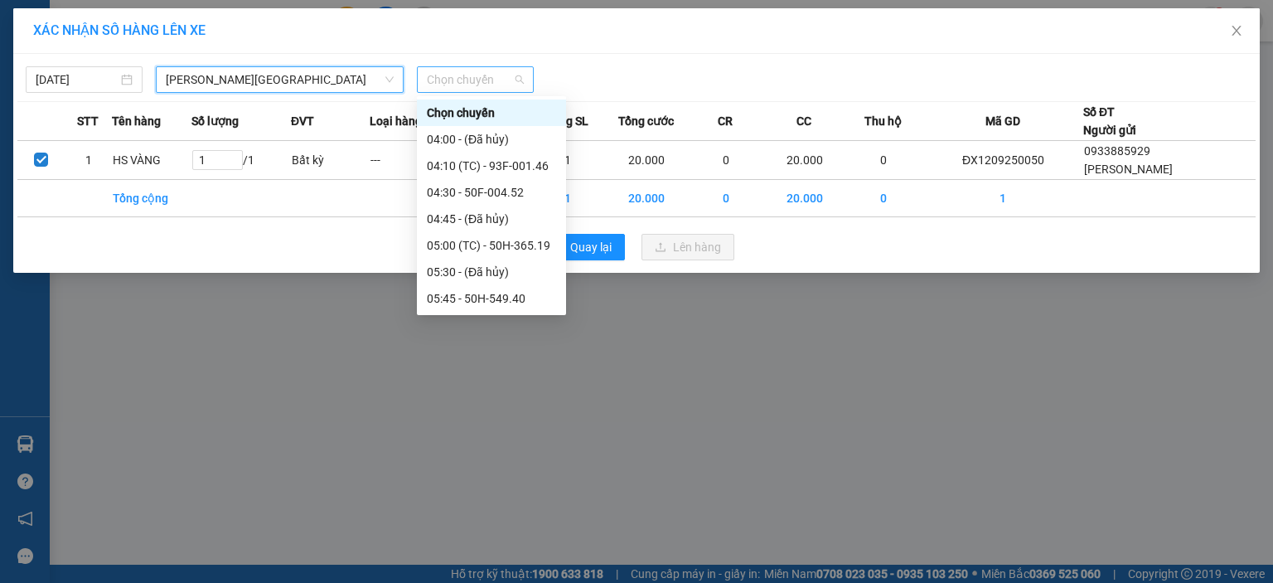
click at [467, 75] on span "Chọn chuyến" at bounding box center [475, 79] width 97 height 25
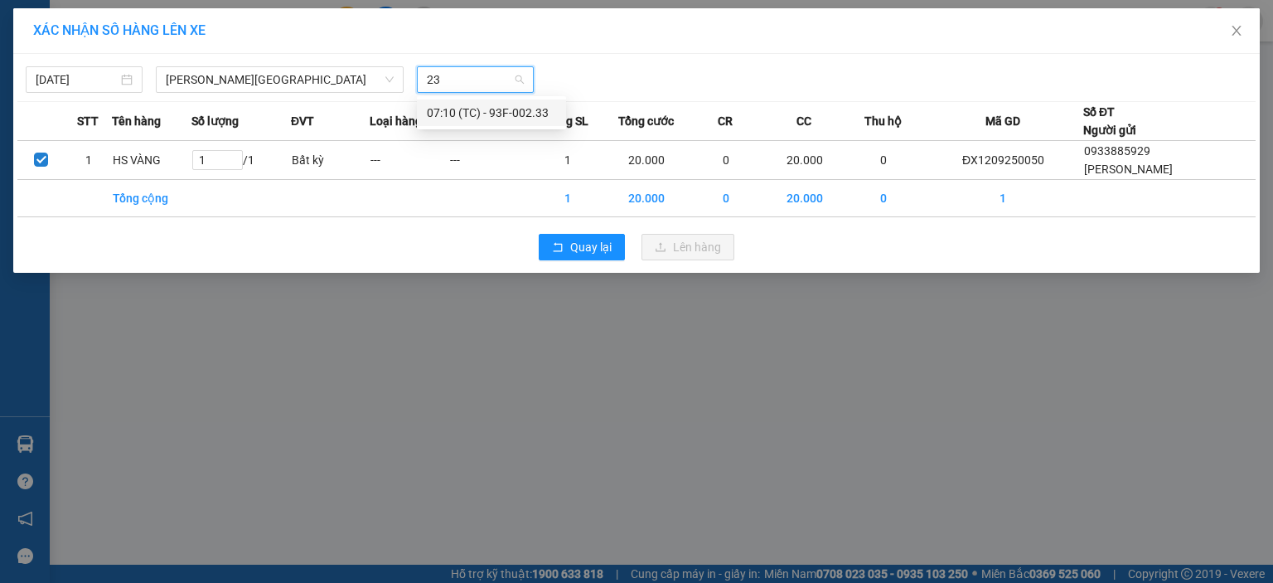
type input "233"
click at [487, 107] on div "07:10 (TC) - 93F-002.33" at bounding box center [491, 113] width 129 height 18
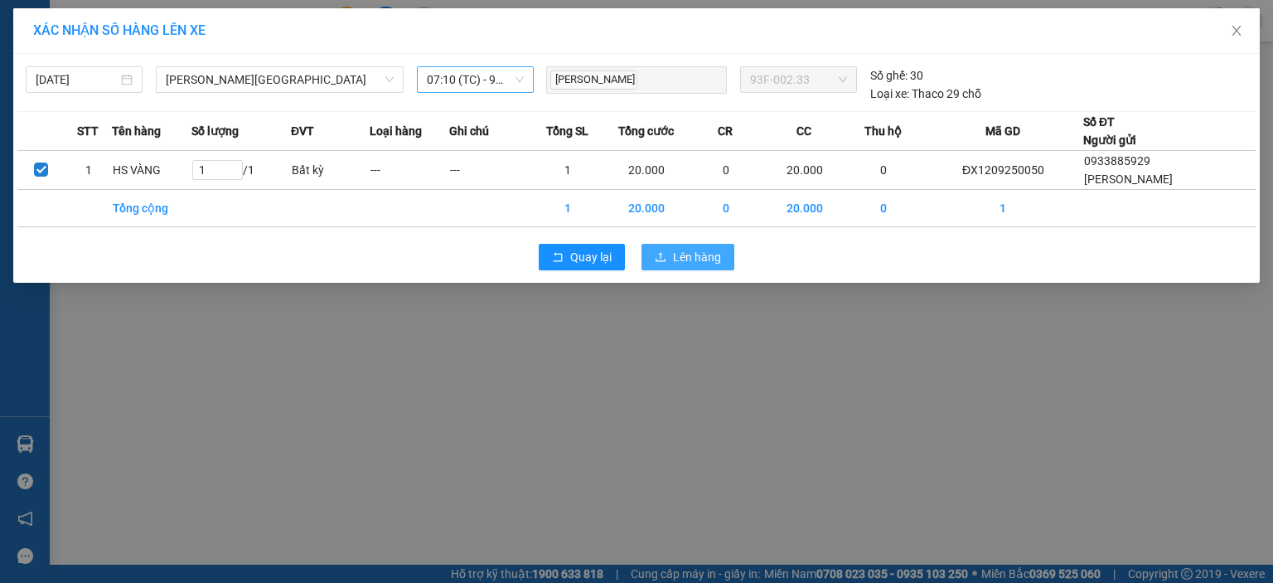
click at [665, 249] on button "Lên hàng" at bounding box center [688, 257] width 93 height 27
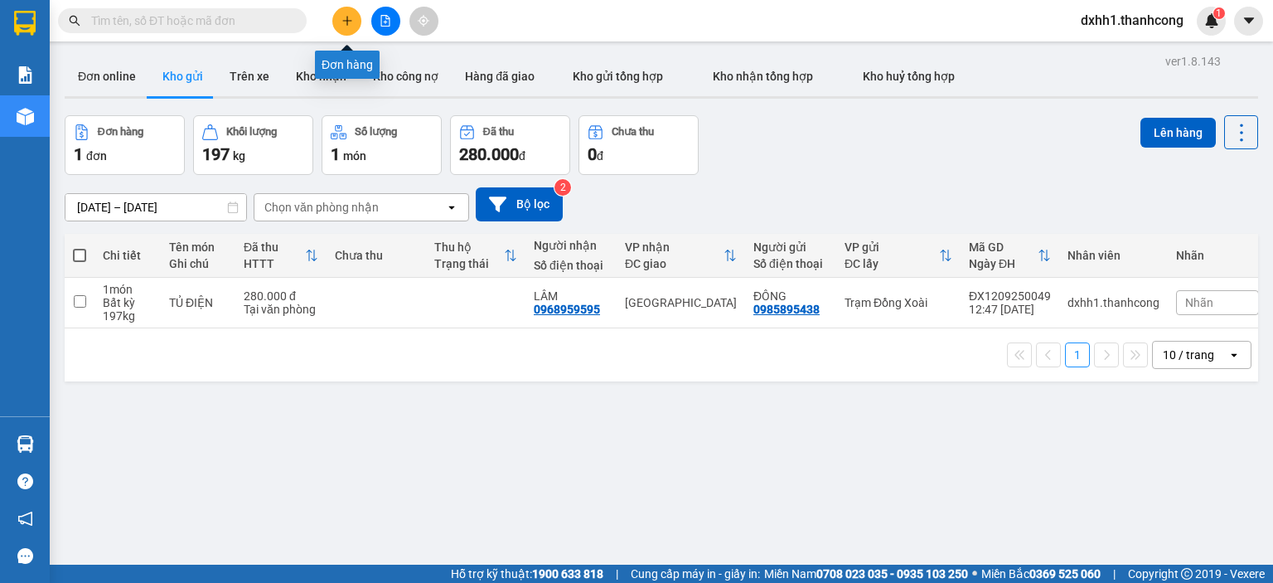
click at [351, 17] on icon "plus" at bounding box center [348, 21] width 12 height 12
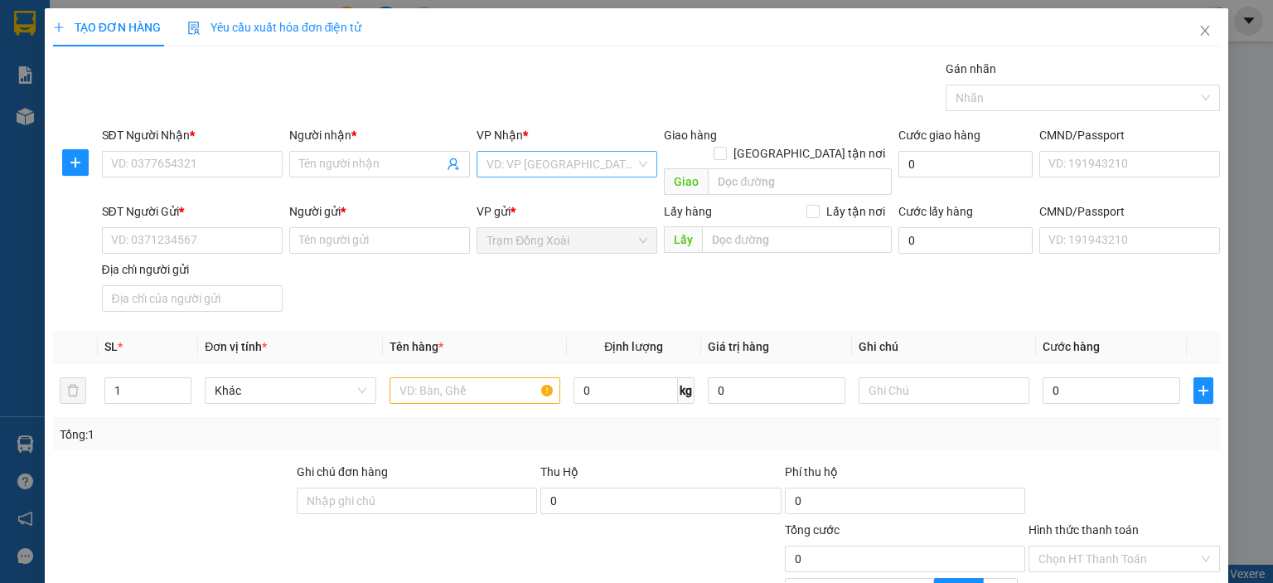
click at [552, 161] on input "search" at bounding box center [561, 164] width 149 height 25
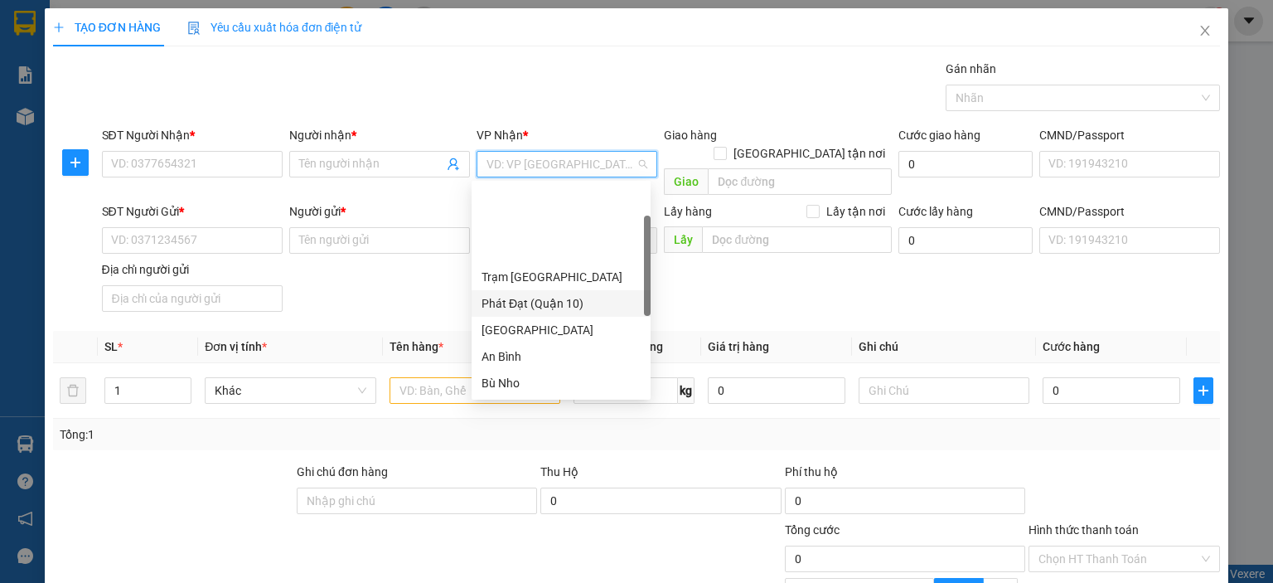
scroll to position [166, 0]
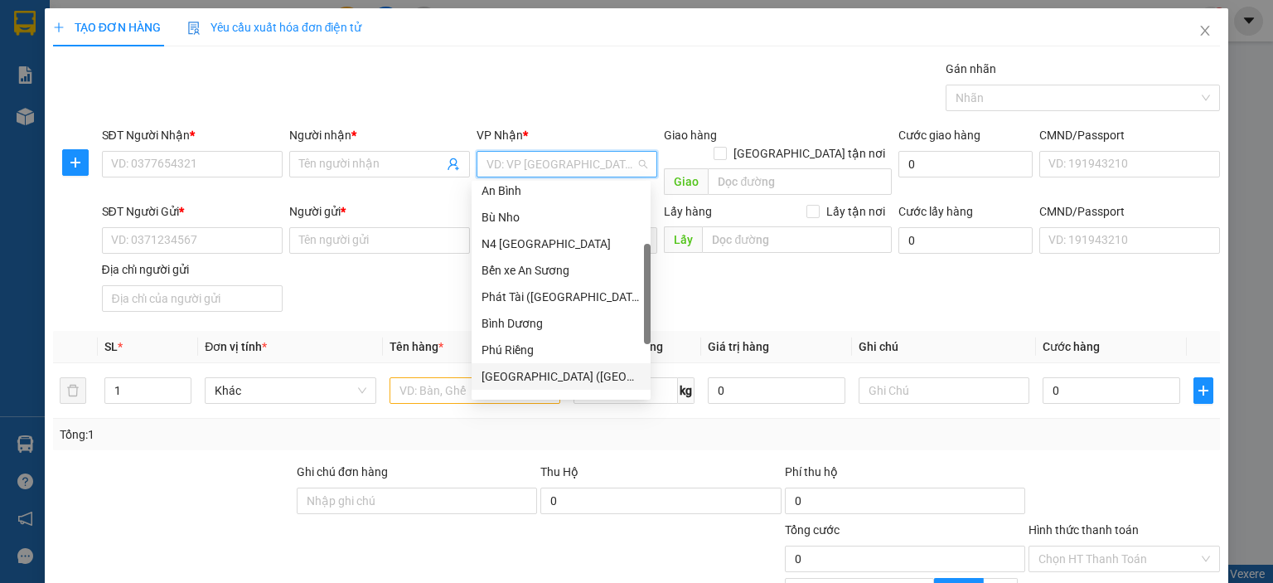
click at [550, 370] on div "[GEOGRAPHIC_DATA] ([GEOGRAPHIC_DATA])" at bounding box center [561, 376] width 159 height 18
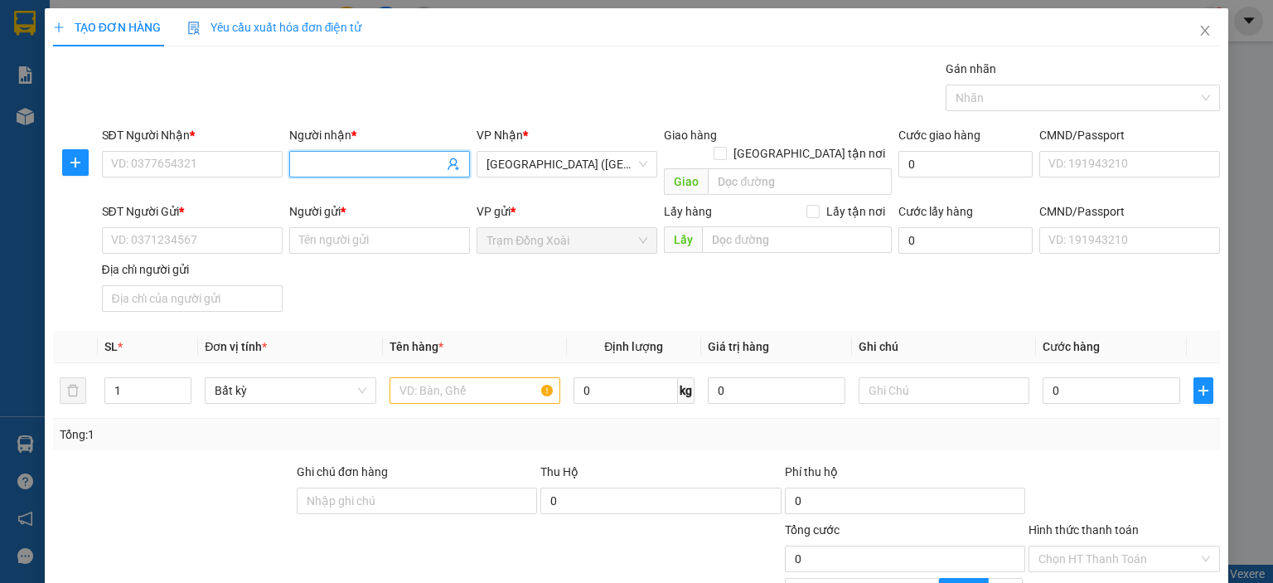
paste input "ĐỒNG/0938.124.586"
click at [354, 165] on input "ĐỒNG/0938.124.586" at bounding box center [371, 164] width 144 height 18
click at [355, 164] on input "ĐỒNG/0938.124.586" at bounding box center [371, 164] width 144 height 18
type input "ĐỒNG"
paste input "0938.124.586"
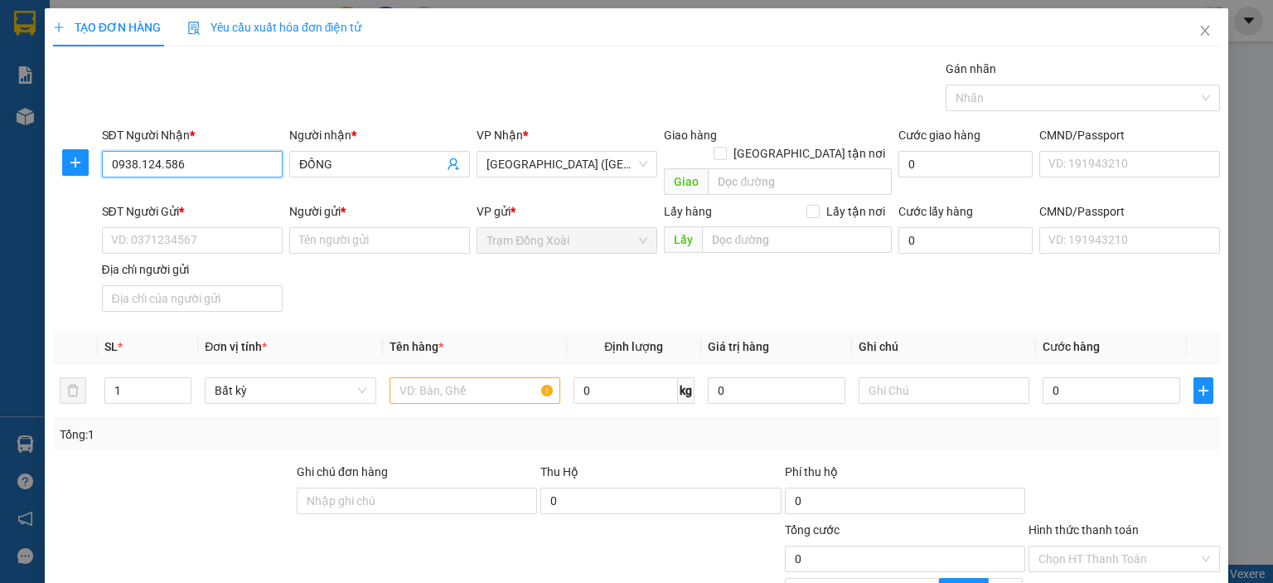
click at [157, 168] on input "0938.124.586" at bounding box center [192, 164] width 181 height 27
click at [136, 168] on input "0938.12.586" at bounding box center [192, 164] width 181 height 27
click at [148, 164] on input "093.12.586" at bounding box center [192, 164] width 181 height 27
click at [135, 166] on input "093.12586" at bounding box center [192, 164] width 181 height 27
type input "093.2586"
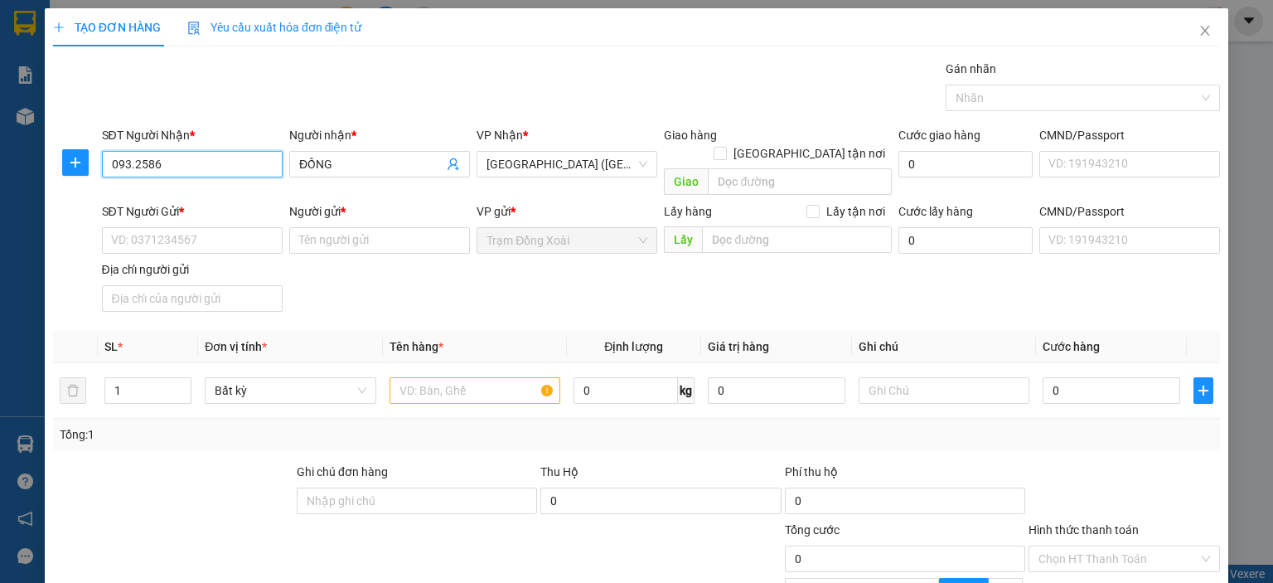
drag, startPoint x: 77, startPoint y: 159, endPoint x: 9, endPoint y: 158, distance: 68.0
click at [9, 158] on div "TẠO ĐƠN HÀNG Yêu cầu xuất hóa đơn điện tử Transit Pickup Surcharge Ids Transit …" at bounding box center [636, 291] width 1273 height 583
paste input "0938.124.586"
click at [162, 169] on input "0938.124.586" at bounding box center [192, 164] width 181 height 27
type input "0938.124.86"
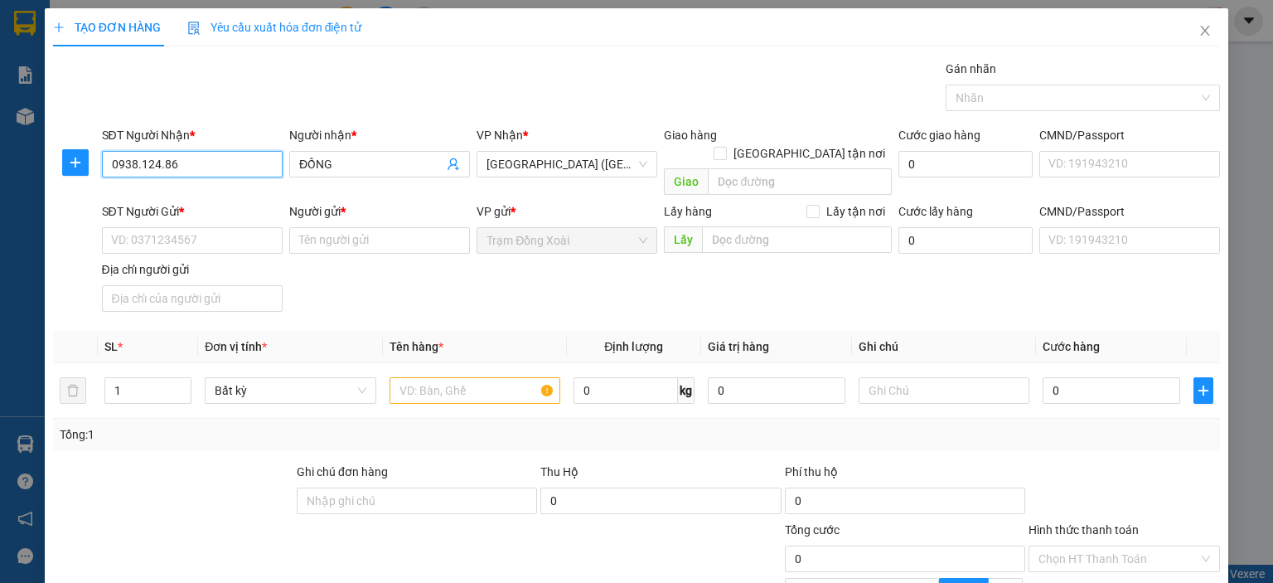
drag, startPoint x: 177, startPoint y: 171, endPoint x: 55, endPoint y: 172, distance: 121.9
click at [46, 171] on div "TẠO ĐƠN HÀNG Yêu cầu xuất hóa đơn điện tử Transit Pickup Surcharge Ids Transit …" at bounding box center [637, 352] width 1184 height 688
paste input "0938.124.586"
click at [159, 163] on input "0938.124.586" at bounding box center [192, 164] width 181 height 27
click at [139, 164] on input "0938.124586" at bounding box center [192, 164] width 181 height 27
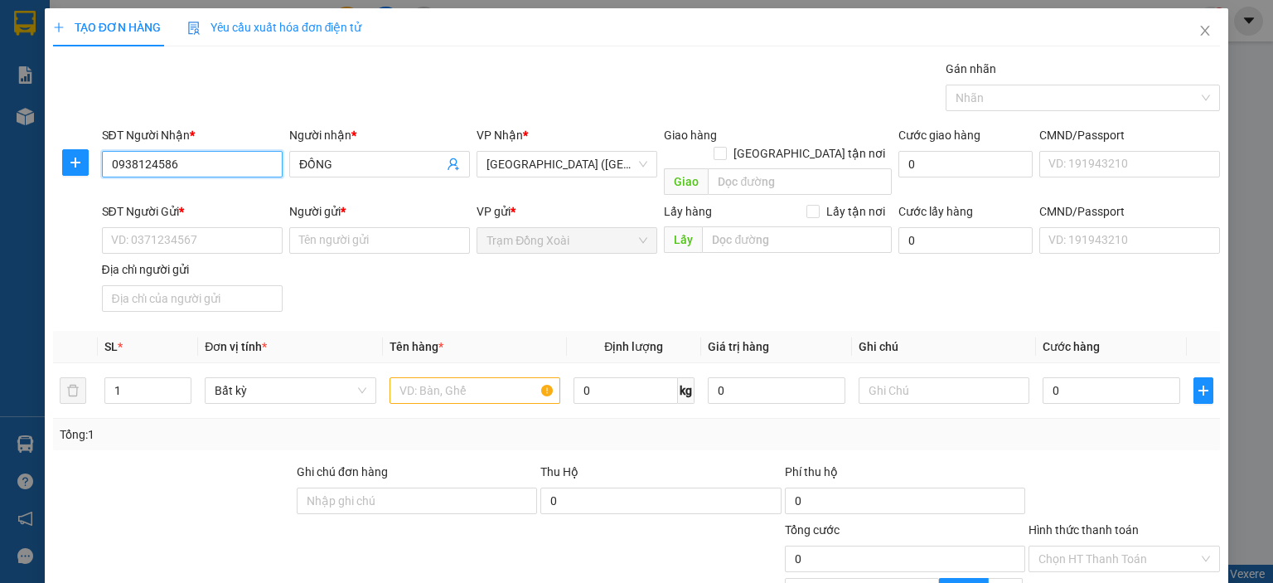
type input "0938124586"
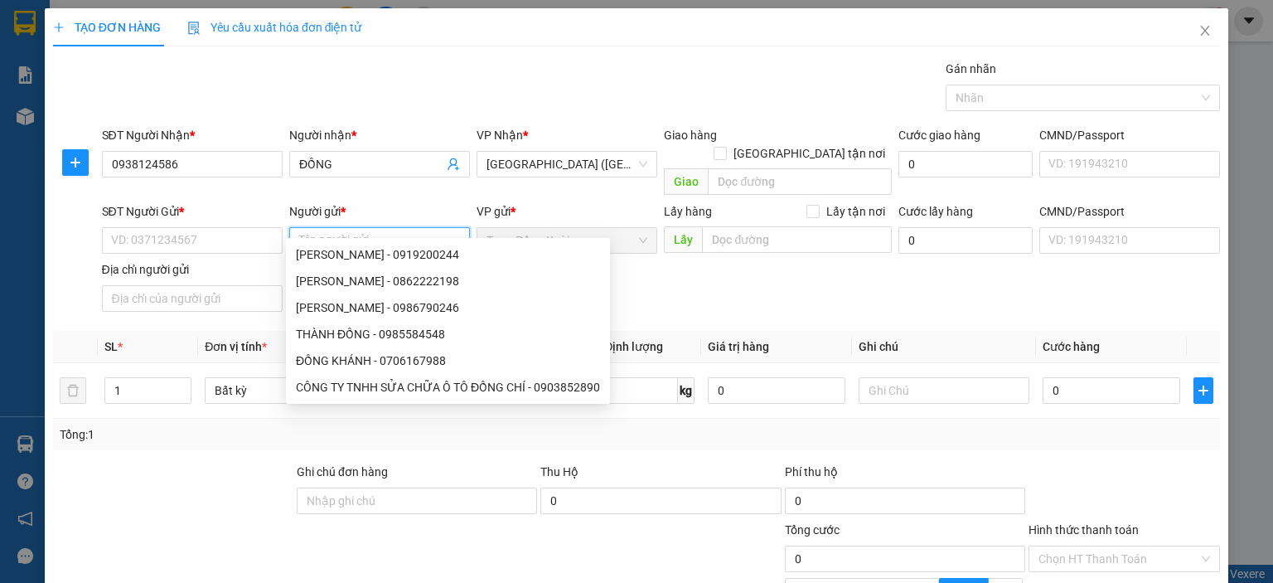
paste input "BÙI NGỌC NAM/0969.144.639"
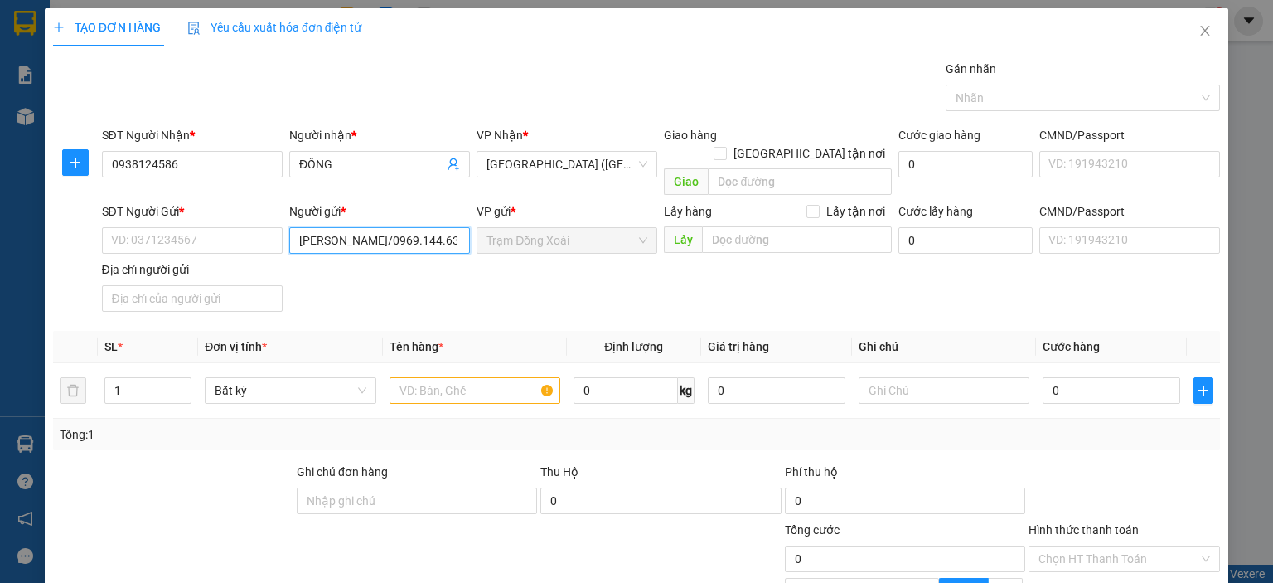
click at [405, 227] on input "BÙI NGỌC NAM/0969.144.639" at bounding box center [379, 240] width 181 height 27
type input "BÙI NGỌC NAM"
paste input "0969.144.639"
click at [159, 227] on input "0969.144.639" at bounding box center [192, 240] width 181 height 27
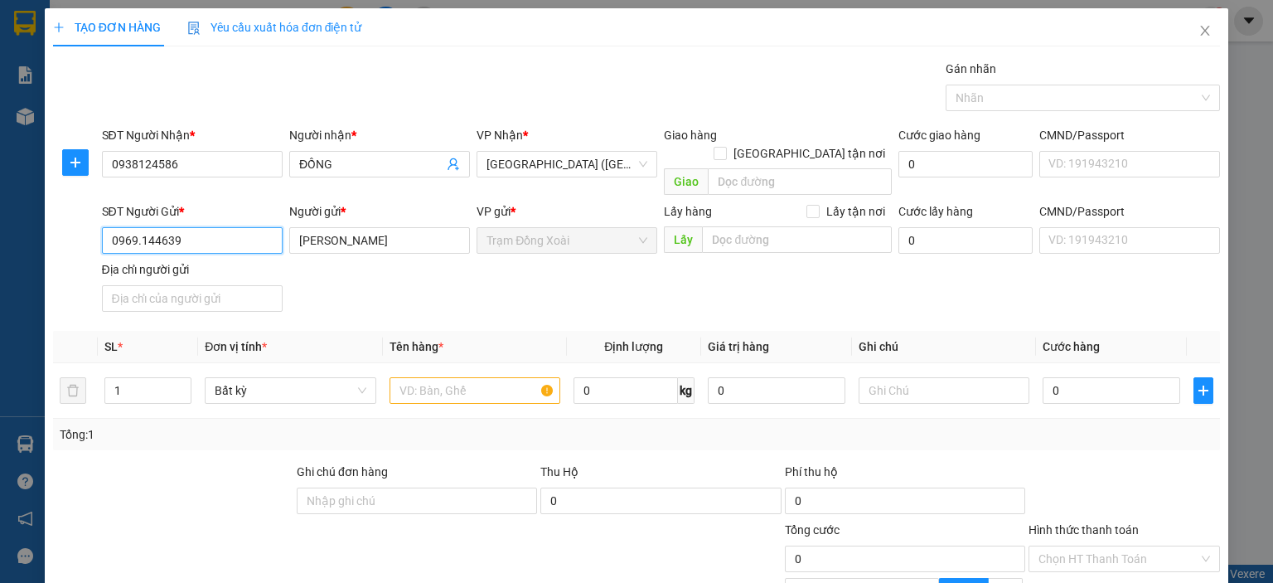
click at [138, 227] on input "0969.144639" at bounding box center [192, 240] width 181 height 27
drag, startPoint x: 182, startPoint y: 229, endPoint x: 201, endPoint y: 229, distance: 18.2
click at [183, 229] on input "0969144639" at bounding box center [192, 240] width 181 height 27
type input "0969144639"
click at [264, 260] on div "Địa chỉ người gửi" at bounding box center [192, 269] width 181 height 18
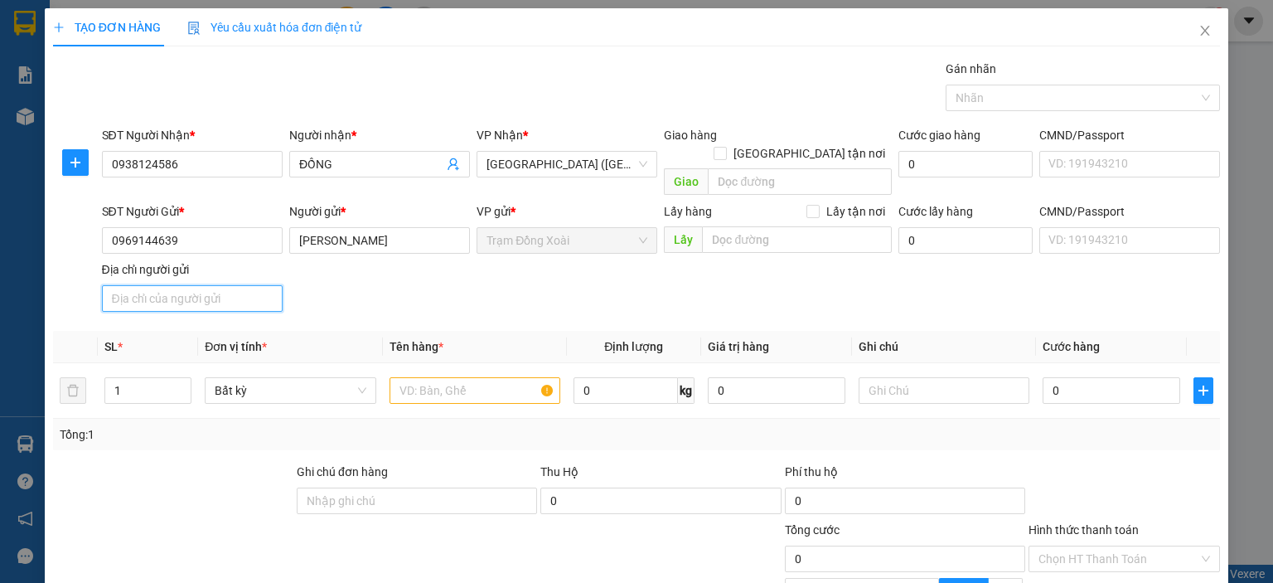
click at [264, 285] on input "Địa chỉ người gửi" at bounding box center [192, 298] width 181 height 27
click at [1036, 213] on div "CMND/Passport VD: 191943210" at bounding box center [1129, 231] width 187 height 58
click at [1039, 227] on input "CMND/Passport" at bounding box center [1129, 240] width 181 height 27
paste input "SỐ NHÀ A002, 171/6 ĐƯỜNG BÌNH LỢI, Phường 13, Bình Thạnh"
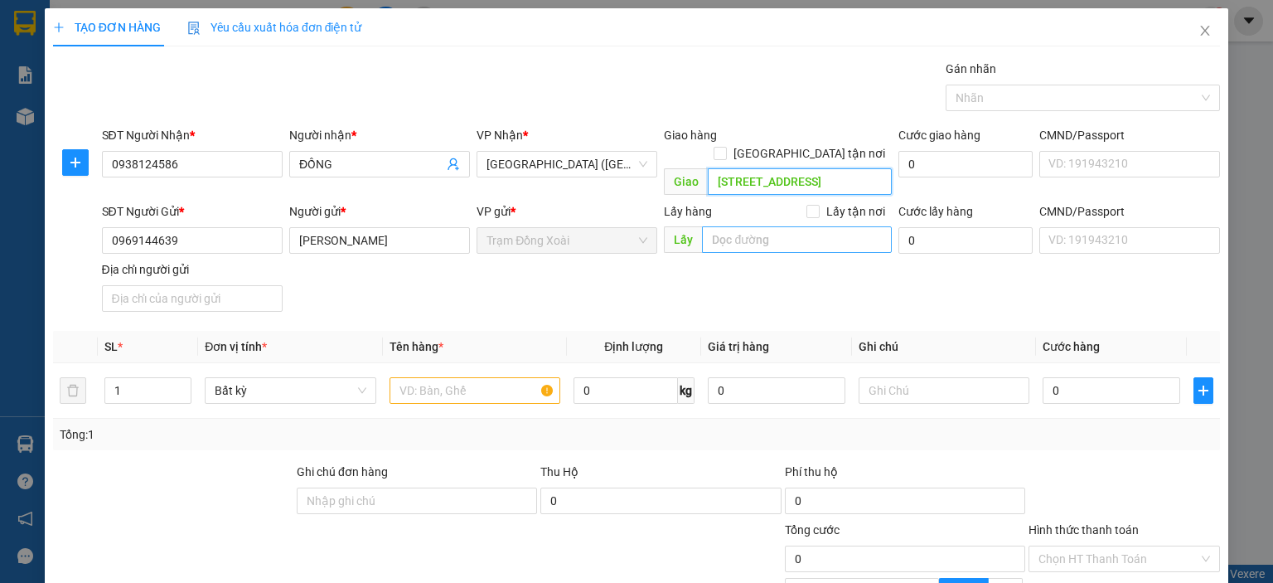
scroll to position [0, 177]
type input "SỐ NHÀ A002, 171/6 ĐƯỜNG BÌNH LỢI, Phường 13, Bình Thạnh"
click at [756, 202] on div "Lấy hàng Lấy tận nơi" at bounding box center [778, 211] width 228 height 18
click at [816, 144] on span "Giao tận nơi" at bounding box center [809, 153] width 165 height 18
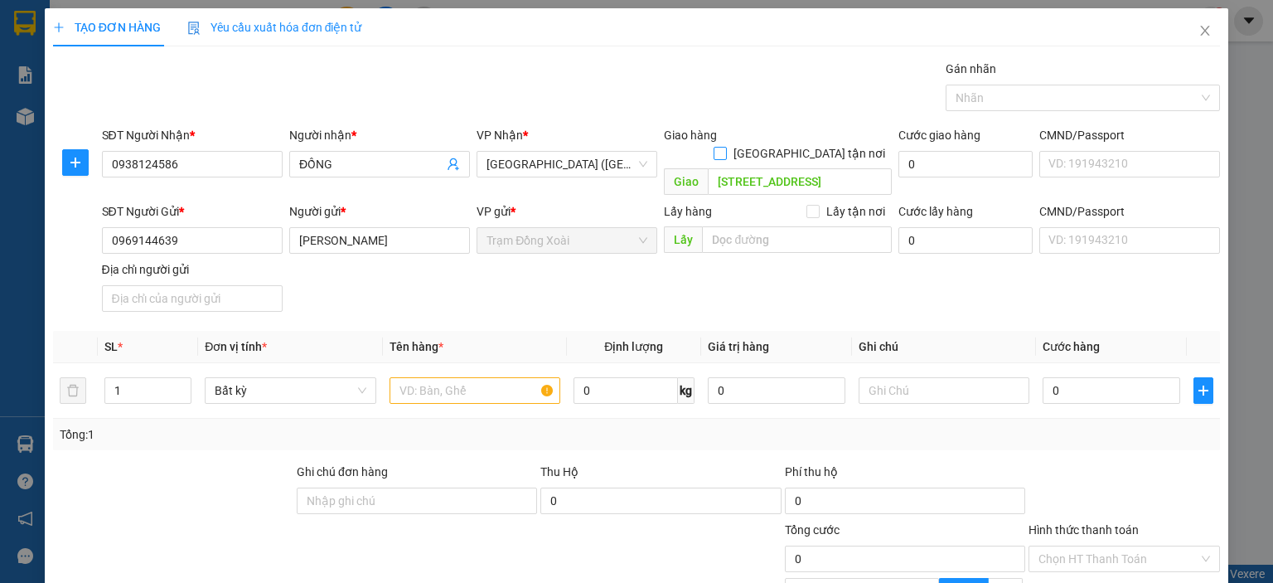
click at [725, 147] on input "Giao tận nơi" at bounding box center [720, 153] width 12 height 12
checkbox input "true"
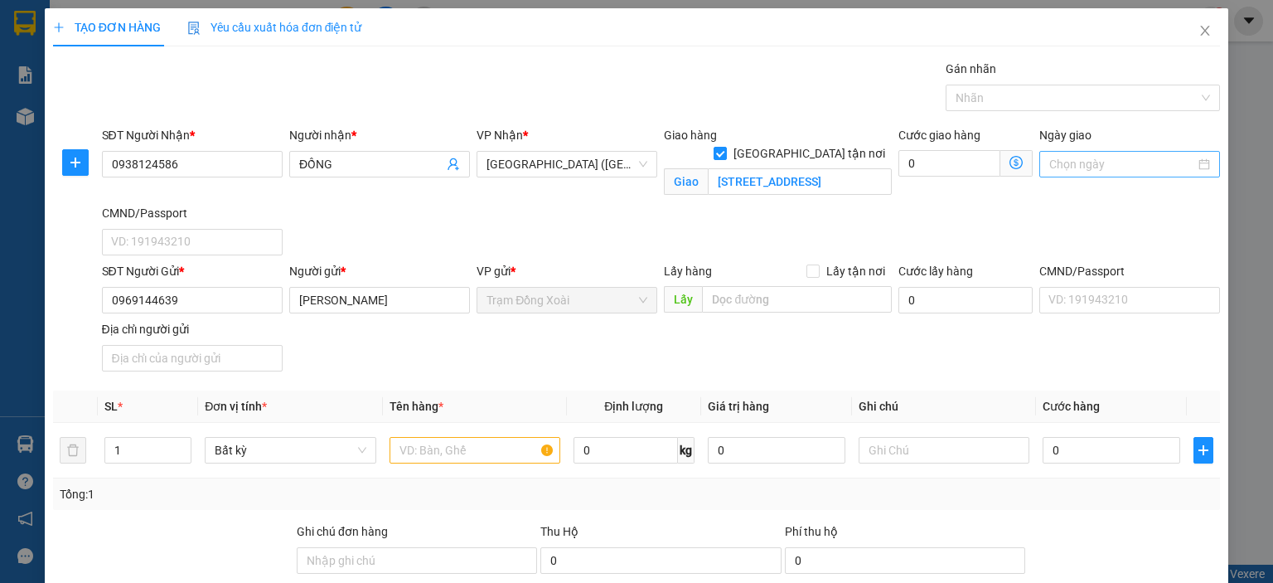
click at [1184, 166] on div at bounding box center [1129, 164] width 161 height 18
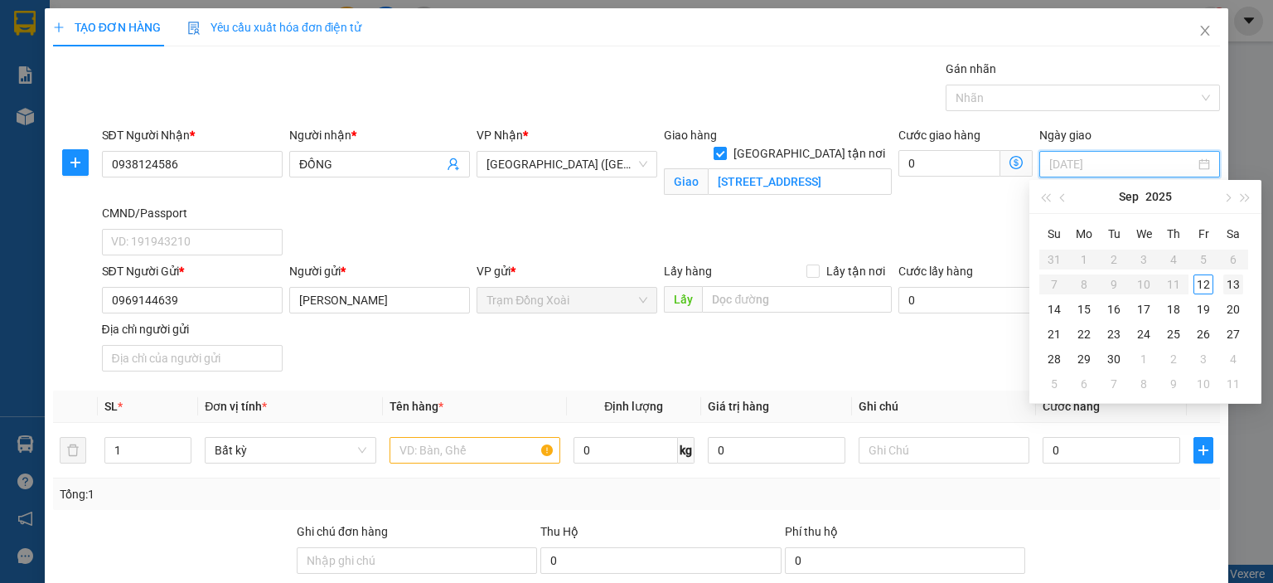
type input "13/09/2025"
click at [1223, 284] on div "13" at bounding box center [1233, 284] width 20 height 20
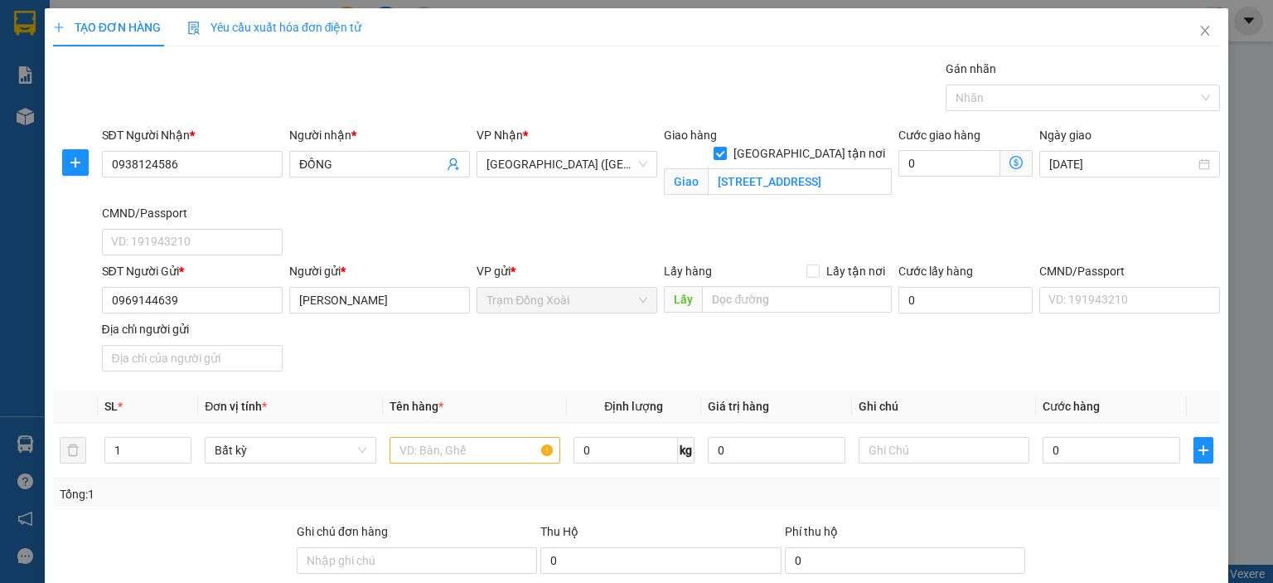
click at [831, 211] on div "SĐT Người Nhận * 0938124586 Người nhận * ĐỒNG VP Nhận * Phát Lộc (Bình Thạnh) G…" at bounding box center [662, 194] width 1126 height 136
click at [1052, 301] on input "CMND/Passport" at bounding box center [1129, 300] width 181 height 27
type input "12346789889"
click at [237, 354] on input "Địa chỉ người gửi" at bounding box center [192, 358] width 181 height 27
type input "TÂN BÌNH,[GEOGRAPHIC_DATA],[GEOGRAPHIC_DATA]"
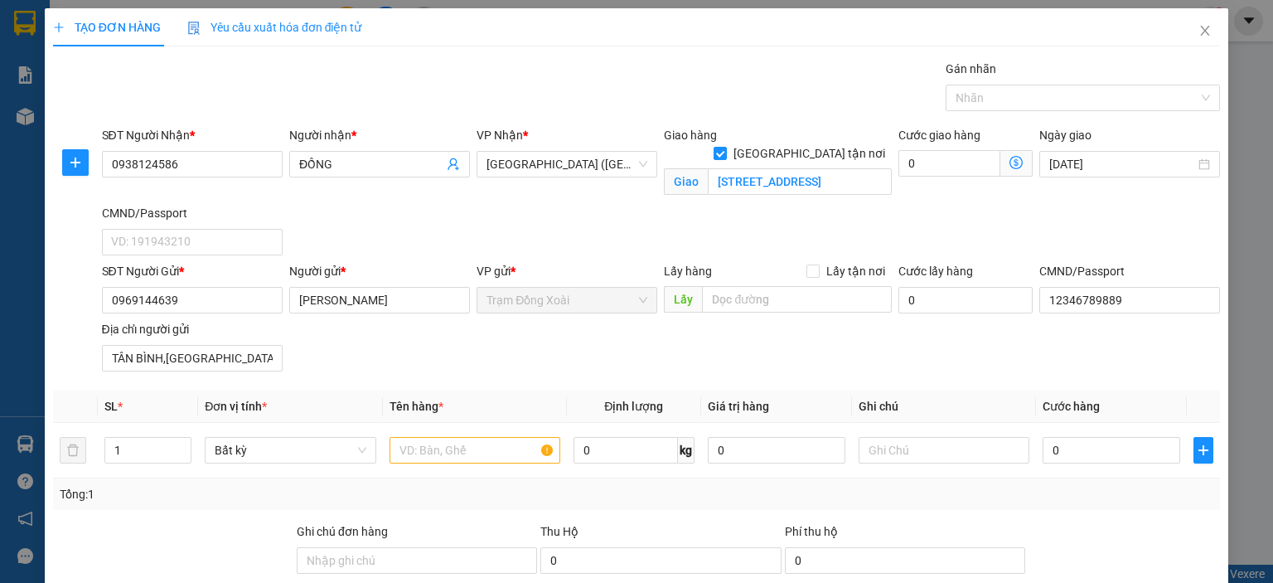
click at [351, 337] on div "SĐT Người Gửi * 0969144639 Người gửi * BÙI NGỌC NAM VP gửi * Trạm Đồng Xoài Lấy…" at bounding box center [662, 320] width 1126 height 116
click at [921, 159] on input "0" at bounding box center [950, 163] width 102 height 27
type input "5"
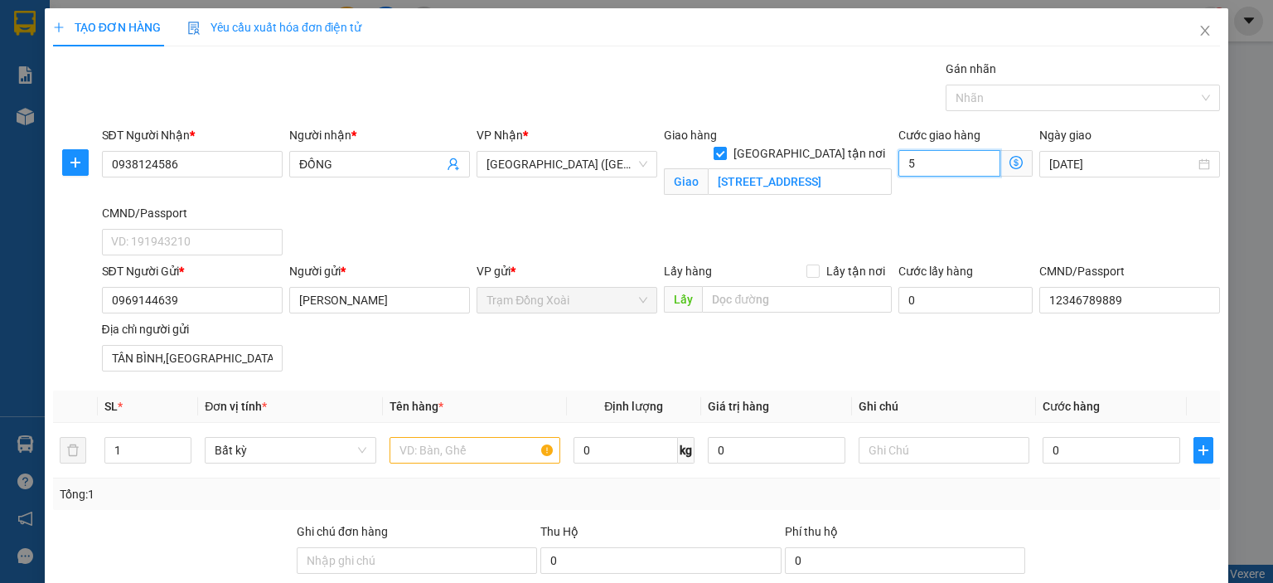
type input "50"
type input "50.000"
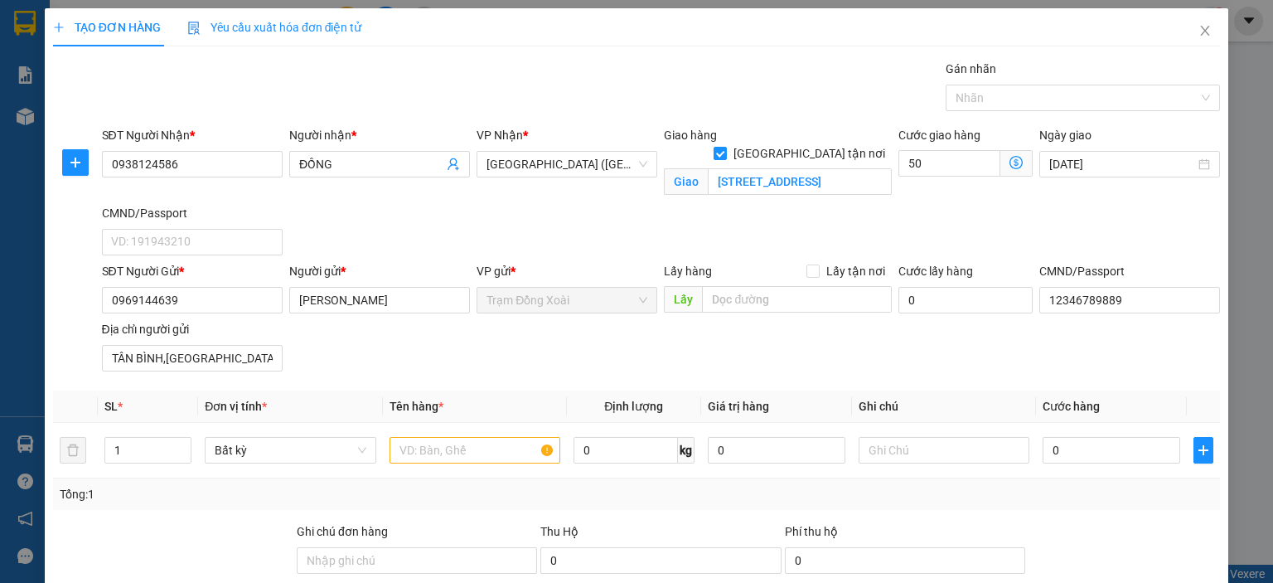
type input "50.000"
click at [903, 188] on div "Cước giao hàng 50.000" at bounding box center [965, 165] width 141 height 78
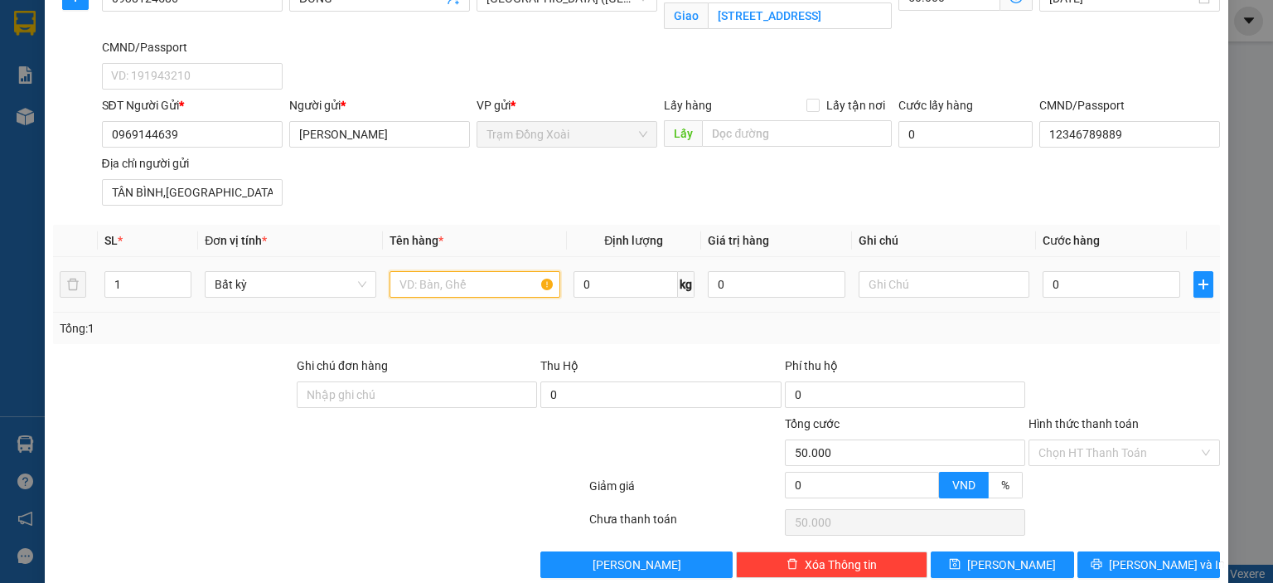
click at [461, 286] on input "text" at bounding box center [475, 284] width 171 height 27
type input "HS"
click at [590, 283] on input "0" at bounding box center [626, 284] width 104 height 27
type input "1"
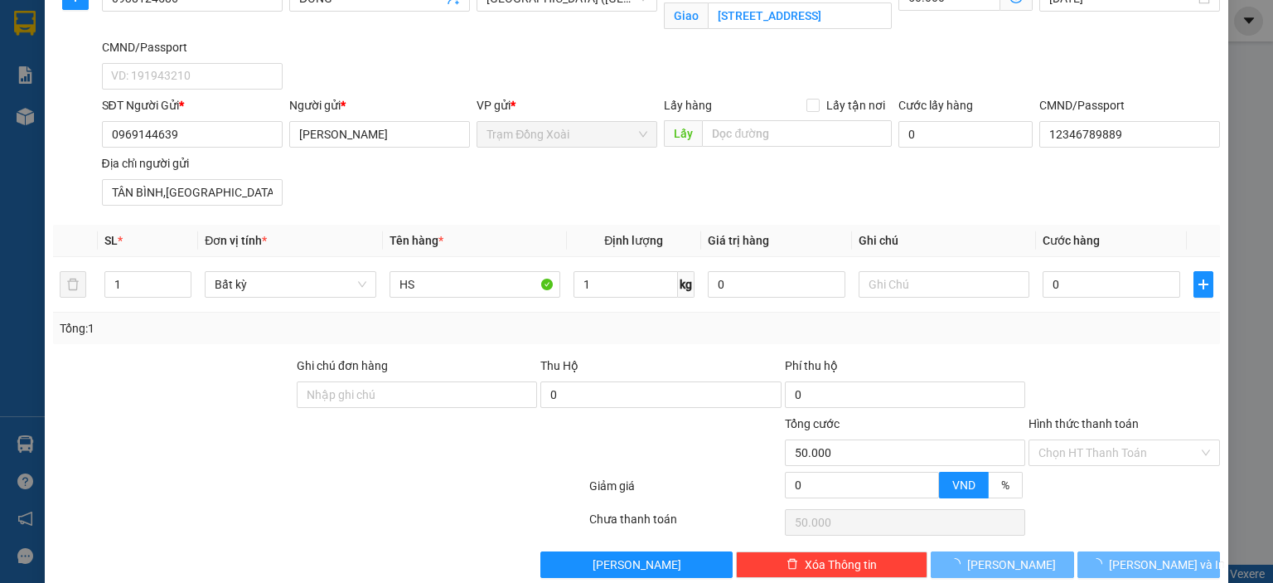
click at [633, 319] on div "Tổng: 1" at bounding box center [637, 328] width 1154 height 18
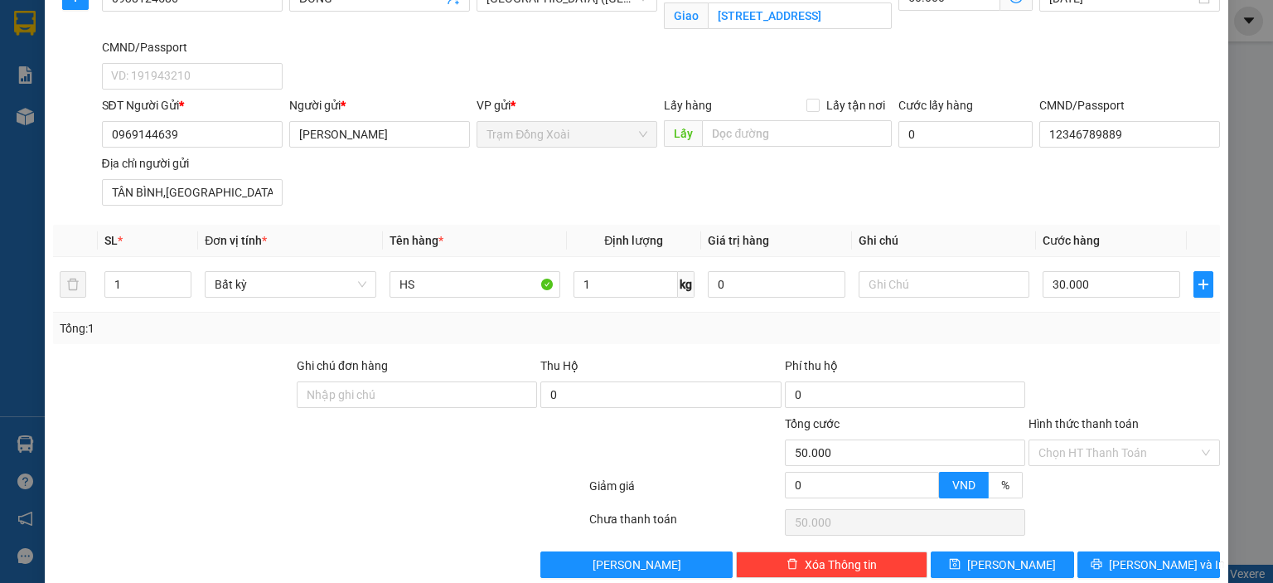
type input "30.000"
type input "80.000"
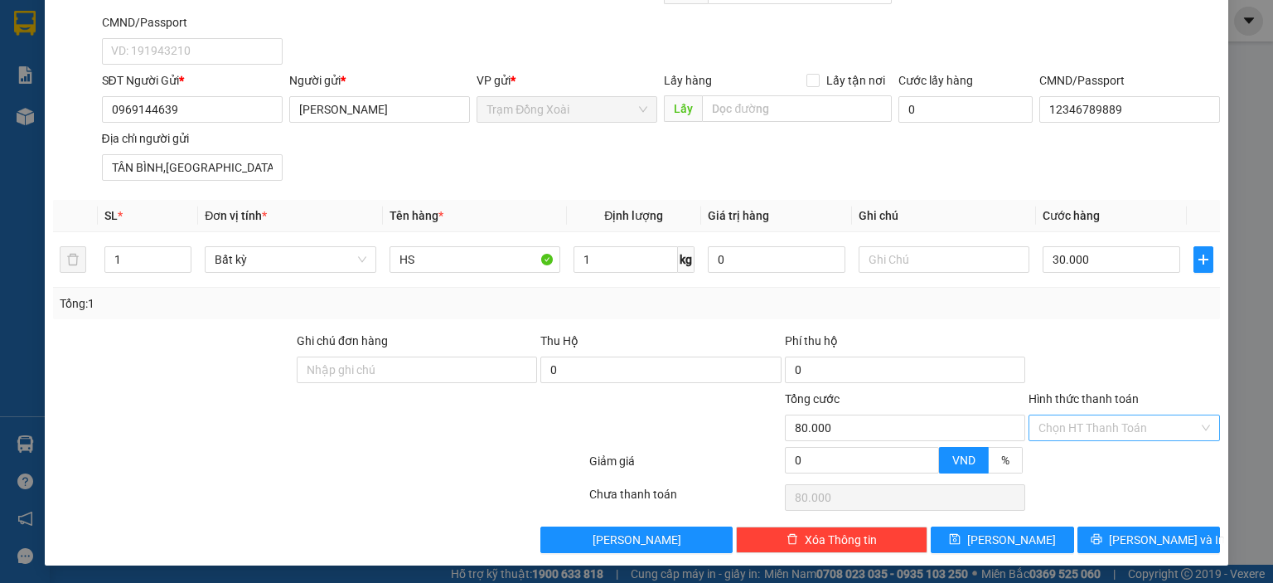
click at [1098, 418] on input "Hình thức thanh toán" at bounding box center [1119, 427] width 160 height 25
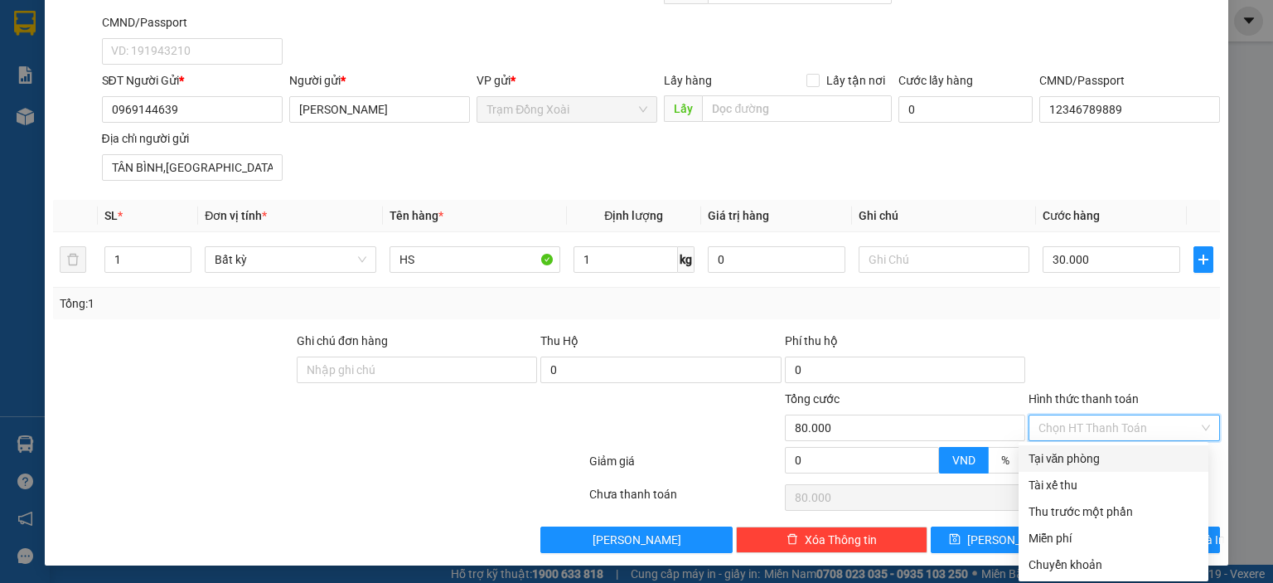
click at [1097, 458] on div "Tại văn phòng" at bounding box center [1114, 458] width 170 height 18
type input "0"
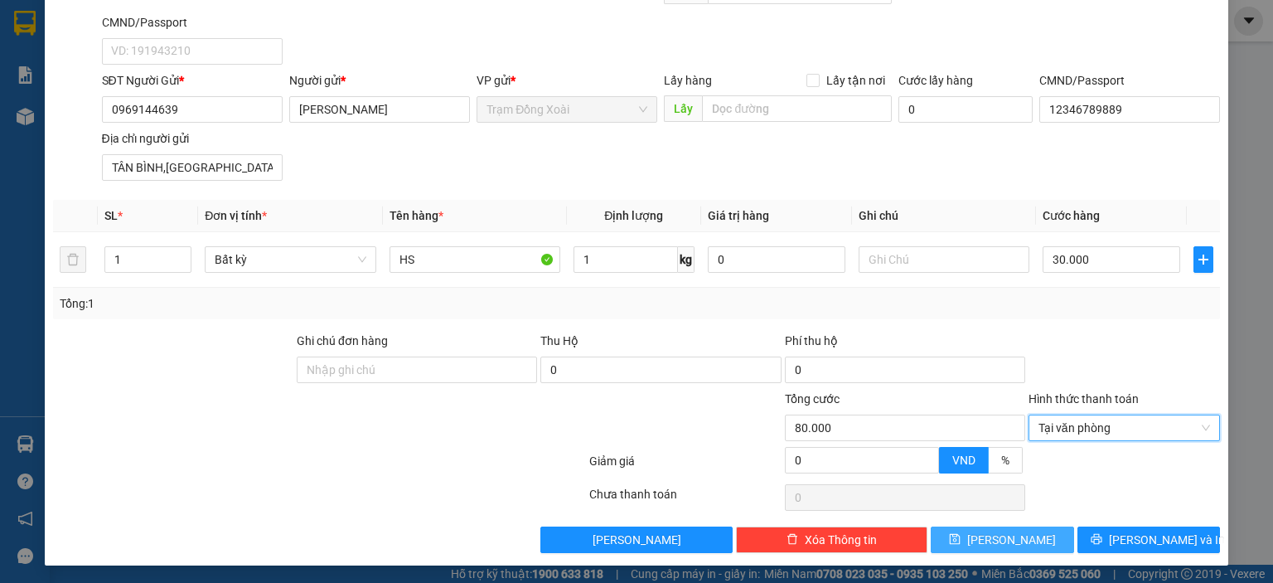
click at [1007, 534] on span "Lưu" at bounding box center [1011, 539] width 89 height 18
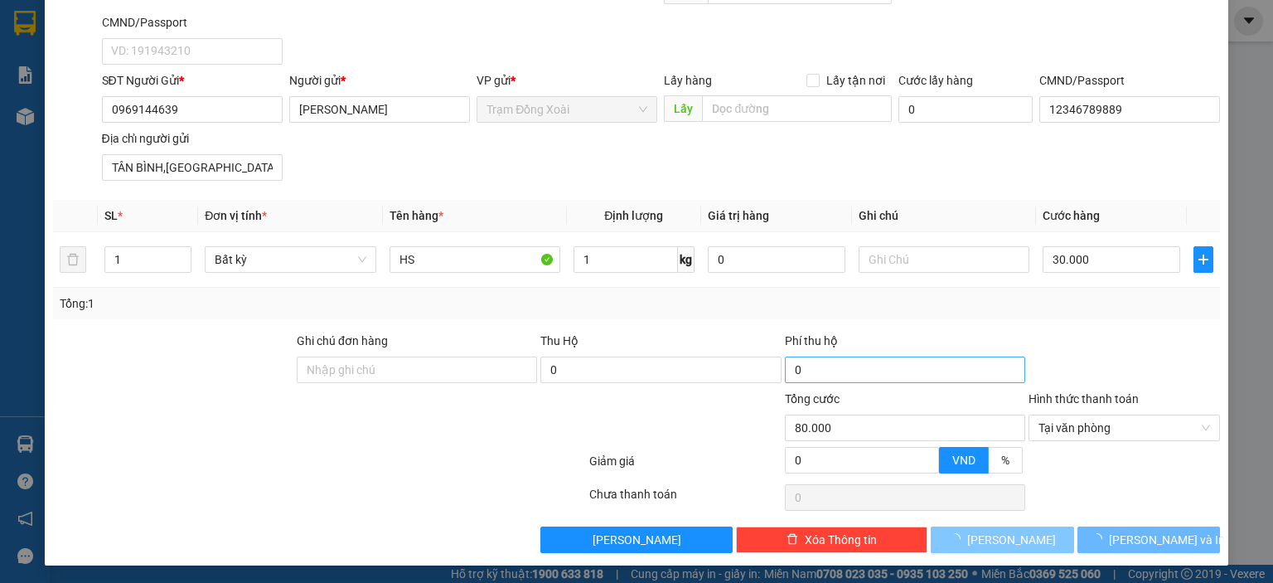
checkbox input "false"
type input "0"
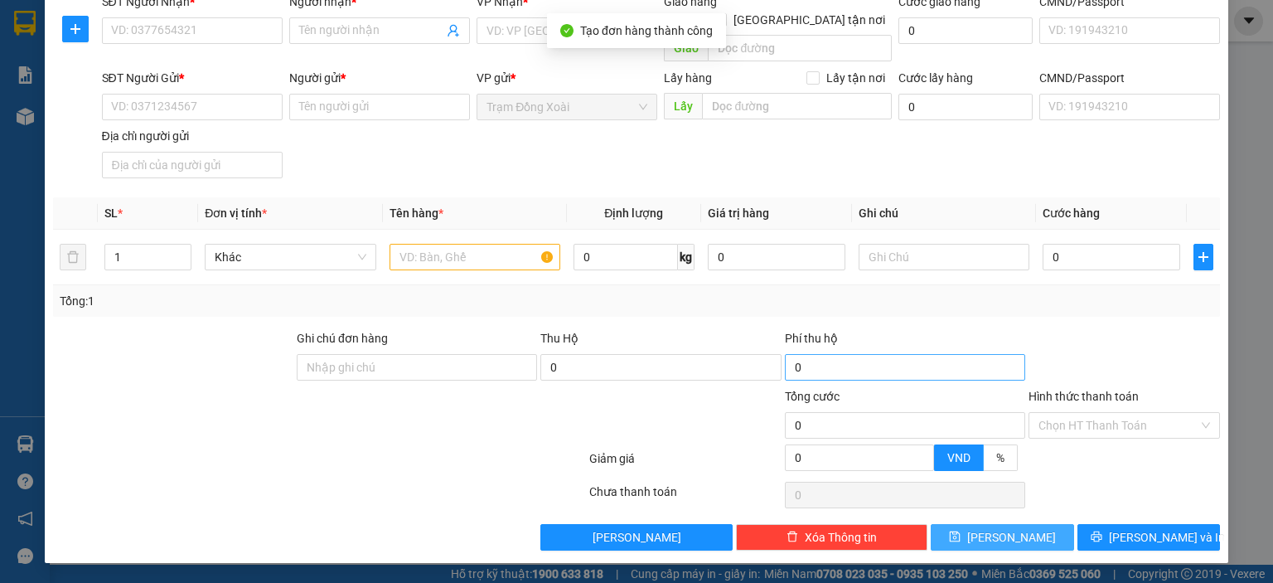
scroll to position [113, 0]
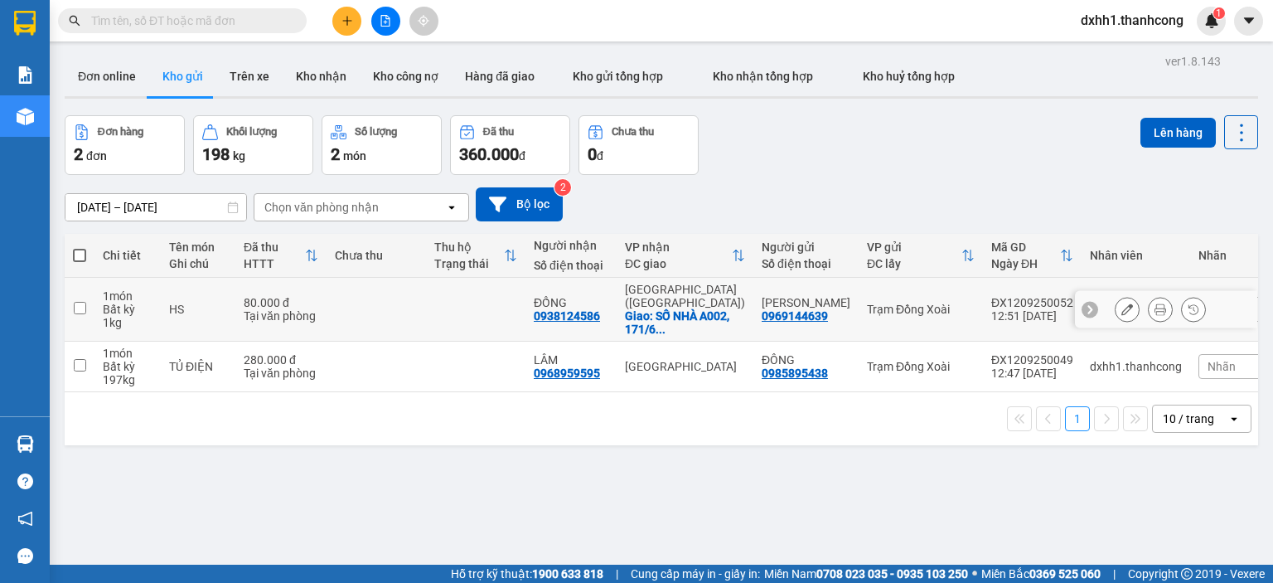
click at [356, 298] on td at bounding box center [376, 310] width 99 height 64
checkbox input "true"
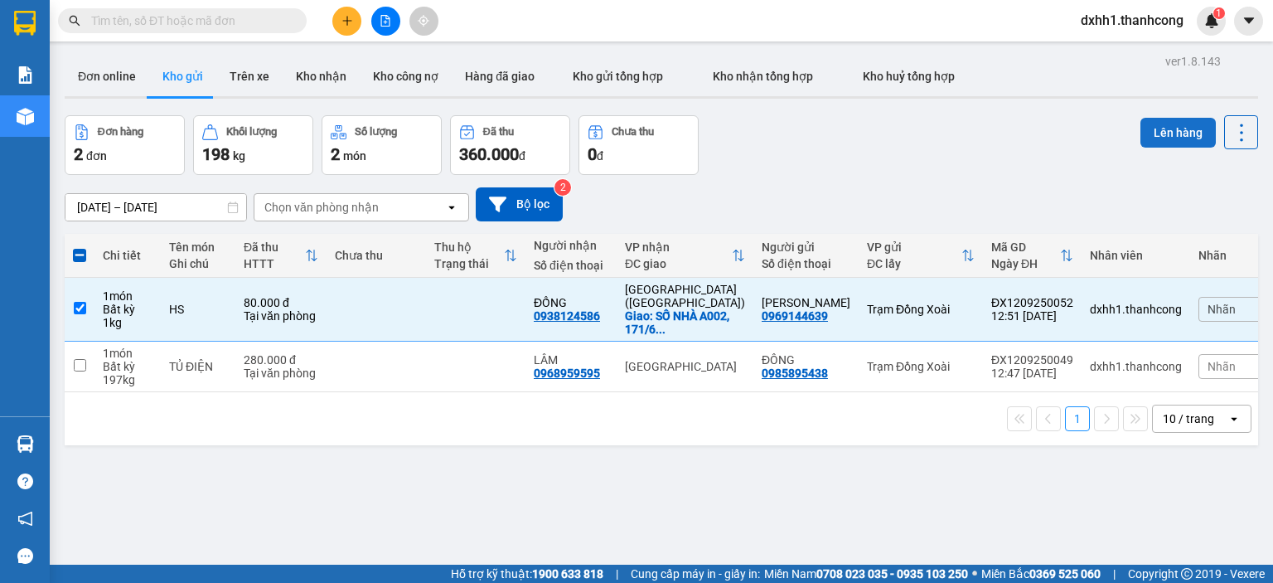
click at [1155, 128] on button "Lên hàng" at bounding box center [1178, 133] width 75 height 30
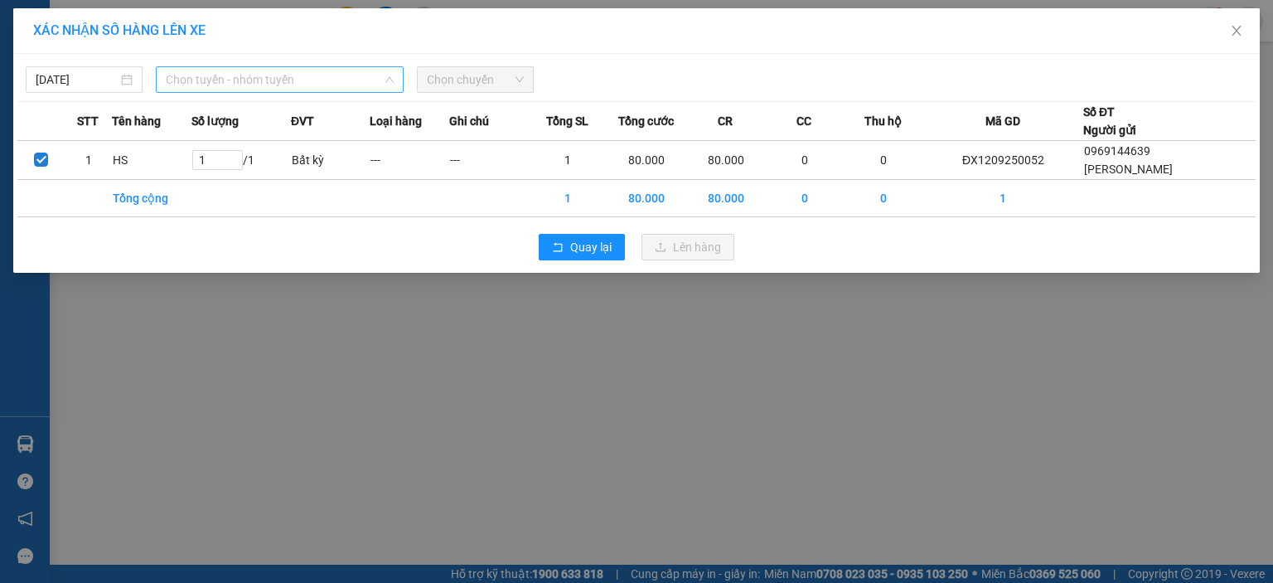
click at [305, 83] on span "Chọn tuyến - nhóm tuyến" at bounding box center [280, 79] width 228 height 25
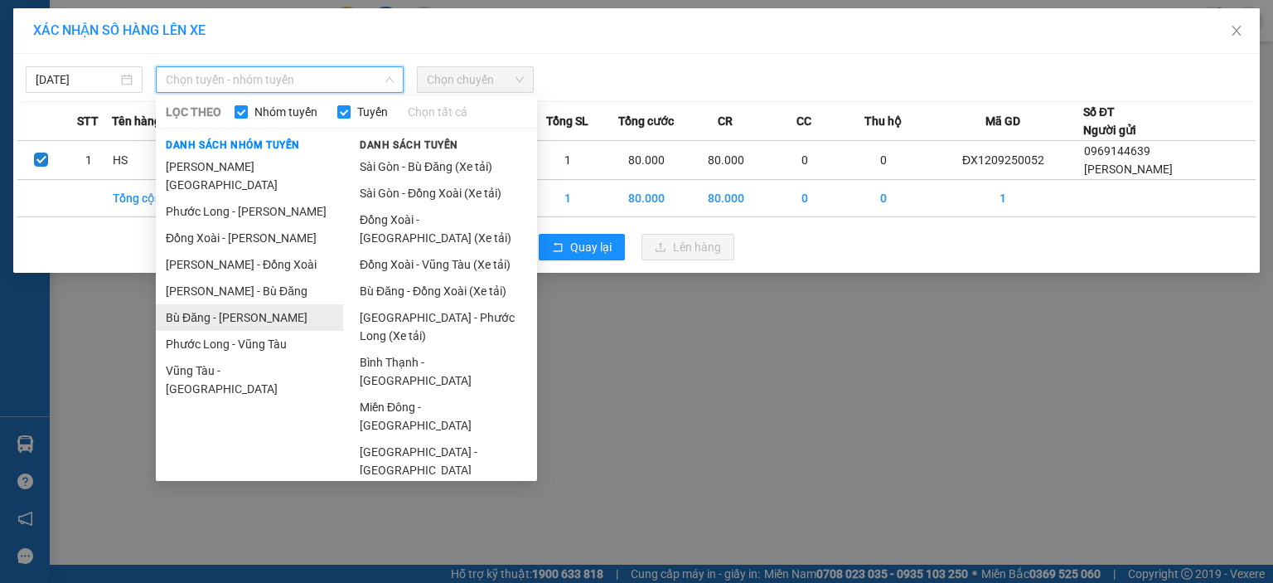
click at [264, 306] on li "Bù Đăng - Hồ Chí Minh" at bounding box center [249, 317] width 187 height 27
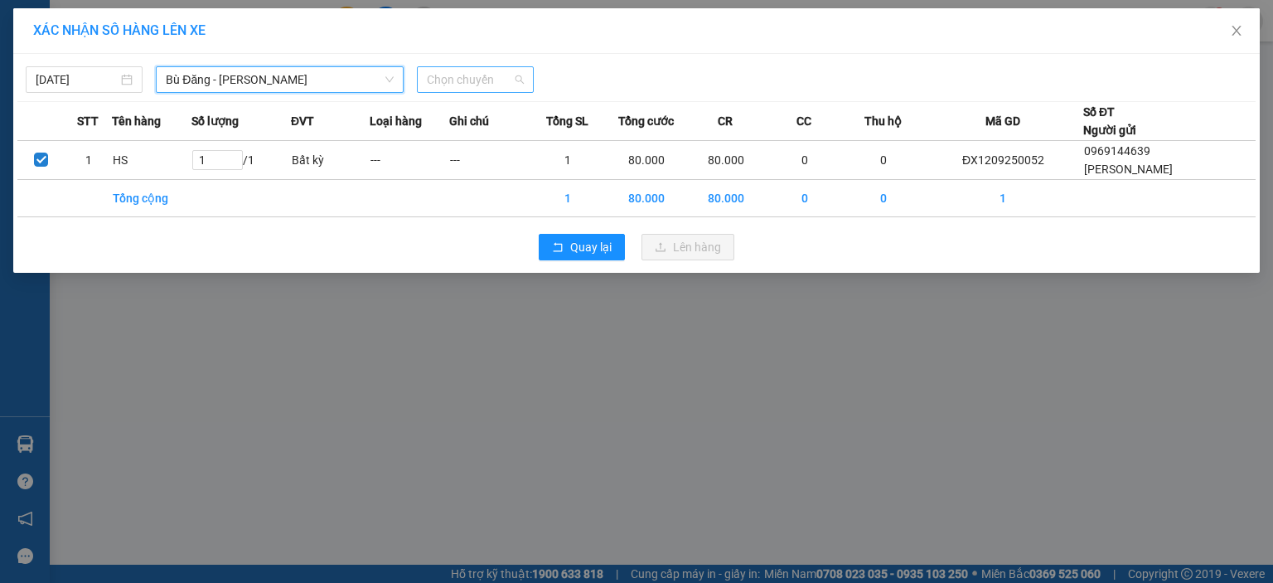
click at [459, 70] on span "Chọn chuyến" at bounding box center [475, 79] width 97 height 25
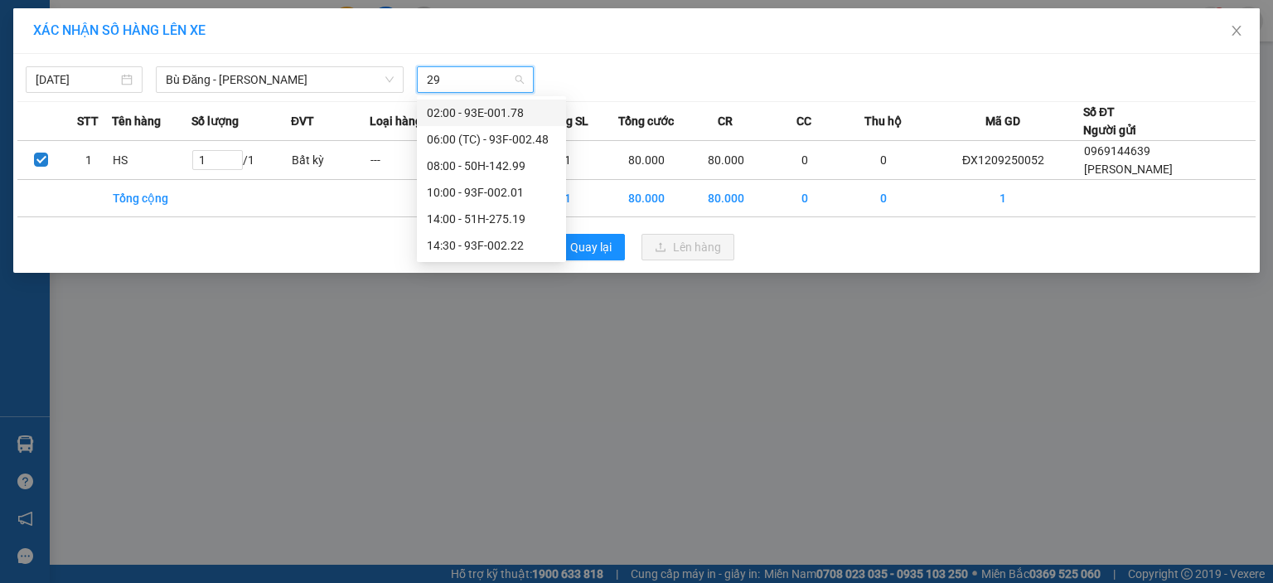
type input "299"
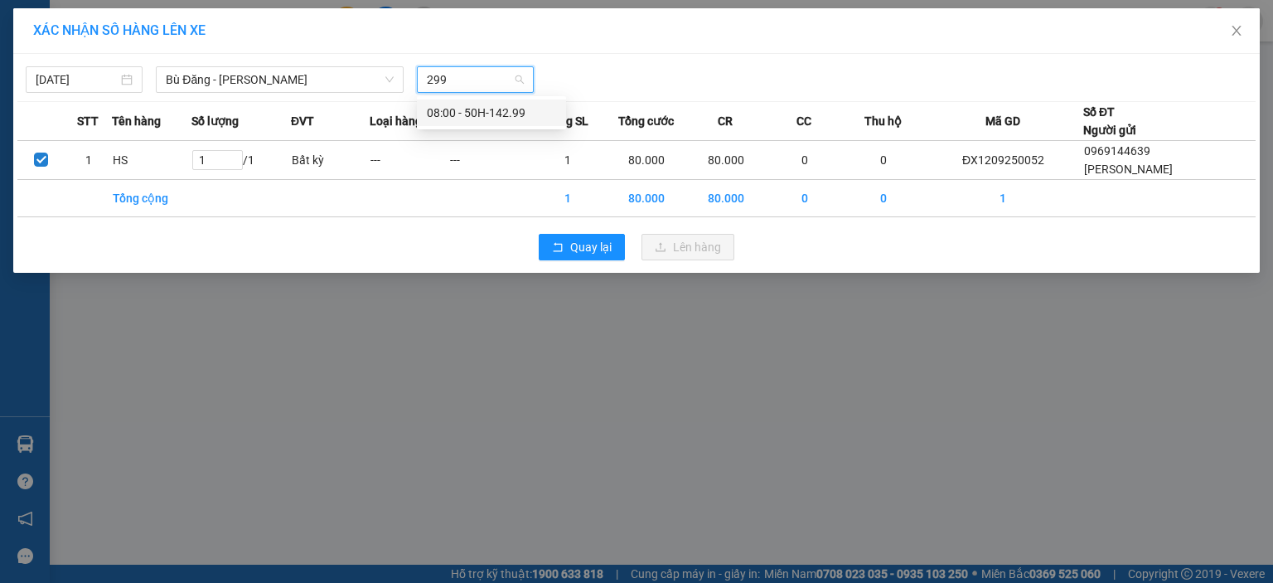
click at [475, 115] on div "08:00 - 50H-142.99" at bounding box center [491, 113] width 129 height 18
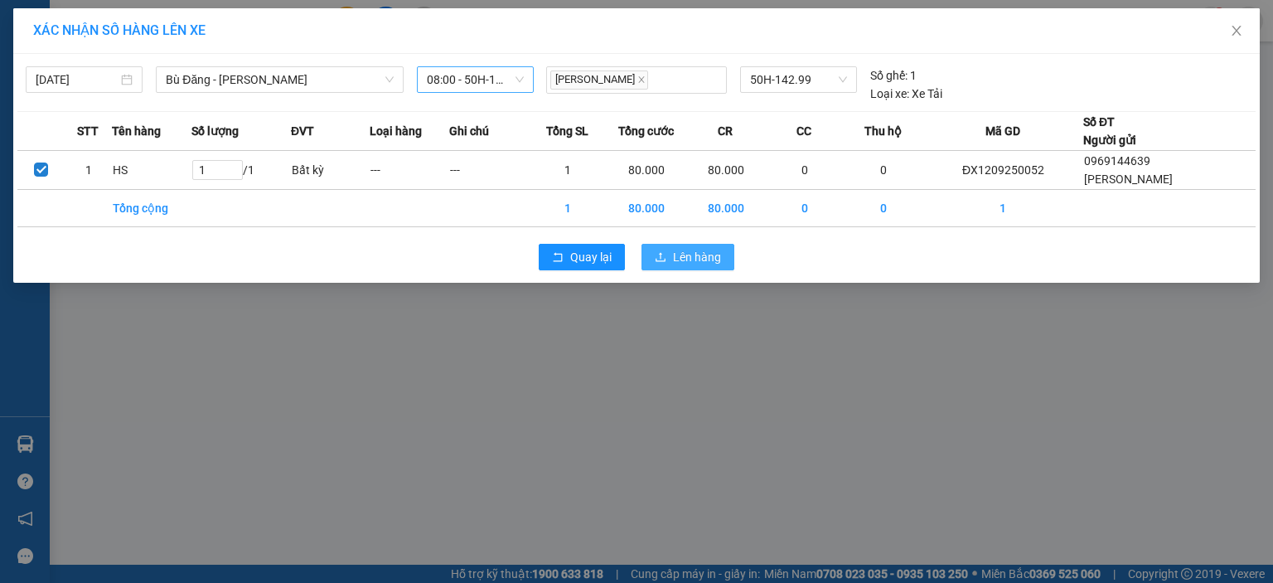
click at [682, 249] on span "Lên hàng" at bounding box center [697, 257] width 48 height 18
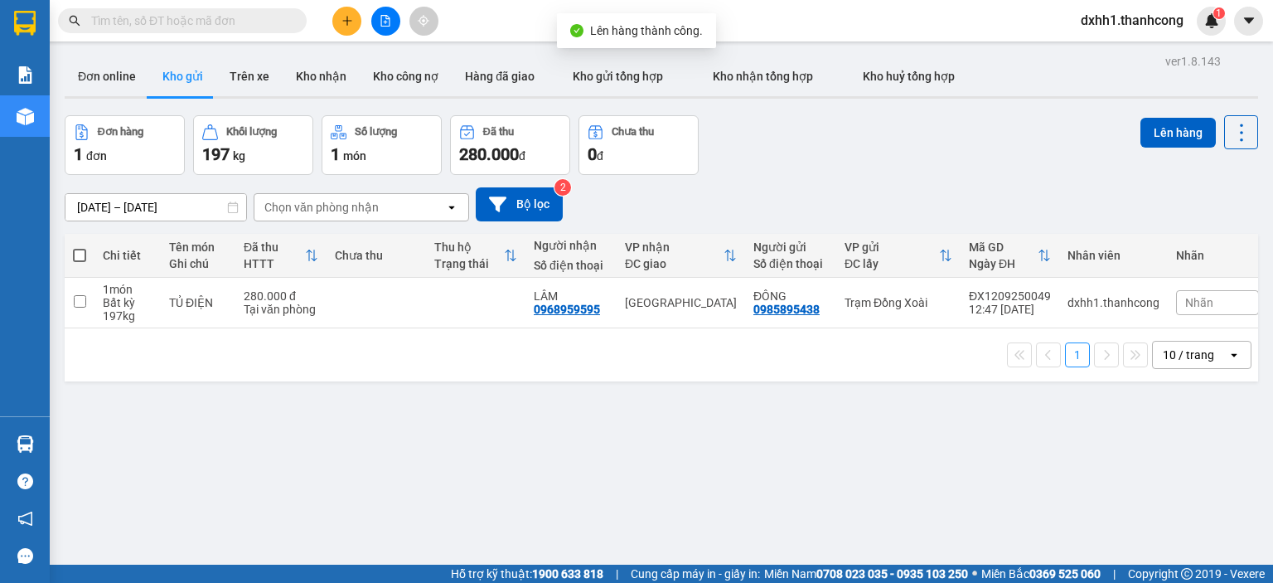
click at [776, 457] on div "ver 1.8.143 Đơn online Kho gửi Trên xe Kho nhận Kho công nợ Hàng đã giao Kho gử…" at bounding box center [661, 341] width 1207 height 583
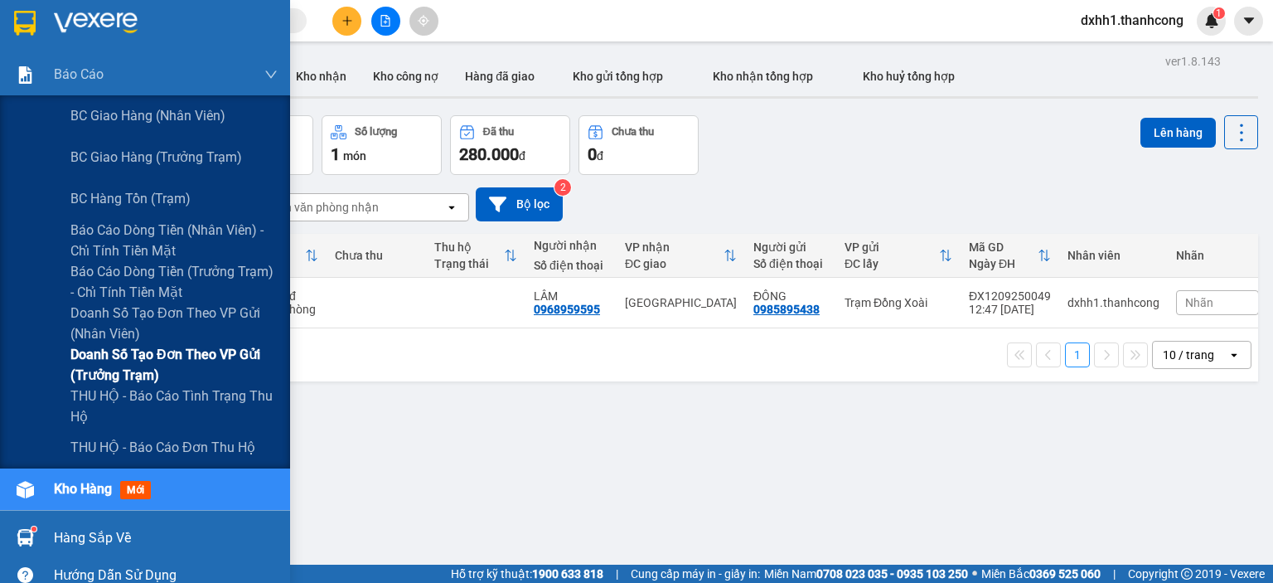
click at [186, 358] on span "Doanh số tạo đơn theo VP gửi (trưởng trạm)" at bounding box center [173, 364] width 207 height 41
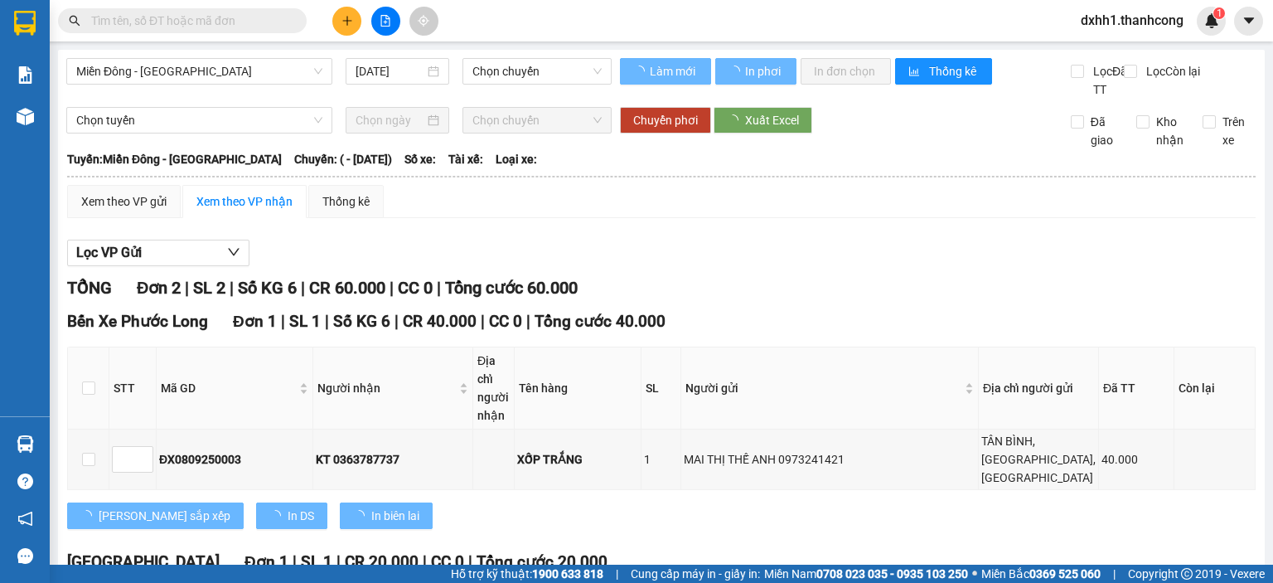
type input "[DATE]"
